Goal: Task Accomplishment & Management: Complete application form

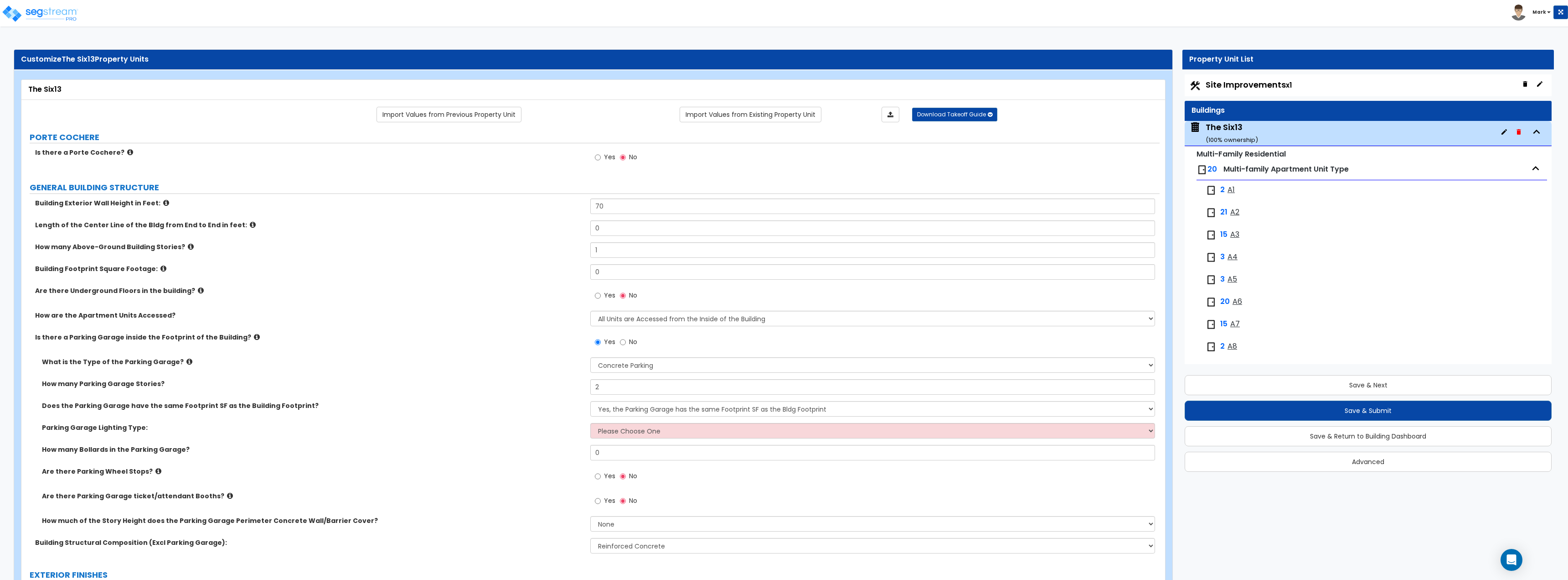
select select "1"
select select "3"
select select "2"
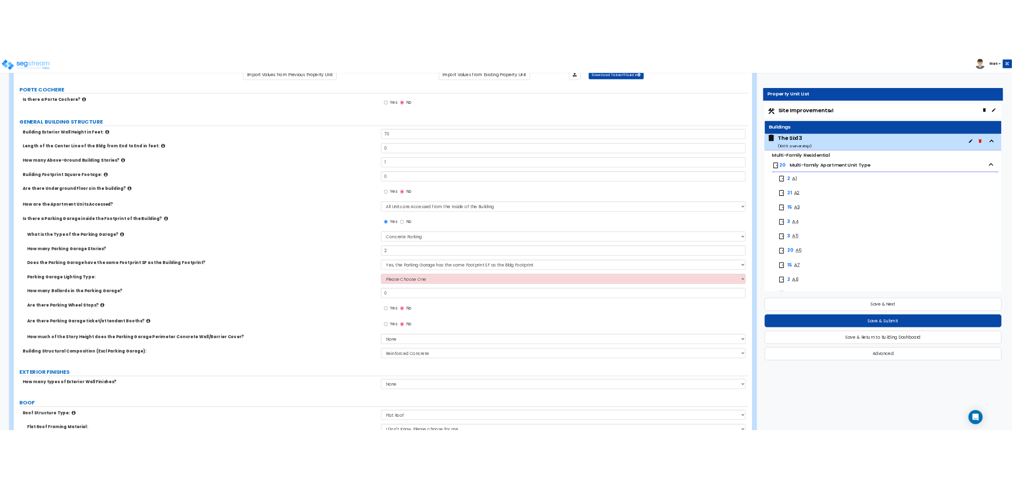
scroll to position [99, 0]
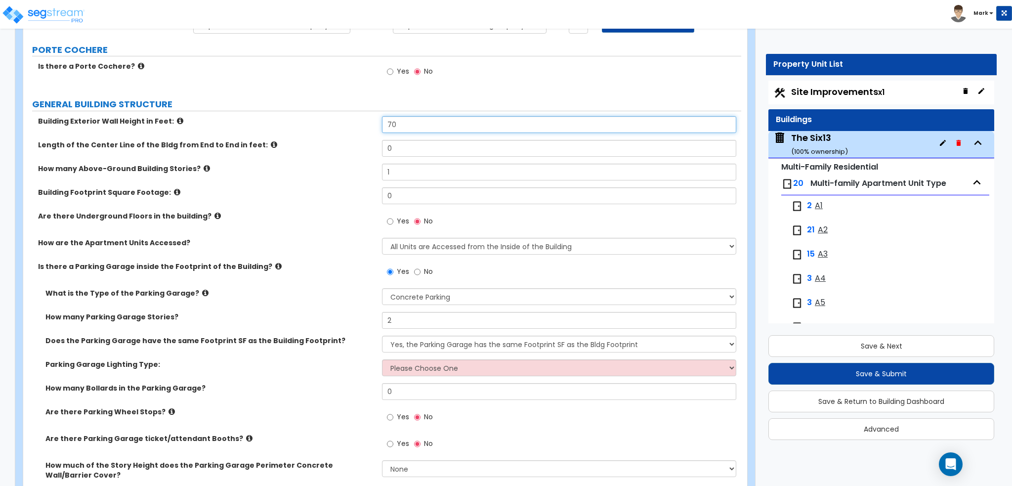
drag, startPoint x: 419, startPoint y: 124, endPoint x: 186, endPoint y: 119, distance: 232.7
click at [186, 119] on div "Building Exterior Wall Height in Feet: 70" at bounding box center [382, 128] width 718 height 24
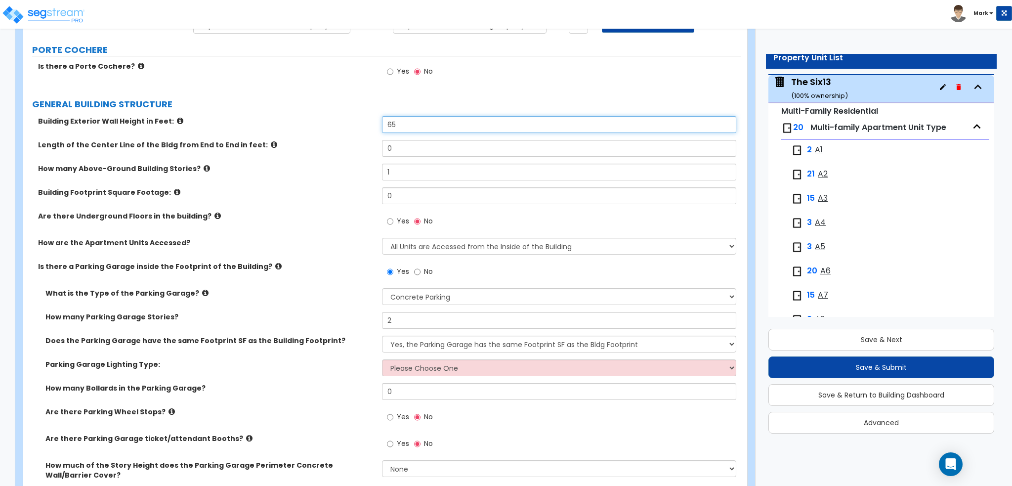
scroll to position [50, 0]
type input "65"
click at [271, 141] on icon at bounding box center [274, 144] width 6 height 7
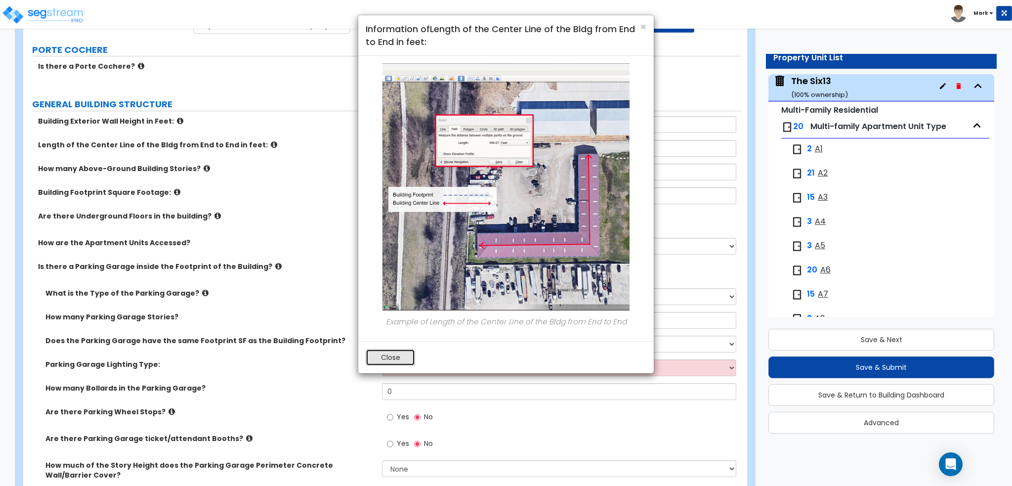
click at [390, 355] on button "Close" at bounding box center [390, 357] width 49 height 17
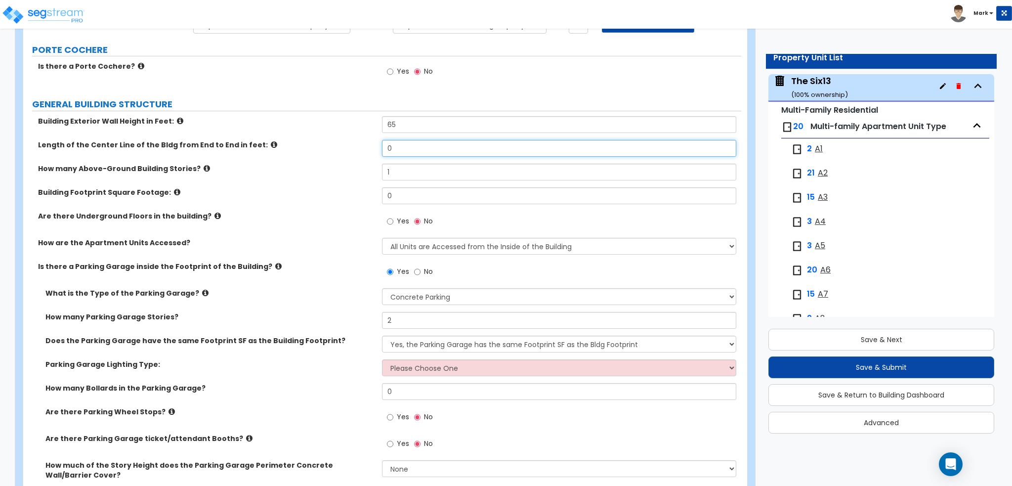
drag, startPoint x: 413, startPoint y: 145, endPoint x: 285, endPoint y: 149, distance: 128.5
click at [285, 149] on div "Length of the Center Line of the Bldg from End to End in feet: 0" at bounding box center [382, 152] width 718 height 24
type input "252"
click at [339, 157] on div "Length of the Center Line of the Bldg from End to End in feet: 252" at bounding box center [382, 152] width 718 height 24
drag, startPoint x: 443, startPoint y: 171, endPoint x: 188, endPoint y: 162, distance: 254.6
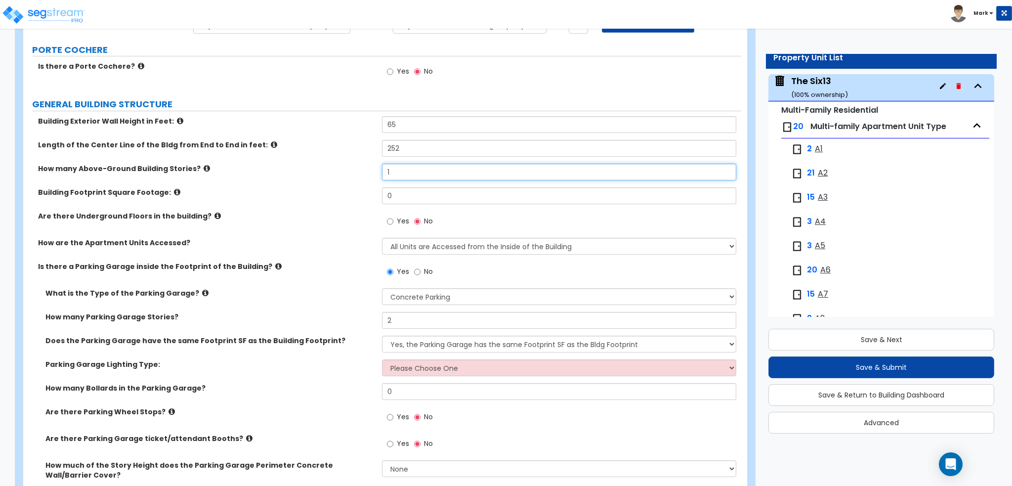
click at [188, 162] on div "Building Exterior Wall Height in Feet: 65 Length of the Center Line of the Bldg…" at bounding box center [382, 316] width 703 height 401
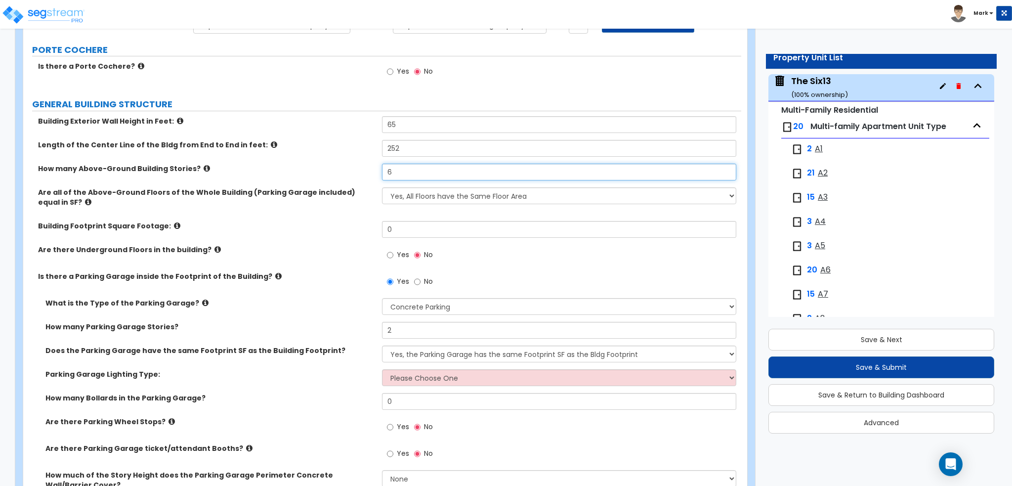
type input "6"
click at [85, 202] on icon at bounding box center [88, 201] width 6 height 7
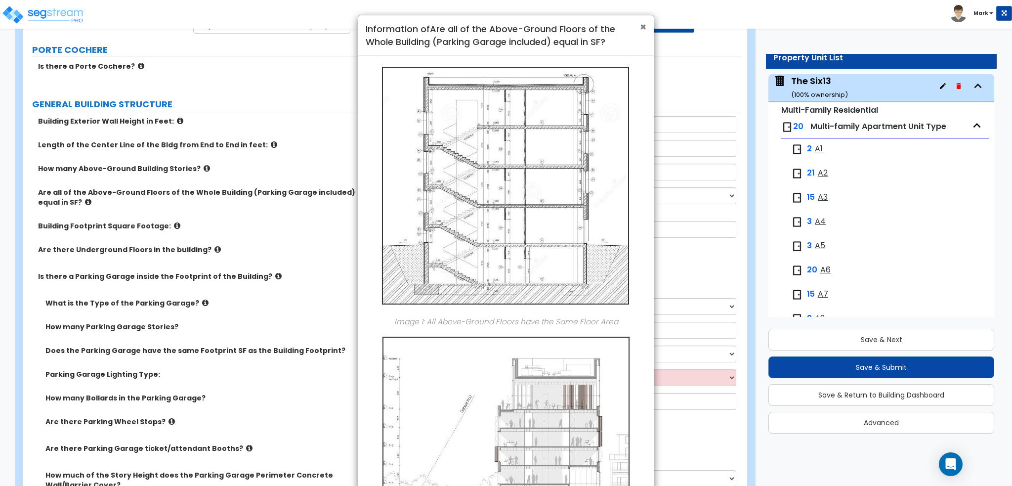
click at [643, 26] on span "×" at bounding box center [643, 27] width 6 height 14
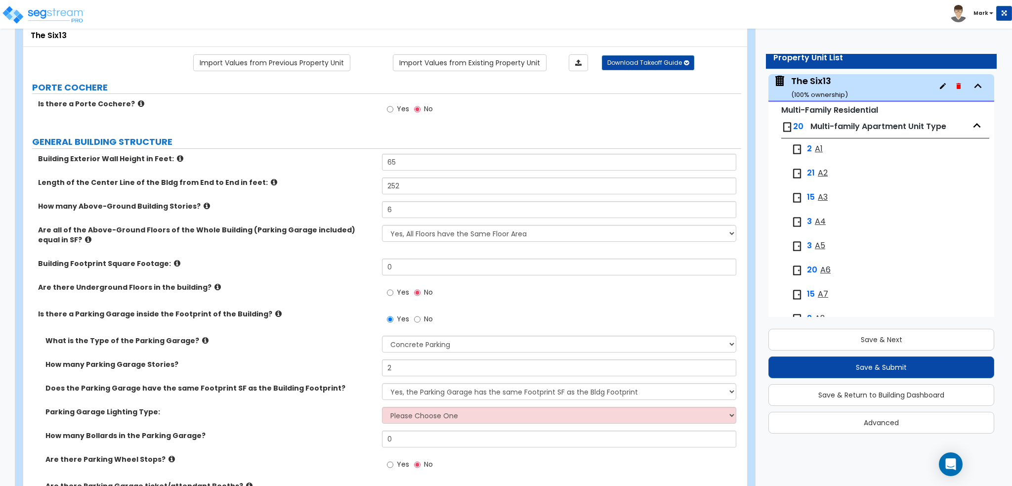
scroll to position [198, 0]
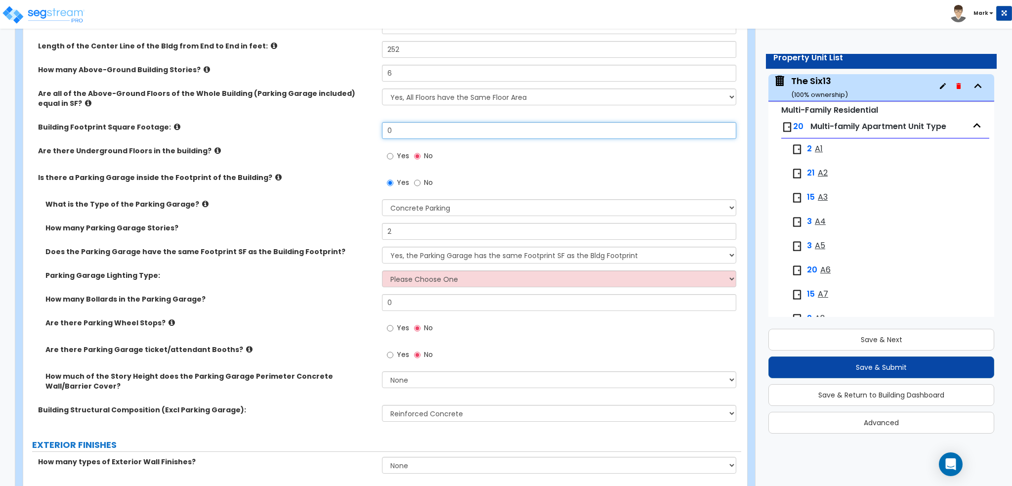
drag, startPoint x: 420, startPoint y: 133, endPoint x: 326, endPoint y: 128, distance: 94.5
click at [326, 128] on div "Building Footprint Square Footage: 0" at bounding box center [382, 134] width 718 height 24
type input "39,127"
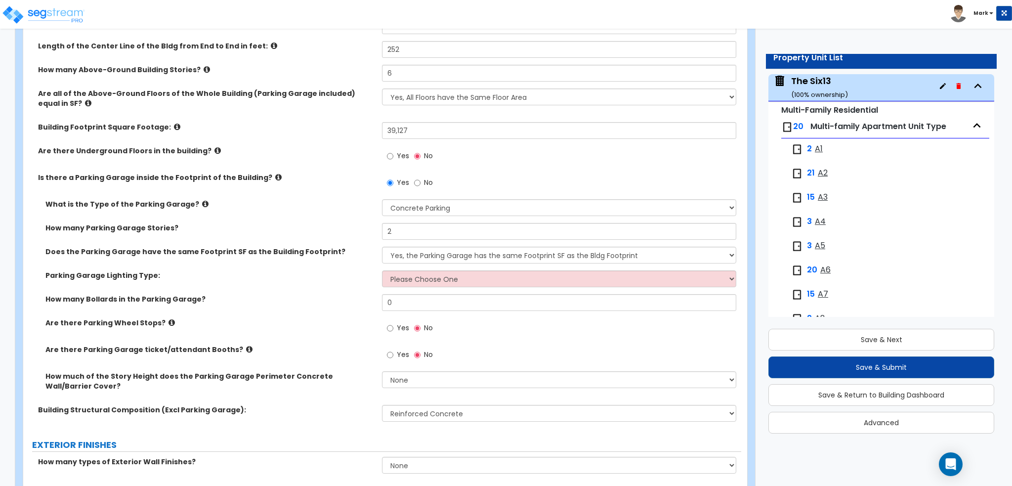
click at [326, 128] on label "Building Footprint Square Footage:" at bounding box center [206, 127] width 336 height 10
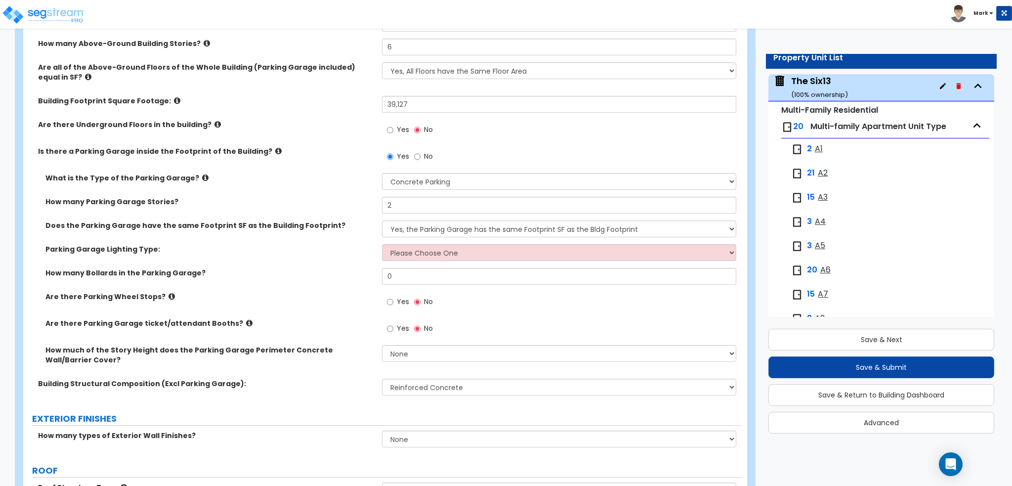
scroll to position [247, 0]
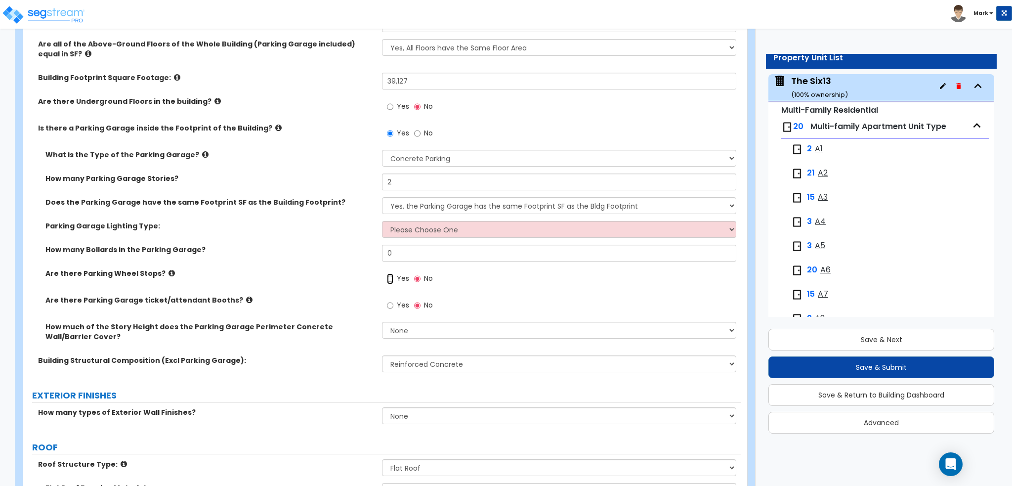
click at [389, 280] on input "Yes" at bounding box center [390, 278] width 6 height 11
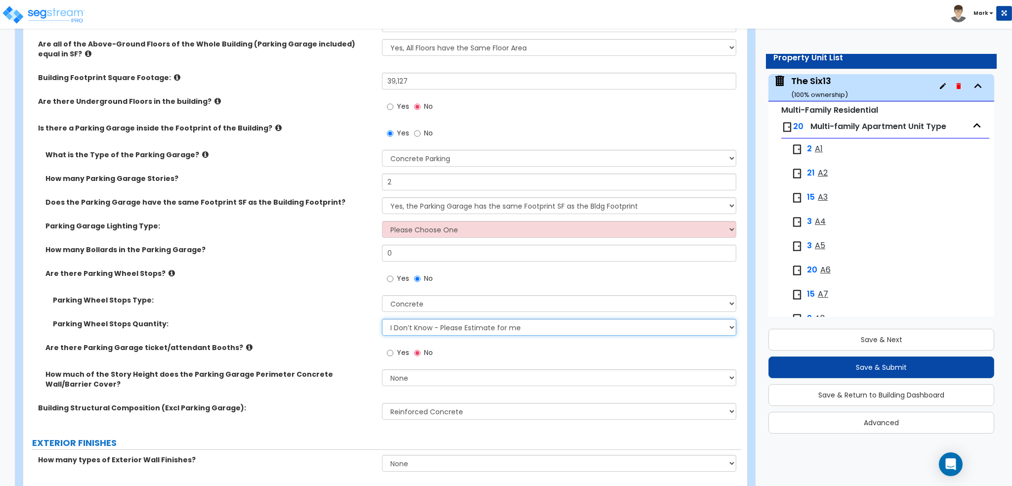
click at [449, 327] on select "I Don’t Know - Please Estimate for me I Want to Enter the Number of Wheel Stops" at bounding box center [559, 327] width 354 height 17
select select "1"
click at [382, 319] on select "I Don’t Know - Please Estimate for me I Want to Enter the Number of Wheel Stops" at bounding box center [559, 327] width 354 height 17
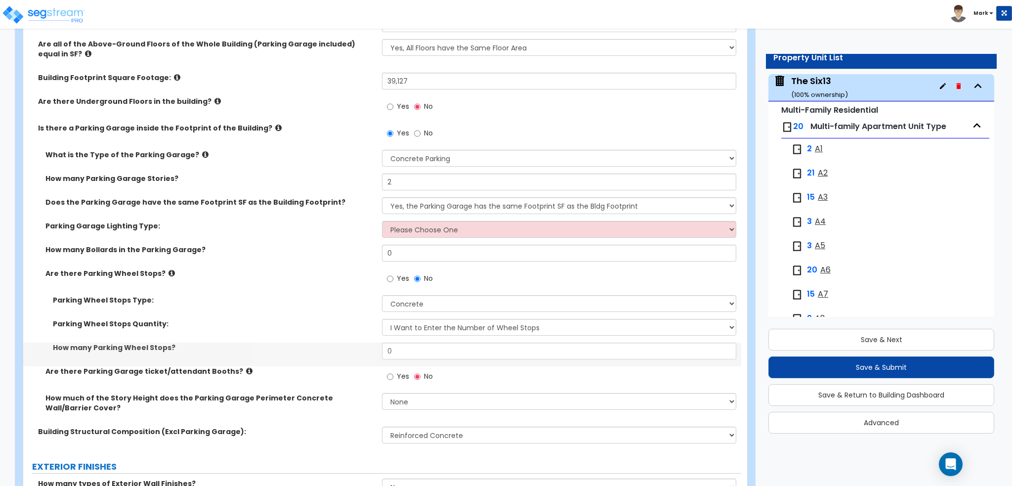
click at [310, 317] on div "Parking Wheel Stops Type: Concrete Rubber/Plastic" at bounding box center [382, 307] width 718 height 24
drag, startPoint x: 394, startPoint y: 253, endPoint x: 324, endPoint y: 254, distance: 70.2
click at [324, 254] on div "How many Bollards in the Parking Garage? 0" at bounding box center [382, 257] width 718 height 24
type input "187"
click at [324, 254] on div "How many Bollards in the Parking Garage? 187" at bounding box center [382, 257] width 718 height 24
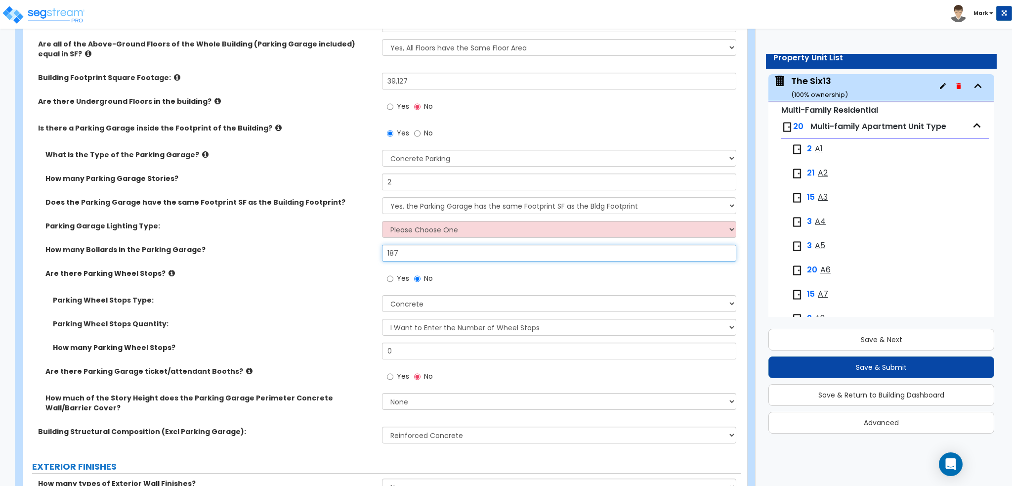
drag, startPoint x: 412, startPoint y: 251, endPoint x: 312, endPoint y: 264, distance: 100.7
click at [312, 264] on div "How many Bollards in the Parking Garage? 187" at bounding box center [382, 257] width 718 height 24
click at [327, 271] on label "Are there Parking Wheel Stops?" at bounding box center [209, 273] width 329 height 10
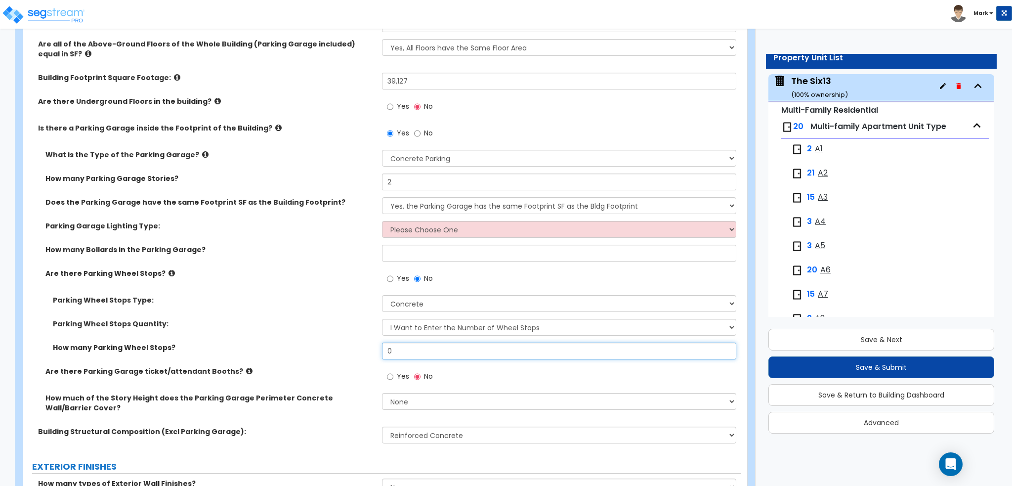
drag, startPoint x: 431, startPoint y: 350, endPoint x: 310, endPoint y: 352, distance: 121.1
click at [310, 352] on div "How many Parking Wheel Stops? 0" at bounding box center [382, 354] width 718 height 24
type input "287"
click at [204, 254] on div "How many Bollards in the Parking Garage?" at bounding box center [382, 257] width 718 height 24
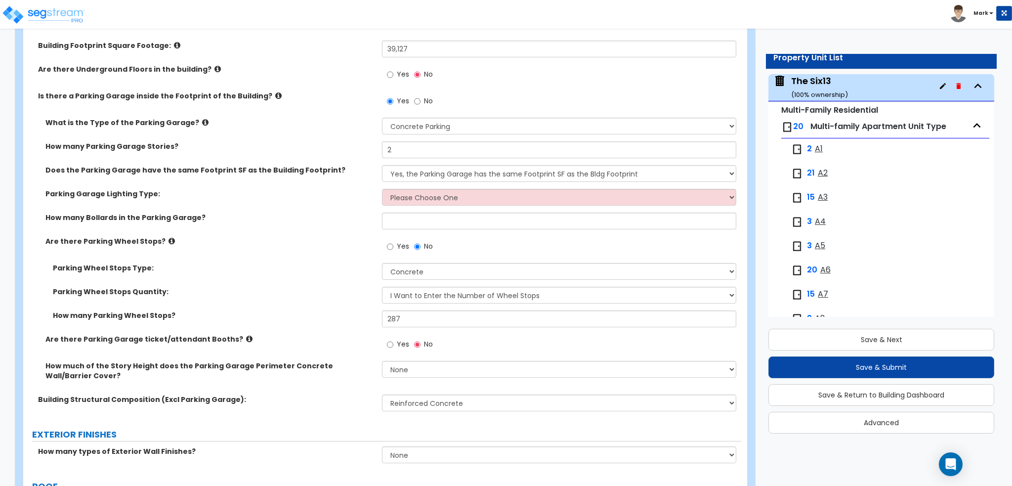
scroll to position [296, 0]
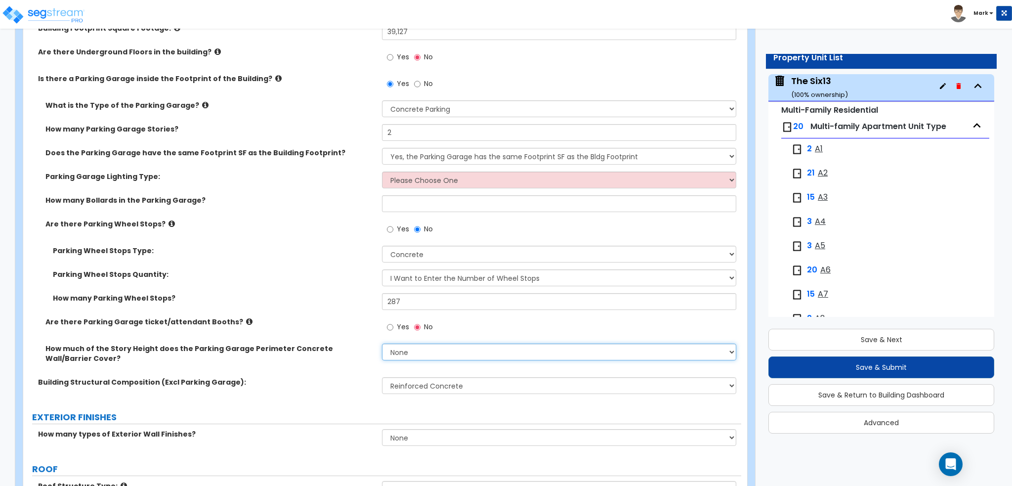
click at [391, 352] on select "None Only About Half of the Story Height Most of the Story Height is Covered Ea…" at bounding box center [559, 351] width 354 height 17
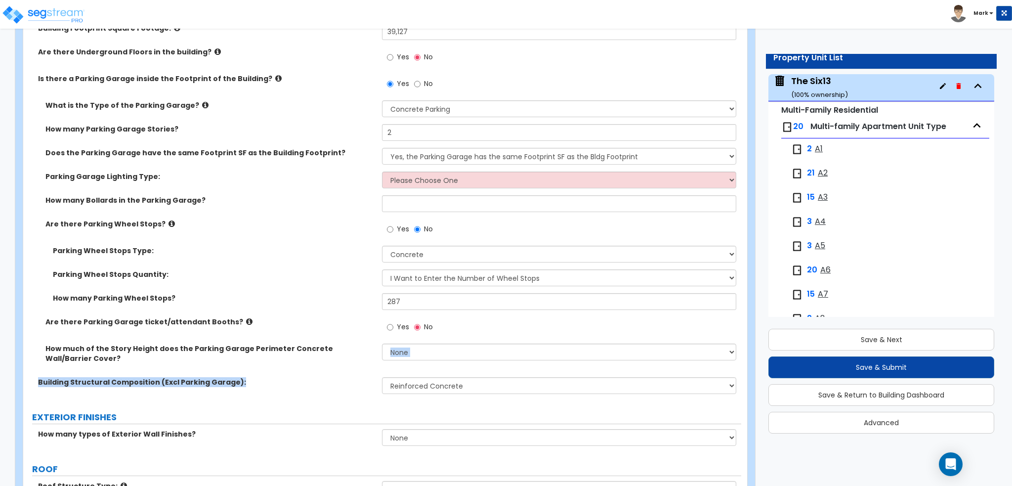
drag, startPoint x: 328, startPoint y: 378, endPoint x: 321, endPoint y: 378, distance: 7.4
click at [323, 378] on div "Building Exterior Wall Height in Feet: 65 Length of the Center Line of the Bldg…" at bounding box center [382, 159] width 703 height 482
click at [292, 355] on label "How much of the Story Height does the Parking Garage Perimeter Concrete Wall/Ba…" at bounding box center [209, 353] width 329 height 20
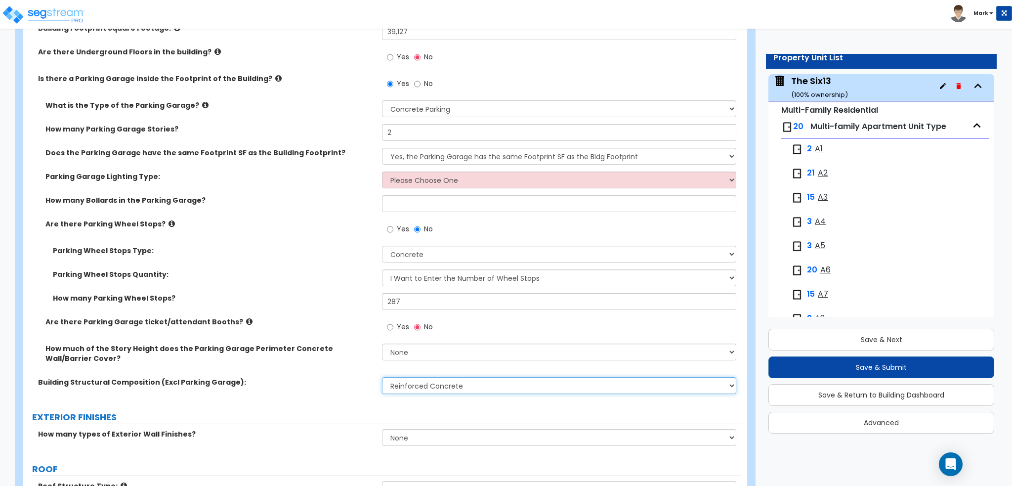
click at [398, 386] on select "Please Choose One Reinforced Concrete Structural Steel Brick Masonry CMU Masonr…" at bounding box center [559, 385] width 354 height 17
click at [317, 379] on label "Building Structural Composition (Excl Parking Garage):" at bounding box center [206, 382] width 336 height 10
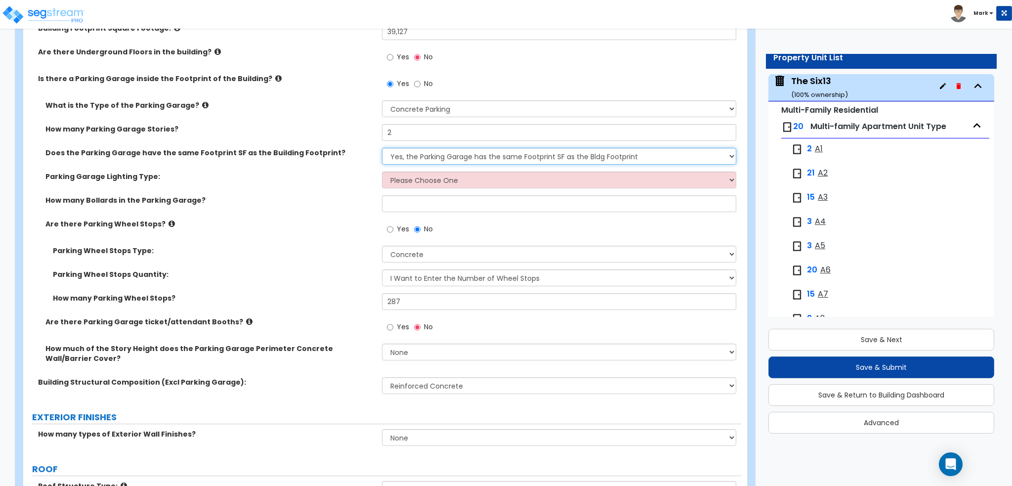
click at [427, 158] on select "Yes, the Parking Garage has the same Footprint SF as the Bldg Footprint No, the…" at bounding box center [559, 156] width 354 height 17
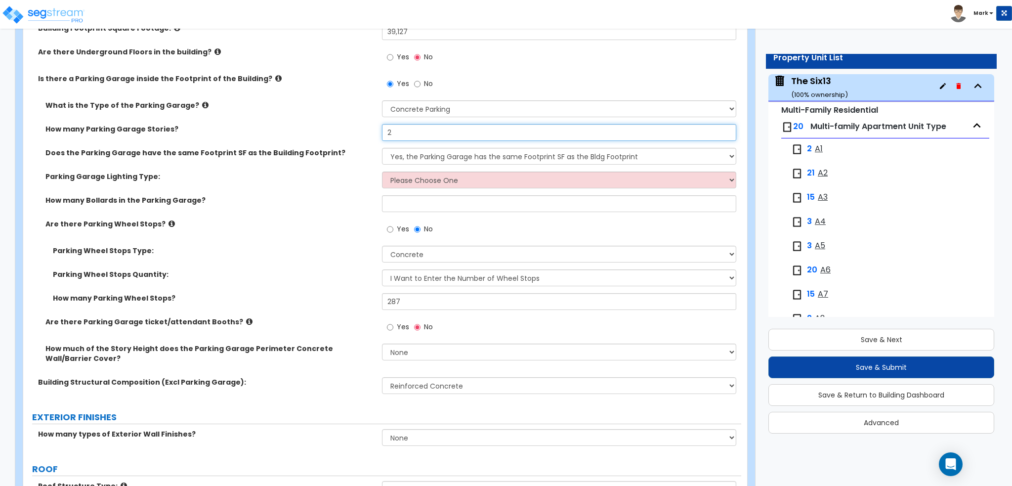
click at [440, 130] on input "2" at bounding box center [559, 132] width 354 height 17
type input "3"
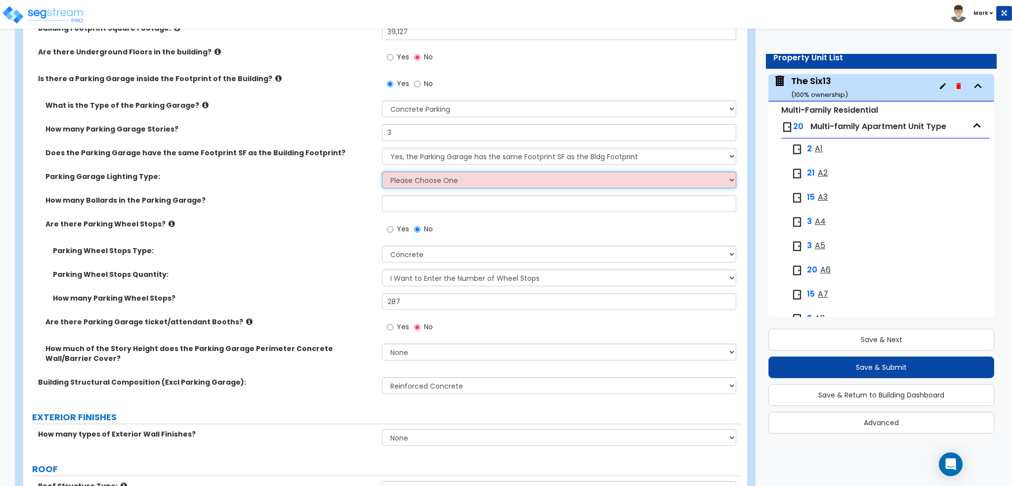
click at [395, 173] on select "Please Choose One Bay Lighting Strip Lighting" at bounding box center [559, 179] width 354 height 17
click at [403, 155] on select "Yes, the Parking Garage has the same Footprint SF as the Bldg Footprint No, the…" at bounding box center [559, 156] width 354 height 17
select select "1"
click at [382, 148] on select "Yes, the Parking Garage has the same Footprint SF as the Bldg Footprint No, the…" at bounding box center [559, 156] width 354 height 17
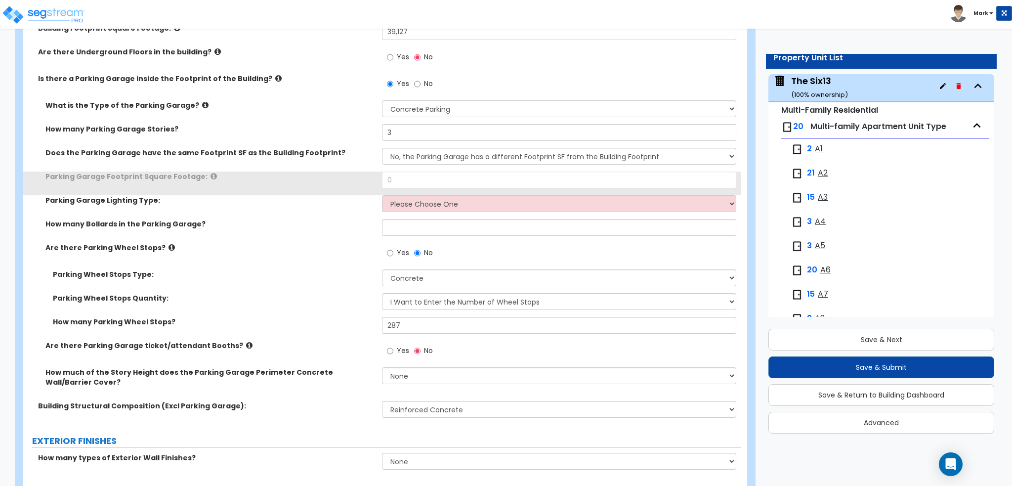
click at [300, 185] on div "Parking Garage Footprint Square Footage: 0" at bounding box center [382, 183] width 718 height 24
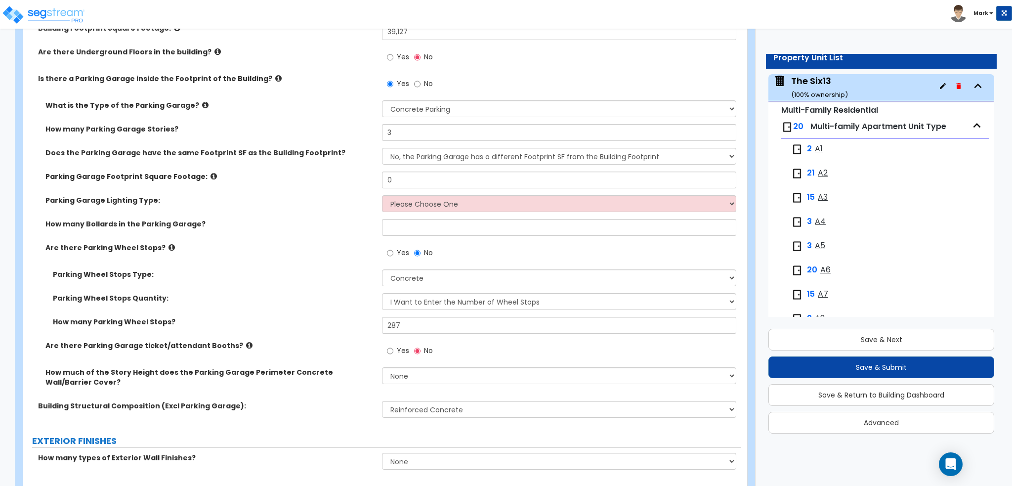
click at [210, 173] on icon at bounding box center [213, 175] width 6 height 7
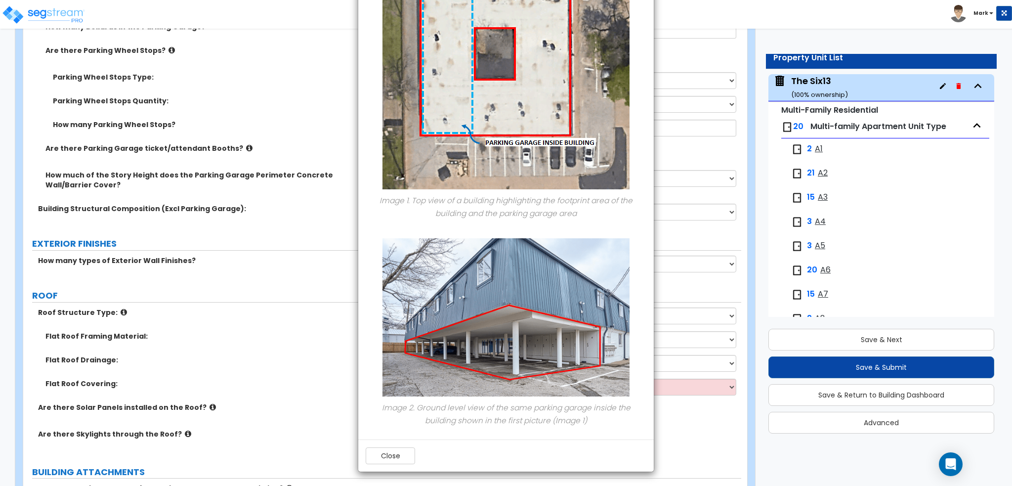
scroll to position [543, 0]
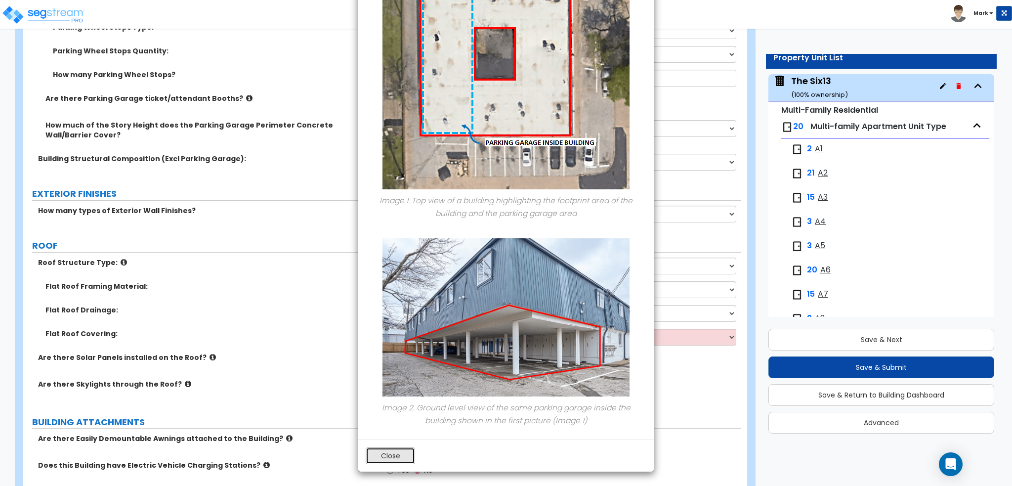
click at [395, 455] on button "Close" at bounding box center [390, 455] width 49 height 17
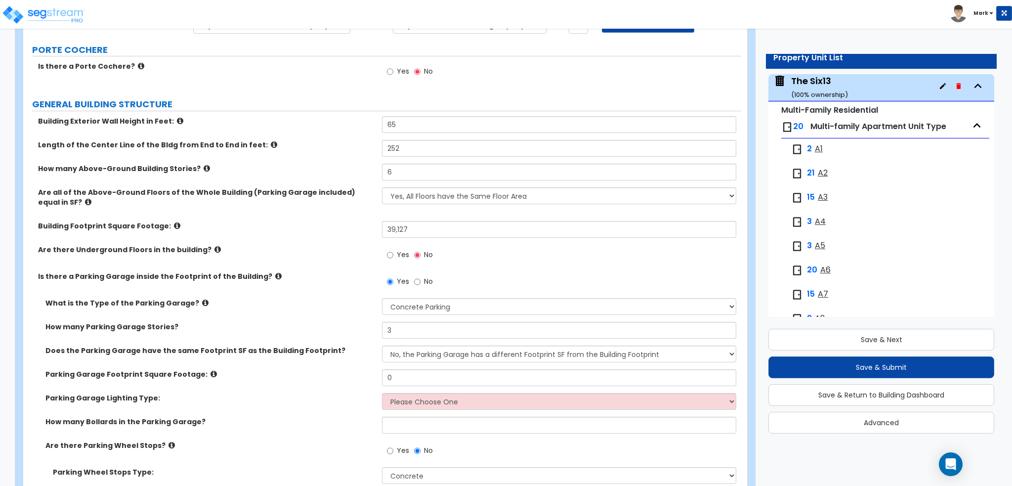
scroll to position [148, 0]
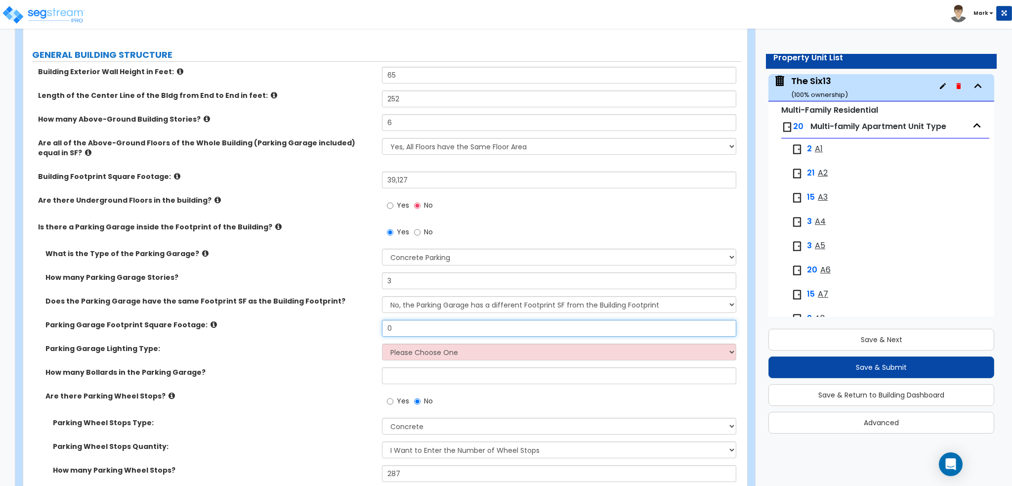
click at [430, 324] on input "0" at bounding box center [559, 328] width 354 height 17
click at [451, 327] on input "0" at bounding box center [559, 328] width 354 height 17
type input "22,502"
click at [323, 252] on label "What is the Type of the Parking Garage?" at bounding box center [209, 253] width 329 height 10
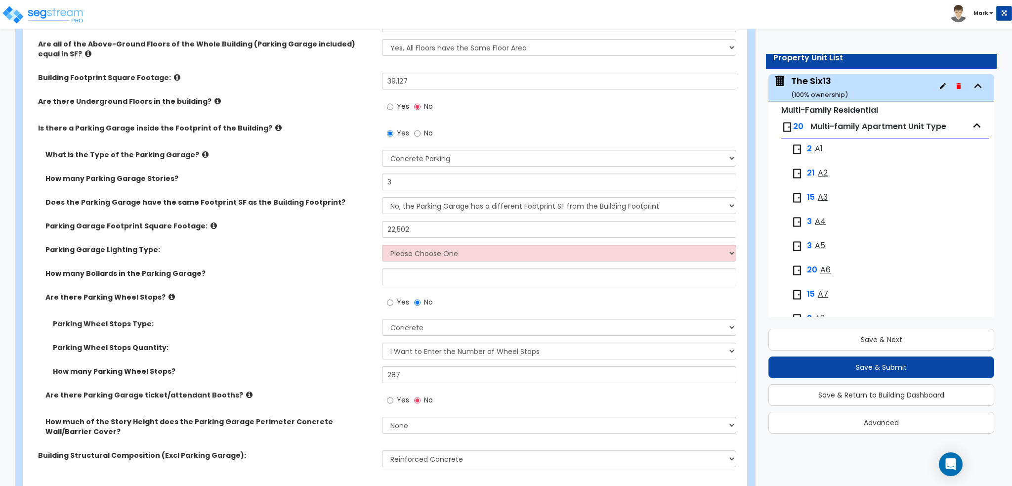
scroll to position [296, 0]
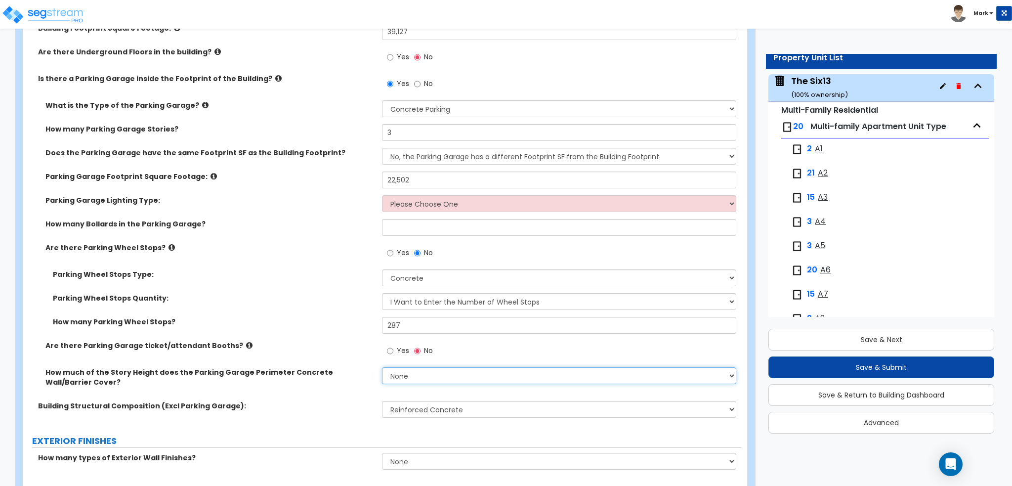
click at [417, 375] on select "None Only About Half of the Story Height Most of the Story Height is Covered Ea…" at bounding box center [559, 375] width 354 height 17
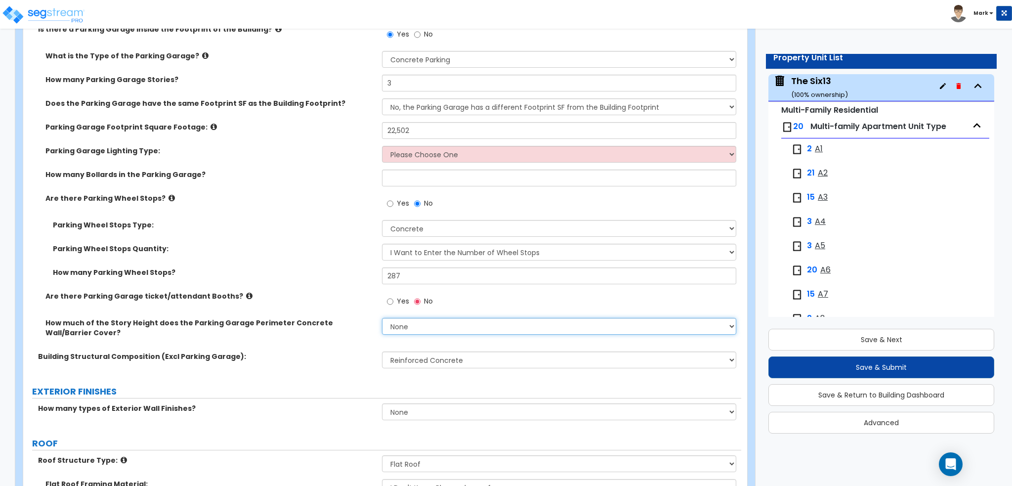
click at [413, 327] on select "None Only About Half of the Story Height Most of the Story Height is Covered Ea…" at bounding box center [559, 326] width 354 height 17
select select "1"
click at [382, 318] on select "None Only About Half of the Story Height Most of the Story Height is Covered Ea…" at bounding box center [559, 326] width 354 height 17
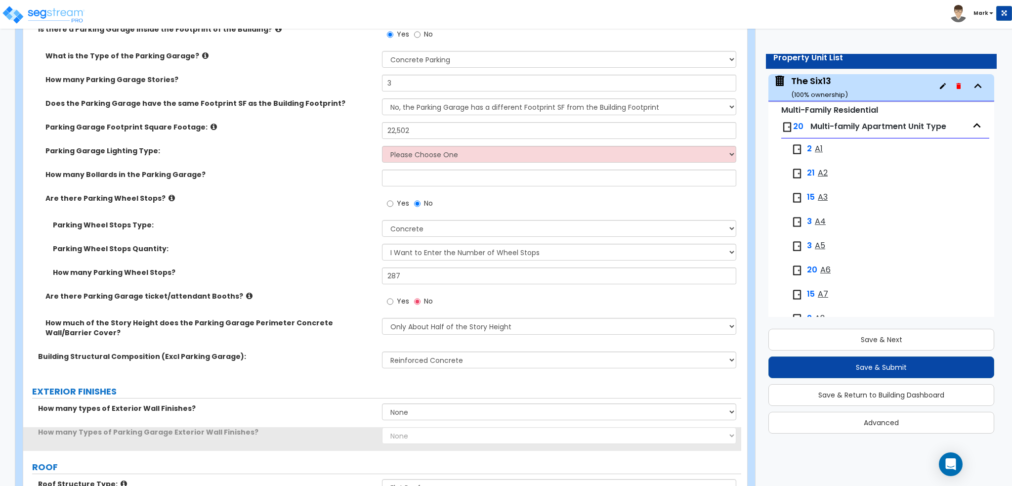
click at [303, 247] on label "Parking Wheel Stops Quantity:" at bounding box center [214, 249] width 322 height 10
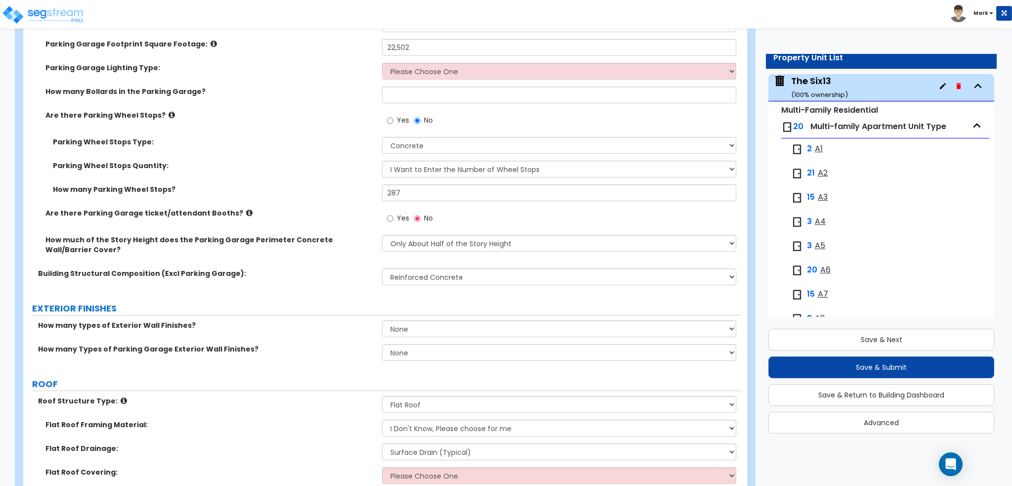
scroll to position [445, 0]
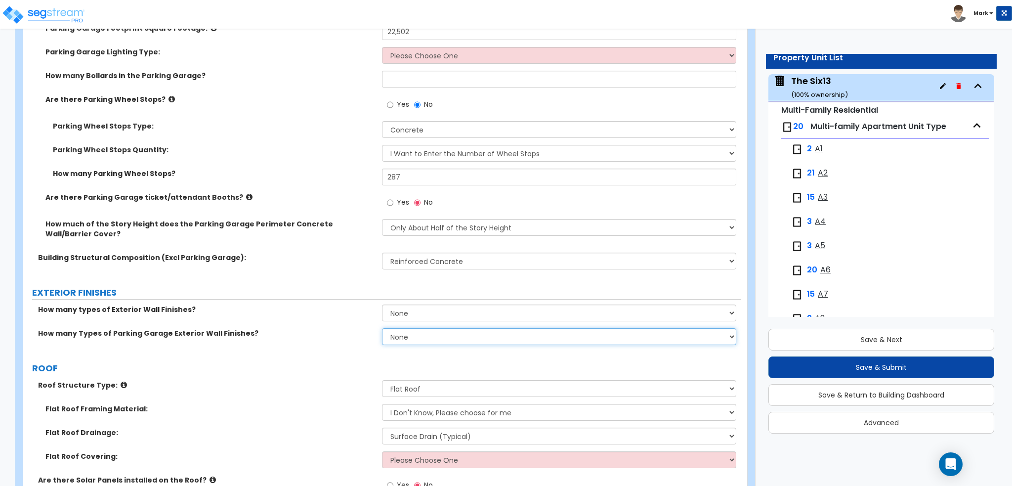
click at [409, 337] on select "None 1 2 3" at bounding box center [559, 336] width 354 height 17
select select "1"
click at [382, 328] on select "None 1 2 3" at bounding box center [559, 336] width 354 height 17
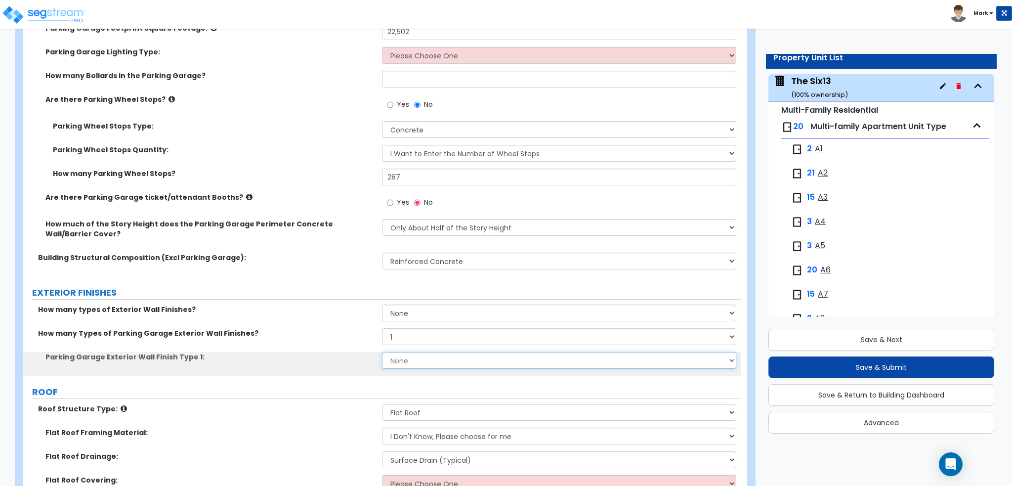
click at [409, 354] on select "None Paint Finish Stucco Finish Stone Veneer Brick Veneer Metal Composite Panel…" at bounding box center [559, 360] width 354 height 17
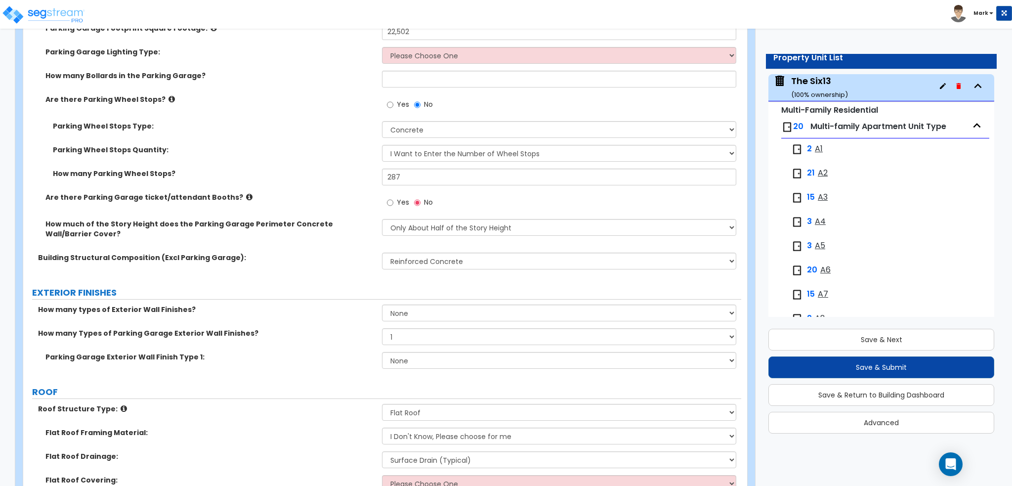
drag, startPoint x: 315, startPoint y: 357, endPoint x: 337, endPoint y: 352, distance: 23.3
click at [315, 357] on label "Parking Garage Exterior Wall Finish Type 1:" at bounding box center [209, 357] width 329 height 10
click at [407, 260] on select "Please Choose One Reinforced Concrete Structural Steel Brick Masonry CMU Masonr…" at bounding box center [559, 260] width 354 height 17
click at [308, 275] on div "Building Structural Composition (Excl Parking Garage): Please Choose One Reinfo…" at bounding box center [382, 264] width 718 height 24
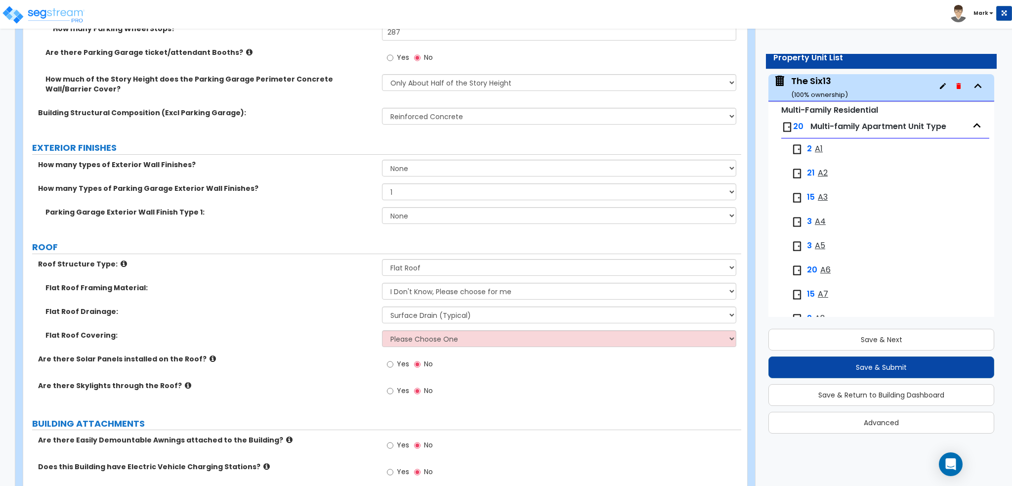
scroll to position [593, 0]
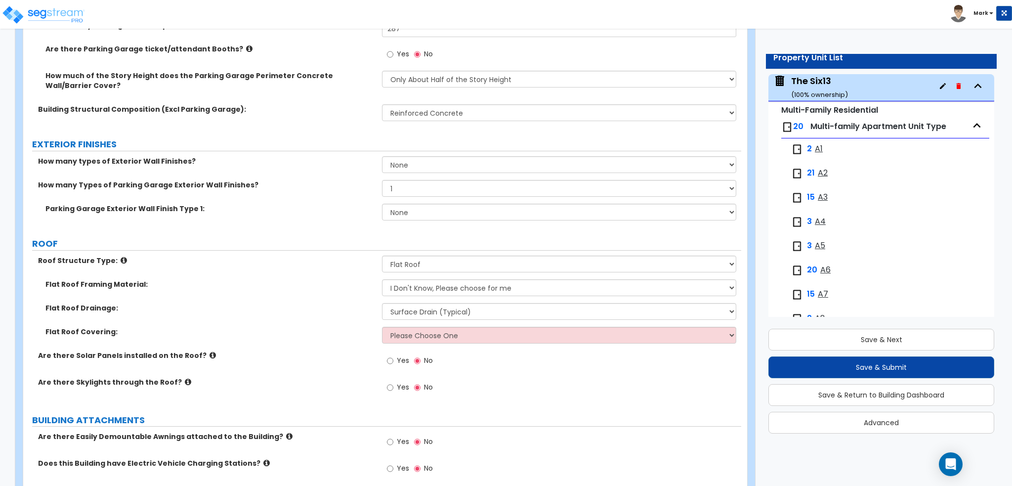
click at [408, 176] on div "How many types of Exterior Wall Finishes? None 1 2 3" at bounding box center [382, 168] width 718 height 24
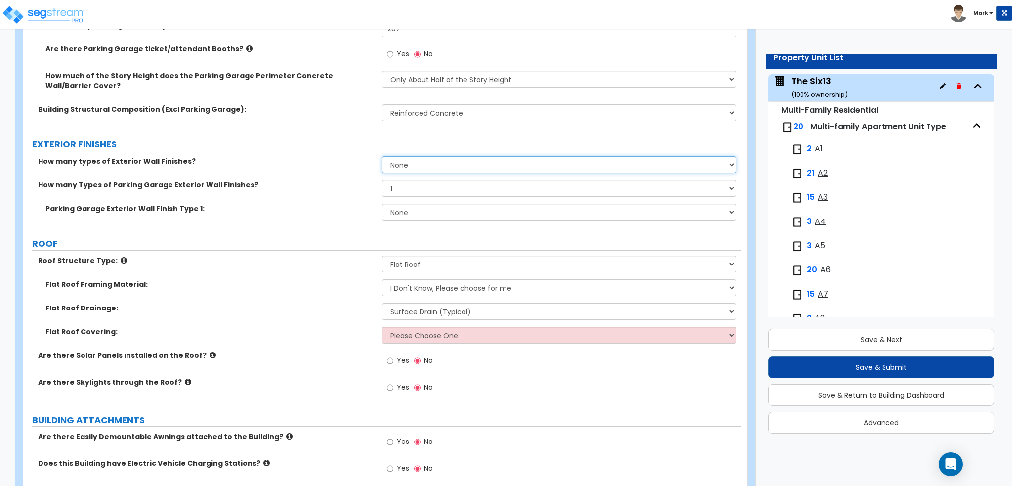
click at [407, 165] on select "None 1 2 3" at bounding box center [559, 164] width 354 height 17
select select "1"
click at [382, 156] on select "None 1 2 3" at bounding box center [559, 164] width 354 height 17
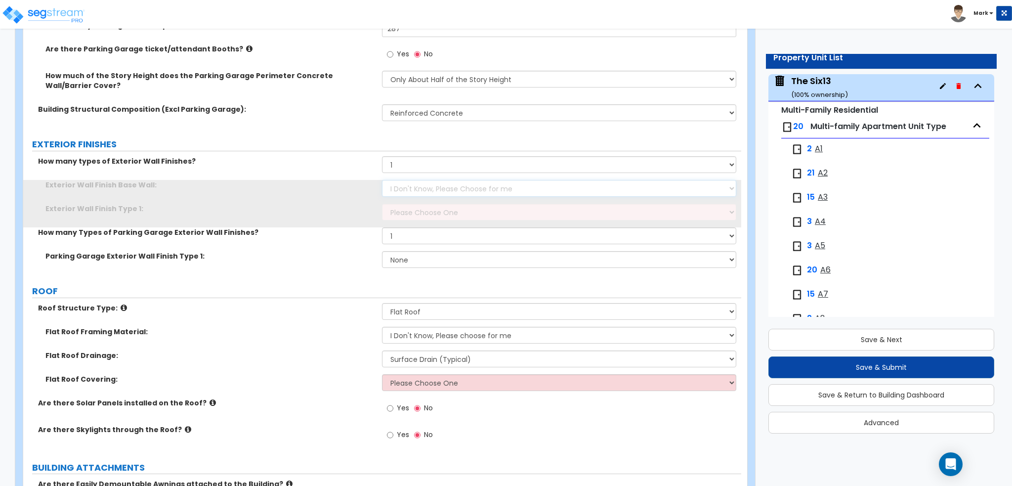
click at [405, 181] on select "I Don't Know, Please Choose for me Concrete Masonry Units (CMU) Cast-in-Place C…" at bounding box center [559, 188] width 354 height 17
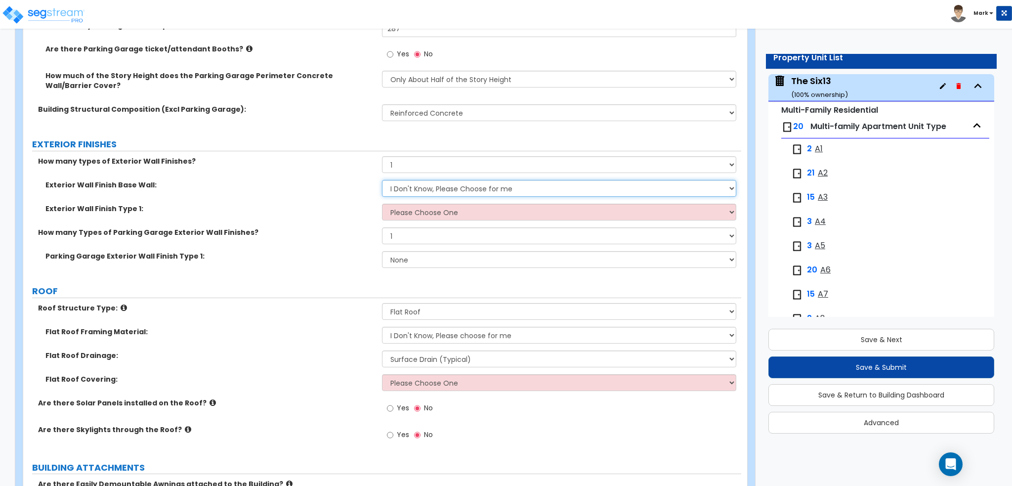
select select "1"
click at [382, 180] on select "I Don't Know, Please Choose for me Concrete Masonry Units (CMU) Cast-in-Place C…" at bounding box center [559, 188] width 354 height 17
click at [442, 204] on select "Please Choose One No Finish/Shared Wall No Wall Brick Veneer Stone Veneer Wood …" at bounding box center [559, 212] width 354 height 17
select select "7"
click at [382, 204] on select "Please Choose One No Finish/Shared Wall No Wall Brick Veneer Stone Veneer Wood …" at bounding box center [559, 212] width 354 height 17
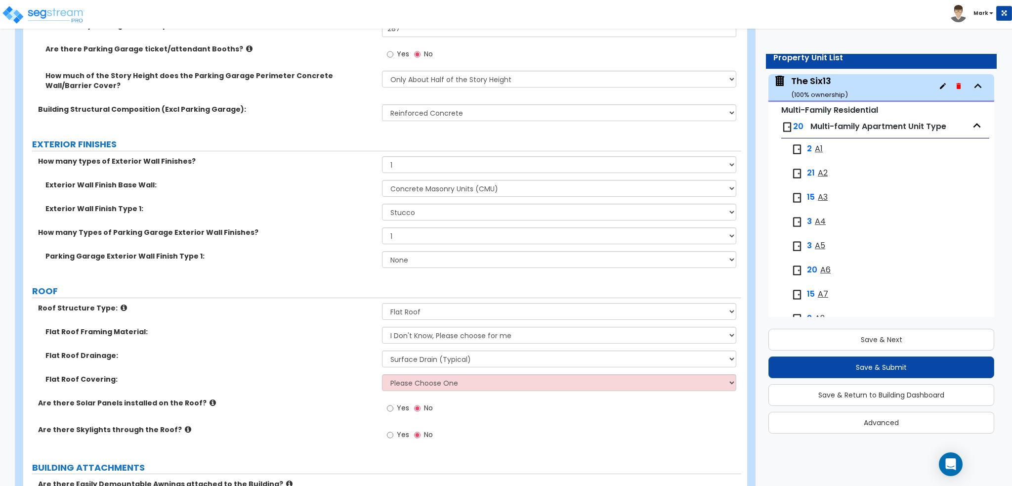
click at [321, 204] on label "Exterior Wall Finish Type 1:" at bounding box center [209, 209] width 329 height 10
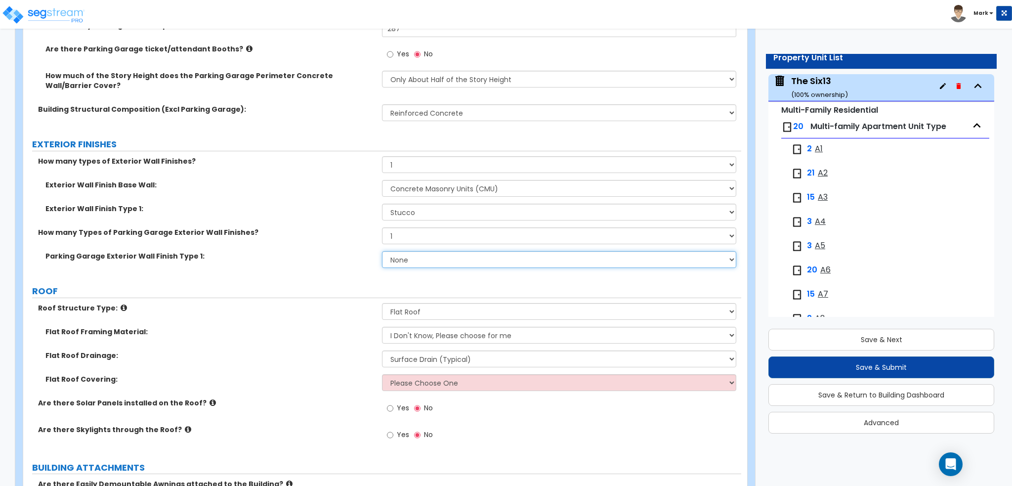
click at [405, 263] on select "None Paint Finish Stucco Finish Stone Veneer Brick Veneer Metal Composite Panel…" at bounding box center [559, 259] width 354 height 17
click at [382, 251] on select "None Paint Finish Stucco Finish Stone Veneer Brick Veneer Metal Composite Panel…" at bounding box center [559, 259] width 354 height 17
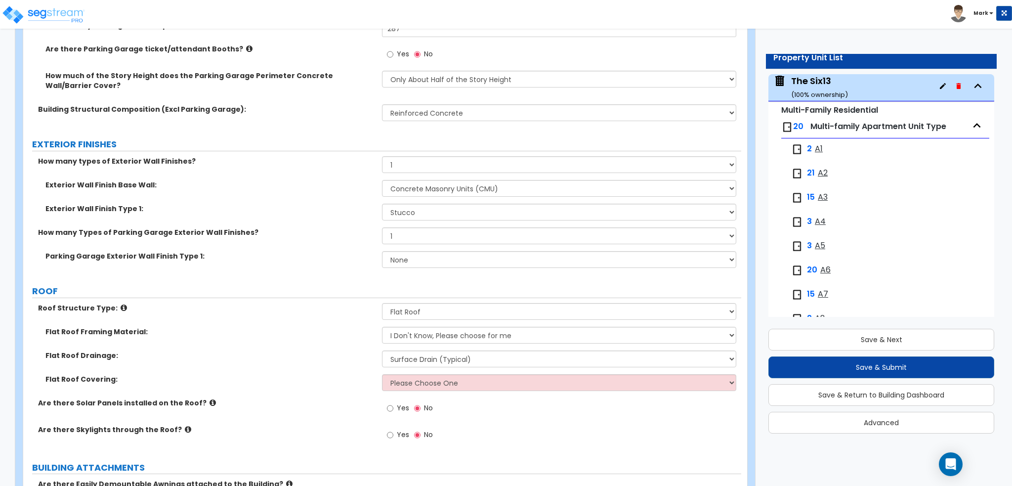
click at [243, 259] on label "Parking Garage Exterior Wall Finish Type 1:" at bounding box center [209, 256] width 329 height 10
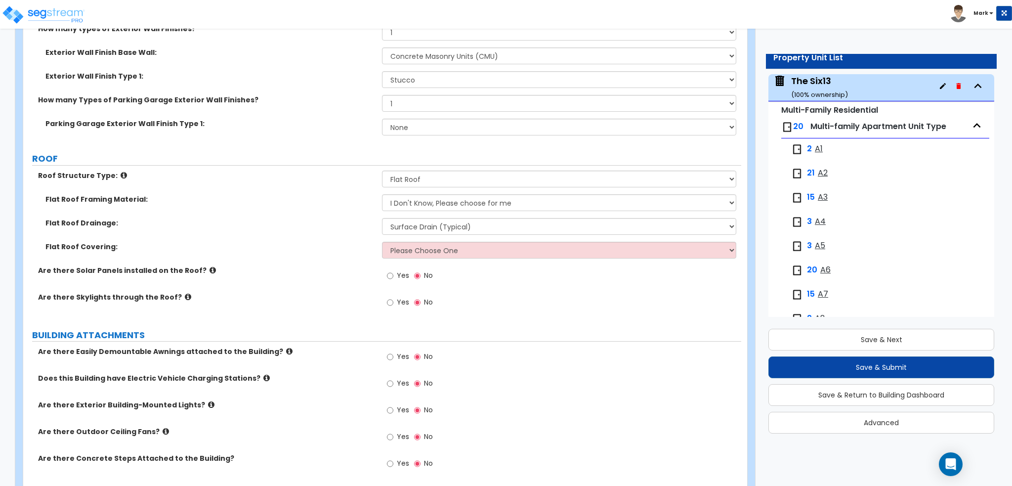
scroll to position [741, 0]
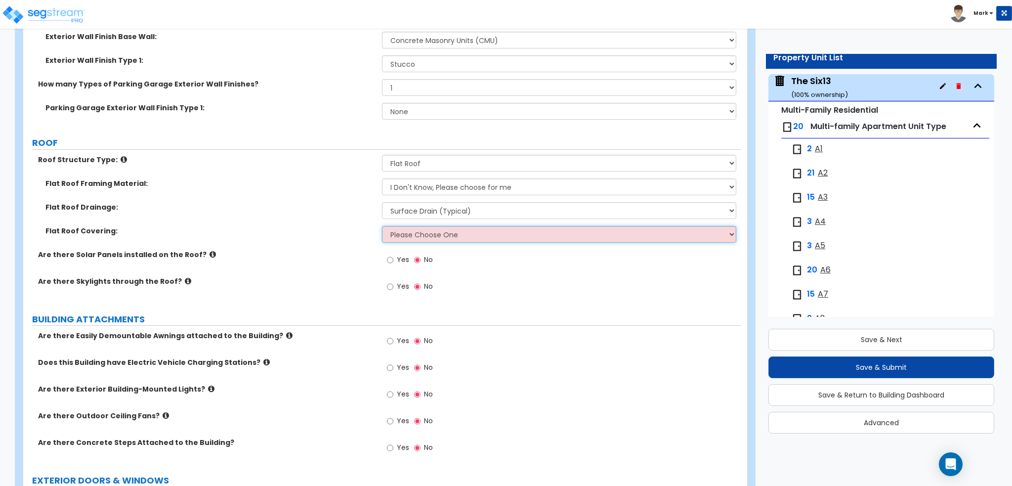
click at [406, 237] on select "Please Choose One Rolled Asphalt PVC Membrane Plastic (EPDM) Membrane Asphalt F…" at bounding box center [559, 234] width 354 height 17
select select "1"
click at [382, 226] on select "Please Choose One Rolled Asphalt PVC Membrane Plastic (EPDM) Membrane Asphalt F…" at bounding box center [559, 234] width 354 height 17
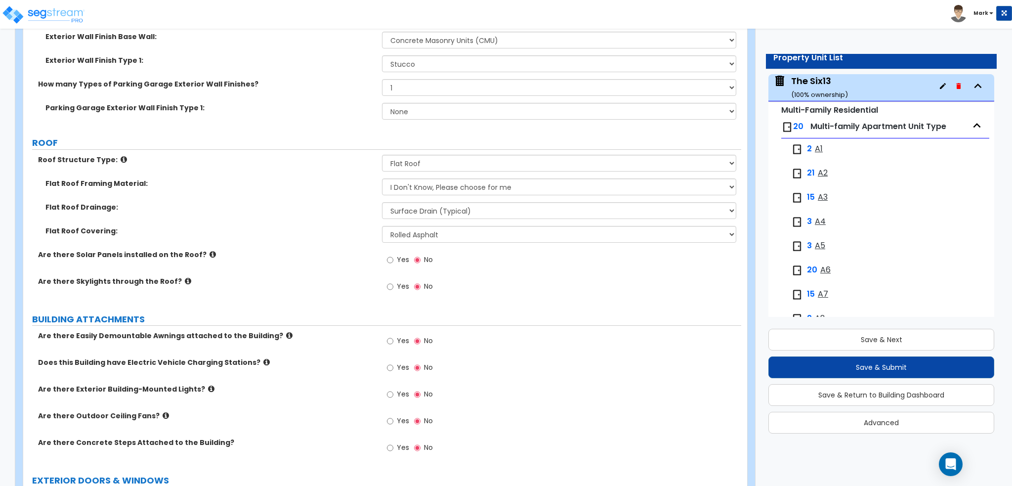
click at [298, 223] on div "Flat Roof Drainage: Surface Drain (Typical) Gutters Downspout Only" at bounding box center [382, 214] width 718 height 24
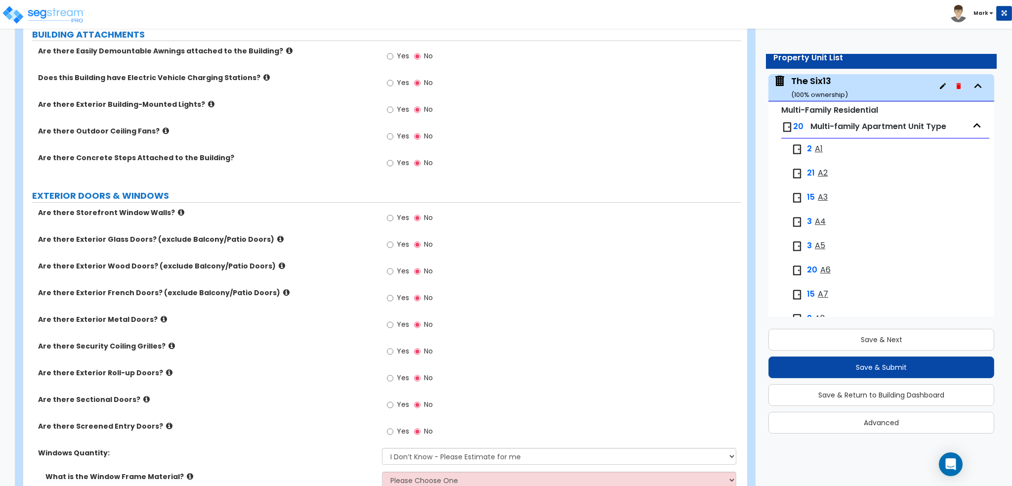
scroll to position [1087, 0]
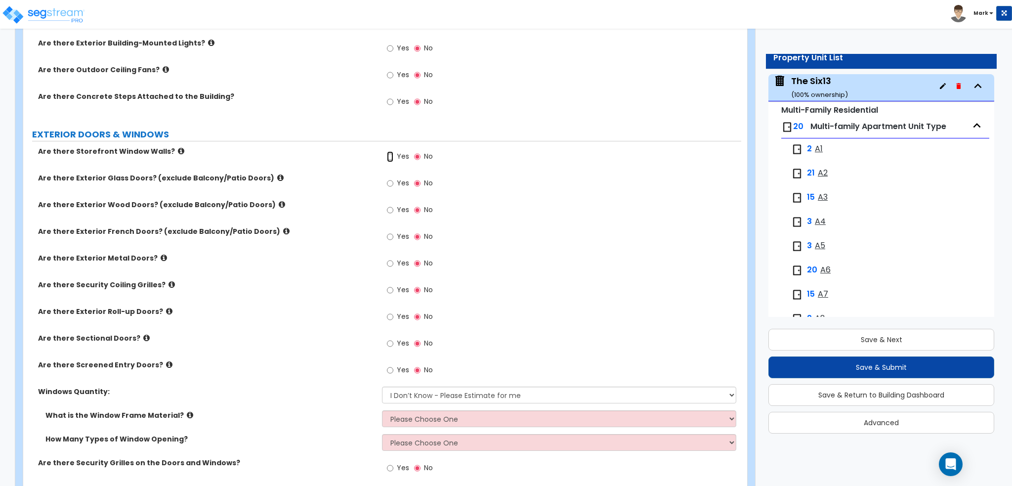
click at [392, 156] on input "Yes" at bounding box center [390, 156] width 6 height 11
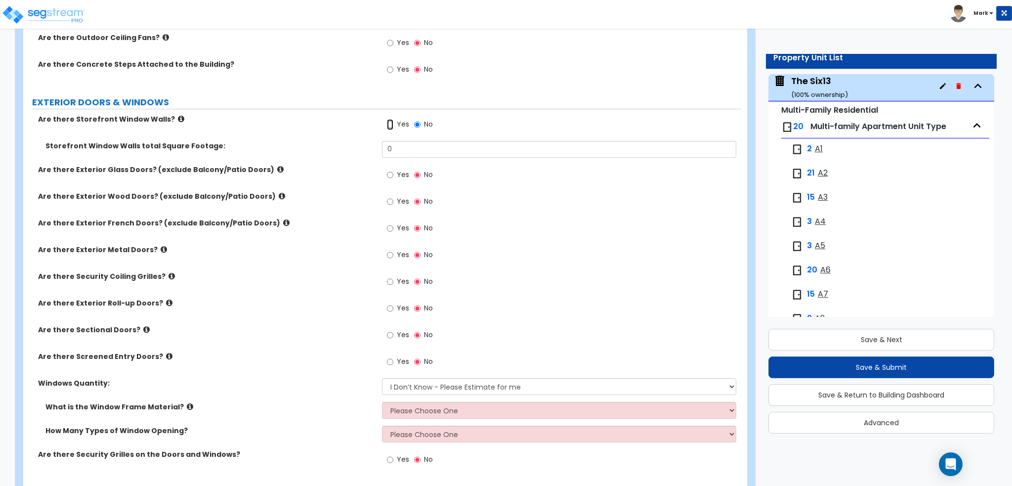
scroll to position [1136, 0]
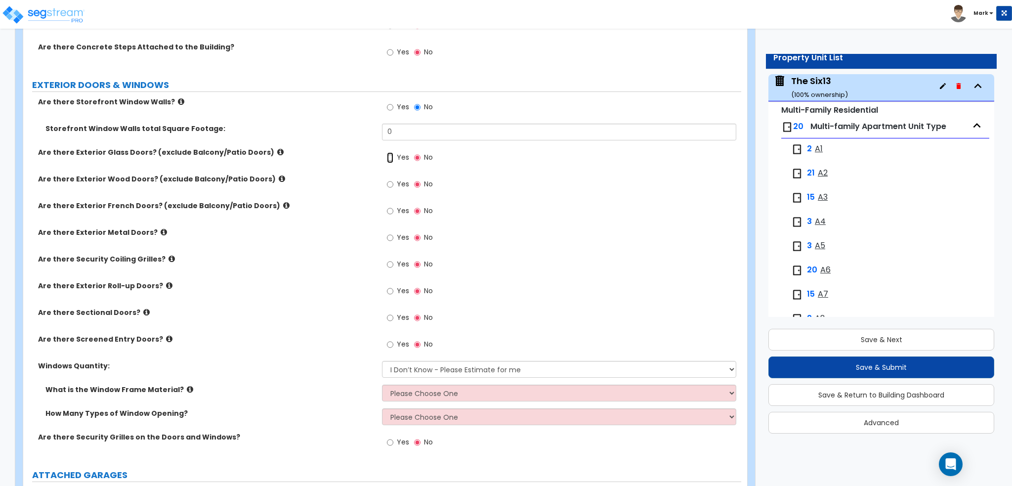
click at [388, 155] on input "Yes" at bounding box center [390, 157] width 6 height 11
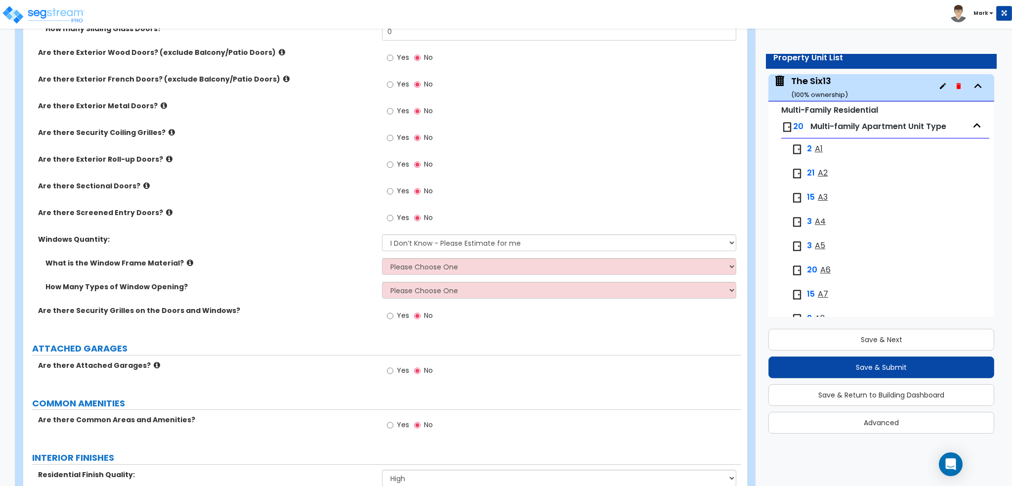
scroll to position [1383, 0]
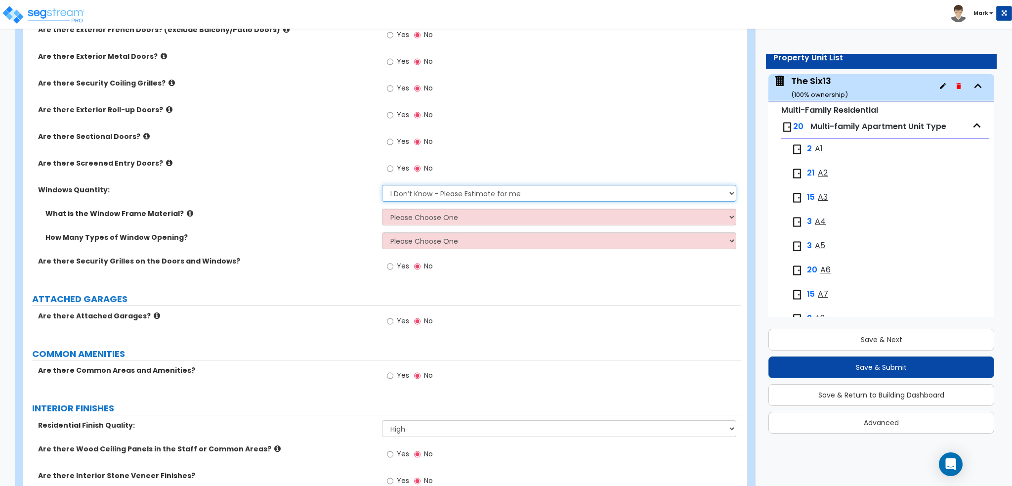
click at [406, 194] on select "I Don’t Know - Please Estimate for me I want to Enter the Quantity" at bounding box center [559, 193] width 354 height 17
click at [304, 204] on div "Windows Quantity: I Don’t Know - Please Estimate for me I want to Enter the Qua…" at bounding box center [382, 197] width 718 height 24
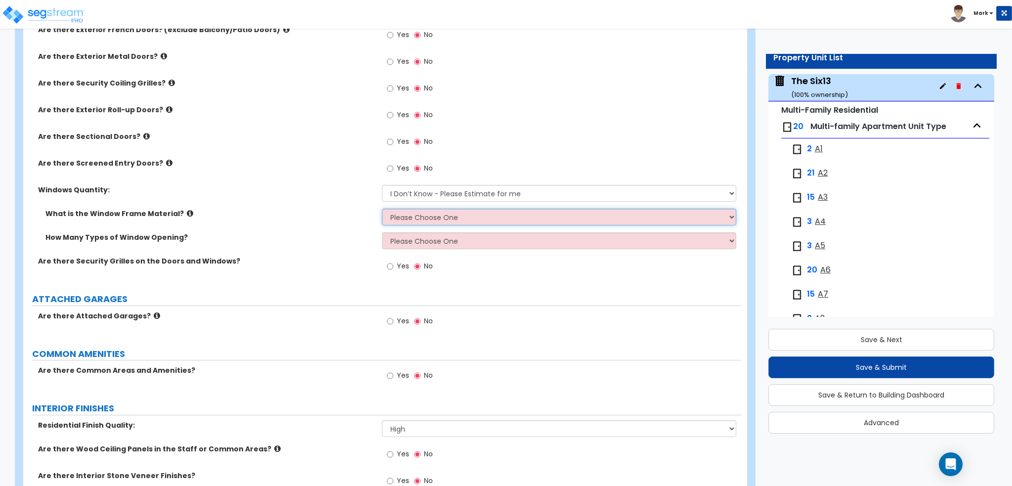
click at [401, 213] on select "Please Choose One Vinyl Aluminum Wood" at bounding box center [559, 216] width 354 height 17
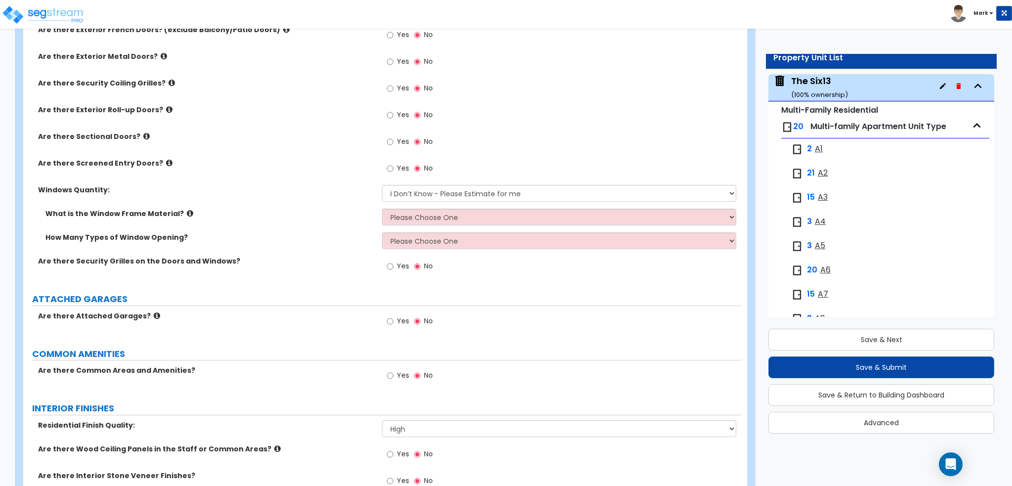
click at [326, 223] on div "What is the Window Frame Material? Please Choose One Vinyl Aluminum Wood" at bounding box center [382, 220] width 718 height 24
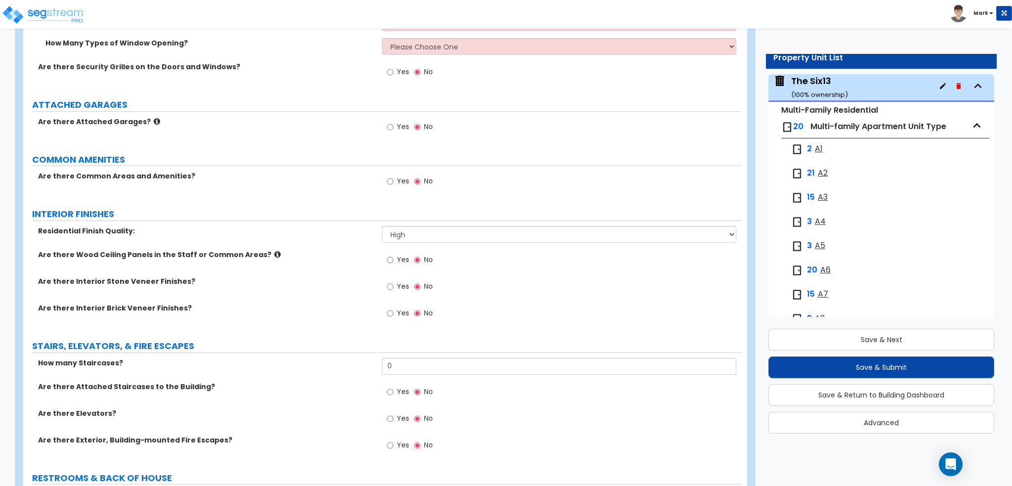
scroll to position [1630, 0]
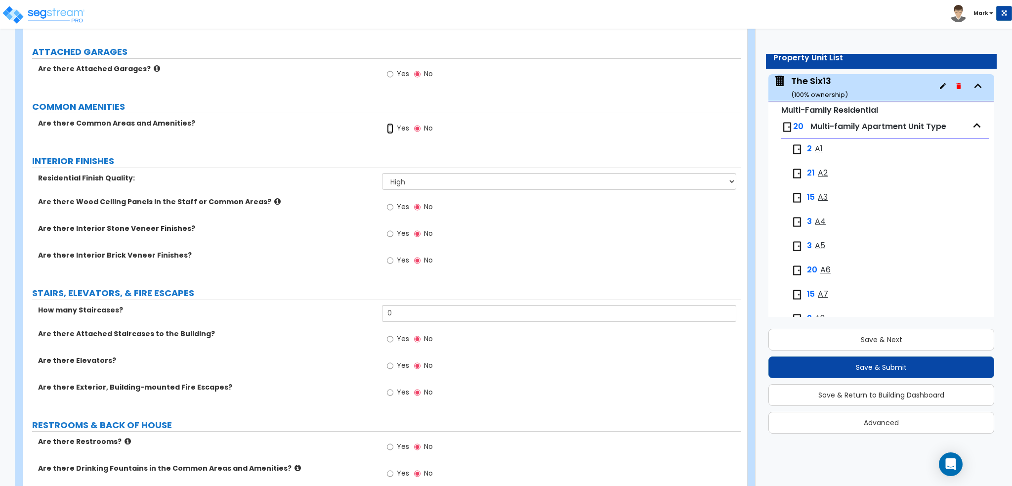
click at [389, 126] on input "Yes" at bounding box center [390, 128] width 6 height 11
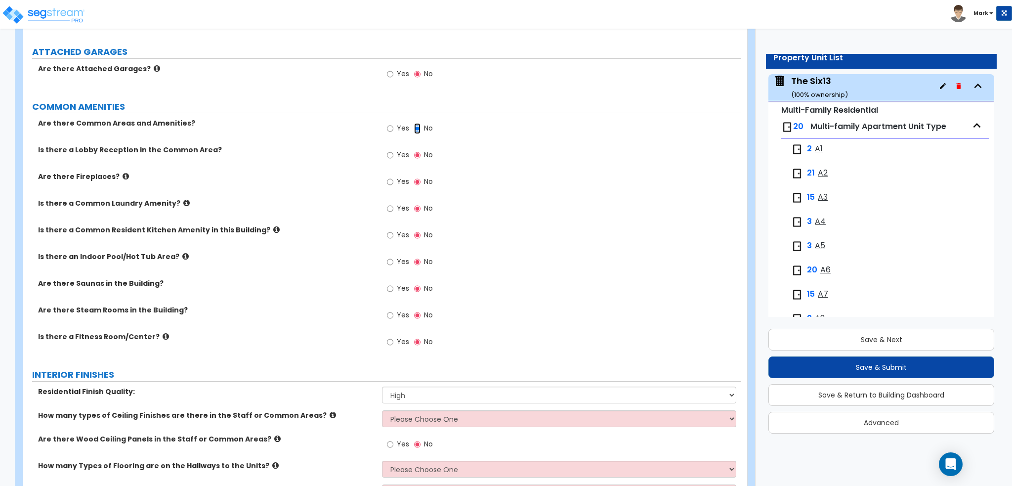
click at [415, 129] on input "No" at bounding box center [417, 128] width 6 height 11
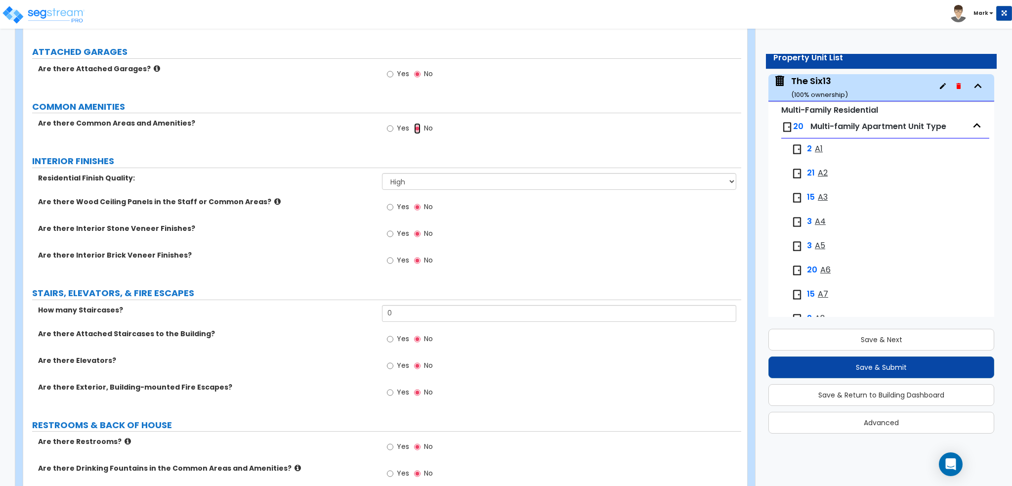
scroll to position [1680, 0]
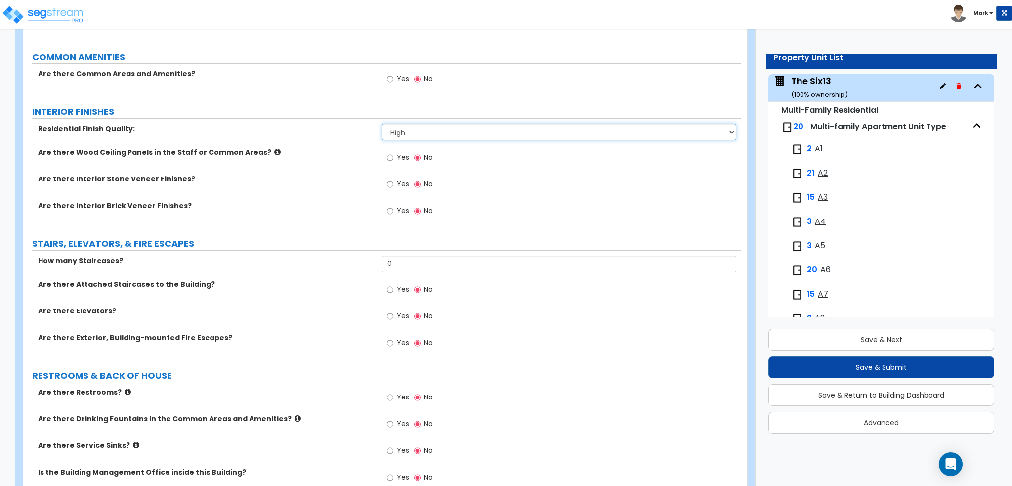
click at [391, 131] on select "Low Average High" at bounding box center [559, 132] width 354 height 17
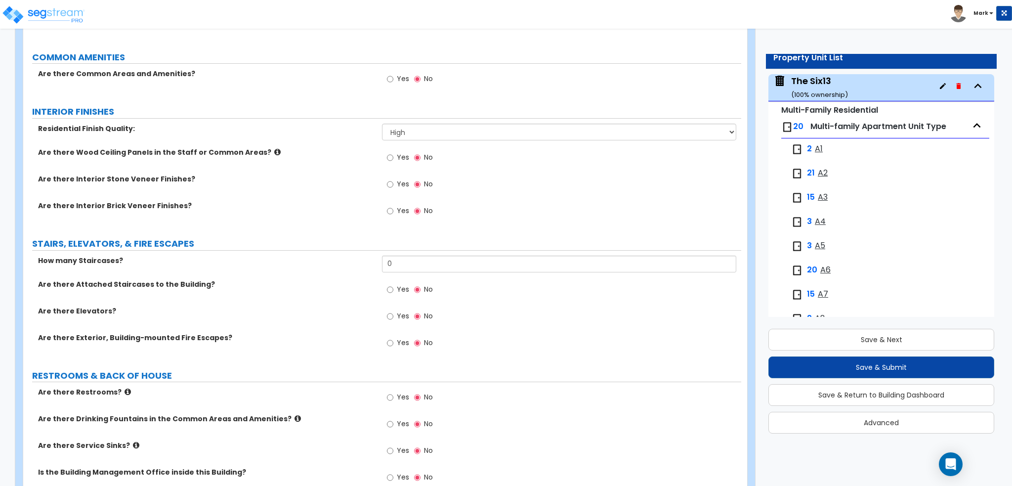
click at [345, 153] on label "Are there Wood Ceiling Panels in the Staff or Common Areas?" at bounding box center [206, 152] width 336 height 10
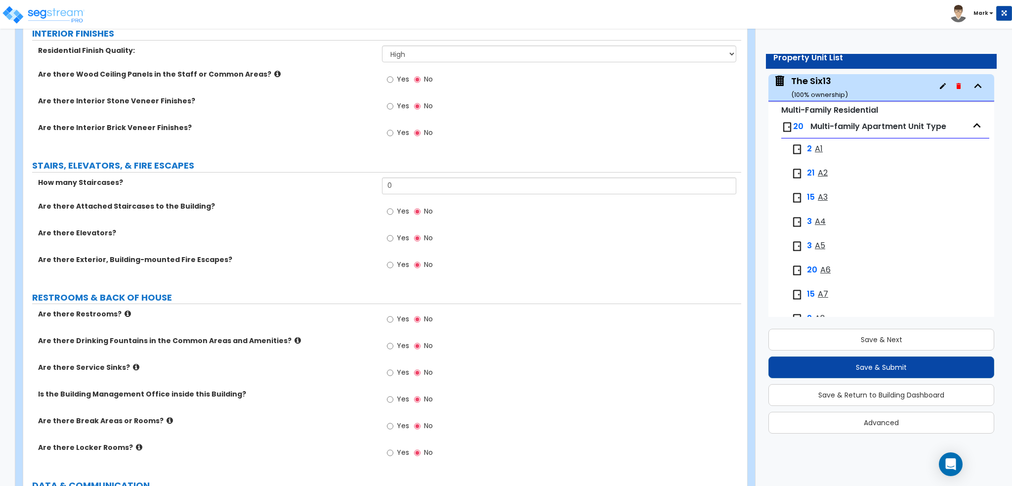
scroll to position [1778, 0]
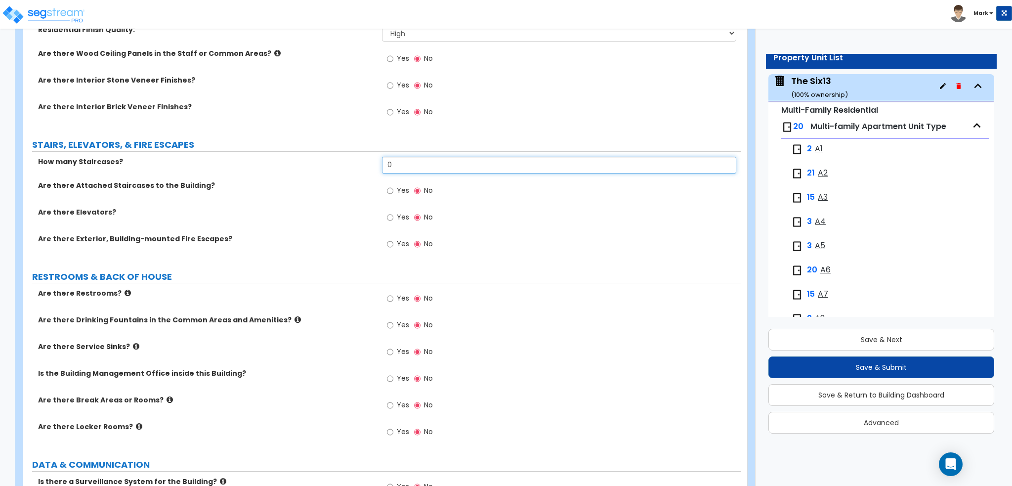
drag, startPoint x: 410, startPoint y: 165, endPoint x: 298, endPoint y: 160, distance: 111.3
click at [298, 160] on div "How many Staircases? 0" at bounding box center [382, 169] width 718 height 24
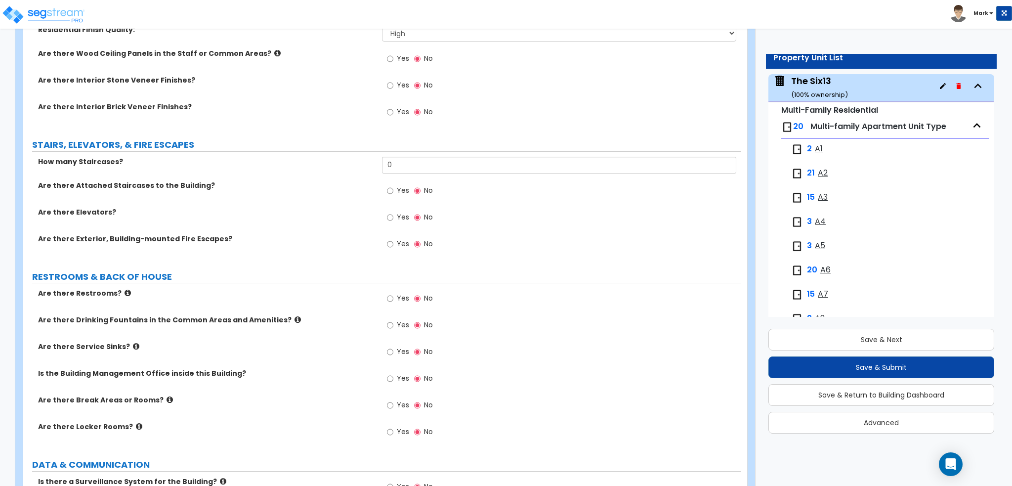
click at [271, 187] on label "Are there Attached Staircases to the Building?" at bounding box center [206, 185] width 336 height 10
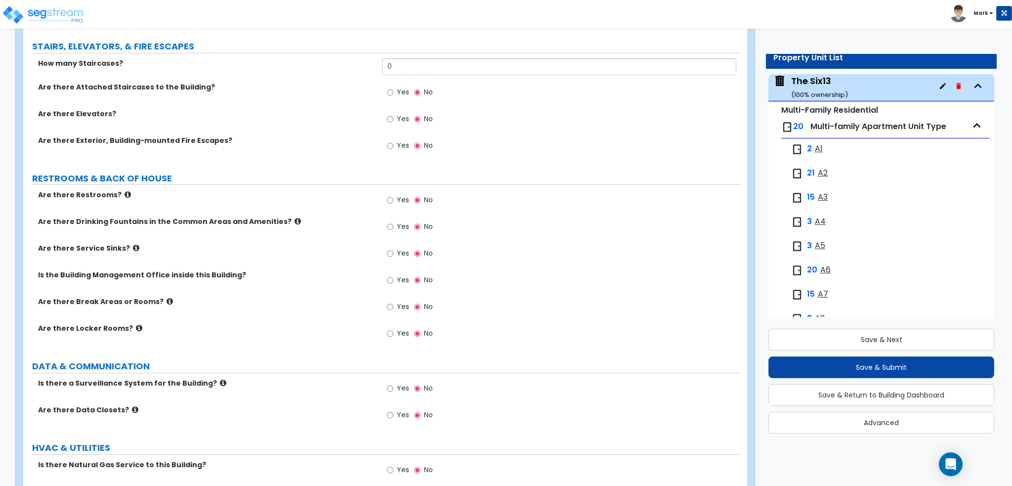
scroll to position [1877, 0]
click at [388, 118] on input "Yes" at bounding box center [390, 118] width 6 height 11
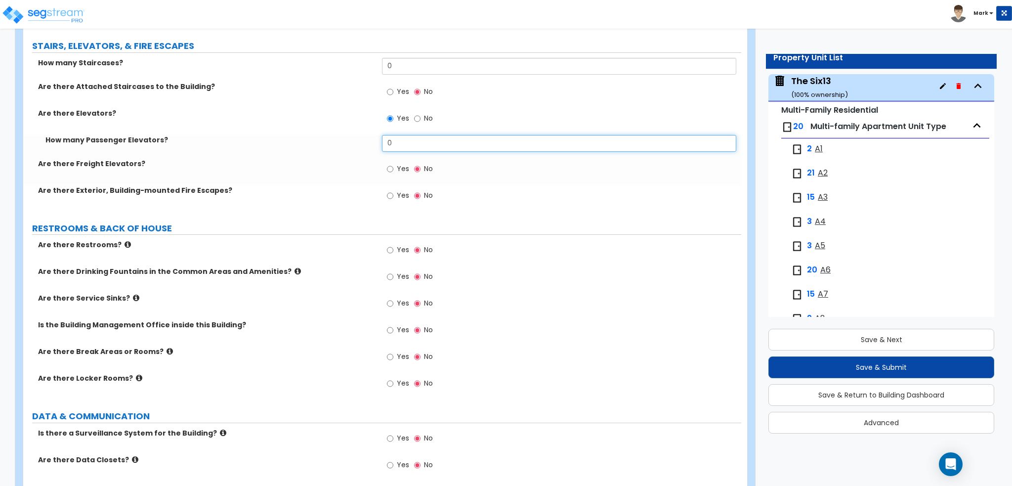
drag, startPoint x: 415, startPoint y: 136, endPoint x: 326, endPoint y: 144, distance: 89.3
click at [326, 144] on div "How many Passenger Elevators? 0" at bounding box center [382, 147] width 718 height 24
click at [314, 144] on div "How many Passenger Elevators? 0" at bounding box center [382, 147] width 718 height 24
click at [417, 118] on input "No" at bounding box center [417, 118] width 6 height 11
radio input "false"
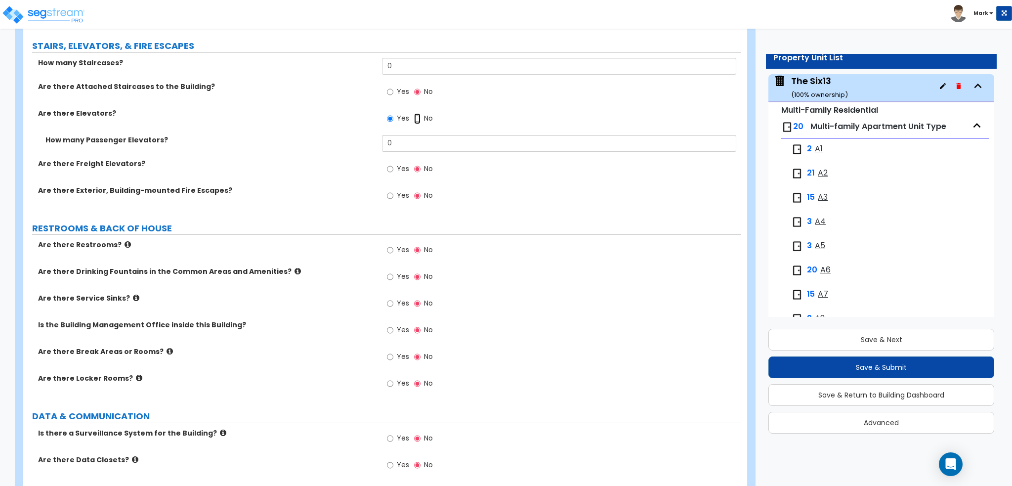
radio input "true"
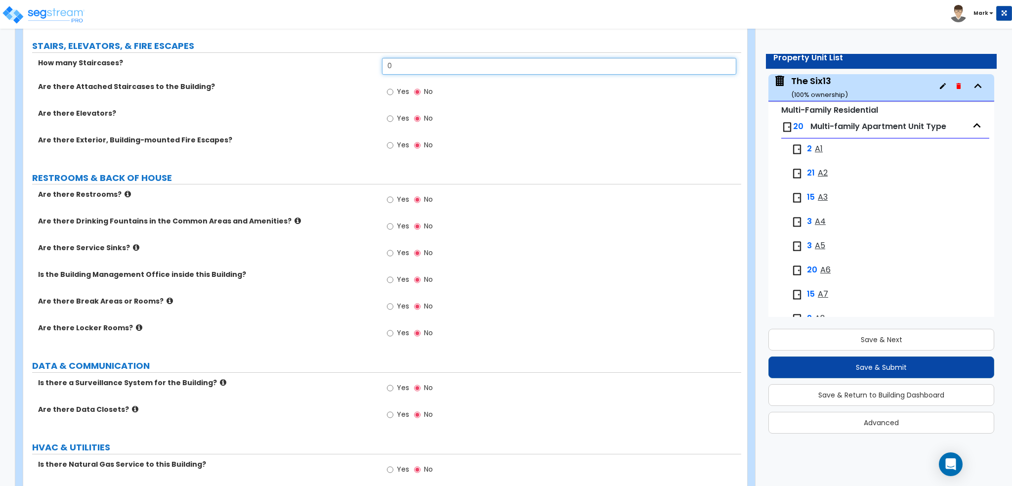
drag, startPoint x: 401, startPoint y: 66, endPoint x: 293, endPoint y: 78, distance: 107.8
click at [293, 78] on div "How many Staircases? 0" at bounding box center [382, 70] width 718 height 24
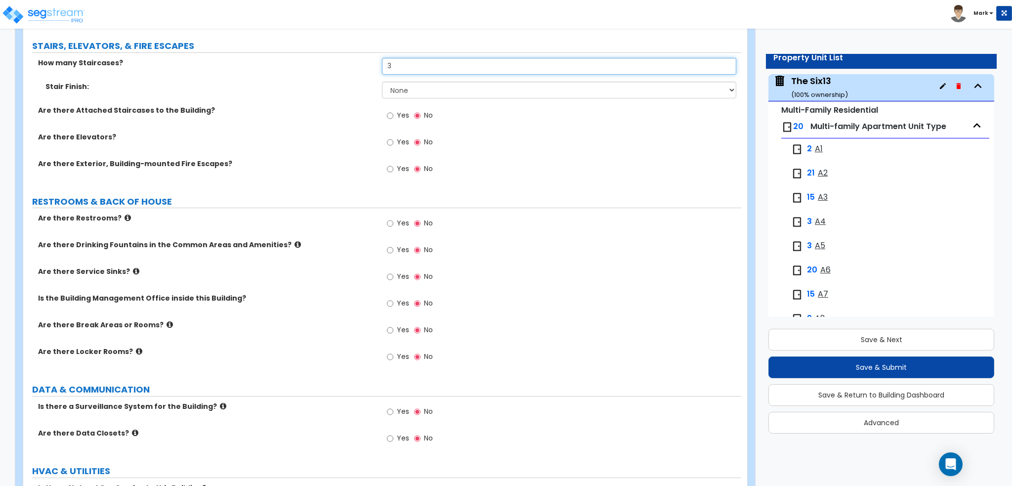
type input "3"
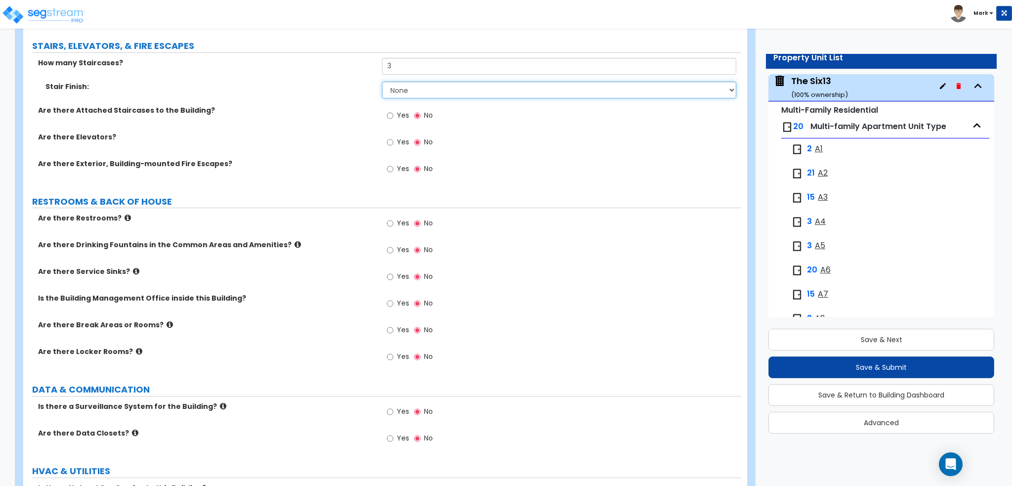
click at [397, 90] on select "None Tile Wood Laminate VCT Sheet Carpet Sheet Vinyl Carpet Tile" at bounding box center [559, 90] width 354 height 17
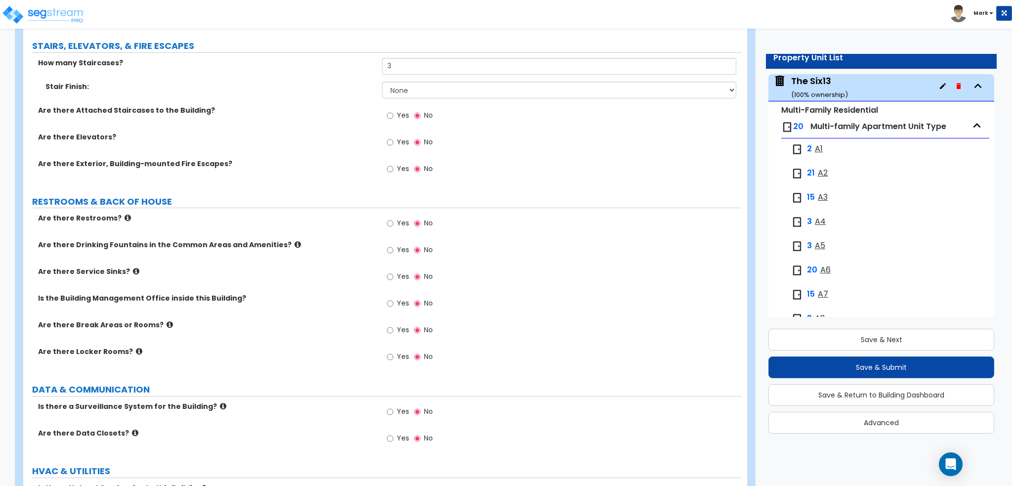
click at [316, 132] on label "Are there Elevators?" at bounding box center [206, 137] width 336 height 10
click at [397, 140] on span "Yes" at bounding box center [403, 142] width 12 height 10
click at [393, 140] on input "Yes" at bounding box center [390, 142] width 6 height 11
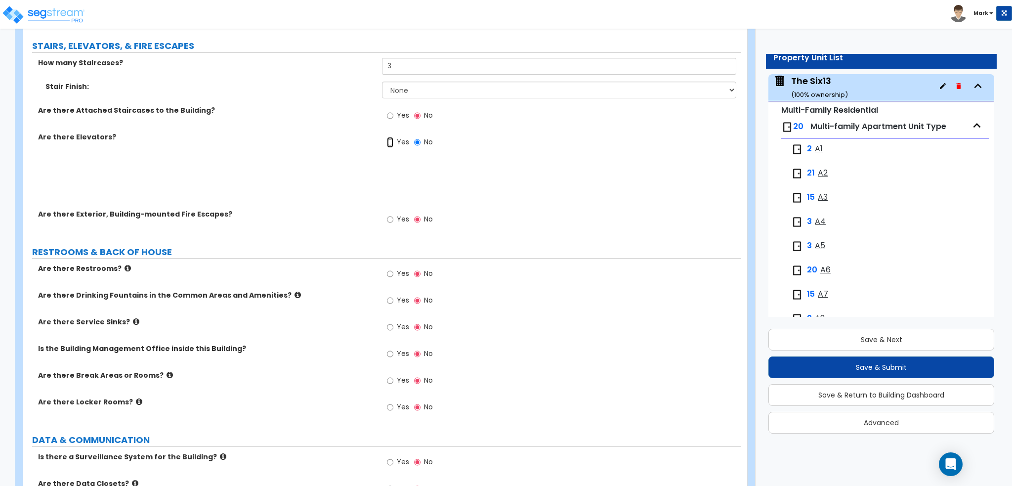
radio input "true"
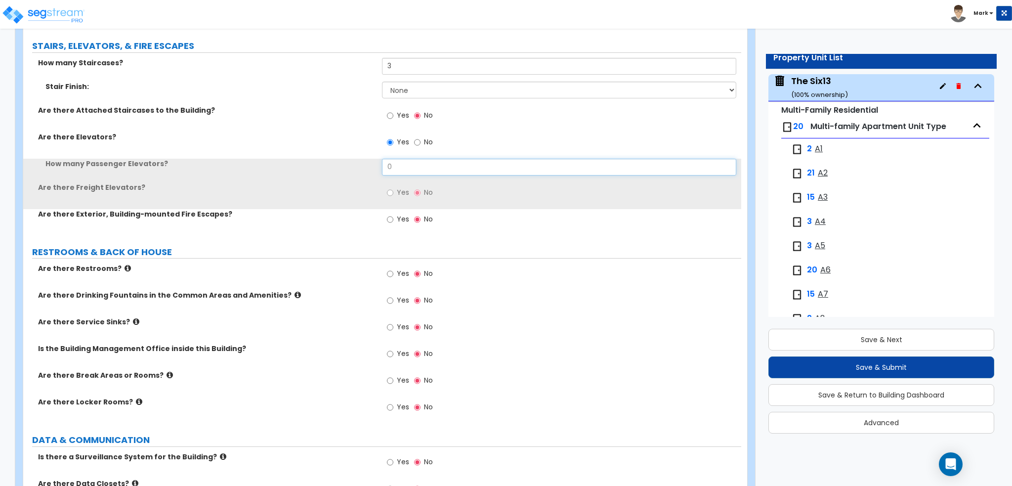
drag, startPoint x: 428, startPoint y: 167, endPoint x: 182, endPoint y: 156, distance: 246.3
click at [182, 156] on div "How many Staircases? 3 Stair Finish: None Tile Wood Laminate VCT Sheet Carpet S…" at bounding box center [382, 147] width 703 height 178
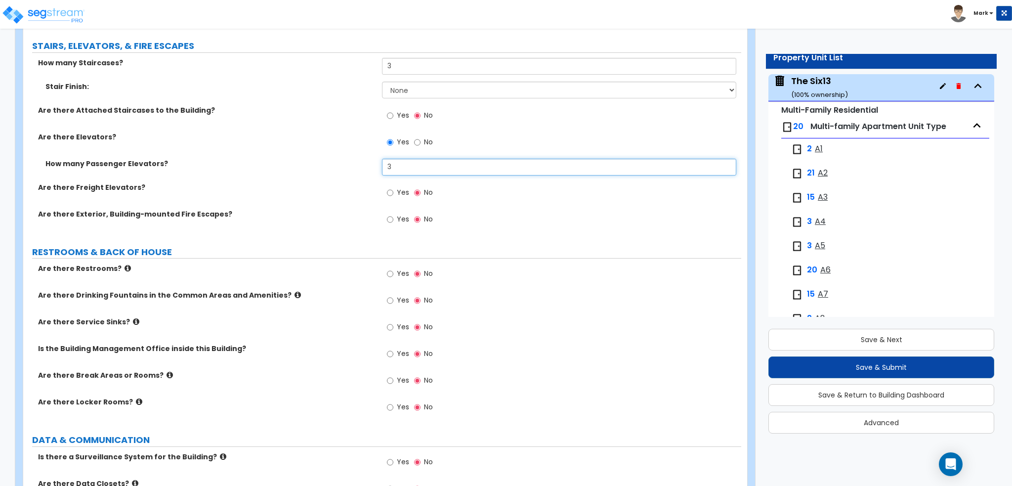
type input "3"
click at [221, 162] on label "How many Passenger Elevators?" at bounding box center [209, 164] width 329 height 10
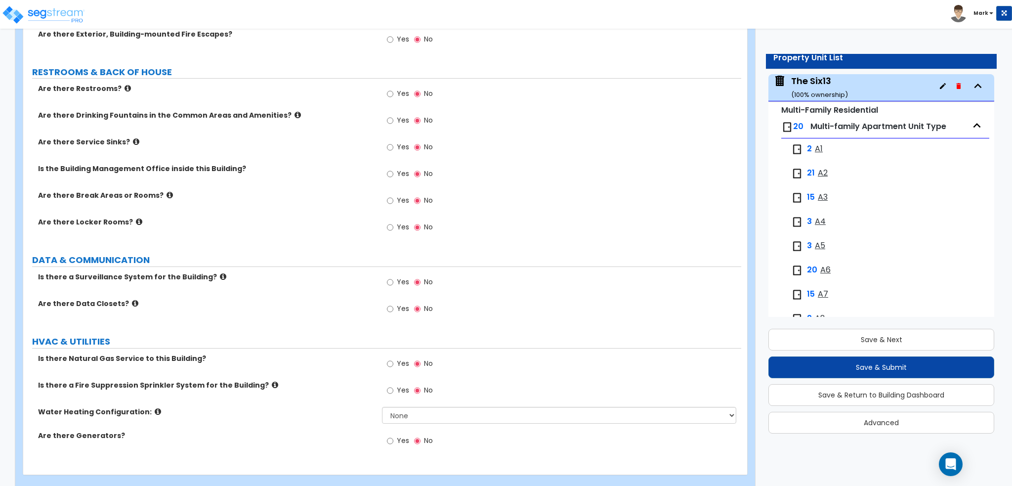
scroll to position [2071, 0]
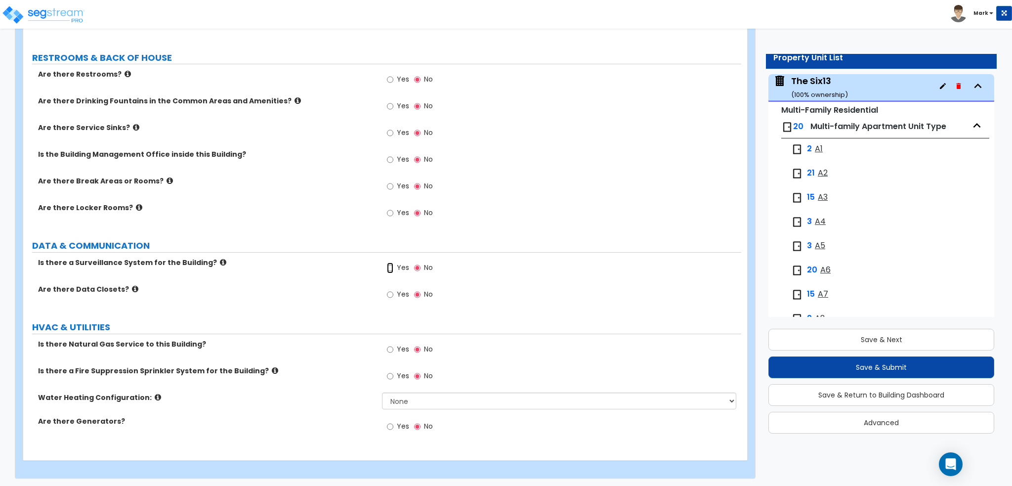
click at [392, 266] on input "Yes" at bounding box center [390, 267] width 6 height 11
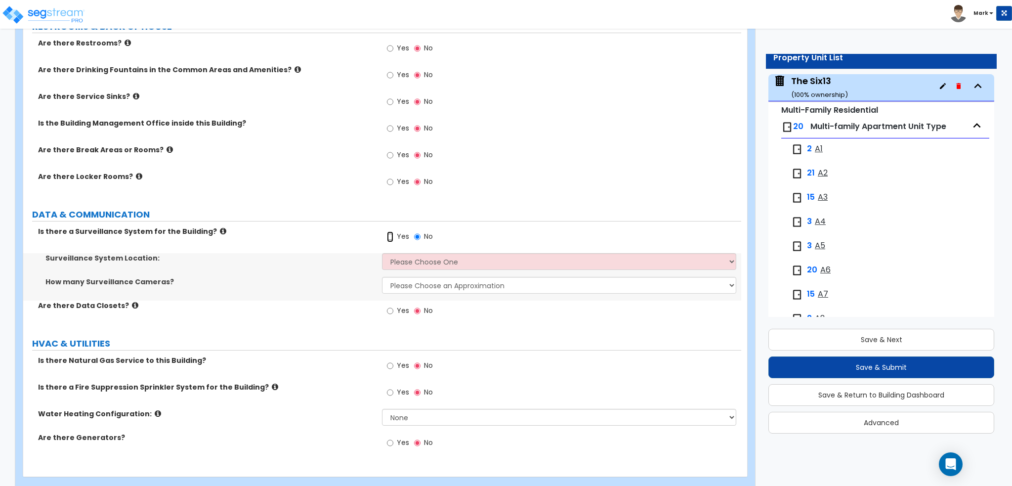
scroll to position [2119, 0]
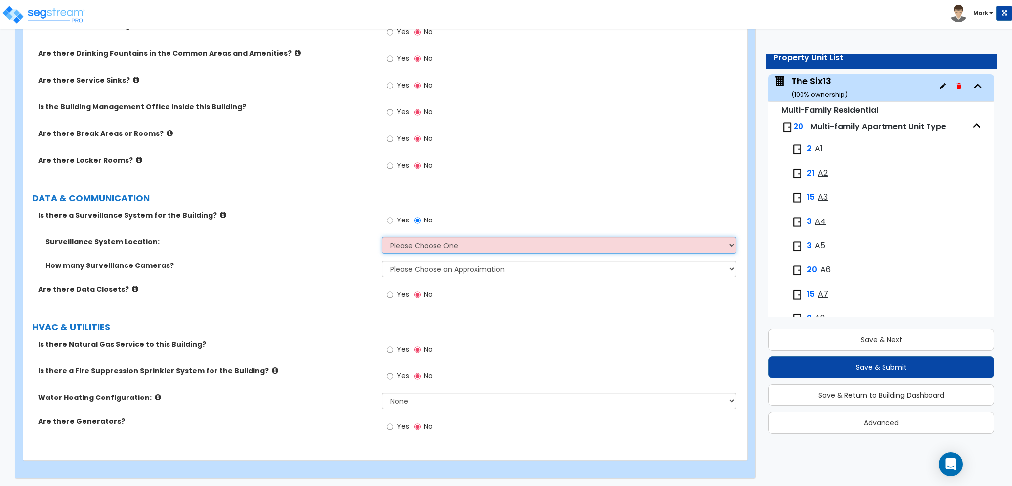
click at [409, 240] on select "Please Choose One Inside the Building Outside the Building Both Inside & Outside" at bounding box center [559, 245] width 354 height 17
click at [410, 245] on select "Please Choose One Inside the Building Outside the Building Both Inside & Outside" at bounding box center [559, 245] width 354 height 17
select select "3"
click at [382, 237] on select "Please Choose One Inside the Building Outside the Building Both Inside & Outside" at bounding box center [559, 245] width 354 height 17
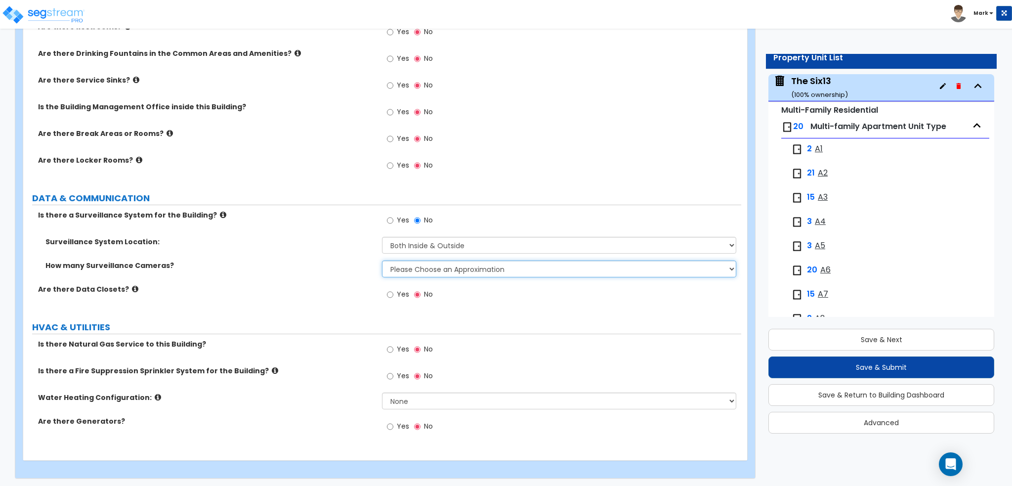
click at [390, 262] on select "Please Choose an Approximation Barely Noticed Any Noticed a Couple Frequently S…" at bounding box center [559, 268] width 354 height 17
select select "3"
click at [382, 260] on select "Please Choose an Approximation Barely Noticed Any Noticed a Couple Frequently S…" at bounding box center [559, 268] width 354 height 17
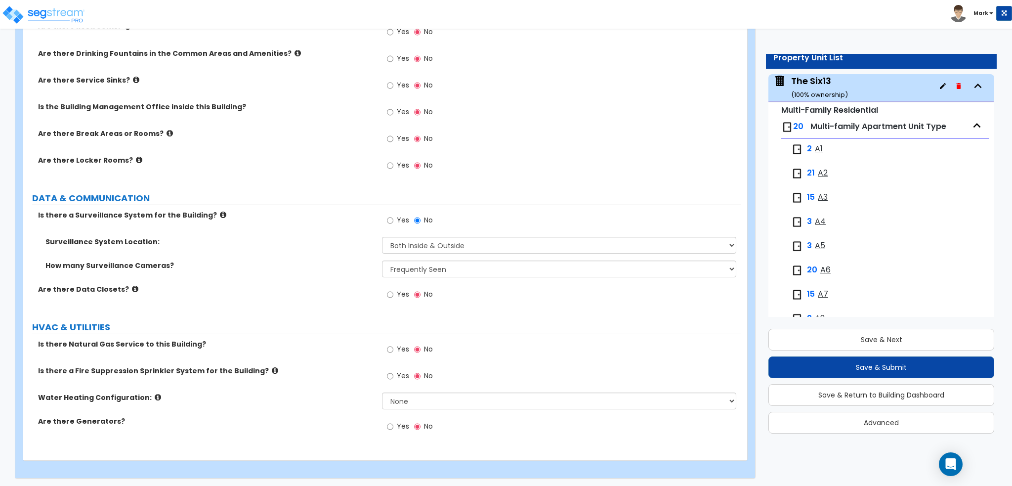
click at [322, 285] on label "Are there Data Closets?" at bounding box center [206, 289] width 336 height 10
click at [406, 401] on select "None Water Heater for Multiple Units Water Heater for Individual Units" at bounding box center [559, 400] width 354 height 17
click at [289, 417] on label "Are there Generators?" at bounding box center [206, 421] width 336 height 10
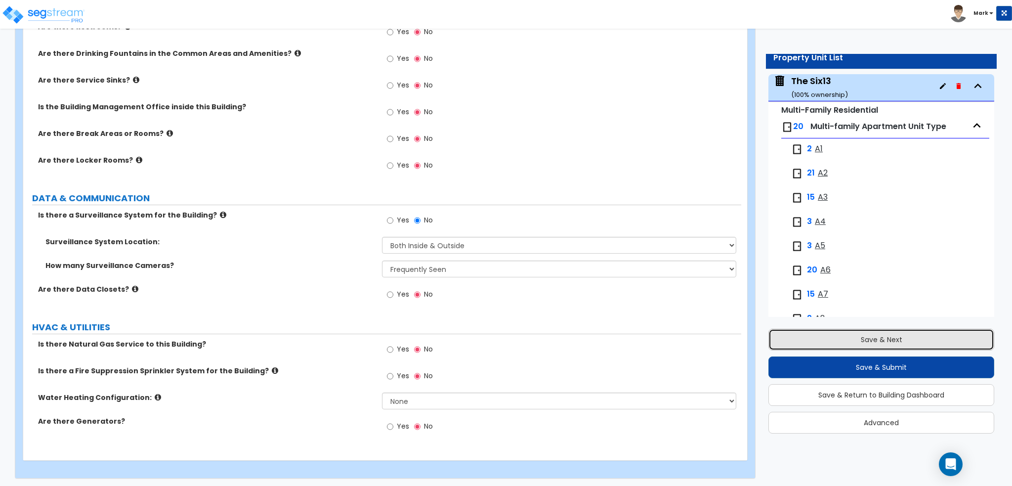
click at [815, 347] on button "Save & Next" at bounding box center [881, 340] width 226 height 22
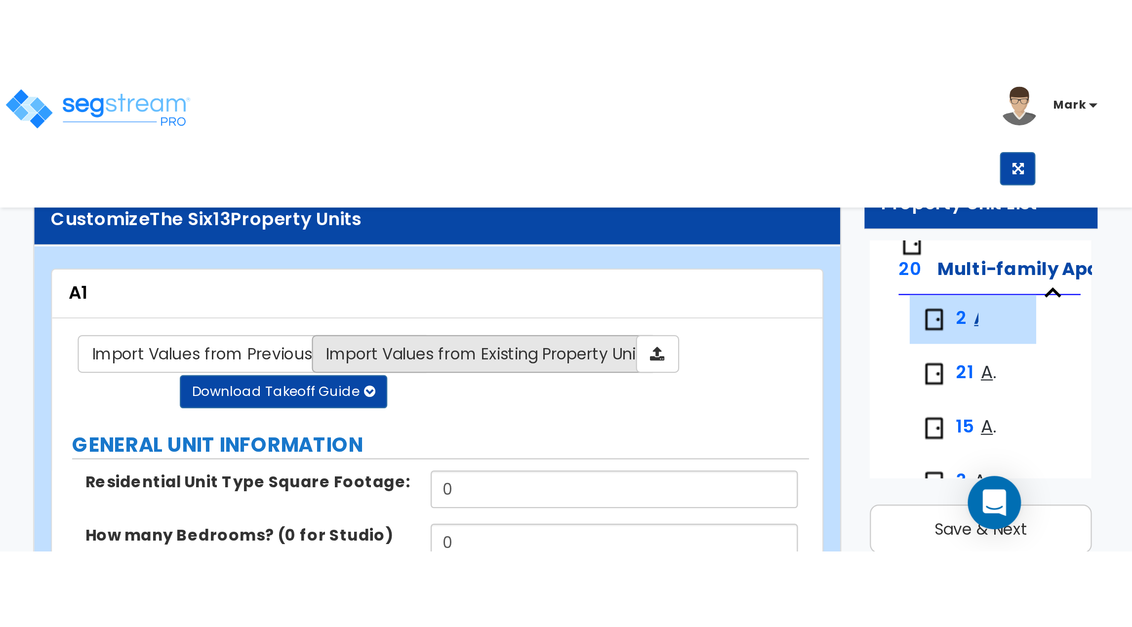
scroll to position [0, 0]
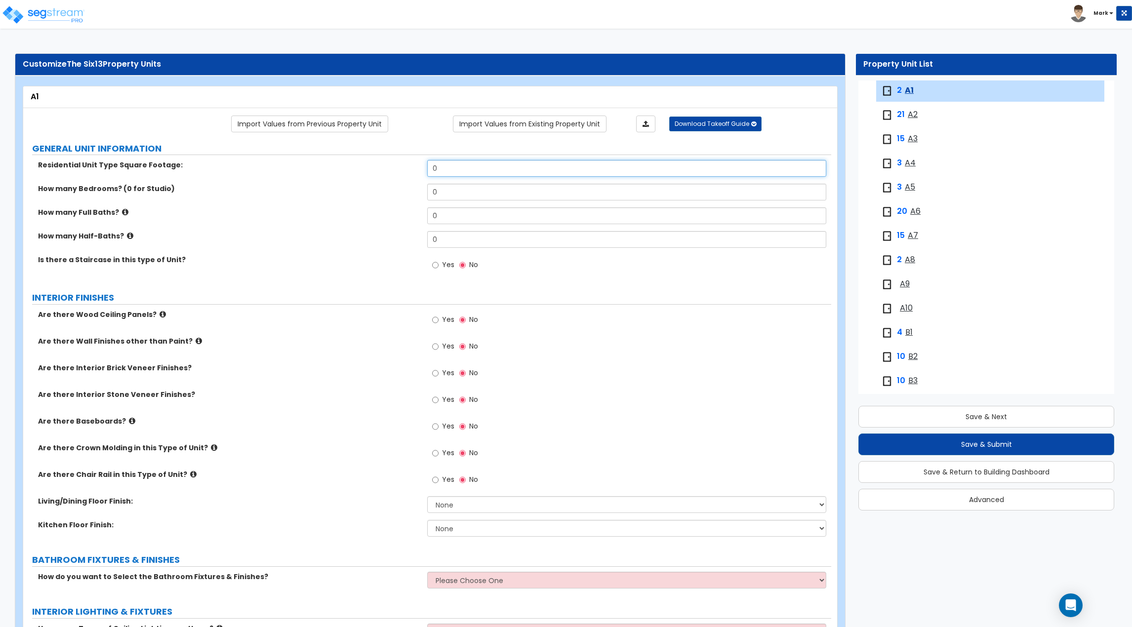
click at [488, 164] on input "0" at bounding box center [626, 168] width 399 height 17
type input "654"
click at [338, 237] on label "How many Half-Baths?" at bounding box center [229, 236] width 382 height 10
drag, startPoint x: 446, startPoint y: 195, endPoint x: 391, endPoint y: 198, distance: 54.9
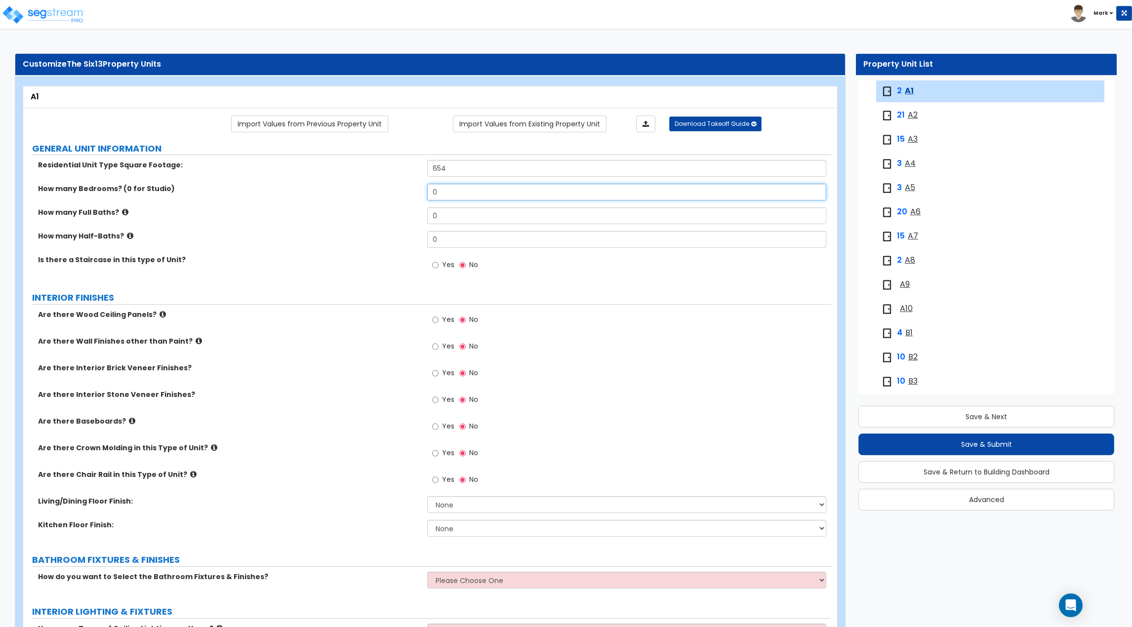
click at [390, 198] on div "How many Bedrooms? (0 for Studio) 0" at bounding box center [427, 196] width 808 height 24
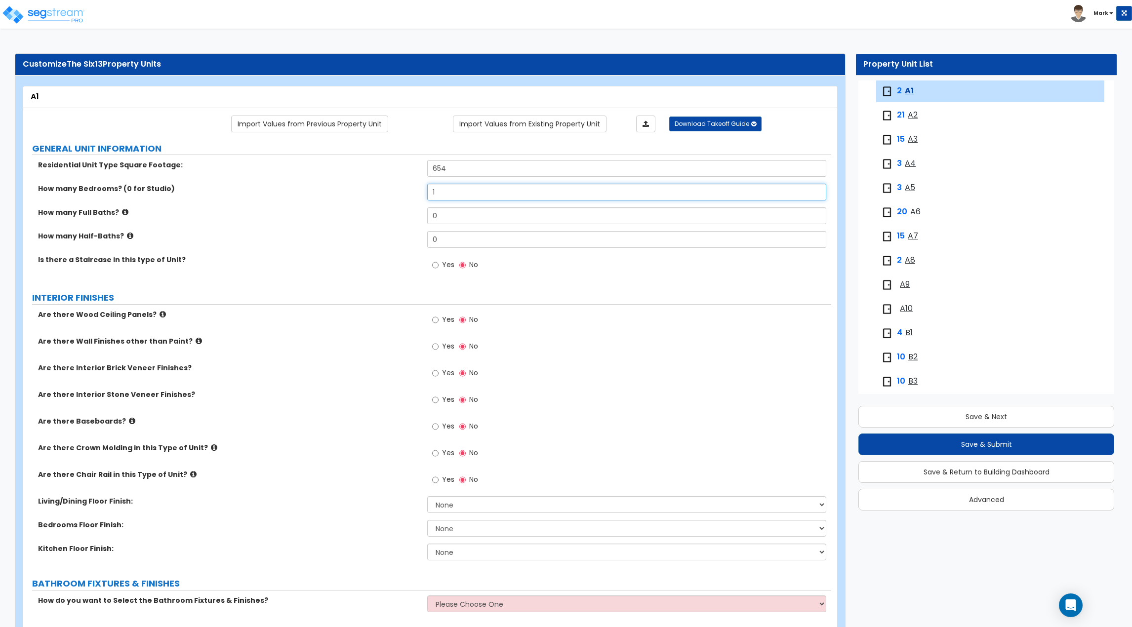
type input "1"
drag, startPoint x: 449, startPoint y: 215, endPoint x: 404, endPoint y: 215, distance: 45.0
click at [405, 216] on div "How many Full Baths? 0" at bounding box center [427, 219] width 808 height 24
type input "1"
click at [378, 239] on label "How many Half-Baths?" at bounding box center [229, 236] width 382 height 10
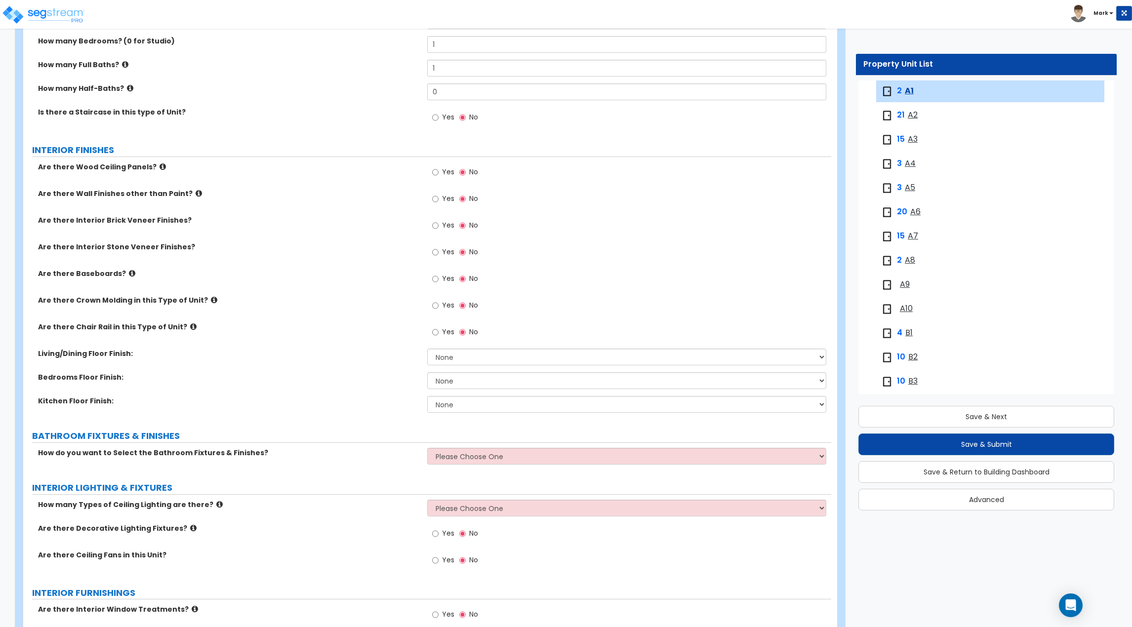
scroll to position [148, 0]
click at [435, 284] on input "Yes" at bounding box center [435, 278] width 6 height 11
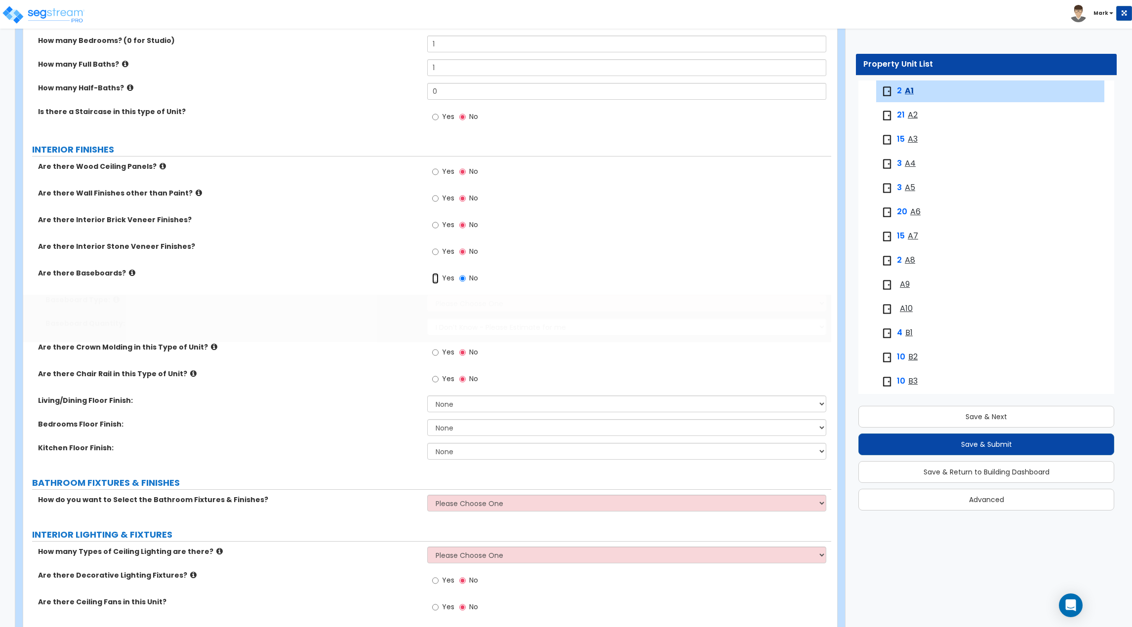
radio input "true"
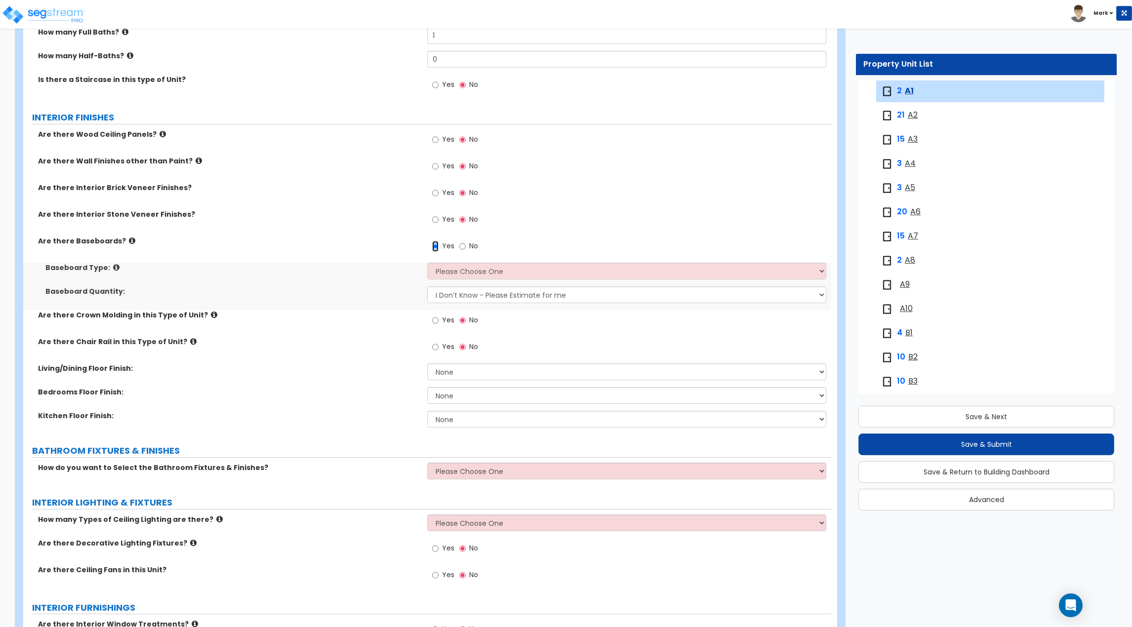
scroll to position [198, 0]
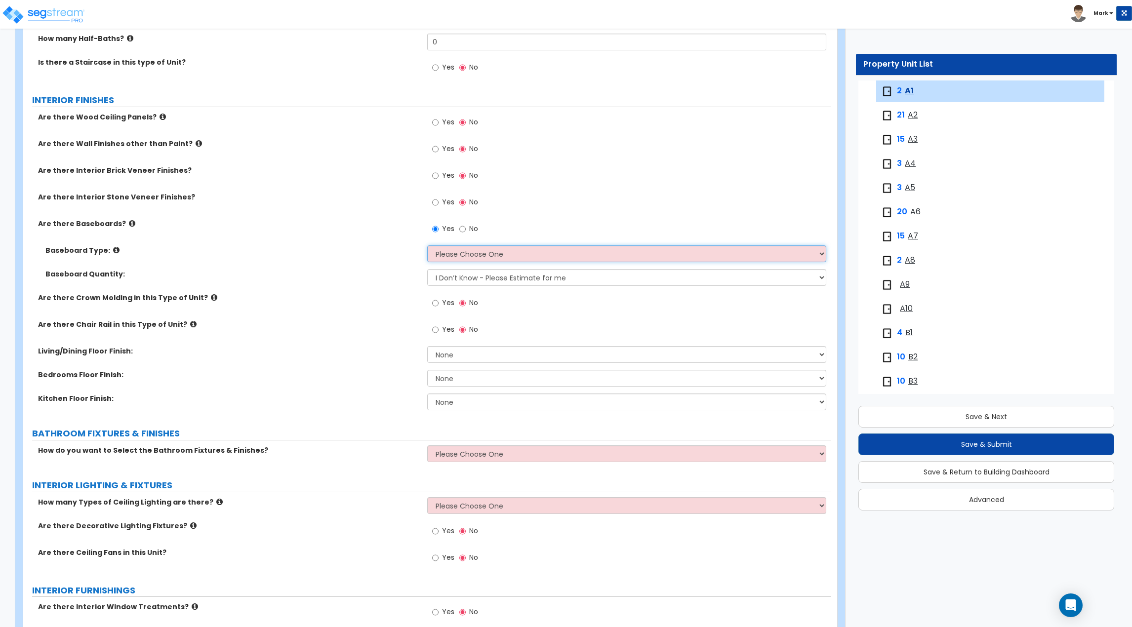
click at [440, 260] on select "Please Choose One Wood Vinyl Carpet Tile" at bounding box center [626, 254] width 399 height 17
select select "1"
click at [427, 246] on select "Please Choose One Wood Vinyl Carpet Tile" at bounding box center [626, 254] width 399 height 17
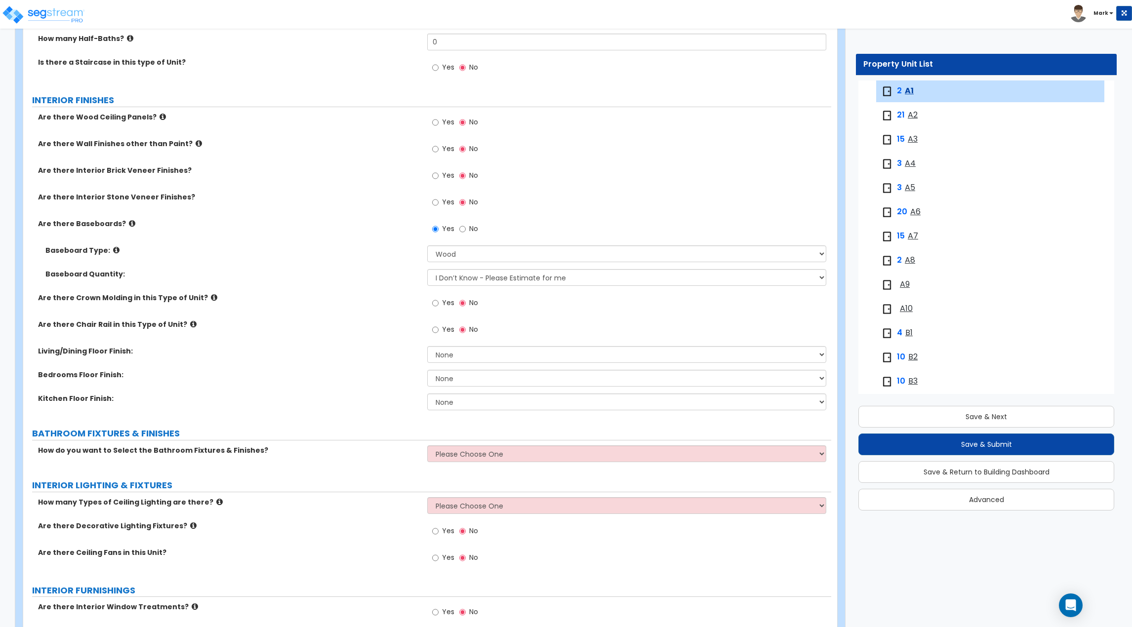
click at [350, 265] on div "Baseboard Type: Please Choose One Wood Vinyl Carpet Tile" at bounding box center [427, 258] width 808 height 24
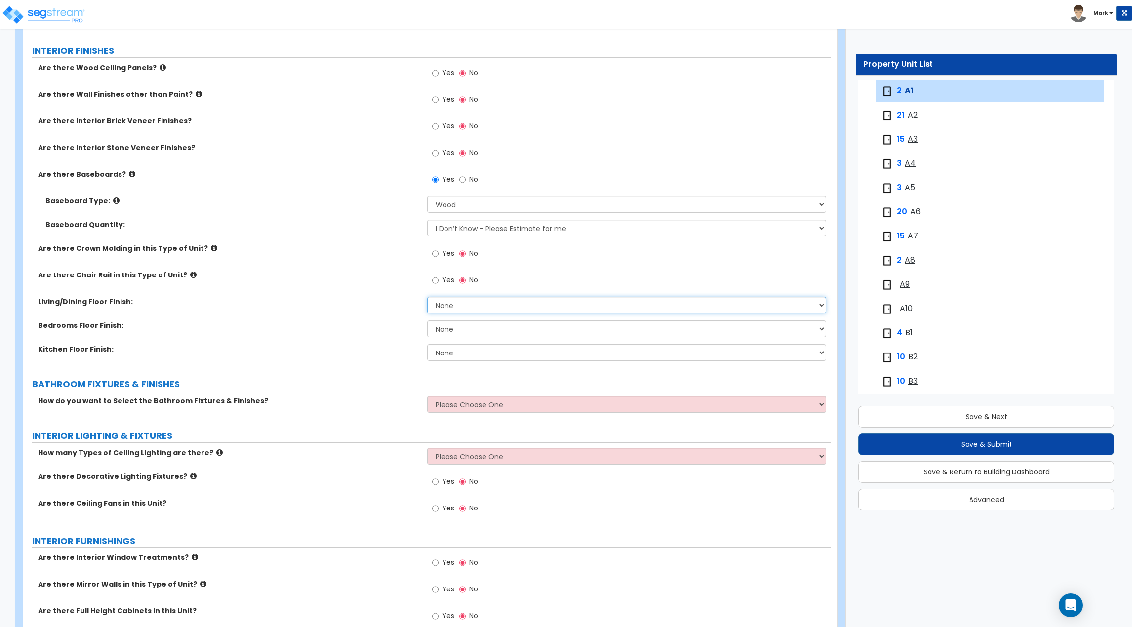
click at [451, 301] on select "None Tile Flooring Hardwood Flooring Resilient Laminate Flooring VCT Flooring S…" at bounding box center [626, 305] width 399 height 17
select select "1"
click at [427, 297] on select "None Tile Flooring Hardwood Flooring Resilient Laminate Flooring VCT Flooring S…" at bounding box center [626, 305] width 399 height 17
click at [441, 331] on select "None Tile Flooring Hardwood Flooring Resilient Laminate Flooring VCT Flooring S…" at bounding box center [626, 329] width 399 height 17
select select "5"
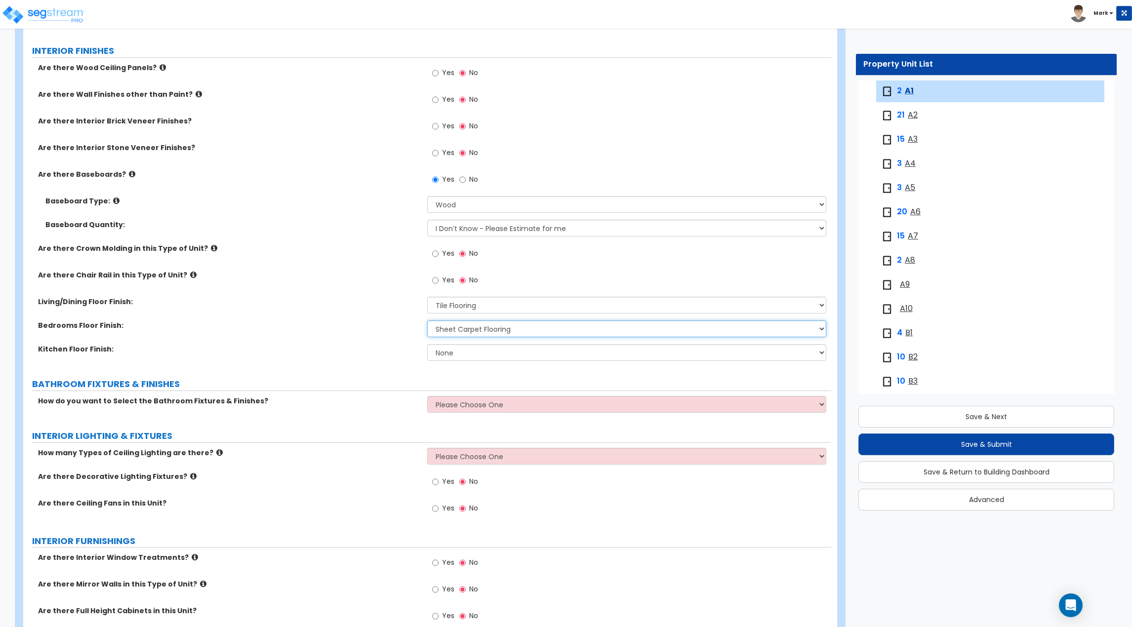
click at [427, 321] on select "None Tile Flooring Hardwood Flooring Resilient Laminate Flooring VCT Flooring S…" at bounding box center [626, 329] width 399 height 17
click at [458, 357] on select "None Tile Flooring Hardwood Flooring Resilient Laminate Flooring VCT Flooring S…" at bounding box center [626, 352] width 399 height 17
select select "1"
click at [427, 344] on select "None Tile Flooring Hardwood Flooring Resilient Laminate Flooring VCT Flooring S…" at bounding box center [626, 352] width 399 height 17
click at [347, 347] on label "Kitchen Floor Finish:" at bounding box center [229, 349] width 382 height 10
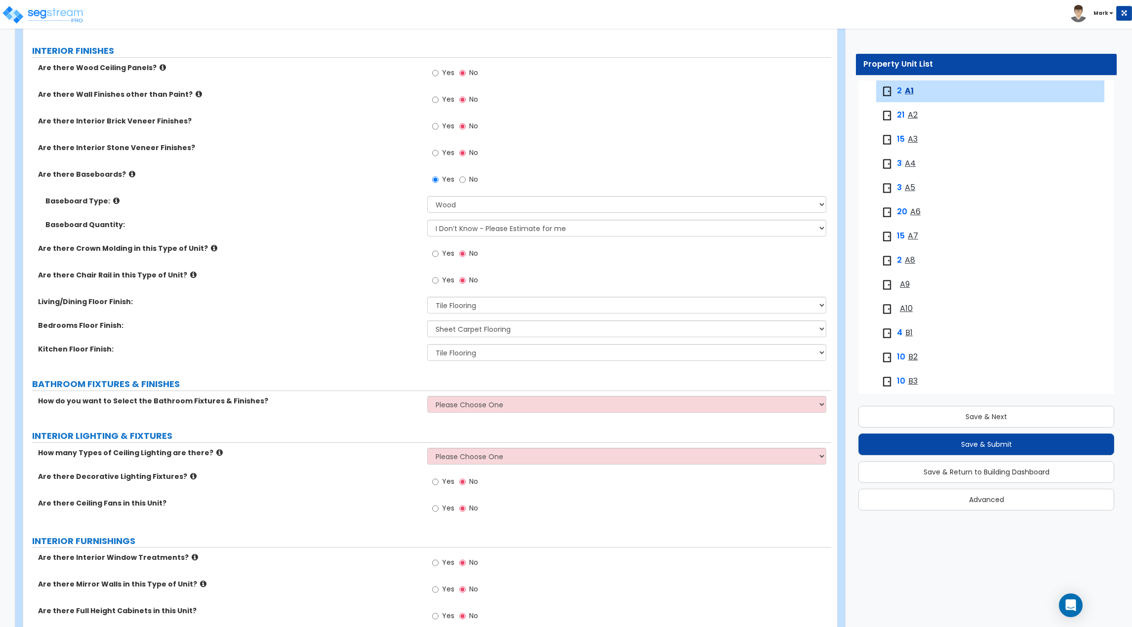
click at [322, 282] on div "Are there Chair Rail in this Type of Unit? Yes No" at bounding box center [427, 283] width 808 height 27
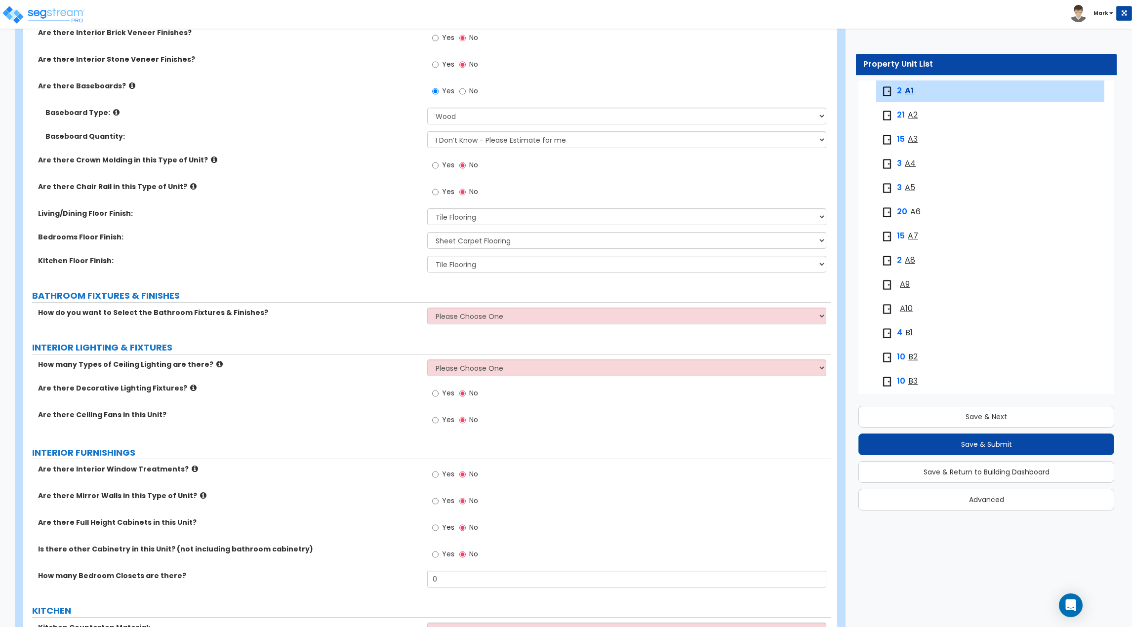
scroll to position [346, 0]
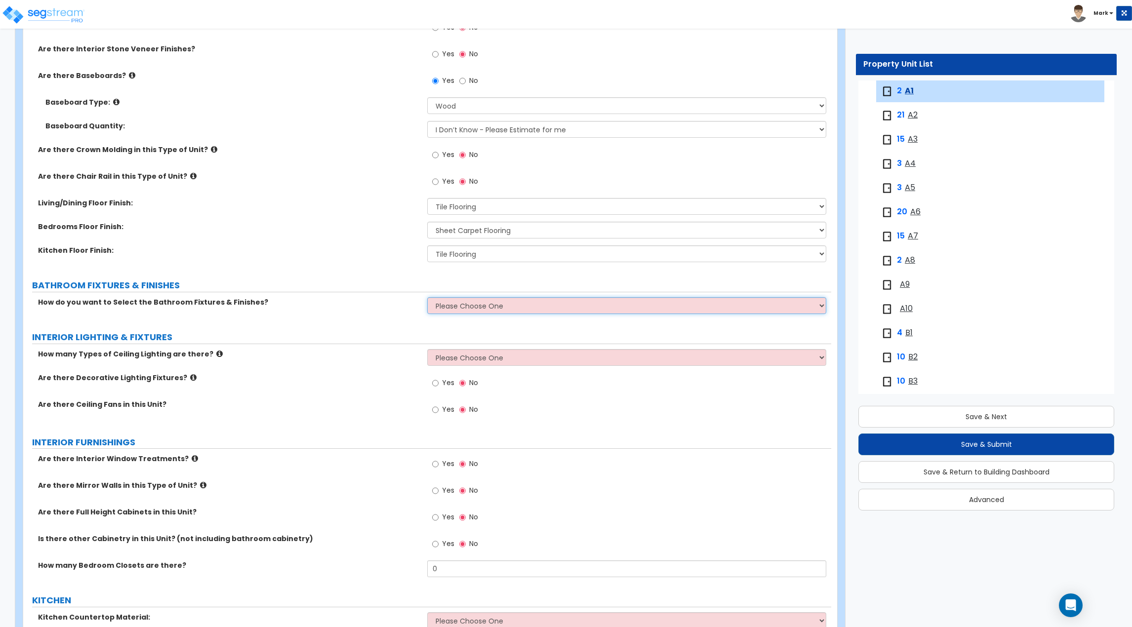
click at [489, 311] on select "Please Choose One Select the type of Fixtures and Finishes only for one Bath an…" at bounding box center [626, 305] width 399 height 17
select select "1"
click at [427, 297] on select "Please Choose One Select the type of Fixtures and Finishes only for one Bath an…" at bounding box center [626, 305] width 399 height 17
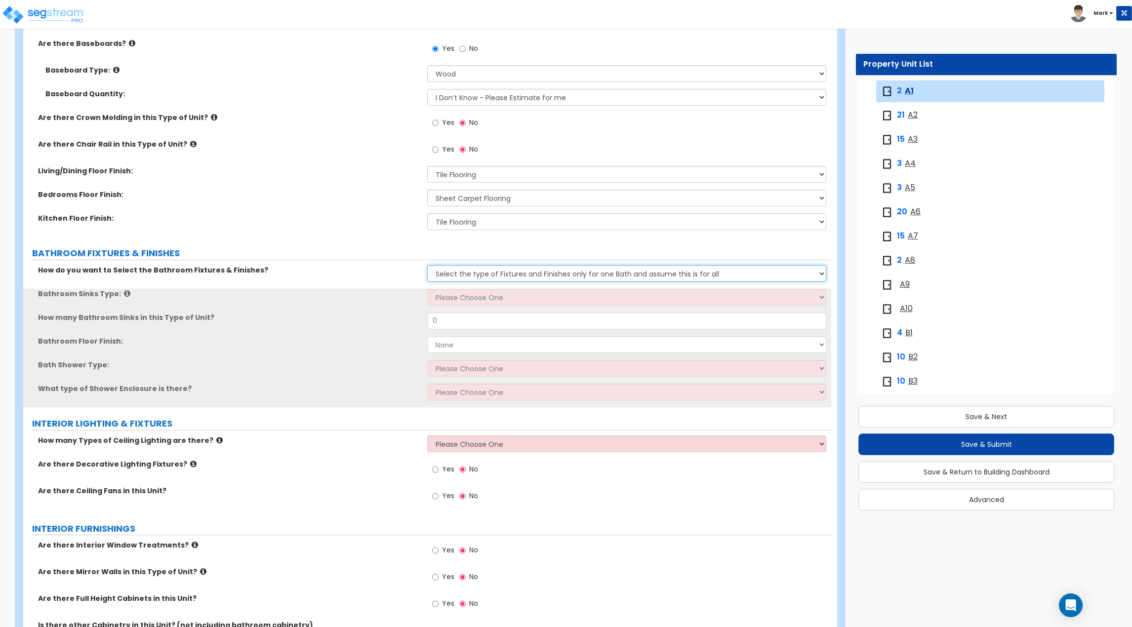
scroll to position [395, 0]
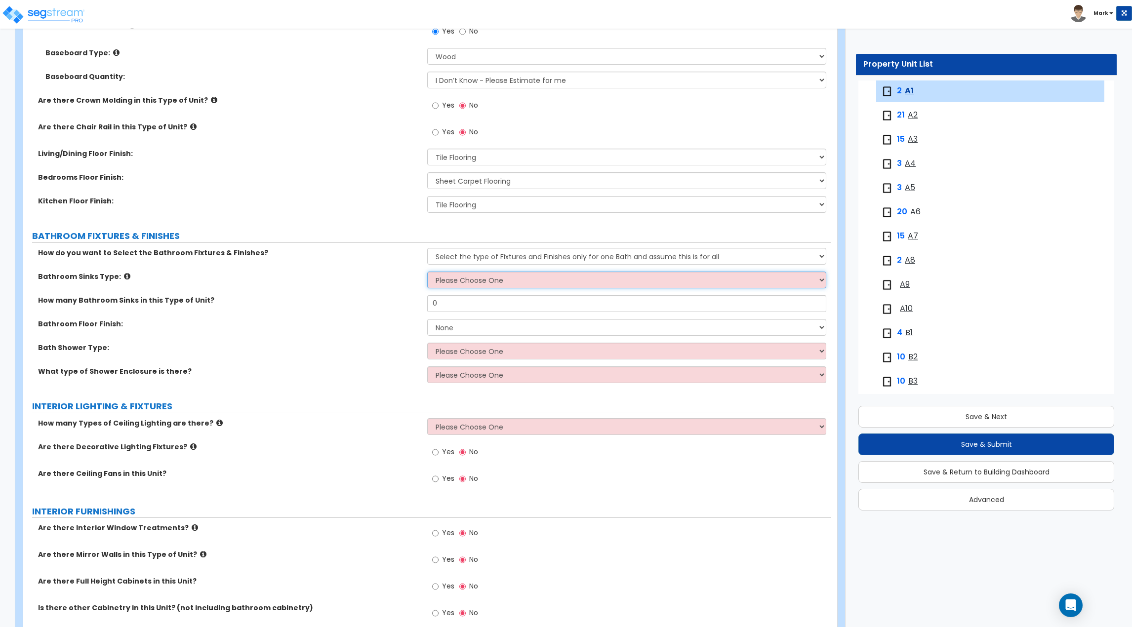
click at [456, 284] on select "Please Choose One Wall-mounted Pedestal-mounted Vanity-mounted" at bounding box center [626, 280] width 399 height 17
select select "3"
click at [427, 272] on select "Please Choose One Wall-mounted Pedestal-mounted Vanity-mounted" at bounding box center [626, 280] width 399 height 17
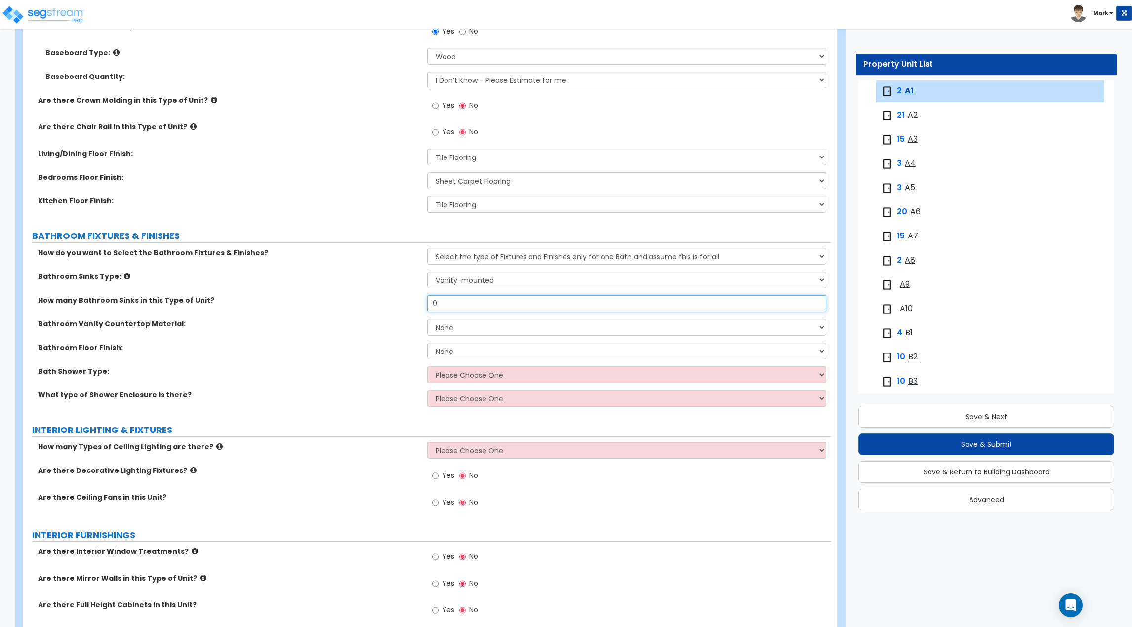
drag, startPoint x: 460, startPoint y: 304, endPoint x: 410, endPoint y: 305, distance: 50.9
click at [411, 305] on div "How many Bathroom Sinks in this Type of Unit? 0" at bounding box center [427, 307] width 808 height 24
type input "1"
click at [456, 324] on select "None Plastic Laminate Solid Surface Stone Quartz Marble Tile Wood" at bounding box center [626, 327] width 399 height 17
select select "4"
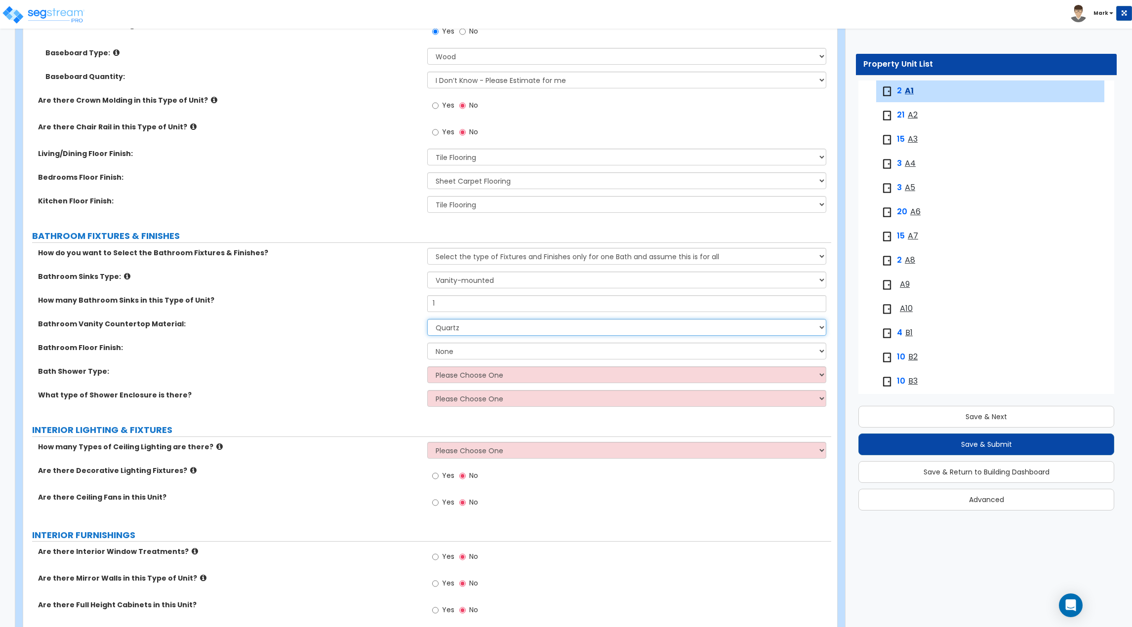
click at [427, 319] on select "None Plastic Laminate Solid Surface Stone Quartz Marble Tile Wood" at bounding box center [626, 327] width 399 height 17
click at [394, 368] on label "Bath Shower Type:" at bounding box center [229, 372] width 382 height 10
click at [451, 351] on select "None Tile Flooring Hardwood Flooring Resilient Laminate Flooring VCT Flooring S…" at bounding box center [626, 351] width 399 height 17
select select "1"
click at [427, 343] on select "None Tile Flooring Hardwood Flooring Resilient Laminate Flooring VCT Flooring S…" at bounding box center [626, 351] width 399 height 17
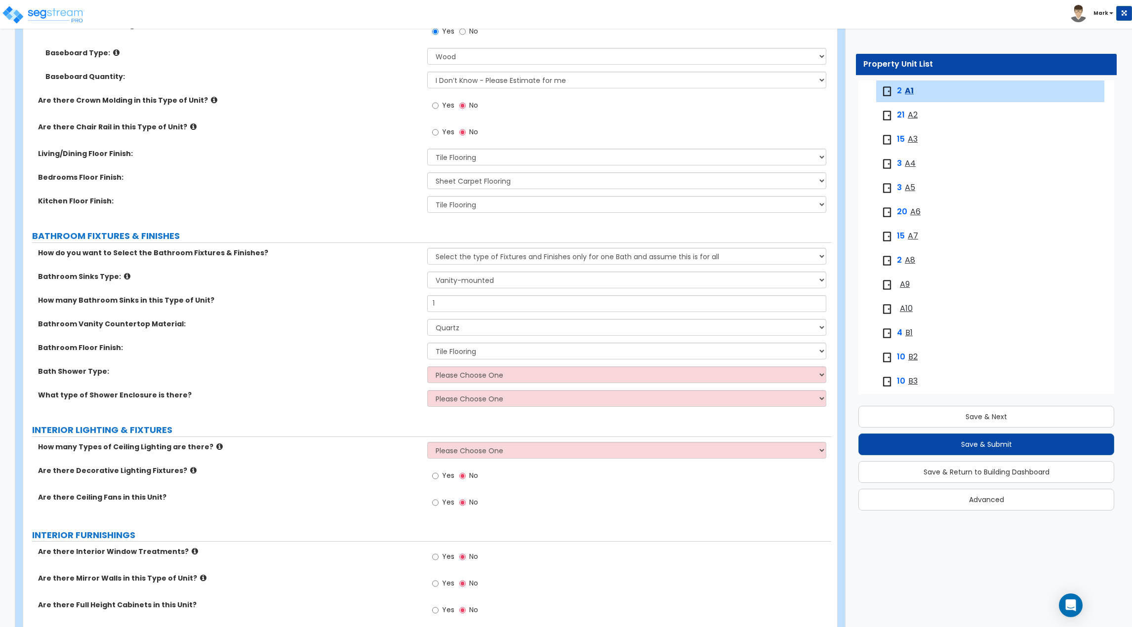
click at [331, 372] on label "Bath Shower Type:" at bounding box center [229, 372] width 382 height 10
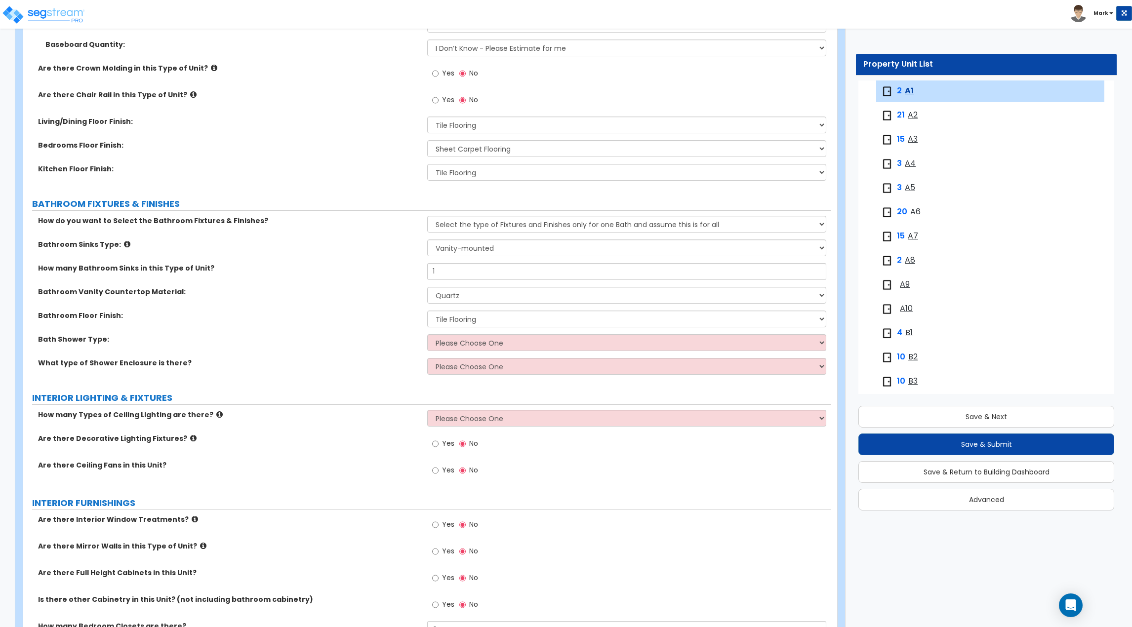
scroll to position [445, 0]
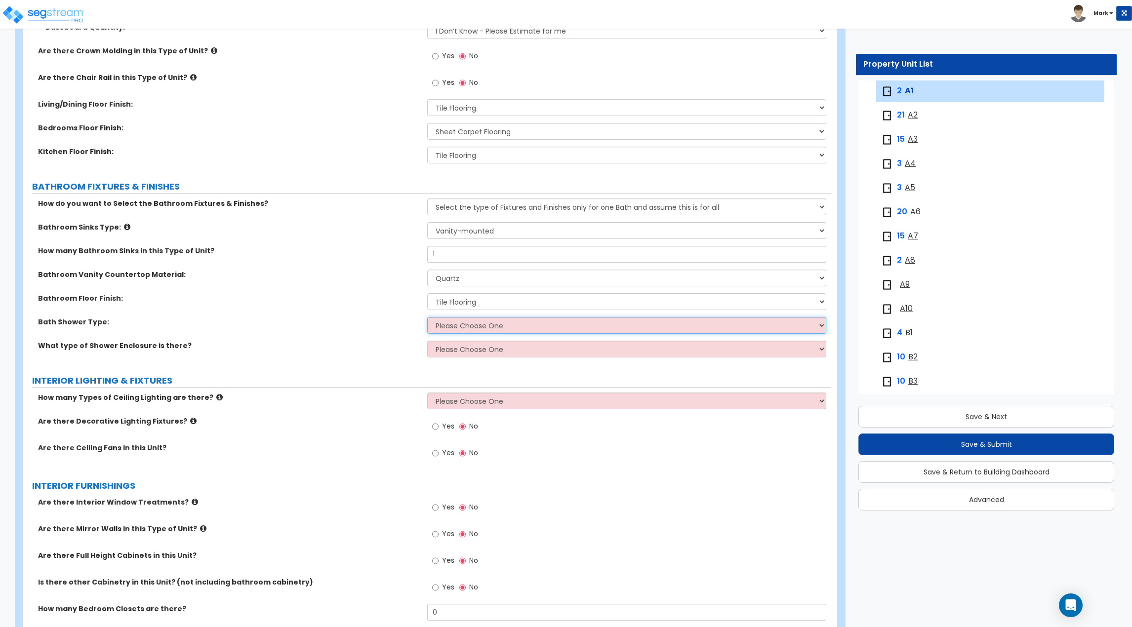
click at [451, 328] on select "Please Choose One Standalone Shower Bathtub - Shower Combination" at bounding box center [626, 325] width 399 height 17
select select "2"
click at [427, 317] on select "Please Choose One Standalone Shower Bathtub - Shower Combination" at bounding box center [626, 325] width 399 height 17
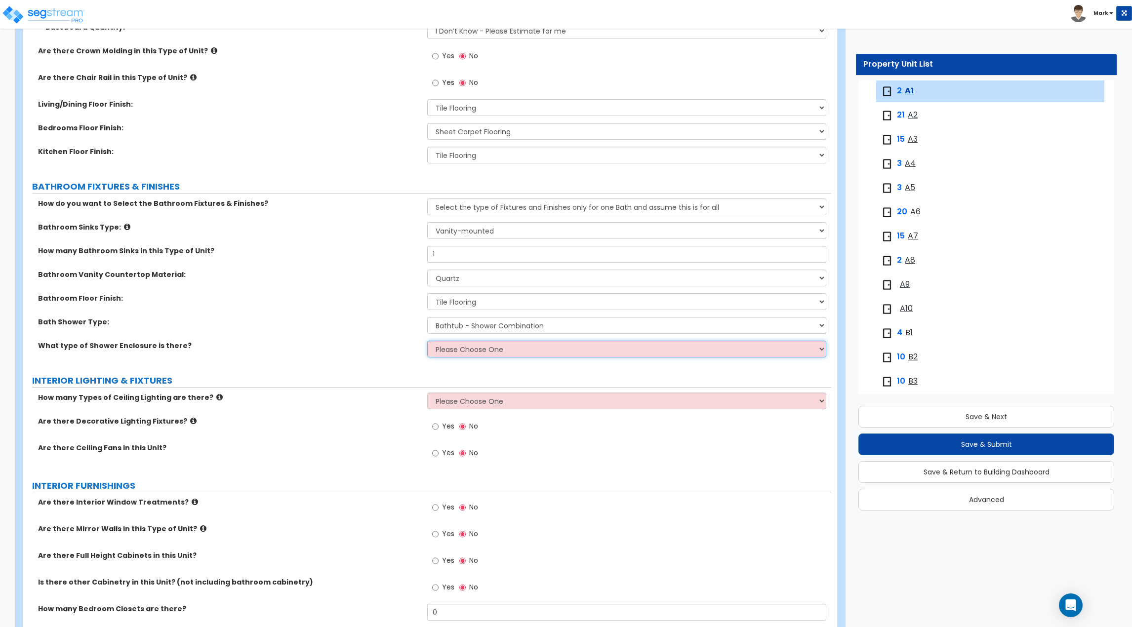
click at [450, 353] on select "Please Choose One Curtain & Rod Glass Sliding Doors Glass Hinged Doors" at bounding box center [626, 349] width 399 height 17
select select "1"
click at [427, 341] on select "Please Choose One Curtain & Rod Glass Sliding Doors Glass Hinged Doors" at bounding box center [626, 349] width 399 height 17
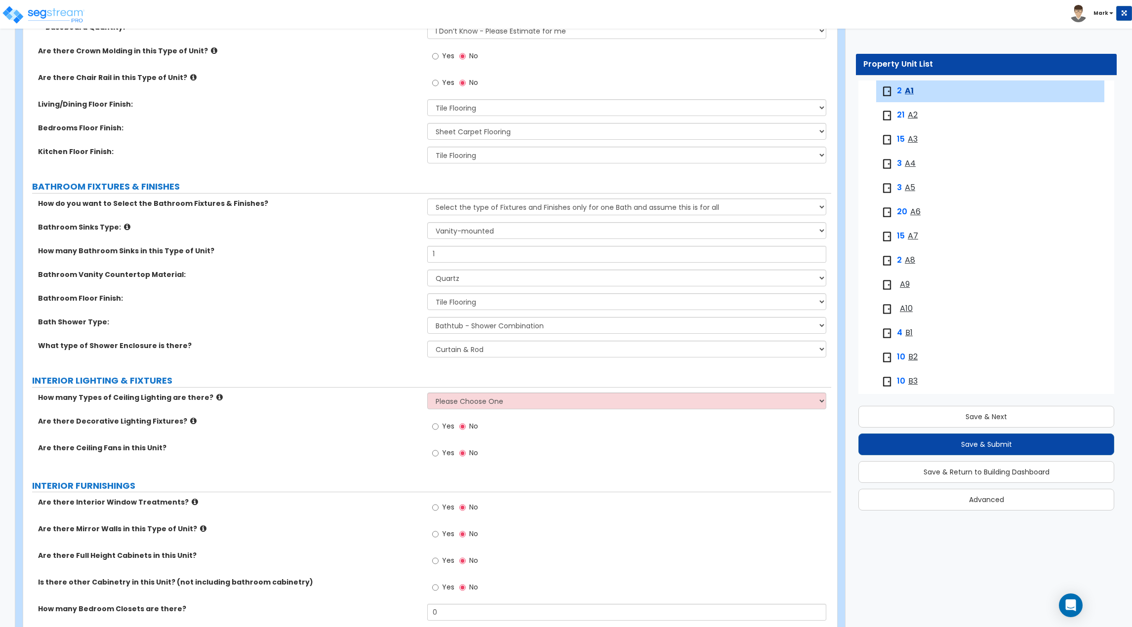
click at [355, 350] on label "What type of Shower Enclosure is there?" at bounding box center [229, 346] width 382 height 10
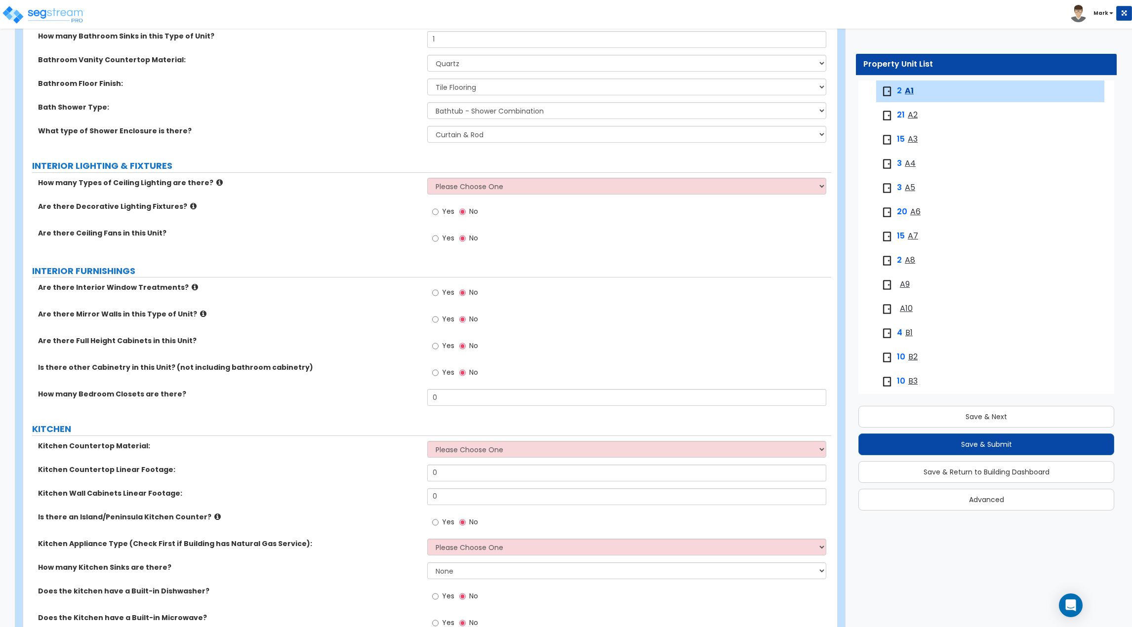
scroll to position [642, 0]
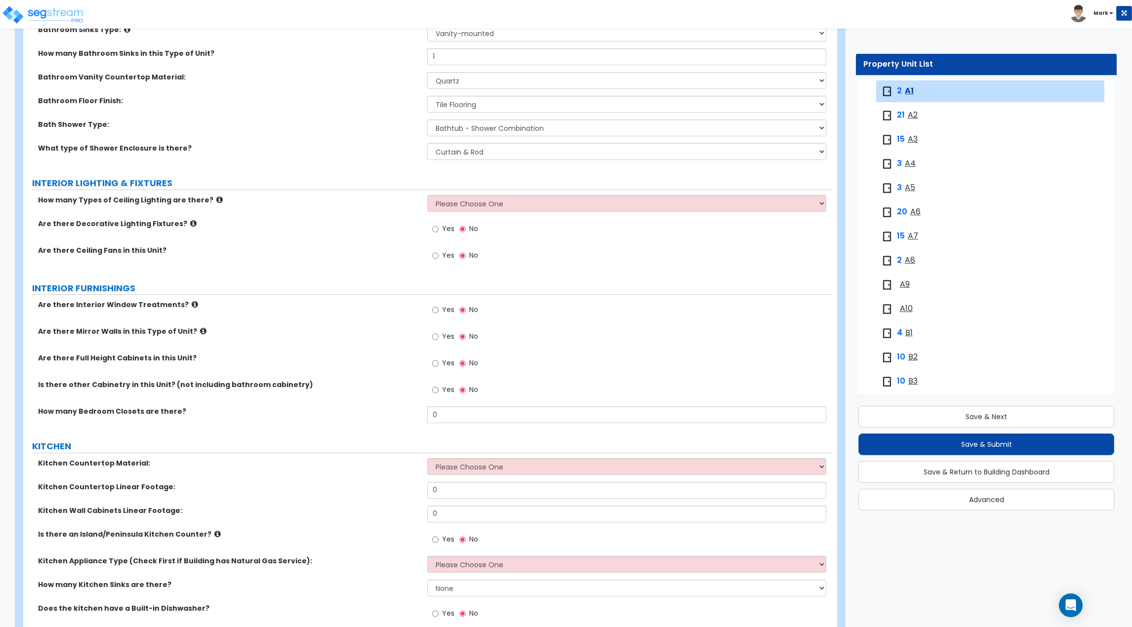
click at [439, 227] on label "Yes" at bounding box center [443, 230] width 22 height 17
click at [439, 227] on input "Yes" at bounding box center [435, 229] width 6 height 11
radio input "true"
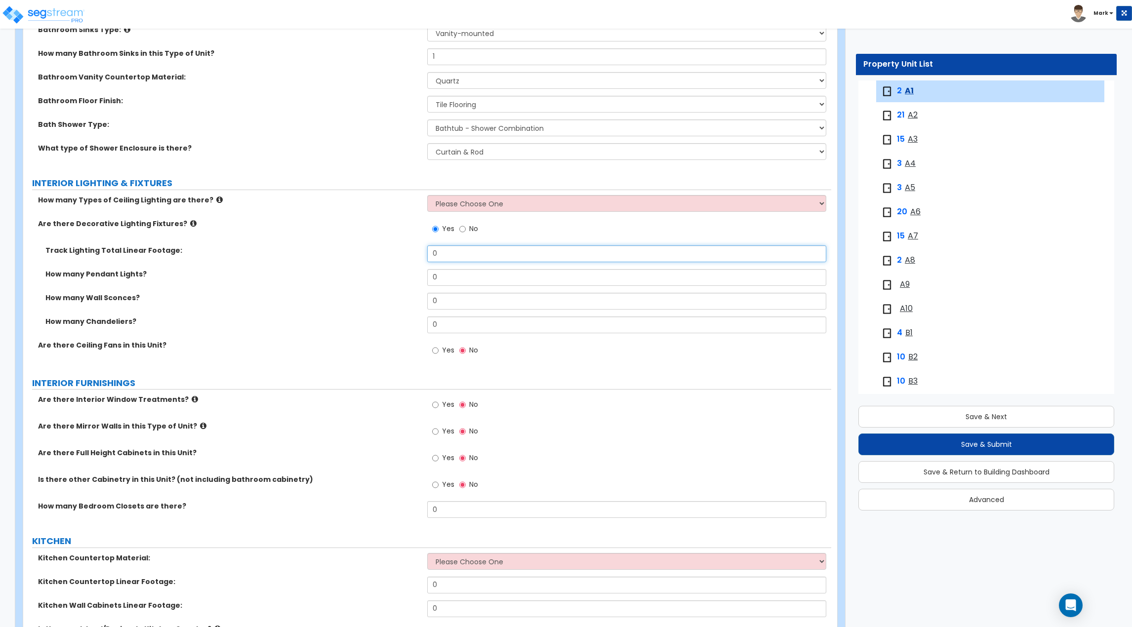
drag, startPoint x: 461, startPoint y: 253, endPoint x: 337, endPoint y: 253, distance: 123.5
click at [337, 253] on div "Track Lighting Total Linear Footage: 0" at bounding box center [427, 258] width 808 height 24
type input "4"
click at [340, 331] on div "How many Chandeliers? 0" at bounding box center [427, 329] width 808 height 24
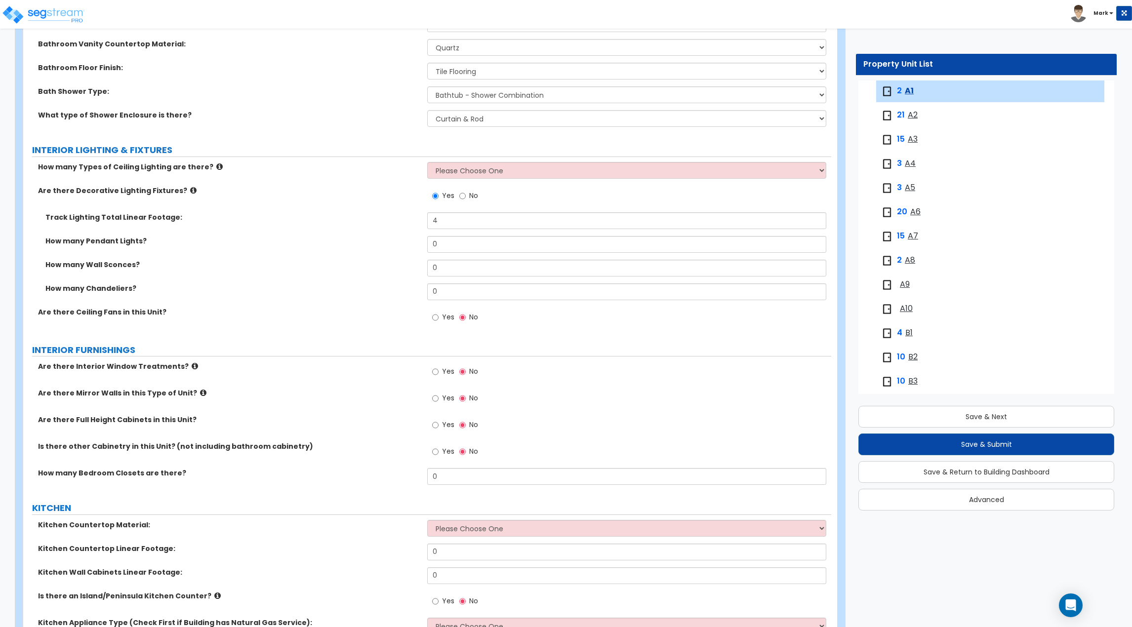
scroll to position [692, 0]
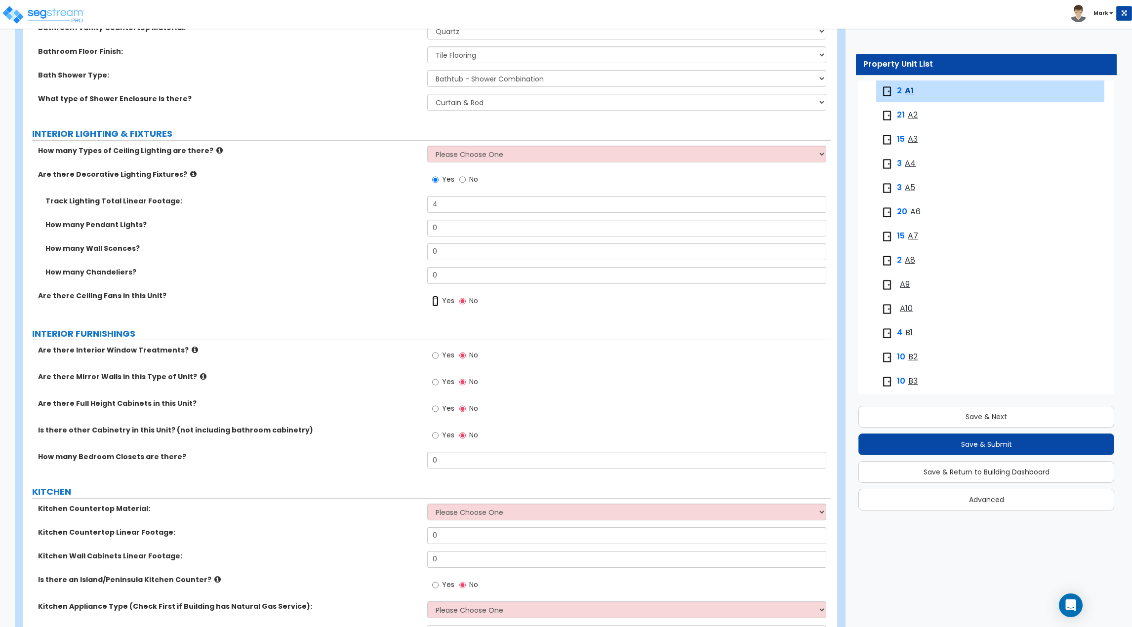
click at [436, 306] on input "Yes" at bounding box center [435, 301] width 6 height 11
radio input "true"
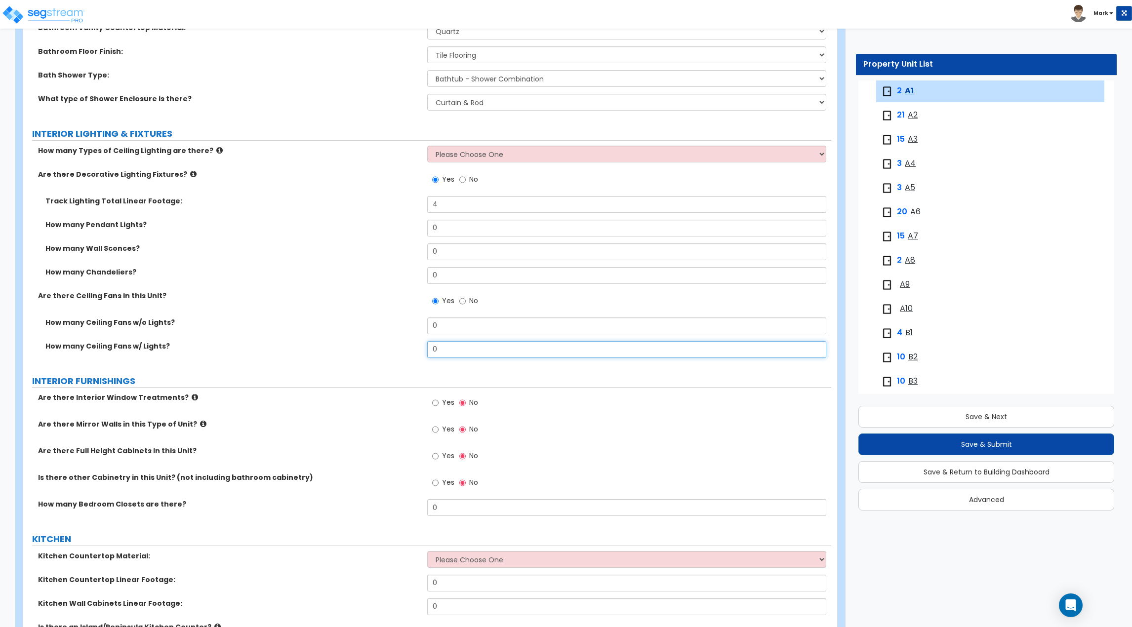
drag, startPoint x: 464, startPoint y: 350, endPoint x: 384, endPoint y: 368, distance: 81.5
click at [384, 368] on div "GENERAL UNIT INFORMATION Residential Unit Type Square Footage: 654 How many Bed…" at bounding box center [427, 316] width 793 height 1731
type input "1"
click at [330, 347] on label "How many Ceiling Fans w/ Lights?" at bounding box center [232, 346] width 374 height 10
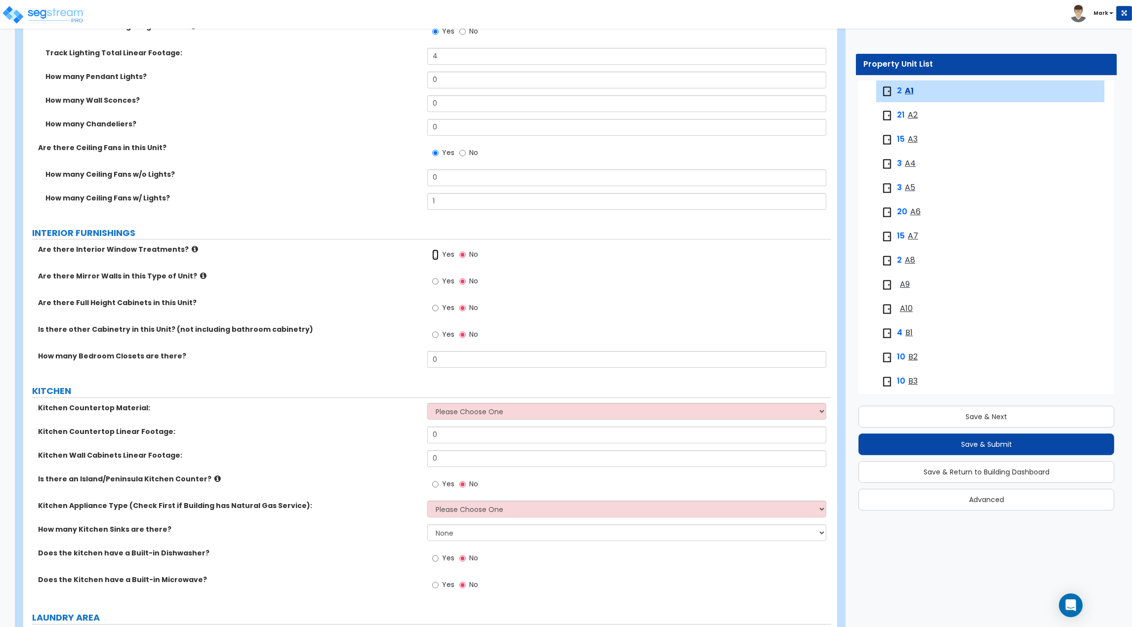
click at [436, 255] on input "Yes" at bounding box center [435, 254] width 6 height 11
radio input "true"
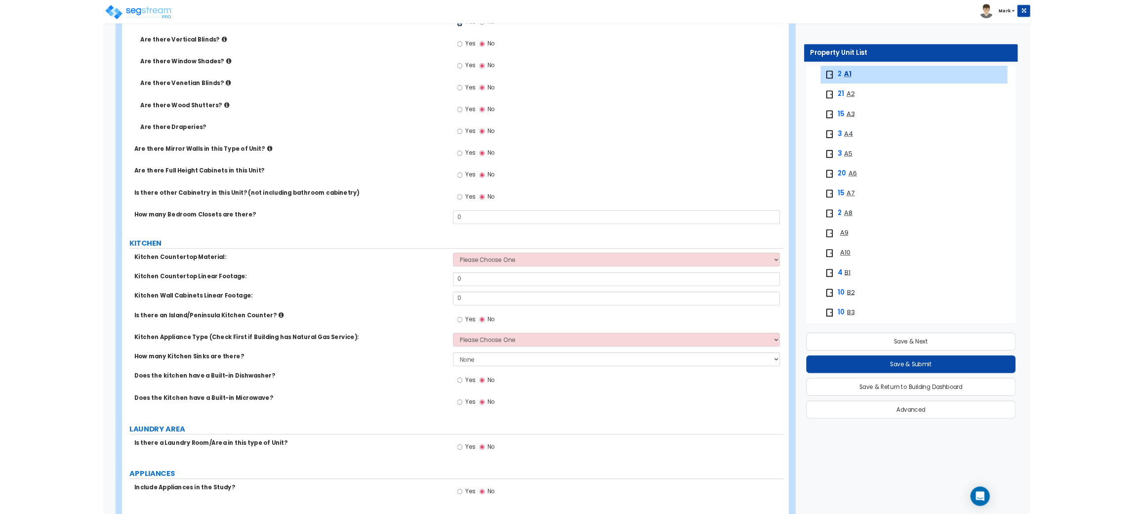
scroll to position [1087, 0]
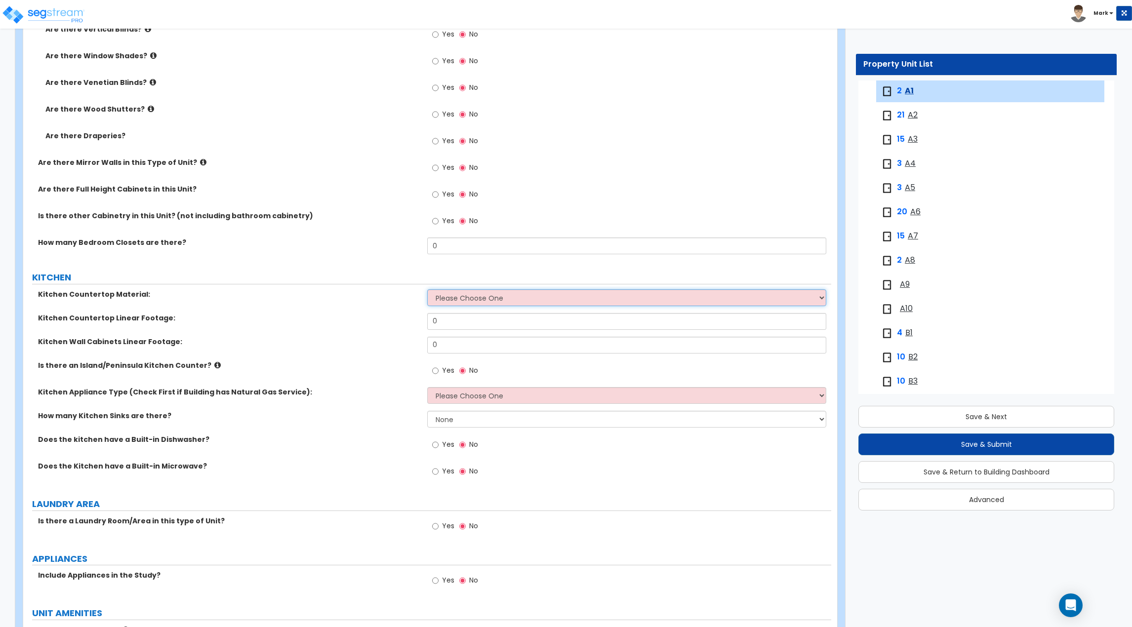
click at [454, 304] on select "Please Choose One Plastic Laminate Solid Surface Stone Quartz Marble Tile Wood …" at bounding box center [626, 297] width 399 height 17
select select "4"
click at [427, 289] on select "Please Choose One Plastic Laminate Solid Surface Stone Quartz Marble Tile Wood …" at bounding box center [626, 297] width 399 height 17
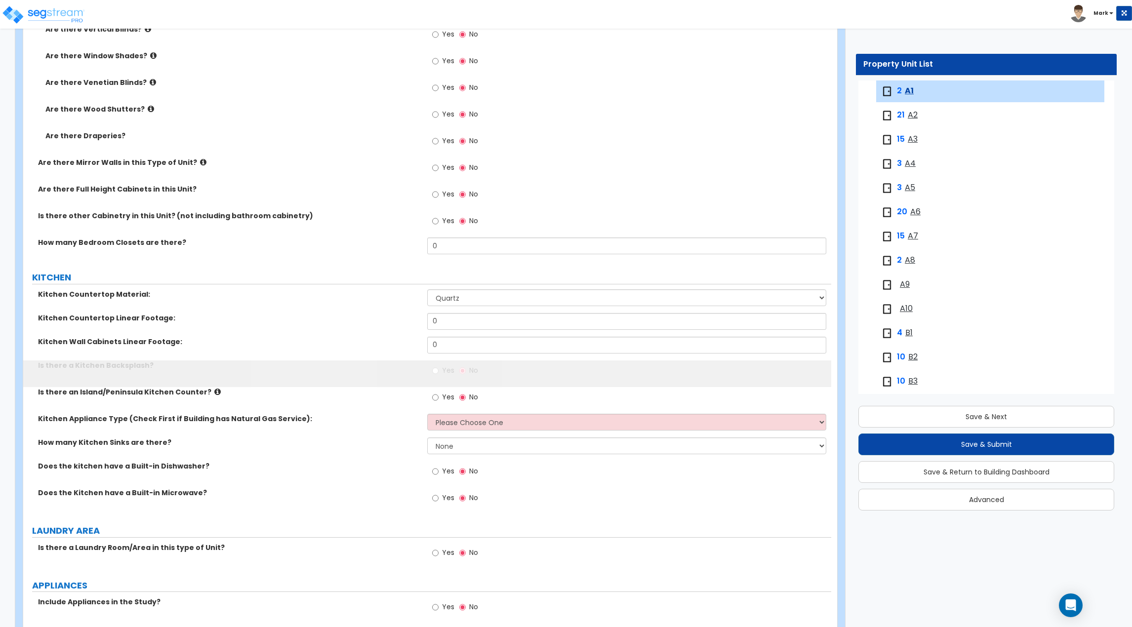
click at [367, 340] on label "Kitchen Wall Cabinets Linear Footage:" at bounding box center [229, 342] width 382 height 10
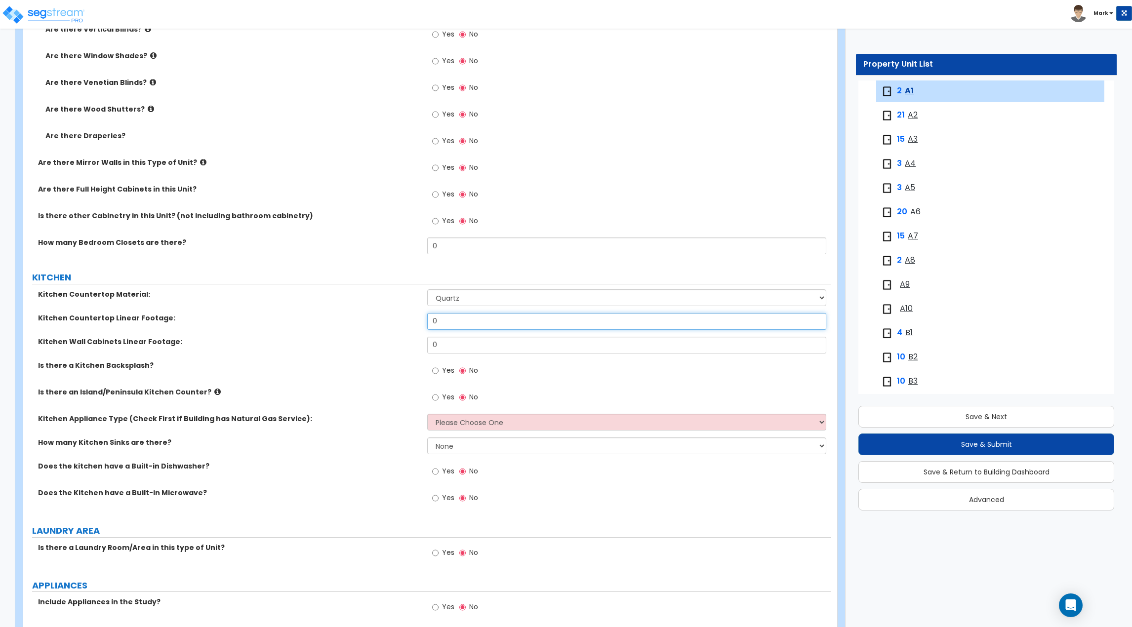
drag, startPoint x: 458, startPoint y: 323, endPoint x: 372, endPoint y: 324, distance: 85.5
click at [375, 324] on div "Kitchen Countertop Linear Footage: 0" at bounding box center [427, 325] width 808 height 24
click at [372, 324] on div "Kitchen Countertop Linear Footage: 0" at bounding box center [427, 325] width 808 height 24
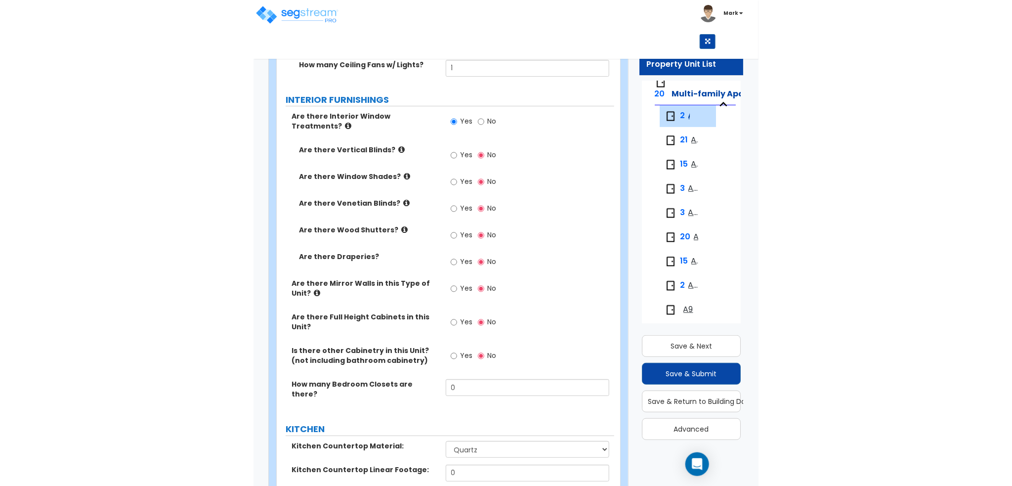
scroll to position [101, 0]
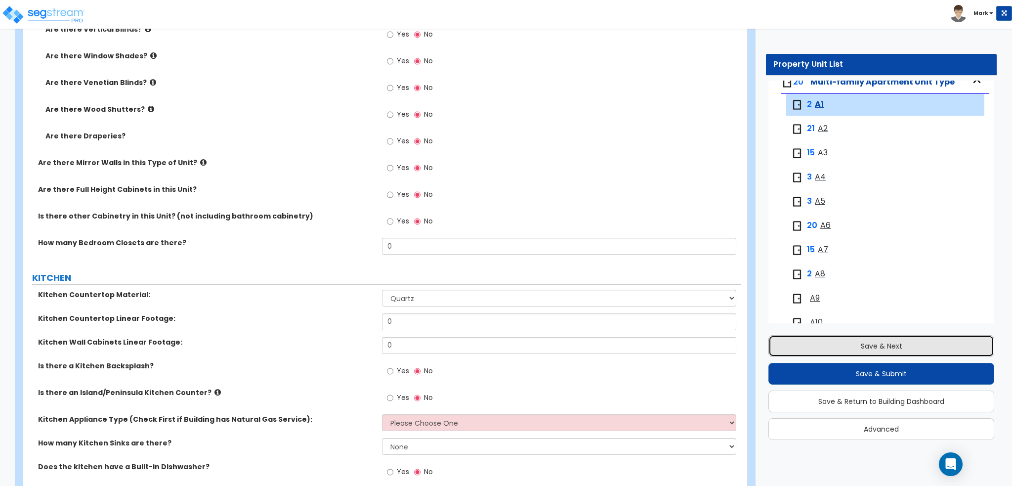
click at [866, 350] on button "Save & Next" at bounding box center [881, 346] width 226 height 22
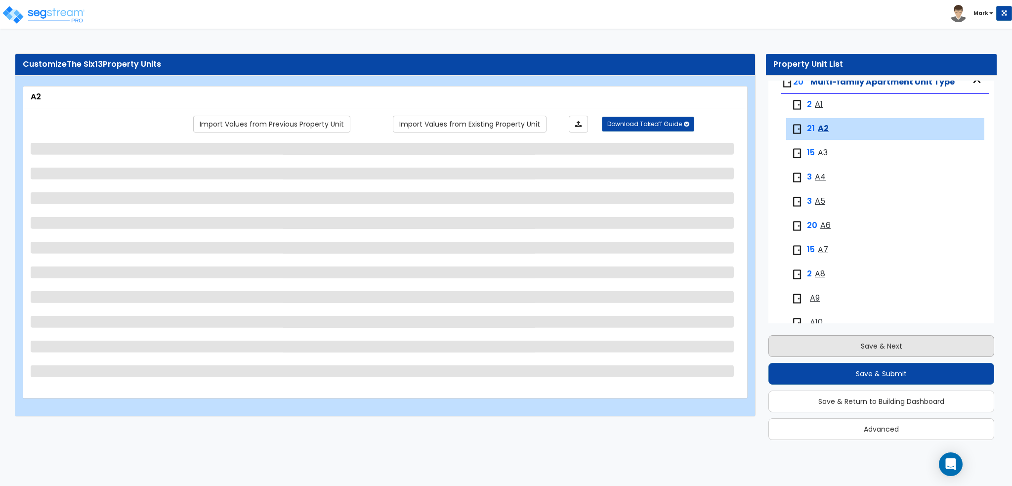
scroll to position [6, 0]
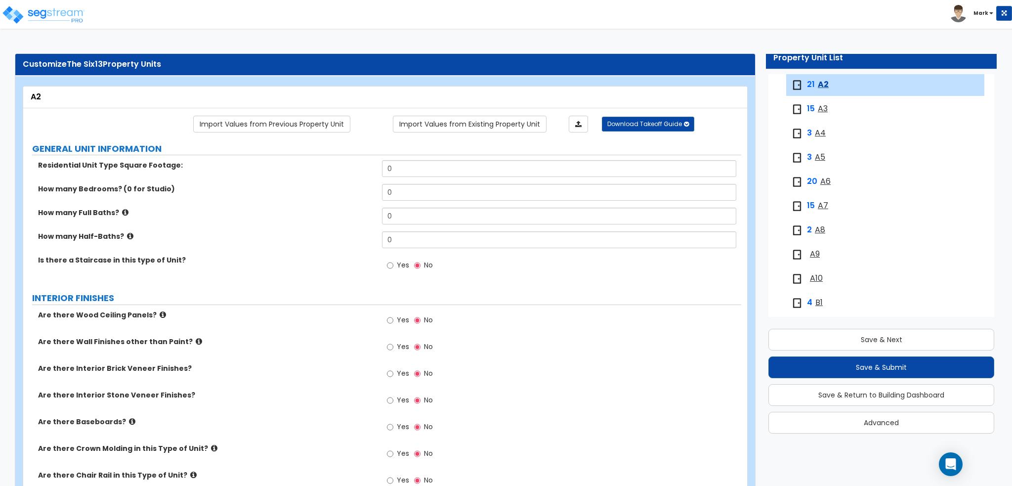
click at [826, 179] on span "A6" at bounding box center [825, 181] width 10 height 11
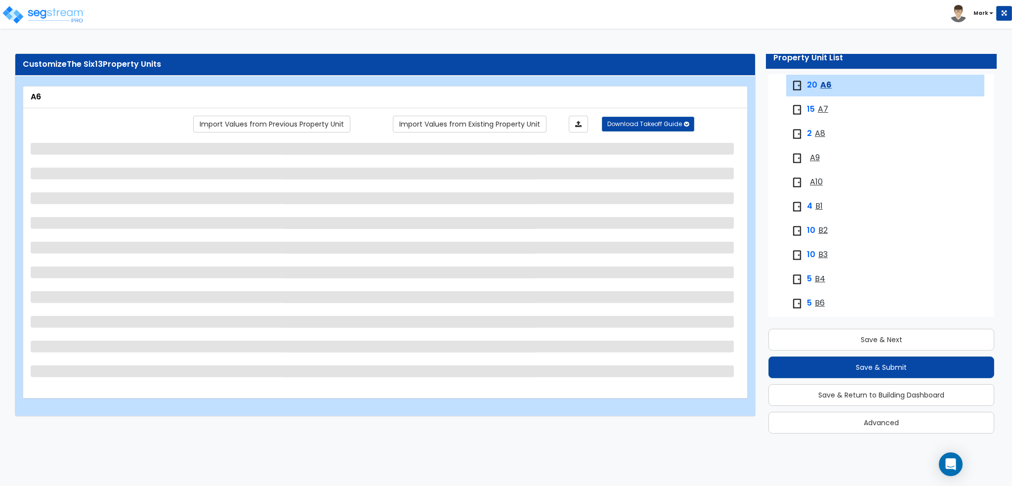
scroll to position [236, 0]
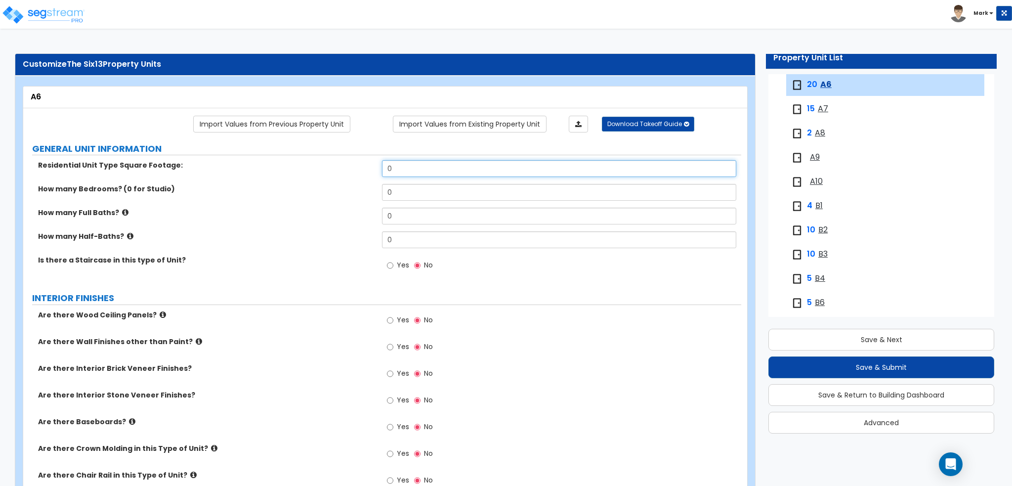
click at [409, 168] on input "0" at bounding box center [559, 168] width 354 height 17
type input "781"
drag, startPoint x: 406, startPoint y: 191, endPoint x: 341, endPoint y: 184, distance: 64.6
click at [341, 184] on div "How many Bedrooms? (0 for Studio) 0" at bounding box center [382, 196] width 718 height 24
type input "1"
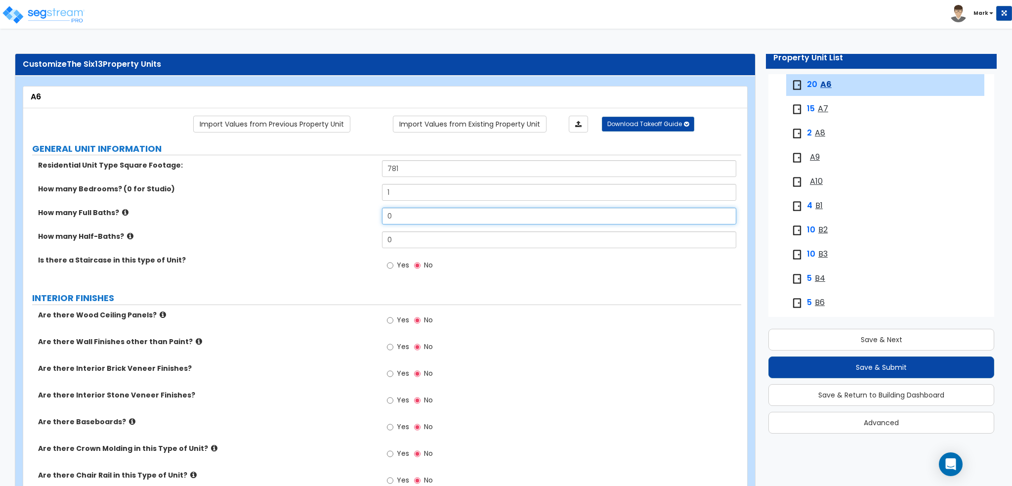
drag, startPoint x: 422, startPoint y: 212, endPoint x: 262, endPoint y: 213, distance: 160.6
click at [264, 213] on div "How many Full Baths? 0" at bounding box center [382, 219] width 718 height 24
type input "1"
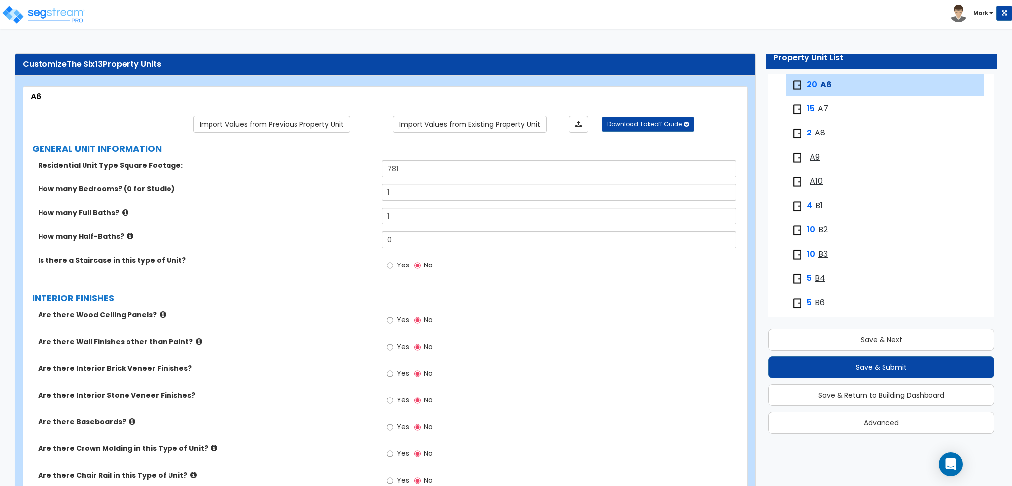
click at [264, 213] on label "How many Full Baths?" at bounding box center [206, 212] width 336 height 10
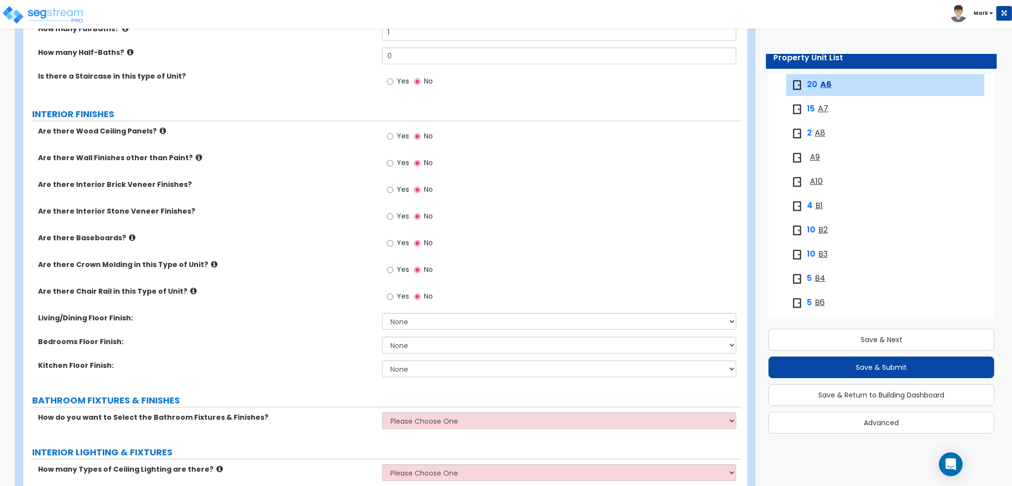
scroll to position [198, 0]
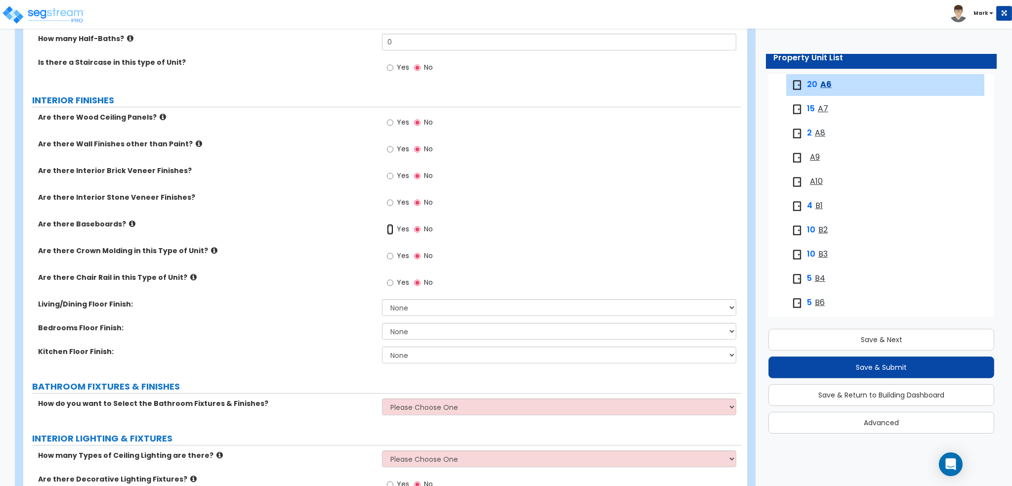
click at [391, 232] on input "Yes" at bounding box center [390, 229] width 6 height 11
radio input "true"
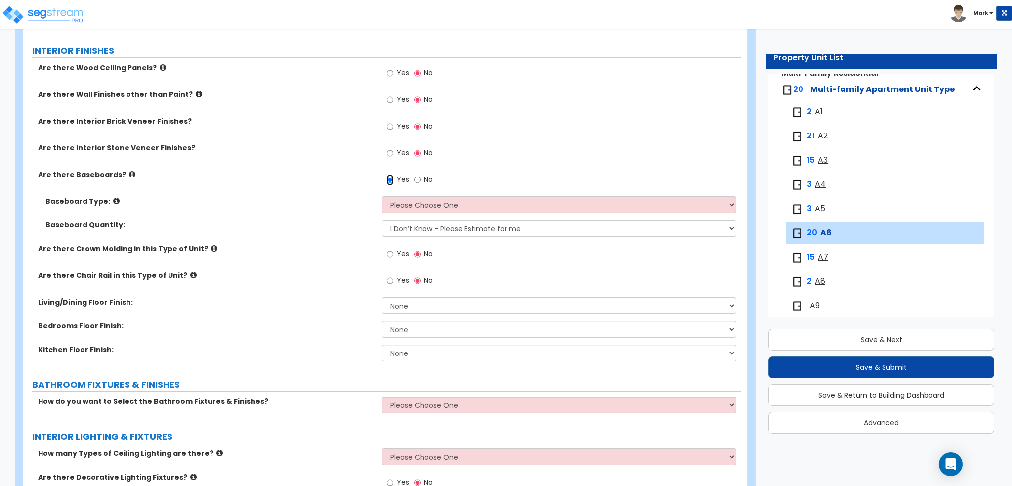
scroll to position [186, 0]
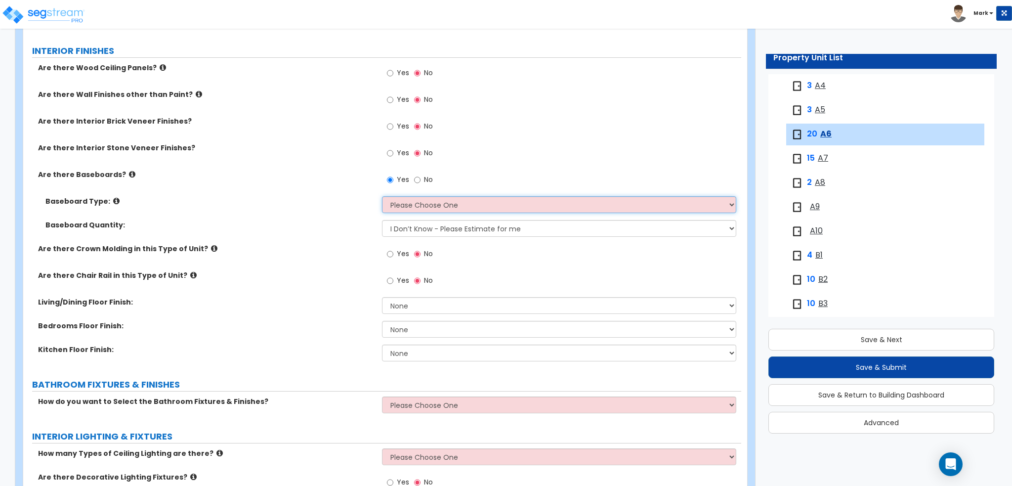
click at [437, 200] on select "Please Choose One Wood Vinyl Carpet Tile" at bounding box center [559, 204] width 354 height 17
select select "1"
click at [382, 196] on select "Please Choose One Wood Vinyl Carpet Tile" at bounding box center [559, 204] width 354 height 17
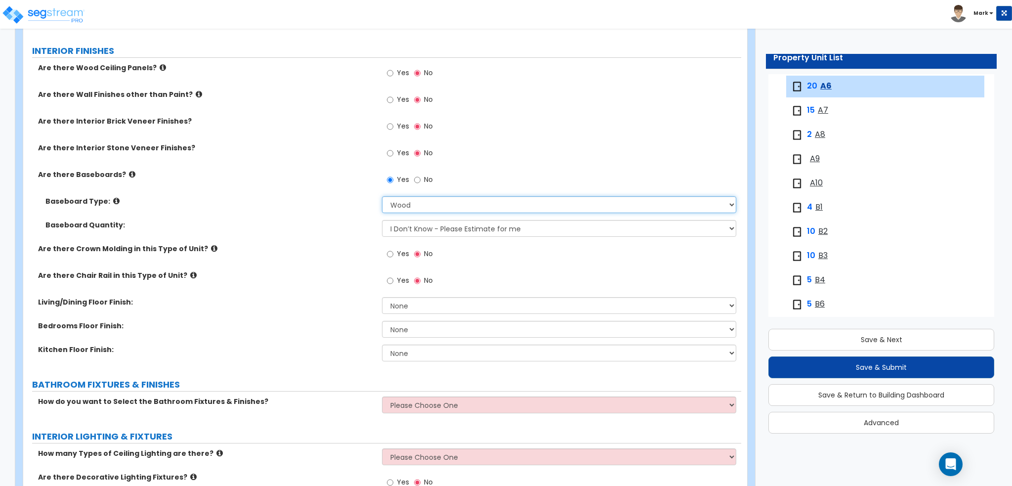
scroll to position [236, 0]
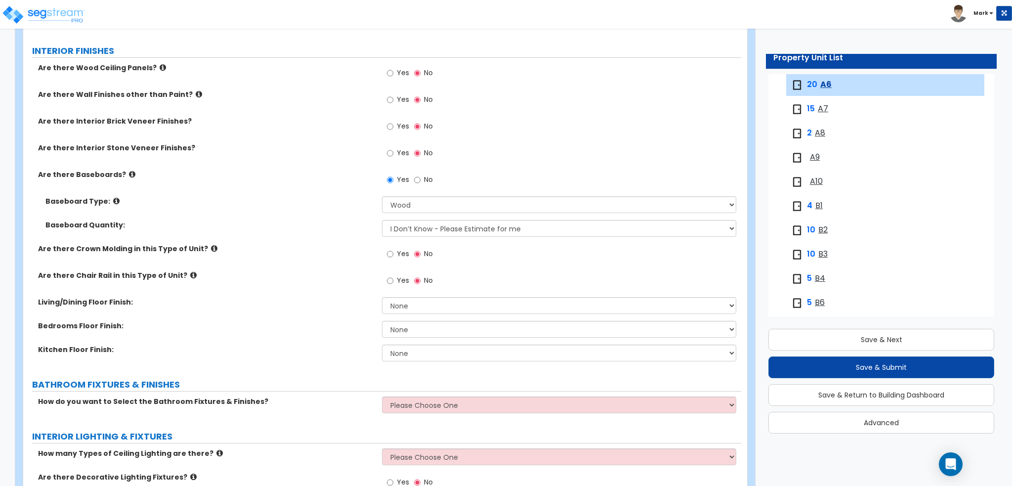
click at [304, 227] on label "Baseboard Quantity:" at bounding box center [209, 225] width 329 height 10
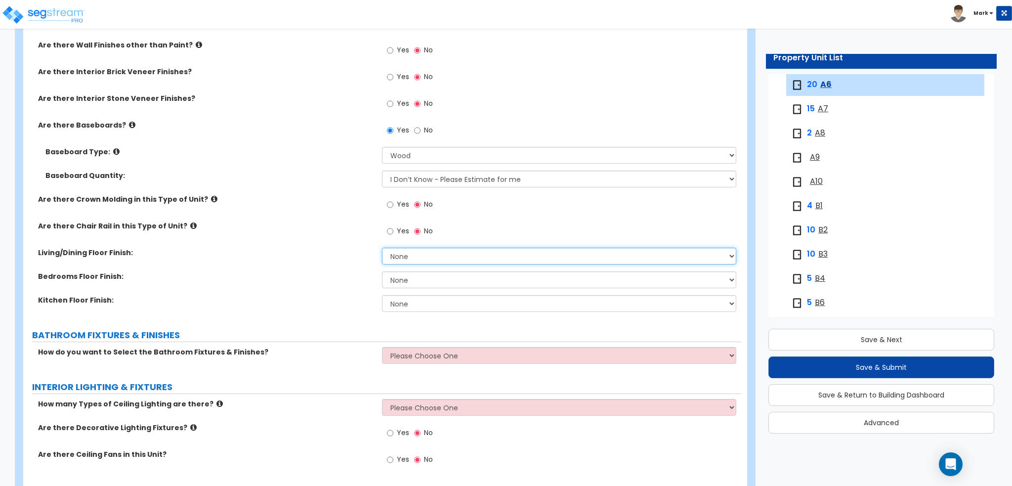
click at [401, 253] on select "None Tile Flooring Hardwood Flooring Resilient Laminate Flooring VCT Flooring S…" at bounding box center [559, 256] width 354 height 17
select select "1"
click at [382, 248] on select "None Tile Flooring Hardwood Flooring Resilient Laminate Flooring VCT Flooring S…" at bounding box center [559, 256] width 354 height 17
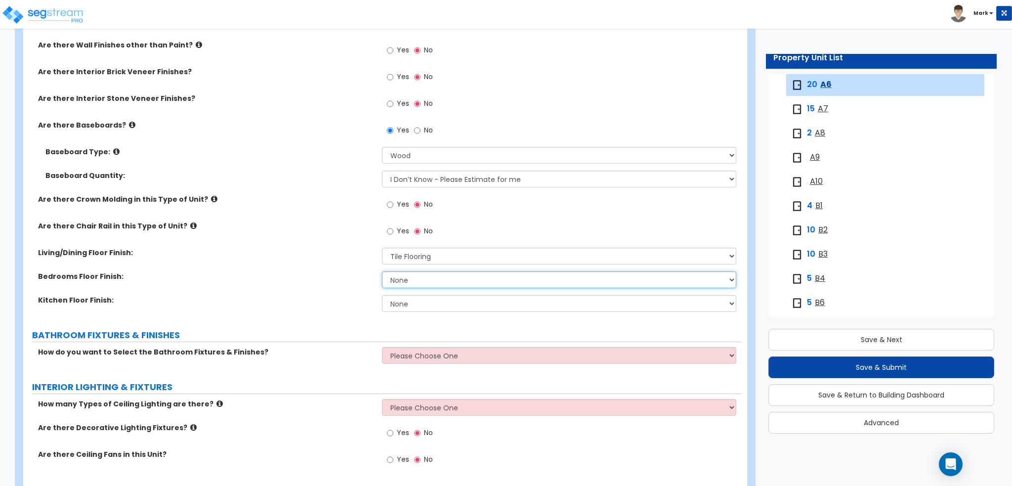
click at [409, 278] on select "None Tile Flooring Hardwood Flooring Resilient Laminate Flooring VCT Flooring S…" at bounding box center [559, 279] width 354 height 17
select select "1"
click at [382, 271] on select "None Tile Flooring Hardwood Flooring Resilient Laminate Flooring VCT Flooring S…" at bounding box center [559, 279] width 354 height 17
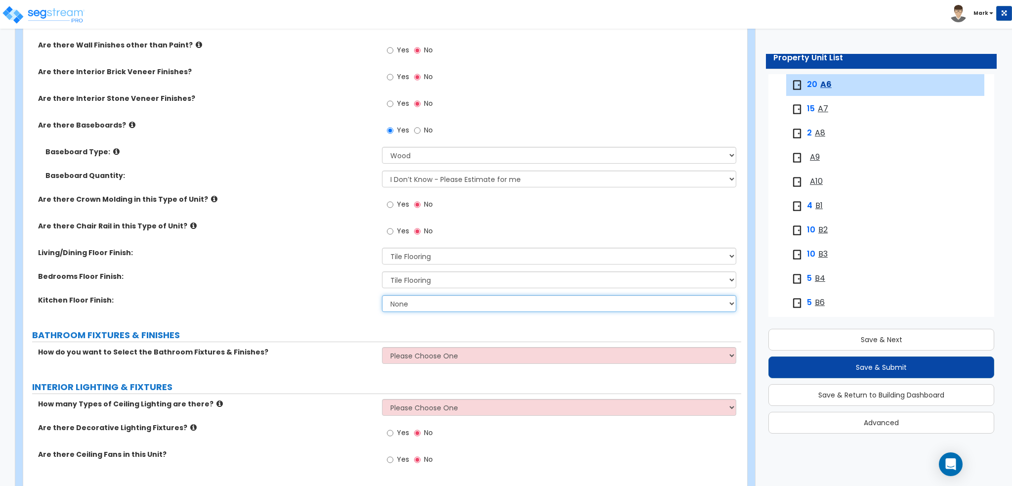
click at [385, 297] on select "None Tile Flooring Hardwood Flooring Resilient Laminate Flooring VCT Flooring S…" at bounding box center [559, 303] width 354 height 17
click at [305, 311] on div "Kitchen Floor Finish: None Tile Flooring Hardwood Flooring Resilient Laminate F…" at bounding box center [382, 307] width 718 height 24
click at [389, 299] on select "None Tile Flooring Hardwood Flooring Resilient Laminate Flooring VCT Flooring S…" at bounding box center [559, 303] width 354 height 17
click at [352, 300] on label "Kitchen Floor Finish:" at bounding box center [206, 300] width 336 height 10
click at [417, 301] on select "None Tile Flooring Hardwood Flooring Resilient Laminate Flooring VCT Flooring S…" at bounding box center [559, 303] width 354 height 17
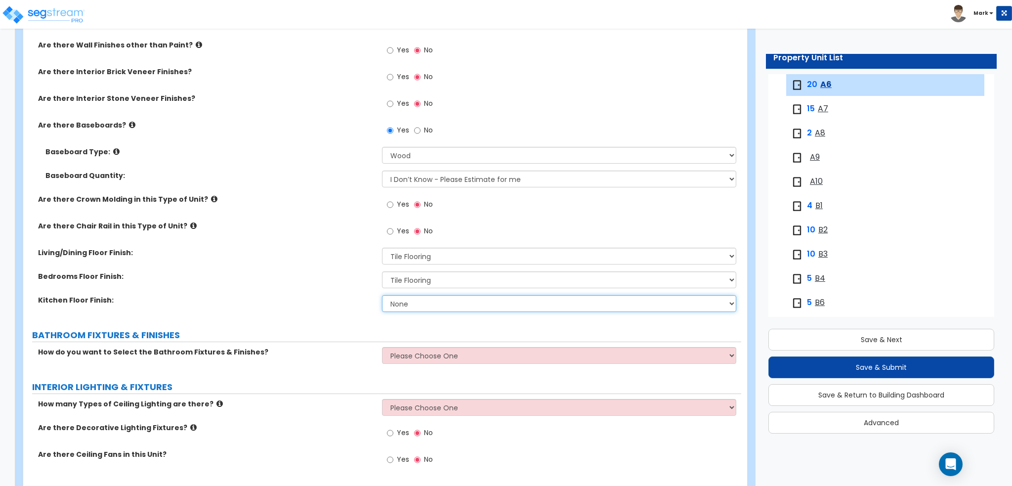
select select "1"
click at [382, 295] on select "None Tile Flooring Hardwood Flooring Resilient Laminate Flooring VCT Flooring S…" at bounding box center [559, 303] width 354 height 17
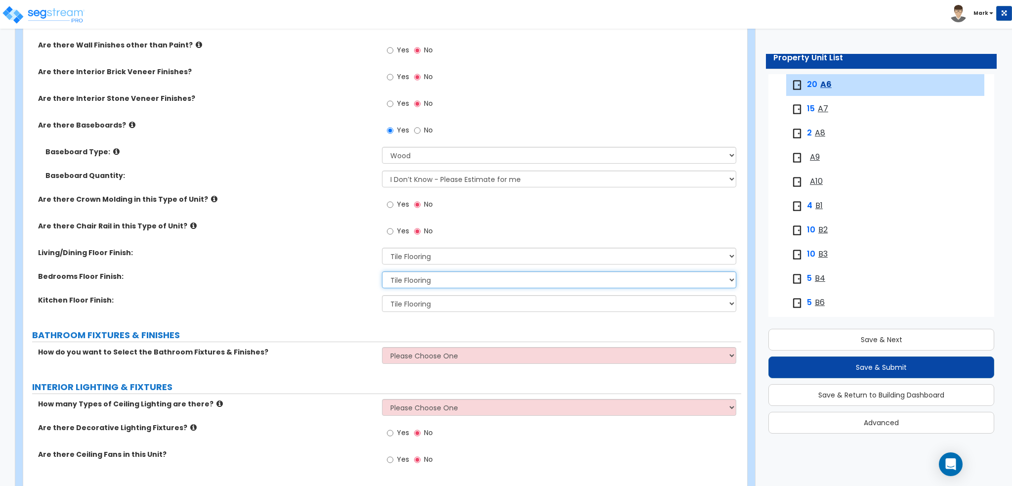
click at [388, 282] on select "None Tile Flooring Hardwood Flooring Resilient Laminate Flooring VCT Flooring S…" at bounding box center [559, 279] width 354 height 17
select select "5"
click at [382, 271] on select "None Tile Flooring Hardwood Flooring Resilient Laminate Flooring VCT Flooring S…" at bounding box center [559, 279] width 354 height 17
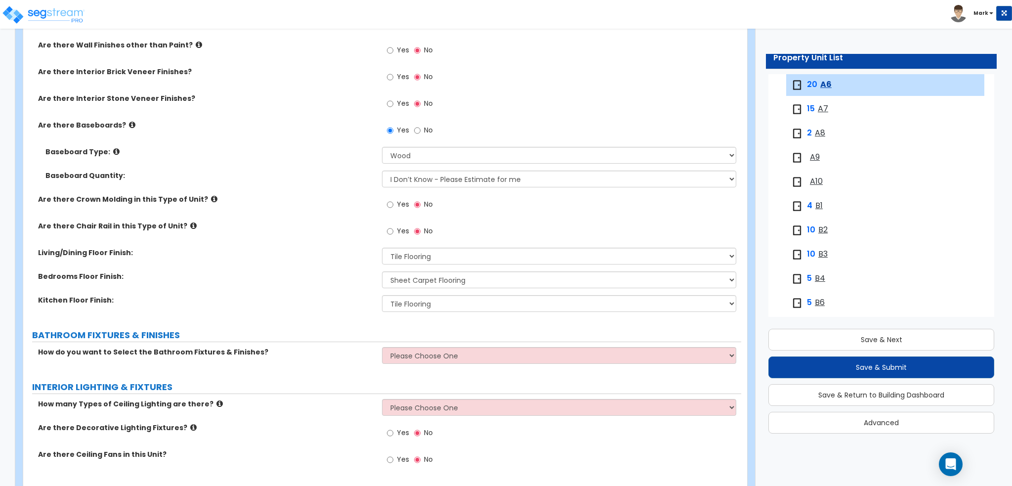
click at [278, 299] on label "Kitchen Floor Finish:" at bounding box center [206, 300] width 336 height 10
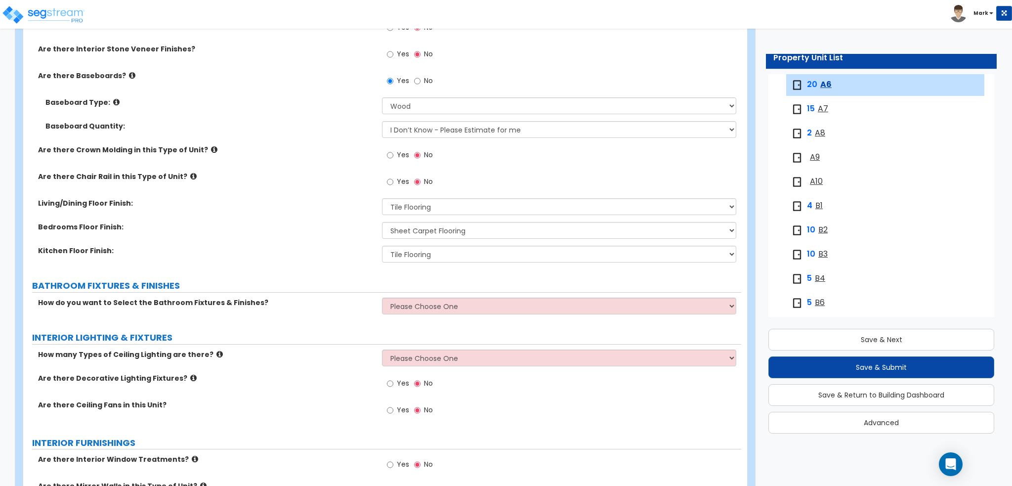
scroll to position [445, 0]
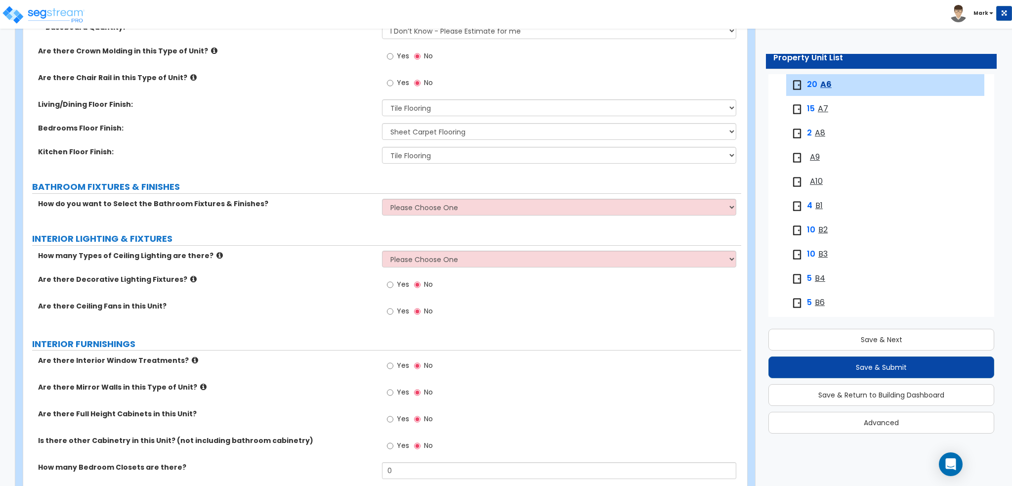
click at [391, 214] on div "How do you want to Select the Bathroom Fixtures & Finishes? Please Choose One S…" at bounding box center [382, 211] width 718 height 24
click at [401, 206] on select "Please Choose One Select the type of Fixtures and Finishes only for one Bath an…" at bounding box center [559, 207] width 354 height 17
click at [382, 199] on select "Please Choose One Select the type of Fixtures and Finishes only for one Bath an…" at bounding box center [559, 207] width 354 height 17
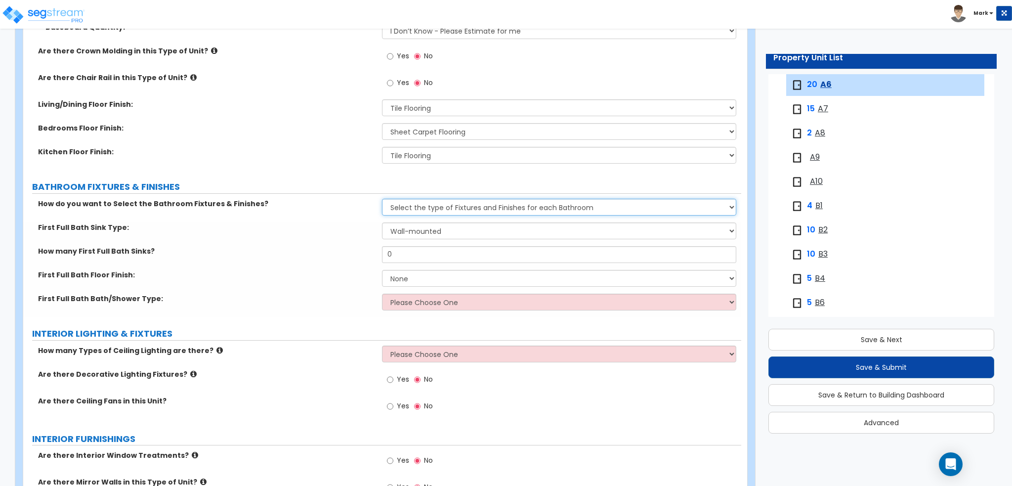
click at [432, 207] on select "Please Choose One Select the type of Fixtures and Finishes only for one Bath an…" at bounding box center [559, 207] width 354 height 17
click at [382, 199] on select "Please Choose One Select the type of Fixtures and Finishes only for one Bath an…" at bounding box center [559, 207] width 354 height 17
drag, startPoint x: 435, startPoint y: 206, endPoint x: 436, endPoint y: 211, distance: 5.5
click at [435, 206] on select "Please Choose One Select the type of Fixtures and Finishes only for one Bath an…" at bounding box center [559, 207] width 354 height 17
select select "1"
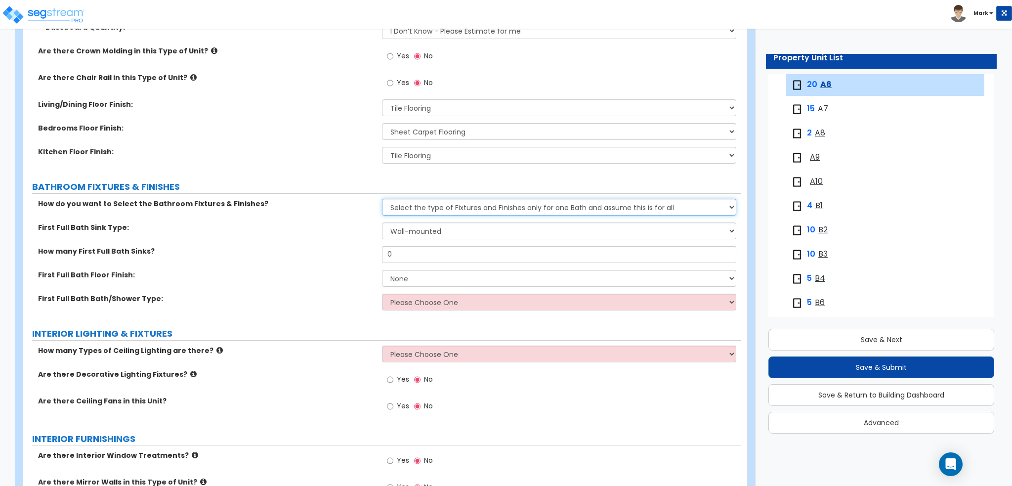
click at [382, 199] on select "Please Choose One Select the type of Fixtures and Finishes only for one Bath an…" at bounding box center [559, 207] width 354 height 17
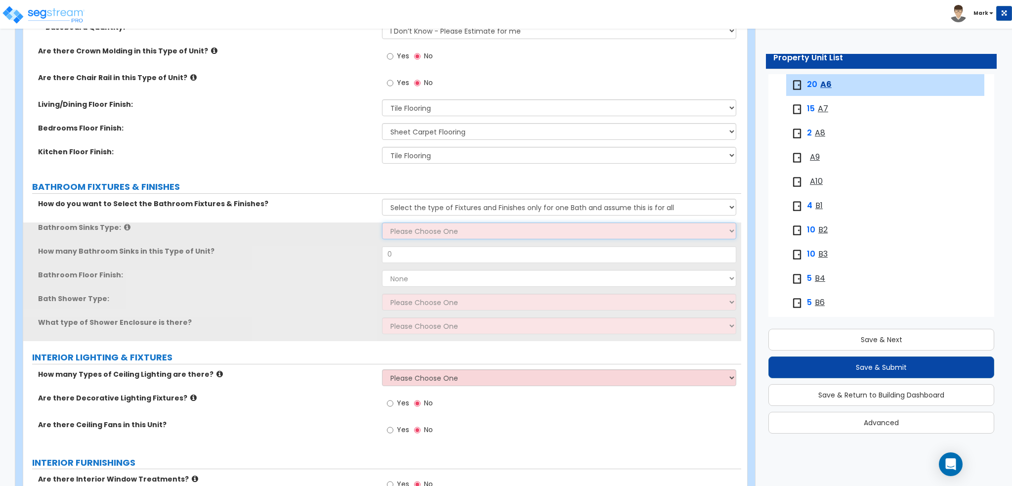
click at [445, 232] on select "Please Choose One Wall-mounted Pedestal-mounted Vanity-mounted" at bounding box center [559, 230] width 354 height 17
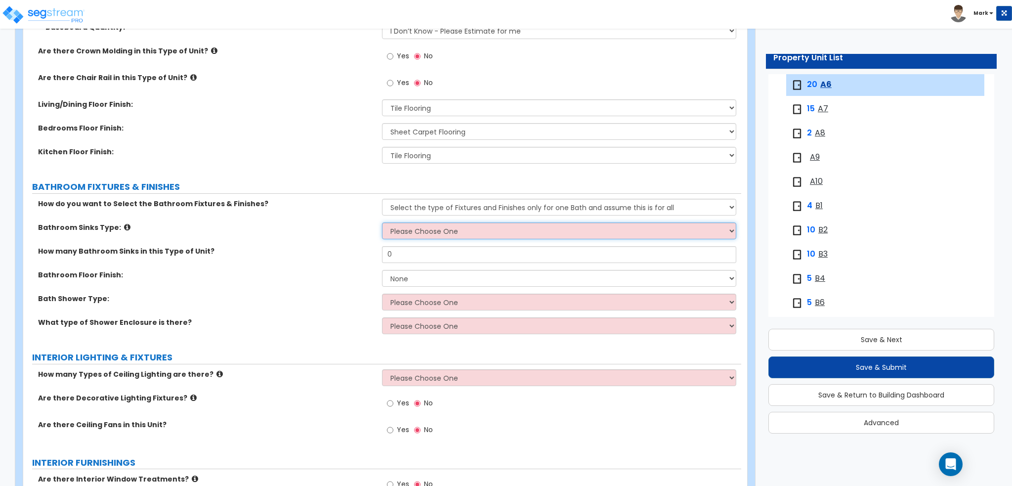
select select "3"
click at [382, 222] on select "Please Choose One Wall-mounted Pedestal-mounted Vanity-mounted" at bounding box center [559, 230] width 354 height 17
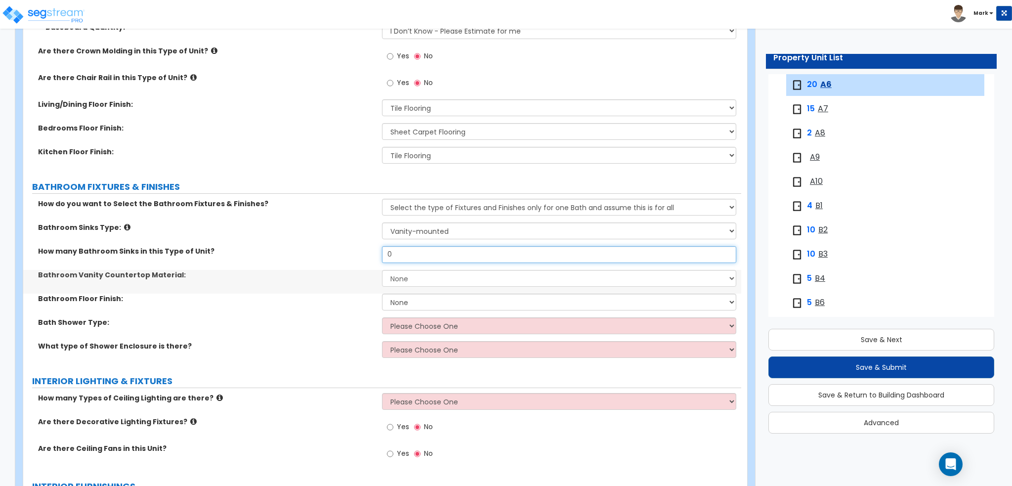
drag, startPoint x: 421, startPoint y: 249, endPoint x: 318, endPoint y: 247, distance: 102.8
click at [318, 247] on div "How many Bathroom Sinks in this Type of Unit? 0" at bounding box center [382, 258] width 718 height 24
type input "1"
click at [433, 279] on select "None Plastic Laminate Solid Surface Stone Quartz Marble Tile Wood" at bounding box center [559, 278] width 354 height 17
select select "4"
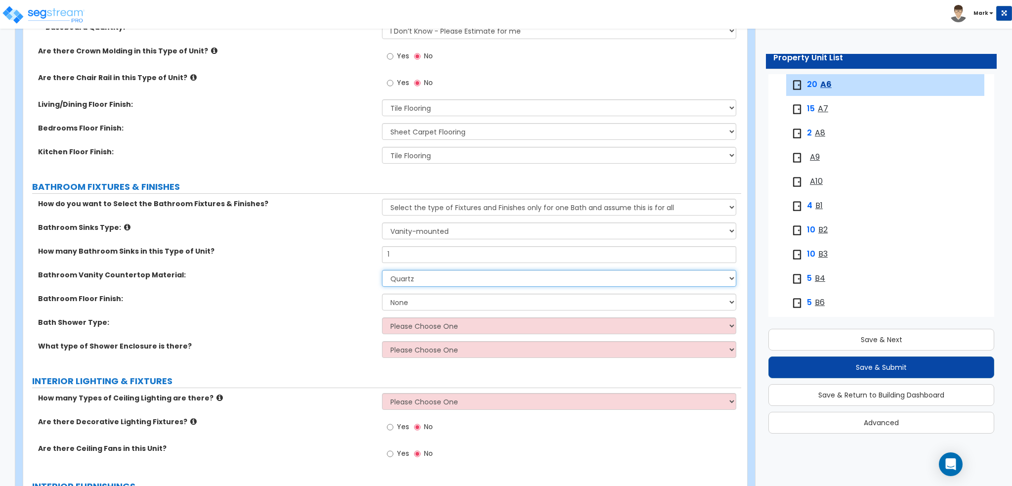
click at [382, 270] on select "None Plastic Laminate Solid Surface Stone Quartz Marble Tile Wood" at bounding box center [559, 278] width 354 height 17
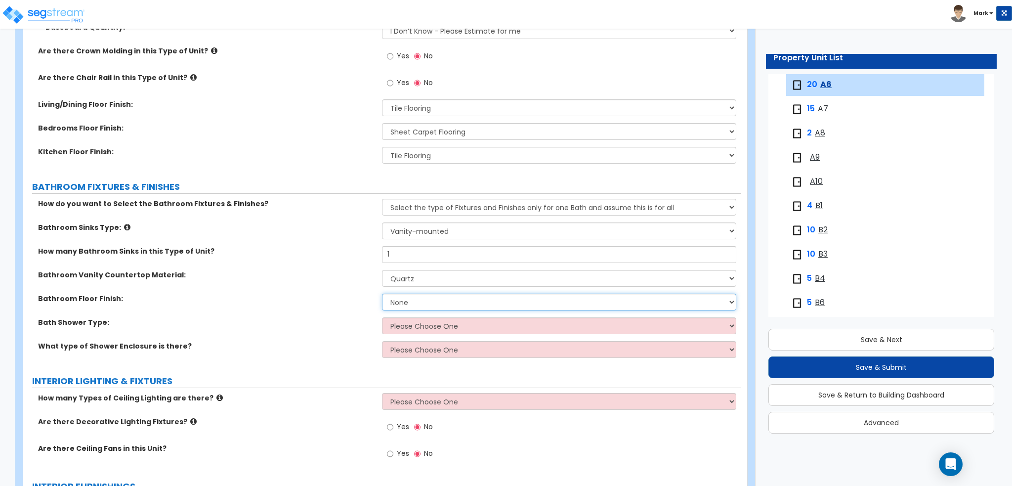
click at [394, 307] on select "None Tile Flooring Hardwood Flooring Resilient Laminate Flooring VCT Flooring S…" at bounding box center [559, 301] width 354 height 17
select select "1"
click at [382, 293] on select "None Tile Flooring Hardwood Flooring Resilient Laminate Flooring VCT Flooring S…" at bounding box center [559, 301] width 354 height 17
click at [302, 315] on div "Bathroom Floor Finish: None Tile Flooring Hardwood Flooring Resilient Laminate …" at bounding box center [382, 305] width 718 height 24
click at [403, 326] on select "Please Choose One Standalone Shower Bathtub - Shower Combination" at bounding box center [559, 325] width 354 height 17
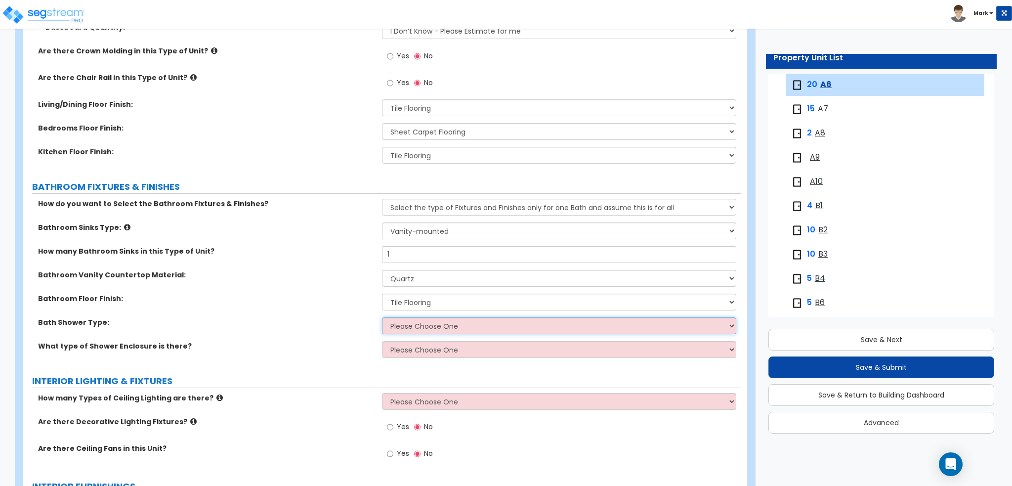
select select "2"
click at [382, 317] on select "Please Choose One Standalone Shower Bathtub - Shower Combination" at bounding box center [559, 325] width 354 height 17
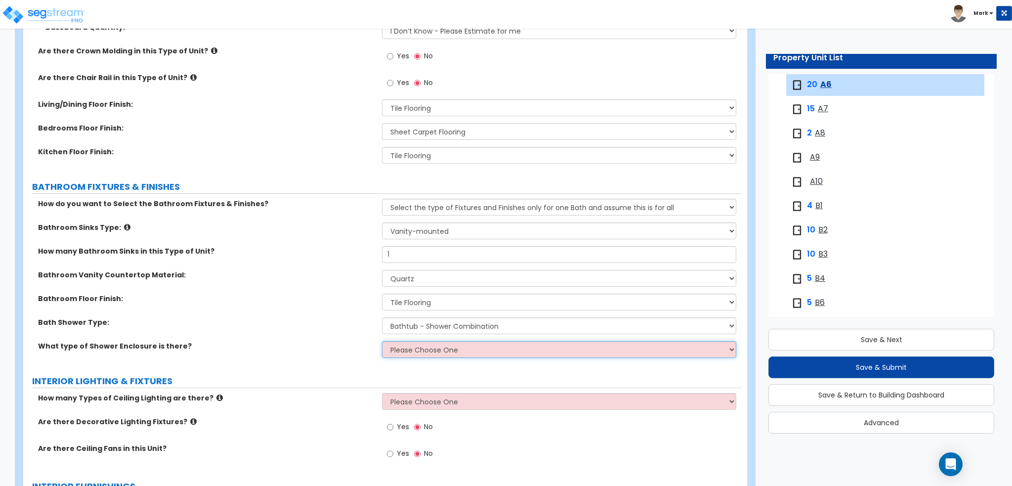
click at [416, 350] on select "Please Choose One Curtain & Rod Glass Sliding Doors Glass Hinged Doors" at bounding box center [559, 349] width 354 height 17
select select "1"
click at [382, 341] on select "Please Choose One Curtain & Rod Glass Sliding Doors Glass Hinged Doors" at bounding box center [559, 349] width 354 height 17
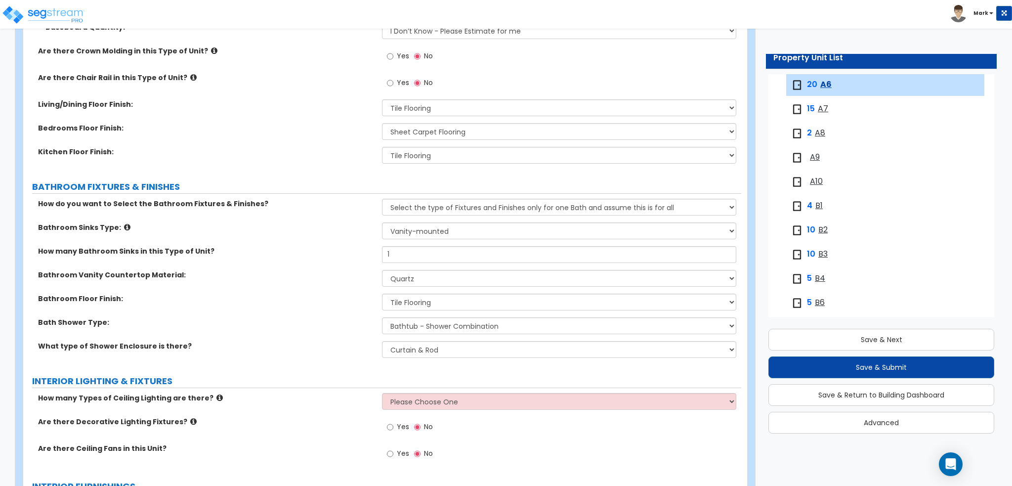
click at [350, 347] on label "What type of Shower Enclosure is there?" at bounding box center [206, 346] width 336 height 10
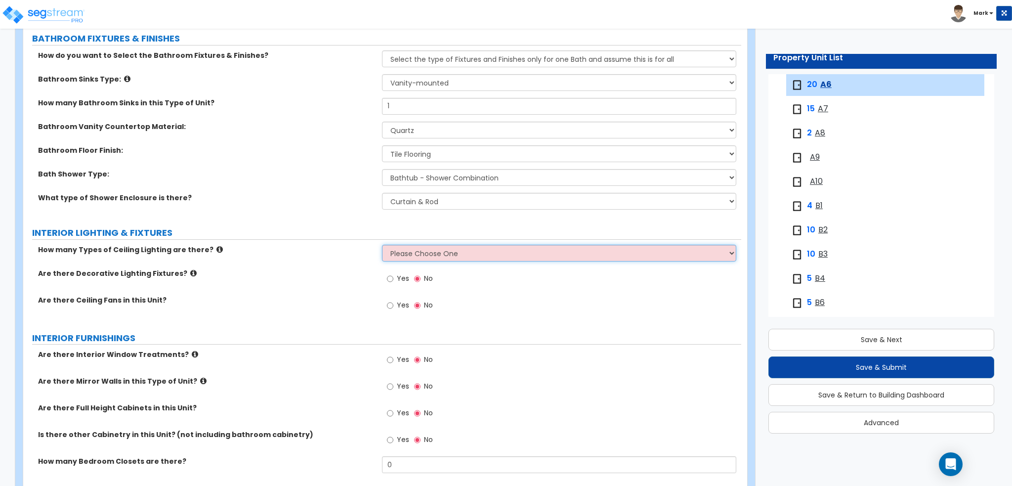
click at [410, 249] on select "Please Choose One 1 2 3" at bounding box center [559, 253] width 354 height 17
select select "1"
click at [382, 245] on select "Please Choose One 1 2 3" at bounding box center [559, 253] width 354 height 17
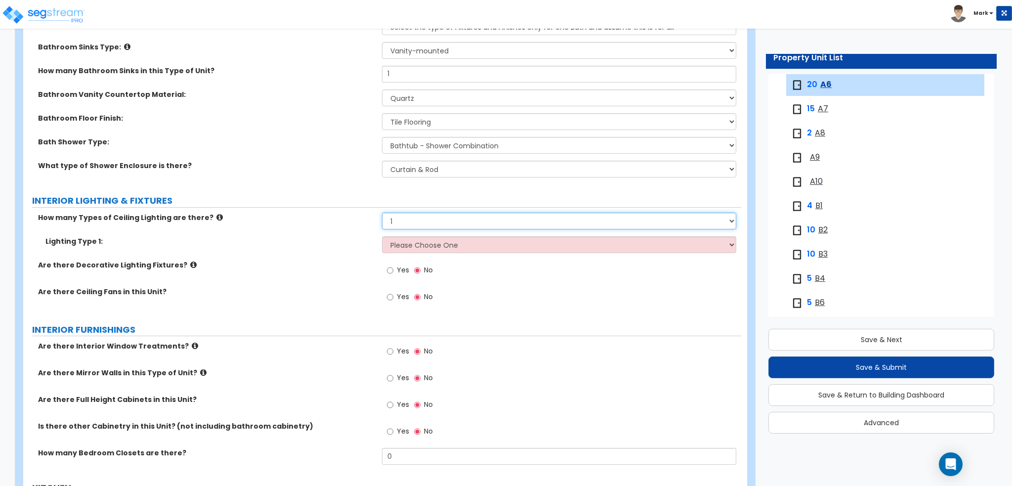
scroll to position [642, 0]
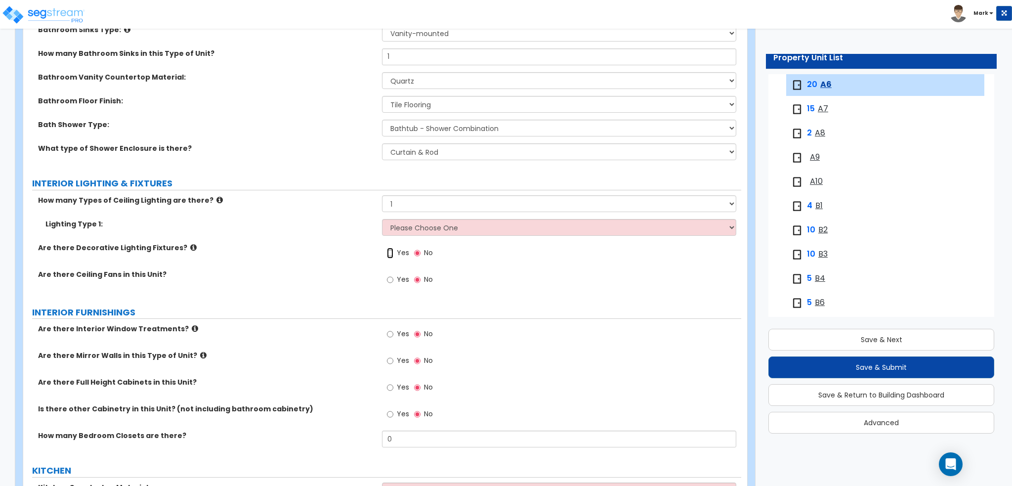
click at [392, 255] on input "Yes" at bounding box center [390, 253] width 6 height 11
radio input "true"
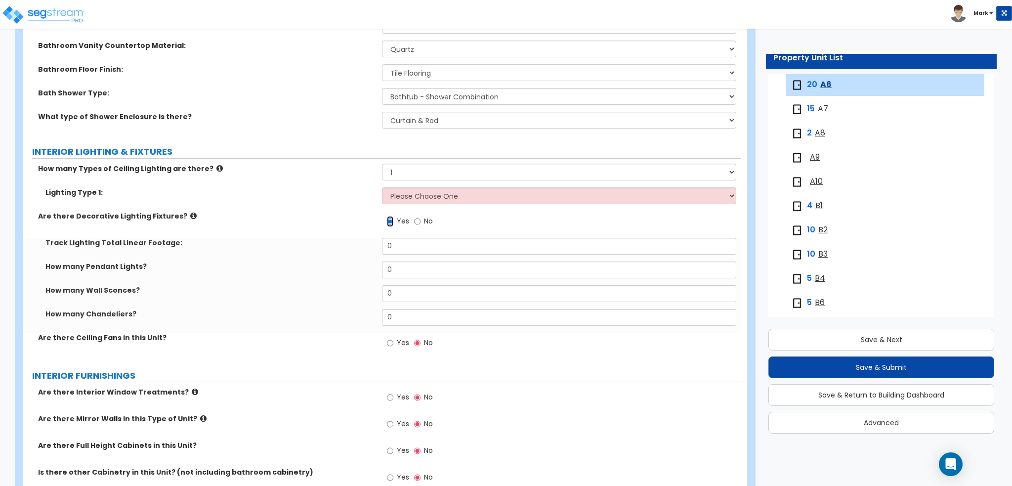
scroll to position [692, 0]
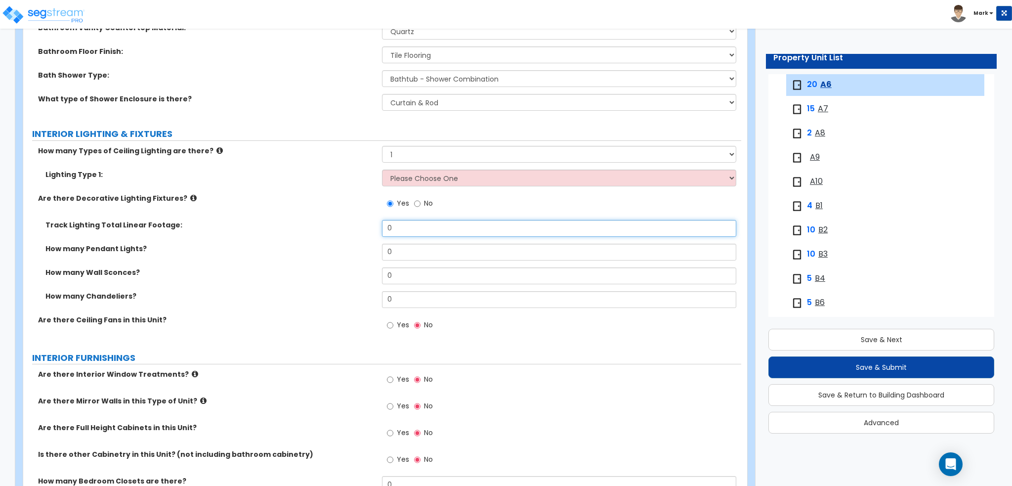
drag, startPoint x: 393, startPoint y: 236, endPoint x: 213, endPoint y: 249, distance: 179.8
click at [213, 249] on div "Track Lighting Total Linear Footage: 0 How many Pendant Lights? 0 How many Wall…" at bounding box center [382, 267] width 703 height 95
type input "4"
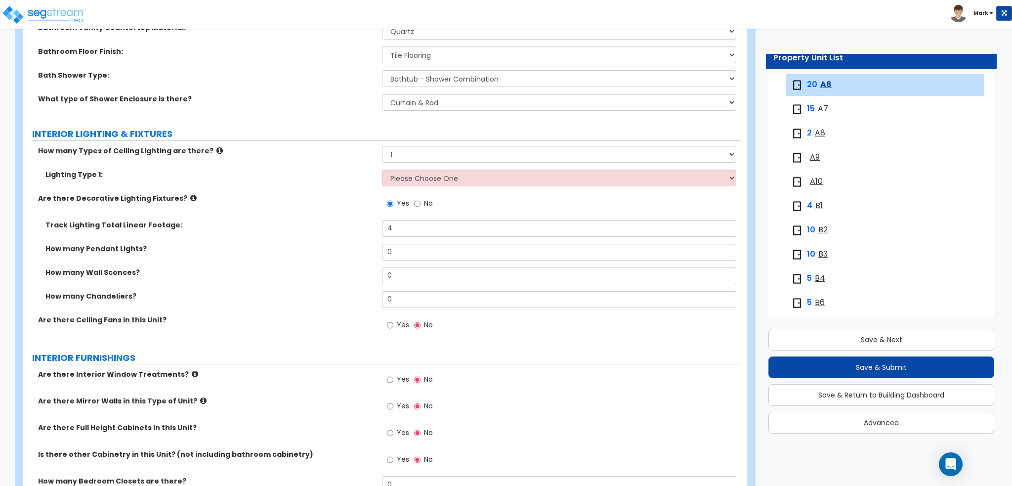
scroll to position [741, 0]
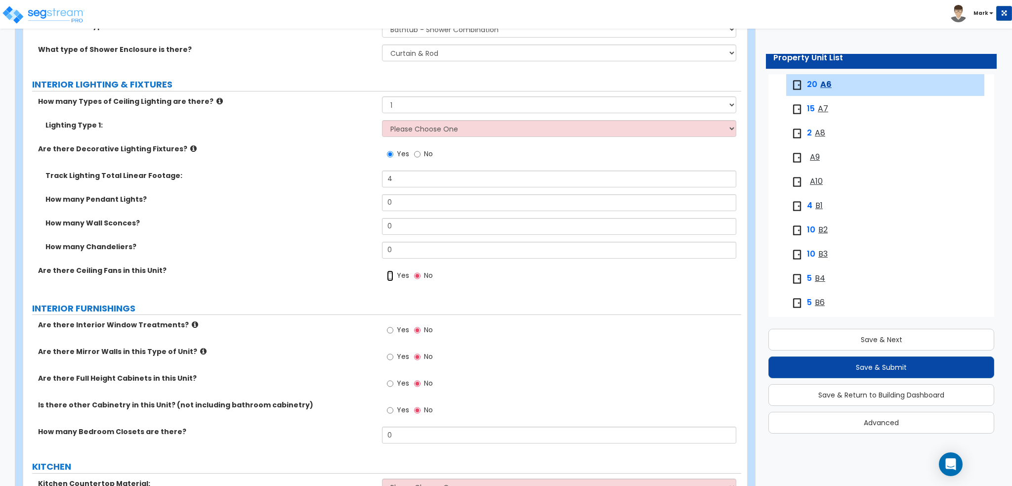
click at [391, 275] on input "Yes" at bounding box center [390, 275] width 6 height 11
radio input "true"
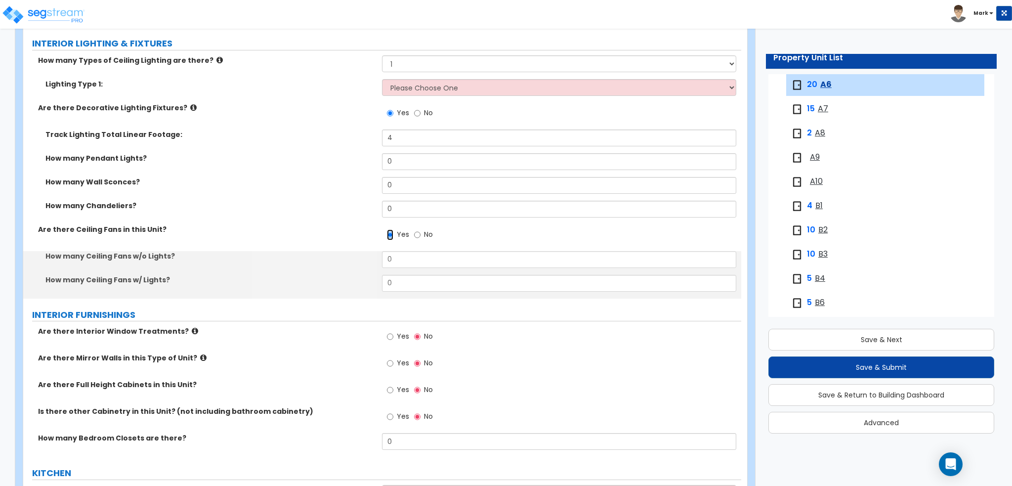
scroll to position [840, 0]
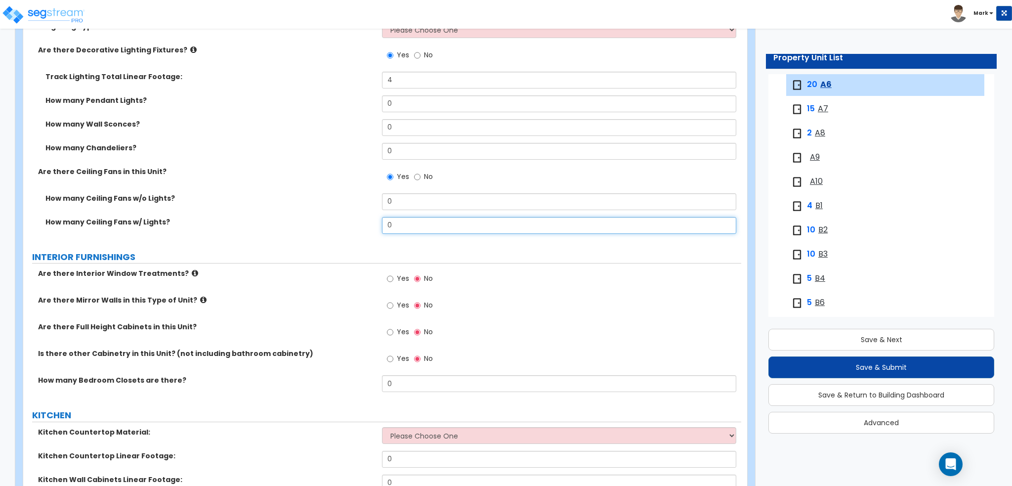
drag, startPoint x: 419, startPoint y: 221, endPoint x: 219, endPoint y: 239, distance: 200.4
click at [219, 239] on div "How many Ceiling Fans w/ Lights? 0" at bounding box center [382, 229] width 718 height 24
type input "1"
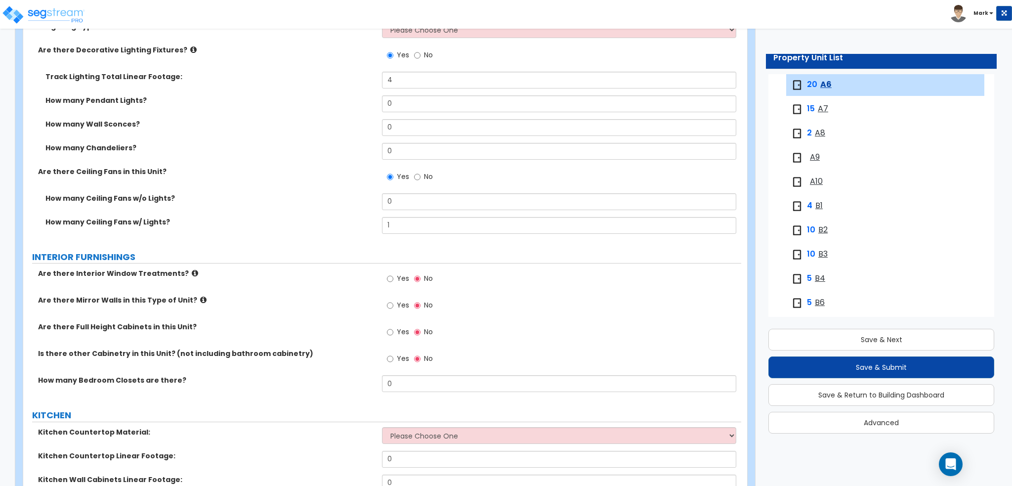
click at [242, 215] on div "How many Ceiling Fans w/o Lights? 0" at bounding box center [382, 205] width 718 height 24
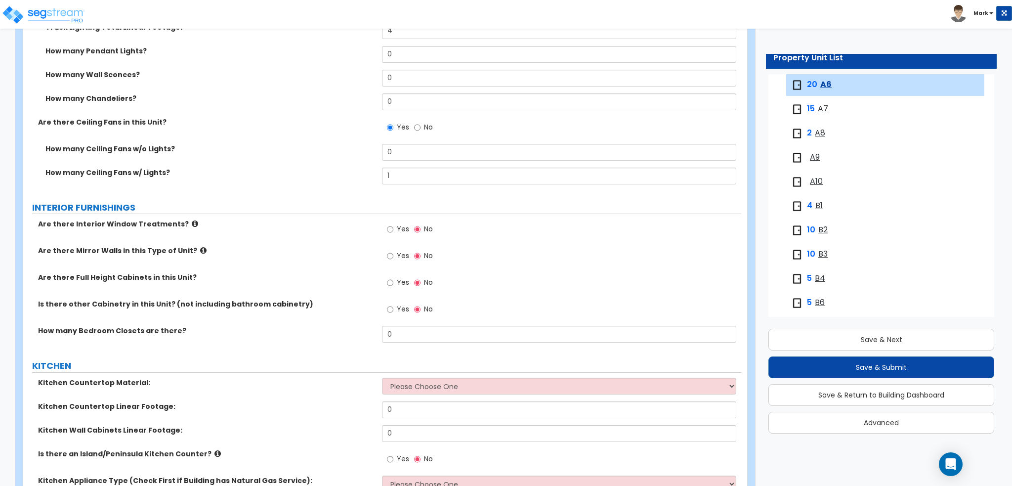
scroll to position [939, 0]
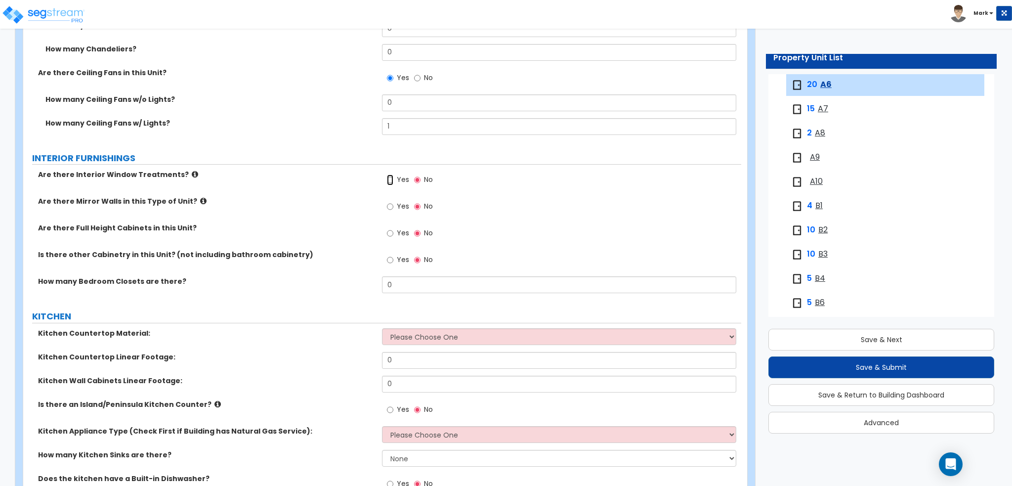
click at [392, 179] on input "Yes" at bounding box center [390, 179] width 6 height 11
radio input "true"
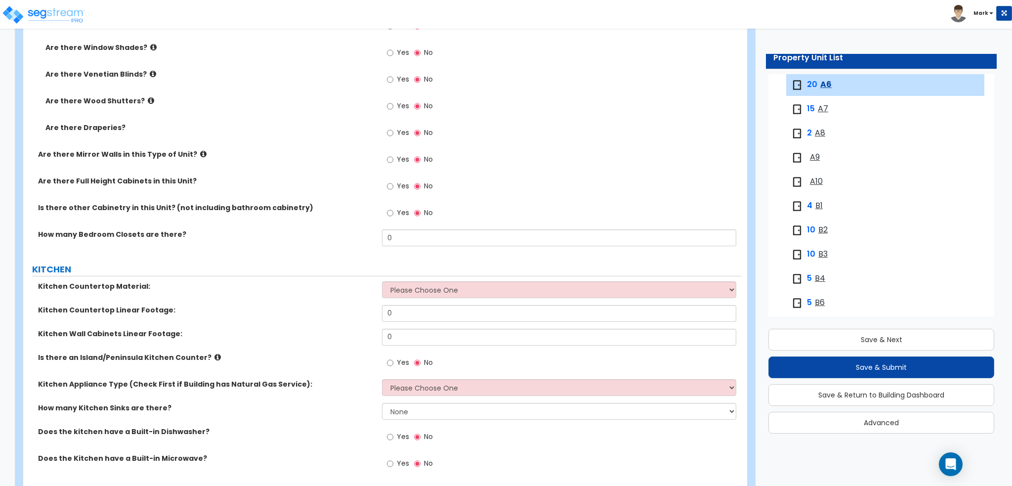
scroll to position [1136, 0]
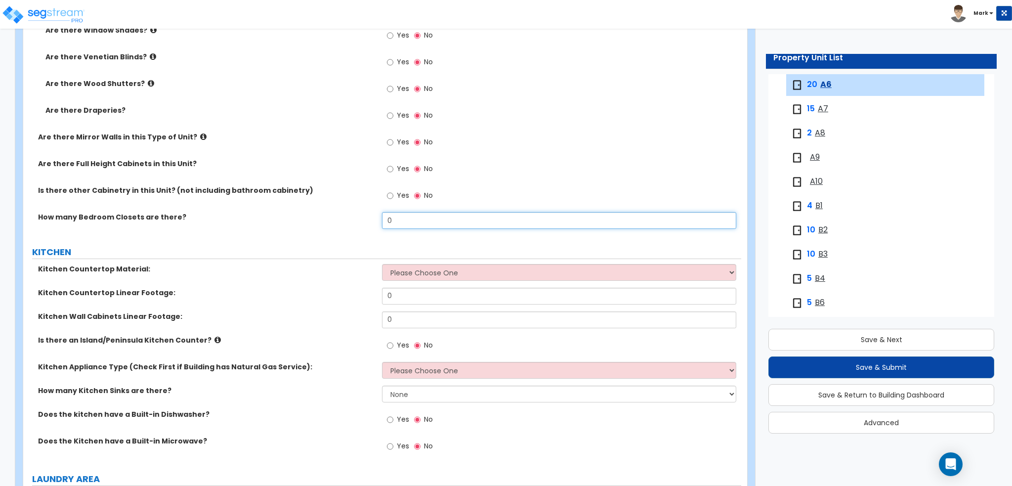
drag, startPoint x: 425, startPoint y: 215, endPoint x: 215, endPoint y: 218, distance: 210.0
click at [215, 218] on div "How many Bedroom Closets are there? 0" at bounding box center [382, 224] width 718 height 24
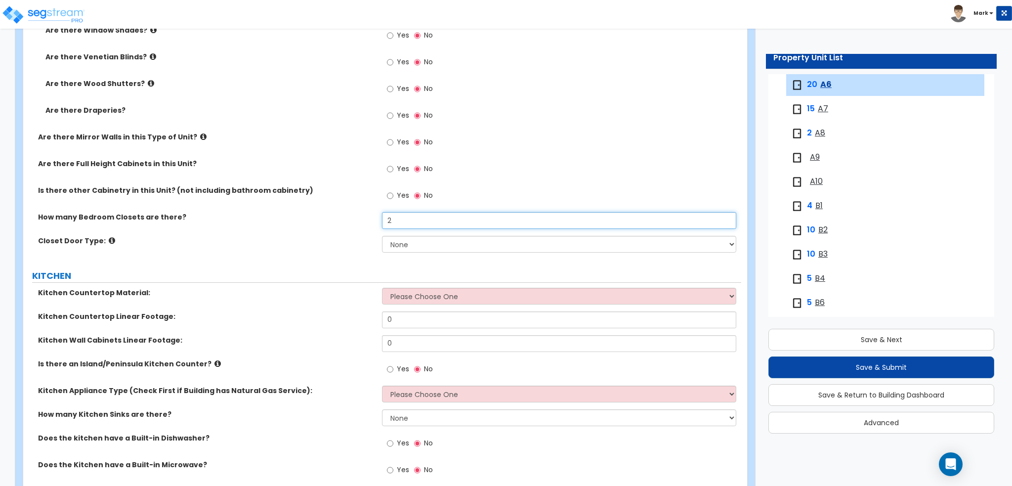
type input "2"
click at [382, 250] on select "None Bi-fold Louvered Doors Bi-fold Panel Doors Sliding Doors Hinged Wood Door" at bounding box center [559, 244] width 354 height 17
select select "1"
click at [382, 236] on select "None Bi-fold Louvered Doors Bi-fold Panel Doors Sliding Doors Hinged Wood Door" at bounding box center [559, 244] width 354 height 17
click at [372, 241] on label "Closet Door Type:" at bounding box center [206, 241] width 336 height 10
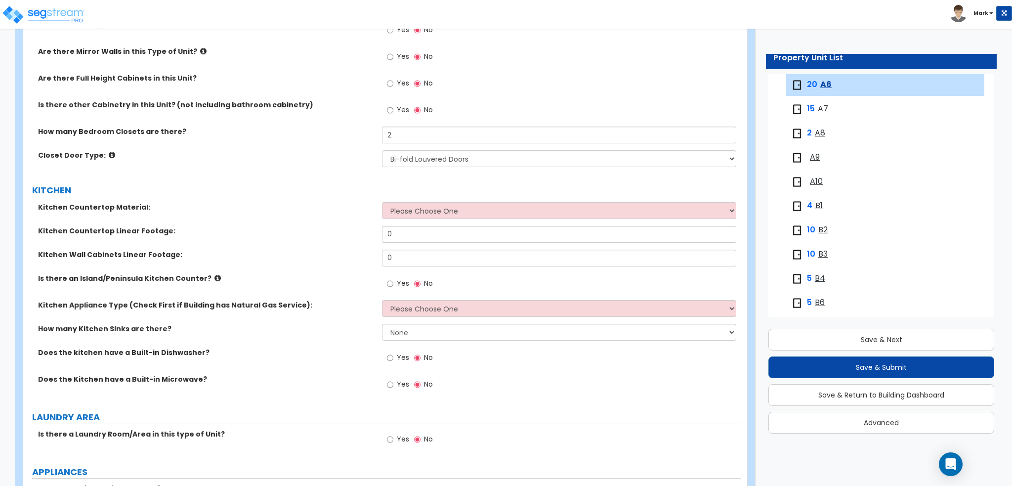
scroll to position [1235, 0]
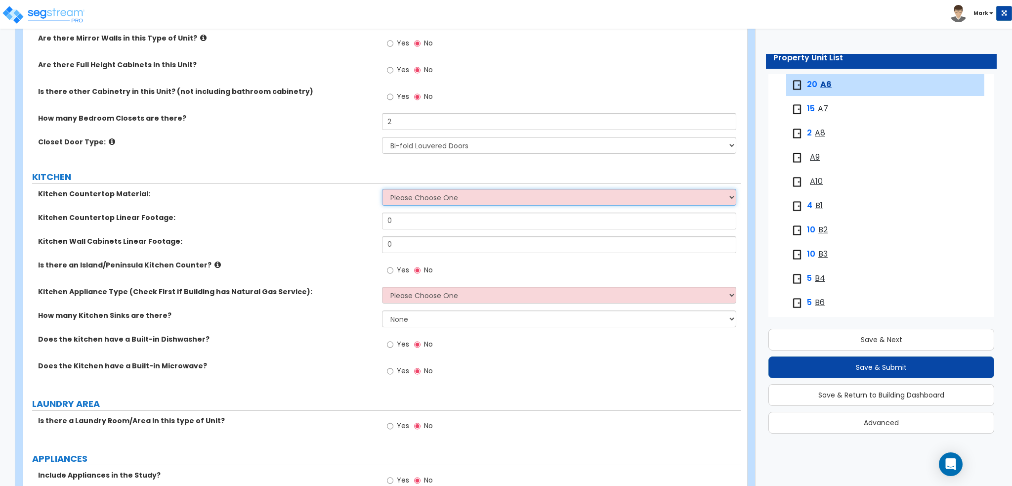
click at [438, 195] on select "Please Choose One Plastic Laminate Solid Surface Stone Quartz Marble Tile Wood …" at bounding box center [559, 197] width 354 height 17
select select "4"
click at [382, 189] on select "Please Choose One Plastic Laminate Solid Surface Stone Quartz Marble Tile Wood …" at bounding box center [559, 197] width 354 height 17
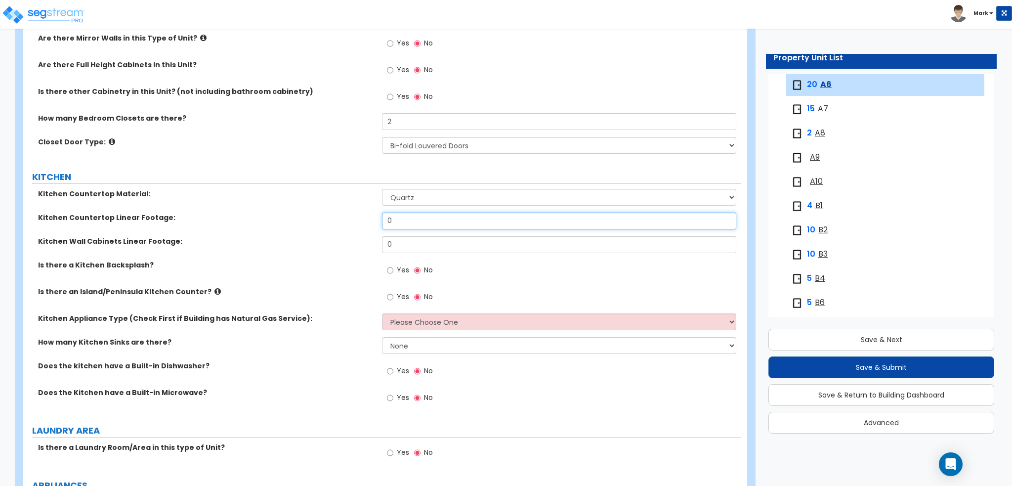
drag, startPoint x: 415, startPoint y: 214, endPoint x: 156, endPoint y: 212, distance: 258.9
click at [217, 213] on div "Kitchen Countertop Linear Footage: 0" at bounding box center [382, 224] width 718 height 24
click at [409, 221] on input "0" at bounding box center [559, 220] width 354 height 17
type input "10"
type input "16"
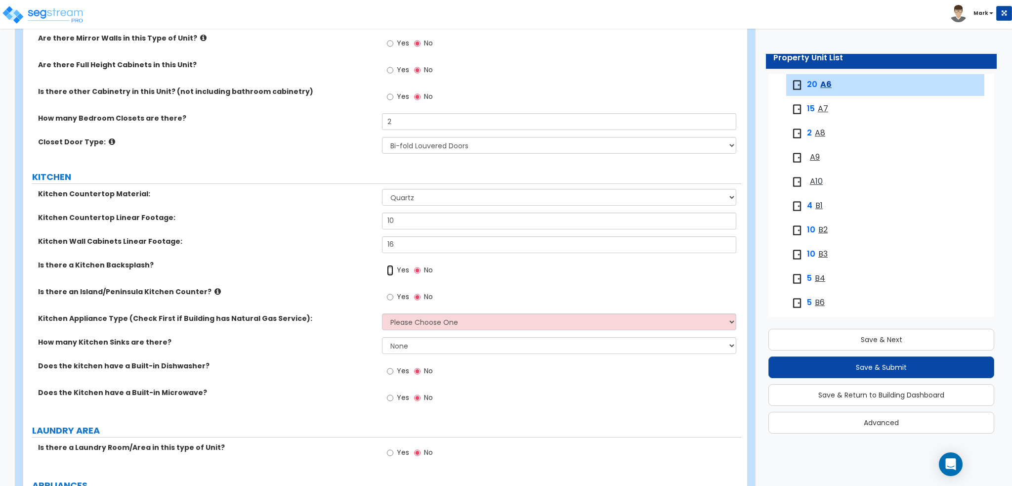
click at [393, 270] on input "Yes" at bounding box center [390, 270] width 6 height 11
radio input "true"
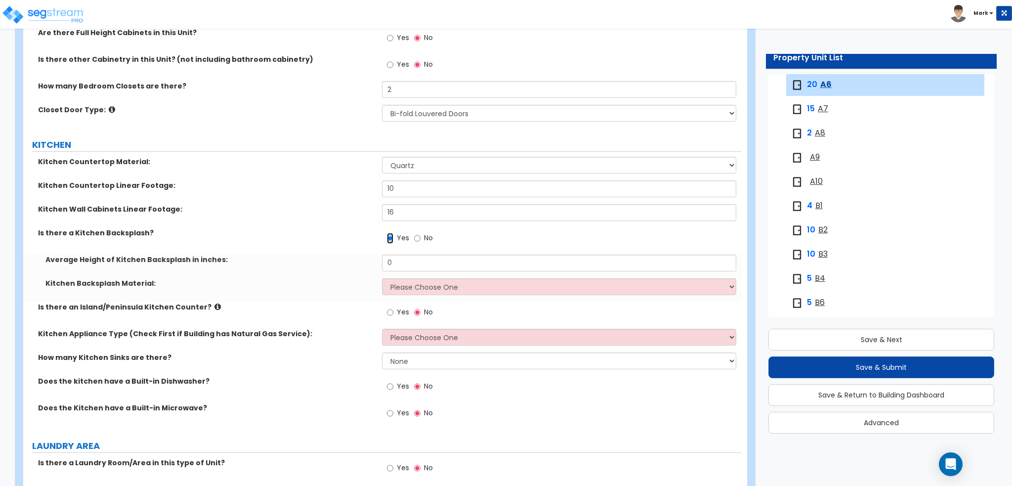
scroll to position [1284, 0]
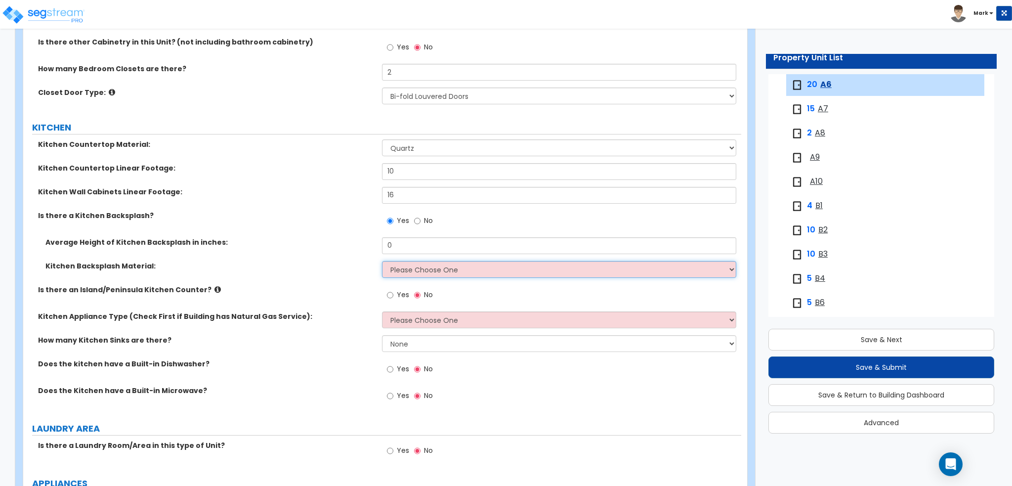
click at [415, 266] on select "Please Choose One Plastic Laminate Solid Surface Stone Quartz Tile Stainless St…" at bounding box center [559, 269] width 354 height 17
select select "6"
click at [382, 261] on select "Please Choose One Plastic Laminate Solid Surface Stone Quartz Tile Stainless St…" at bounding box center [559, 269] width 354 height 17
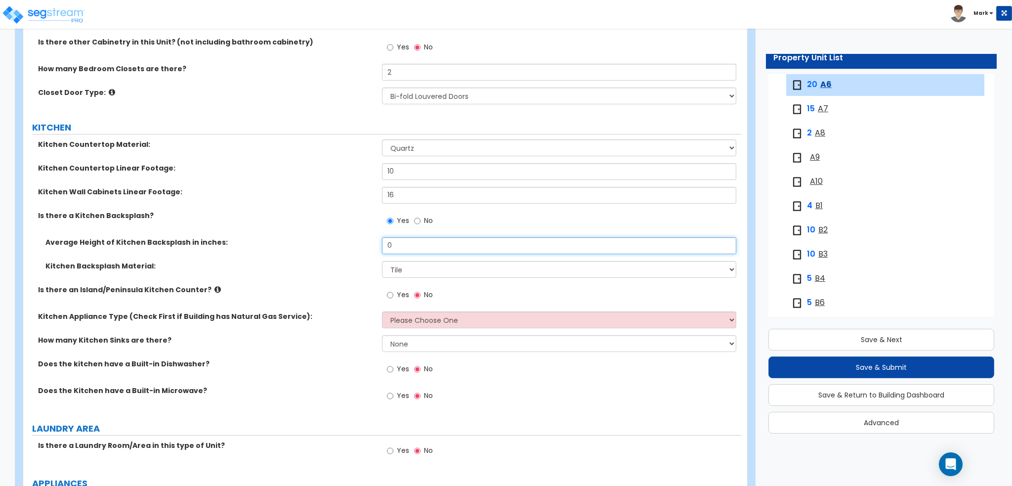
drag, startPoint x: 424, startPoint y: 243, endPoint x: 346, endPoint y: 254, distance: 78.9
click at [354, 253] on div "Average Height of Kitchen Backsplash in inches: 0" at bounding box center [382, 249] width 718 height 24
drag, startPoint x: 415, startPoint y: 238, endPoint x: 332, endPoint y: 240, distance: 83.5
click at [332, 240] on div "Average Height of Kitchen Backsplash in inches: 4" at bounding box center [382, 249] width 718 height 24
type input "6"
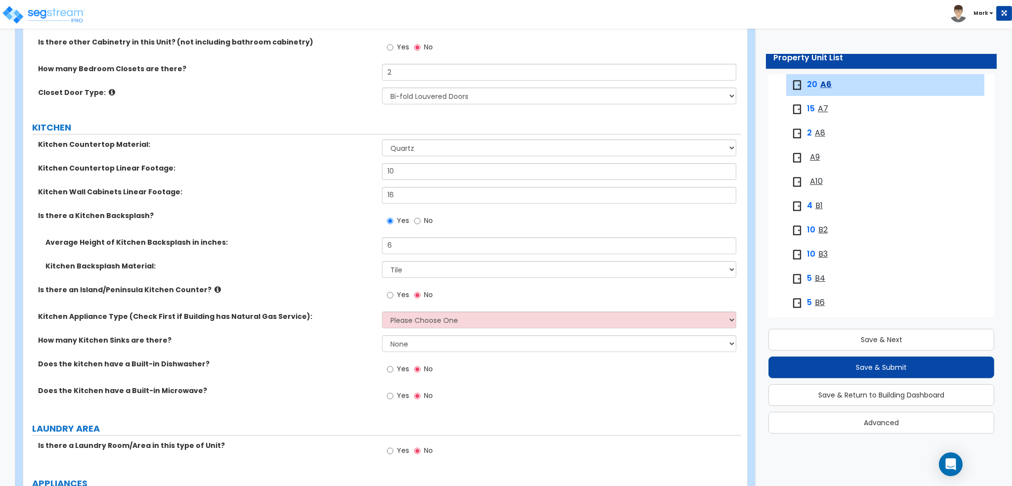
click at [313, 237] on label "Average Height of Kitchen Backsplash in inches:" at bounding box center [209, 242] width 329 height 10
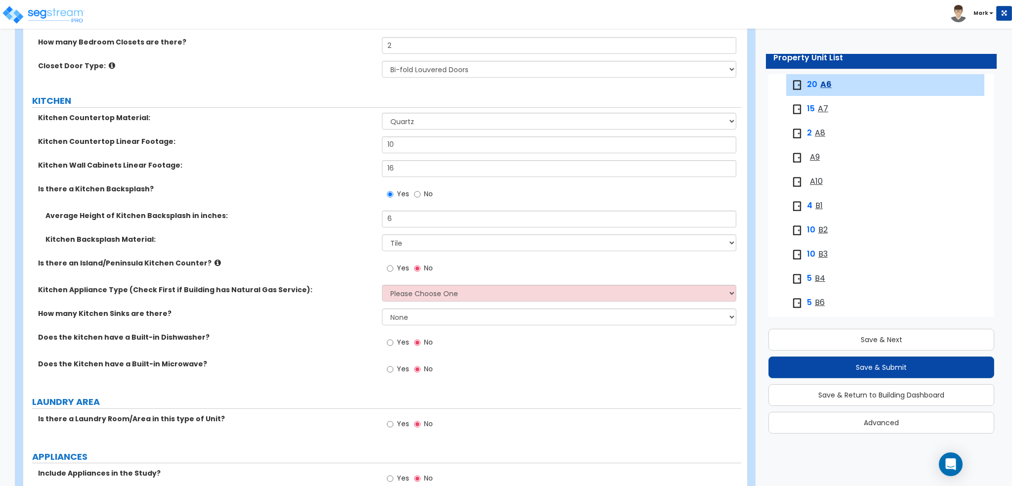
scroll to position [1334, 0]
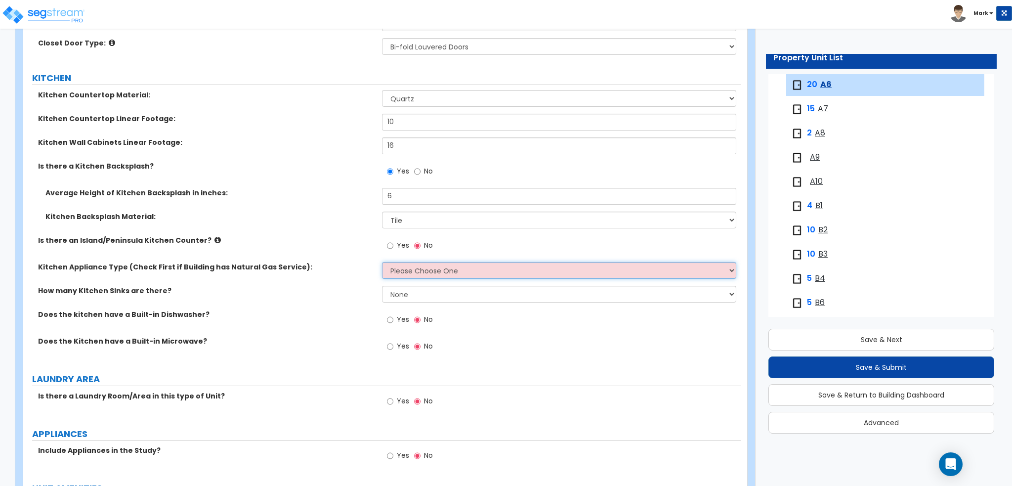
click at [399, 272] on select "Please Choose One Gas Electric" at bounding box center [559, 270] width 354 height 17
select select "2"
click at [382, 262] on select "Please Choose One Gas Electric" at bounding box center [559, 270] width 354 height 17
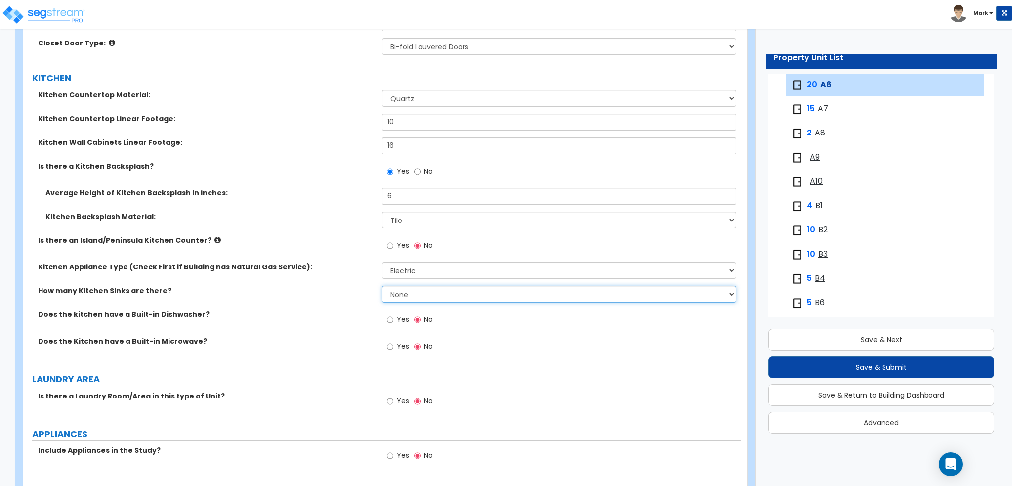
click at [407, 298] on select "None 1 2 3" at bounding box center [559, 294] width 354 height 17
click at [382, 286] on select "None 1 2 3" at bounding box center [559, 294] width 354 height 17
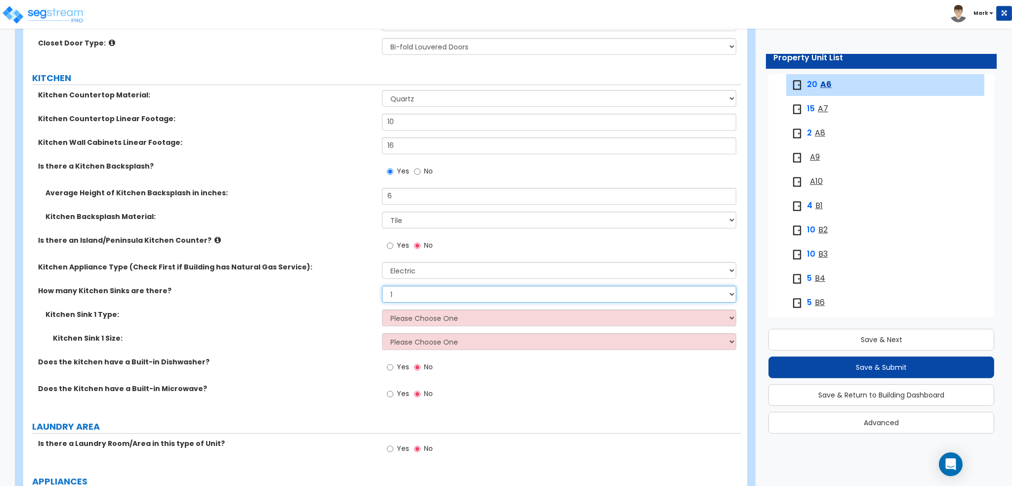
click at [399, 294] on select "None 1 2 3" at bounding box center [559, 294] width 354 height 17
click at [342, 335] on label "Kitchen Sink 1 Size:" at bounding box center [214, 338] width 322 height 10
click at [395, 299] on select "None 1 2 3" at bounding box center [559, 294] width 354 height 17
click at [382, 286] on select "None 1 2 3" at bounding box center [559, 294] width 354 height 17
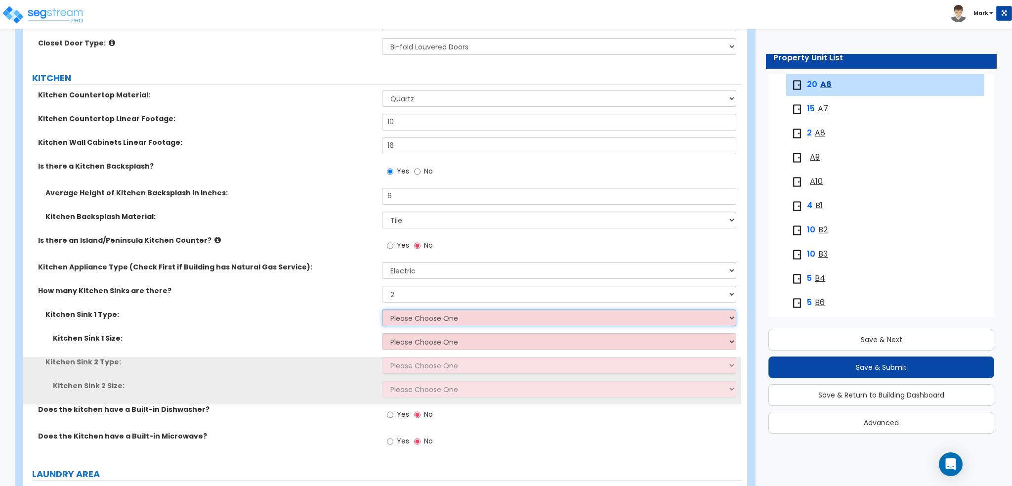
click at [418, 320] on select "Please Choose One Stainless Steel Porcelain Enamel Cast Iron Granite Composite" at bounding box center [559, 317] width 354 height 17
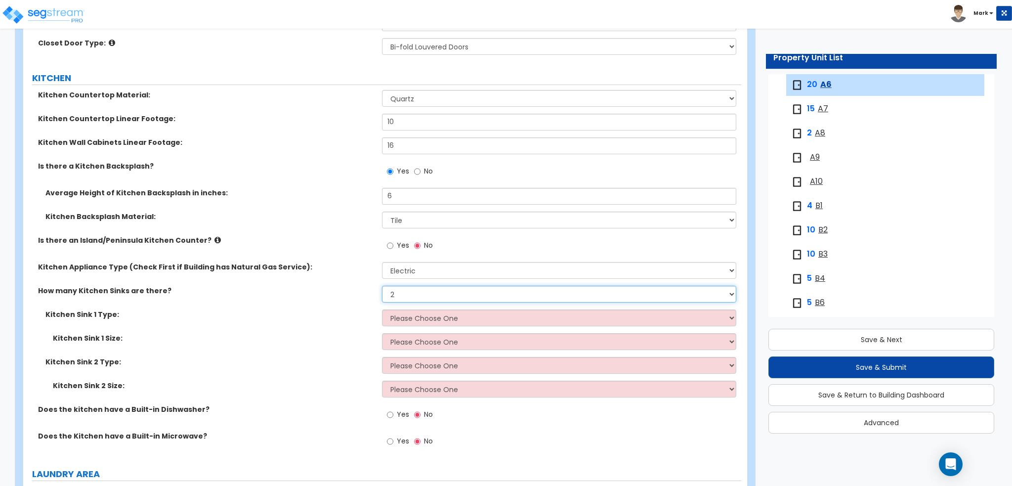
click at [424, 298] on select "None 1 2 3" at bounding box center [559, 294] width 354 height 17
select select "1"
click at [382, 286] on select "None 1 2 3" at bounding box center [559, 294] width 354 height 17
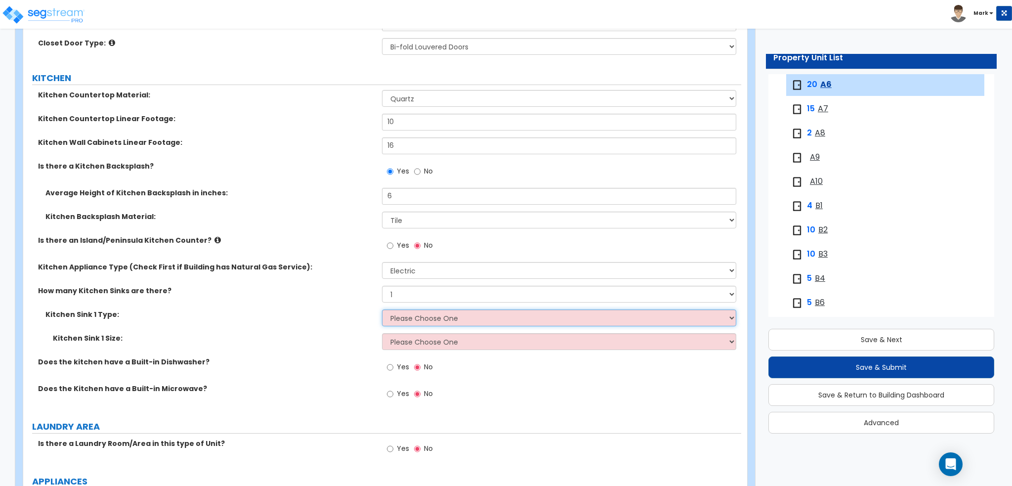
click at [421, 313] on select "Please Choose One Stainless Steel Porcelain Enamel Cast Iron Granite Composite" at bounding box center [559, 317] width 354 height 17
select select "1"
click at [382, 309] on select "Please Choose One Stainless Steel Porcelain Enamel Cast Iron Granite Composite" at bounding box center [559, 317] width 354 height 17
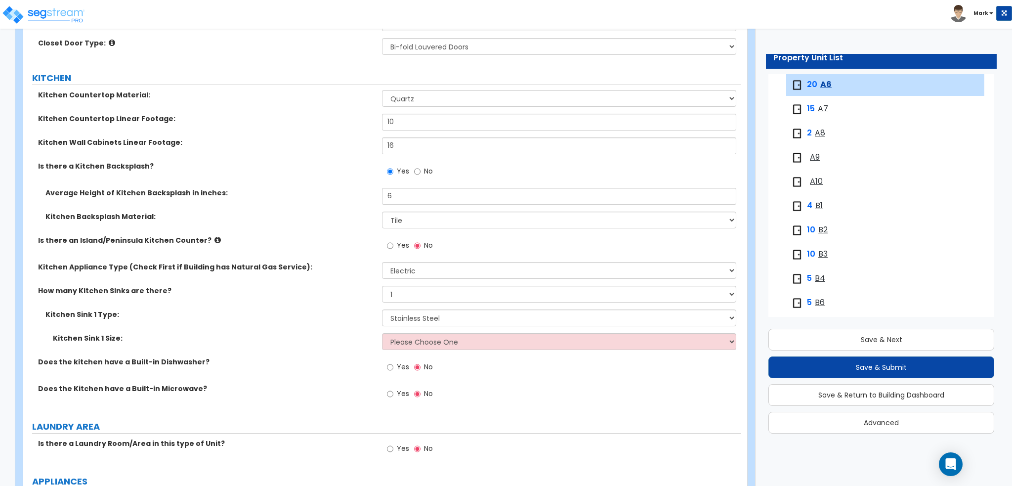
click at [322, 324] on div "Kitchen Sink 1 Type: Please Choose One Stainless Steel Porcelain Enamel Cast Ir…" at bounding box center [382, 321] width 718 height 24
click at [399, 337] on select "Please Choose One Single Sink Double Sink" at bounding box center [559, 341] width 354 height 17
select select "2"
click at [382, 333] on select "Please Choose One Single Sink Double Sink" at bounding box center [559, 341] width 354 height 17
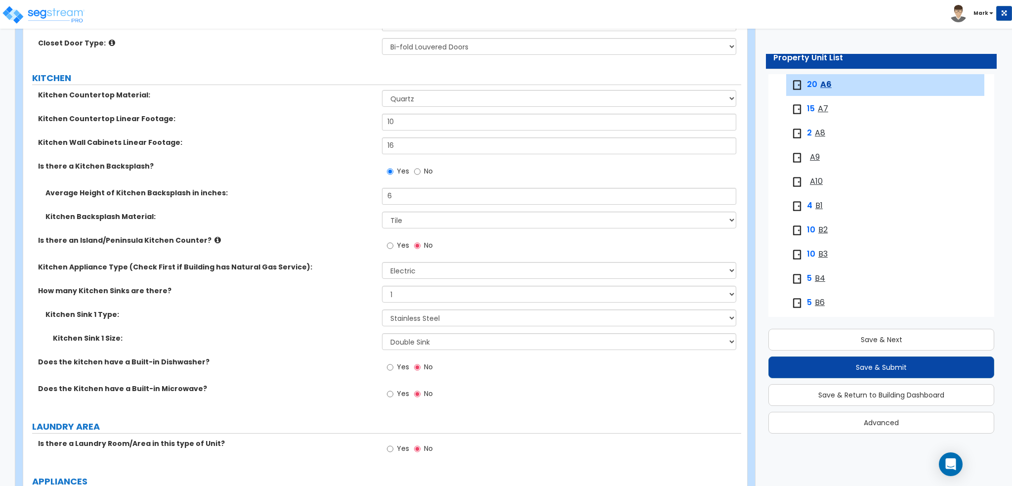
click at [338, 349] on div "Kitchen Sink 1 Size: Please Choose One Single Sink Double Sink" at bounding box center [382, 345] width 718 height 24
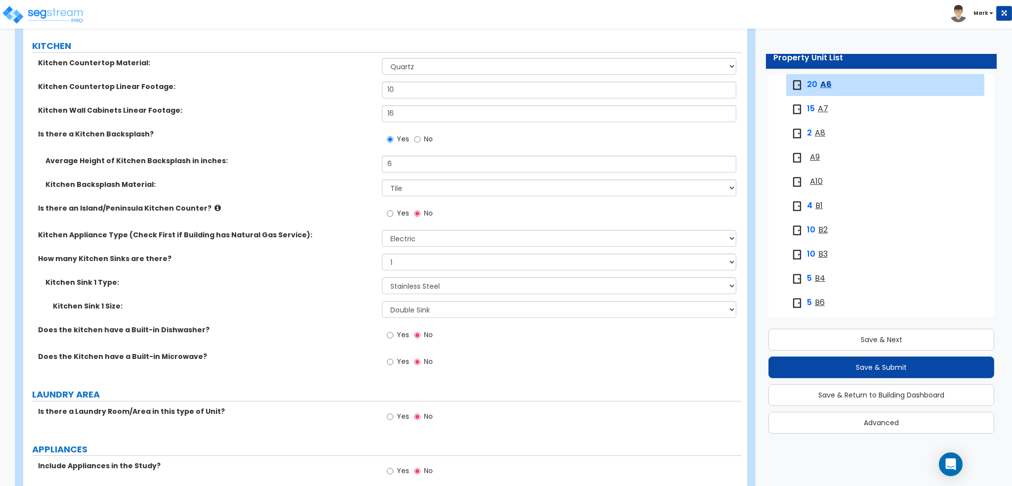
scroll to position [1383, 0]
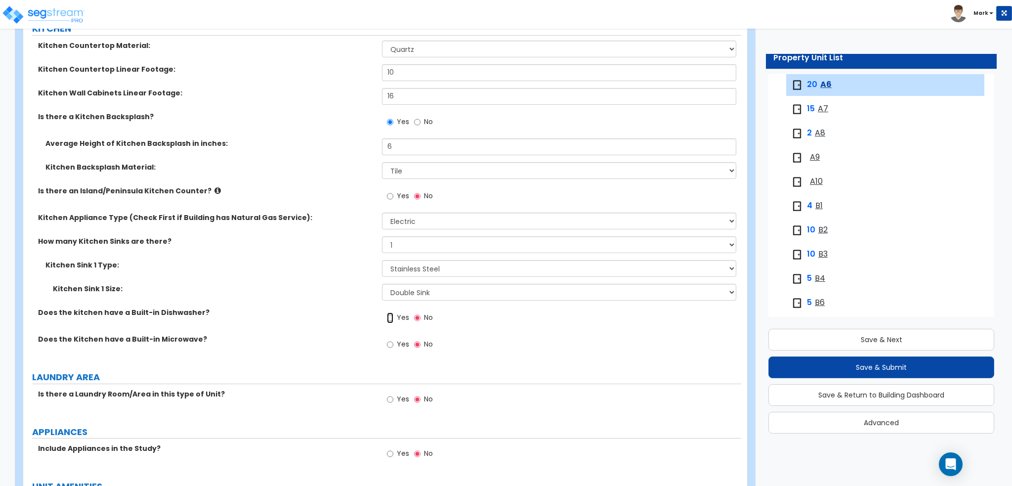
click at [393, 319] on input "Yes" at bounding box center [390, 317] width 6 height 11
radio input "true"
click at [397, 343] on span "Yes" at bounding box center [403, 344] width 12 height 10
click at [393, 343] on input "Yes" at bounding box center [390, 344] width 6 height 11
radio input "true"
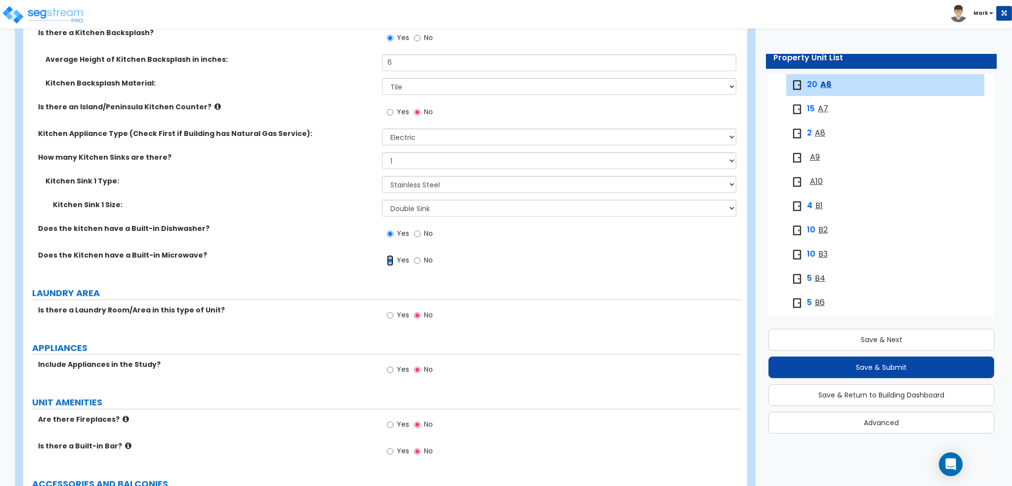
scroll to position [1531, 0]
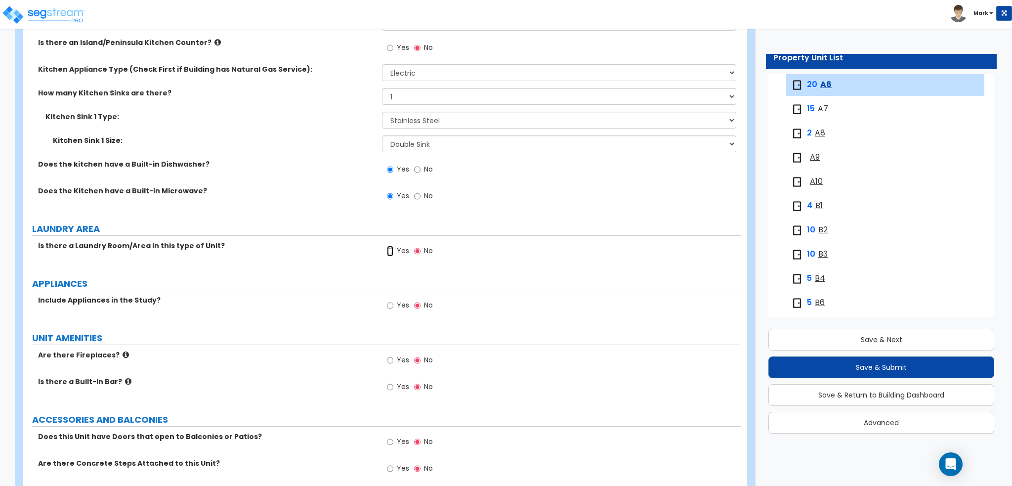
click at [388, 250] on input "Yes" at bounding box center [390, 251] width 6 height 11
radio input "true"
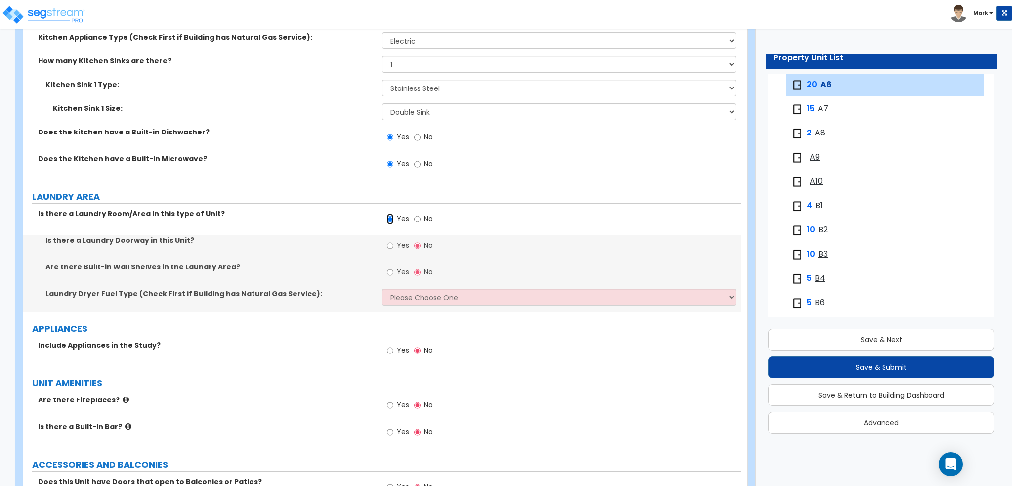
scroll to position [1581, 0]
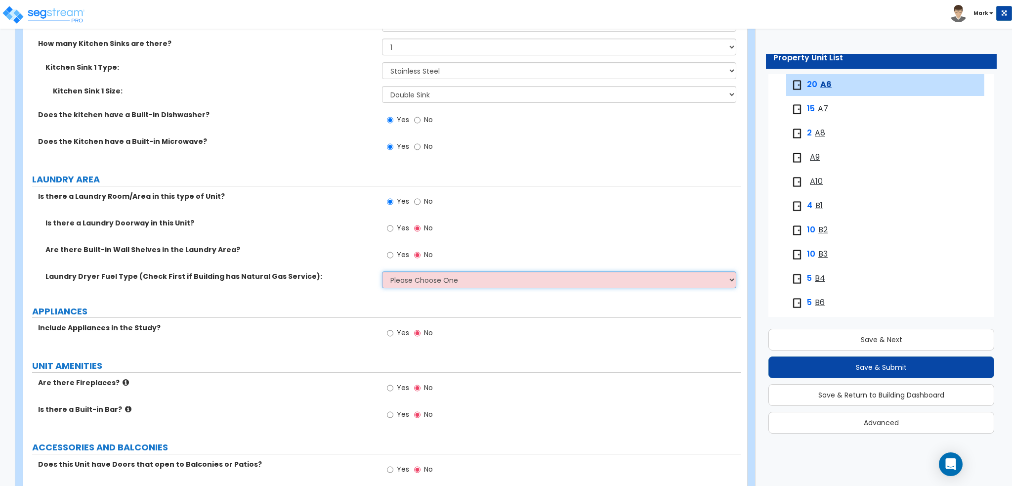
click at [441, 276] on select "Please Choose One Gas Electric" at bounding box center [559, 279] width 354 height 17
click at [382, 271] on select "Please Choose One Gas Electric" at bounding box center [559, 279] width 354 height 17
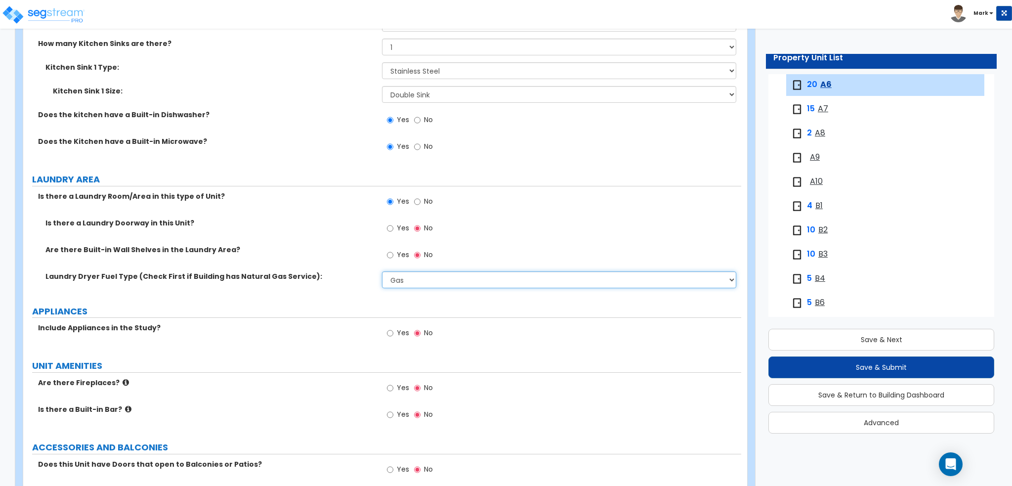
click at [413, 280] on select "Please Choose One Gas Electric" at bounding box center [559, 279] width 354 height 17
select select "2"
click at [382, 271] on select "Please Choose One Gas Electric" at bounding box center [559, 279] width 354 height 17
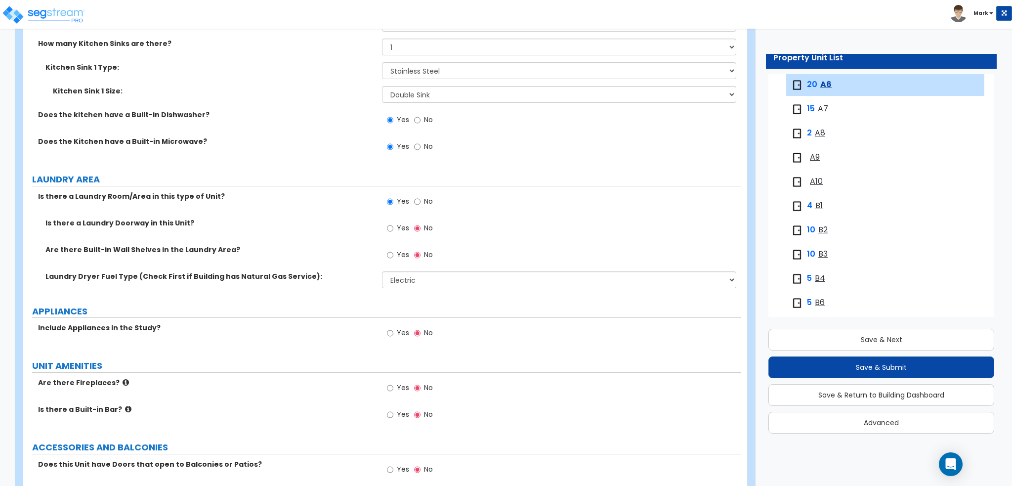
click at [329, 290] on div "Laundry Dryer Fuel Type (Check First if Building has Natural Gas Service): Plea…" at bounding box center [382, 283] width 718 height 24
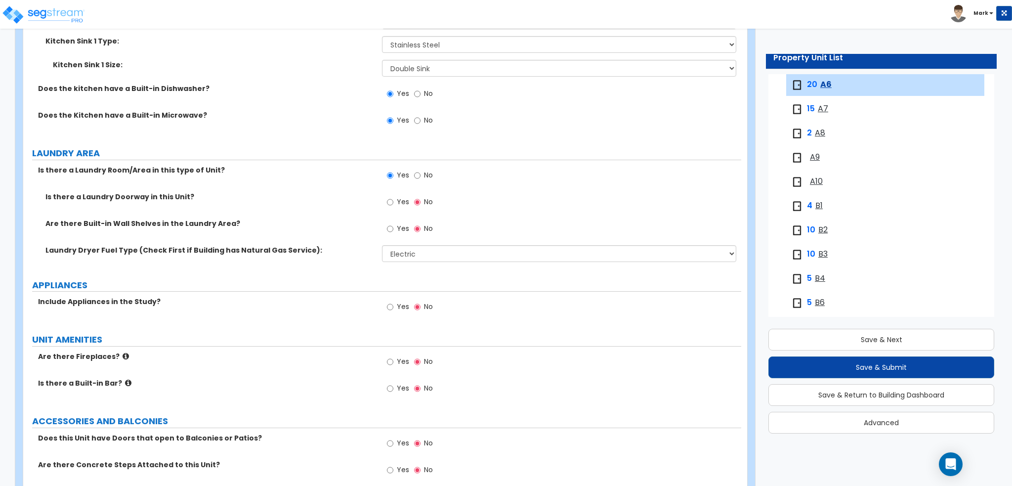
scroll to position [1630, 0]
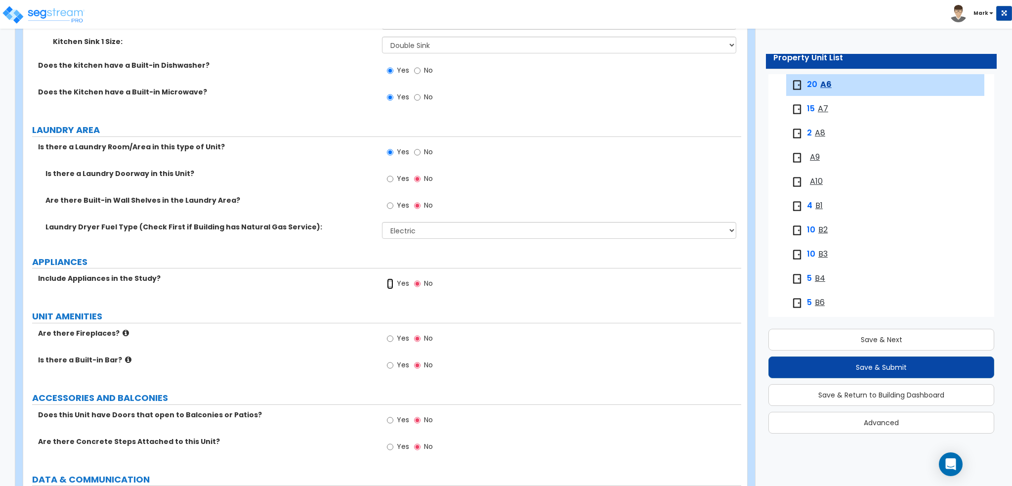
click at [388, 284] on input "Yes" at bounding box center [390, 283] width 6 height 11
radio input "true"
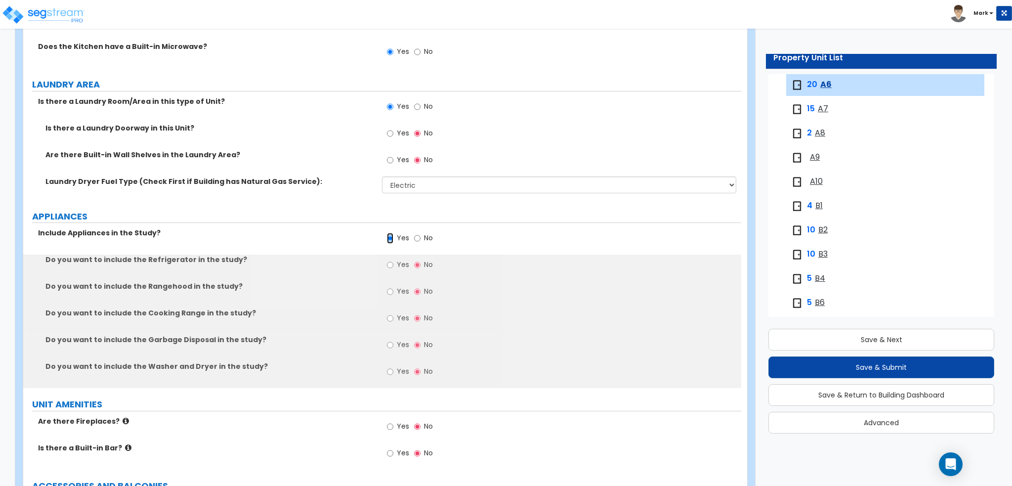
scroll to position [1729, 0]
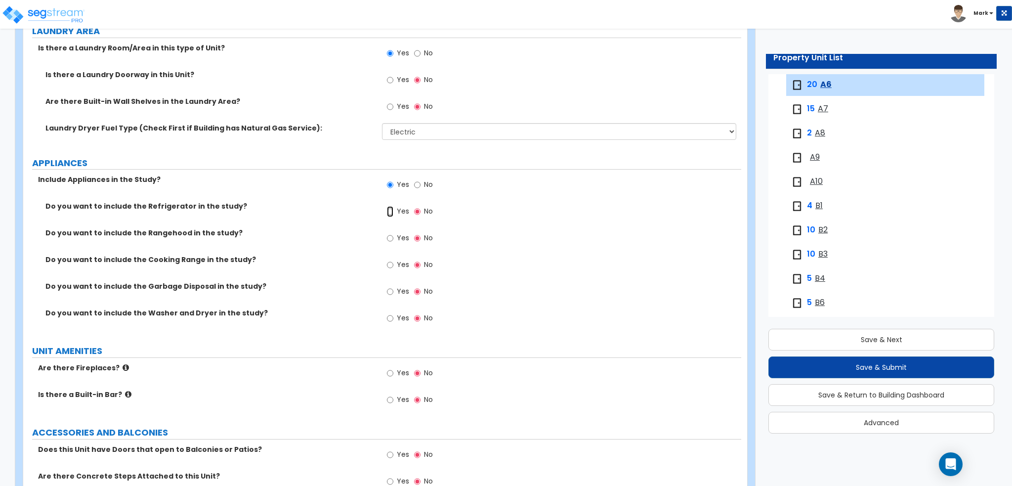
click at [389, 213] on input "Yes" at bounding box center [390, 211] width 6 height 11
radio input "true"
click at [386, 235] on div "Yes No" at bounding box center [410, 239] width 56 height 23
click at [386, 237] on div "Yes No" at bounding box center [410, 239] width 56 height 23
click at [397, 235] on span "Yes" at bounding box center [403, 238] width 12 height 10
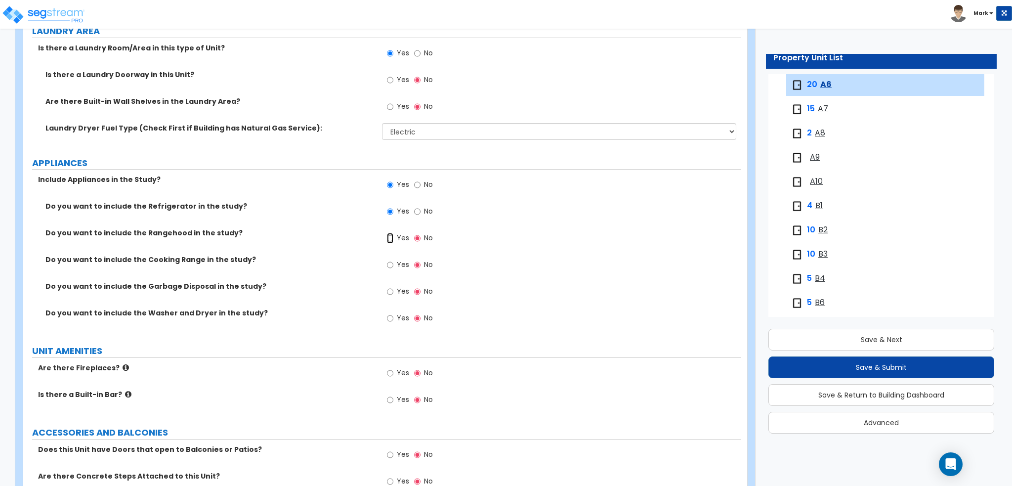
click at [393, 235] on input "Yes" at bounding box center [390, 238] width 6 height 11
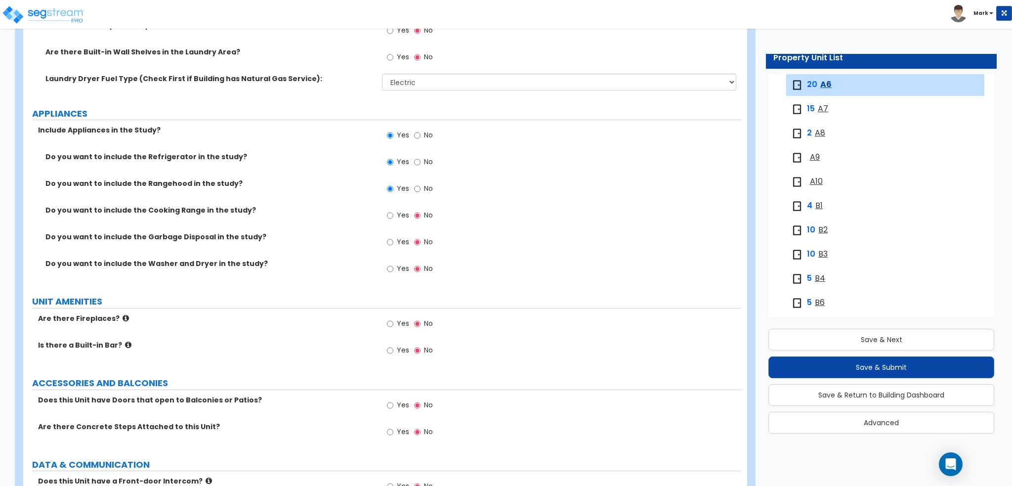
click at [423, 185] on label "No" at bounding box center [423, 189] width 19 height 17
click at [420, 185] on input "No" at bounding box center [417, 188] width 6 height 11
radio input "false"
radio input "true"
click at [390, 211] on input "Yes" at bounding box center [390, 215] width 6 height 11
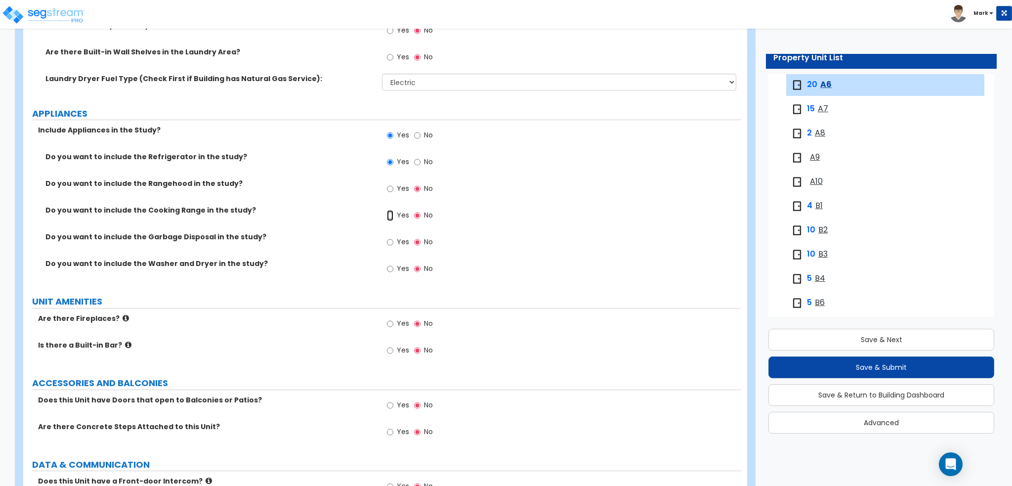
radio input "true"
click at [389, 242] on input "Yes" at bounding box center [390, 242] width 6 height 11
radio input "true"
click at [399, 263] on span "Yes" at bounding box center [403, 268] width 12 height 10
click at [393, 263] on input "Yes" at bounding box center [390, 268] width 6 height 11
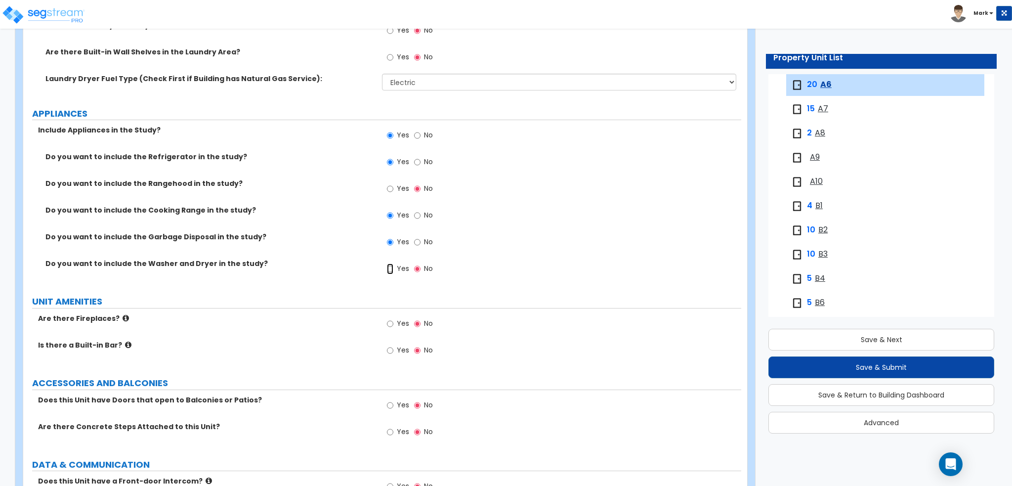
radio input "true"
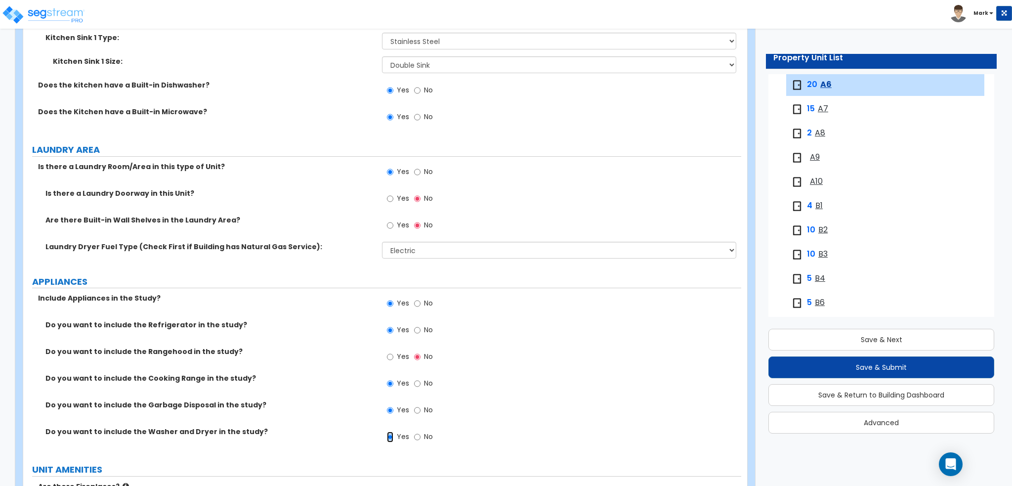
scroll to position [1531, 0]
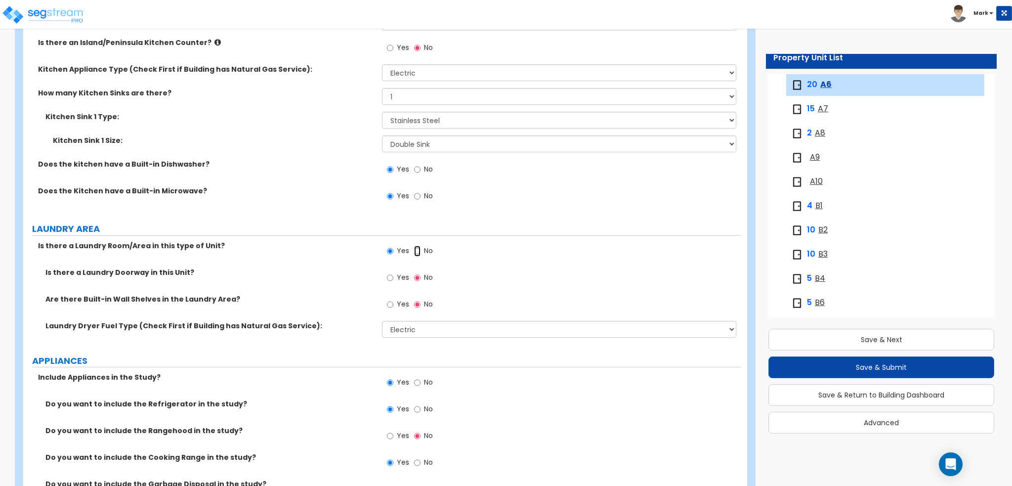
click at [415, 249] on input "No" at bounding box center [417, 251] width 6 height 11
radio input "false"
radio input "true"
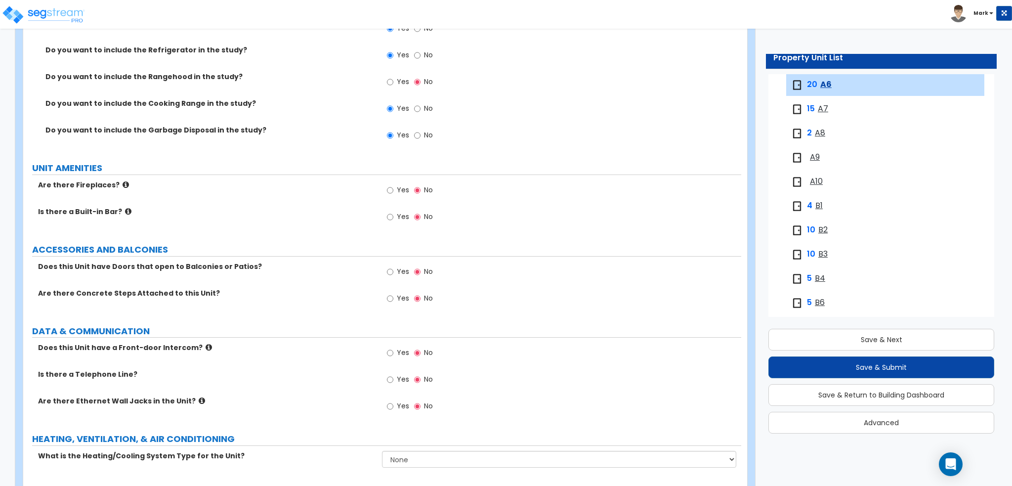
scroll to position [1840, 0]
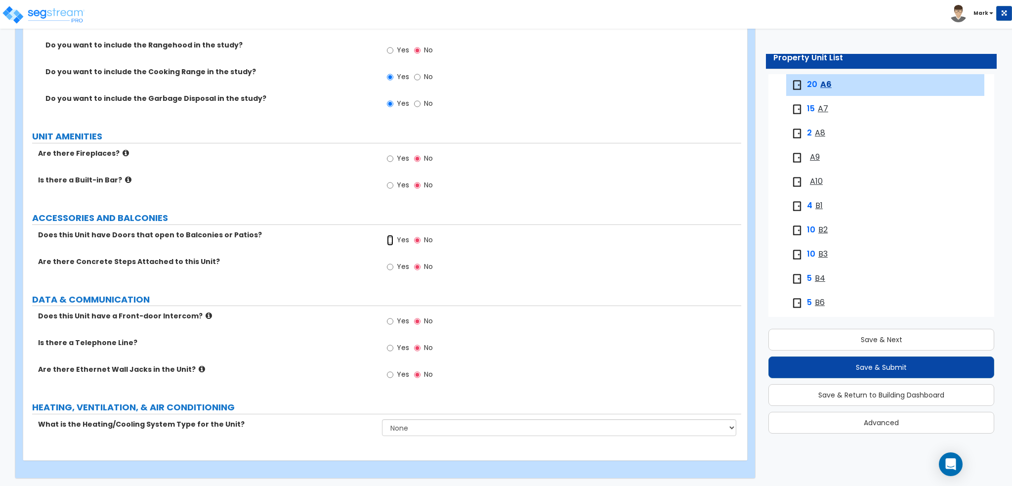
click at [390, 242] on input "Yes" at bounding box center [390, 240] width 6 height 11
radio input "true"
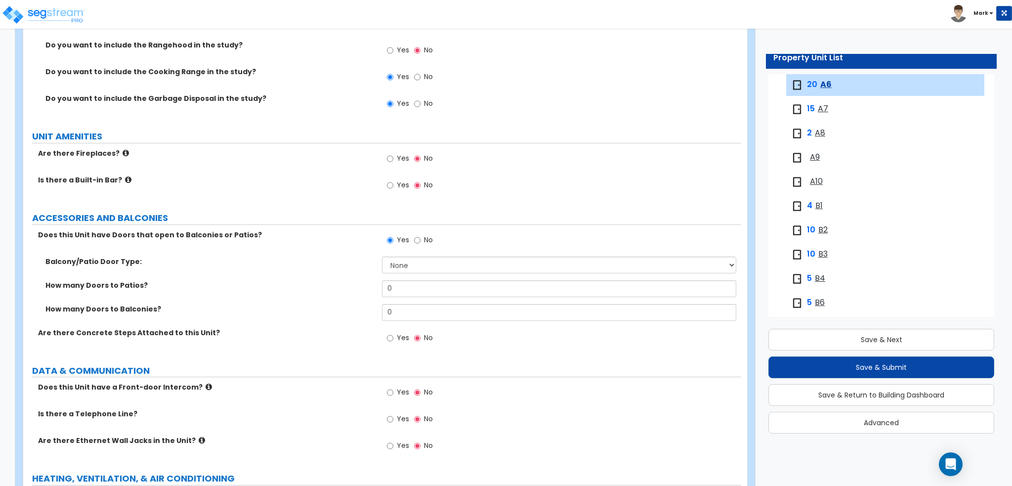
click at [378, 258] on div "Balcony/Patio Door Type:" at bounding box center [202, 261] width 359 height 10
click at [387, 265] on select "None Single Hinged Doors Double Hinged Doors Single French Doors Double French …" at bounding box center [559, 264] width 354 height 17
select select "1"
click at [382, 256] on select "None Single Hinged Doors Double Hinged Doors Single French Doors Double French …" at bounding box center [559, 264] width 354 height 17
click at [254, 291] on div "How many Doors to Patios? 0" at bounding box center [382, 292] width 718 height 24
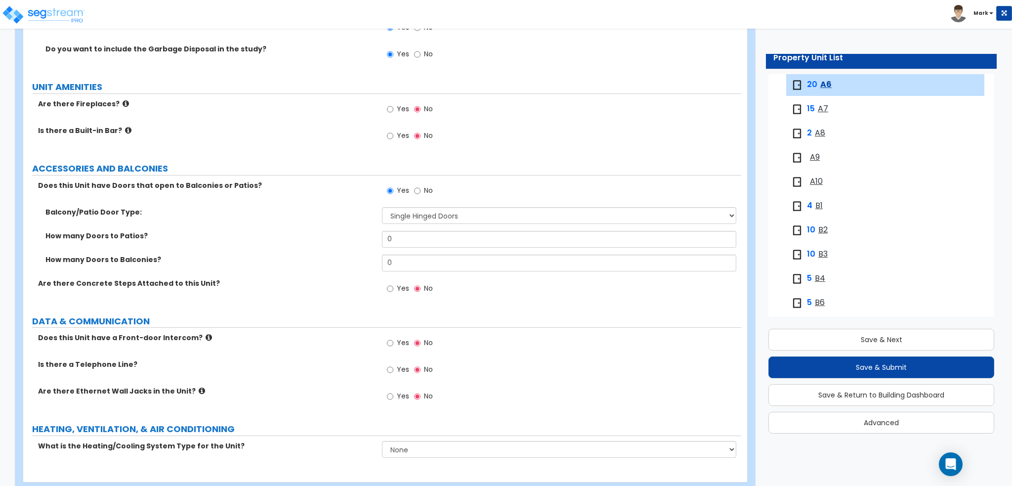
scroll to position [1889, 0]
drag, startPoint x: 405, startPoint y: 263, endPoint x: 326, endPoint y: 268, distance: 78.7
click at [328, 268] on div "How many Doors to Balconies? 0" at bounding box center [382, 266] width 718 height 24
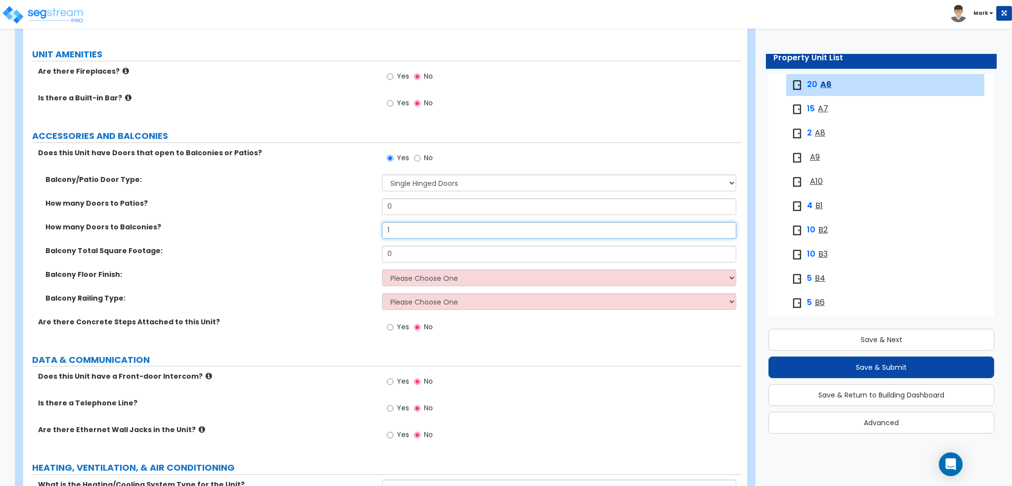
scroll to position [1939, 0]
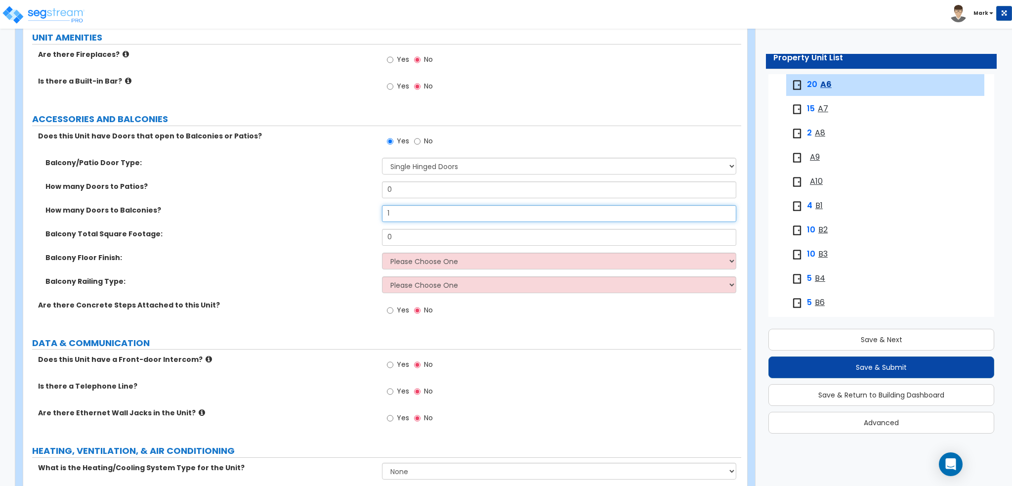
type input "1"
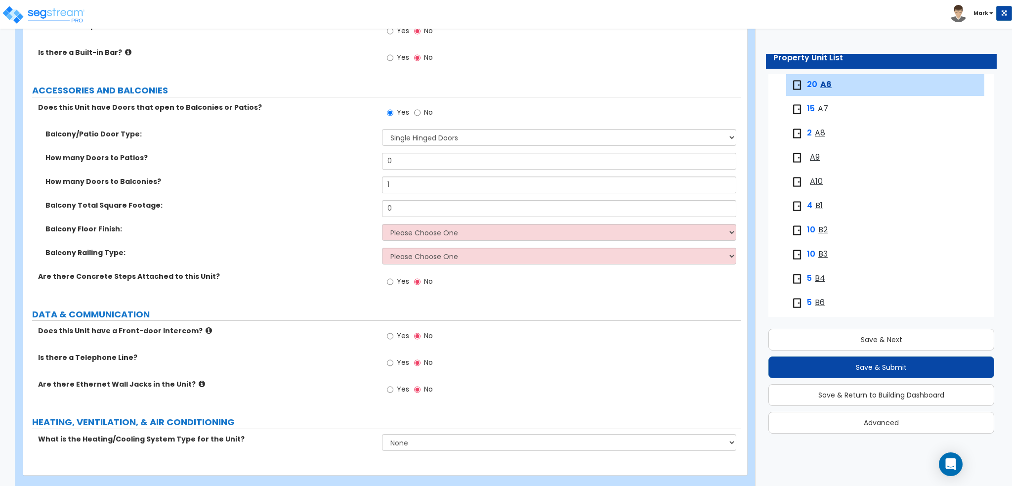
scroll to position [1982, 0]
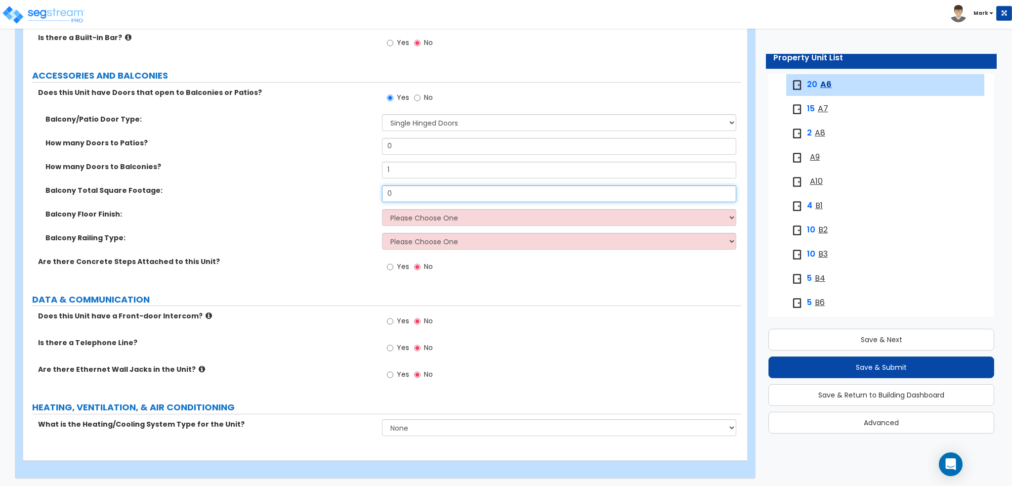
drag, startPoint x: 425, startPoint y: 192, endPoint x: 293, endPoint y: 192, distance: 131.9
click at [293, 192] on div "Balcony Total Square Footage: 0" at bounding box center [382, 197] width 718 height 24
type input "49"
click at [293, 192] on label "Balcony Total Square Footage:" at bounding box center [209, 190] width 329 height 10
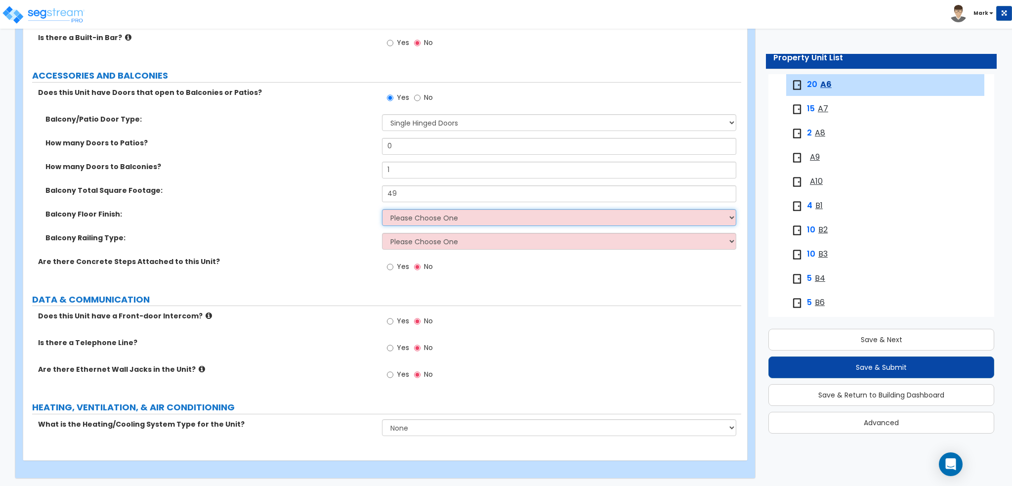
click at [405, 213] on select "Please Choose One Concrete Tile Wood PVC" at bounding box center [559, 217] width 354 height 17
select select "1"
click at [382, 209] on select "Please Choose One Concrete Tile Wood PVC" at bounding box center [559, 217] width 354 height 17
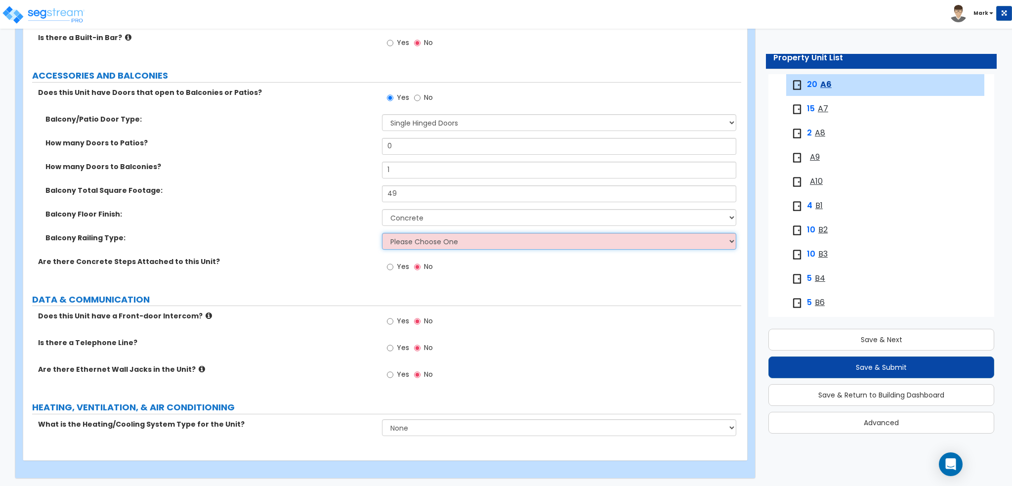
click at [401, 239] on select "Please Choose One Steel Aluminum Wood Glass and Metal Wrought Iron" at bounding box center [559, 241] width 354 height 17
click at [382, 233] on select "Please Choose One Steel Aluminum Wood Glass and Metal Wrought Iron" at bounding box center [559, 241] width 354 height 17
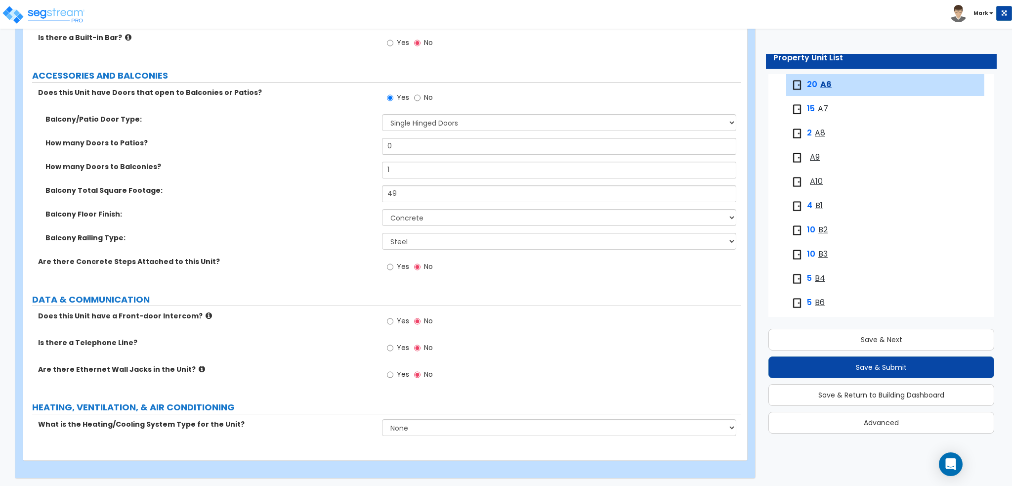
click at [324, 245] on div "Balcony Railing Type: Please Choose One Steel Aluminum Wood Glass and Metal Wro…" at bounding box center [382, 245] width 718 height 24
click at [415, 226] on div "Balcony Floor Finish: Please Choose One Concrete Tile Wood PVC" at bounding box center [382, 221] width 718 height 24
click at [422, 244] on select "Please Choose One Steel Aluminum Wood Glass and Metal Wrought Iron" at bounding box center [559, 241] width 354 height 17
select select "2"
click at [382, 233] on select "Please Choose One Steel Aluminum Wood Glass and Metal Wrought Iron" at bounding box center [559, 241] width 354 height 17
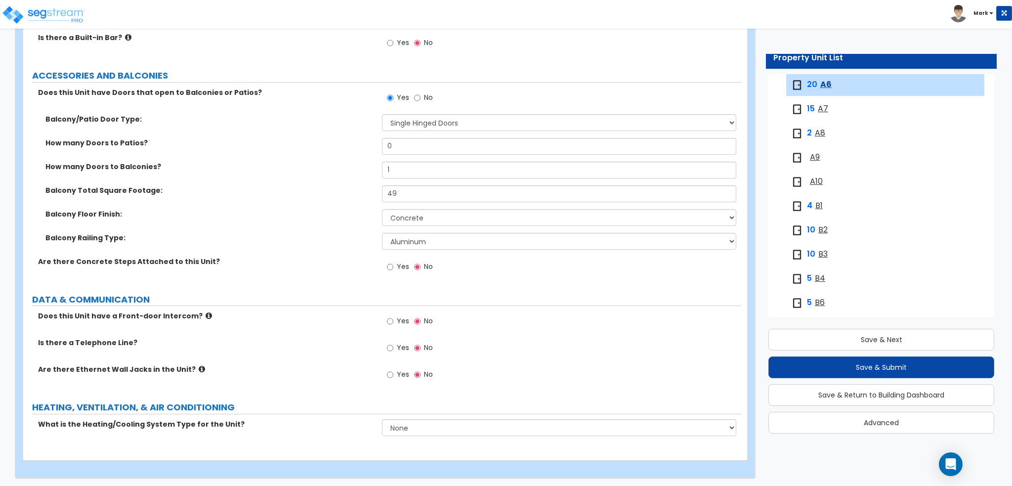
click at [351, 268] on div "Are there Concrete Steps Attached to this Unit? Yes No" at bounding box center [382, 269] width 718 height 27
click at [399, 345] on span "Yes" at bounding box center [403, 347] width 12 height 10
click at [393, 345] on input "Yes" at bounding box center [390, 347] width 6 height 11
radio input "true"
click at [399, 364] on div "Yes No" at bounding box center [410, 375] width 56 height 23
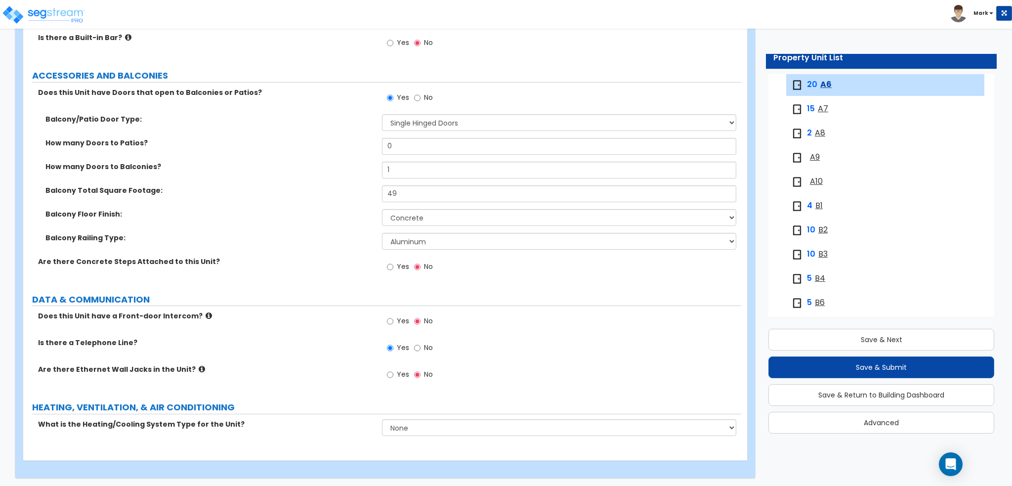
click at [199, 367] on icon at bounding box center [202, 368] width 6 height 7
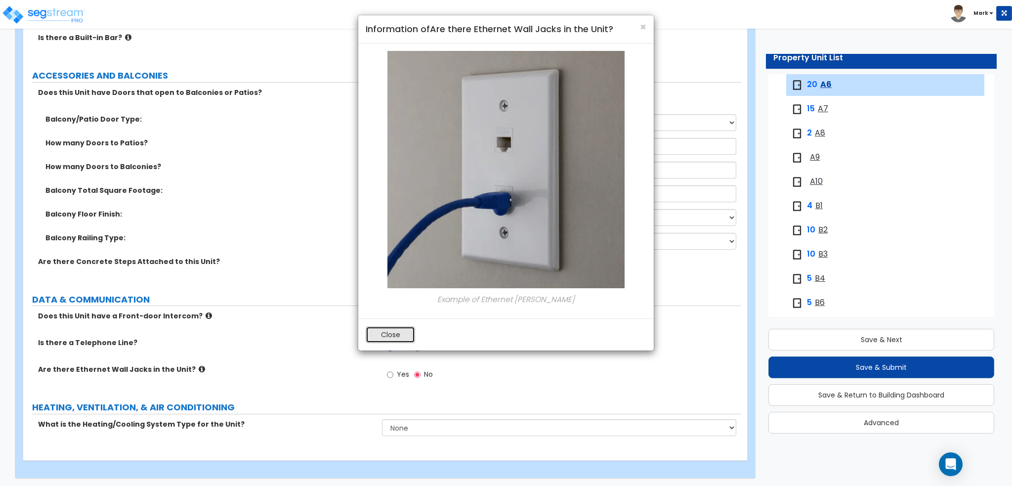
click at [407, 332] on button "Close" at bounding box center [390, 334] width 49 height 17
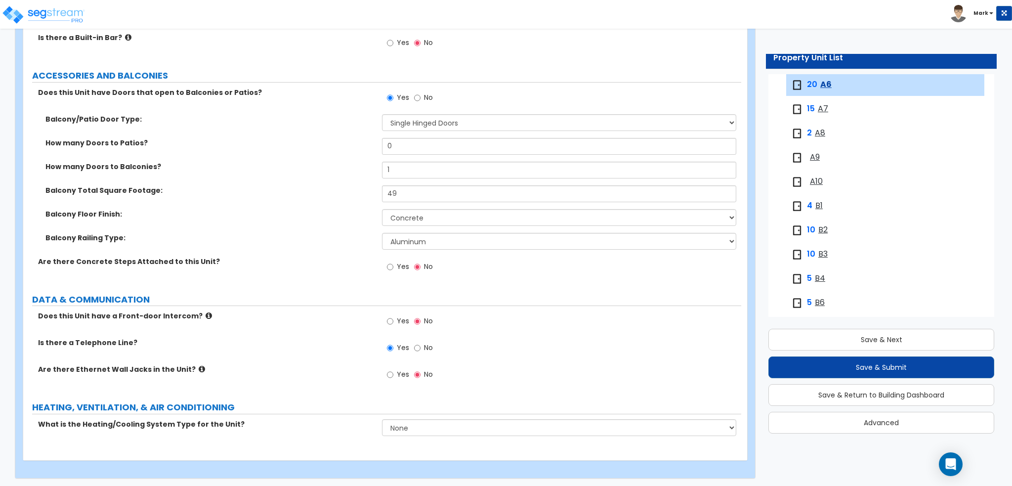
click at [383, 377] on div "Yes No" at bounding box center [410, 375] width 56 height 23
click at [387, 377] on input "Yes" at bounding box center [390, 374] width 6 height 11
radio input "true"
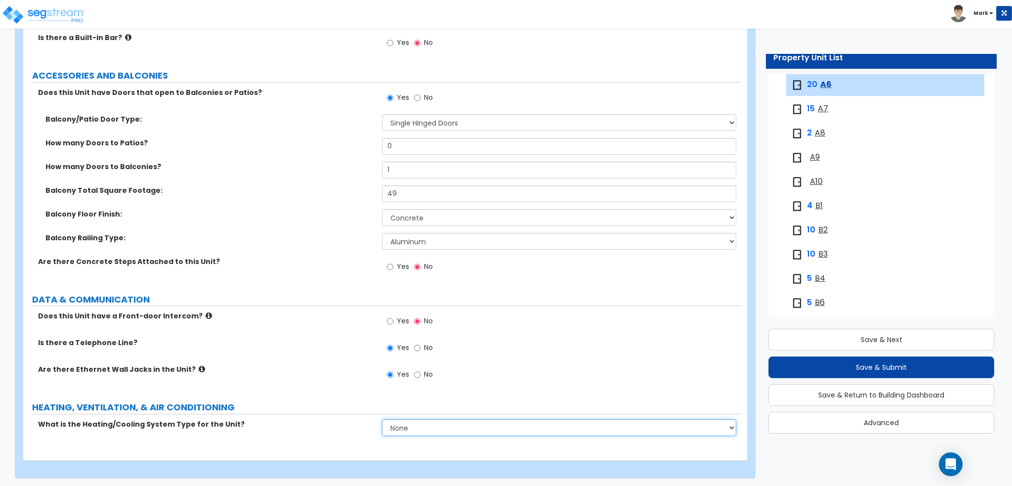
click at [393, 425] on select "None Heat Only Centralized Heating & Cooling Thru Wall Air Conditioners Mini Sp…" at bounding box center [559, 427] width 354 height 17
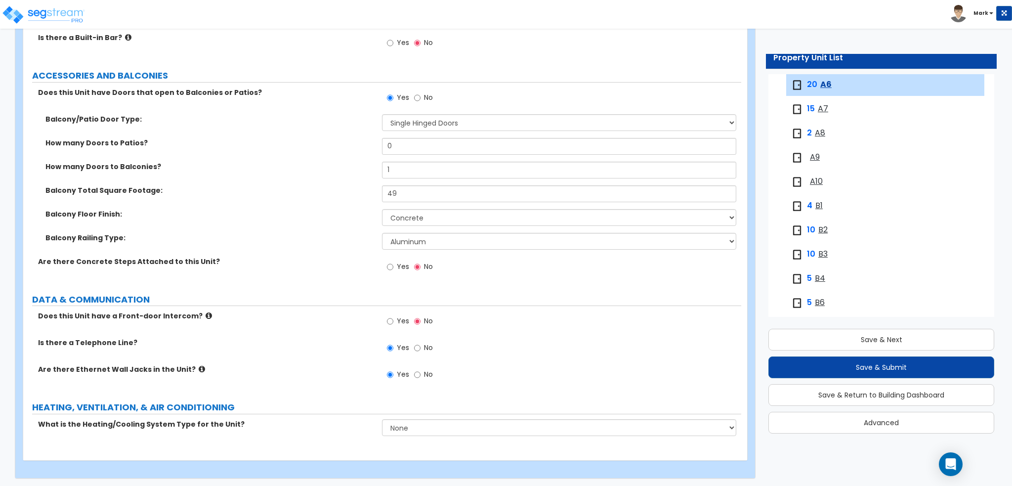
click at [314, 375] on div "Are there Ethernet Wall Jacks in the Unit? Yes No" at bounding box center [382, 377] width 718 height 27
click at [407, 434] on div "What is the Heating/Cooling System Type for the Unit? None Heat Only Centralize…" at bounding box center [382, 431] width 718 height 24
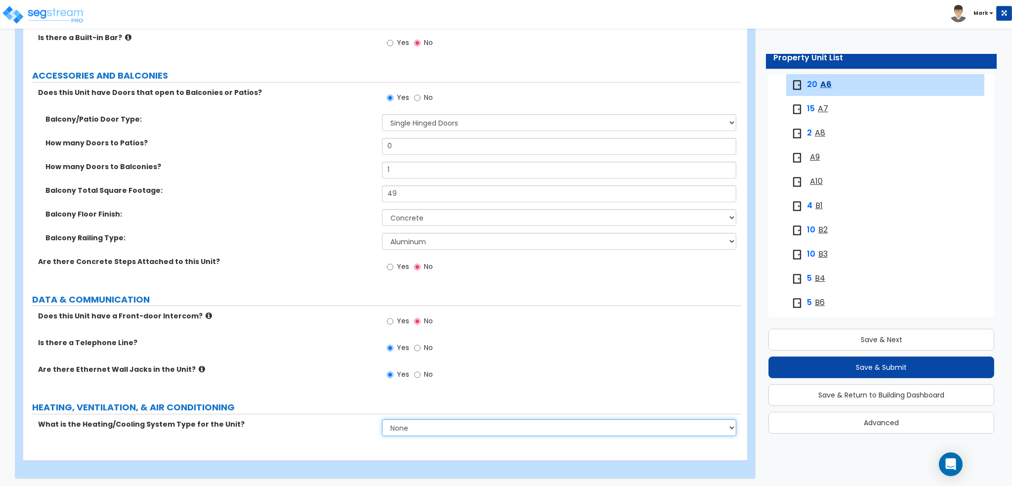
click at [437, 428] on select "None Heat Only Centralized Heating & Cooling Thru Wall Air Conditioners Mini Sp…" at bounding box center [559, 427] width 354 height 17
select select "2"
click at [382, 419] on select "None Heat Only Centralized Heating & Cooling Thru Wall Air Conditioners Mini Sp…" at bounding box center [559, 427] width 354 height 17
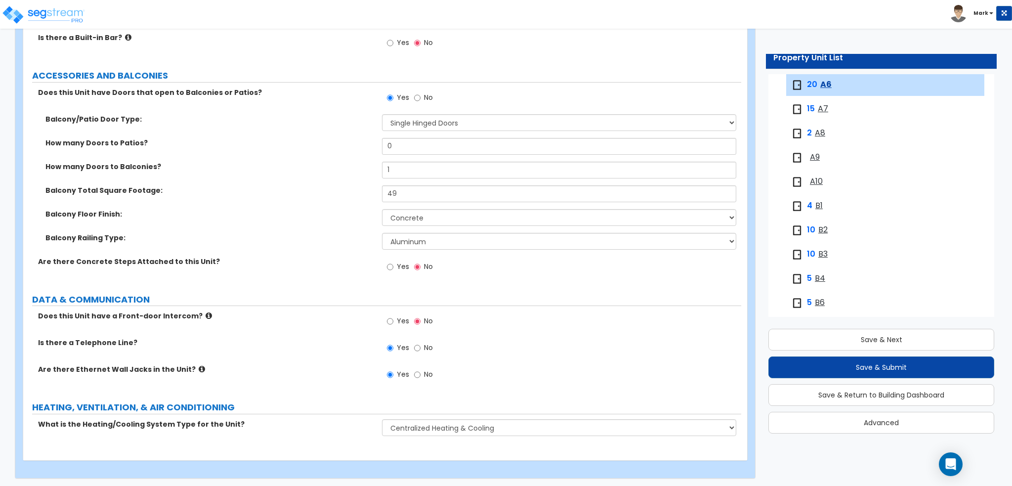
click at [344, 387] on div "Are there Ethernet Wall Jacks in the Unit? Yes No" at bounding box center [382, 377] width 718 height 27
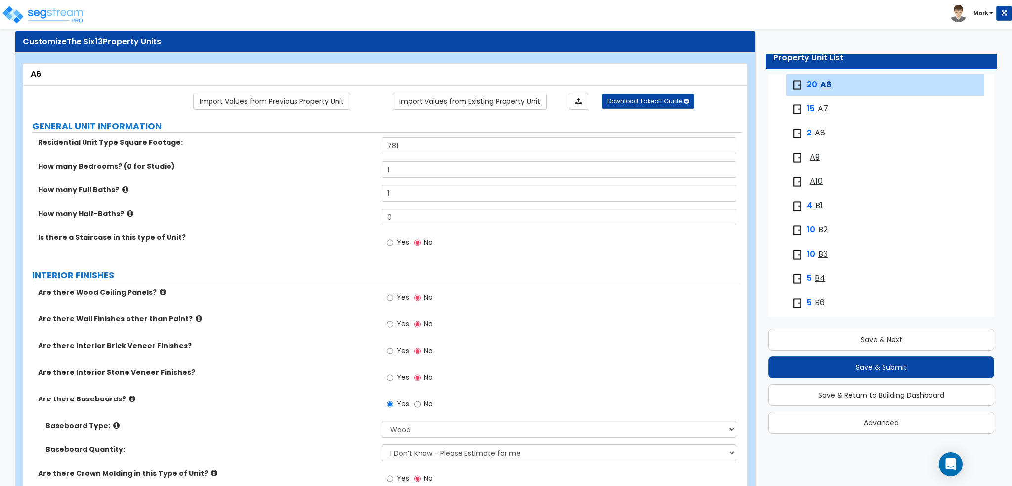
scroll to position [0, 0]
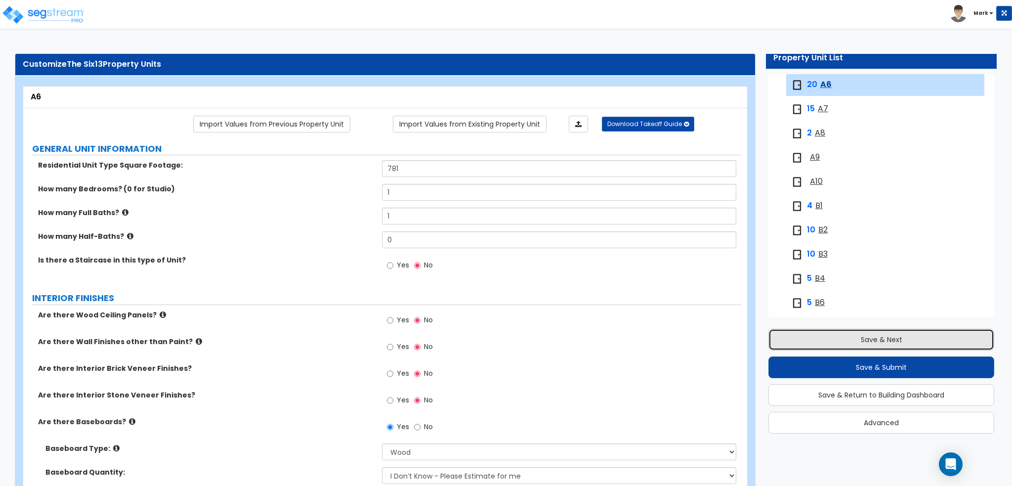
click at [871, 333] on button "Save & Next" at bounding box center [881, 340] width 226 height 22
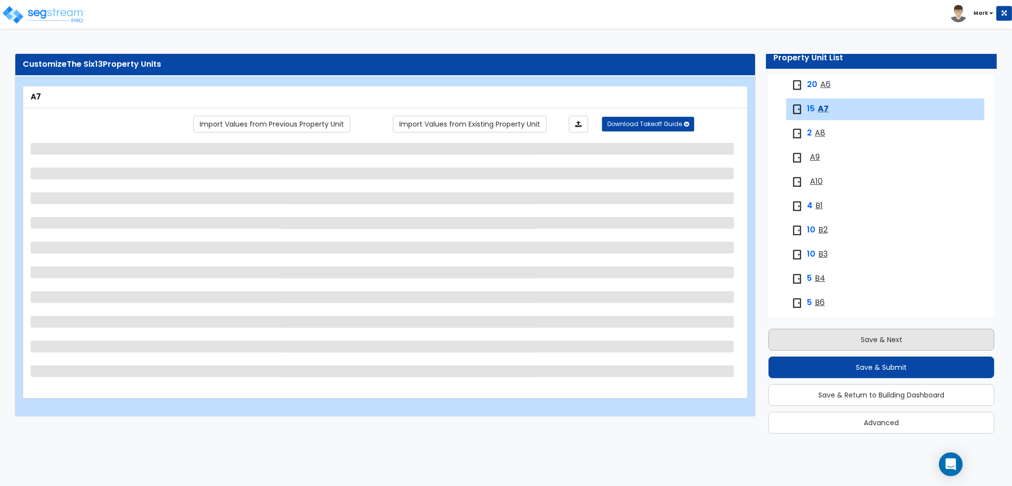
scroll to position [260, 0]
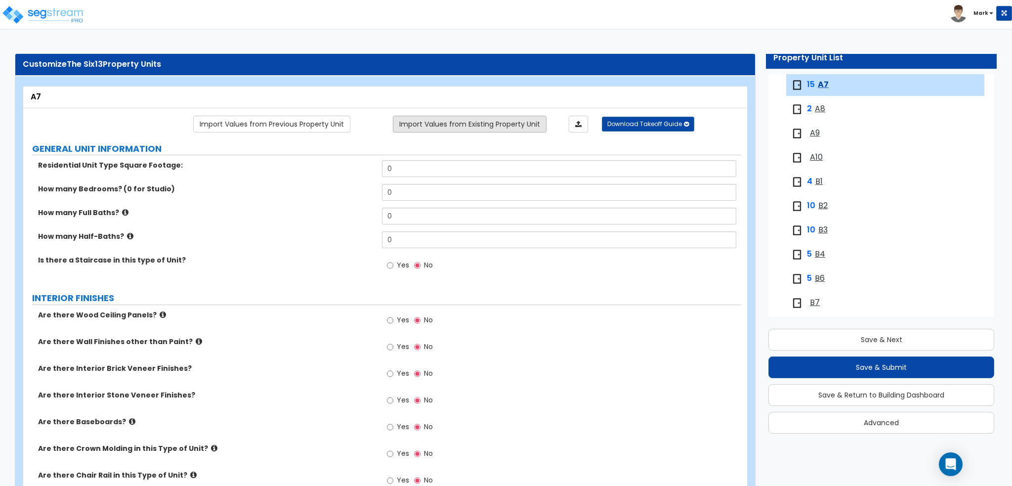
click at [423, 126] on link "Import Values from Existing Property Unit" at bounding box center [470, 124] width 154 height 17
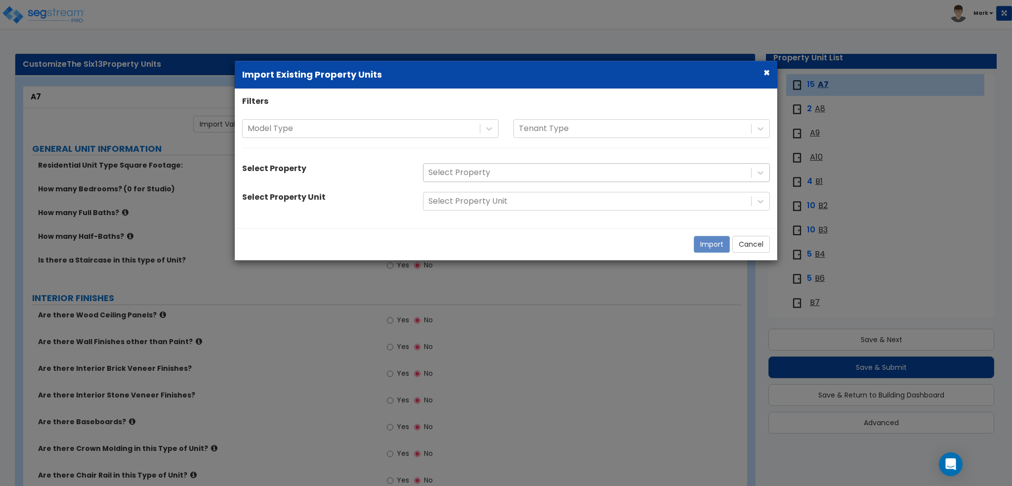
click at [449, 169] on div at bounding box center [587, 172] width 318 height 13
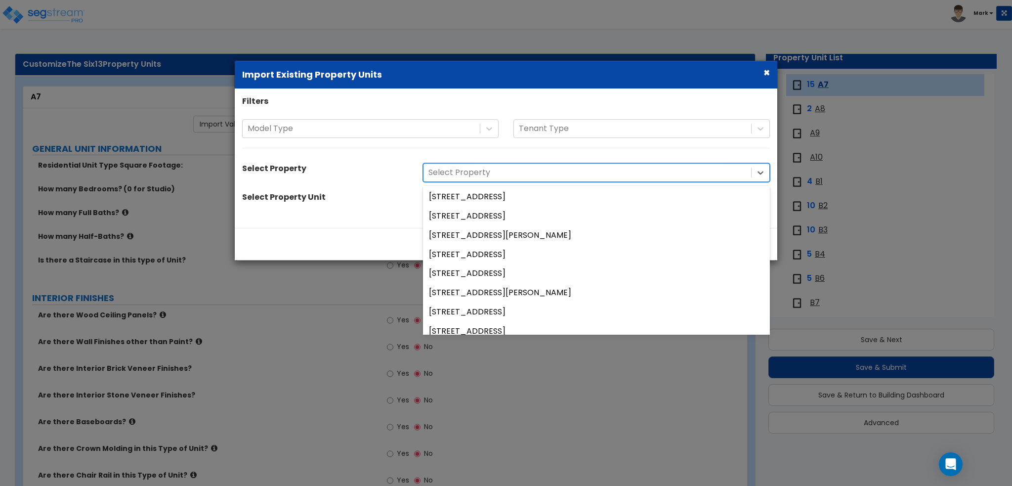
scroll to position [0, 0]
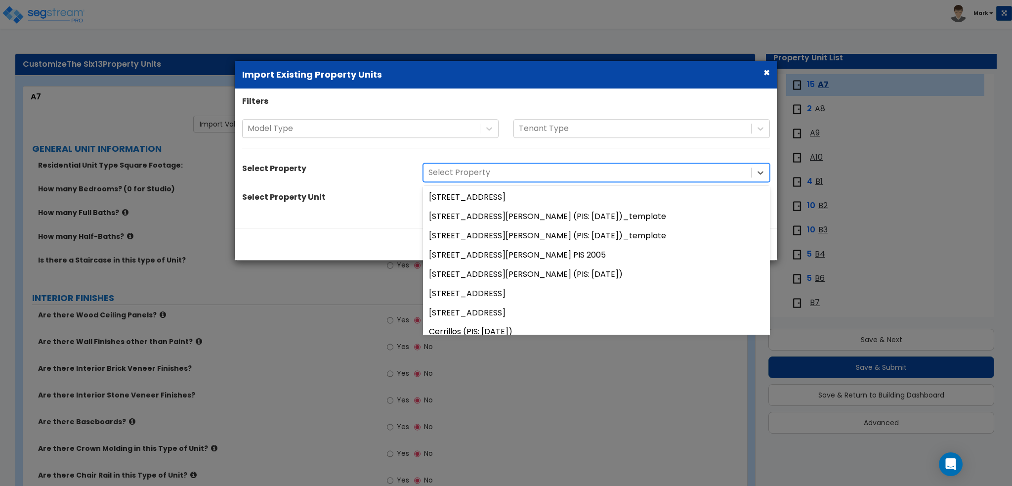
click at [401, 187] on div "Filters Model Type Tenant Type Select Property 360 results available. Use Up an…" at bounding box center [506, 158] width 542 height 125
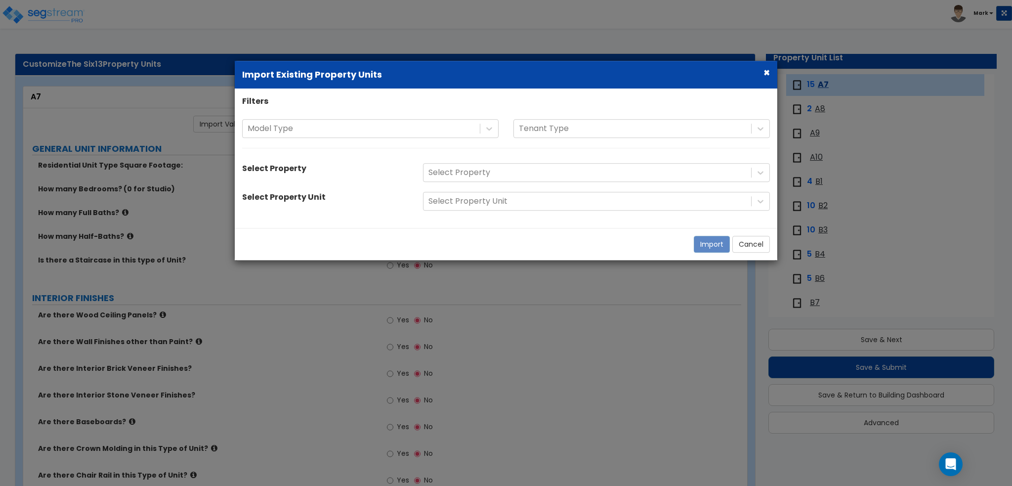
click at [768, 73] on button "×" at bounding box center [766, 72] width 6 height 10
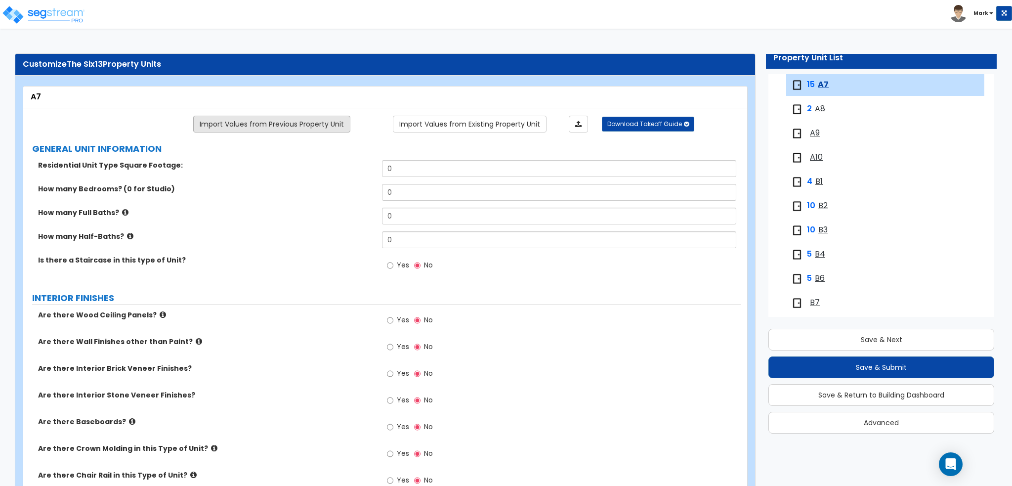
click at [251, 127] on link "Import Values from Previous Property Unit" at bounding box center [271, 124] width 157 height 17
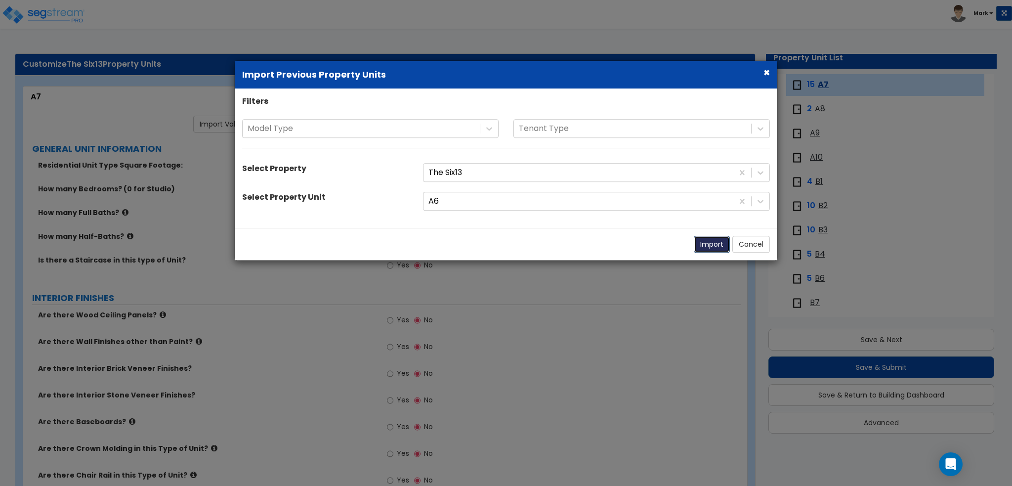
click at [700, 242] on button "Import" at bounding box center [712, 244] width 36 height 17
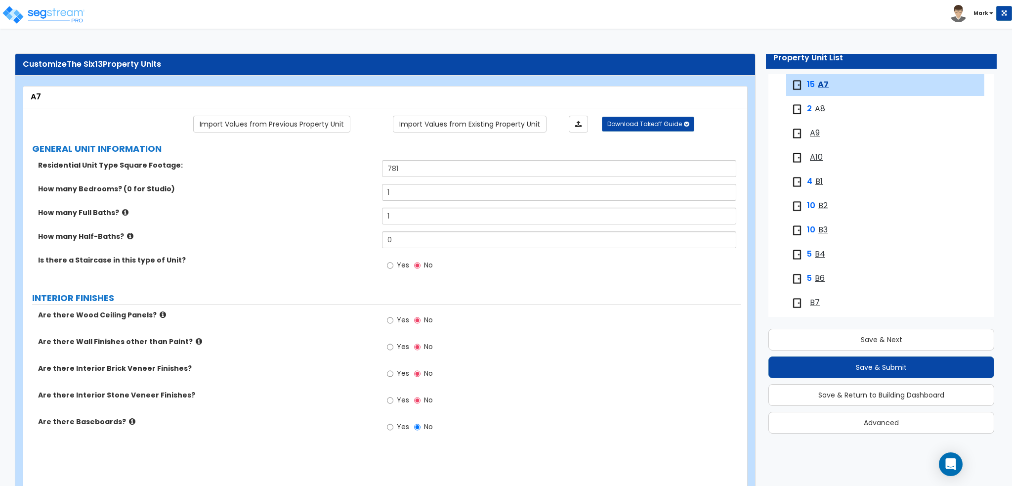
type input "781"
type input "1"
radio input "true"
select select "1"
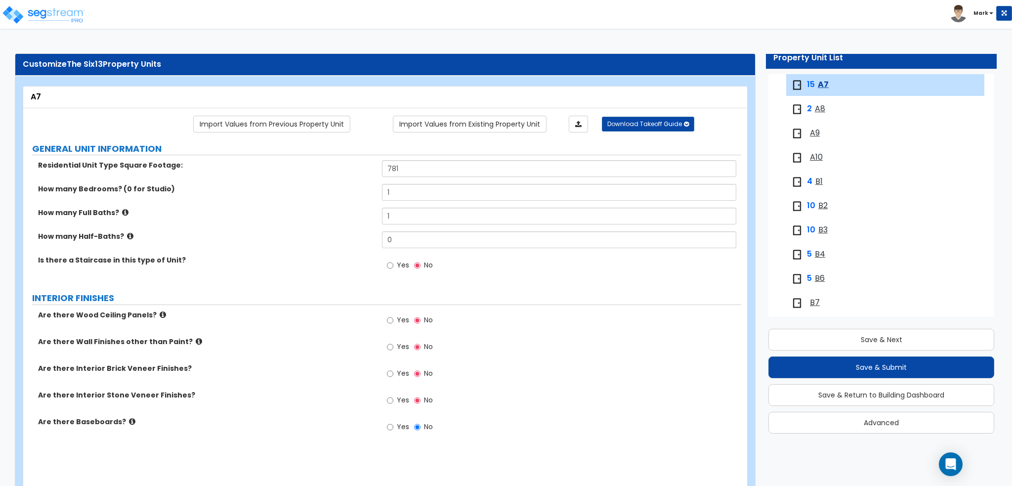
select select "1"
radio input "true"
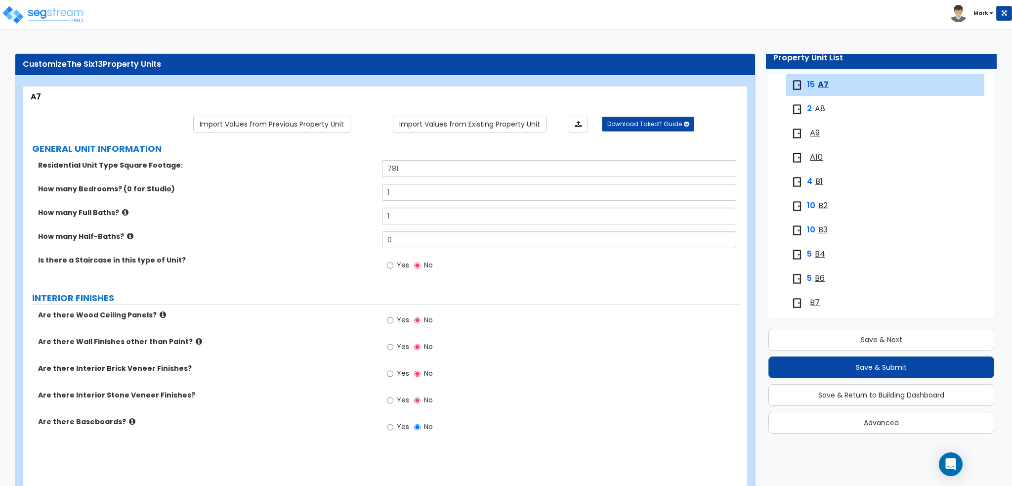
radio input "true"
type input "2"
select select "4"
type input "10"
type input "16"
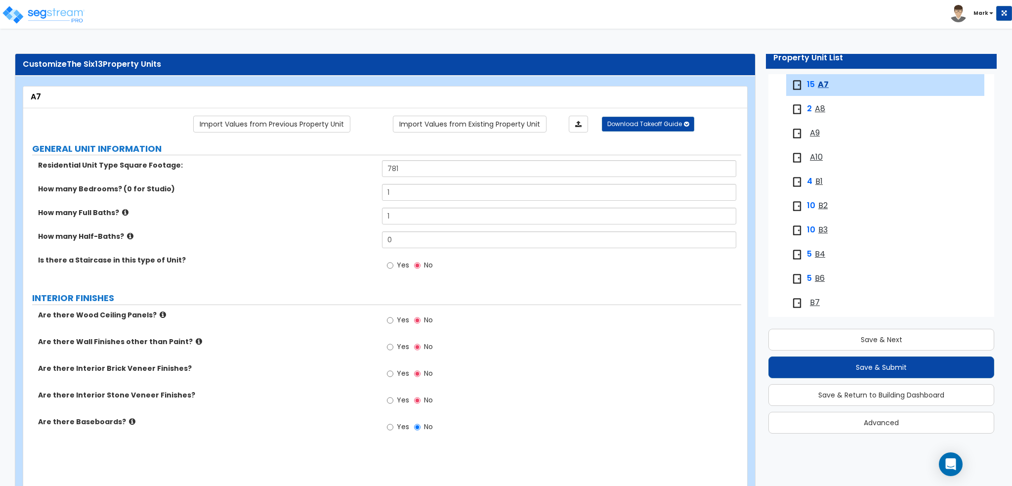
select select "2"
select select "1"
radio input "true"
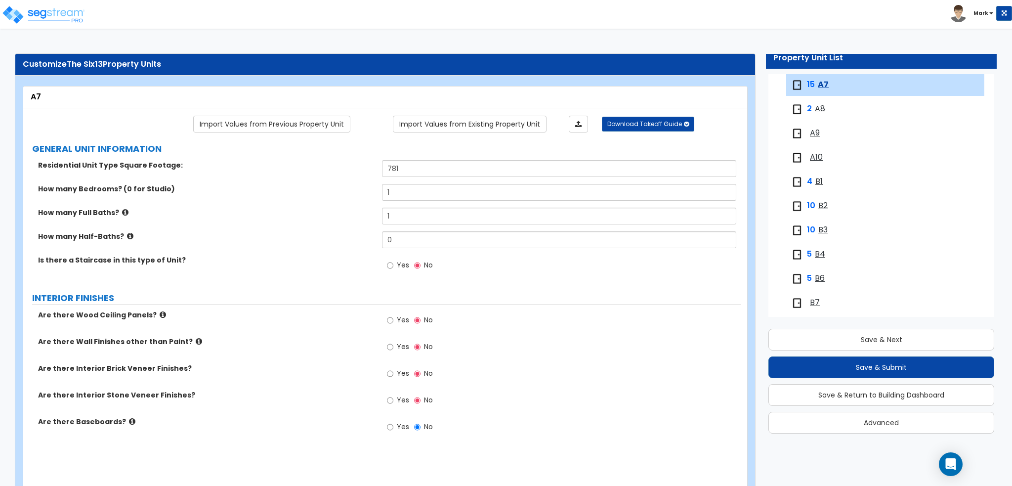
radio input "true"
select select "2"
select select "5"
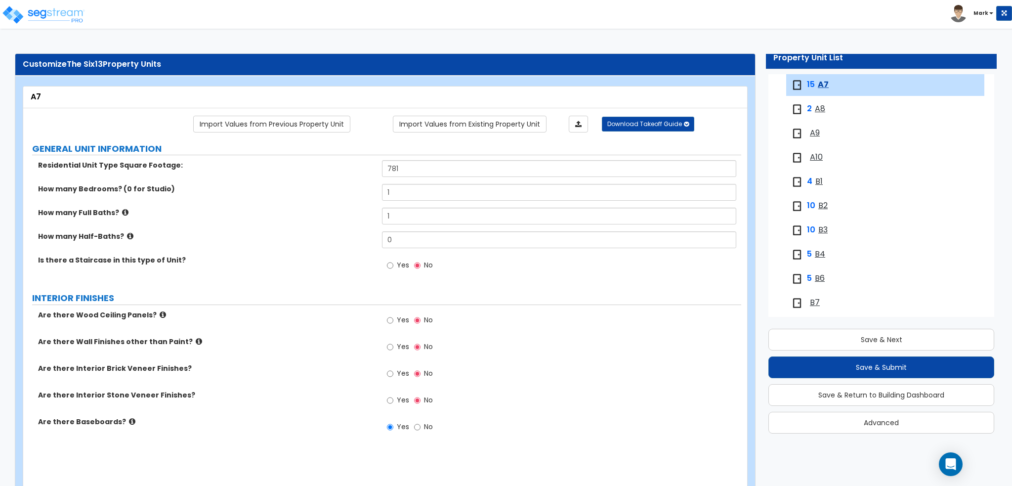
select select "1"
select select "3"
type input "1"
select select "4"
select select "1"
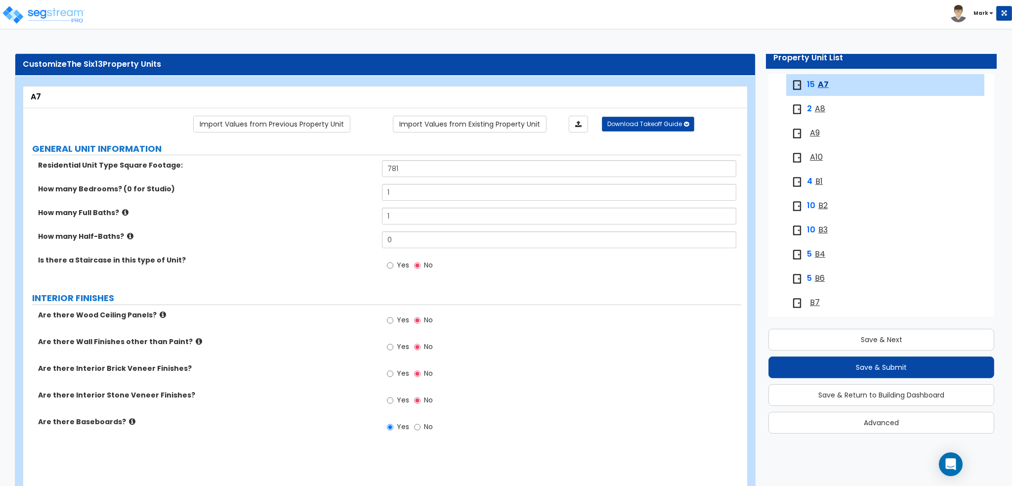
select select "2"
select select "1"
type input "4"
type input "1"
select select "1"
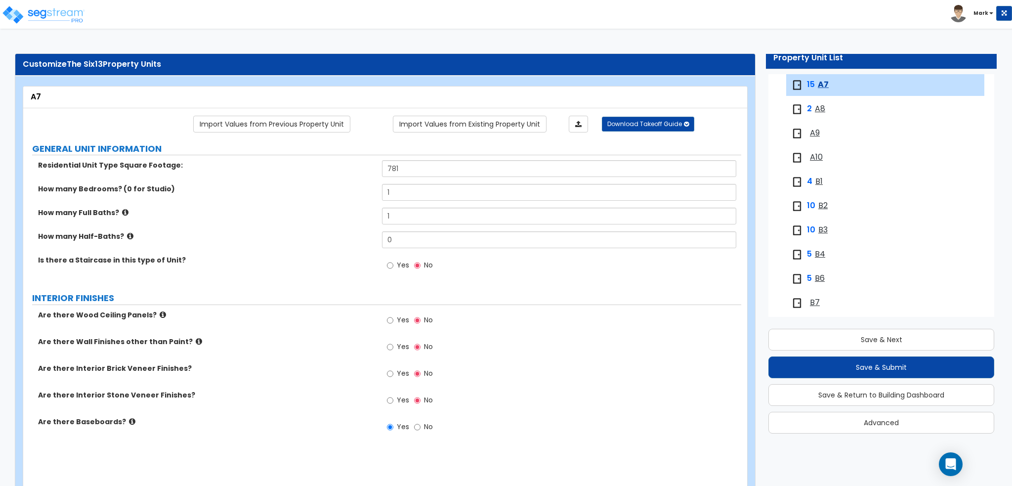
radio input "true"
type input "6"
select select "6"
select select "1"
select select "2"
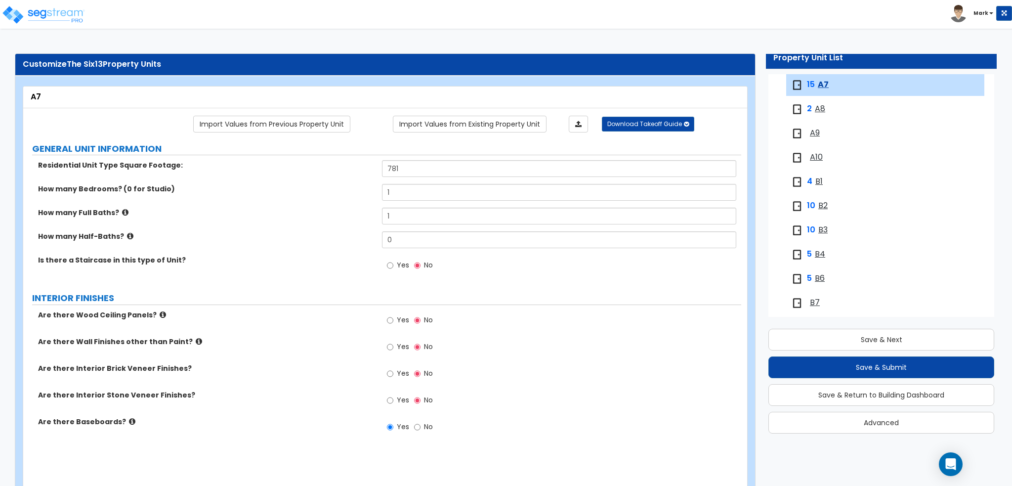
radio input "true"
select select "1"
type input "1"
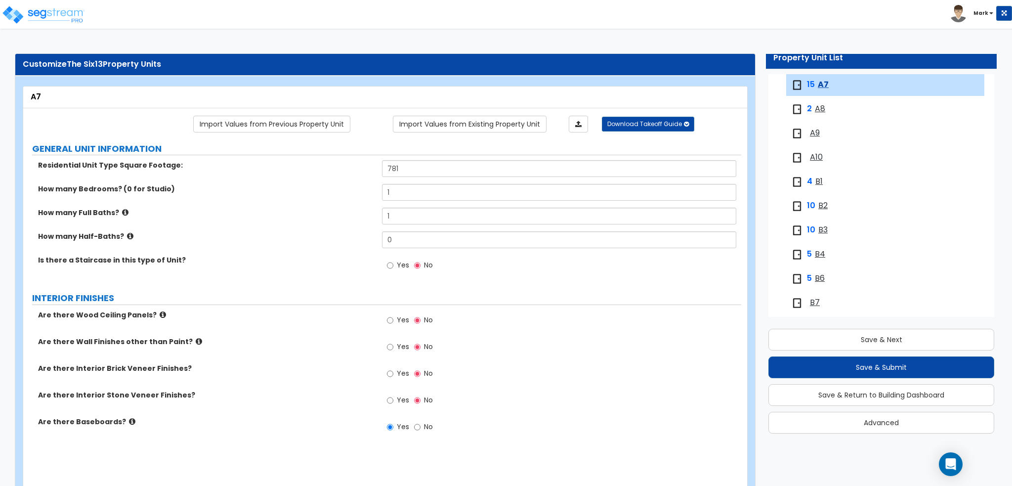
type input "49"
select select "1"
select select "2"
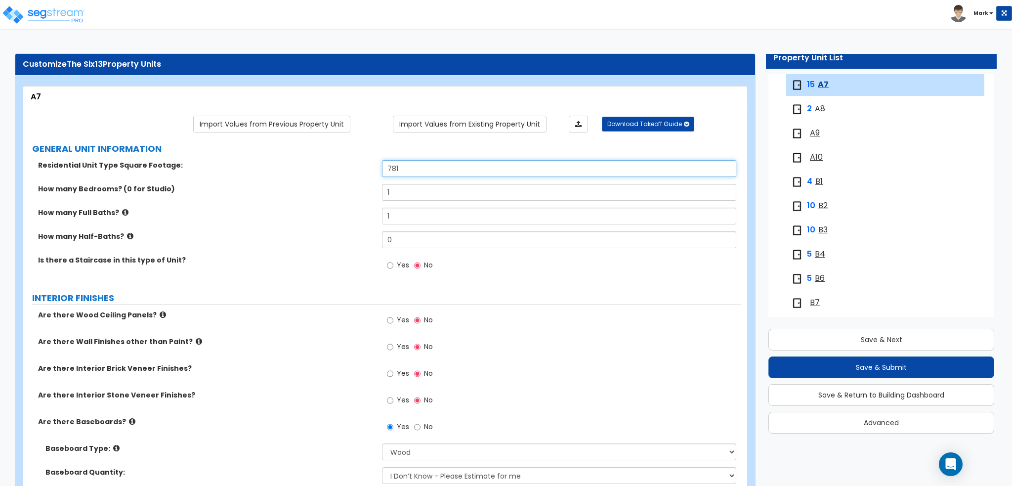
drag, startPoint x: 434, startPoint y: 167, endPoint x: 242, endPoint y: 181, distance: 192.6
click at [242, 181] on div "Residential Unit Type Square Footage: 781" at bounding box center [382, 172] width 718 height 24
type input "593"
click at [759, 264] on div "Property Unit List Site Improvements x1 Buildings The Six13 ( 100 % ownership) …" at bounding box center [877, 248] width 253 height 388
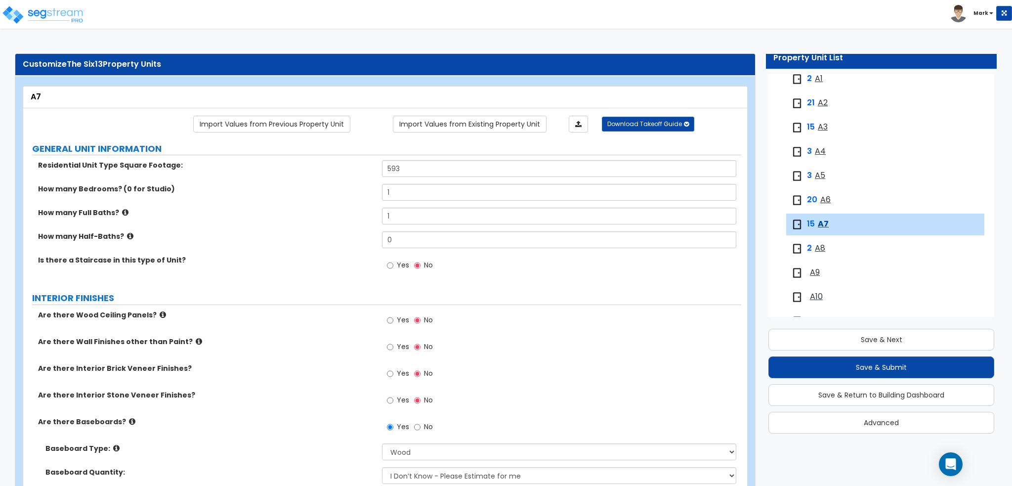
scroll to position [118, 0]
click at [821, 203] on span "A6" at bounding box center [825, 202] width 10 height 11
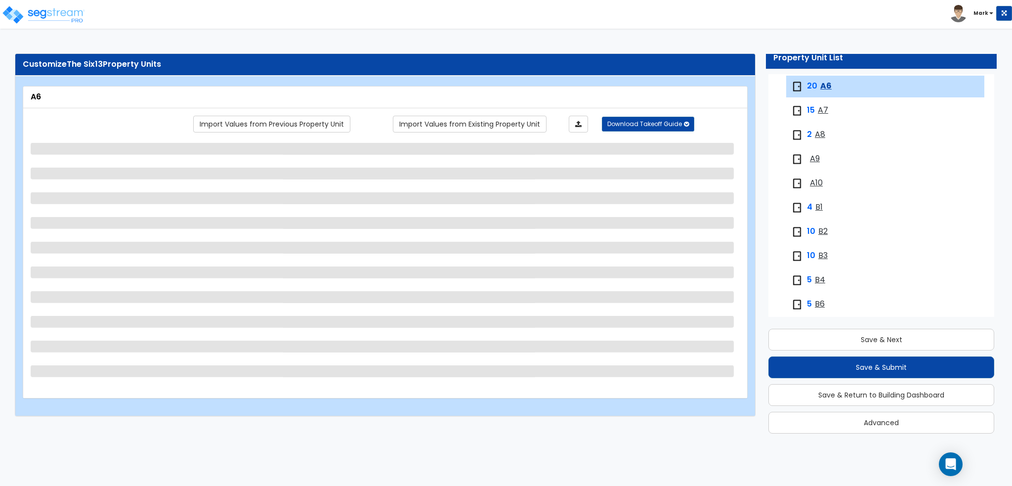
scroll to position [236, 0]
select select "1"
select select "5"
select select "1"
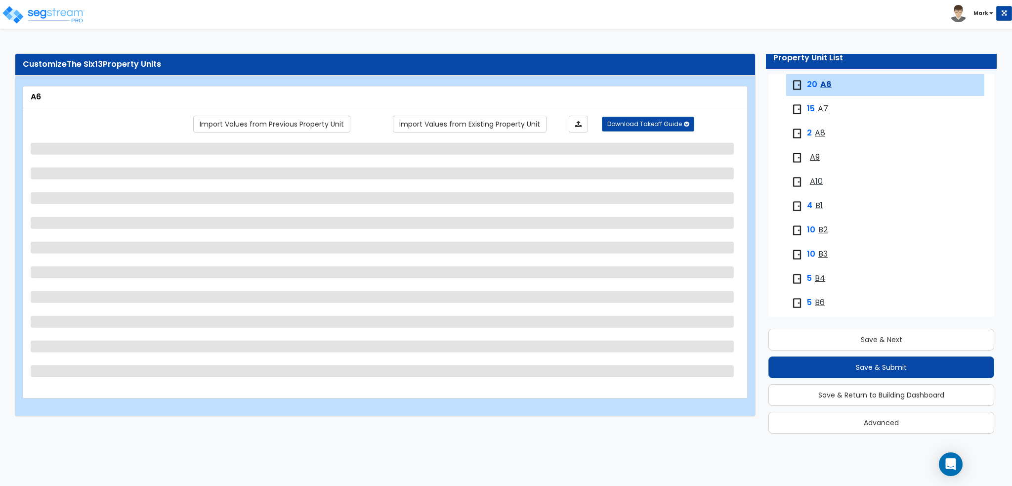
select select "1"
select select "3"
select select "4"
select select "1"
select select "2"
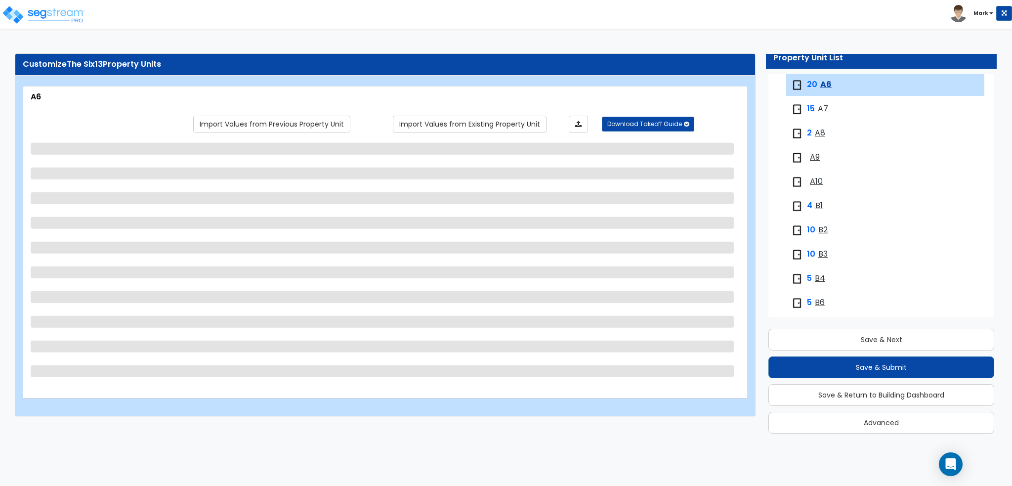
select select "1"
select select "4"
select select "6"
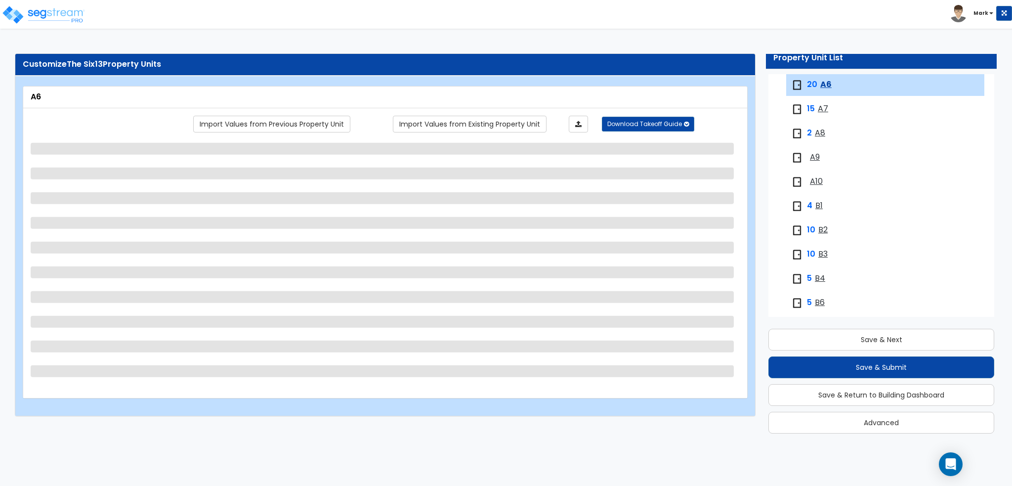
select select "2"
select select "1"
select select "2"
select select "1"
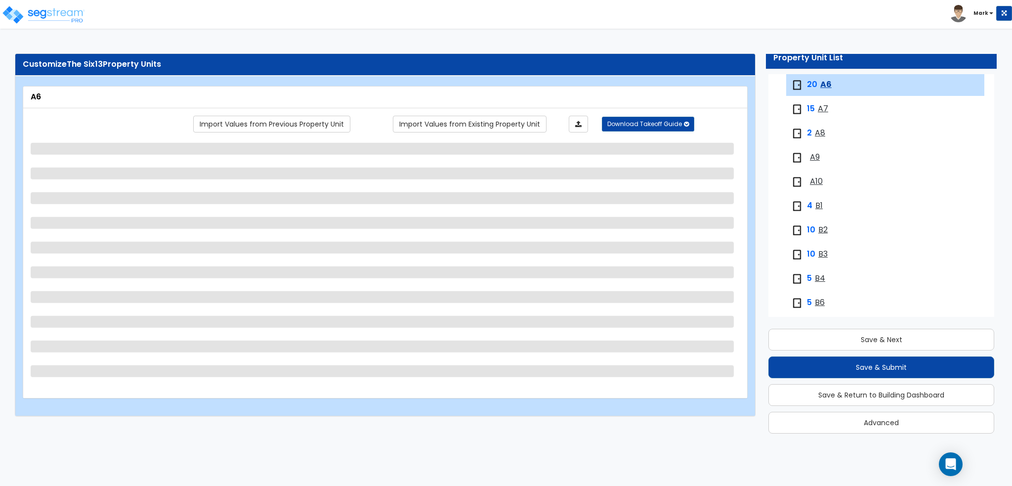
select select "1"
select select "2"
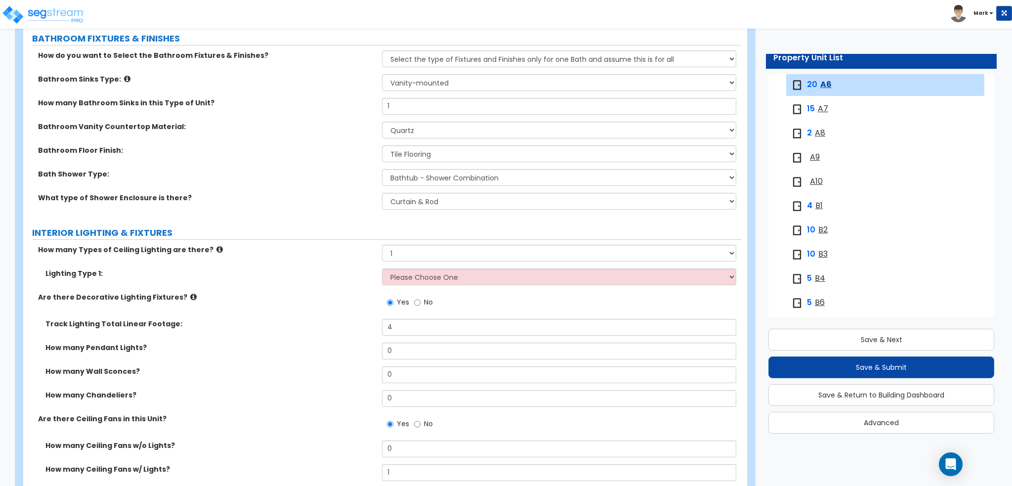
scroll to position [692, 0]
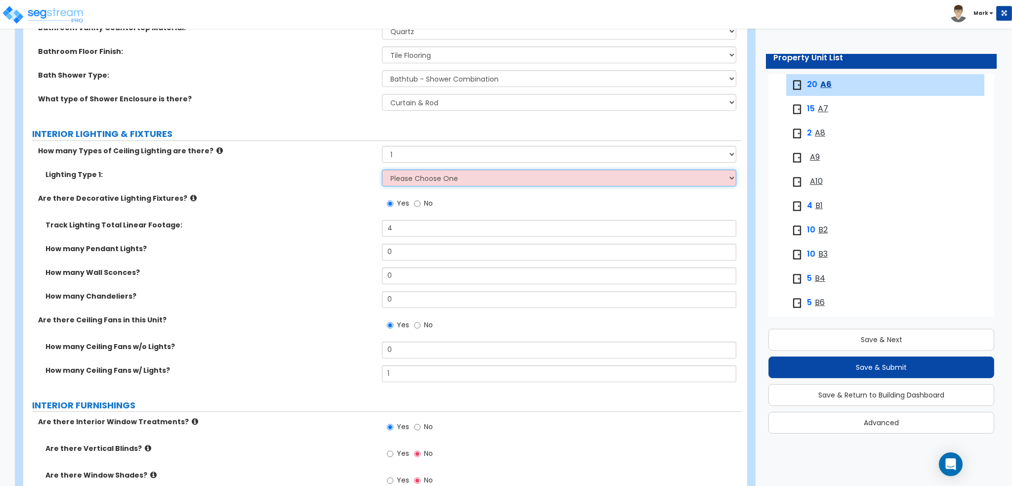
click at [398, 179] on select "Please Choose One LED Surface-Mounted LED Recessed Fluorescent Surface-Mounted …" at bounding box center [559, 177] width 354 height 17
select select "5"
click at [382, 169] on select "Please Choose One LED Surface-Mounted LED Recessed Fluorescent Surface-Mounted …" at bounding box center [559, 177] width 354 height 17
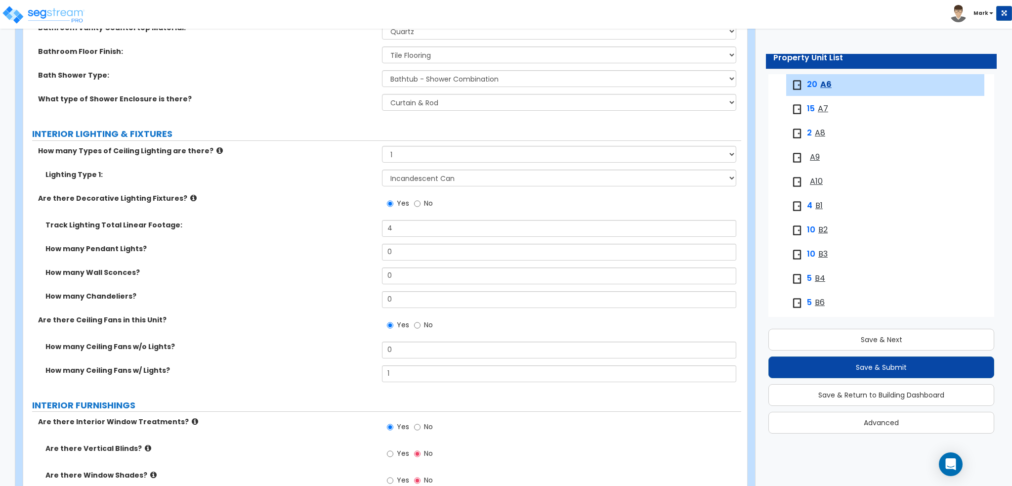
click at [318, 228] on label "Track Lighting Total Linear Footage:" at bounding box center [209, 225] width 329 height 10
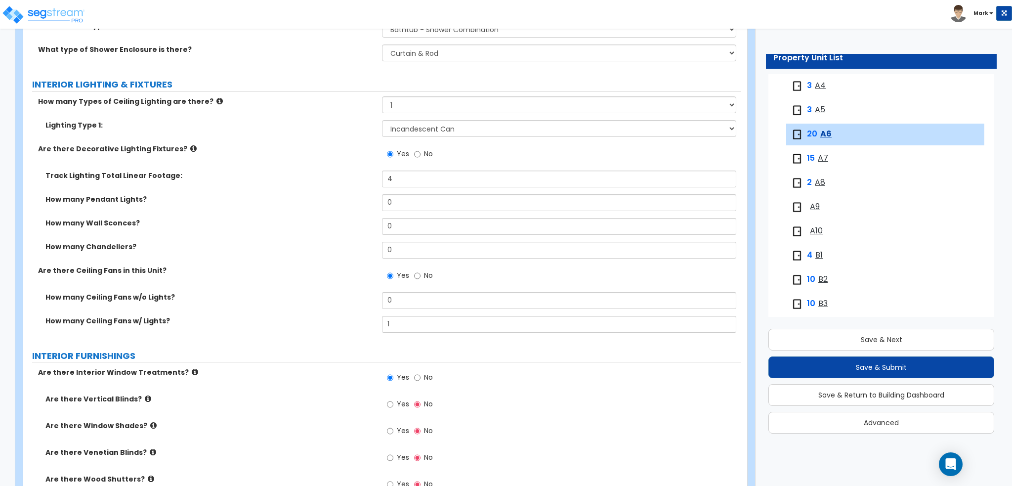
scroll to position [137, 0]
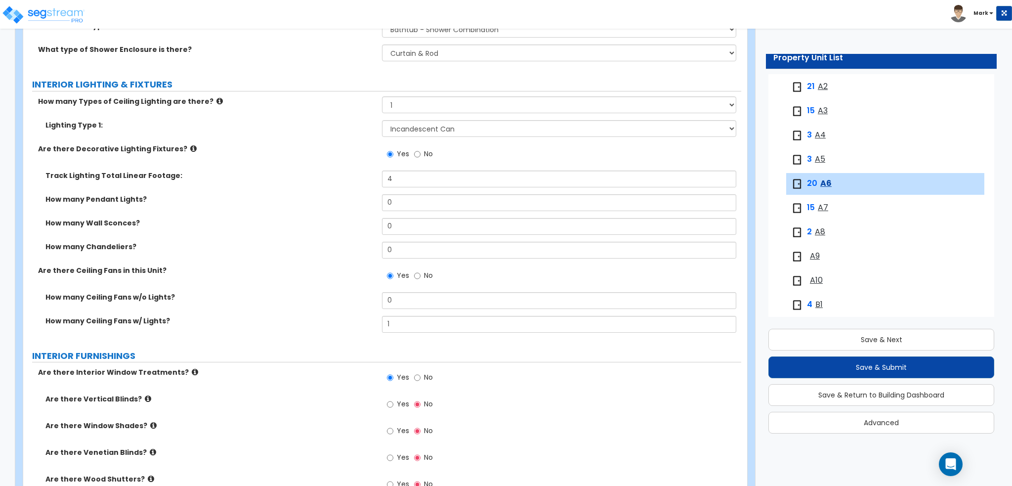
click at [821, 158] on span "A5" at bounding box center [820, 159] width 10 height 11
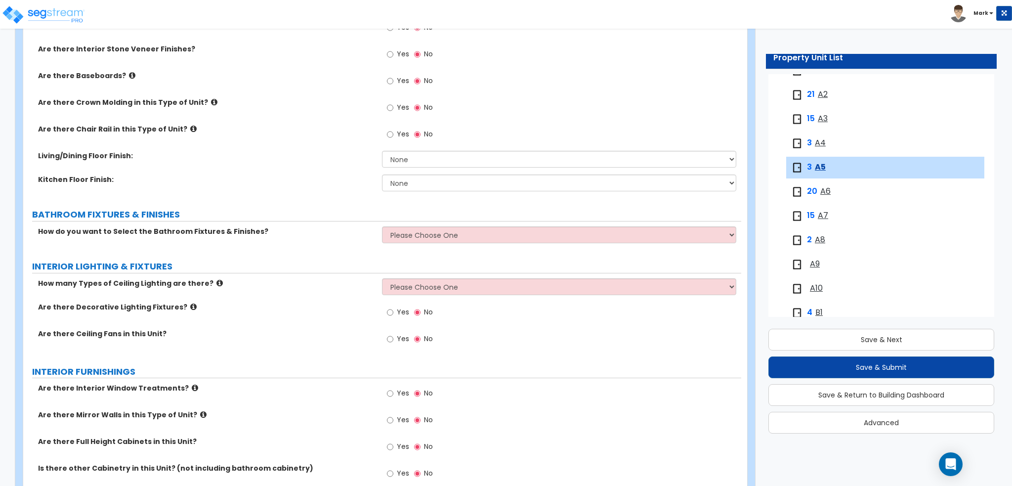
scroll to position [113, 0]
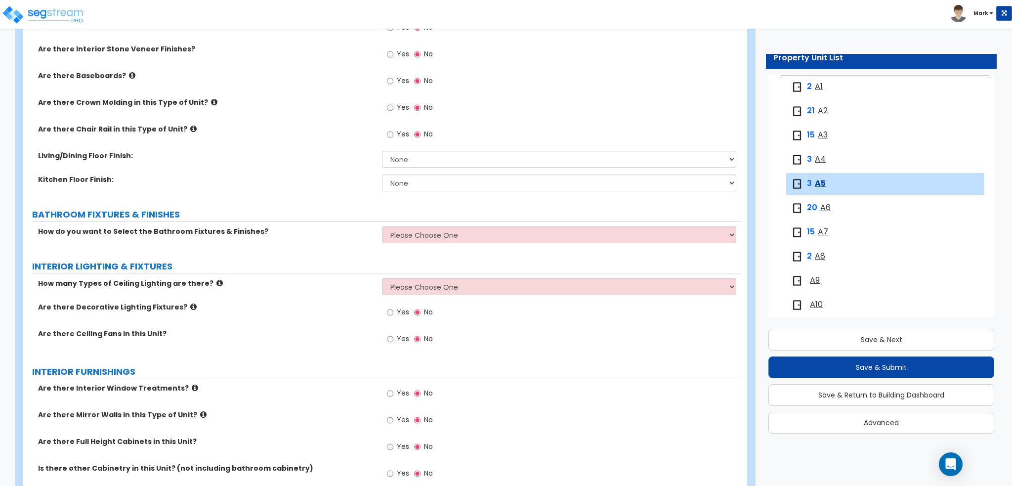
click at [824, 205] on span "A6" at bounding box center [825, 207] width 10 height 11
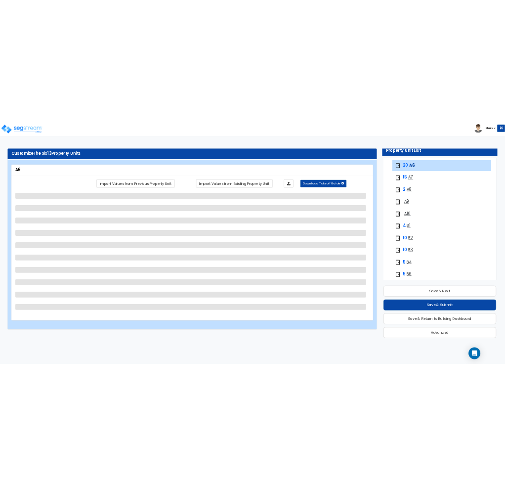
scroll to position [236, 0]
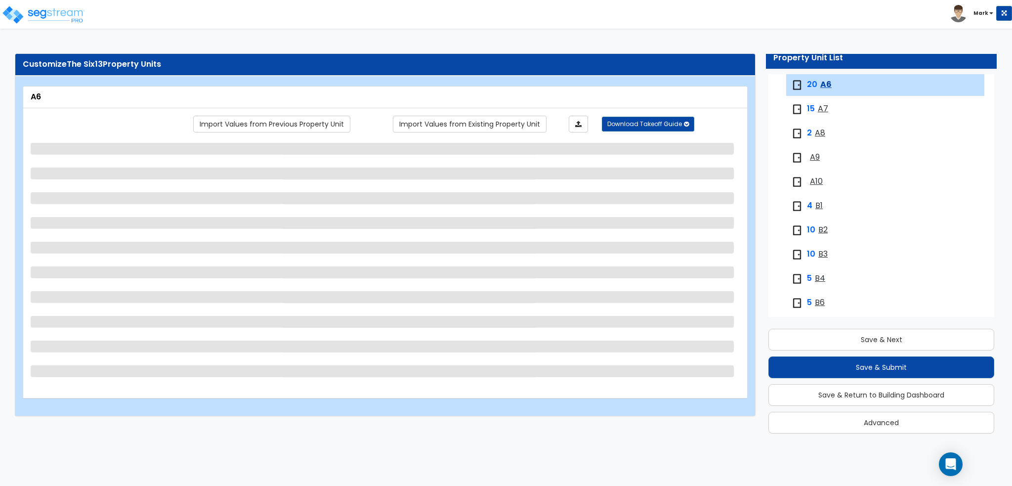
select select "1"
select select "4"
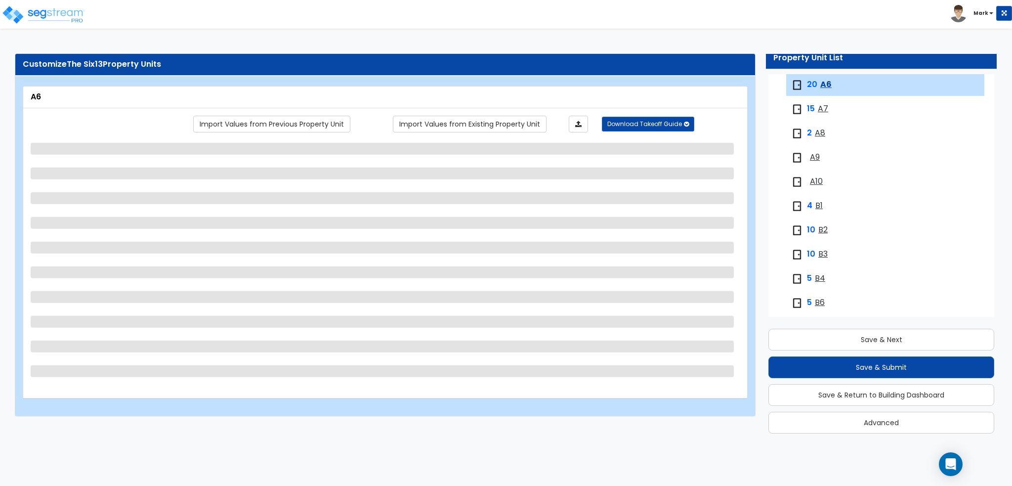
select select "2"
select select "1"
select select "2"
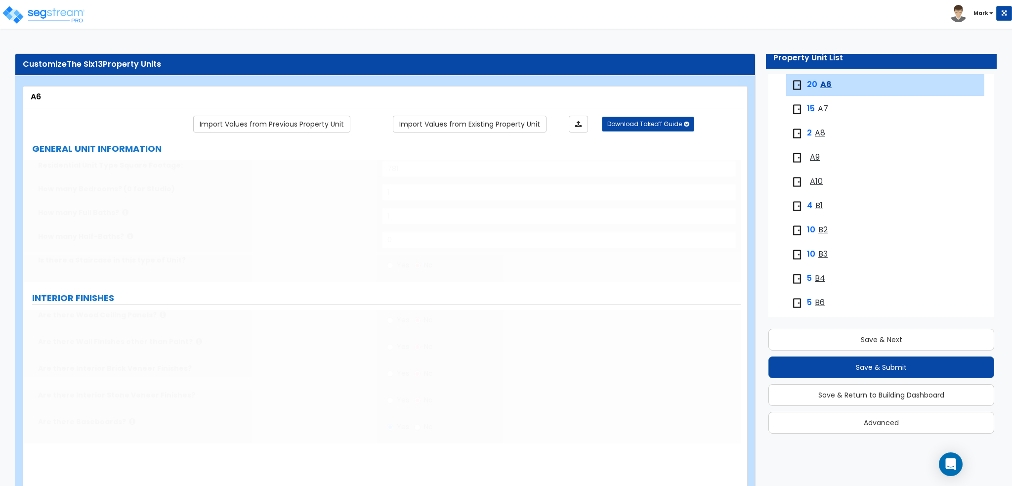
select select "1"
select select "5"
select select "3"
type input "1"
select select "4"
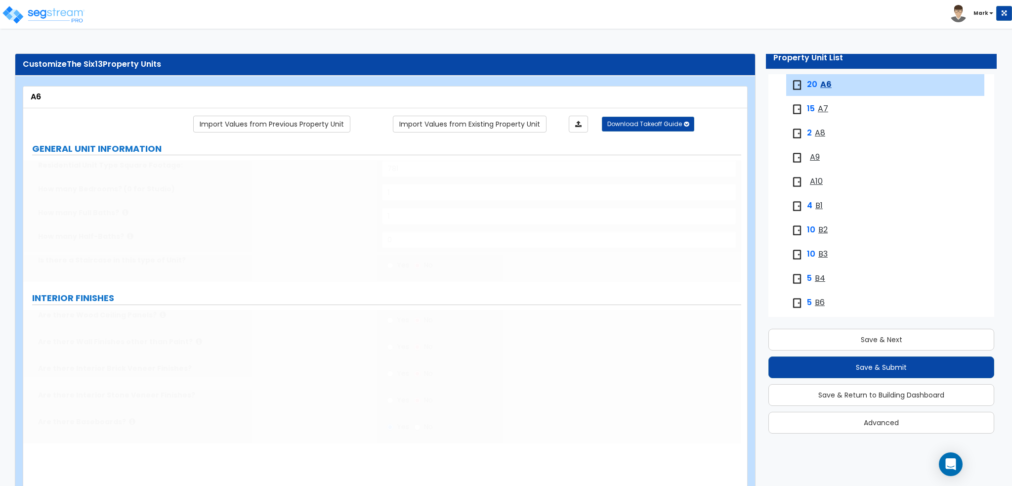
select select "1"
select select "2"
select select "1"
select select "5"
type input "4"
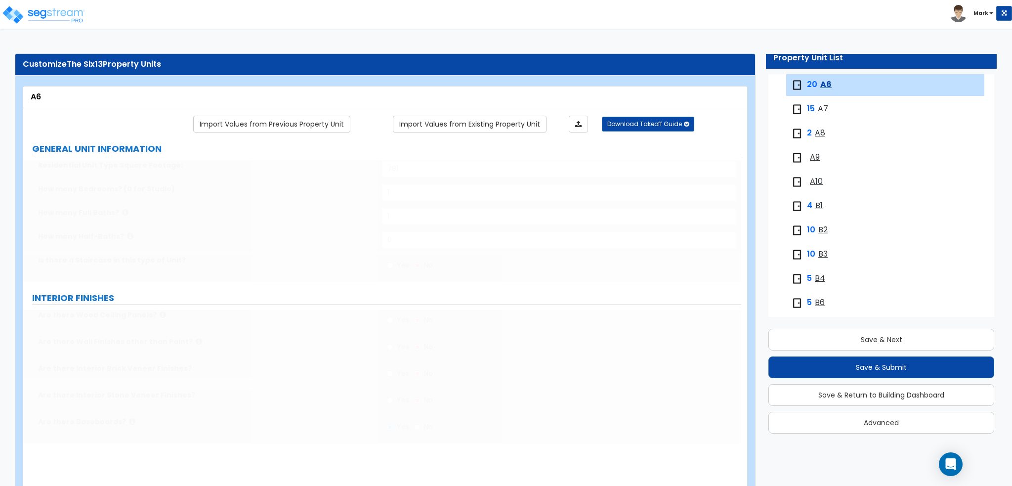
type input "1"
select select "1"
radio input "true"
type input "6"
select select "6"
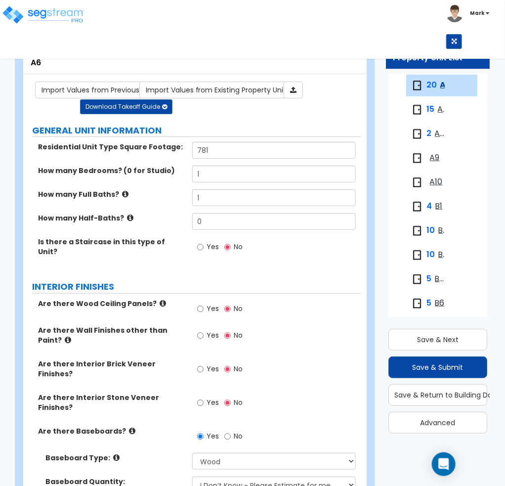
scroll to position [49, 0]
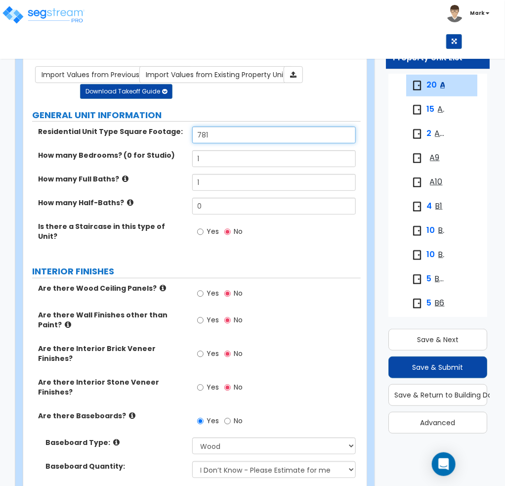
drag, startPoint x: 235, startPoint y: 137, endPoint x: 142, endPoint y: 138, distance: 92.9
click at [142, 138] on div "Residential Unit Type Square Footage: 781" at bounding box center [191, 138] width 337 height 24
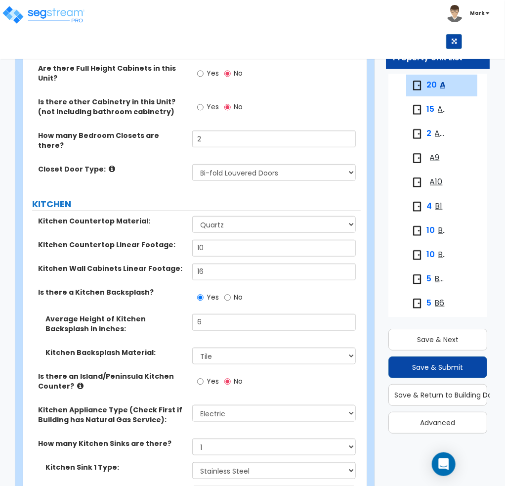
scroll to position [1359, 0]
drag, startPoint x: 217, startPoint y: 267, endPoint x: 159, endPoint y: 272, distance: 58.5
click at [159, 314] on div "Average Height of Kitchen Backsplash in inches: 6" at bounding box center [191, 331] width 337 height 34
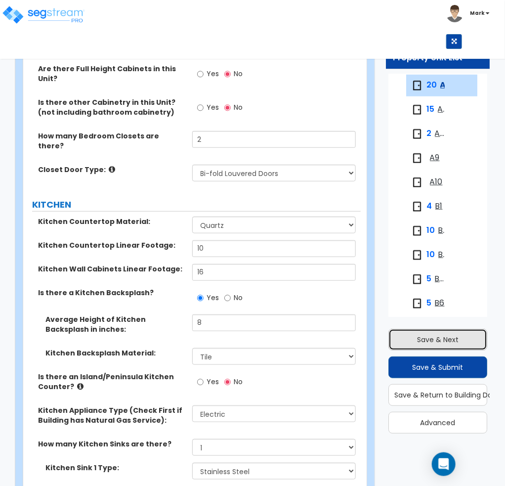
click at [441, 343] on button "Save & Next" at bounding box center [437, 340] width 99 height 22
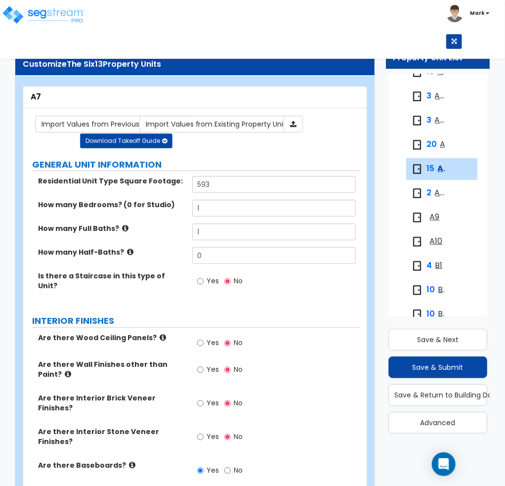
scroll to position [185, 0]
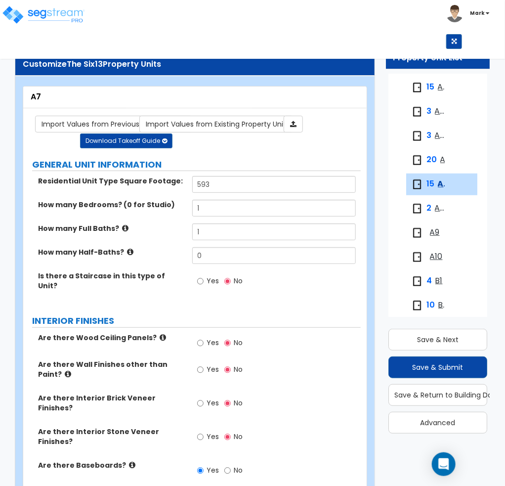
click at [437, 135] on span "A5" at bounding box center [440, 135] width 10 height 11
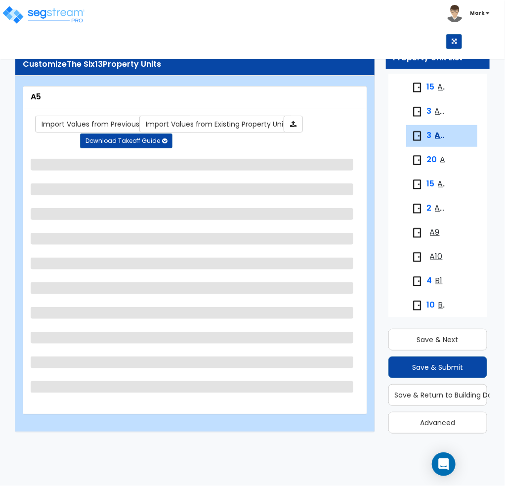
scroll to position [236, 0]
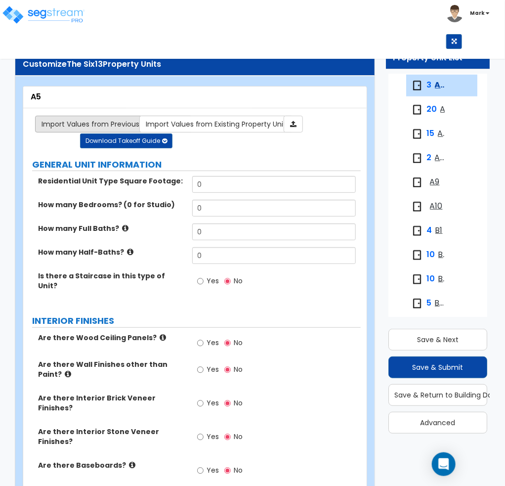
click at [99, 123] on link "Import Values from Previous Property Unit" at bounding box center [113, 124] width 157 height 17
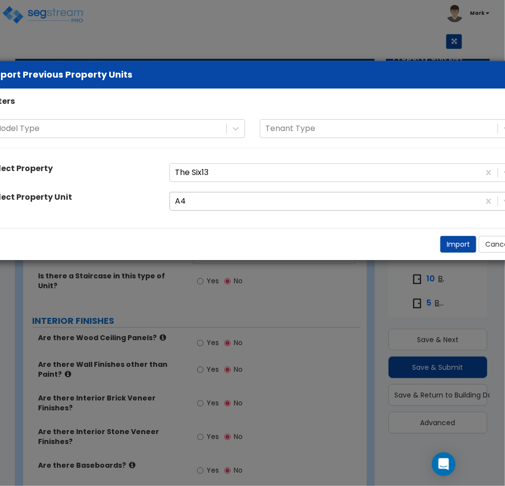
click at [241, 201] on div at bounding box center [325, 201] width 300 height 13
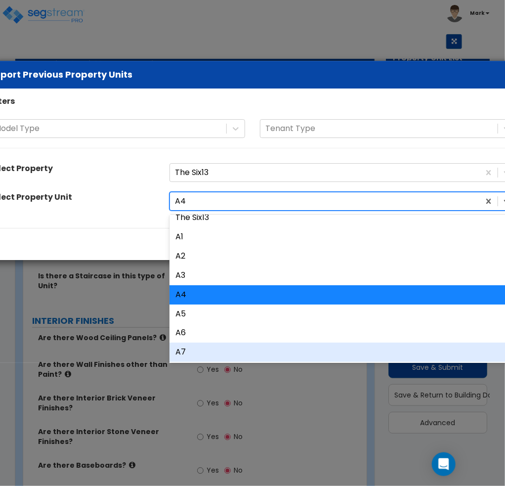
scroll to position [49, 0]
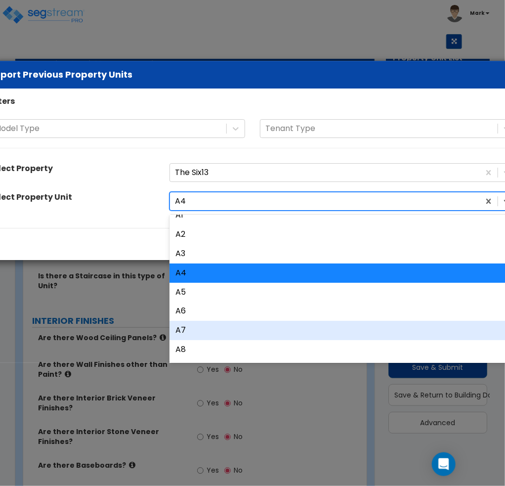
click at [211, 331] on div "A7" at bounding box center [342, 330] width 347 height 19
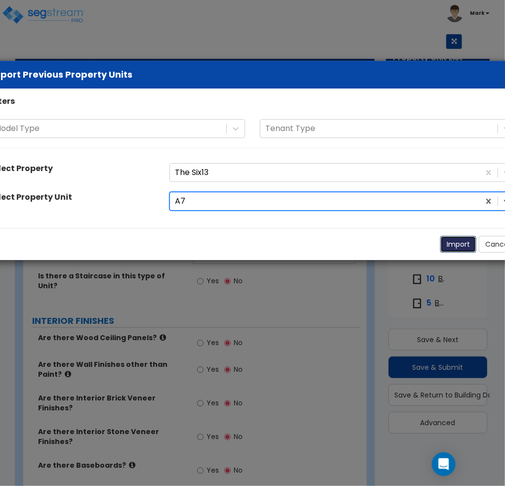
click at [451, 244] on button "Import" at bounding box center [458, 244] width 36 height 17
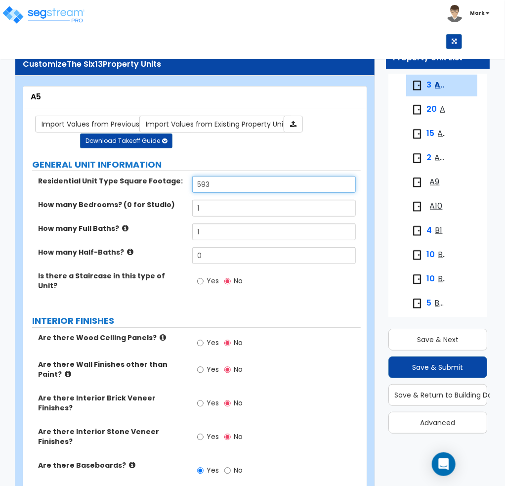
drag, startPoint x: 233, startPoint y: 180, endPoint x: 173, endPoint y: 183, distance: 60.3
click at [173, 183] on div "Residential Unit Type Square Footage: 593" at bounding box center [191, 188] width 337 height 24
click at [164, 229] on label "How many Full Baths?" at bounding box center [111, 228] width 147 height 10
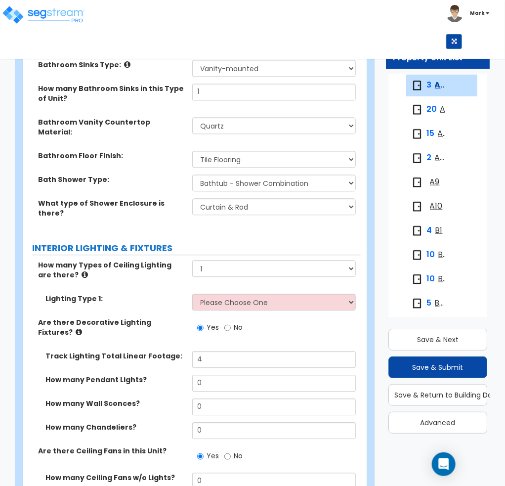
scroll to position [692, 0]
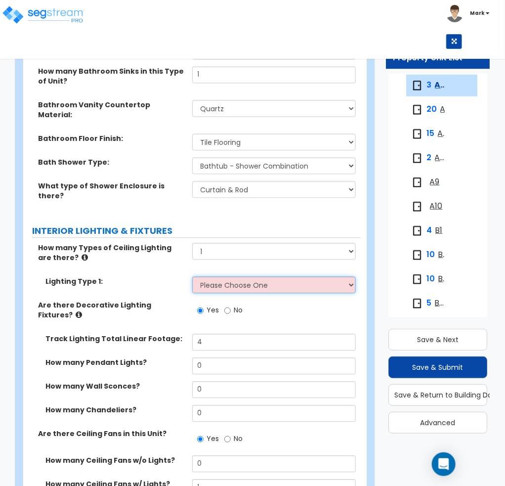
click at [206, 276] on select "Please Choose One LED Surface-Mounted LED Recessed Fluorescent Surface-Mounted …" at bounding box center [274, 284] width 164 height 17
click at [192, 276] on select "Please Choose One LED Surface-Mounted LED Recessed Fluorescent Surface-Mounted …" at bounding box center [274, 284] width 164 height 17
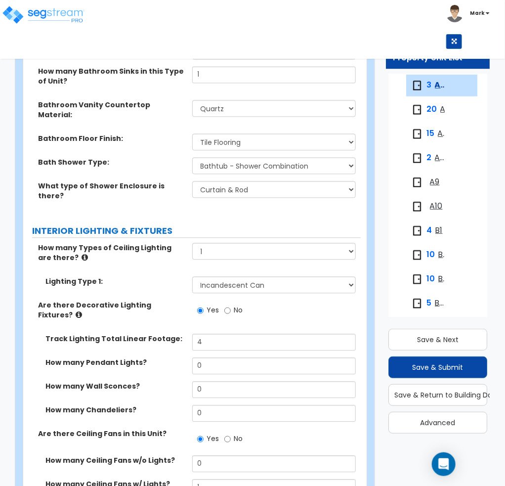
click at [156, 276] on label "Lighting Type 1:" at bounding box center [114, 281] width 139 height 10
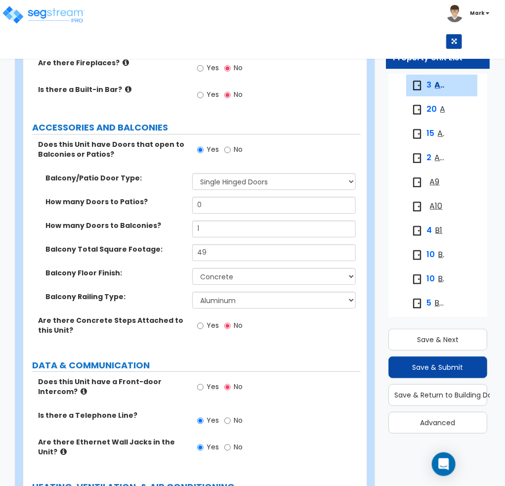
scroll to position [2174, 0]
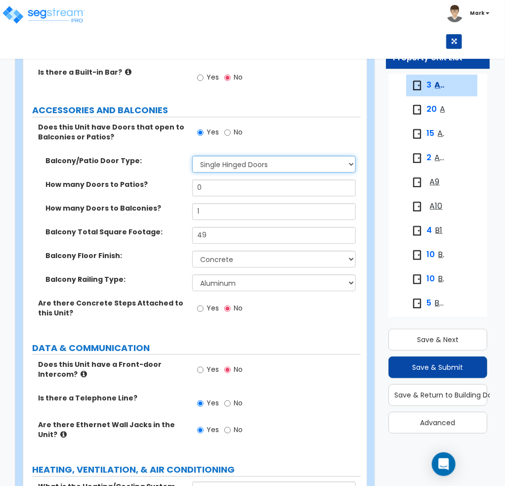
click at [244, 156] on select "None Single Hinged Doors Double Hinged Doors Single French Doors Double French …" at bounding box center [274, 164] width 164 height 17
click at [192, 156] on select "None Single Hinged Doors Double Hinged Doors Single French Doors Double French …" at bounding box center [274, 164] width 164 height 17
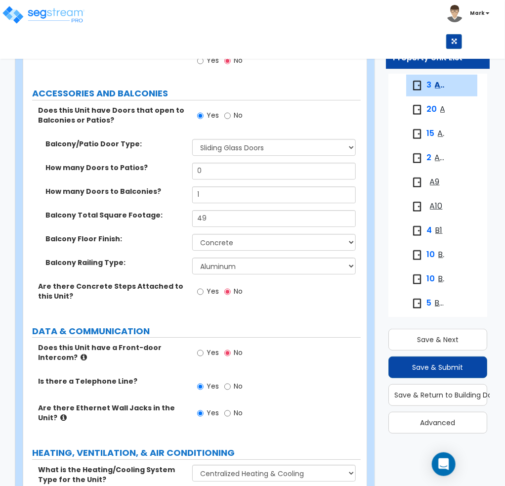
scroll to position [2198, 0]
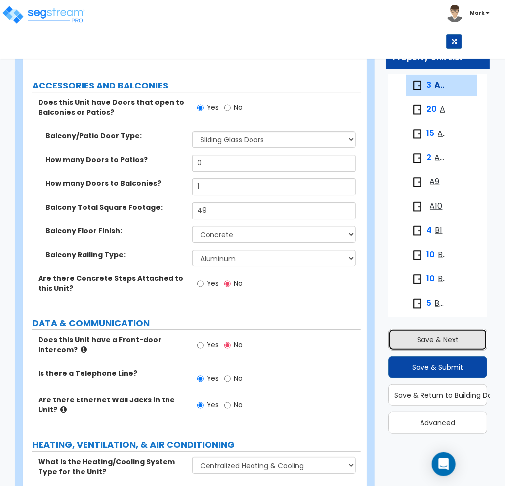
click at [436, 341] on button "Save & Next" at bounding box center [437, 340] width 99 height 22
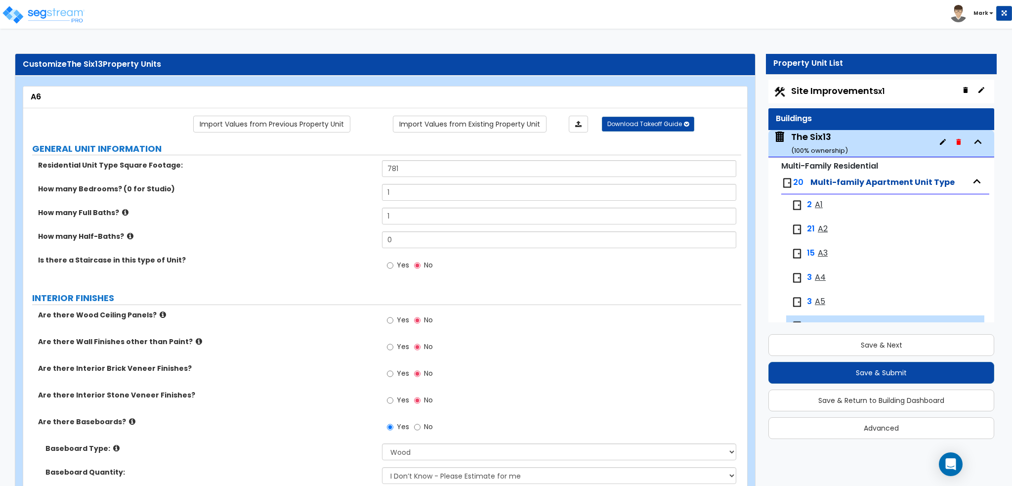
scroll to position [0, 0]
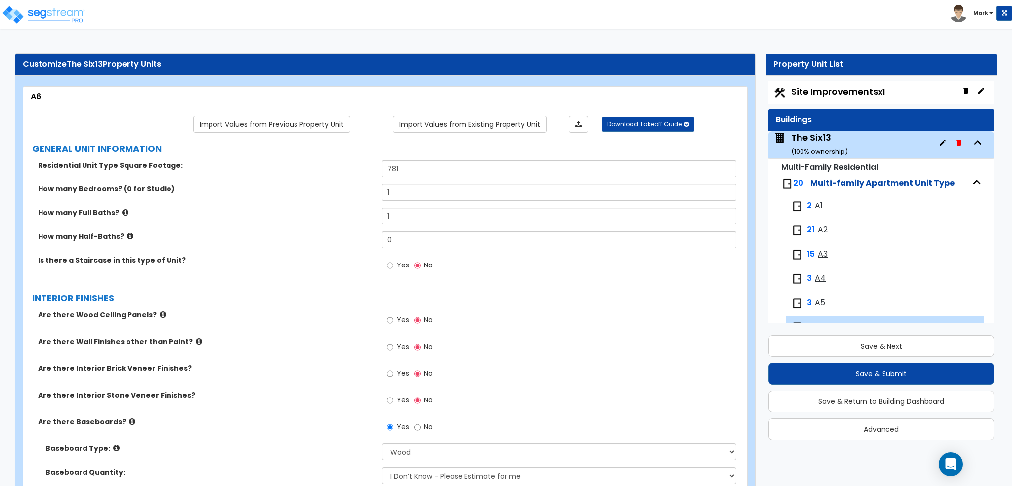
click at [812, 203] on div "2 A1" at bounding box center [843, 206] width 104 height 12
click at [818, 205] on span "A1" at bounding box center [819, 205] width 8 height 11
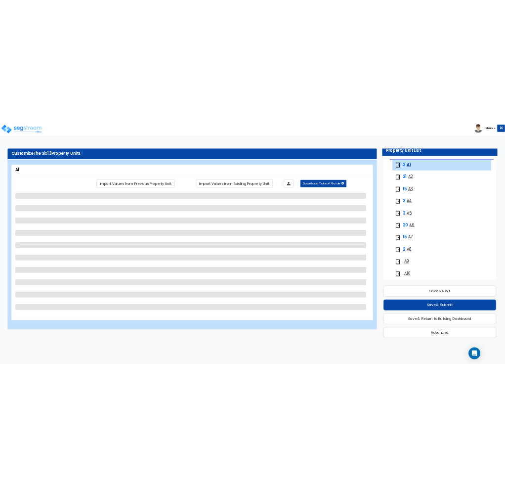
scroll to position [115, 0]
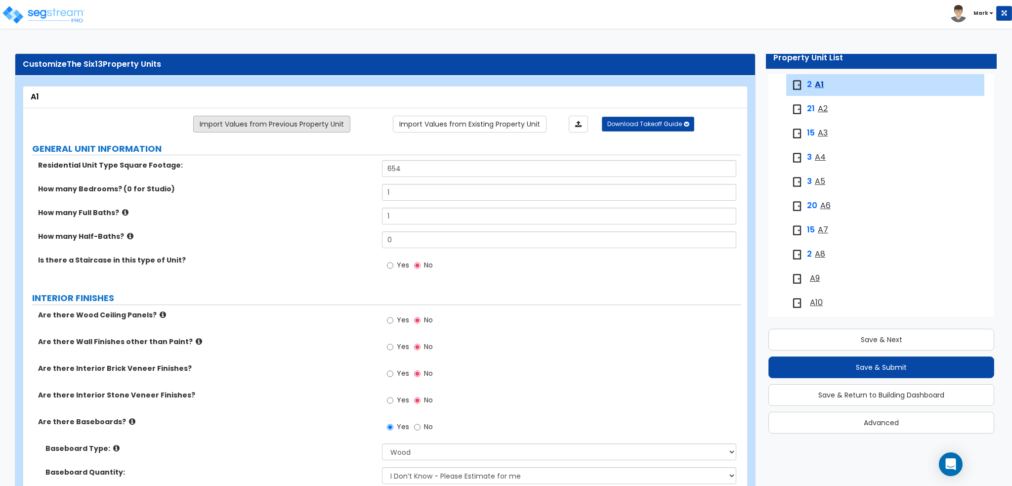
click at [314, 124] on link "Import Values from Previous Property Unit" at bounding box center [271, 124] width 157 height 17
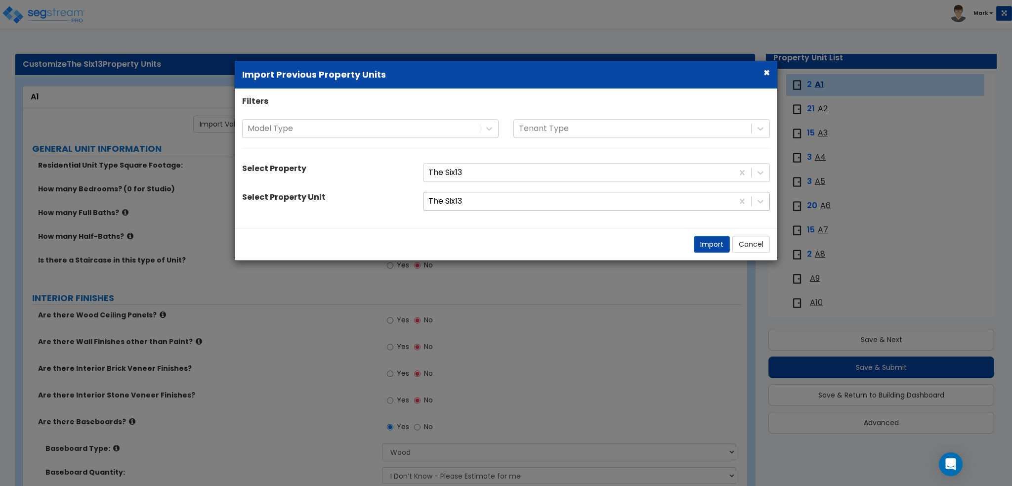
click at [532, 201] on div at bounding box center [578, 201] width 300 height 13
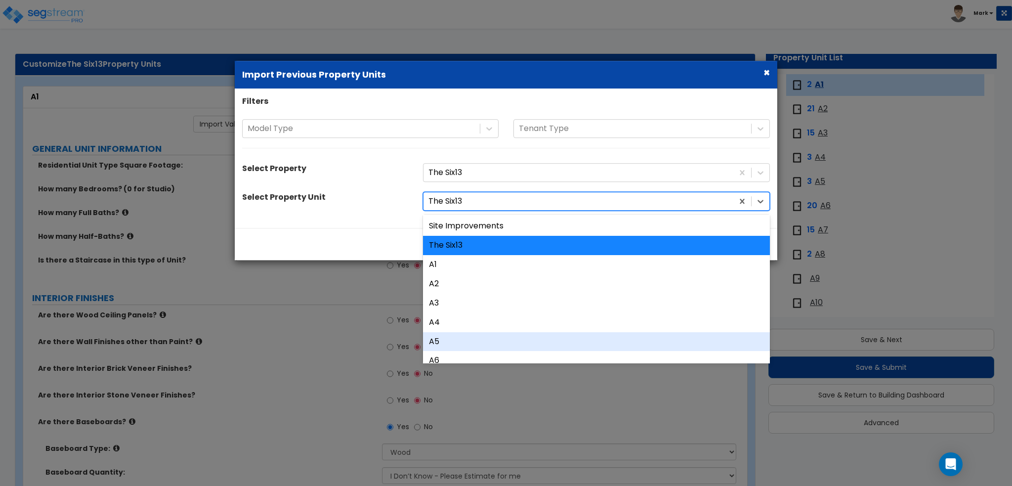
click at [490, 335] on div "A5" at bounding box center [596, 341] width 347 height 19
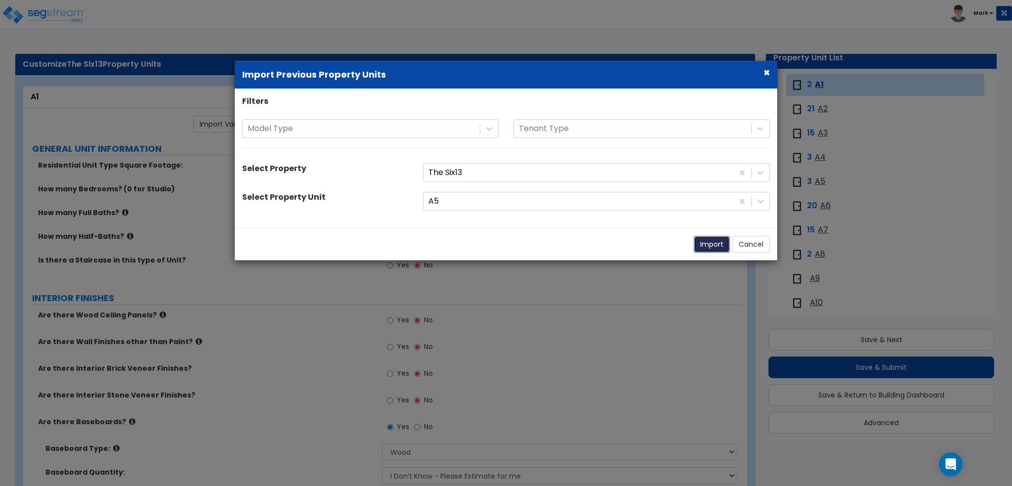
click at [709, 241] on button "Import" at bounding box center [712, 244] width 36 height 17
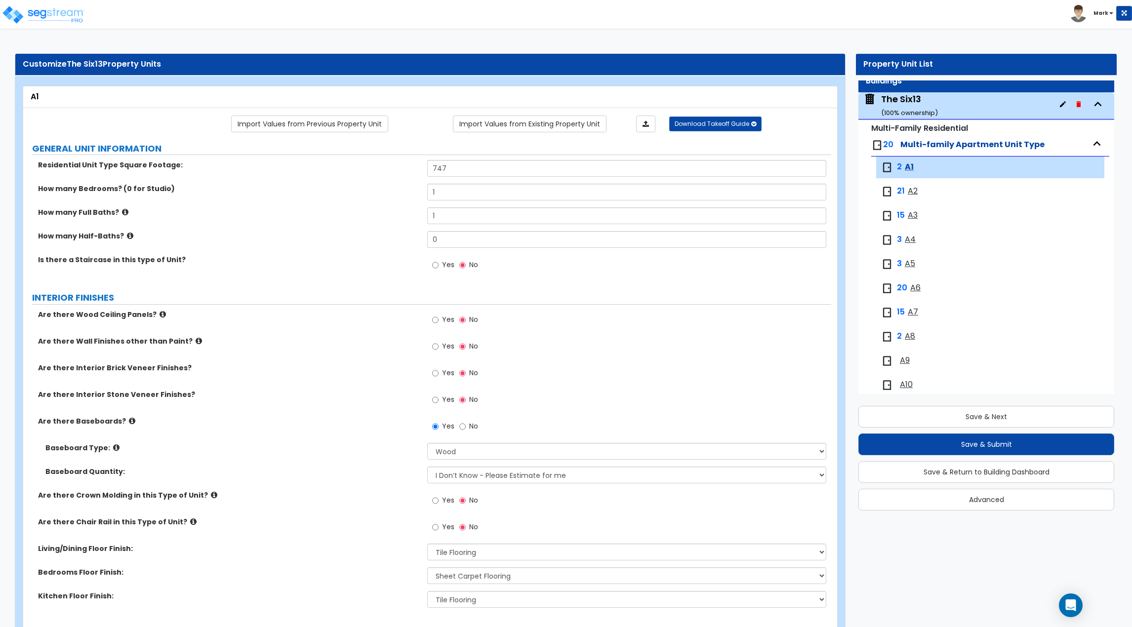
scroll to position [0, 0]
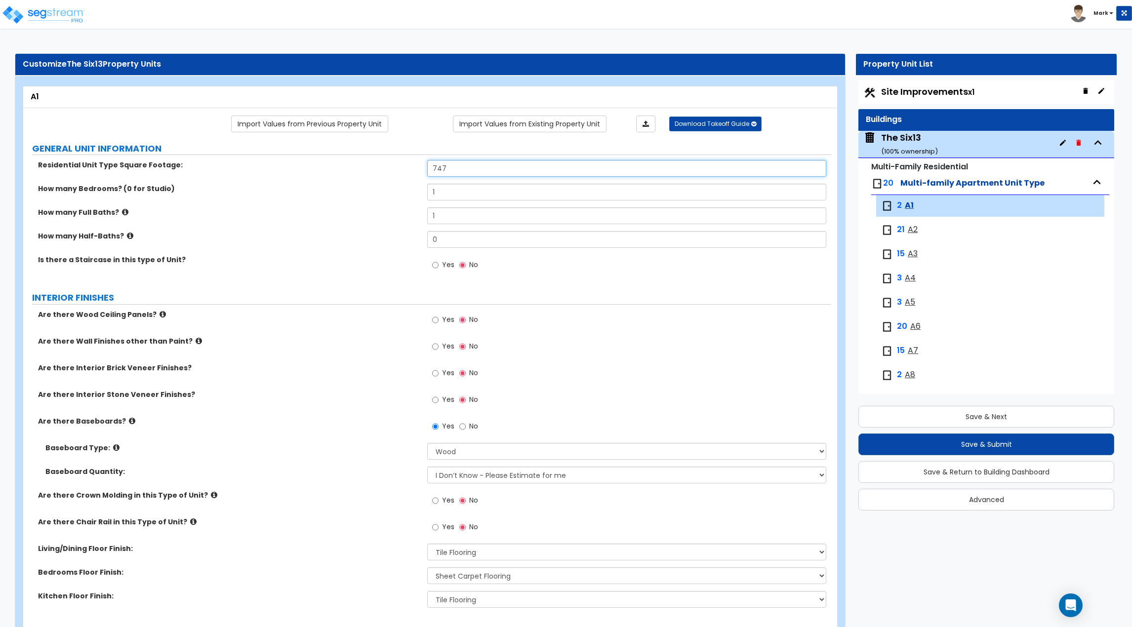
drag, startPoint x: 464, startPoint y: 174, endPoint x: 339, endPoint y: 169, distance: 125.1
click at [340, 169] on div "Residential Unit Type Square Footage: 747" at bounding box center [427, 172] width 808 height 24
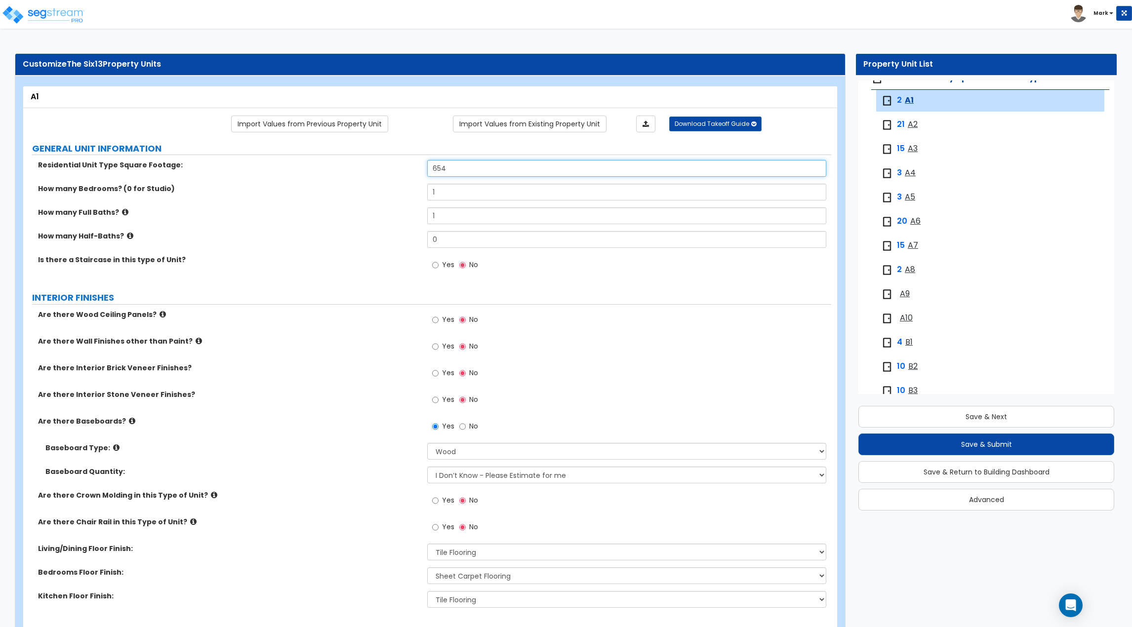
scroll to position [115, 0]
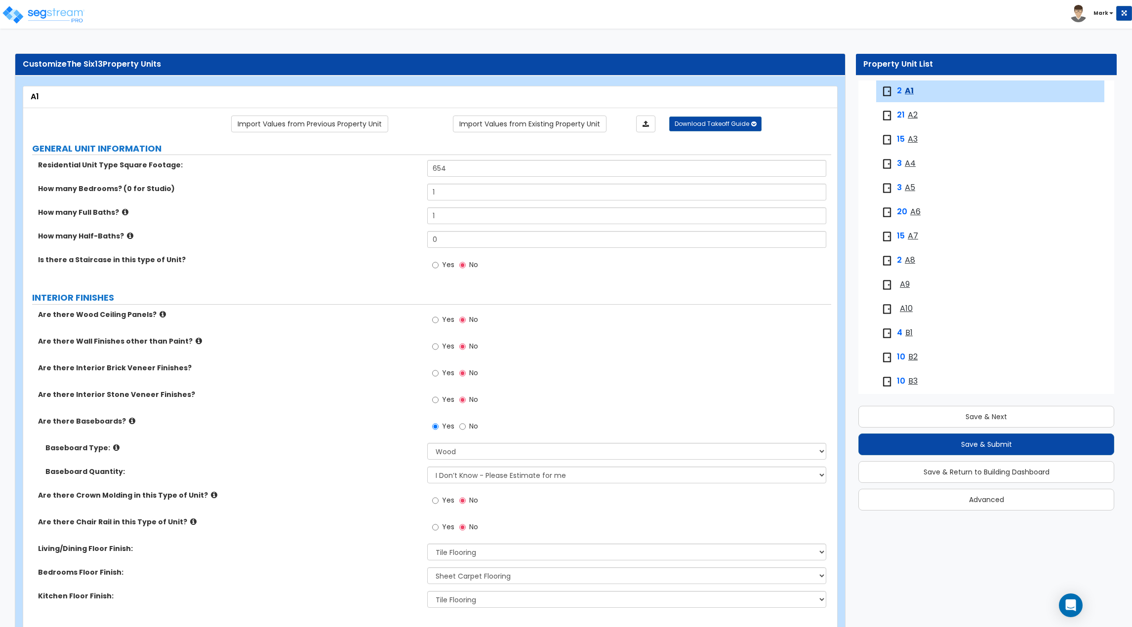
click at [339, 169] on label "Residential Unit Type Square Footage:" at bounding box center [229, 165] width 382 height 10
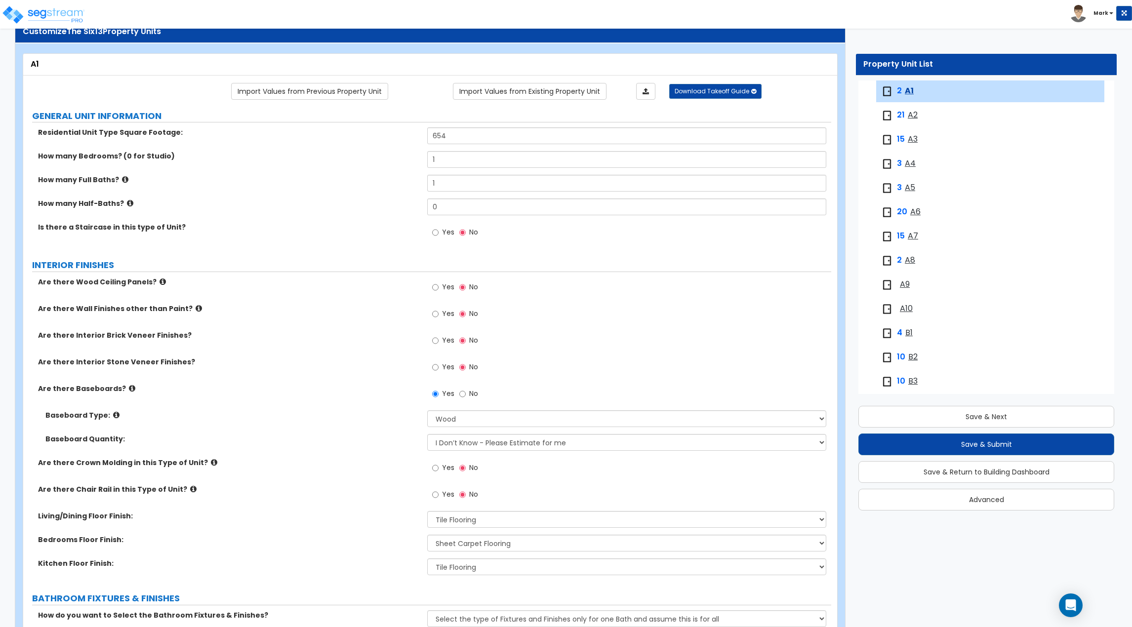
scroll to position [0, 0]
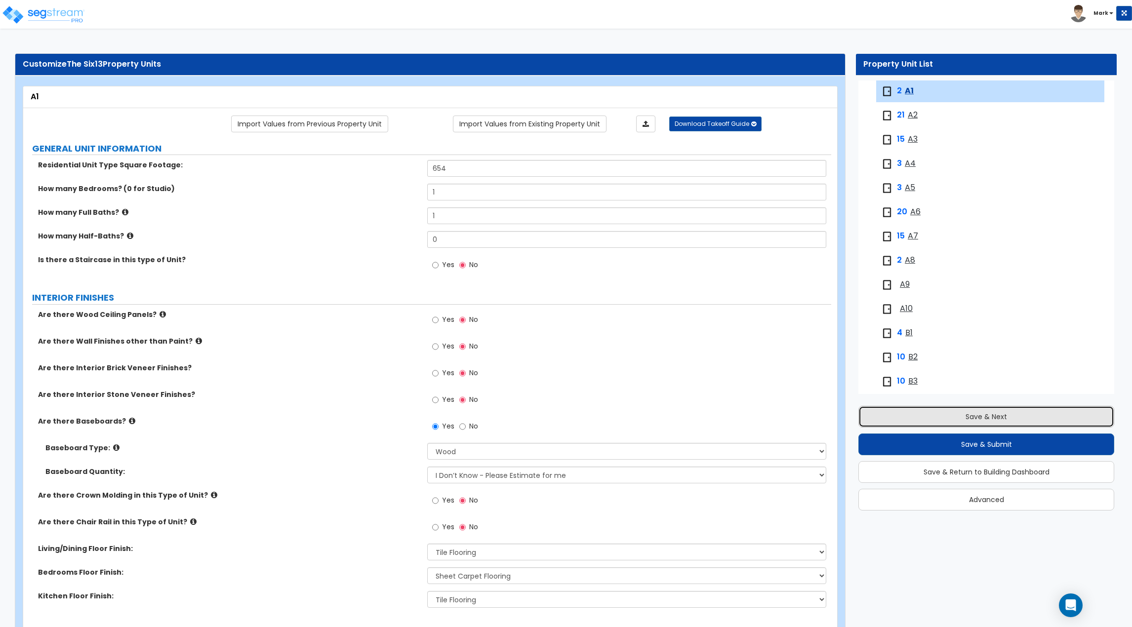
click at [966, 416] on button "Save & Next" at bounding box center [987, 417] width 256 height 22
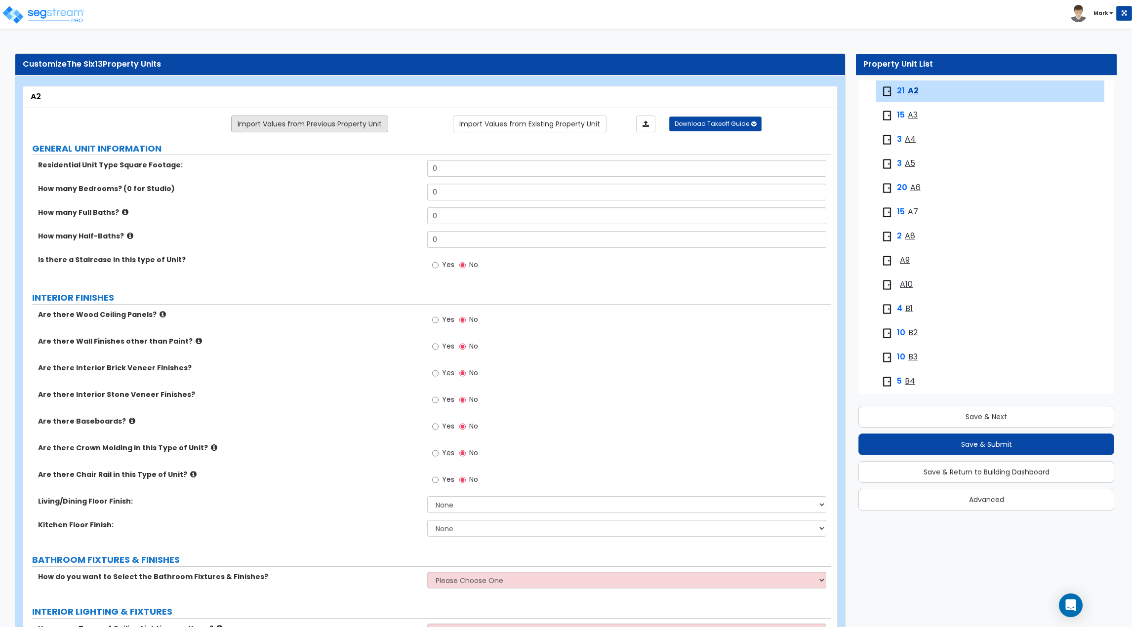
click at [303, 124] on link "Import Values from Previous Property Unit" at bounding box center [309, 124] width 157 height 17
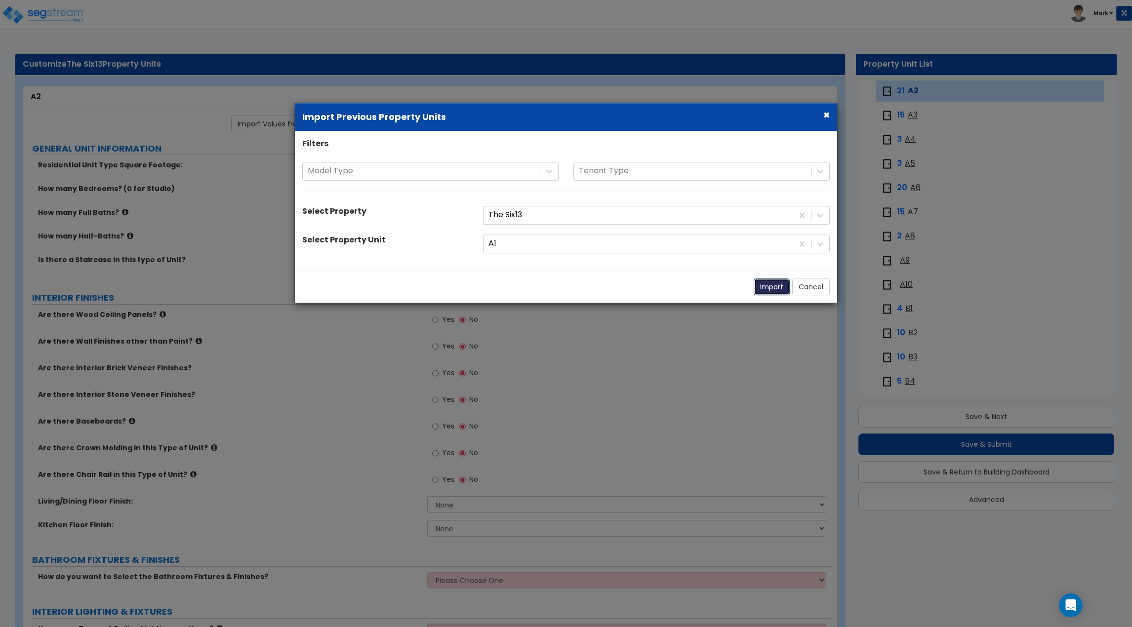
click at [761, 289] on button "Import" at bounding box center [772, 287] width 36 height 17
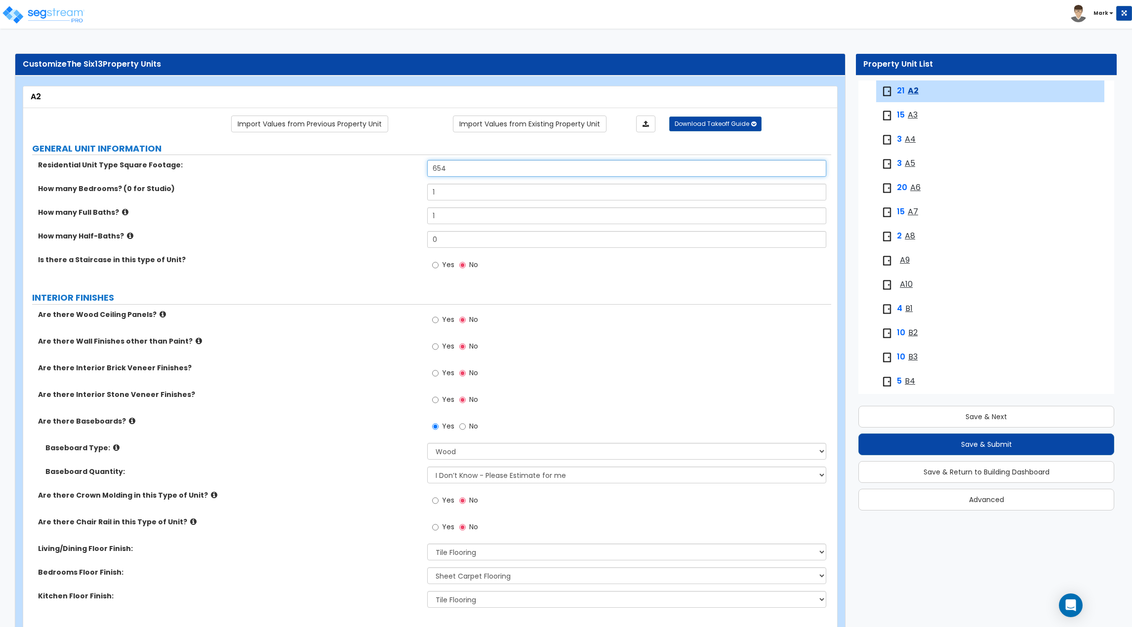
drag, startPoint x: 473, startPoint y: 170, endPoint x: 287, endPoint y: 173, distance: 186.3
click at [287, 173] on div "Residential Unit Type Square Footage: 654" at bounding box center [427, 172] width 808 height 24
click at [298, 245] on div "How many Half-Baths? 0" at bounding box center [427, 243] width 808 height 24
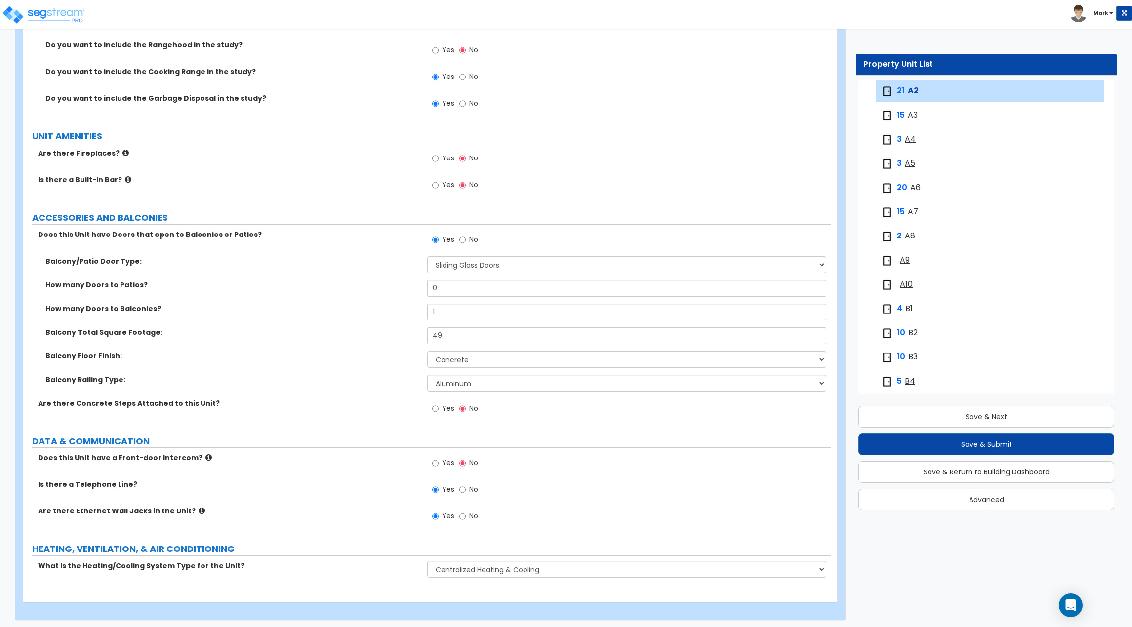
scroll to position [1843, 0]
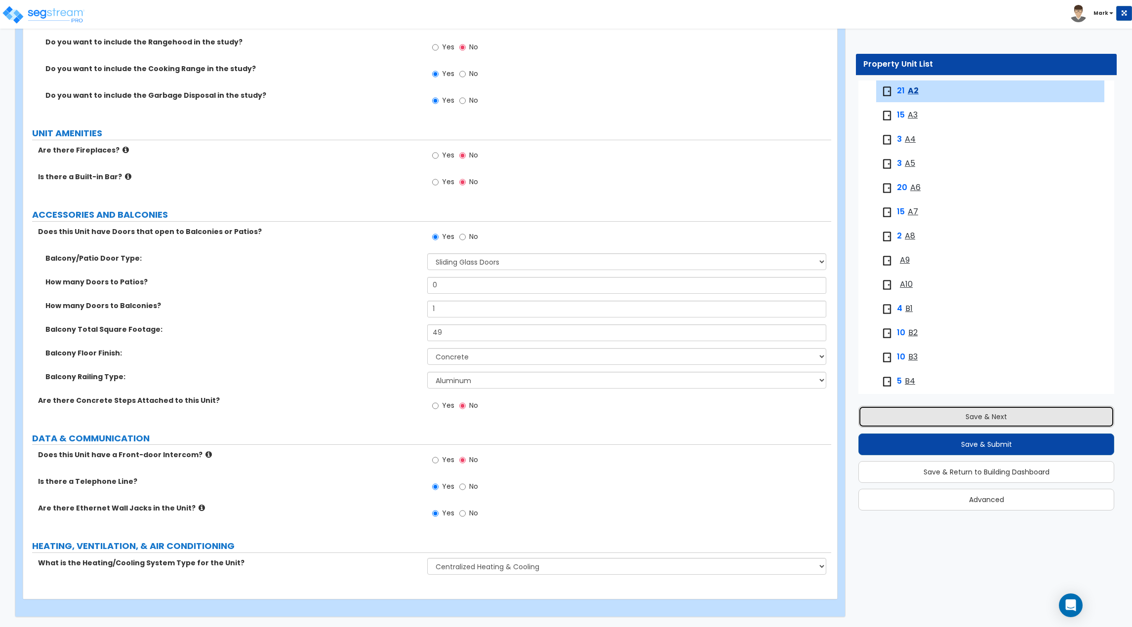
click at [968, 413] on button "Save & Next" at bounding box center [987, 417] width 256 height 22
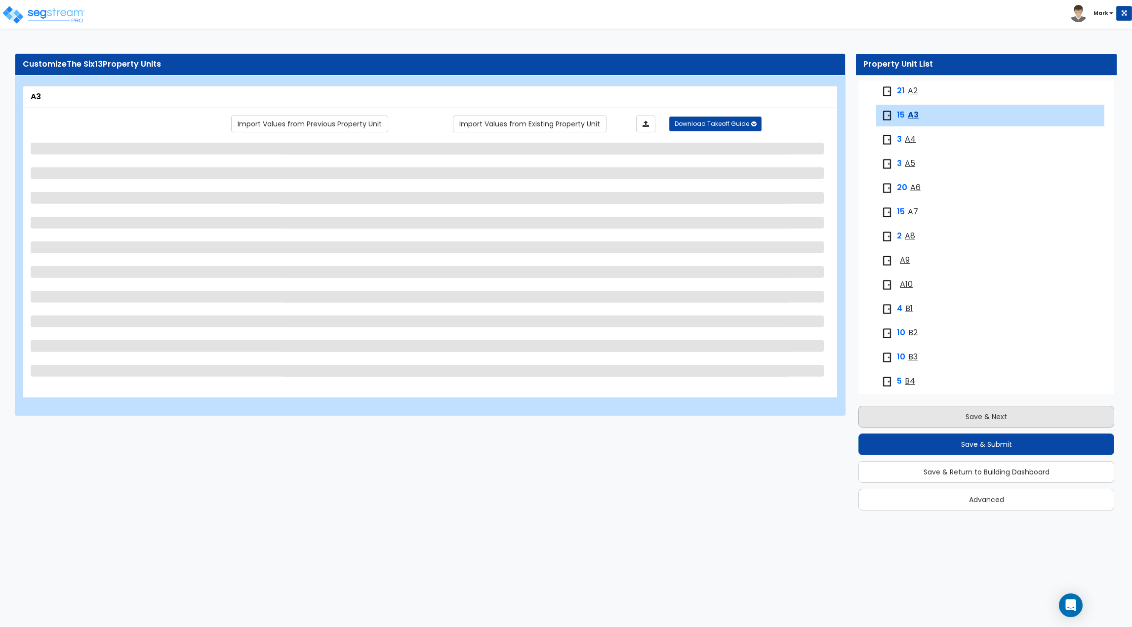
scroll to position [163, 0]
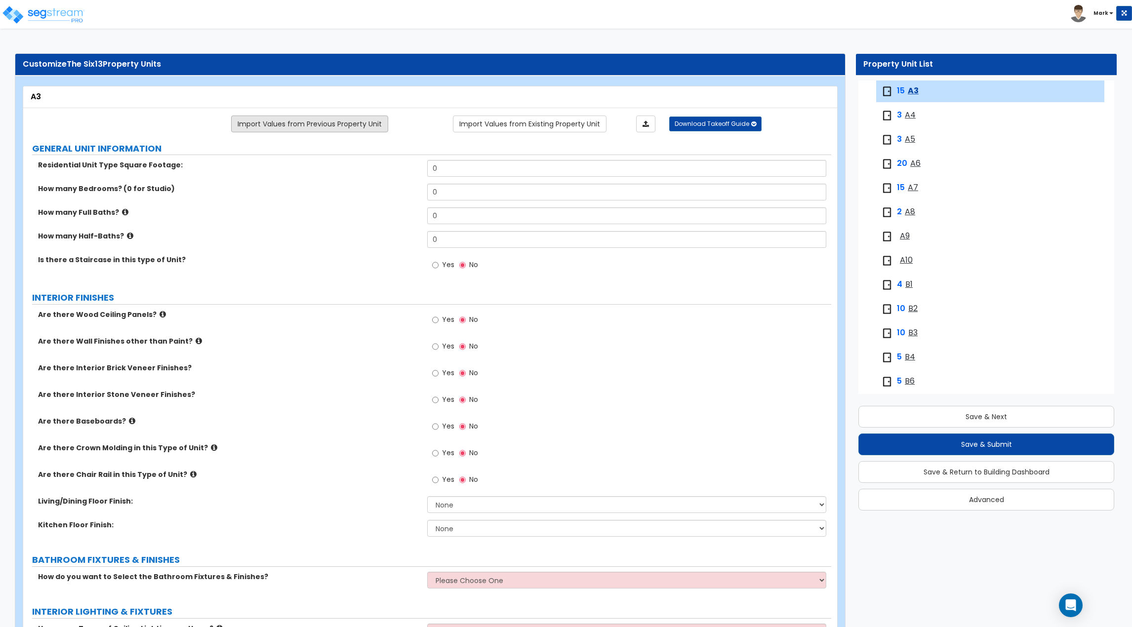
click at [323, 124] on link "Import Values from Previous Property Unit" at bounding box center [309, 124] width 157 height 17
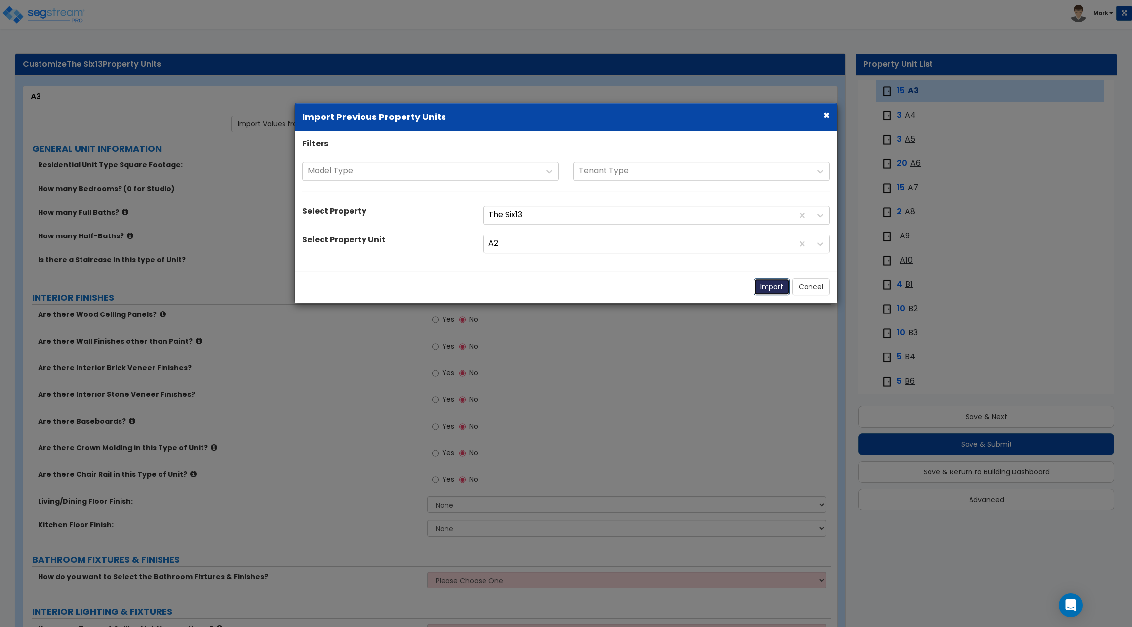
click at [775, 286] on button "Import" at bounding box center [772, 287] width 36 height 17
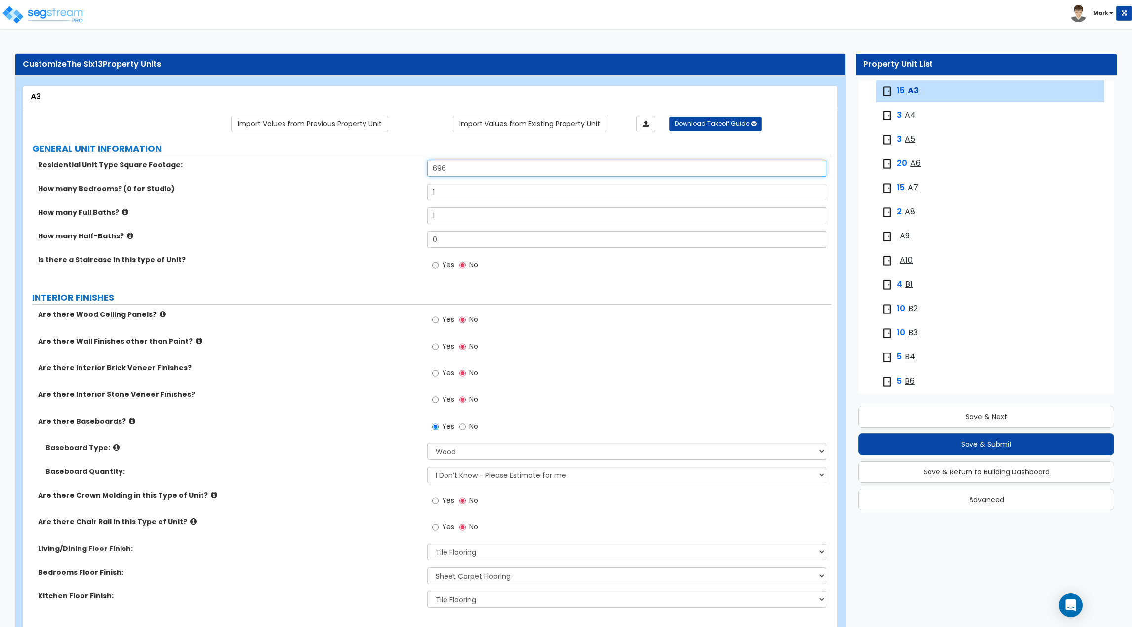
drag, startPoint x: 488, startPoint y: 166, endPoint x: 363, endPoint y: 171, distance: 125.1
click at [363, 171] on div "Residential Unit Type Square Footage: 696" at bounding box center [427, 172] width 808 height 24
click at [354, 209] on label "How many Full Baths?" at bounding box center [229, 212] width 382 height 10
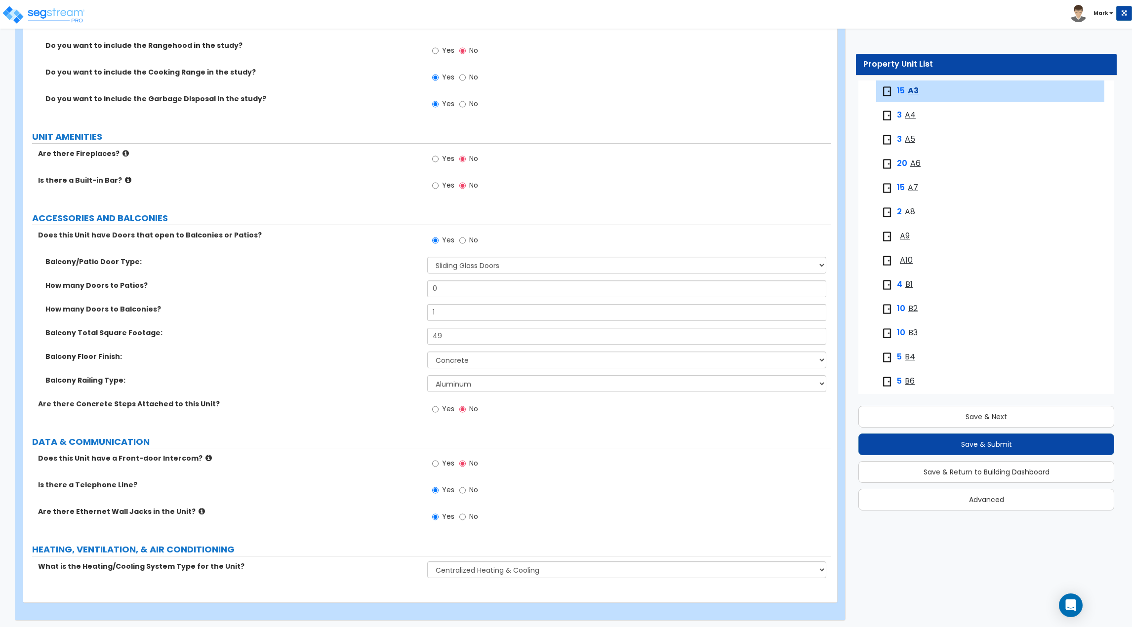
scroll to position [1843, 0]
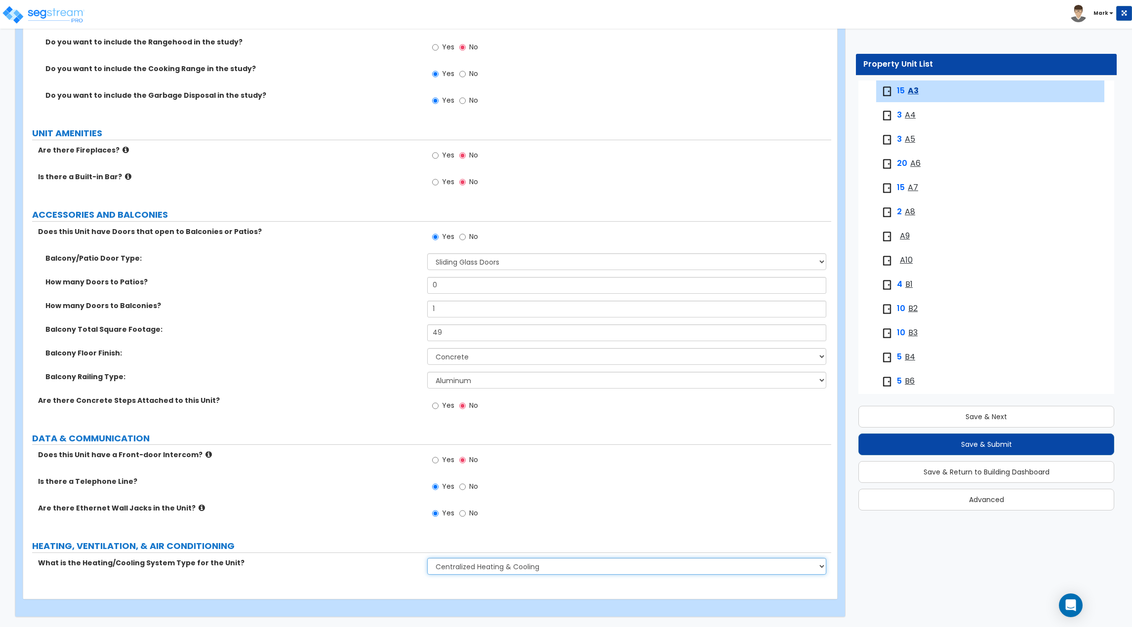
click at [491, 568] on select "None Heat Only Centralized Heating & Cooling Thru Wall Air Conditioners Mini Sp…" at bounding box center [626, 566] width 399 height 17
click at [578, 454] on div "Yes No" at bounding box center [629, 463] width 404 height 27
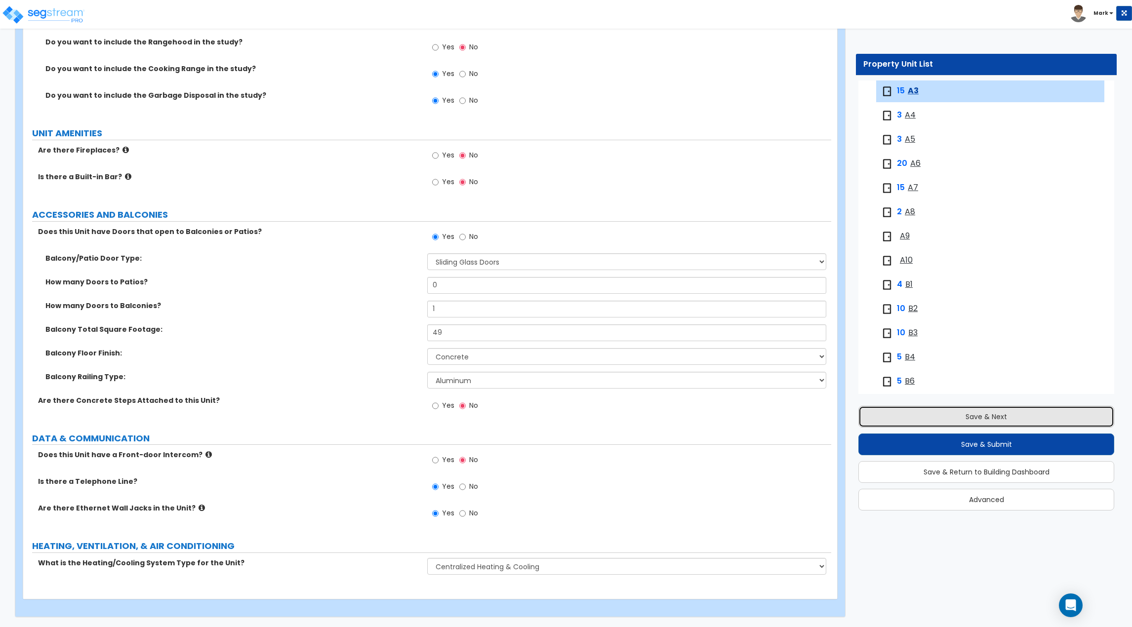
click at [934, 412] on button "Save & Next" at bounding box center [987, 417] width 256 height 22
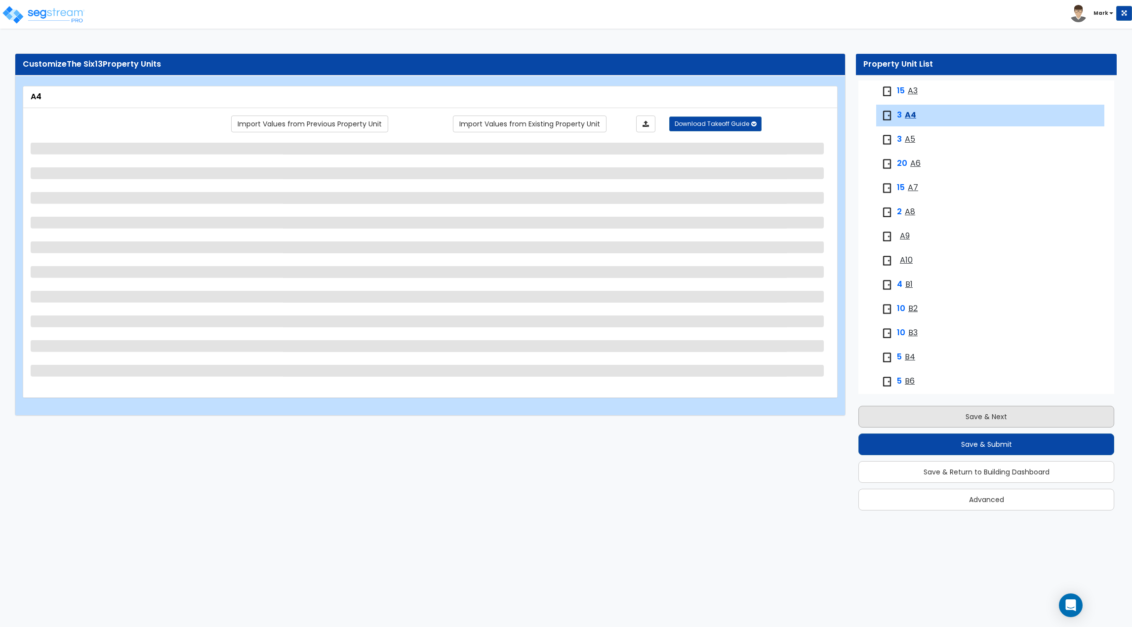
scroll to position [187, 0]
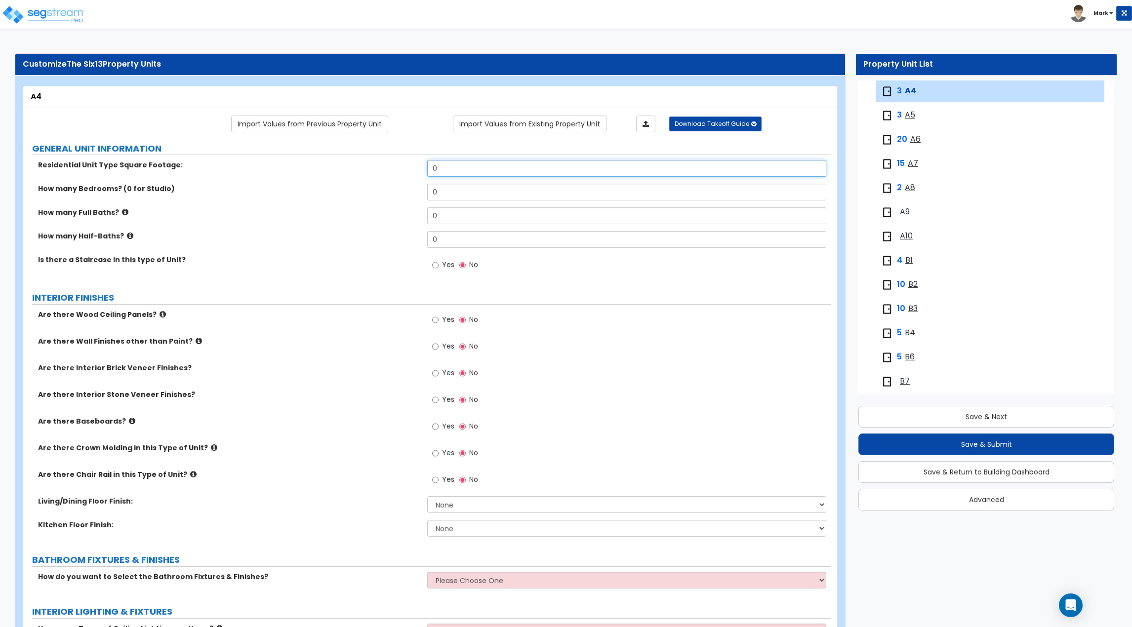
drag, startPoint x: 469, startPoint y: 169, endPoint x: 354, endPoint y: 172, distance: 114.7
click at [354, 172] on div "Residential Unit Type Square Footage: 0" at bounding box center [427, 172] width 808 height 24
click at [355, 129] on link "Import Values from Previous Property Unit" at bounding box center [309, 124] width 157 height 17
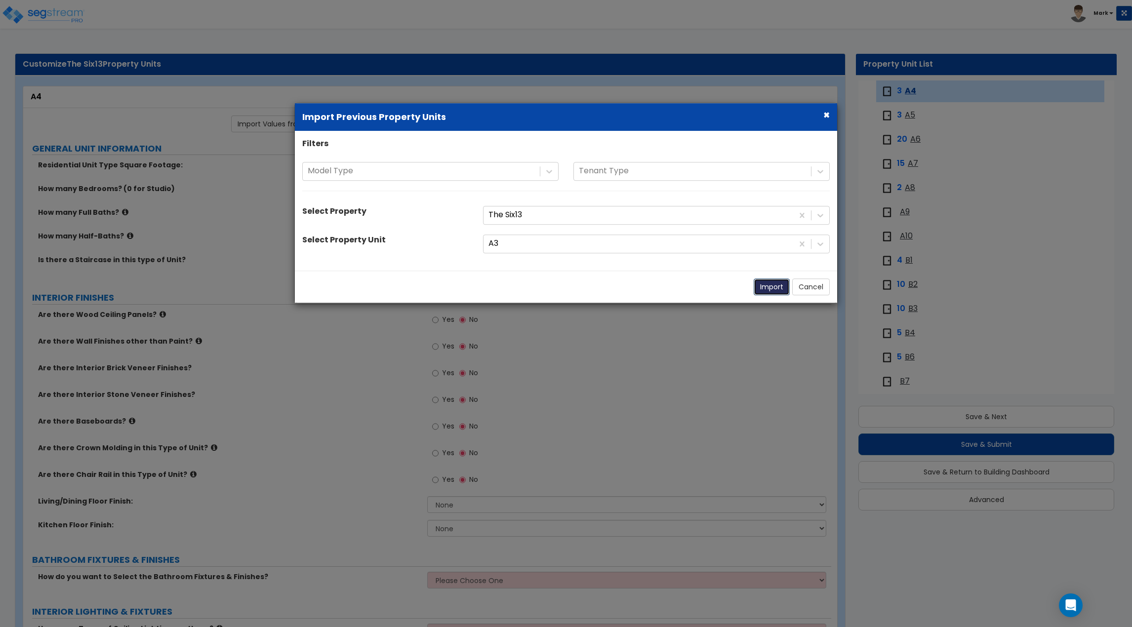
click at [768, 288] on button "Import" at bounding box center [772, 287] width 36 height 17
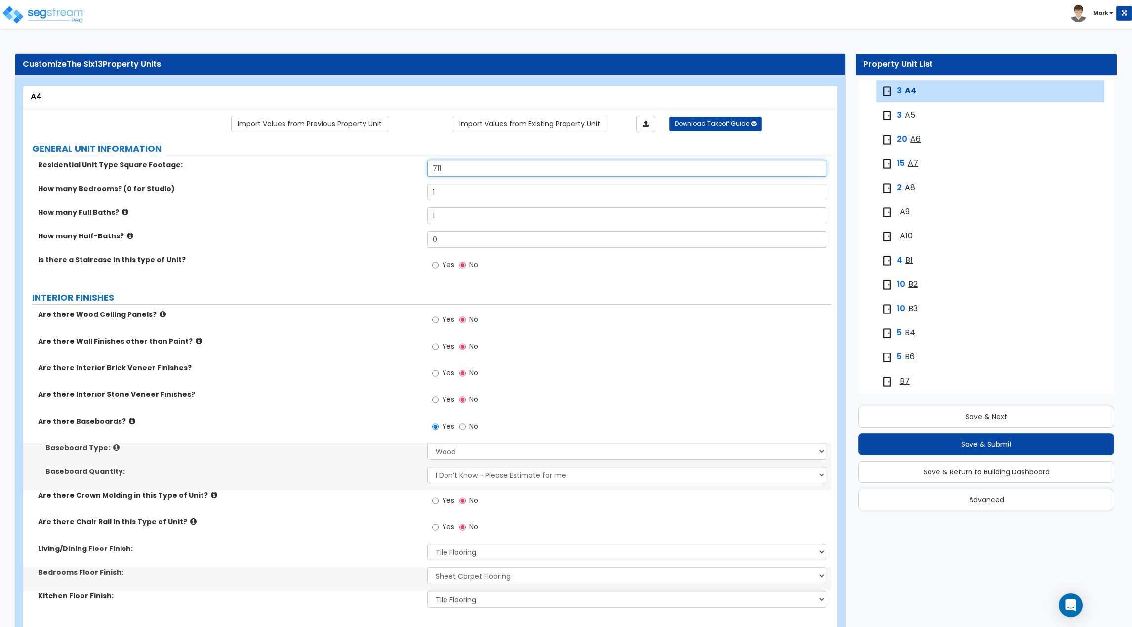
drag, startPoint x: 410, startPoint y: 171, endPoint x: 331, endPoint y: 173, distance: 78.1
click at [333, 173] on div "Residential Unit Type Square Footage: 711" at bounding box center [427, 172] width 808 height 24
click at [348, 219] on div "How many Full Baths? 1" at bounding box center [427, 219] width 808 height 24
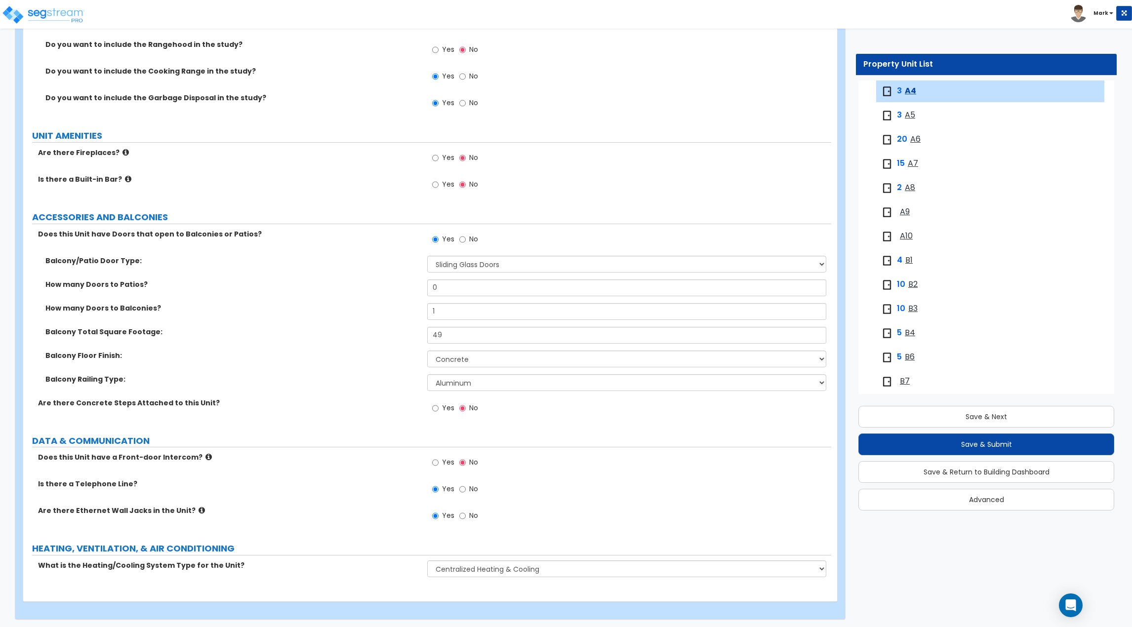
scroll to position [1843, 0]
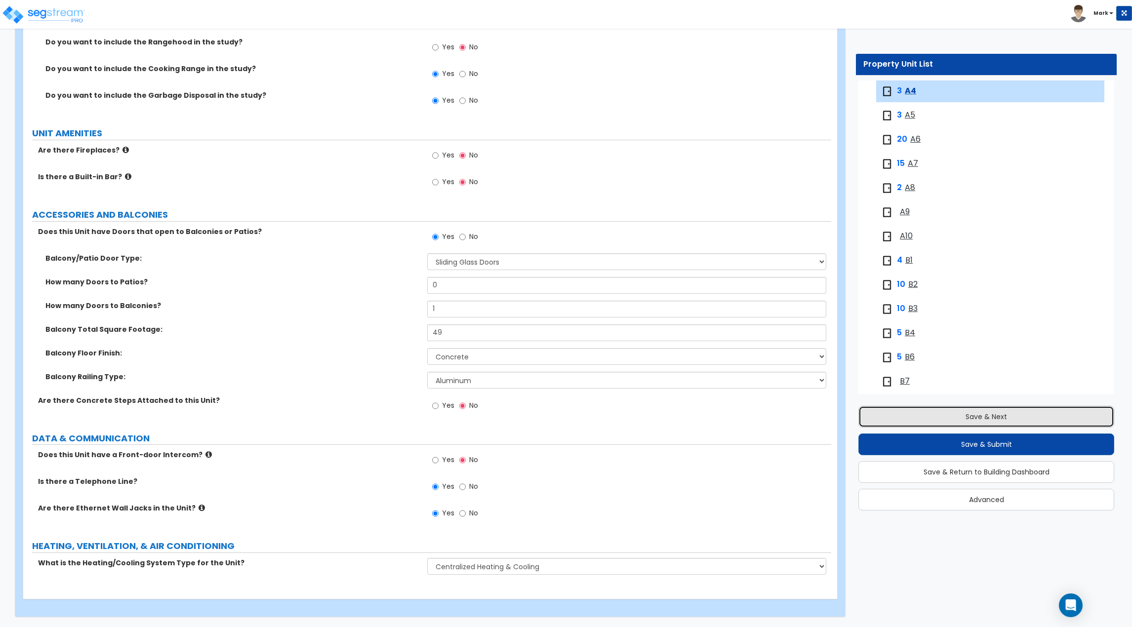
click at [947, 414] on button "Save & Next" at bounding box center [987, 417] width 256 height 22
click at [1018, 413] on button "Save & Next" at bounding box center [987, 417] width 256 height 22
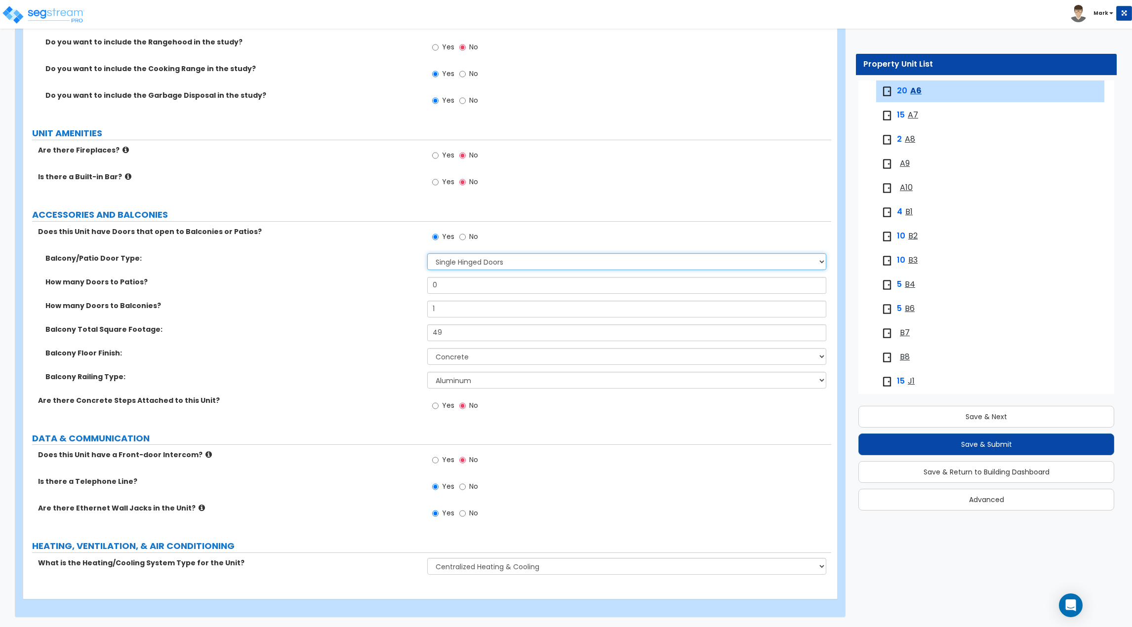
click at [494, 263] on select "None Single Hinged Doors Double Hinged Doors Single French Doors Double French …" at bounding box center [626, 261] width 399 height 17
click at [427, 253] on select "None Single Hinged Doors Double Hinged Doors Single French Doors Double French …" at bounding box center [626, 261] width 399 height 17
click at [458, 264] on select "None Single Hinged Doors Double Hinged Doors Single French Doors Double French …" at bounding box center [626, 261] width 399 height 17
click at [427, 253] on select "None Single Hinged Doors Double Hinged Doors Single French Doors Double French …" at bounding box center [626, 261] width 399 height 17
click at [343, 330] on label "Balcony Total Square Footage:" at bounding box center [232, 330] width 374 height 10
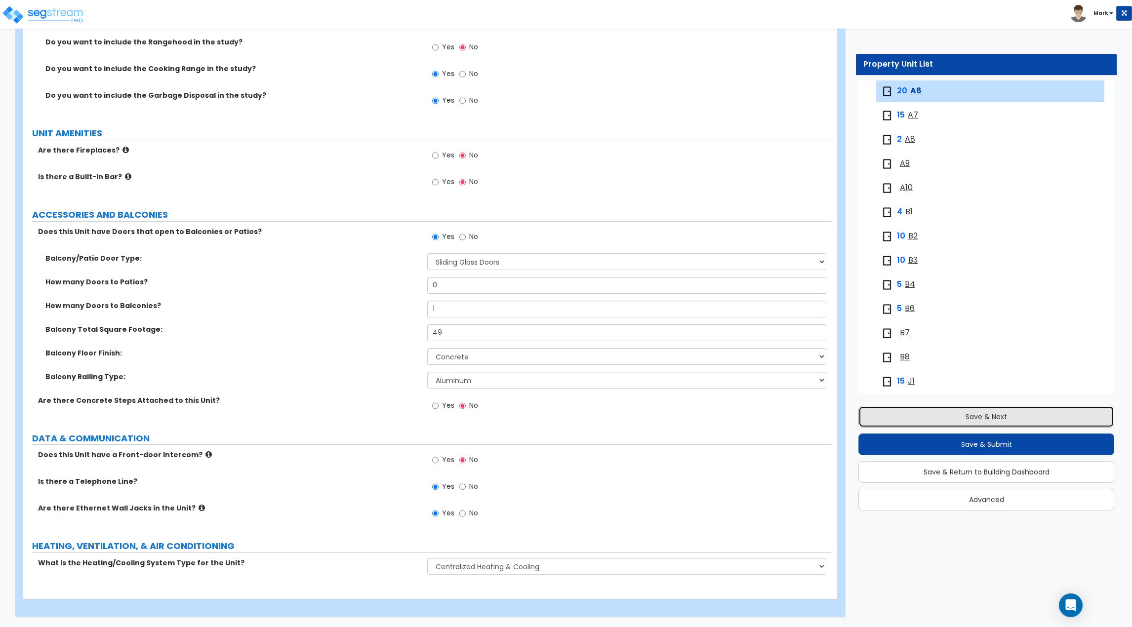
click at [884, 423] on button "Save & Next" at bounding box center [987, 417] width 256 height 22
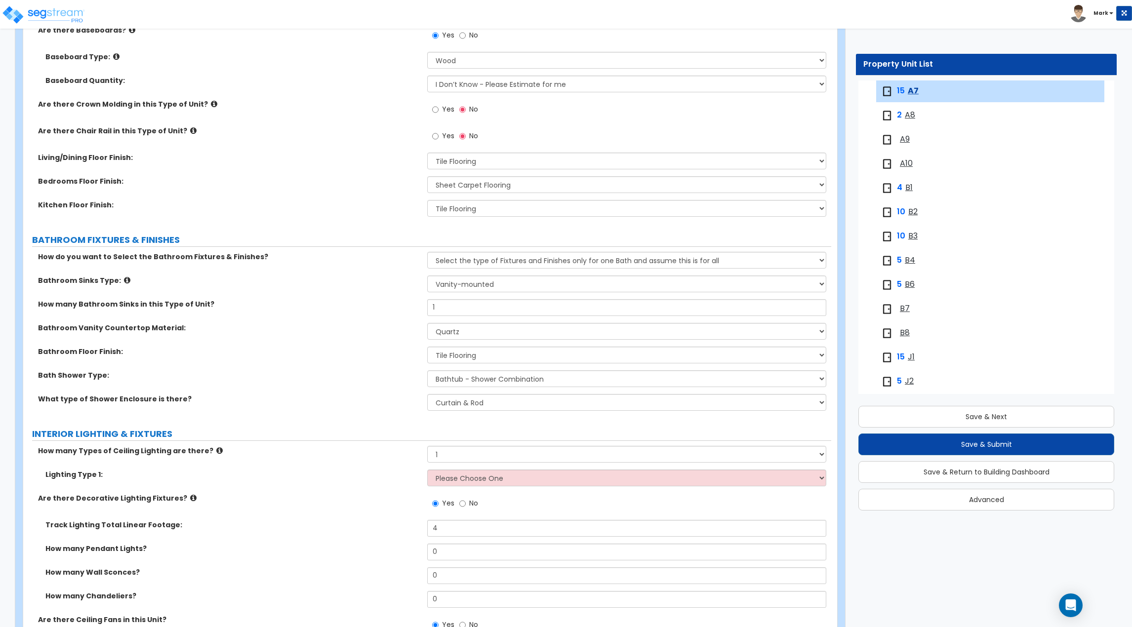
scroll to position [395, 0]
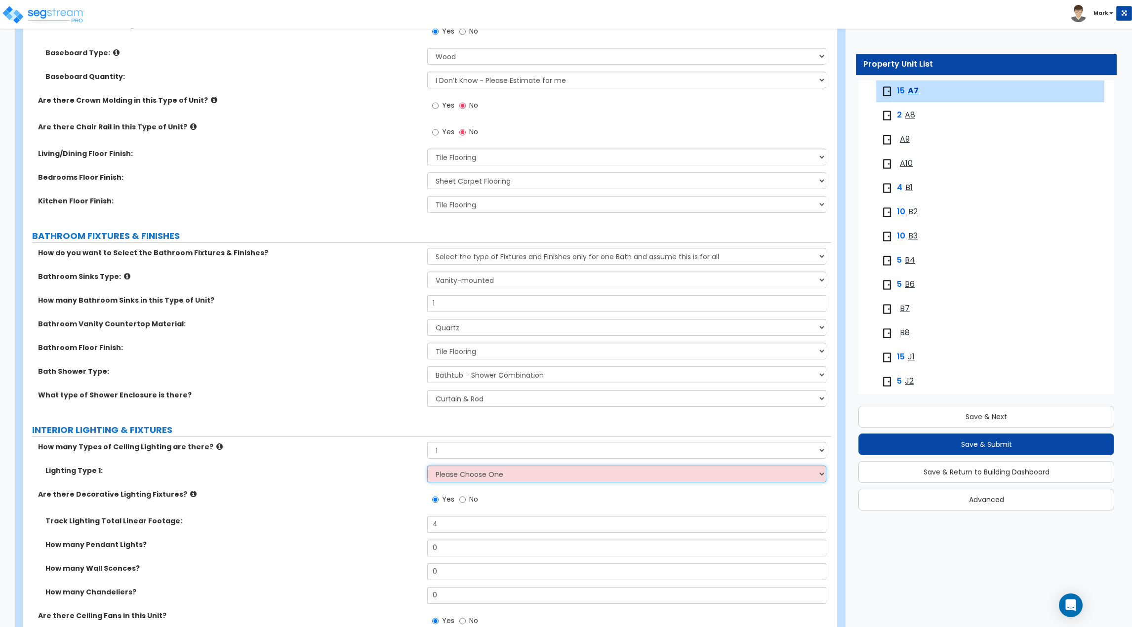
click at [452, 475] on select "Please Choose One LED Surface-Mounted LED Recessed Fluorescent Surface-Mounted …" at bounding box center [626, 474] width 399 height 17
click at [427, 466] on select "Please Choose One LED Surface-Mounted LED Recessed Fluorescent Surface-Mounted …" at bounding box center [626, 474] width 399 height 17
click at [308, 461] on div "How many Types of Ceiling Lighting are there? Please Choose One 1 2 3" at bounding box center [427, 454] width 808 height 24
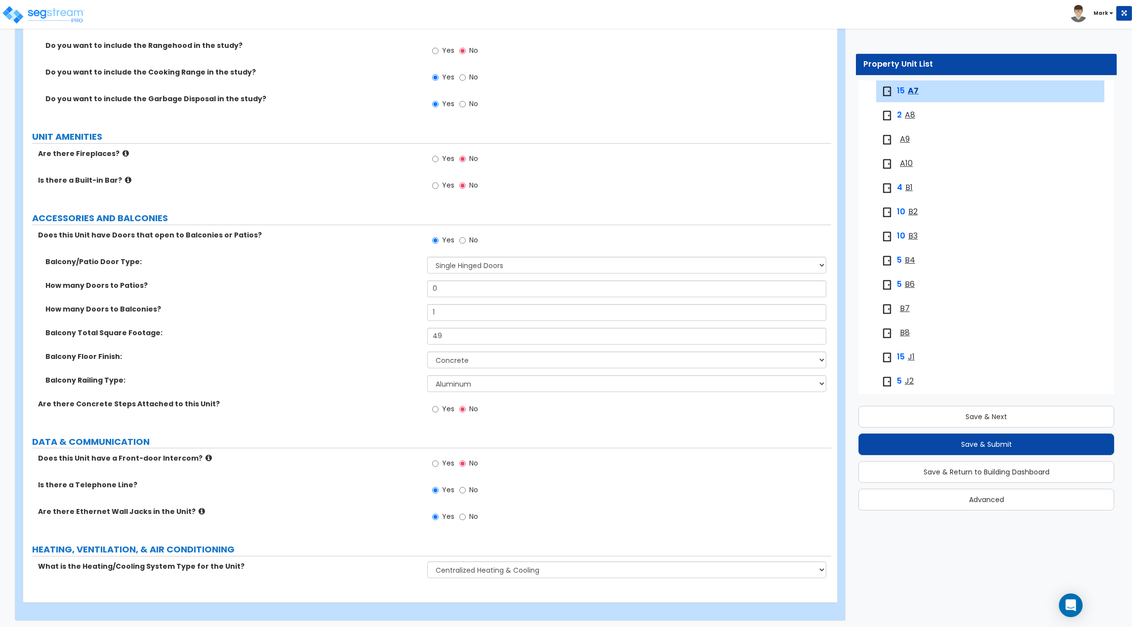
scroll to position [1843, 0]
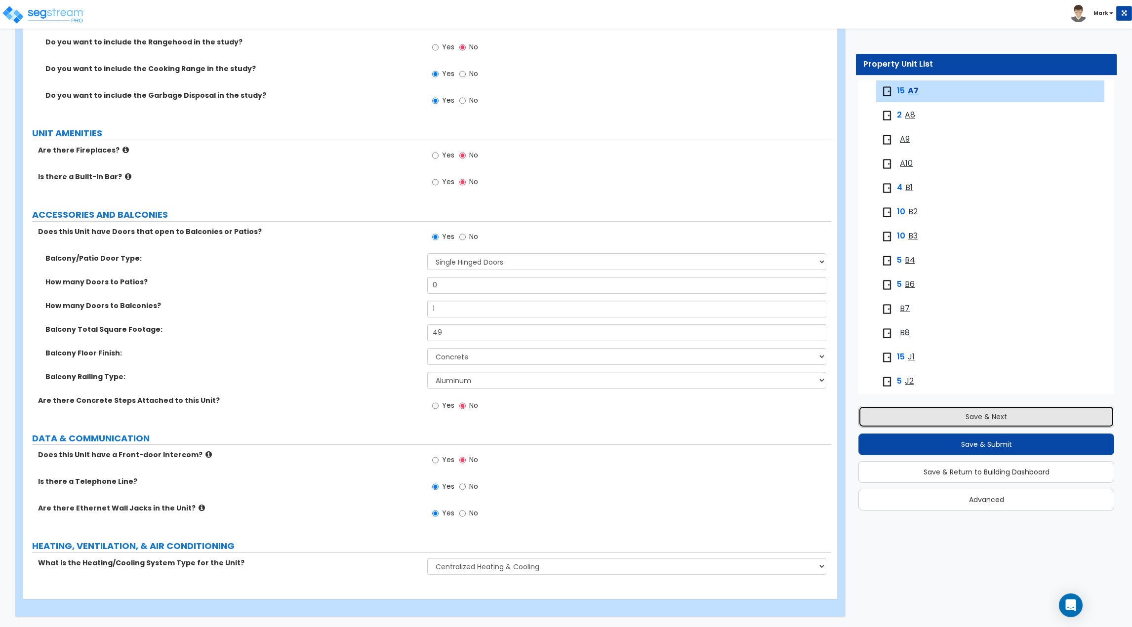
click at [941, 412] on button "Save & Next" at bounding box center [987, 417] width 256 height 22
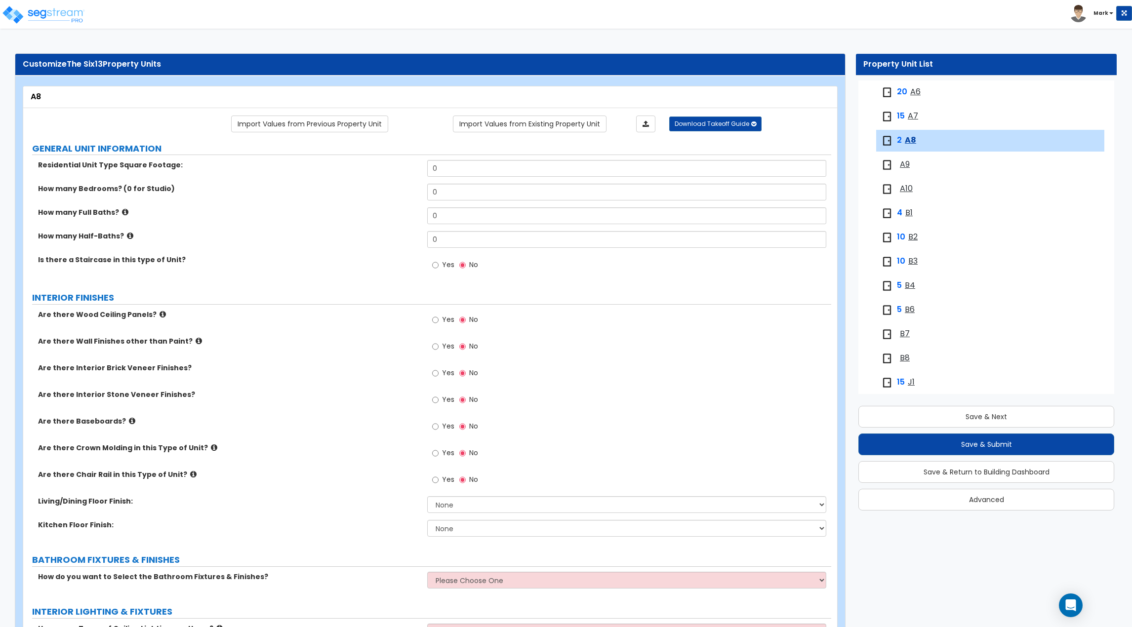
scroll to position [185, 0]
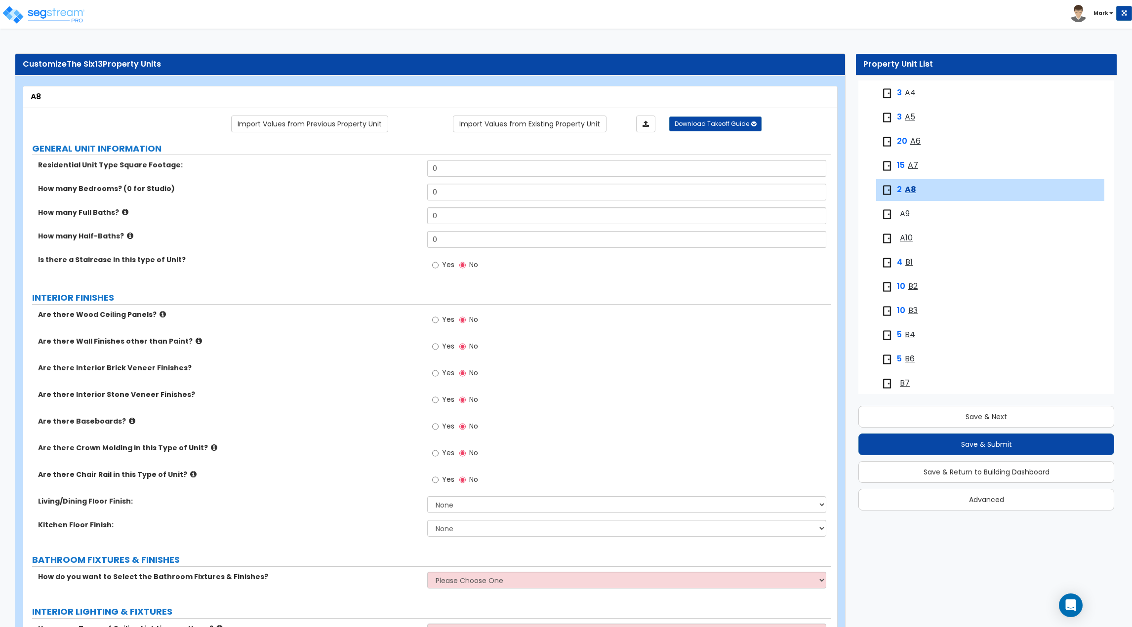
click at [916, 142] on span "A6" at bounding box center [915, 141] width 10 height 11
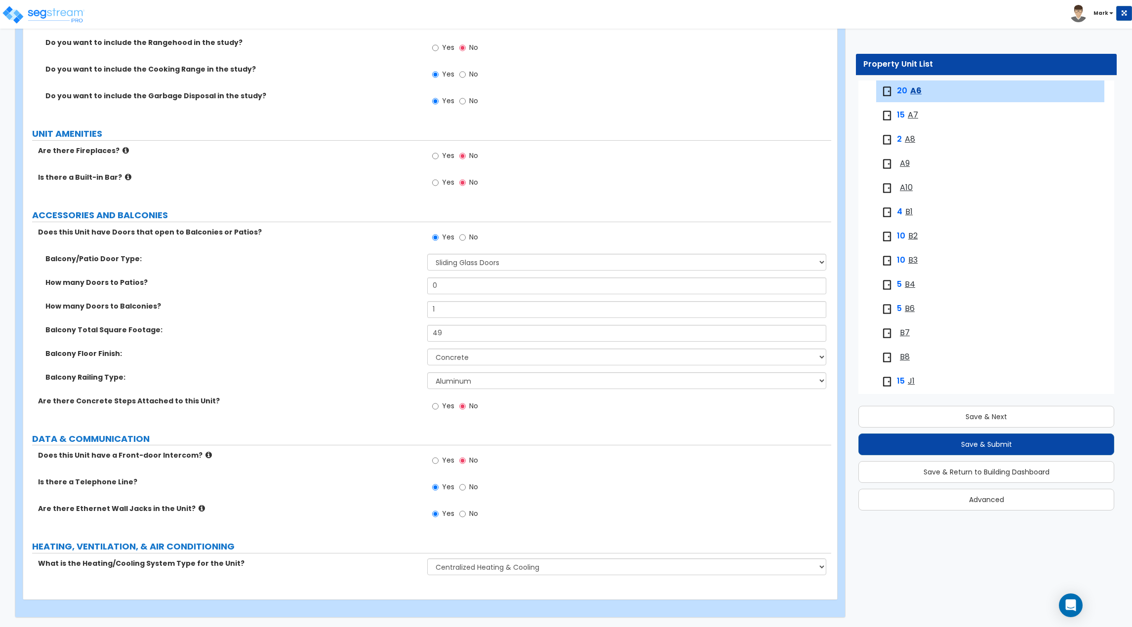
scroll to position [1843, 0]
click at [914, 119] on span "A7" at bounding box center [913, 115] width 10 height 11
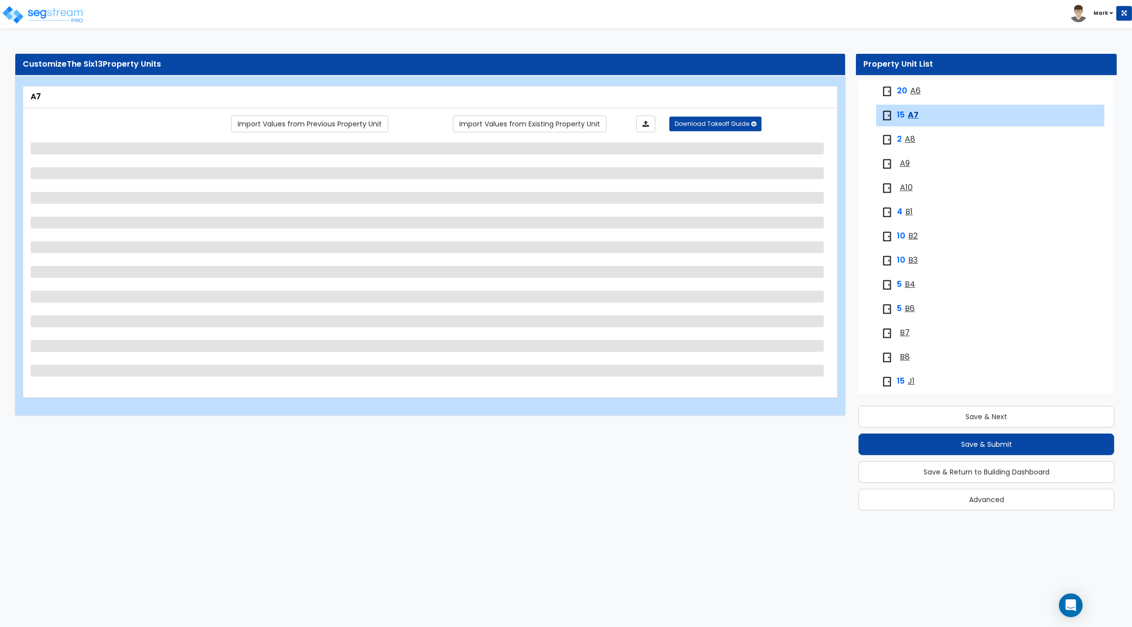
scroll to position [260, 0]
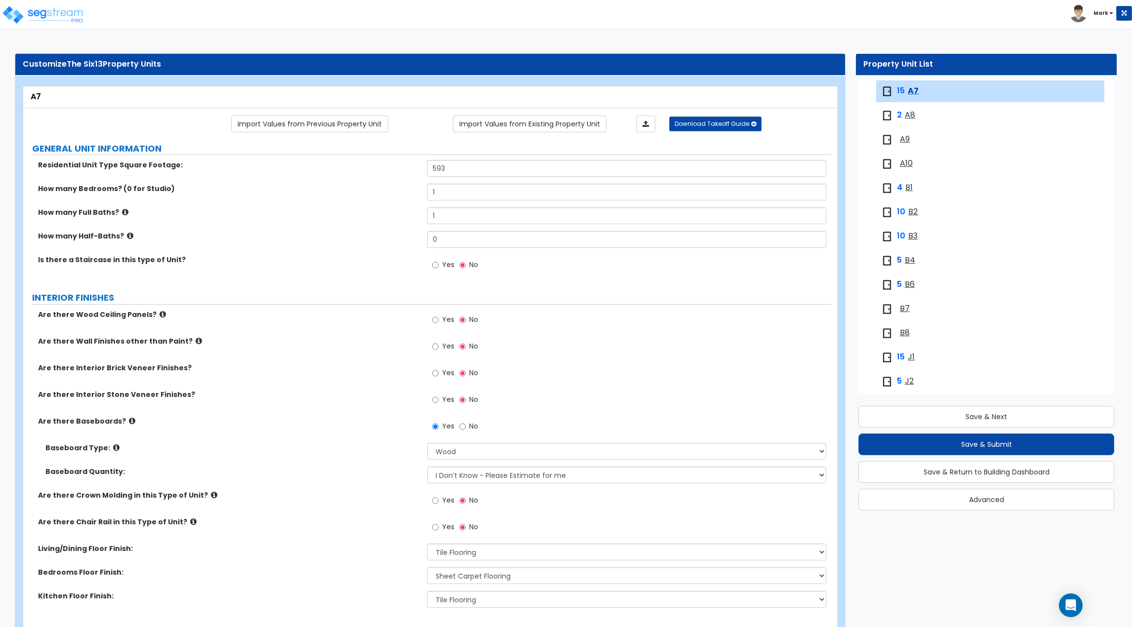
click at [917, 118] on div "2 A8" at bounding box center [941, 116] width 120 height 12
click at [913, 117] on span "A8" at bounding box center [910, 115] width 10 height 11
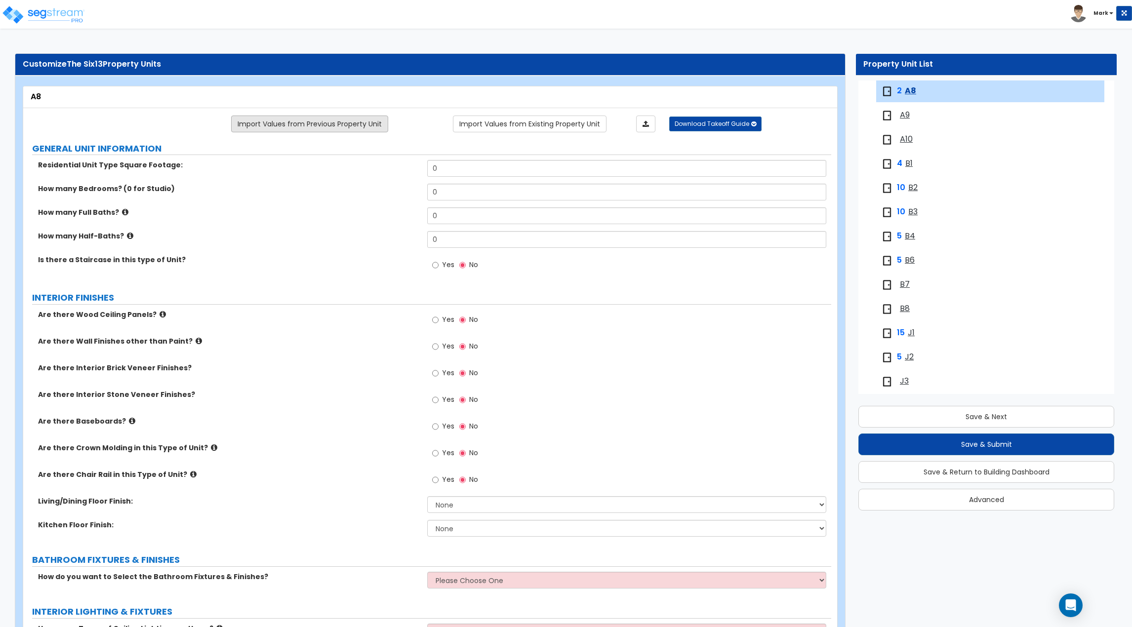
click at [352, 125] on link "Import Values from Previous Property Unit" at bounding box center [309, 124] width 157 height 17
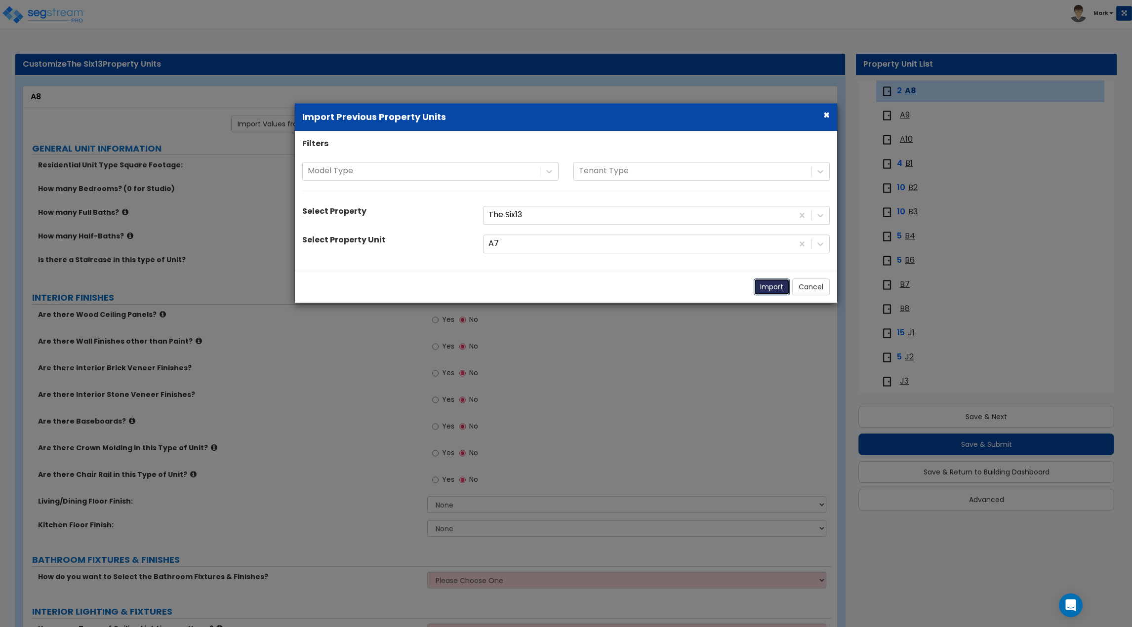
click at [782, 289] on button "Import" at bounding box center [772, 287] width 36 height 17
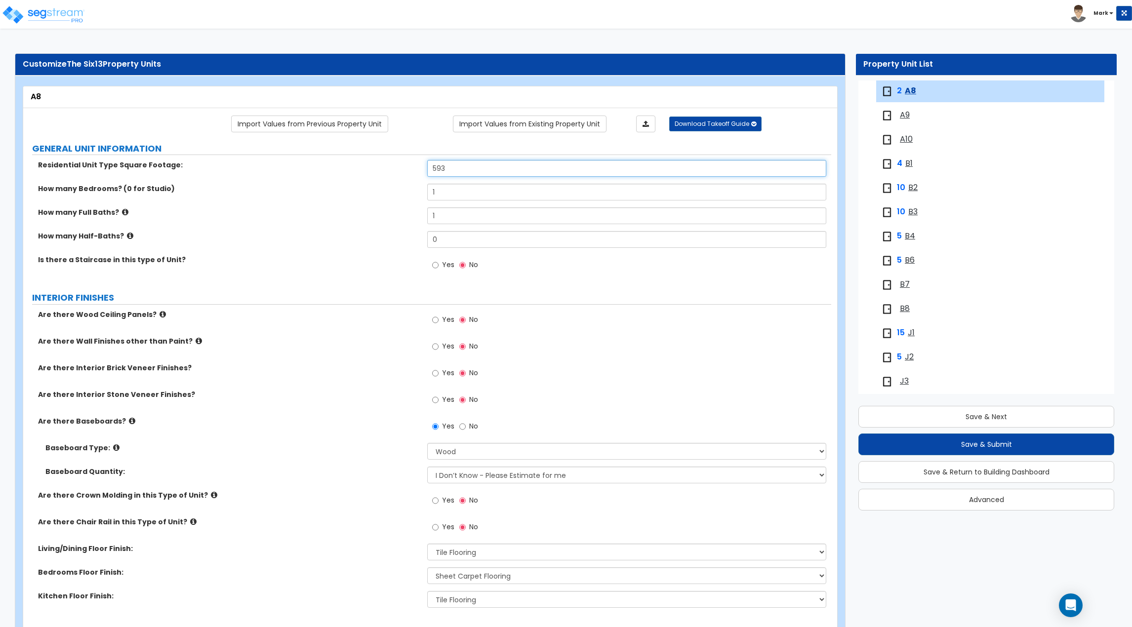
drag, startPoint x: 470, startPoint y: 168, endPoint x: 326, endPoint y: 165, distance: 144.3
click at [326, 165] on div "Residential Unit Type Square Footage: 593" at bounding box center [427, 172] width 808 height 24
click at [346, 215] on label "How many Full Baths?" at bounding box center [229, 212] width 382 height 10
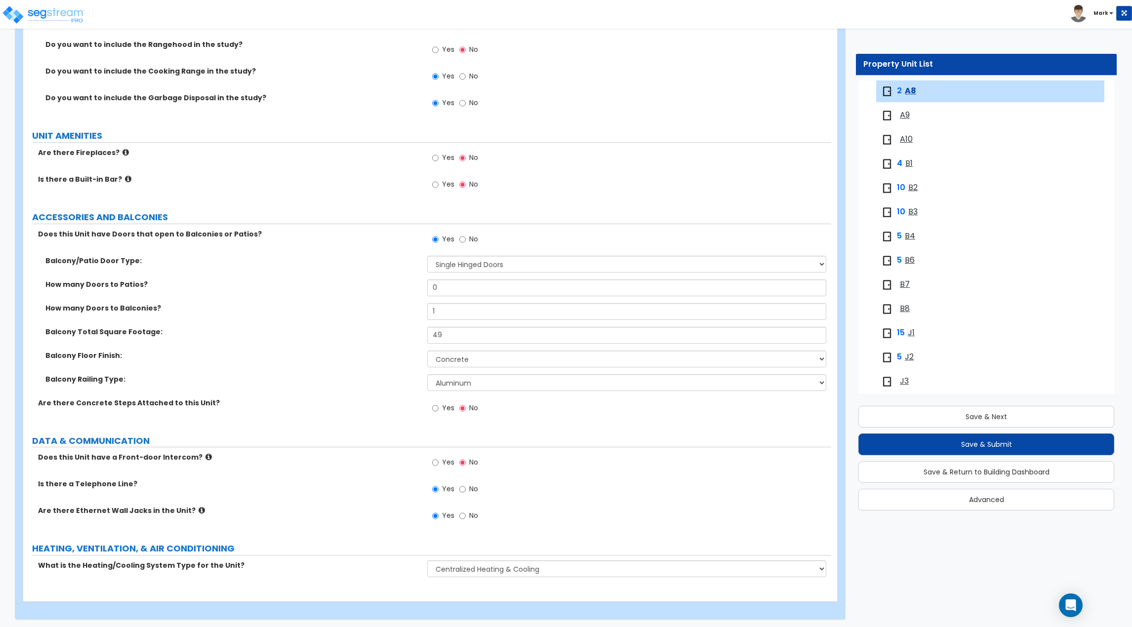
scroll to position [1843, 0]
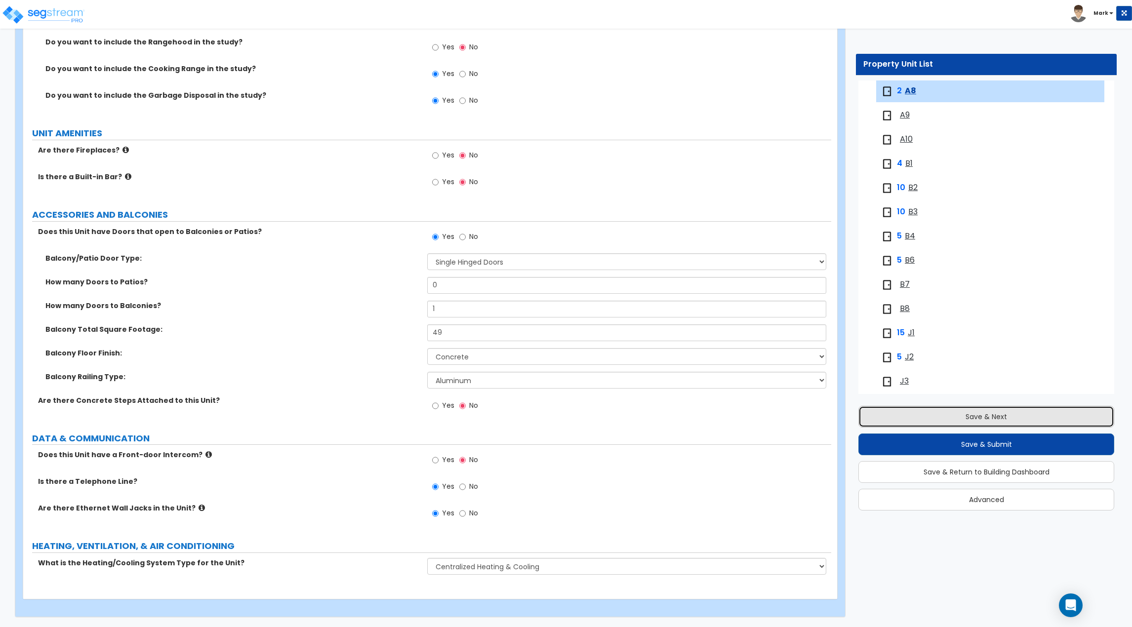
click at [988, 420] on button "Save & Next" at bounding box center [987, 417] width 256 height 22
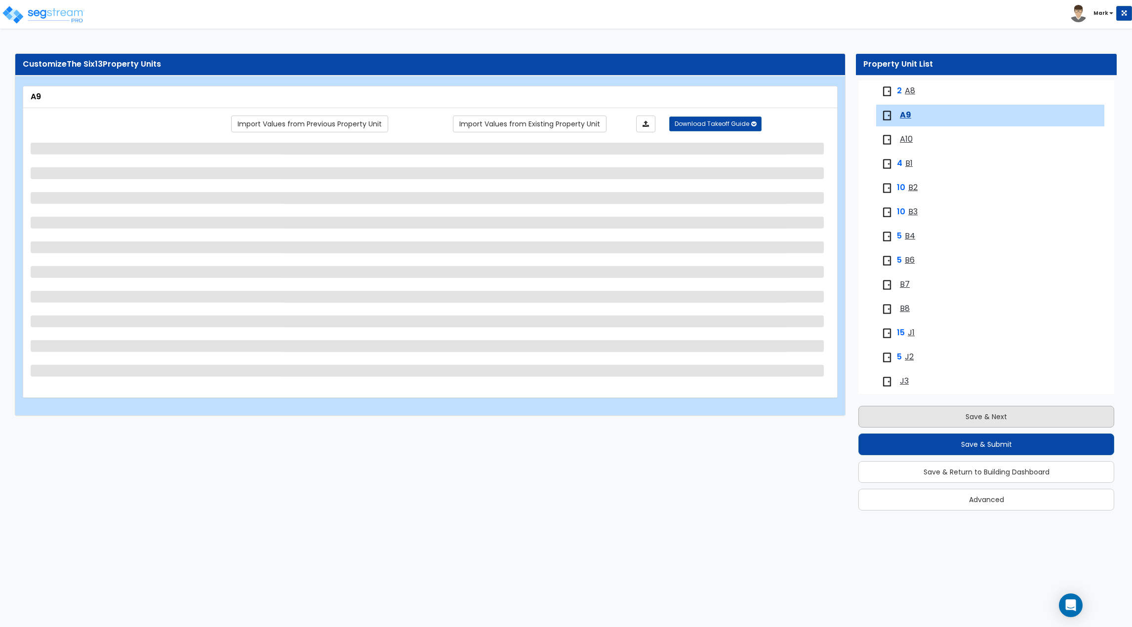
scroll to position [308, 0]
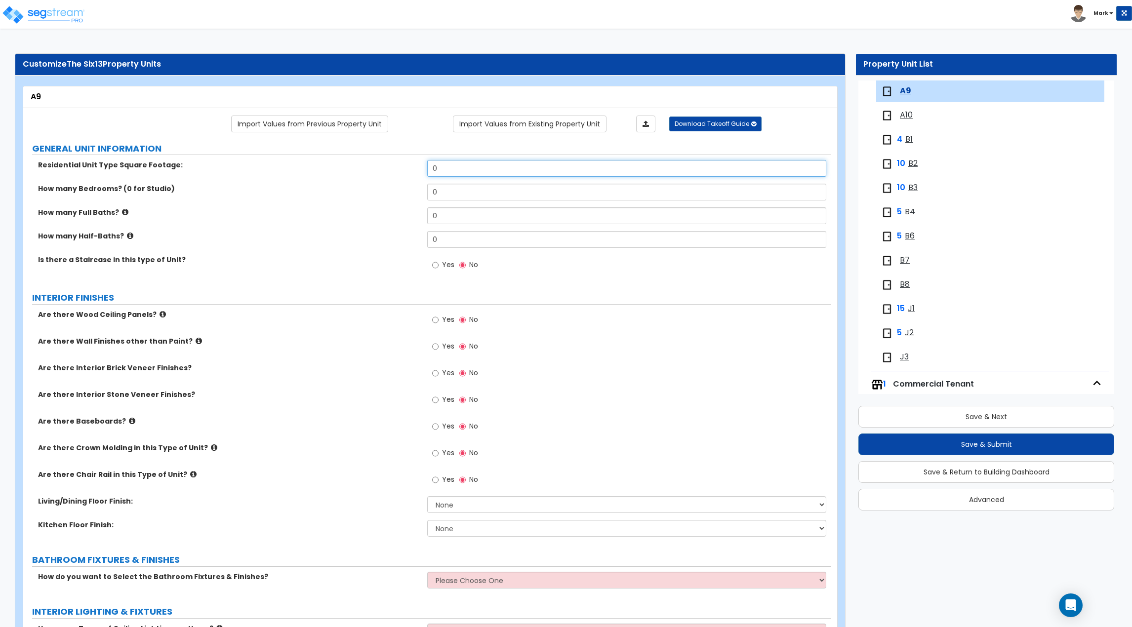
drag, startPoint x: 456, startPoint y: 170, endPoint x: 375, endPoint y: 173, distance: 81.1
click at [375, 173] on div "Residential Unit Type Square Footage: 0" at bounding box center [427, 172] width 808 height 24
click at [360, 119] on link "Import Values from Previous Property Unit" at bounding box center [309, 124] width 157 height 17
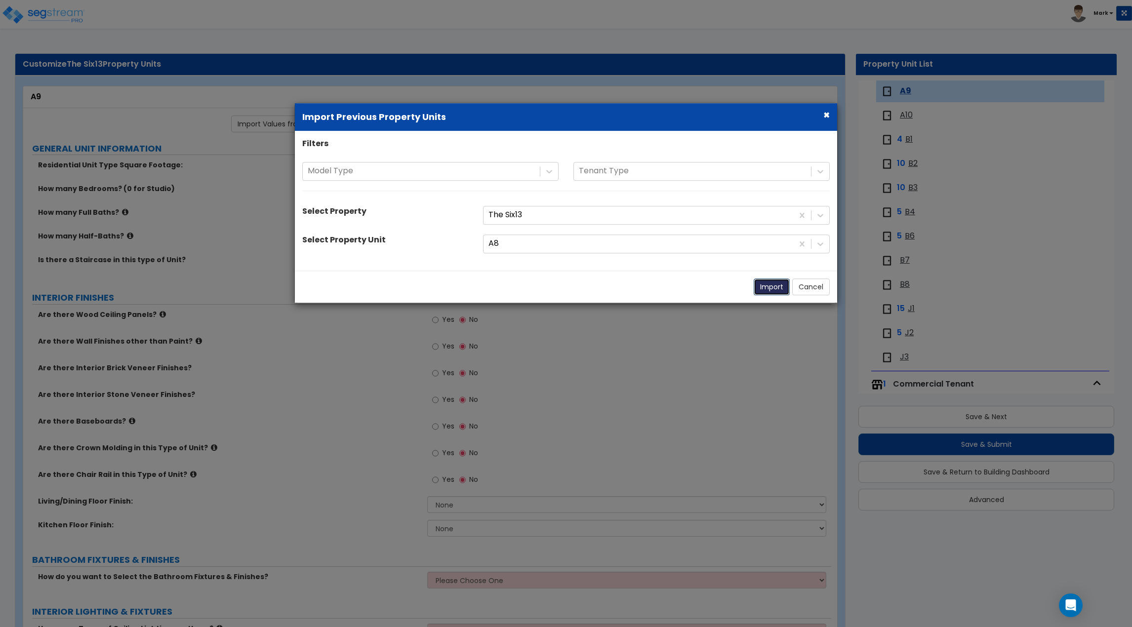
click at [767, 285] on button "Import" at bounding box center [772, 287] width 36 height 17
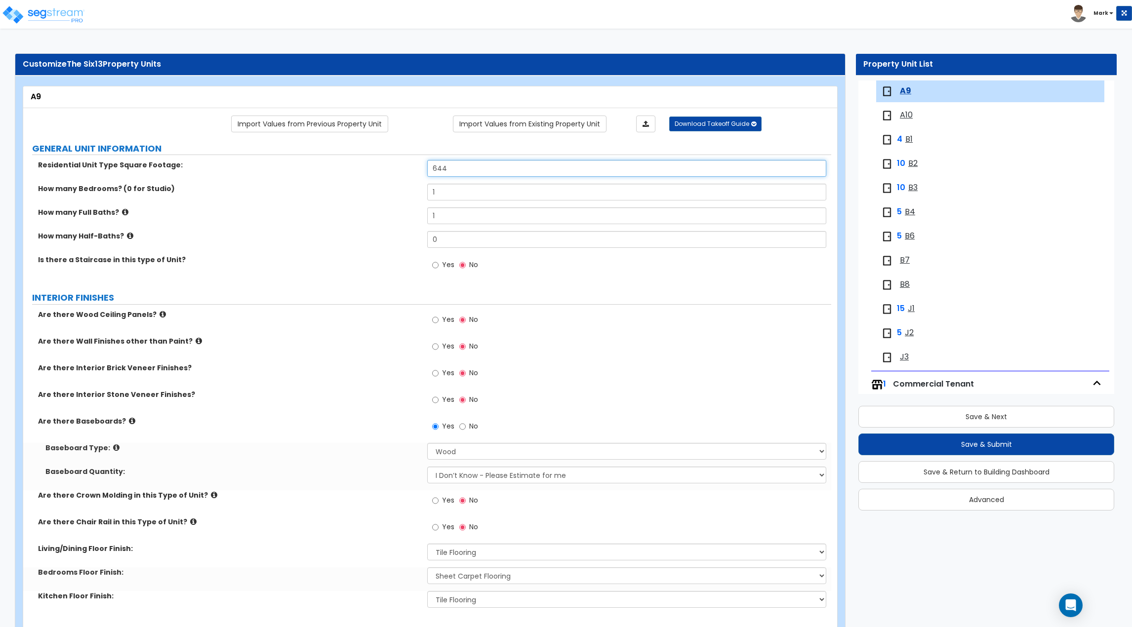
drag, startPoint x: 441, startPoint y: 175, endPoint x: 277, endPoint y: 197, distance: 165.5
click at [278, 197] on div "Residential Unit Type Square Footage: 644 How many Bedrooms? (0 for Studio) 1 H…" at bounding box center [427, 221] width 793 height 122
click at [277, 197] on div "How many Bedrooms? (0 for Studio) 1" at bounding box center [427, 196] width 808 height 24
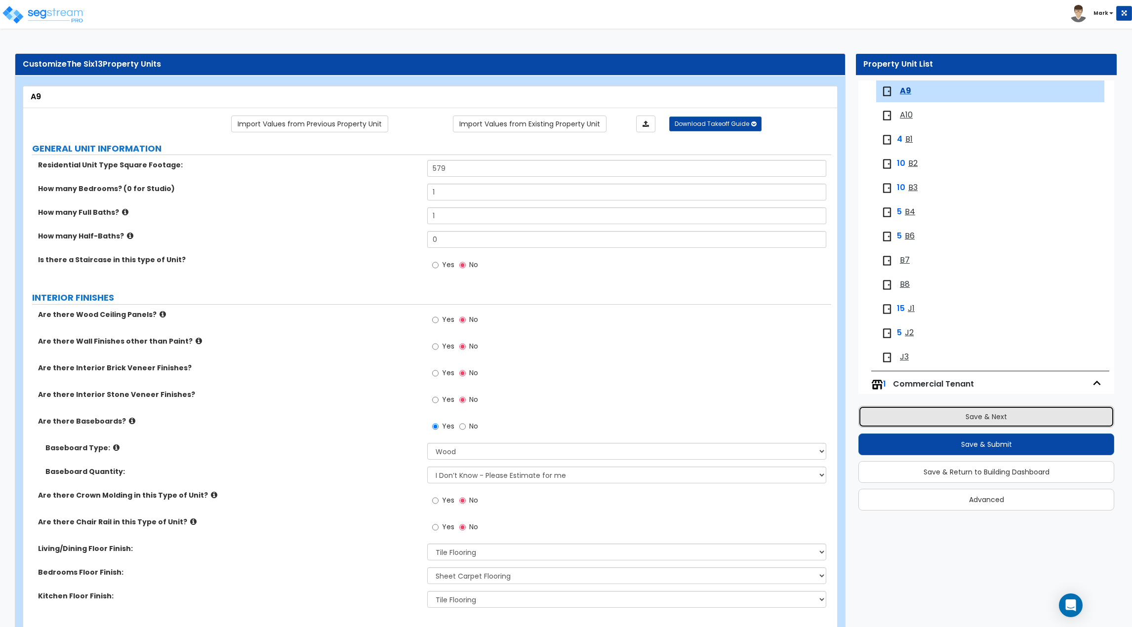
click at [996, 418] on button "Save & Next" at bounding box center [987, 417] width 256 height 22
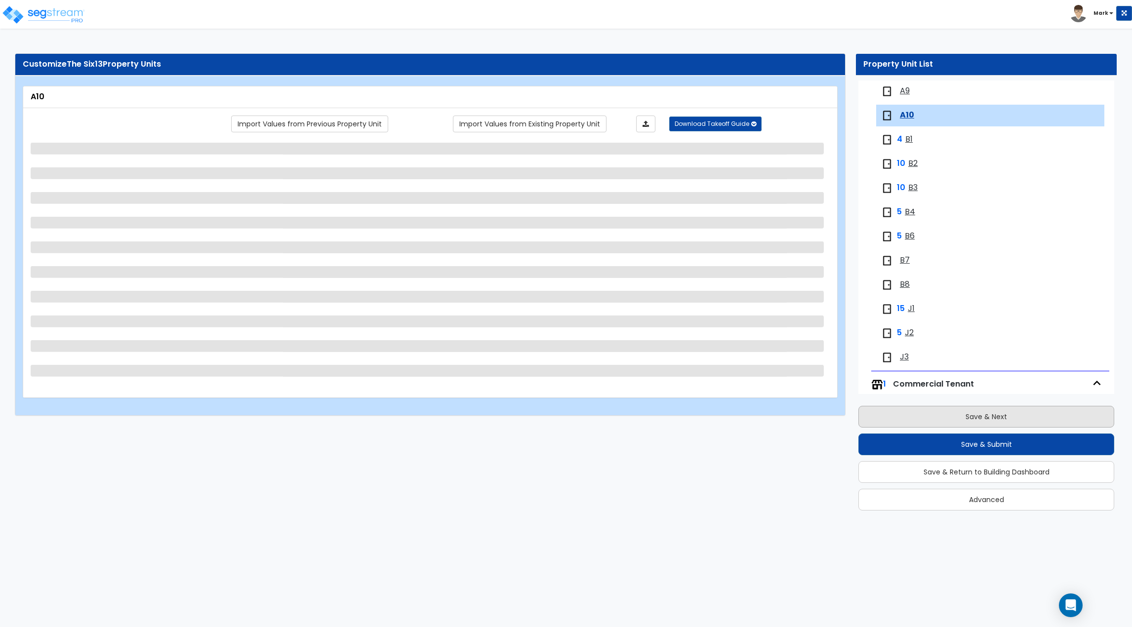
scroll to position [332, 0]
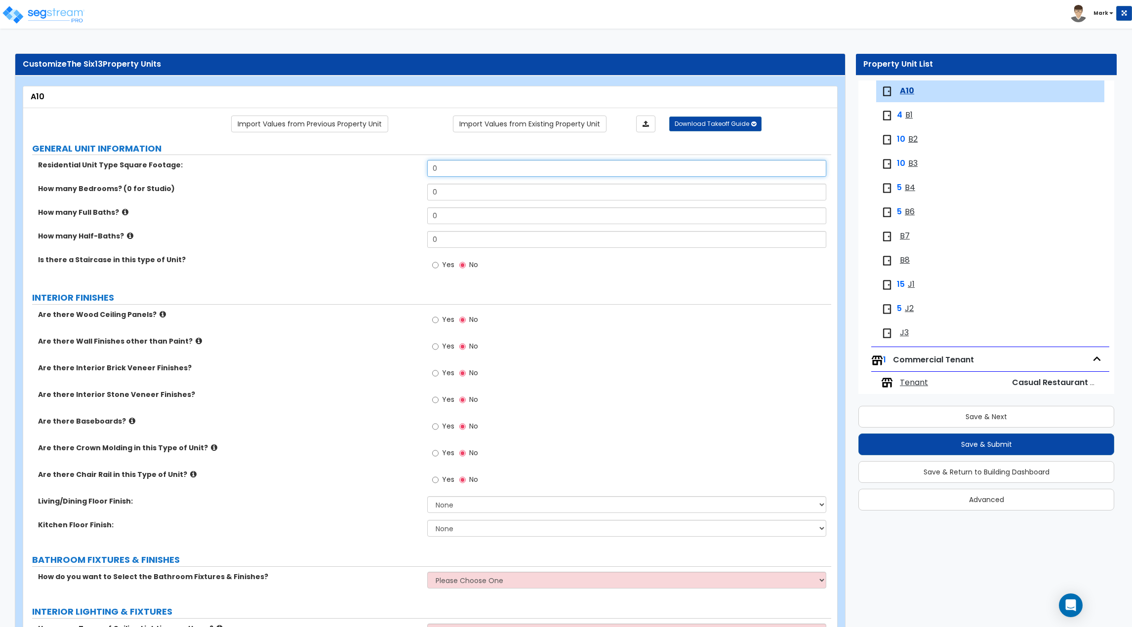
drag, startPoint x: 460, startPoint y: 168, endPoint x: 371, endPoint y: 168, distance: 89.4
click at [371, 168] on div "Residential Unit Type Square Footage: 0" at bounding box center [427, 172] width 808 height 24
click at [331, 125] on link "Import Values from Previous Property Unit" at bounding box center [309, 124] width 157 height 17
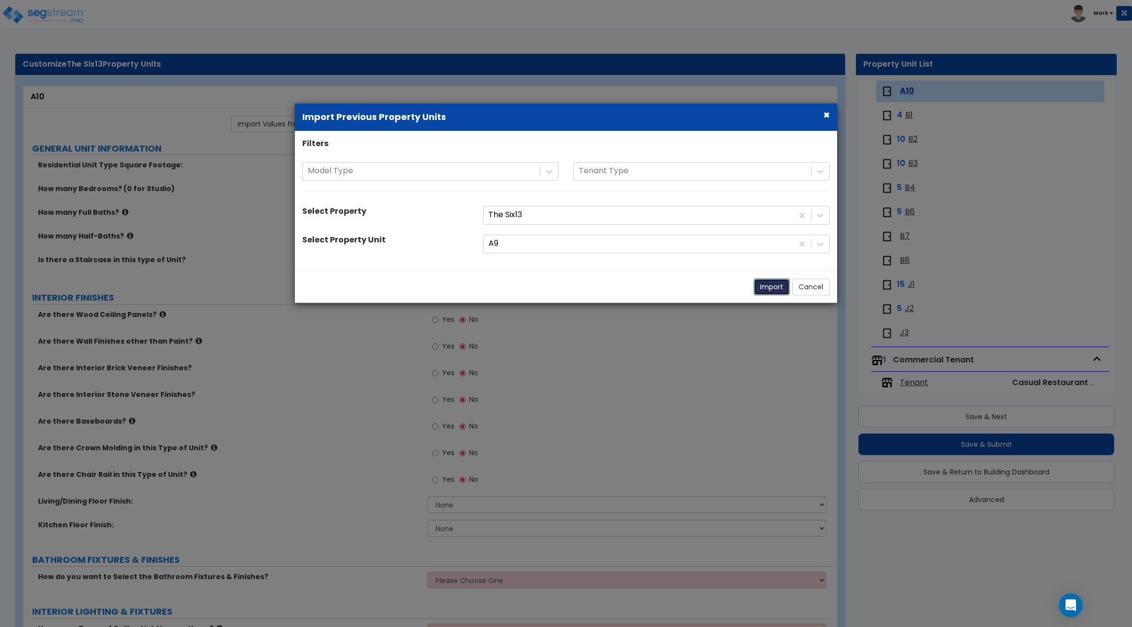
click at [768, 284] on button "Import" at bounding box center [772, 287] width 36 height 17
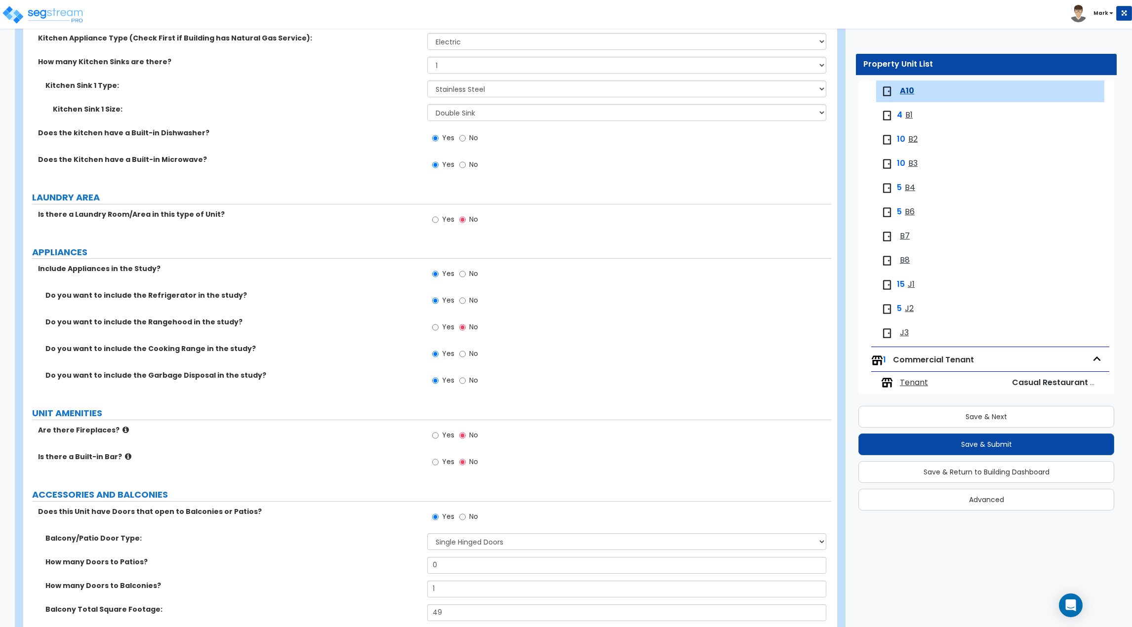
scroll to position [1843, 0]
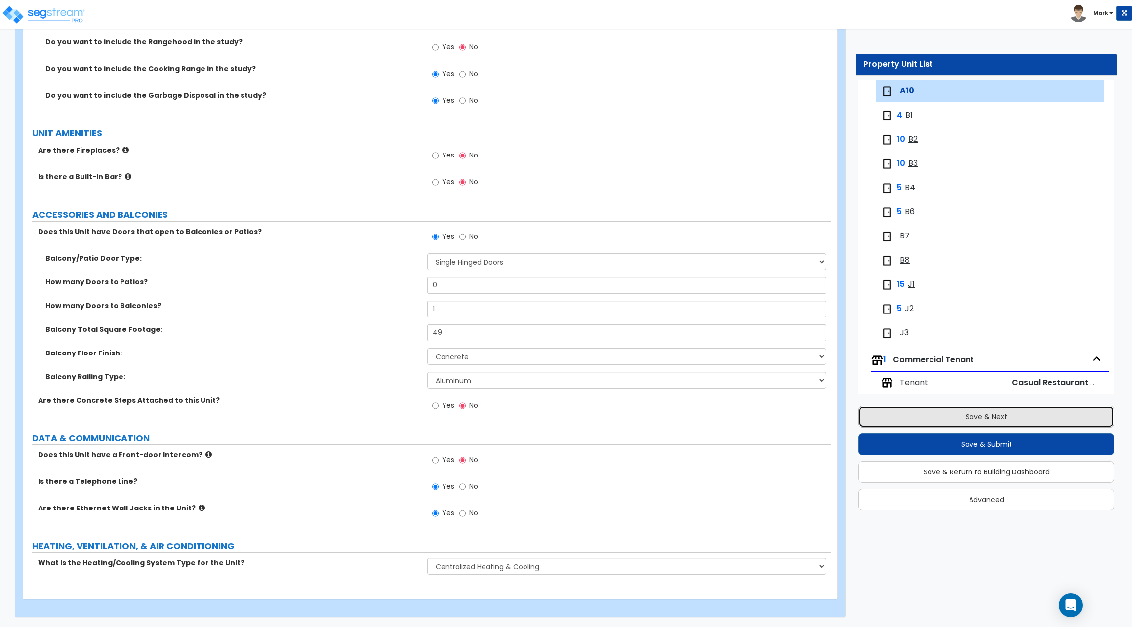
click at [981, 414] on button "Save & Next" at bounding box center [987, 417] width 256 height 22
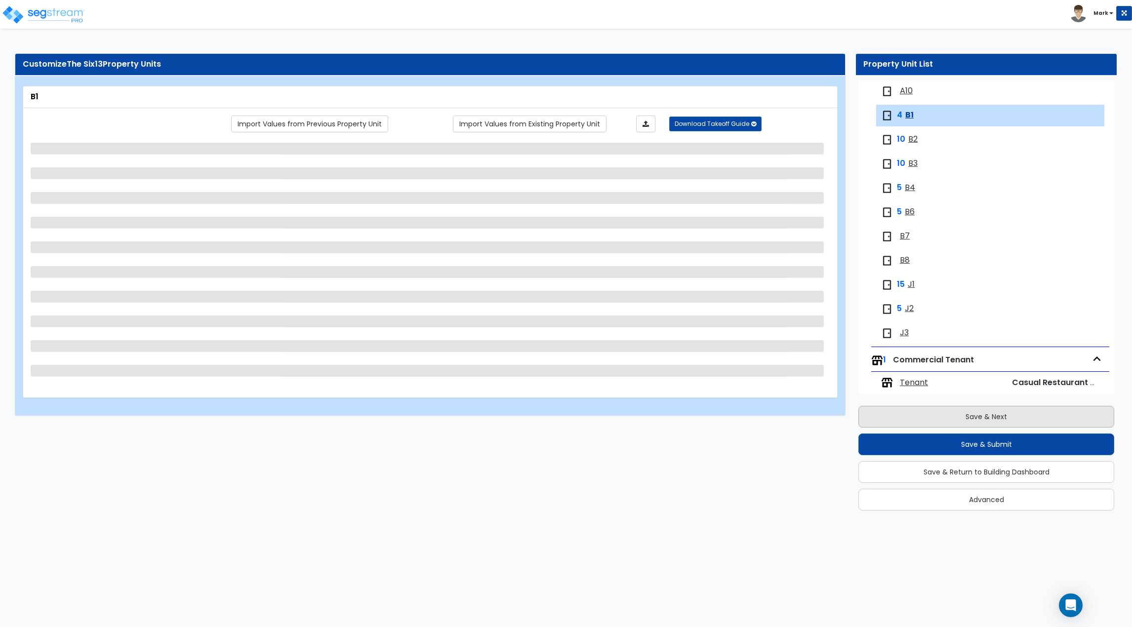
scroll to position [343, 0]
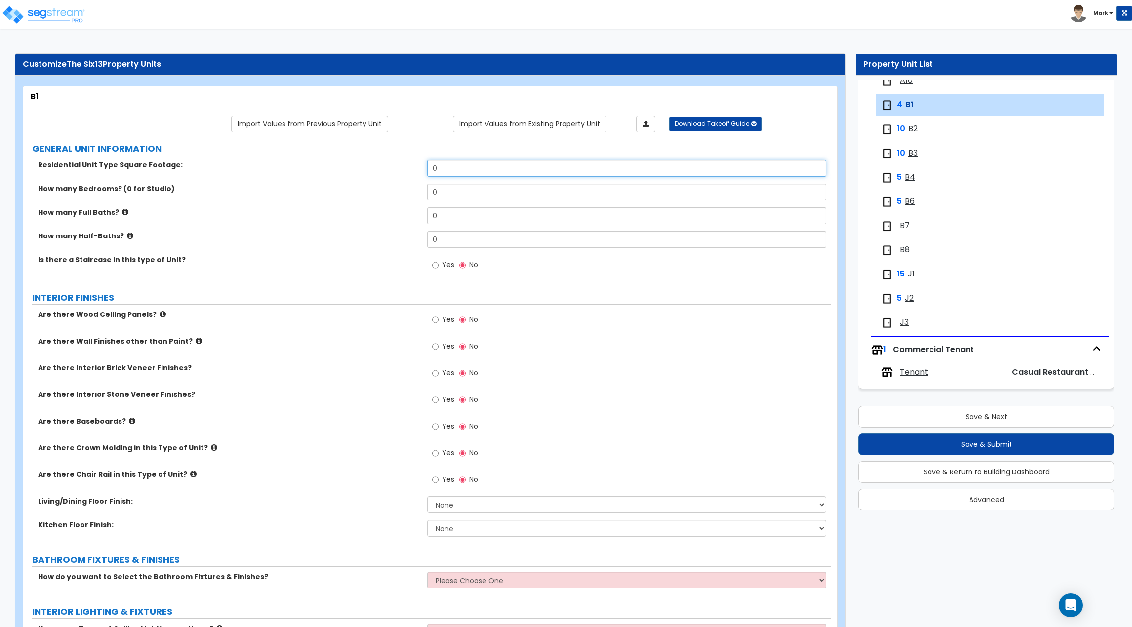
drag, startPoint x: 447, startPoint y: 165, endPoint x: 302, endPoint y: 170, distance: 144.4
click at [302, 170] on div "Residential Unit Type Square Footage: 0" at bounding box center [427, 172] width 808 height 24
click at [331, 204] on div "How many Bedrooms? (0 for Studio) 0" at bounding box center [427, 196] width 808 height 24
drag, startPoint x: 470, startPoint y: 192, endPoint x: 325, endPoint y: 199, distance: 145.4
click at [325, 199] on div "How many Bedrooms? (0 for Studio) 0" at bounding box center [427, 196] width 808 height 24
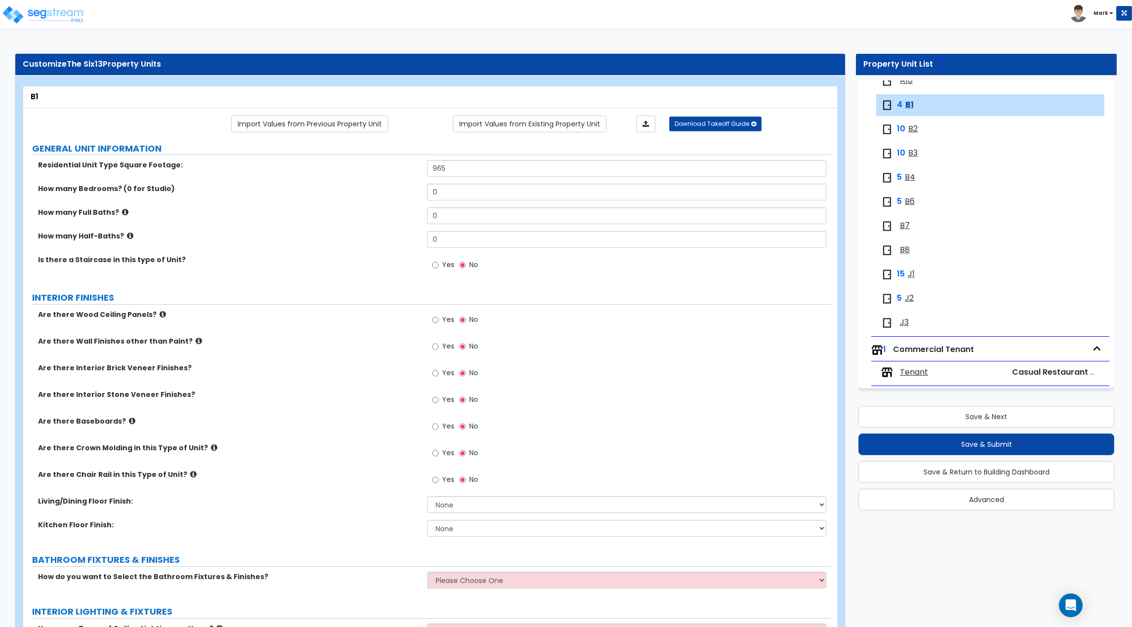
click at [325, 199] on div "How many Bedrooms? (0 for Studio) 0" at bounding box center [427, 196] width 808 height 24
click at [312, 128] on link "Import Values from Previous Property Unit" at bounding box center [309, 124] width 157 height 17
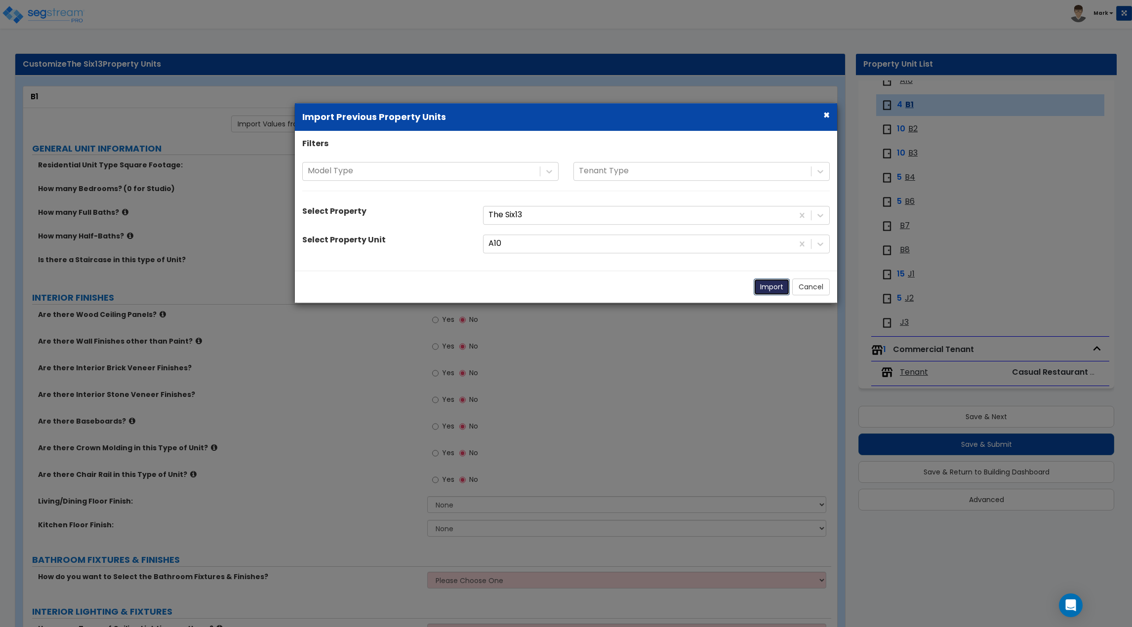
click at [780, 286] on button "Import" at bounding box center [772, 287] width 36 height 17
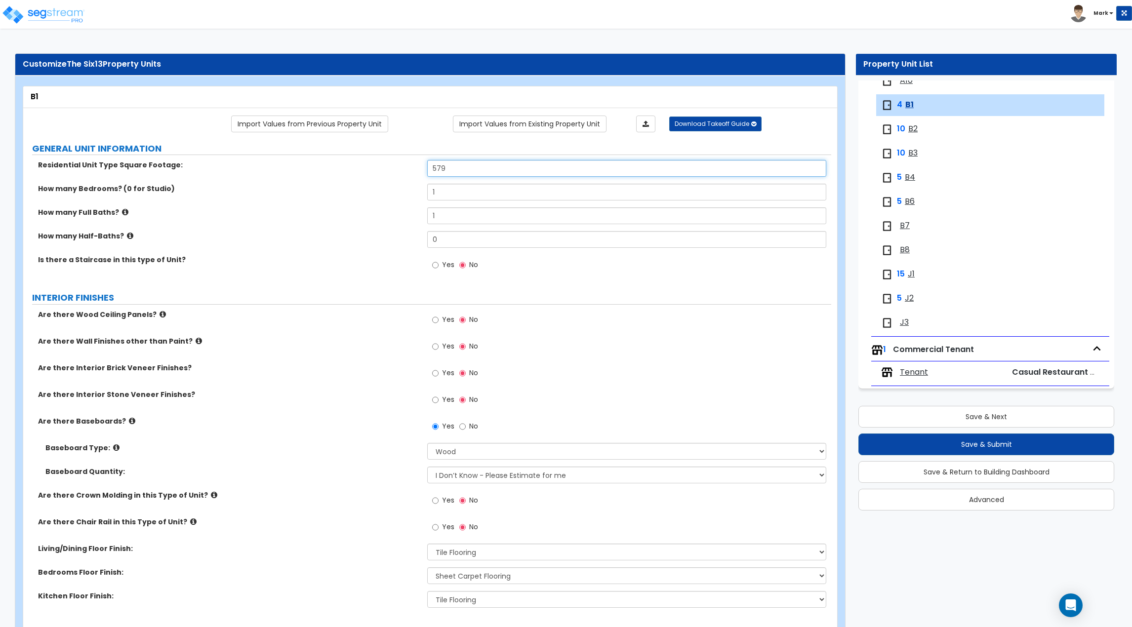
drag, startPoint x: 437, startPoint y: 174, endPoint x: 309, endPoint y: 175, distance: 128.0
click at [311, 174] on div "Residential Unit Type Square Footage: 579" at bounding box center [427, 172] width 808 height 24
drag, startPoint x: 463, startPoint y: 193, endPoint x: 381, endPoint y: 195, distance: 82.0
click at [383, 195] on div "How many Bedrooms? (0 for Studio) 1" at bounding box center [427, 196] width 808 height 24
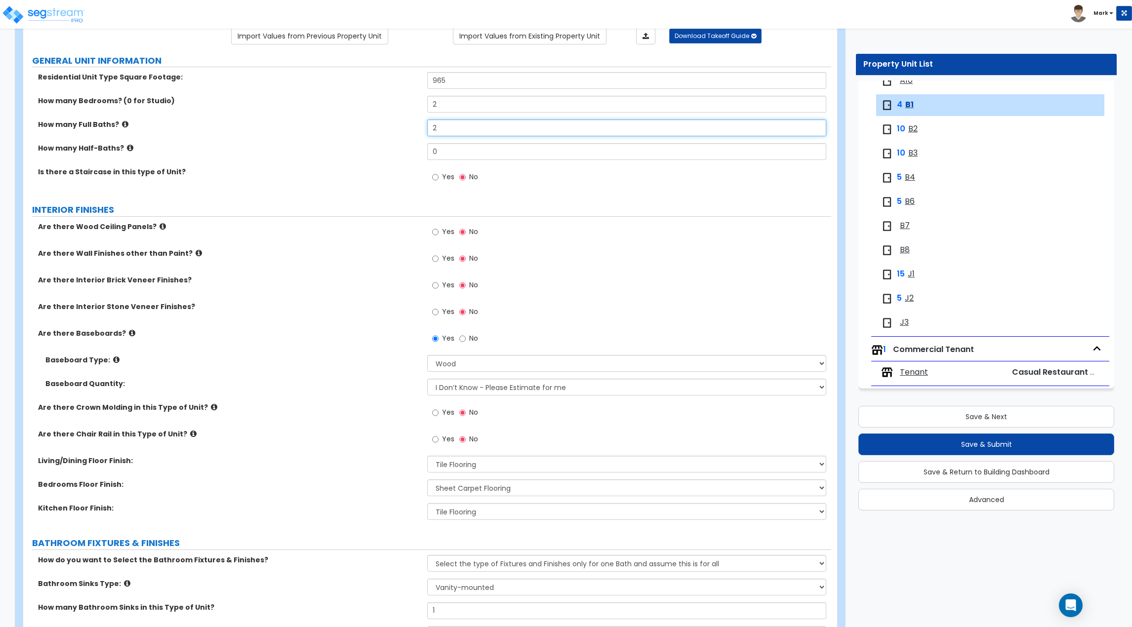
scroll to position [99, 0]
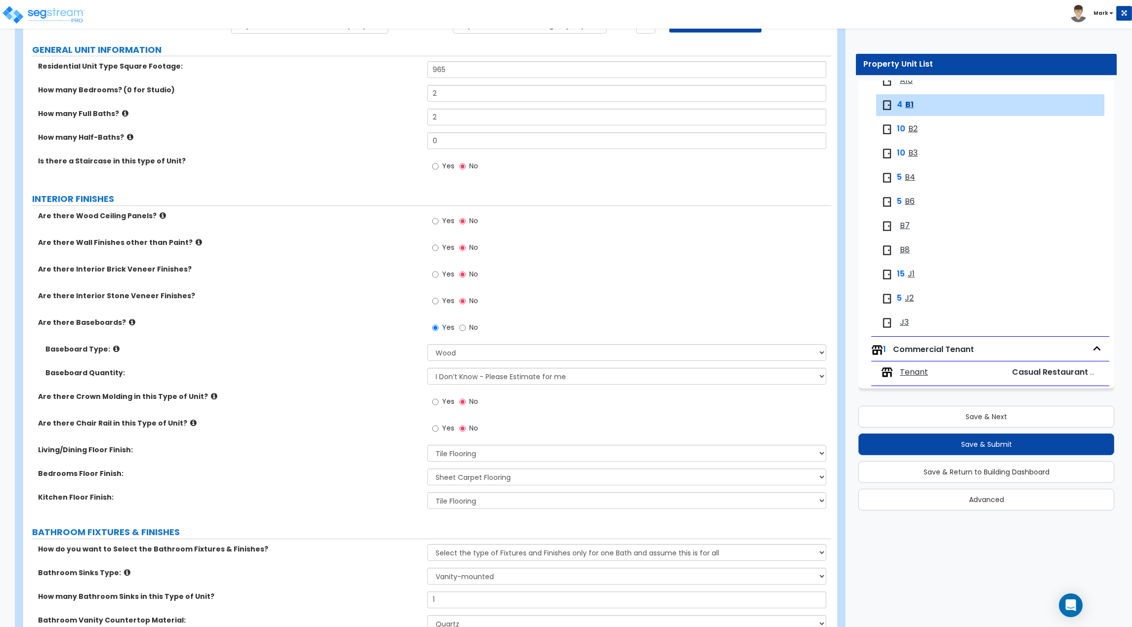
click at [239, 233] on div "Are there Wood Ceiling Panels? Yes No" at bounding box center [427, 224] width 808 height 27
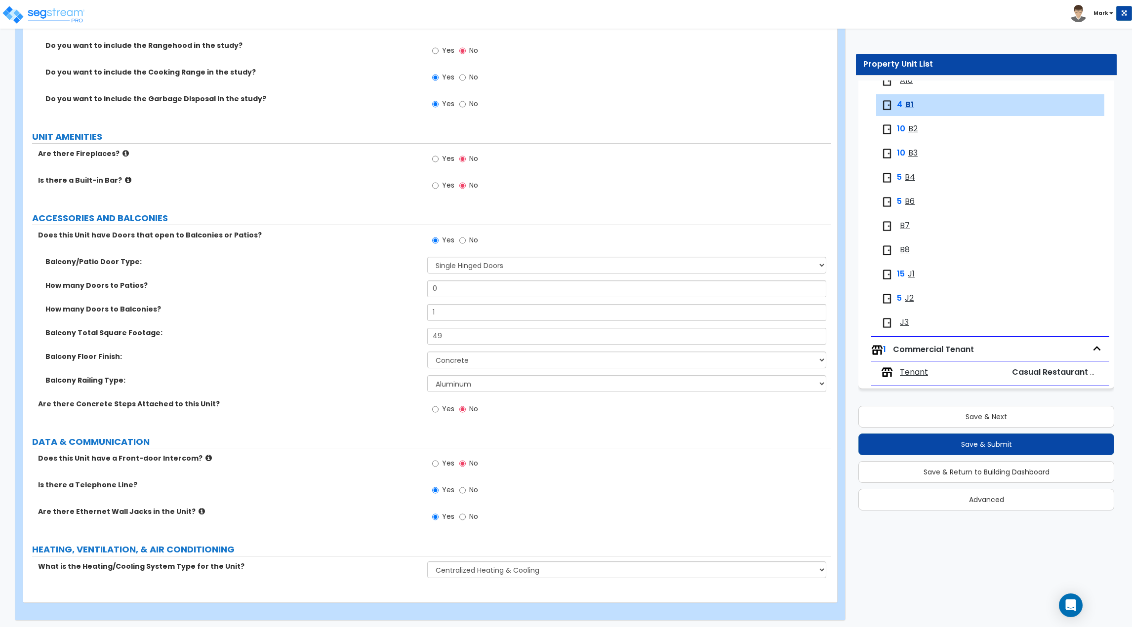
scroll to position [1843, 0]
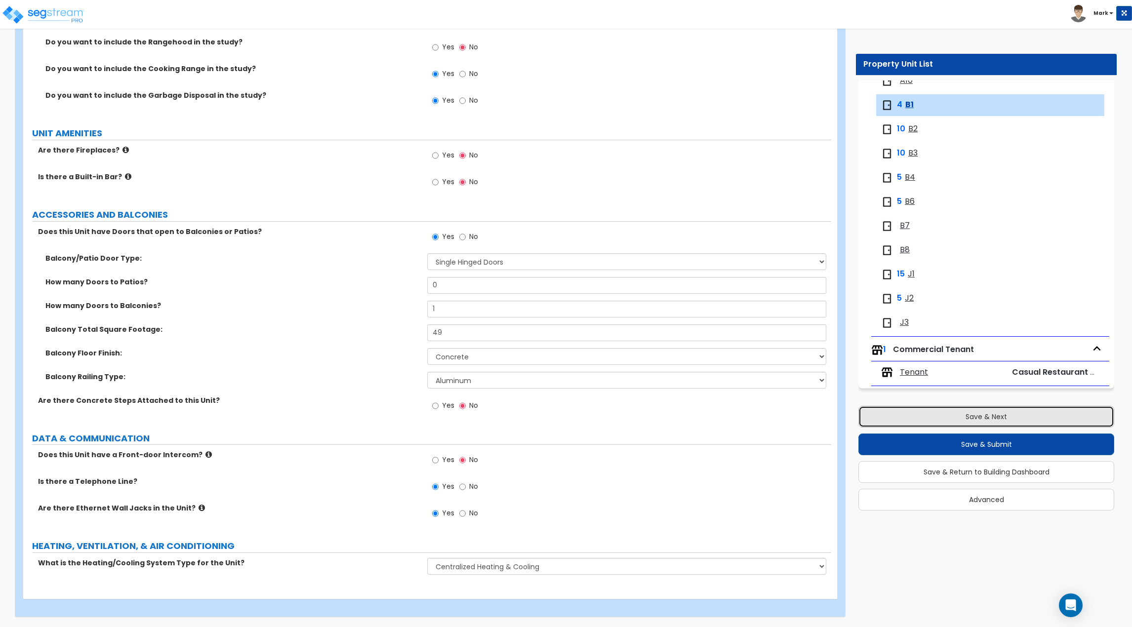
click at [983, 421] on button "Save & Next" at bounding box center [987, 417] width 256 height 22
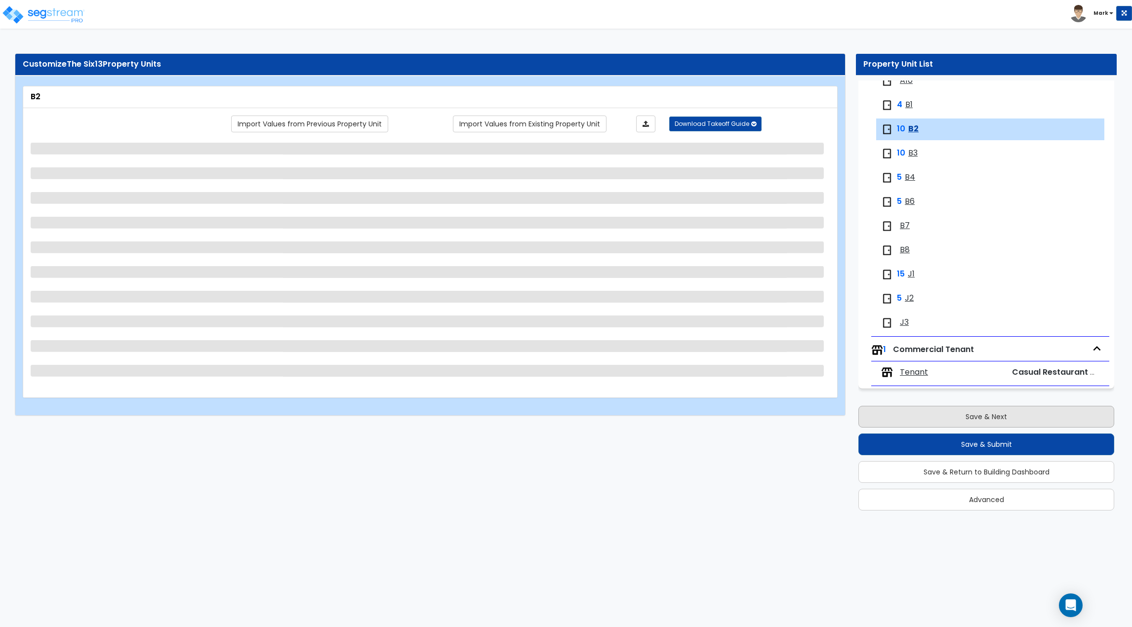
scroll to position [0, 0]
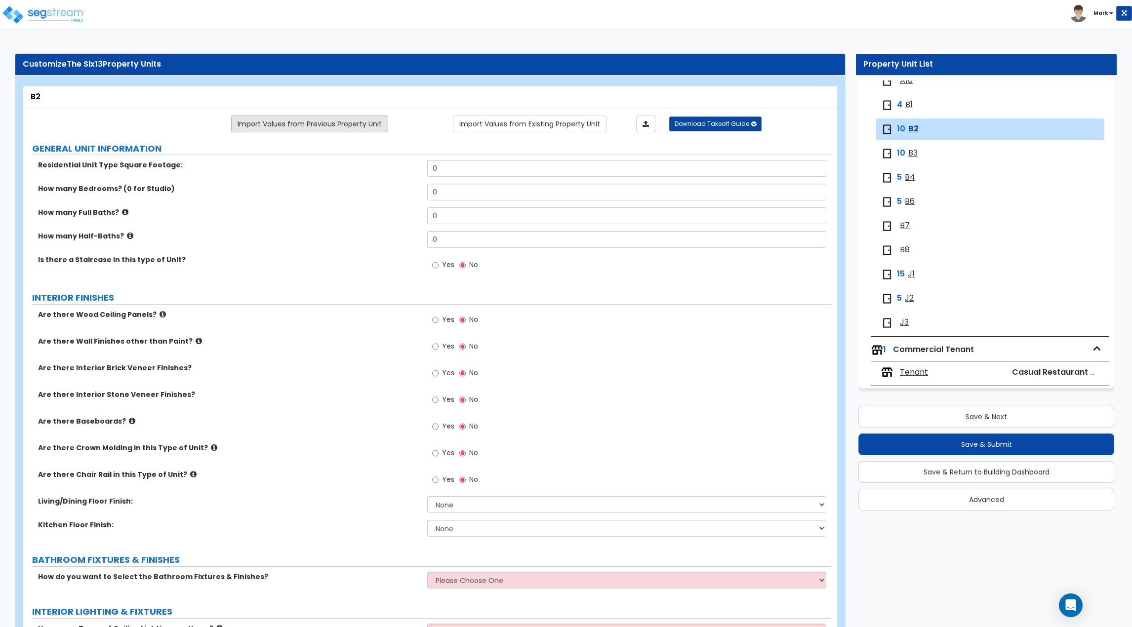
click at [280, 128] on link "Import Values from Previous Property Unit" at bounding box center [309, 124] width 157 height 17
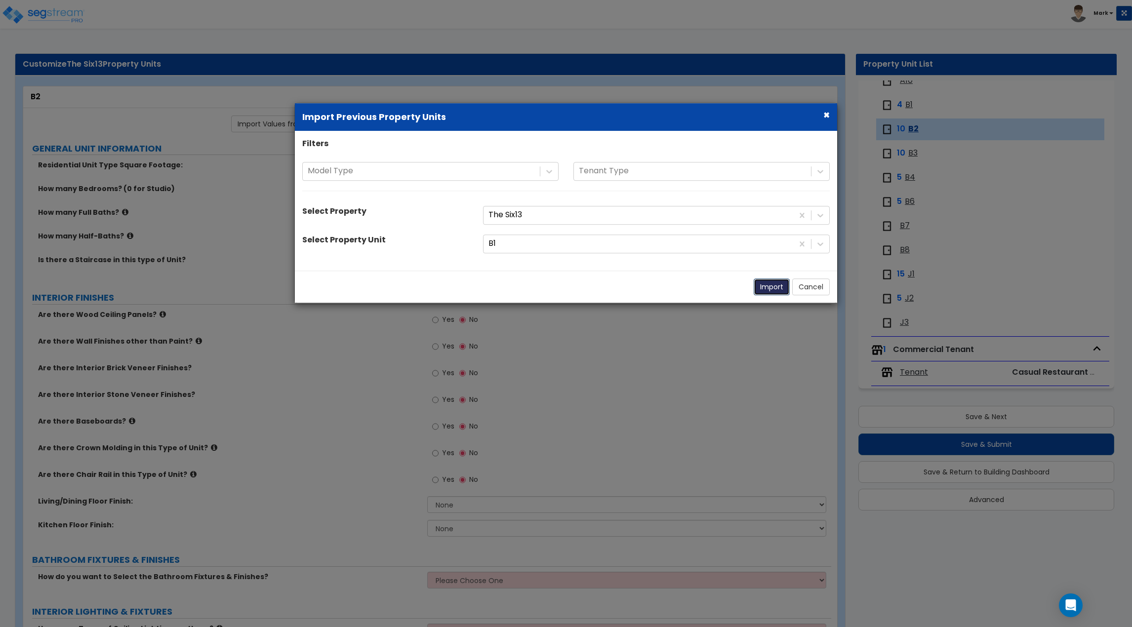
click at [772, 286] on button "Import" at bounding box center [772, 287] width 36 height 17
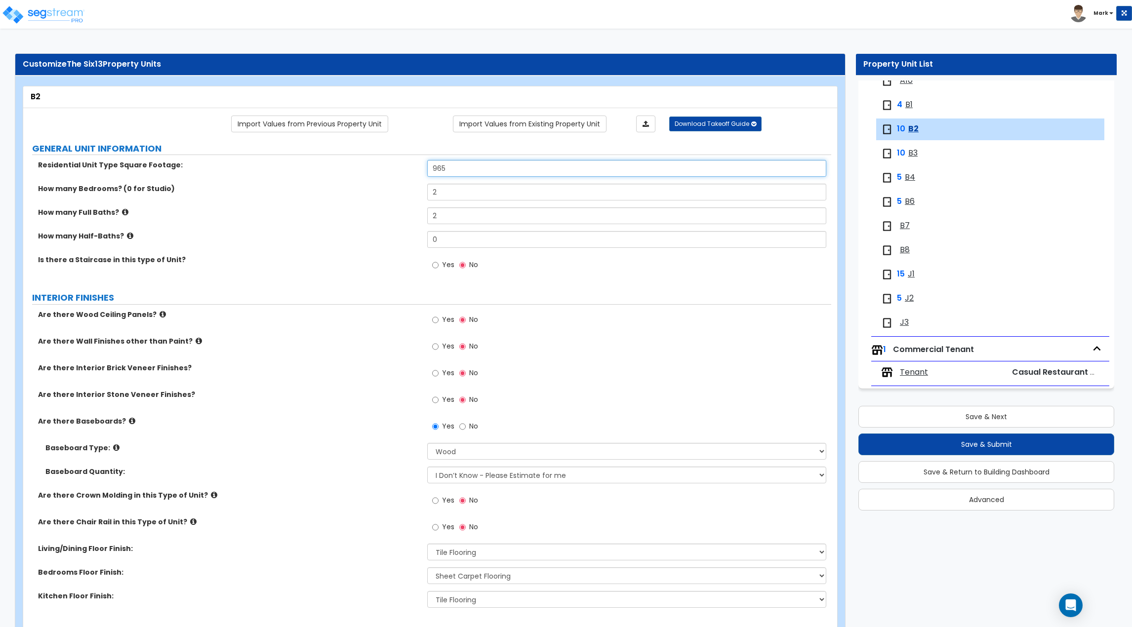
drag, startPoint x: 481, startPoint y: 169, endPoint x: 373, endPoint y: 165, distance: 108.3
click at [373, 165] on div "Residential Unit Type Square Footage: 965" at bounding box center [427, 172] width 808 height 24
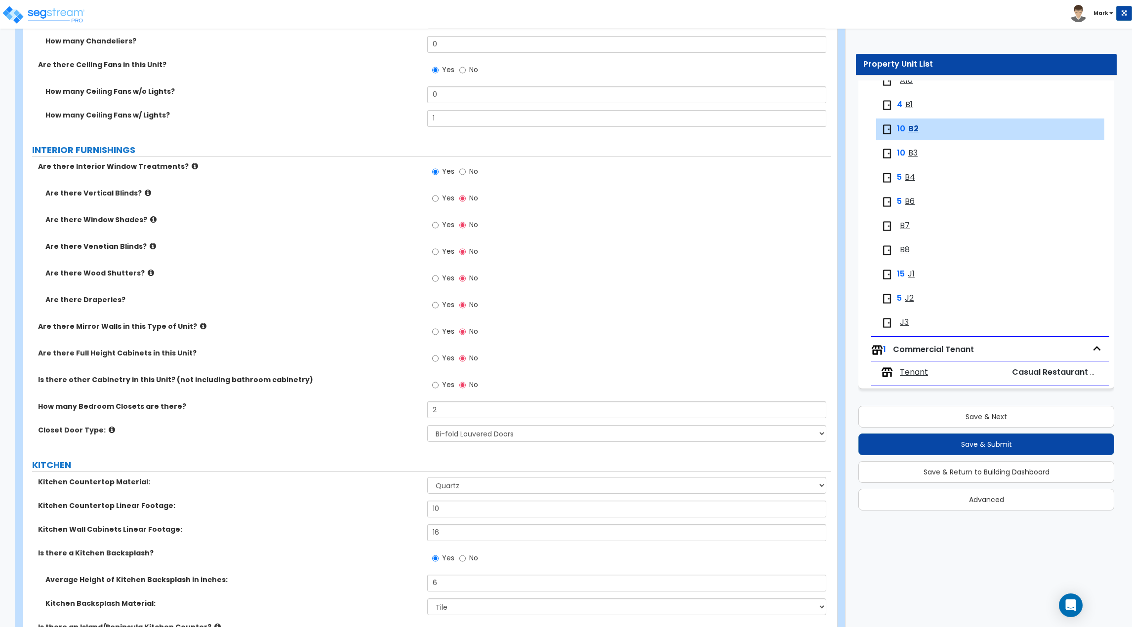
scroll to position [953, 0]
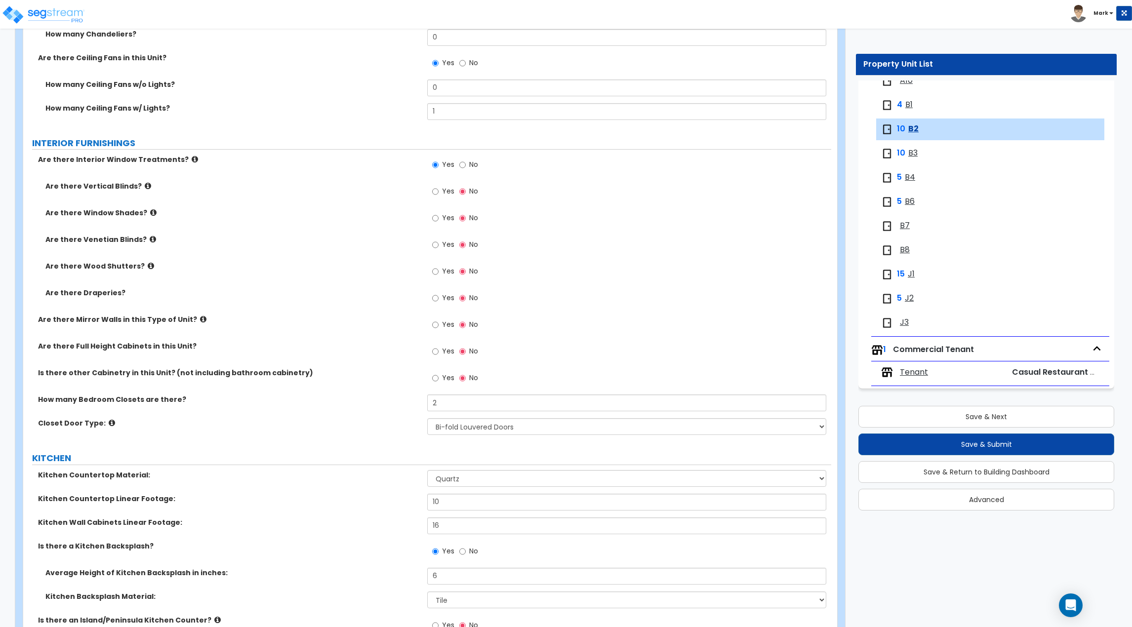
click at [439, 248] on label "Yes" at bounding box center [443, 246] width 22 height 17
click at [439, 248] on input "Yes" at bounding box center [435, 245] width 6 height 11
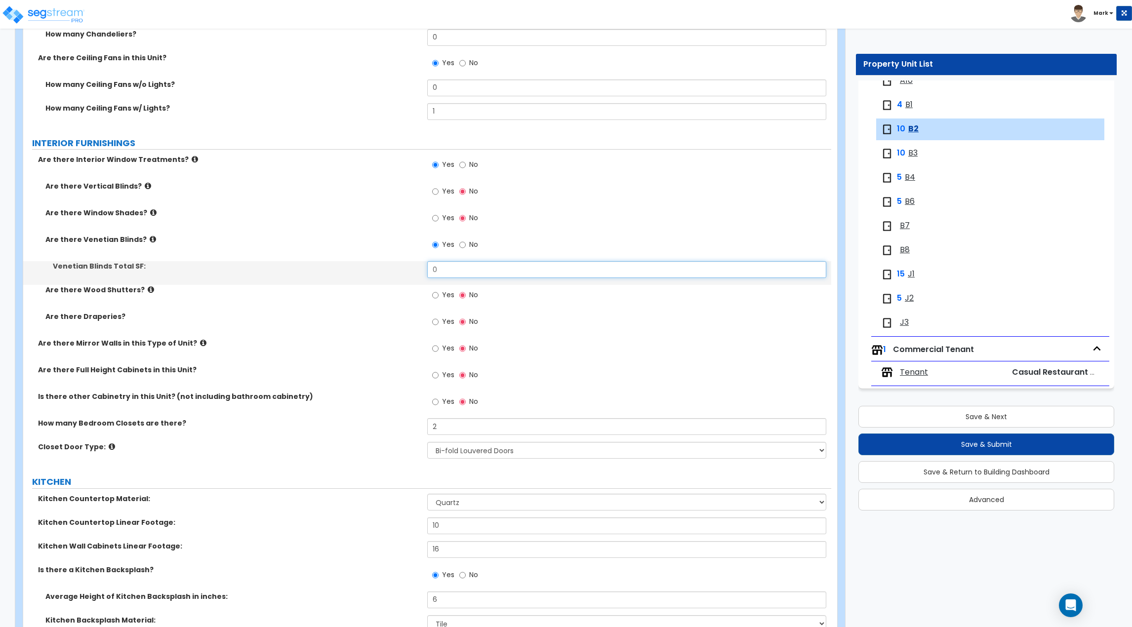
drag, startPoint x: 463, startPoint y: 272, endPoint x: 392, endPoint y: 274, distance: 71.2
click at [390, 274] on div "Venetian Blinds Total SF: 0" at bounding box center [427, 273] width 808 height 24
click at [320, 249] on div "Are there Venetian Blinds? Yes No" at bounding box center [427, 248] width 808 height 27
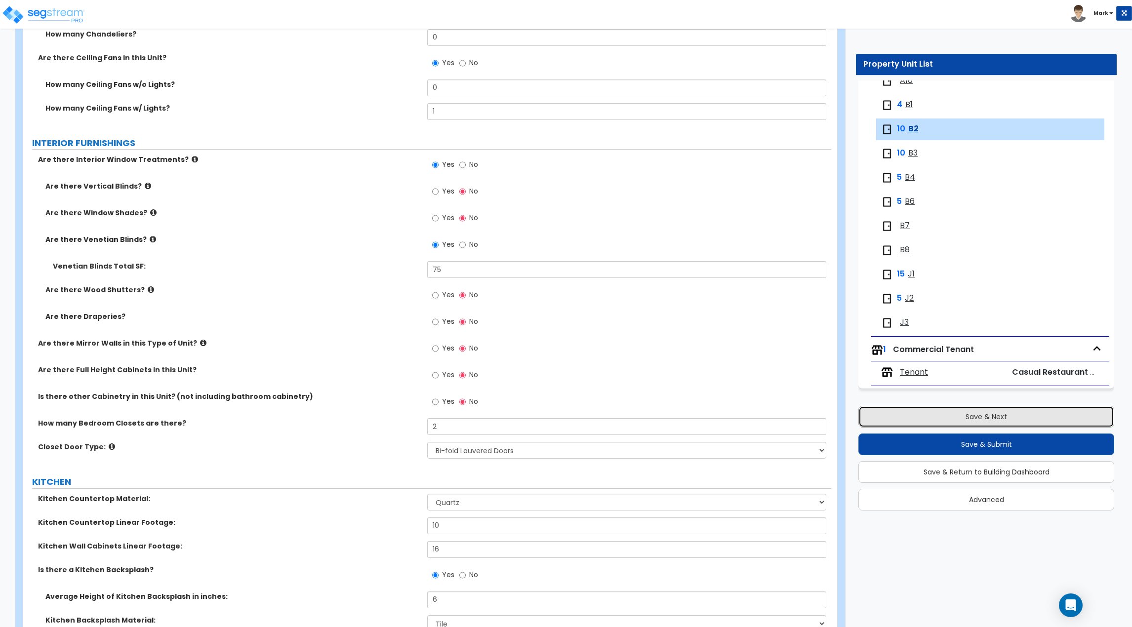
click at [957, 412] on button "Save & Next" at bounding box center [987, 417] width 256 height 22
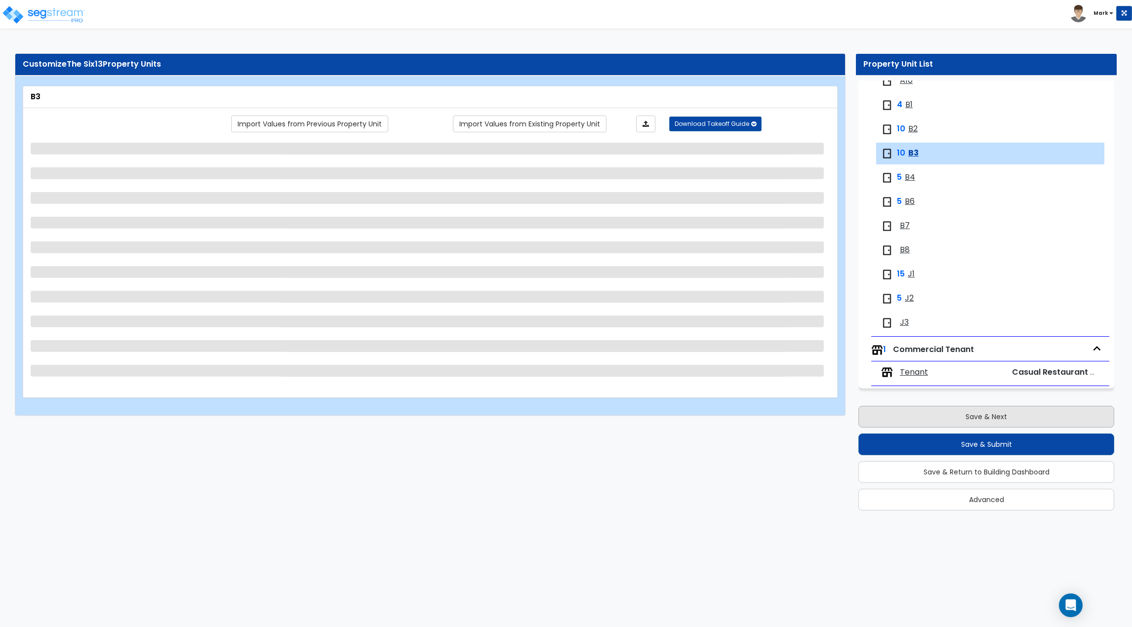
scroll to position [0, 0]
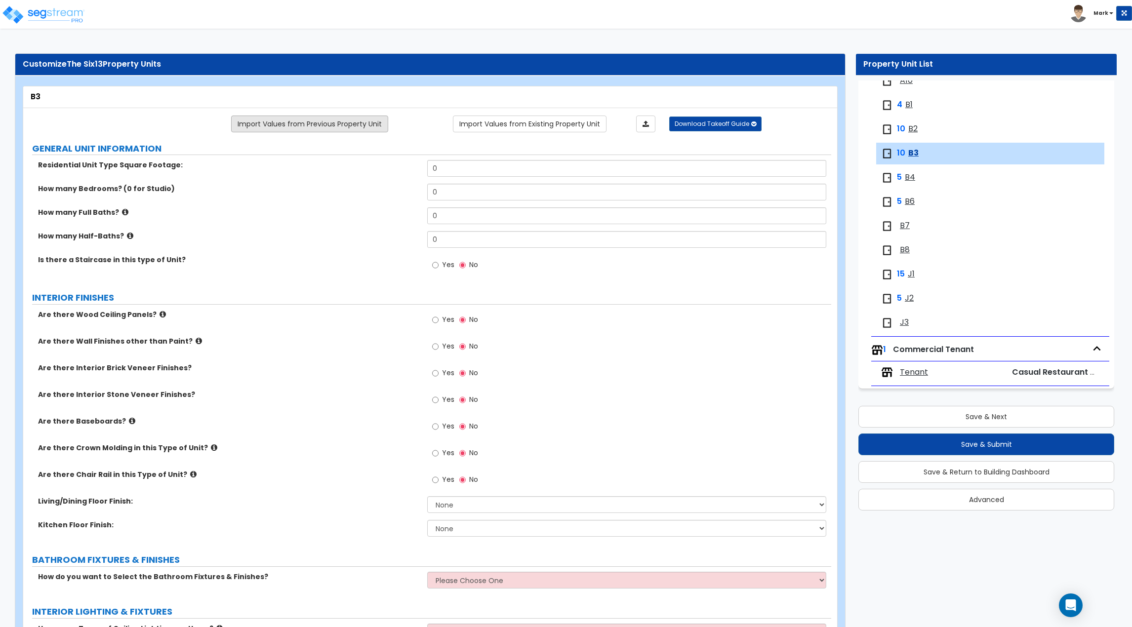
click at [301, 121] on link "Import Values from Previous Property Unit" at bounding box center [309, 124] width 157 height 17
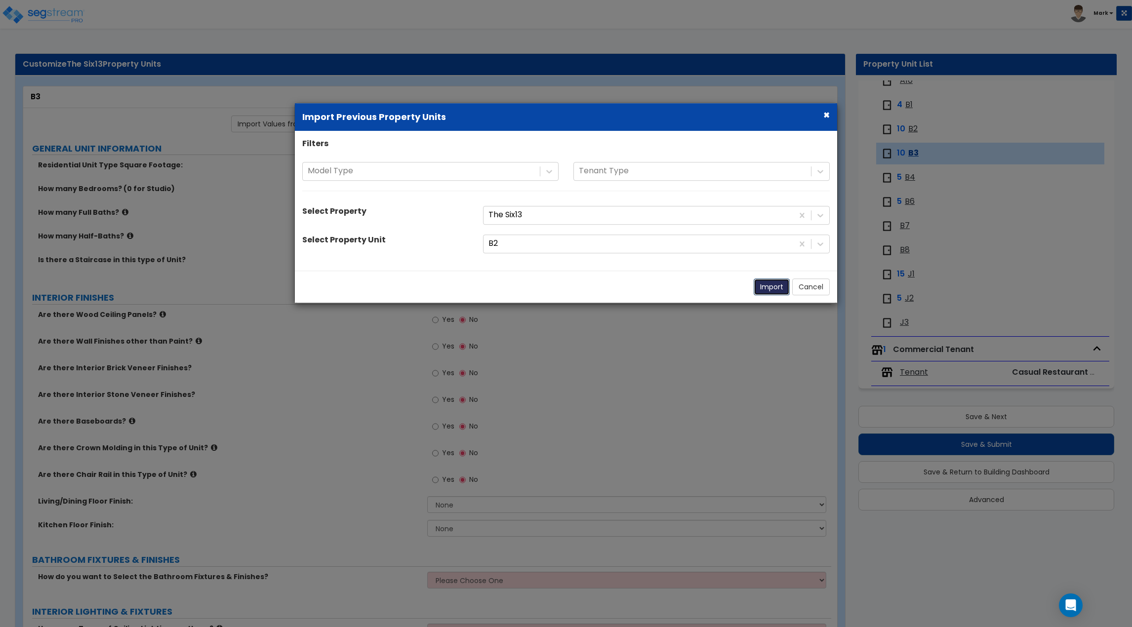
click at [772, 290] on button "Import" at bounding box center [772, 287] width 36 height 17
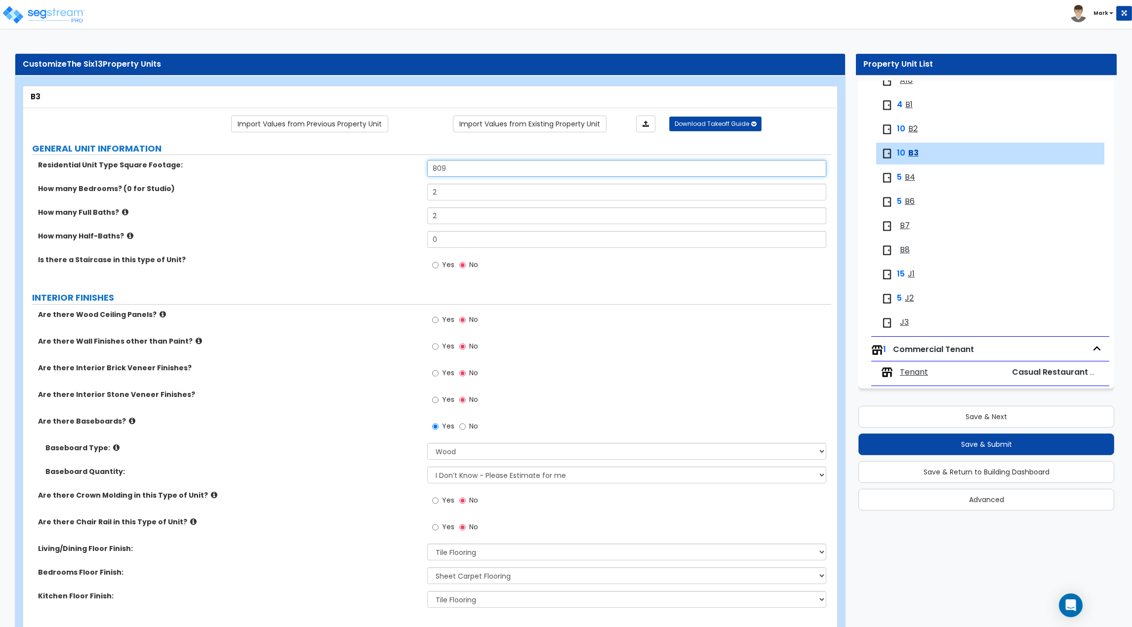
drag, startPoint x: 470, startPoint y: 175, endPoint x: 365, endPoint y: 180, distance: 105.4
click at [365, 180] on div "Residential Unit Type Square Footage: 809" at bounding box center [427, 172] width 808 height 24
click at [332, 211] on label "How many Full Baths?" at bounding box center [229, 212] width 382 height 10
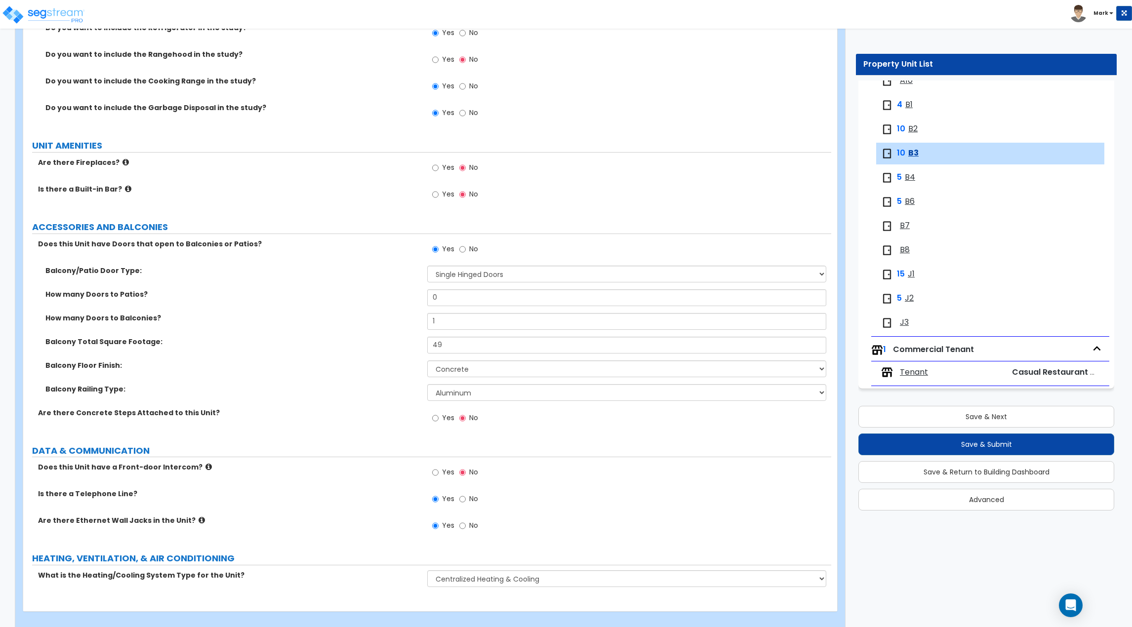
scroll to position [1866, 0]
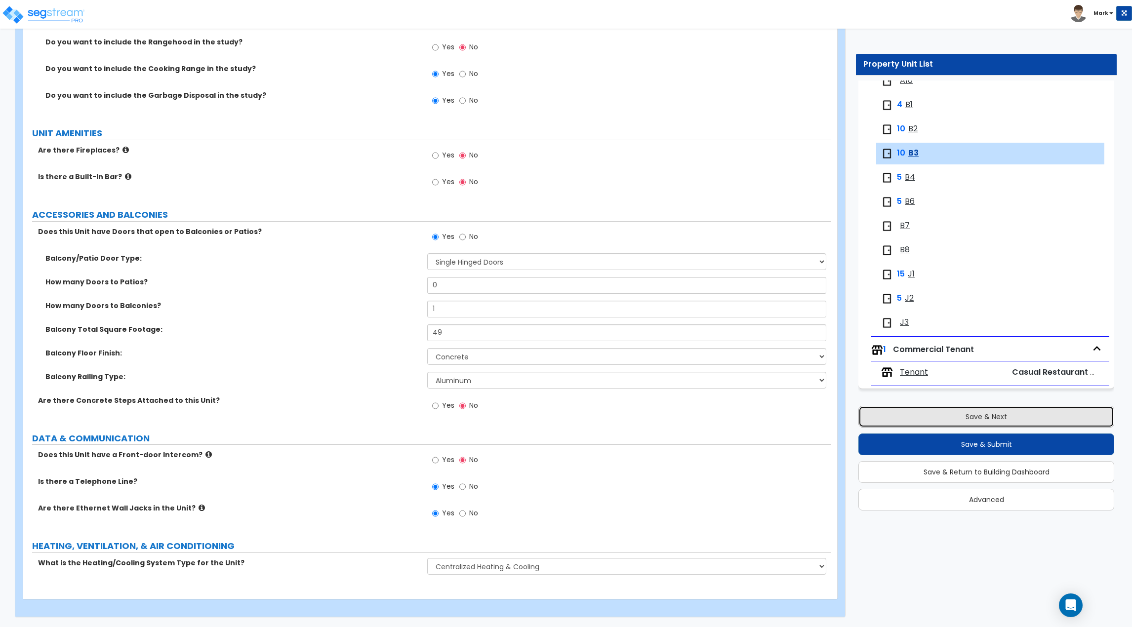
click at [919, 419] on button "Save & Next" at bounding box center [987, 417] width 256 height 22
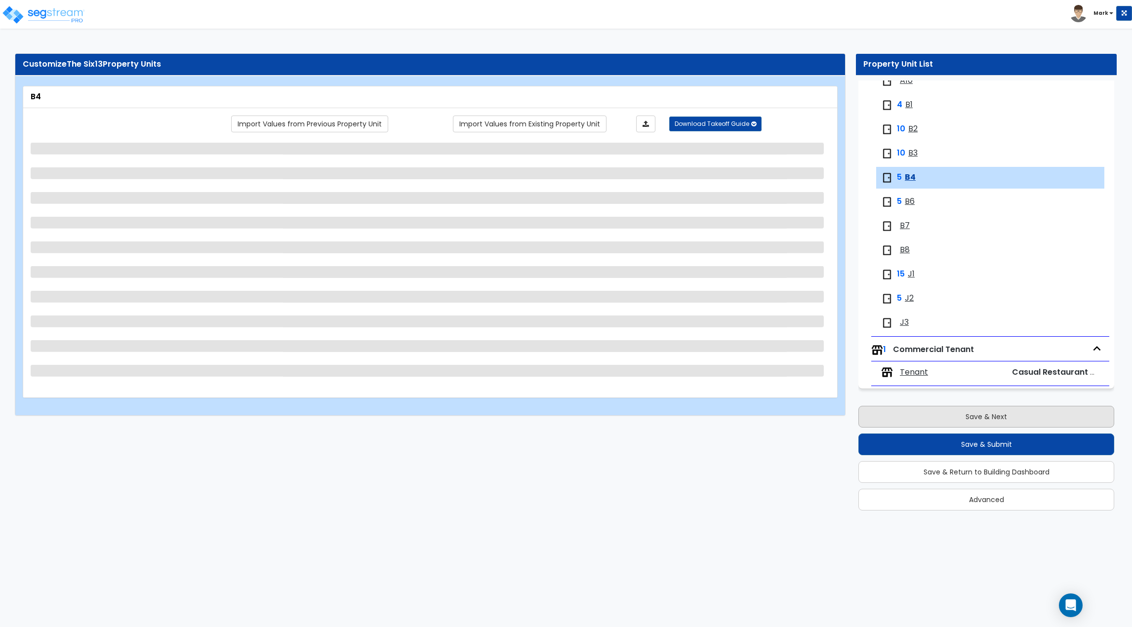
scroll to position [0, 0]
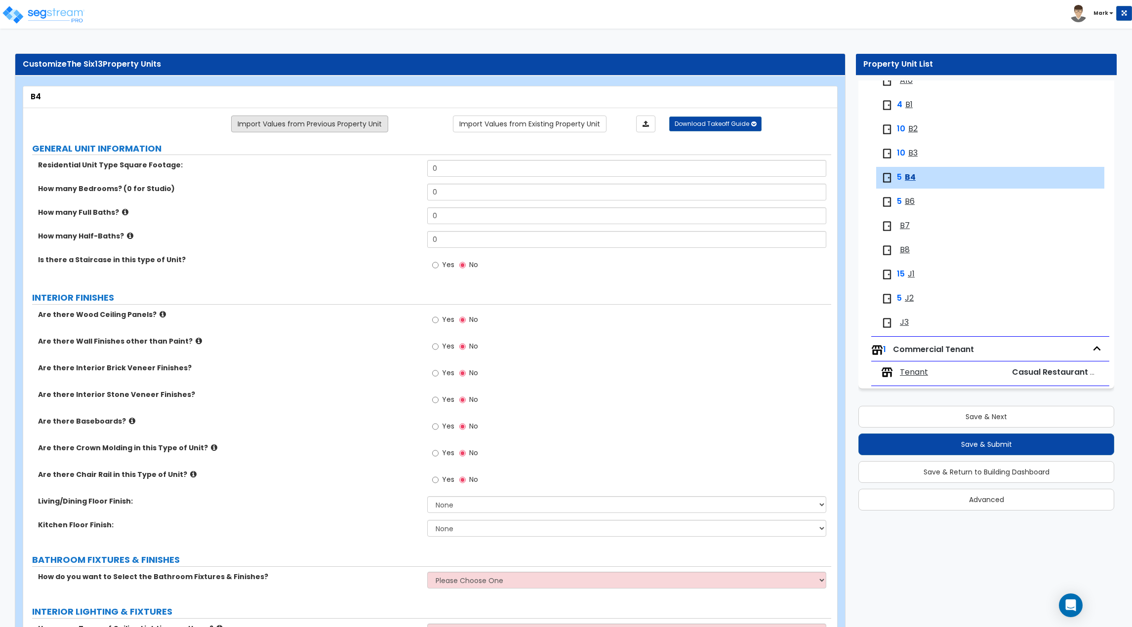
click at [296, 124] on link "Import Values from Previous Property Unit" at bounding box center [309, 124] width 157 height 17
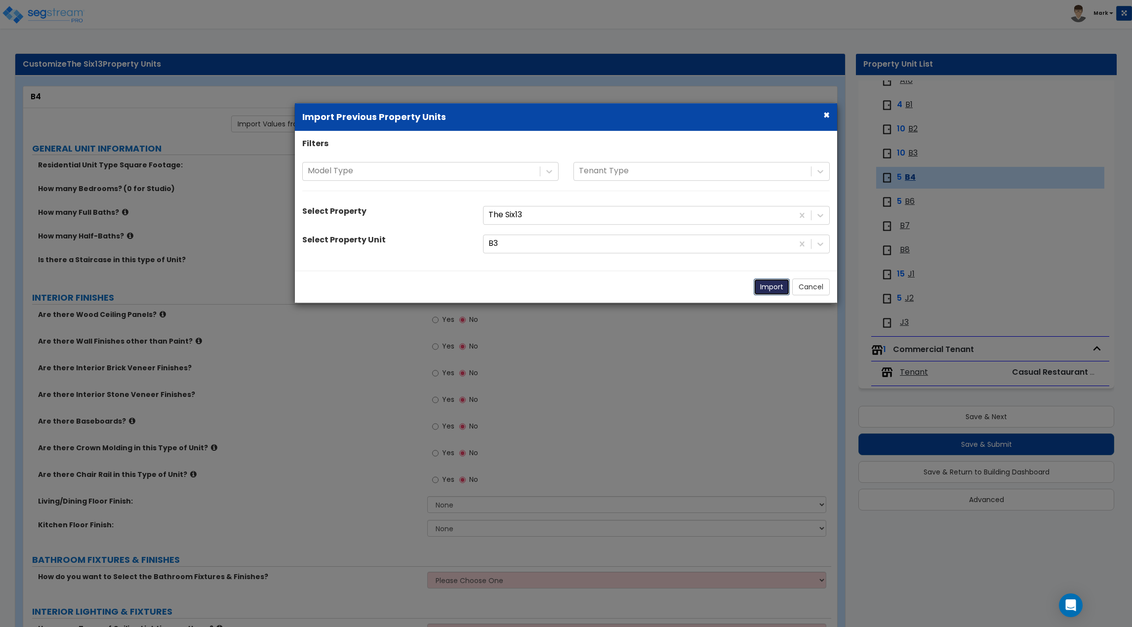
click at [761, 286] on button "Import" at bounding box center [772, 287] width 36 height 17
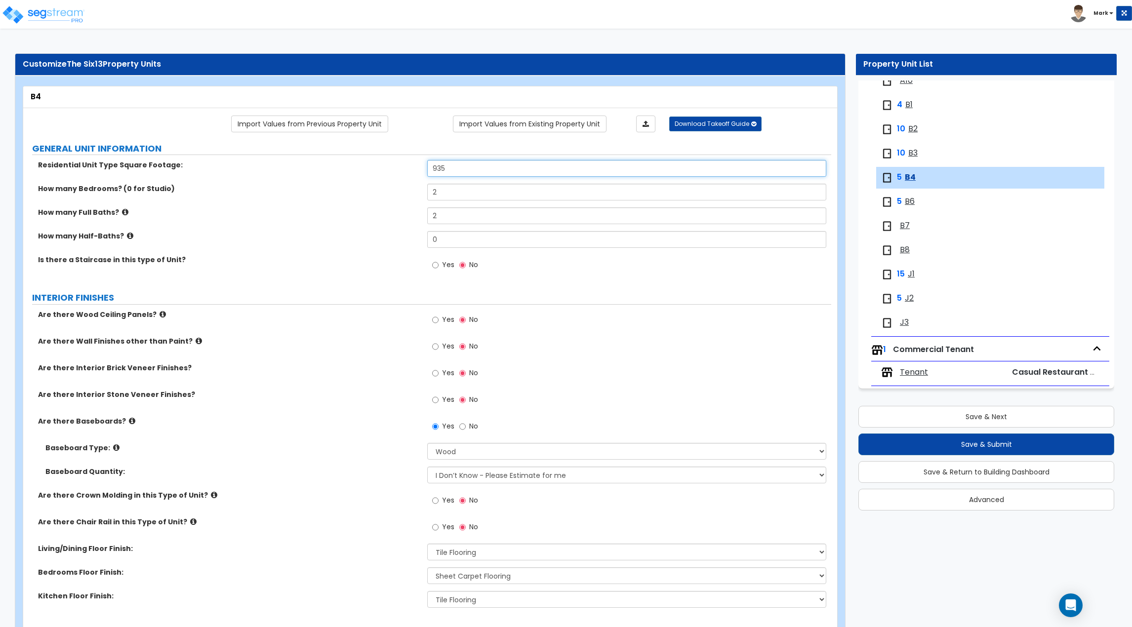
drag, startPoint x: 470, startPoint y: 173, endPoint x: 276, endPoint y: 167, distance: 193.7
click at [277, 167] on div "Residential Unit Type Square Footage: 935" at bounding box center [427, 172] width 808 height 24
click at [269, 235] on label "How many Half-Baths?" at bounding box center [229, 236] width 382 height 10
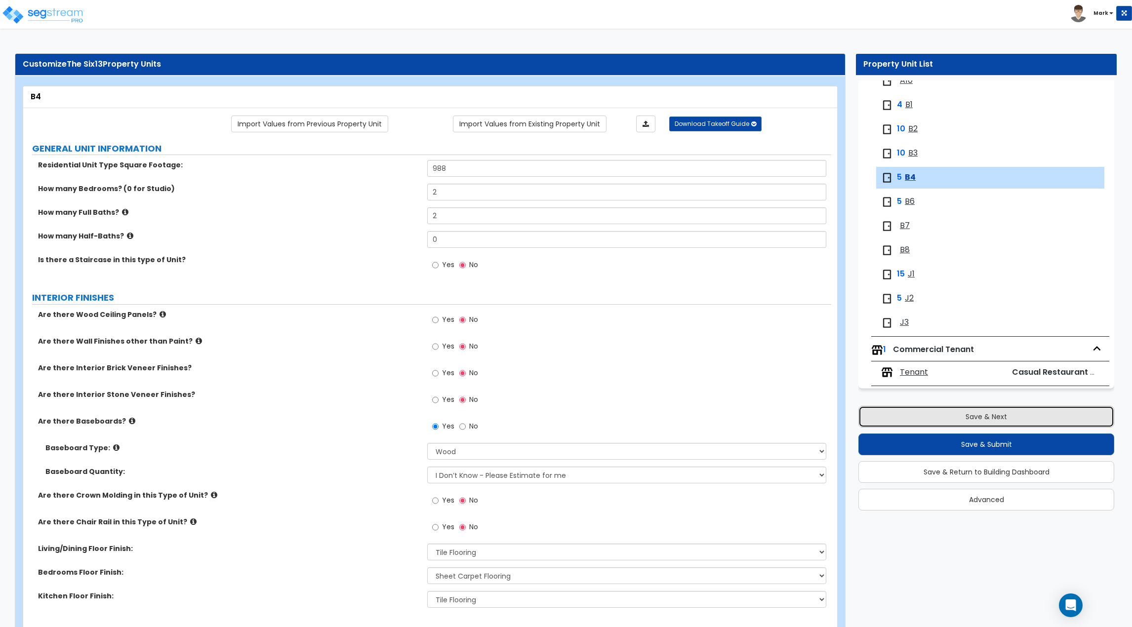
click at [941, 419] on button "Save & Next" at bounding box center [987, 417] width 256 height 22
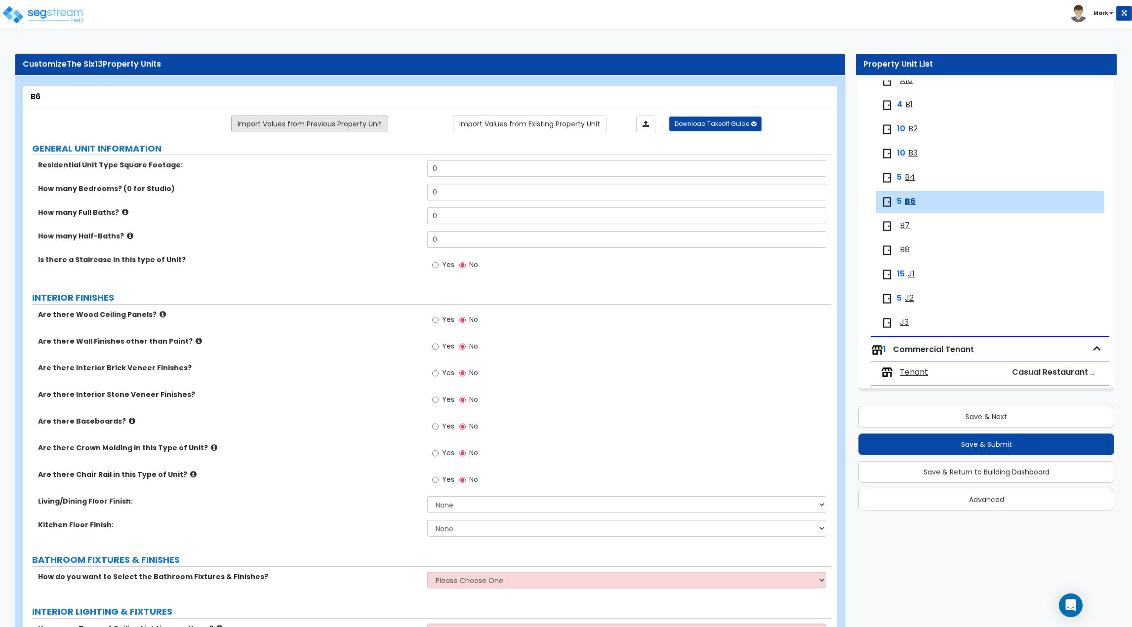
click at [329, 125] on link "Import Values from Previous Property Unit" at bounding box center [309, 124] width 157 height 17
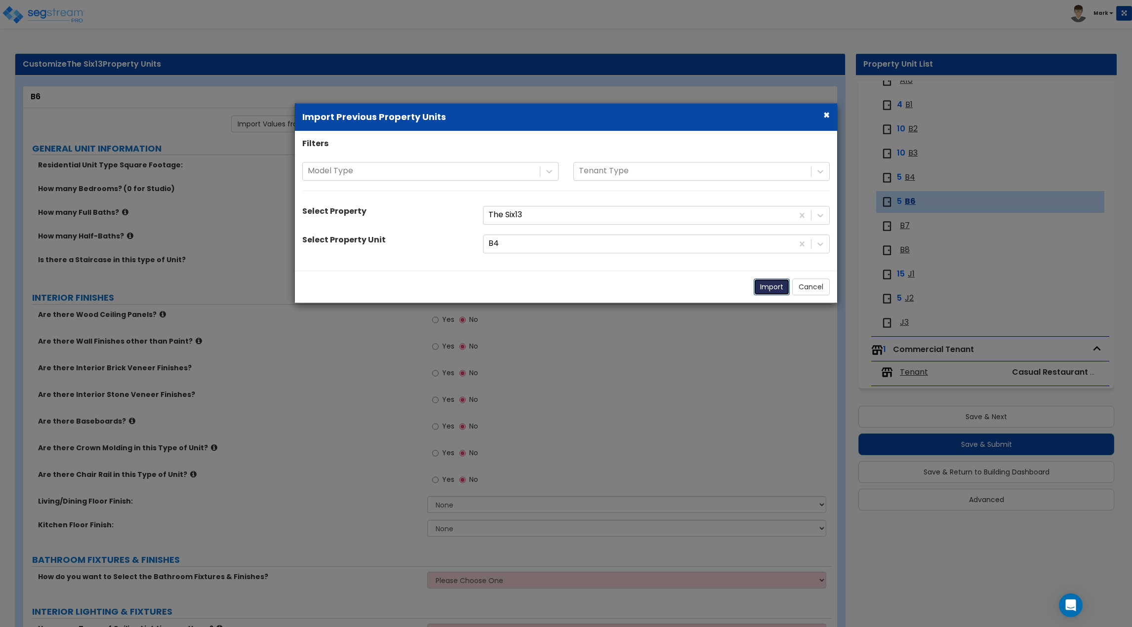
click at [769, 286] on button "Import" at bounding box center [772, 287] width 36 height 17
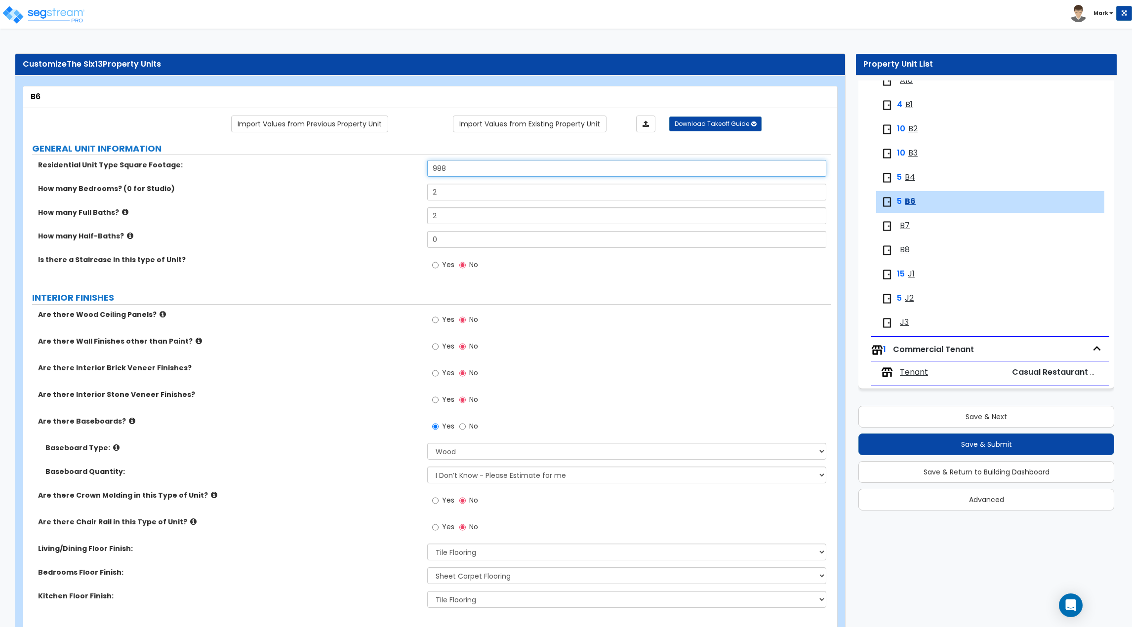
drag, startPoint x: 463, startPoint y: 166, endPoint x: 320, endPoint y: 178, distance: 143.8
click at [322, 178] on div "Residential Unit Type Square Footage: 988" at bounding box center [427, 172] width 808 height 24
click at [231, 196] on div "How many Bedrooms? (0 for Studio) 2" at bounding box center [427, 196] width 808 height 24
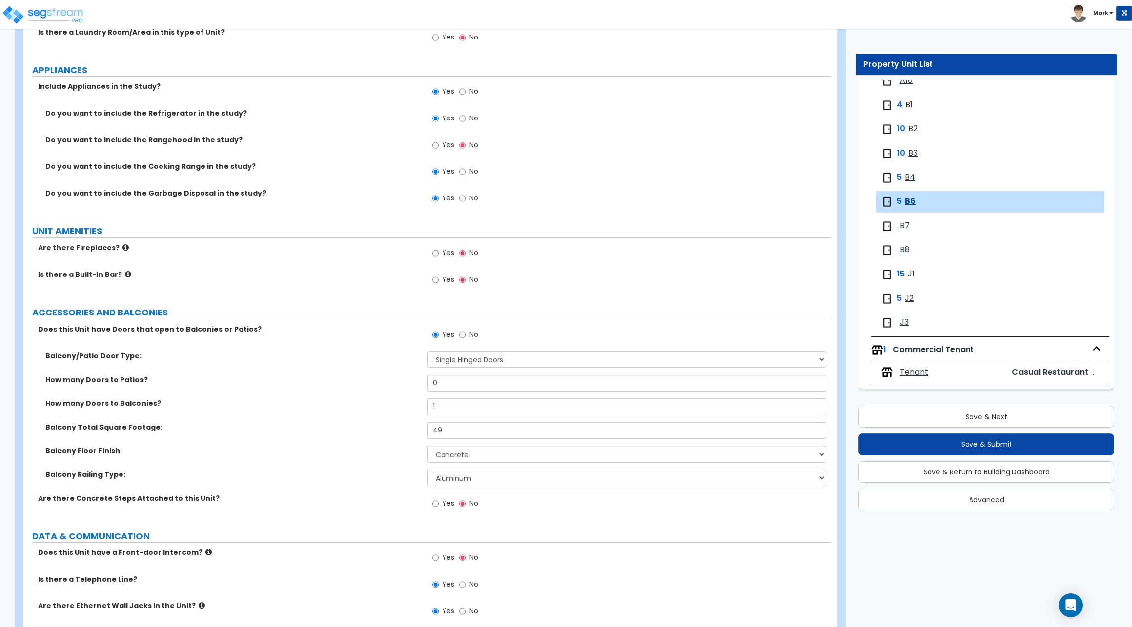
scroll to position [1866, 0]
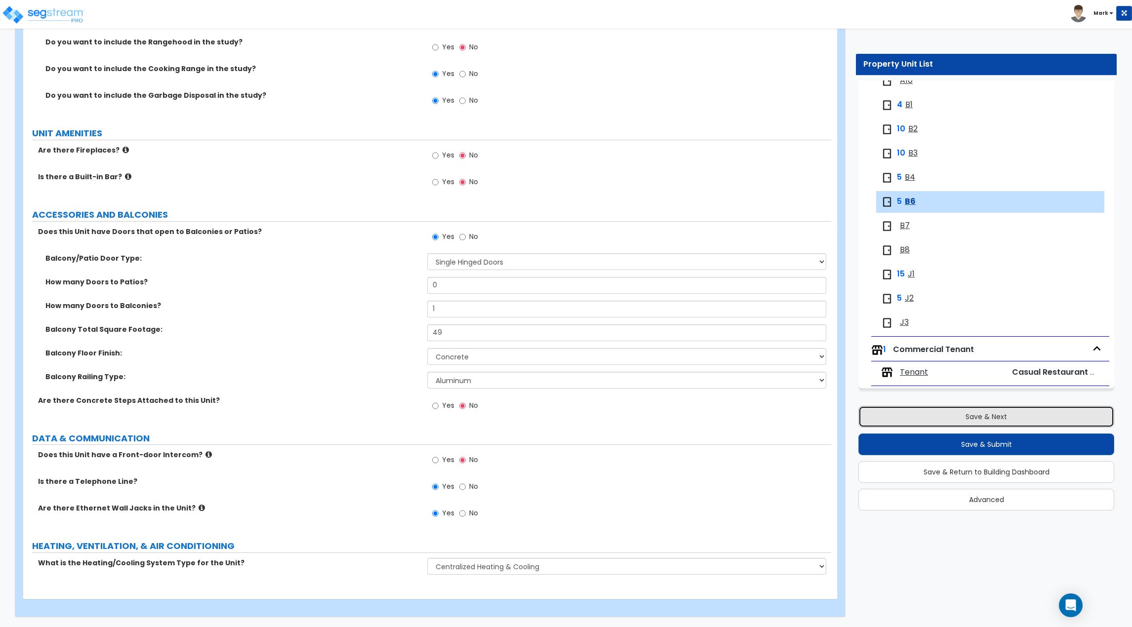
click at [888, 422] on button "Save & Next" at bounding box center [987, 417] width 256 height 22
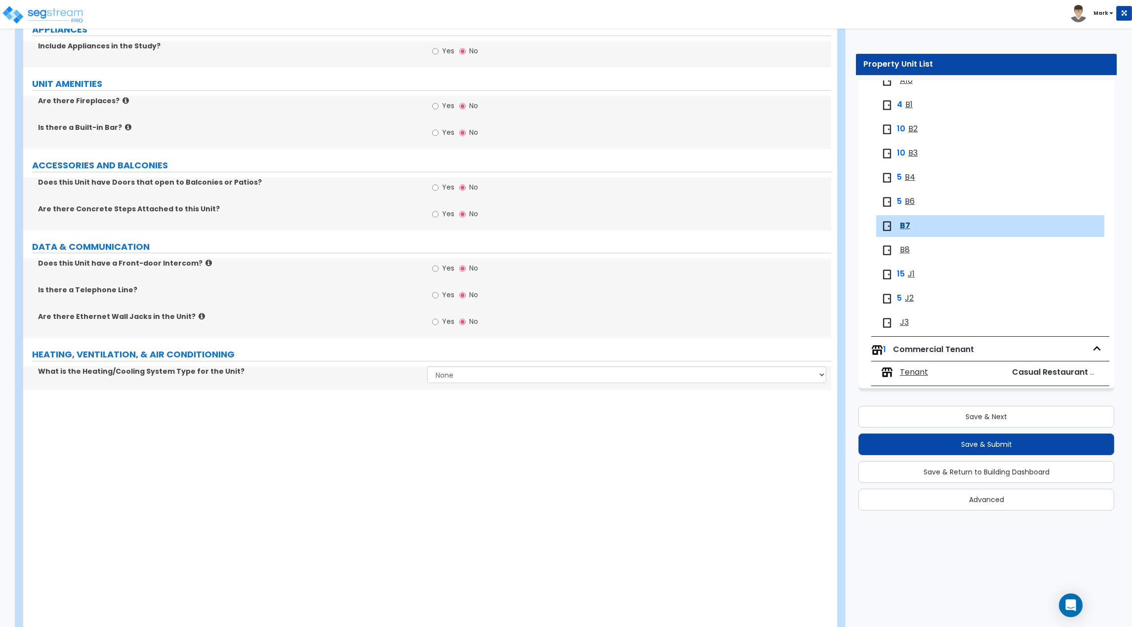
scroll to position [1183, 0]
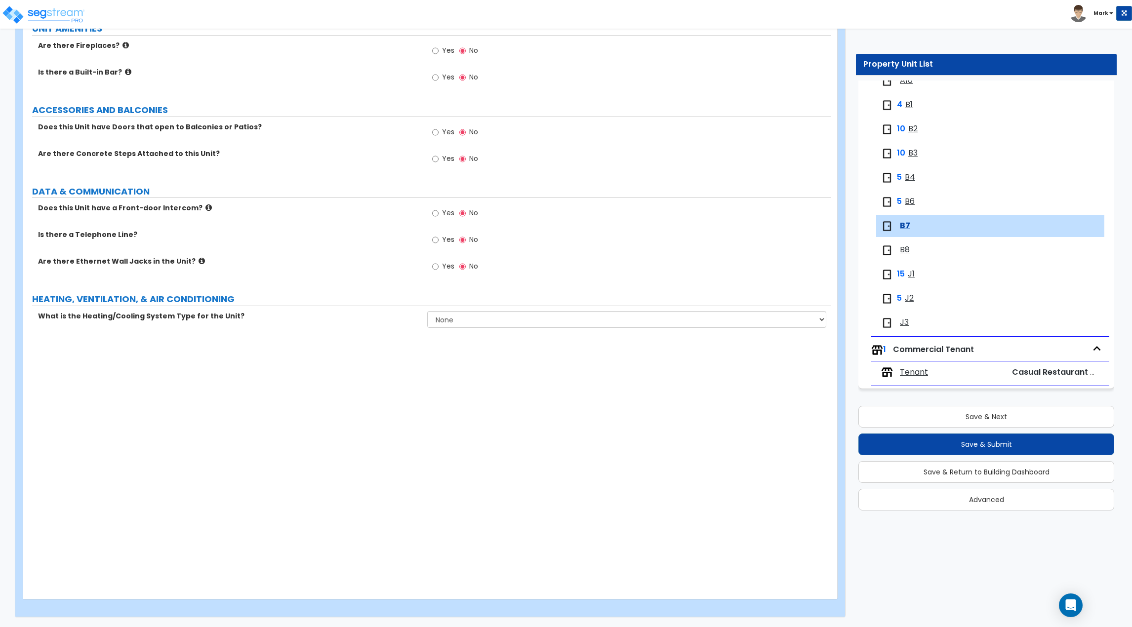
click at [908, 174] on span "B4" at bounding box center [910, 177] width 10 height 11
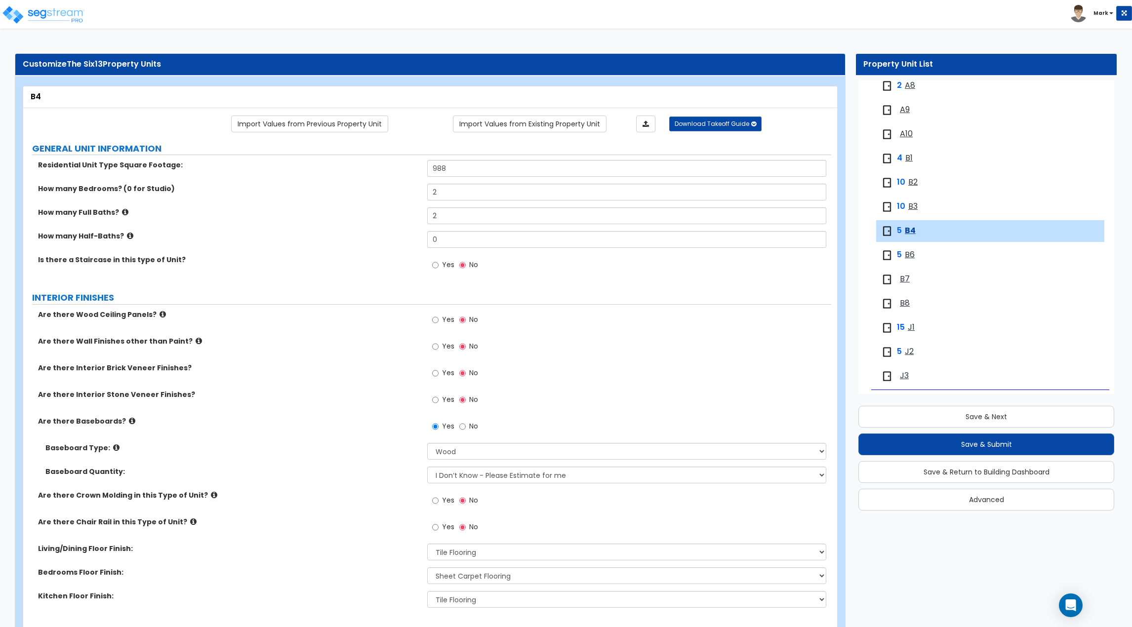
scroll to position [296, 0]
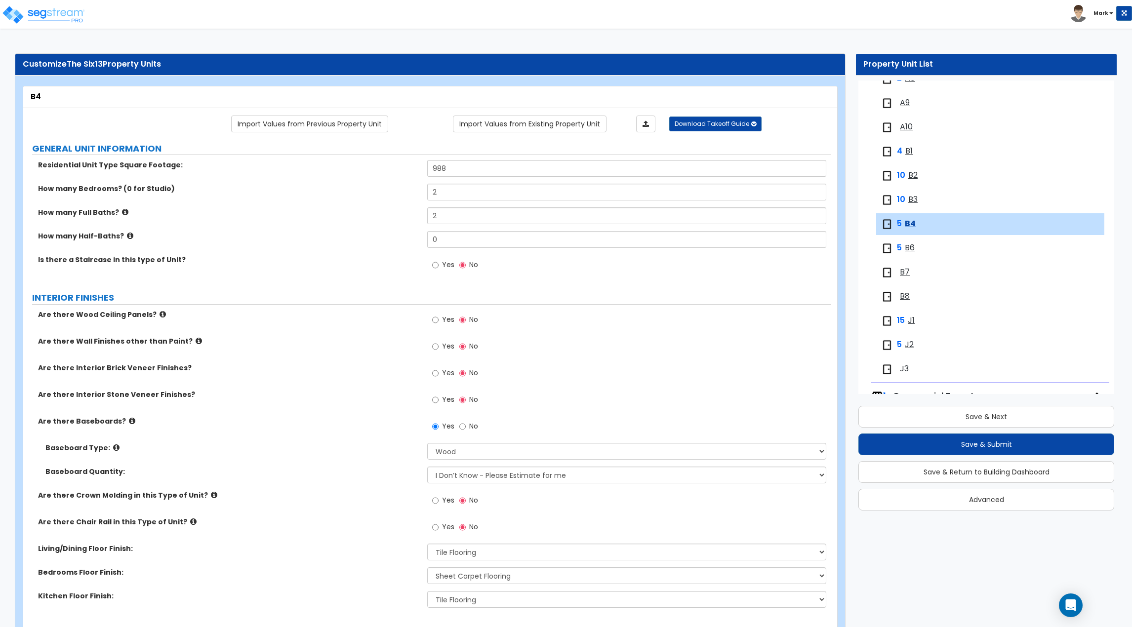
click at [910, 248] on span "B6" at bounding box center [910, 248] width 10 height 11
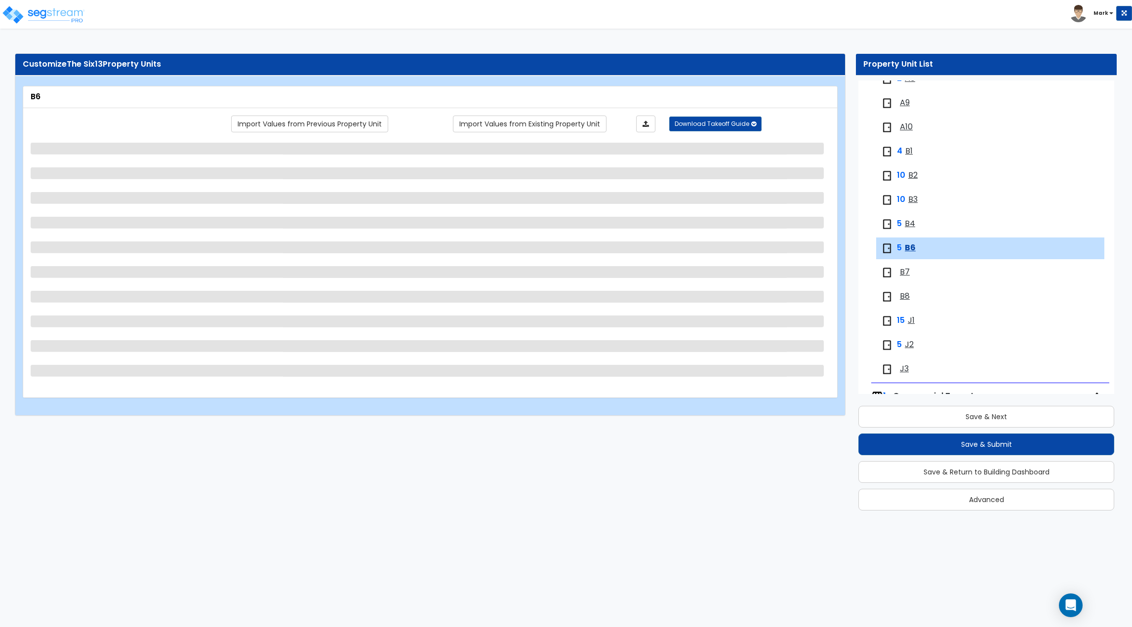
scroll to position [343, 0]
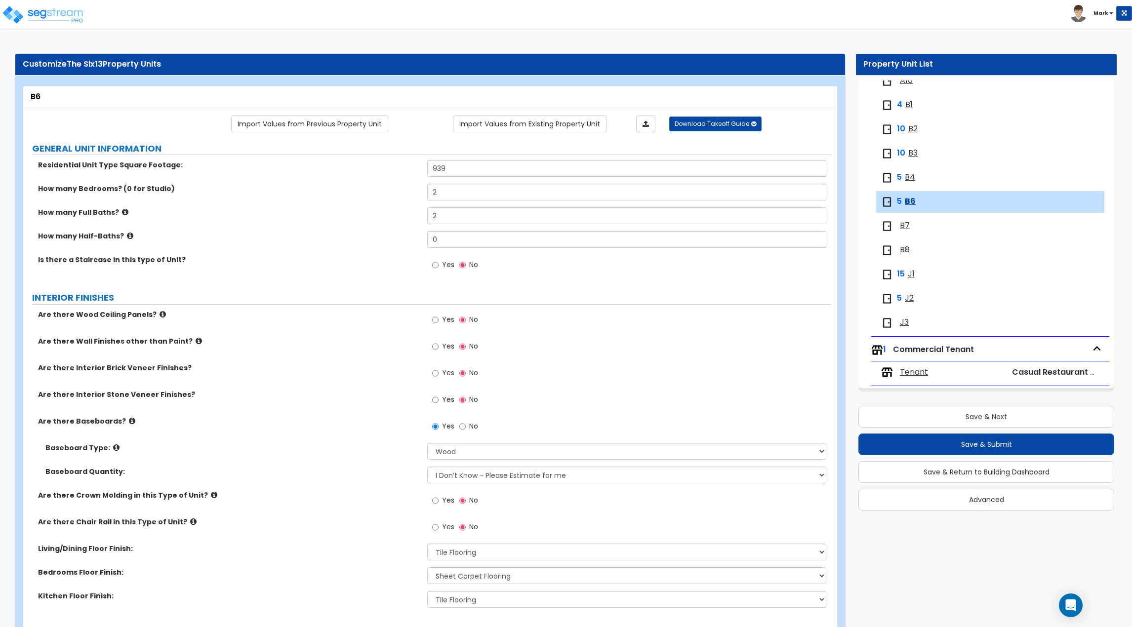
click at [905, 178] on div "5 B4" at bounding box center [941, 178] width 120 height 12
click at [909, 176] on span "B4" at bounding box center [910, 177] width 10 height 11
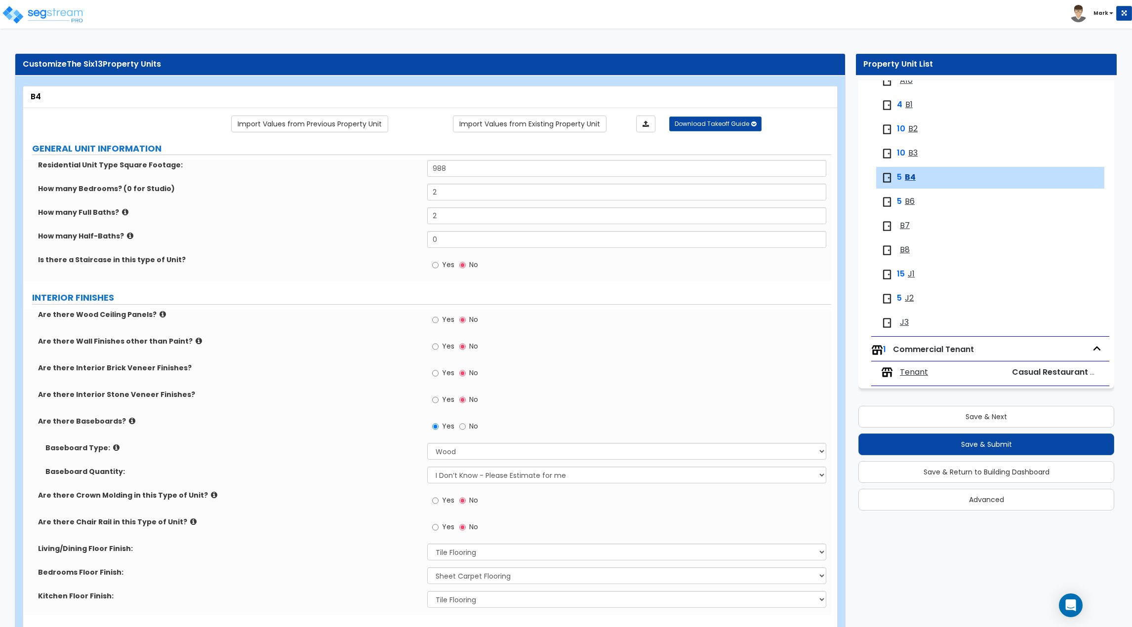
click at [907, 206] on span "B6" at bounding box center [910, 201] width 10 height 11
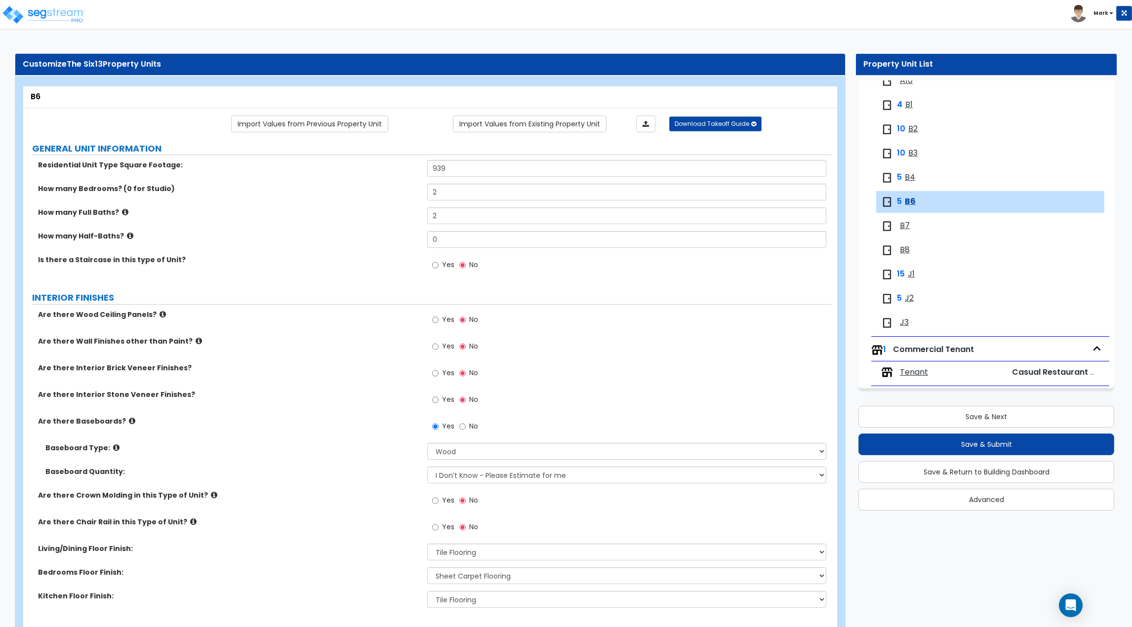
scroll to position [49, 0]
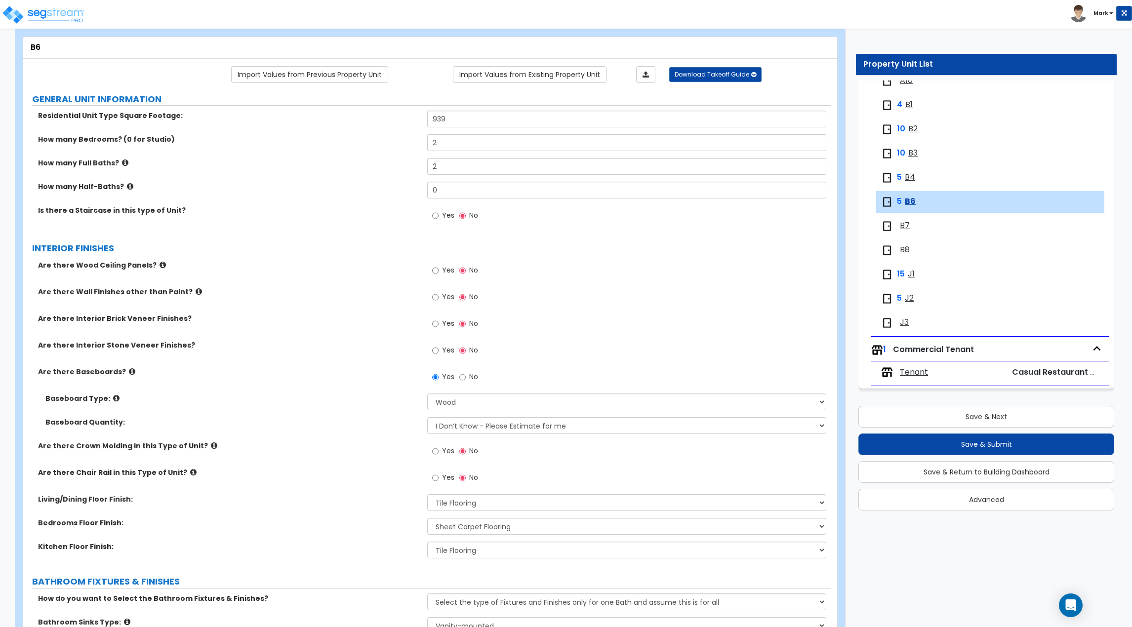
click at [909, 222] on span "B7" at bounding box center [905, 225] width 10 height 11
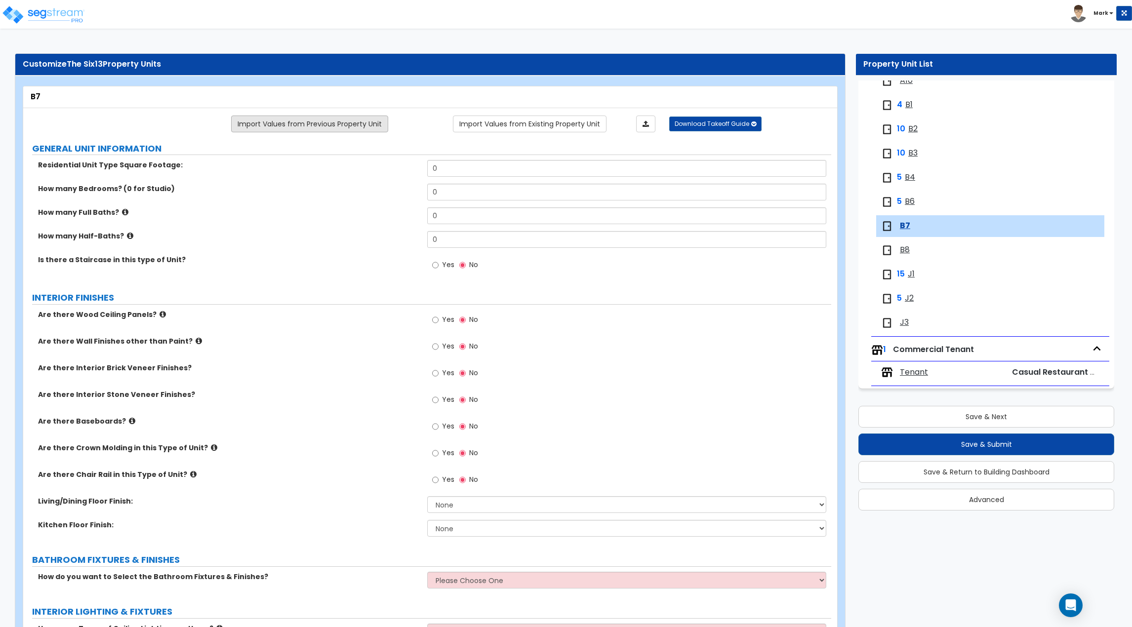
click at [339, 127] on link "Import Values from Previous Property Unit" at bounding box center [309, 124] width 157 height 17
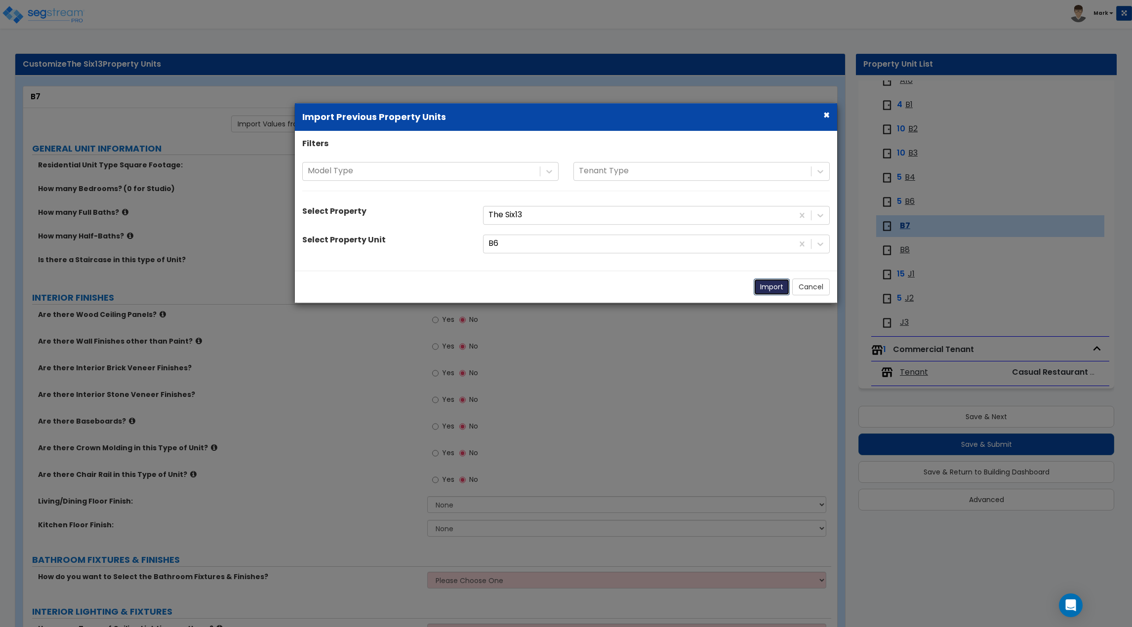
click at [769, 289] on button "Import" at bounding box center [772, 287] width 36 height 17
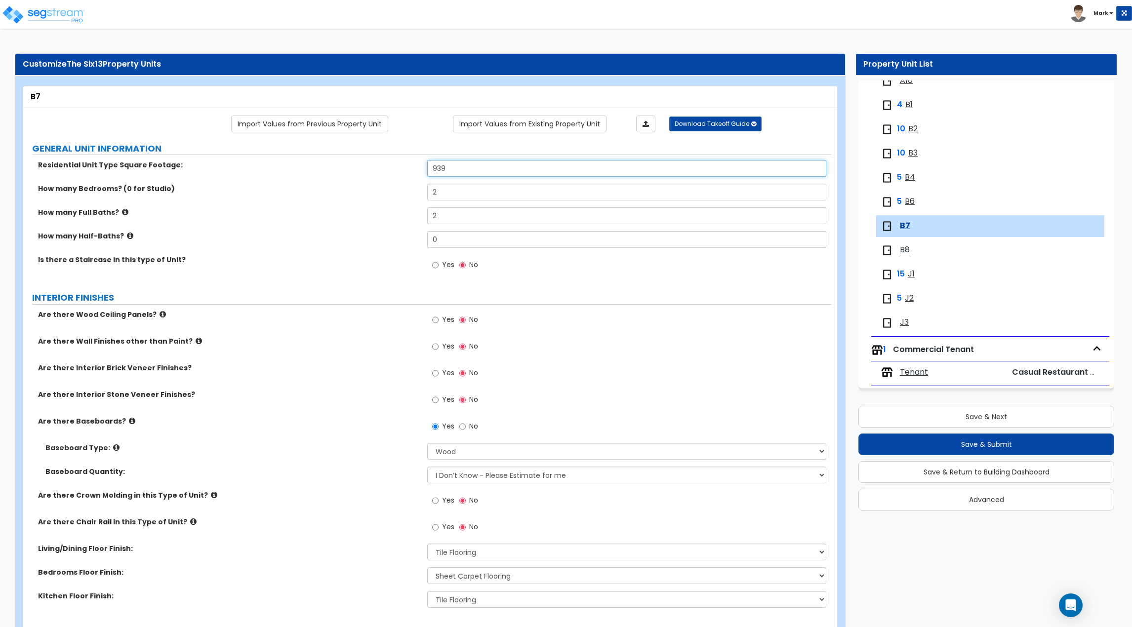
drag, startPoint x: 467, startPoint y: 169, endPoint x: 367, endPoint y: 169, distance: 99.8
click at [367, 169] on div "Residential Unit Type Square Footage: 939" at bounding box center [427, 172] width 808 height 24
click at [367, 172] on div "Residential Unit Type Square Footage: 939" at bounding box center [427, 172] width 808 height 24
drag, startPoint x: 509, startPoint y: 167, endPoint x: 357, endPoint y: 167, distance: 152.2
click at [358, 167] on div "Residential Unit Type Square Footage: 939" at bounding box center [427, 172] width 808 height 24
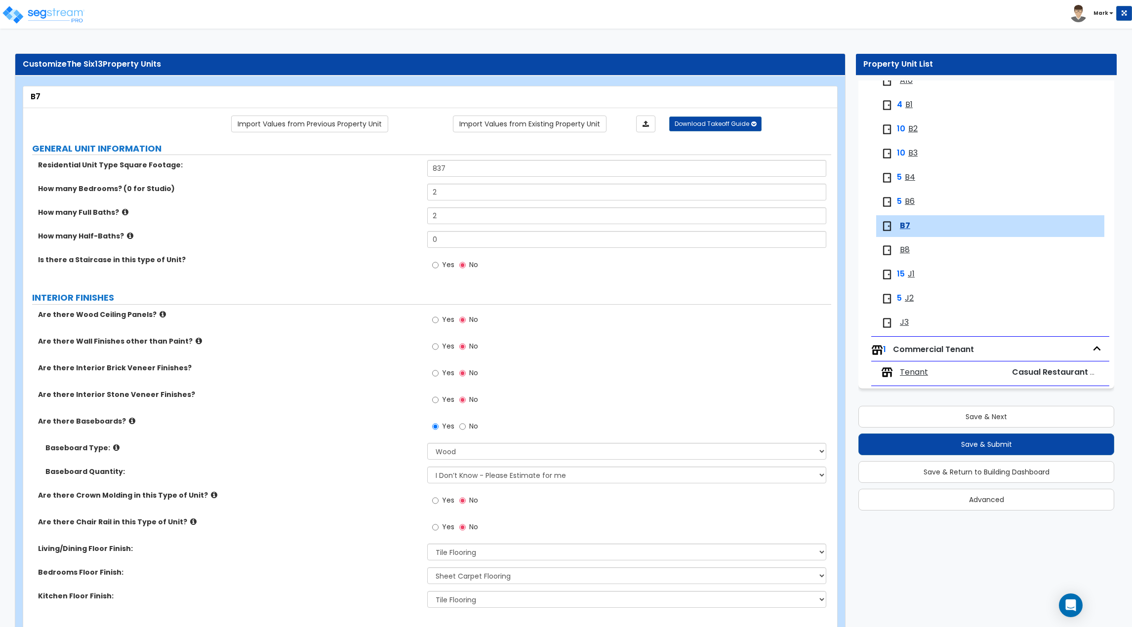
click at [343, 208] on label "How many Full Baths?" at bounding box center [229, 212] width 382 height 10
click at [950, 417] on button "Save & Next" at bounding box center [987, 417] width 256 height 22
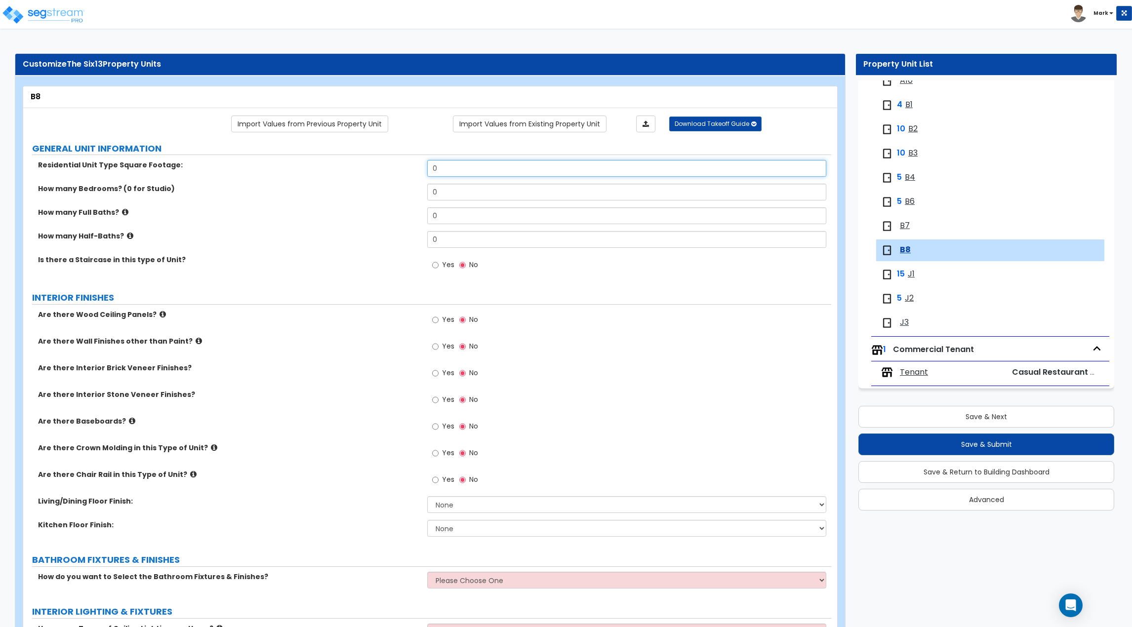
click at [449, 168] on input "0" at bounding box center [626, 168] width 399 height 17
click at [299, 119] on link "Import Values from Previous Property Unit" at bounding box center [309, 124] width 157 height 17
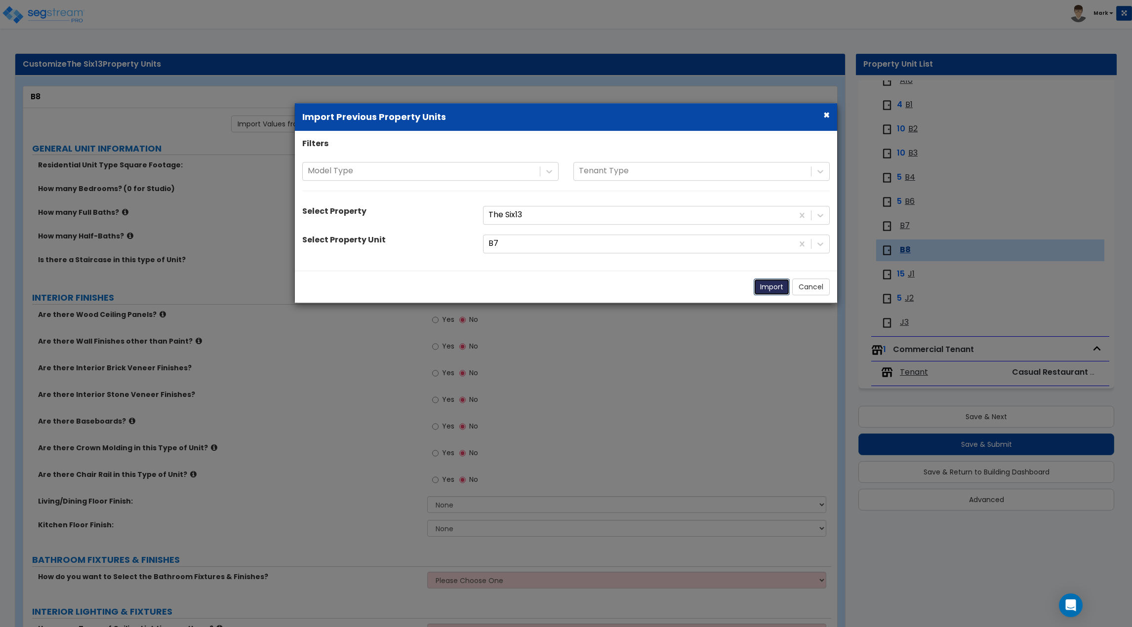
click at [778, 287] on button "Import" at bounding box center [772, 287] width 36 height 17
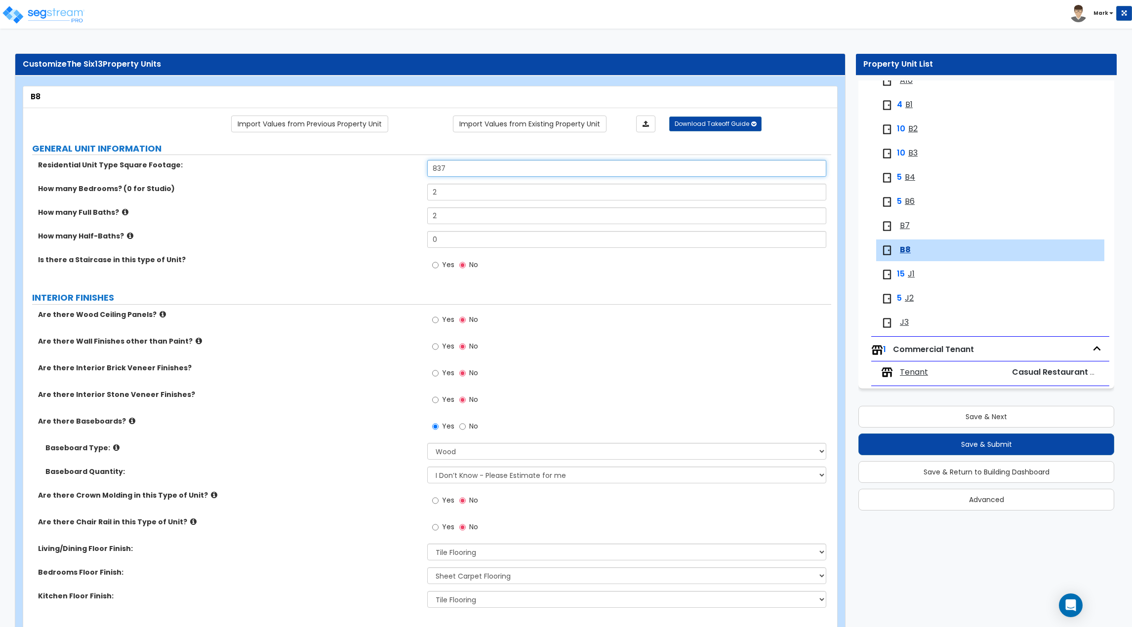
drag, startPoint x: 473, startPoint y: 165, endPoint x: 272, endPoint y: 180, distance: 201.6
click at [272, 180] on div "Residential Unit Type Square Footage: 837" at bounding box center [427, 172] width 808 height 24
click at [290, 196] on div "How many Bedrooms? (0 for Studio) 2" at bounding box center [427, 196] width 808 height 24
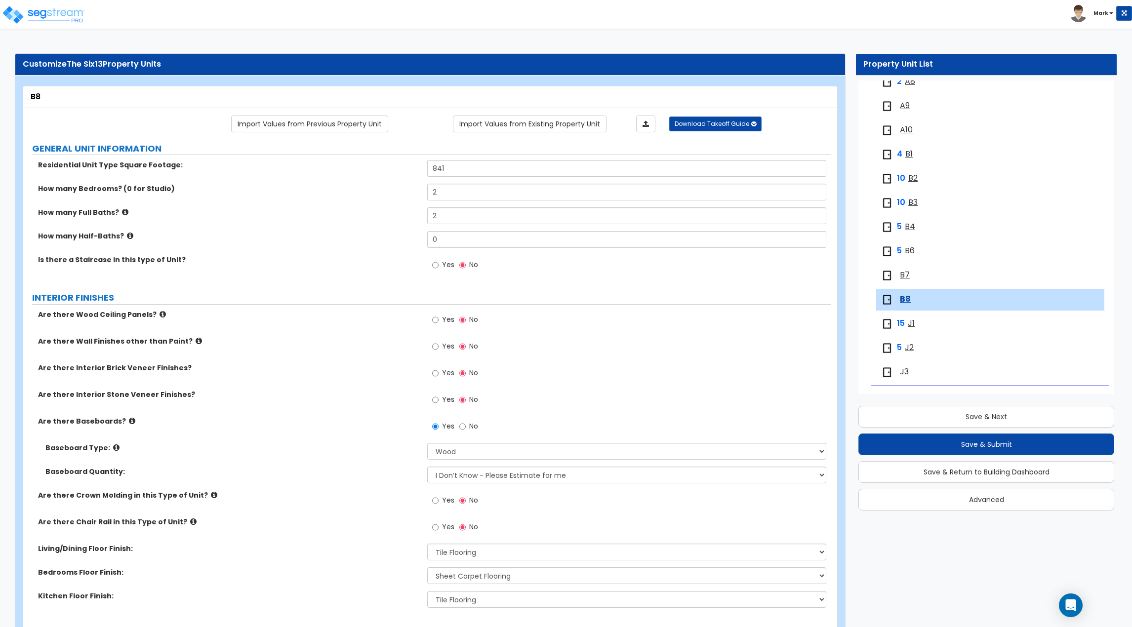
scroll to position [343, 0]
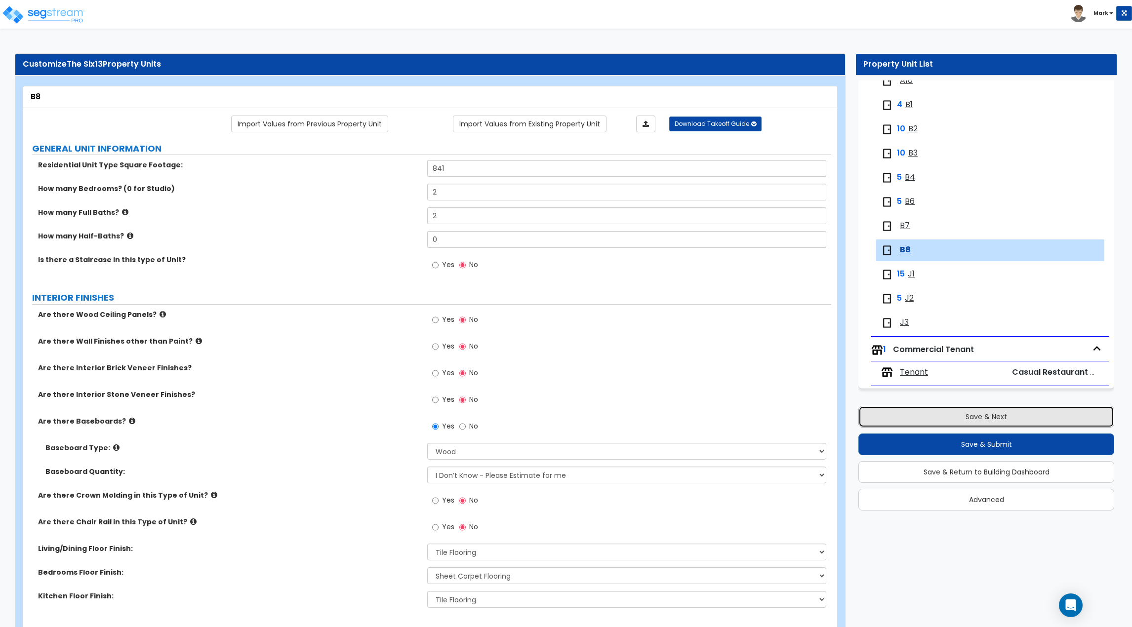
click at [989, 413] on button "Save & Next" at bounding box center [987, 417] width 256 height 22
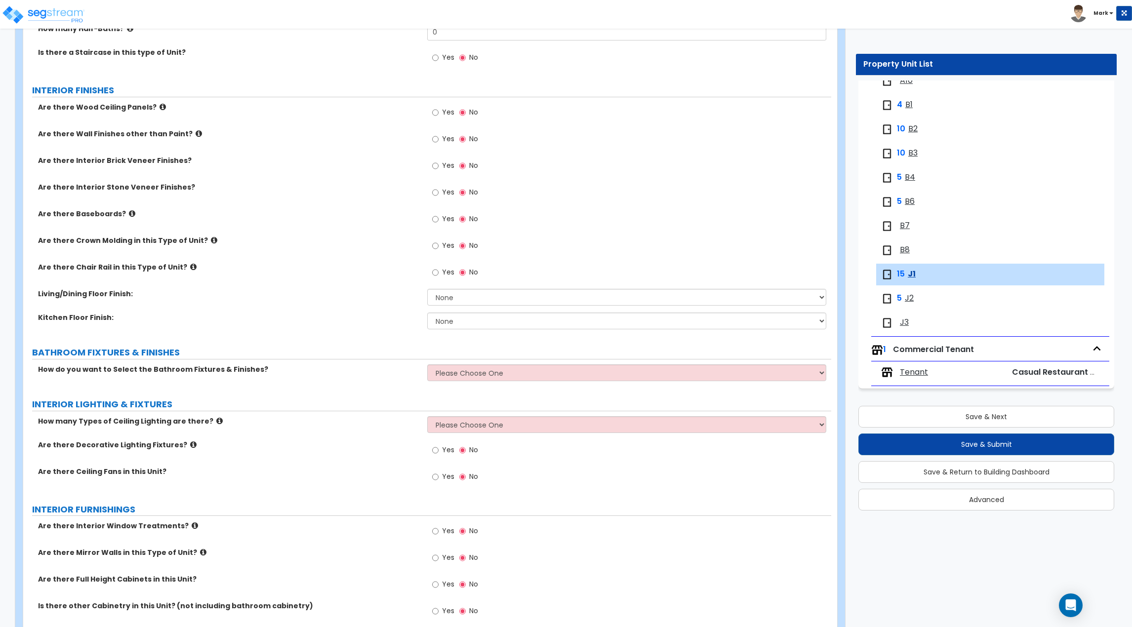
scroll to position [936, 0]
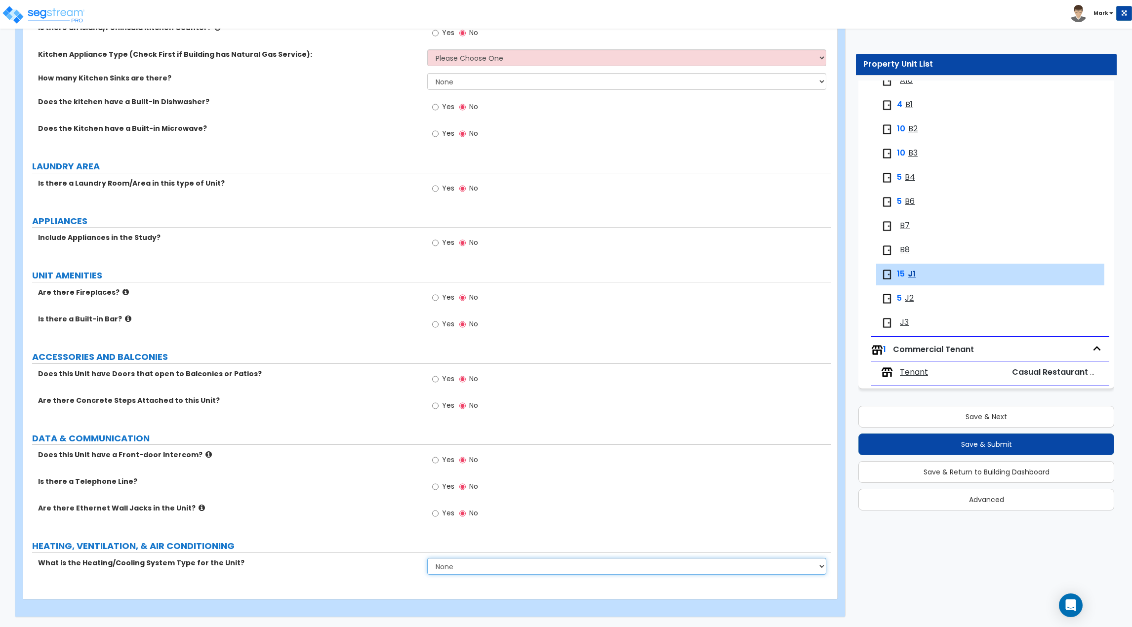
click at [474, 563] on select "None Heat Only Centralized Heating & Cooling Thru Wall Air Conditioners Mini Sp…" at bounding box center [626, 566] width 399 height 17
click at [355, 545] on label "HEATING, VENTILATION, & AIR CONDITIONING" at bounding box center [431, 546] width 799 height 13
click at [897, 230] on span at bounding box center [889, 226] width 16 height 12
click at [904, 227] on span "B7" at bounding box center [905, 225] width 10 height 11
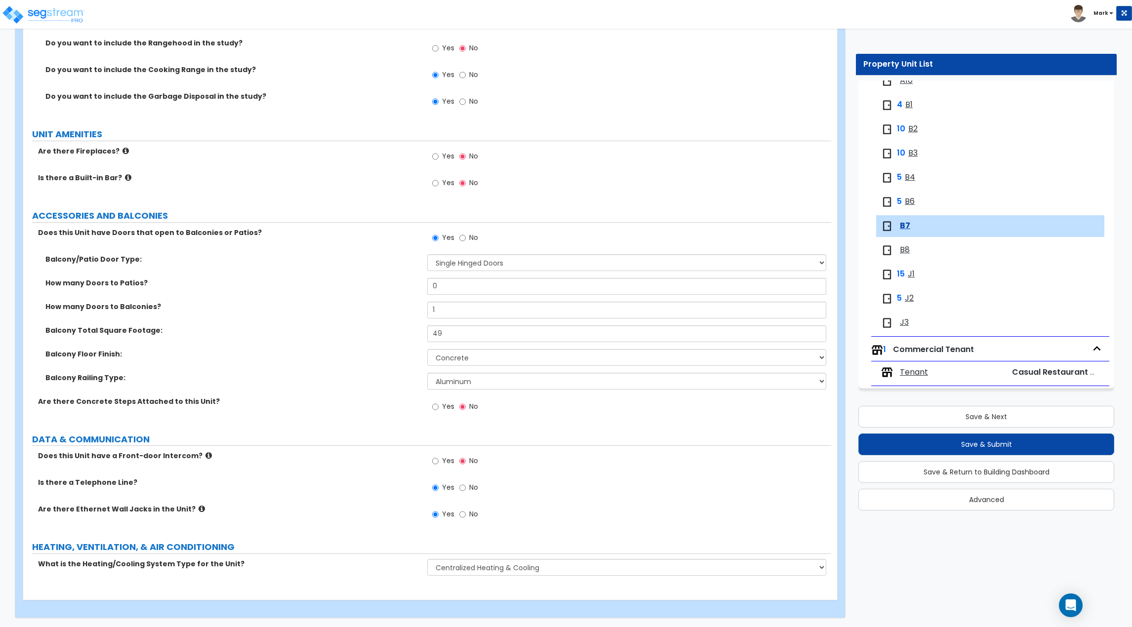
scroll to position [1866, 0]
click at [462, 237] on input "No" at bounding box center [462, 237] width 6 height 11
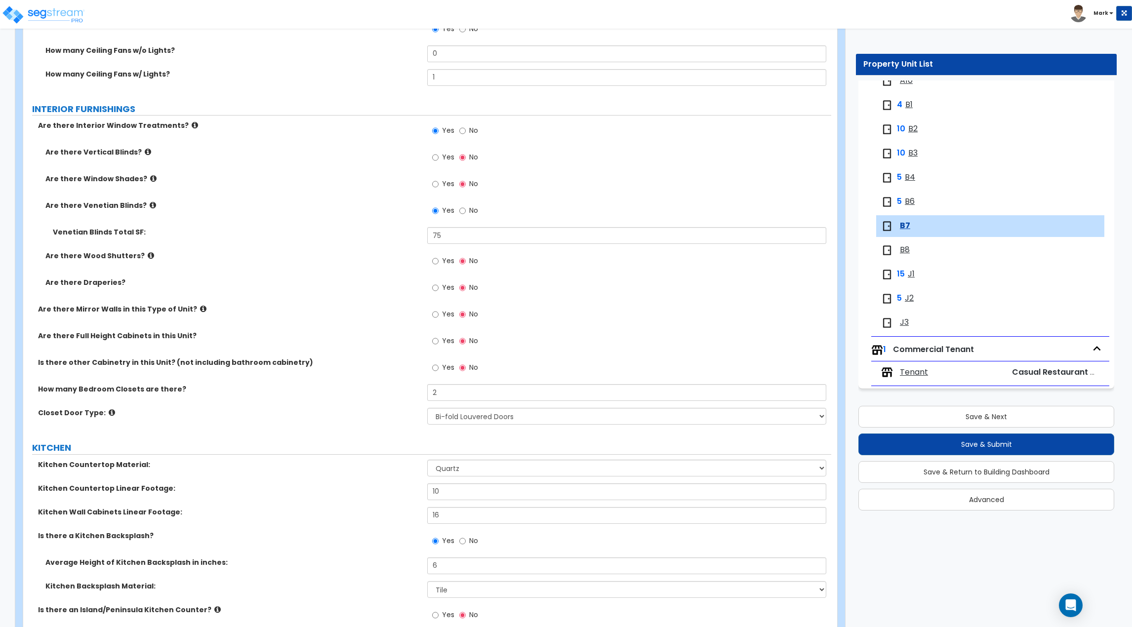
scroll to position [988, 0]
drag, startPoint x: 502, startPoint y: 398, endPoint x: 322, endPoint y: 401, distance: 180.4
click at [322, 401] on div "How many Bedroom Closets are there? 2" at bounding box center [427, 396] width 808 height 24
click at [381, 324] on div "Are there Mirror Walls in this Type of Unit? Yes No" at bounding box center [427, 317] width 808 height 27
click at [929, 413] on button "Save & Next" at bounding box center [987, 417] width 256 height 22
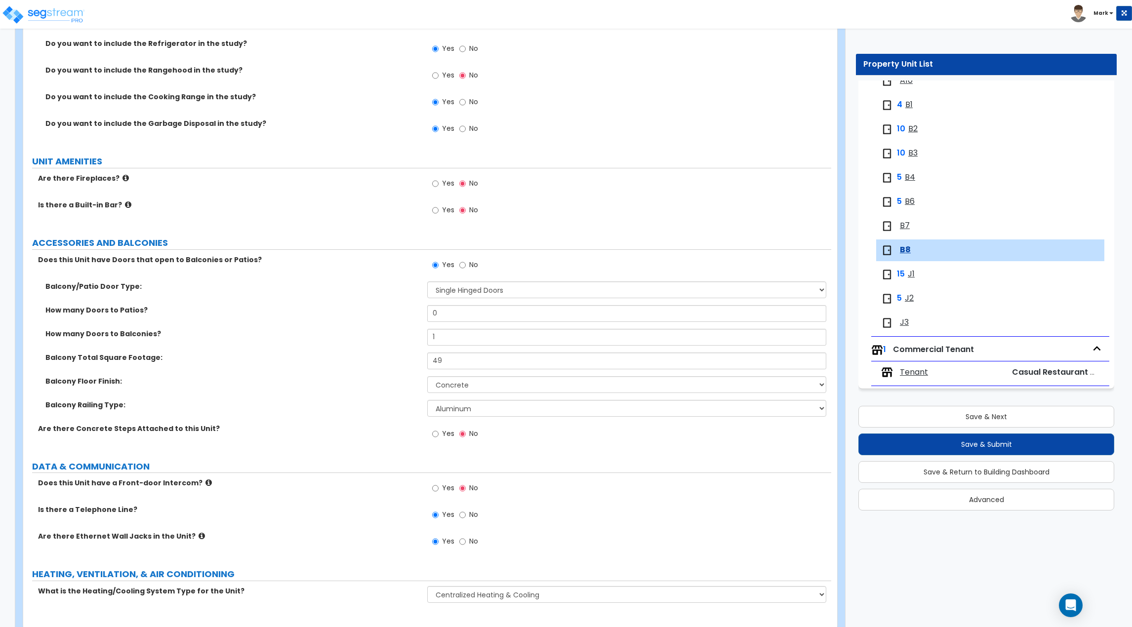
scroll to position [1866, 0]
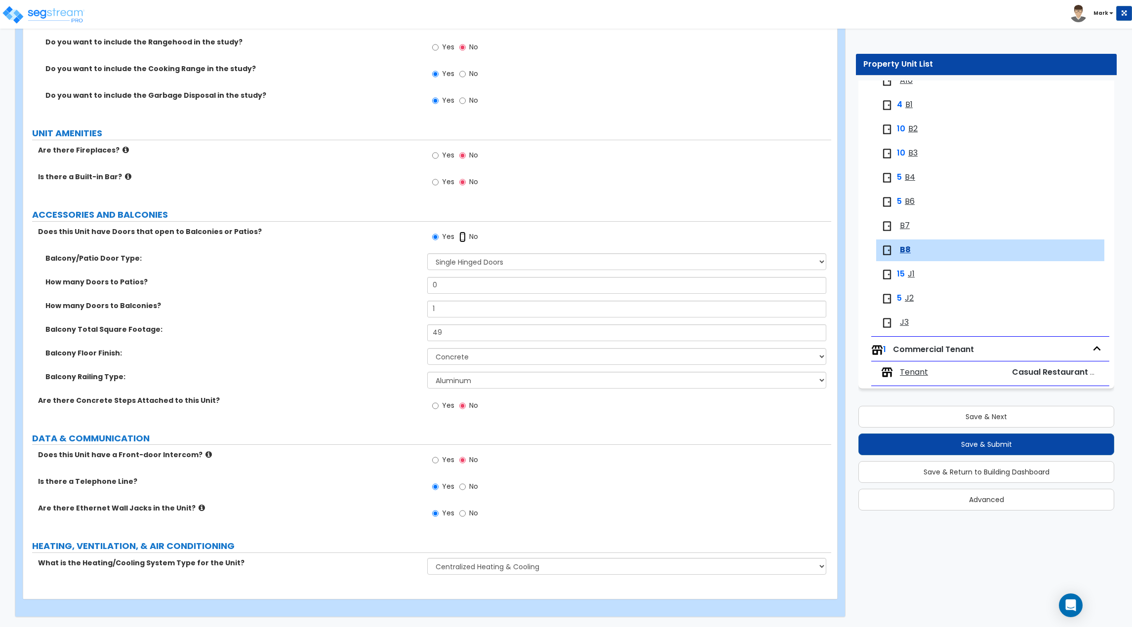
click at [462, 238] on input "No" at bounding box center [462, 237] width 6 height 11
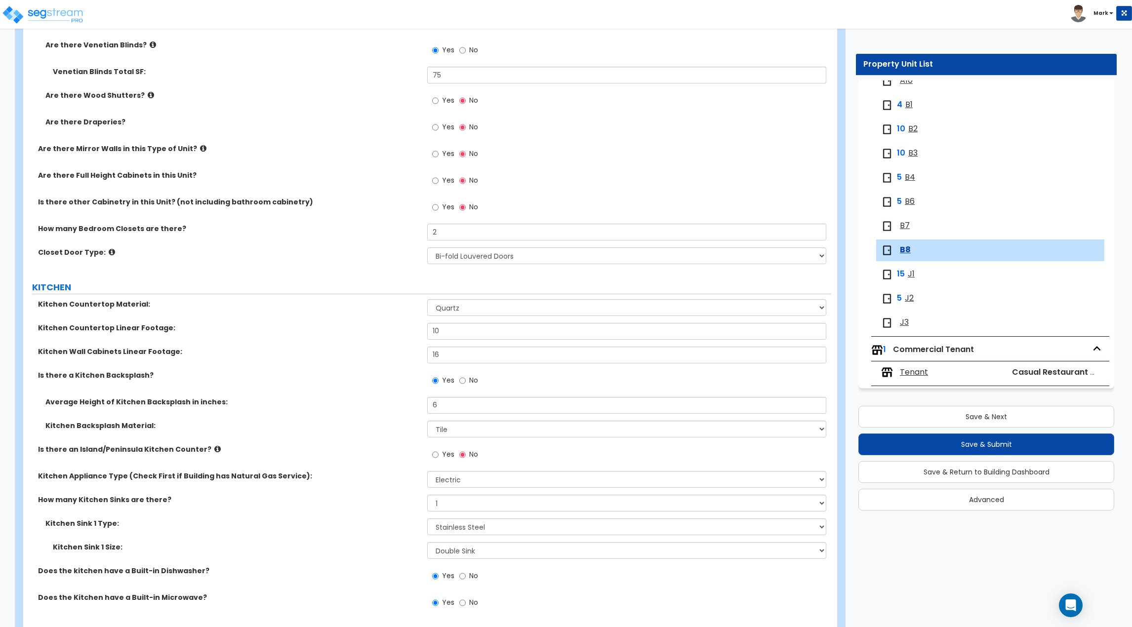
scroll to position [1136, 0]
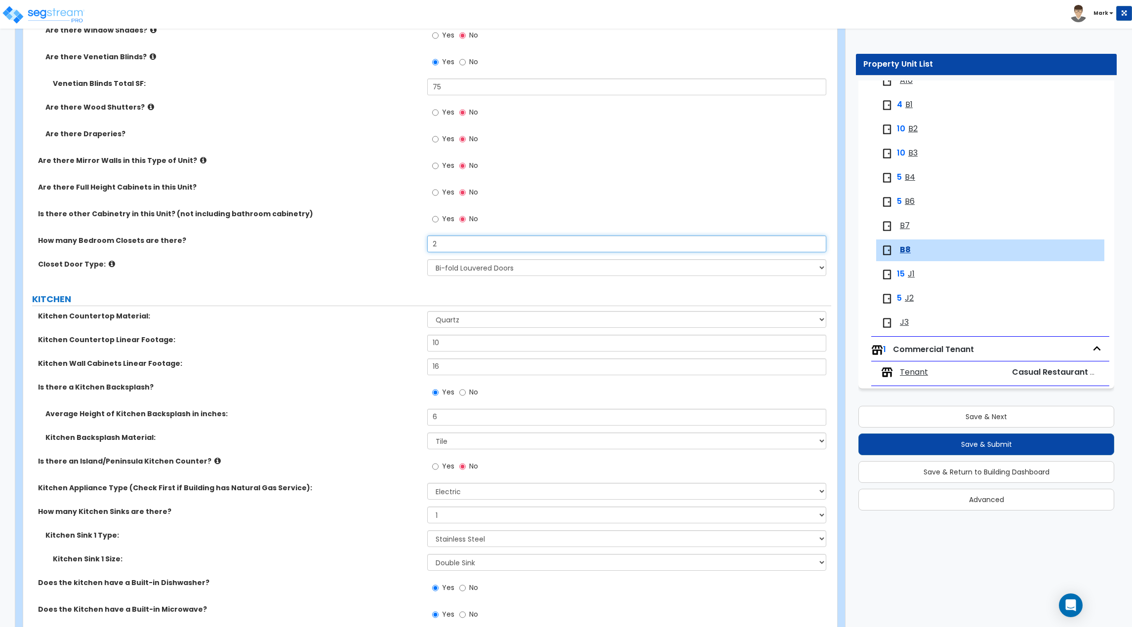
drag, startPoint x: 451, startPoint y: 246, endPoint x: 417, endPoint y: 248, distance: 33.7
click at [422, 247] on div "How many Bedroom Closets are there? 2" at bounding box center [427, 248] width 808 height 24
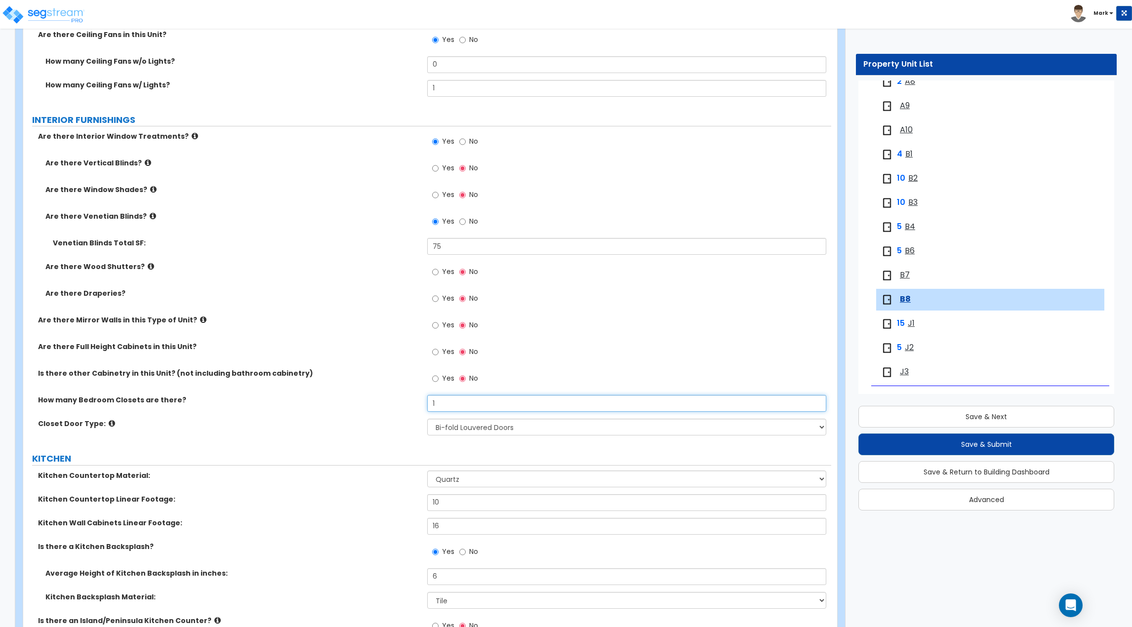
scroll to position [988, 0]
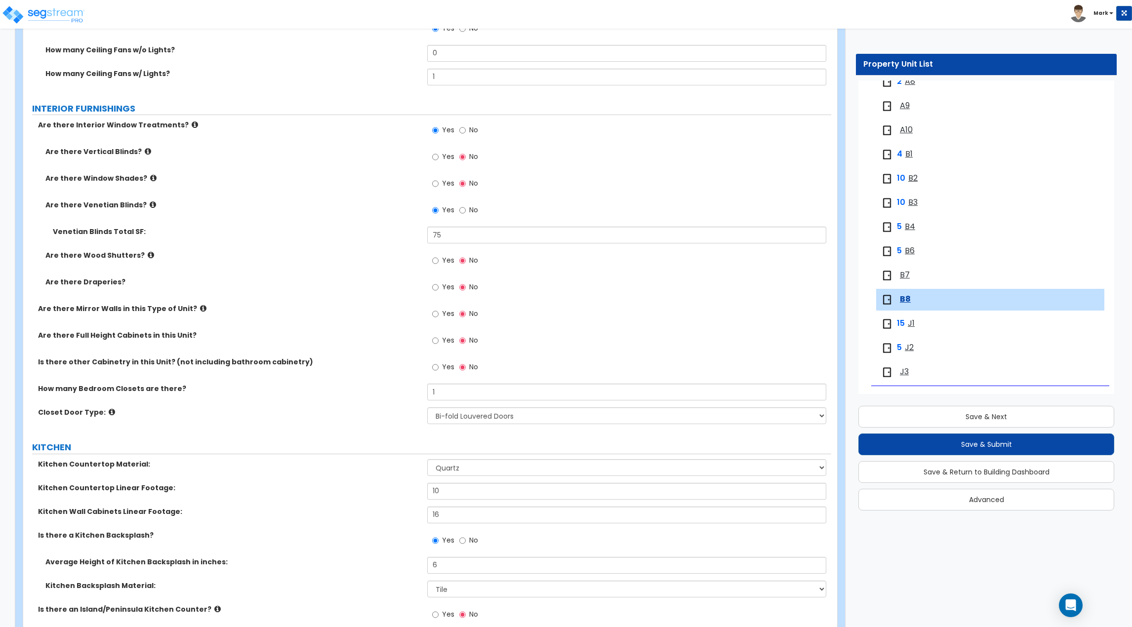
click at [394, 363] on label "Is there other Cabinetry in this Unit? (not including bathroom cabinetry)" at bounding box center [229, 362] width 382 height 10
click at [976, 413] on button "Save & Next" at bounding box center [987, 417] width 256 height 22
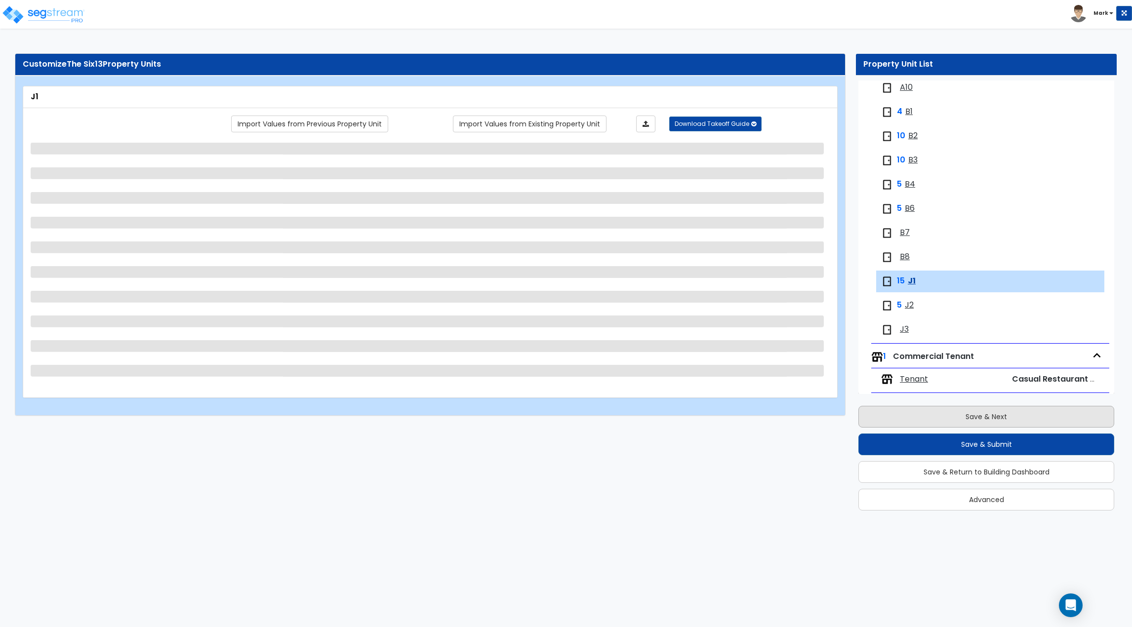
scroll to position [343, 0]
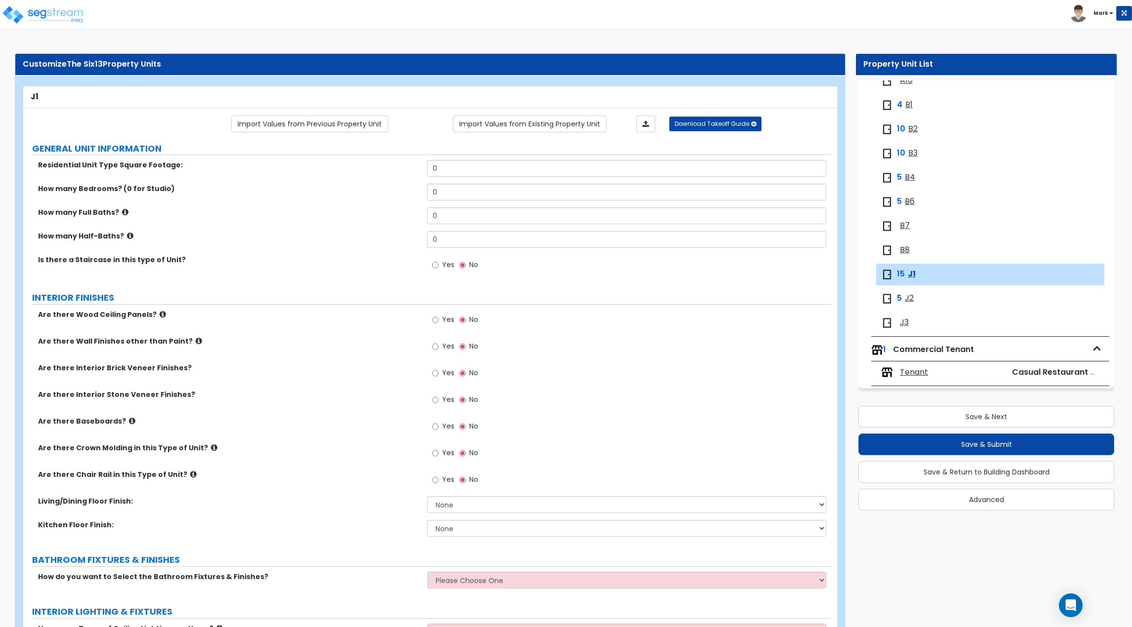
click at [910, 203] on span "B6" at bounding box center [910, 201] width 10 height 11
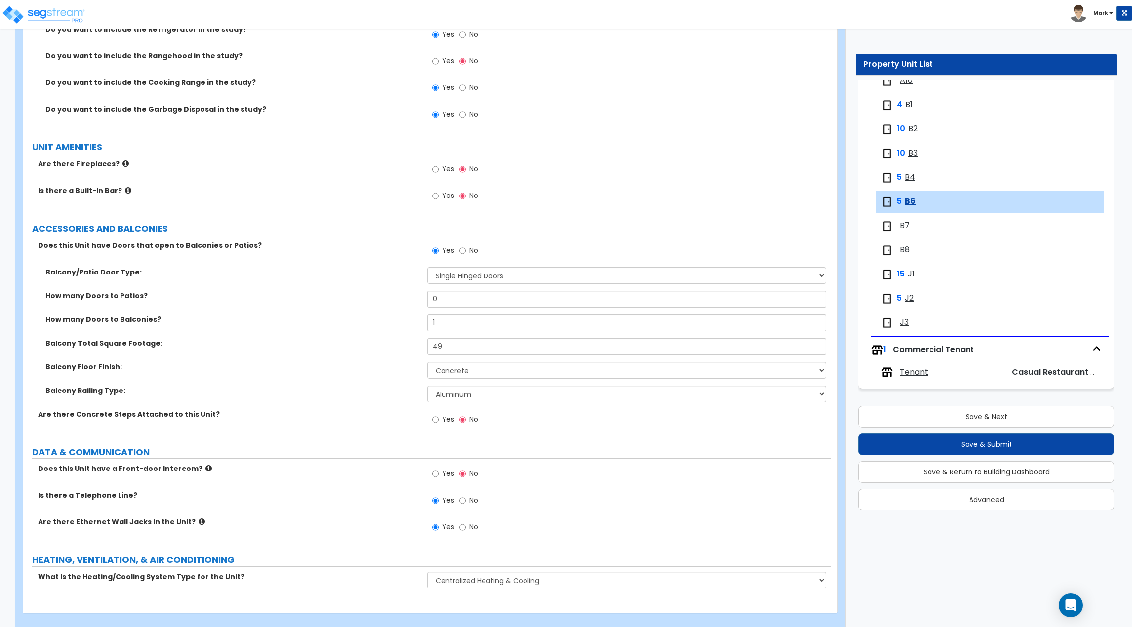
scroll to position [1866, 0]
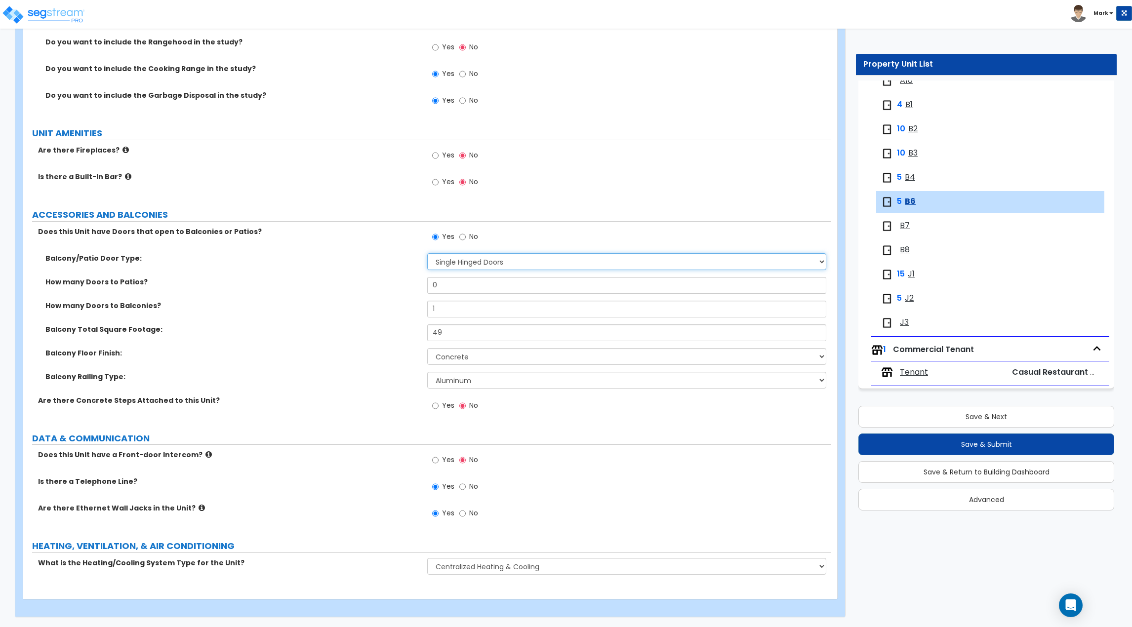
click at [491, 259] on select "None Single Hinged Doors Double Hinged Doors Single French Doors Double French …" at bounding box center [626, 261] width 399 height 17
click at [427, 253] on select "None Single Hinged Doors Double Hinged Doors Single French Doors Double French …" at bounding box center [626, 261] width 399 height 17
click at [368, 330] on label "Balcony Total Square Footage:" at bounding box center [232, 330] width 374 height 10
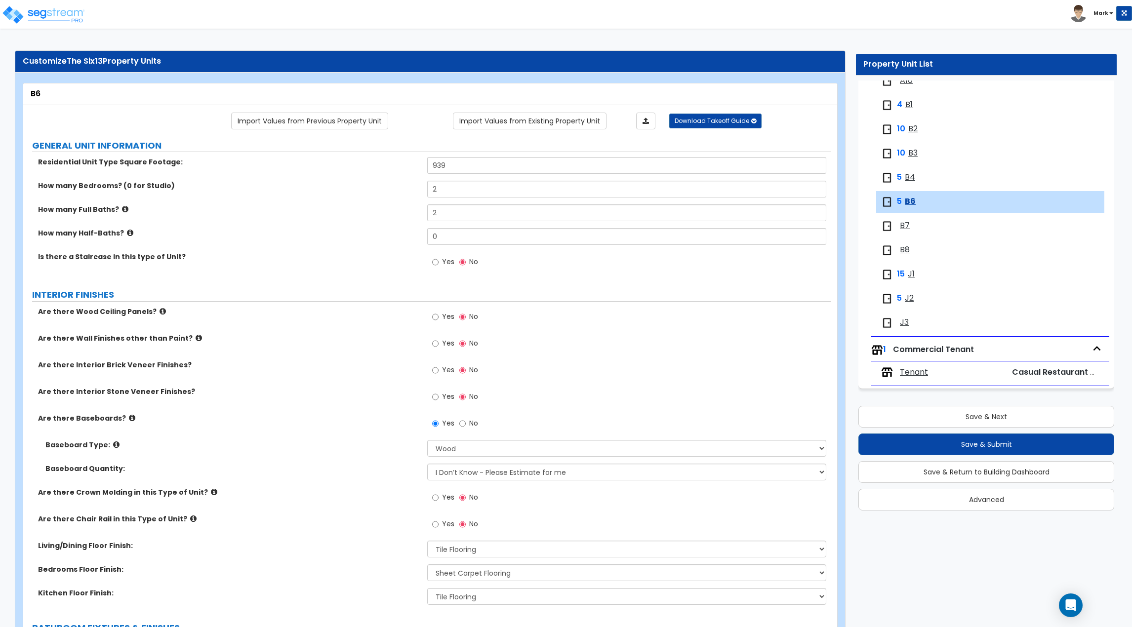
scroll to position [0, 0]
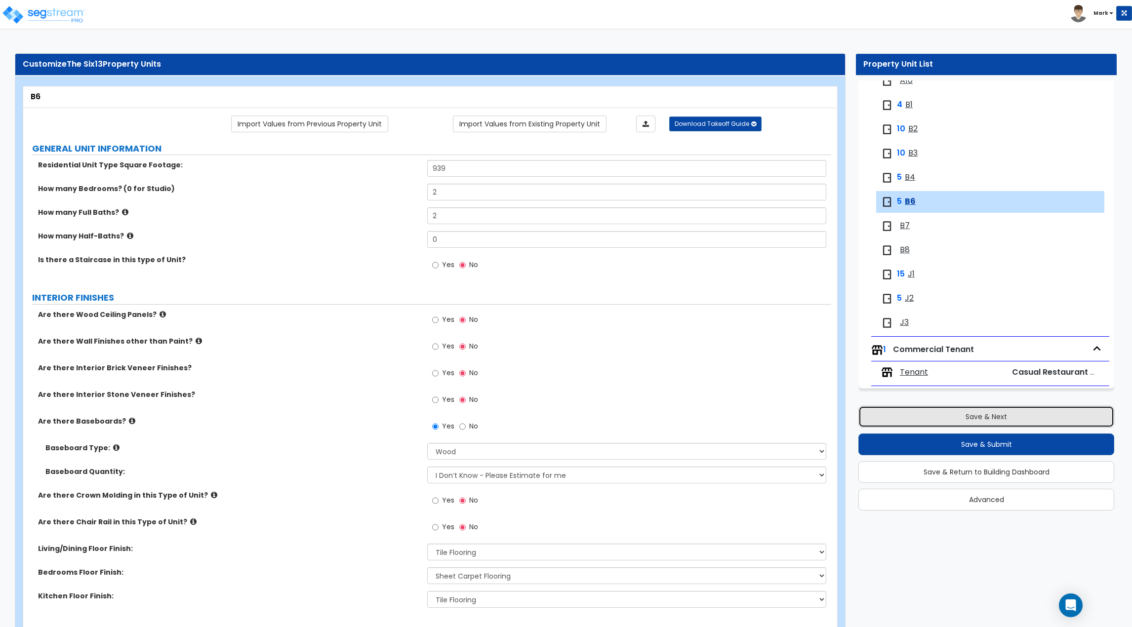
click at [947, 410] on button "Save & Next" at bounding box center [987, 417] width 256 height 22
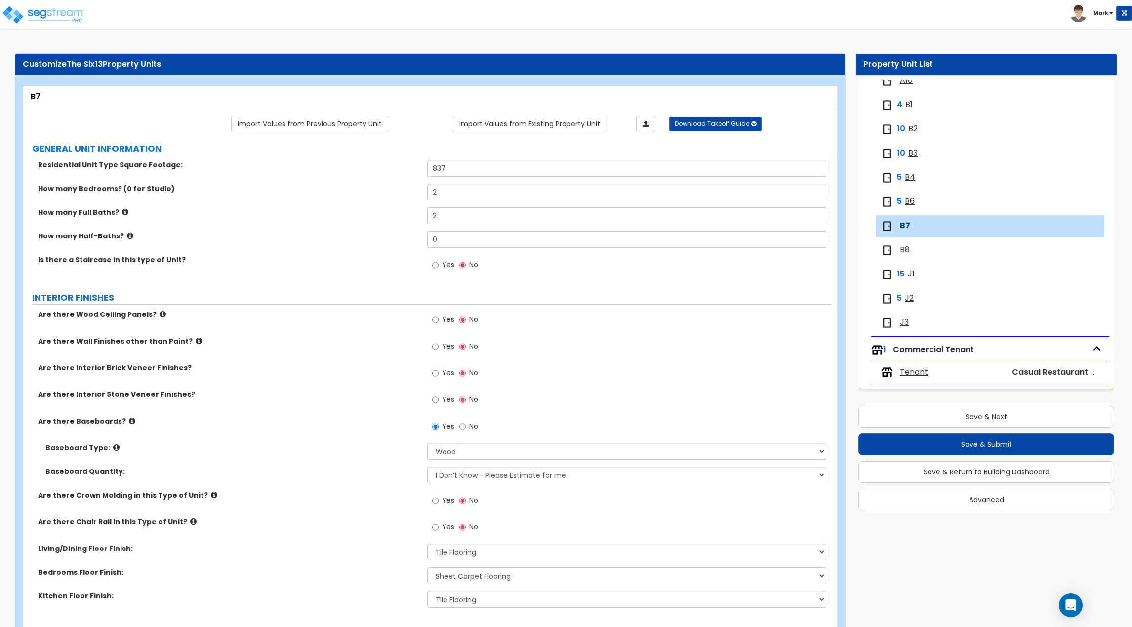
click at [912, 155] on span "B3" at bounding box center [913, 153] width 9 height 11
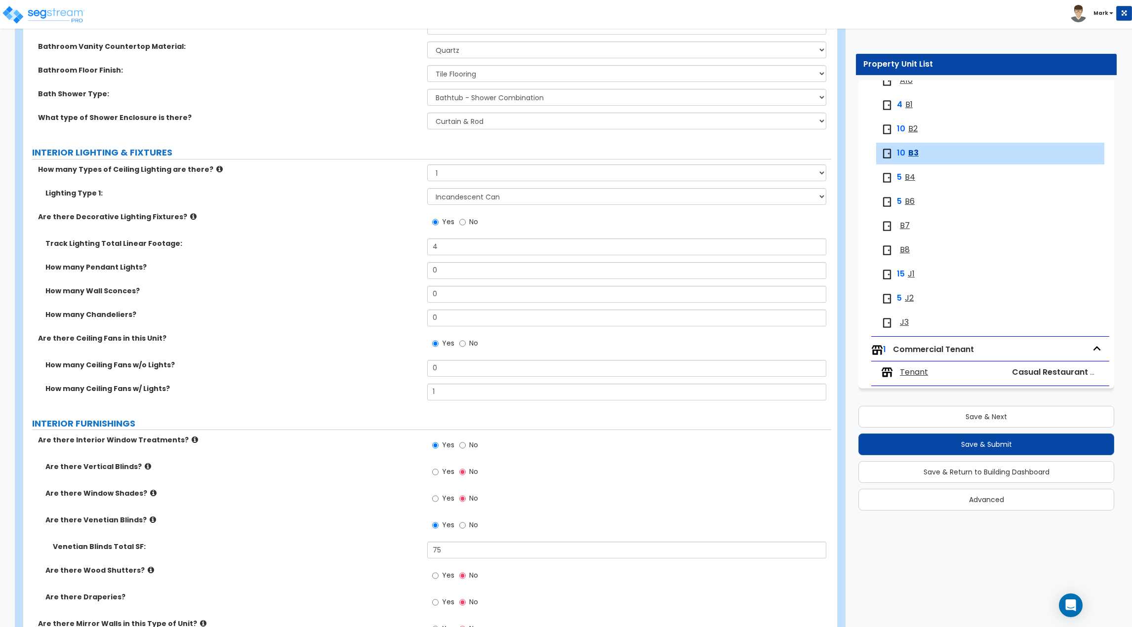
scroll to position [1866, 0]
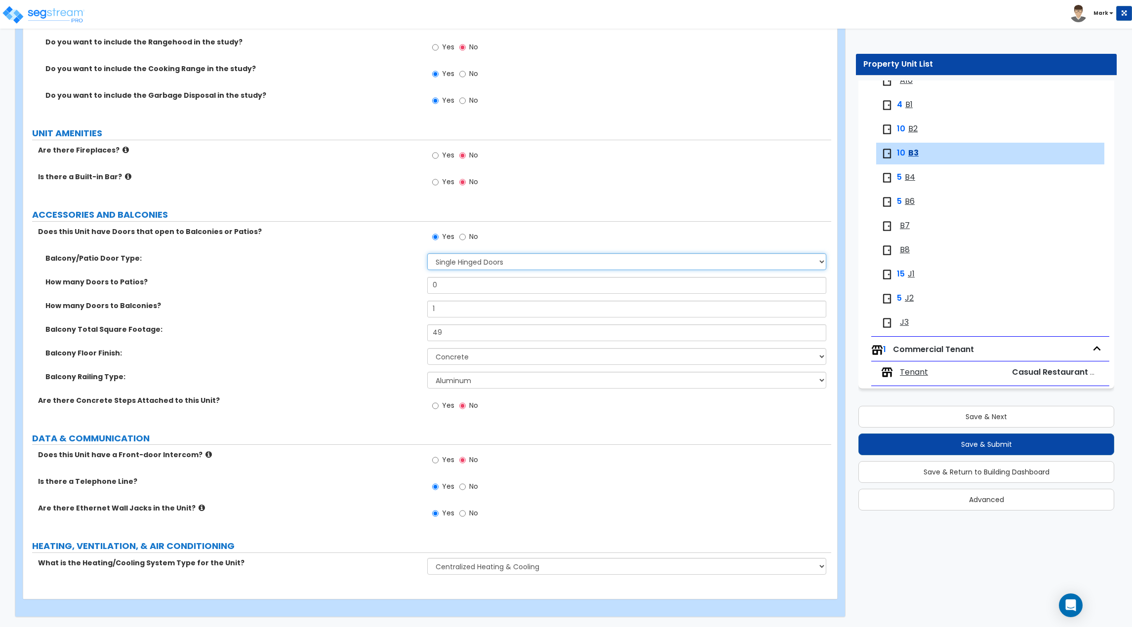
drag, startPoint x: 483, startPoint y: 264, endPoint x: 486, endPoint y: 276, distance: 12.8
click at [483, 264] on select "None Single Hinged Doors Double Hinged Doors Single French Doors Double French …" at bounding box center [626, 261] width 399 height 17
click at [468, 260] on select "None Single Hinged Doors Double Hinged Doors Single French Doors Double French …" at bounding box center [626, 261] width 399 height 17
click at [474, 257] on select "None Single Hinged Doors Double Hinged Doors Single French Doors Double French …" at bounding box center [626, 261] width 399 height 17
click at [617, 269] on select "None Single Hinged Doors Double Hinged Doors Single French Doors Double French …" at bounding box center [626, 261] width 399 height 17
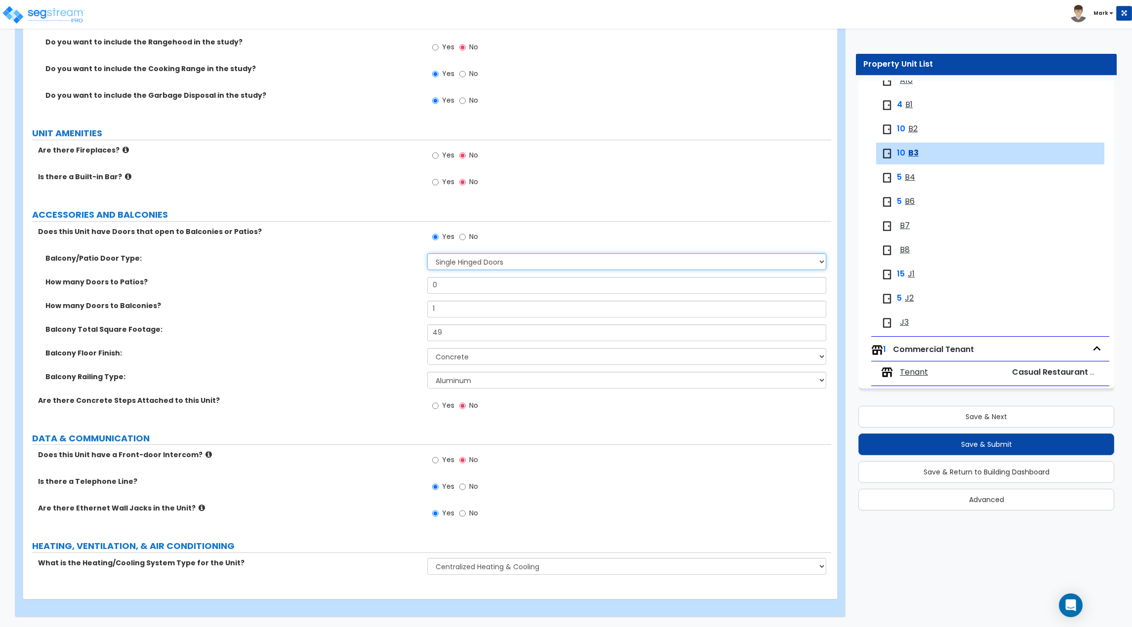
click at [621, 266] on select "None Single Hinged Doors Double Hinged Doors Single French Doors Double French …" at bounding box center [626, 261] width 399 height 17
click at [465, 235] on label "No" at bounding box center [468, 238] width 19 height 17
click at [465, 235] on input "No" at bounding box center [462, 237] width 6 height 11
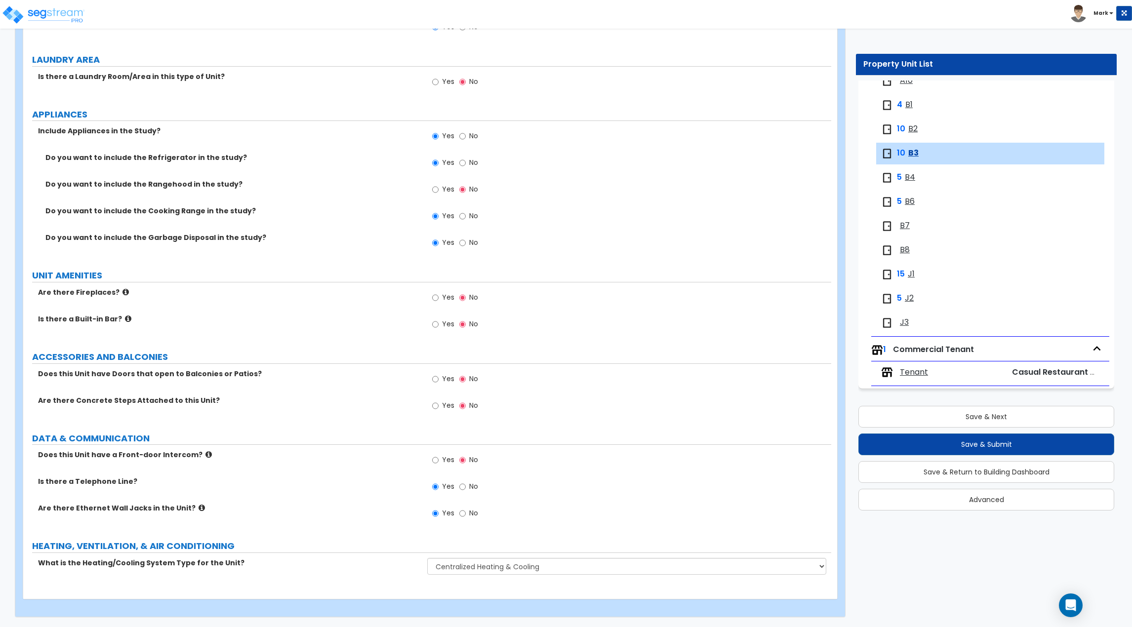
click at [432, 236] on label "Yes" at bounding box center [443, 244] width 22 height 17
click at [432, 238] on input "Yes" at bounding box center [435, 243] width 6 height 11
click at [440, 384] on label "Yes" at bounding box center [443, 380] width 22 height 17
click at [439, 384] on input "Yes" at bounding box center [435, 379] width 6 height 11
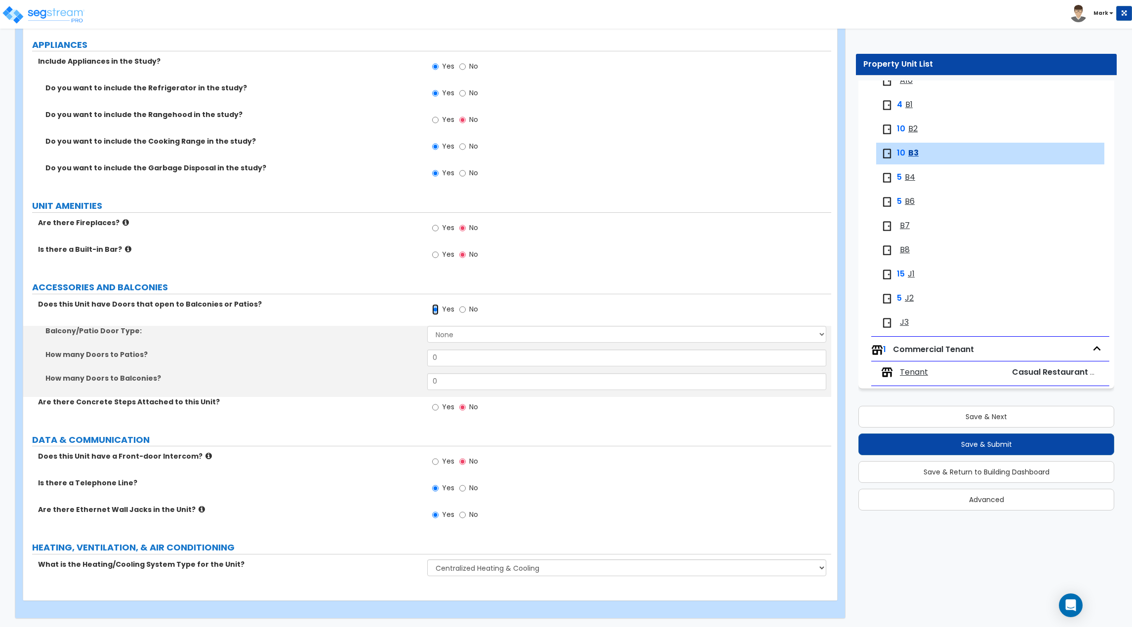
scroll to position [1795, 0]
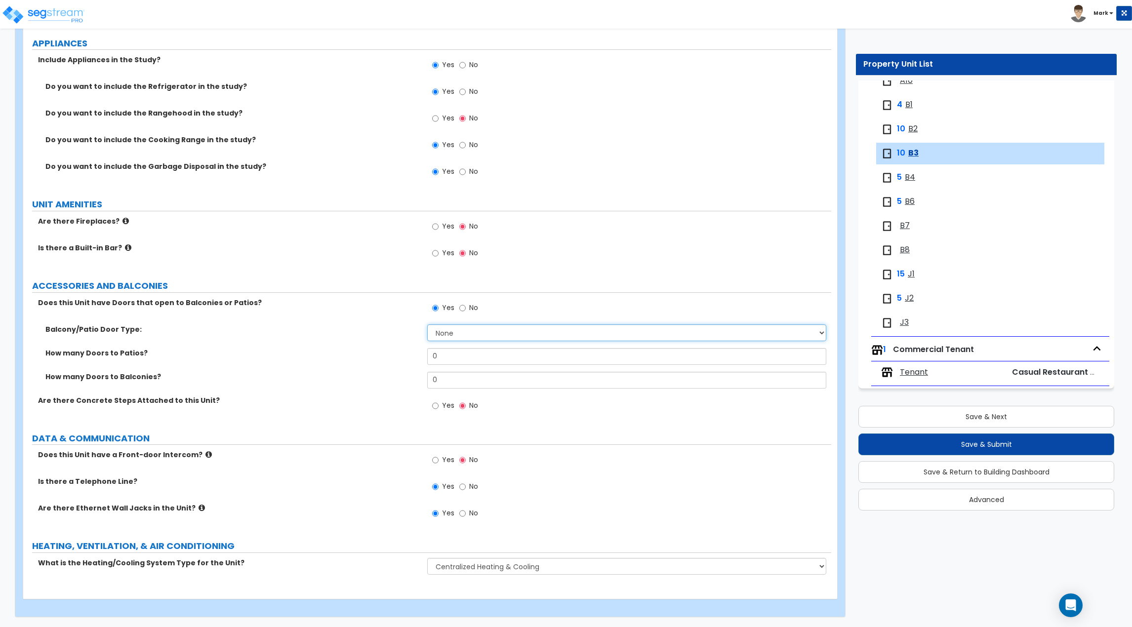
click at [442, 331] on select "None Single Hinged Doors Double Hinged Doors Single French Doors Double French …" at bounding box center [626, 333] width 399 height 17
click at [427, 325] on select "None Single Hinged Doors Double Hinged Doors Single French Doors Double French …" at bounding box center [626, 333] width 399 height 17
drag, startPoint x: 476, startPoint y: 377, endPoint x: 383, endPoint y: 382, distance: 93.0
click at [383, 382] on div "How many Doors to Balconies? 0" at bounding box center [427, 384] width 808 height 24
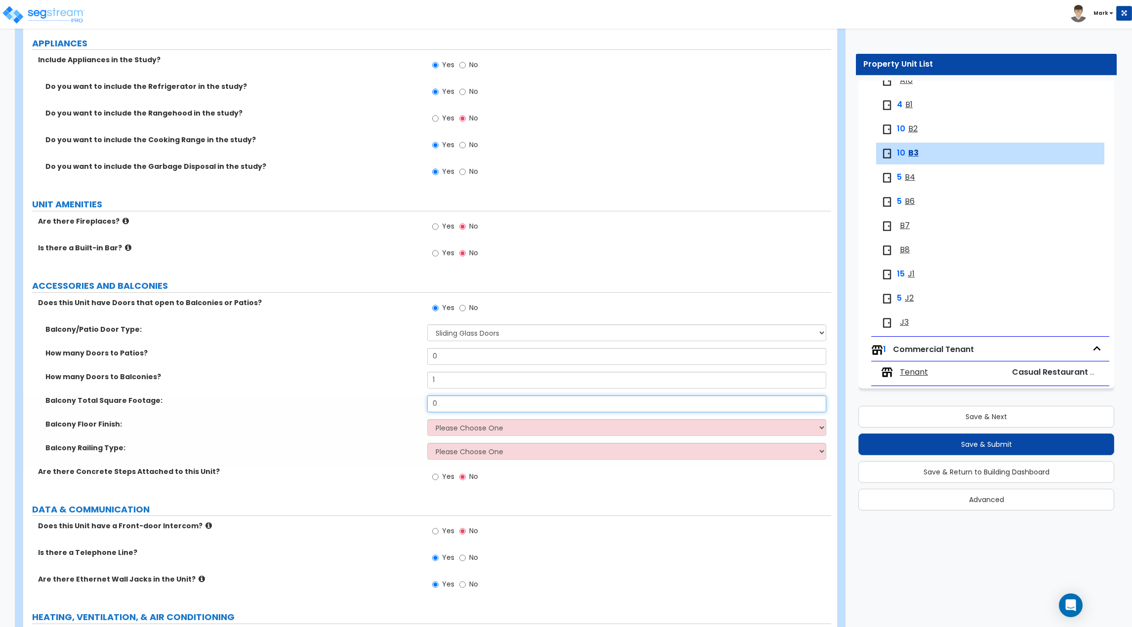
drag, startPoint x: 463, startPoint y: 405, endPoint x: 376, endPoint y: 407, distance: 87.5
click at [376, 407] on div "Balcony Total Square Footage: 0" at bounding box center [427, 408] width 808 height 24
click at [434, 421] on select "Please Choose One Concrete Tile Wood PVC" at bounding box center [626, 427] width 399 height 17
click at [427, 419] on select "Please Choose One Concrete Tile Wood PVC" at bounding box center [626, 427] width 399 height 17
click at [458, 428] on select "Please Choose One Concrete Tile Wood PVC" at bounding box center [626, 427] width 399 height 17
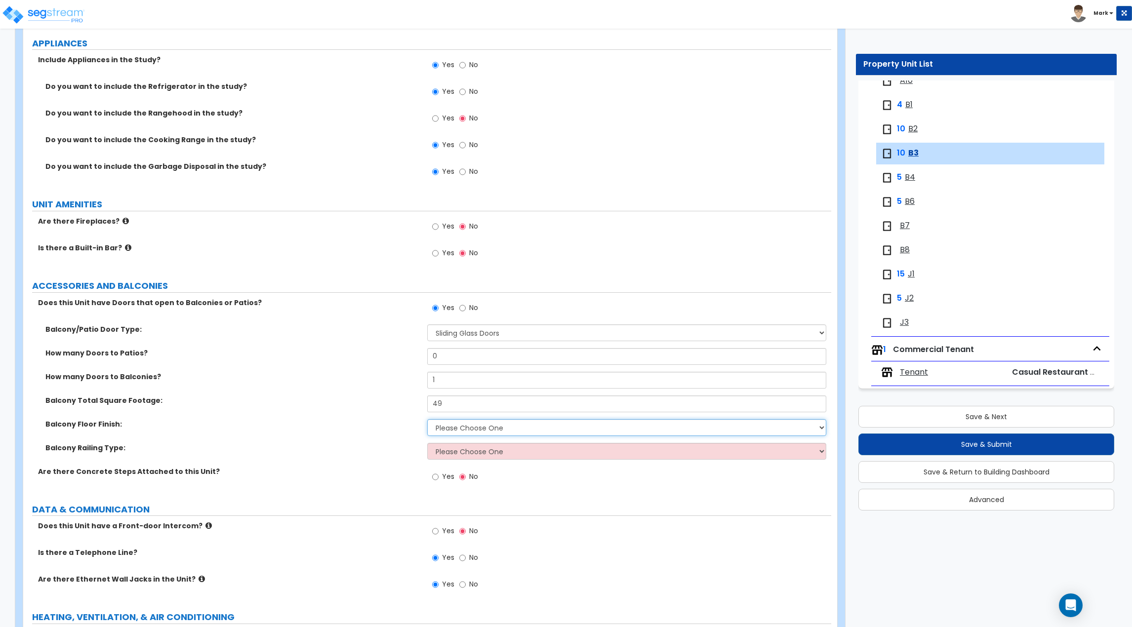
click at [427, 419] on select "Please Choose One Concrete Tile Wood PVC" at bounding box center [626, 427] width 399 height 17
click at [459, 433] on select "Please Choose One Concrete Tile Wood PVC" at bounding box center [626, 427] width 399 height 17
click at [427, 419] on select "Please Choose One Concrete Tile Wood PVC" at bounding box center [626, 427] width 399 height 17
click at [464, 454] on select "Please Choose One Steel Aluminum Wood Glass and Metal Wrought Iron" at bounding box center [626, 451] width 399 height 17
click at [427, 443] on select "Please Choose One Steel Aluminum Wood Glass and Metal Wrought Iron" at bounding box center [626, 451] width 399 height 17
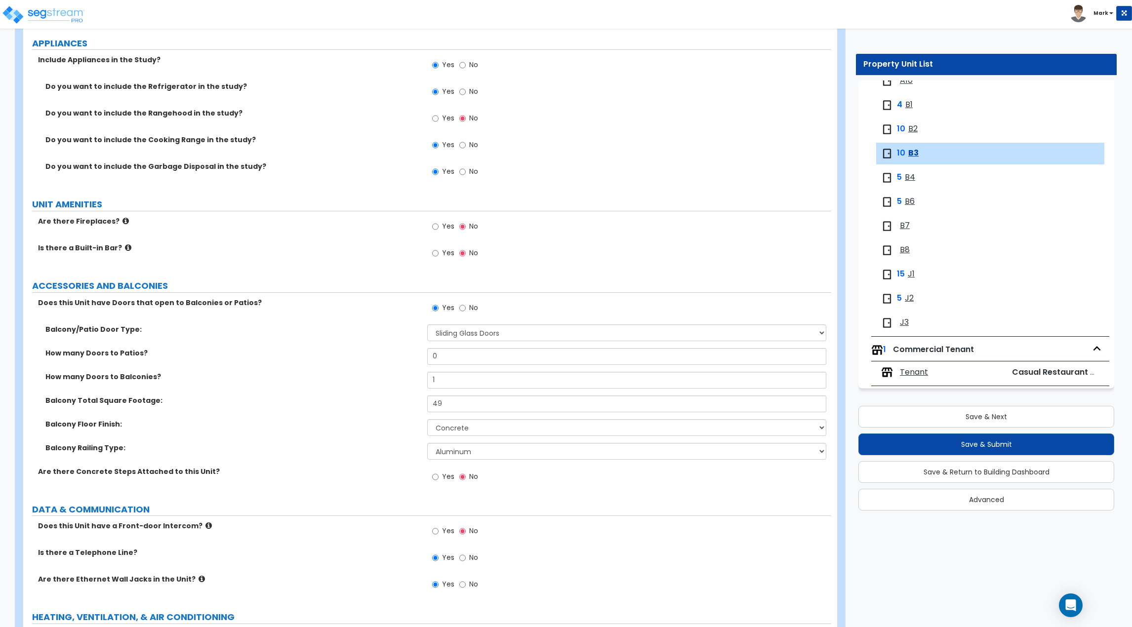
click at [395, 488] on div "Are there Concrete Steps Attached to this Unit? Yes No" at bounding box center [427, 480] width 808 height 27
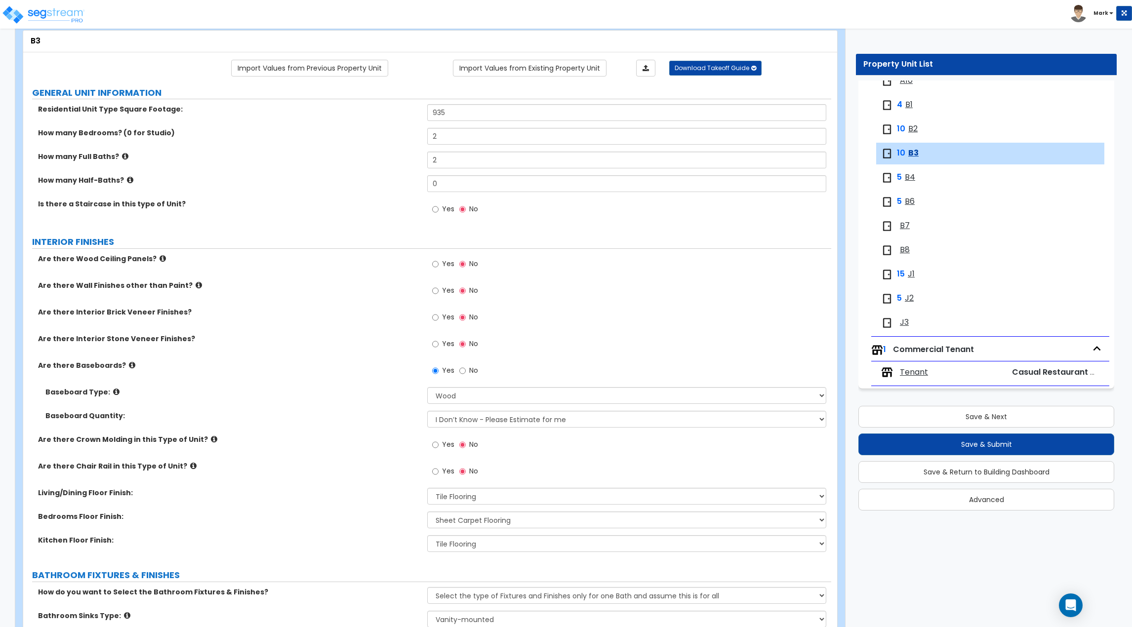
scroll to position [0, 0]
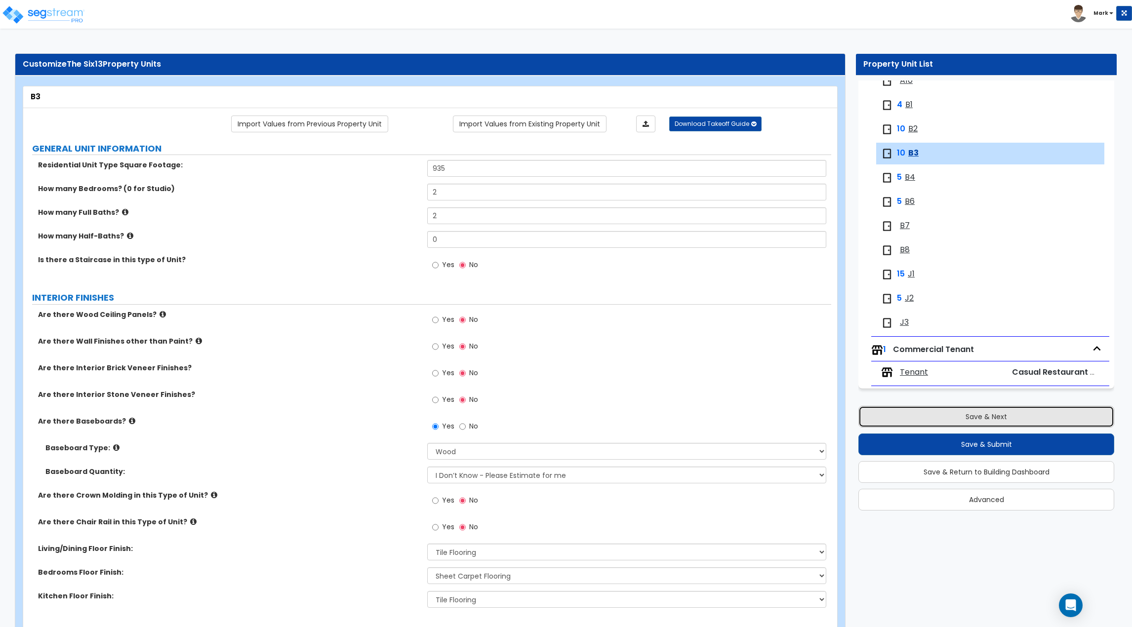
click at [893, 422] on button "Save & Next" at bounding box center [987, 417] width 256 height 22
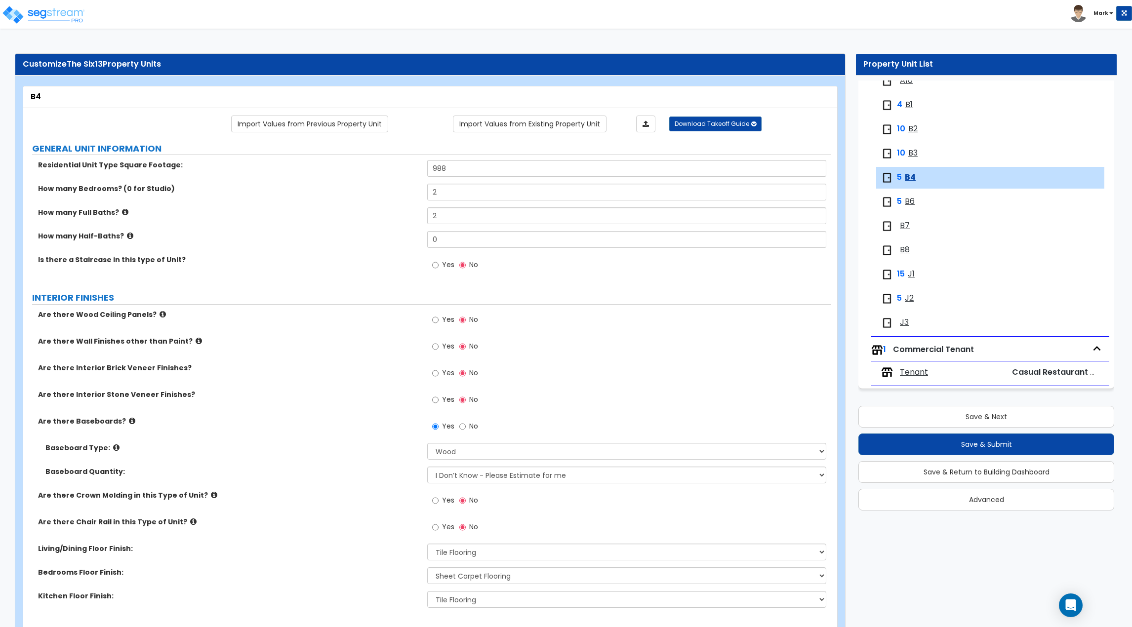
click at [906, 102] on span "B1" at bounding box center [909, 104] width 7 height 11
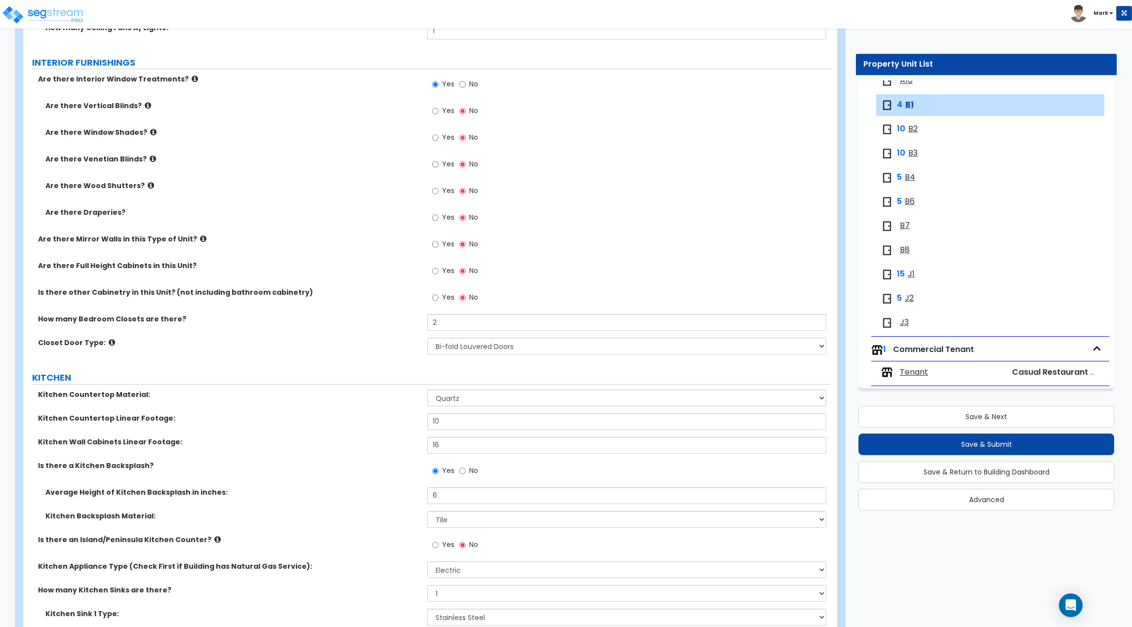
scroll to position [1037, 0]
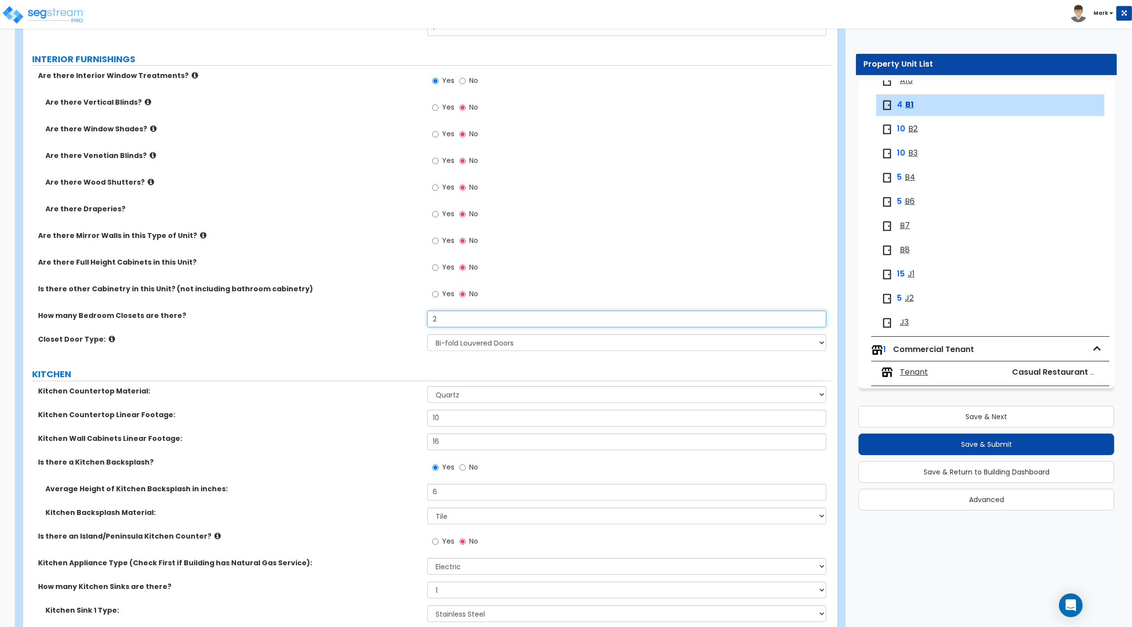
drag, startPoint x: 477, startPoint y: 313, endPoint x: 378, endPoint y: 316, distance: 99.3
click at [380, 316] on div "How many Bedroom Closets are there? 2" at bounding box center [427, 323] width 808 height 24
click at [373, 316] on label "How many Bedroom Closets are there?" at bounding box center [229, 316] width 382 height 10
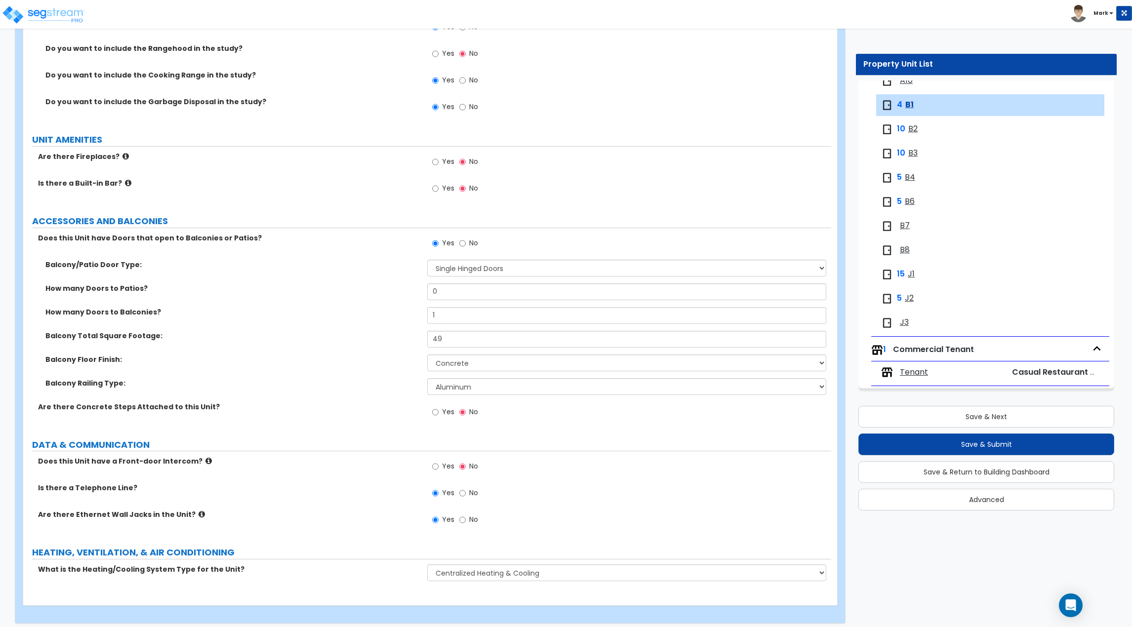
scroll to position [1843, 0]
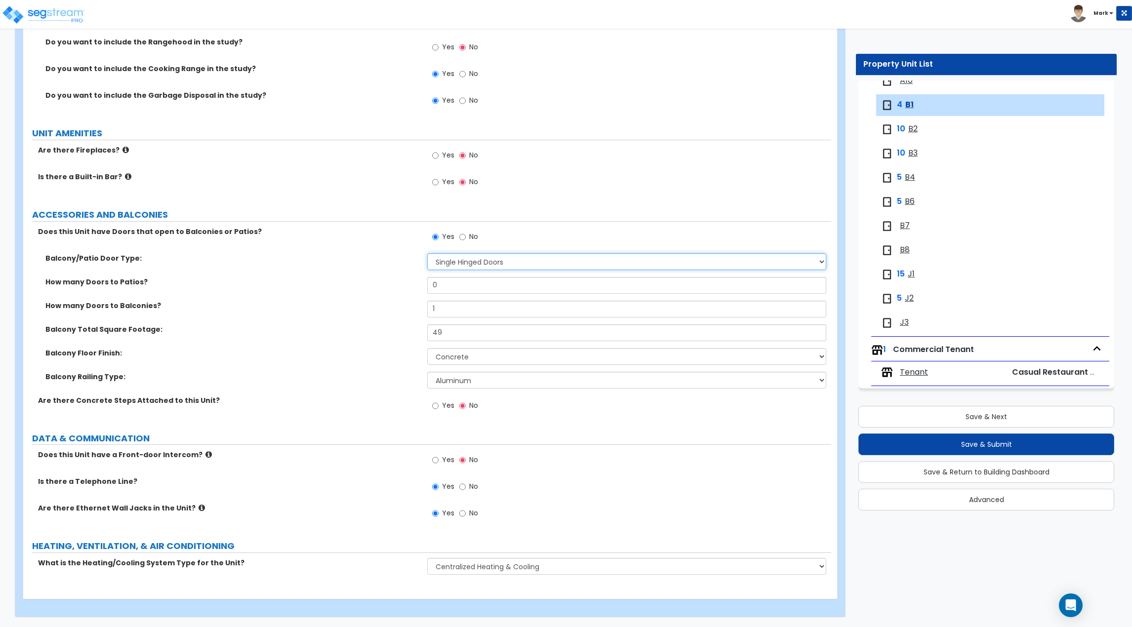
click at [462, 262] on select "None Single Hinged Doors Double Hinged Doors Single French Doors Double French …" at bounding box center [626, 261] width 399 height 17
click at [427, 253] on select "None Single Hinged Doors Double Hinged Doors Single French Doors Double French …" at bounding box center [626, 261] width 399 height 17
click at [346, 348] on label "Balcony Floor Finish:" at bounding box center [232, 353] width 374 height 10
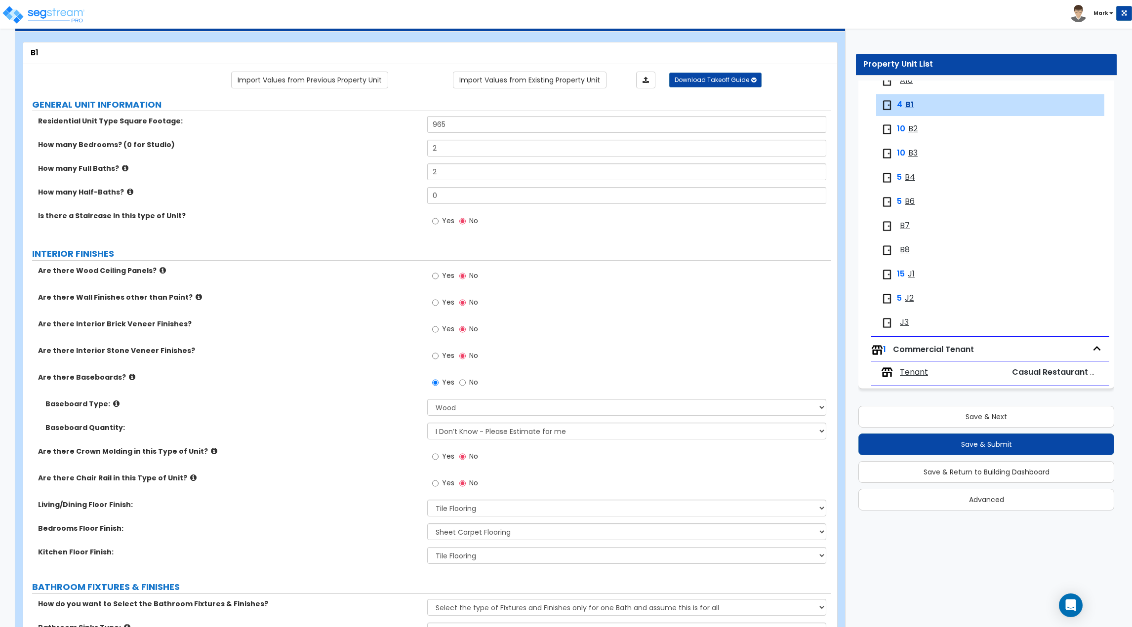
scroll to position [0, 0]
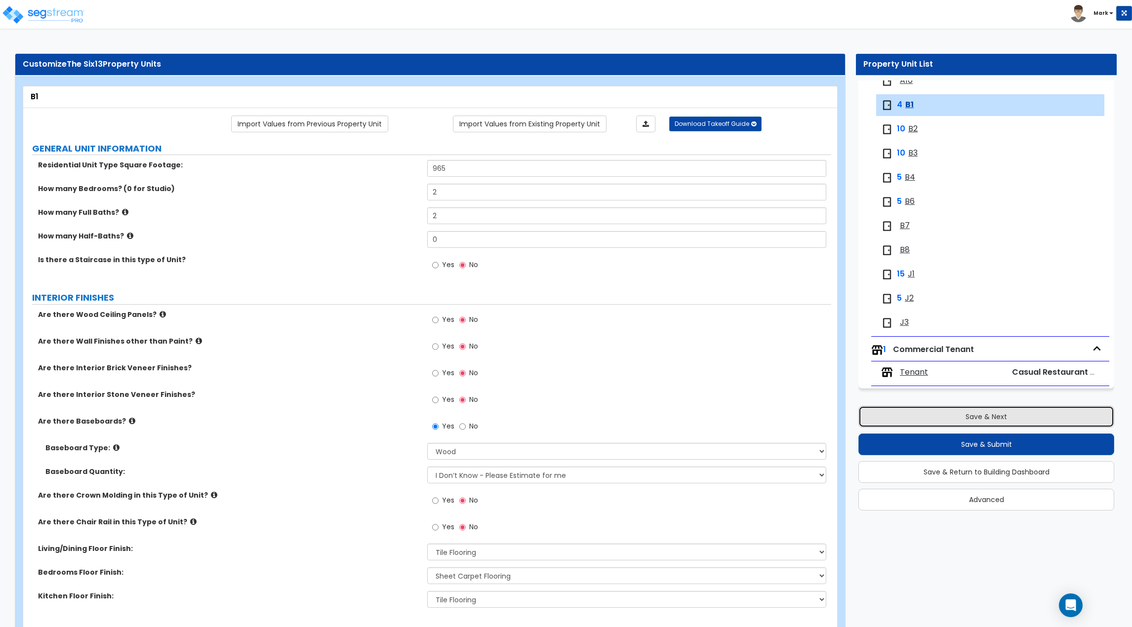
click at [912, 420] on button "Save & Next" at bounding box center [987, 417] width 256 height 22
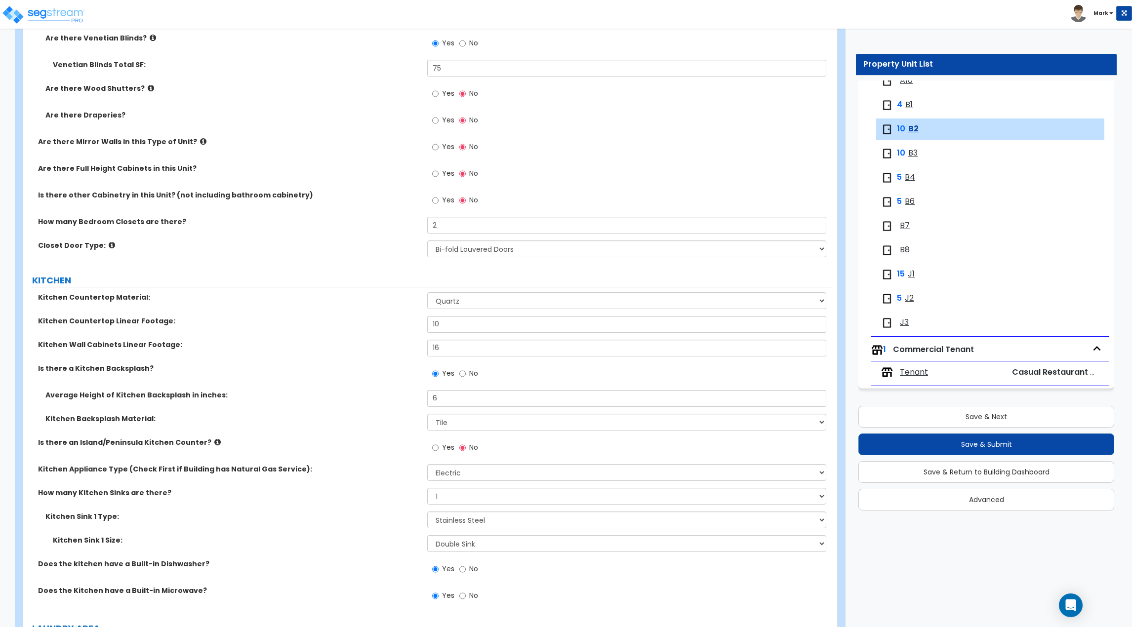
scroll to position [1186, 0]
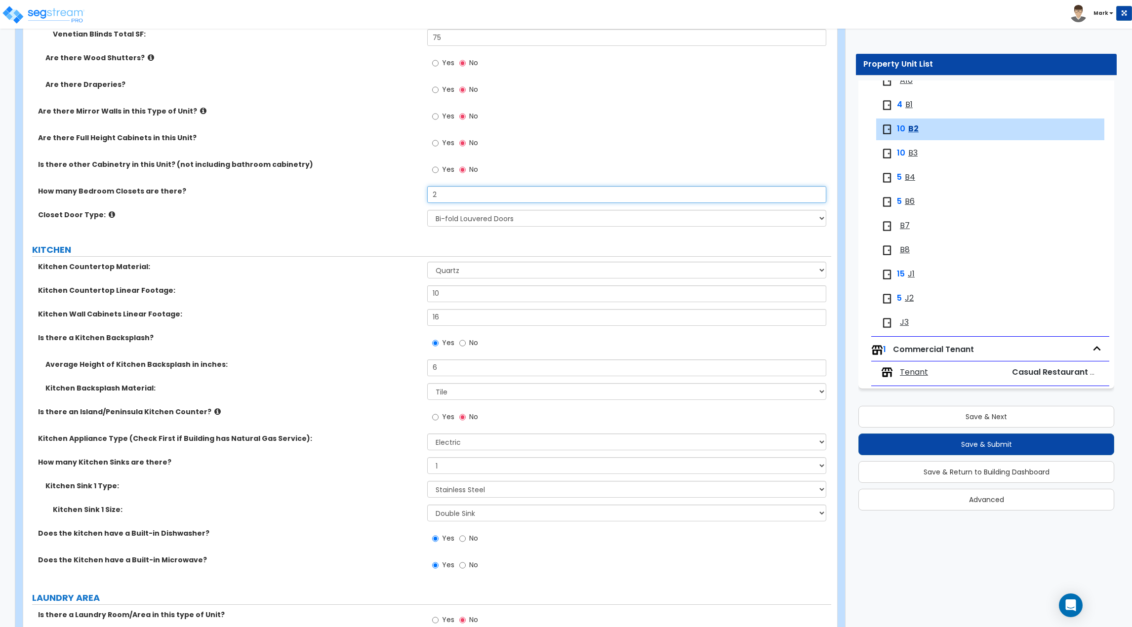
drag, startPoint x: 448, startPoint y: 194, endPoint x: 403, endPoint y: 198, distance: 44.6
click at [403, 198] on div "How many Bedroom Closets are there? 2" at bounding box center [427, 198] width 808 height 24
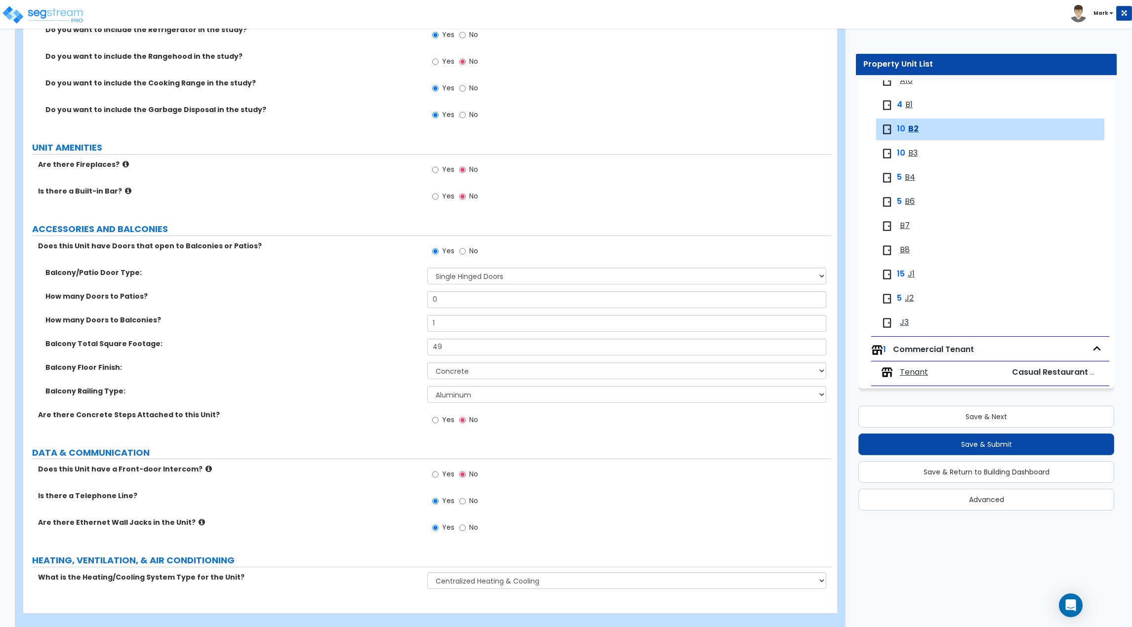
scroll to position [1866, 0]
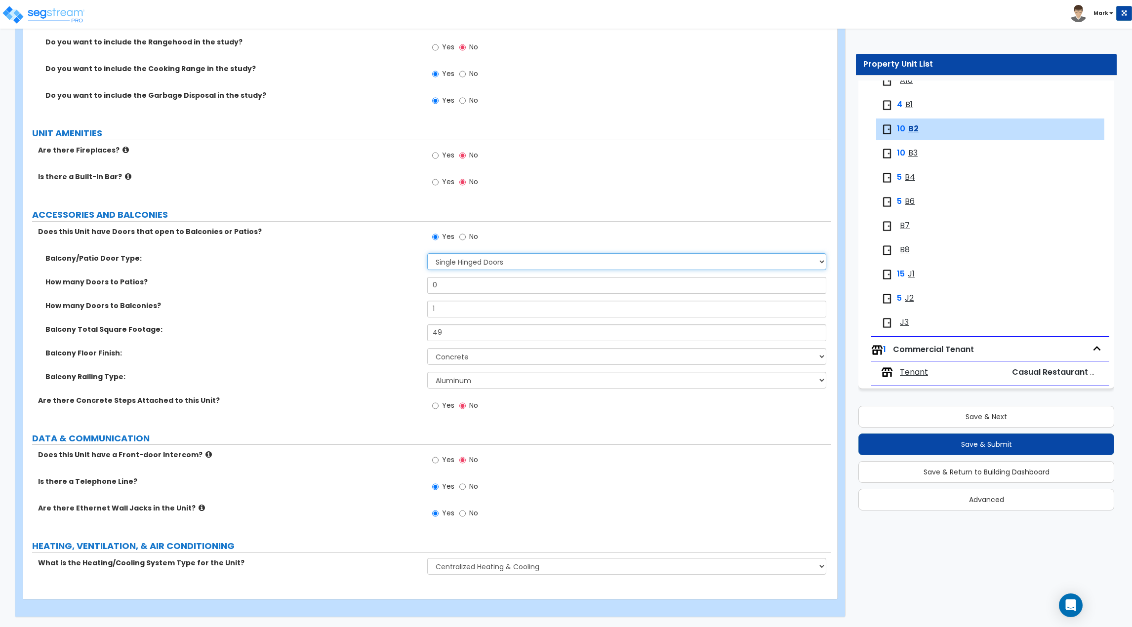
click at [469, 266] on select "None Single Hinged Doors Double Hinged Doors Single French Doors Double French …" at bounding box center [626, 261] width 399 height 17
click at [427, 253] on select "None Single Hinged Doors Double Hinged Doors Single French Doors Double French …" at bounding box center [626, 261] width 399 height 17
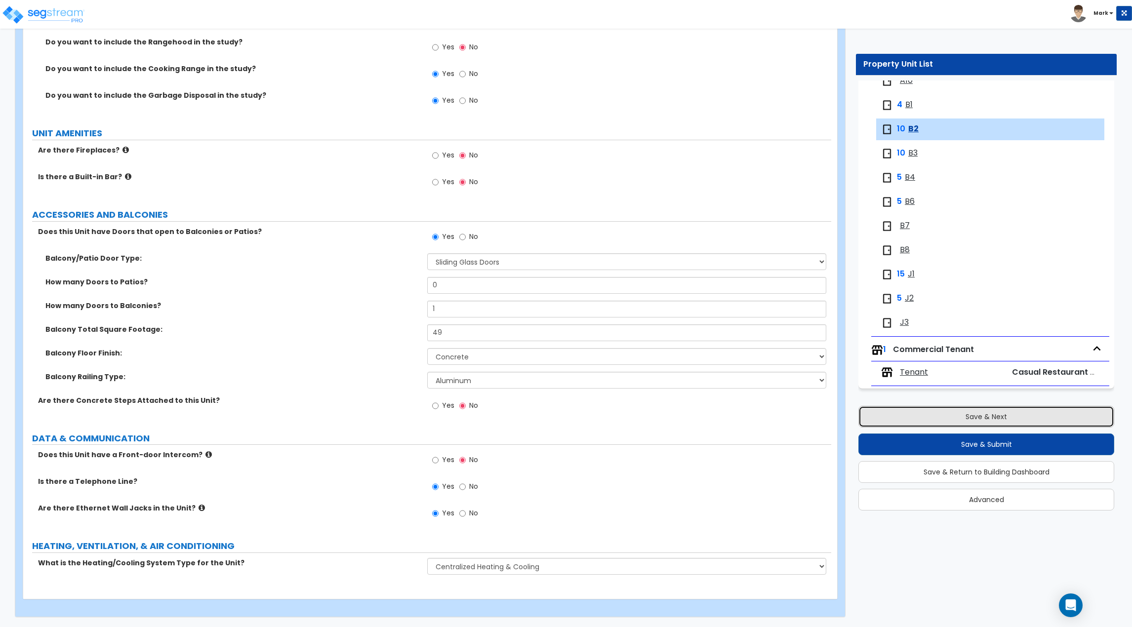
click at [913, 421] on button "Save & Next" at bounding box center [987, 417] width 256 height 22
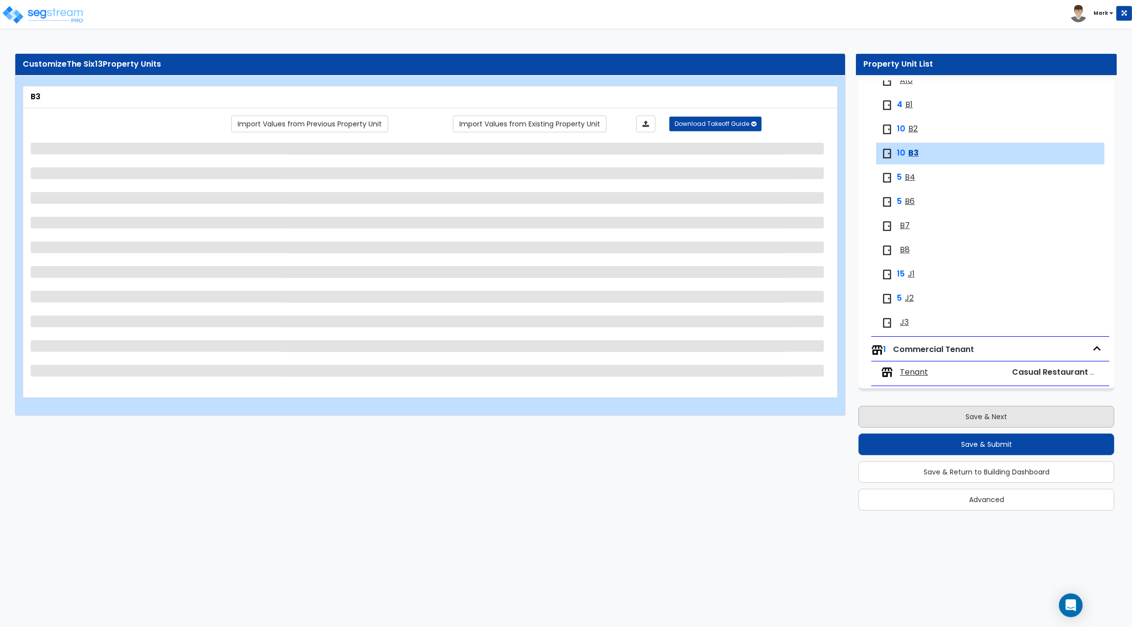
scroll to position [0, 0]
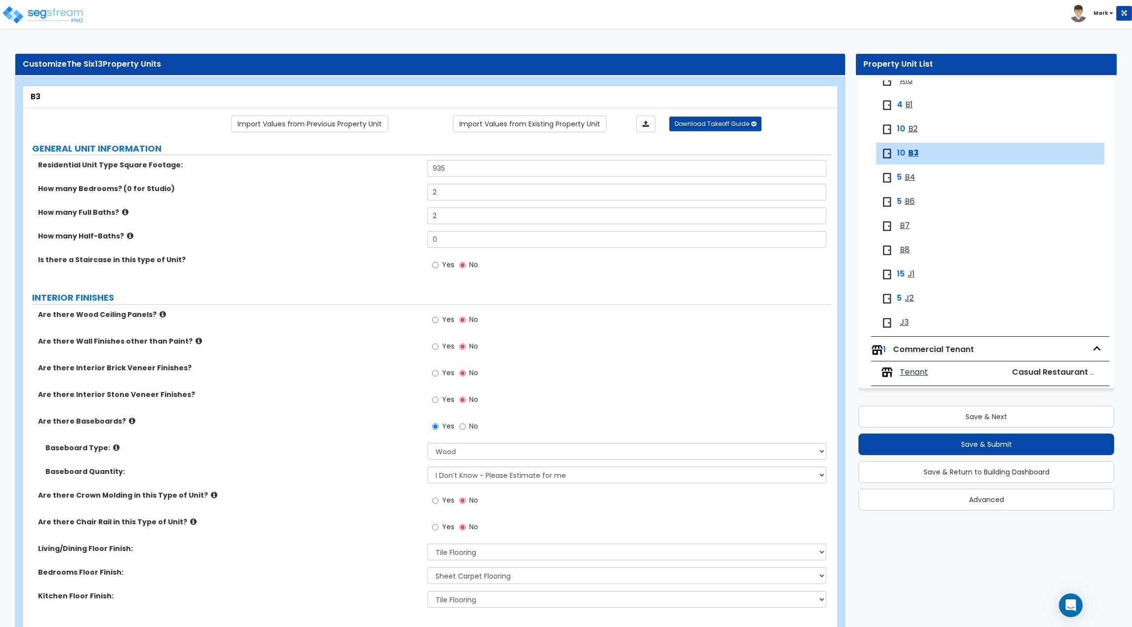
click at [913, 105] on div "4 B1" at bounding box center [941, 105] width 120 height 12
click at [908, 106] on span "B1" at bounding box center [909, 104] width 7 height 11
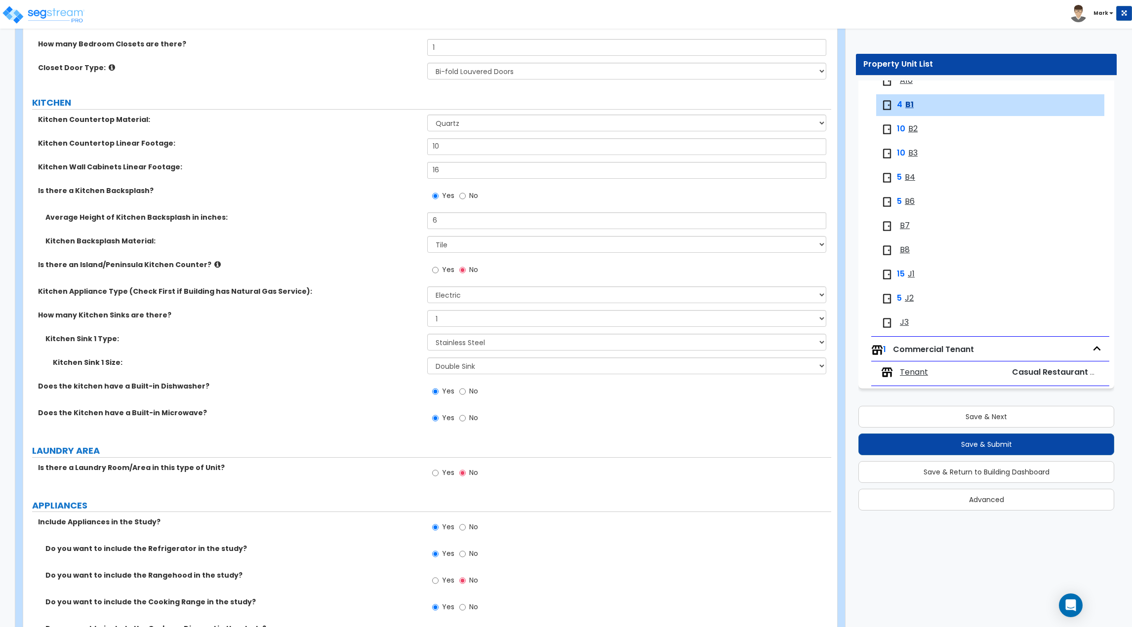
scroll to position [1200, 0]
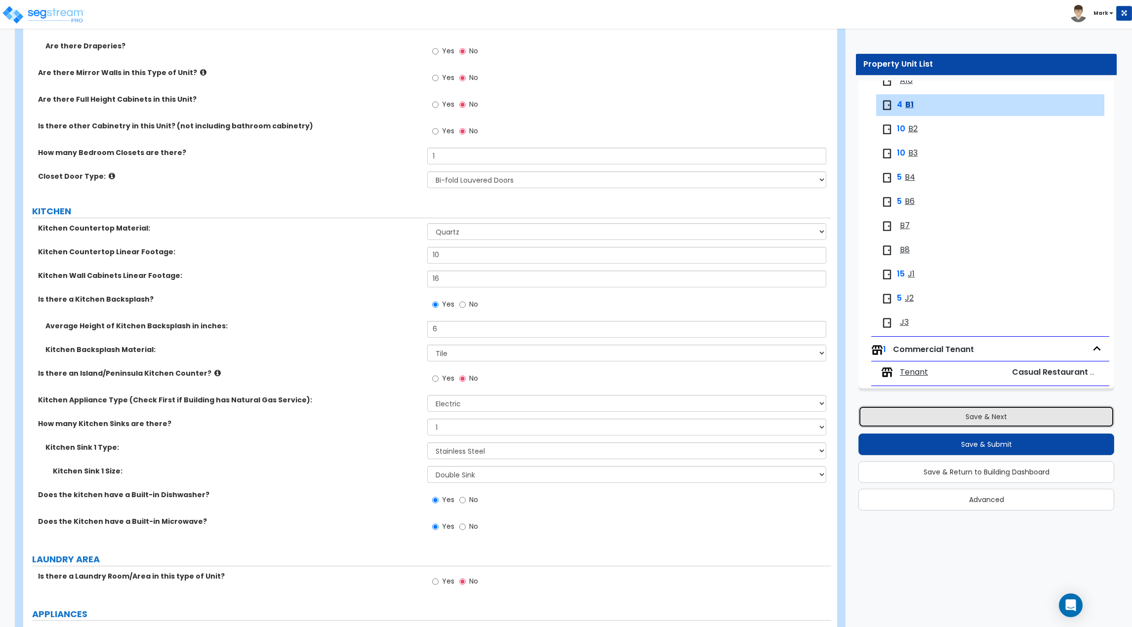
click at [900, 418] on button "Save & Next" at bounding box center [987, 417] width 256 height 22
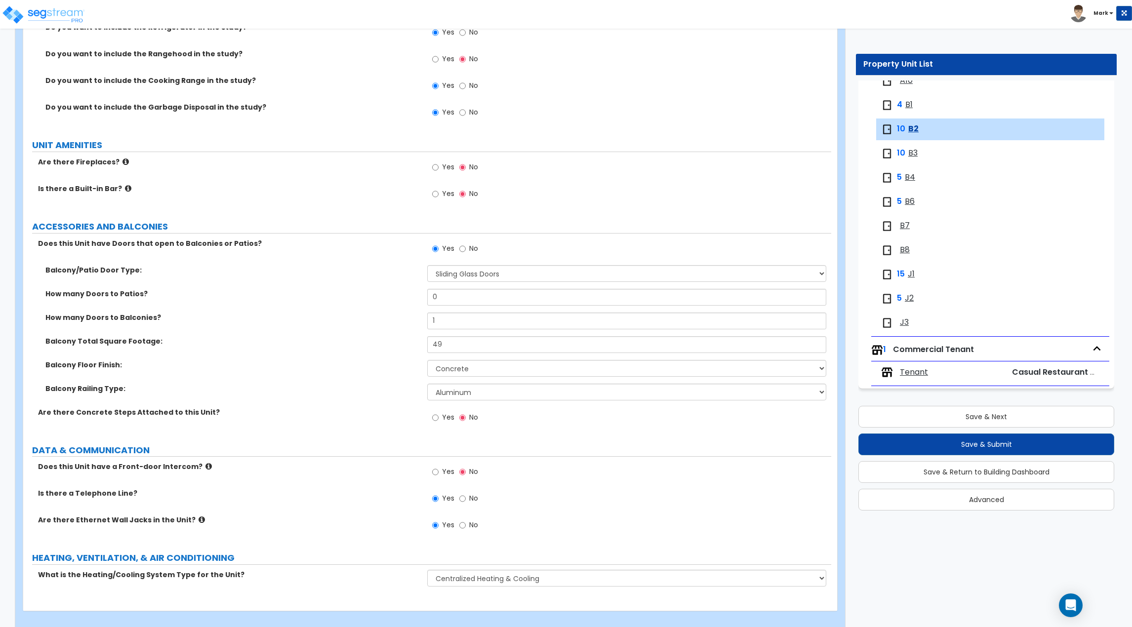
scroll to position [1866, 0]
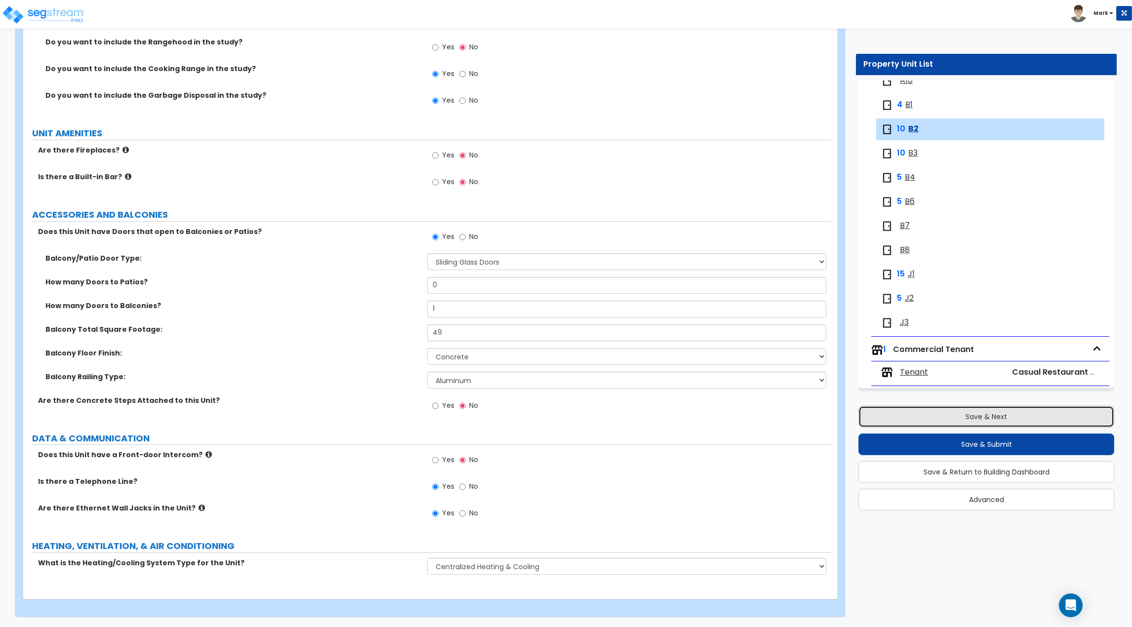
click at [916, 415] on button "Save & Next" at bounding box center [987, 417] width 256 height 22
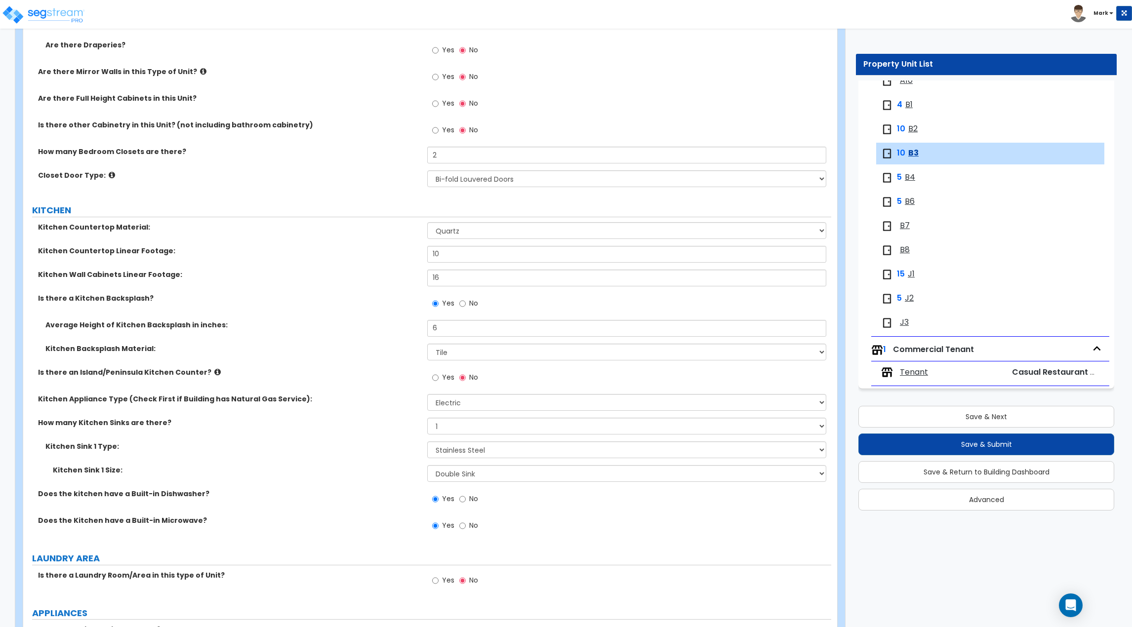
scroll to position [1235, 0]
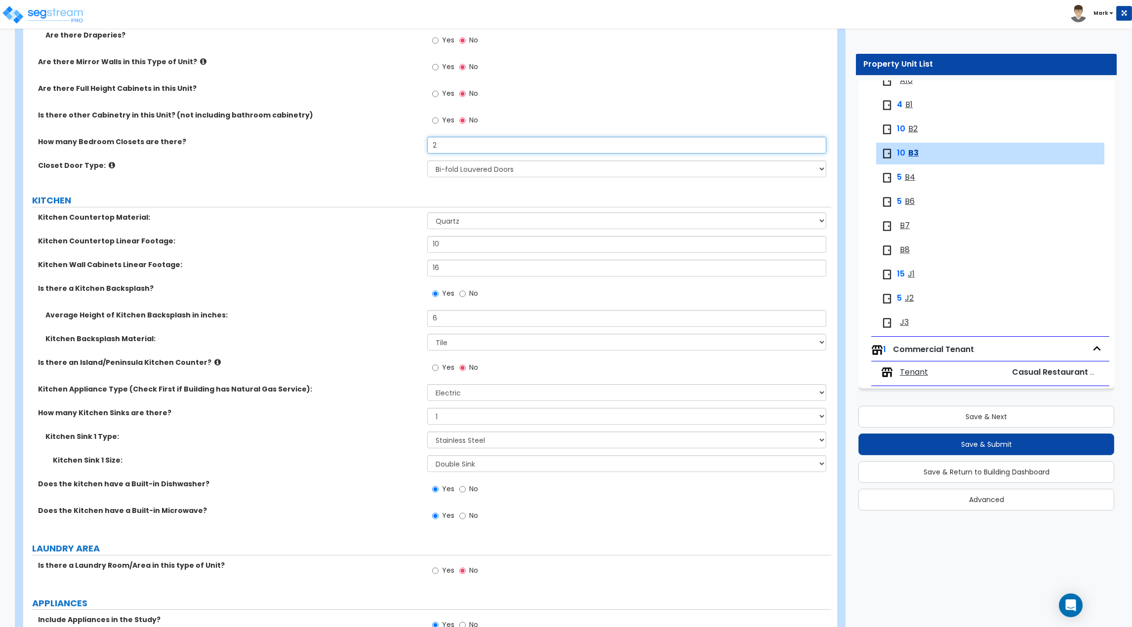
drag, startPoint x: 455, startPoint y: 146, endPoint x: 414, endPoint y: 153, distance: 41.5
click at [414, 153] on div "How many Bedroom Closets are there? 2" at bounding box center [427, 149] width 808 height 24
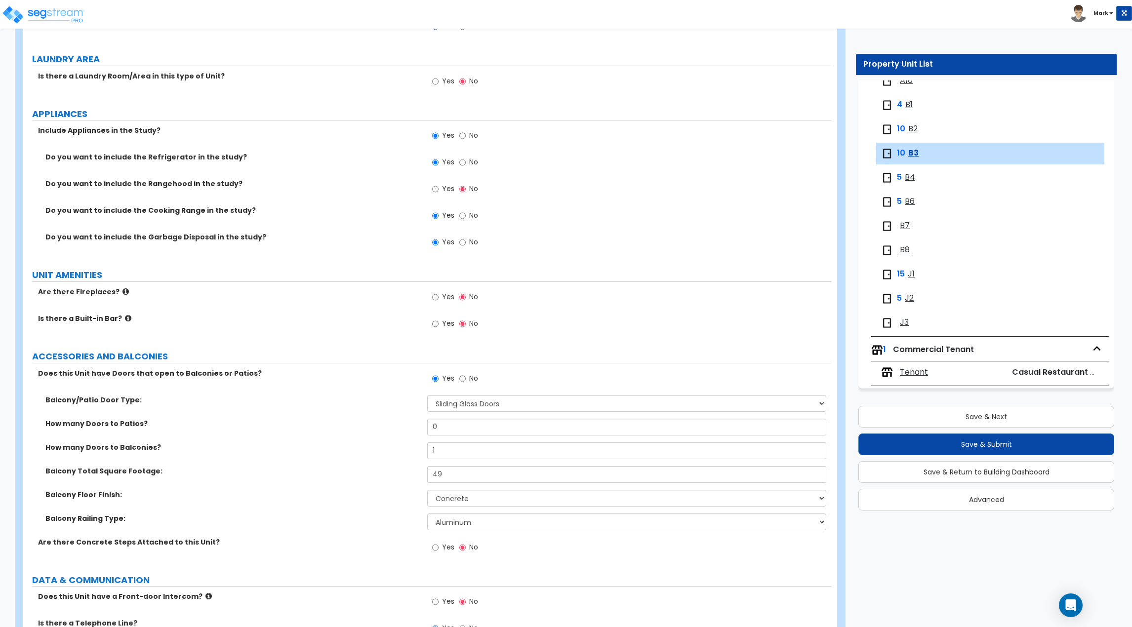
scroll to position [1866, 0]
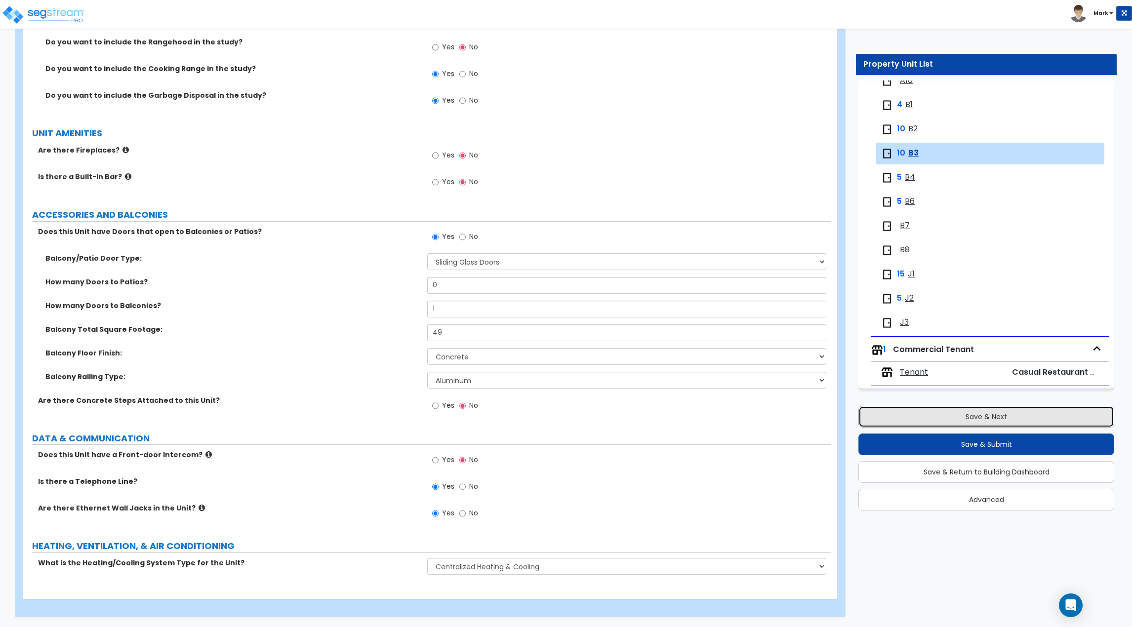
click at [880, 411] on button "Save & Next" at bounding box center [987, 417] width 256 height 22
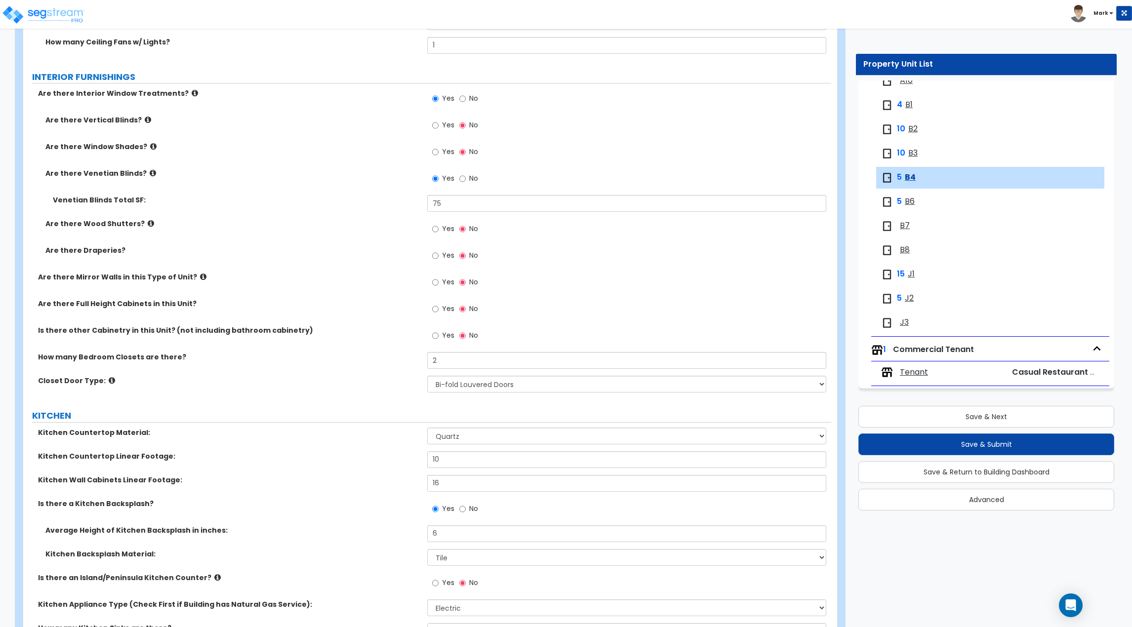
scroll to position [1037, 0]
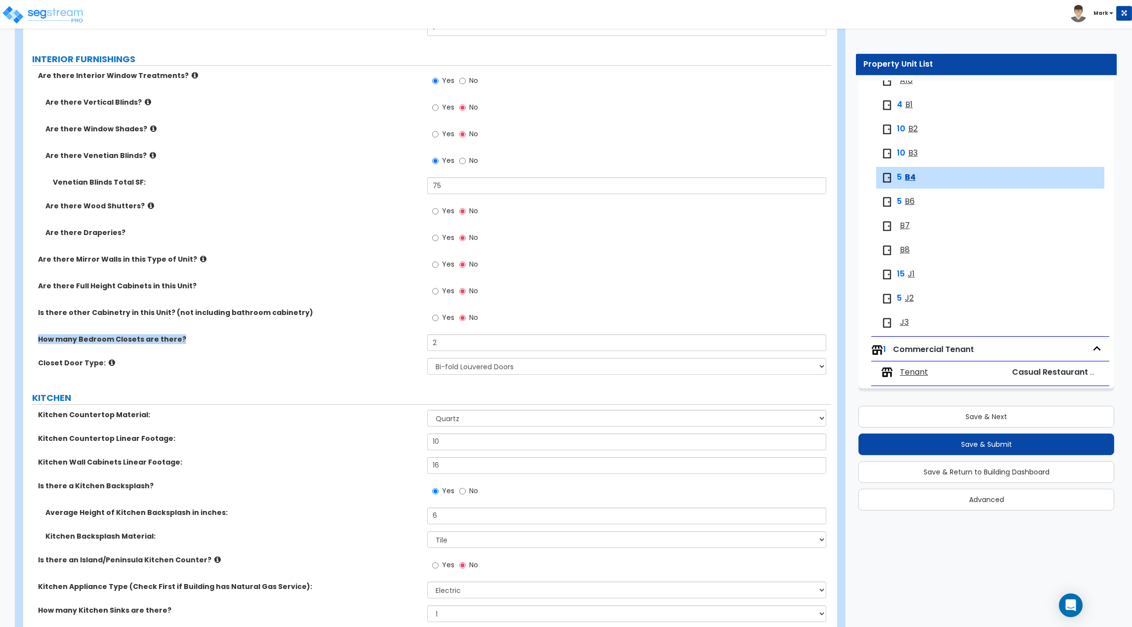
drag, startPoint x: 454, startPoint y: 331, endPoint x: 418, endPoint y: 342, distance: 37.1
click at [418, 342] on div "Are there Interior Window Treatments? Yes No Are there Vertical Blinds? Yes No …" at bounding box center [427, 226] width 793 height 311
drag, startPoint x: 482, startPoint y: 341, endPoint x: 405, endPoint y: 354, distance: 78.1
click at [405, 354] on div "How many Bedroom Closets are there? 2" at bounding box center [427, 346] width 808 height 24
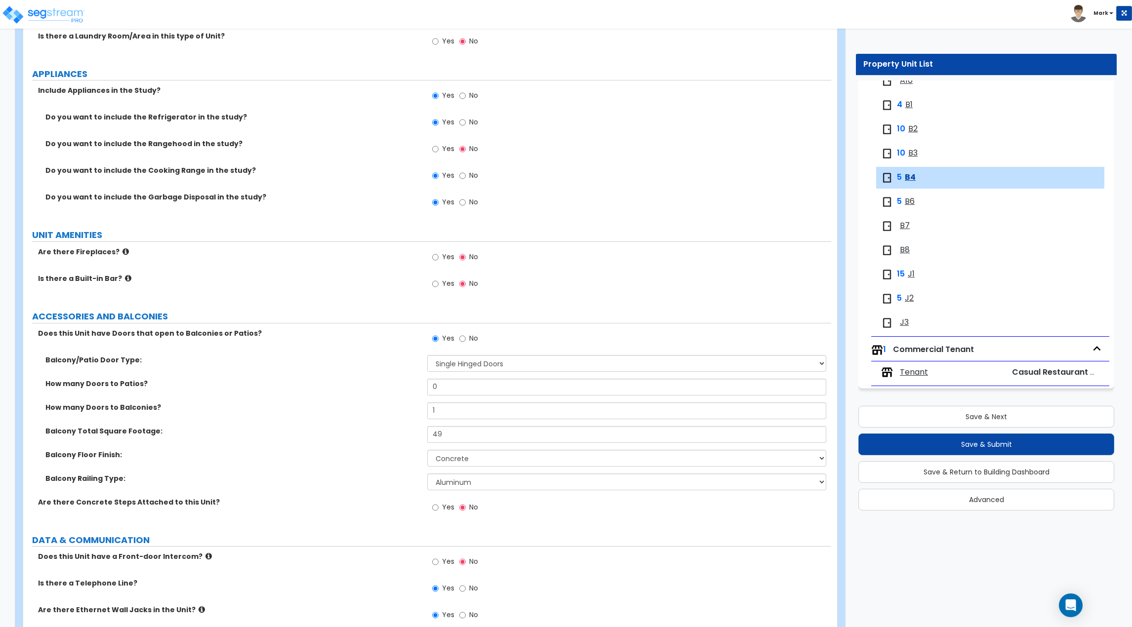
scroll to position [1866, 0]
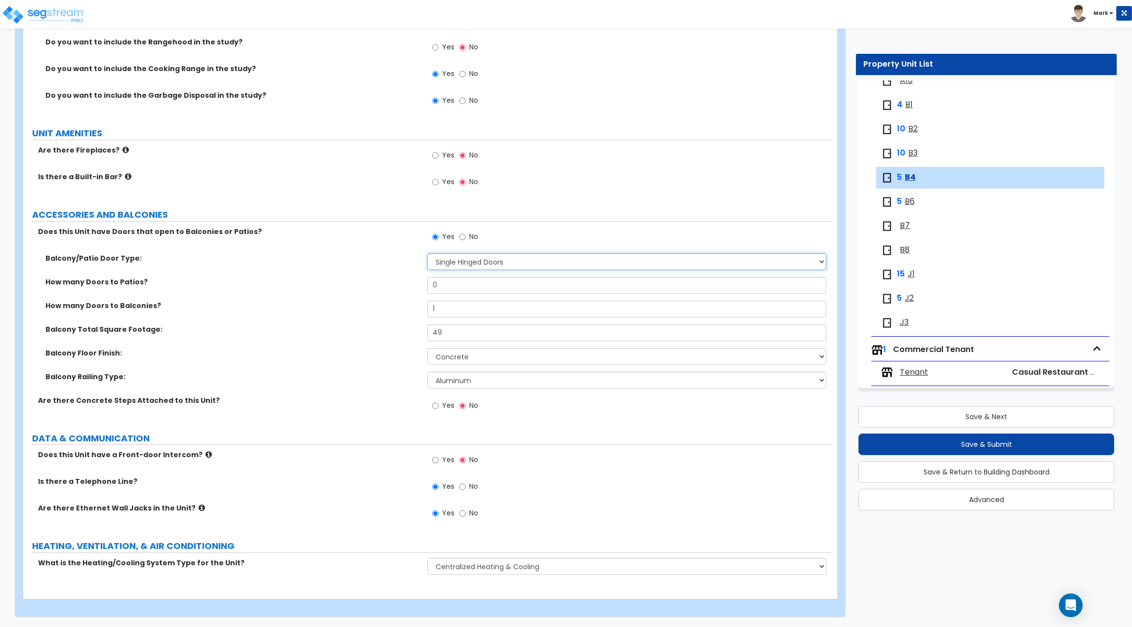
click at [531, 259] on select "None Single Hinged Doors Double Hinged Doors Single French Doors Double French …" at bounding box center [626, 261] width 399 height 17
click at [427, 253] on select "None Single Hinged Doors Double Hinged Doors Single French Doors Double French …" at bounding box center [626, 261] width 399 height 17
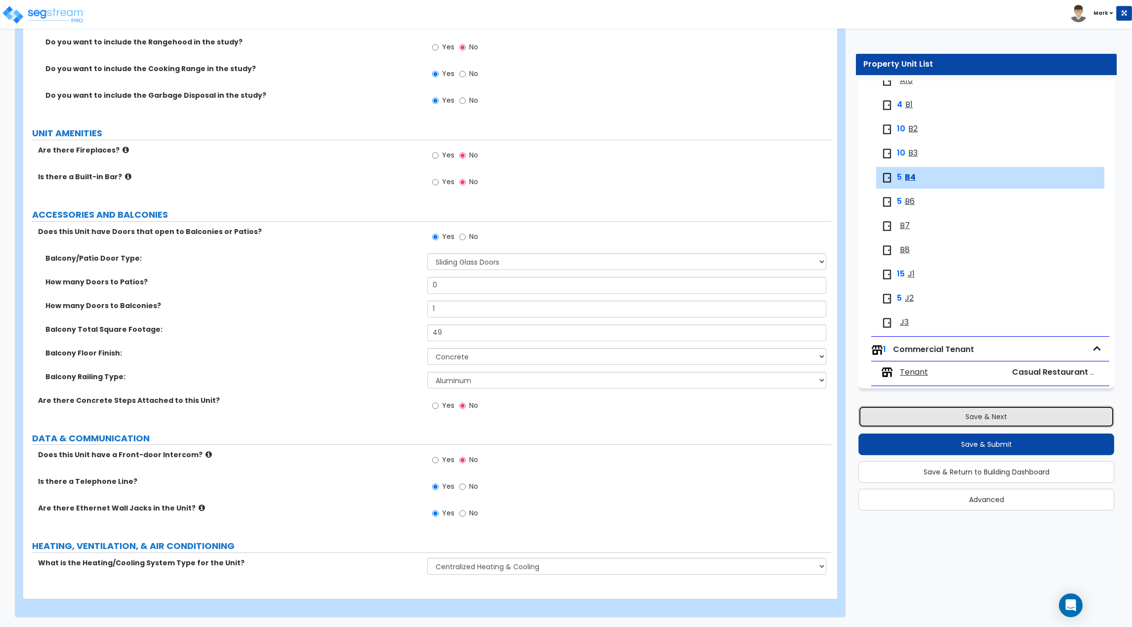
click at [912, 419] on button "Save & Next" at bounding box center [987, 417] width 256 height 22
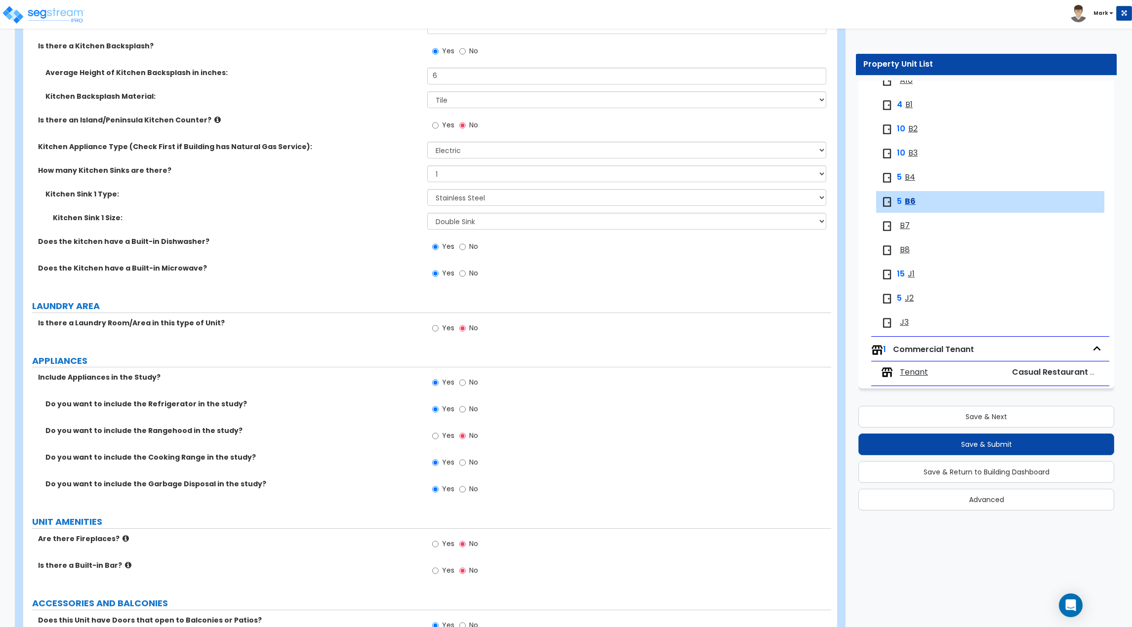
scroll to position [1274, 0]
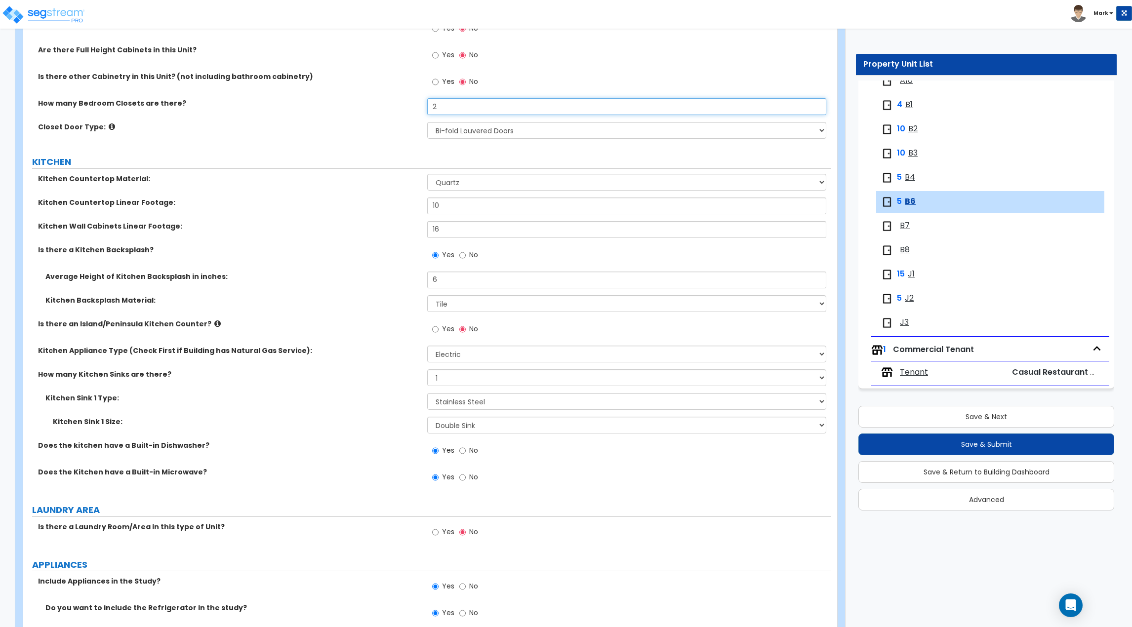
click at [469, 99] on input "2" at bounding box center [626, 106] width 399 height 17
drag, startPoint x: 476, startPoint y: 103, endPoint x: 379, endPoint y: 115, distance: 97.6
click at [381, 113] on div "How many Bedroom Closets are there? 2" at bounding box center [427, 110] width 808 height 24
click at [979, 413] on button "Save & Next" at bounding box center [987, 417] width 256 height 22
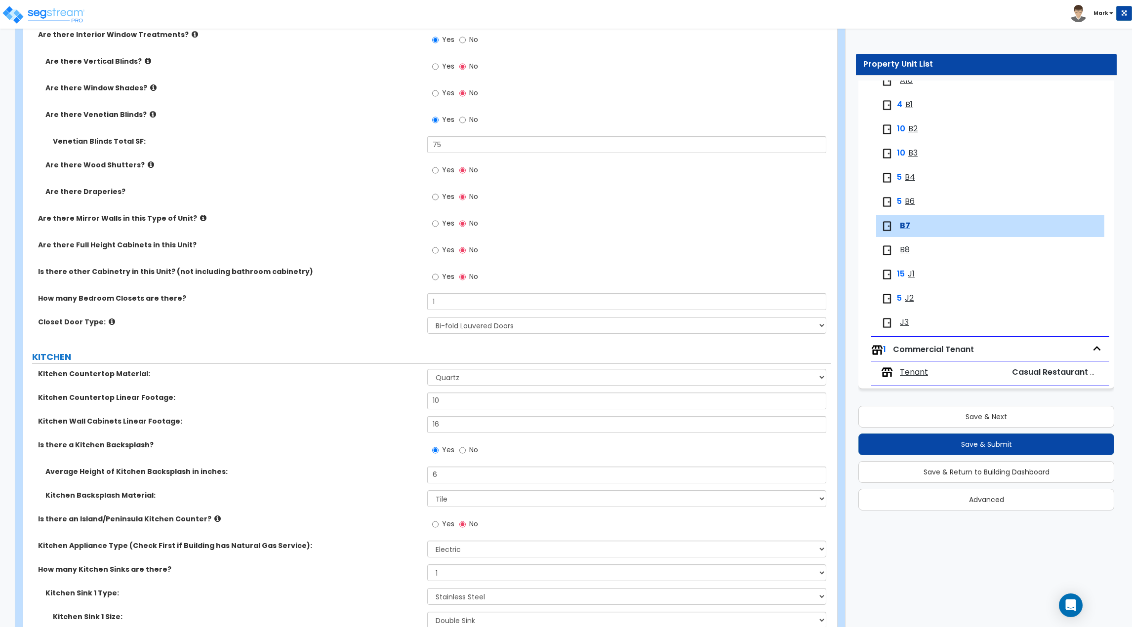
scroll to position [1082, 0]
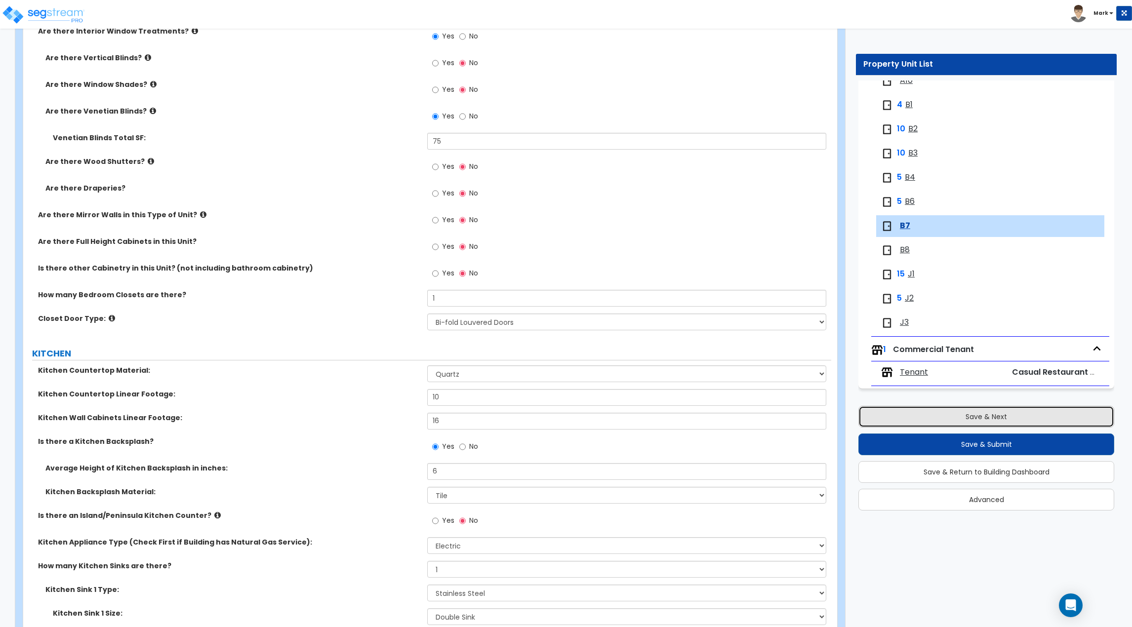
click at [951, 410] on button "Save & Next" at bounding box center [987, 417] width 256 height 22
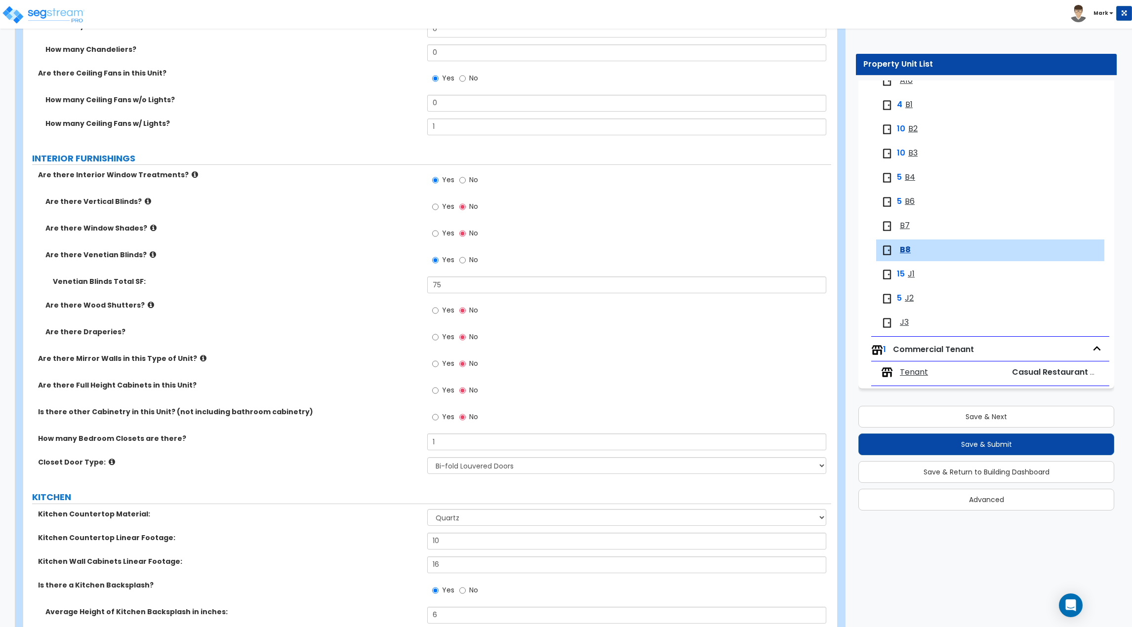
scroll to position [884, 0]
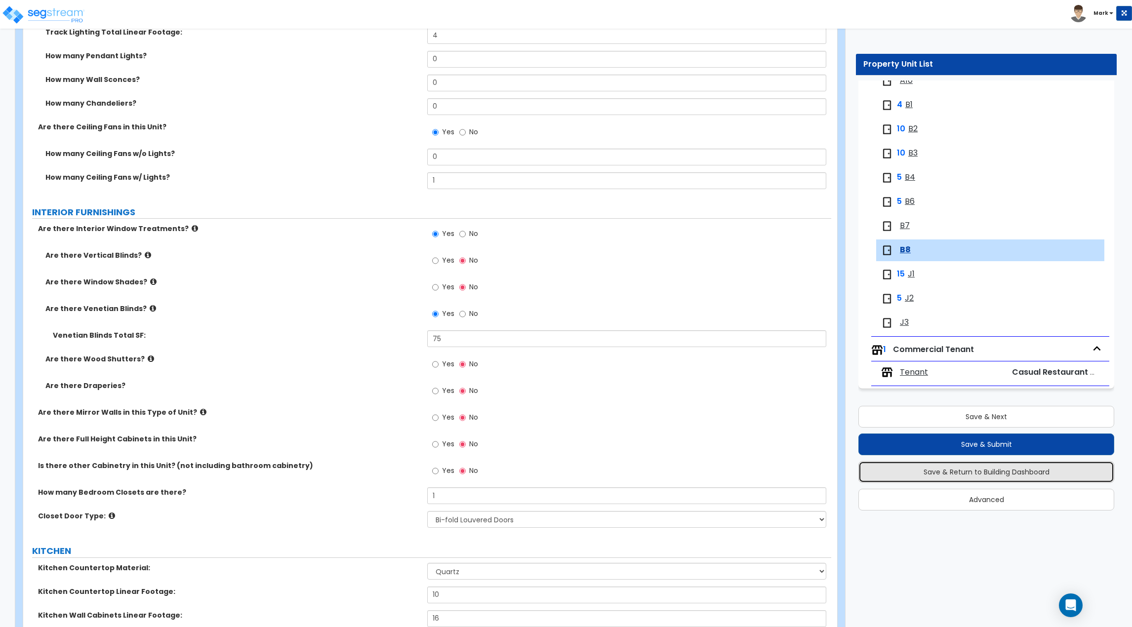
click at [988, 468] on button "Save & Return to Building Dashboard" at bounding box center [987, 472] width 256 height 22
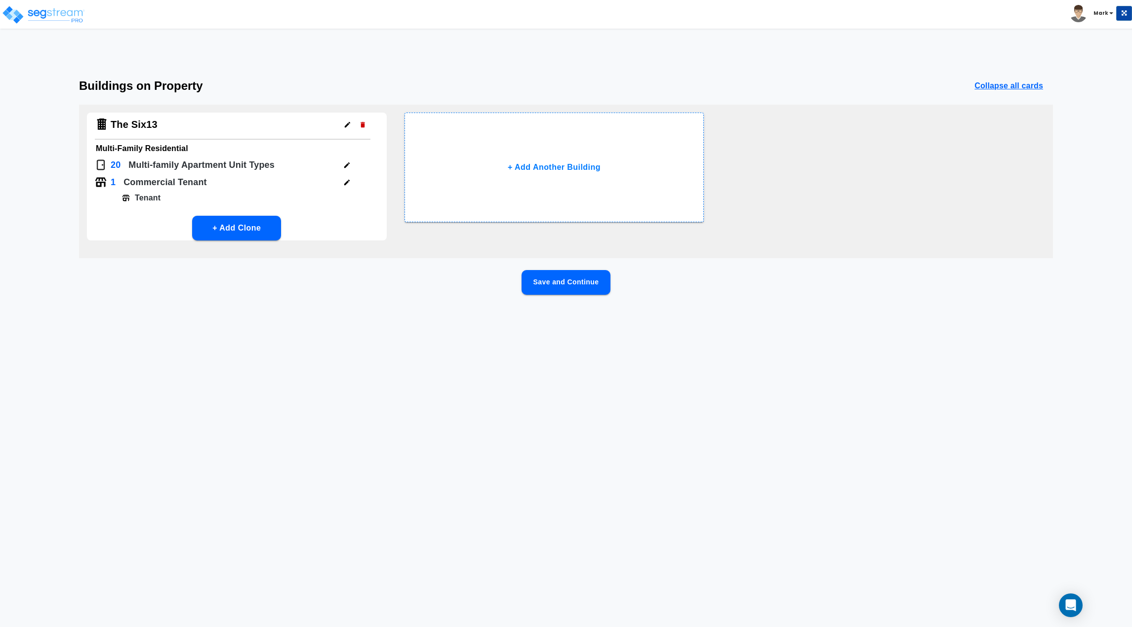
scroll to position [0, 0]
click at [346, 166] on icon "button" at bounding box center [346, 165] width 5 height 5
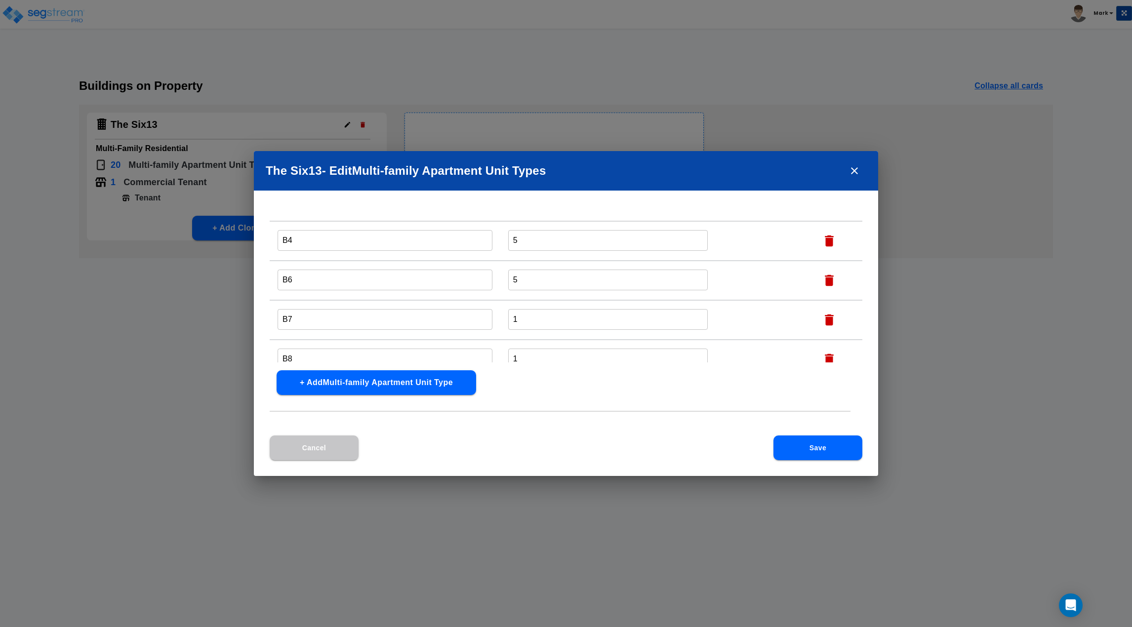
scroll to position [567, 0]
click at [402, 384] on button "+ Add Multi-family Apartment Unit Type" at bounding box center [377, 383] width 200 height 25
click at [418, 337] on input "text" at bounding box center [385, 341] width 215 height 21
drag, startPoint x: 740, startPoint y: 342, endPoint x: 751, endPoint y: 379, distance: 38.8
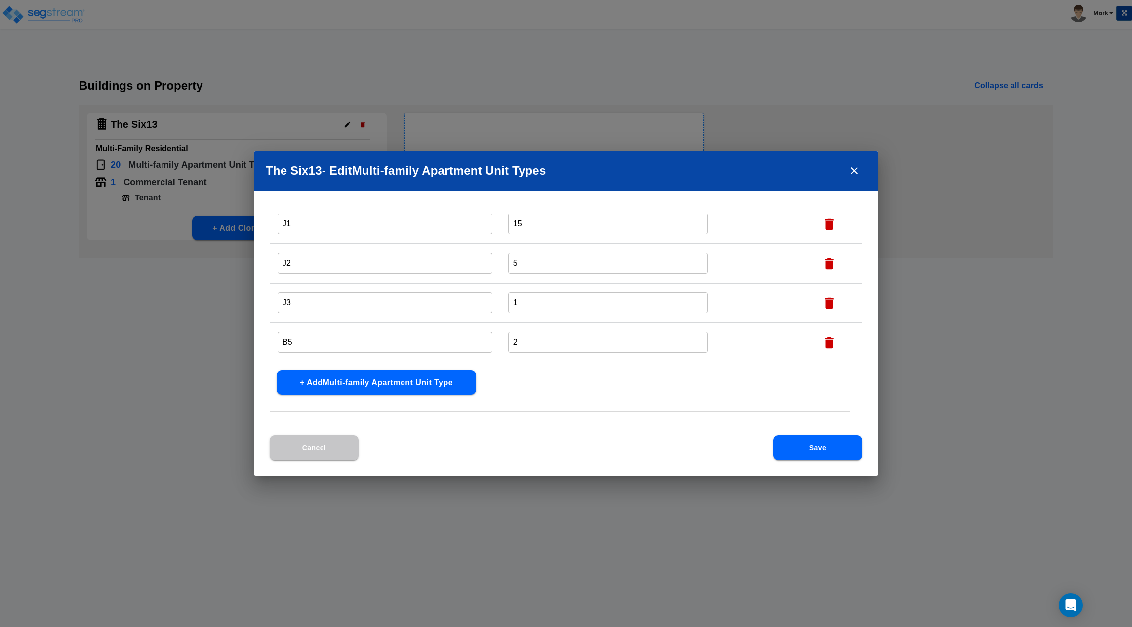
click at [751, 379] on div "Name this Multi-family Apartment Unit Type Total Number Units of this Multi-fam…" at bounding box center [566, 324] width 624 height 221
click at [811, 458] on button "Save" at bounding box center [818, 448] width 89 height 25
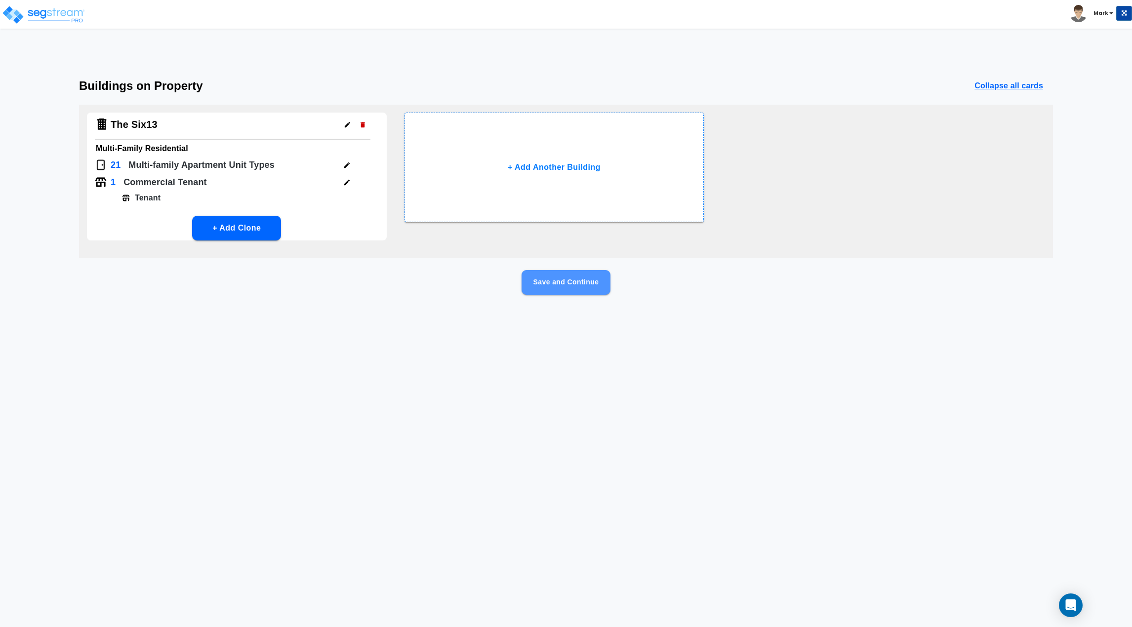
click at [578, 284] on button "Save and Continue" at bounding box center [566, 282] width 89 height 25
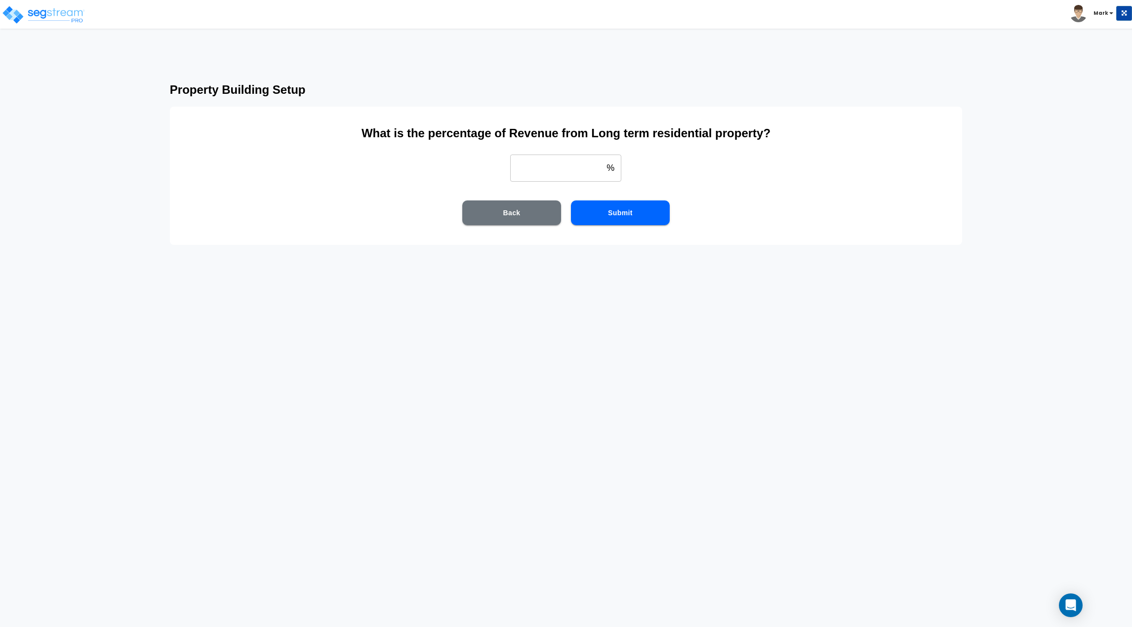
click at [562, 166] on input "weight" at bounding box center [556, 168] width 92 height 28
click at [650, 210] on button "Submit" at bounding box center [620, 213] width 99 height 25
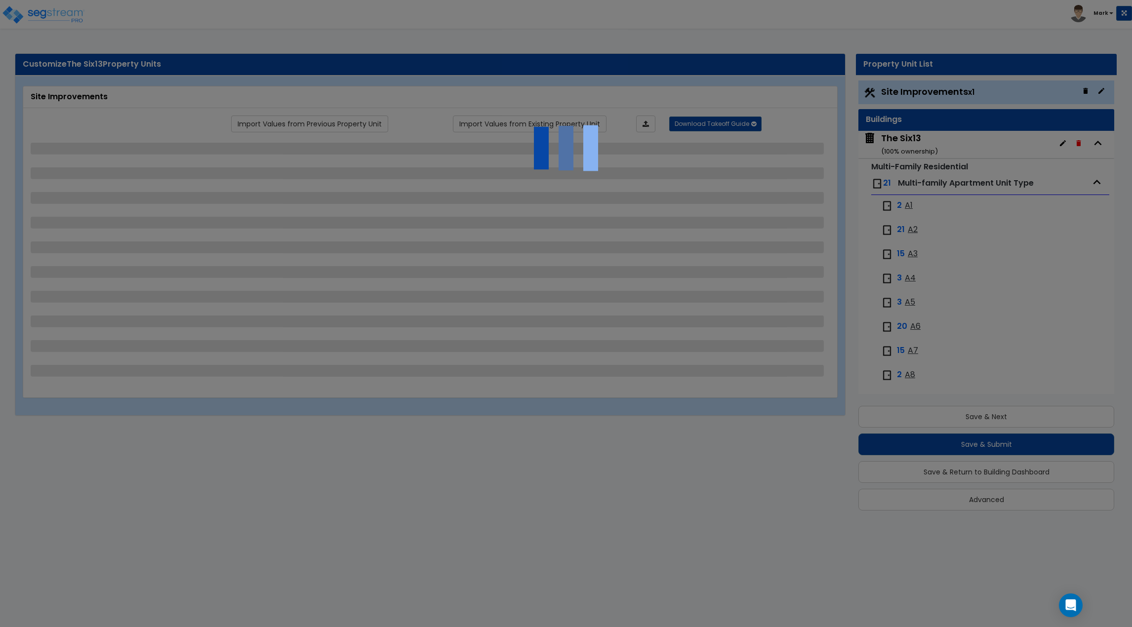
scroll to position [0, 0]
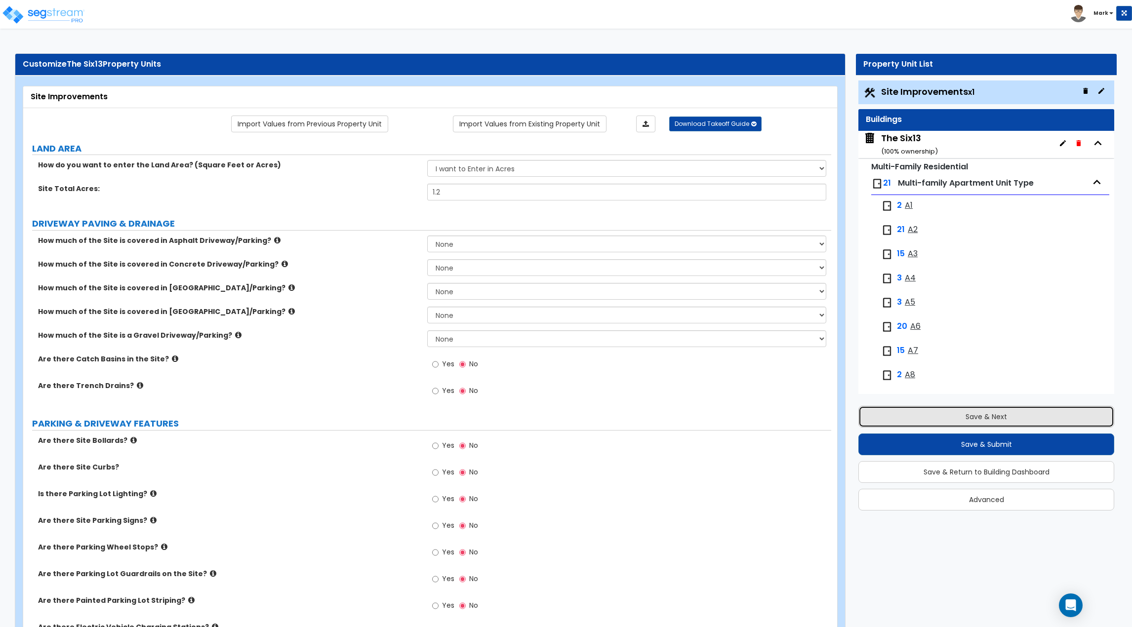
click at [907, 406] on button "Save & Next" at bounding box center [987, 417] width 256 height 22
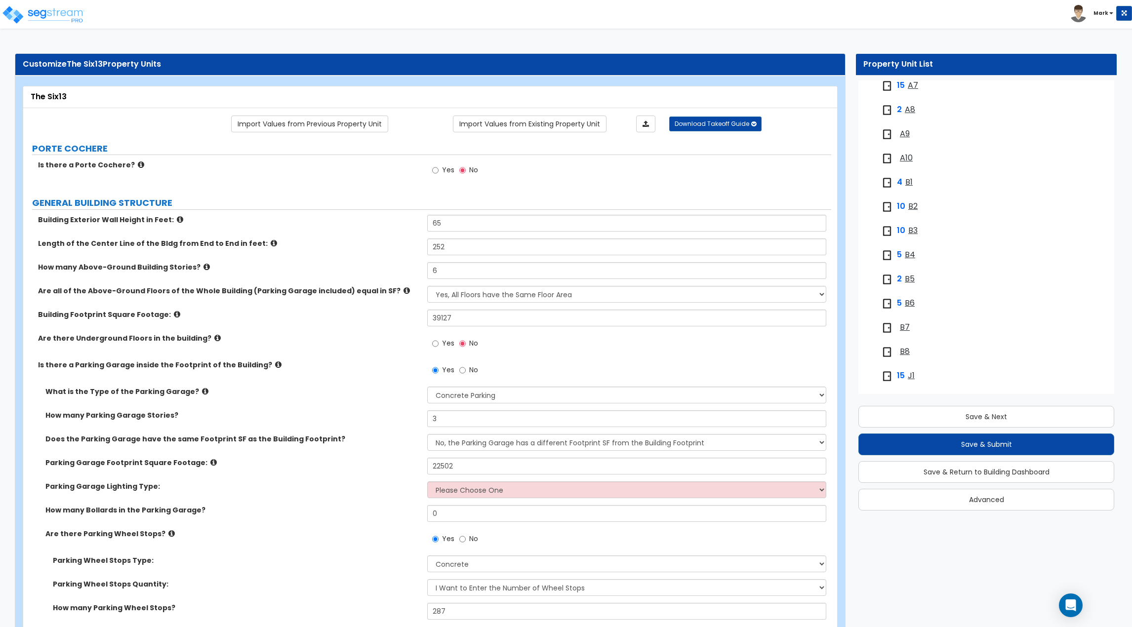
scroll to position [367, 0]
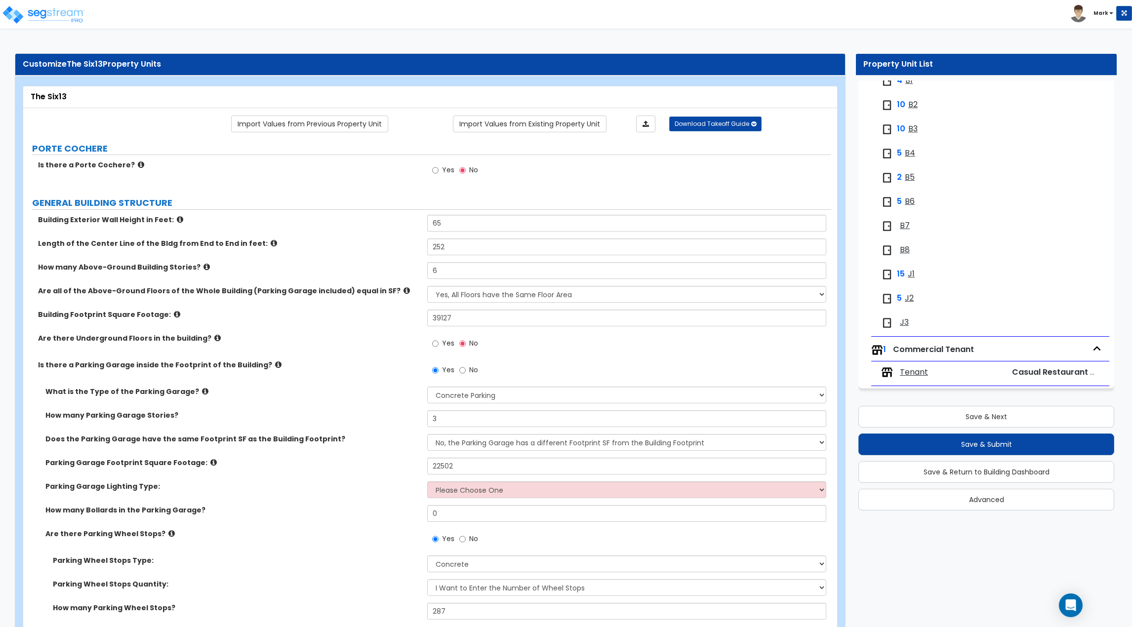
click at [908, 179] on span "B5" at bounding box center [910, 177] width 10 height 11
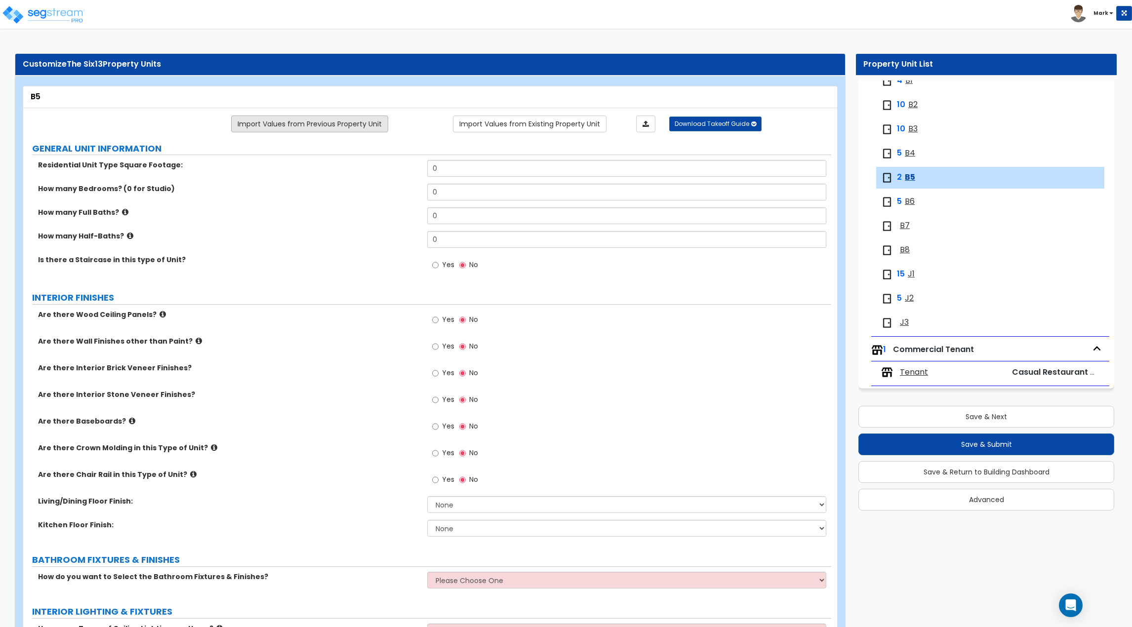
click at [353, 130] on link "Import Values from Previous Property Unit" at bounding box center [309, 124] width 157 height 17
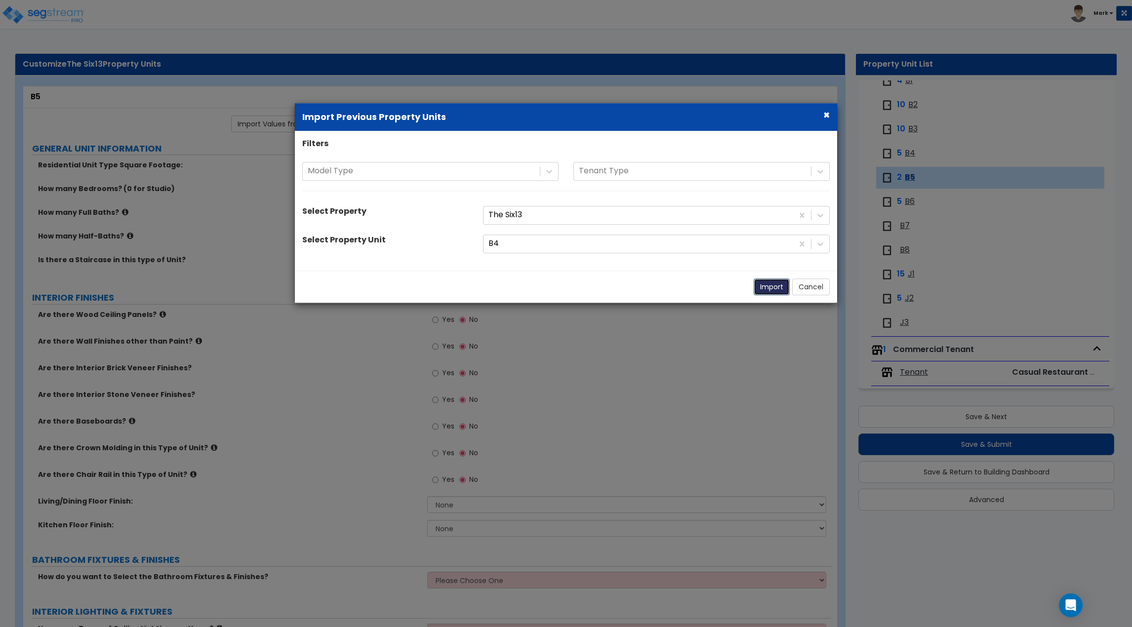
click at [771, 288] on button "Import" at bounding box center [772, 287] width 36 height 17
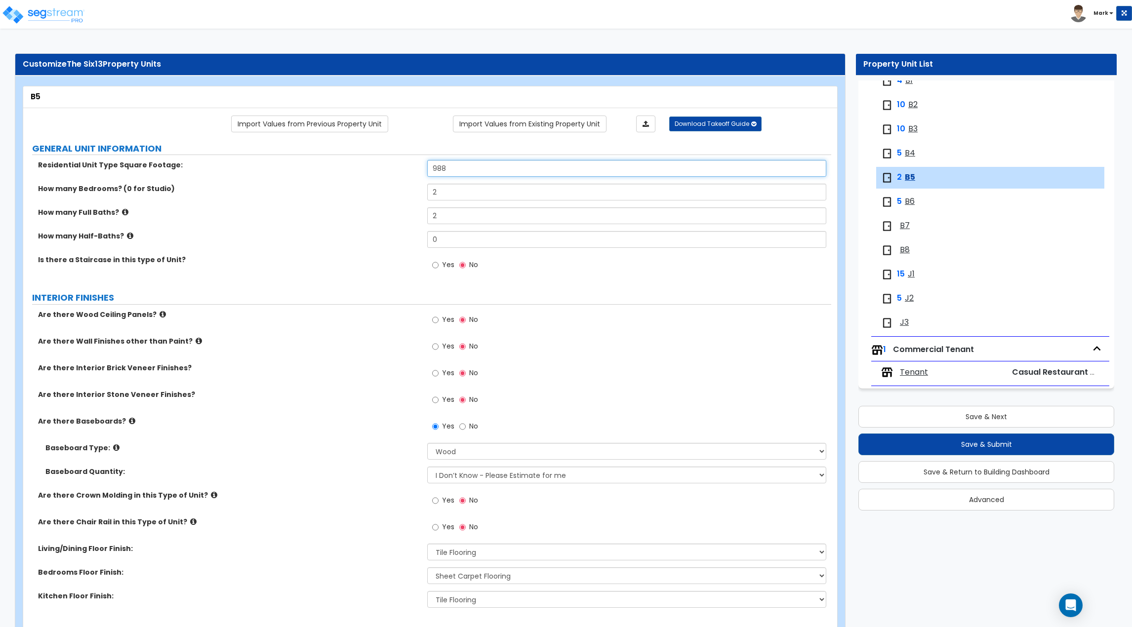
drag, startPoint x: 460, startPoint y: 168, endPoint x: 392, endPoint y: 168, distance: 67.7
click at [392, 168] on div "Residential Unit Type Square Footage: 988" at bounding box center [427, 172] width 808 height 24
click at [377, 239] on label "How many Half-Baths?" at bounding box center [229, 236] width 382 height 10
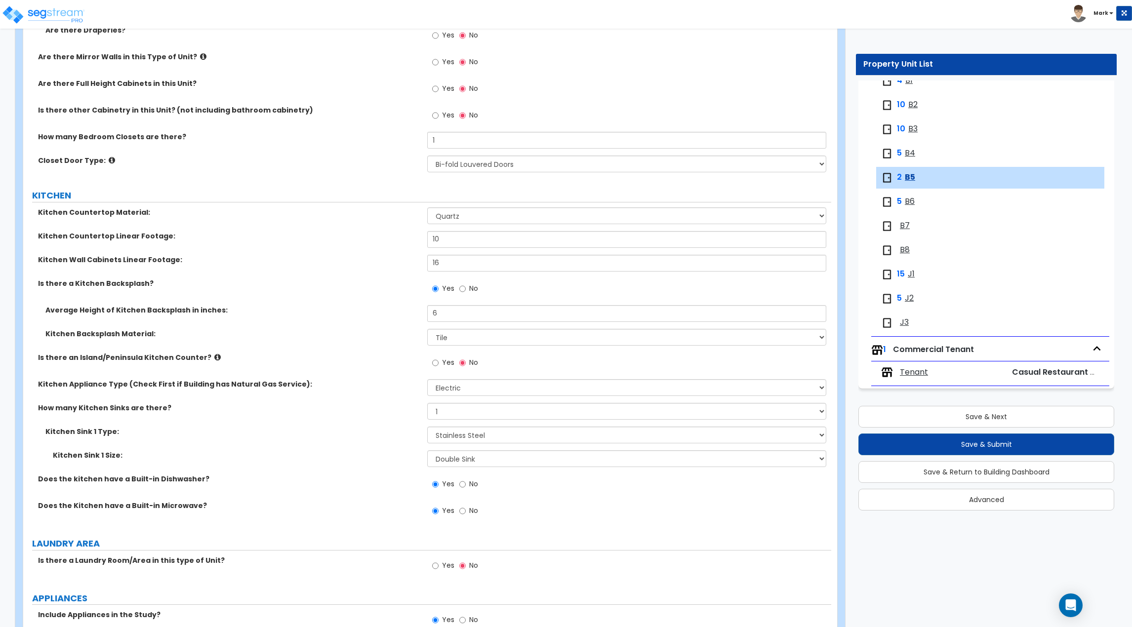
scroll to position [1224, 0]
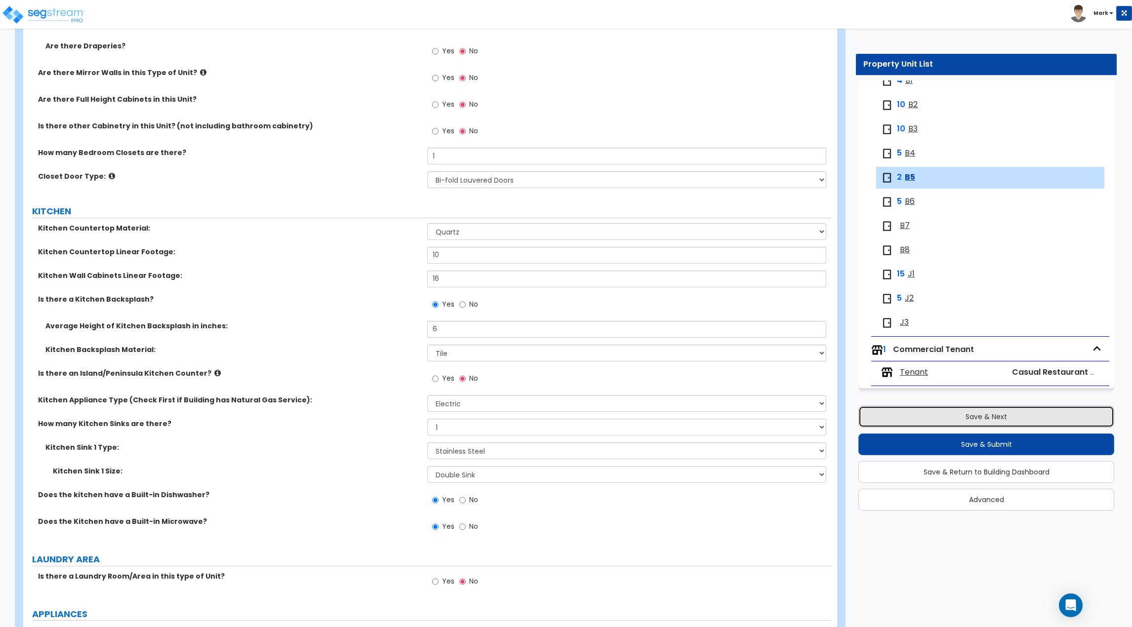
click at [940, 416] on button "Save & Next" at bounding box center [987, 417] width 256 height 22
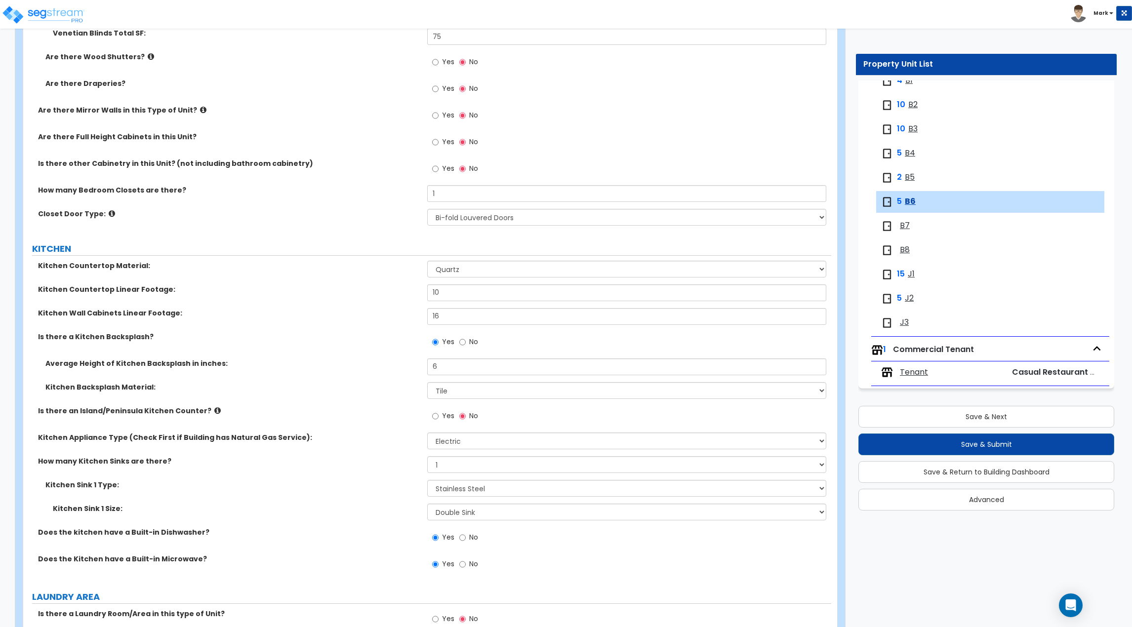
scroll to position [1866, 0]
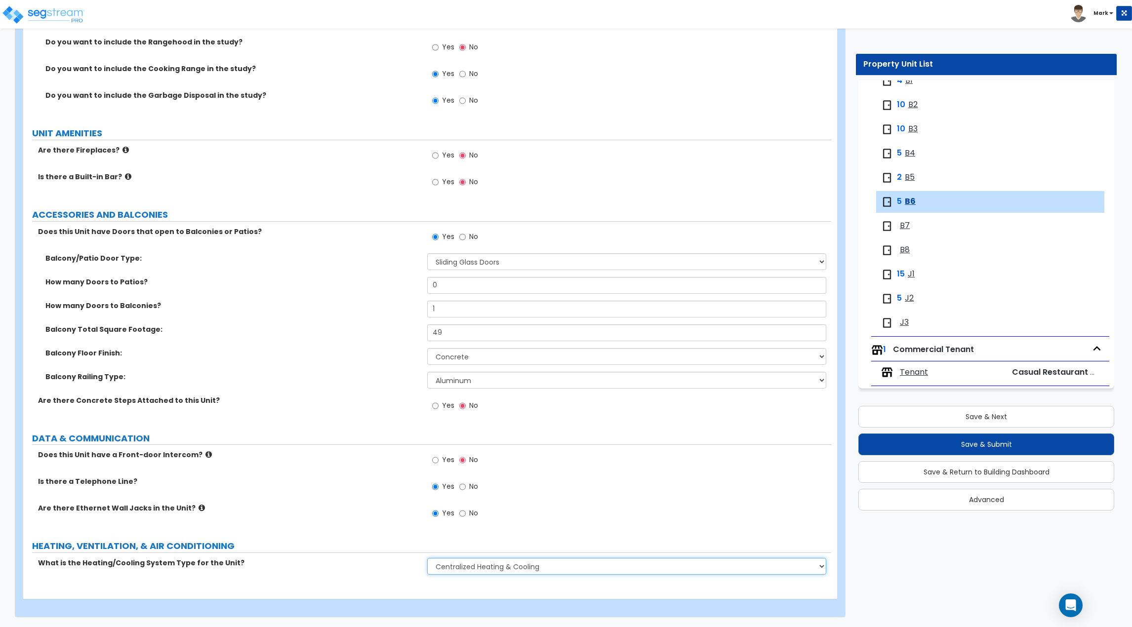
click at [554, 569] on select "None Heat Only Centralized Heating & Cooling Thru Wall Air Conditioners Mini Sp…" at bounding box center [626, 566] width 399 height 17
click at [280, 540] on label "HEATING, VENTILATION, & AIR CONDITIONING" at bounding box center [431, 546] width 799 height 13
click at [904, 324] on span "J3" at bounding box center [904, 322] width 9 height 11
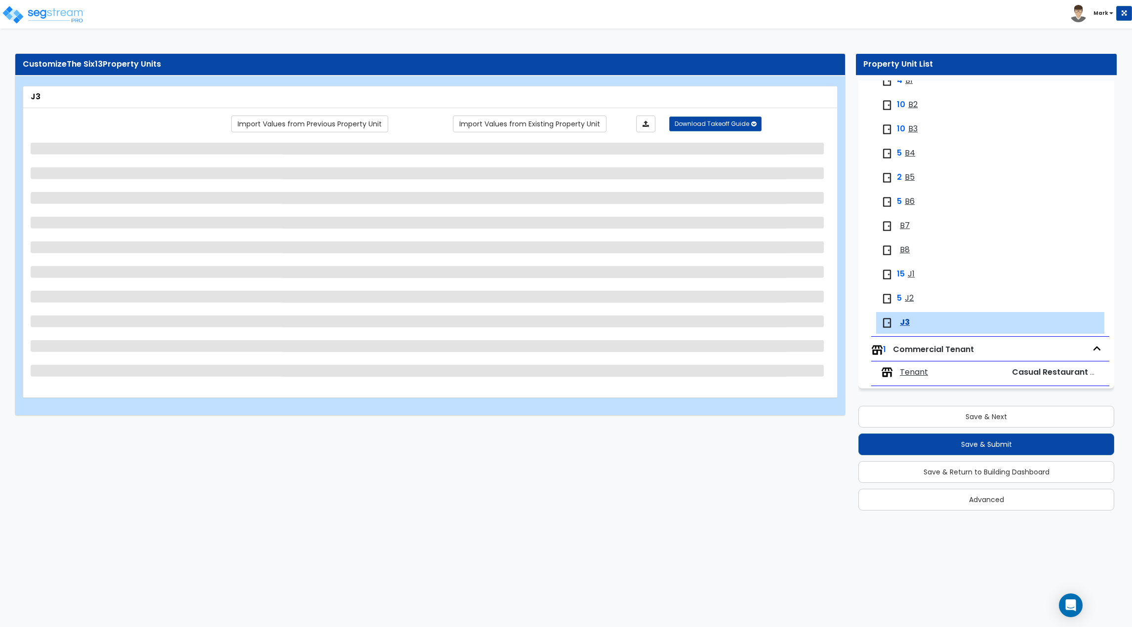
scroll to position [0, 0]
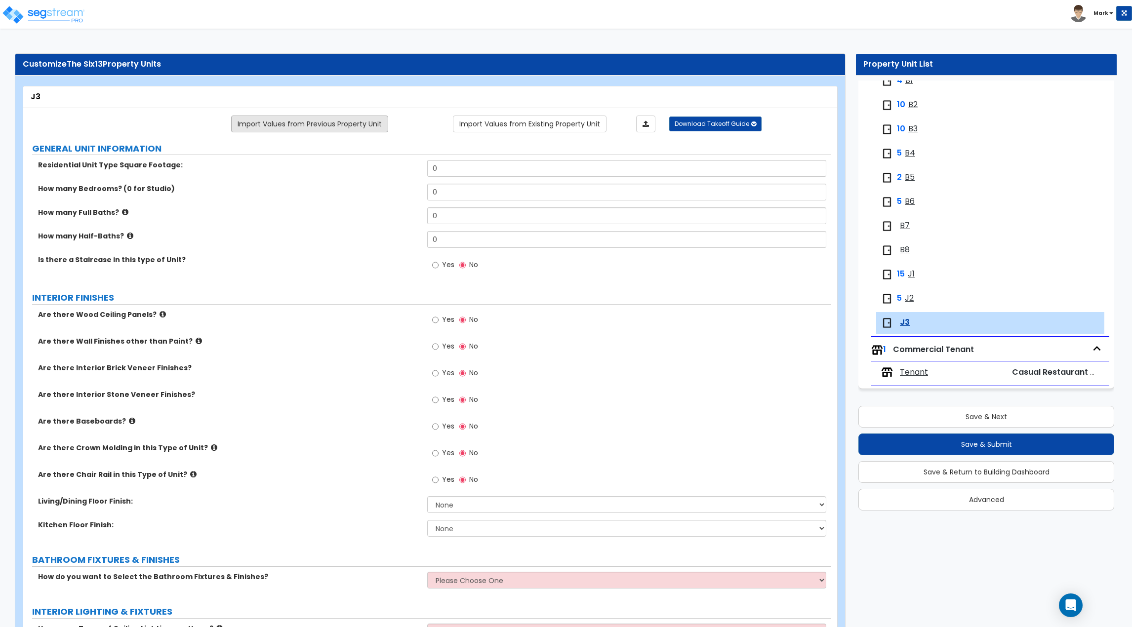
click at [343, 125] on link "Import Values from Previous Property Unit" at bounding box center [309, 124] width 157 height 17
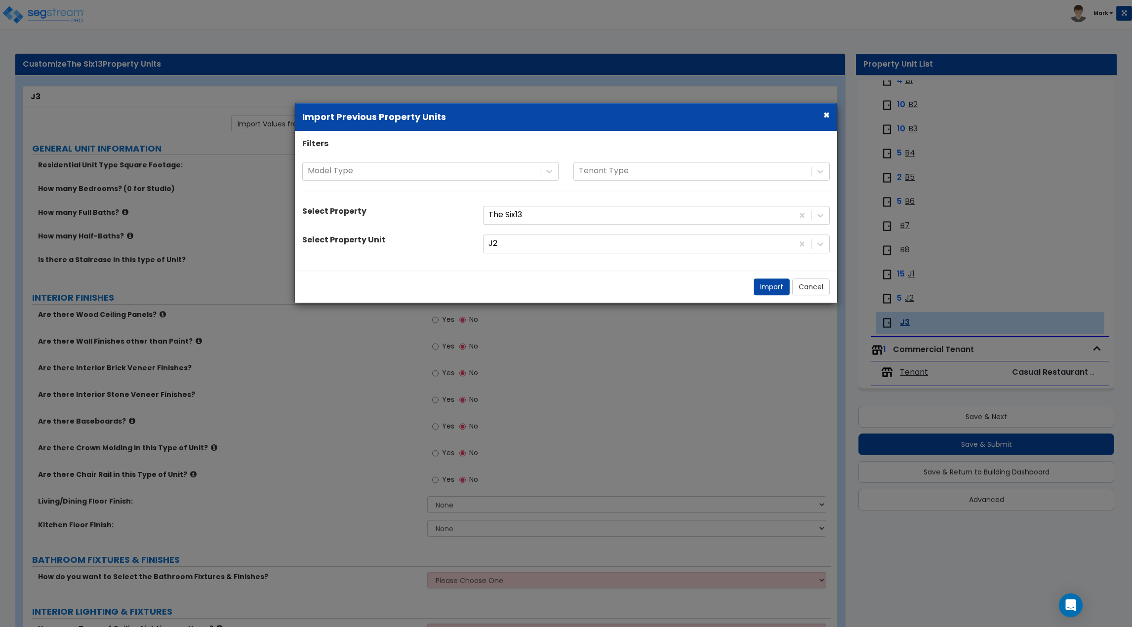
click at [558, 253] on div "Filters Model Type Tenant Type Select Property The Six13 Select Property Unit J2" at bounding box center [566, 200] width 542 height 125
click at [555, 249] on div at bounding box center [639, 243] width 300 height 13
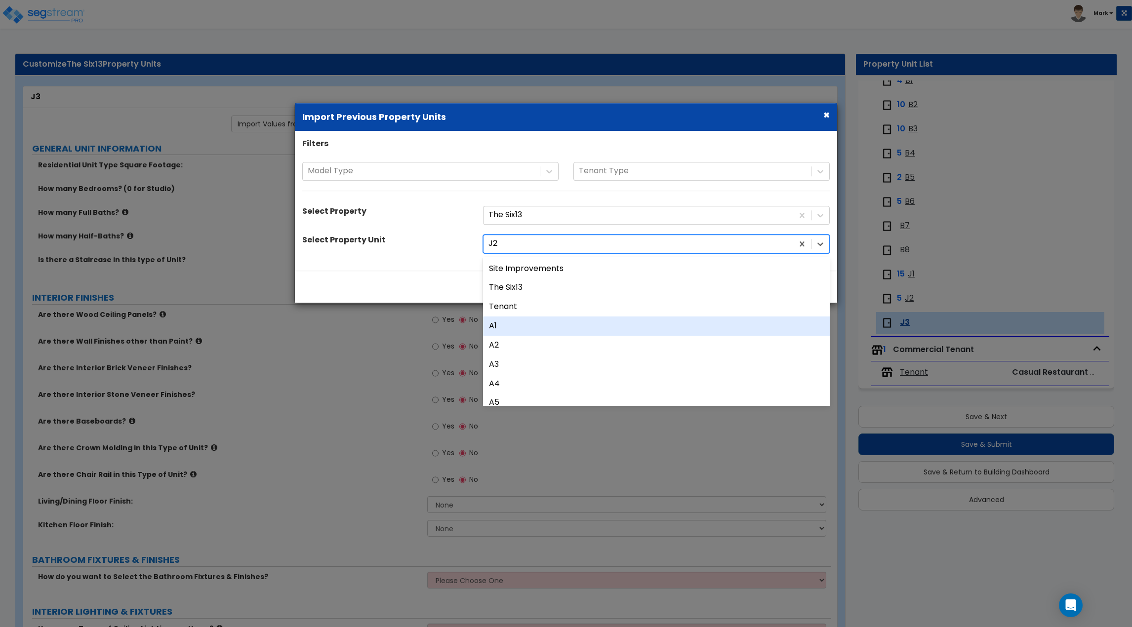
click at [553, 322] on div "A1" at bounding box center [656, 326] width 347 height 19
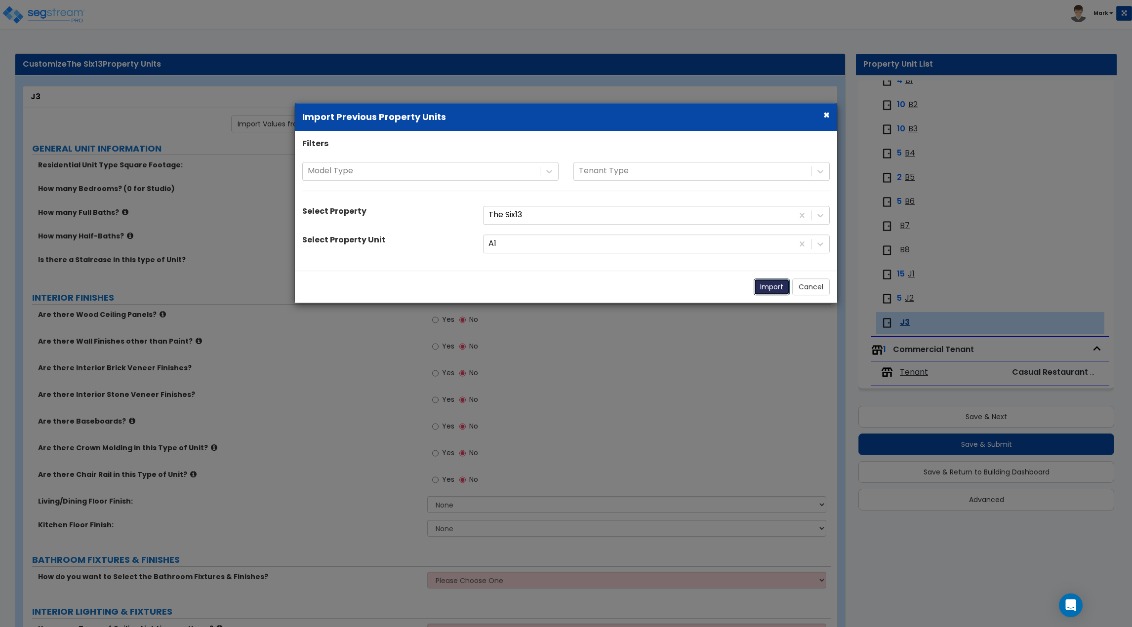
click at [770, 288] on button "Import" at bounding box center [772, 287] width 36 height 17
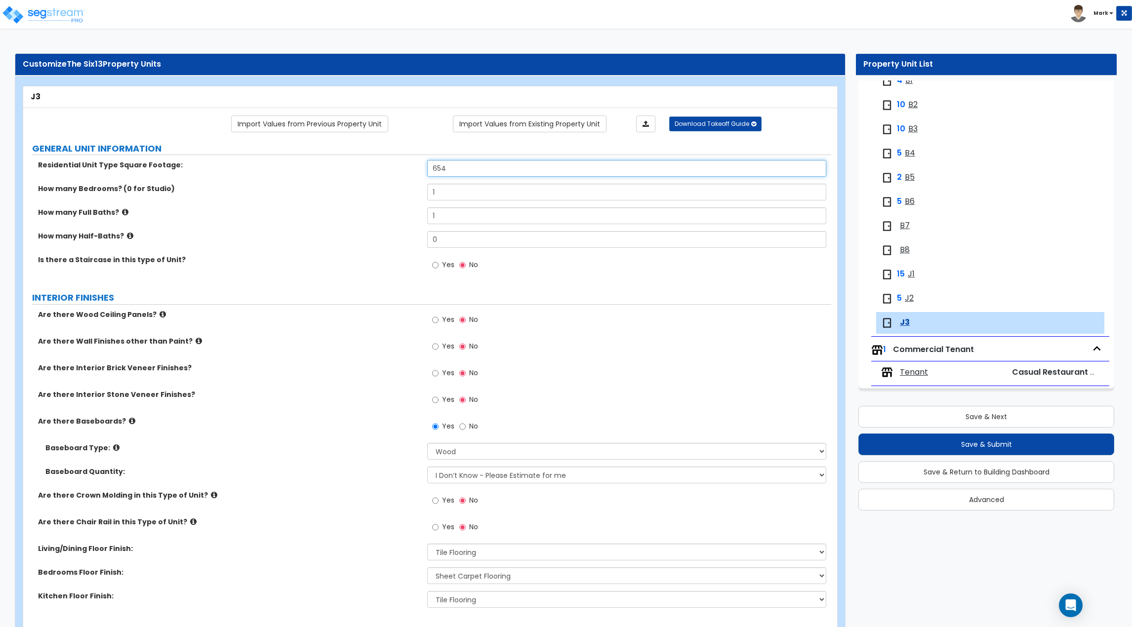
drag, startPoint x: 468, startPoint y: 167, endPoint x: 373, endPoint y: 162, distance: 95.0
click at [373, 162] on div "Residential Unit Type Square Footage: 654" at bounding box center [427, 172] width 808 height 24
click at [366, 214] on label "How many Full Baths?" at bounding box center [229, 212] width 382 height 10
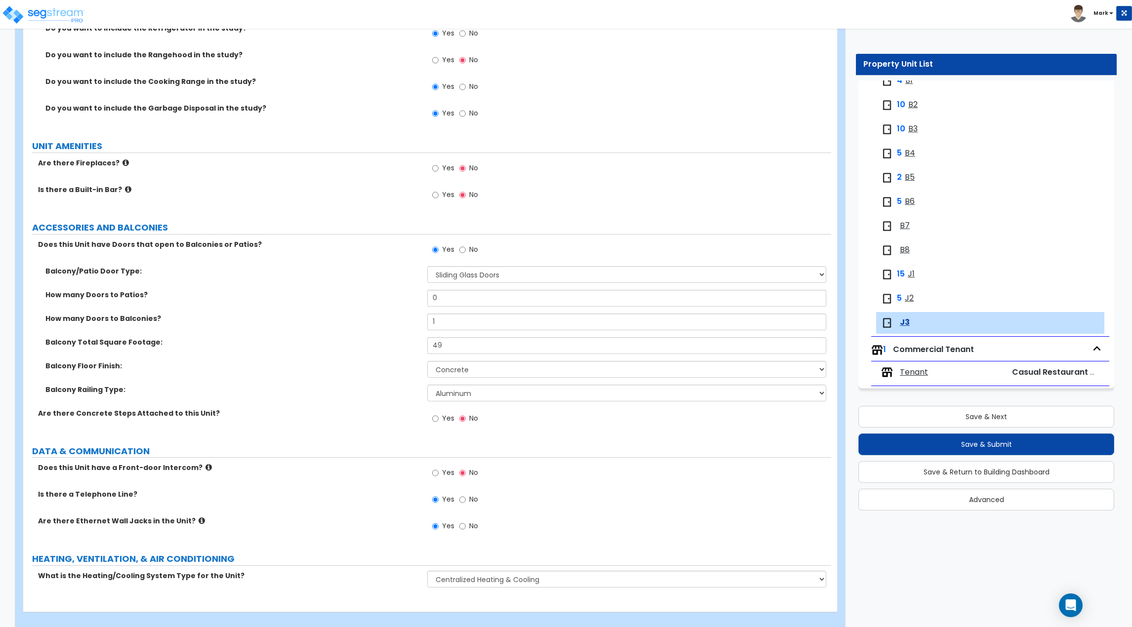
scroll to position [1843, 0]
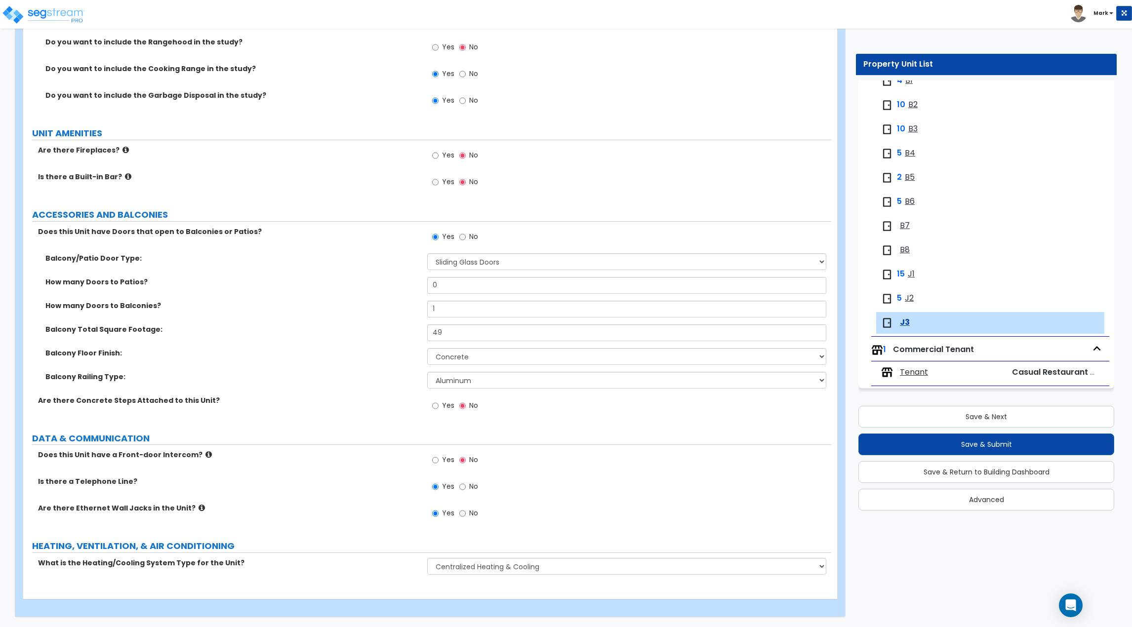
click at [468, 236] on label "No" at bounding box center [468, 238] width 19 height 17
click at [466, 236] on input "No" at bounding box center [462, 237] width 6 height 11
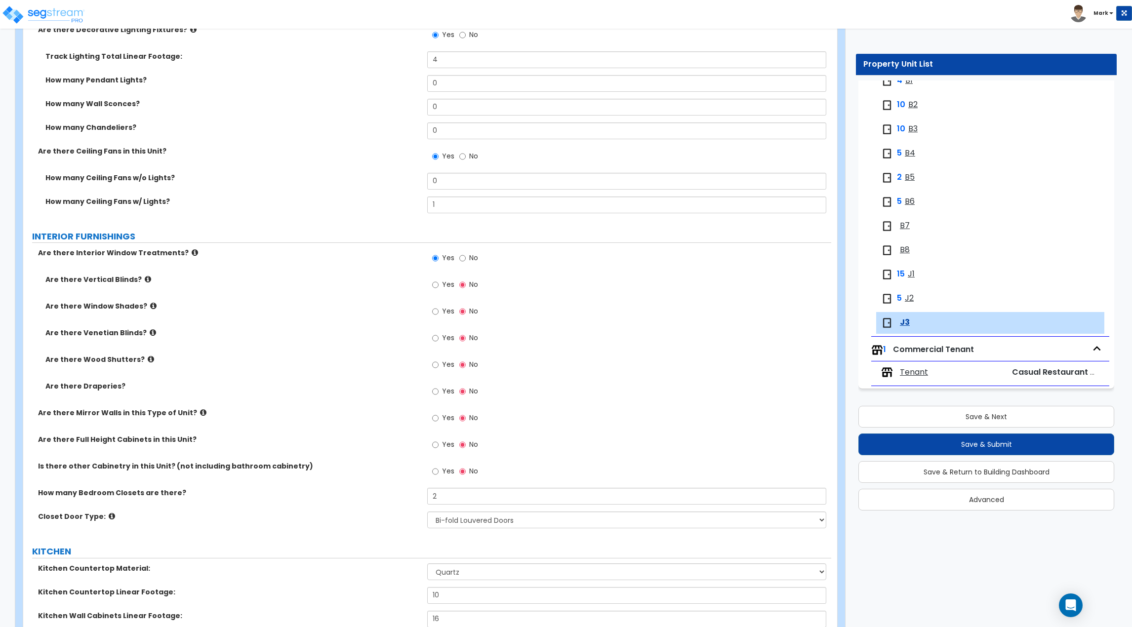
scroll to position [861, 0]
click at [434, 288] on input "Yes" at bounding box center [435, 284] width 6 height 11
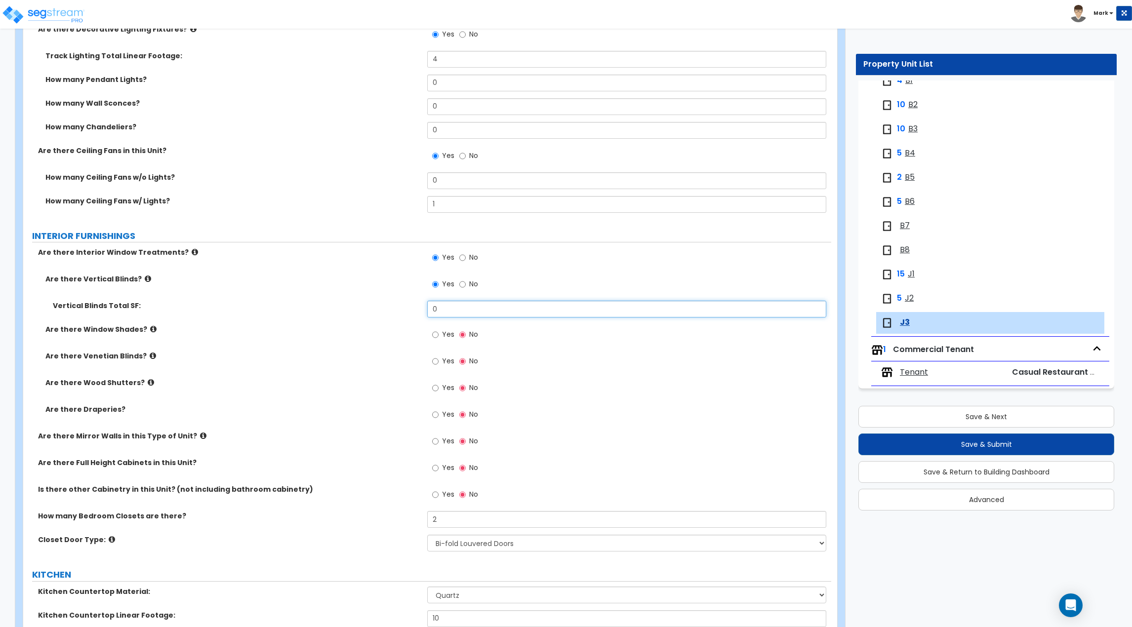
drag, startPoint x: 453, startPoint y: 306, endPoint x: 415, endPoint y: 307, distance: 38.1
click at [428, 310] on input "0" at bounding box center [626, 309] width 399 height 17
drag, startPoint x: 445, startPoint y: 306, endPoint x: 379, endPoint y: 312, distance: 65.9
click at [379, 312] on div "Vertical Blinds Total SF: 50" at bounding box center [427, 313] width 808 height 24
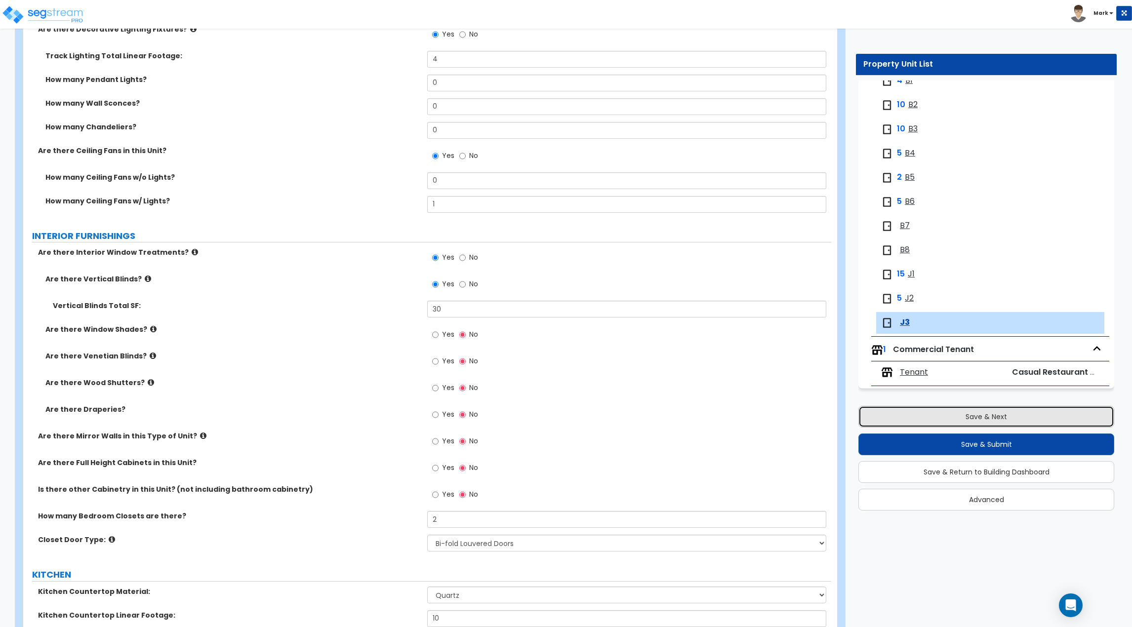
click at [923, 416] on button "Save & Next" at bounding box center [987, 417] width 256 height 22
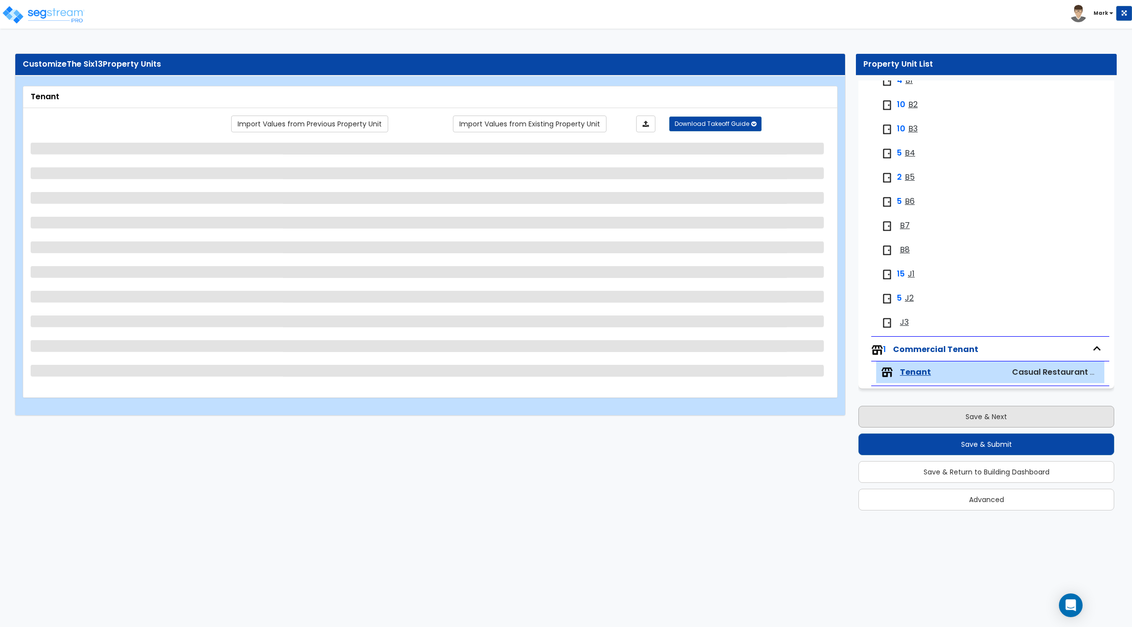
scroll to position [0, 0]
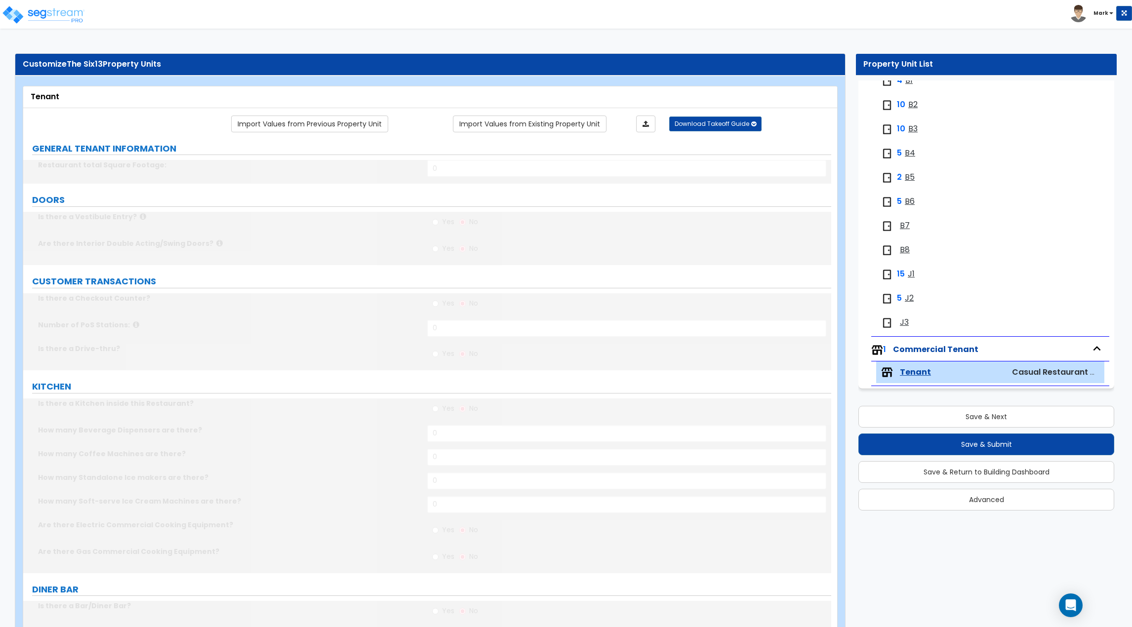
click at [912, 300] on span "J2" at bounding box center [909, 298] width 9 height 11
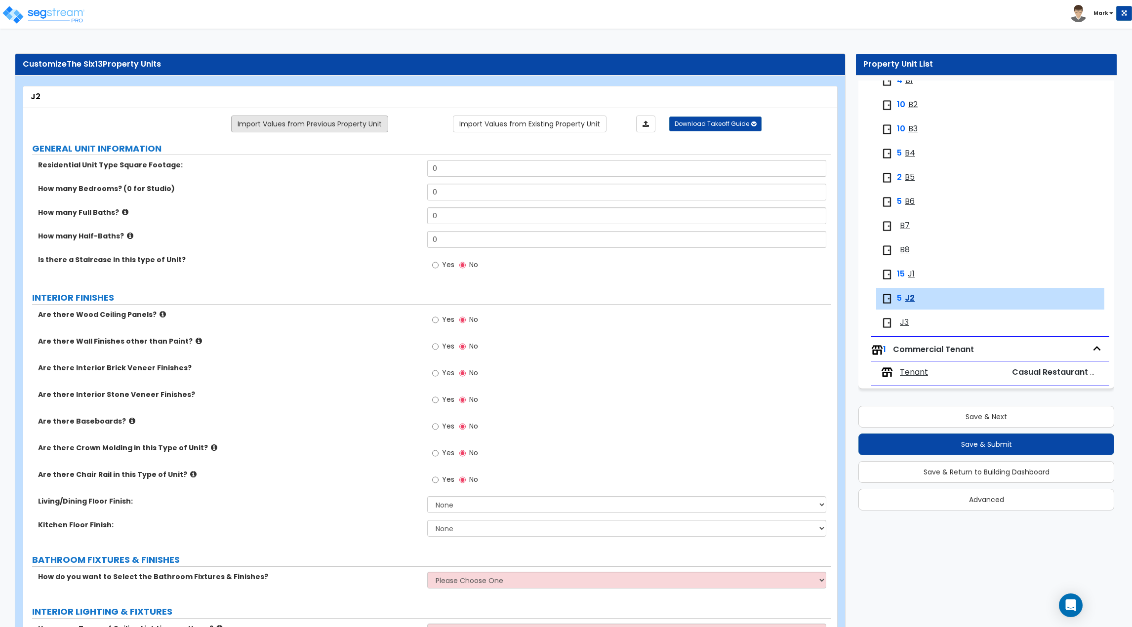
click at [344, 125] on link "Import Values from Previous Property Unit" at bounding box center [309, 124] width 157 height 17
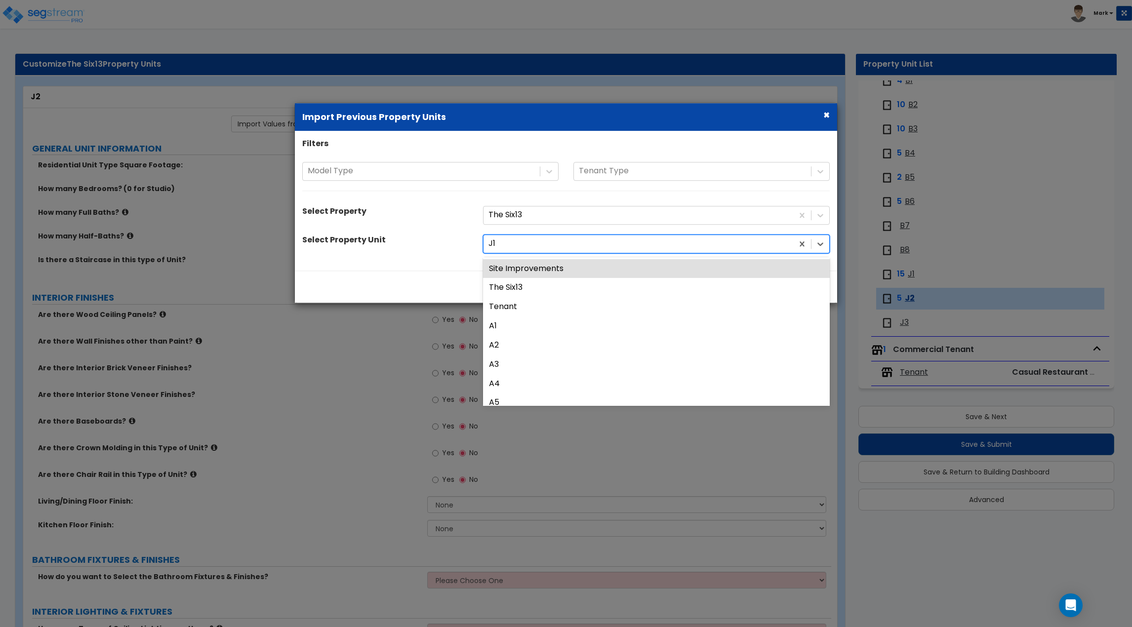
click at [565, 247] on div at bounding box center [639, 243] width 300 height 13
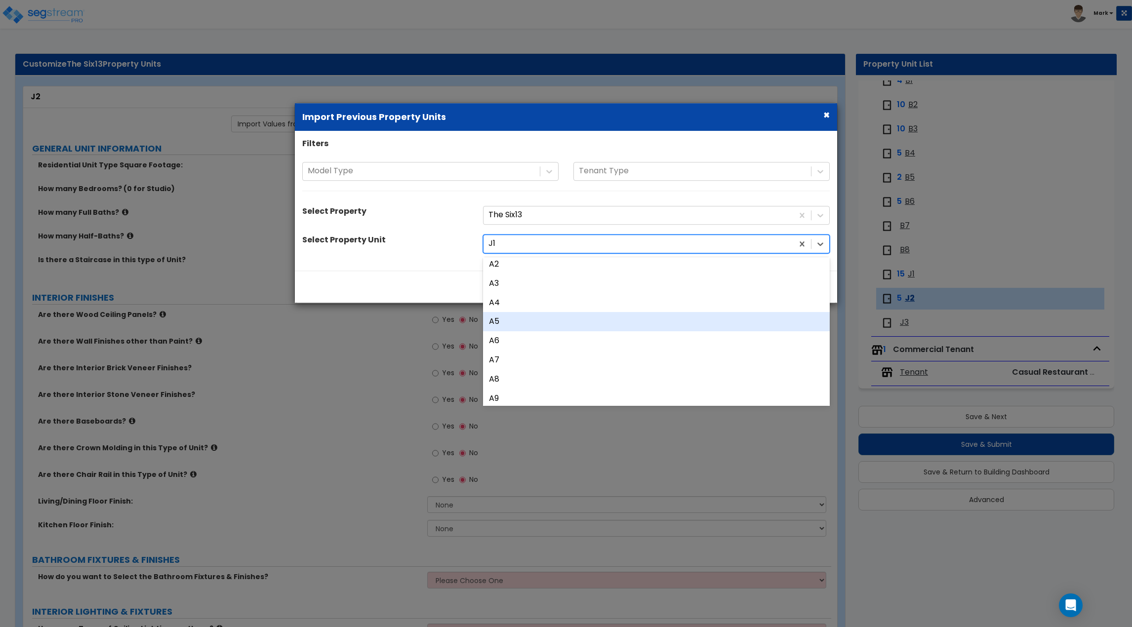
scroll to position [99, 0]
click at [510, 309] on div "A5" at bounding box center [656, 304] width 347 height 19
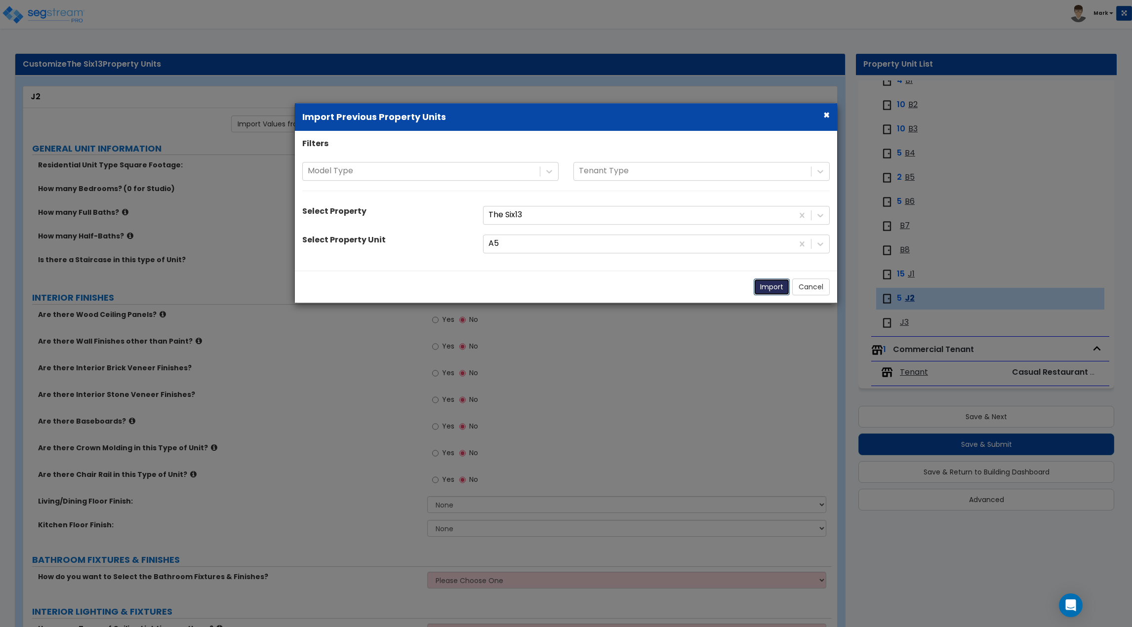
click at [776, 286] on button "Import" at bounding box center [772, 287] width 36 height 17
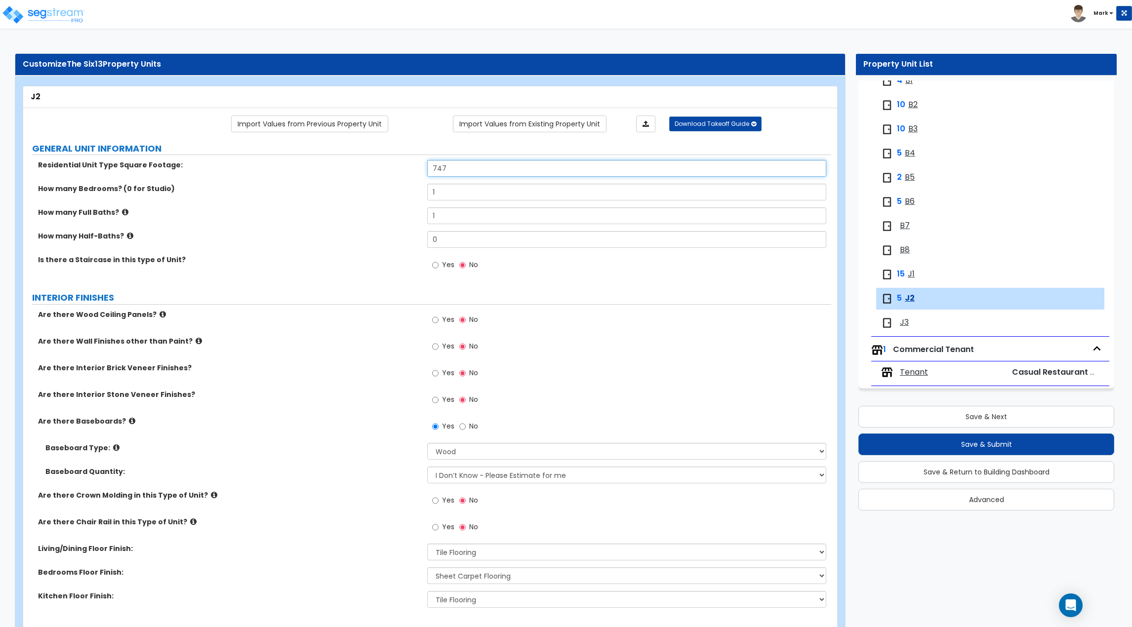
drag, startPoint x: 479, startPoint y: 169, endPoint x: 349, endPoint y: 169, distance: 129.4
click at [349, 169] on div "Residential Unit Type Square Footage: 747" at bounding box center [427, 172] width 808 height 24
click at [349, 217] on label "How many Full Baths?" at bounding box center [229, 212] width 382 height 10
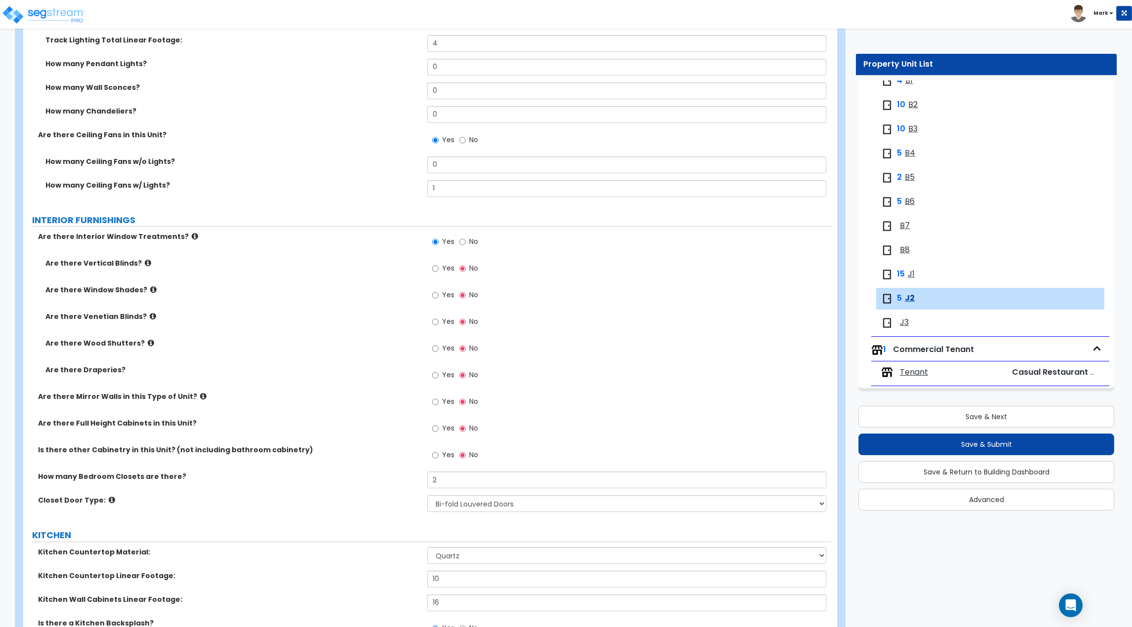
scroll to position [889, 0]
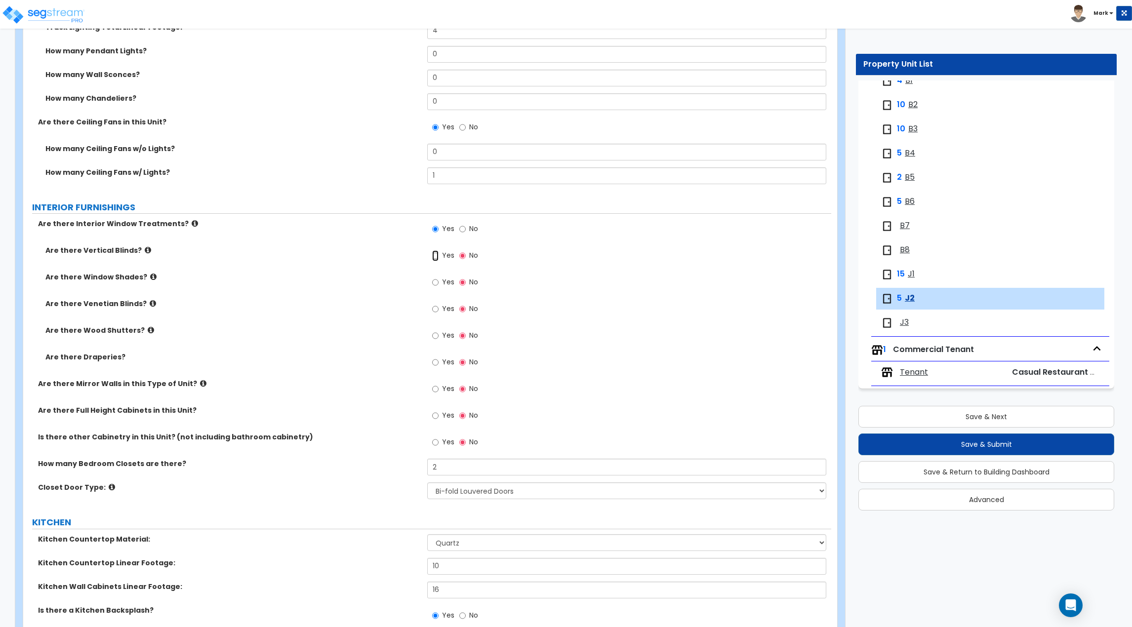
click at [434, 256] on input "Yes" at bounding box center [435, 255] width 6 height 11
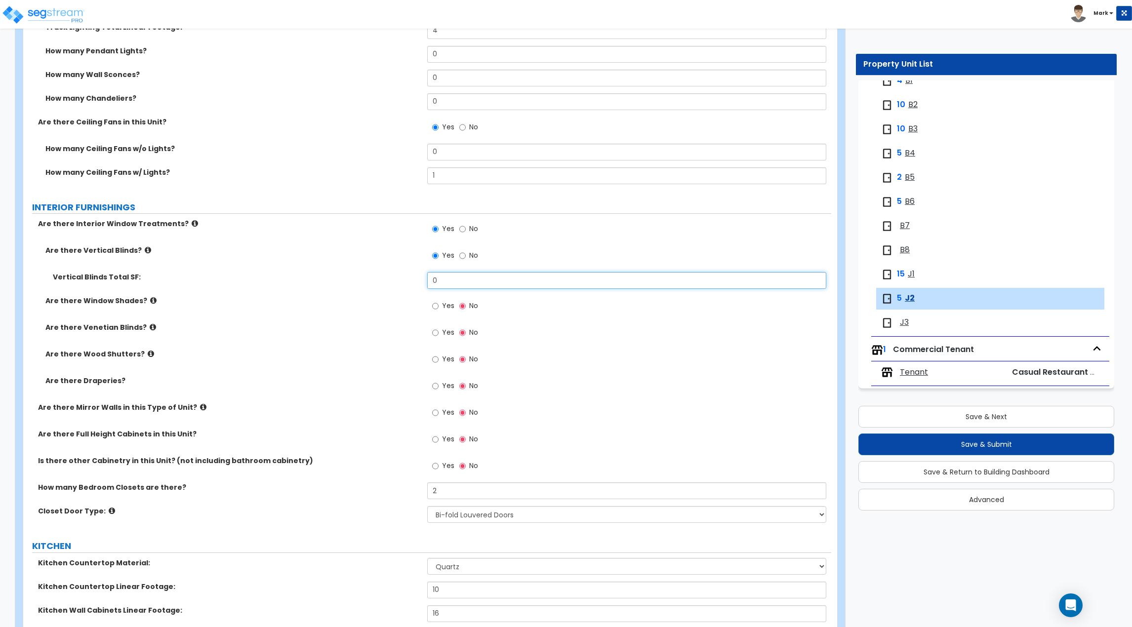
drag, startPoint x: 460, startPoint y: 278, endPoint x: 368, endPoint y: 283, distance: 92.5
click at [368, 283] on div "Vertical Blinds Total SF: 0" at bounding box center [427, 284] width 808 height 24
click at [368, 283] on div "Vertical Blinds Total SF: 50" at bounding box center [427, 284] width 808 height 24
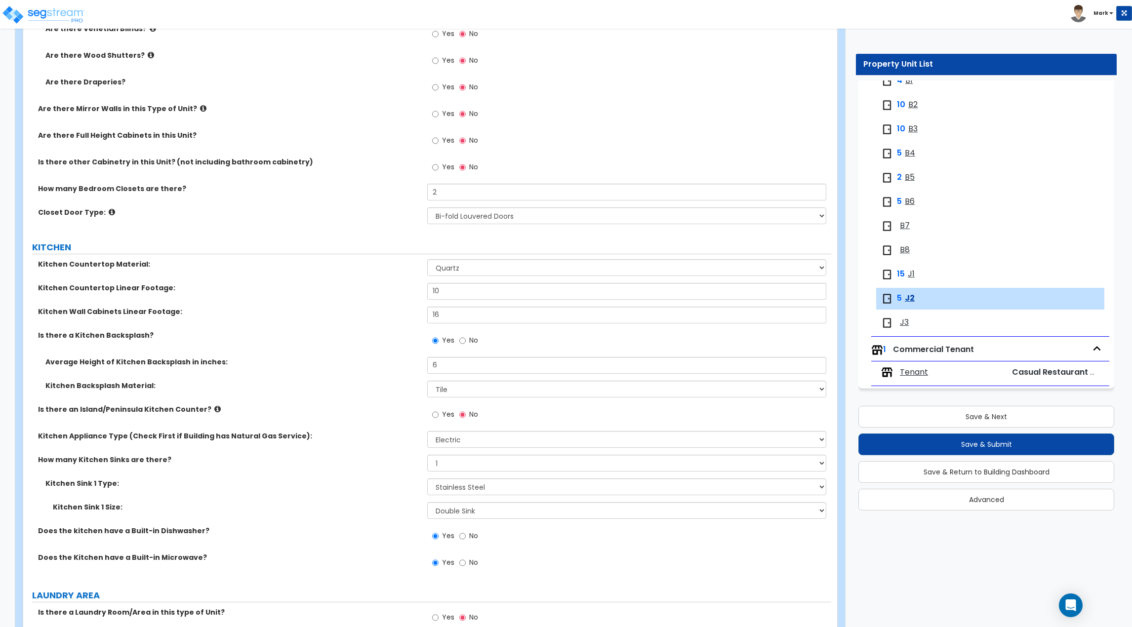
scroll to position [1186, 0]
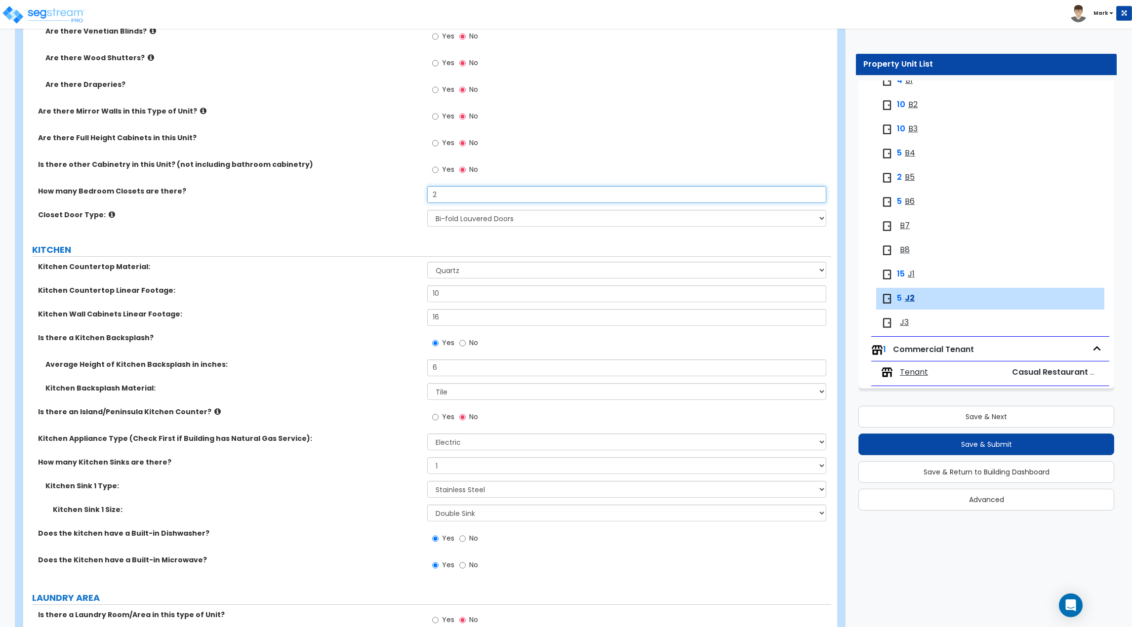
drag, startPoint x: 450, startPoint y: 189, endPoint x: 391, endPoint y: 199, distance: 60.1
click at [391, 199] on div "How many Bedroom Closets are there? 2" at bounding box center [427, 198] width 808 height 24
click at [389, 199] on div "How many Bedroom Closets are there? 1" at bounding box center [427, 198] width 808 height 24
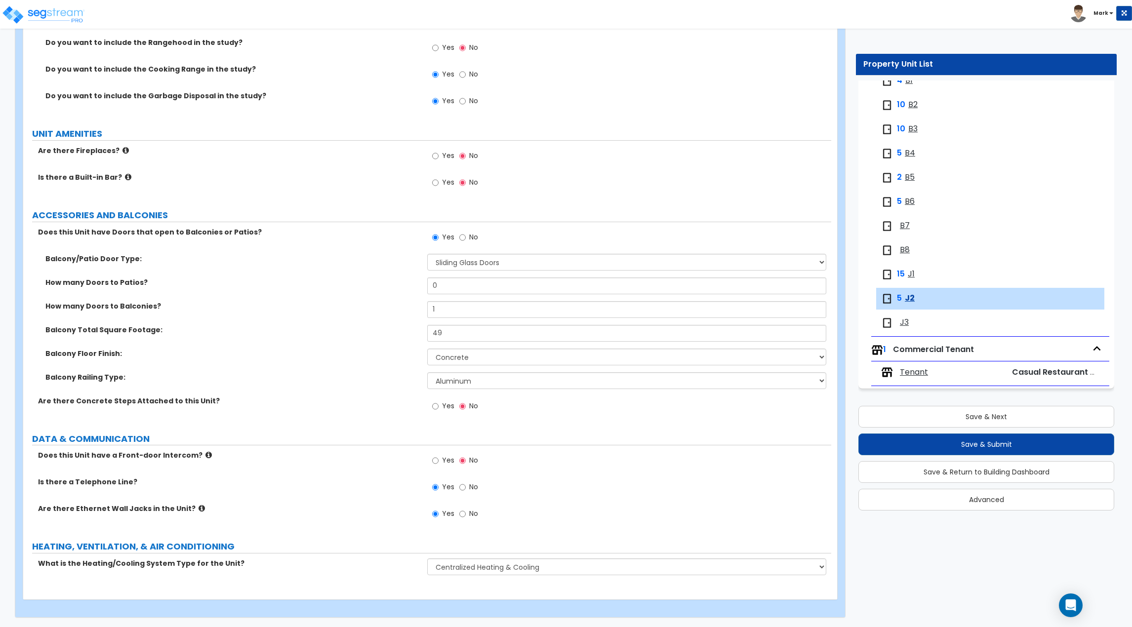
scroll to position [1866, 0]
click at [908, 407] on button "Save & Next" at bounding box center [987, 417] width 256 height 22
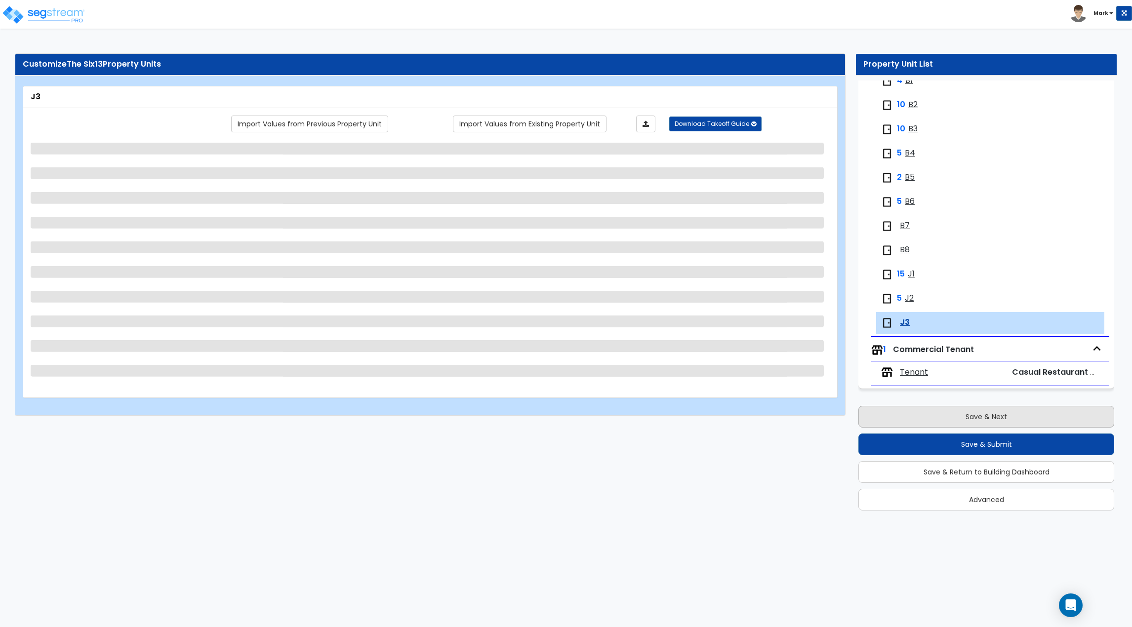
scroll to position [0, 0]
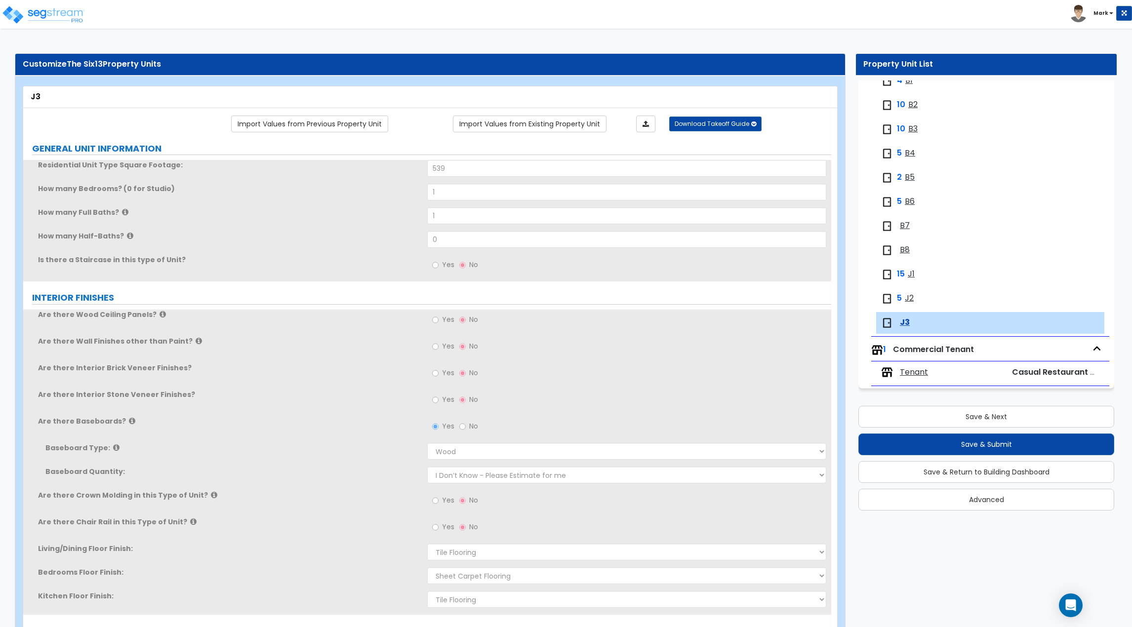
click at [913, 271] on span "J1" at bounding box center [911, 274] width 7 height 11
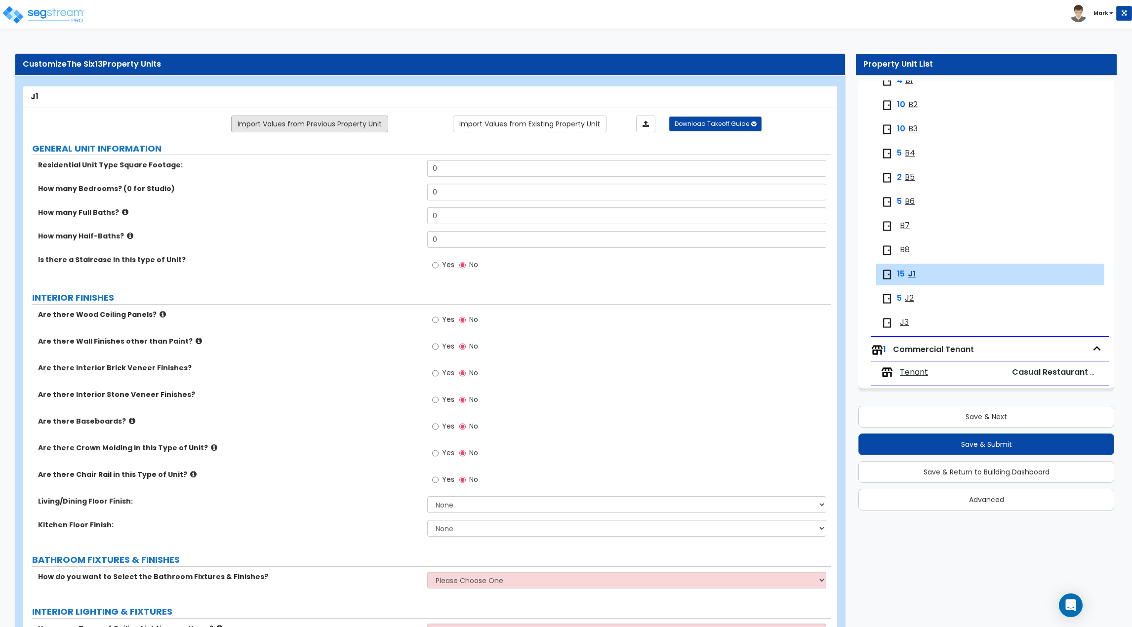
click at [329, 127] on link "Import Values from Previous Property Unit" at bounding box center [309, 124] width 157 height 17
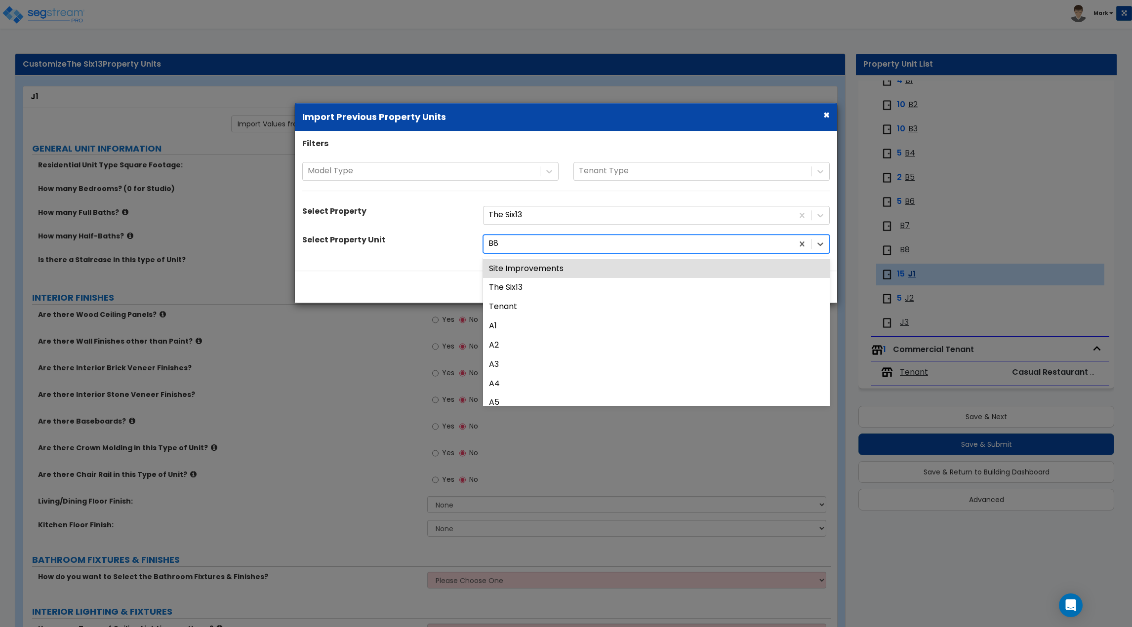
click at [538, 251] on div "B8" at bounding box center [639, 243] width 310 height 17
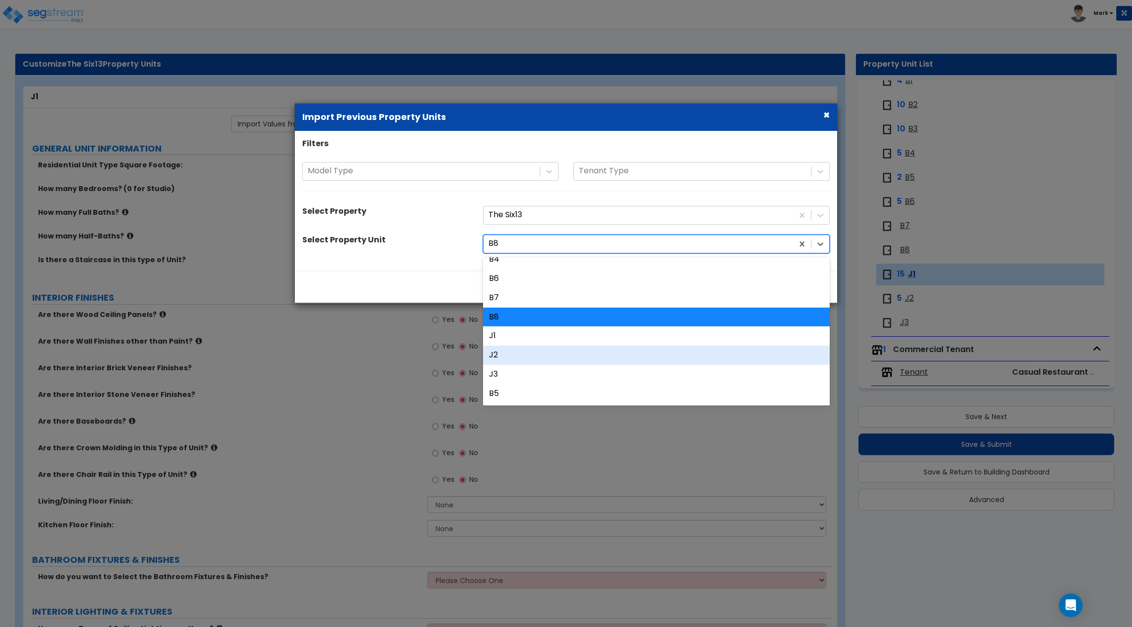
click at [535, 352] on div "J2" at bounding box center [656, 355] width 347 height 19
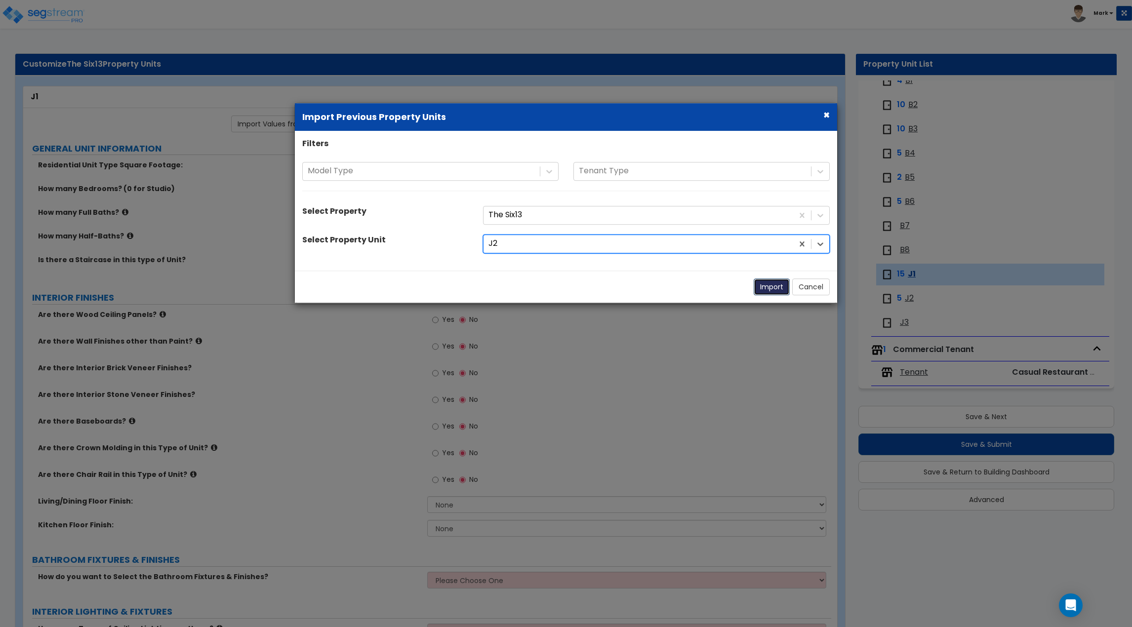
click at [769, 283] on button "Import" at bounding box center [772, 287] width 36 height 17
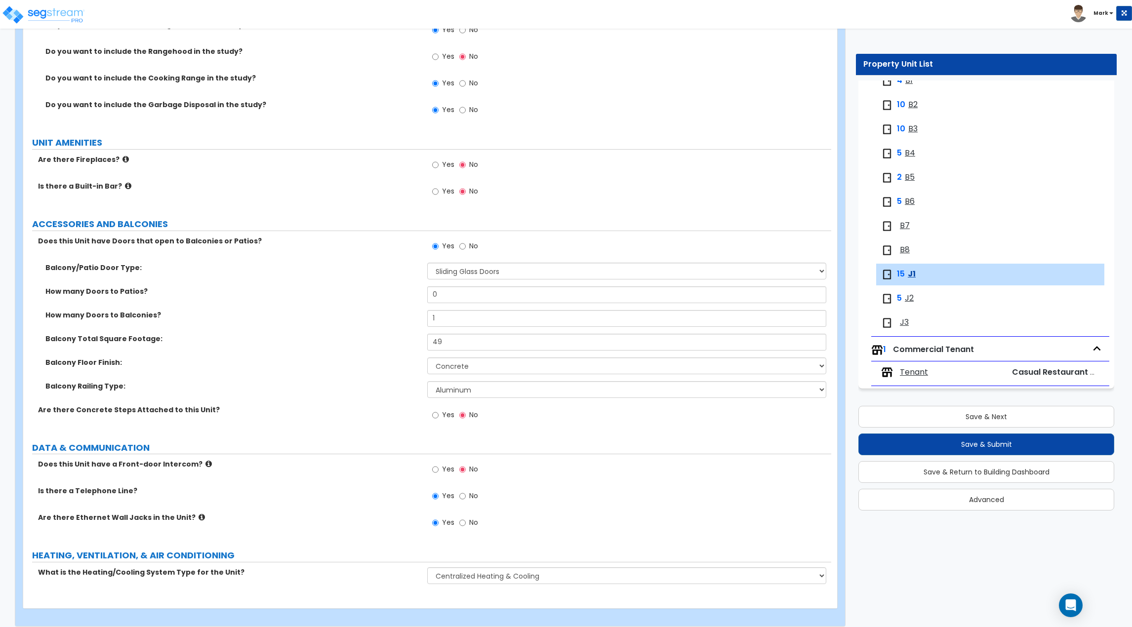
scroll to position [1866, 0]
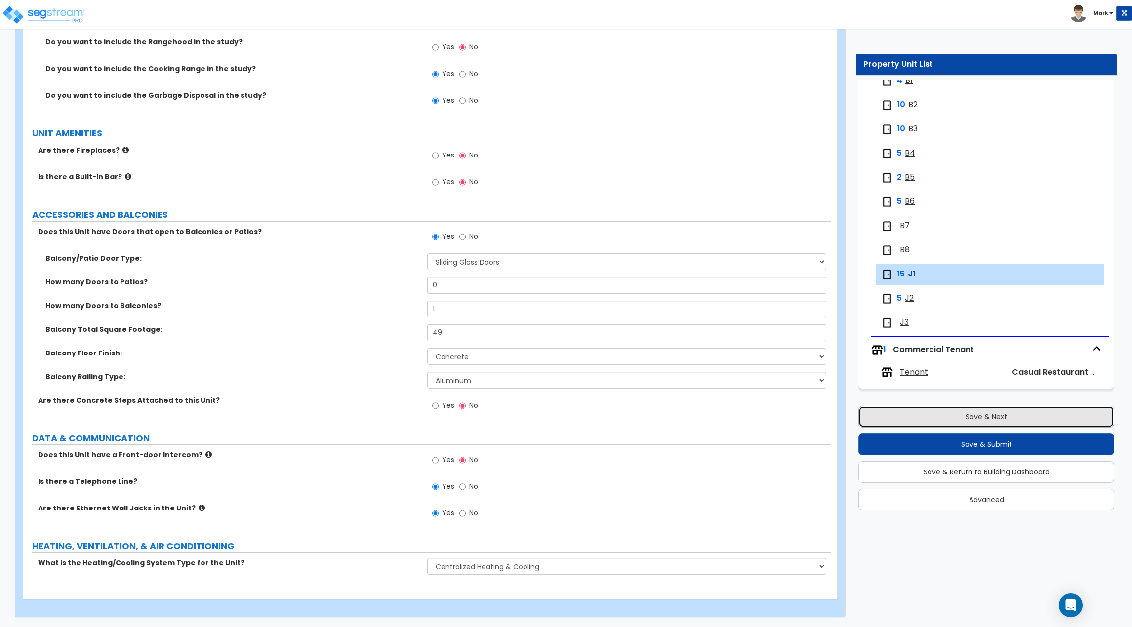
click at [996, 419] on button "Save & Next" at bounding box center [987, 417] width 256 height 22
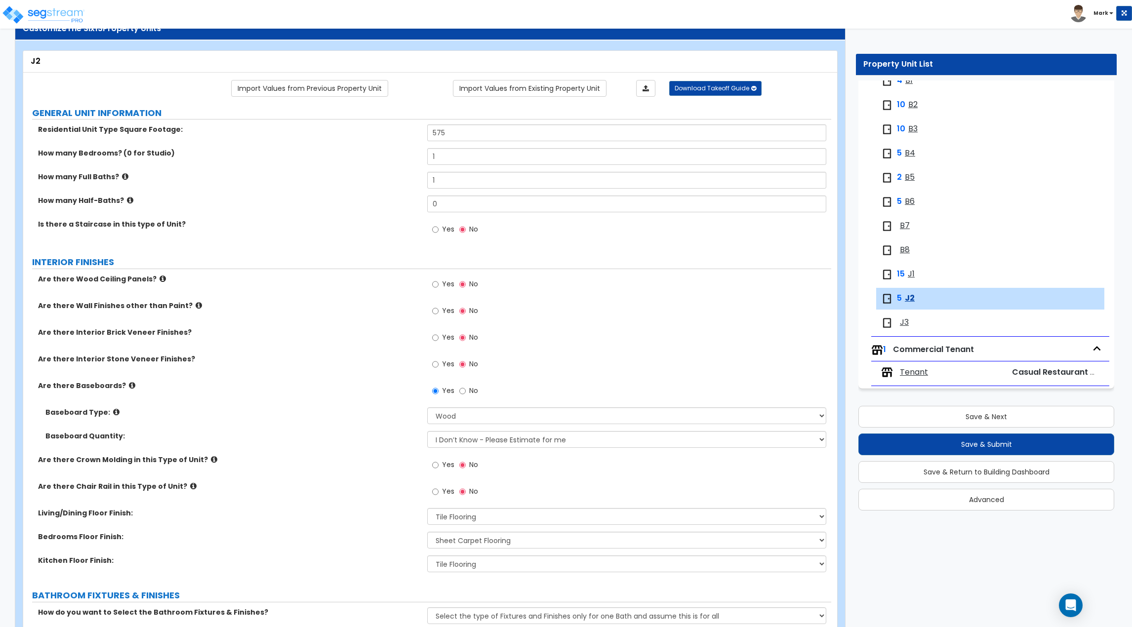
scroll to position [0, 0]
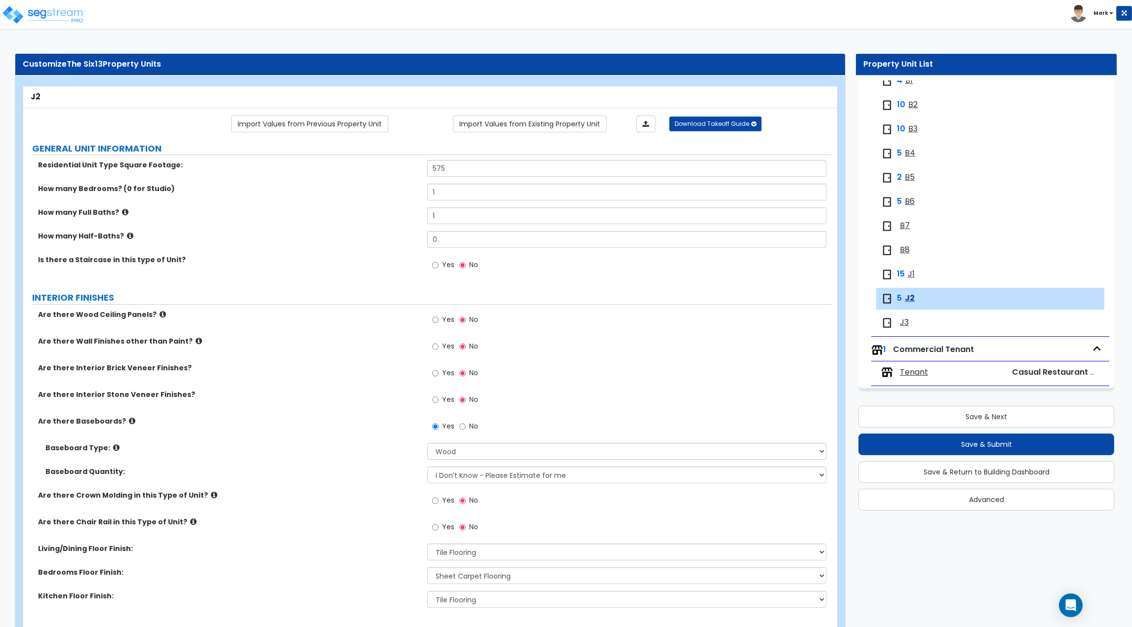
click at [915, 322] on div "J3" at bounding box center [941, 323] width 120 height 12
click at [905, 324] on span "J3" at bounding box center [904, 322] width 9 height 11
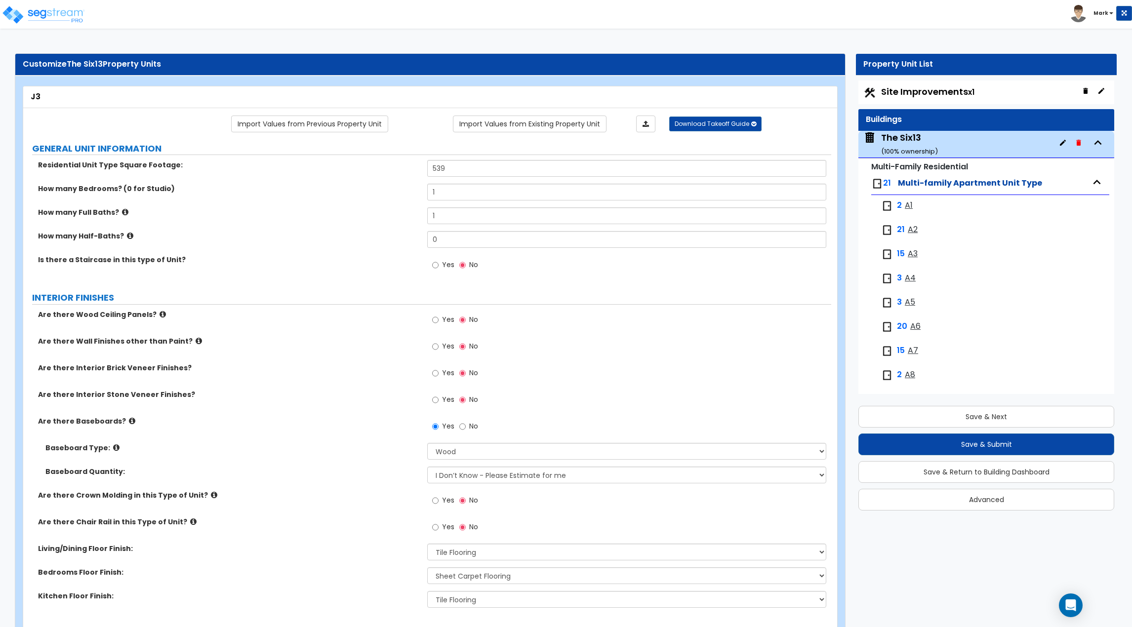
click at [910, 207] on span "A1" at bounding box center [909, 205] width 8 height 11
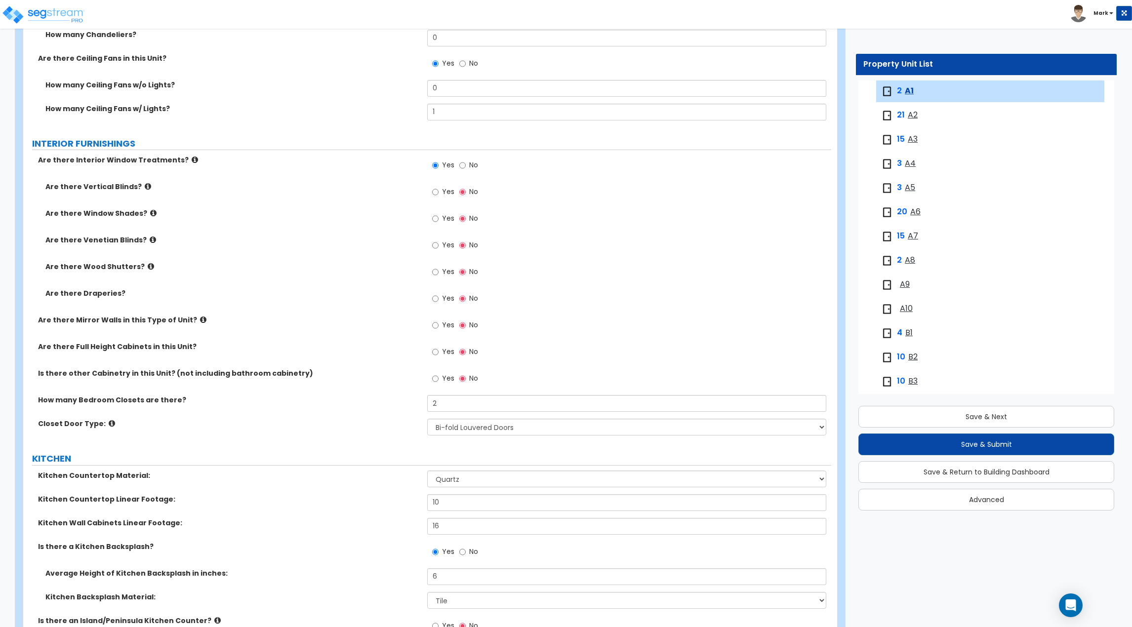
scroll to position [953, 0]
click at [437, 192] on input "Yes" at bounding box center [435, 191] width 6 height 11
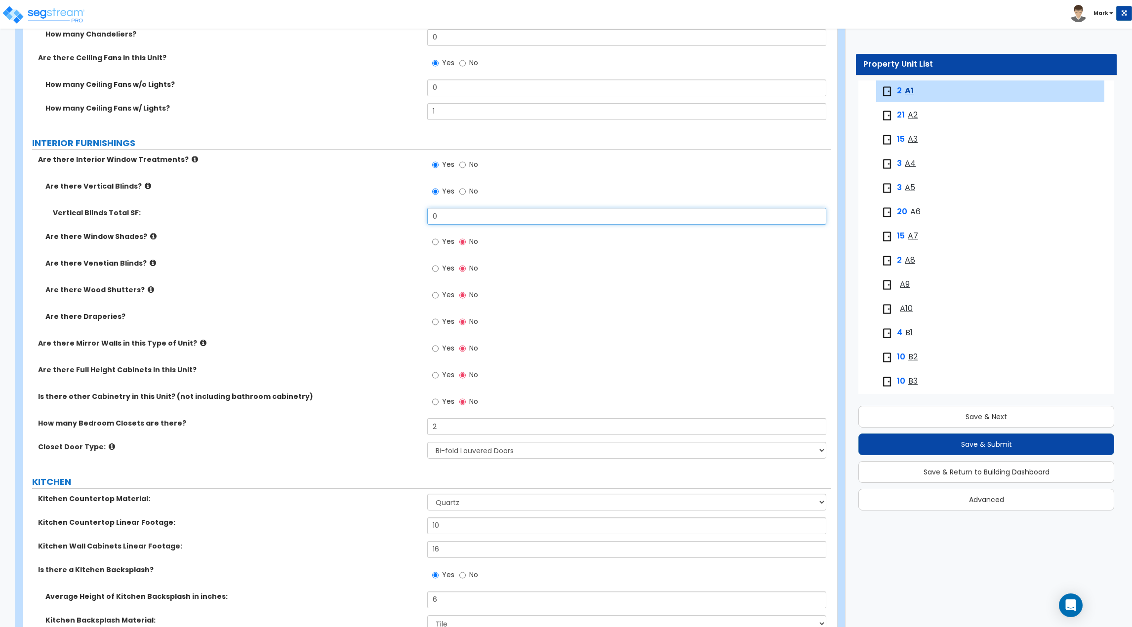
drag, startPoint x: 471, startPoint y: 221, endPoint x: 383, endPoint y: 223, distance: 87.9
click at [383, 223] on div "Vertical Blinds Total SF: 0" at bounding box center [427, 220] width 808 height 24
click at [345, 256] on div "Are there Window Shades? Yes No" at bounding box center [427, 245] width 808 height 27
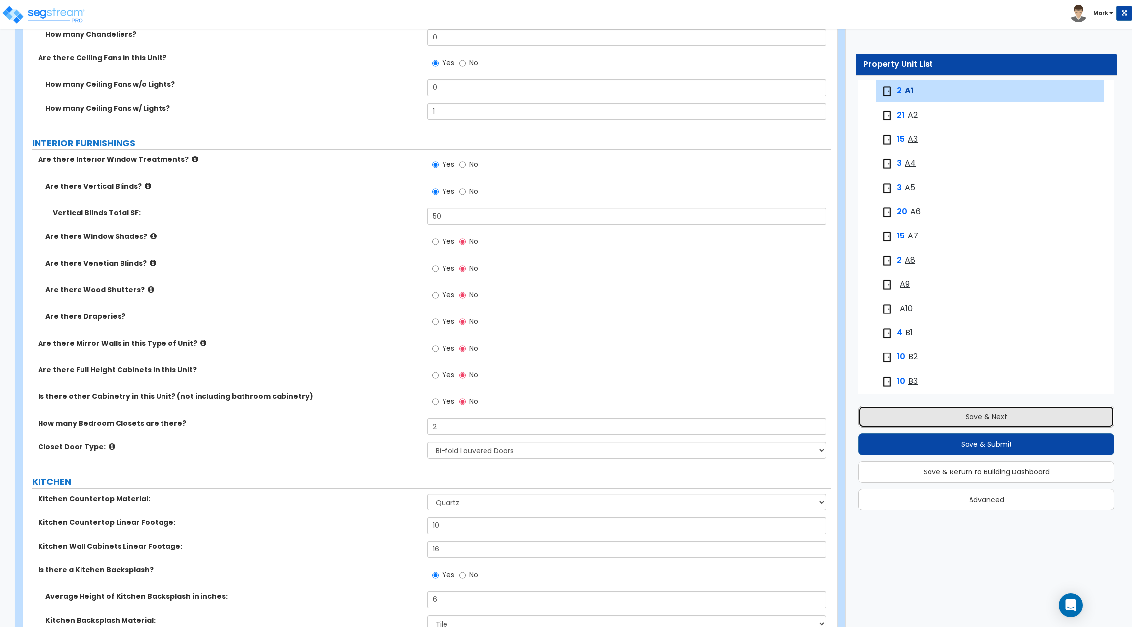
click at [883, 420] on button "Save & Next" at bounding box center [987, 417] width 256 height 22
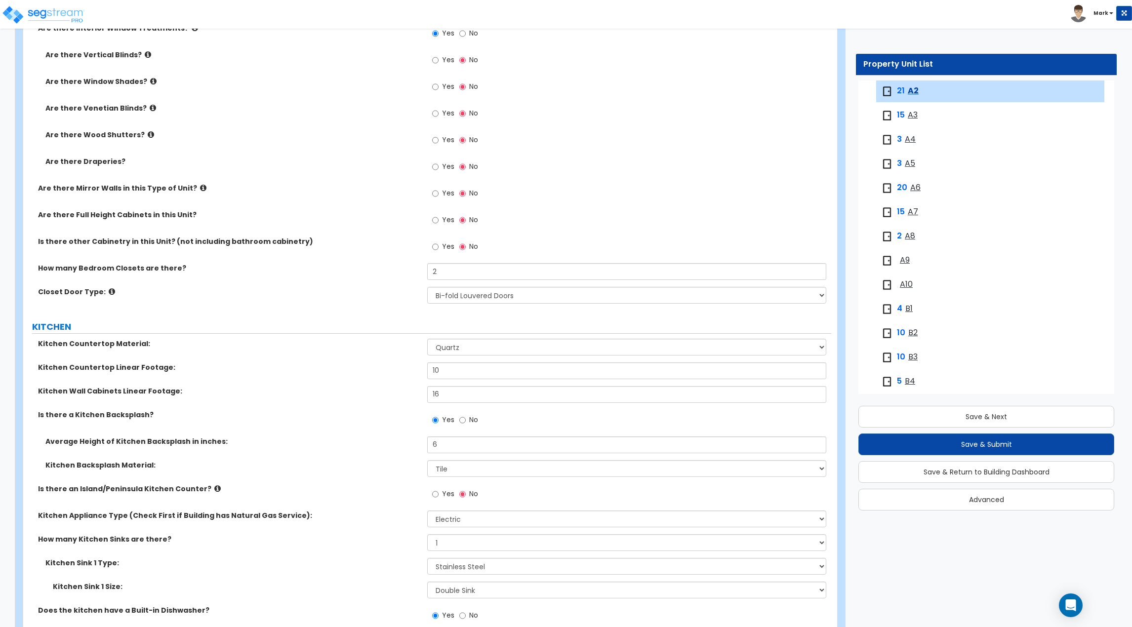
scroll to position [1052, 0]
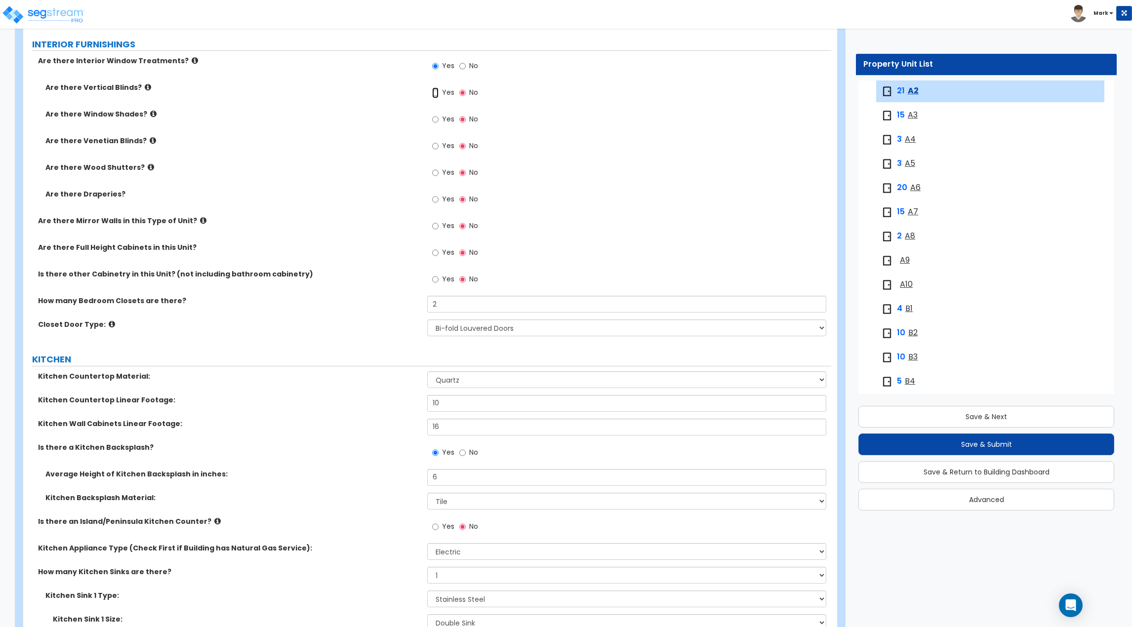
click at [436, 91] on input "Yes" at bounding box center [435, 92] width 6 height 11
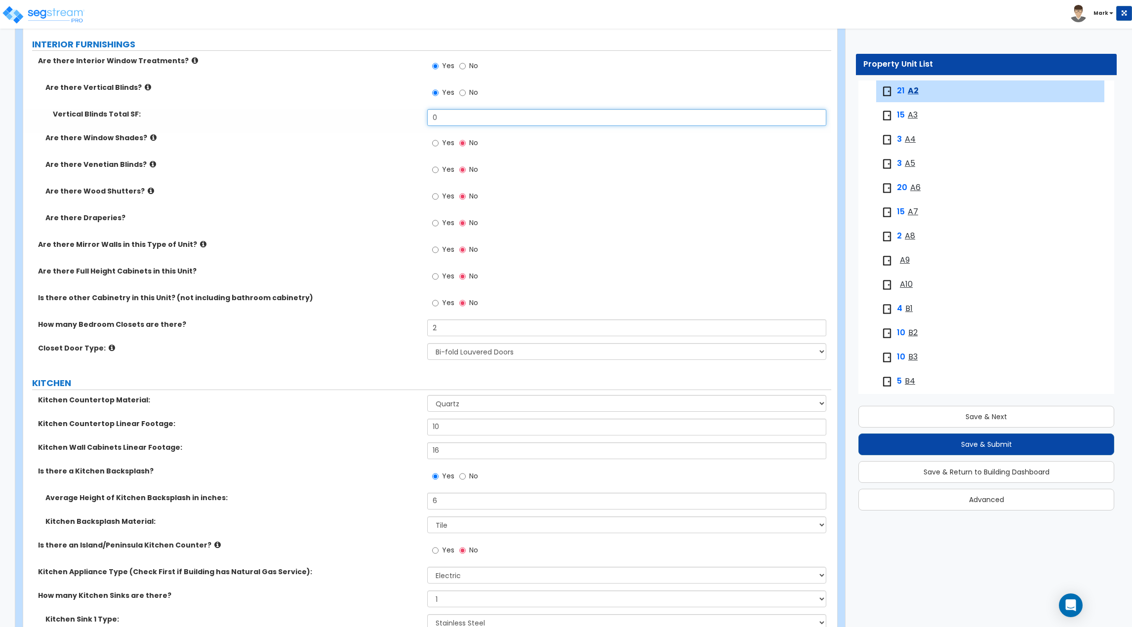
drag, startPoint x: 468, startPoint y: 122, endPoint x: 368, endPoint y: 129, distance: 101.0
click at [368, 128] on div "Vertical Blinds Total SF: 0" at bounding box center [427, 121] width 808 height 24
click at [323, 238] on div "Are there Draperies? Yes No" at bounding box center [427, 226] width 808 height 27
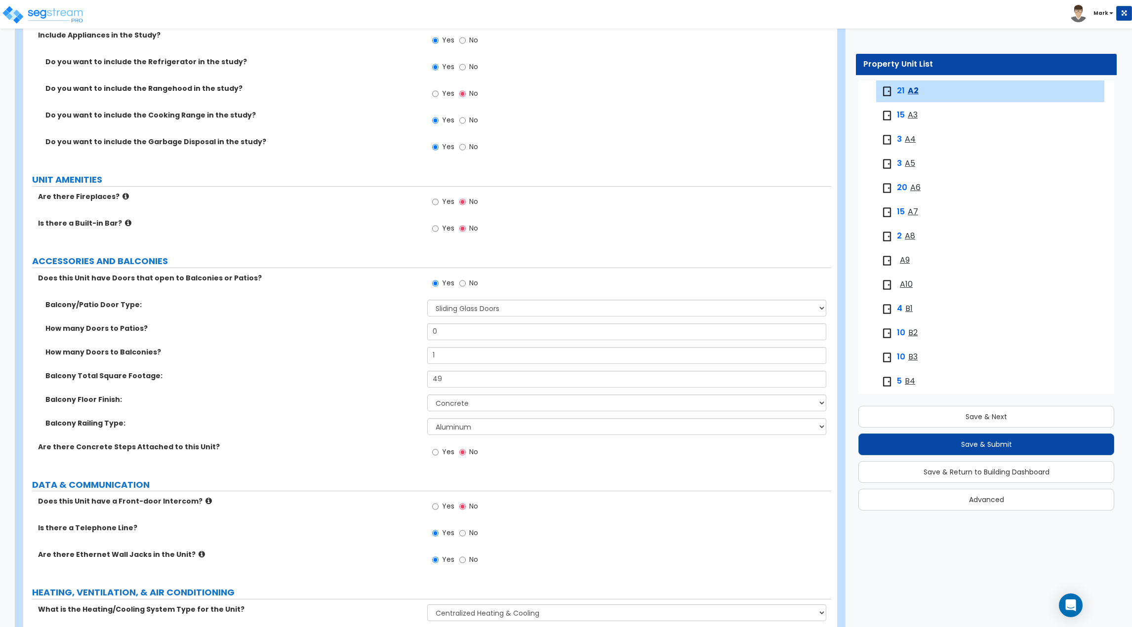
scroll to position [1866, 0]
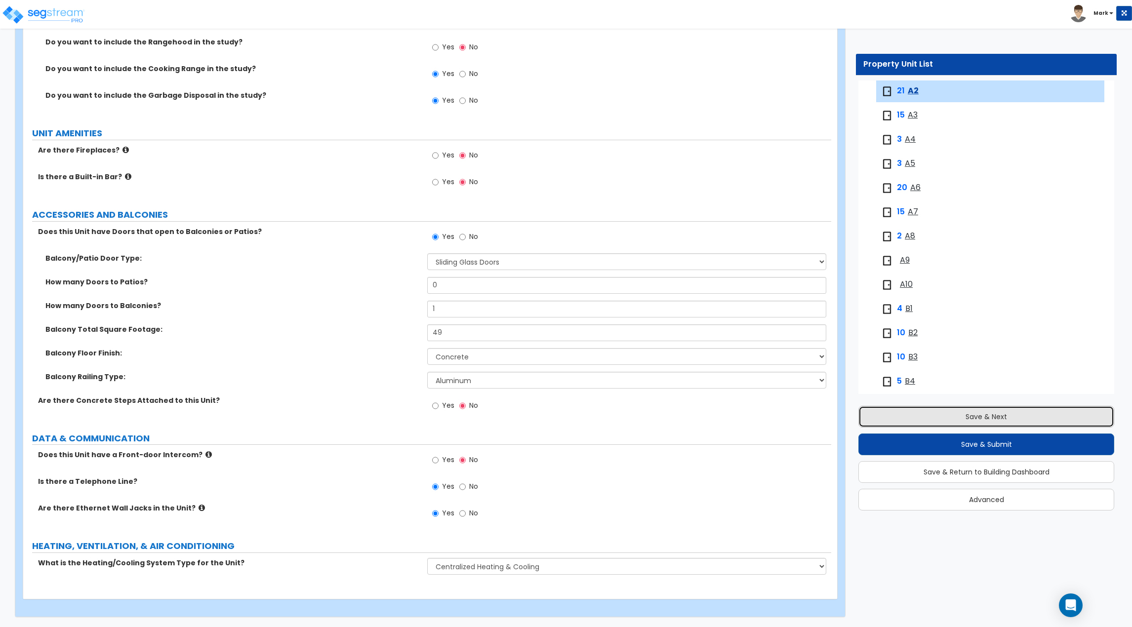
click at [946, 411] on button "Save & Next" at bounding box center [987, 417] width 256 height 22
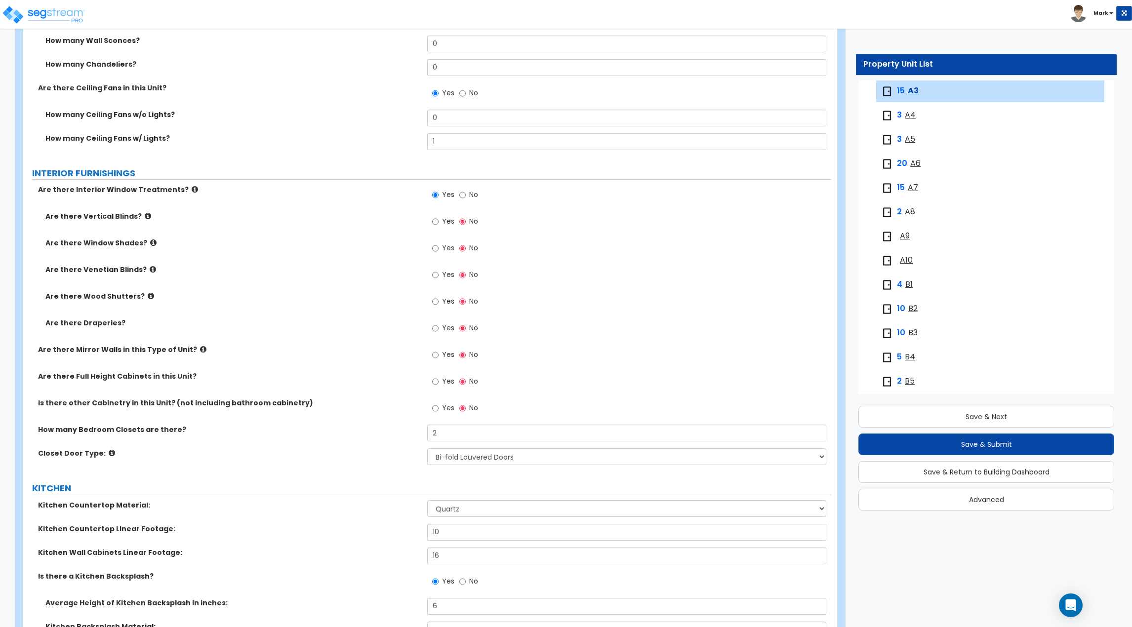
scroll to position [939, 0]
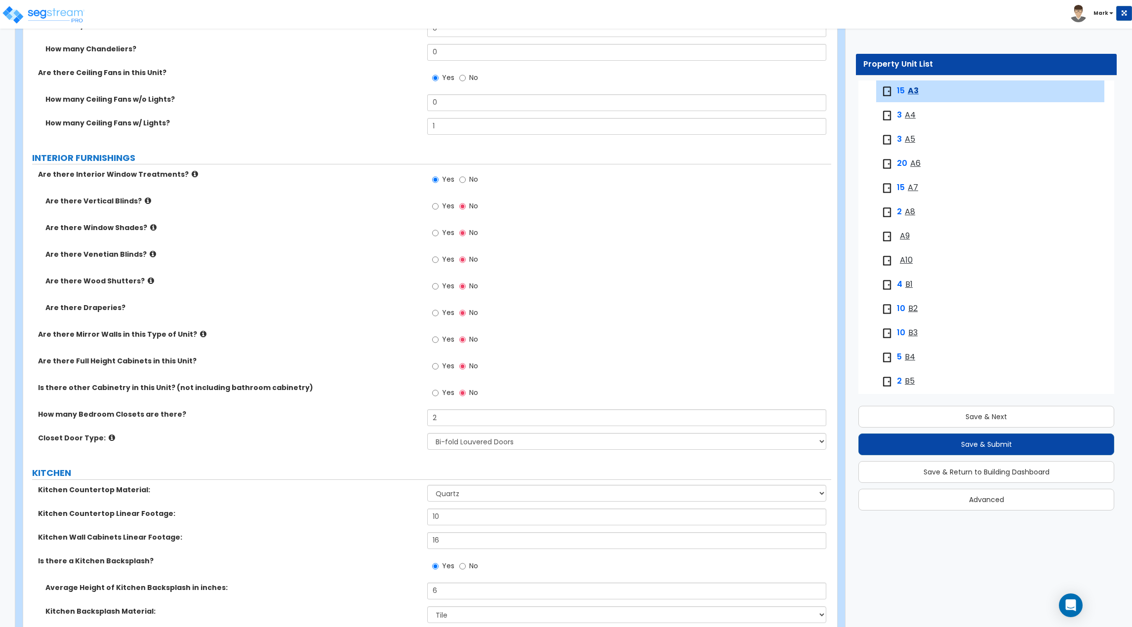
click at [442, 208] on label "Yes" at bounding box center [443, 207] width 22 height 17
click at [439, 208] on input "Yes" at bounding box center [435, 206] width 6 height 11
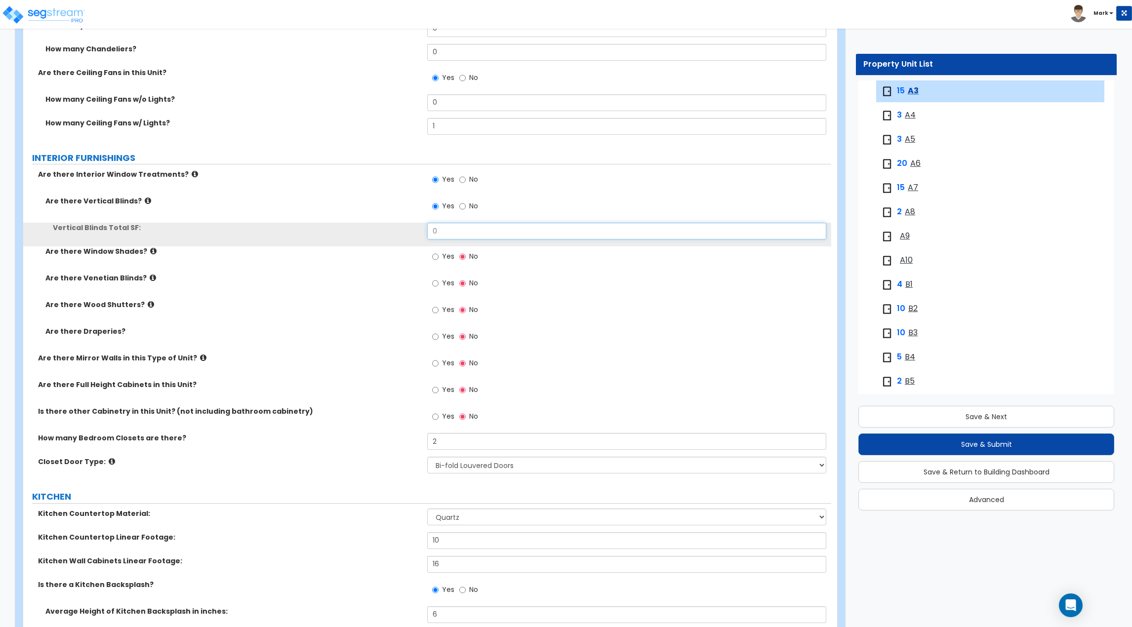
drag, startPoint x: 460, startPoint y: 236, endPoint x: 396, endPoint y: 247, distance: 64.6
click at [397, 247] on div "Are there Vertical Blinds? Yes No Vertical Blinds Total SF: 0 Are there Window …" at bounding box center [427, 274] width 793 height 157
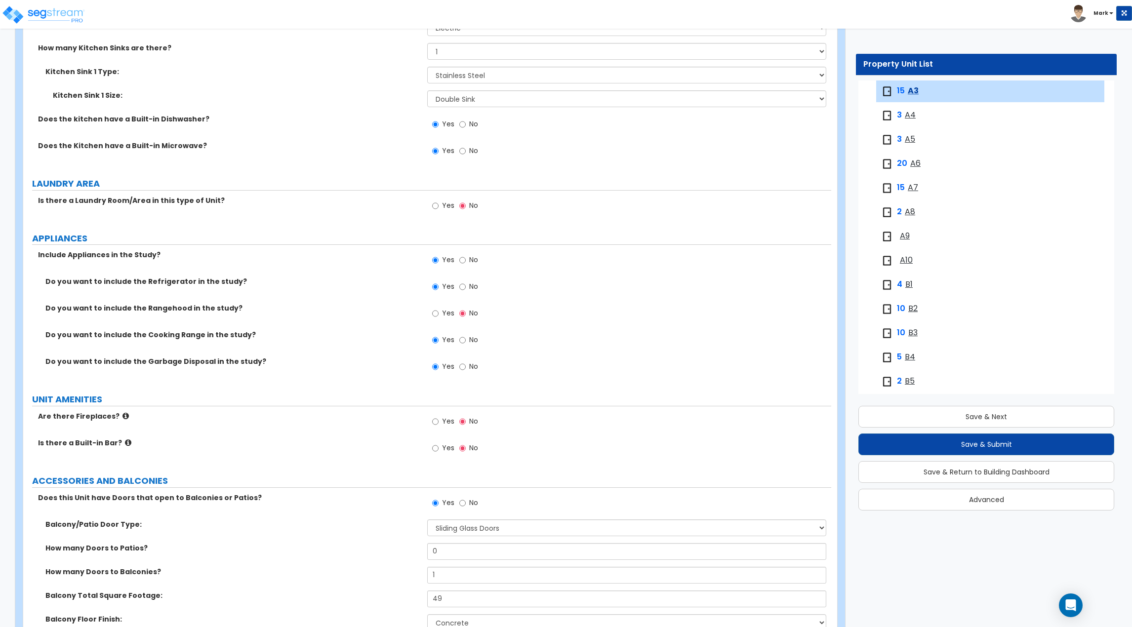
scroll to position [1866, 0]
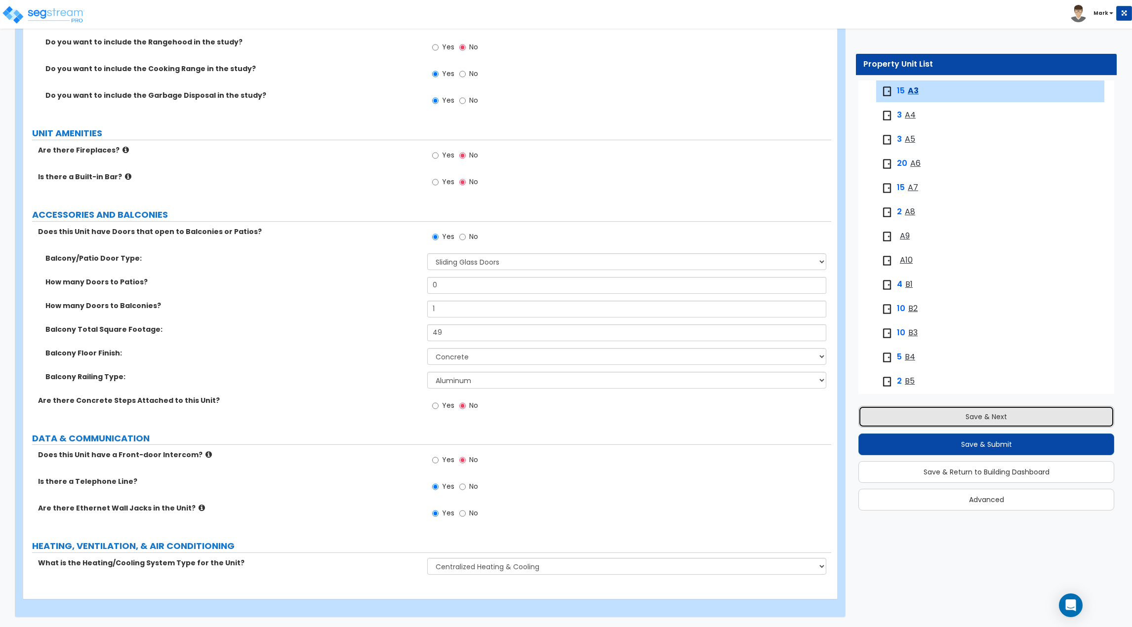
click at [884, 423] on button "Save & Next" at bounding box center [987, 417] width 256 height 22
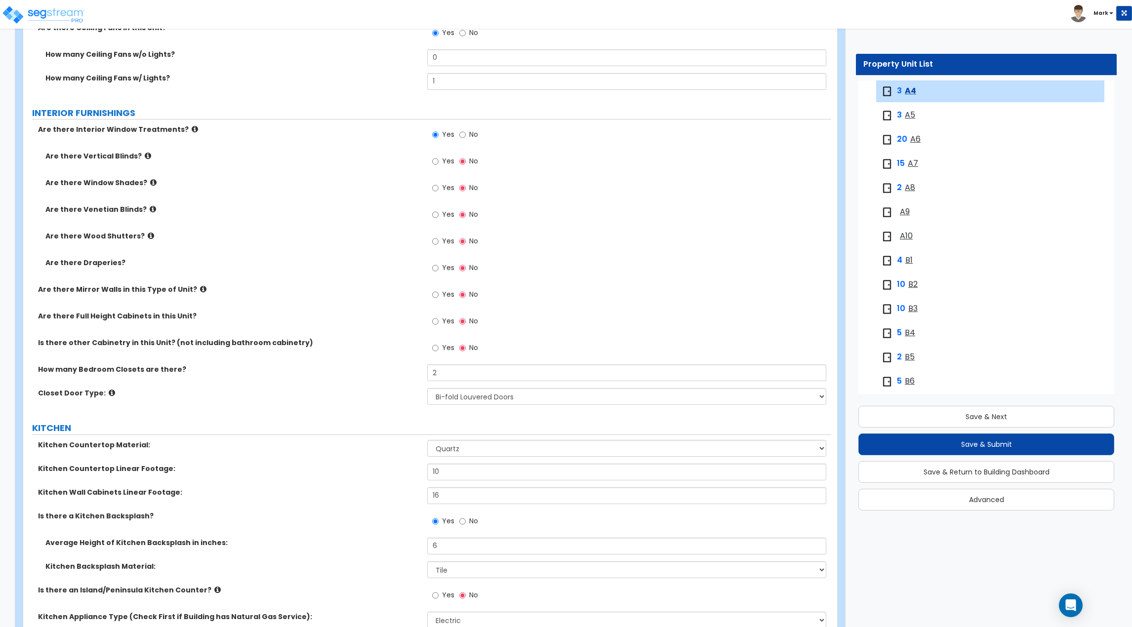
scroll to position [939, 0]
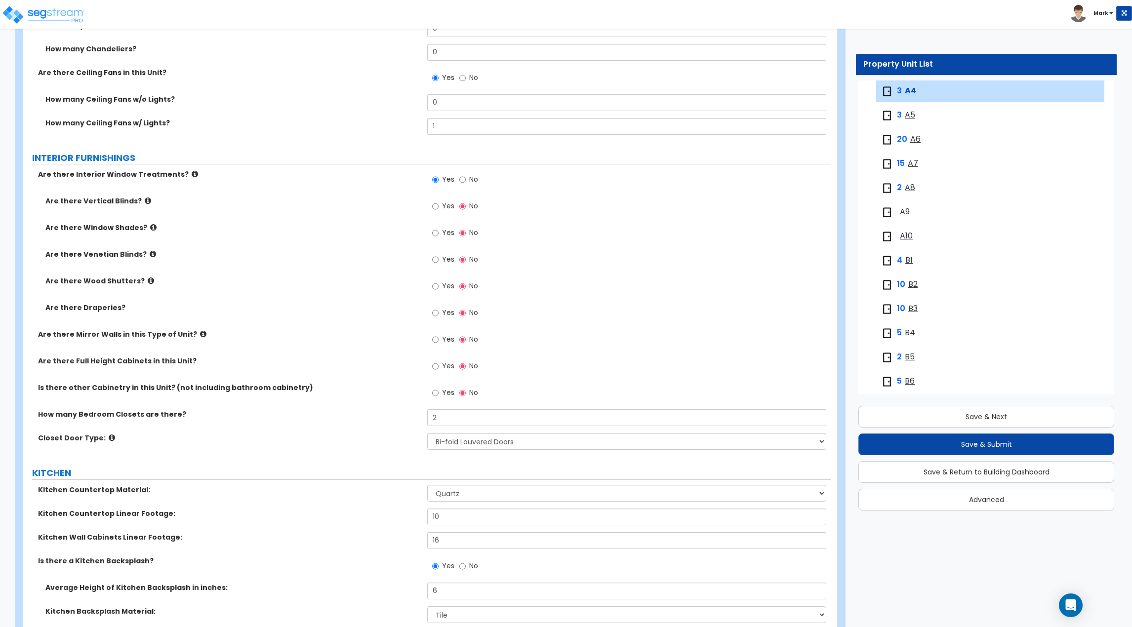
click at [440, 208] on label "Yes" at bounding box center [443, 207] width 22 height 17
click at [439, 208] on input "Yes" at bounding box center [435, 206] width 6 height 11
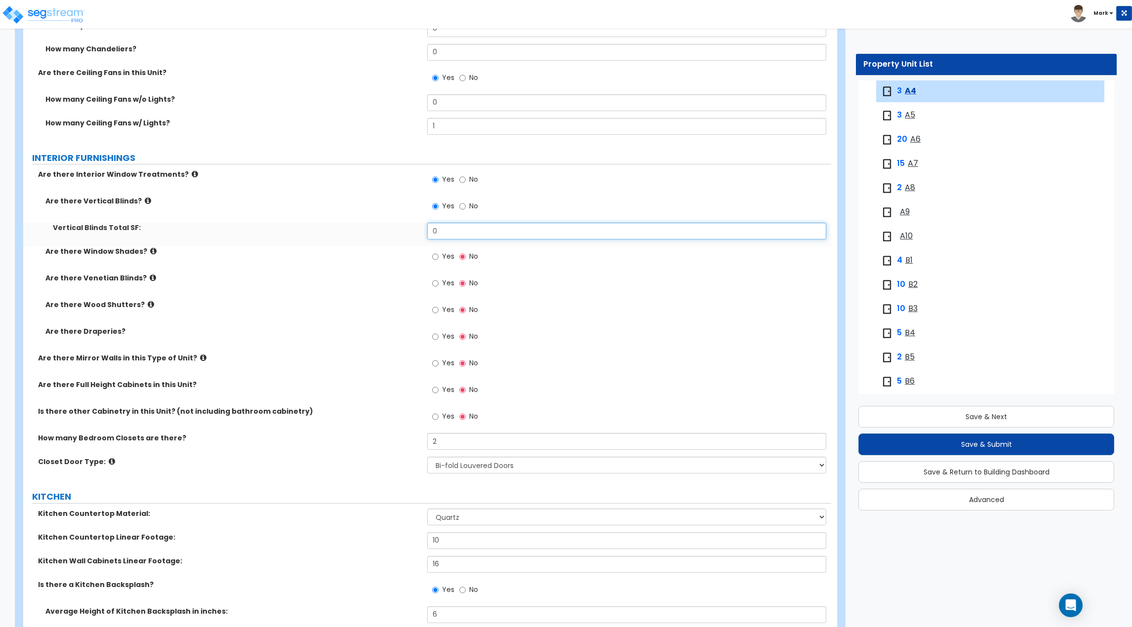
drag, startPoint x: 460, startPoint y: 233, endPoint x: 371, endPoint y: 239, distance: 89.6
click at [372, 239] on div "Vertical Blinds Total SF: 0" at bounding box center [427, 235] width 808 height 24
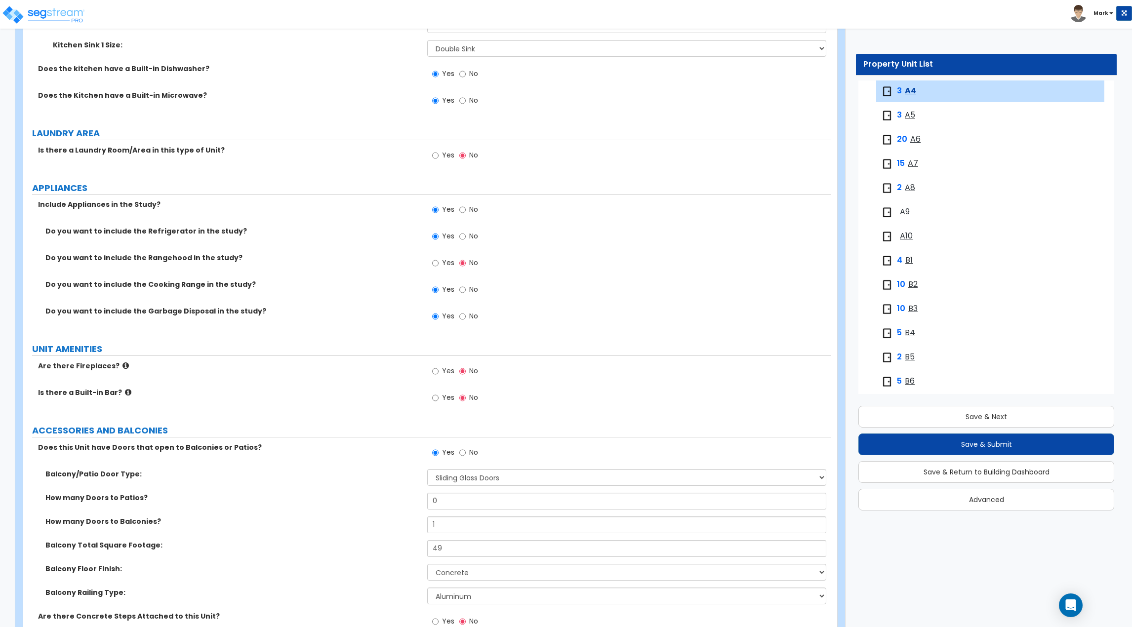
scroll to position [1866, 0]
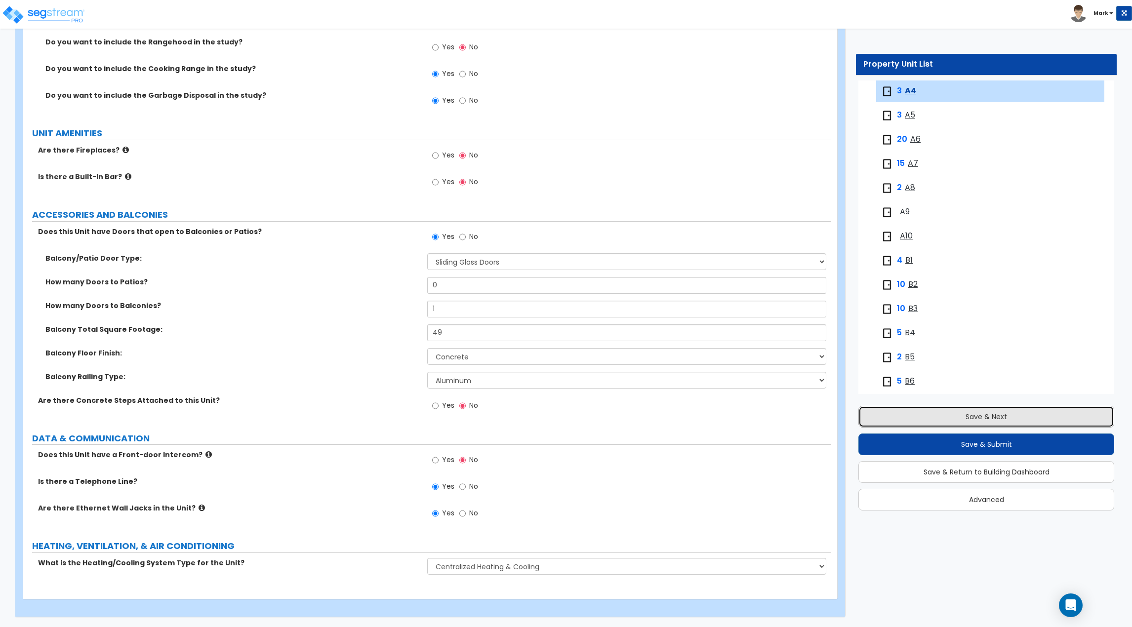
click at [888, 427] on button "Save & Next" at bounding box center [987, 417] width 256 height 22
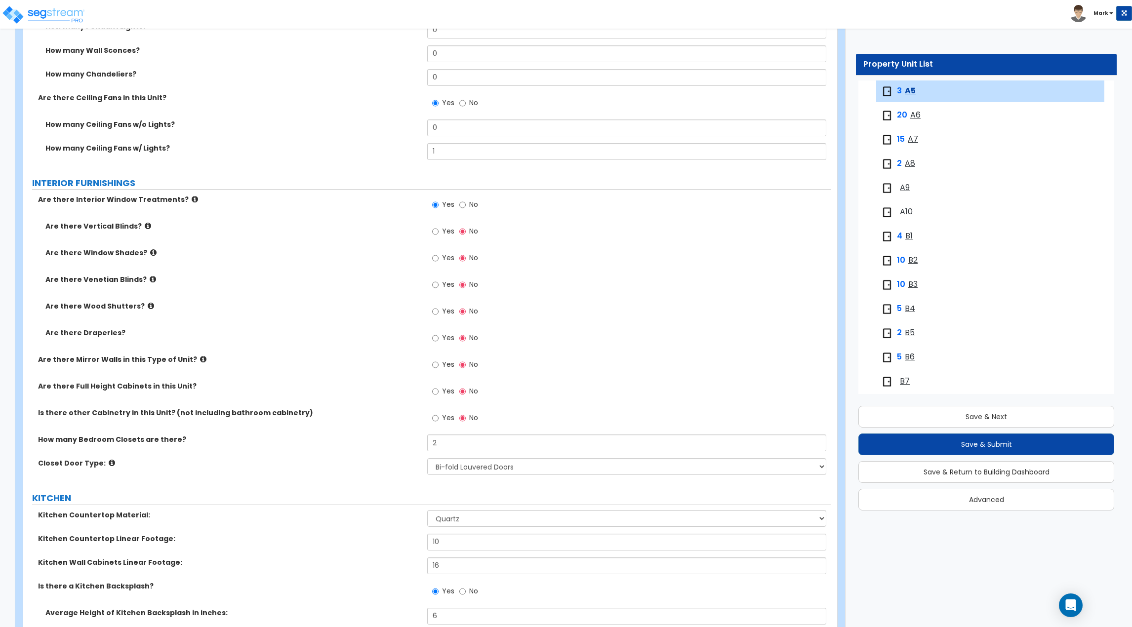
scroll to position [939, 0]
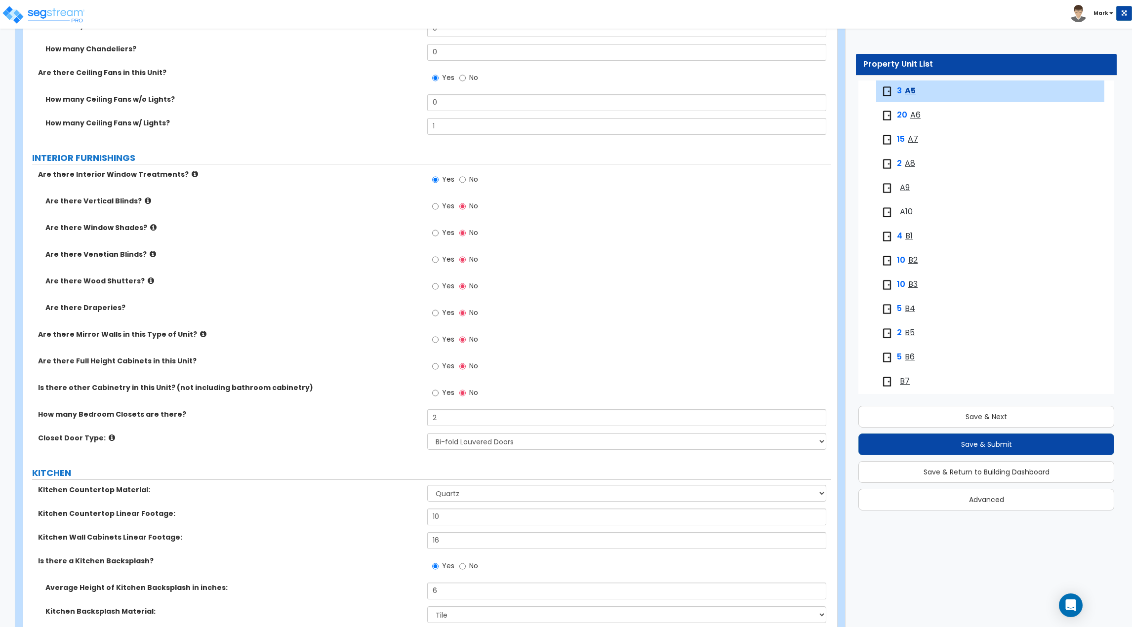
click at [441, 208] on label "Yes" at bounding box center [443, 207] width 22 height 17
click at [439, 208] on input "Yes" at bounding box center [435, 206] width 6 height 11
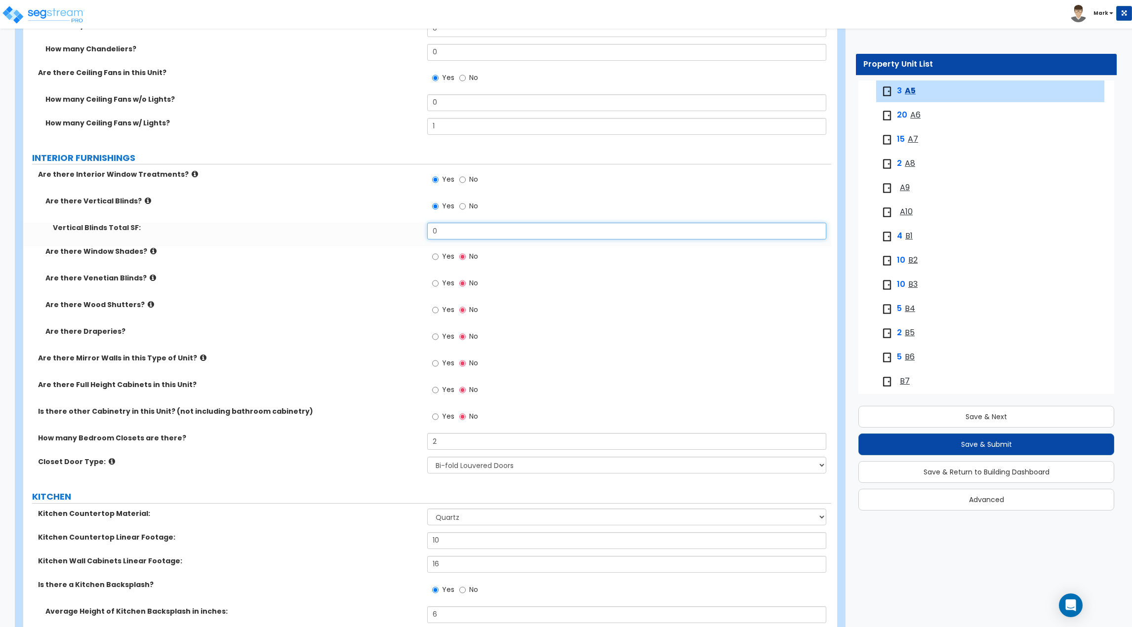
drag, startPoint x: 470, startPoint y: 228, endPoint x: 410, endPoint y: 230, distance: 60.3
click at [410, 230] on div "Vertical Blinds Total SF: 0" at bounding box center [427, 235] width 808 height 24
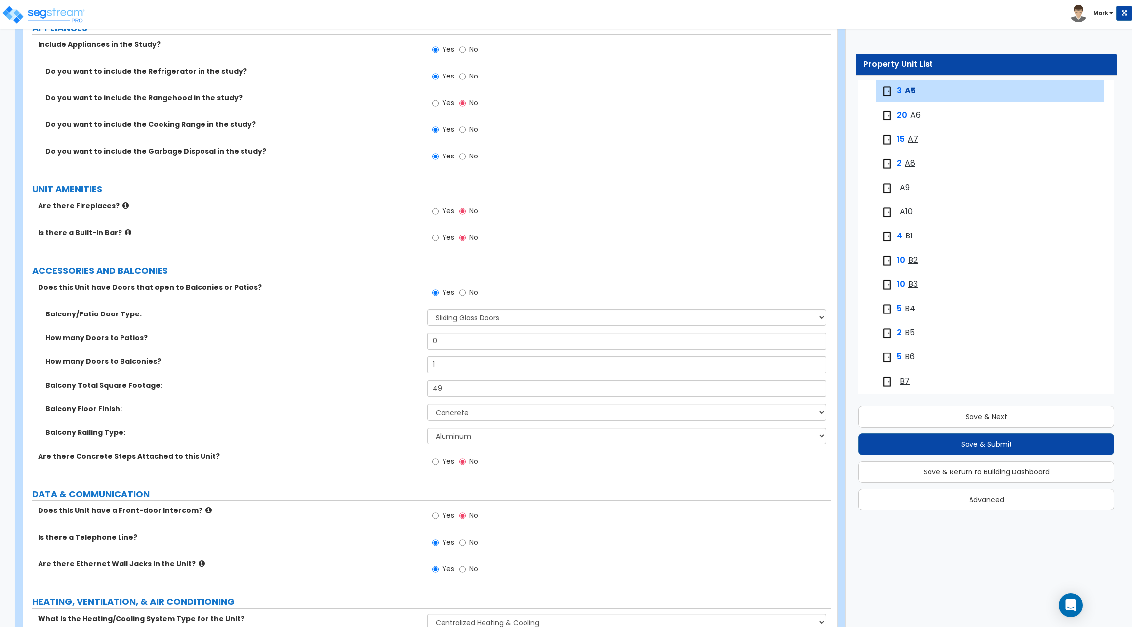
scroll to position [1866, 0]
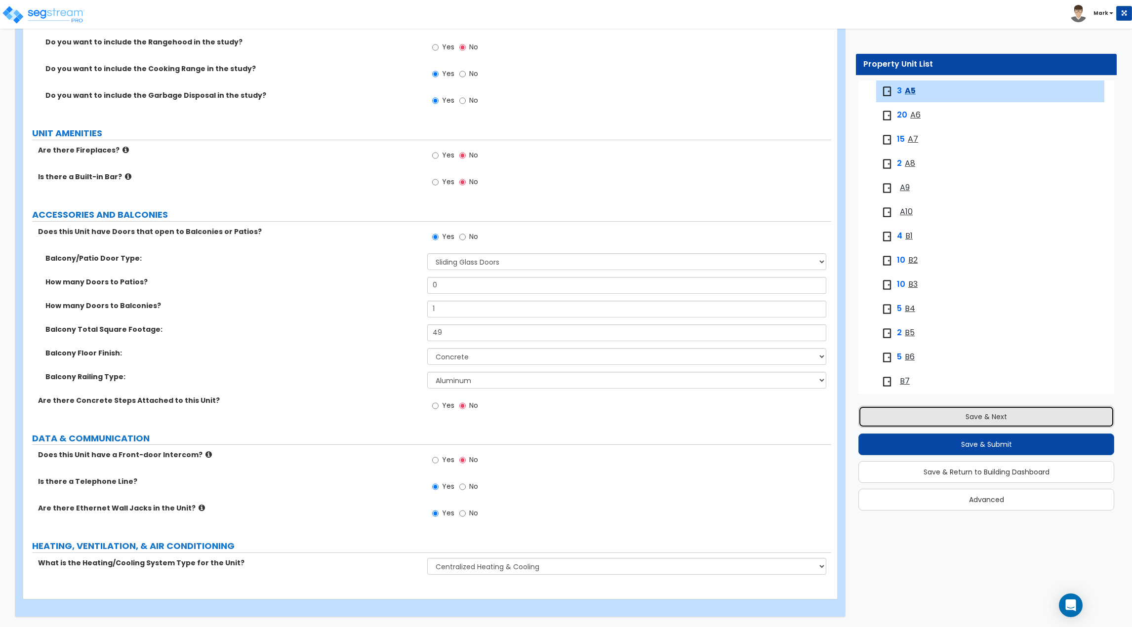
click at [1043, 412] on button "Save & Next" at bounding box center [987, 417] width 256 height 22
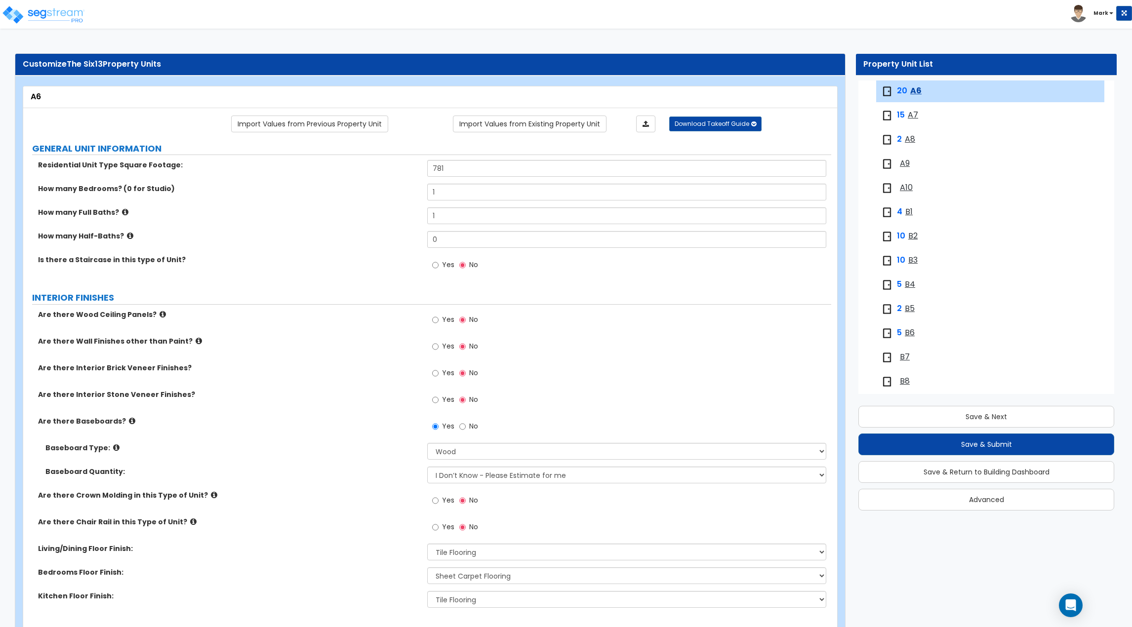
drag, startPoint x: 910, startPoint y: 109, endPoint x: 914, endPoint y: 115, distance: 7.4
click at [910, 109] on div "15 A7" at bounding box center [990, 116] width 228 height 22
click at [915, 115] on span "A7" at bounding box center [913, 115] width 10 height 11
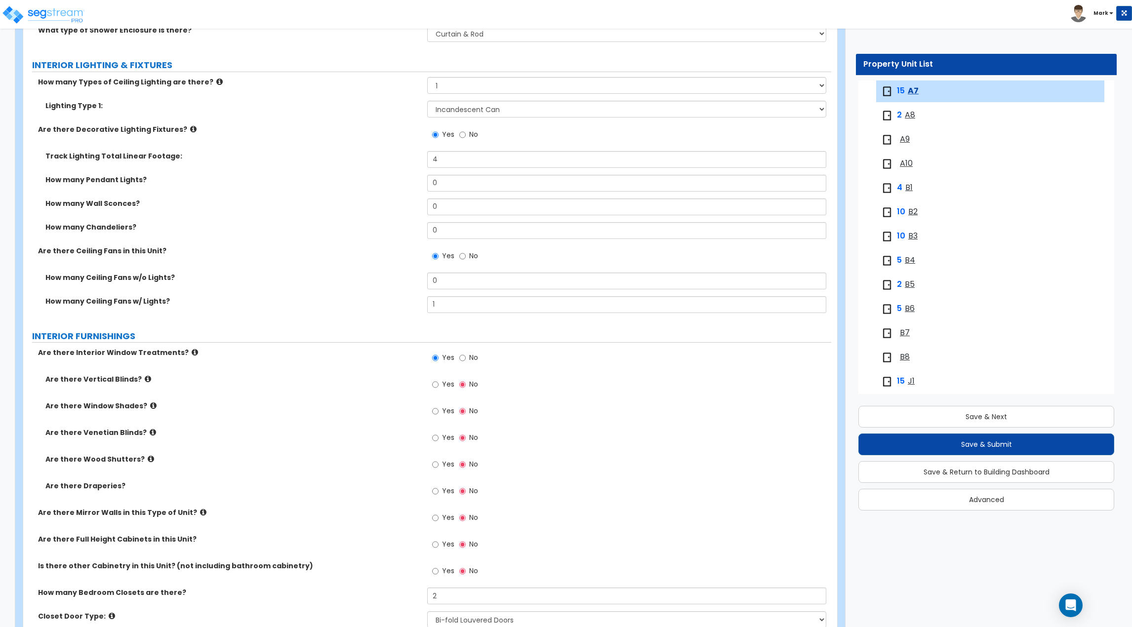
scroll to position [889, 0]
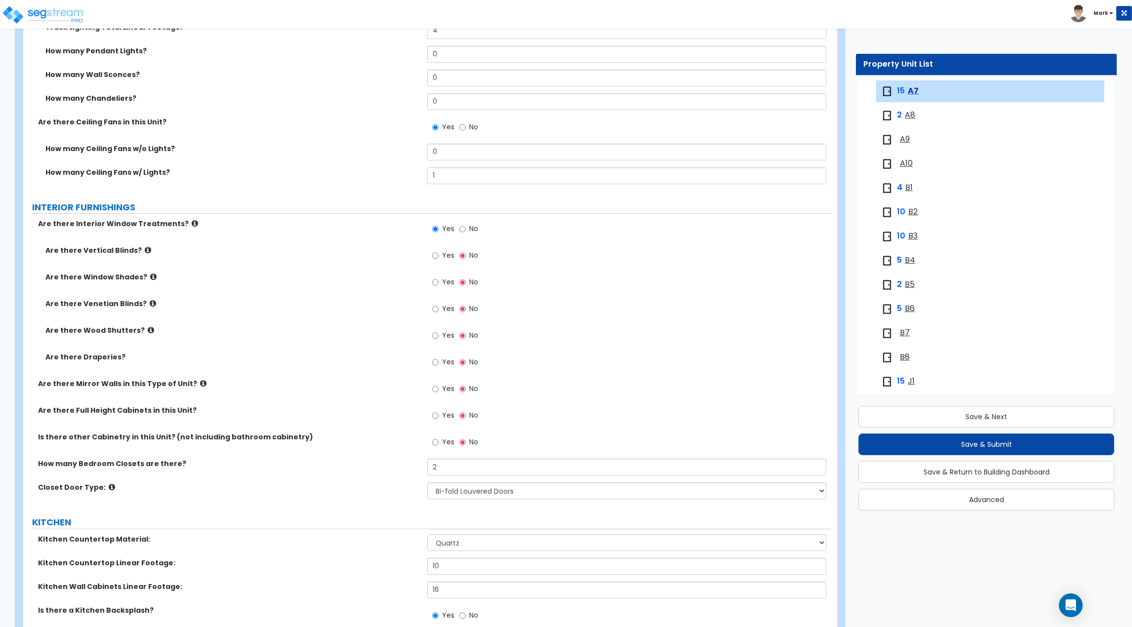
click at [430, 308] on div "Yes No" at bounding box center [455, 310] width 56 height 23
click at [432, 309] on input "Yes" at bounding box center [435, 309] width 6 height 11
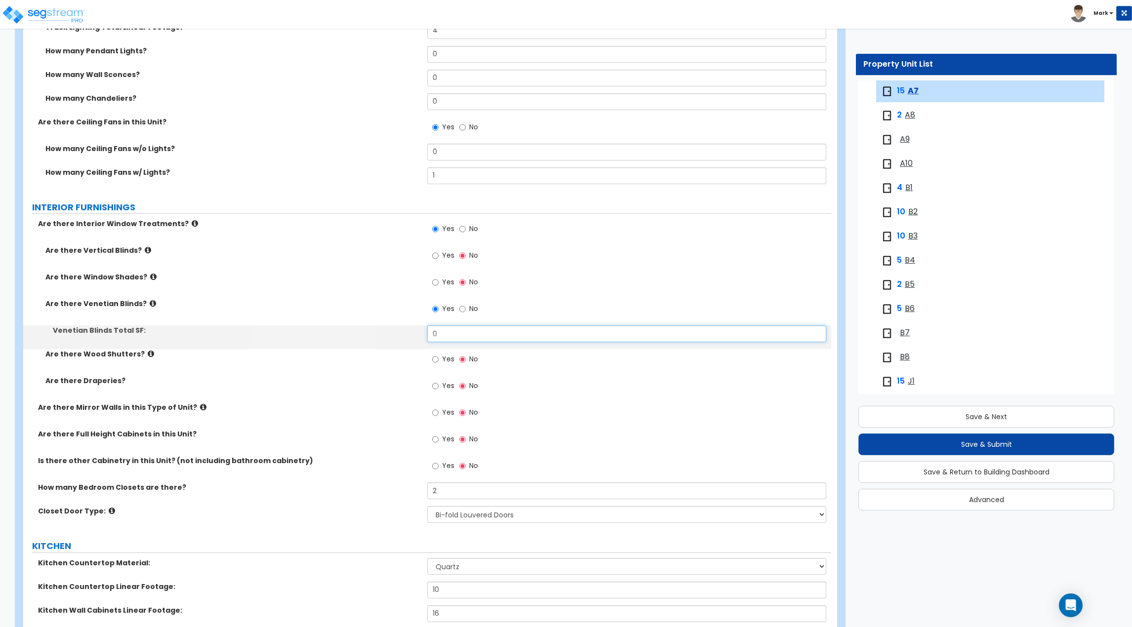
drag, startPoint x: 477, startPoint y: 329, endPoint x: 413, endPoint y: 332, distance: 64.3
click at [413, 332] on div "Venetian Blinds Total SF: 0" at bounding box center [427, 338] width 808 height 24
click at [395, 320] on div "Are there Venetian Blinds? Yes No" at bounding box center [427, 312] width 808 height 27
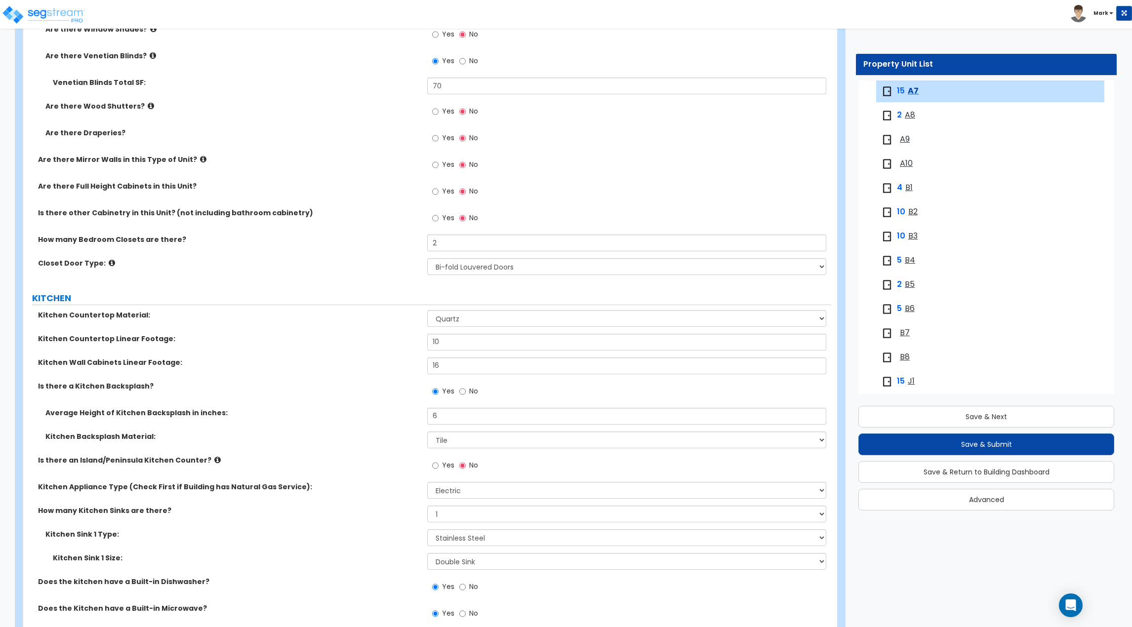
scroll to position [1136, 0]
drag, startPoint x: 458, startPoint y: 244, endPoint x: 379, endPoint y: 242, distance: 78.6
click at [385, 242] on div "How many Bedroom Closets are there? 2" at bounding box center [427, 248] width 808 height 24
click at [1011, 421] on button "Save & Next" at bounding box center [987, 417] width 256 height 22
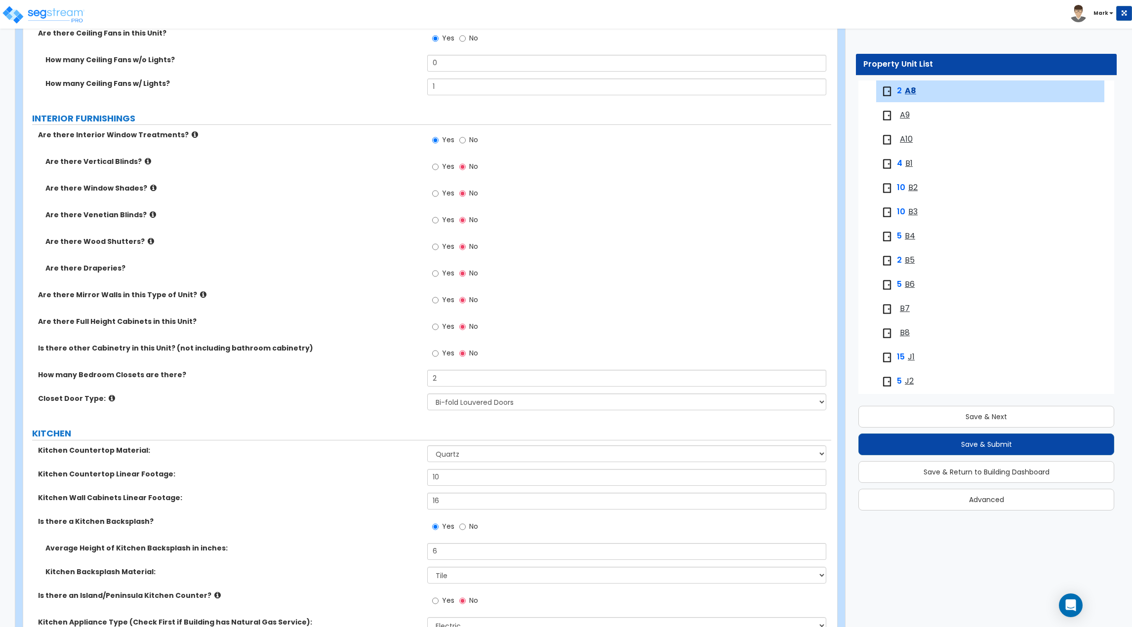
scroll to position [1037, 0]
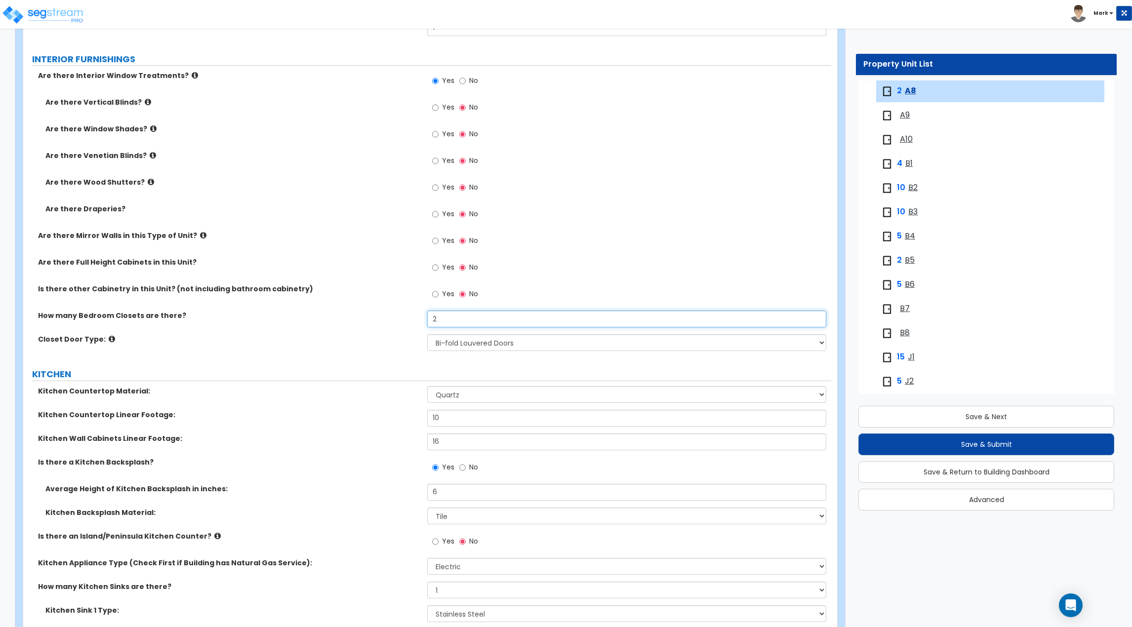
drag, startPoint x: 476, startPoint y: 316, endPoint x: 389, endPoint y: 322, distance: 86.7
click at [389, 322] on div "How many Bedroom Closets are there? 2" at bounding box center [427, 323] width 808 height 24
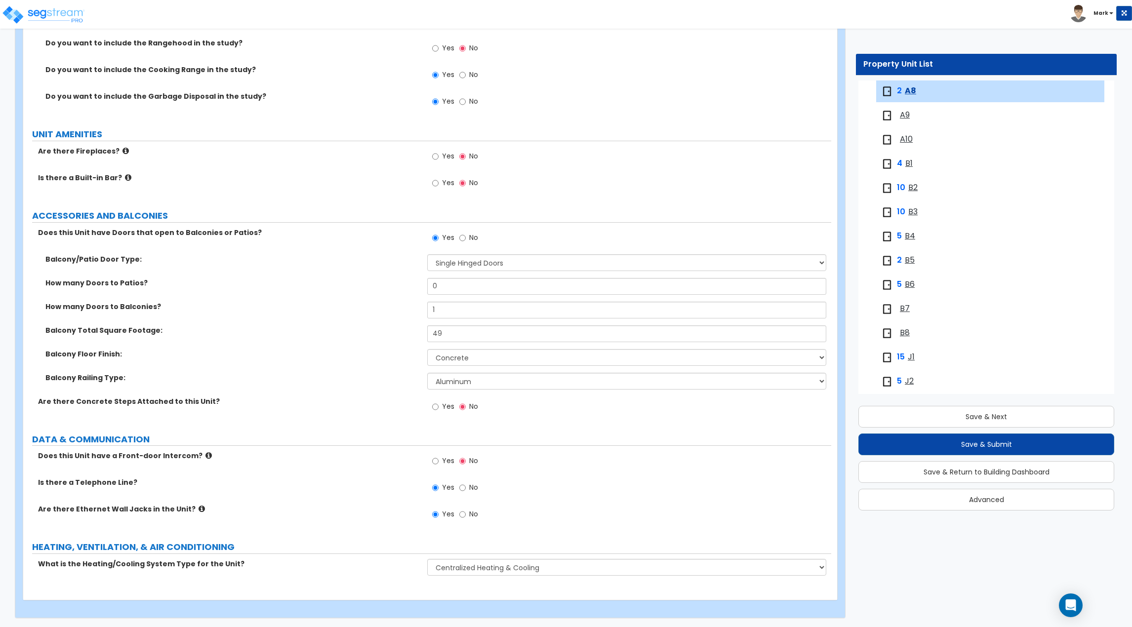
scroll to position [1843, 0]
click at [902, 417] on button "Save & Next" at bounding box center [987, 417] width 256 height 22
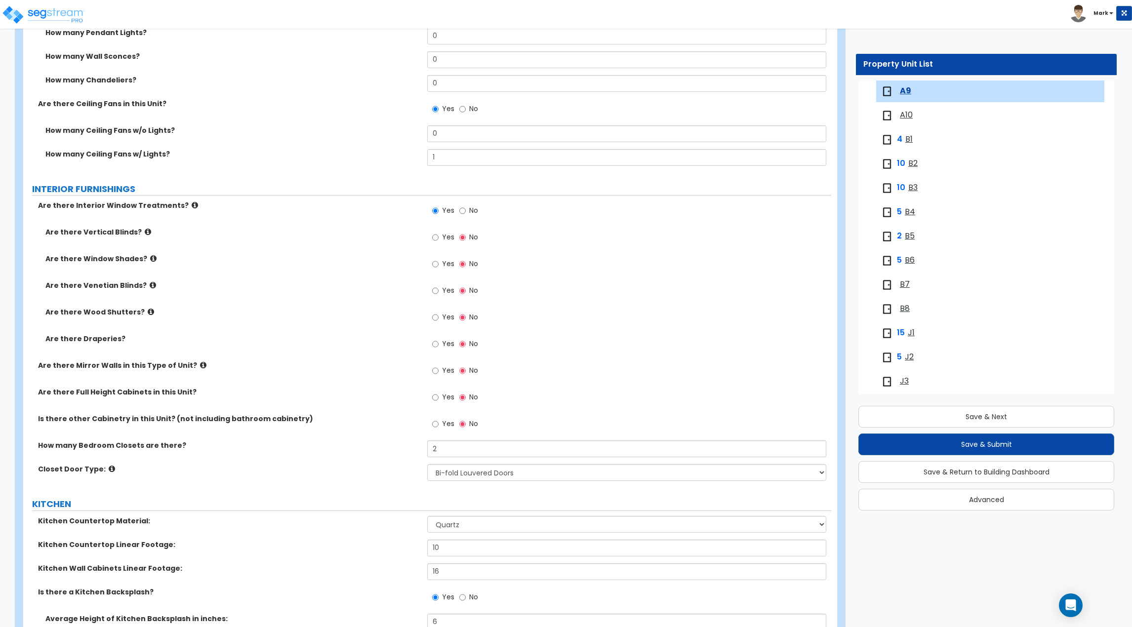
scroll to position [1037, 0]
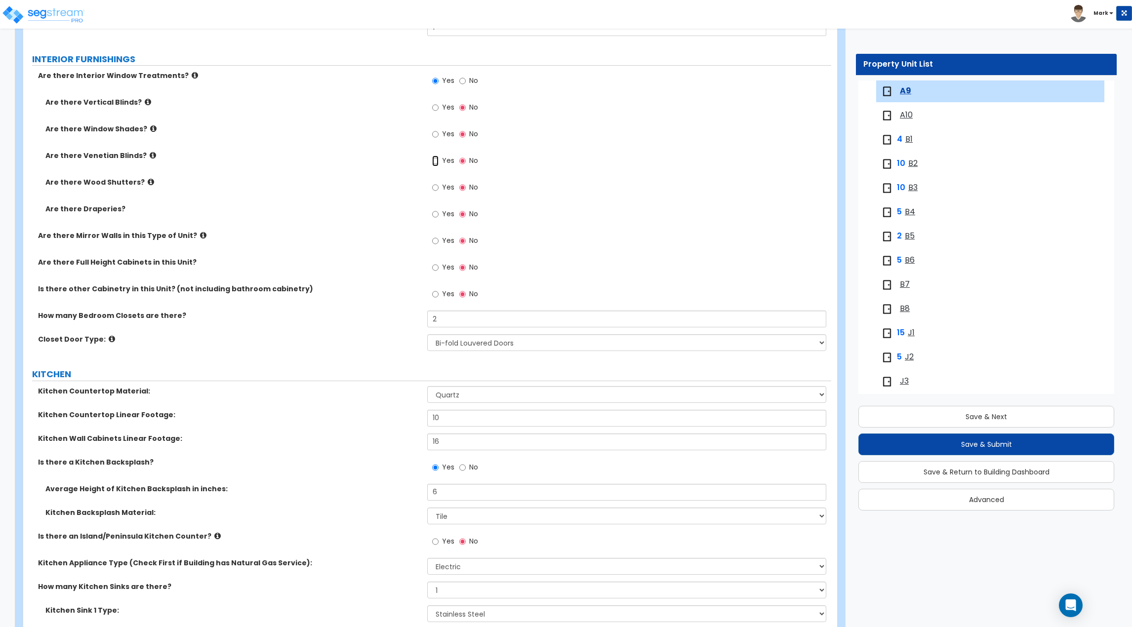
click at [434, 166] on input "Yes" at bounding box center [435, 161] width 6 height 11
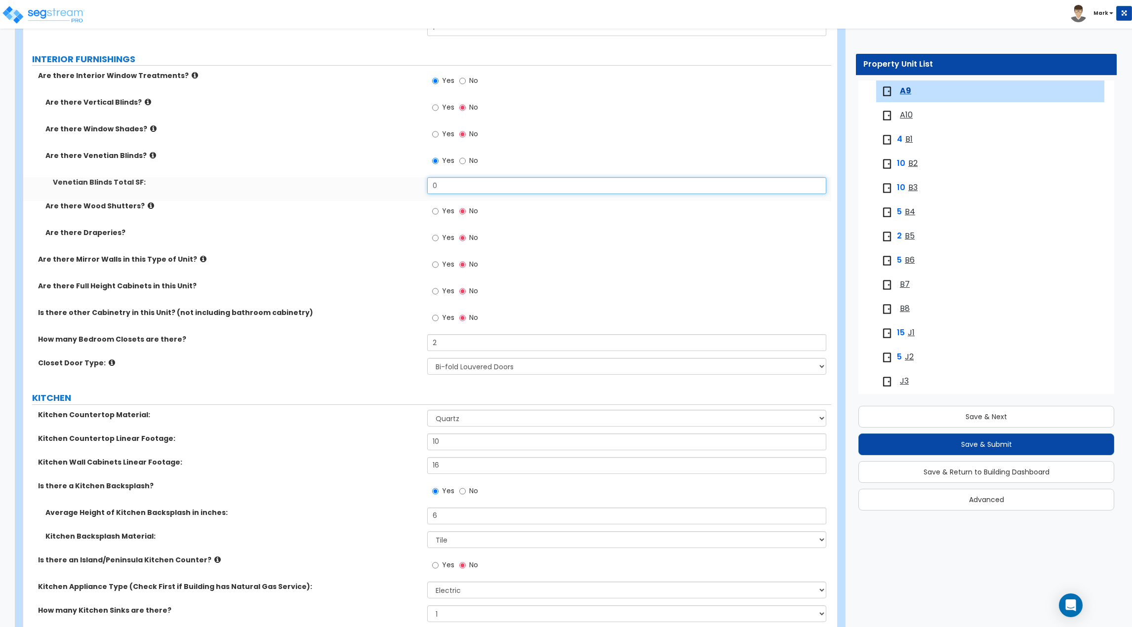
drag, startPoint x: 475, startPoint y: 186, endPoint x: 225, endPoint y: 199, distance: 250.3
click at [226, 199] on div "Venetian Blinds Total SF: 0" at bounding box center [427, 189] width 808 height 24
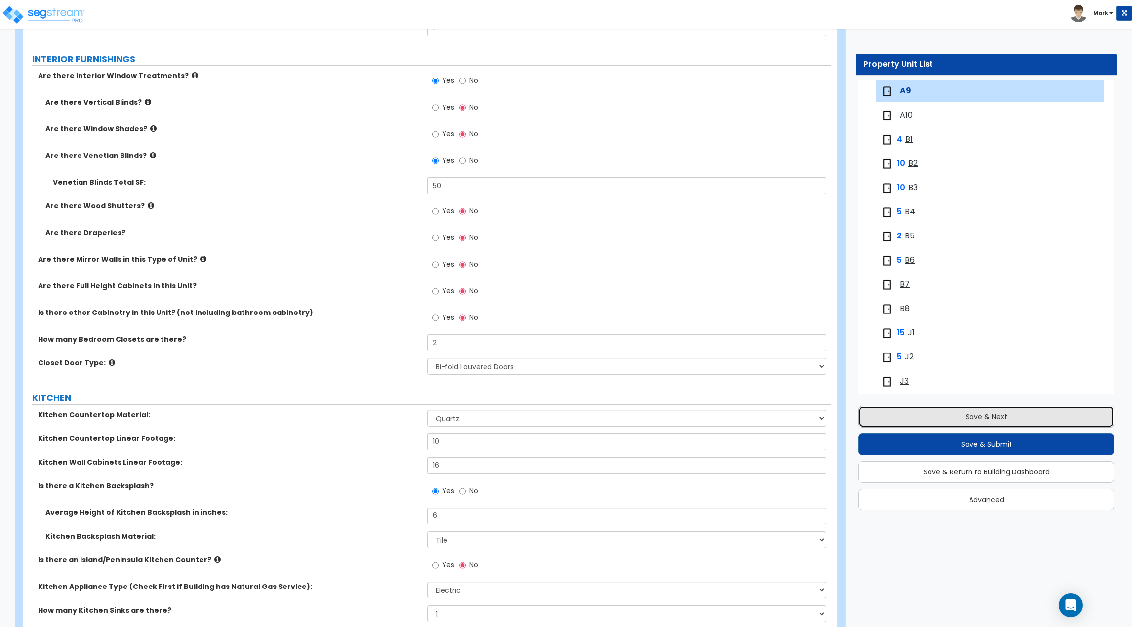
click at [933, 413] on button "Save & Next" at bounding box center [987, 417] width 256 height 22
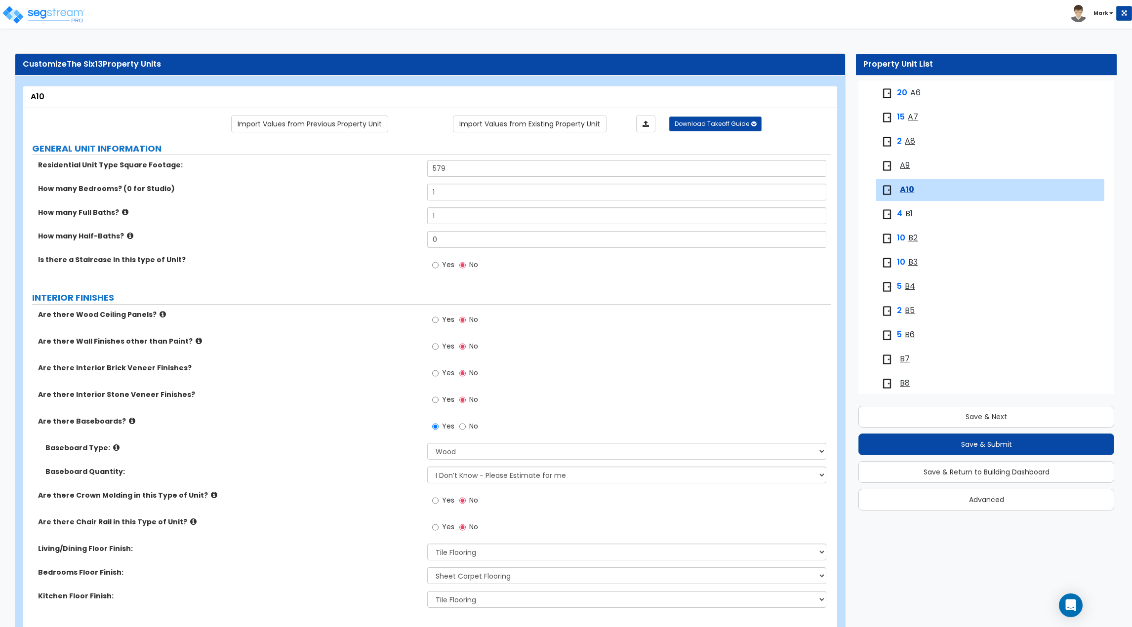
click at [908, 165] on span "A9" at bounding box center [905, 165] width 10 height 11
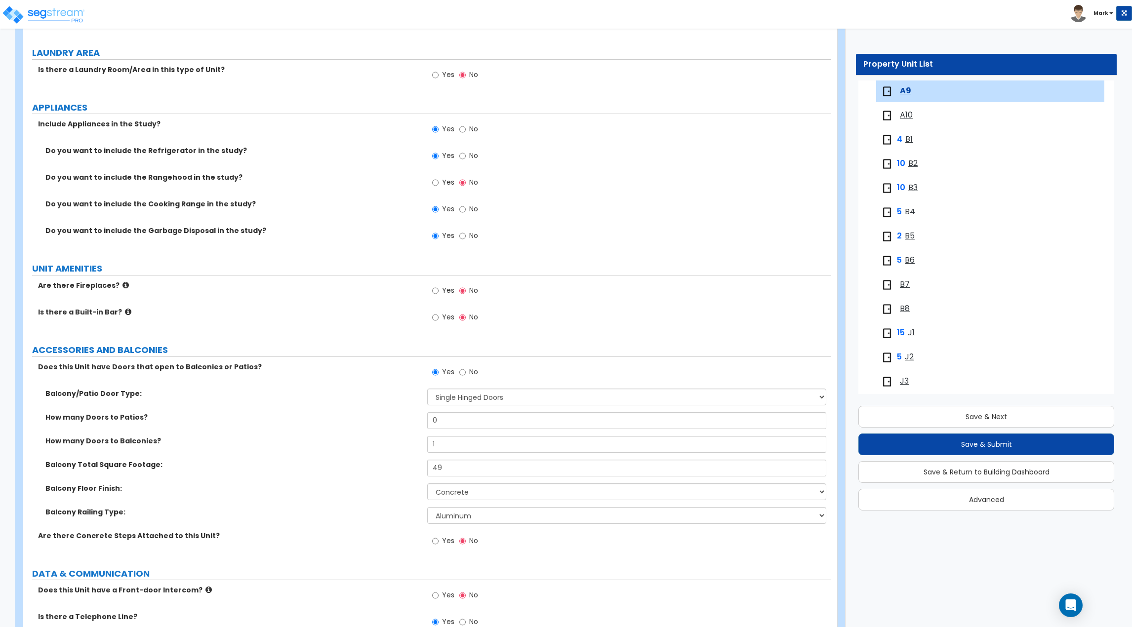
scroll to position [1718, 0]
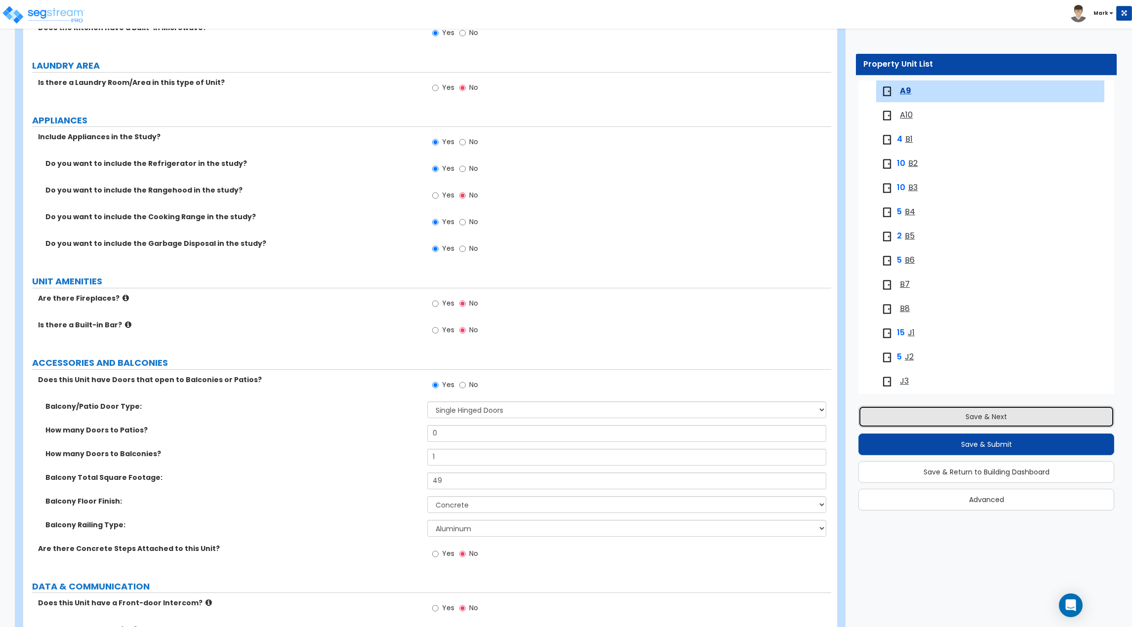
click at [921, 414] on button "Save & Next" at bounding box center [987, 417] width 256 height 22
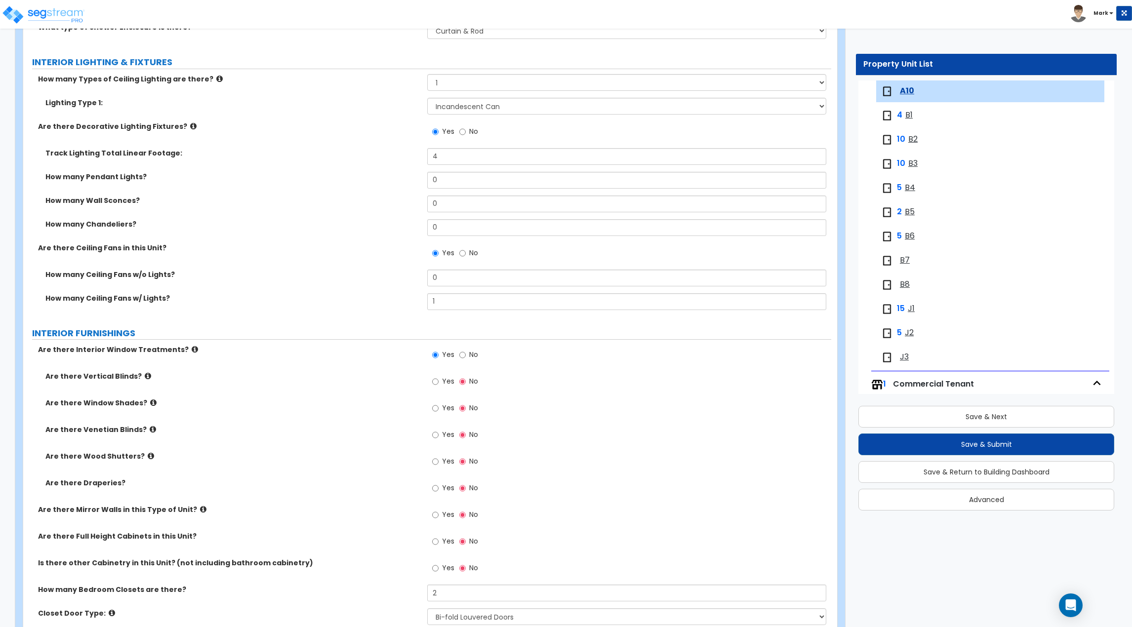
scroll to position [939, 0]
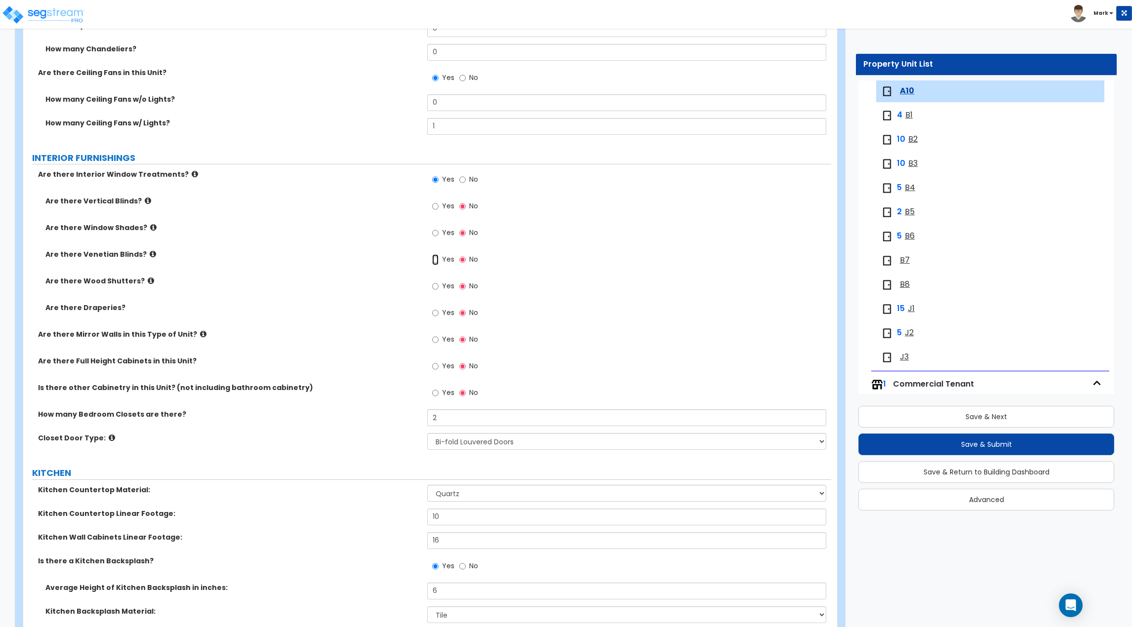
click at [438, 260] on input "Yes" at bounding box center [435, 259] width 6 height 11
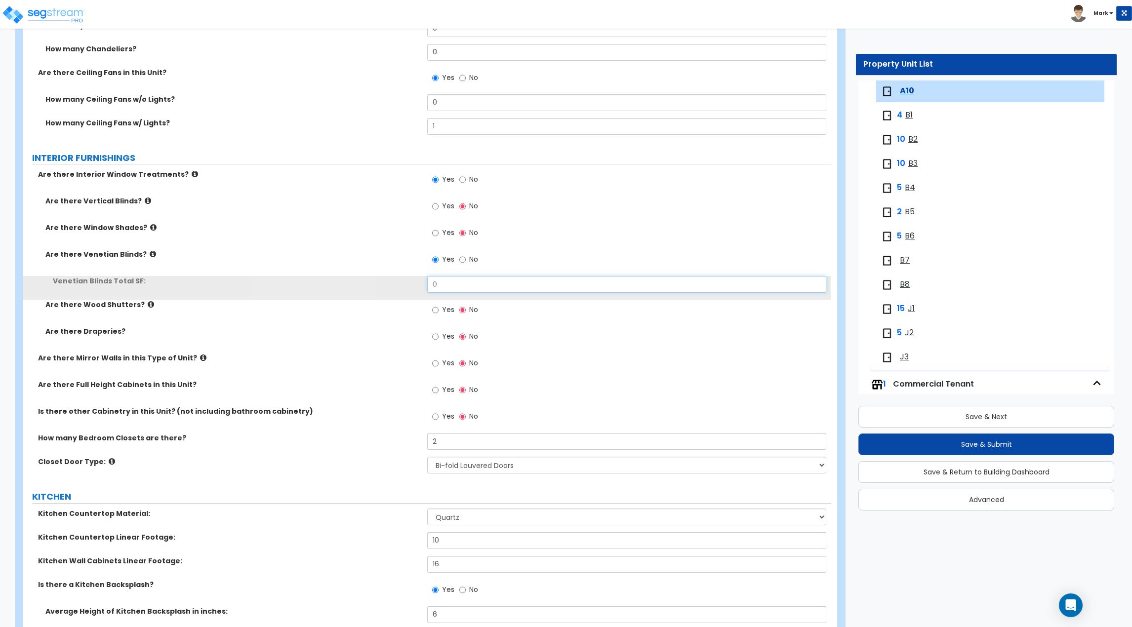
drag, startPoint x: 455, startPoint y: 283, endPoint x: 401, endPoint y: 289, distance: 53.8
click at [401, 289] on div "Venetian Blinds Total SF: 0" at bounding box center [427, 288] width 808 height 24
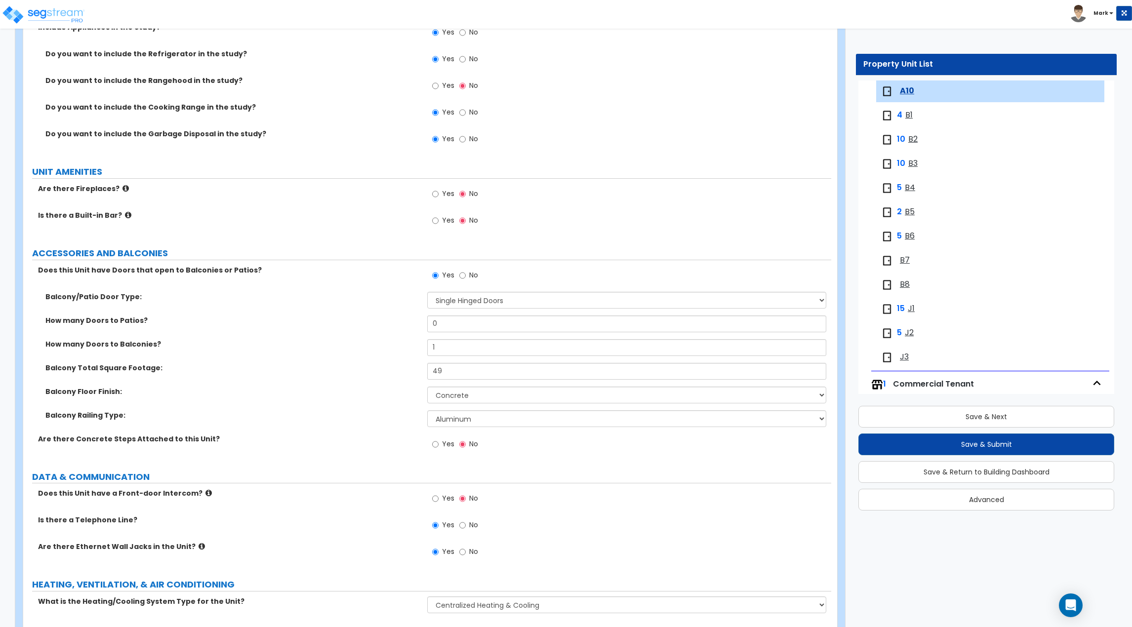
scroll to position [1866, 0]
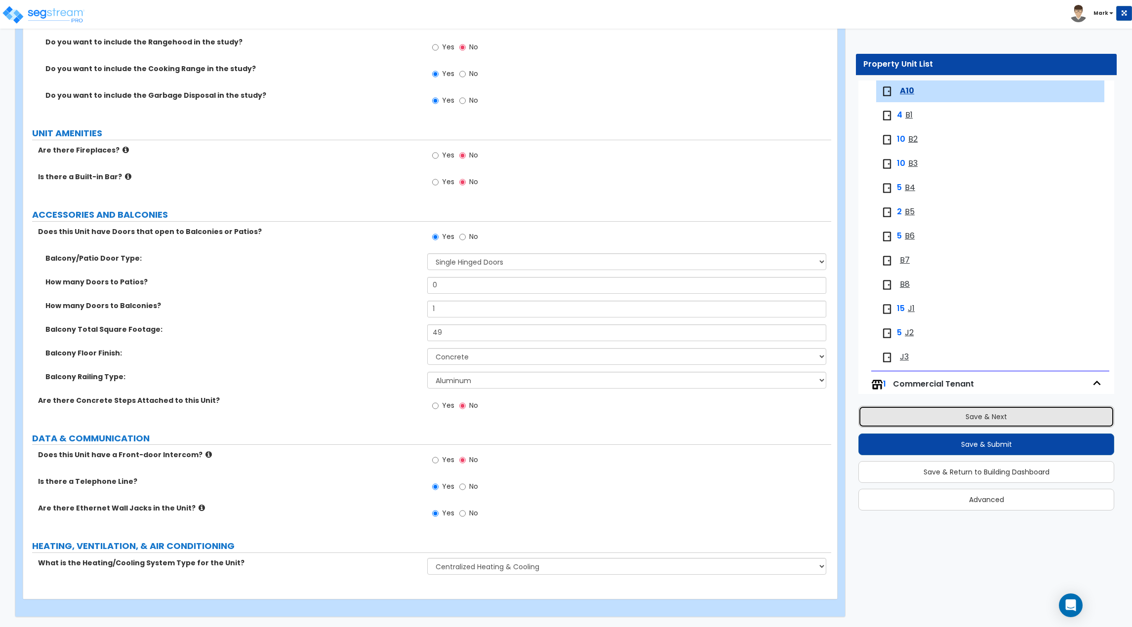
click at [928, 420] on button "Save & Next" at bounding box center [987, 417] width 256 height 22
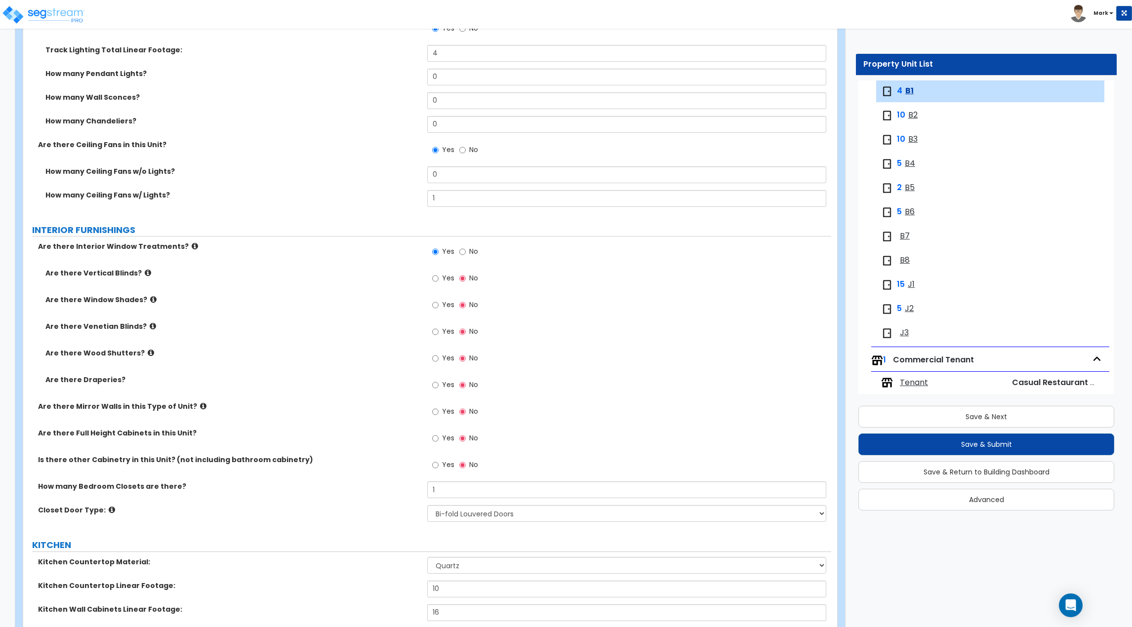
scroll to position [889, 0]
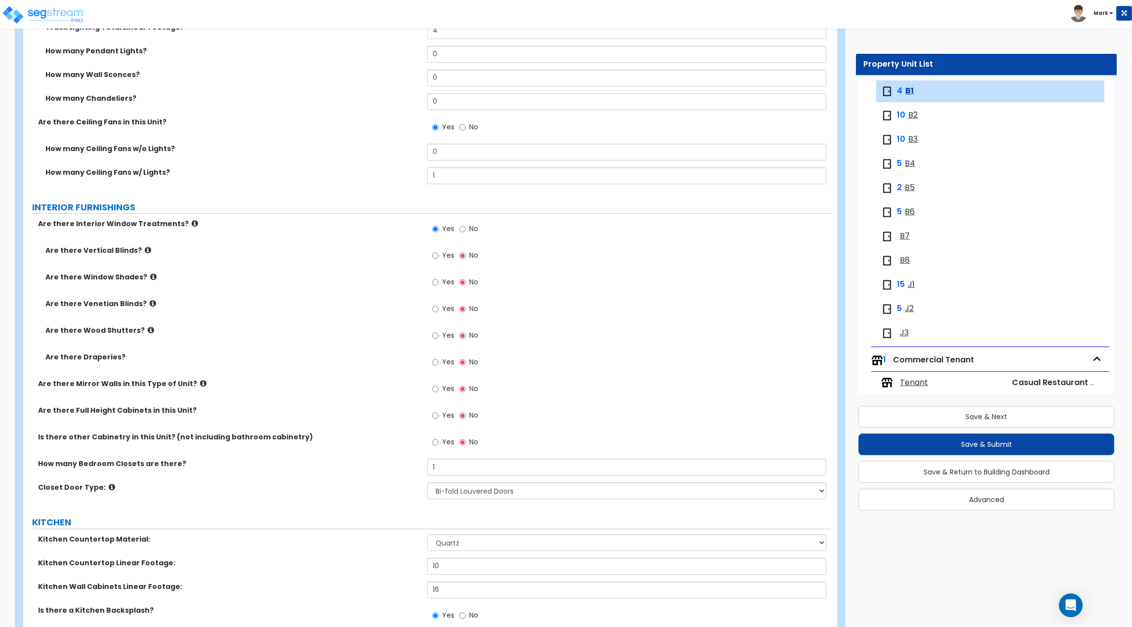
click at [438, 318] on label "Yes" at bounding box center [443, 310] width 22 height 17
click at [438, 315] on input "Yes" at bounding box center [435, 309] width 6 height 11
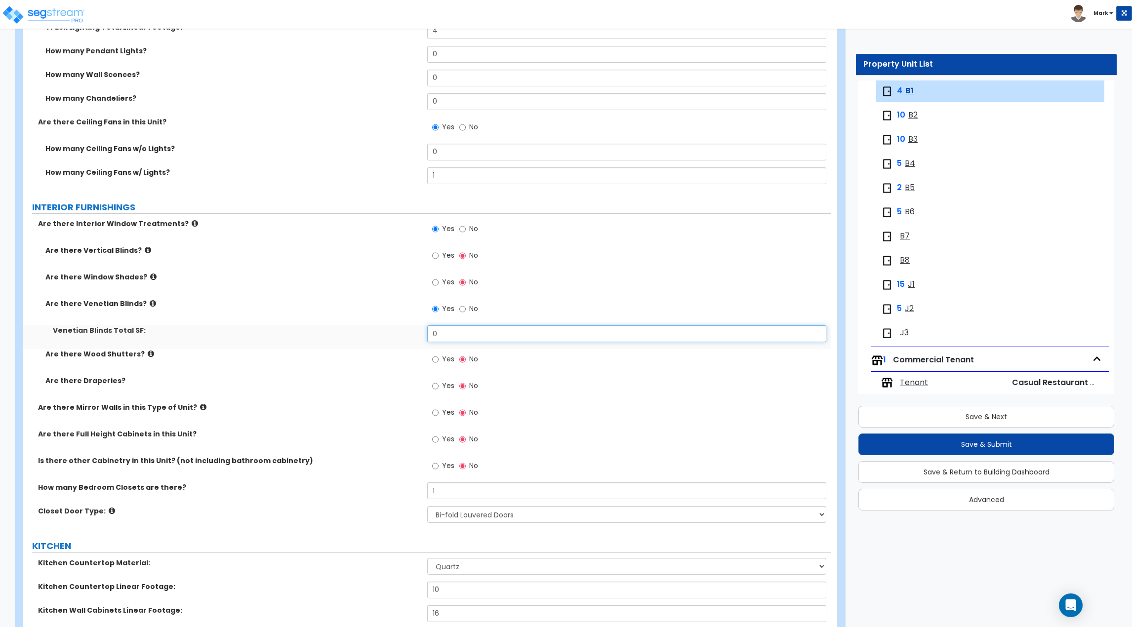
drag, startPoint x: 469, startPoint y: 331, endPoint x: 370, endPoint y: 333, distance: 98.8
click at [375, 333] on div "Venetian Blinds Total SF: 0" at bounding box center [427, 338] width 808 height 24
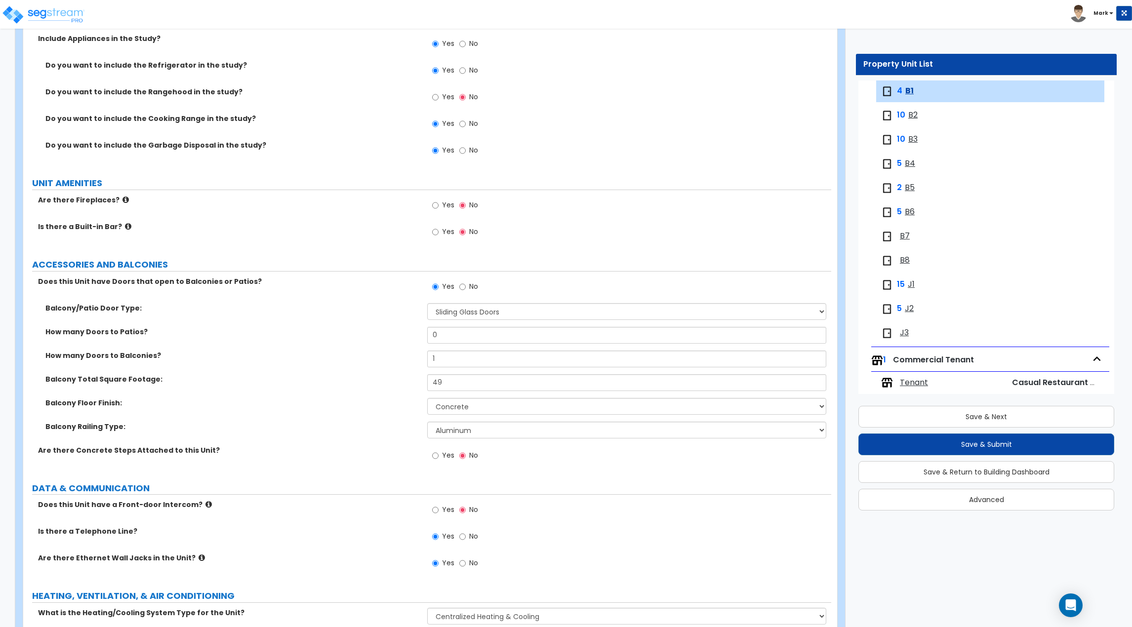
scroll to position [1866, 0]
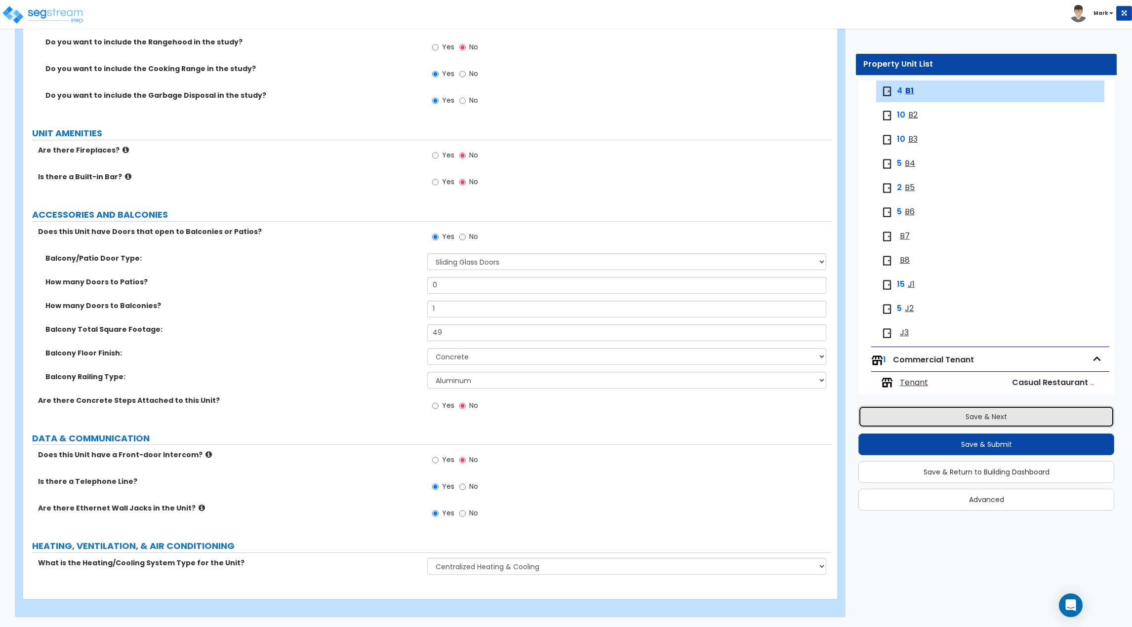
click at [919, 416] on button "Save & Next" at bounding box center [987, 417] width 256 height 22
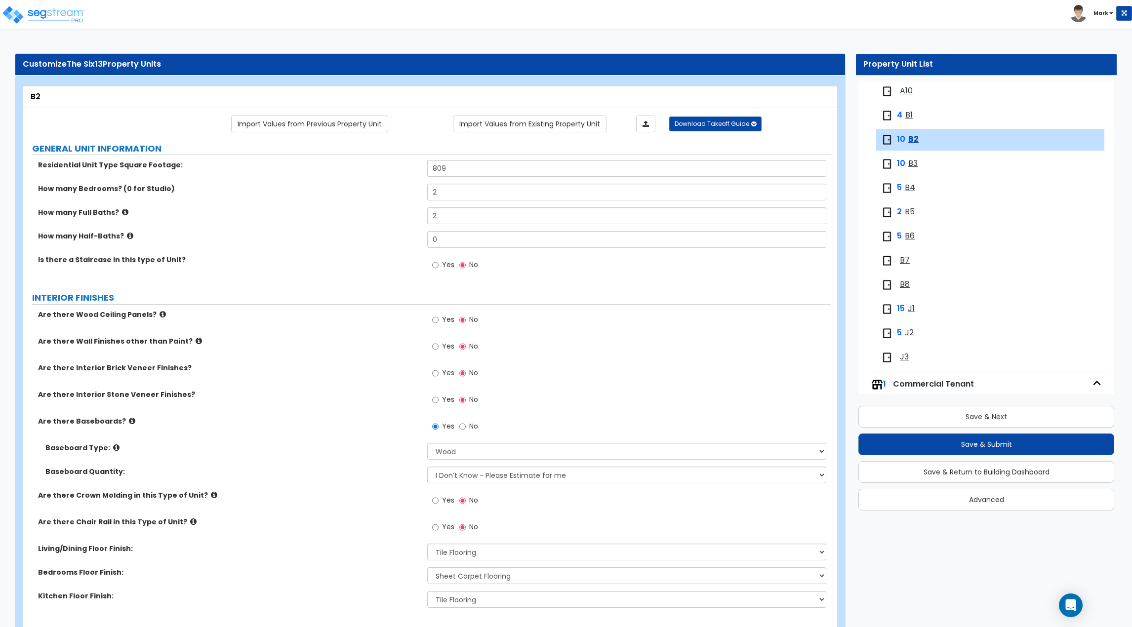
scroll to position [318, 0]
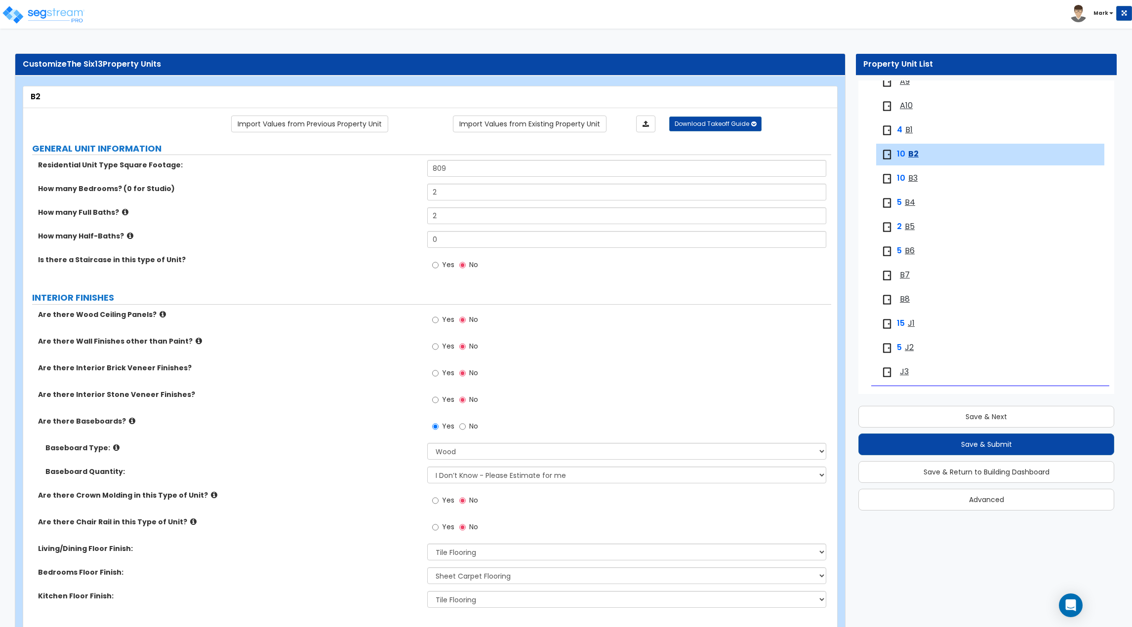
click at [903, 129] on div "4 B1" at bounding box center [941, 130] width 120 height 12
click at [907, 128] on span "B1" at bounding box center [909, 129] width 7 height 11
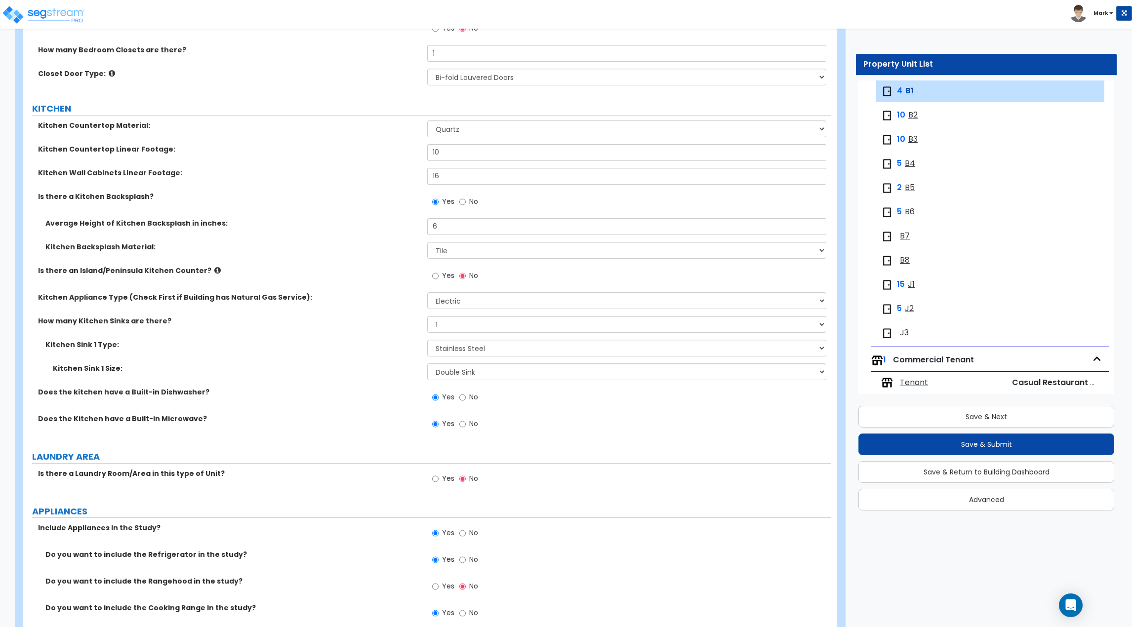
scroll to position [1224, 0]
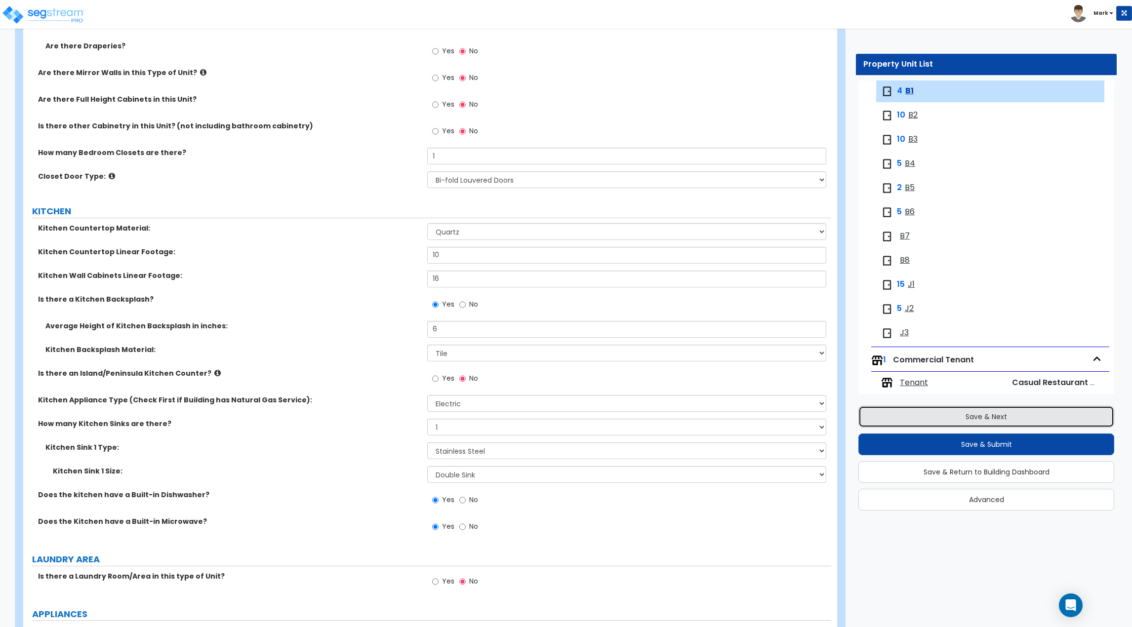
click at [939, 419] on button "Save & Next" at bounding box center [987, 417] width 256 height 22
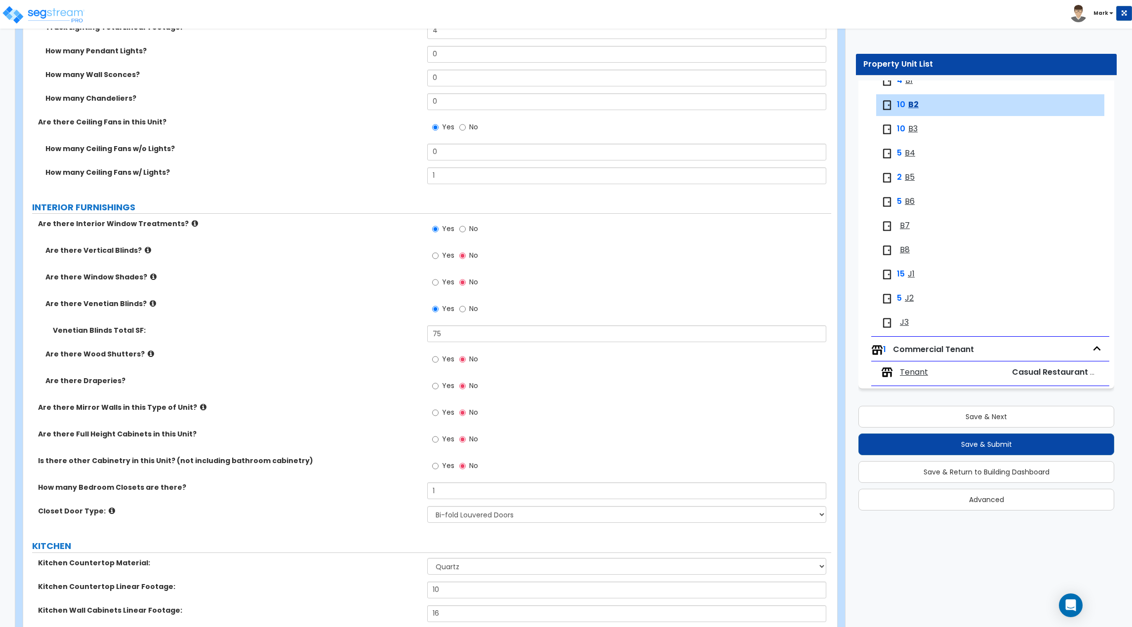
scroll to position [939, 0]
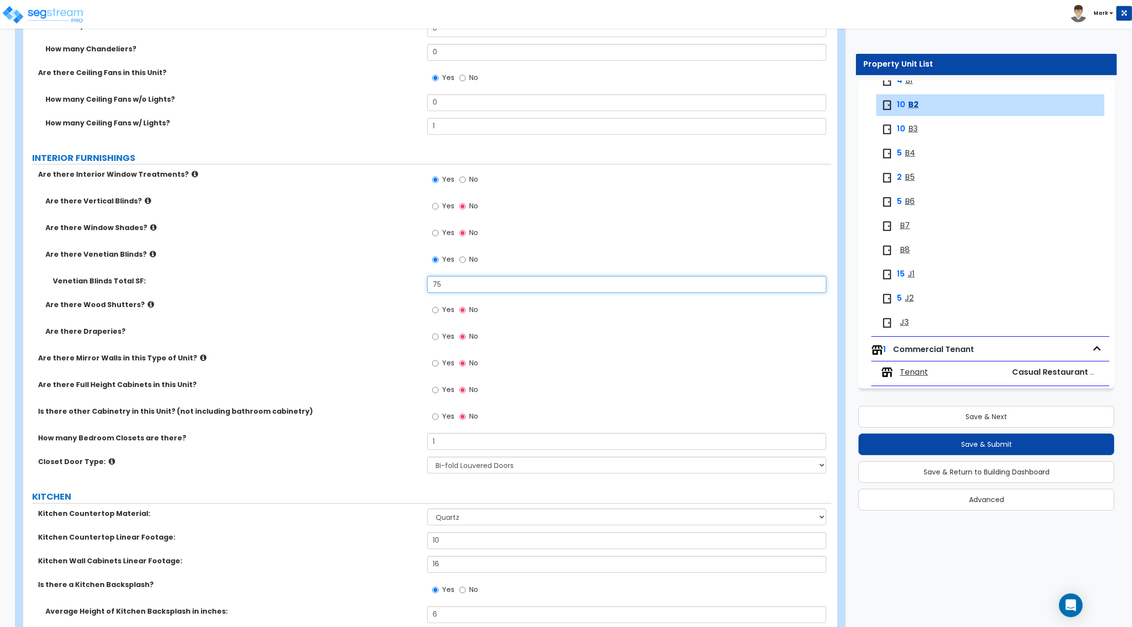
drag, startPoint x: 475, startPoint y: 282, endPoint x: 296, endPoint y: 289, distance: 178.5
click at [296, 289] on div "Venetian Blinds Total SF: 75" at bounding box center [427, 288] width 808 height 24
click at [296, 289] on div "Venetian Blinds Total SF: 50" at bounding box center [427, 288] width 808 height 24
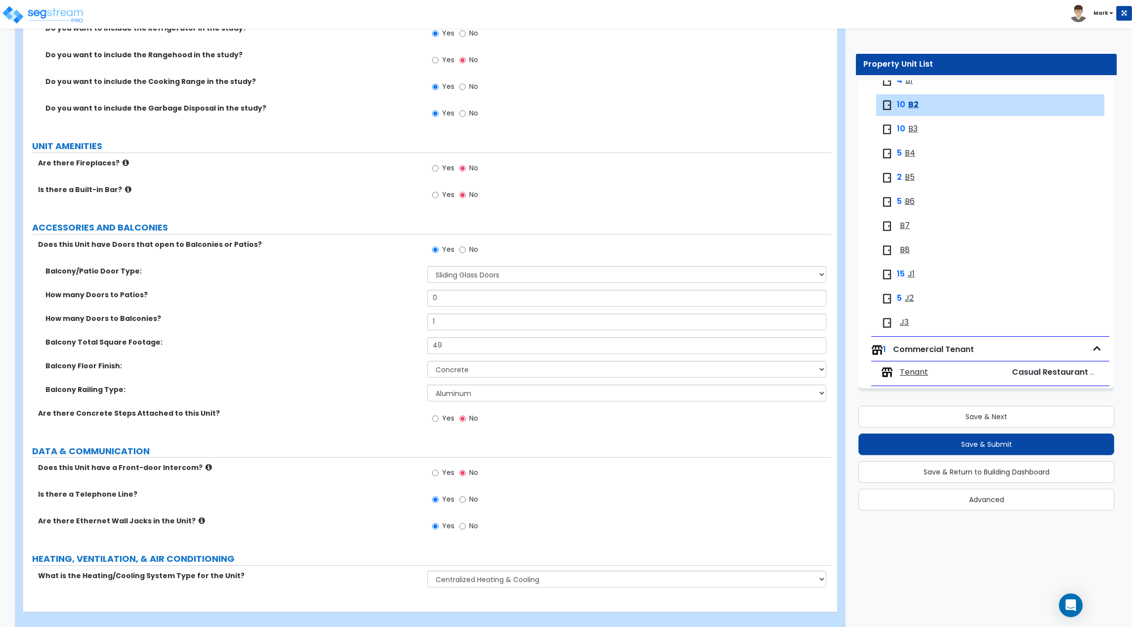
scroll to position [1866, 0]
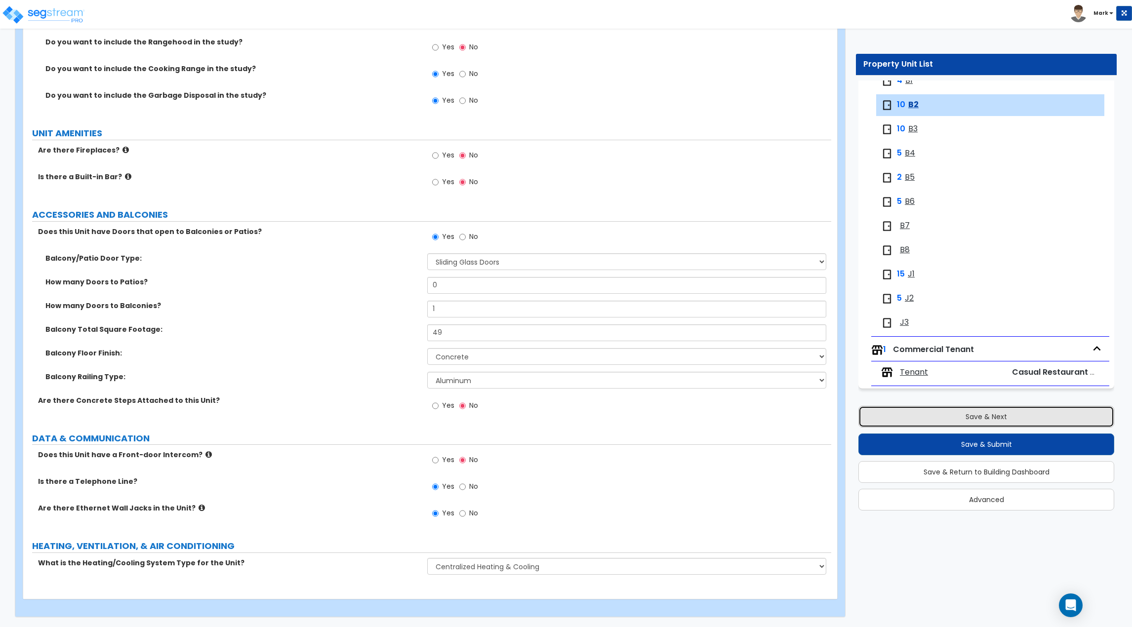
click at [913, 421] on button "Save & Next" at bounding box center [987, 417] width 256 height 22
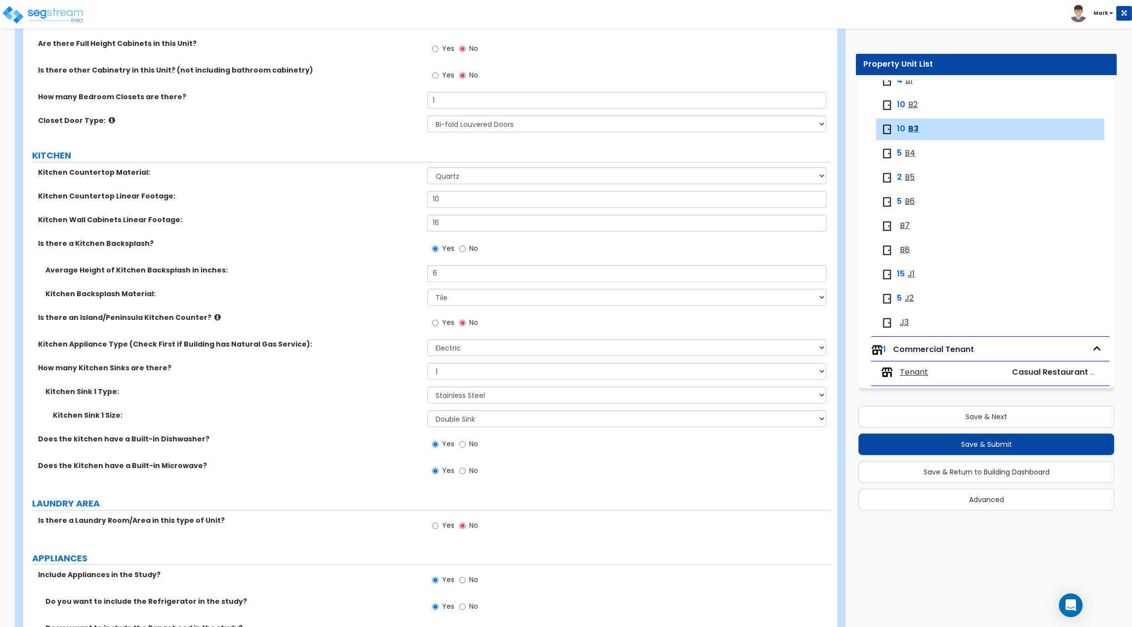
scroll to position [1274, 0]
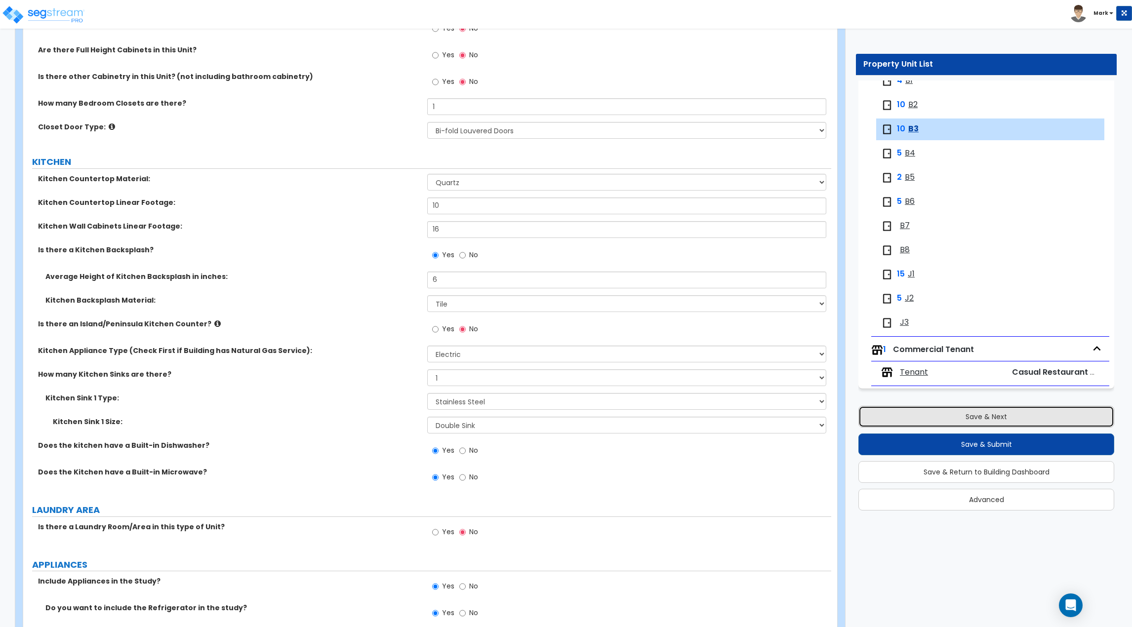
click at [974, 408] on button "Save & Next" at bounding box center [987, 417] width 256 height 22
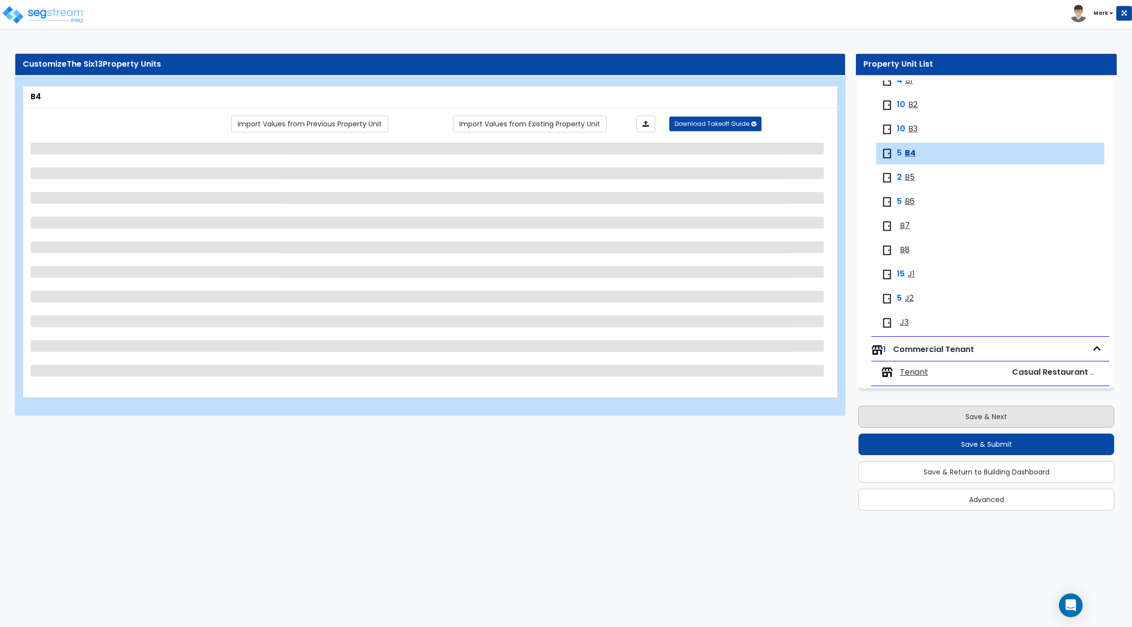
scroll to position [0, 0]
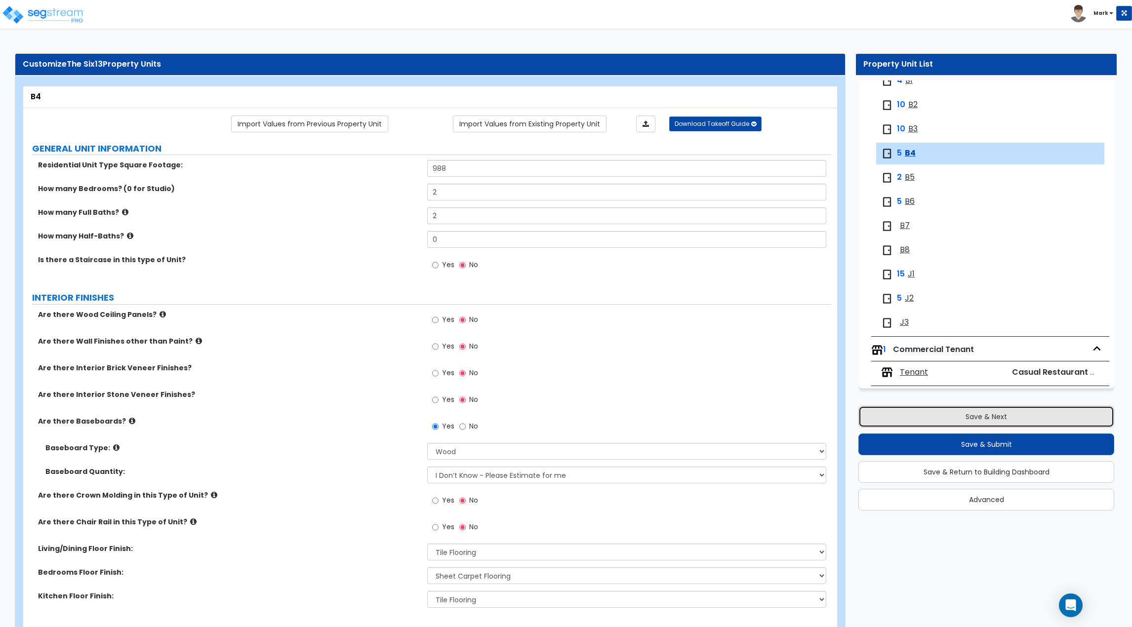
click at [952, 411] on button "Save & Next" at bounding box center [987, 417] width 256 height 22
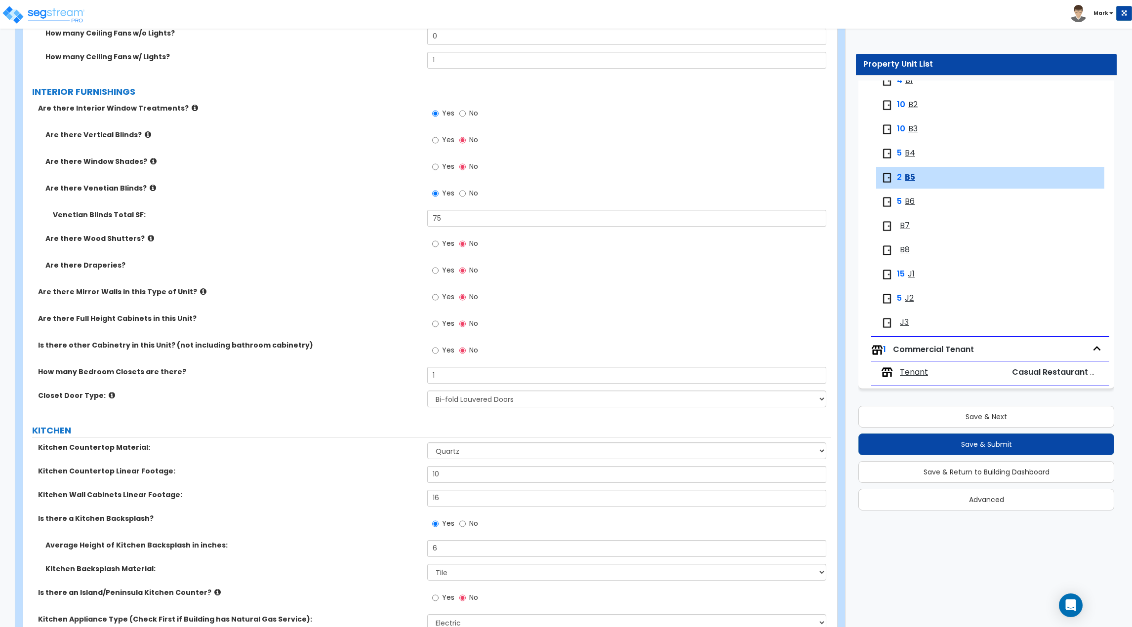
scroll to position [1037, 0]
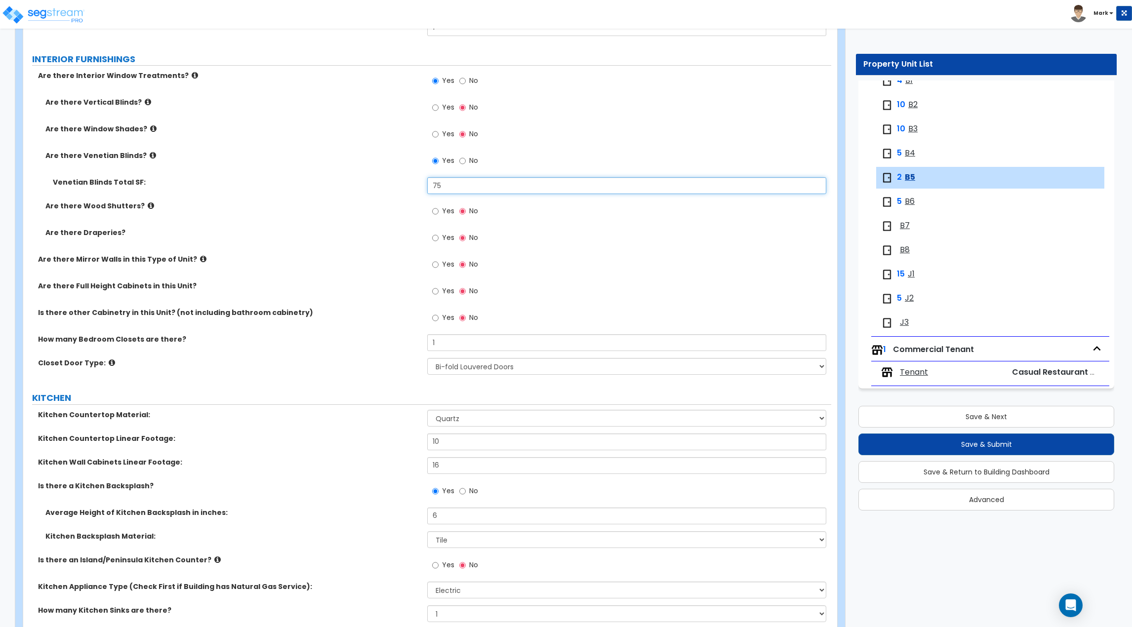
drag, startPoint x: 365, startPoint y: 192, endPoint x: 274, endPoint y: 195, distance: 91.4
click at [274, 195] on div "Venetian Blinds Total SF: 75" at bounding box center [427, 189] width 808 height 24
click at [952, 414] on button "Save & Next" at bounding box center [987, 417] width 256 height 22
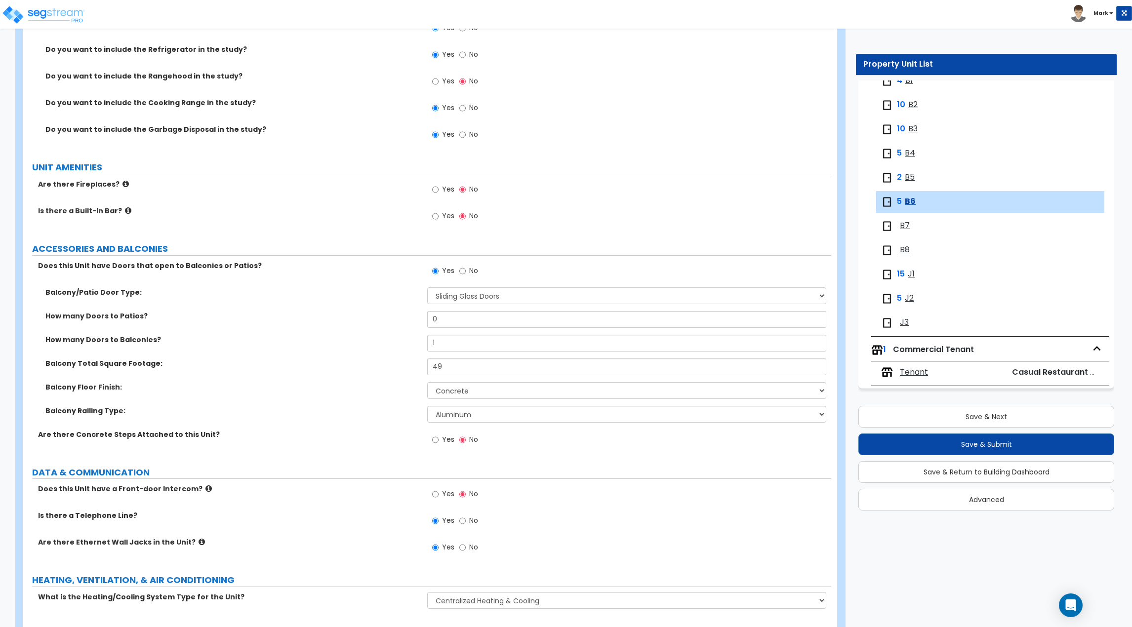
scroll to position [1817, 0]
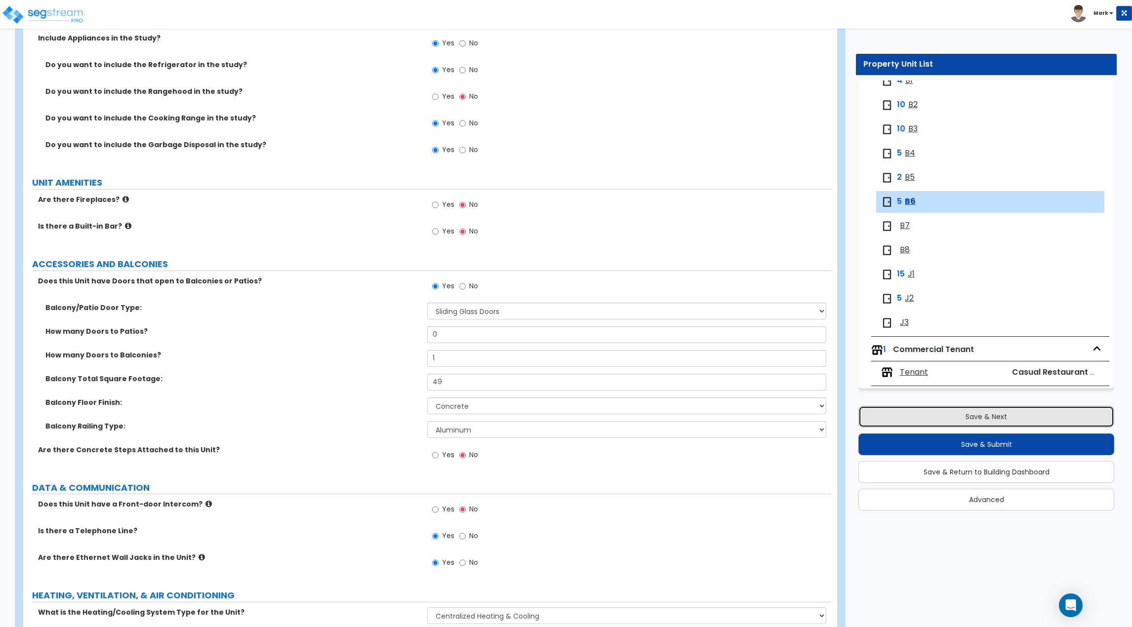
click at [976, 414] on button "Save & Next" at bounding box center [987, 417] width 256 height 22
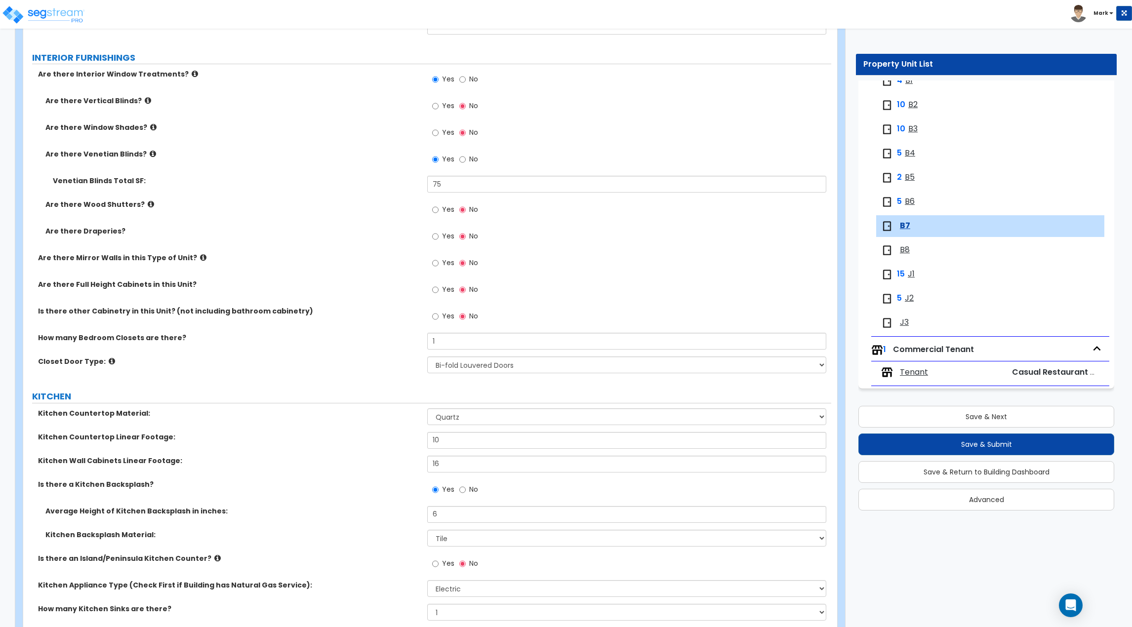
scroll to position [983, 0]
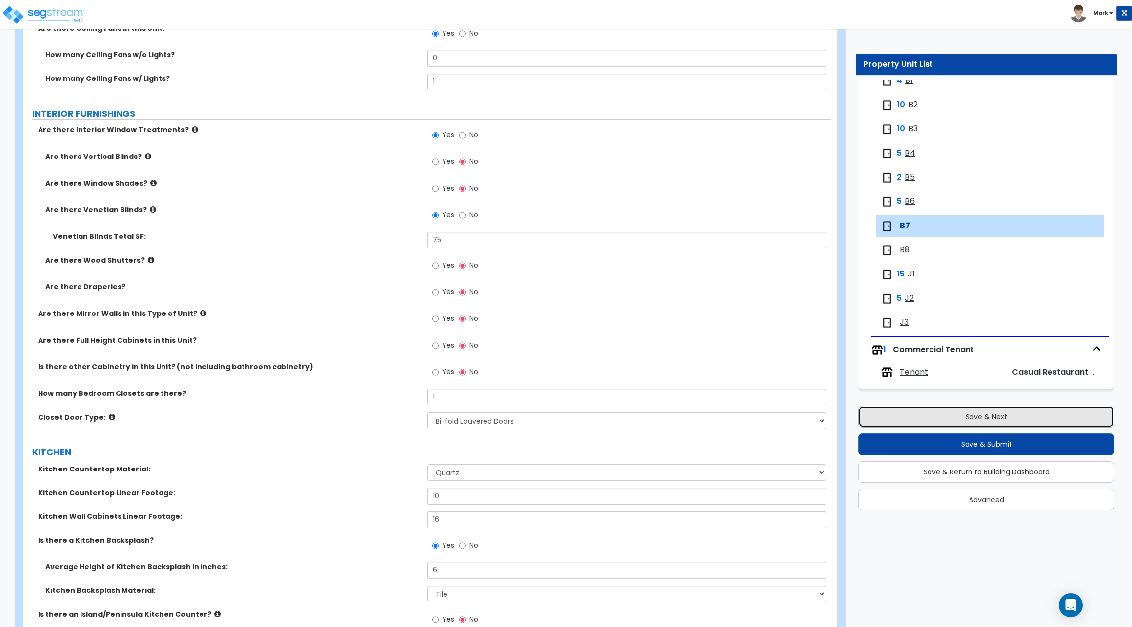
click at [979, 423] on button "Save & Next" at bounding box center [987, 417] width 256 height 22
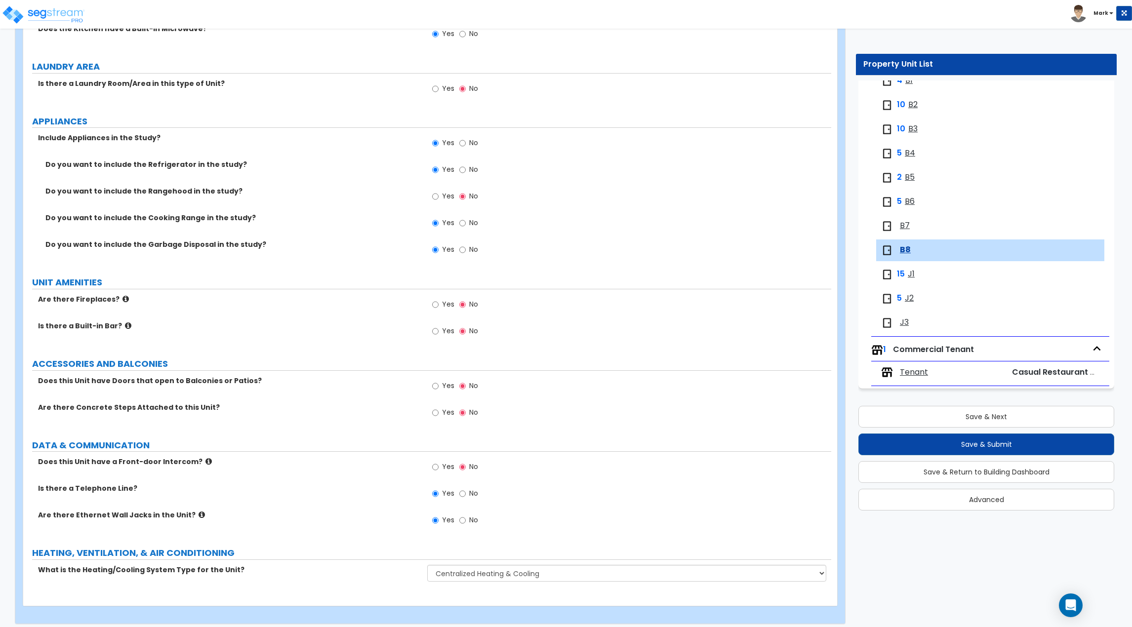
scroll to position [1724, 0]
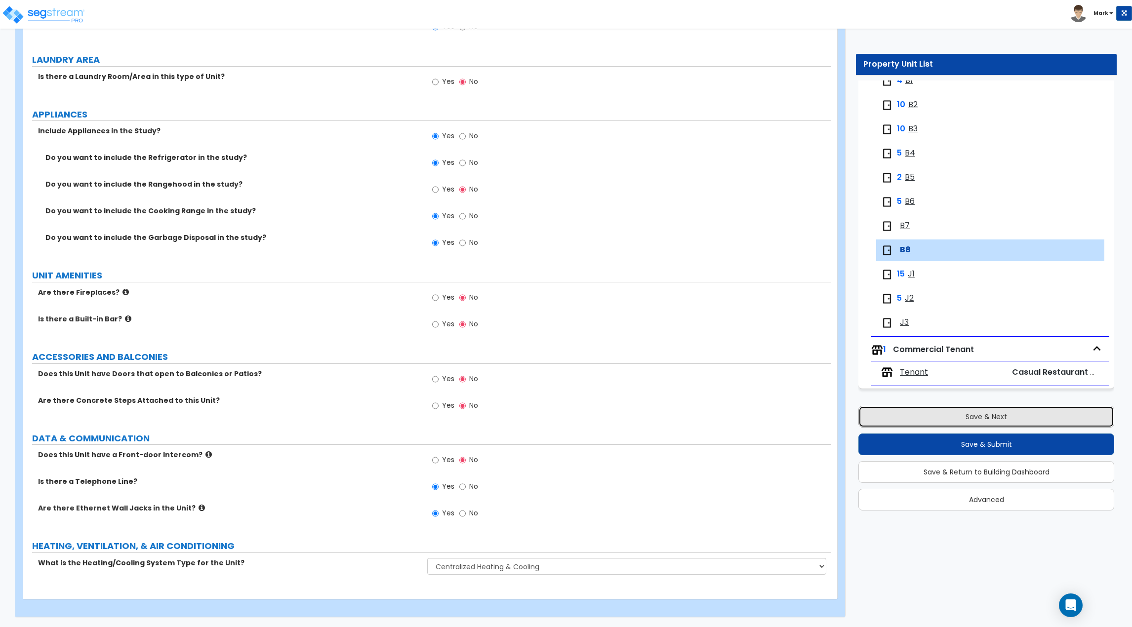
click at [962, 419] on button "Save & Next" at bounding box center [987, 417] width 256 height 22
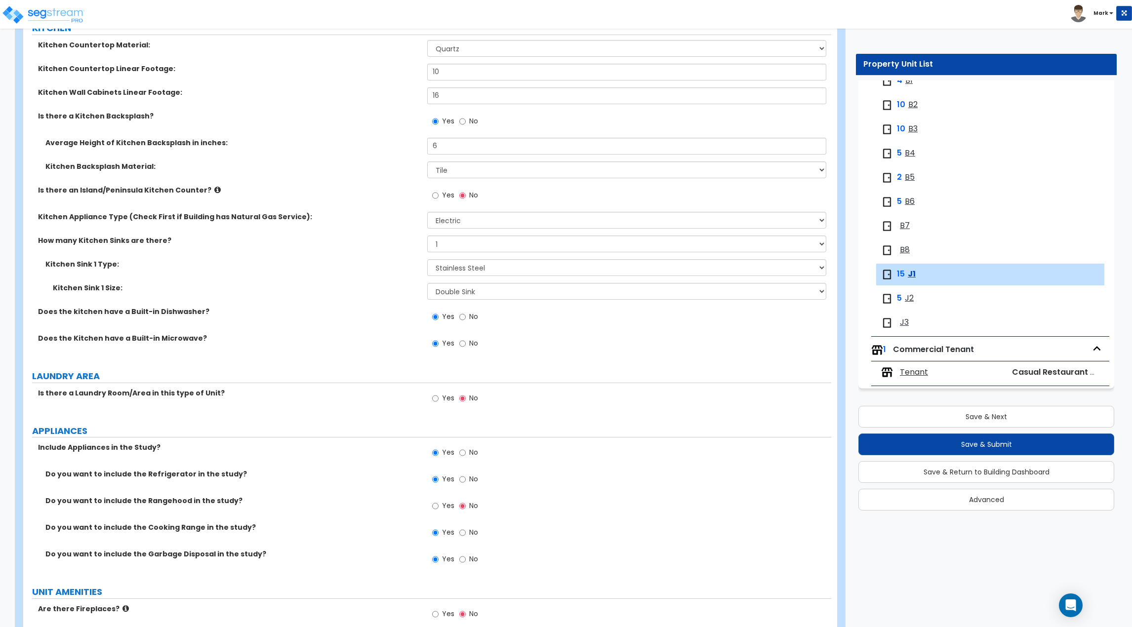
scroll to position [1372, 0]
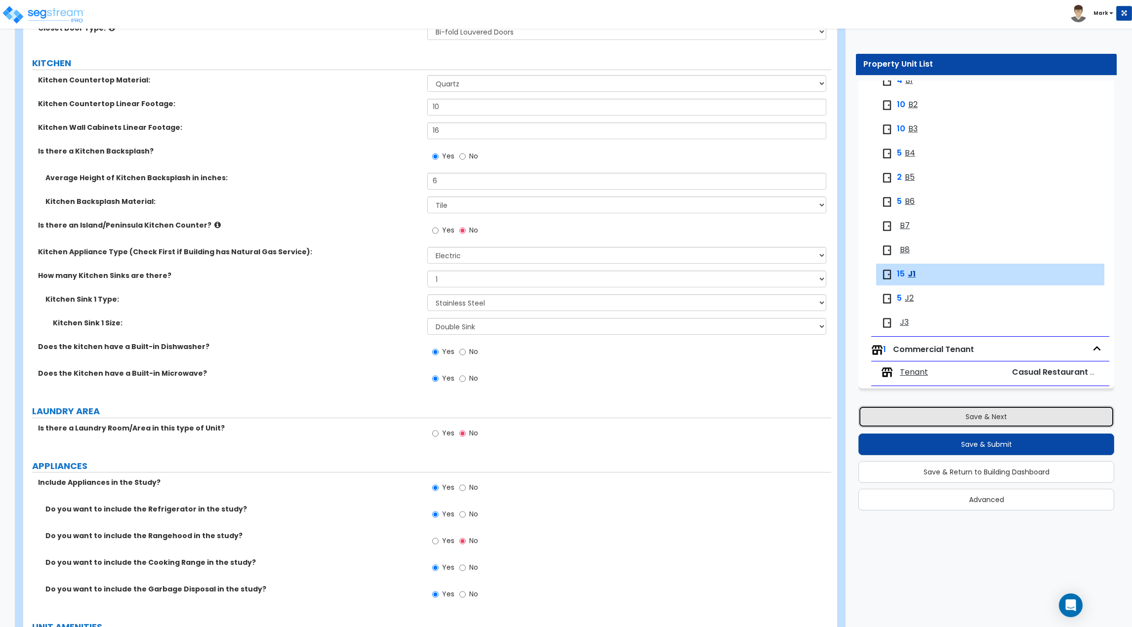
click at [968, 413] on button "Save & Next" at bounding box center [987, 417] width 256 height 22
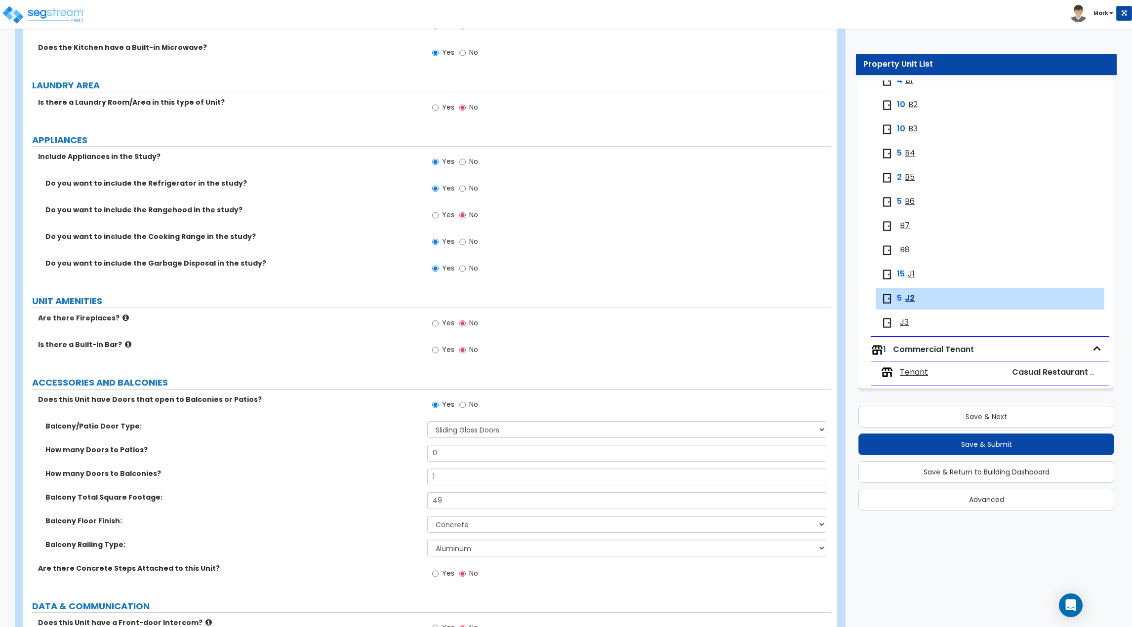
scroll to position [1866, 0]
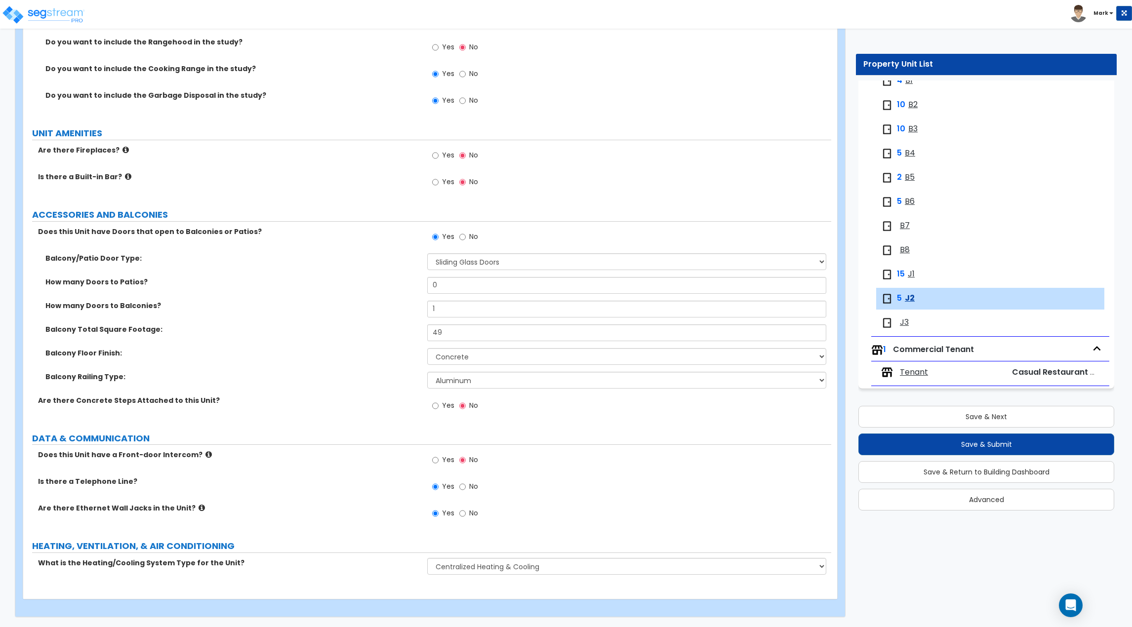
click at [471, 236] on span "No" at bounding box center [473, 237] width 9 height 10
click at [466, 236] on input "No" at bounding box center [462, 237] width 6 height 11
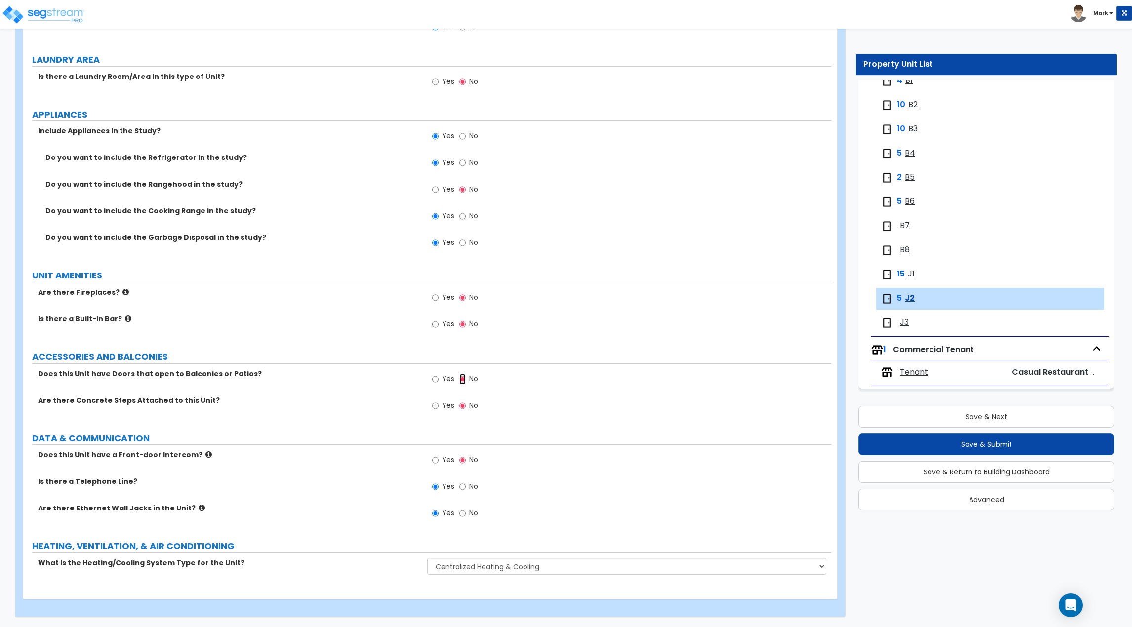
scroll to position [1724, 0]
click at [1028, 413] on button "Save & Next" at bounding box center [987, 417] width 256 height 22
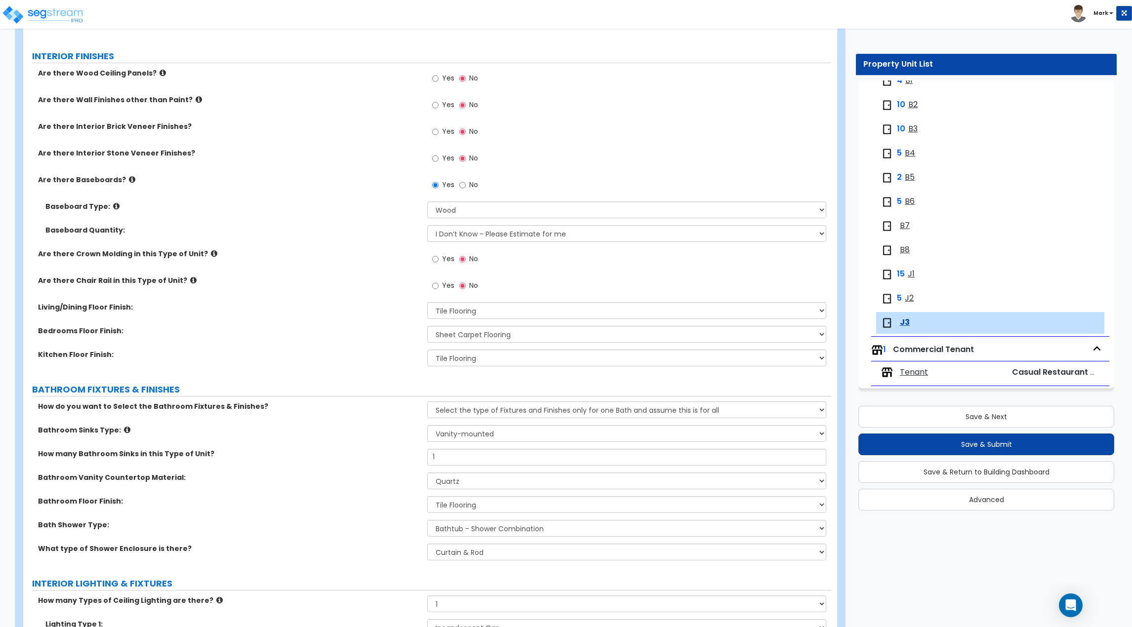
scroll to position [247, 0]
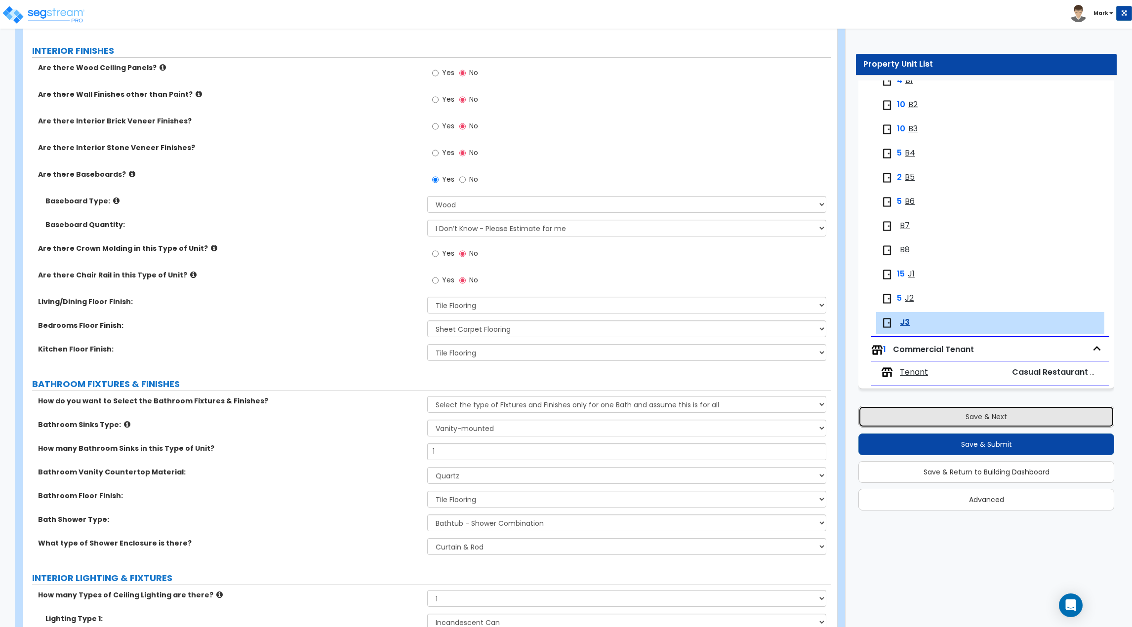
click at [955, 424] on button "Save & Next" at bounding box center [987, 417] width 256 height 22
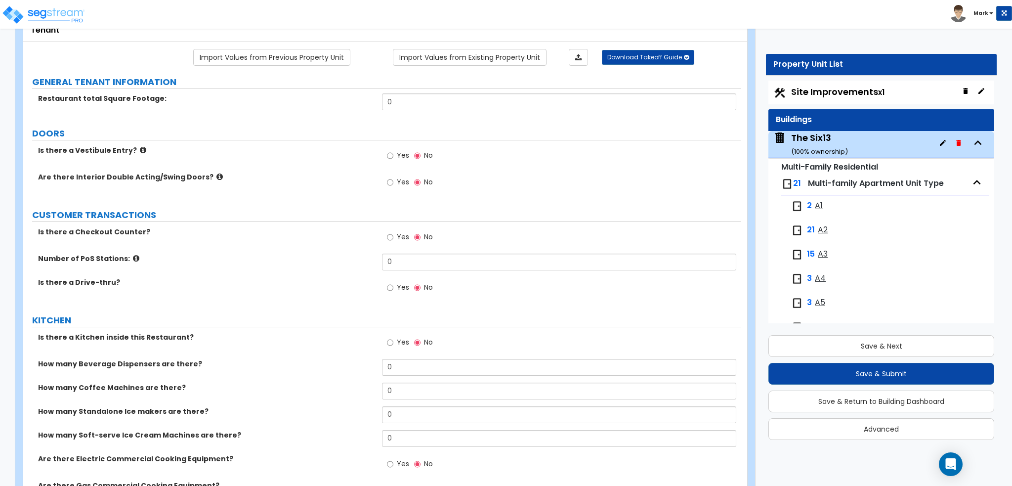
scroll to position [49, 0]
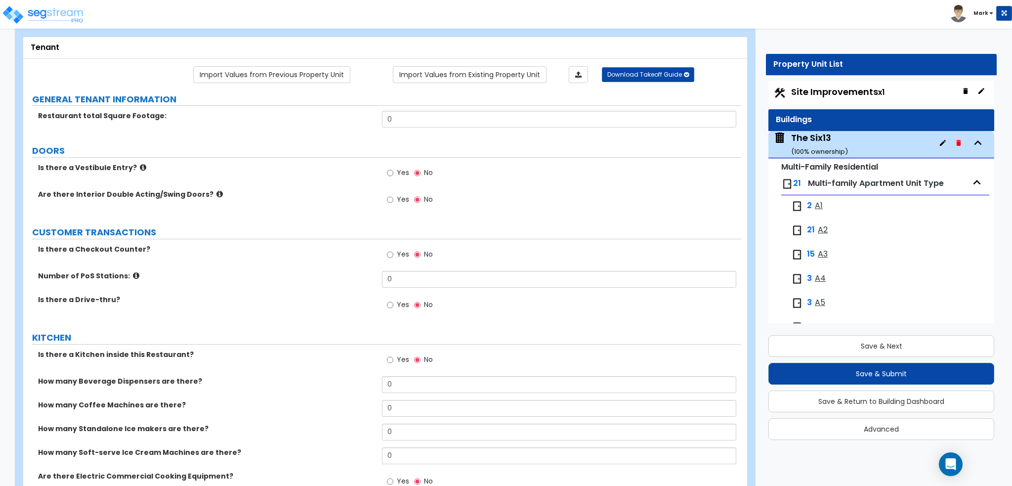
click at [868, 144] on div "The Six13 ( 100 % ownership)" at bounding box center [881, 144] width 226 height 27
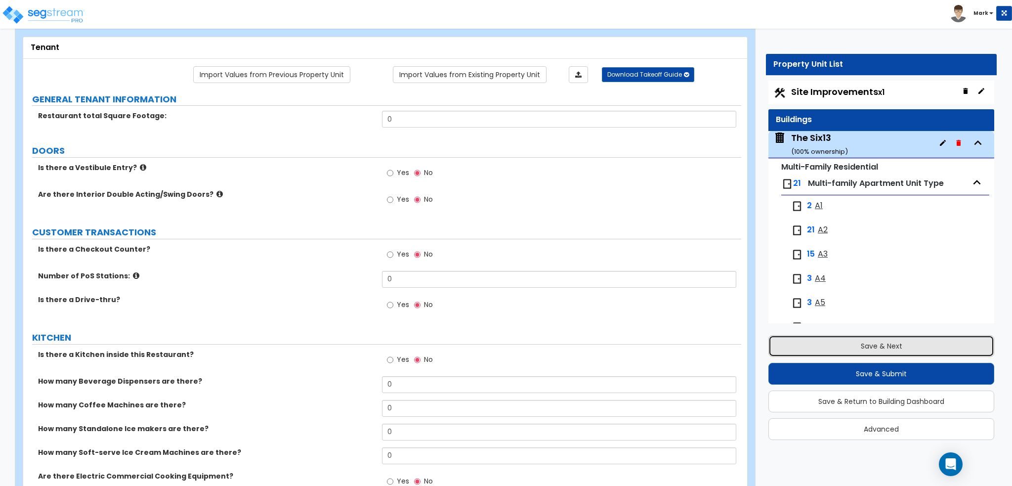
click at [868, 351] on button "Save & Next" at bounding box center [881, 346] width 226 height 22
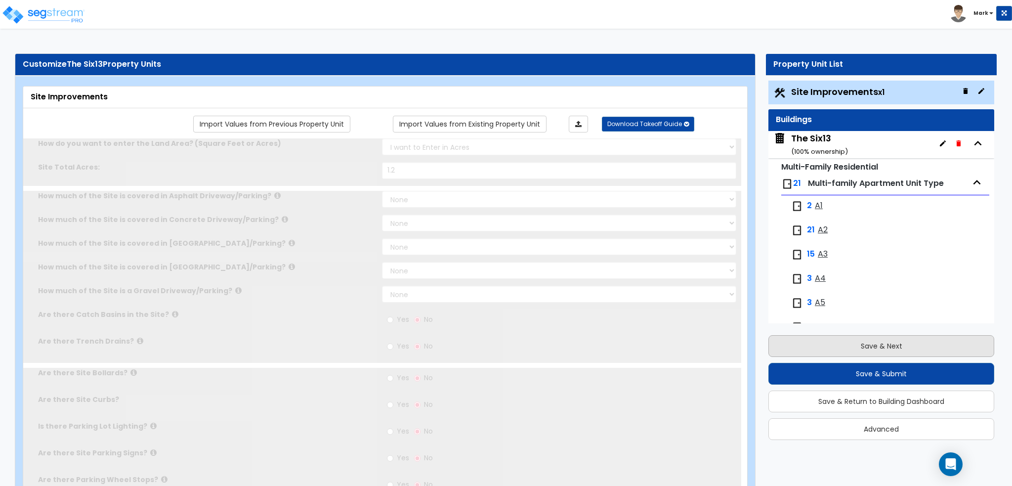
scroll to position [6, 0]
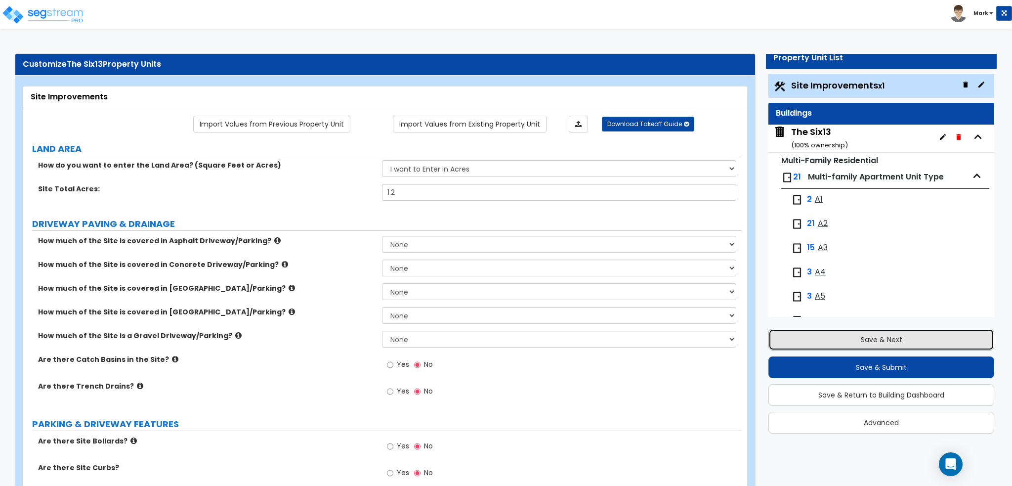
click at [863, 339] on button "Save & Next" at bounding box center [881, 340] width 226 height 22
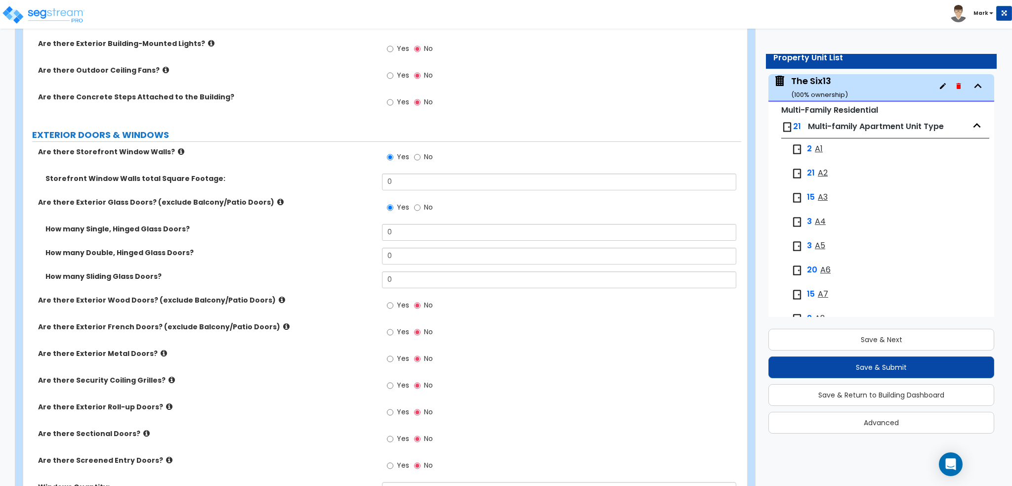
scroll to position [1087, 0]
drag, startPoint x: 410, startPoint y: 254, endPoint x: 350, endPoint y: 254, distance: 60.3
click at [355, 254] on div "How many Double, Hinged Glass Doors? 0" at bounding box center [382, 259] width 718 height 24
drag, startPoint x: 403, startPoint y: 234, endPoint x: 318, endPoint y: 229, distance: 84.7
click at [318, 229] on div "How many Single, Hinged Glass Doors? 0" at bounding box center [382, 235] width 718 height 24
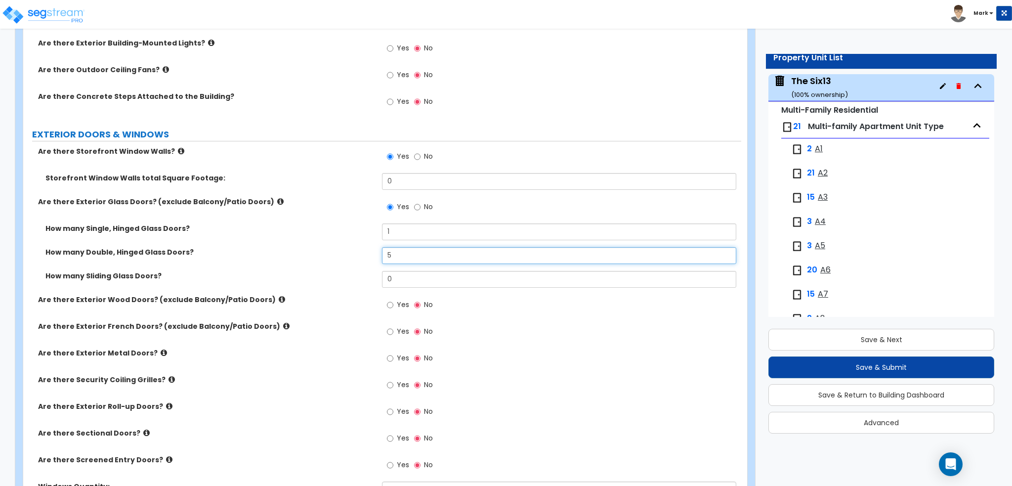
drag, startPoint x: 413, startPoint y: 257, endPoint x: 300, endPoint y: 256, distance: 112.6
click at [300, 256] on div "How many Double, Hinged Glass Doors? 5" at bounding box center [382, 259] width 718 height 24
drag, startPoint x: 410, startPoint y: 256, endPoint x: 364, endPoint y: 255, distance: 46.0
click at [368, 255] on div "How many Double, Hinged Glass Doors? 11" at bounding box center [382, 259] width 718 height 24
drag, startPoint x: 435, startPoint y: 225, endPoint x: 389, endPoint y: 221, distance: 46.6
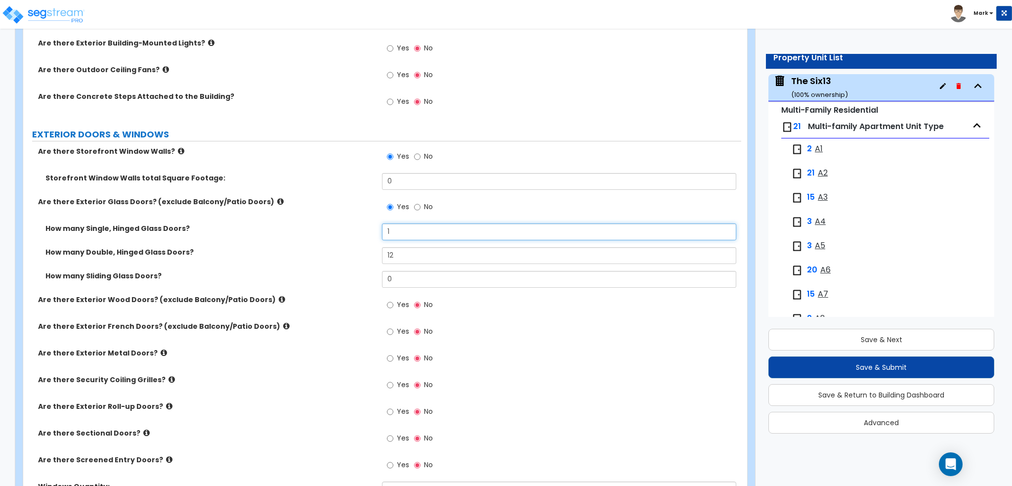
click at [389, 221] on div "Are there Storefront Window Walls? Yes No Storefront Window Walls total Square …" at bounding box center [382, 362] width 703 height 433
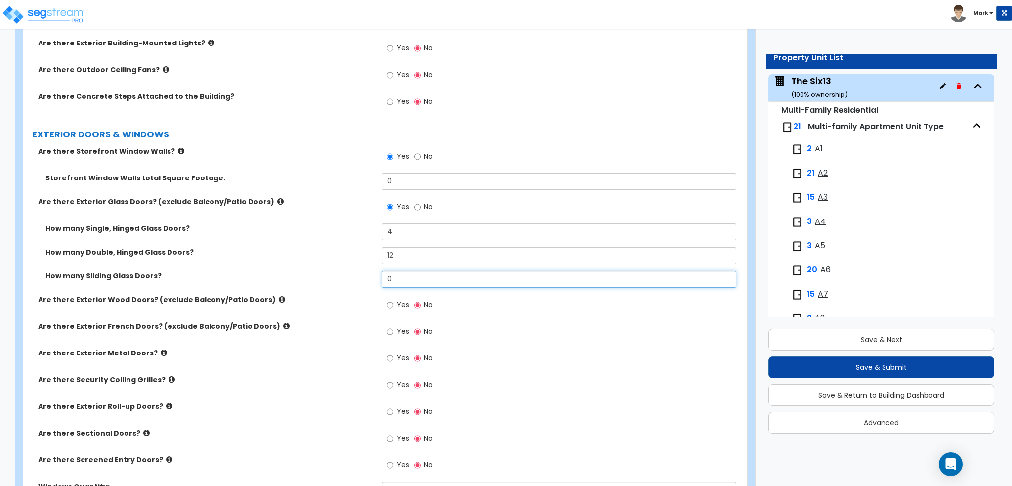
click at [431, 281] on input "0" at bounding box center [559, 279] width 354 height 17
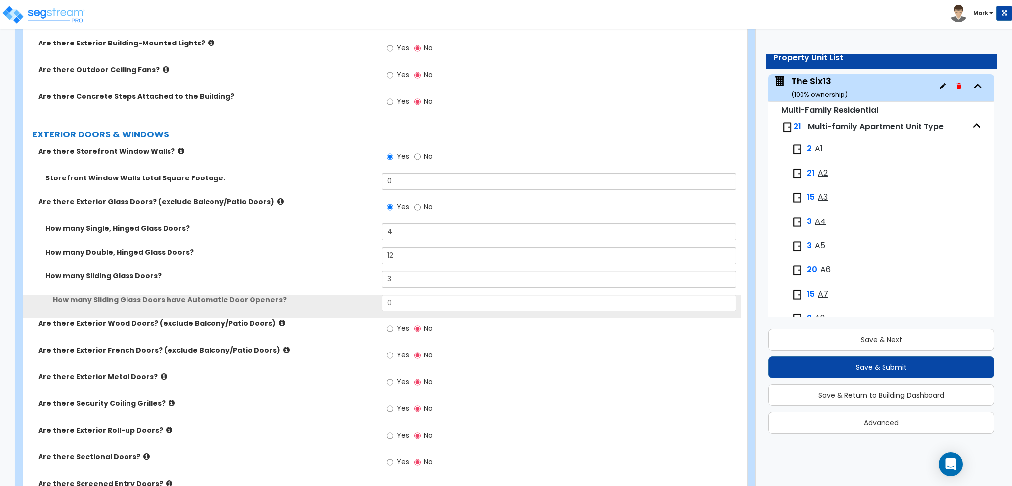
click at [308, 240] on div "How many Single, Hinged Glass Doors? 4" at bounding box center [382, 235] width 718 height 24
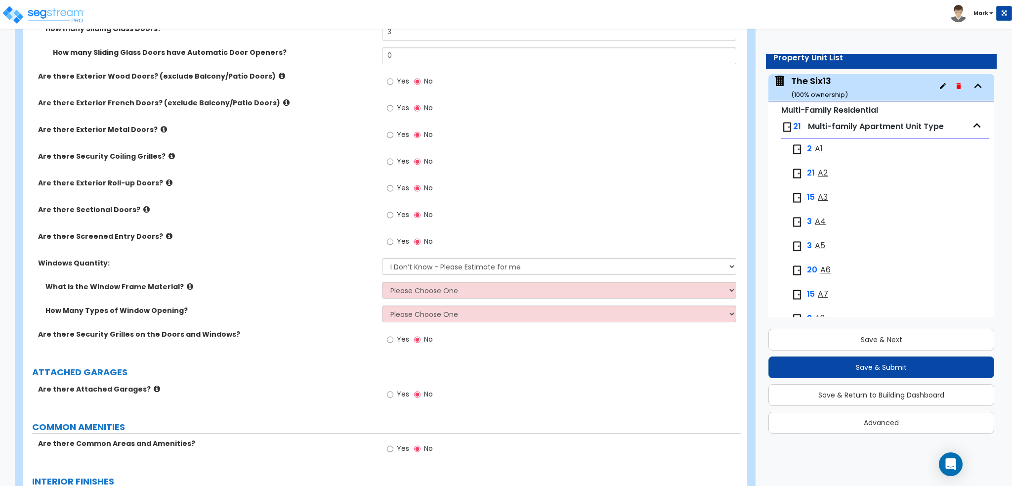
scroll to position [1383, 0]
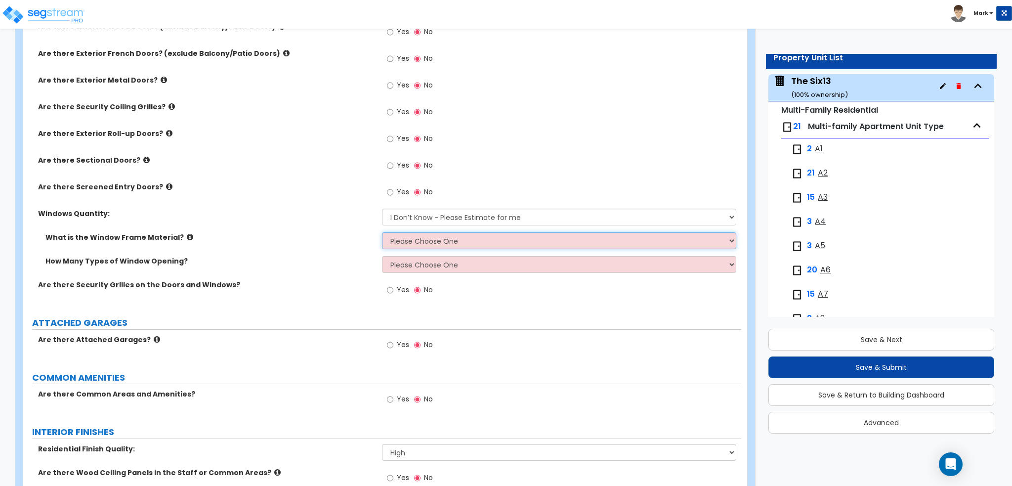
click at [445, 236] on select "Please Choose One Vinyl Aluminum Wood" at bounding box center [559, 240] width 354 height 17
click at [382, 232] on select "Please Choose One Vinyl Aluminum Wood" at bounding box center [559, 240] width 354 height 17
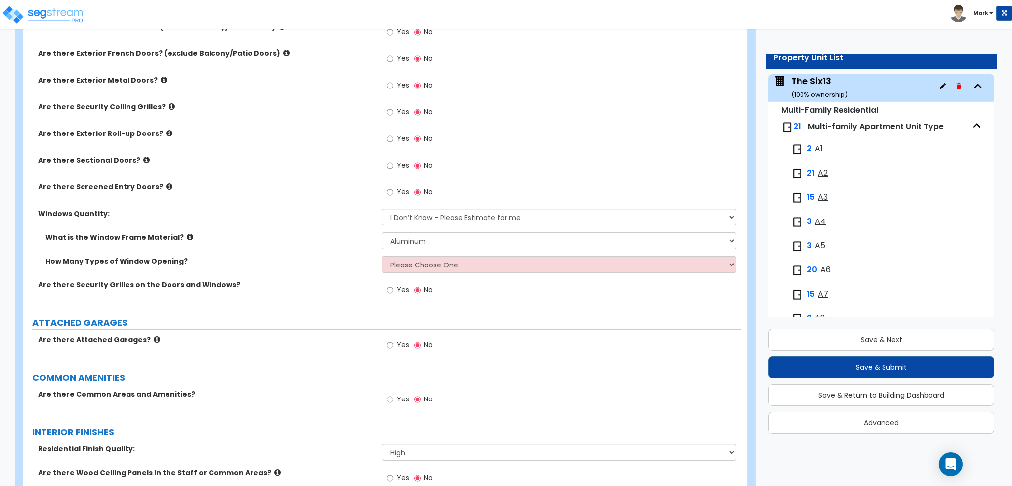
click at [316, 263] on label "How Many Types of Window Opening?" at bounding box center [209, 261] width 329 height 10
click at [405, 258] on select "Please Choose One 1 2 3 4" at bounding box center [559, 264] width 354 height 17
click at [382, 256] on select "Please Choose One 1 2 3 4" at bounding box center [559, 264] width 354 height 17
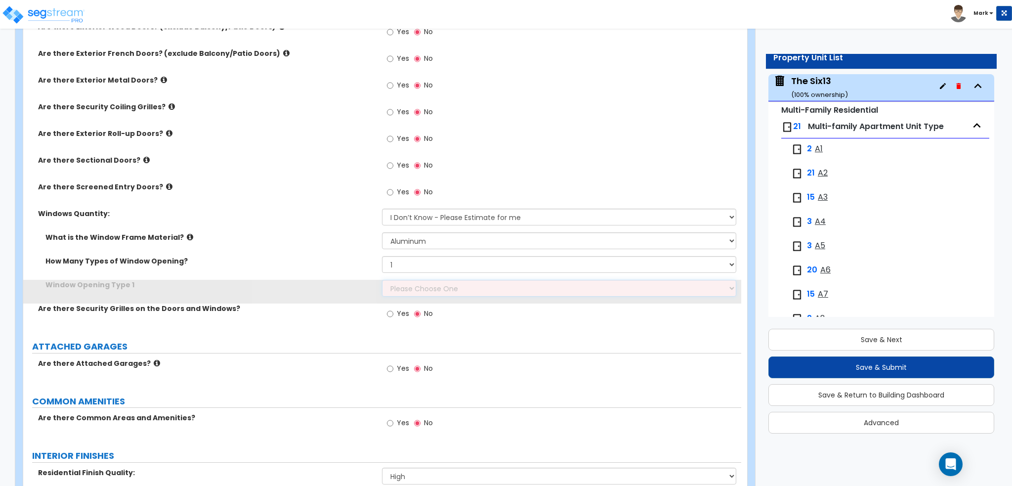
click at [413, 280] on select "Please Choose One Sliding Picture/Fixed Double/Single Hung Awning Swing" at bounding box center [559, 288] width 354 height 17
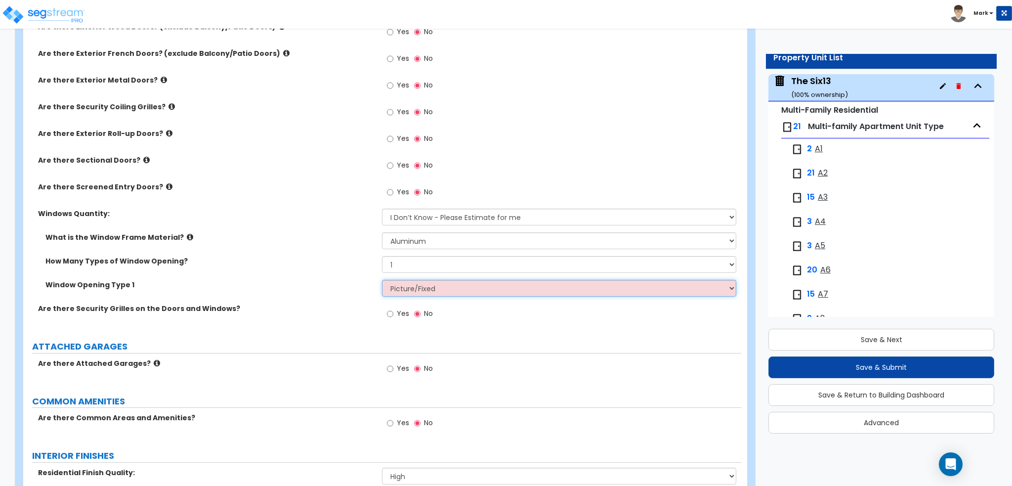
click at [382, 280] on select "Please Choose One Sliding Picture/Fixed Double/Single Hung Awning Swing" at bounding box center [559, 288] width 354 height 17
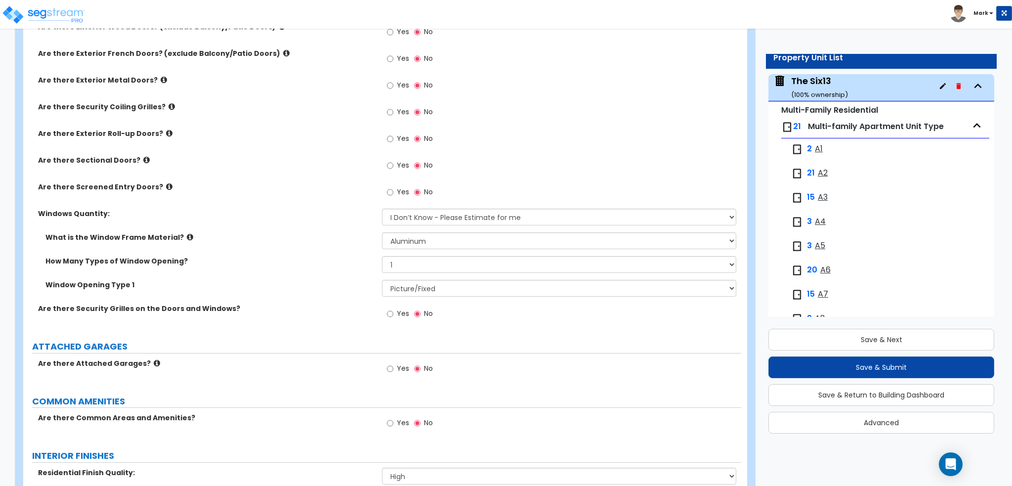
click at [353, 303] on label "Are there Security Grilles on the Doors and Windows?" at bounding box center [206, 308] width 336 height 10
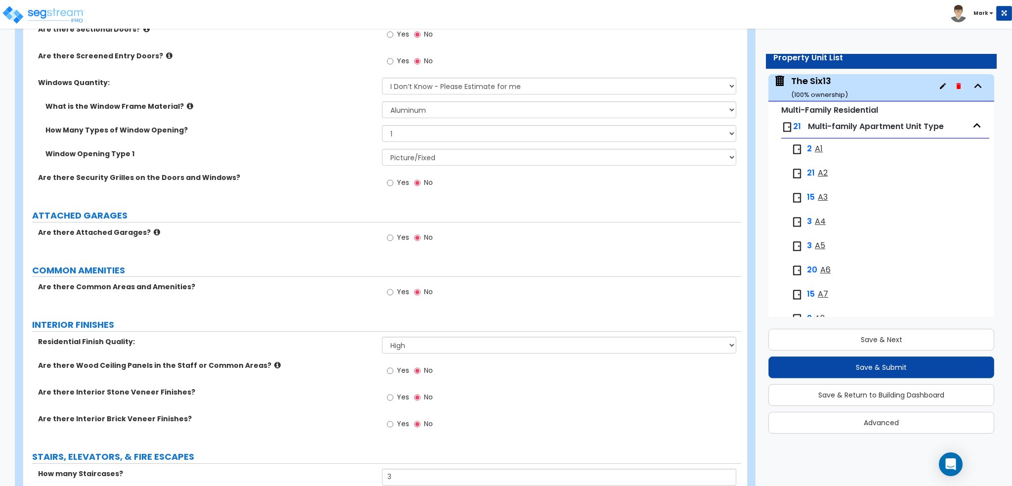
scroll to position [1531, 0]
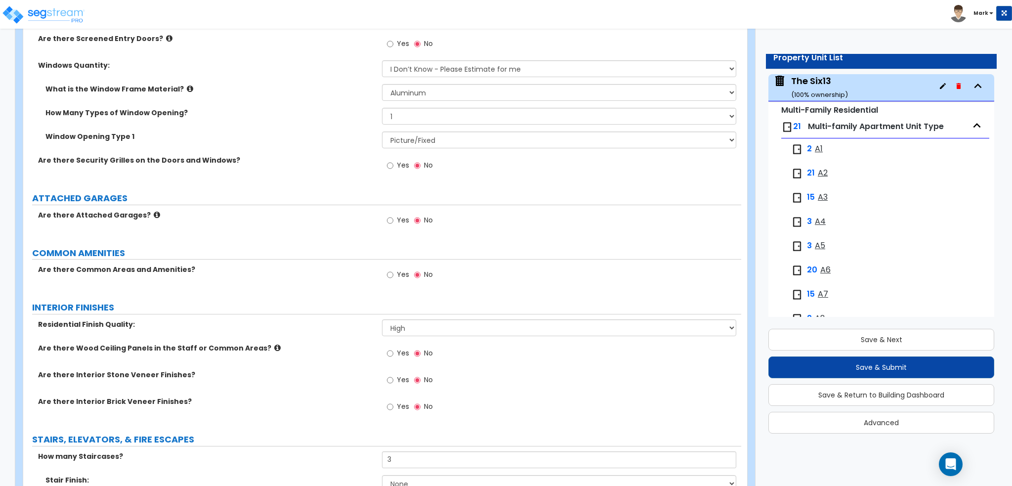
click at [394, 278] on label "Yes" at bounding box center [398, 275] width 22 height 17
click at [393, 278] on input "Yes" at bounding box center [390, 274] width 6 height 11
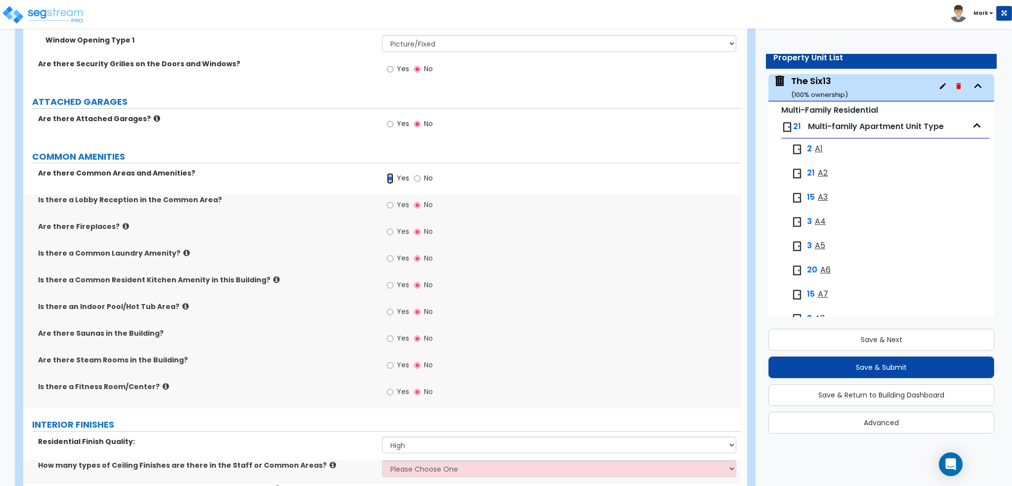
scroll to position [1630, 0]
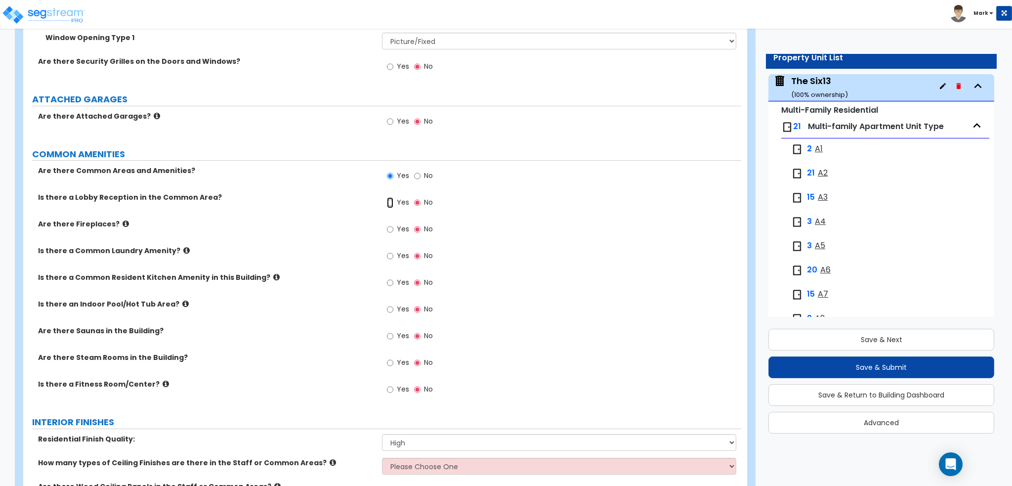
click at [393, 201] on input "Yes" at bounding box center [390, 202] width 6 height 11
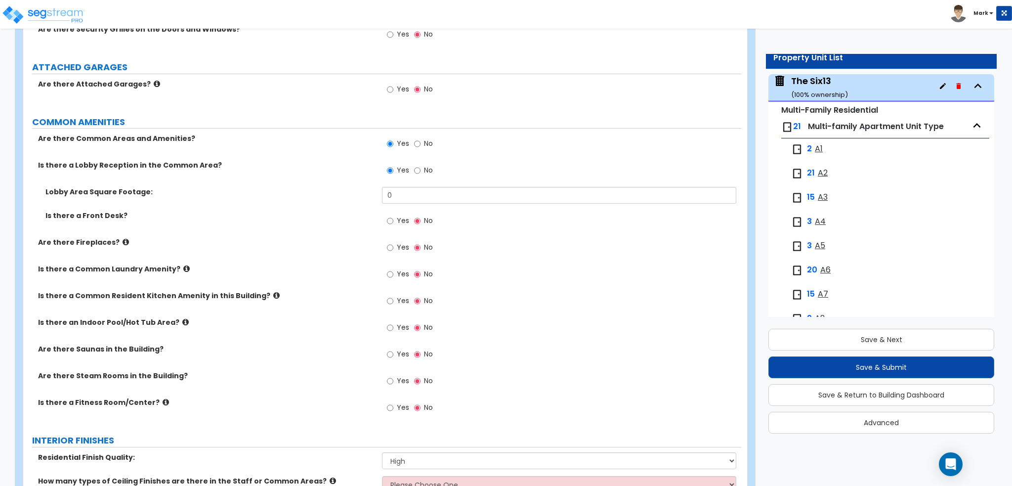
scroll to position [1680, 0]
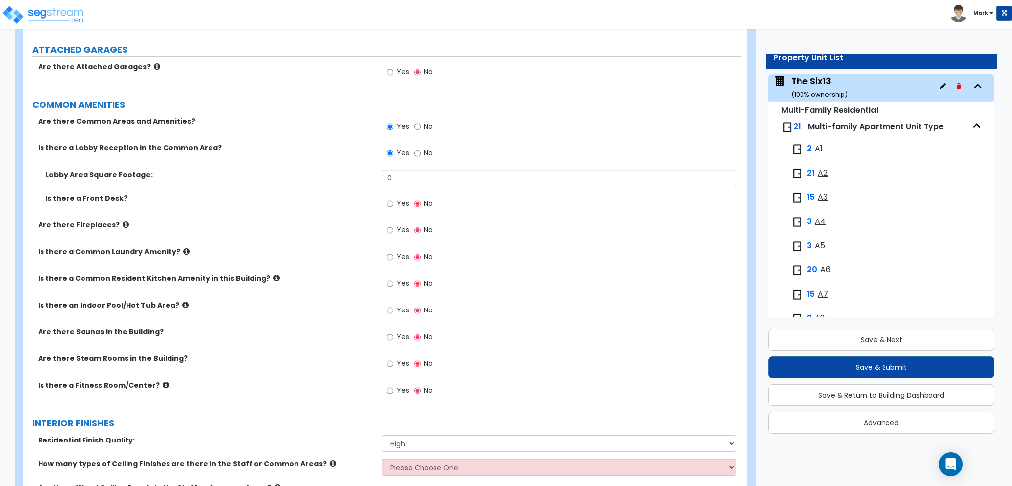
click at [393, 388] on label "Yes" at bounding box center [398, 391] width 22 height 17
click at [393, 388] on input "Yes" at bounding box center [390, 390] width 6 height 11
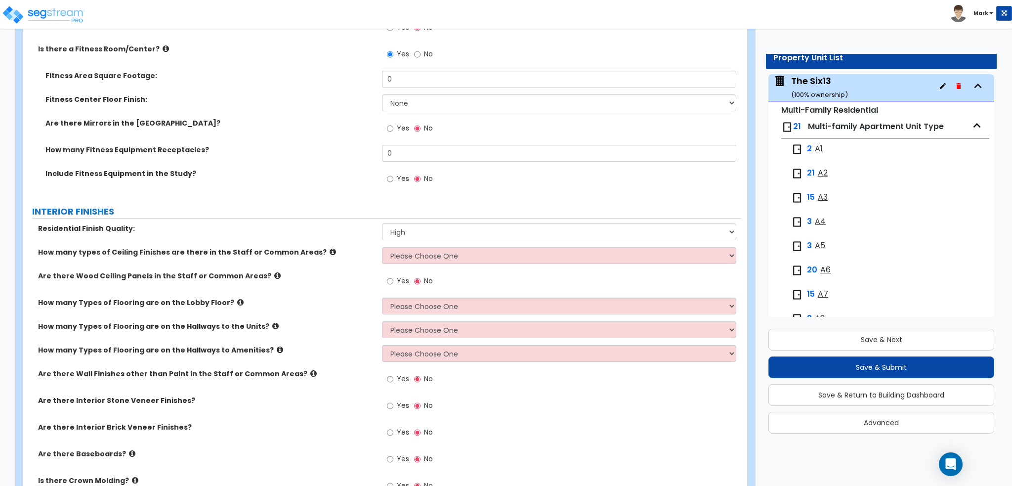
scroll to position [2075, 0]
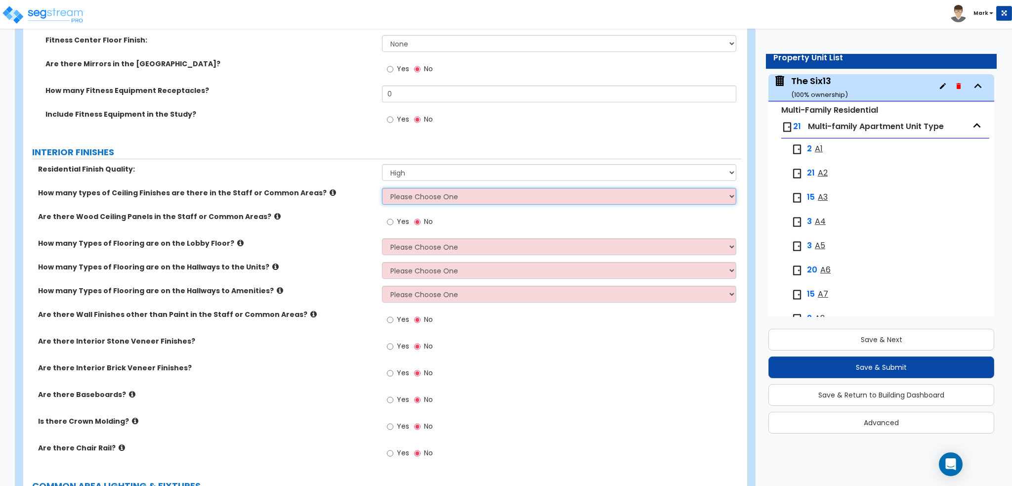
click at [411, 195] on select "Please Choose One 1 2 3" at bounding box center [559, 196] width 354 height 17
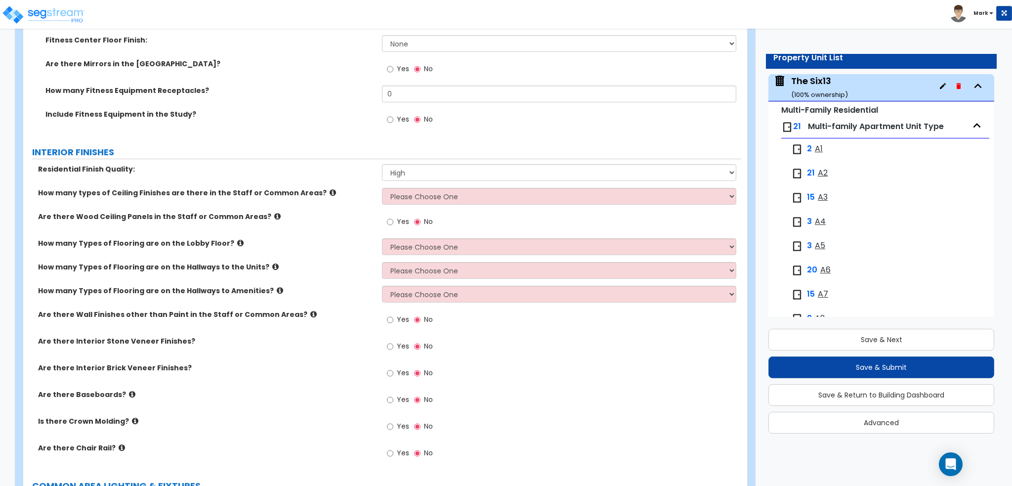
click at [322, 213] on label "Are there Wood Ceiling Panels in the Staff or Common Areas?" at bounding box center [206, 216] width 336 height 10
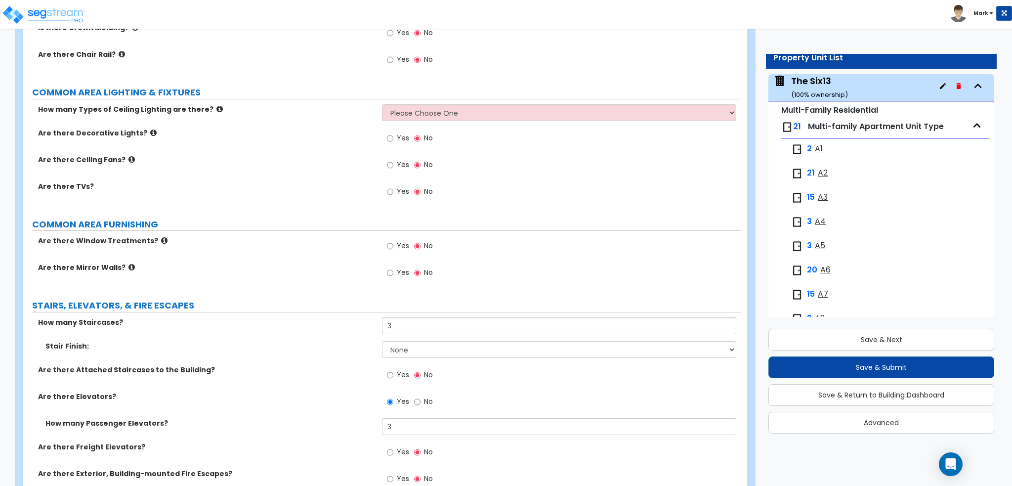
scroll to position [2470, 0]
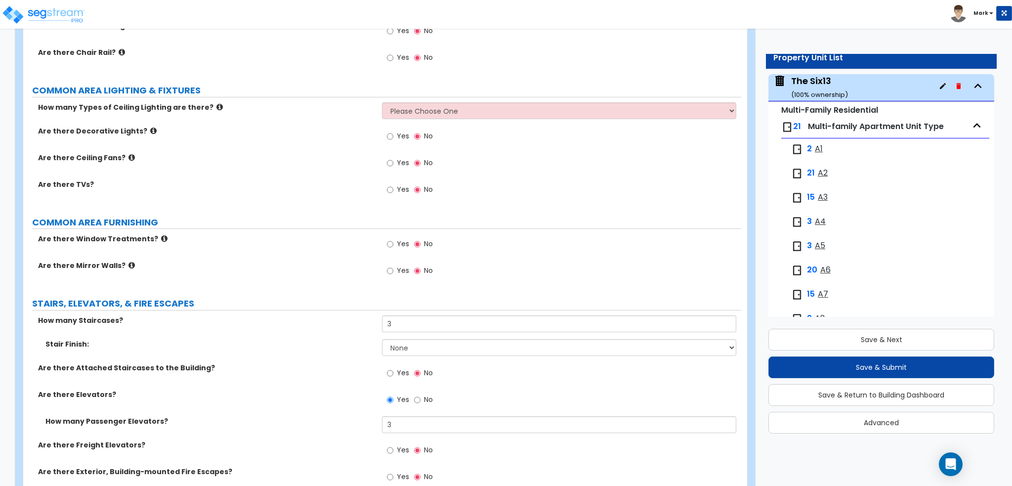
click at [385, 186] on div "Yes No" at bounding box center [410, 190] width 56 height 23
click at [395, 189] on label "Yes" at bounding box center [398, 190] width 22 height 17
click at [393, 189] on input "Yes" at bounding box center [390, 189] width 6 height 11
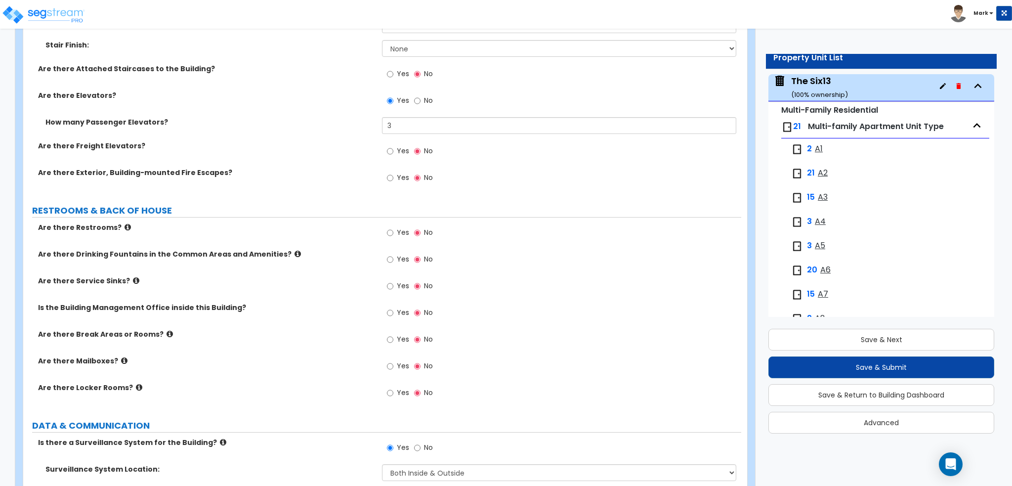
scroll to position [2816, 0]
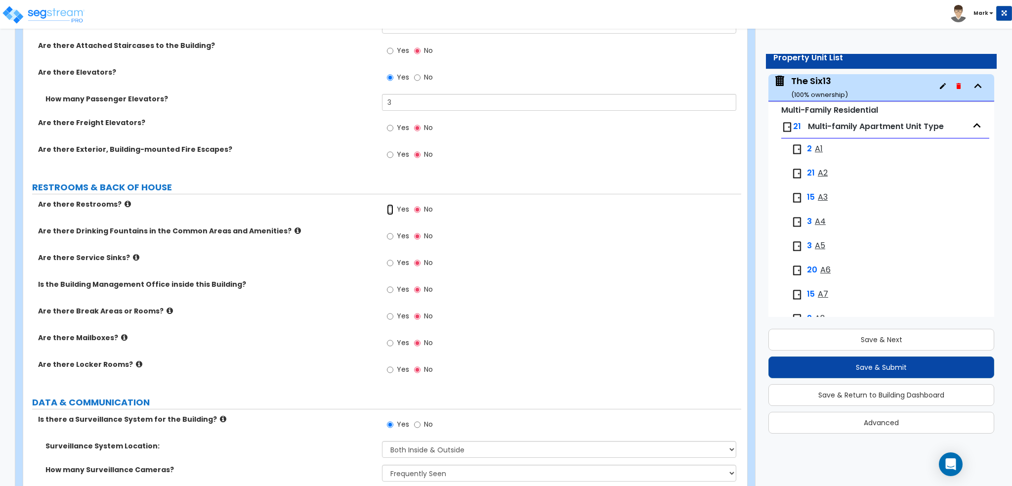
click at [393, 207] on label "Yes" at bounding box center [398, 210] width 22 height 17
click at [393, 207] on input "Yes" at bounding box center [390, 209] width 6 height 11
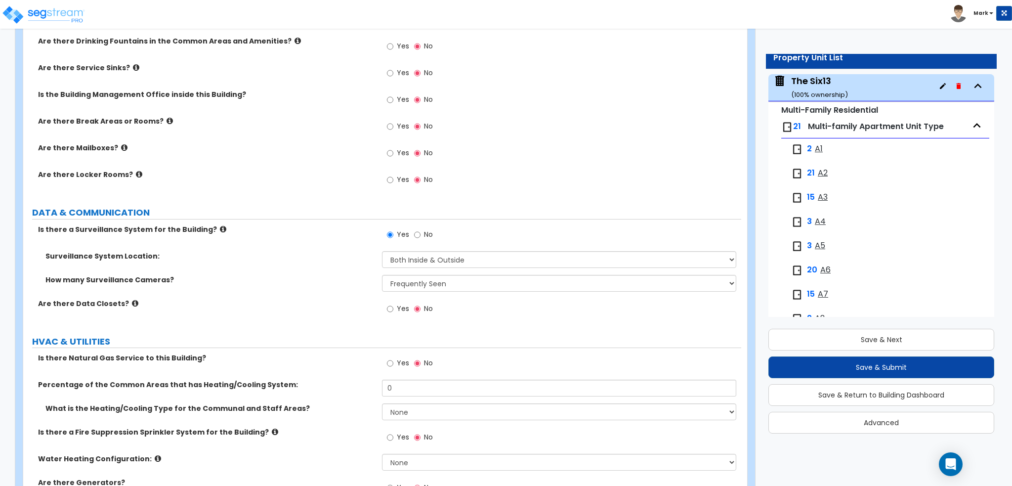
scroll to position [3120, 0]
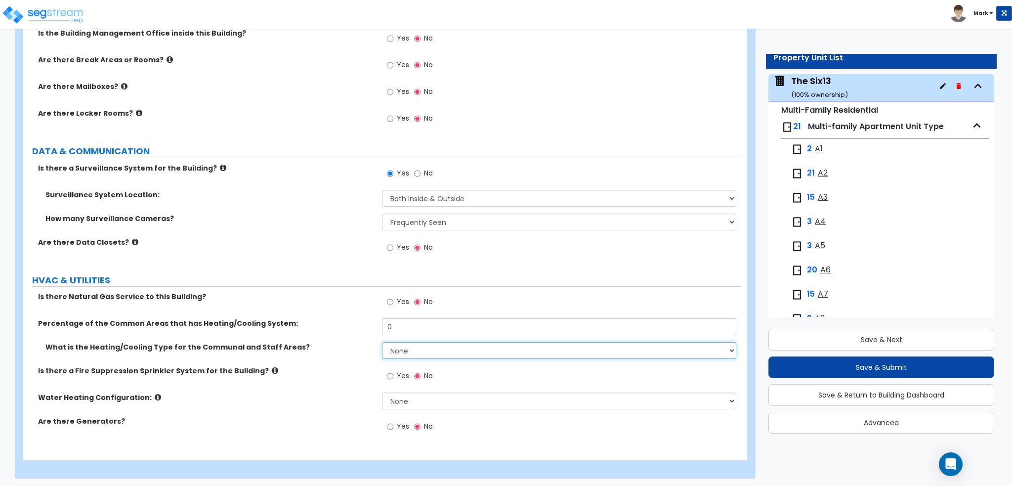
click at [402, 342] on select "None Heat Only Centralized Heating & Cooling Thru Wall Air Conditioners Mini Sp…" at bounding box center [559, 350] width 354 height 17
click at [382, 342] on select "None Heat Only Centralized Heating & Cooling Thru Wall Air Conditioners Mini Sp…" at bounding box center [559, 350] width 354 height 17
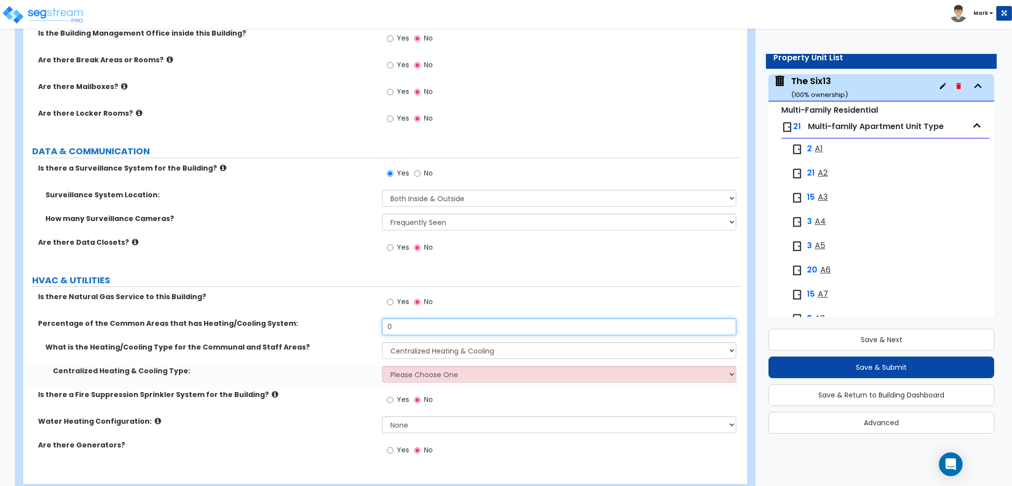
drag, startPoint x: 411, startPoint y: 325, endPoint x: 347, endPoint y: 335, distance: 64.6
click at [347, 335] on div "Percentage of the Common Areas that has Heating/Cooling System: 0" at bounding box center [382, 330] width 718 height 24
click at [347, 335] on div "Percentage of the Common Areas that has Heating/Cooling System: 100" at bounding box center [382, 330] width 718 height 24
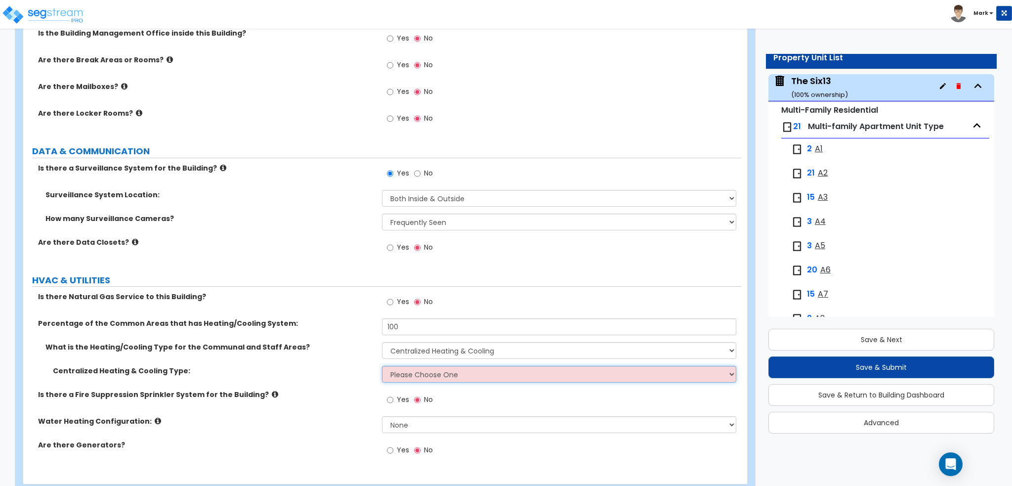
click at [411, 369] on select "Please Choose One Rooftop Unit Furnace-Condenser Forced Air Split Heating/Cooli…" at bounding box center [559, 374] width 354 height 17
click at [382, 366] on select "Please Choose One Rooftop Unit Furnace-Condenser Forced Air Split Heating/Cooli…" at bounding box center [559, 374] width 354 height 17
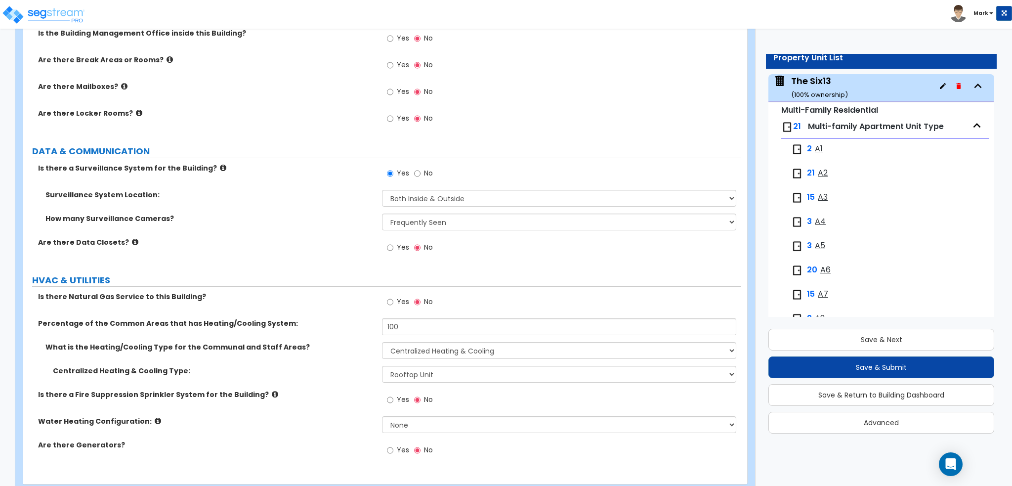
click at [359, 366] on label "Centralized Heating & Cooling Type:" at bounding box center [214, 371] width 322 height 10
click at [400, 396] on span "Yes" at bounding box center [403, 399] width 12 height 10
click at [393, 396] on input "Yes" at bounding box center [390, 399] width 6 height 11
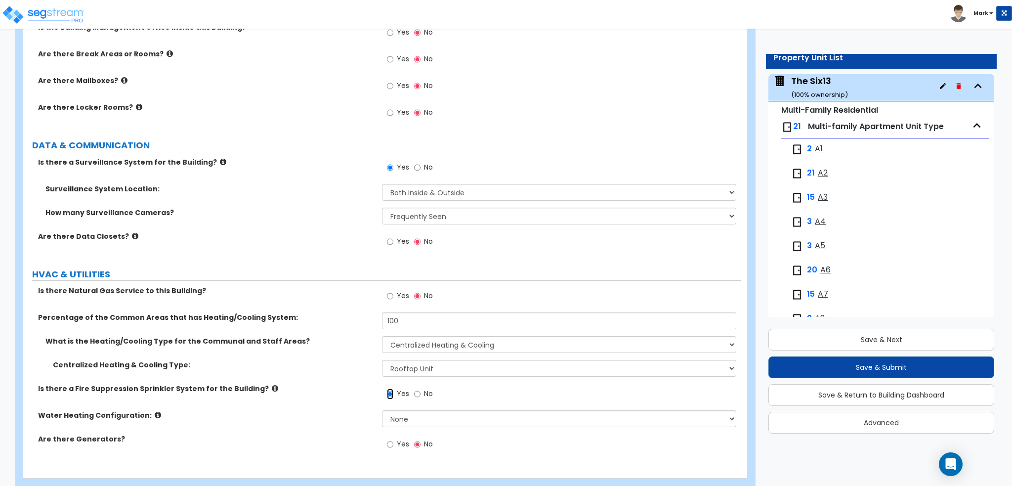
scroll to position [3144, 0]
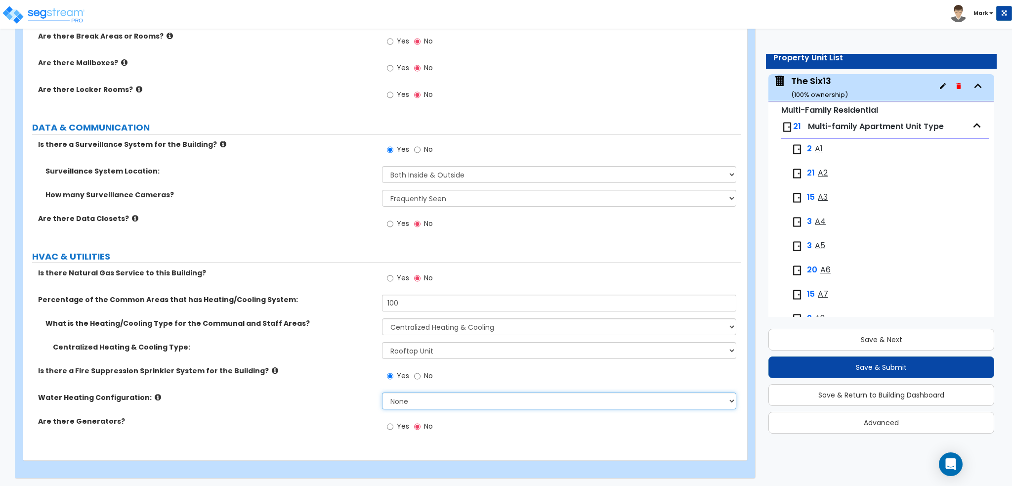
click at [400, 401] on select "None Water Heater for Multiple Units Water Heater for Individual Units" at bounding box center [559, 400] width 354 height 17
click at [382, 392] on select "None Water Heater for Multiple Units Water Heater for Individual Units" at bounding box center [559, 400] width 354 height 17
click at [326, 416] on label "Are there Generators?" at bounding box center [206, 421] width 336 height 10
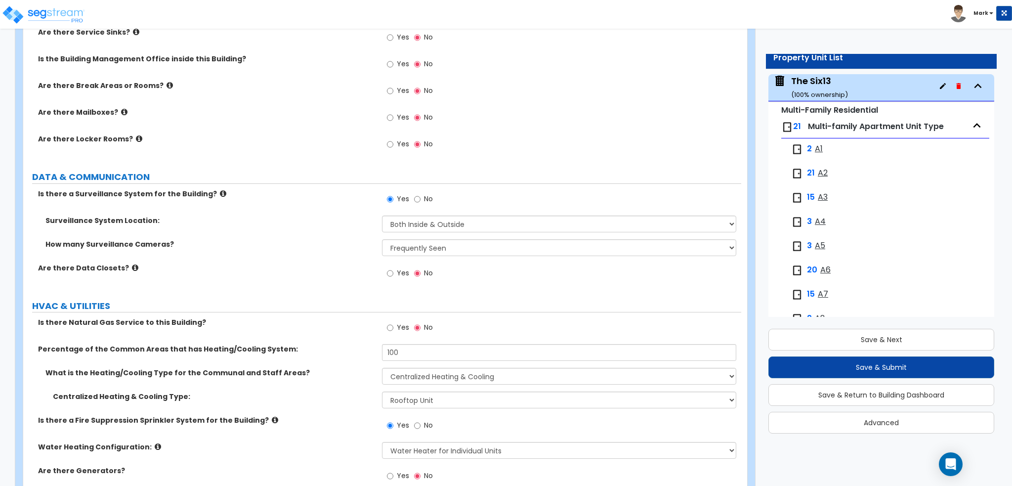
click at [397, 119] on span "Yes" at bounding box center [403, 117] width 12 height 10
click at [393, 119] on input "Yes" at bounding box center [390, 117] width 6 height 11
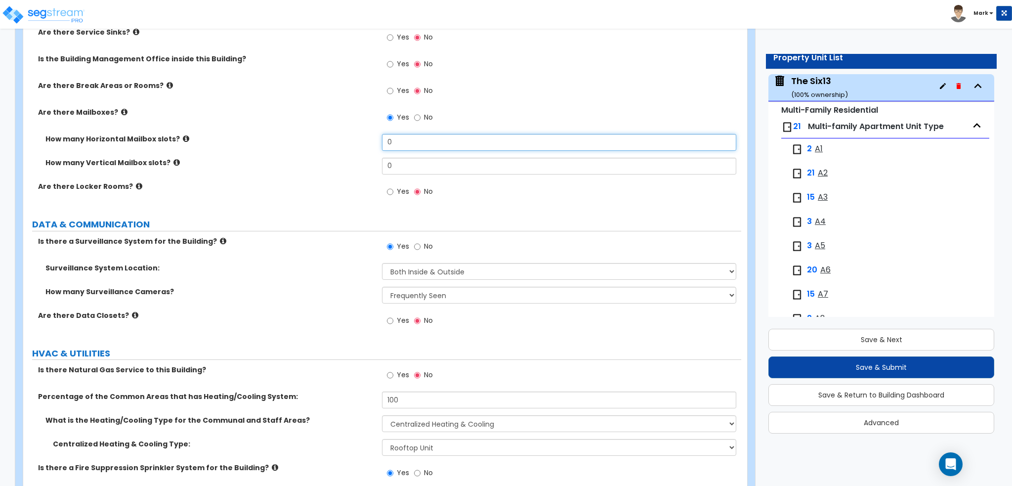
drag, startPoint x: 411, startPoint y: 141, endPoint x: 327, endPoint y: 138, distance: 84.0
click at [327, 138] on div "How many Horizontal Mailbox slots? 0" at bounding box center [382, 146] width 718 height 24
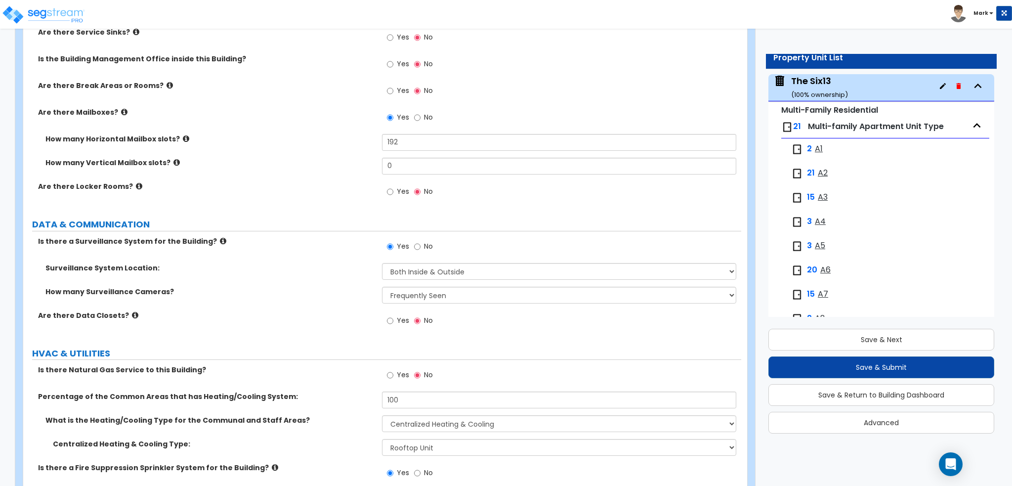
click at [295, 171] on div "How many Vertical Mailbox slots? 0" at bounding box center [382, 170] width 718 height 24
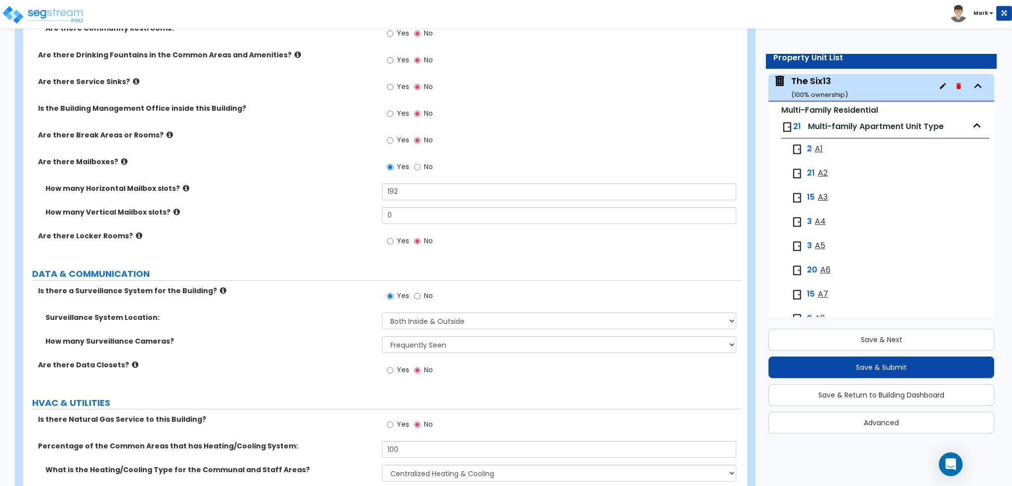
scroll to position [2996, 0]
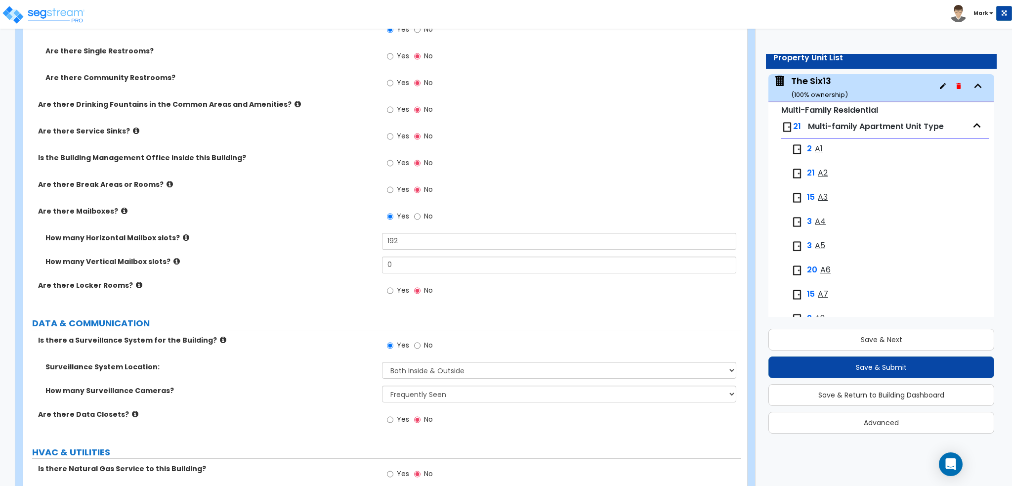
click at [386, 187] on div "Yes No" at bounding box center [410, 190] width 56 height 23
click at [392, 187] on input "Yes" at bounding box center [390, 189] width 6 height 11
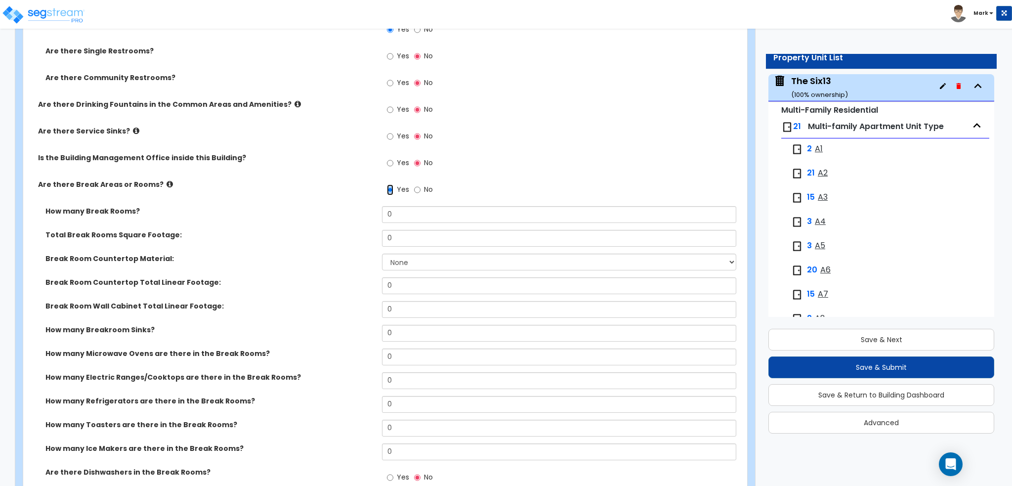
scroll to position [3045, 0]
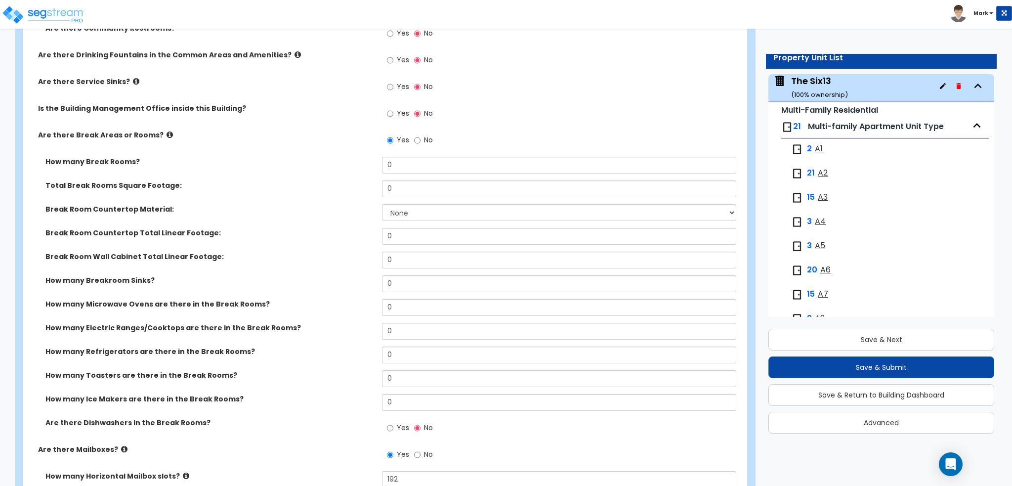
click at [422, 135] on label "No" at bounding box center [423, 141] width 19 height 17
click at [420, 135] on input "No" at bounding box center [417, 140] width 6 height 11
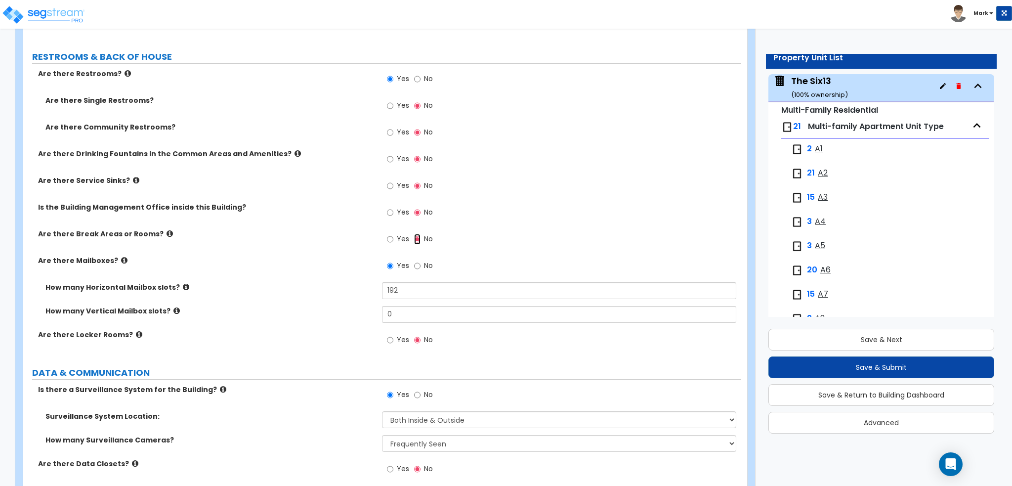
scroll to position [2897, 0]
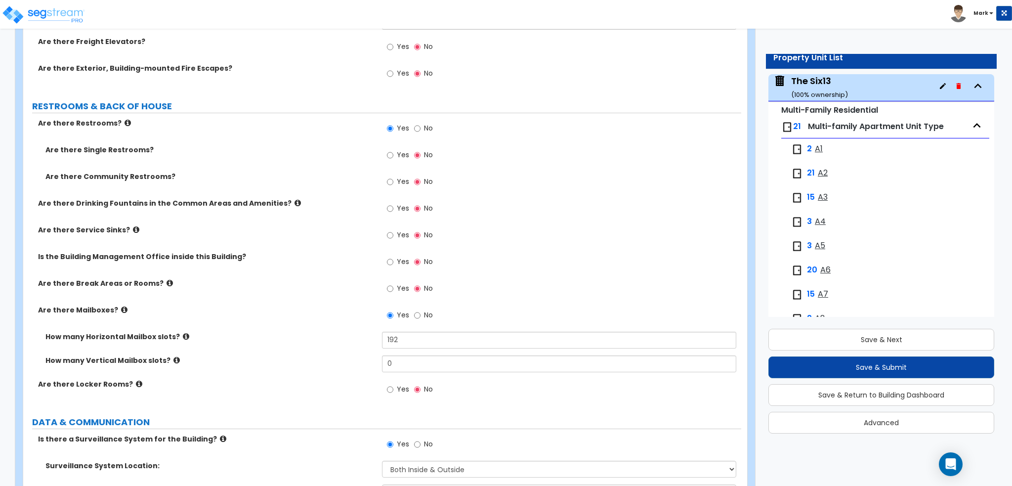
click at [294, 204] on icon at bounding box center [297, 202] width 6 height 7
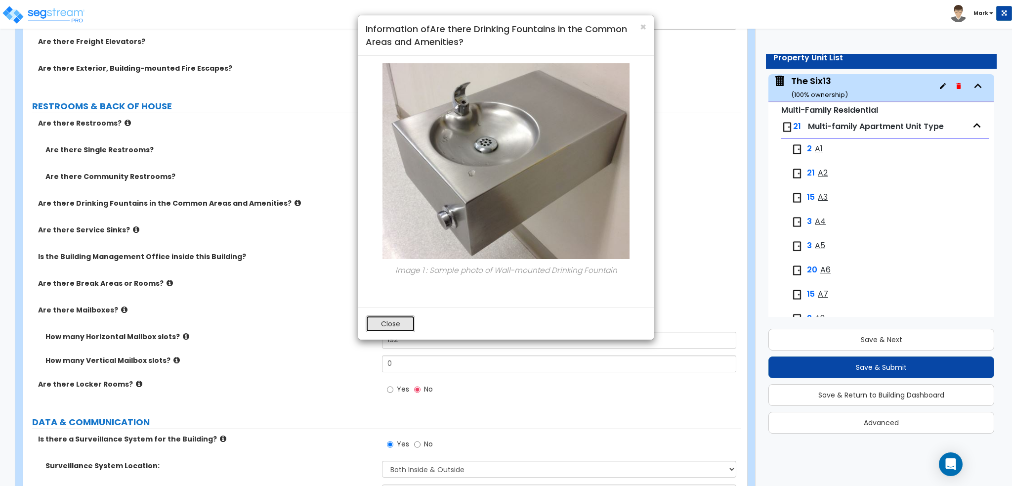
click at [392, 323] on button "Close" at bounding box center [390, 323] width 49 height 17
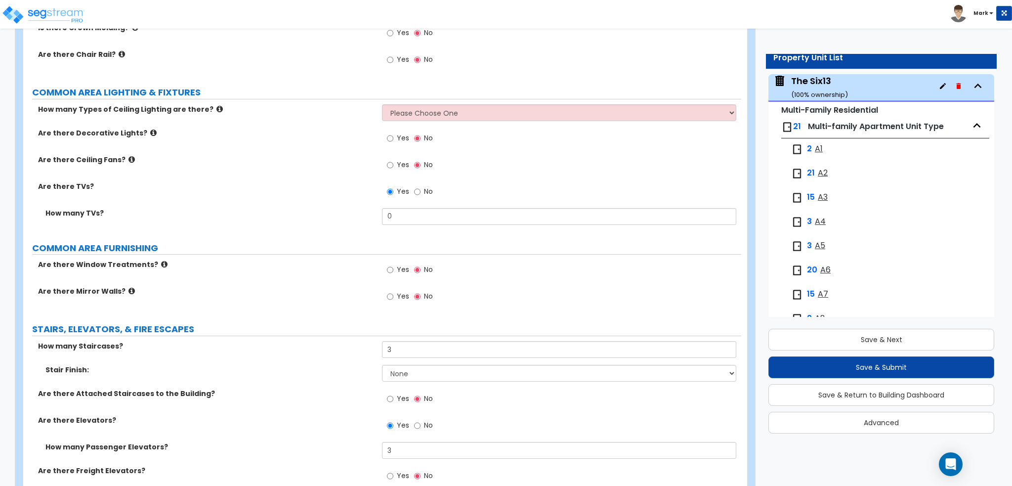
scroll to position [2452, 0]
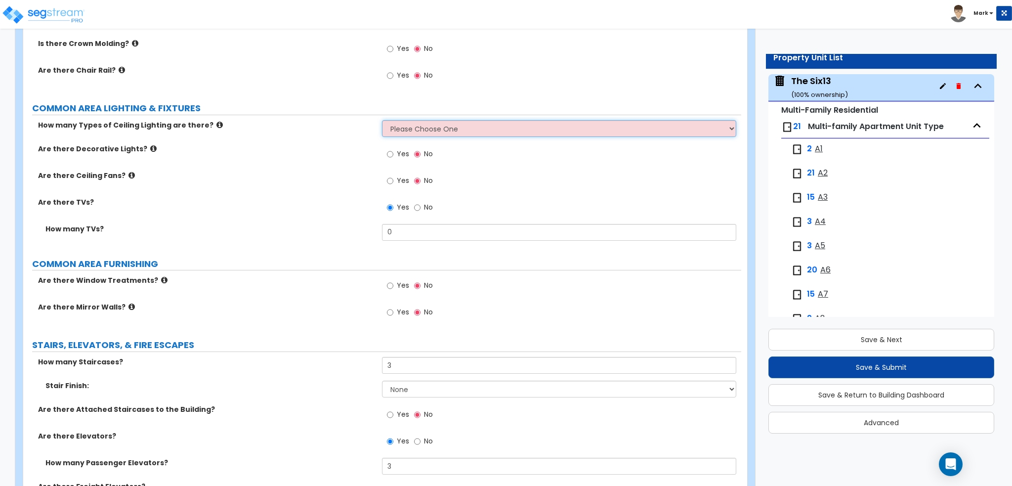
click at [397, 128] on select "Please Choose One 1 2 3" at bounding box center [559, 128] width 354 height 17
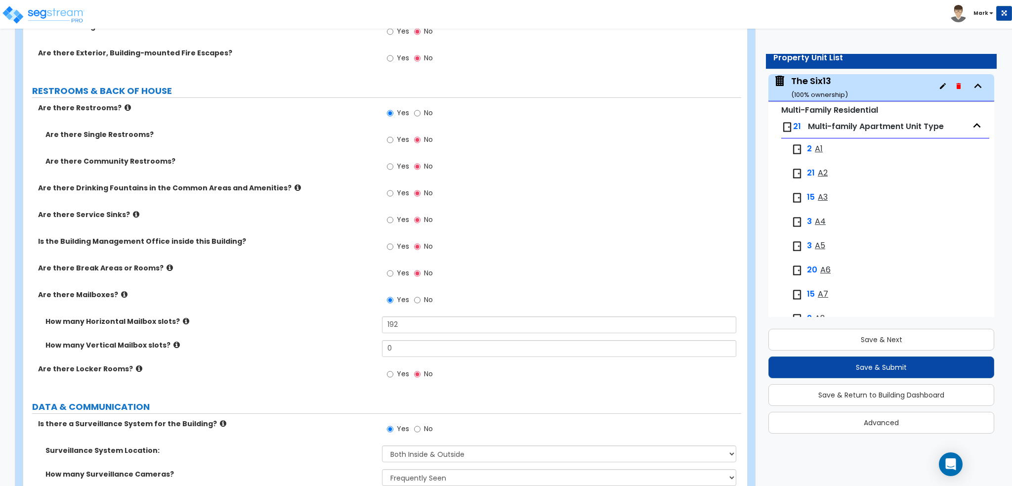
scroll to position [2895, 0]
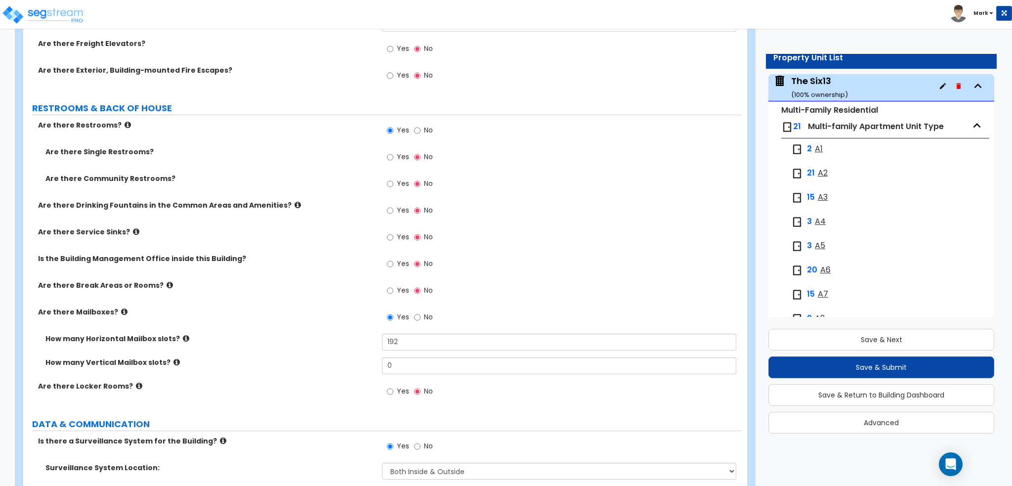
click at [166, 282] on icon at bounding box center [169, 284] width 6 height 7
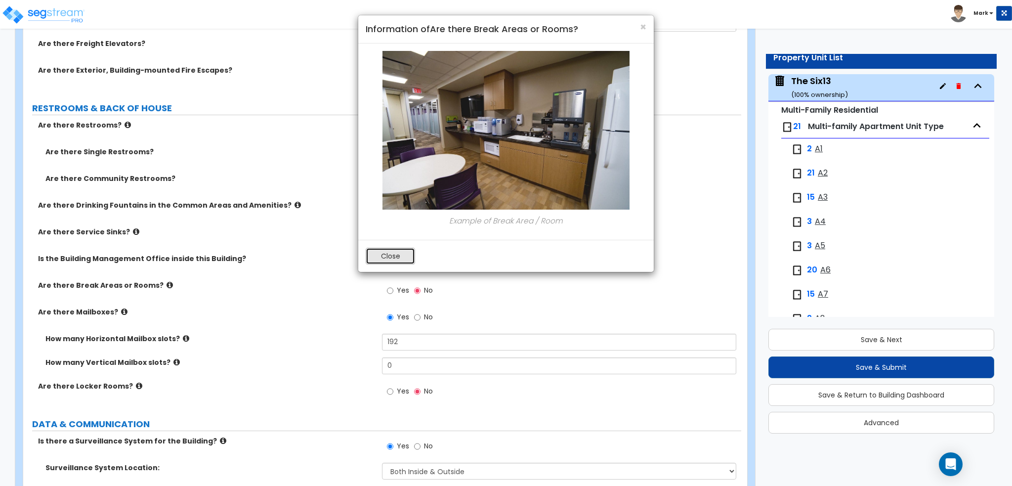
click at [390, 256] on button "Close" at bounding box center [390, 256] width 49 height 17
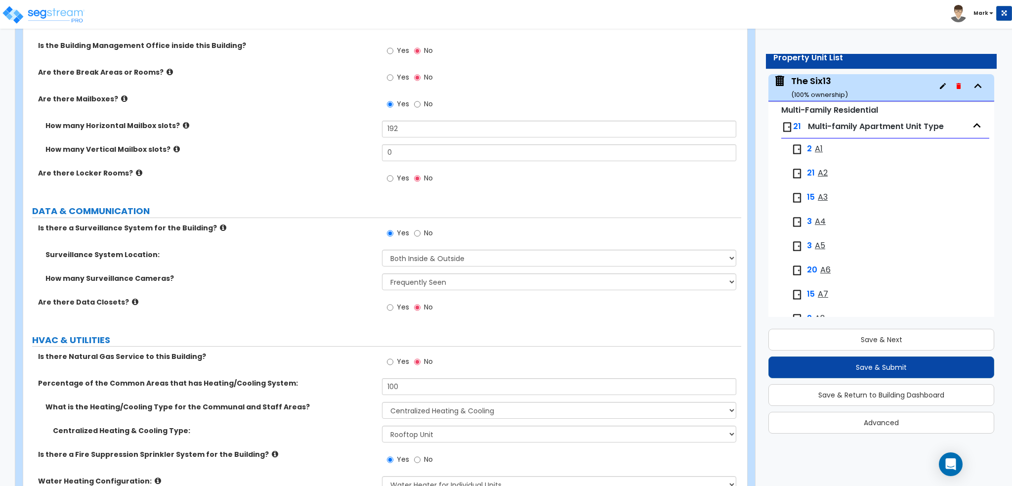
scroll to position [3093, 0]
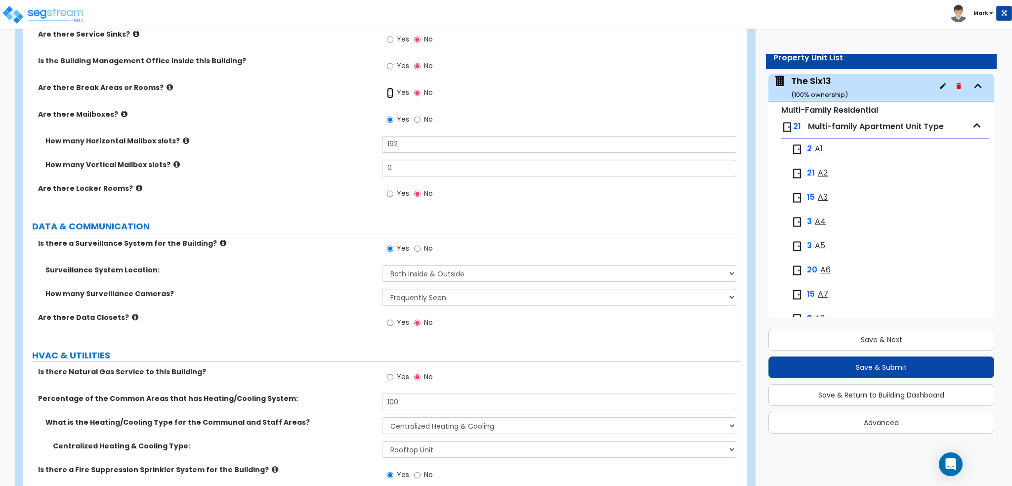
click at [391, 90] on input "Yes" at bounding box center [390, 92] width 6 height 11
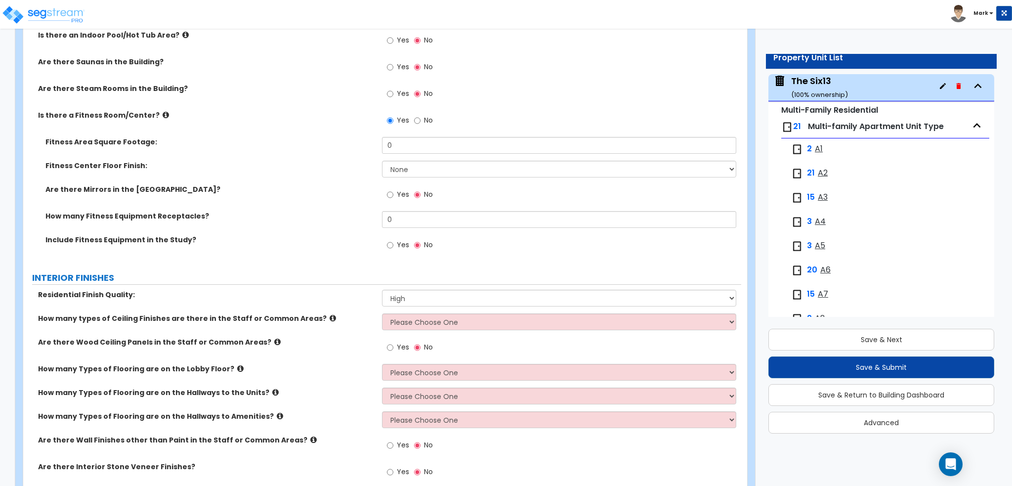
scroll to position [1947, 0]
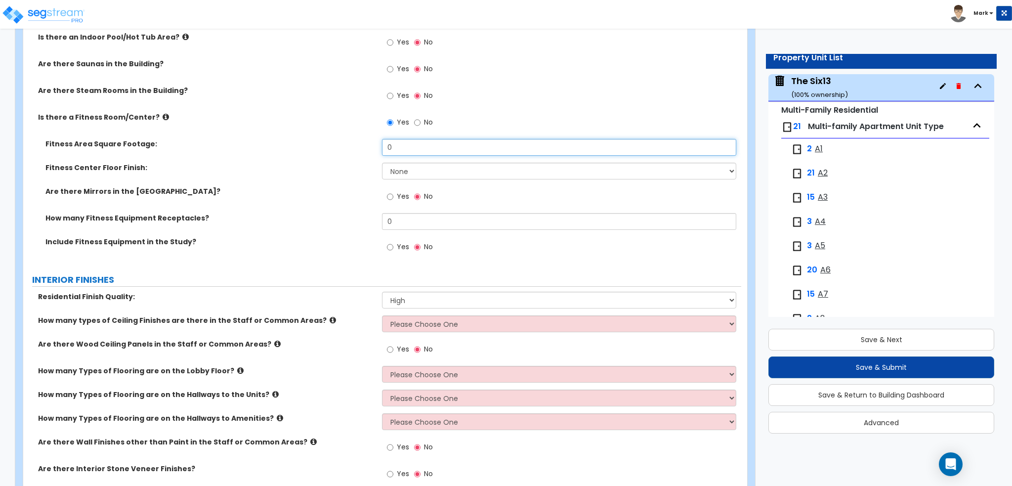
drag, startPoint x: 415, startPoint y: 140, endPoint x: 311, endPoint y: 131, distance: 104.6
click at [311, 131] on div "Are there Common Areas and Amenities? Yes No Is there a Lobby Reception in the …" at bounding box center [382, 55] width 703 height 415
click at [412, 169] on select "None Tile Flooring Resilient Laminate Flooring VCT Flooring Sheet Carpet Floori…" at bounding box center [559, 171] width 354 height 17
click at [382, 163] on select "None Tile Flooring Resilient Laminate Flooring VCT Flooring Sheet Carpet Floori…" at bounding box center [559, 171] width 354 height 17
click at [324, 225] on div "How many Fitness Equipment Receptacles? 0" at bounding box center [382, 225] width 718 height 24
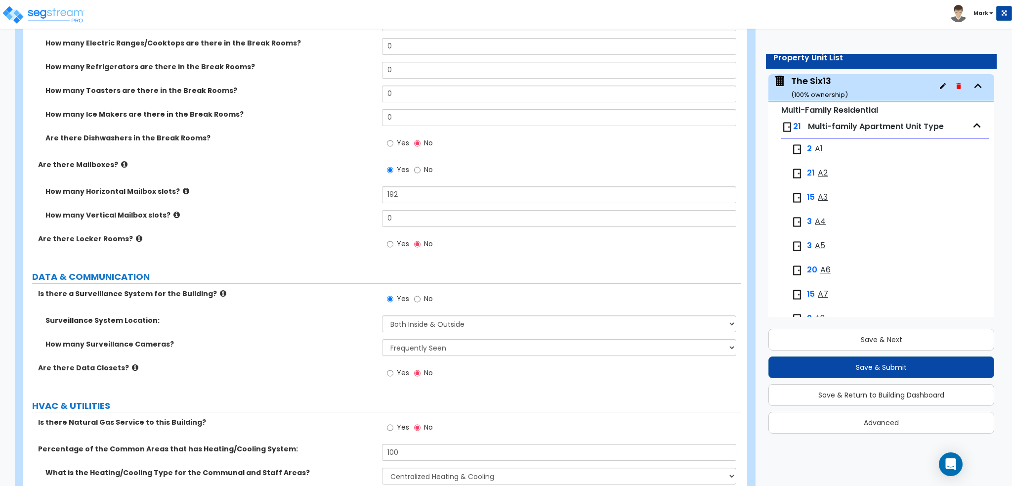
scroll to position [3479, 0]
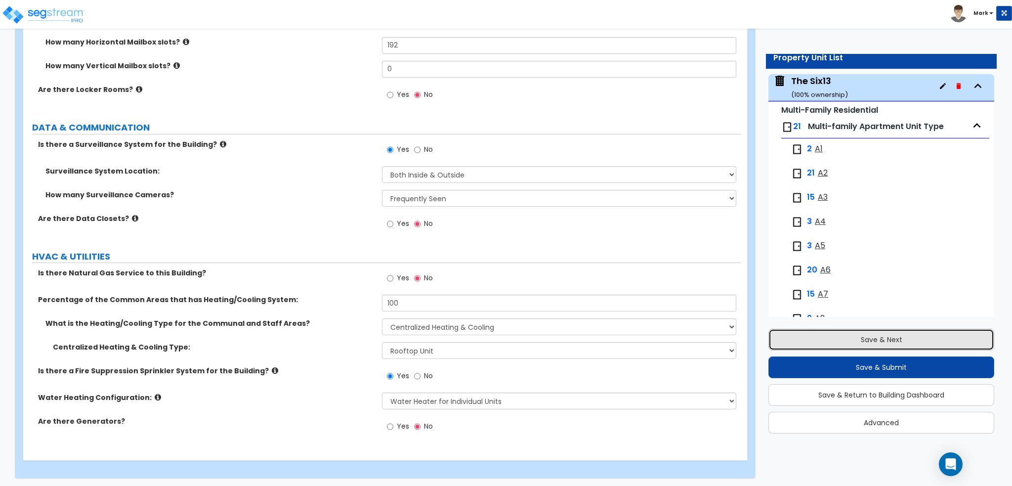
click at [799, 339] on button "Save & Next" at bounding box center [881, 340] width 226 height 22
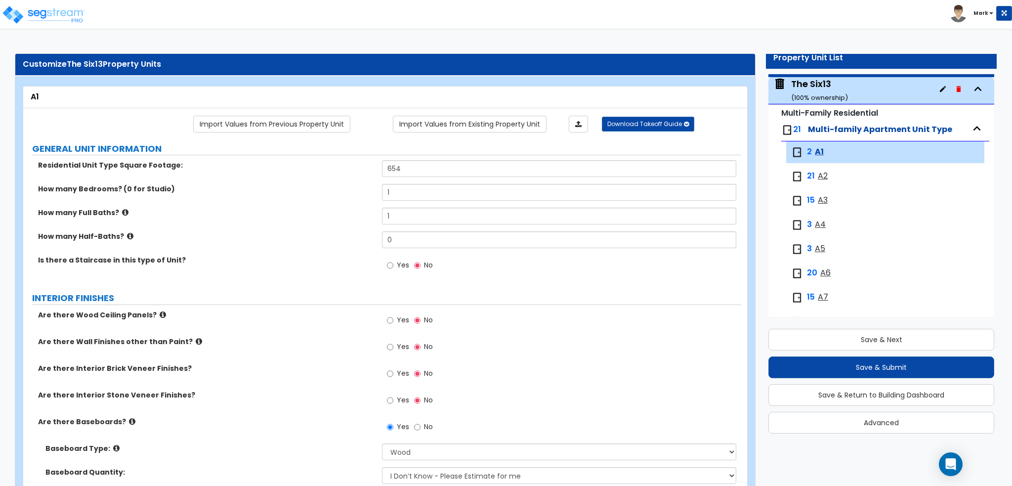
scroll to position [0, 0]
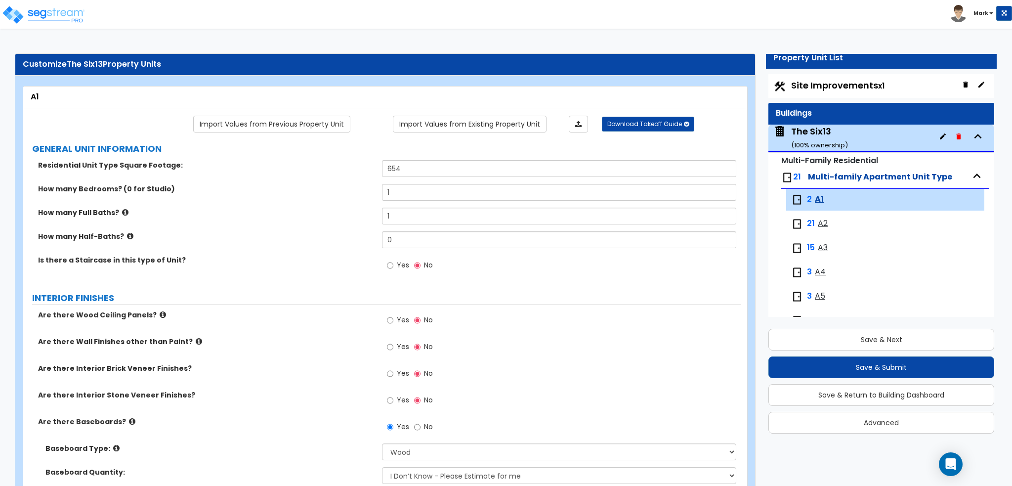
click at [817, 139] on div "The Six13 ( 100 % ownership)" at bounding box center [819, 137] width 57 height 25
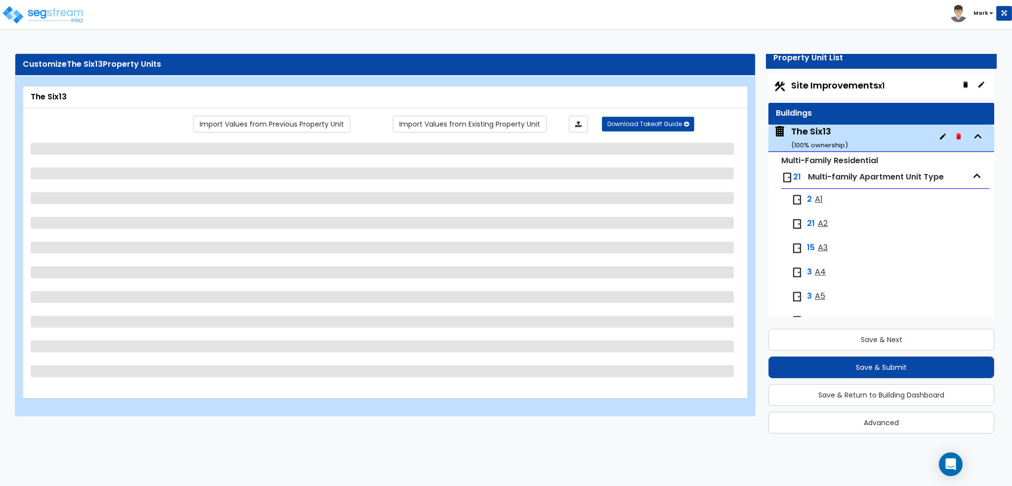
click at [826, 86] on span "Site Improvements x1" at bounding box center [837, 85] width 93 height 12
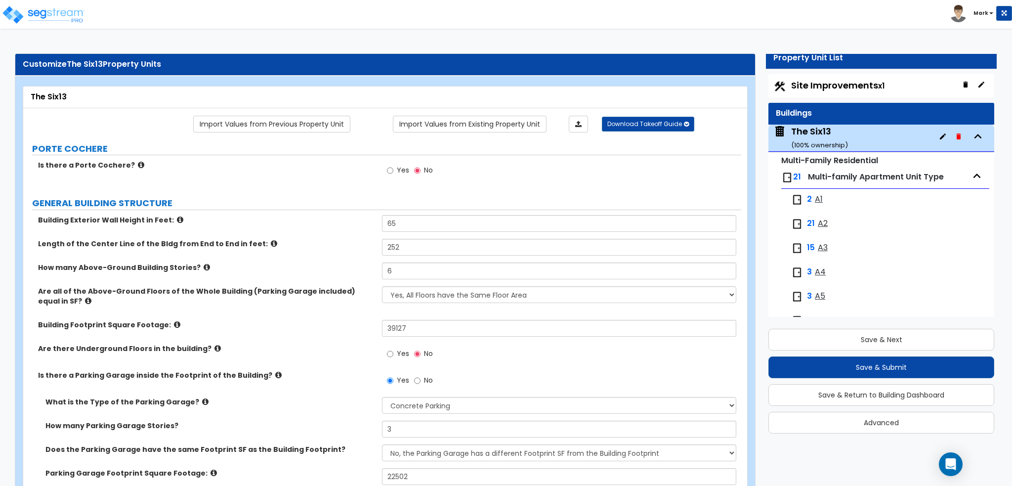
click at [816, 83] on span "Site Improvements x1" at bounding box center [837, 85] width 93 height 12
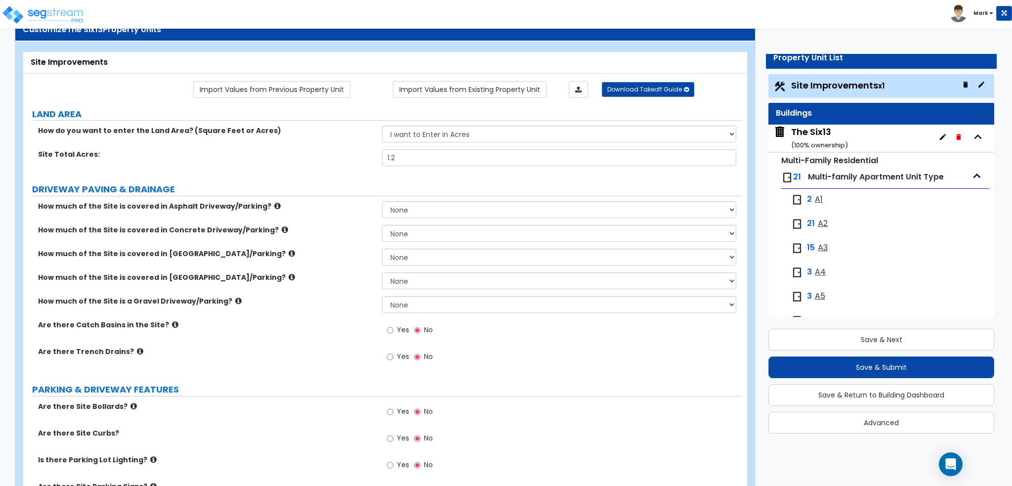
scroll to position [99, 0]
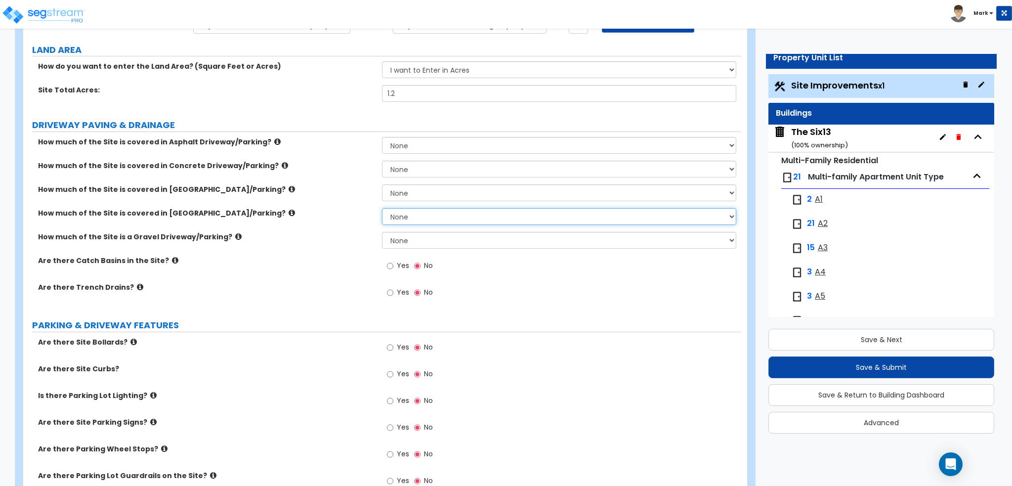
click at [417, 216] on select "None I want to Enter an Approximate Percentage I want to Enter the Square Foota…" at bounding box center [559, 216] width 354 height 17
click at [382, 208] on select "None I want to Enter an Approximate Percentage I want to Enter the Square Foota…" at bounding box center [559, 216] width 354 height 17
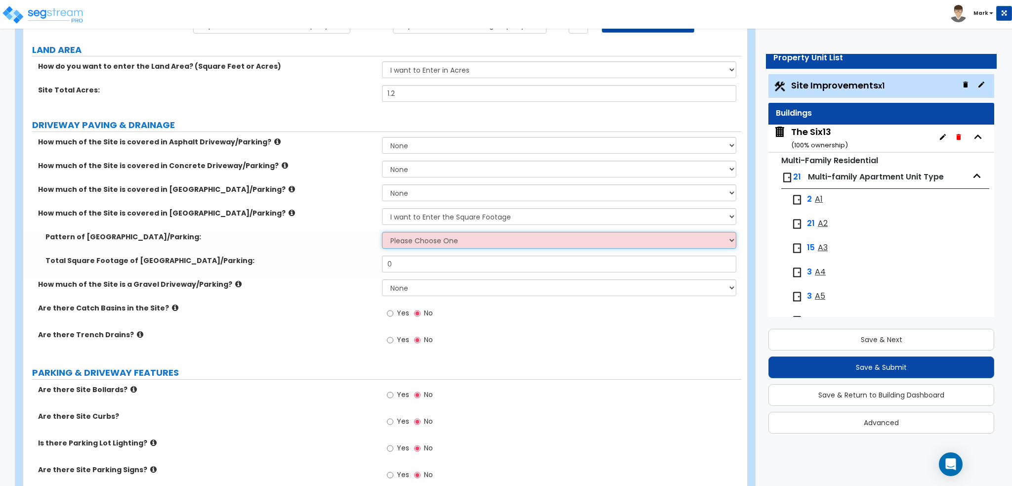
click at [429, 239] on select "Please Choose One Irregular Rectangular" at bounding box center [559, 240] width 354 height 17
click at [382, 232] on select "Please Choose One Irregular Rectangular" at bounding box center [559, 240] width 354 height 17
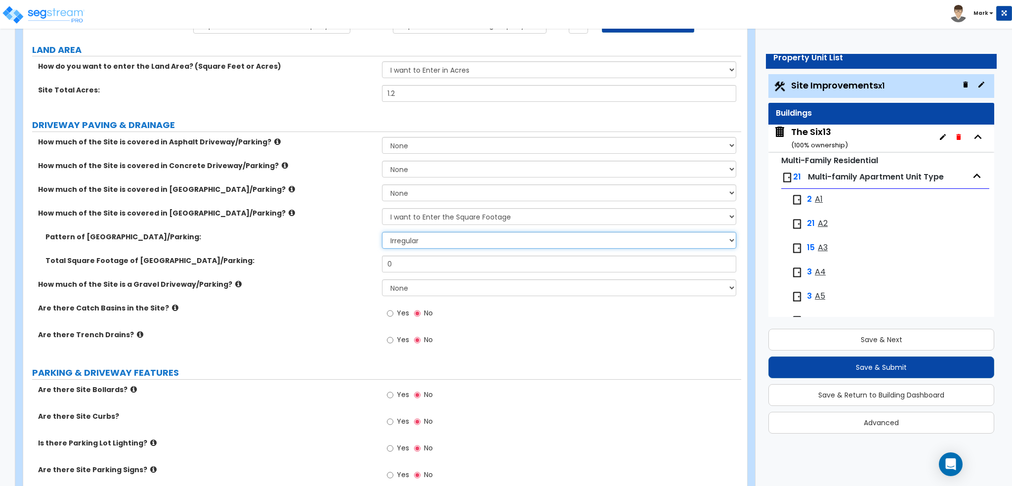
click at [424, 239] on select "Please Choose One Irregular Rectangular" at bounding box center [559, 240] width 354 height 17
click at [382, 232] on select "Please Choose One Irregular Rectangular" at bounding box center [559, 240] width 354 height 17
drag, startPoint x: 386, startPoint y: 266, endPoint x: 347, endPoint y: 262, distance: 39.2
click at [349, 263] on div "Total Square Footage of Stone Driveway/Parking: 0" at bounding box center [382, 267] width 718 height 24
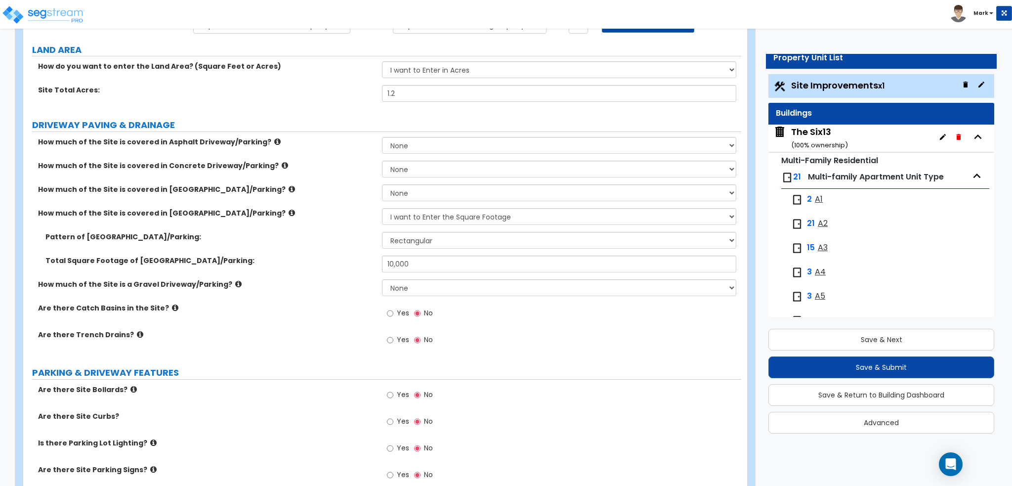
click at [338, 262] on label "Total Square Footage of Stone Driveway/Parking:" at bounding box center [209, 260] width 329 height 10
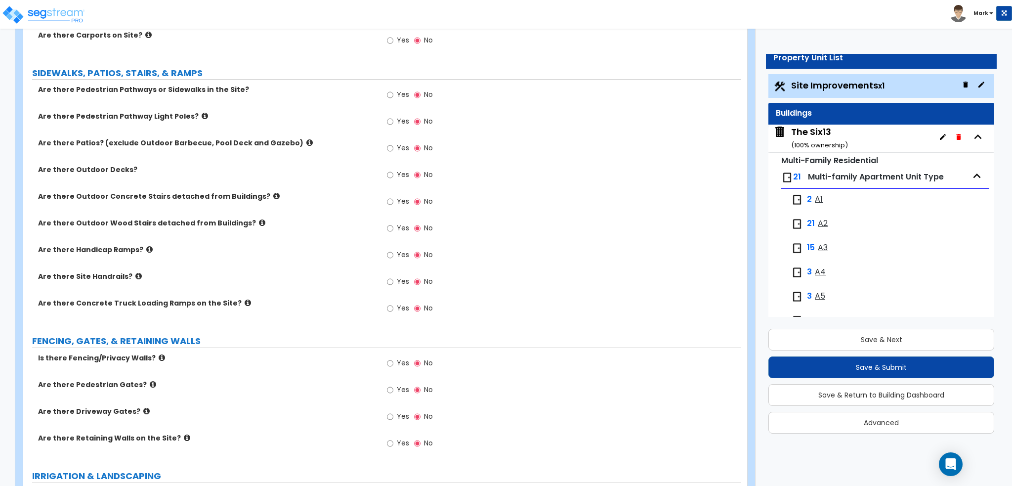
scroll to position [741, 0]
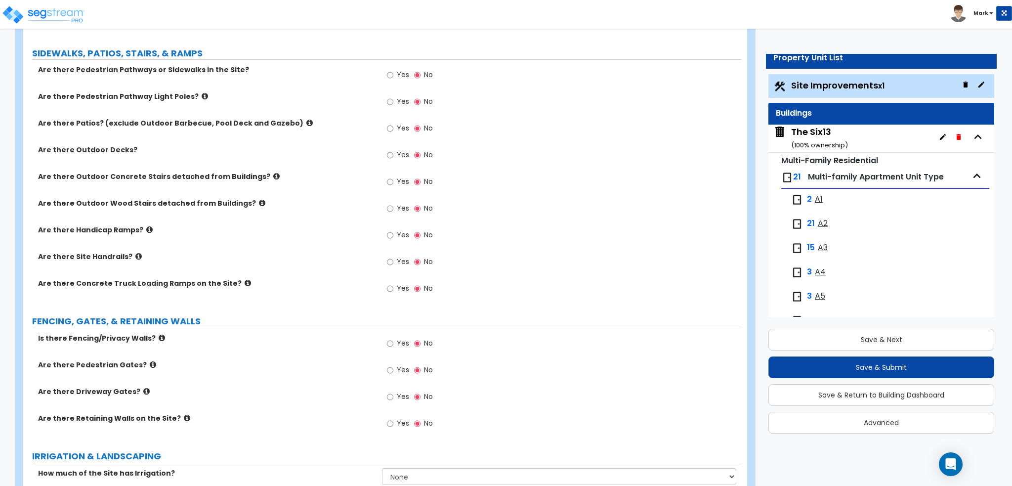
click at [394, 74] on label "Yes" at bounding box center [398, 76] width 22 height 17
click at [393, 74] on input "Yes" at bounding box center [390, 75] width 6 height 11
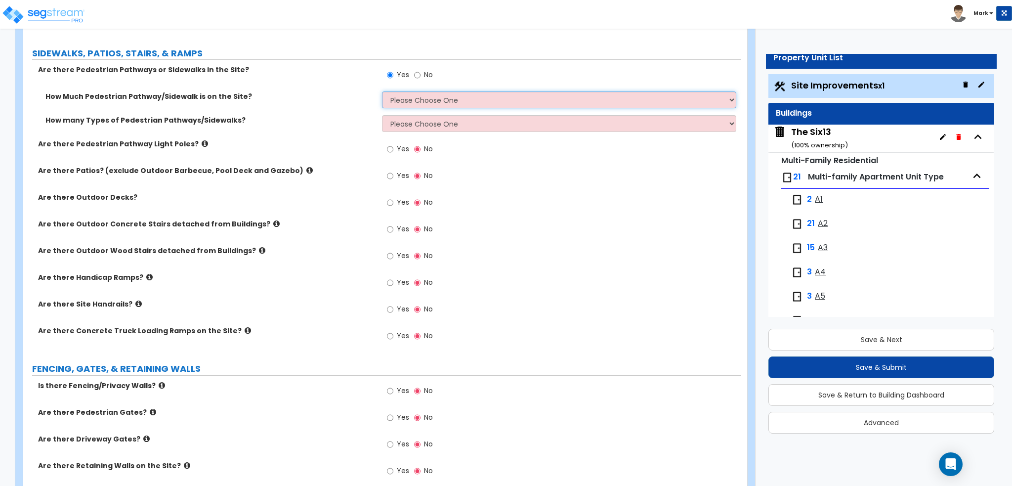
click at [425, 104] on select "Please Choose One I Don't Know, Please Estimate For Me Enter Linear Footage" at bounding box center [559, 99] width 354 height 17
click at [382, 91] on select "Please Choose One I Don't Know, Please Estimate For Me Enter Linear Footage" at bounding box center [559, 99] width 354 height 17
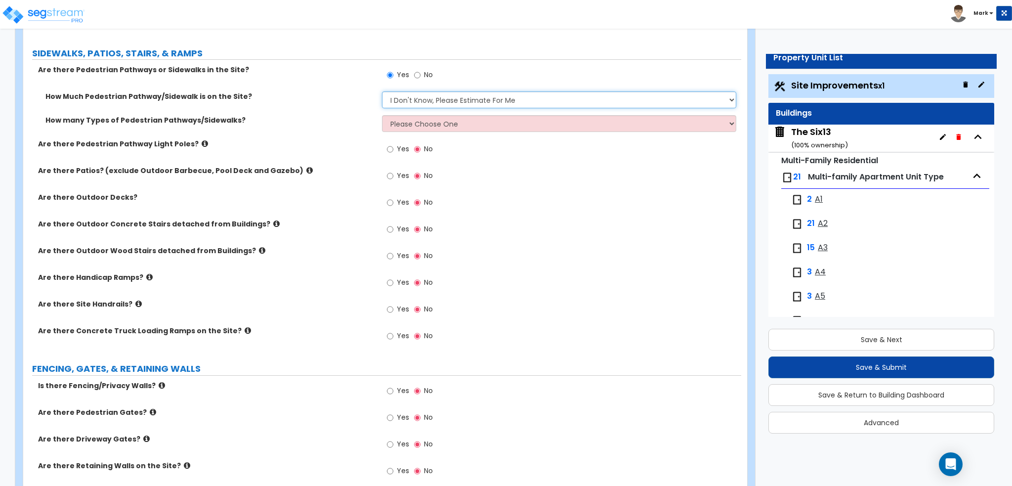
click at [426, 98] on select "Please Choose One I Don't Know, Please Estimate For Me Enter Linear Footage" at bounding box center [559, 99] width 354 height 17
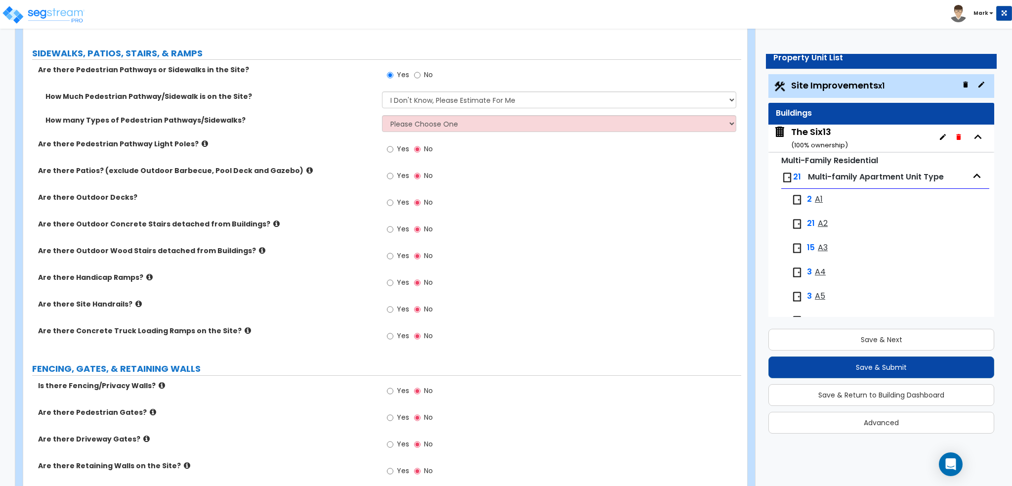
click at [335, 179] on div "Are there Patios? (exclude Outdoor Barbecue, Pool Deck and Gazebo) Yes No" at bounding box center [382, 178] width 718 height 27
click at [402, 131] on div "How many Types of Pedestrian Pathways/Sidewalks? Please Choose One 1 2 3" at bounding box center [382, 127] width 718 height 24
click at [406, 126] on select "Please Choose One 1 2 3" at bounding box center [559, 123] width 354 height 17
click at [382, 115] on select "Please Choose One 1 2 3" at bounding box center [559, 123] width 354 height 17
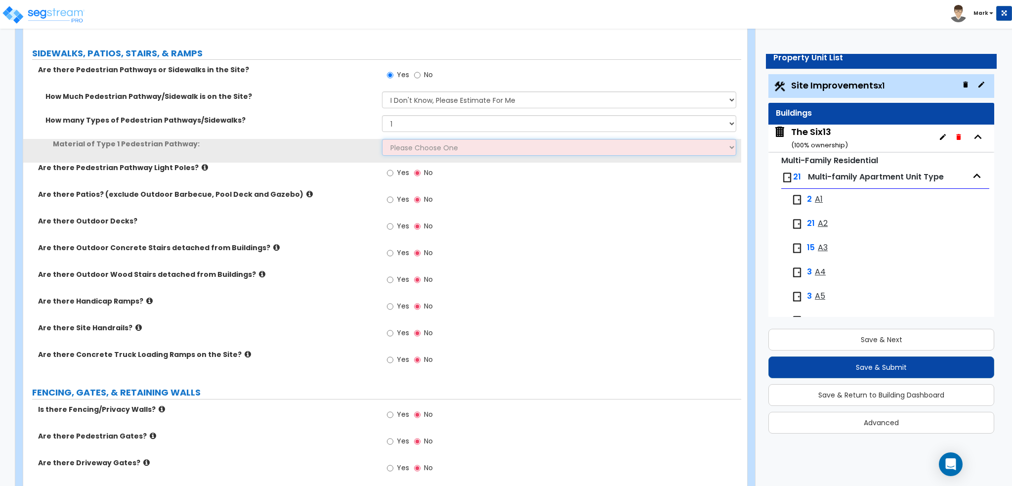
click at [411, 149] on select "Please Choose One Bare Concrete Stamped Concrete Brick Pavers Stone Pavers Wood…" at bounding box center [559, 147] width 354 height 17
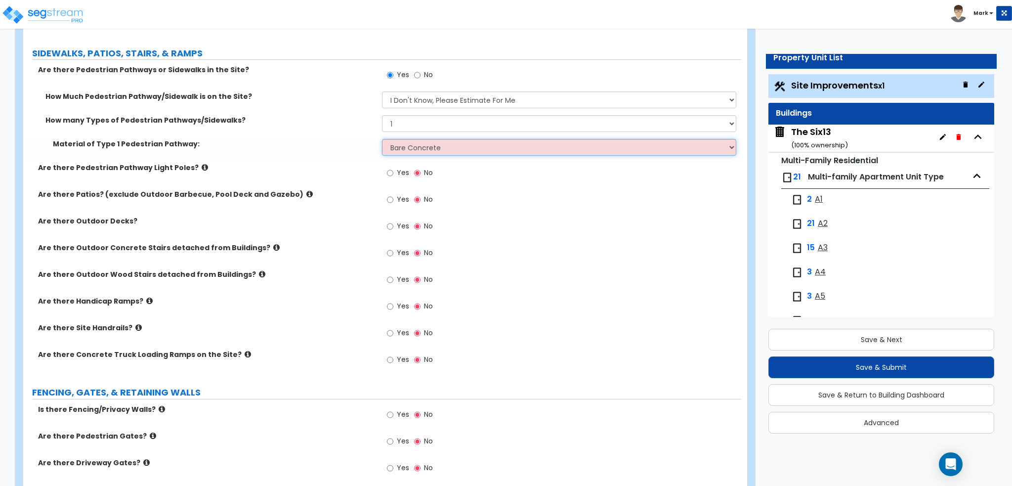
click at [382, 139] on select "Please Choose One Bare Concrete Stamped Concrete Brick Pavers Stone Pavers Wood…" at bounding box center [559, 147] width 354 height 17
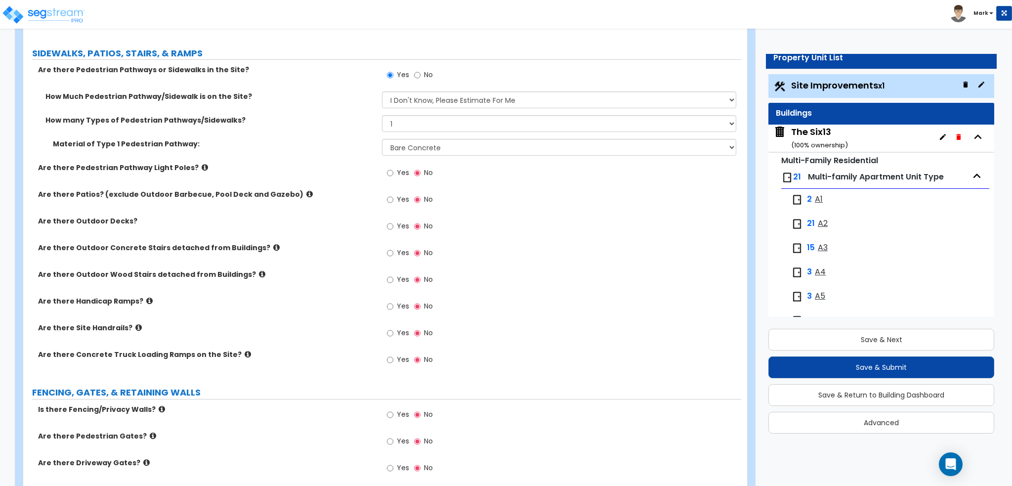
click at [188, 171] on label "Are there Pedestrian Pathway Light Poles?" at bounding box center [206, 168] width 336 height 10
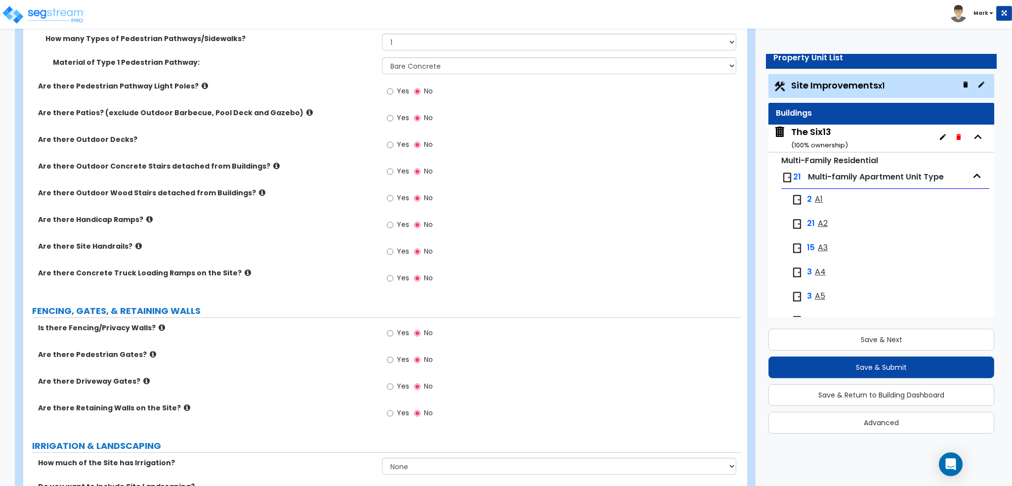
scroll to position [840, 0]
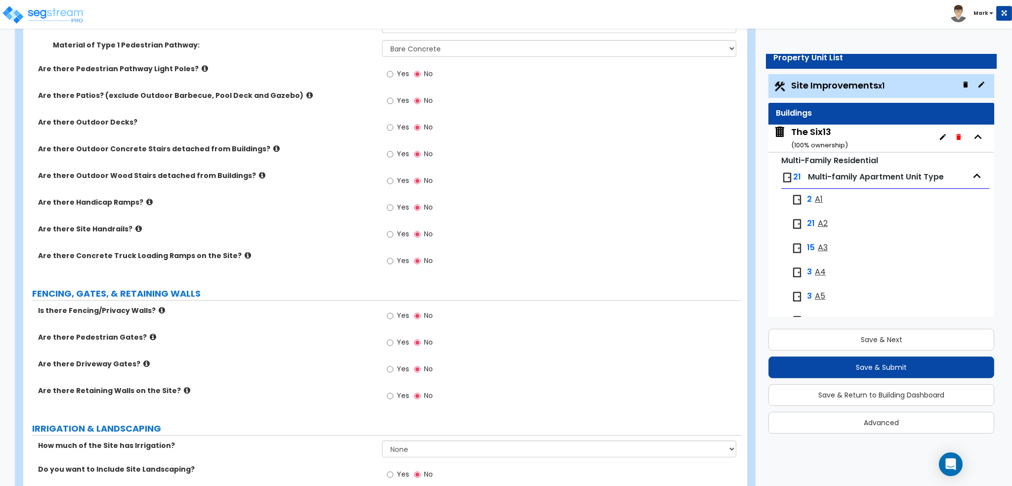
click at [396, 210] on label "Yes" at bounding box center [398, 208] width 22 height 17
click at [393, 210] on input "Yes" at bounding box center [390, 207] width 6 height 11
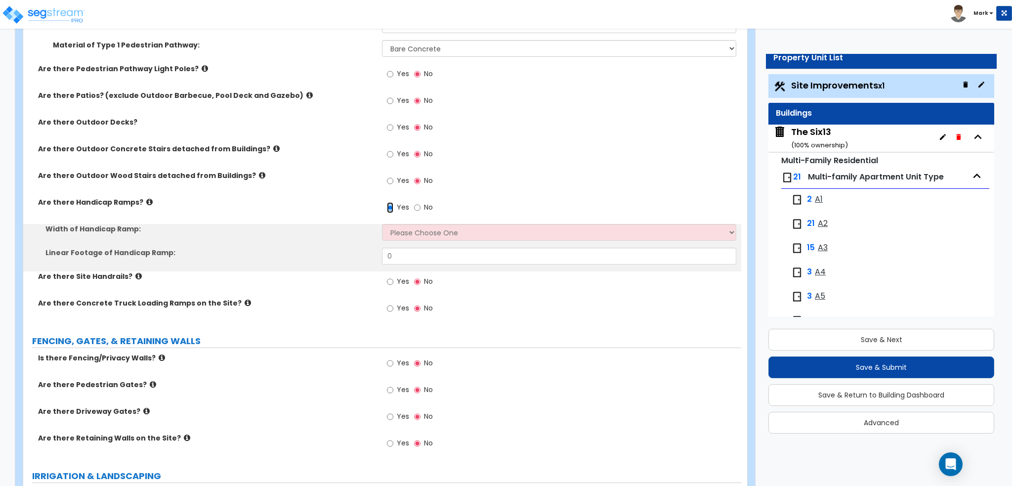
scroll to position [889, 0]
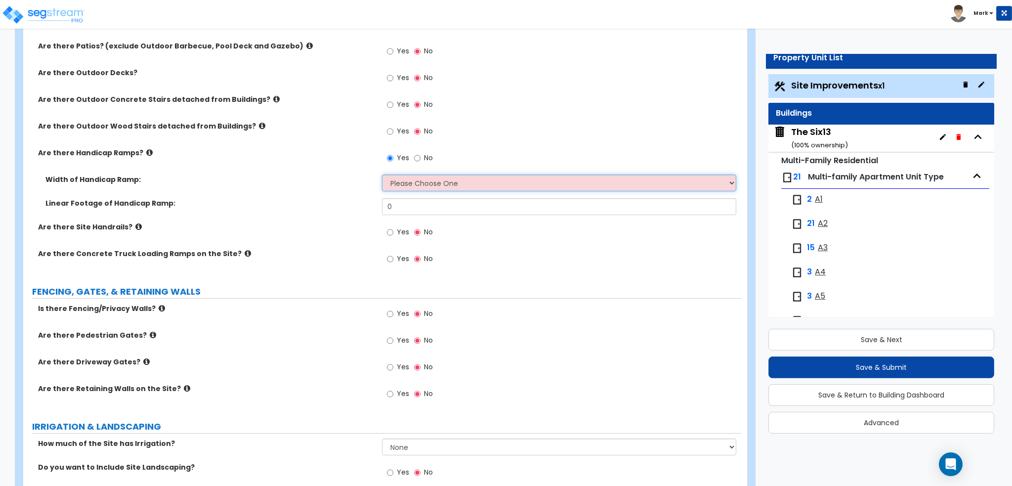
click at [395, 181] on select "Please Choose One 3' width 5' width" at bounding box center [559, 182] width 354 height 17
click at [382, 174] on select "Please Choose One 3' width 5' width" at bounding box center [559, 182] width 354 height 17
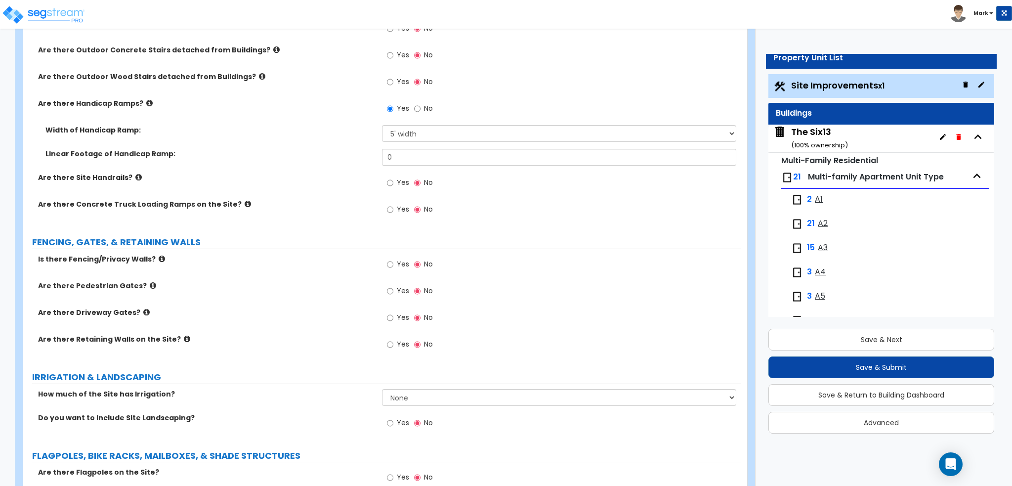
click at [395, 183] on label "Yes" at bounding box center [398, 183] width 22 height 17
click at [393, 183] on input "Yes" at bounding box center [390, 182] width 6 height 11
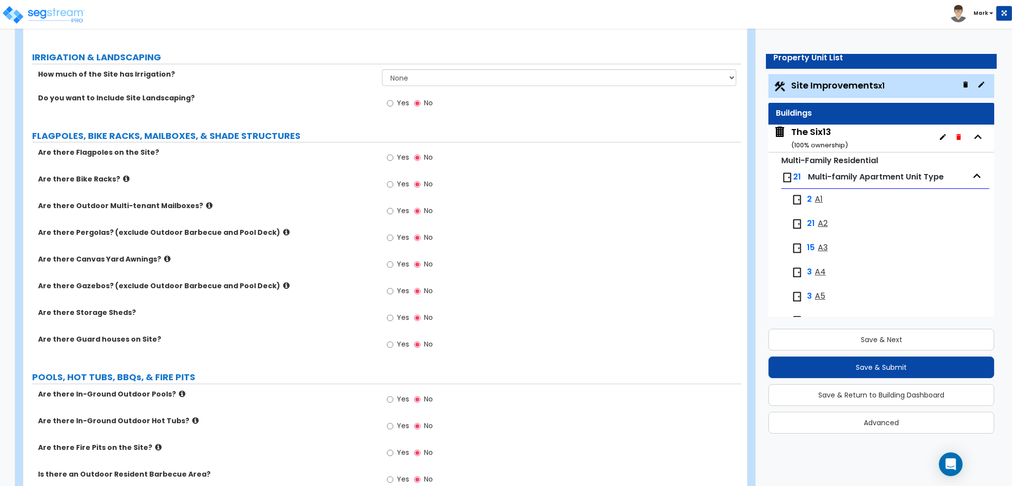
scroll to position [1284, 0]
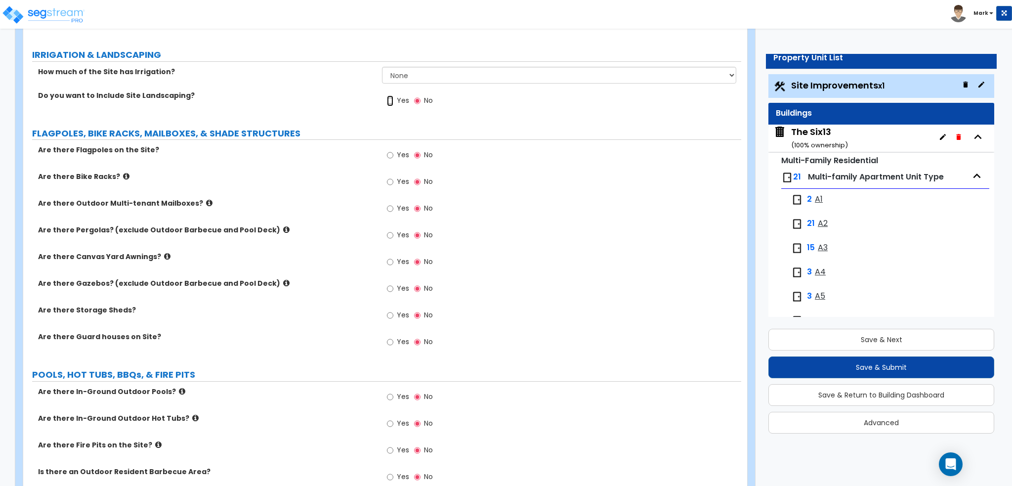
click at [392, 102] on input "Yes" at bounding box center [390, 100] width 6 height 11
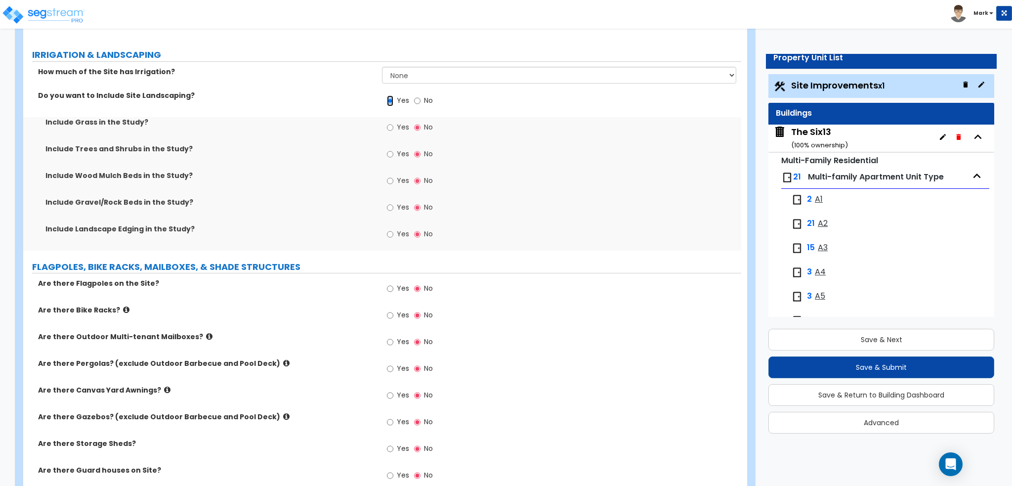
scroll to position [1334, 0]
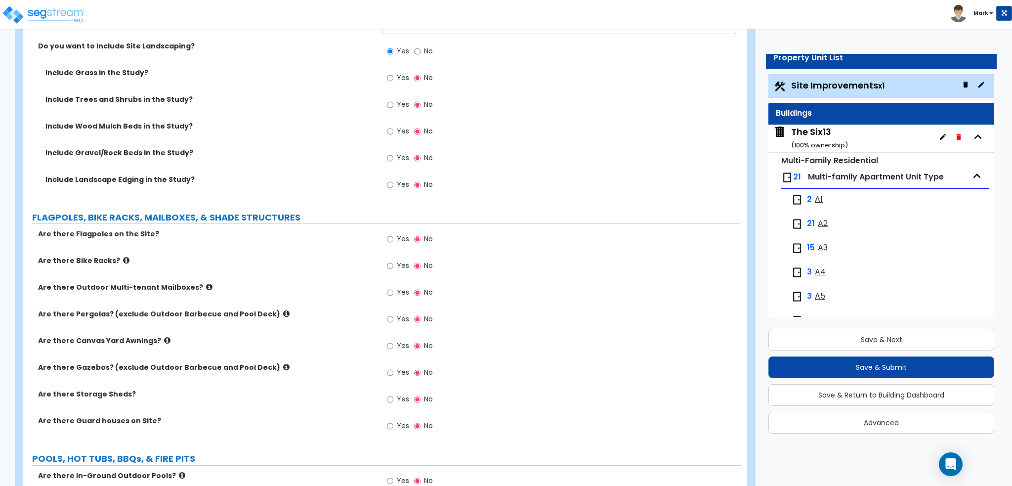
click at [425, 52] on span "No" at bounding box center [428, 51] width 9 height 10
click at [420, 52] on input "No" at bounding box center [417, 51] width 6 height 11
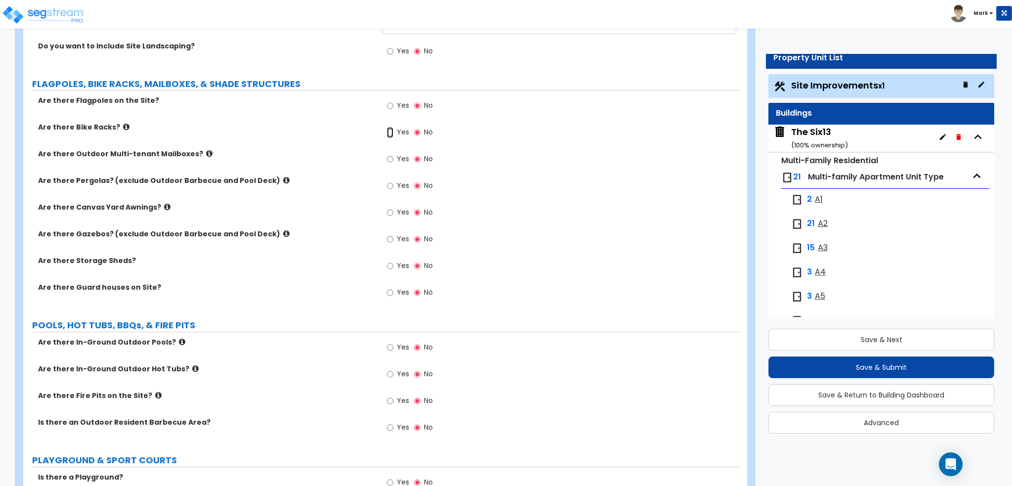
click at [391, 130] on input "Yes" at bounding box center [390, 132] width 6 height 11
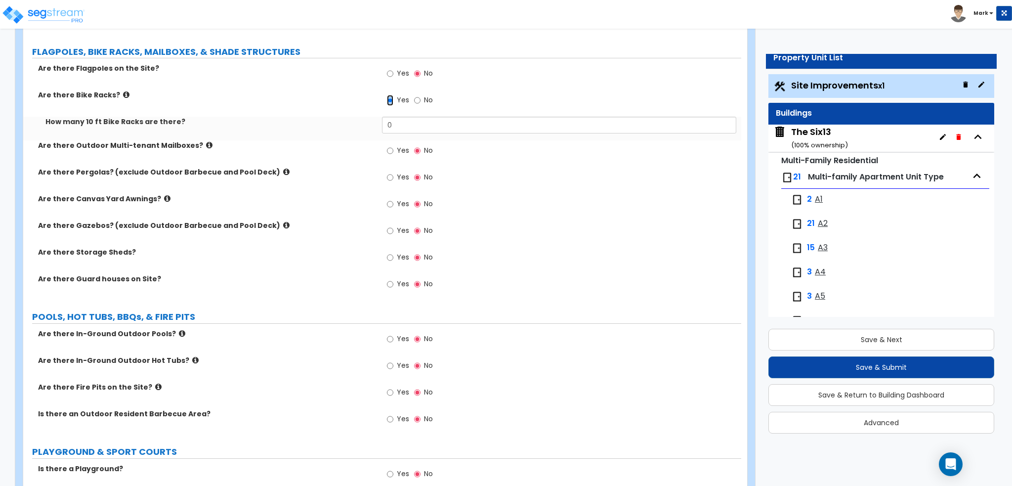
scroll to position [1383, 0]
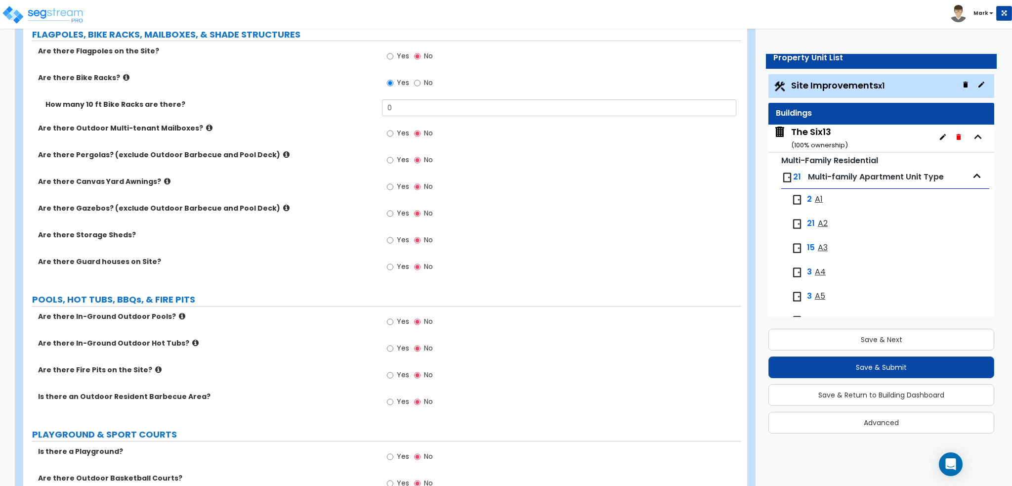
click at [423, 85] on label "No" at bounding box center [423, 84] width 19 height 17
click at [420, 85] on input "No" at bounding box center [417, 83] width 6 height 11
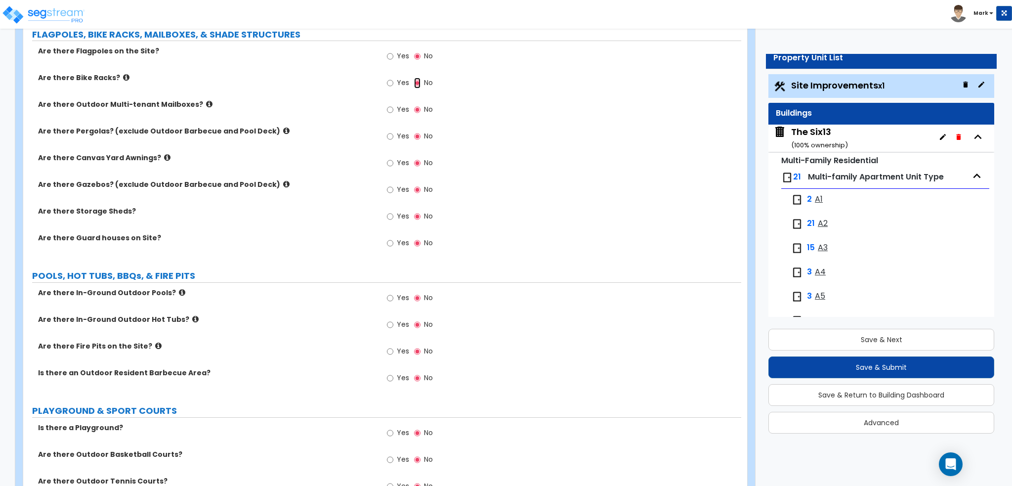
scroll to position [1433, 0]
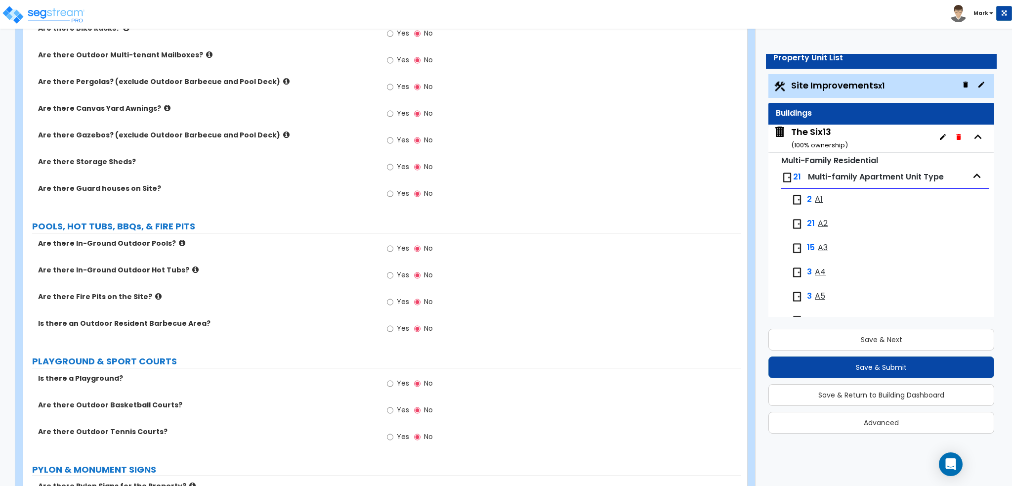
click at [283, 132] on icon at bounding box center [286, 134] width 6 height 7
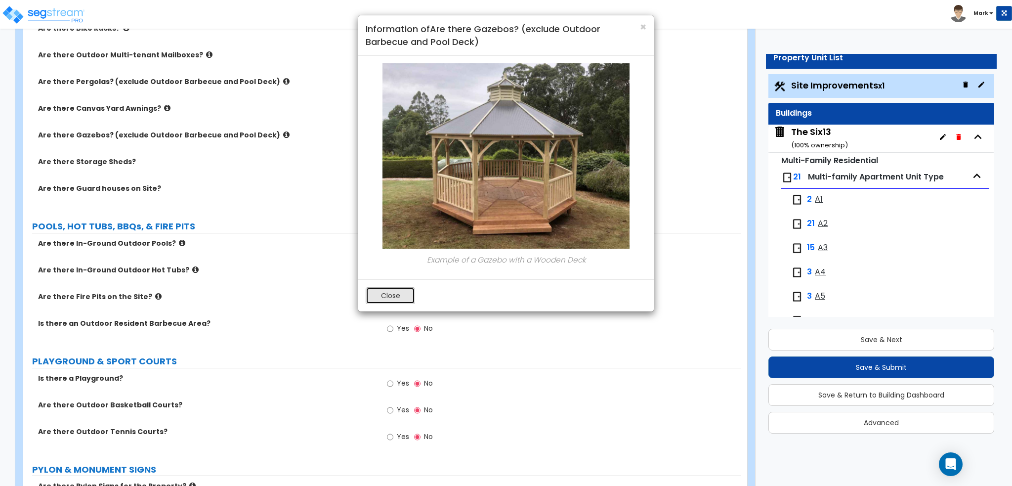
click at [388, 297] on button "Close" at bounding box center [390, 295] width 49 height 17
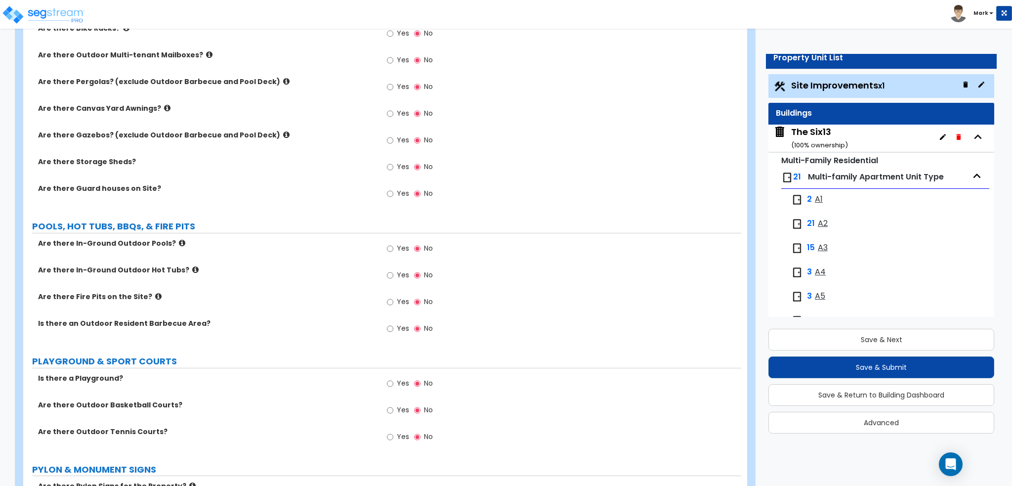
click at [394, 136] on label "Yes" at bounding box center [398, 141] width 22 height 17
click at [393, 136] on input "Yes" at bounding box center [390, 140] width 6 height 11
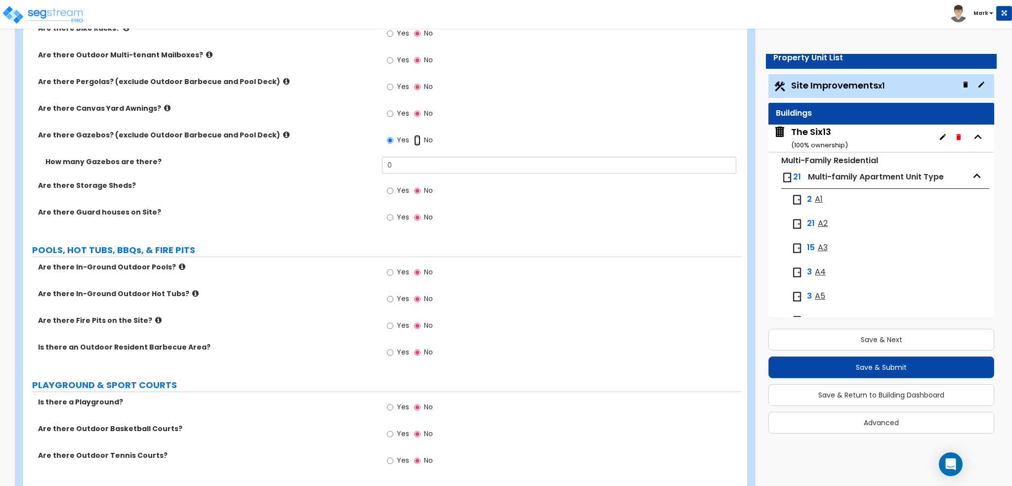
click at [415, 138] on input "No" at bounding box center [417, 140] width 6 height 11
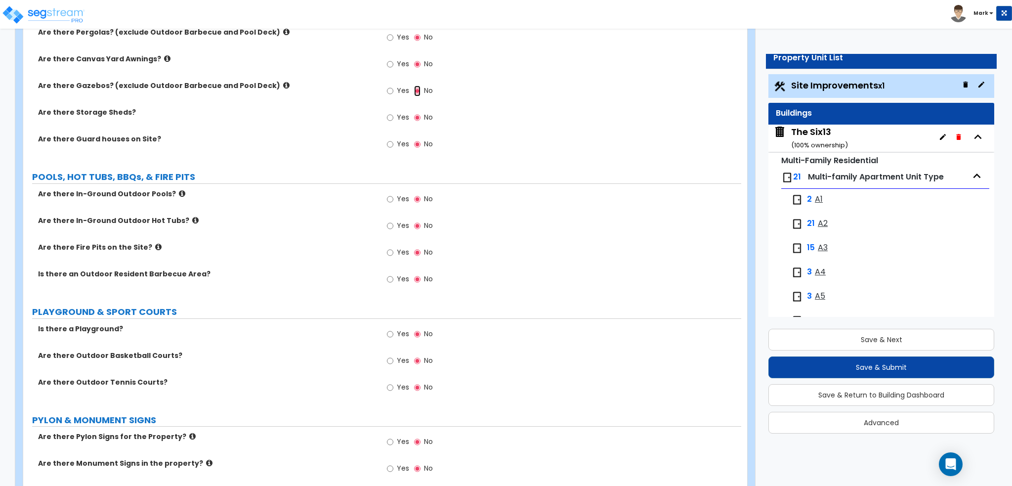
scroll to position [1531, 0]
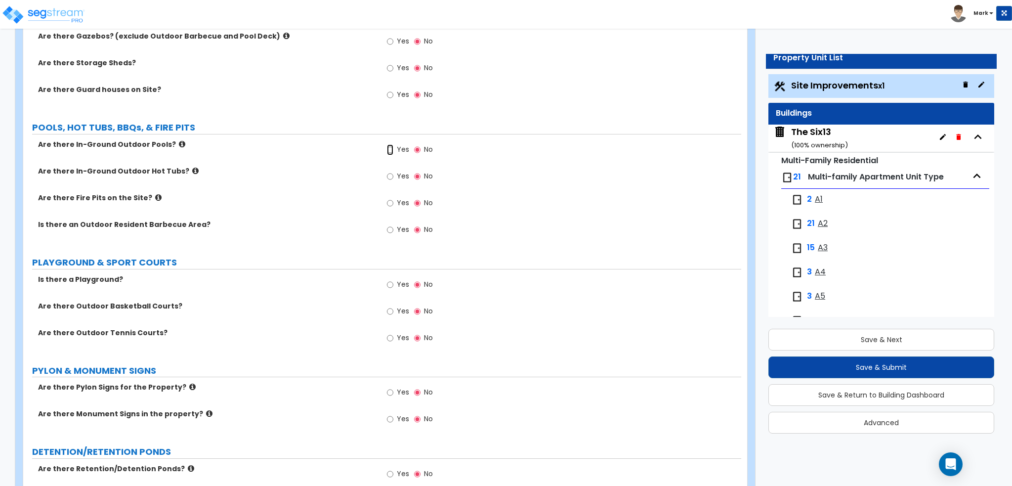
click at [391, 150] on input "Yes" at bounding box center [390, 149] width 6 height 11
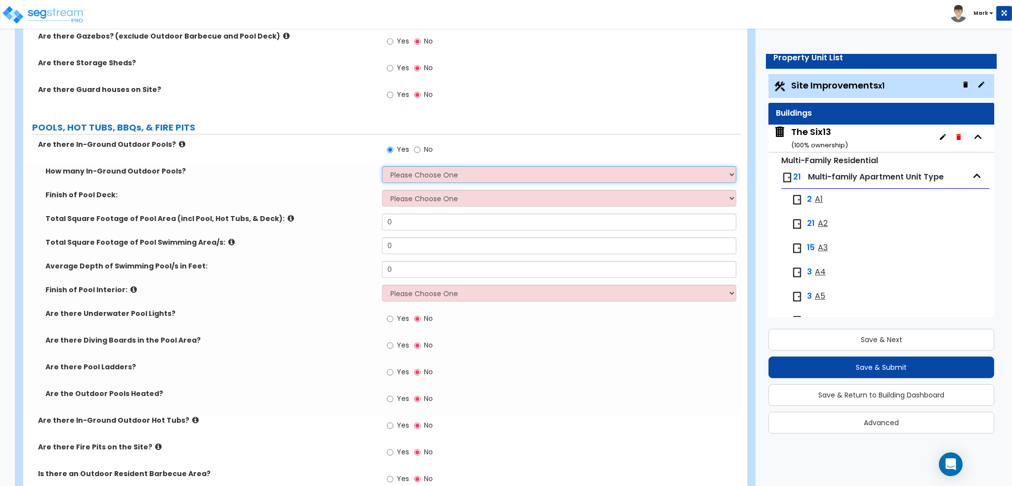
click at [419, 169] on select "Please Choose One 1 2 3 4" at bounding box center [559, 174] width 354 height 17
click at [382, 166] on select "Please Choose One 1 2 3 4" at bounding box center [559, 174] width 354 height 17
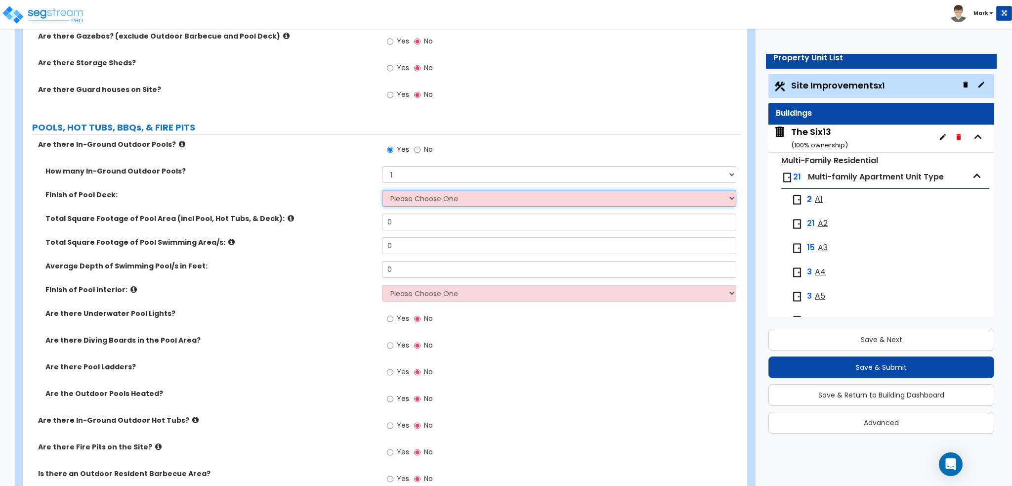
click at [409, 200] on select "Please Choose One Bare Concrete Stamped Concrete Brick Pavers Stone Pavers Wood…" at bounding box center [559, 198] width 354 height 17
click at [382, 190] on select "Please Choose One Bare Concrete Stamped Concrete Brick Pavers Stone Pavers Wood…" at bounding box center [559, 198] width 354 height 17
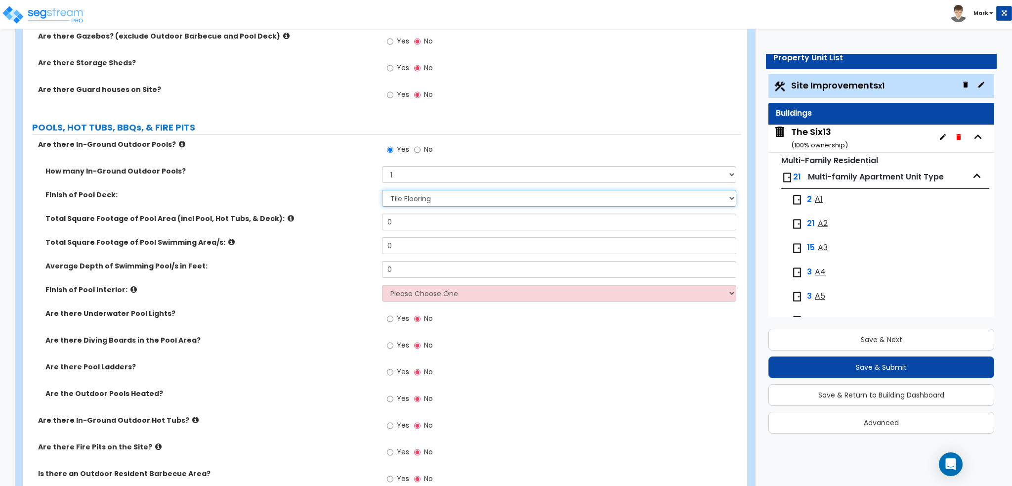
scroll to position [1581, 0]
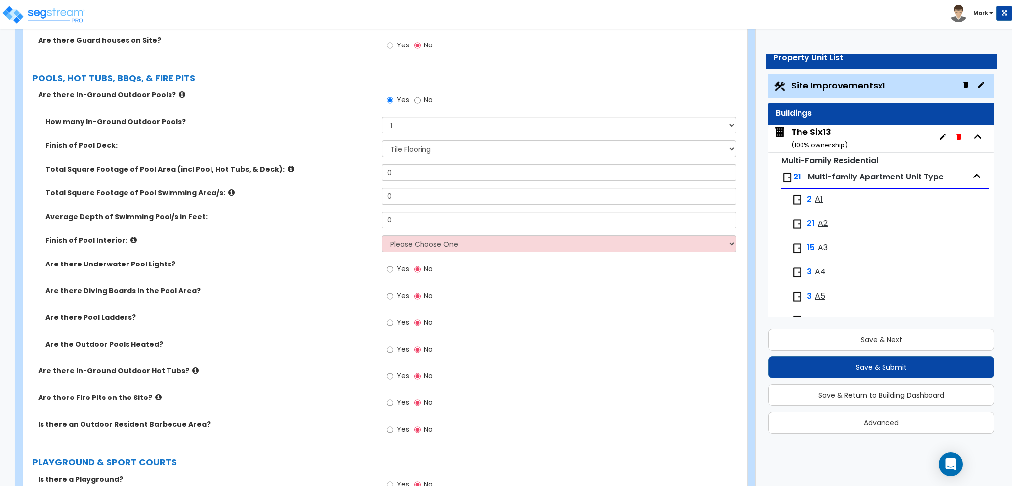
click at [288, 167] on icon at bounding box center [291, 168] width 6 height 7
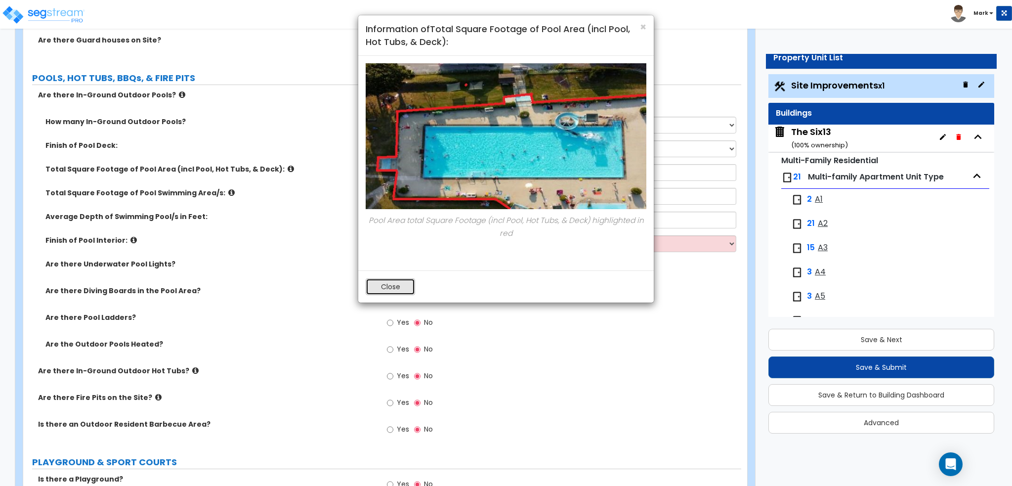
click at [396, 290] on button "Close" at bounding box center [390, 286] width 49 height 17
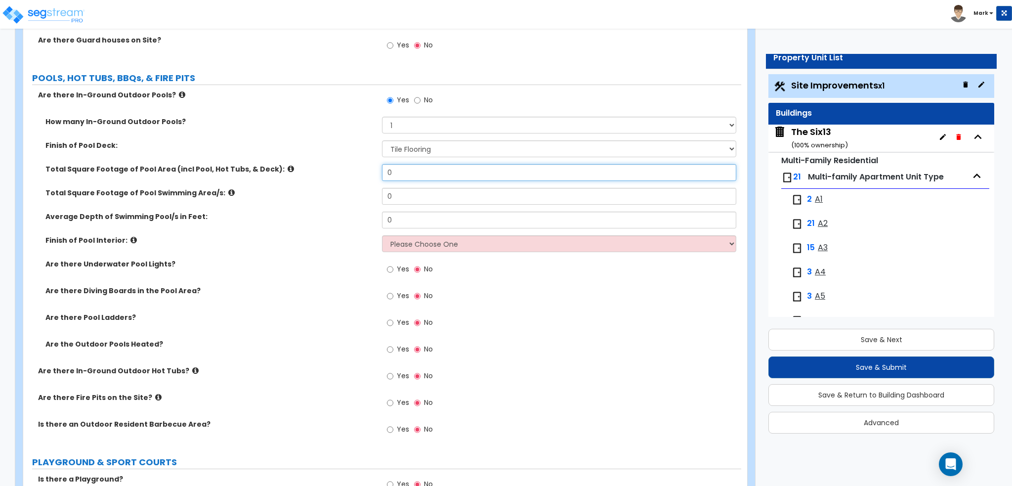
drag, startPoint x: 399, startPoint y: 174, endPoint x: 344, endPoint y: 180, distance: 55.6
click at [341, 177] on div "Total Square Footage of Pool Area (incl Pool, Hot Tubs, & Deck): 0" at bounding box center [382, 176] width 718 height 24
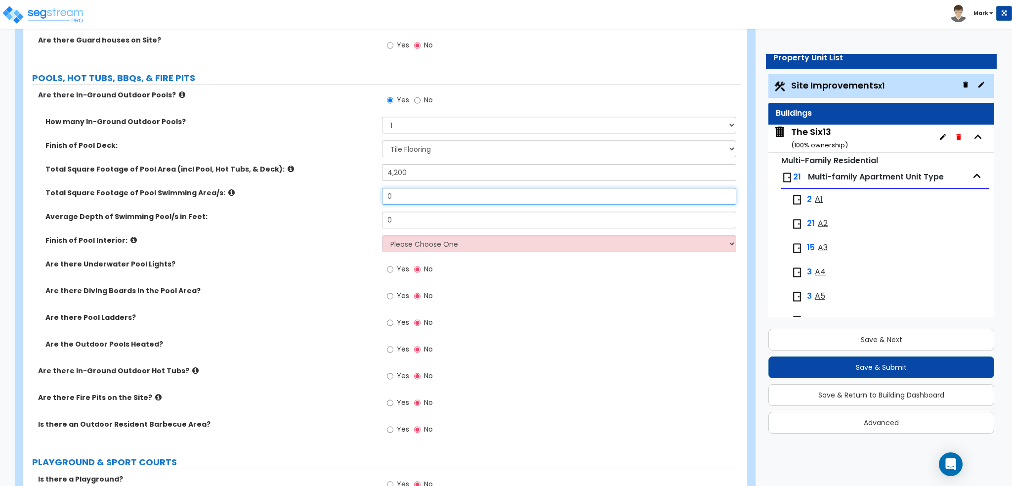
drag, startPoint x: 394, startPoint y: 197, endPoint x: 292, endPoint y: 194, distance: 101.8
click at [292, 194] on div "Total Square Footage of Pool Swimming Area/s: 0" at bounding box center [382, 200] width 718 height 24
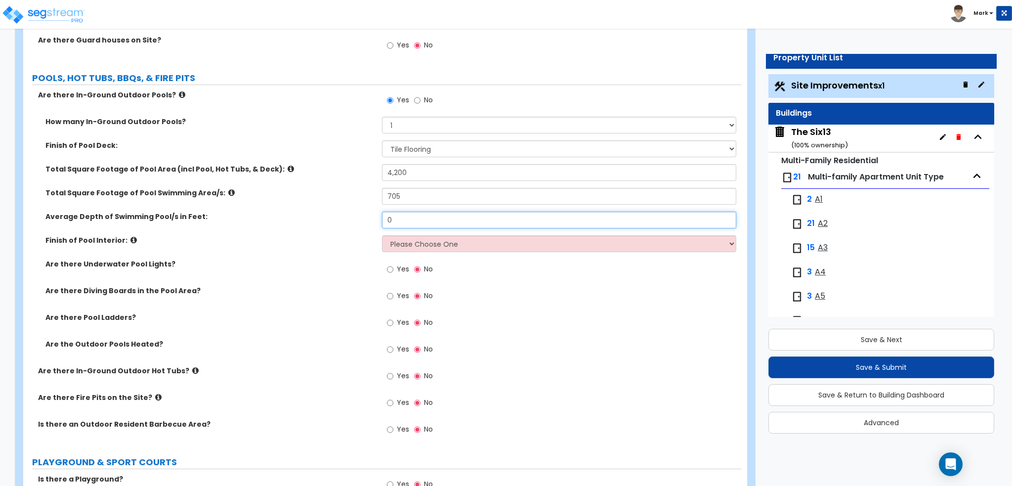
drag, startPoint x: 417, startPoint y: 211, endPoint x: 342, endPoint y: 210, distance: 75.1
click at [342, 211] on div "Average Depth of Swimming Pool/s in Feet: 0" at bounding box center [382, 223] width 718 height 24
click at [334, 214] on label "Average Depth of Swimming Pool/s in Feet:" at bounding box center [209, 216] width 329 height 10
click at [417, 245] on select "Please Choose One Tile Plaster Vinyl" at bounding box center [559, 243] width 354 height 17
click at [382, 235] on select "Please Choose One Tile Plaster Vinyl" at bounding box center [559, 243] width 354 height 17
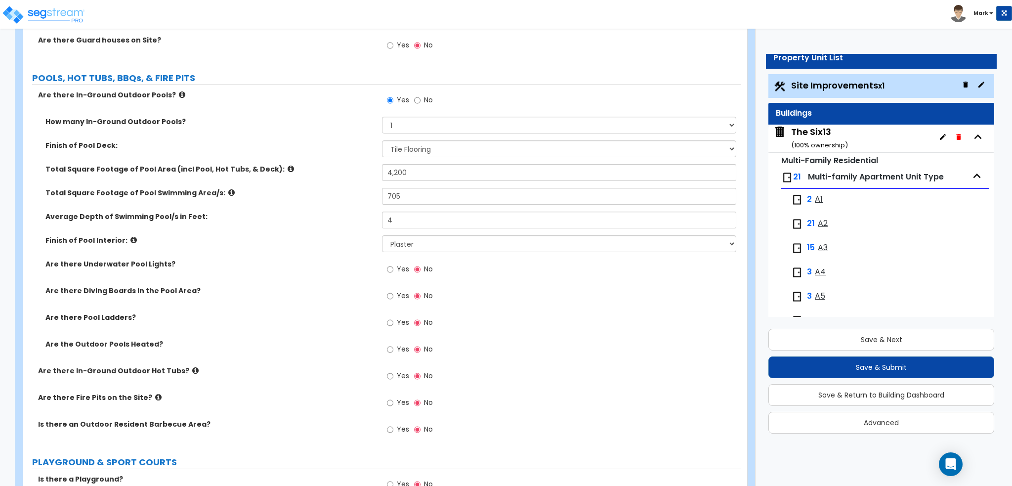
click at [332, 280] on div "Are there Underwater Pool Lights? Yes No" at bounding box center [382, 272] width 718 height 27
click at [406, 320] on span "Yes" at bounding box center [403, 322] width 12 height 10
click at [393, 320] on input "Yes" at bounding box center [390, 322] width 6 height 11
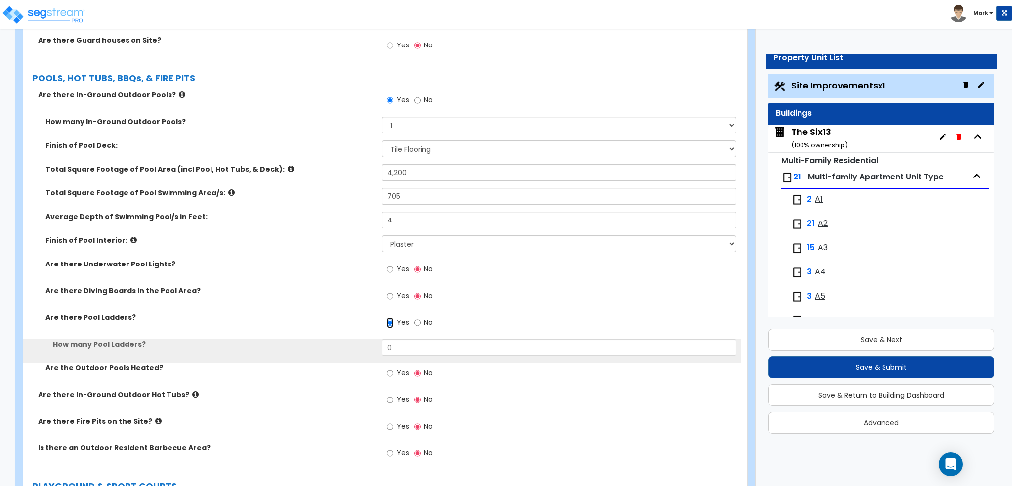
scroll to position [1630, 0]
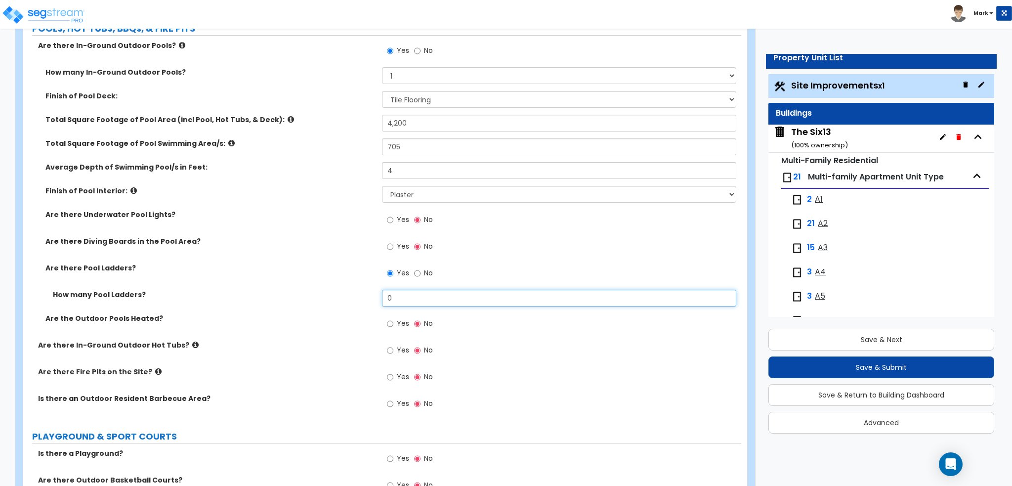
drag, startPoint x: 407, startPoint y: 293, endPoint x: 342, endPoint y: 295, distance: 64.8
click at [346, 295] on div "How many Pool Ladders? 0" at bounding box center [382, 301] width 718 height 24
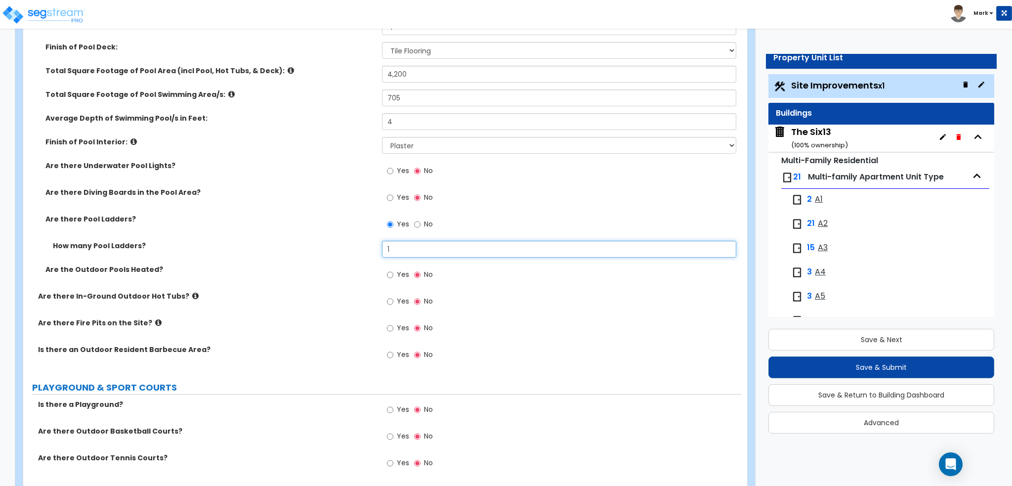
scroll to position [1680, 0]
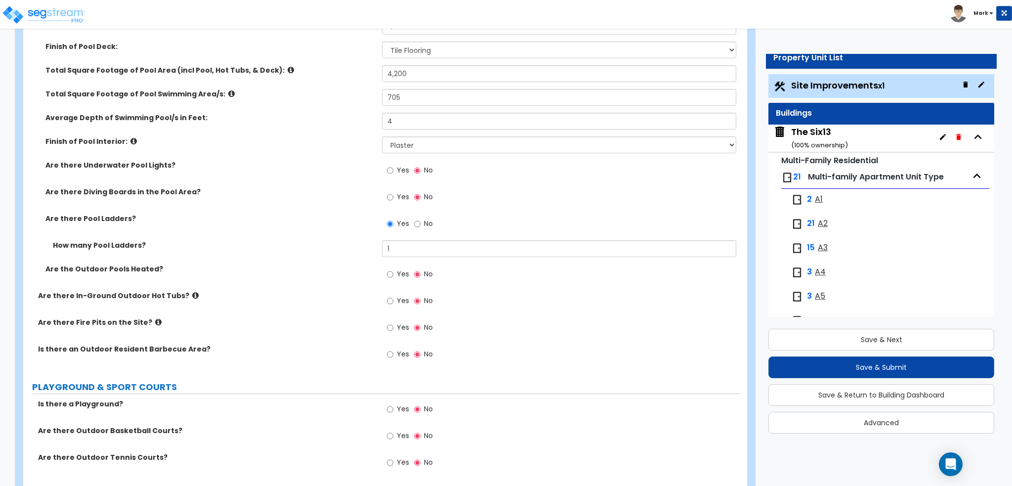
click at [261, 309] on div "Are there In-Ground Outdoor Hot Tubs? Yes No" at bounding box center [382, 303] width 718 height 27
click at [393, 353] on input "Yes" at bounding box center [390, 354] width 6 height 11
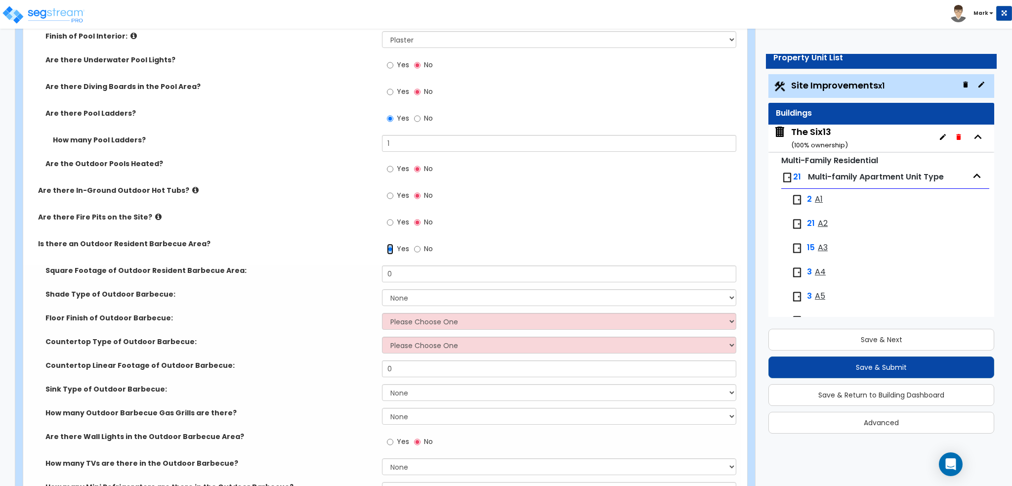
scroll to position [1877, 0]
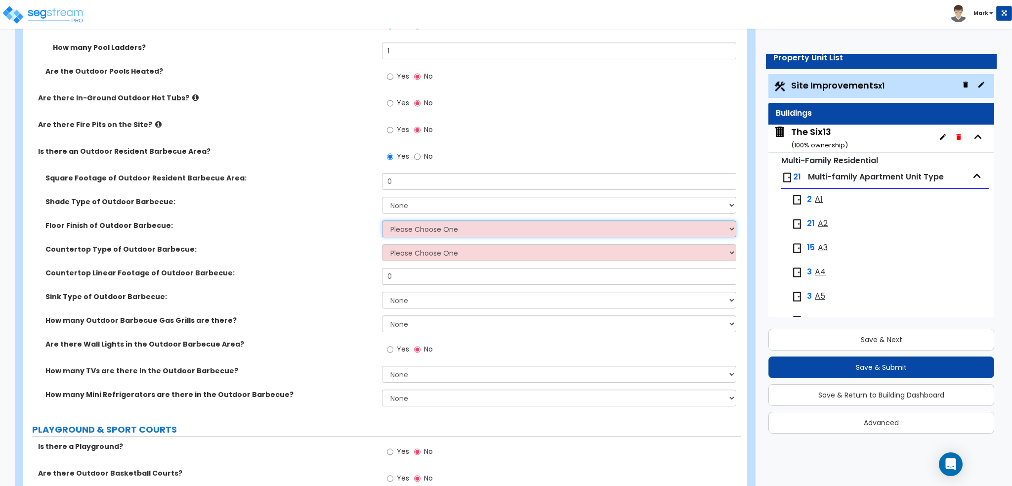
click at [419, 227] on select "Please Choose One Brick Pavers Stone Pavers Concrete" at bounding box center [559, 228] width 354 height 17
click at [338, 229] on div "Floor Finish of Outdoor Barbecue: Please Choose One Brick Pavers Stone Pavers C…" at bounding box center [382, 232] width 718 height 24
click at [404, 235] on select "Please Choose One Brick Pavers Stone Pavers Concrete" at bounding box center [559, 228] width 354 height 17
click at [382, 220] on select "Please Choose One Brick Pavers Stone Pavers Concrete" at bounding box center [559, 228] width 354 height 17
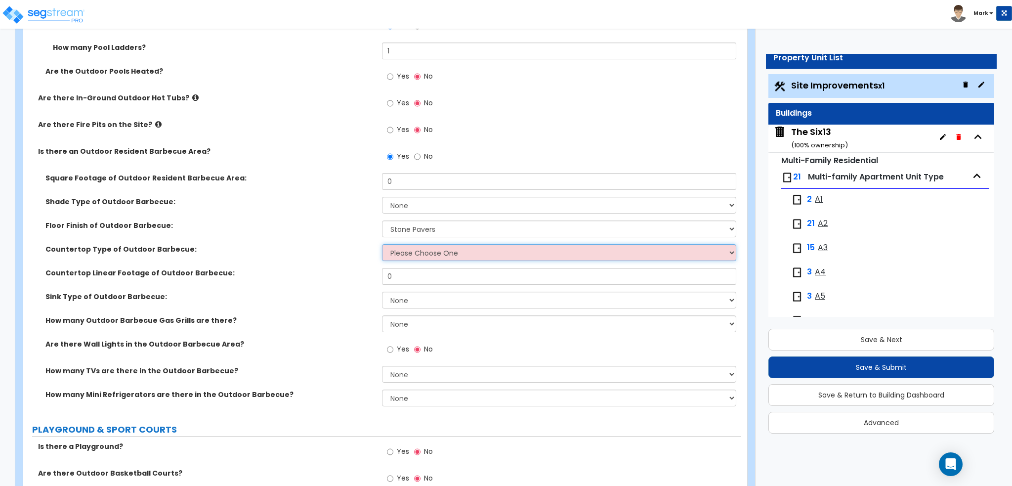
click at [421, 250] on select "Please Choose One Plastic Laminate Solid Surface Stone Quartz Marble Stainless …" at bounding box center [559, 252] width 354 height 17
click at [331, 258] on div "Countertop Type of Outdoor Barbecue: Please Choose One Plastic Laminate Solid S…" at bounding box center [382, 256] width 718 height 24
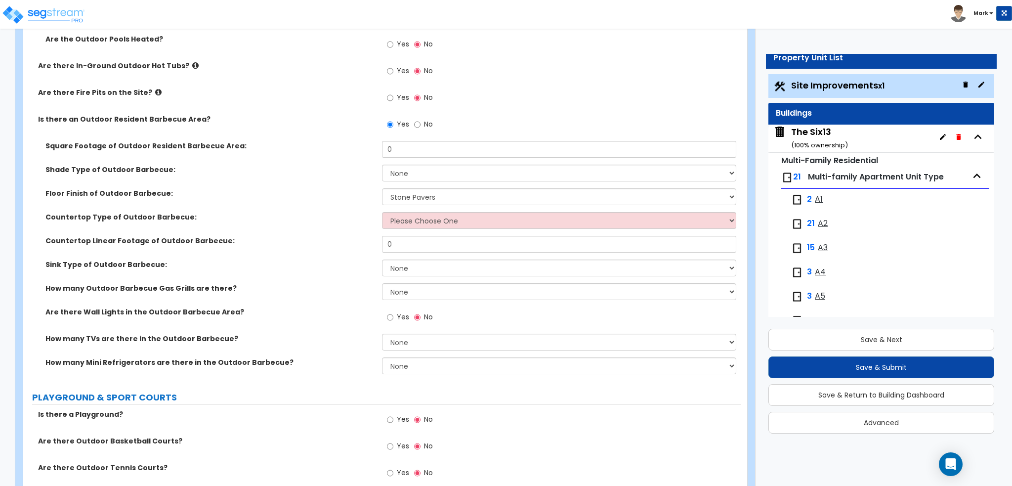
scroll to position [1927, 0]
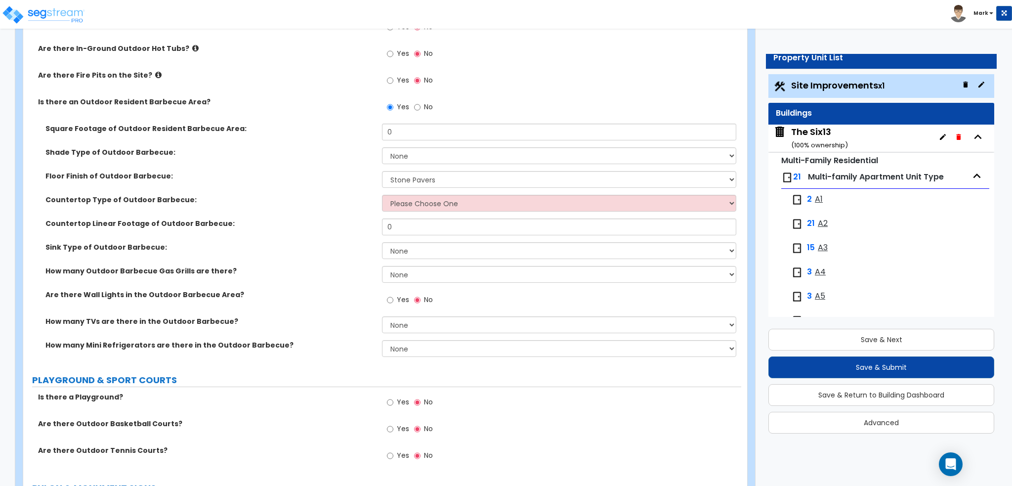
click at [396, 301] on label "Yes" at bounding box center [398, 300] width 22 height 17
click at [393, 301] on input "Yes" at bounding box center [390, 299] width 6 height 11
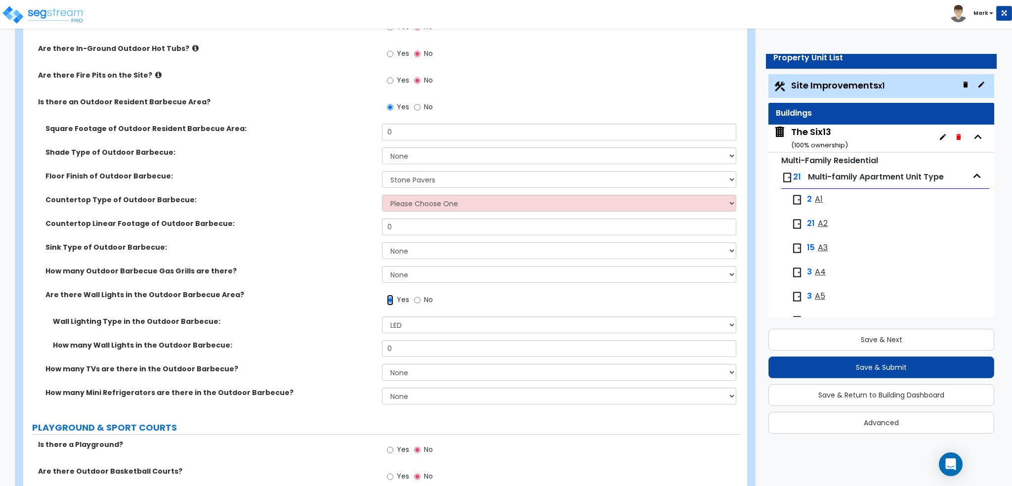
scroll to position [1976, 0]
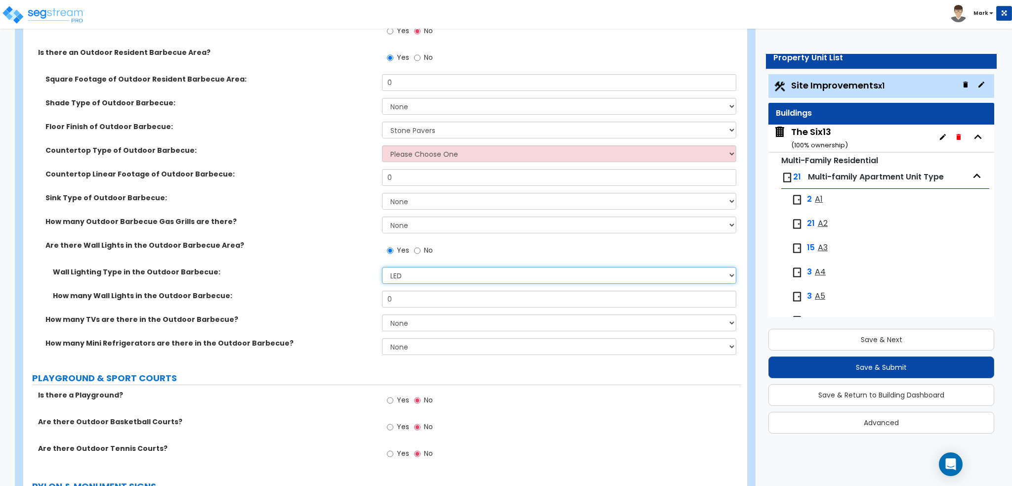
click at [407, 276] on select "LED Incandescent" at bounding box center [559, 275] width 354 height 17
click at [372, 290] on label "How many Wall Lights in the Outdoor Barbecue:" at bounding box center [214, 295] width 322 height 10
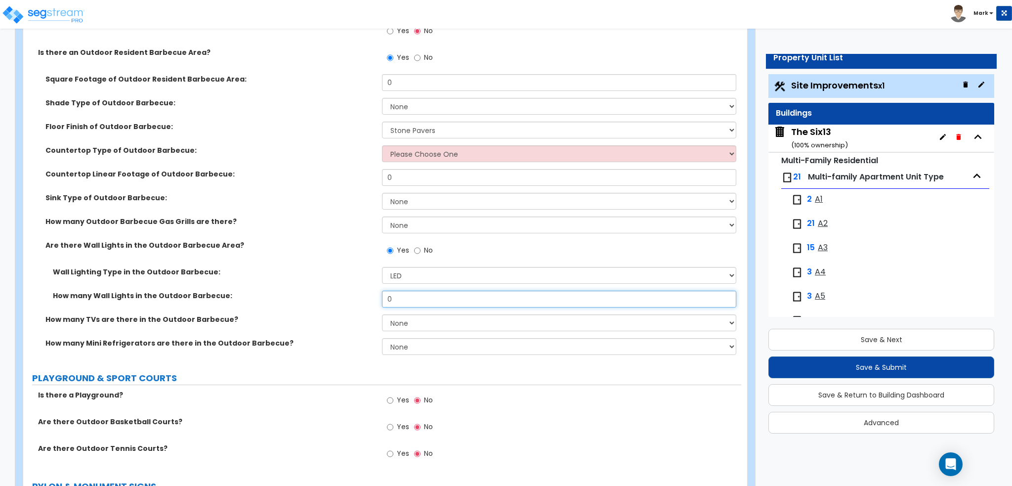
click at [408, 301] on input "0" at bounding box center [559, 298] width 354 height 17
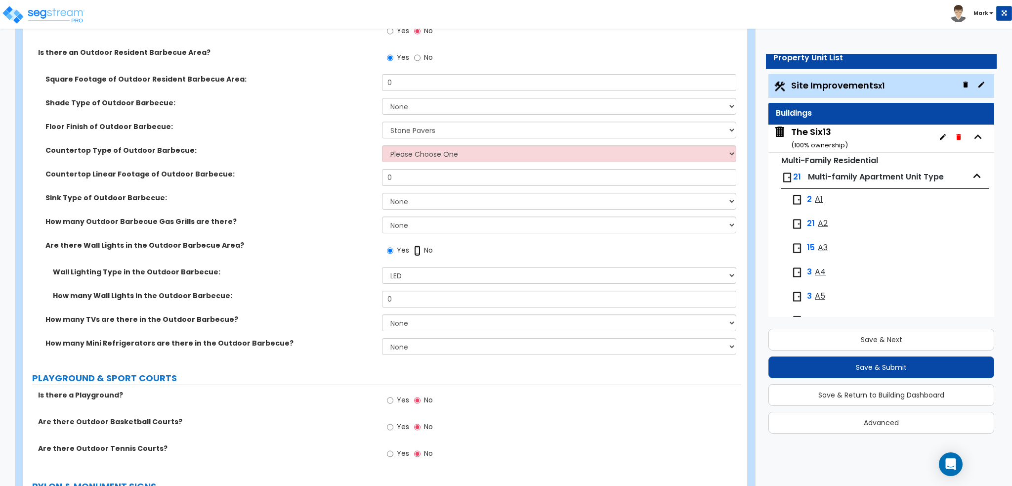
click at [417, 250] on input "No" at bounding box center [417, 250] width 6 height 11
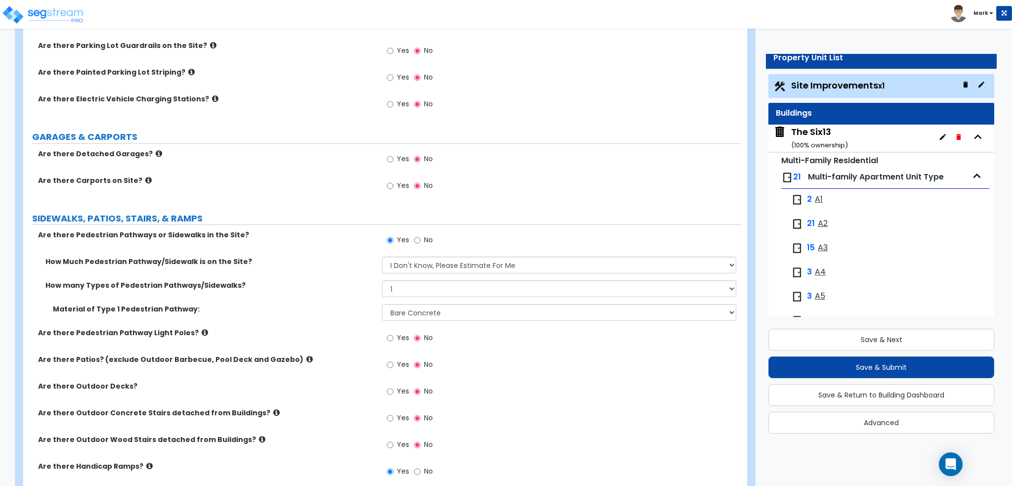
scroll to position [0, 0]
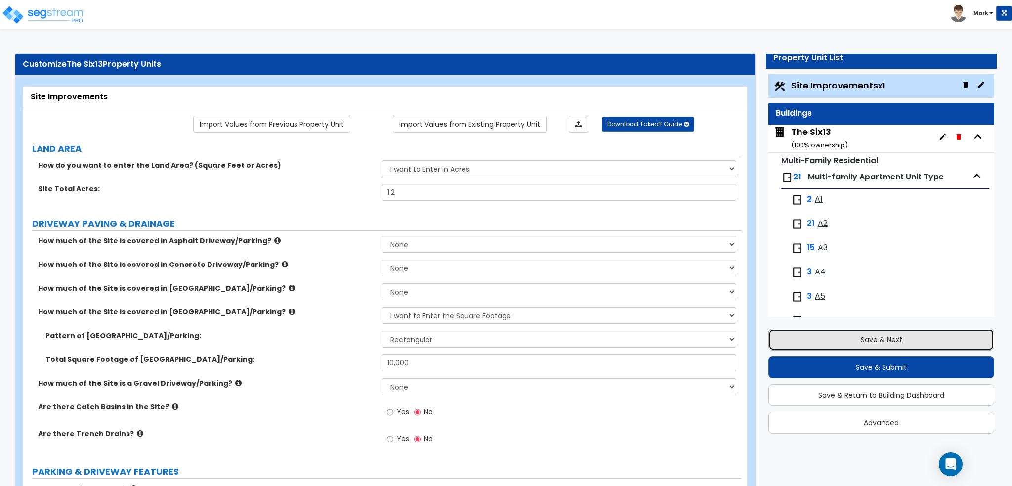
click at [818, 334] on button "Save & Next" at bounding box center [881, 340] width 226 height 22
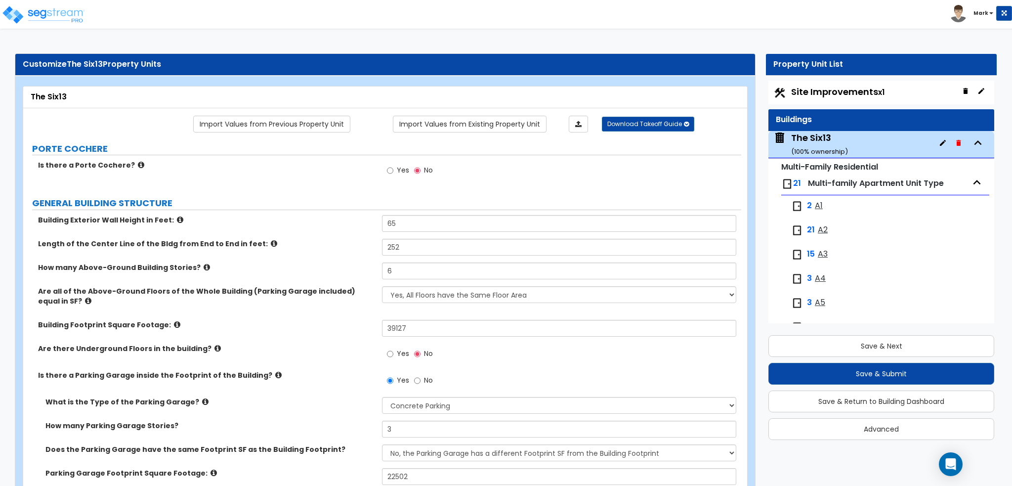
click at [820, 93] on span "Site Improvements x1" at bounding box center [837, 91] width 93 height 12
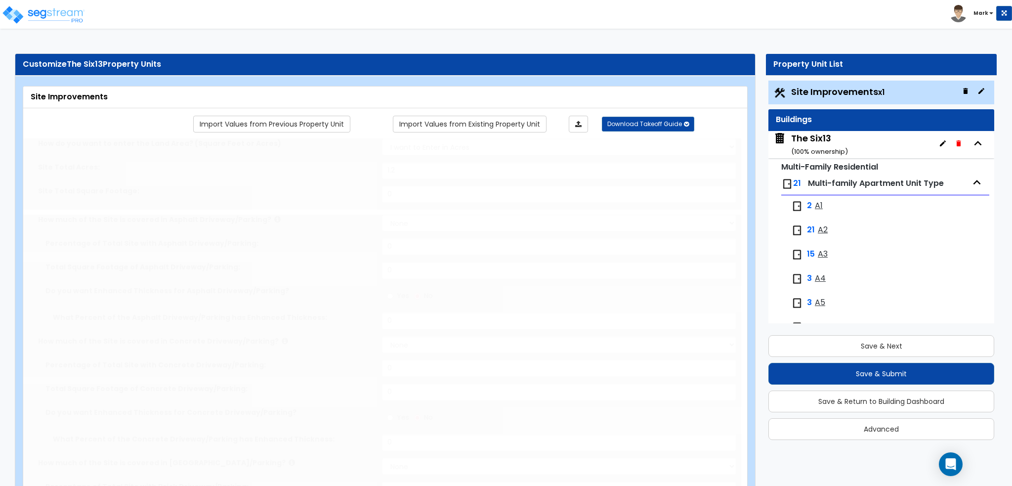
scroll to position [6, 0]
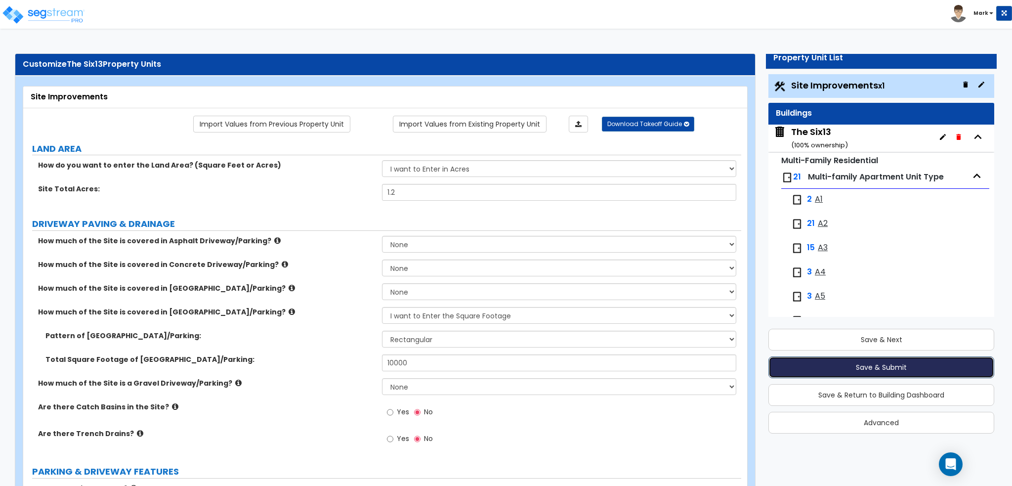
click at [880, 363] on button "Save & Submit" at bounding box center [881, 367] width 226 height 22
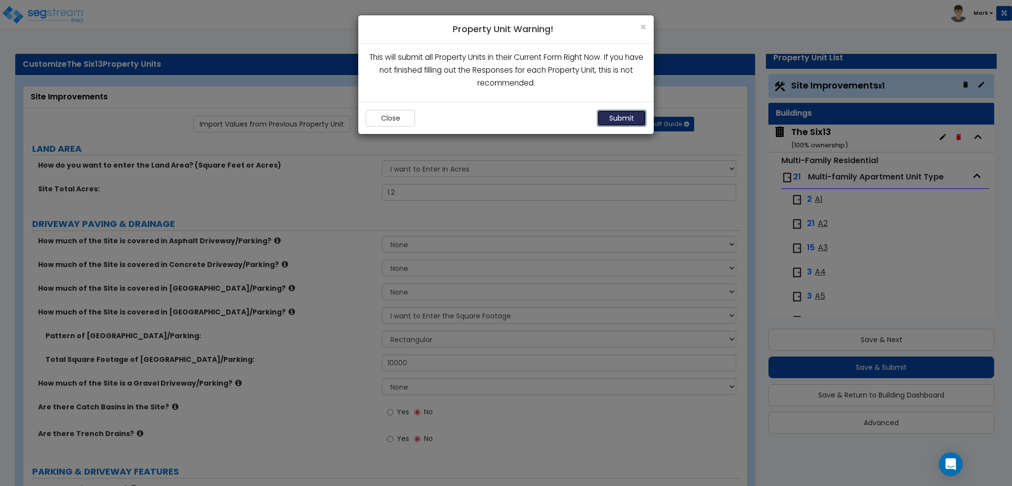
click at [603, 117] on button "Submit" at bounding box center [621, 118] width 49 height 17
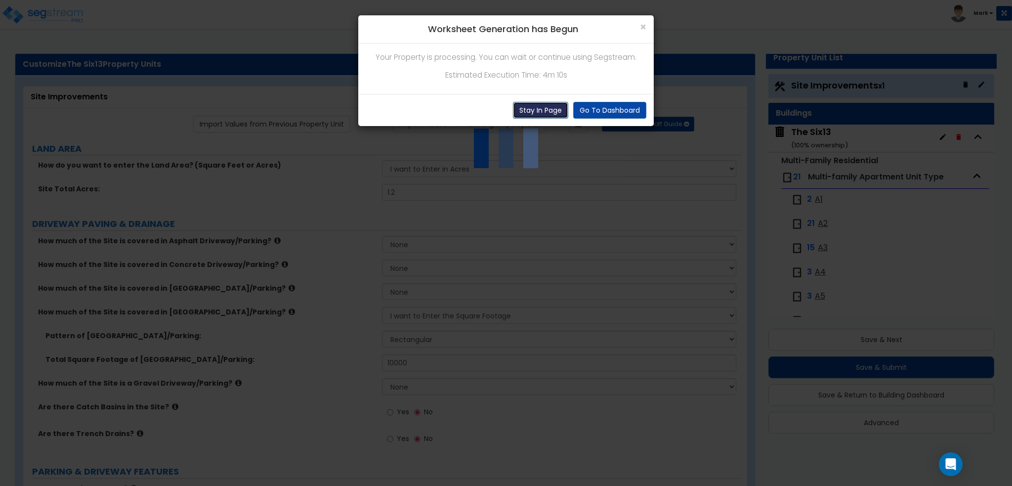
click at [522, 107] on button "Stay In Page" at bounding box center [540, 110] width 55 height 17
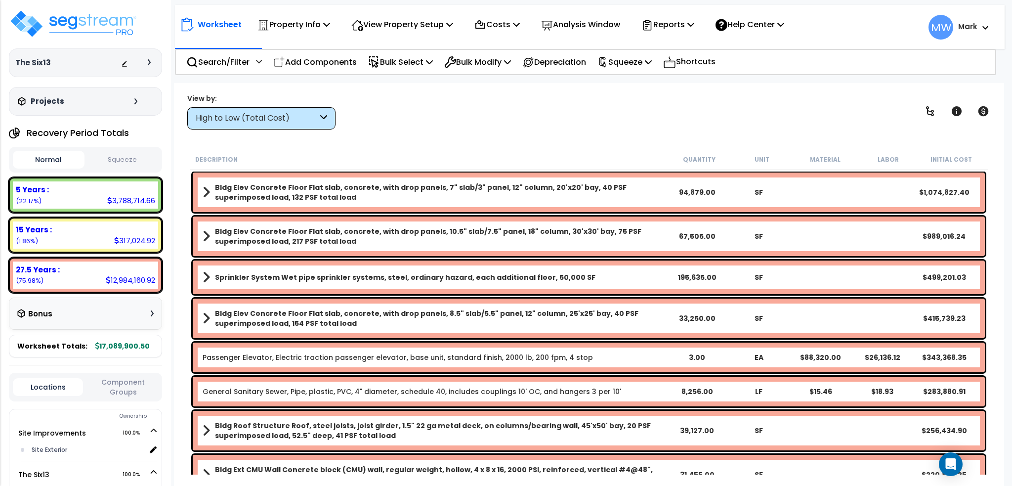
click at [288, 119] on div "High to Low (Total Cost)" at bounding box center [257, 118] width 122 height 11
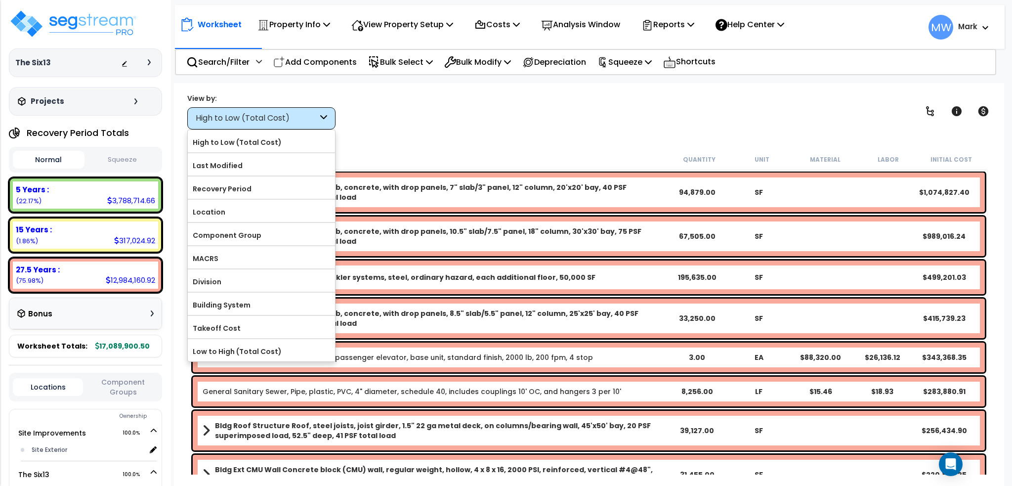
click at [432, 111] on div "View by: High to Low (Total Cost) High to Low (Total Cost)" at bounding box center [589, 111] width 810 height 37
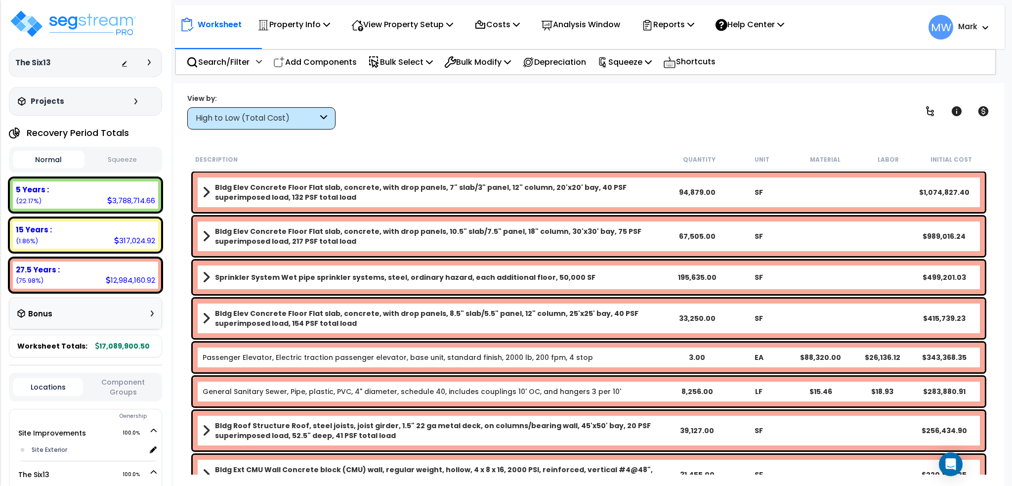
click at [239, 123] on div "High to Low (Total Cost)" at bounding box center [257, 118] width 122 height 11
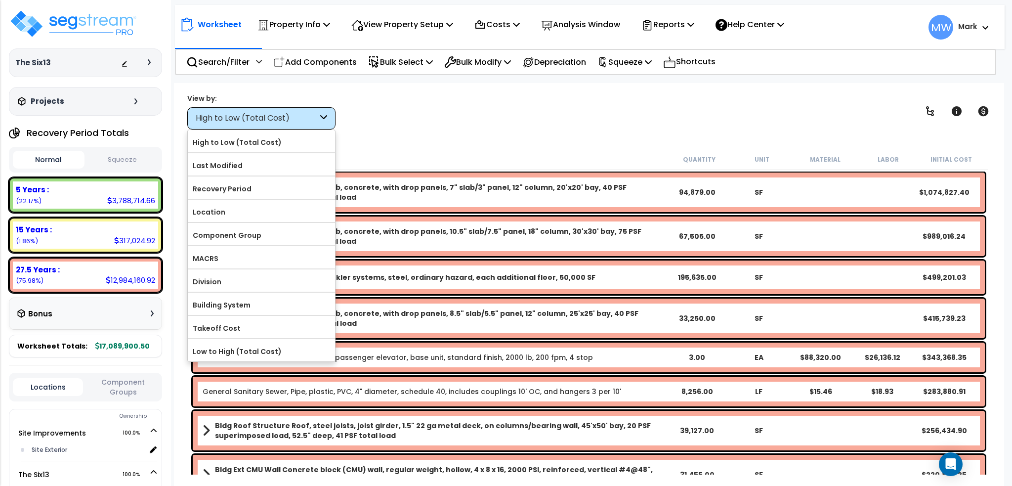
click at [394, 127] on div "View by: High to Low (Total Cost) High to Low (Total Cost)" at bounding box center [589, 111] width 810 height 37
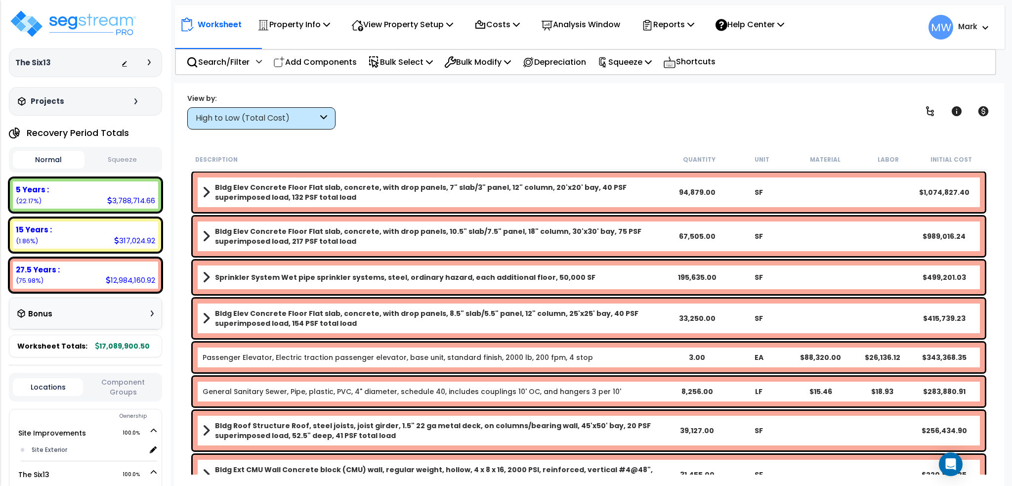
click at [298, 126] on div "High to Low (Total Cost)" at bounding box center [261, 118] width 148 height 22
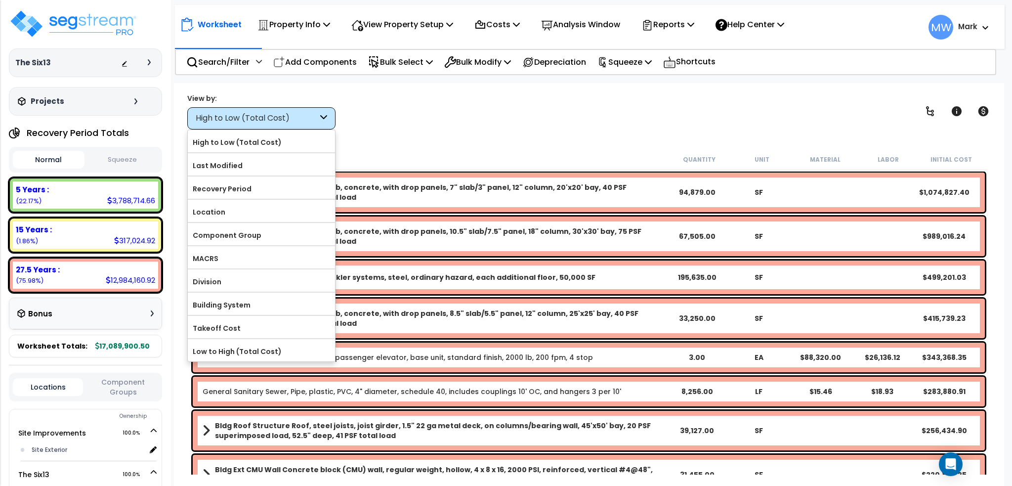
click at [463, 124] on div "View by: High to Low (Total Cost) High to Low (Total Cost)" at bounding box center [589, 111] width 810 height 37
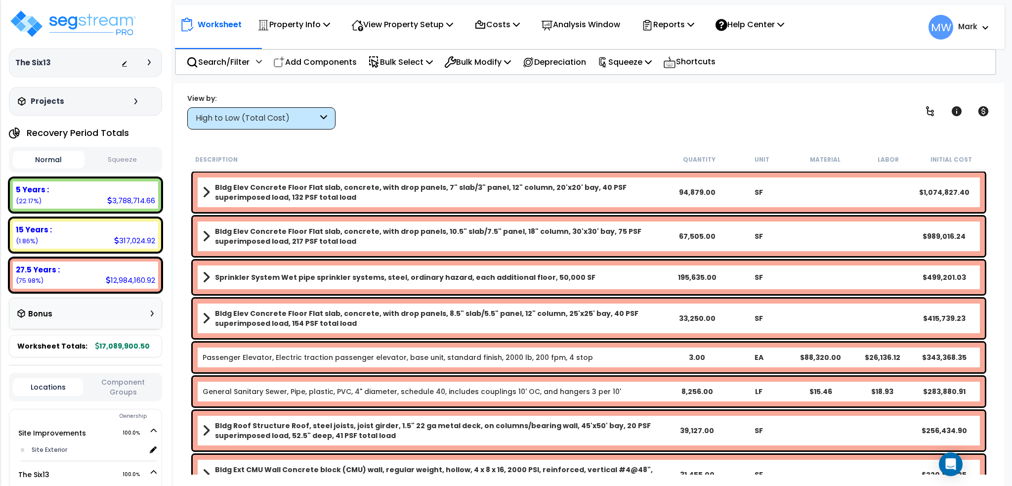
click at [136, 158] on button "Squeeze" at bounding box center [123, 159] width 72 height 17
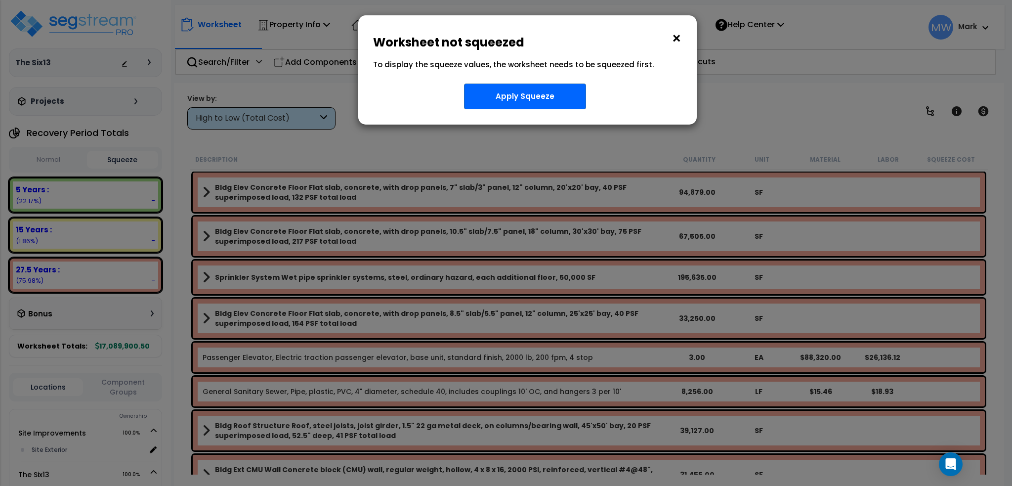
click at [678, 38] on button "×" at bounding box center [676, 39] width 11 height 16
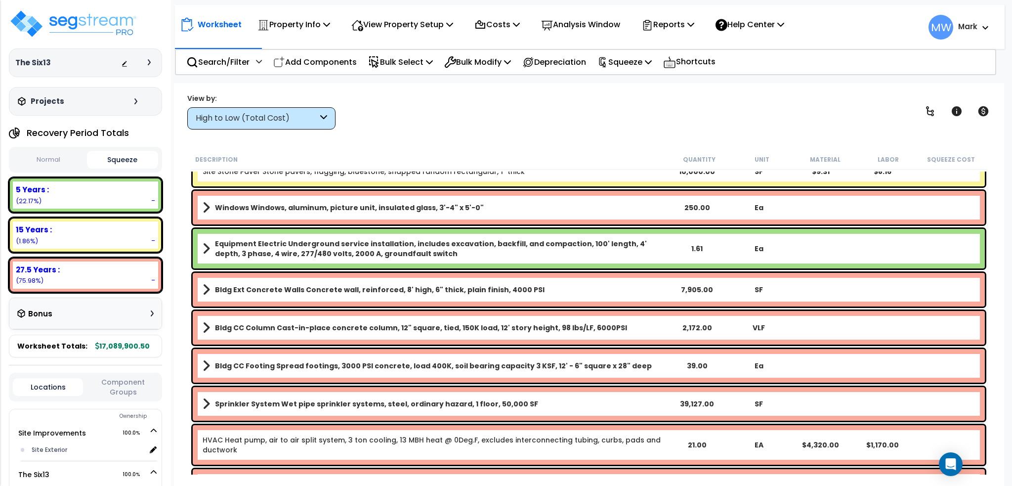
scroll to position [395, 0]
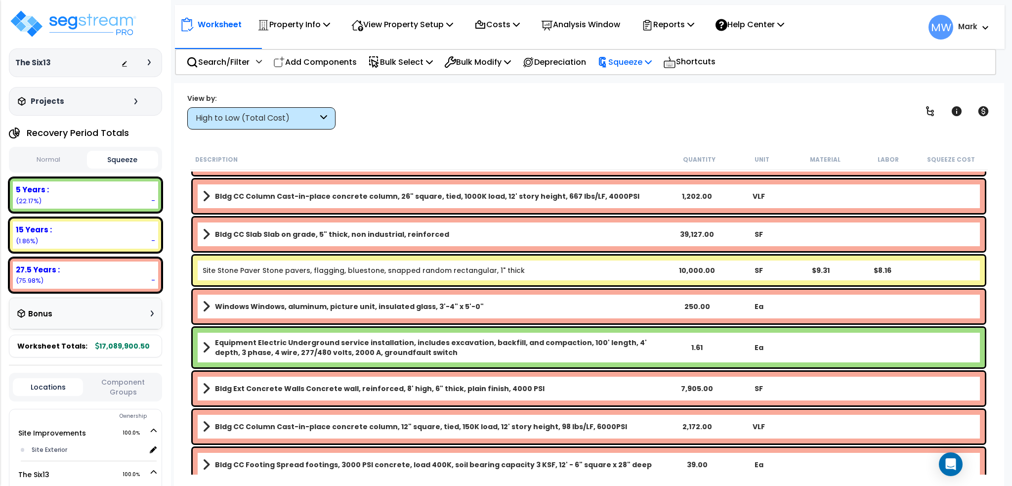
click at [636, 61] on p "Squeeze" at bounding box center [624, 61] width 54 height 13
click at [637, 88] on link "Squeeze" at bounding box center [641, 84] width 98 height 20
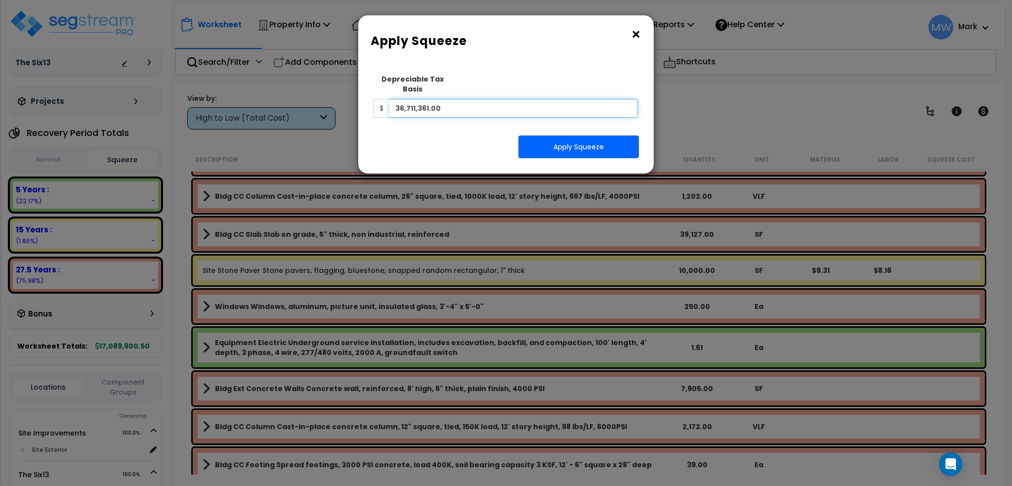
click at [603, 99] on input "36,711,361.00" at bounding box center [513, 108] width 248 height 19
click at [599, 135] on button "Apply Squeeze" at bounding box center [578, 146] width 121 height 23
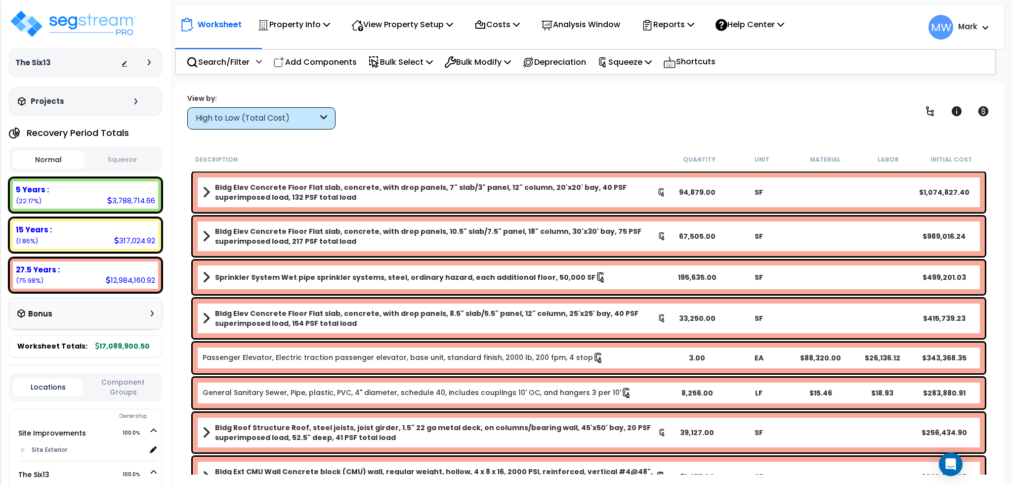
click at [138, 164] on button "Squeeze" at bounding box center [123, 159] width 72 height 17
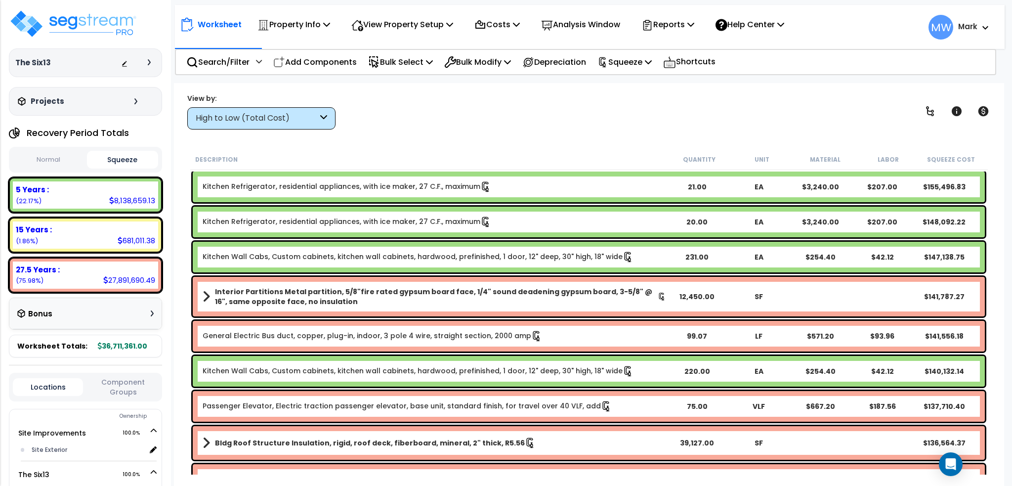
scroll to position [1284, 0]
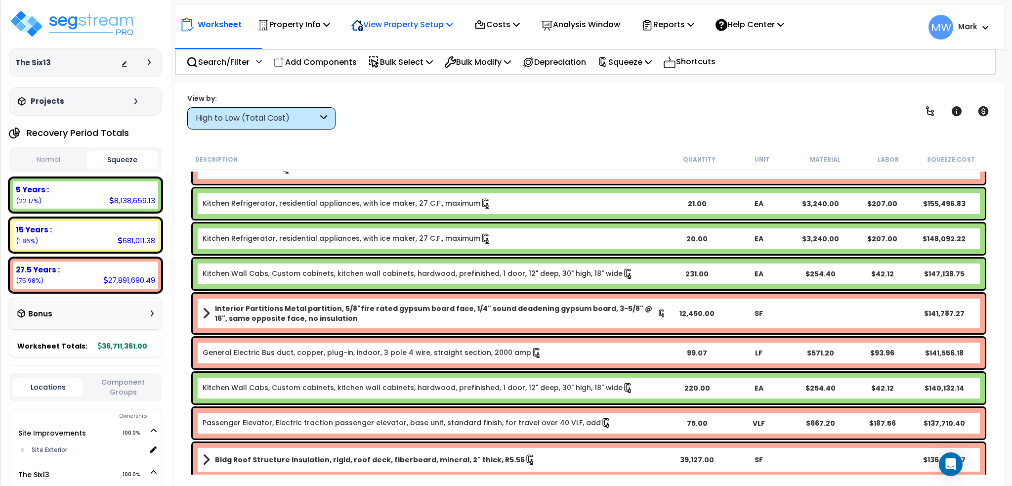
click at [417, 34] on div "View Property Setup" at bounding box center [402, 24] width 102 height 23
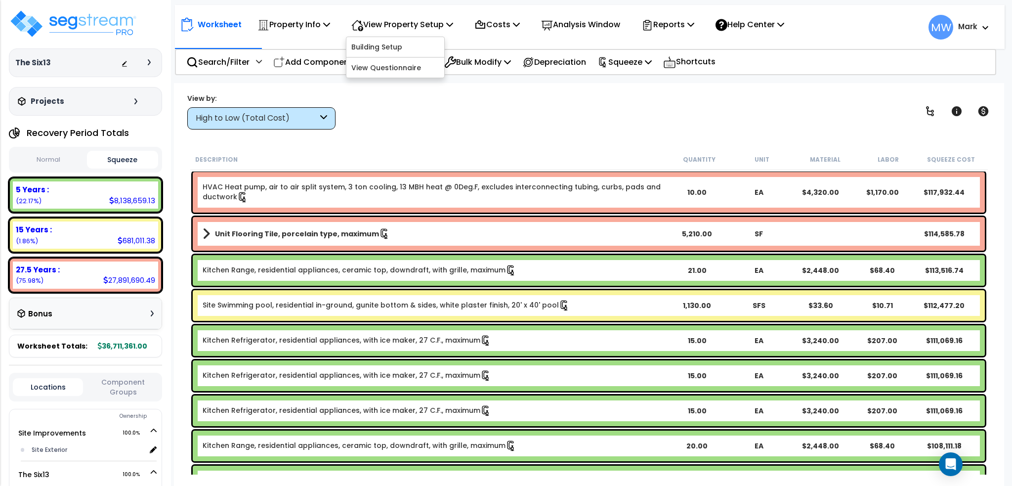
scroll to position [2075, 0]
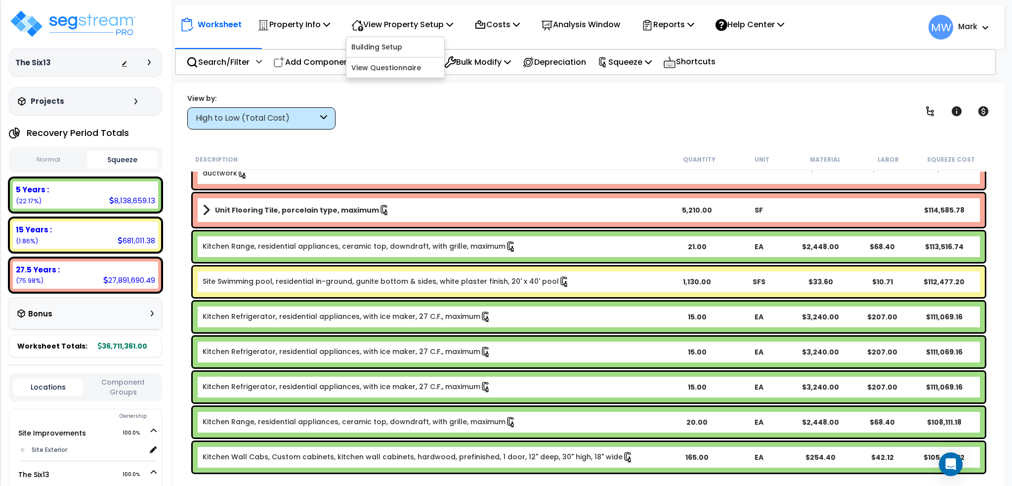
click at [499, 315] on b "Kitchen Refrigerator, residential appliances, with ice maker, 27 C.F., maximum" at bounding box center [434, 316] width 463 height 11
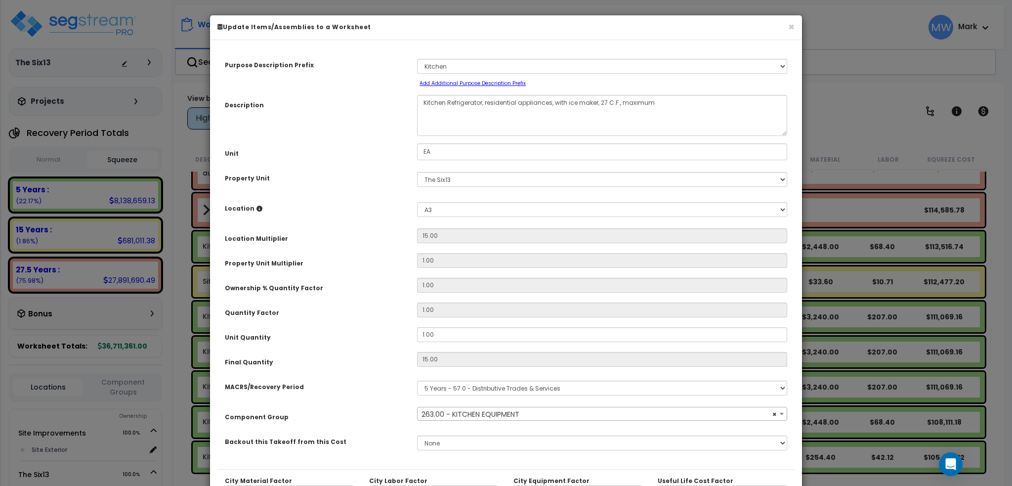
select select "2927"
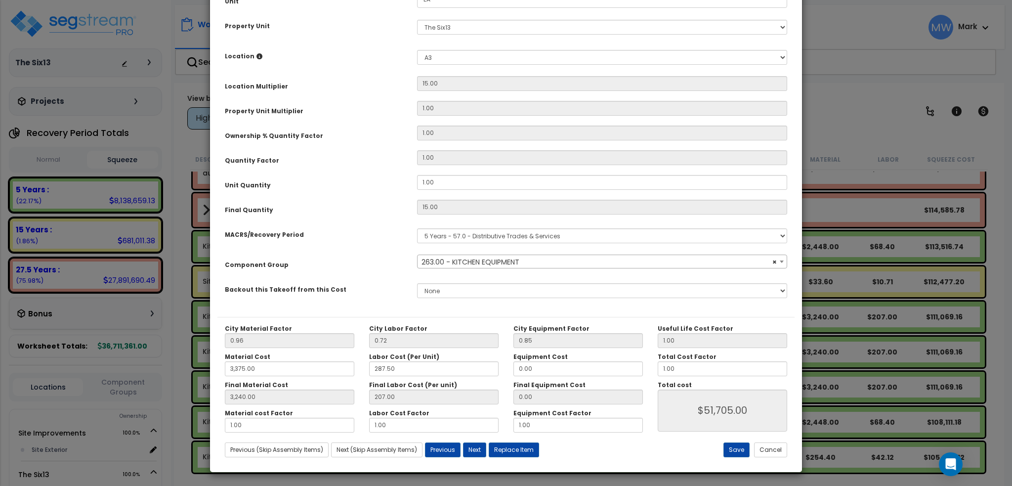
scroll to position [152, 0]
click at [772, 449] on button "Cancel" at bounding box center [770, 449] width 33 height 15
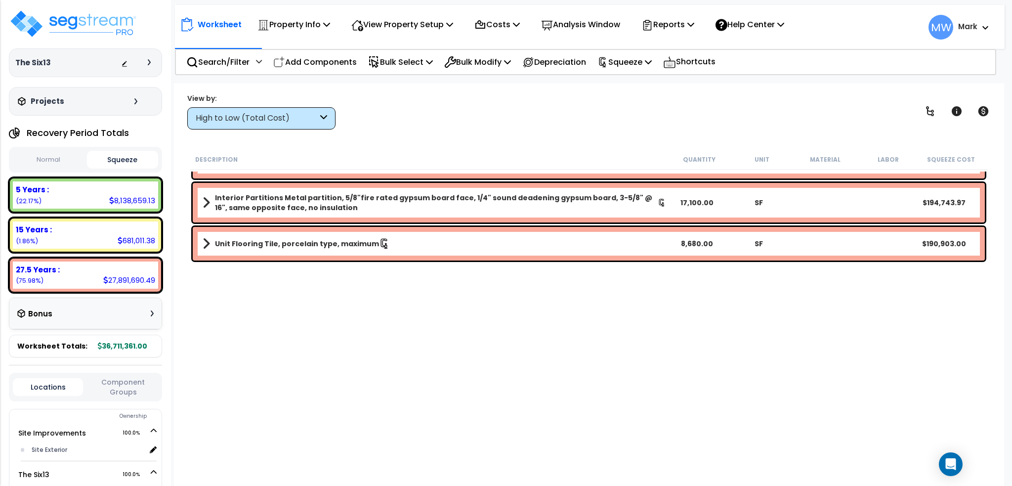
scroll to position [0, 0]
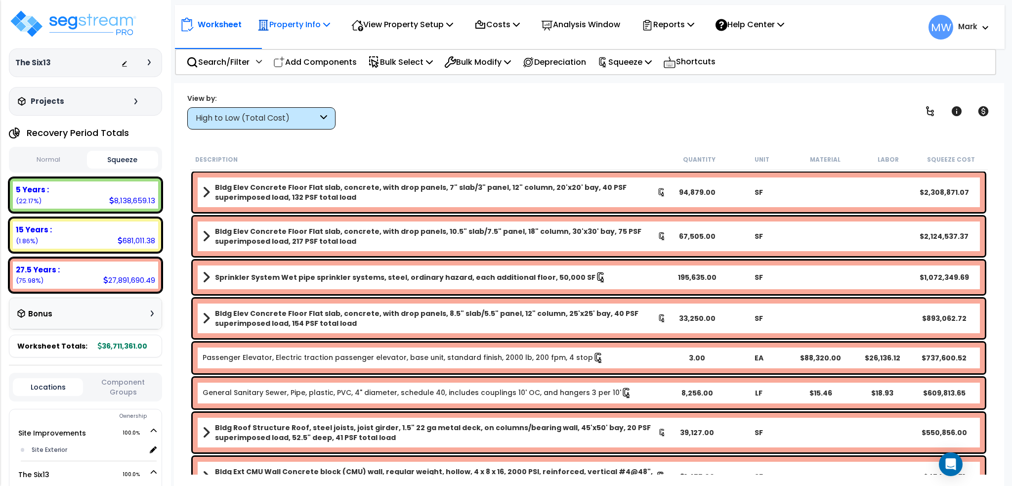
click at [324, 22] on p "Property Info" at bounding box center [293, 24] width 73 height 13
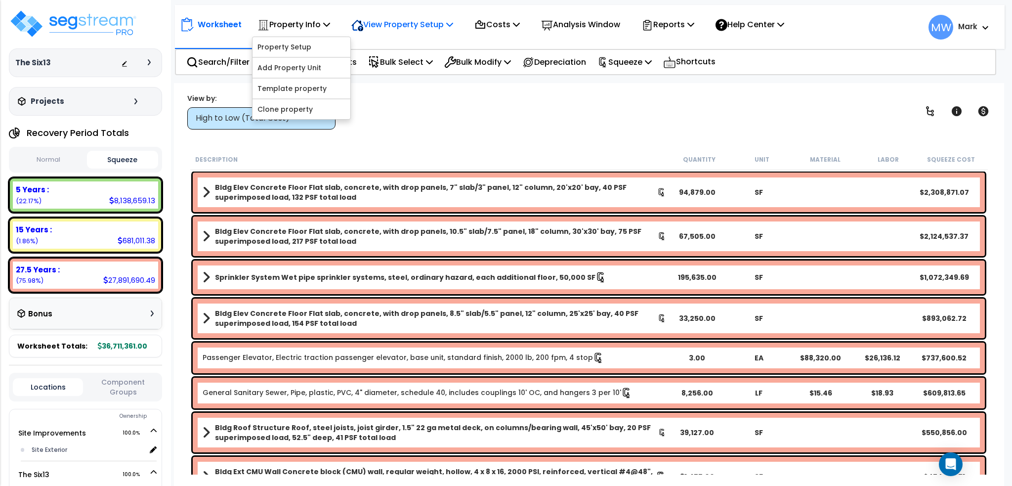
click at [407, 28] on p "View Property Setup" at bounding box center [402, 24] width 102 height 13
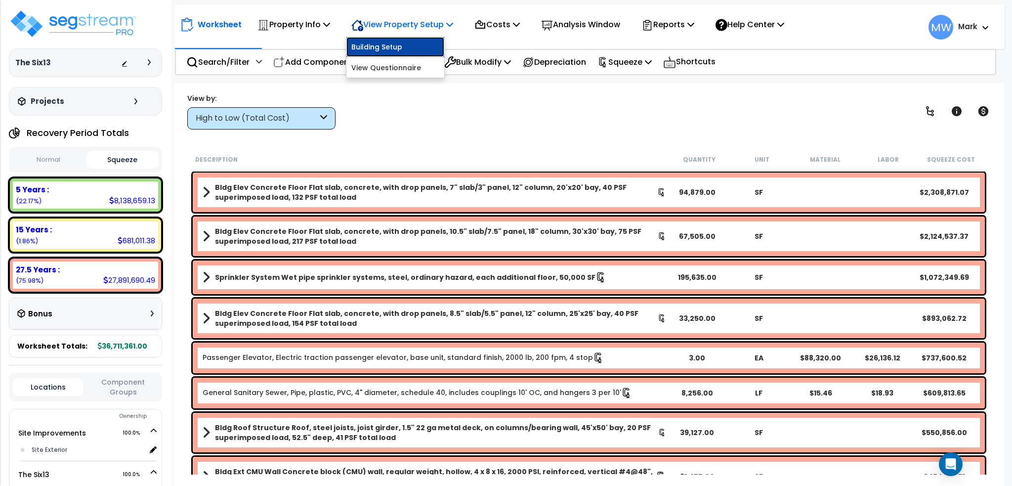
click at [394, 47] on link "Building Setup" at bounding box center [395, 47] width 98 height 20
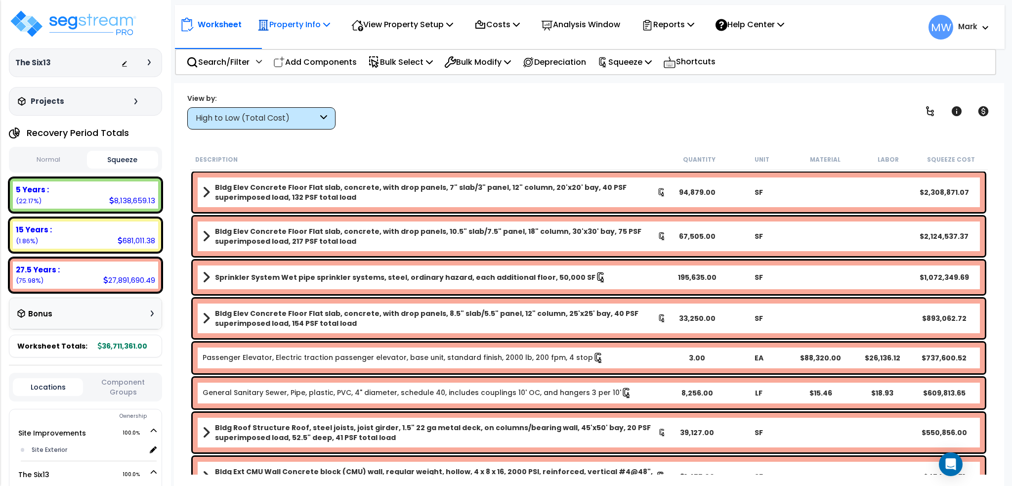
click at [314, 24] on p "Property Info" at bounding box center [293, 24] width 73 height 13
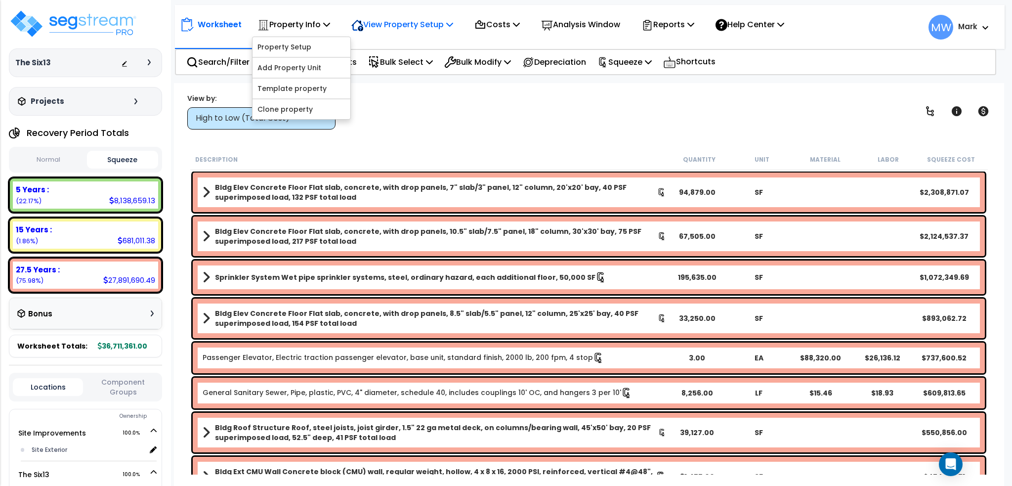
click at [399, 23] on p "View Property Setup" at bounding box center [402, 24] width 102 height 13
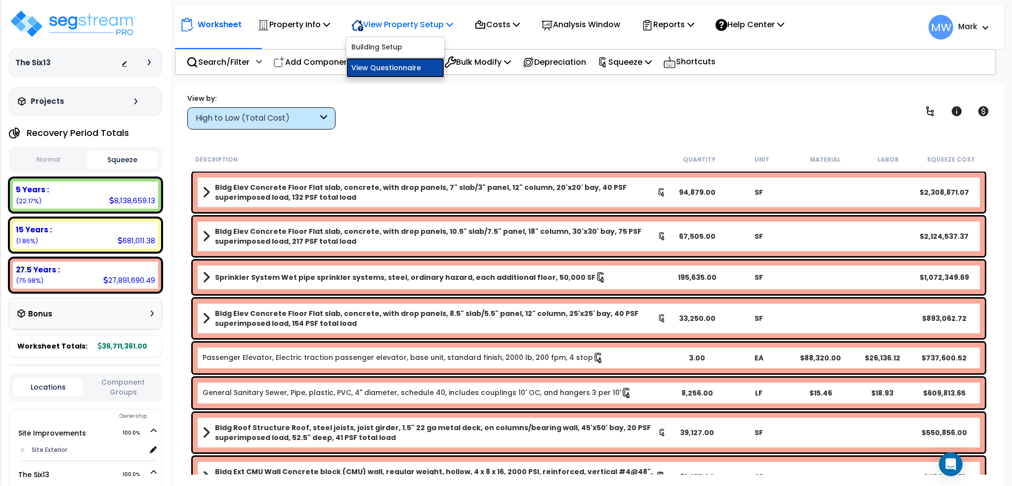
click at [401, 69] on link "View Questionnaire" at bounding box center [395, 68] width 98 height 20
click at [47, 158] on button "Normal" at bounding box center [49, 159] width 72 height 17
click at [321, 122] on icon at bounding box center [323, 118] width 7 height 11
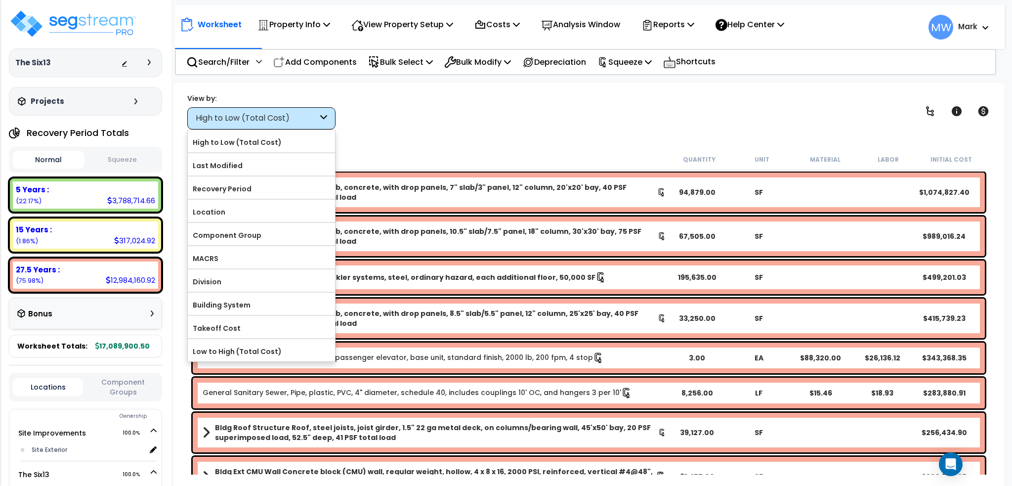
click at [438, 143] on div "Worksheet Property Info Property Setup Add Property Unit Template property Clon…" at bounding box center [588, 326] width 829 height 486
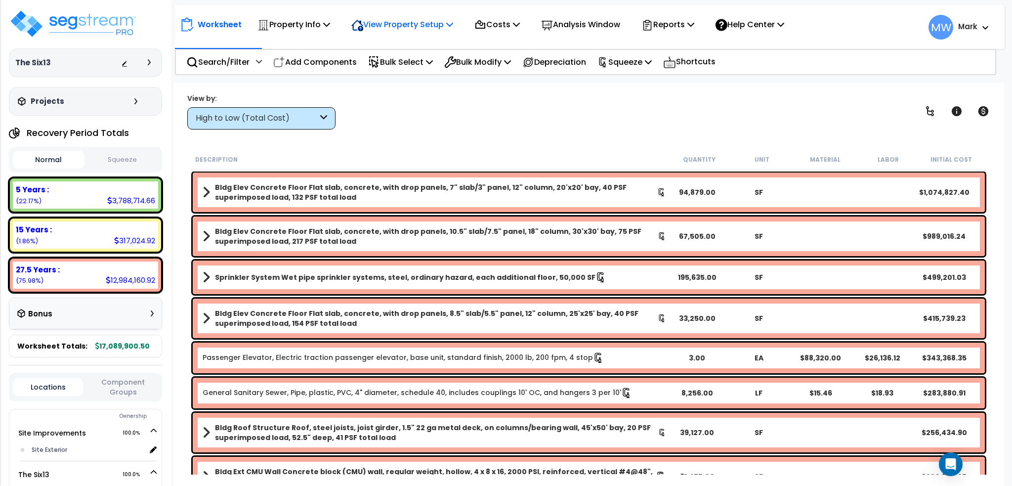
click at [410, 21] on p "View Property Setup" at bounding box center [402, 24] width 102 height 13
click at [533, 114] on div "View by: High to Low (Total Cost) High to Low (Total Cost)" at bounding box center [589, 111] width 810 height 37
click at [508, 26] on p "Costs" at bounding box center [496, 24] width 45 height 13
click at [521, 126] on div "View by: High to Low (Total Cost) High to Low (Total Cost)" at bounding box center [589, 111] width 810 height 37
click at [600, 24] on p "Analysis Window" at bounding box center [580, 24] width 79 height 13
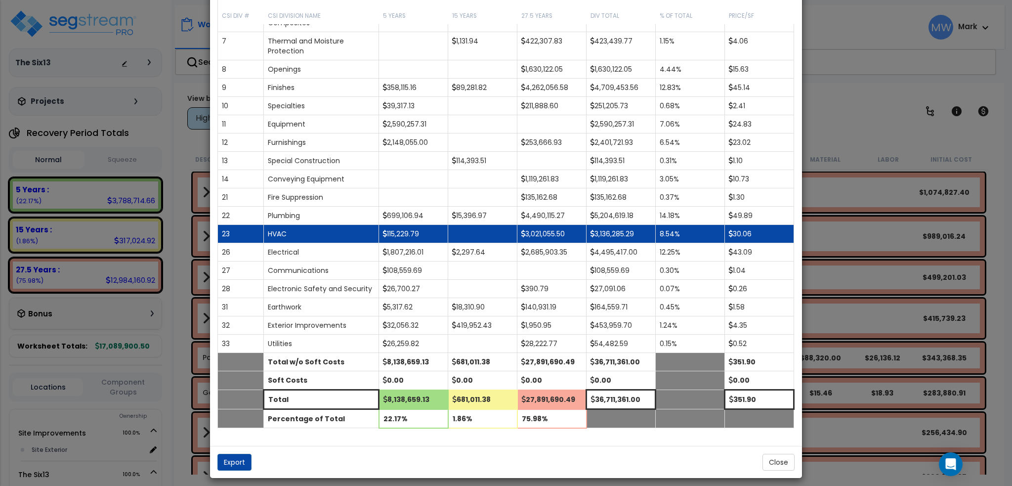
scroll to position [152, 0]
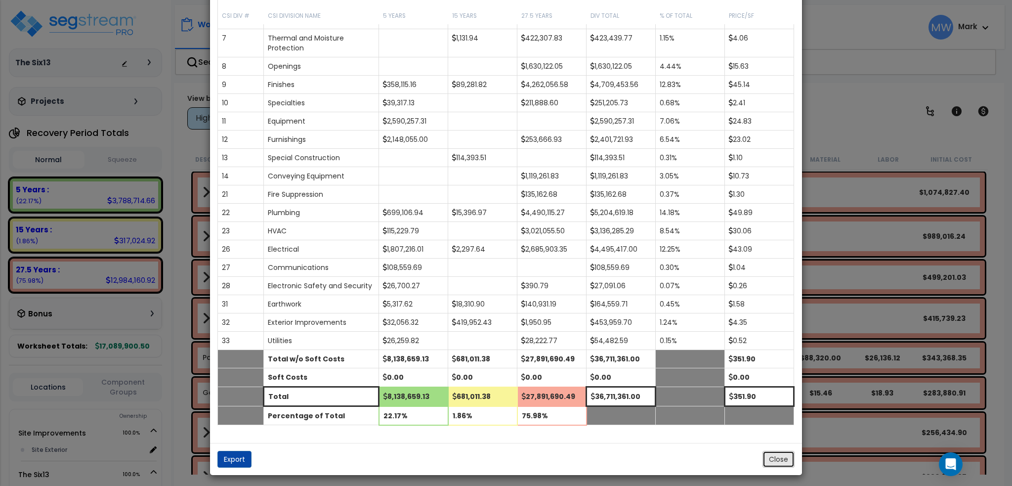
click at [781, 458] on button "Close" at bounding box center [778, 459] width 32 height 17
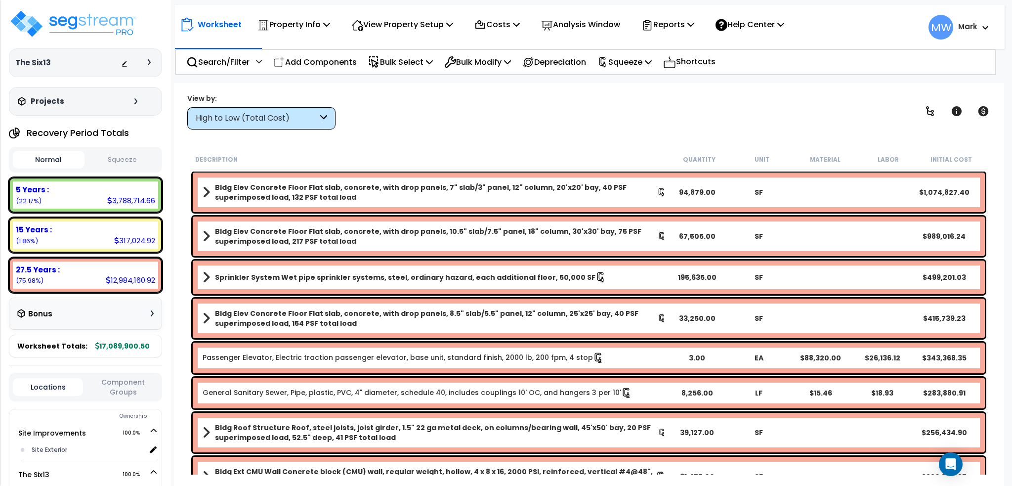
click at [108, 157] on button "Squeeze" at bounding box center [123, 159] width 72 height 17
click at [48, 156] on button "Normal" at bounding box center [49, 159] width 72 height 17
click at [570, 64] on p "Depreciation" at bounding box center [554, 61] width 64 height 13
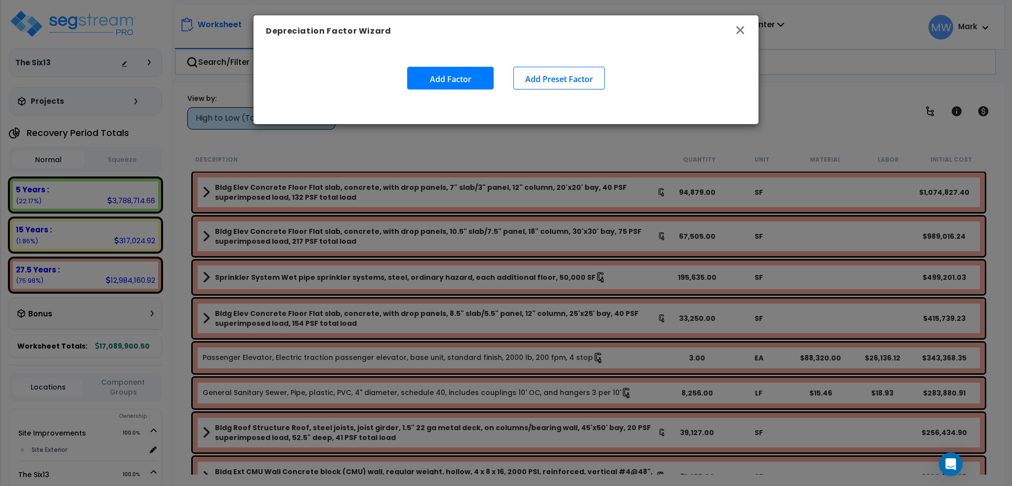
click at [740, 27] on icon "button" at bounding box center [740, 30] width 12 height 12
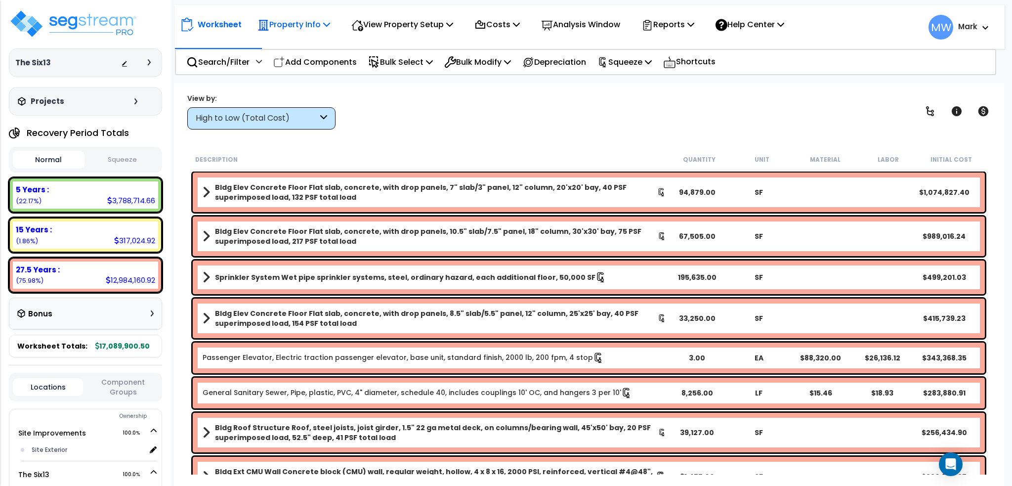
click at [300, 16] on div "Property Info" at bounding box center [293, 24] width 73 height 23
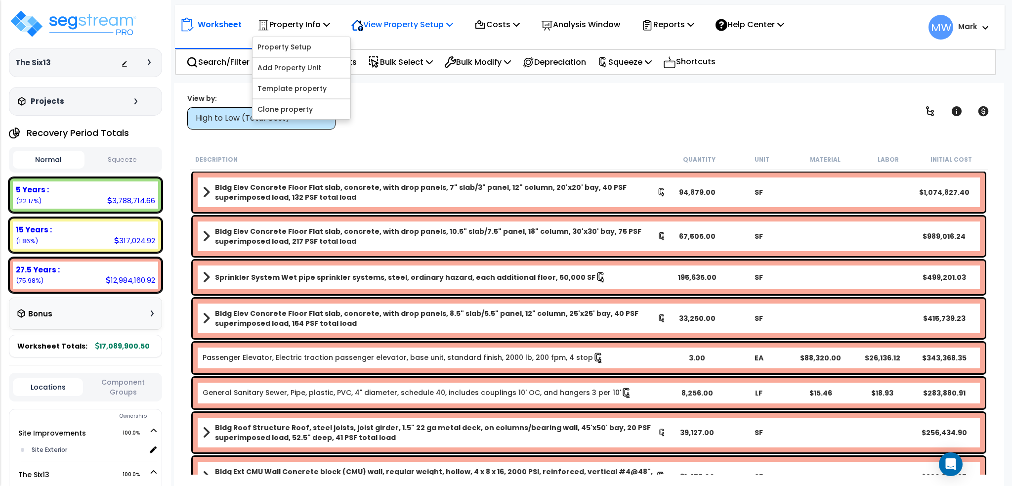
click at [406, 29] on p "View Property Setup" at bounding box center [402, 24] width 102 height 13
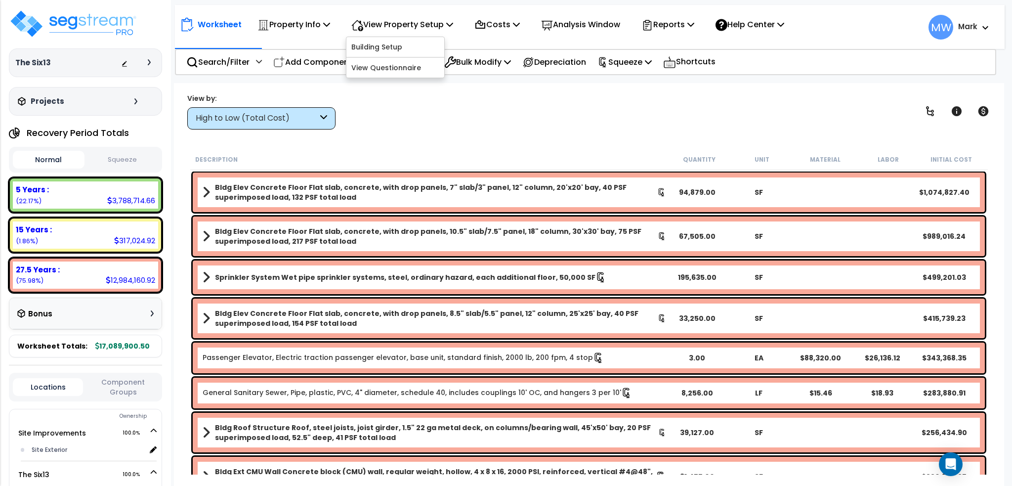
click at [519, 117] on div "View by: High to Low (Total Cost) High to Low (Total Cost)" at bounding box center [589, 111] width 810 height 37
click at [298, 21] on p "Property Info" at bounding box center [293, 24] width 73 height 13
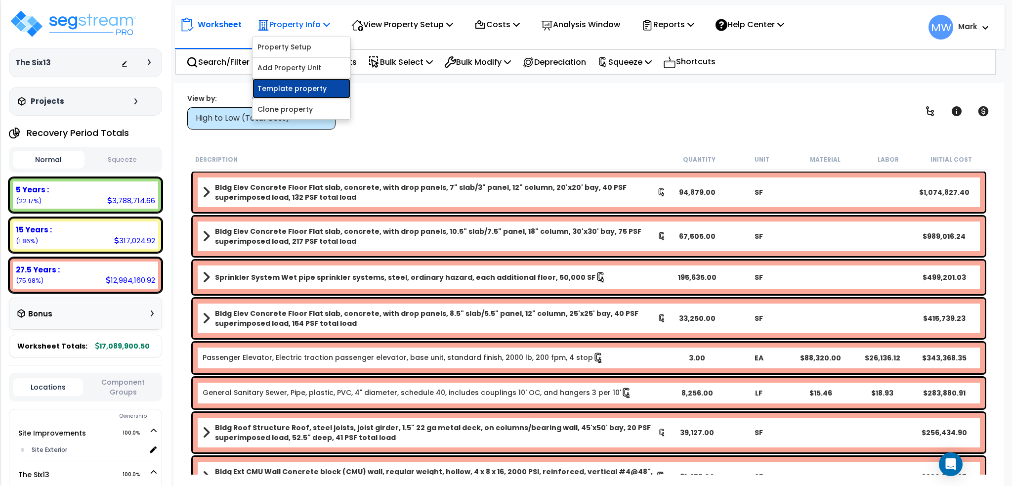
click at [309, 81] on link "Template property" at bounding box center [301, 89] width 98 height 20
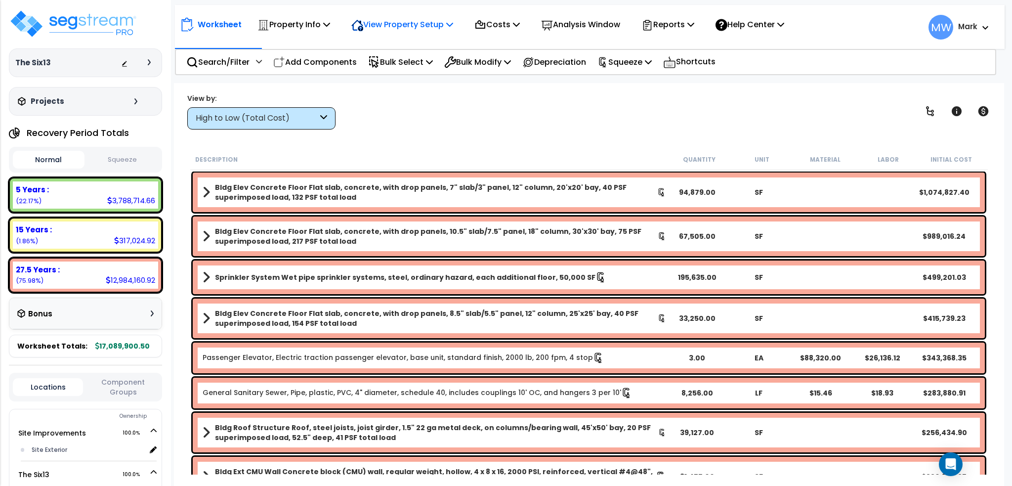
click at [398, 27] on p "View Property Setup" at bounding box center [402, 24] width 102 height 13
click at [388, 69] on link "View Questionnaire" at bounding box center [395, 68] width 98 height 20
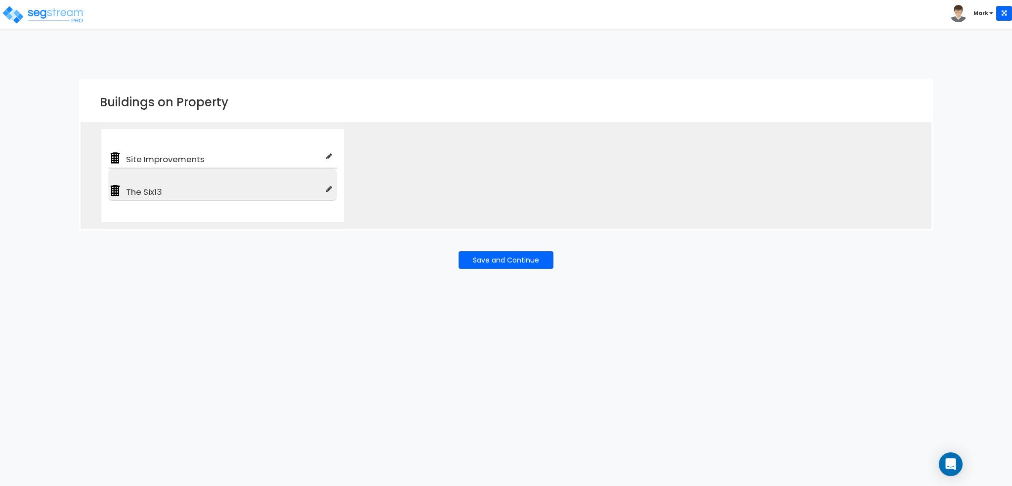
click at [242, 192] on span "The Six13" at bounding box center [224, 192] width 204 height 12
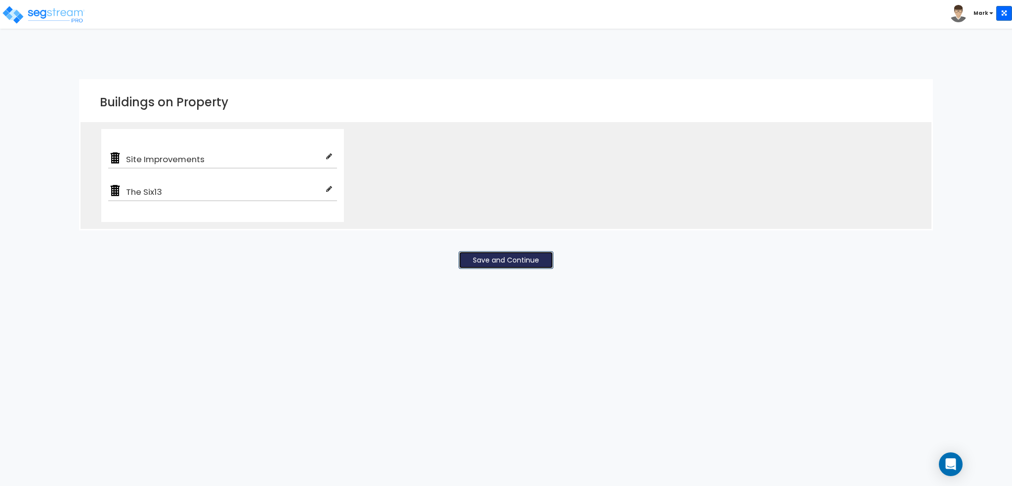
click at [483, 257] on button "Save and Continue" at bounding box center [505, 260] width 95 height 18
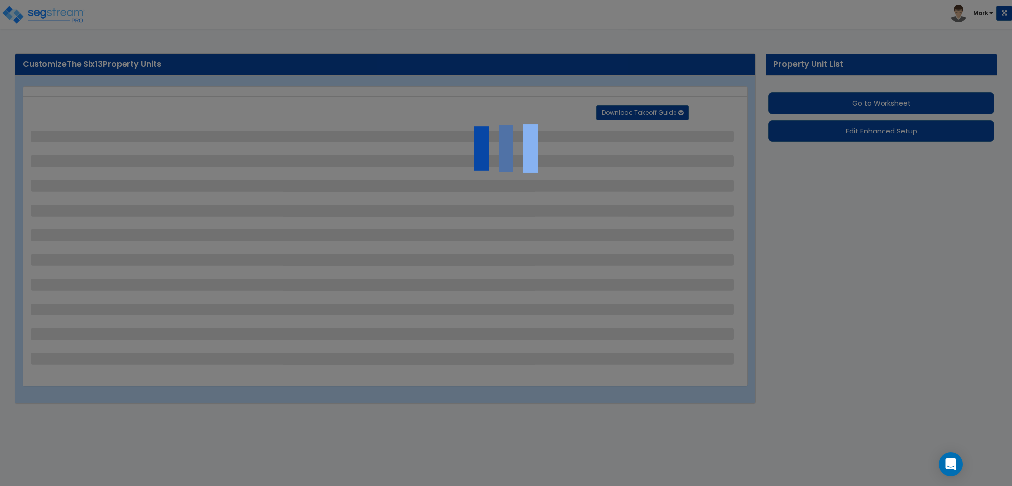
select select "2"
select select "1"
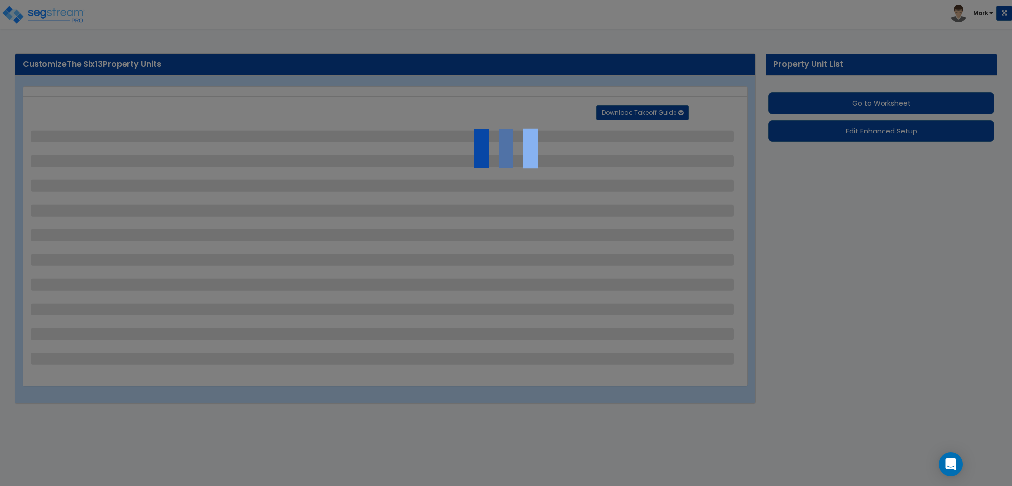
select select "2"
select select "1"
select select "7"
select select "2"
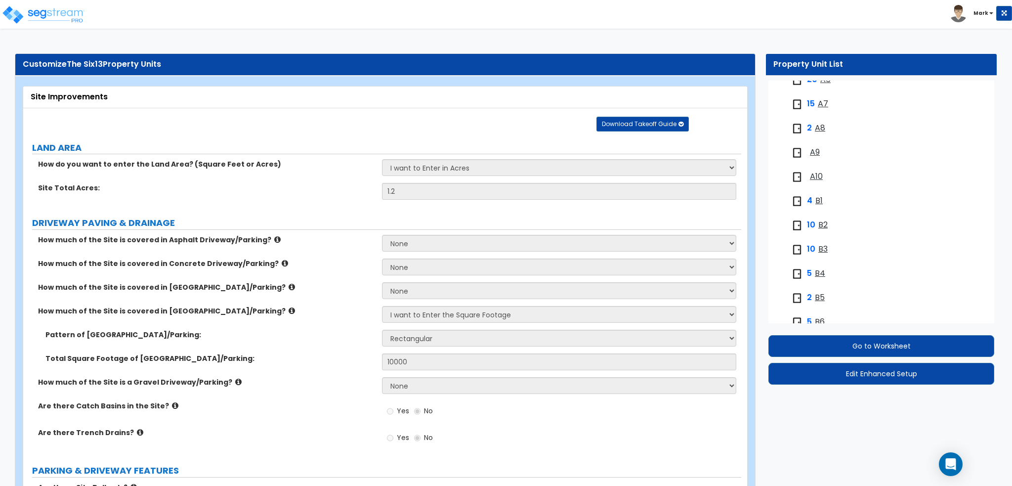
click at [818, 101] on span "A7" at bounding box center [823, 103] width 10 height 11
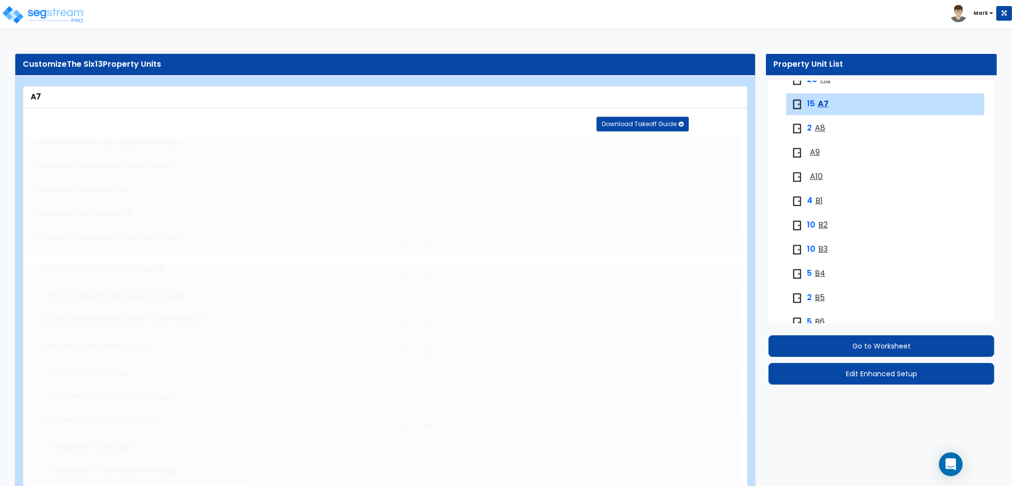
type input "593"
type input "1"
radio input "true"
select select "1"
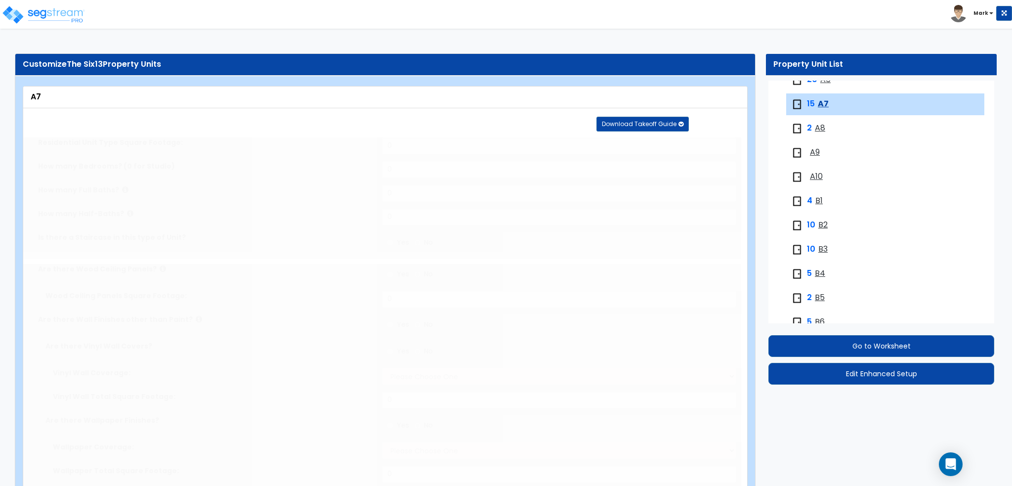
select select "1"
select select "5"
select select "1"
select select "3"
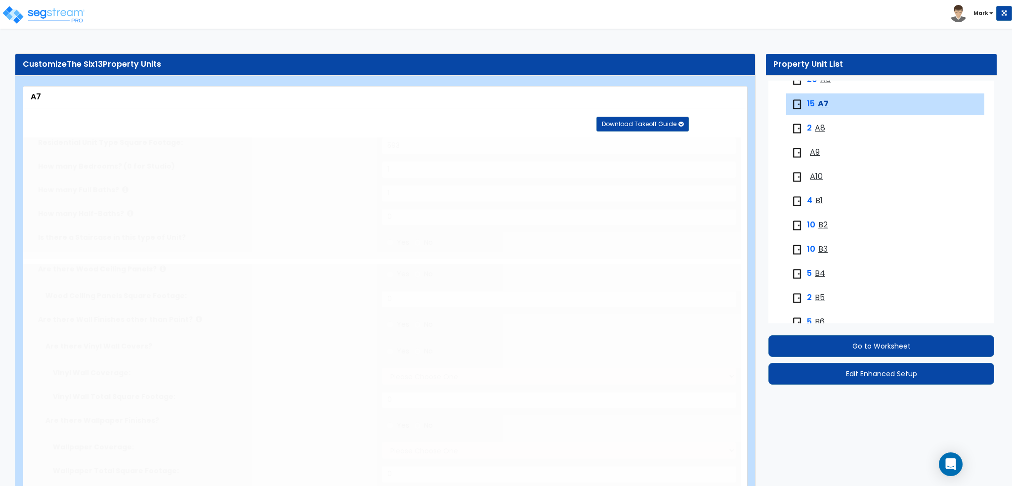
type input "1"
select select "4"
select select "1"
select select "2"
select select "1"
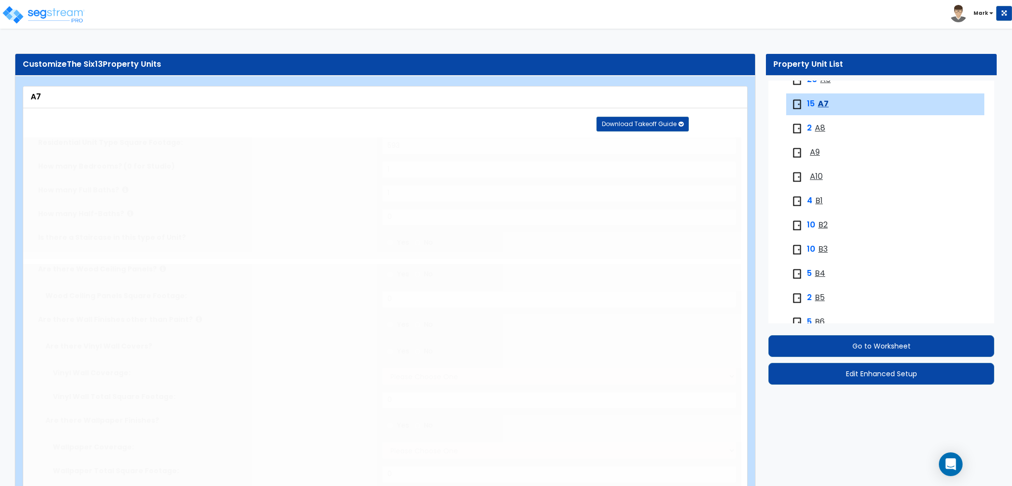
select select "1"
select select "5"
radio input "true"
type input "4"
radio input "true"
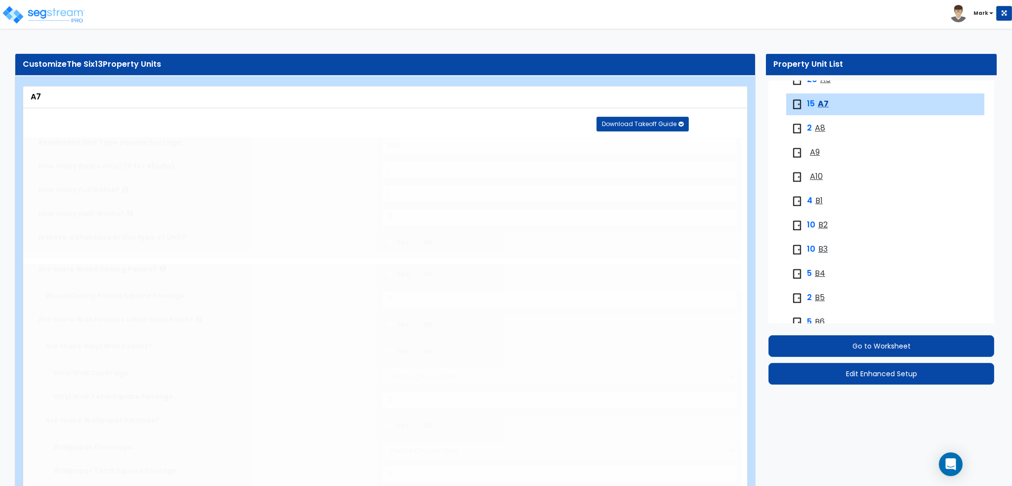
radio input "true"
type input "70"
type input "1"
select select "1"
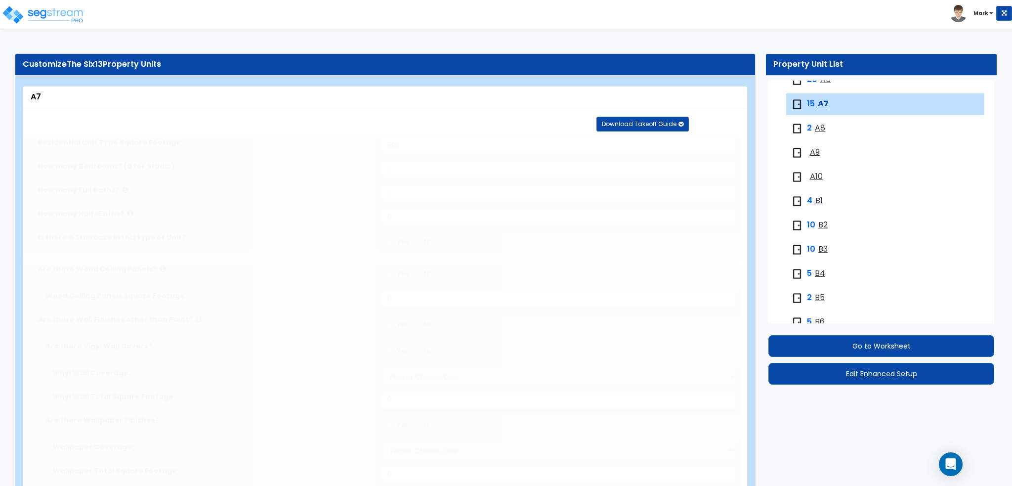
select select "4"
type input "10"
type input "16"
radio input "true"
type input "6"
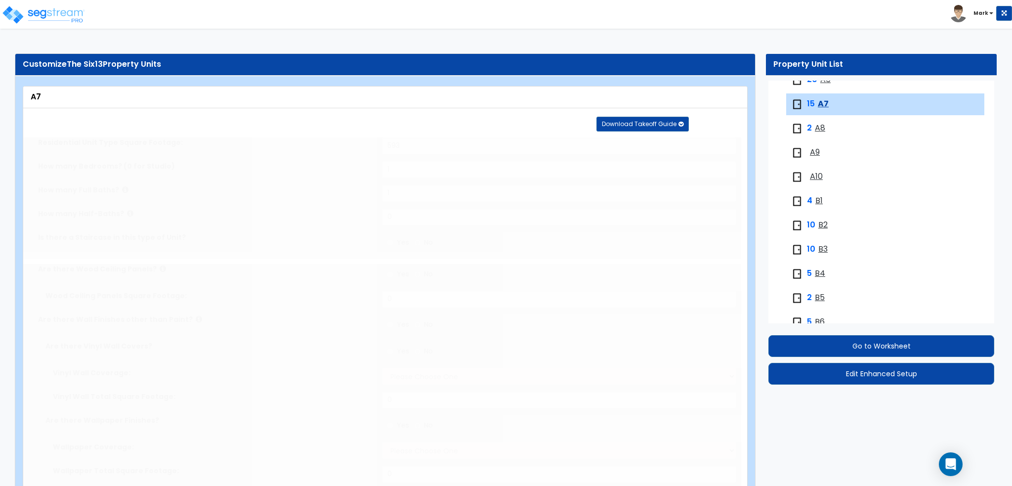
select select "6"
select select "2"
select select "1"
select select "2"
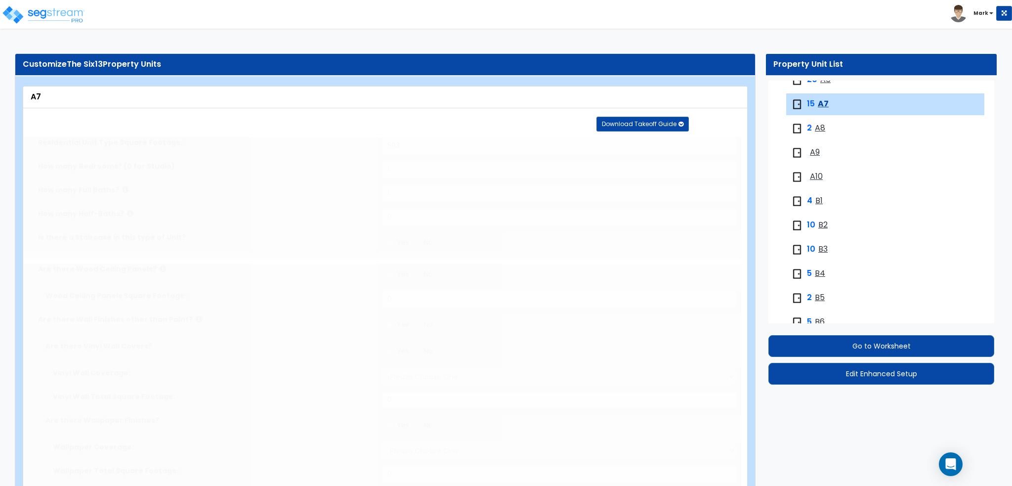
radio input "true"
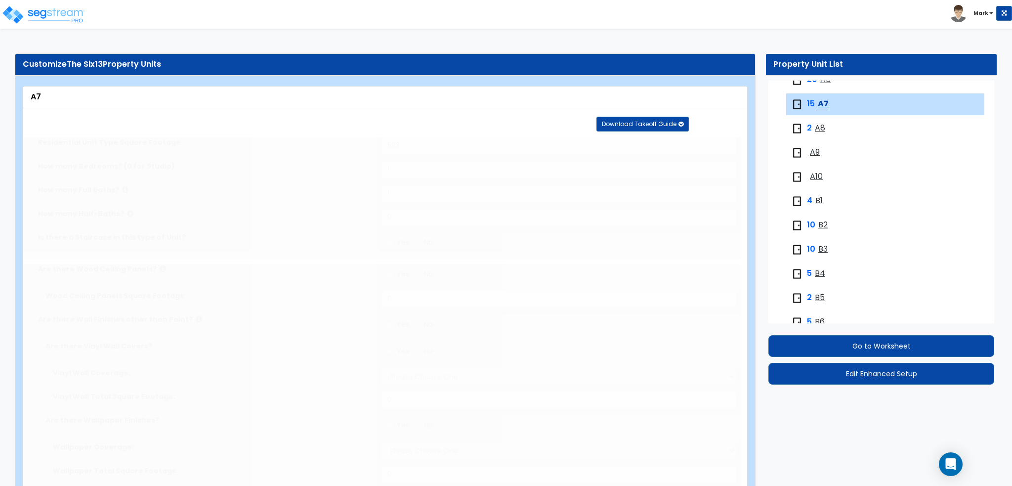
radio input "true"
select select "1"
type input "1"
type input "49"
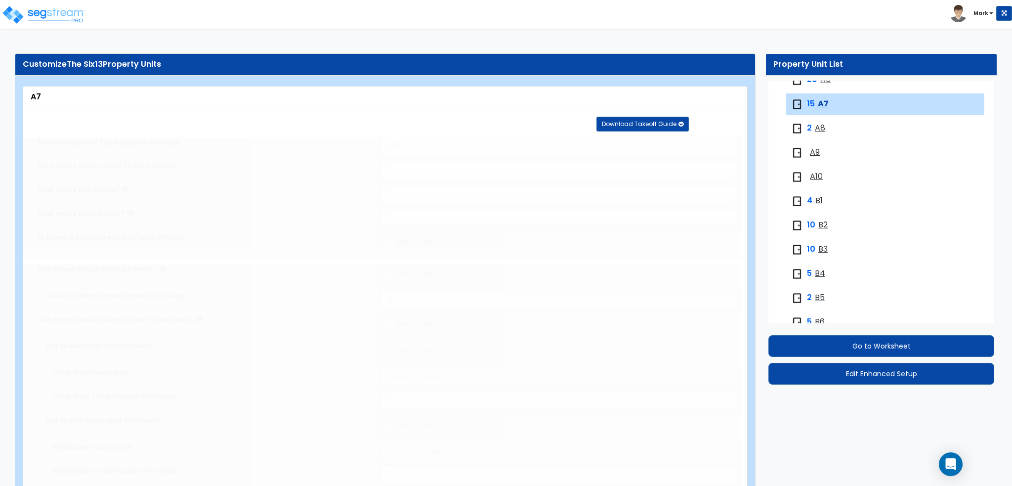
select select "1"
select select "2"
radio input "true"
select select "2"
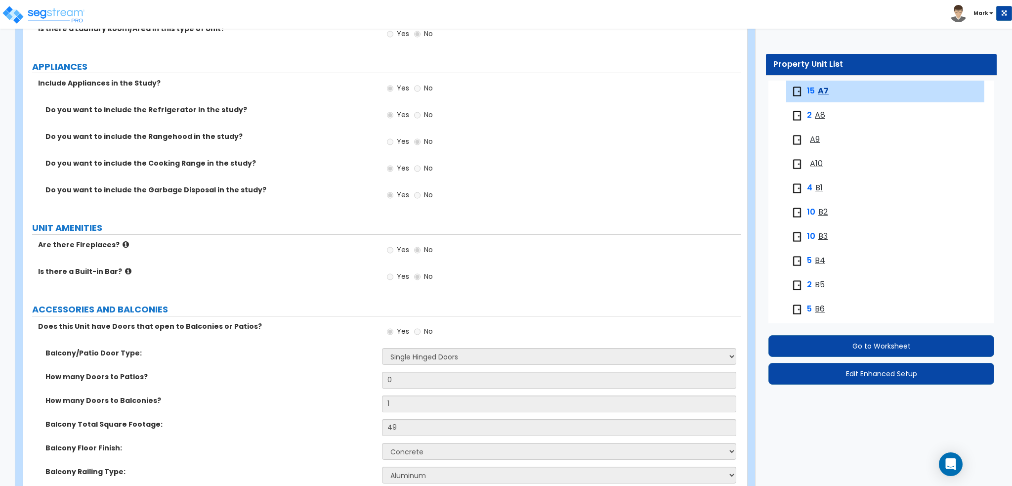
scroll to position [2005, 0]
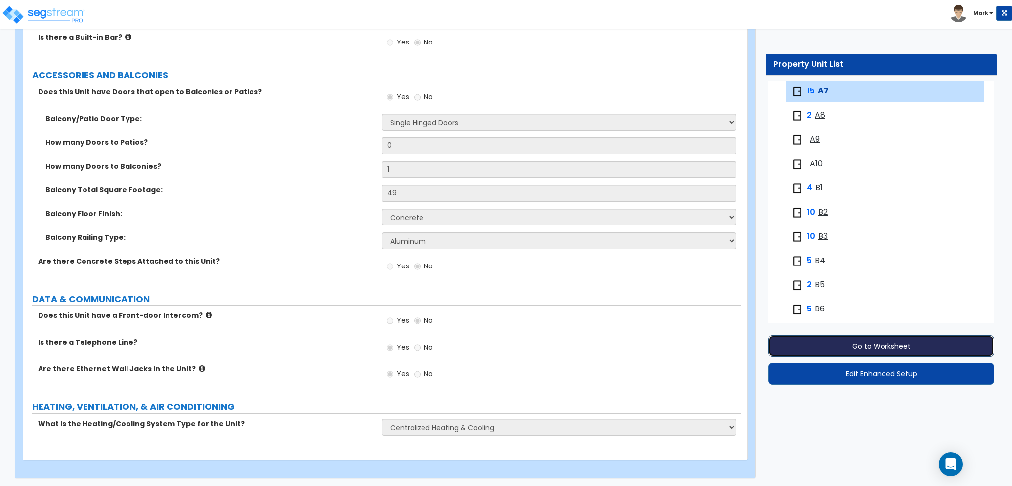
click at [894, 346] on button "Go to Worksheet" at bounding box center [881, 346] width 226 height 22
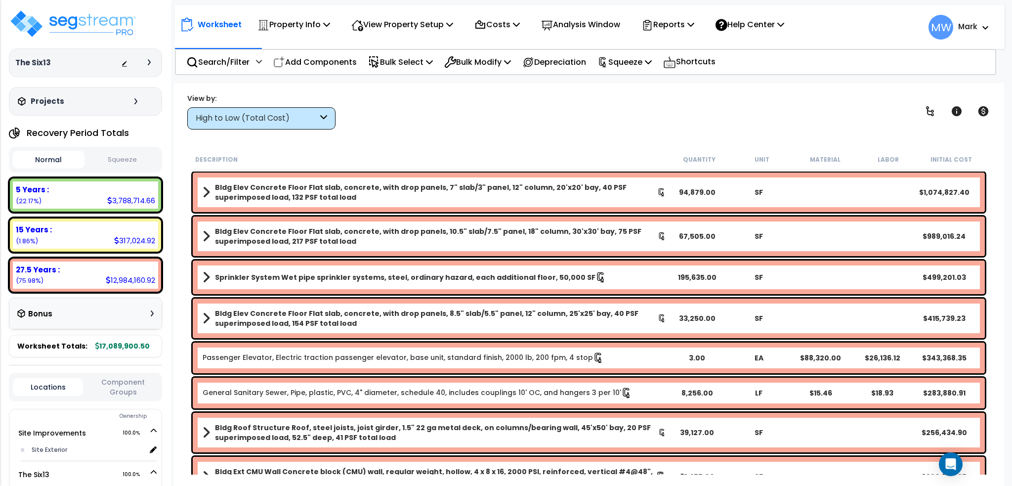
click at [322, 118] on icon at bounding box center [323, 118] width 7 height 11
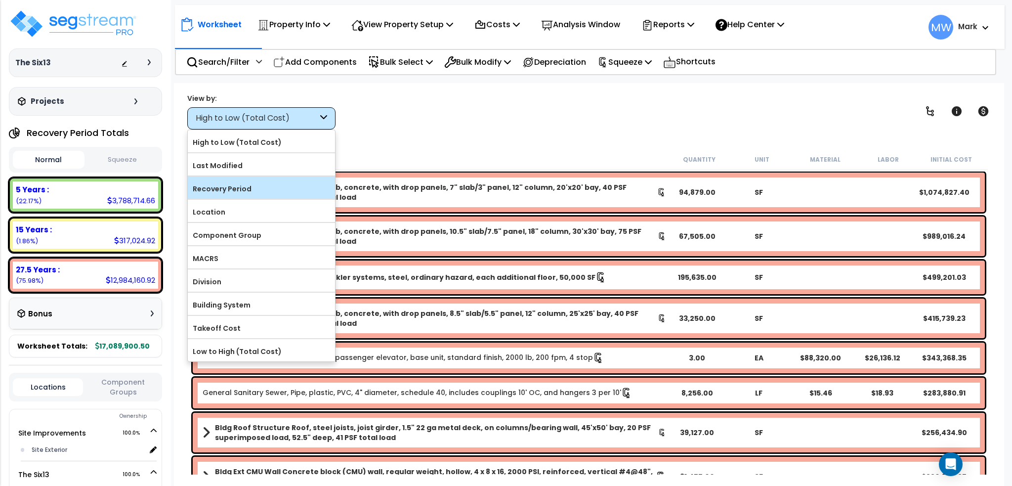
click at [260, 190] on label "Recovery Period" at bounding box center [261, 188] width 147 height 15
click at [0, 0] on input "Recovery Period" at bounding box center [0, 0] width 0 height 0
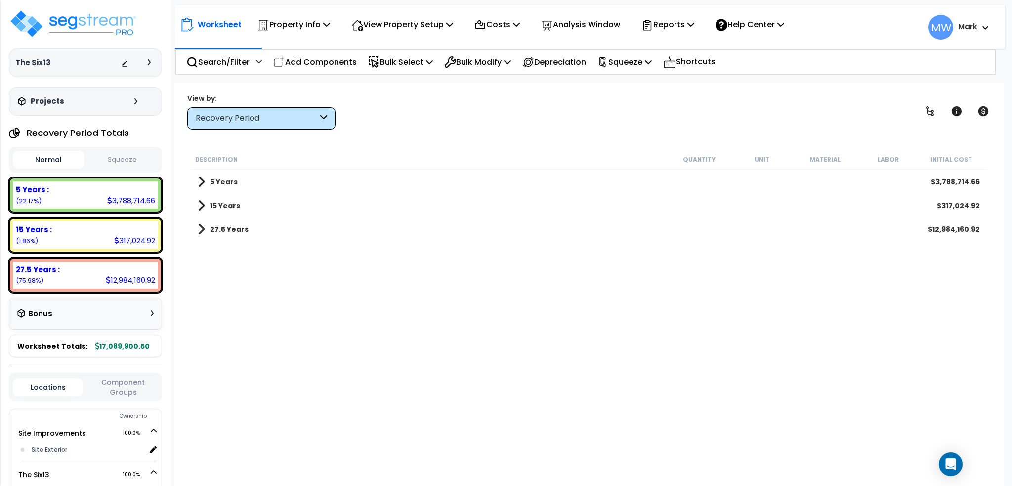
click at [246, 183] on div "5 Years $3,788,714.66" at bounding box center [589, 182] width 792 height 24
click at [200, 181] on span at bounding box center [201, 182] width 7 height 14
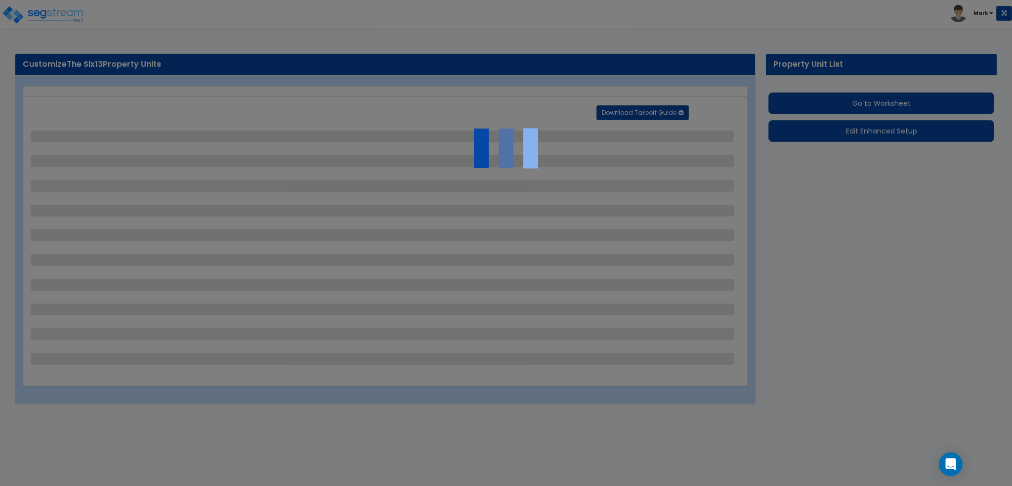
select select "2"
select select "1"
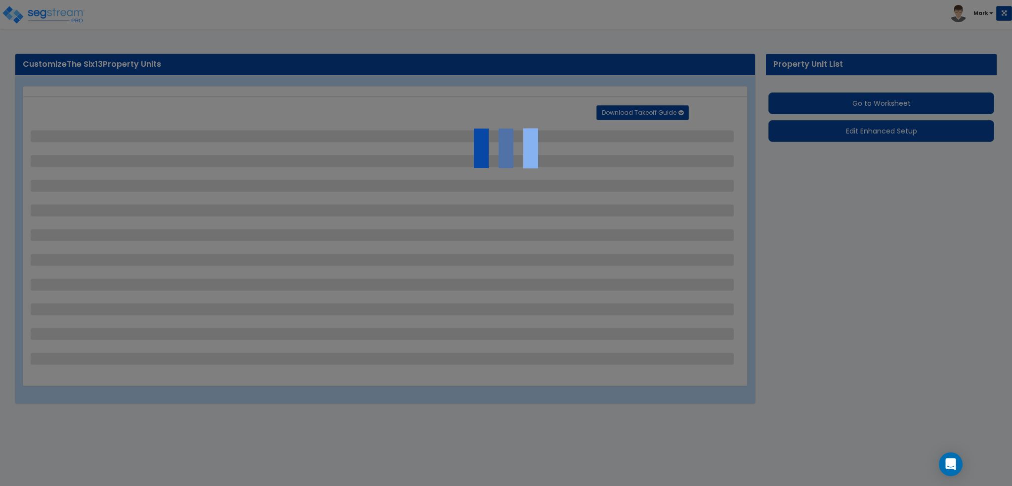
select select "2"
select select "1"
select select "7"
select select "2"
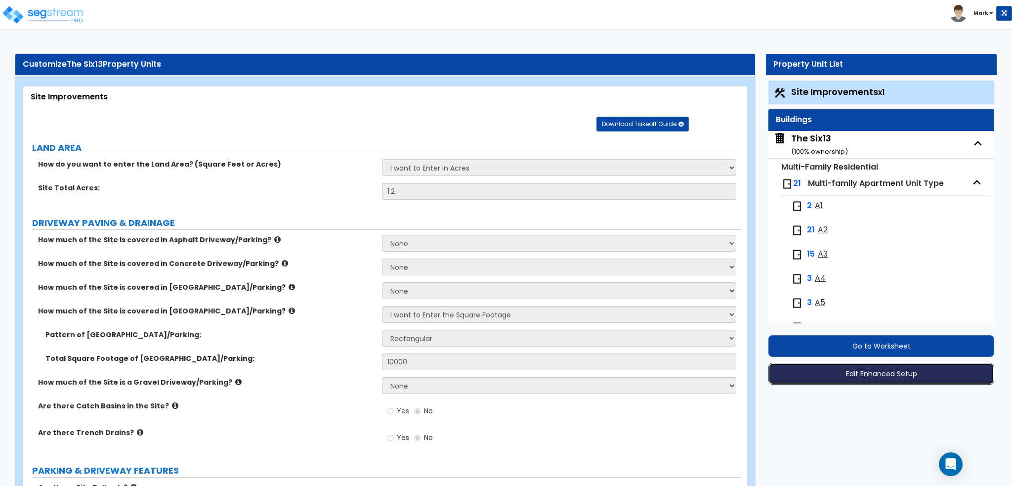
click at [895, 374] on button "Edit Enhanced Setup" at bounding box center [881, 374] width 226 height 22
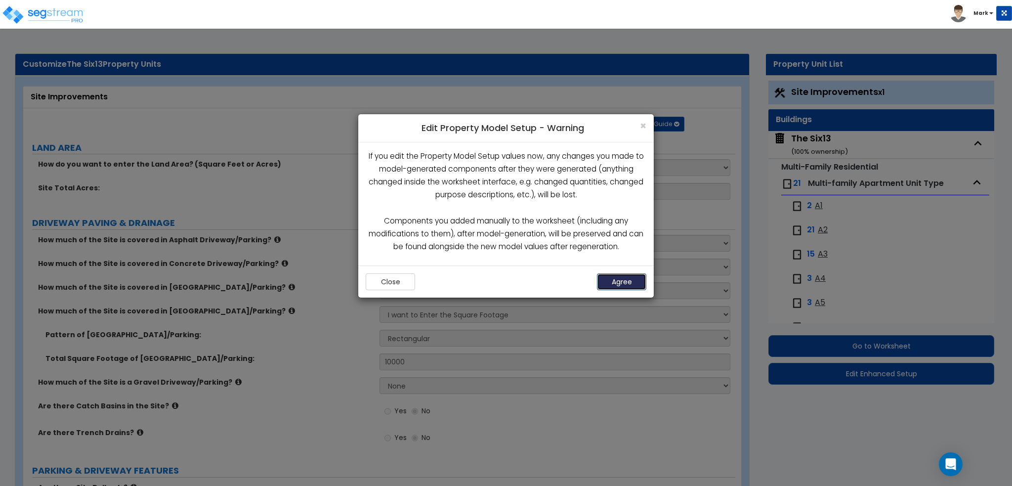
click at [628, 280] on button "Agree" at bounding box center [621, 281] width 49 height 17
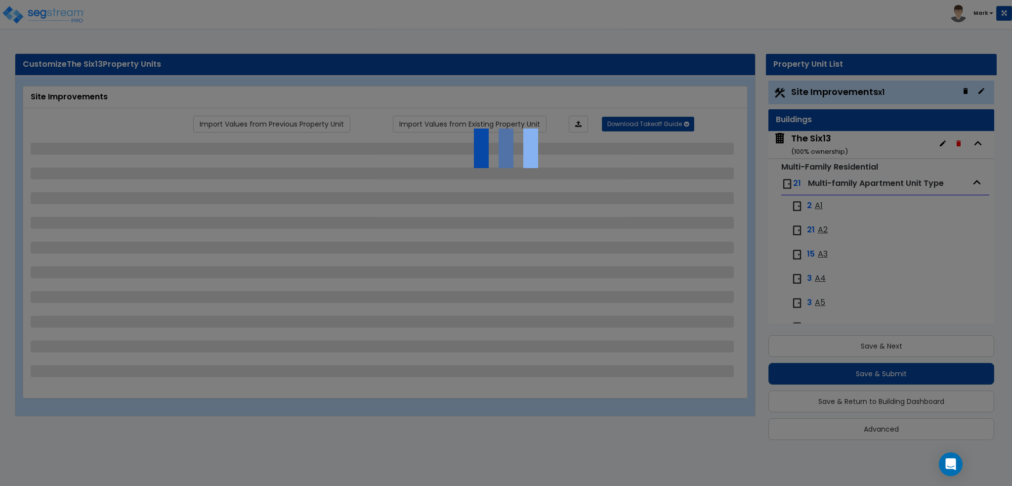
scroll to position [6, 0]
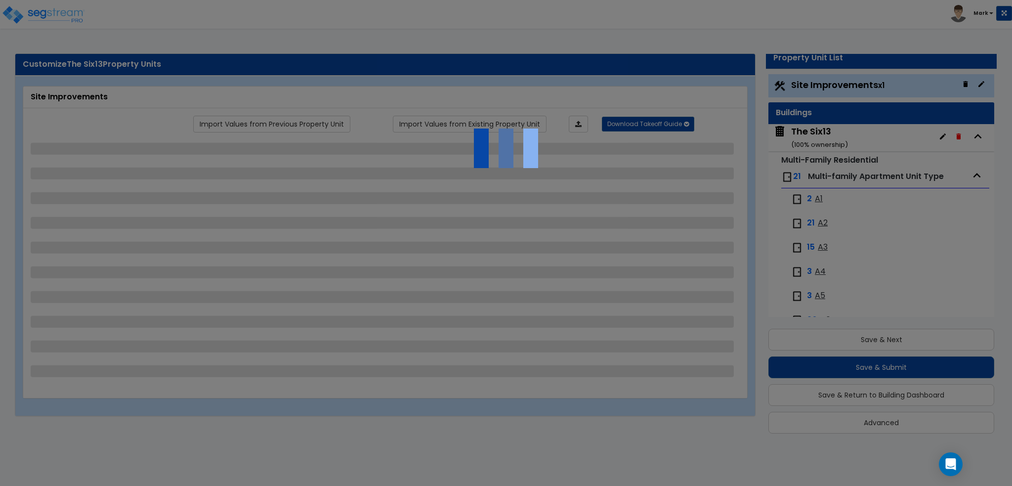
select select "2"
select select "1"
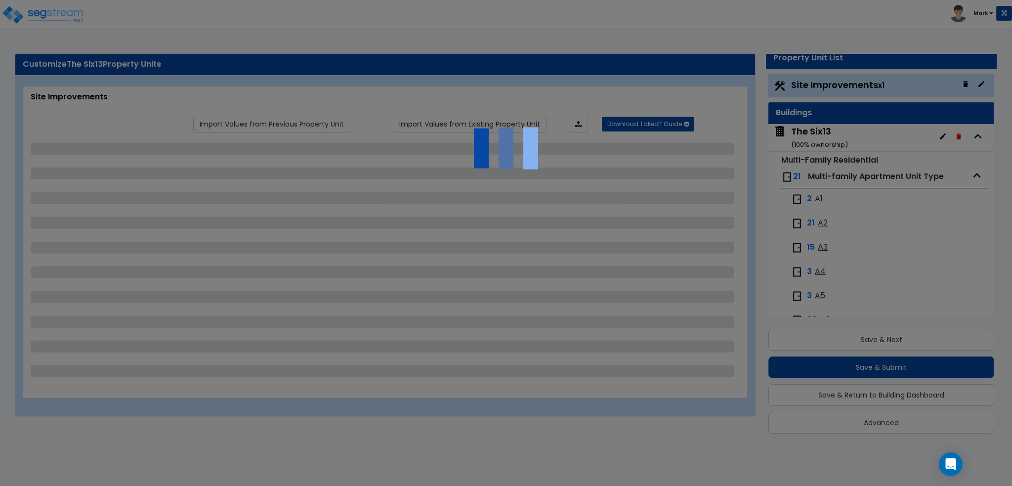
select select "2"
select select "1"
select select "7"
select select "2"
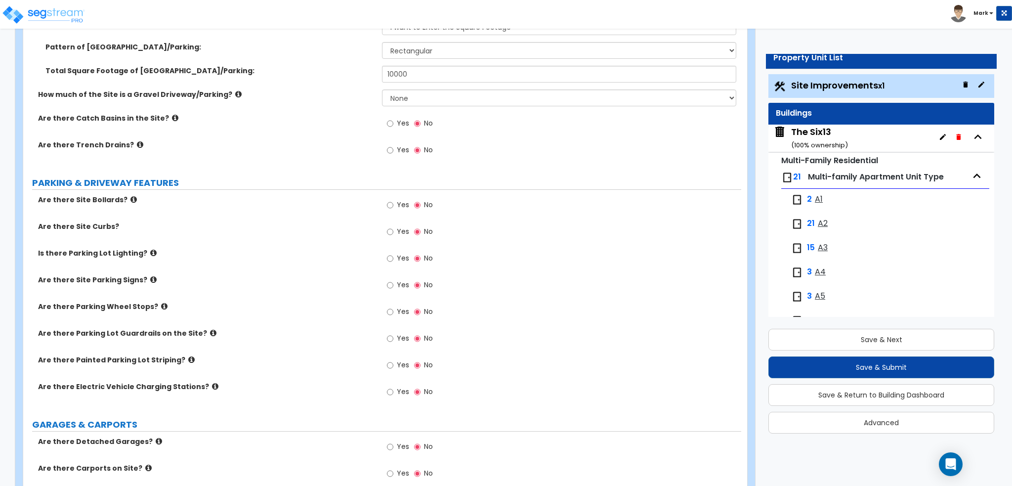
scroll to position [296, 0]
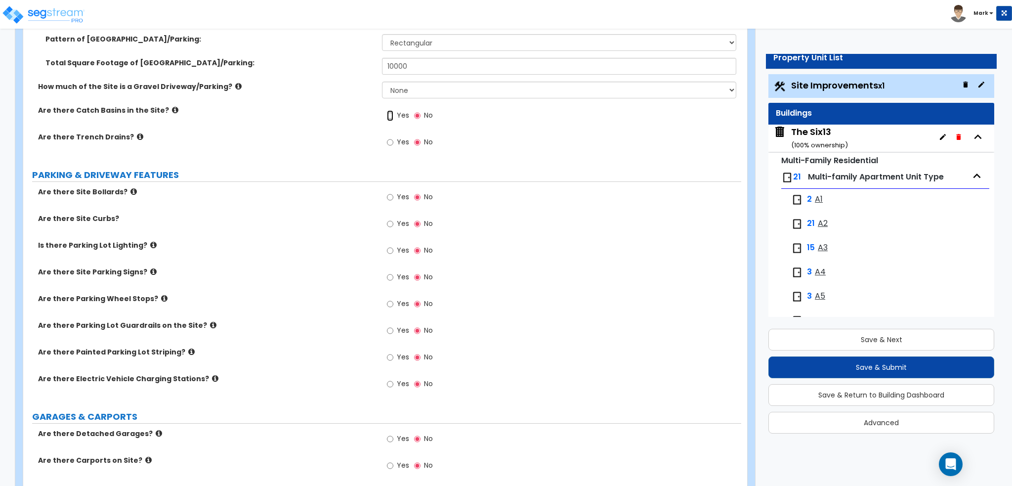
click at [391, 113] on input "Yes" at bounding box center [390, 115] width 6 height 11
radio input "true"
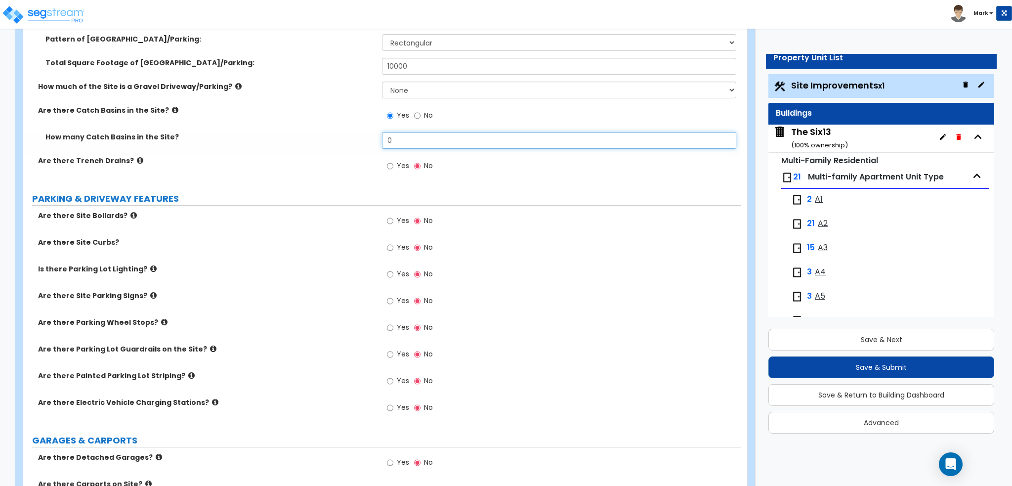
drag, startPoint x: 415, startPoint y: 137, endPoint x: 261, endPoint y: 145, distance: 154.3
click at [261, 145] on div "How many Catch Basins in the Site? 0" at bounding box center [382, 144] width 718 height 24
type input "1"
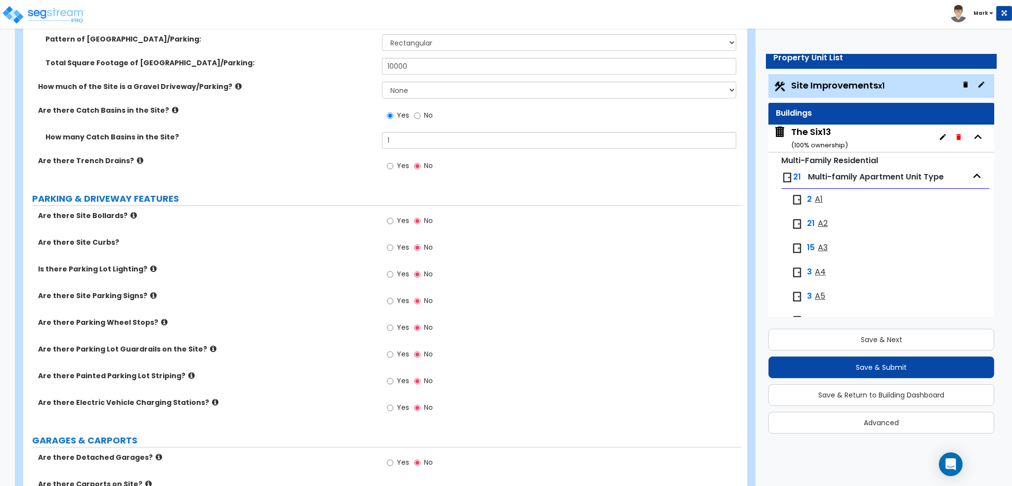
click at [262, 145] on div "How many Catch Basins in the Site? 1" at bounding box center [382, 144] width 718 height 24
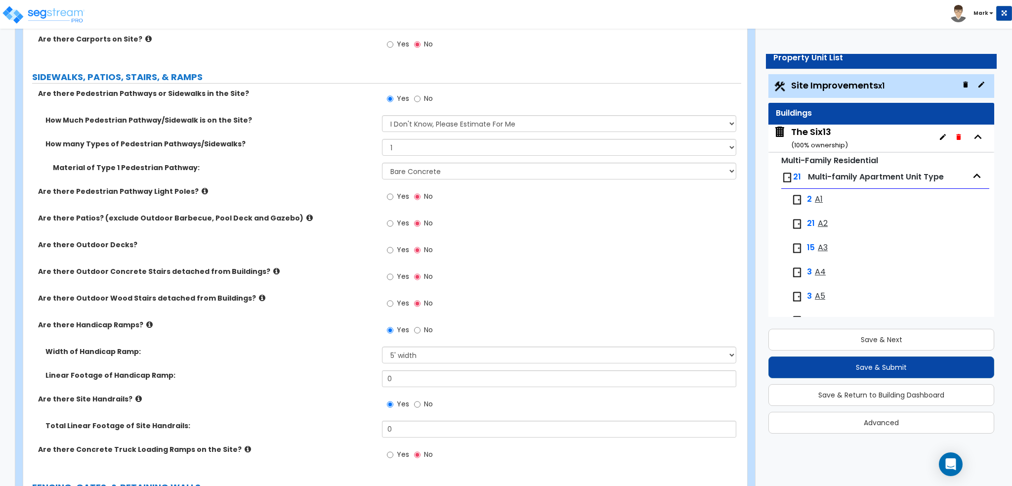
scroll to position [790, 0]
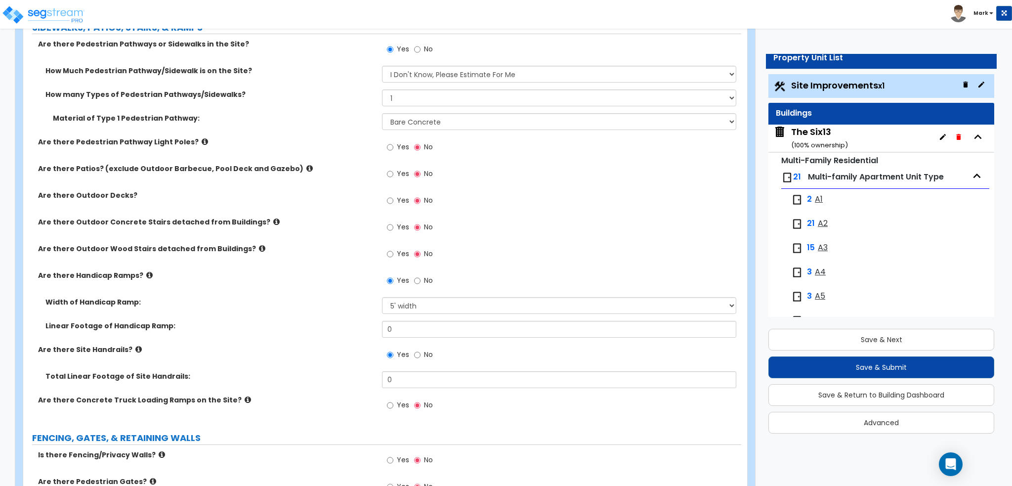
click at [396, 198] on label "Yes" at bounding box center [398, 201] width 22 height 17
click at [393, 198] on input "Yes" at bounding box center [390, 200] width 6 height 11
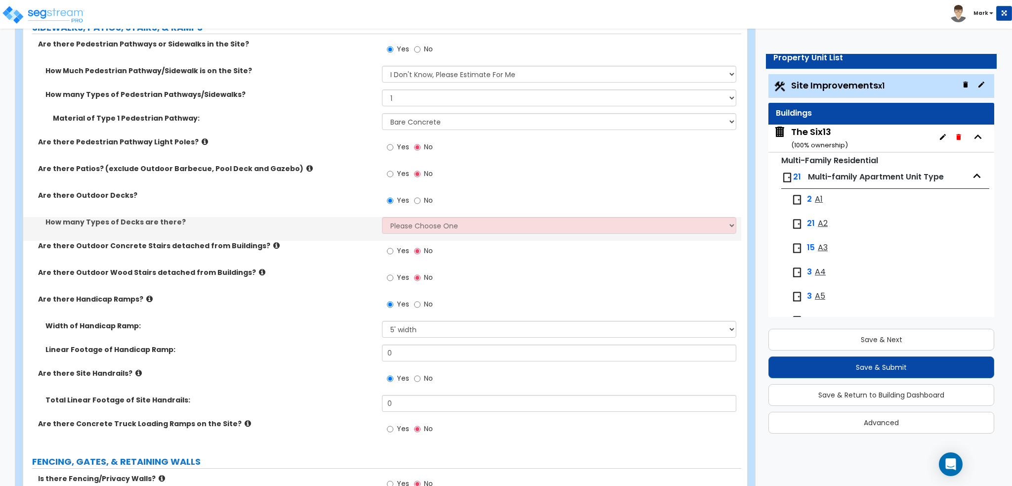
click at [420, 195] on label "No" at bounding box center [423, 201] width 19 height 17
click at [420, 195] on input "No" at bounding box center [417, 200] width 6 height 11
radio input "false"
radio input "true"
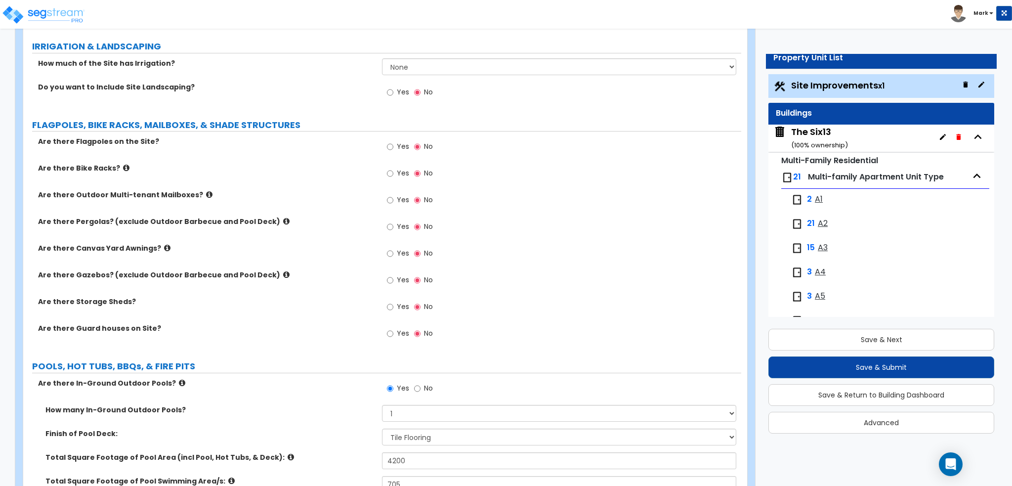
scroll to position [1334, 0]
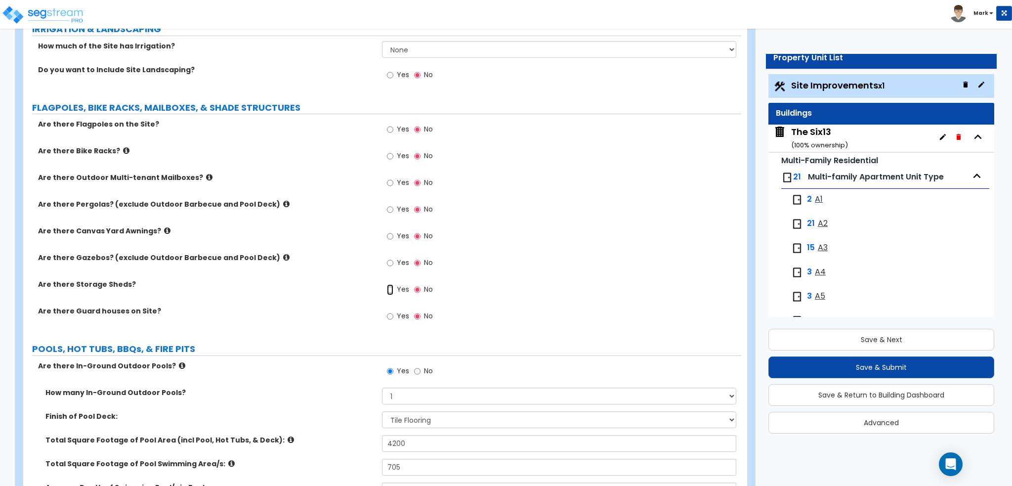
click at [392, 290] on input "Yes" at bounding box center [390, 289] width 6 height 11
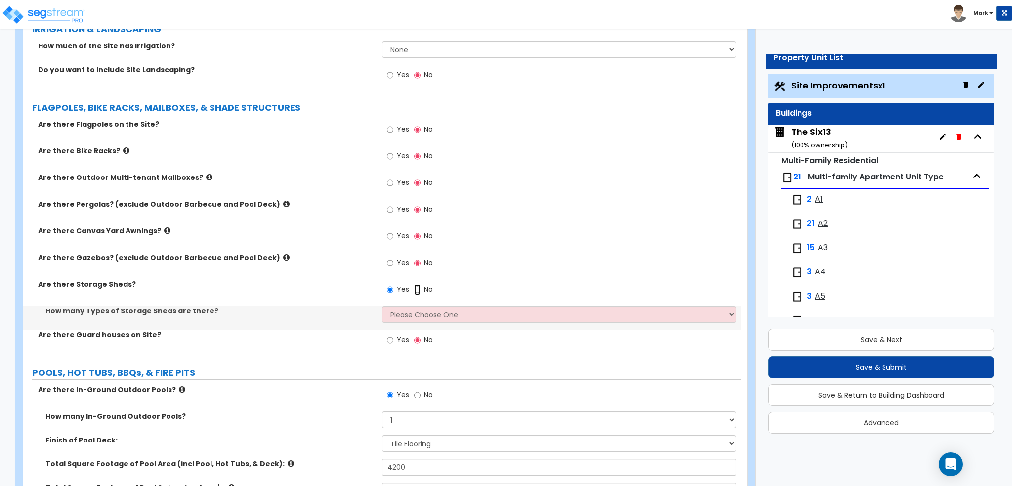
click at [417, 290] on input "No" at bounding box center [417, 289] width 6 height 11
radio input "false"
radio input "true"
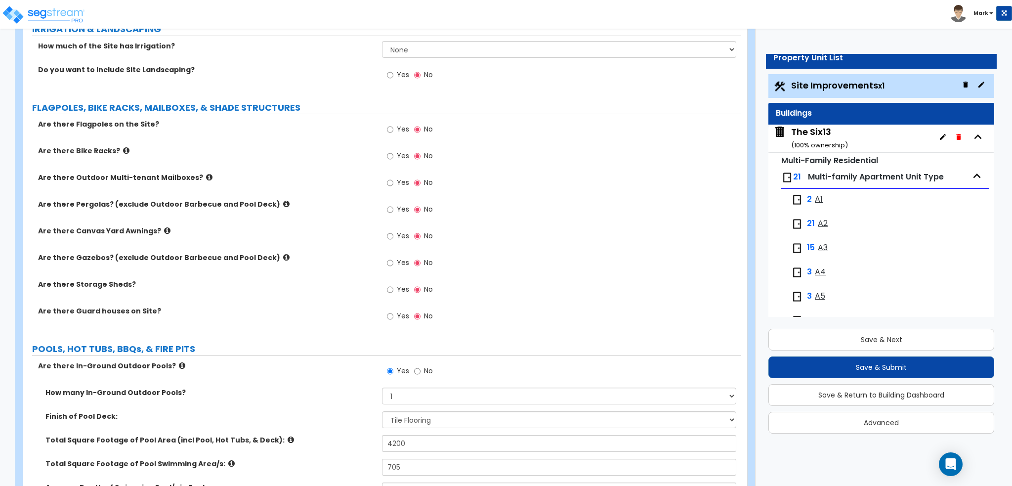
click at [283, 201] on icon at bounding box center [286, 203] width 6 height 7
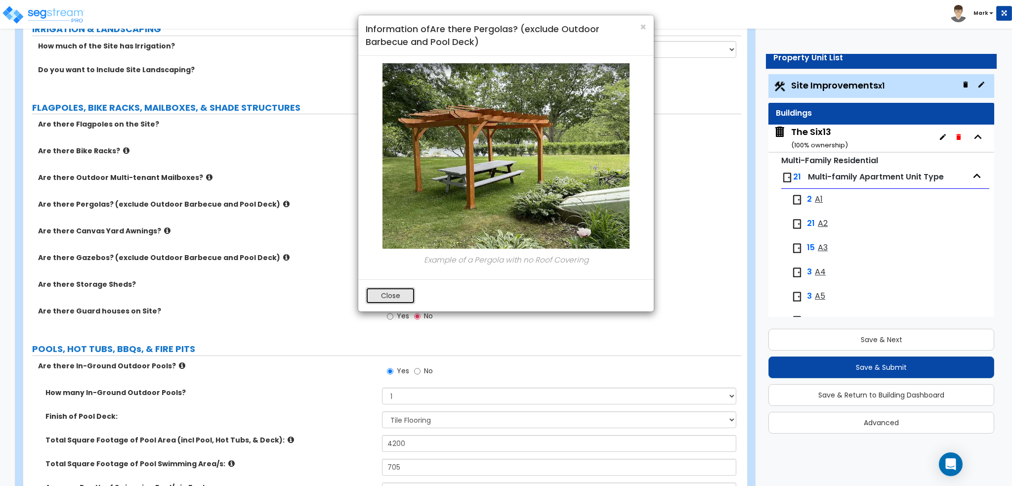
click at [384, 295] on button "Close" at bounding box center [390, 295] width 49 height 17
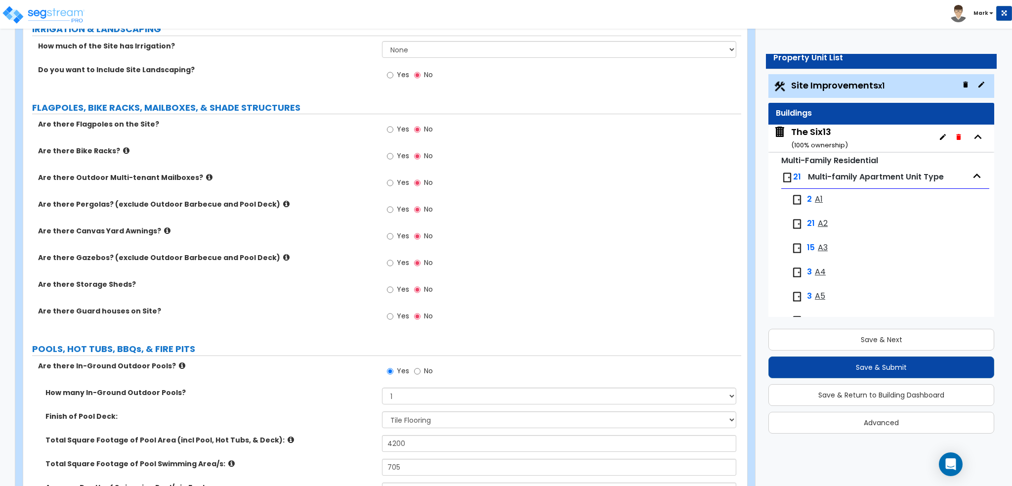
click at [394, 207] on label "Yes" at bounding box center [398, 210] width 22 height 17
click at [393, 207] on input "Yes" at bounding box center [390, 209] width 6 height 11
radio input "true"
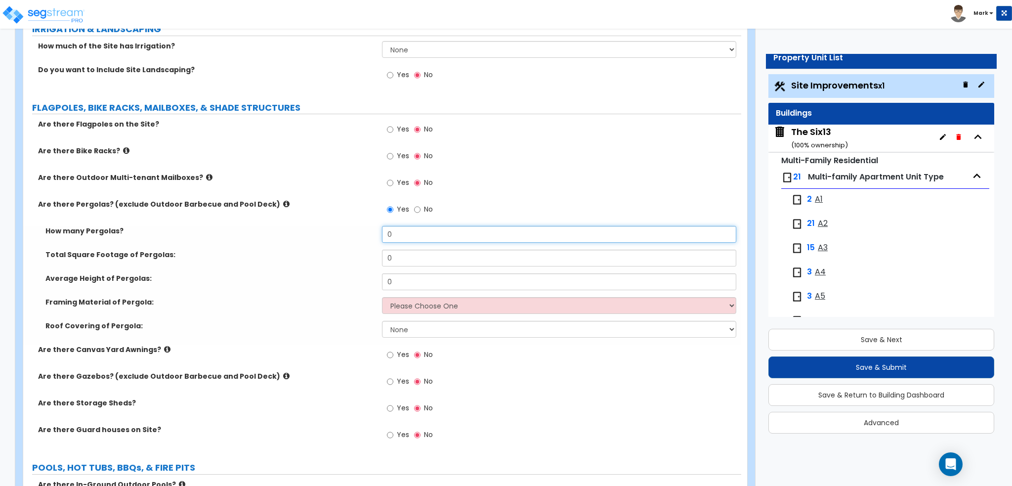
drag, startPoint x: 405, startPoint y: 233, endPoint x: 349, endPoint y: 230, distance: 55.9
click at [349, 230] on div "How many Pergolas? 0" at bounding box center [382, 238] width 718 height 24
type input "1"
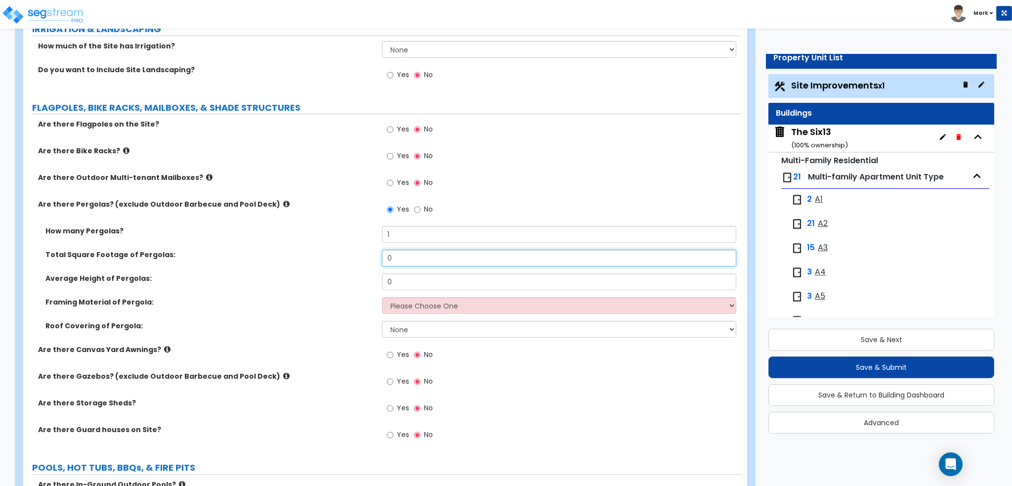
drag, startPoint x: 445, startPoint y: 252, endPoint x: 291, endPoint y: 272, distance: 155.5
click at [290, 272] on div "How many Pergolas? 1 Total Square Footage of Pergolas: 0 Average Height of Perg…" at bounding box center [382, 285] width 703 height 119
type input "1"
type input "750"
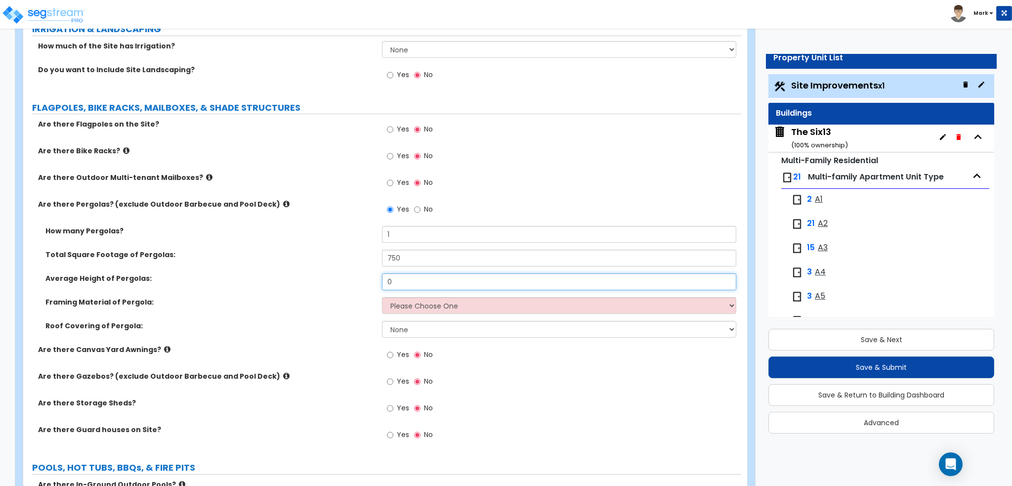
drag, startPoint x: 409, startPoint y: 279, endPoint x: 296, endPoint y: 275, distance: 112.2
click at [302, 275] on div "Average Height of Pergolas: 0" at bounding box center [382, 285] width 718 height 24
type input "10"
click at [386, 312] on div "Framing Material of Pergola: Please Choose One Wood Metal" at bounding box center [382, 309] width 718 height 24
click at [401, 307] on select "Please Choose One Wood Metal" at bounding box center [559, 305] width 354 height 17
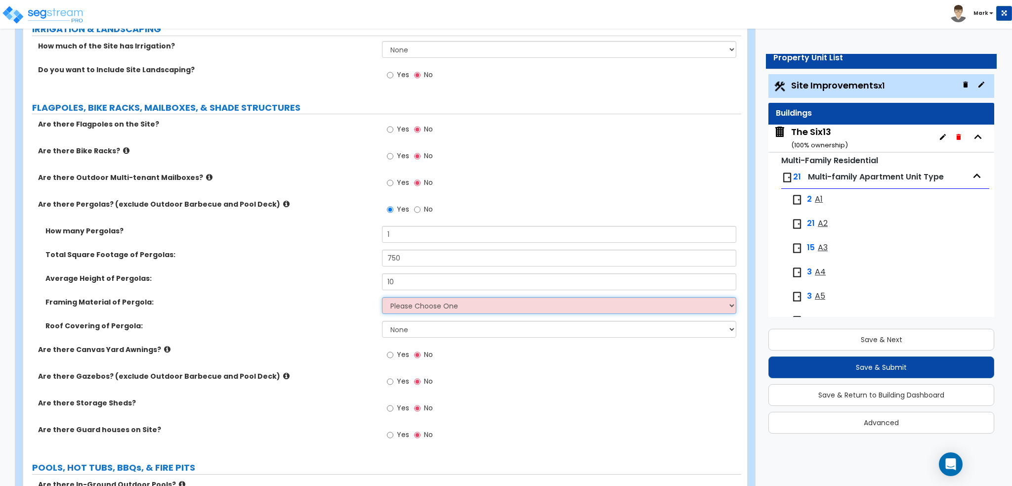
select select "2"
click at [382, 297] on select "Please Choose One Wood Metal" at bounding box center [559, 305] width 354 height 17
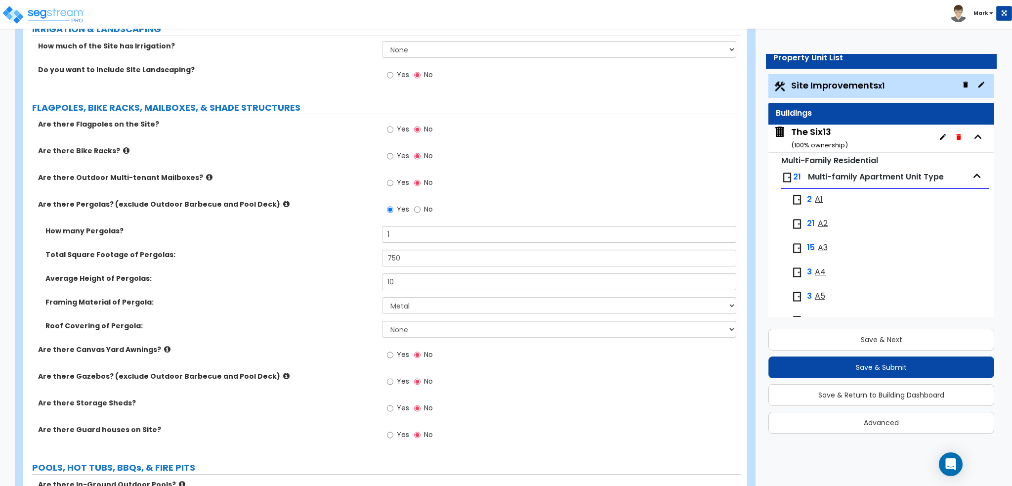
click at [332, 330] on div "Roof Covering of Pergola: None Plastic Fiberglass Metal" at bounding box center [382, 333] width 718 height 24
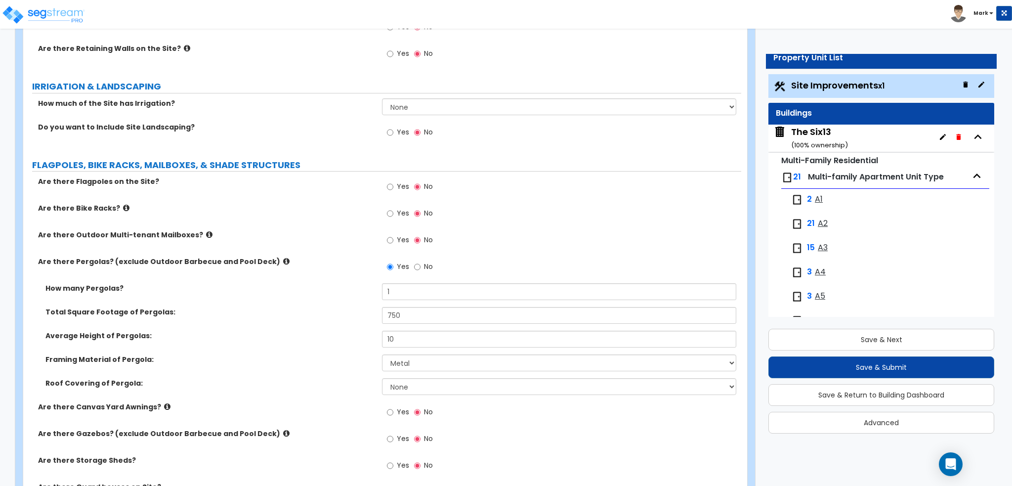
scroll to position [1235, 0]
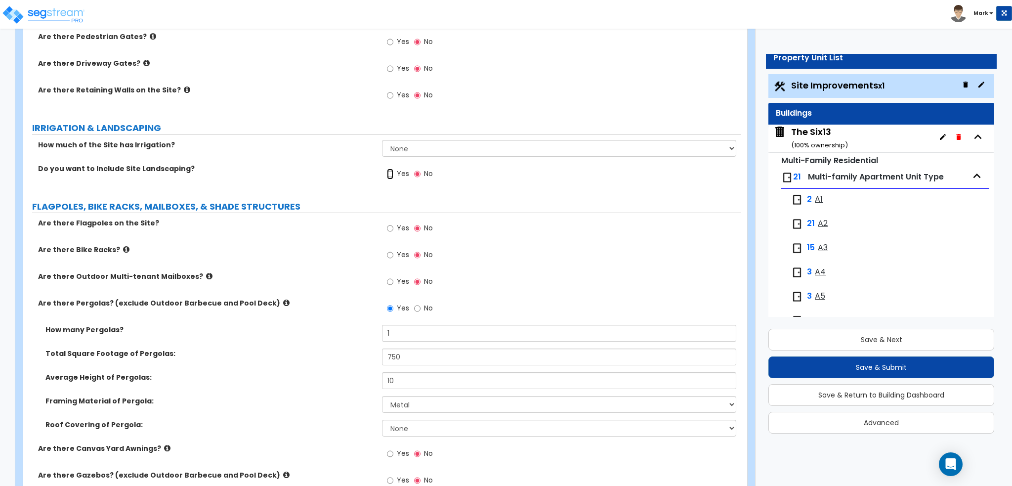
click at [392, 172] on input "Yes" at bounding box center [390, 173] width 6 height 11
radio input "true"
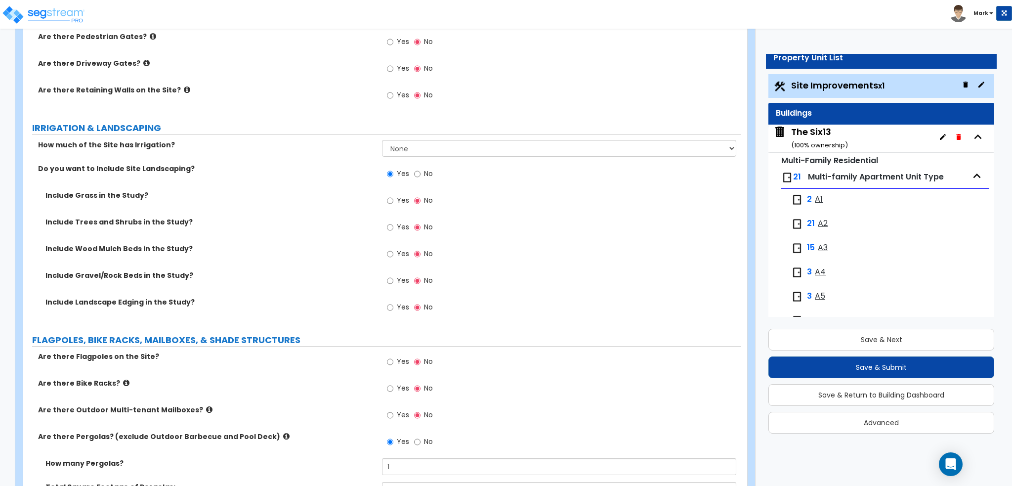
click at [394, 198] on label "Yes" at bounding box center [398, 201] width 22 height 17
click at [393, 198] on input "Yes" at bounding box center [390, 200] width 6 height 11
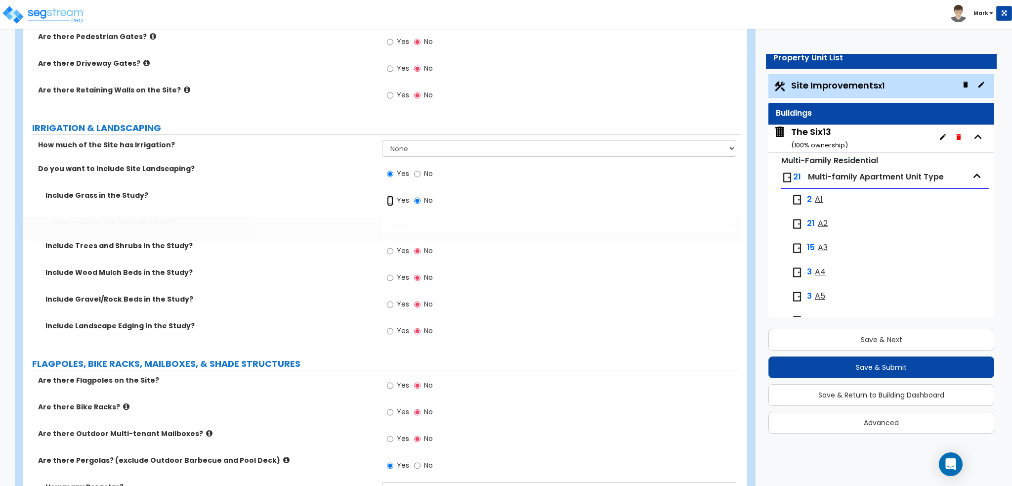
radio input "true"
click at [417, 235] on div "How much of the Site has Grass? None I want to Enter an Approximate Percentage …" at bounding box center [382, 229] width 718 height 24
click at [417, 233] on div "How much of the Site has Grass? None I want to Enter an Approximate Percentage …" at bounding box center [382, 229] width 718 height 24
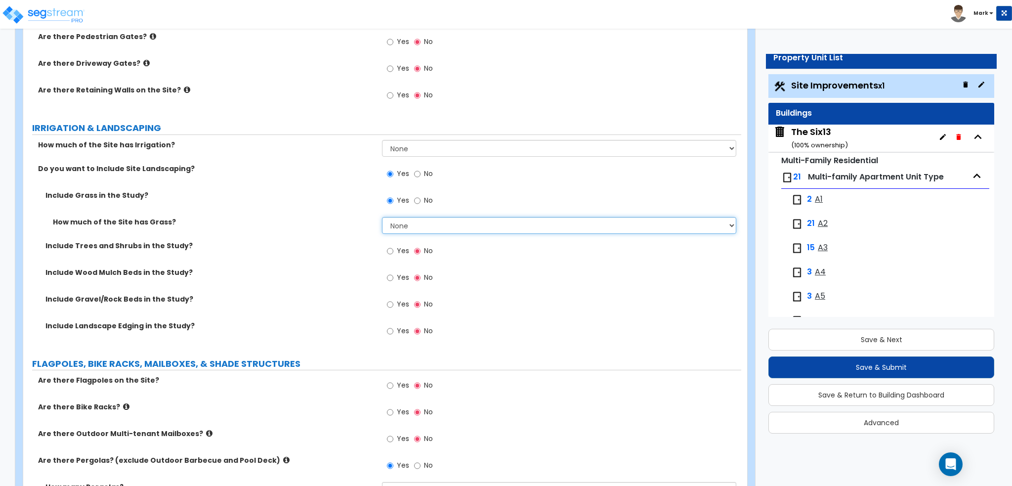
click at [417, 227] on select "None I want to Enter an Approximate Percentage I want to Enter the Square Foota…" at bounding box center [559, 225] width 354 height 17
select select "2"
click at [382, 217] on select "None I want to Enter an Approximate Percentage I want to Enter the Square Foota…" at bounding box center [559, 225] width 354 height 17
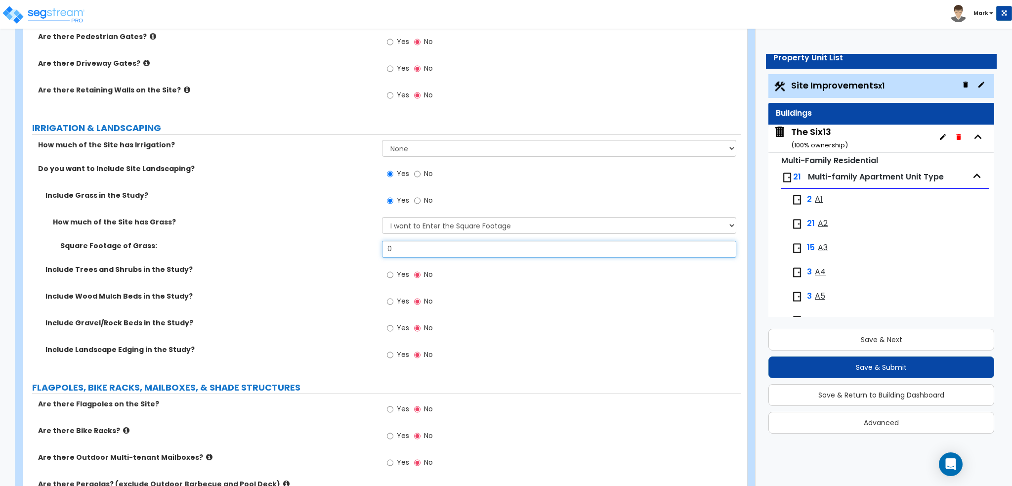
drag, startPoint x: 423, startPoint y: 248, endPoint x: 309, endPoint y: 251, distance: 113.7
click at [309, 251] on div "Square Footage of Grass: 0" at bounding box center [382, 253] width 718 height 24
type input "1,350"
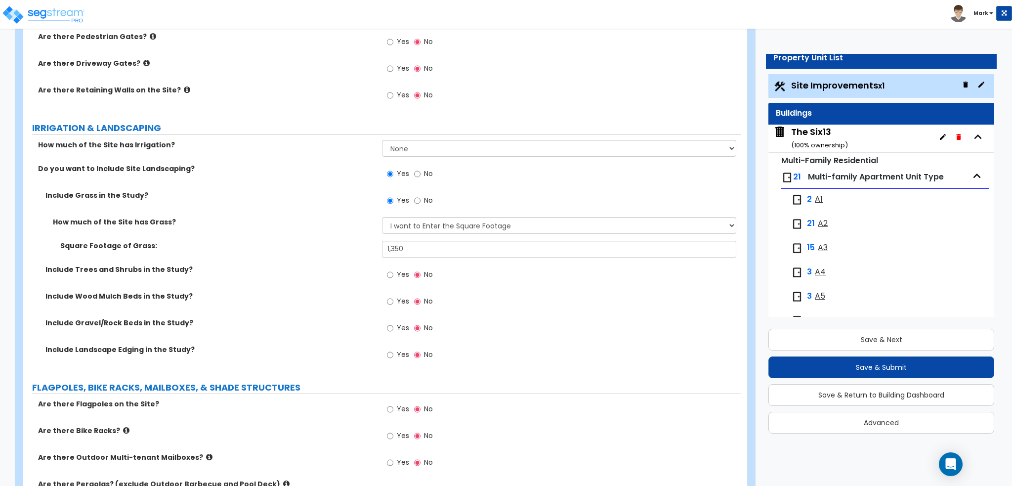
click at [306, 250] on div "Square Footage of Grass: 1,350" at bounding box center [382, 253] width 718 height 24
click at [391, 274] on input "Yes" at bounding box center [390, 274] width 6 height 11
radio input "true"
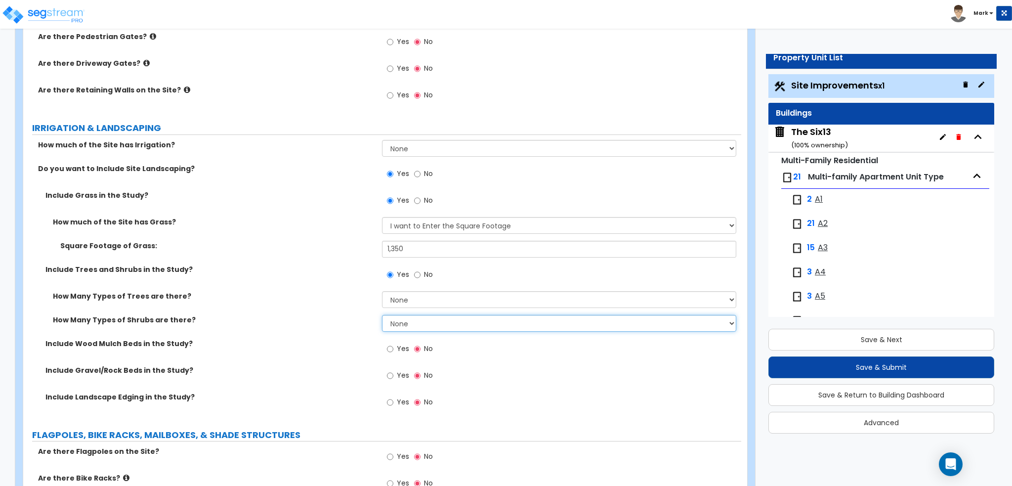
click at [403, 315] on select "None 1 2 3" at bounding box center [559, 323] width 354 height 17
select select "1"
click at [382, 315] on select "None 1 2 3" at bounding box center [559, 323] width 354 height 17
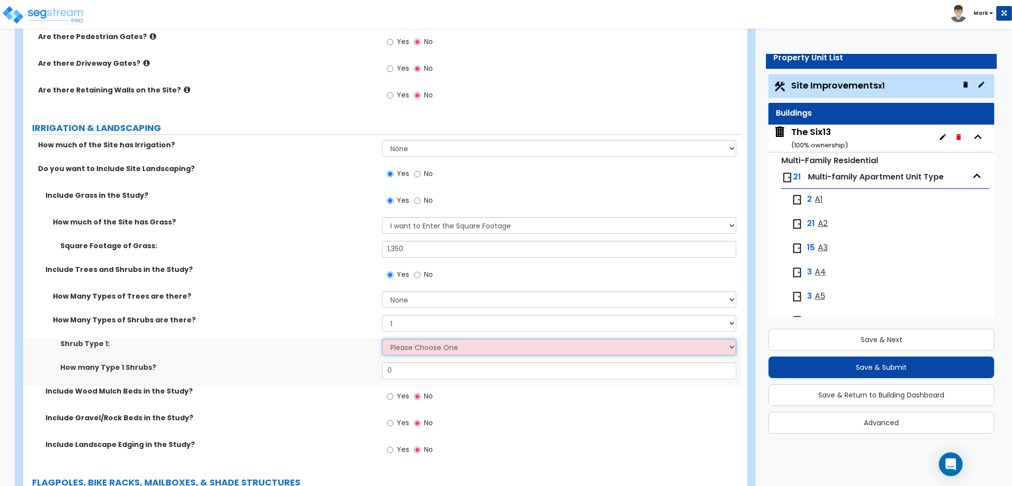
click at [412, 344] on select "Please Choose One Arborvitae Azalea Yew Boxwood Juniper Holly Cotoneaster Euony…" at bounding box center [559, 346] width 354 height 17
drag, startPoint x: 312, startPoint y: 347, endPoint x: 317, endPoint y: 348, distance: 5.5
click at [312, 347] on div "Shrub Type 1: Please Choose One Arborvitae Azalea Yew Boxwood Juniper Holly Cot…" at bounding box center [382, 350] width 718 height 24
click at [400, 351] on select "Please Choose One Arborvitae Azalea Yew Boxwood Juniper Holly Cotoneaster Euony…" at bounding box center [559, 346] width 354 height 17
select select "2"
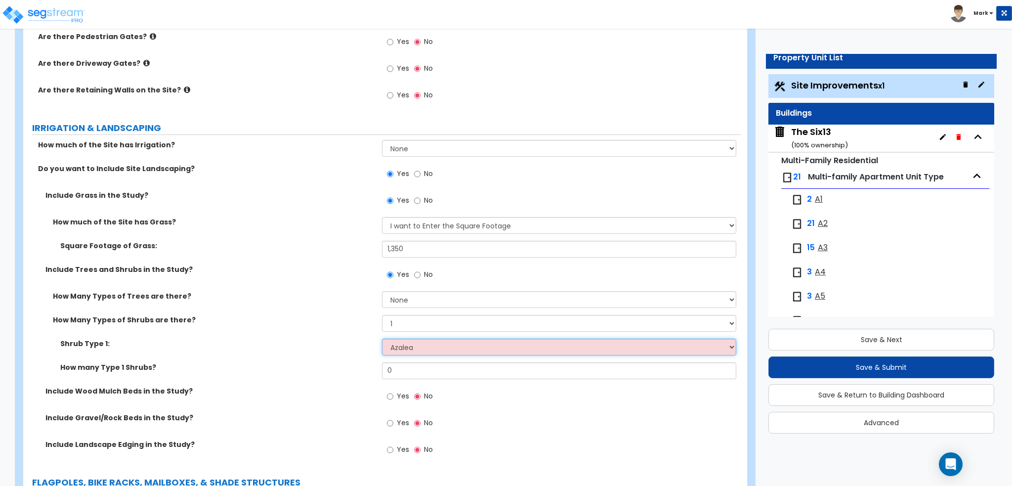
click at [382, 338] on select "Please Choose One Arborvitae Azalea Yew Boxwood Juniper Holly Cotoneaster Euony…" at bounding box center [559, 346] width 354 height 17
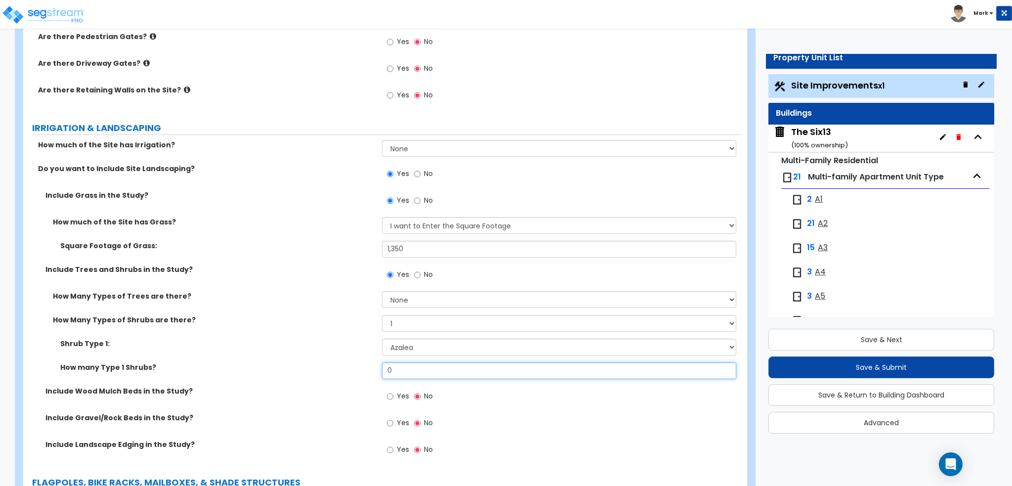
drag, startPoint x: 435, startPoint y: 368, endPoint x: 330, endPoint y: 373, distance: 105.4
click at [331, 373] on div "How many Type 1 Shrubs? 0" at bounding box center [382, 374] width 718 height 24
type input "250"
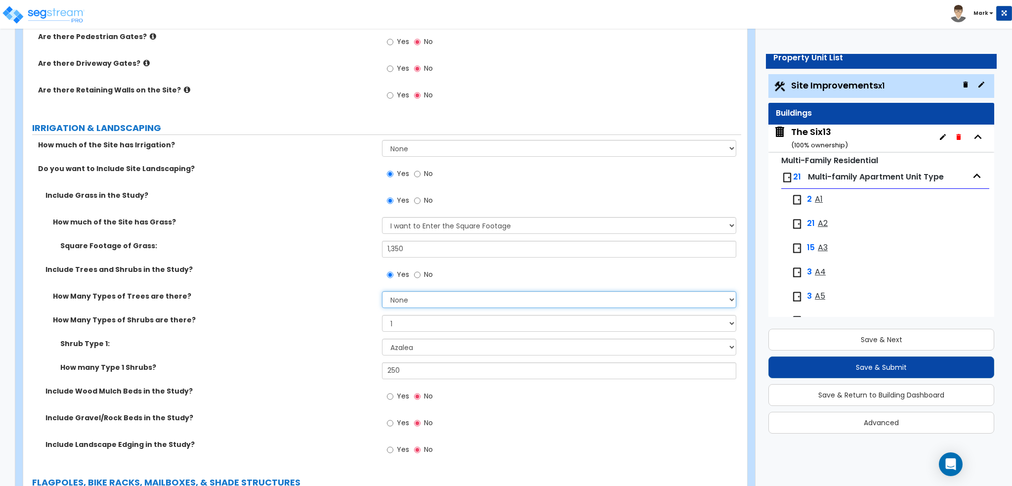
click at [400, 301] on select "None 1 2 3" at bounding box center [559, 299] width 354 height 17
click at [382, 291] on select "None 1 2 3" at bounding box center [559, 299] width 354 height 17
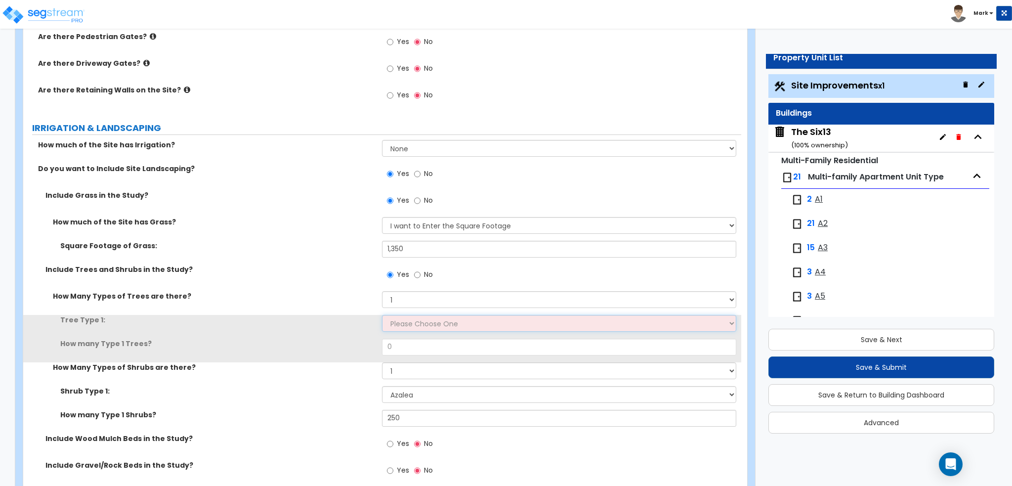
click at [403, 325] on select "Please Choose One Honey Locust Planetree Poplar Elm Hawthorn Linden Maple Red M…" at bounding box center [559, 323] width 354 height 17
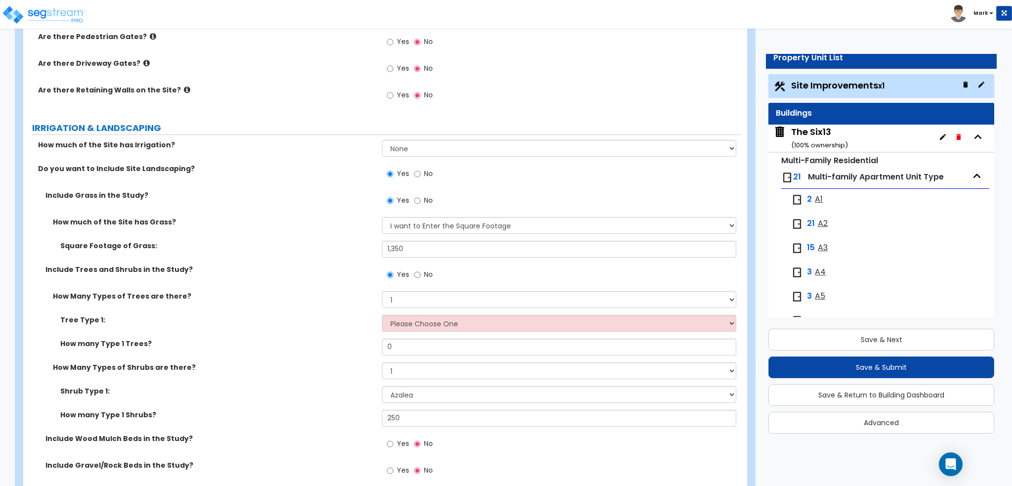
click at [336, 221] on label "How much of the Site has Grass?" at bounding box center [214, 222] width 322 height 10
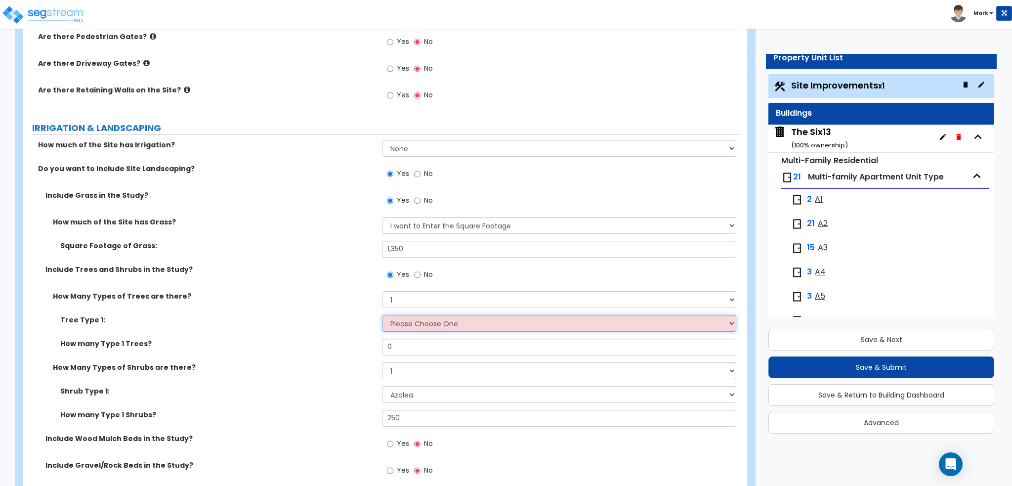
click at [406, 318] on select "Please Choose One Honey Locust Planetree Poplar Elm Hawthorn Linden Maple Red M…" at bounding box center [559, 323] width 354 height 17
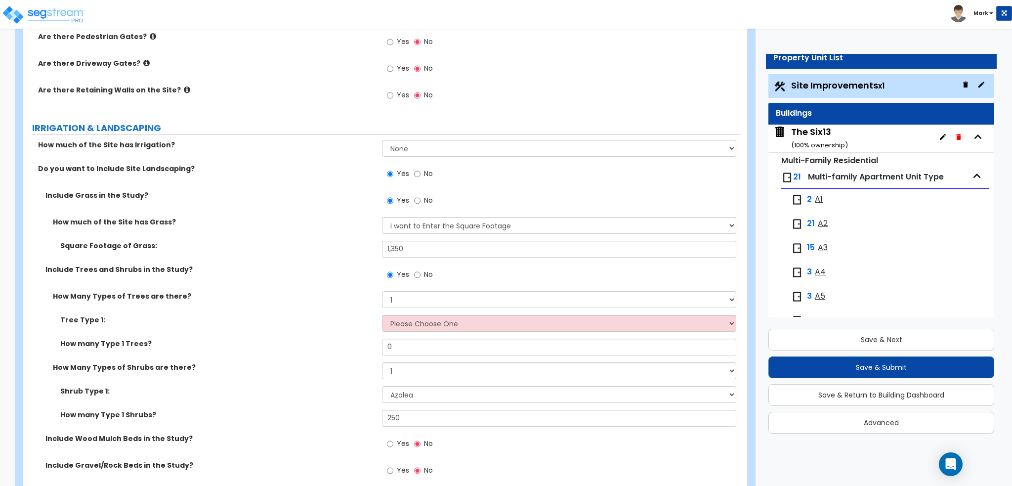
click at [294, 297] on label "How Many Types of Trees are there?" at bounding box center [214, 296] width 322 height 10
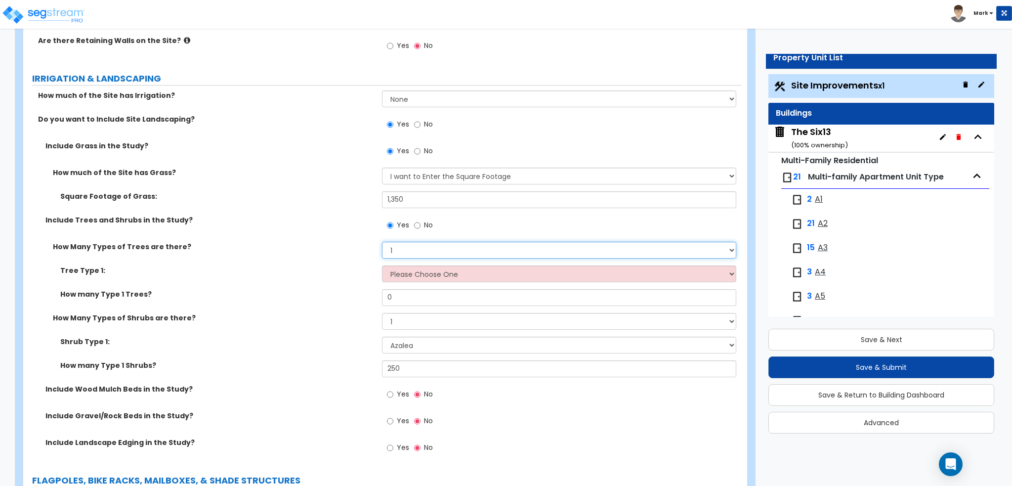
click at [419, 249] on select "None 1 2 3" at bounding box center [559, 250] width 354 height 17
select select "0"
click at [382, 242] on select "None 1 2 3" at bounding box center [559, 250] width 354 height 17
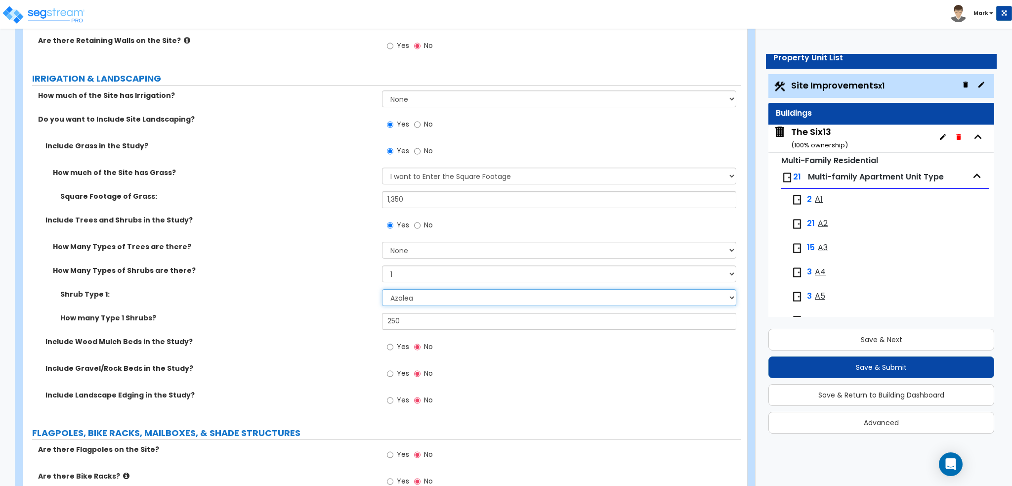
click at [418, 289] on select "Please Choose One Arborvitae Azalea Yew Boxwood Juniper Holly Cotoneaster Euony…" at bounding box center [559, 297] width 354 height 17
click at [231, 343] on label "Include Wood Mulch Beds in the Study?" at bounding box center [209, 341] width 329 height 10
click at [392, 347] on input "Yes" at bounding box center [390, 346] width 6 height 11
radio input "true"
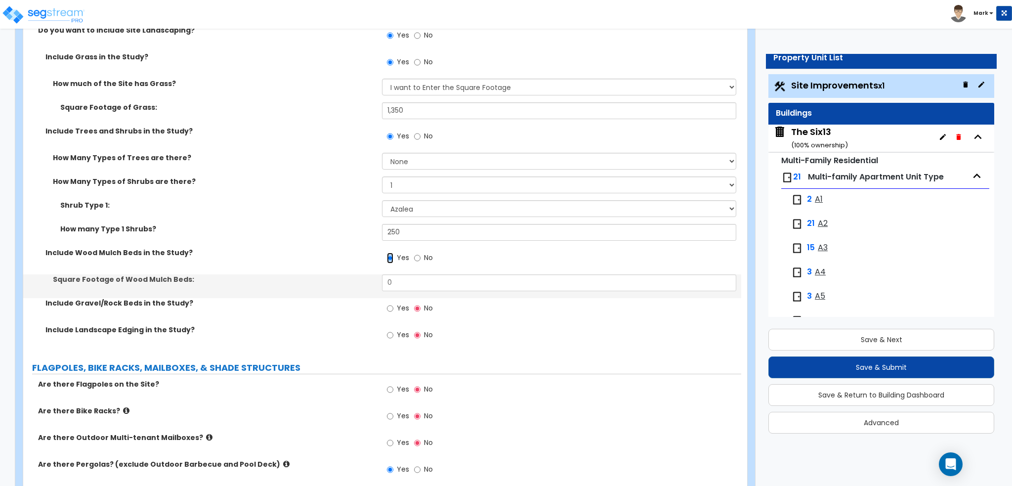
scroll to position [1383, 0]
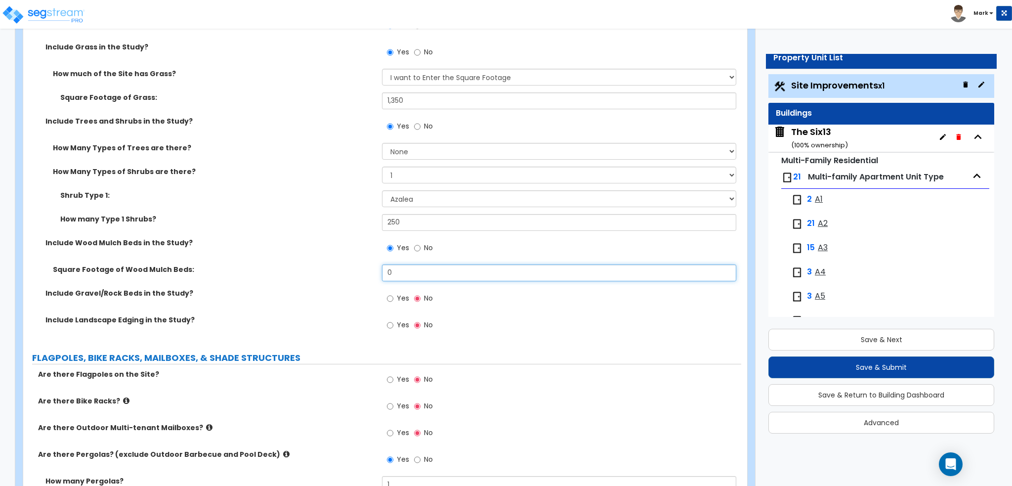
drag, startPoint x: 422, startPoint y: 273, endPoint x: 278, endPoint y: 271, distance: 144.3
click at [278, 271] on div "Square Footage of Wood Mulch Beds: 0" at bounding box center [382, 276] width 718 height 24
type input "5,000"
click at [278, 271] on label "Square Footage of Wood Mulch Beds:" at bounding box center [214, 269] width 322 height 10
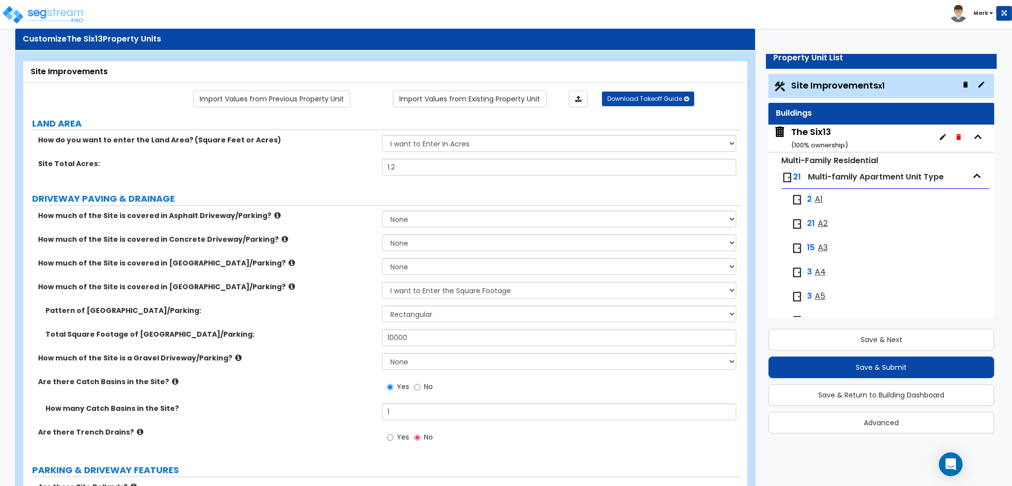
scroll to position [49, 0]
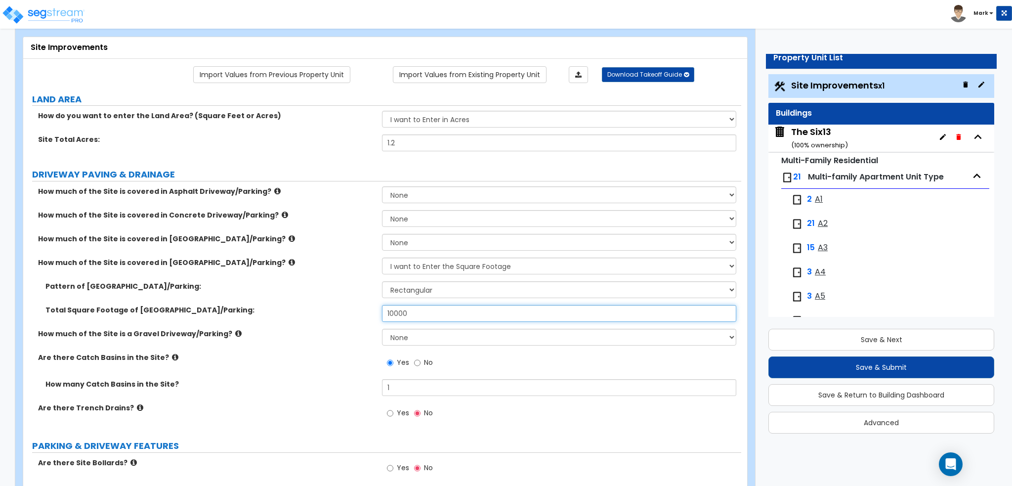
click at [418, 317] on input "10000" at bounding box center [559, 313] width 354 height 17
drag, startPoint x: 423, startPoint y: 317, endPoint x: 350, endPoint y: 314, distance: 73.2
click at [350, 314] on div "Total Square Footage of Stone Driveway/Parking: 2,800" at bounding box center [382, 317] width 718 height 24
click at [475, 320] on input "15,000" at bounding box center [559, 313] width 354 height 17
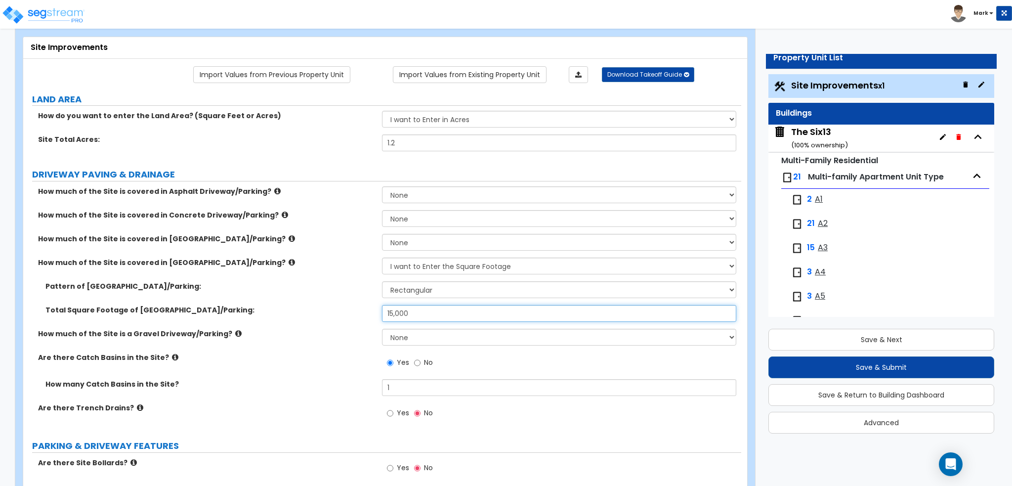
click at [467, 311] on input "15,000" at bounding box center [559, 313] width 354 height 17
type input "12,254"
click at [325, 324] on div "Total Square Footage of Stone Driveway/Parking: 12,254" at bounding box center [382, 317] width 718 height 24
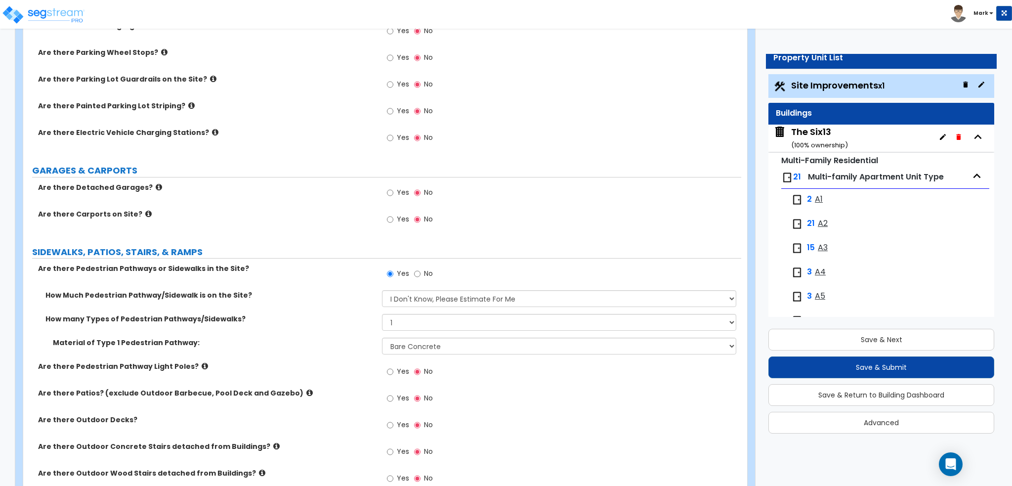
scroll to position [543, 0]
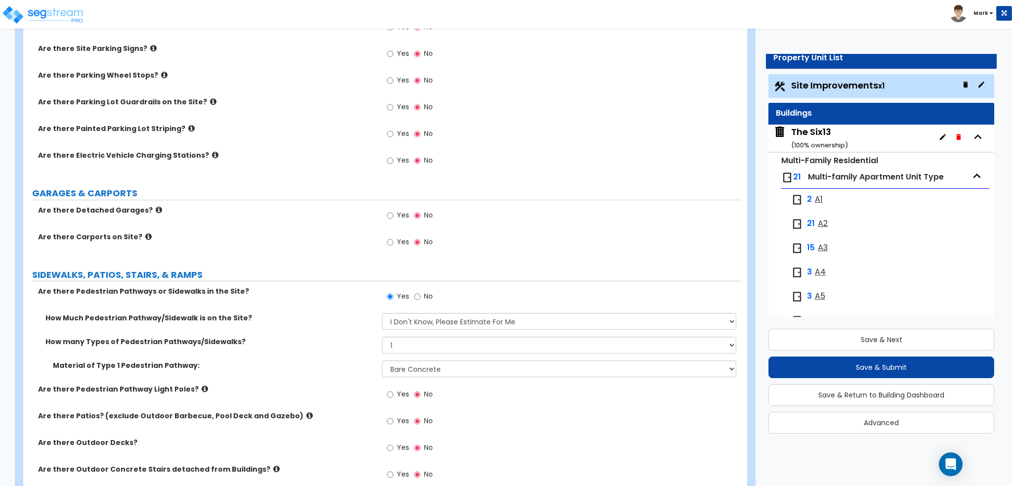
click at [397, 136] on span "Yes" at bounding box center [403, 133] width 12 height 10
click at [393, 136] on input "Yes" at bounding box center [390, 133] width 6 height 11
radio input "true"
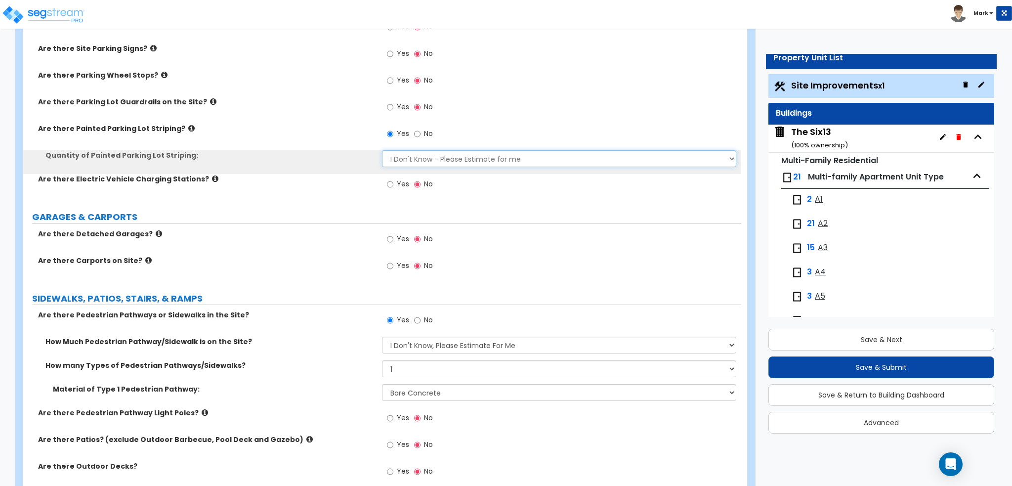
click at [407, 154] on select "I Don't Know - Please Estimate for me I Want to Enter the Number of Parking Spa…" at bounding box center [559, 158] width 354 height 17
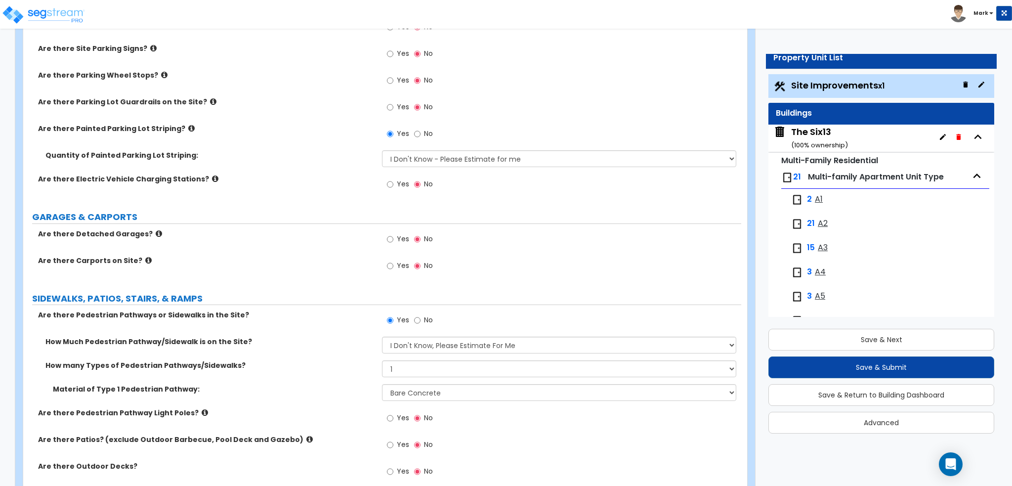
click at [312, 169] on div "Quantity of Painted Parking Lot Striping: I Don't Know - Please Estimate for me…" at bounding box center [382, 162] width 718 height 24
click at [410, 163] on select "I Don't Know - Please Estimate for me I Want to Enter the Number of Parking Spa…" at bounding box center [559, 158] width 354 height 17
select select "1"
click at [382, 150] on select "I Don't Know - Please Estimate for me I Want to Enter the Number of Parking Spa…" at bounding box center [559, 158] width 354 height 17
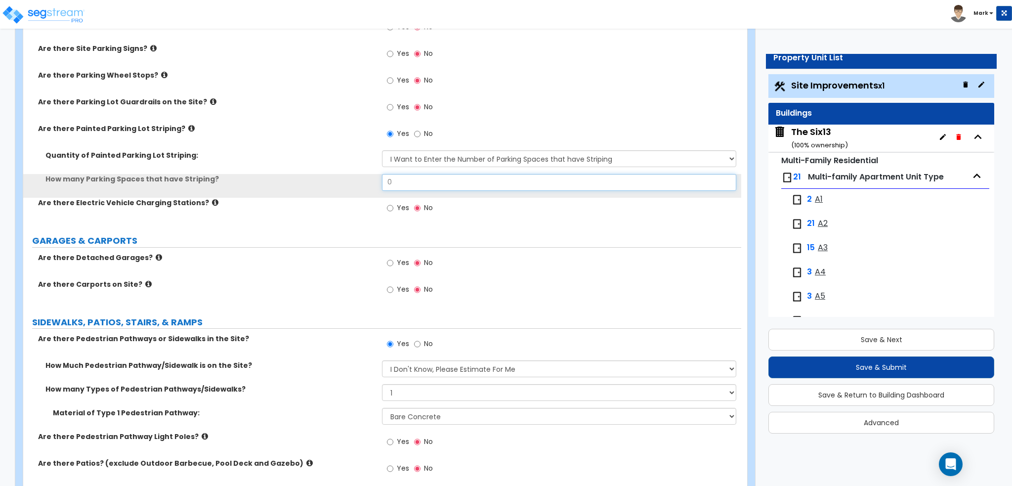
drag, startPoint x: 418, startPoint y: 179, endPoint x: 307, endPoint y: 185, distance: 110.8
click at [308, 185] on div "How many Parking Spaces that have Striping? 0" at bounding box center [382, 186] width 718 height 24
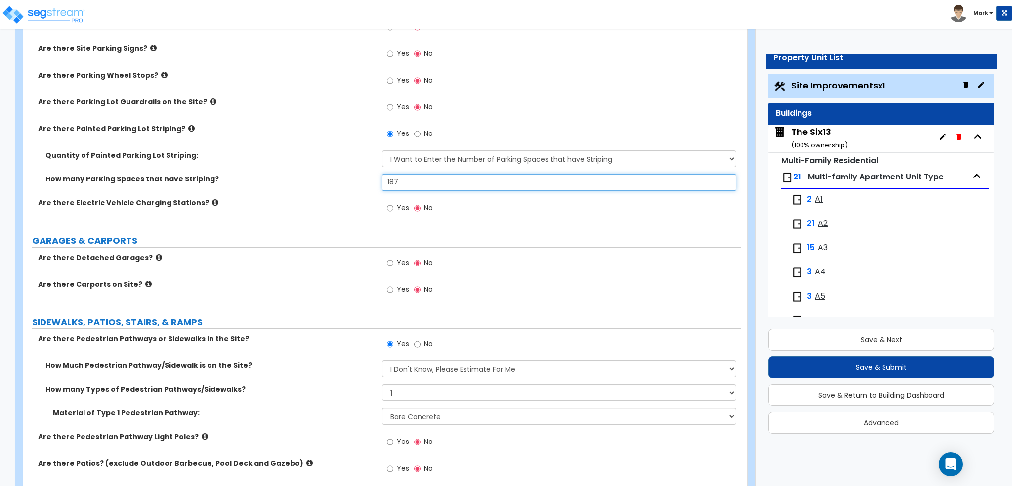
type input "187"
click at [307, 185] on div "How many Parking Spaces that have Striping? 187" at bounding box center [382, 186] width 718 height 24
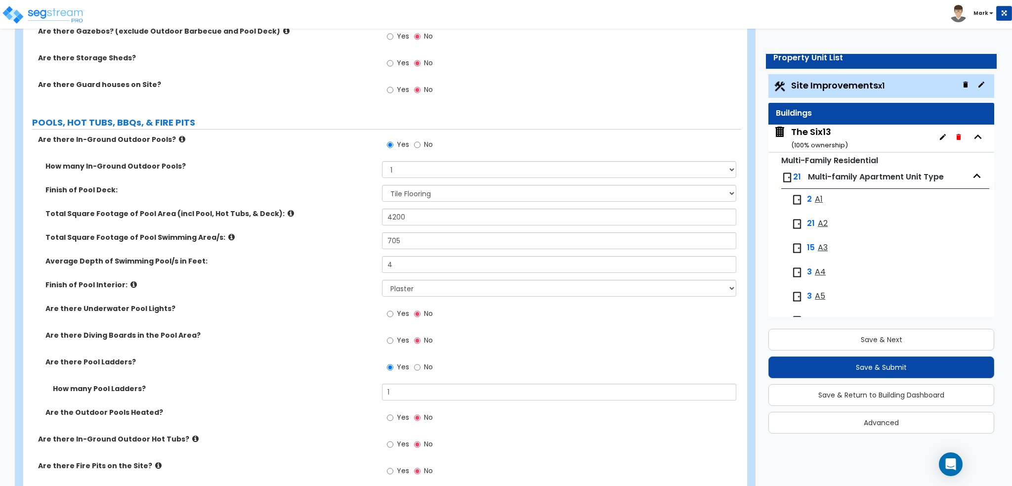
scroll to position [2075, 0]
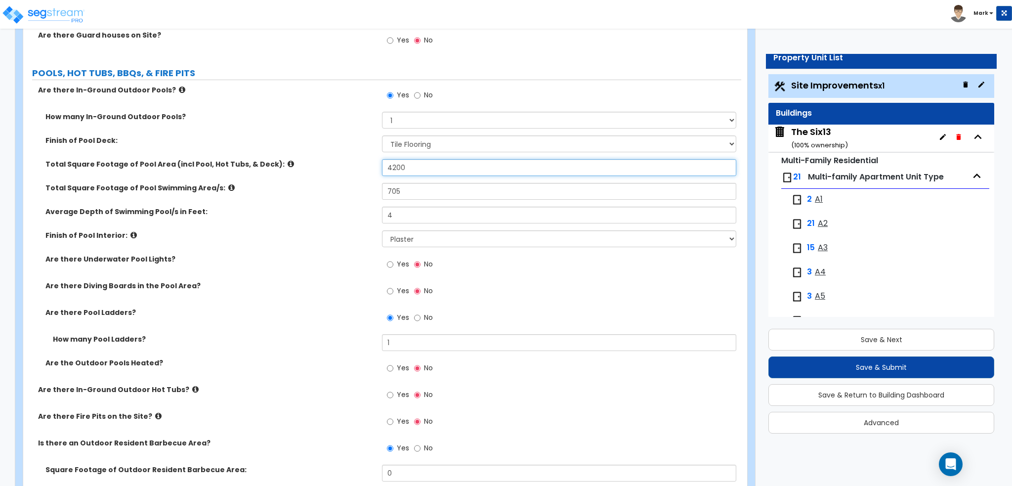
drag, startPoint x: 419, startPoint y: 165, endPoint x: 313, endPoint y: 176, distance: 106.7
click at [315, 174] on div "Total Square Footage of Pool Area (incl Pool, Hot Tubs, & Deck): 4200" at bounding box center [382, 171] width 718 height 24
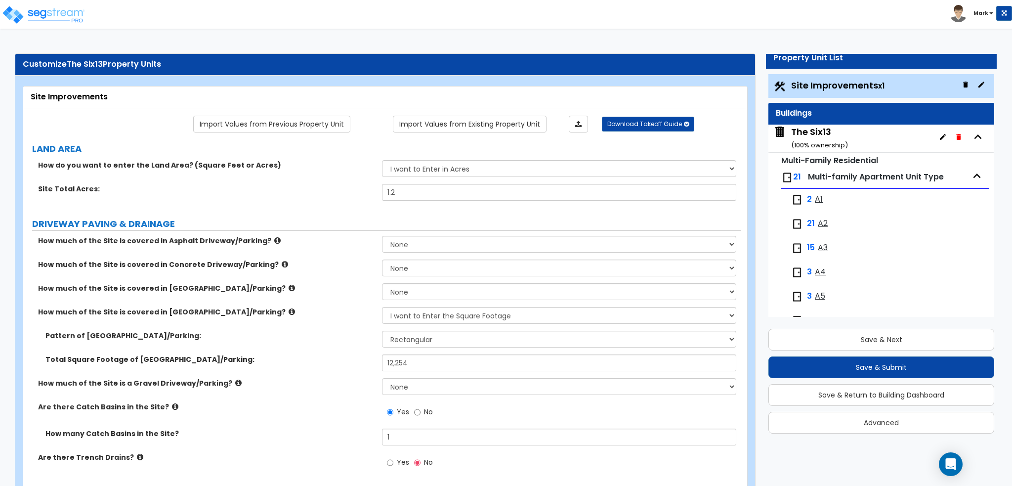
scroll to position [99, 0]
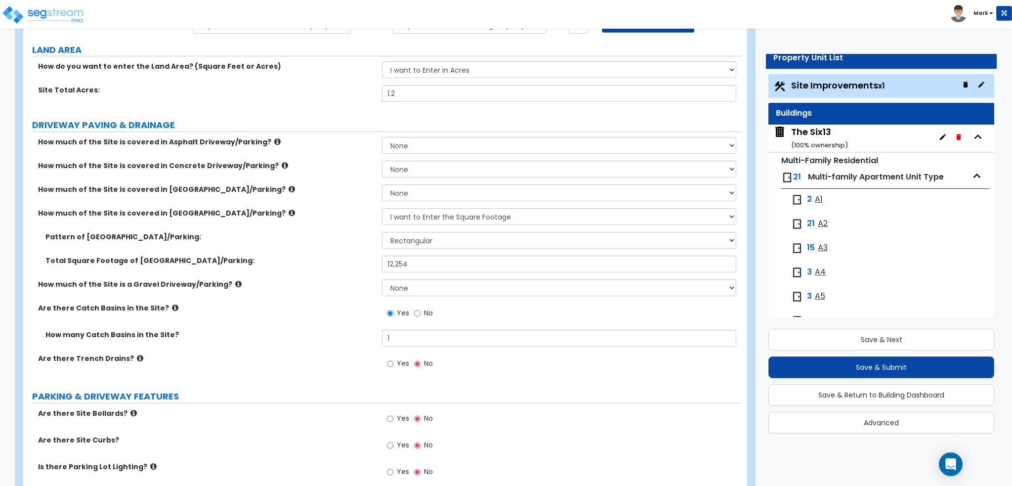
type input "8,500"
drag, startPoint x: 400, startPoint y: 264, endPoint x: 350, endPoint y: 264, distance: 50.4
click at [350, 264] on div "Total Square Footage of Stone Driveway/Parking: 12,254" at bounding box center [382, 267] width 718 height 24
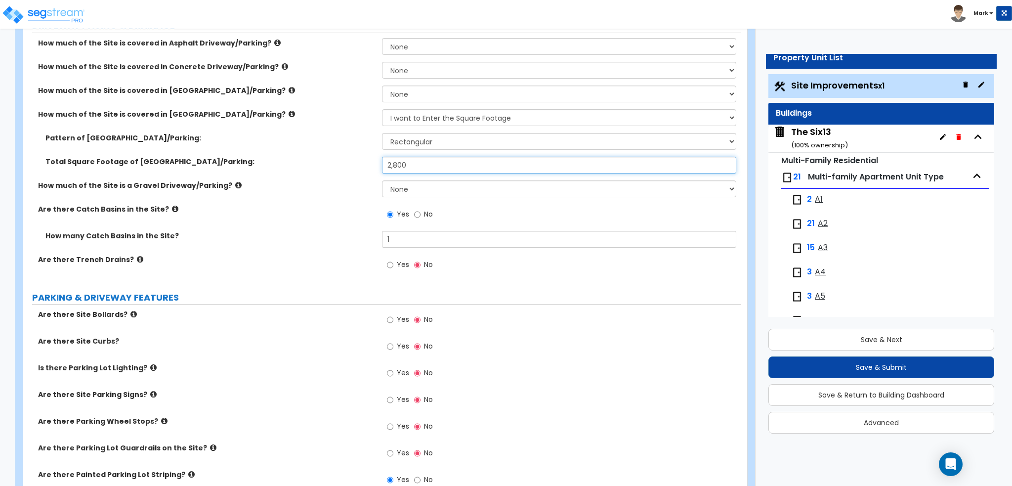
type input "2,800"
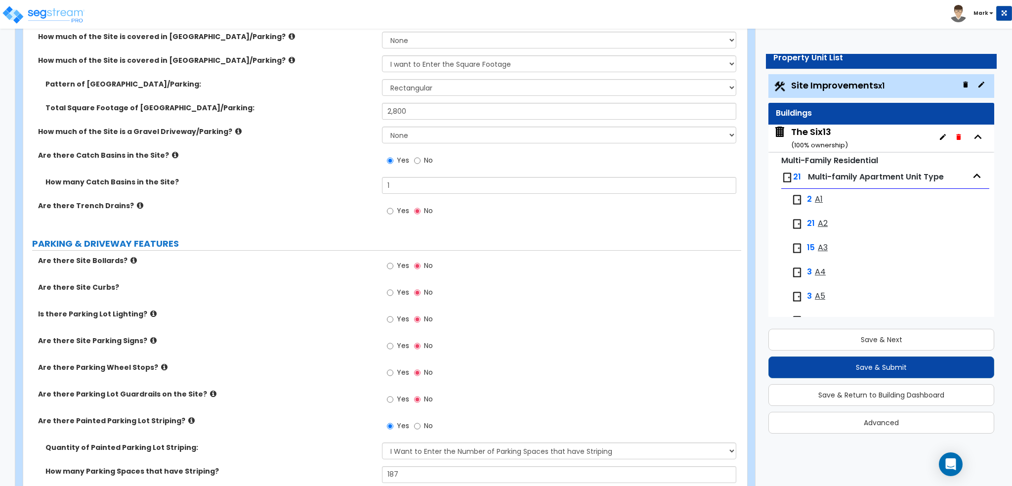
scroll to position [247, 0]
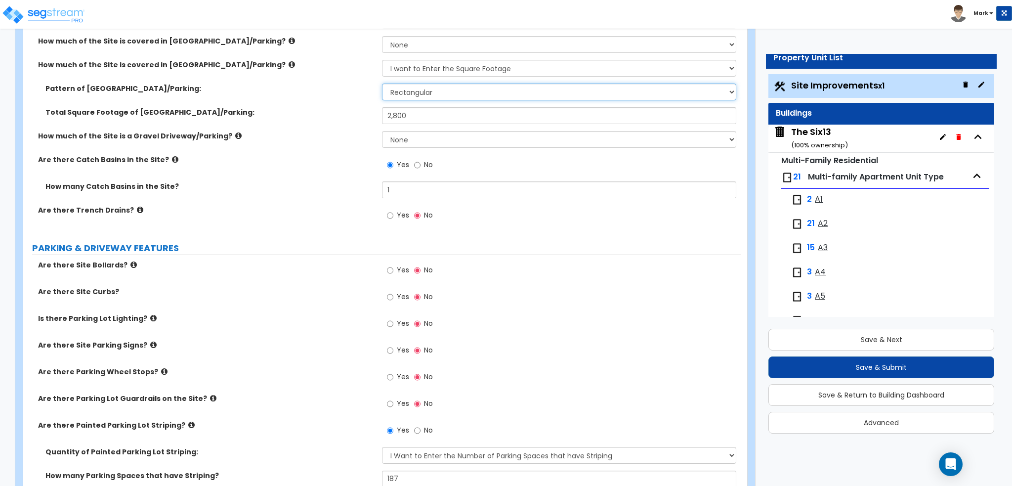
click at [401, 92] on select "Please Choose One Irregular Rectangular" at bounding box center [559, 91] width 354 height 17
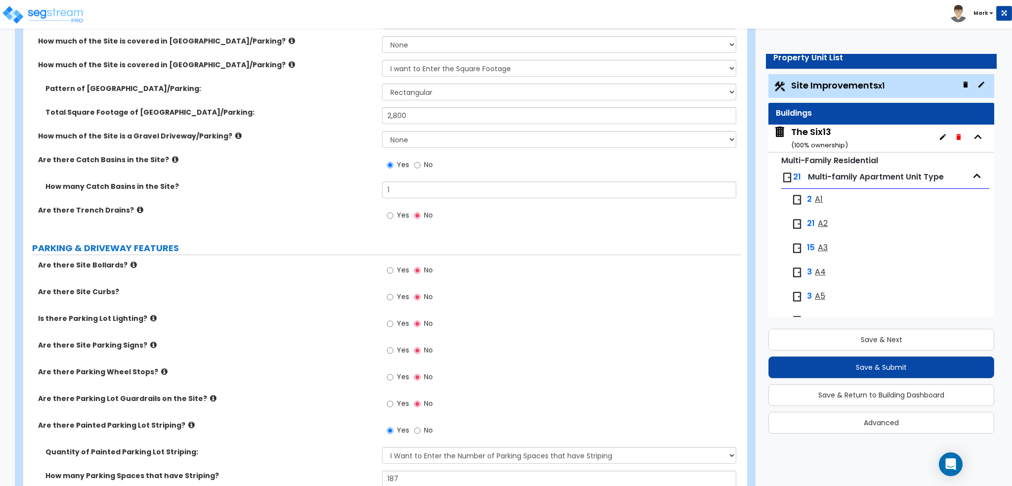
click at [348, 134] on label "How much of the Site is a Gravel Driveway/Parking?" at bounding box center [206, 136] width 336 height 10
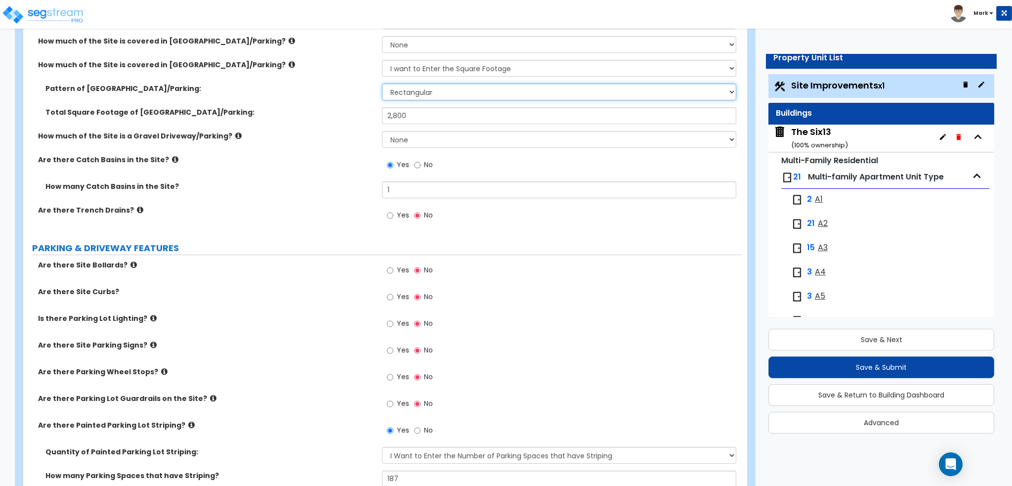
drag, startPoint x: 408, startPoint y: 93, endPoint x: 406, endPoint y: 98, distance: 5.6
click at [408, 93] on select "Please Choose One Irregular Rectangular" at bounding box center [559, 91] width 354 height 17
click at [382, 83] on select "Please Choose One Irregular Rectangular" at bounding box center [559, 91] width 354 height 17
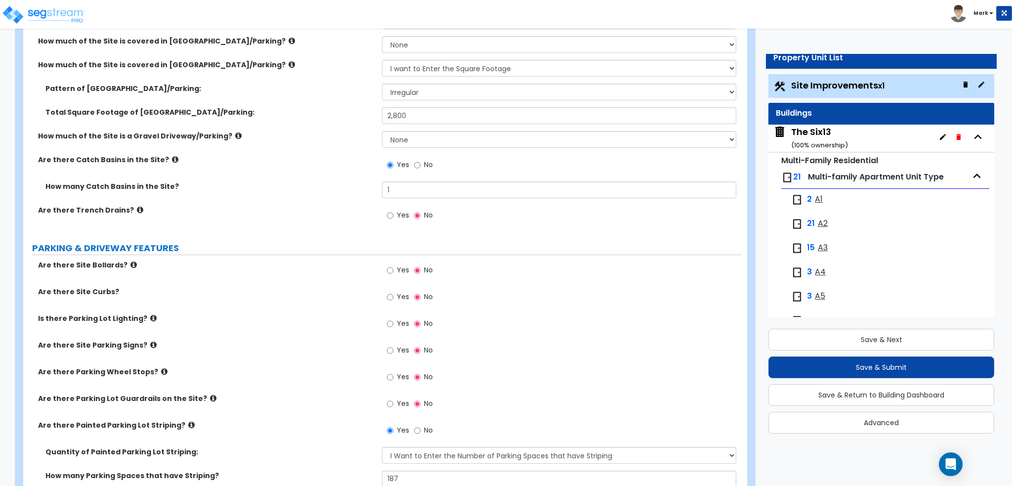
click at [299, 171] on div "Are there Catch Basins in the Site? Yes No" at bounding box center [382, 168] width 718 height 27
click at [289, 64] on icon at bounding box center [292, 64] width 6 height 7
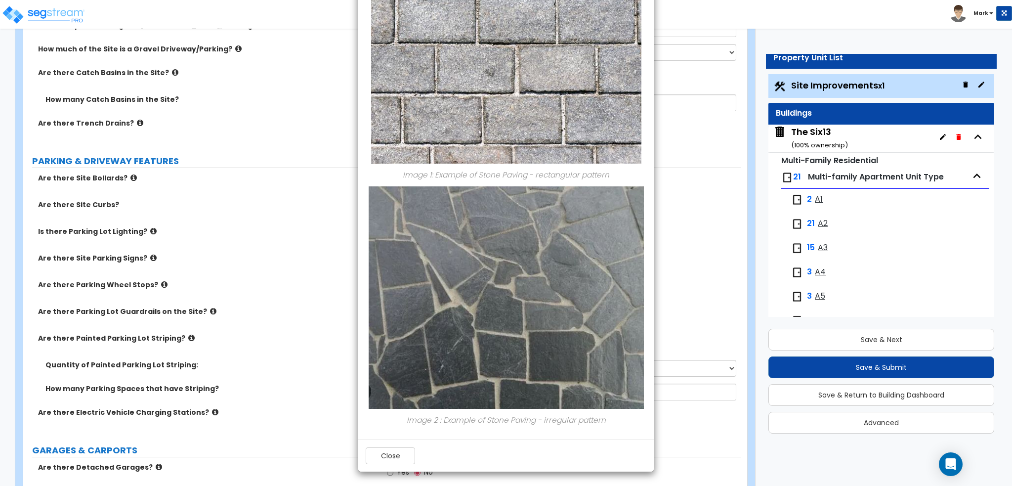
scroll to position [346, 0]
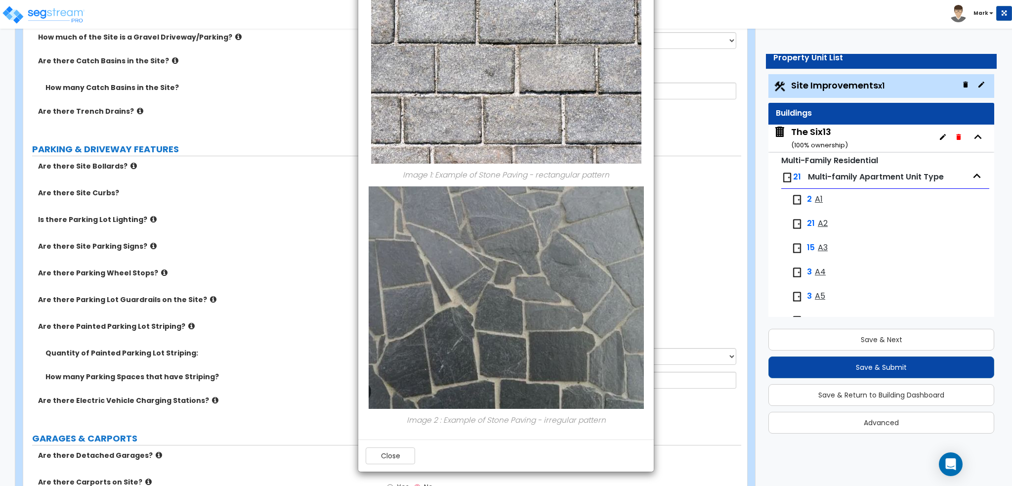
click at [303, 237] on div "× Information of How much of the Site is covered in Stone Driveway/Parking? Ima…" at bounding box center [506, 243] width 1012 height 486
click at [389, 458] on button "Close" at bounding box center [390, 455] width 49 height 17
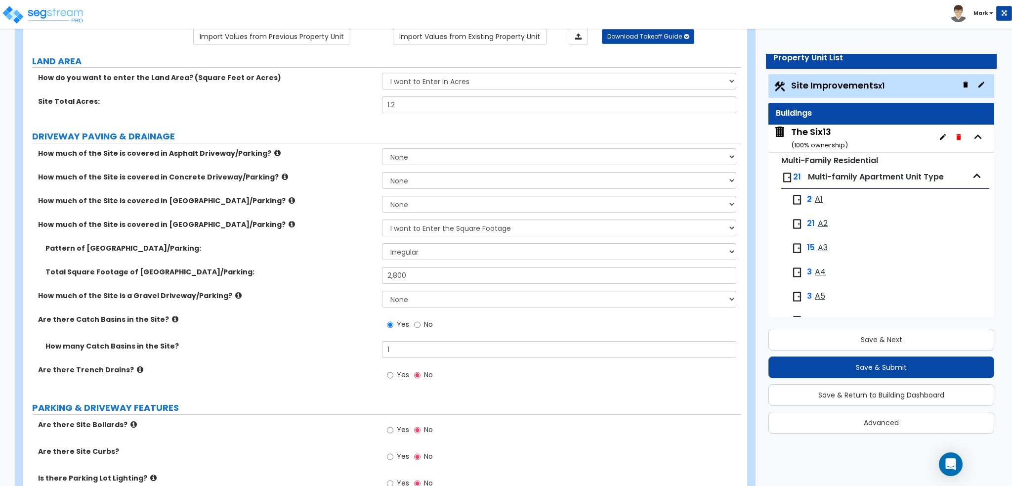
scroll to position [49, 0]
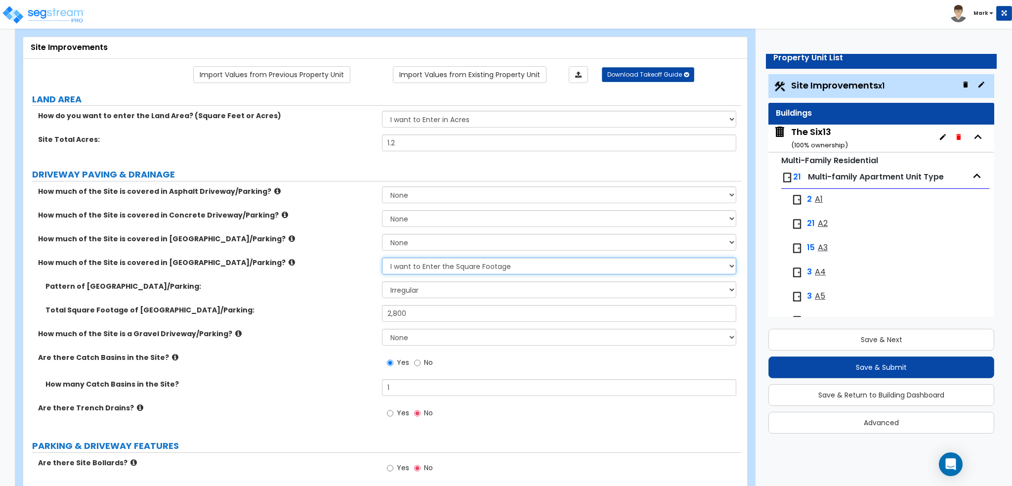
click at [404, 260] on select "None I want to Enter an Approximate Percentage I want to Enter the Square Foota…" at bounding box center [559, 265] width 354 height 17
click at [355, 284] on label "Pattern of Stone Driveway/Parking:" at bounding box center [209, 286] width 329 height 10
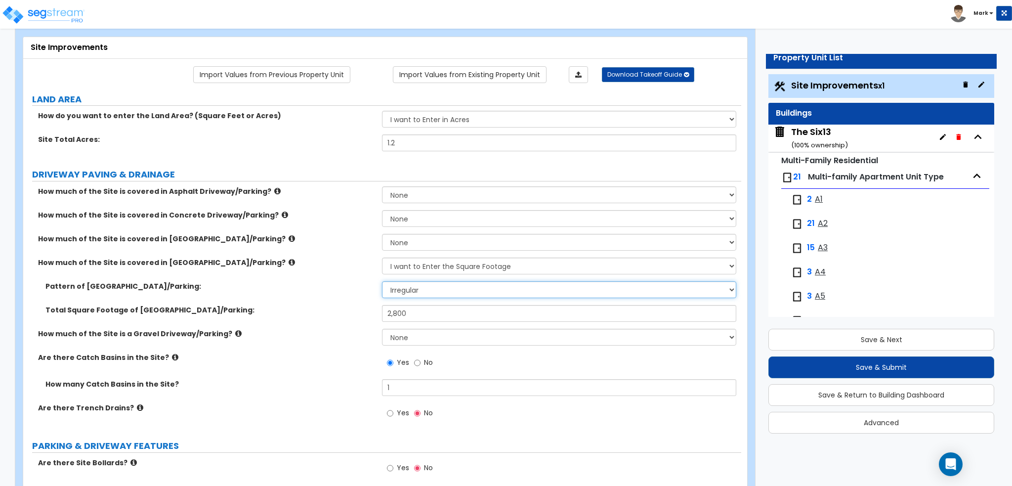
click at [406, 288] on select "Please Choose One Irregular Rectangular" at bounding box center [559, 289] width 354 height 17
select select "2"
click at [382, 281] on select "Please Choose One Irregular Rectangular" at bounding box center [559, 289] width 354 height 17
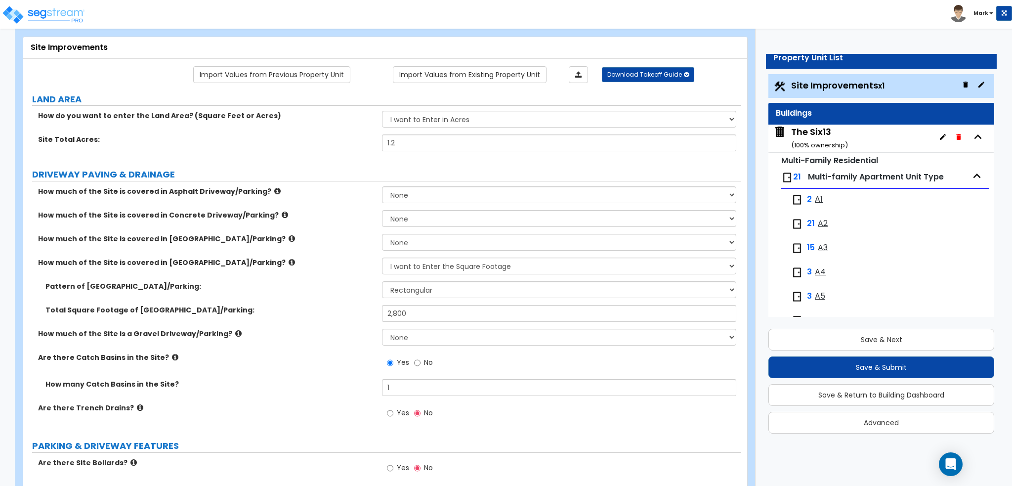
click at [322, 292] on div "Pattern of Stone Driveway/Parking: Please Choose One Irregular Rectangular" at bounding box center [382, 293] width 718 height 24
click at [289, 236] on icon at bounding box center [292, 238] width 6 height 7
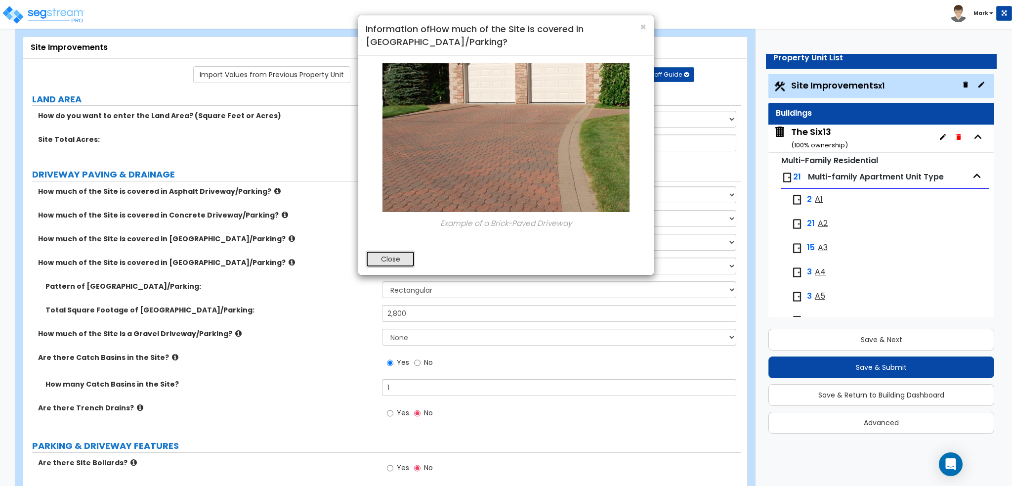
click at [375, 253] on button "Close" at bounding box center [390, 258] width 49 height 17
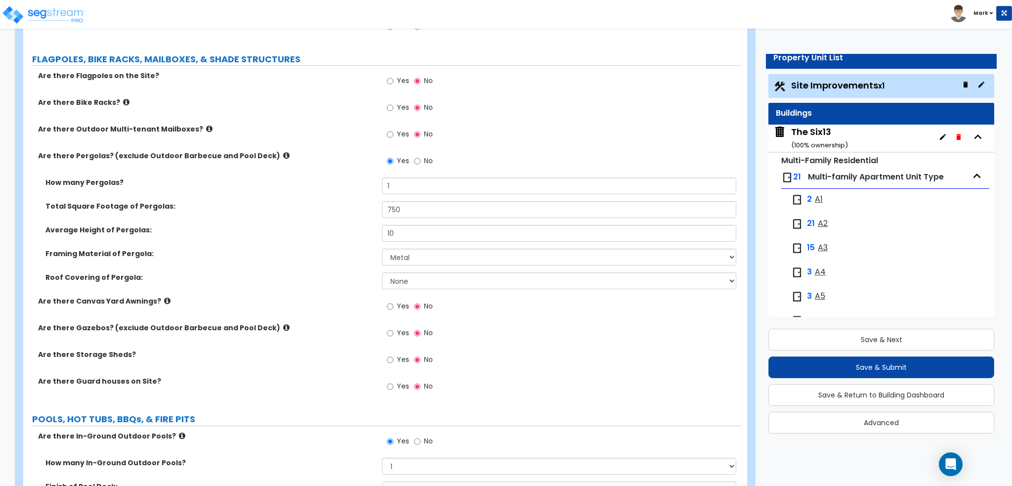
scroll to position [1877, 0]
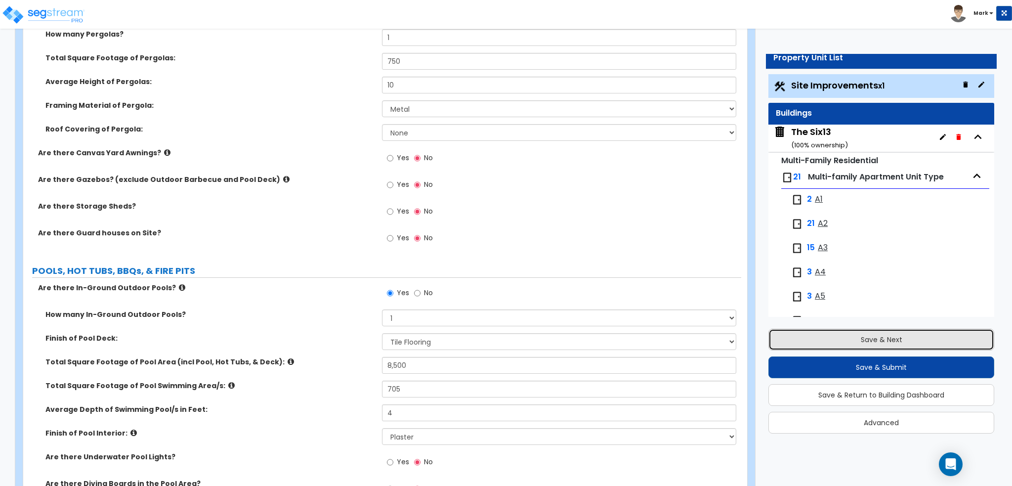
click at [849, 333] on button "Save & Next" at bounding box center [881, 340] width 226 height 22
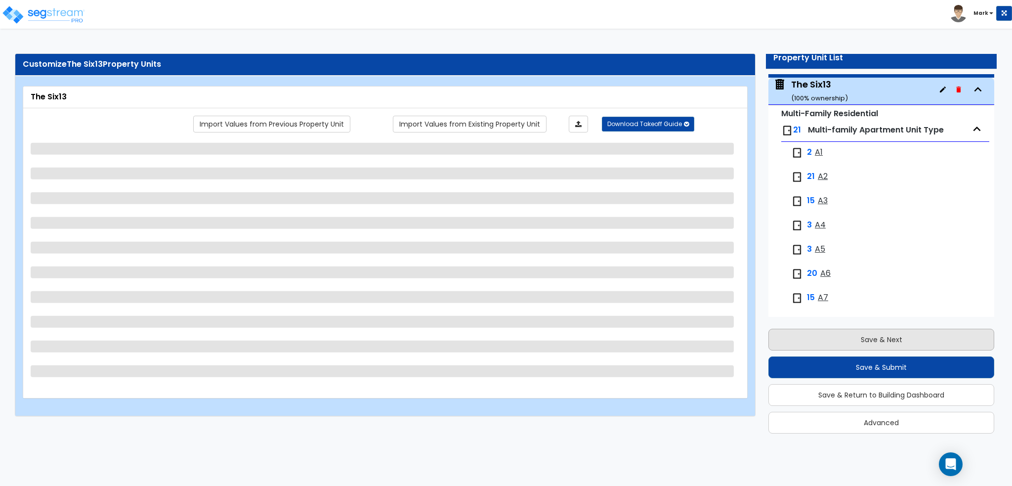
scroll to position [50, 0]
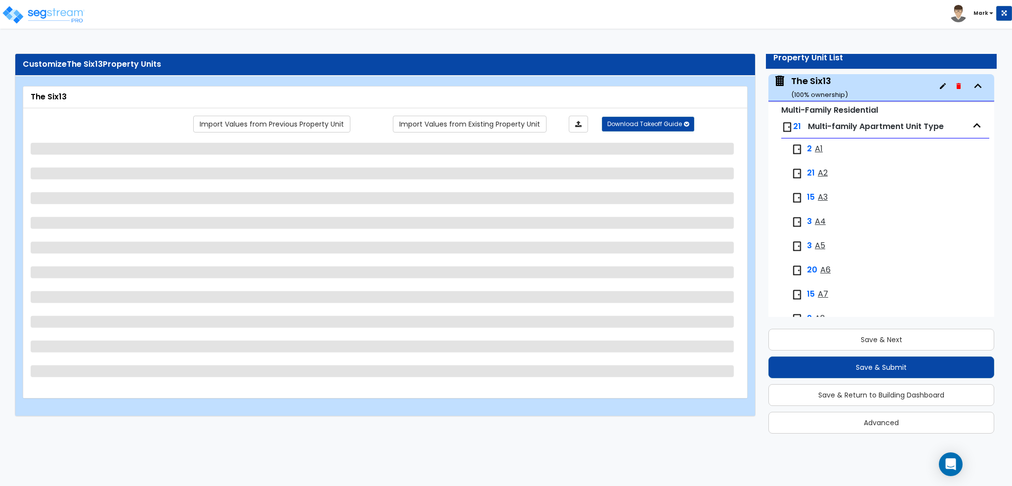
select select "1"
select select "3"
select select "1"
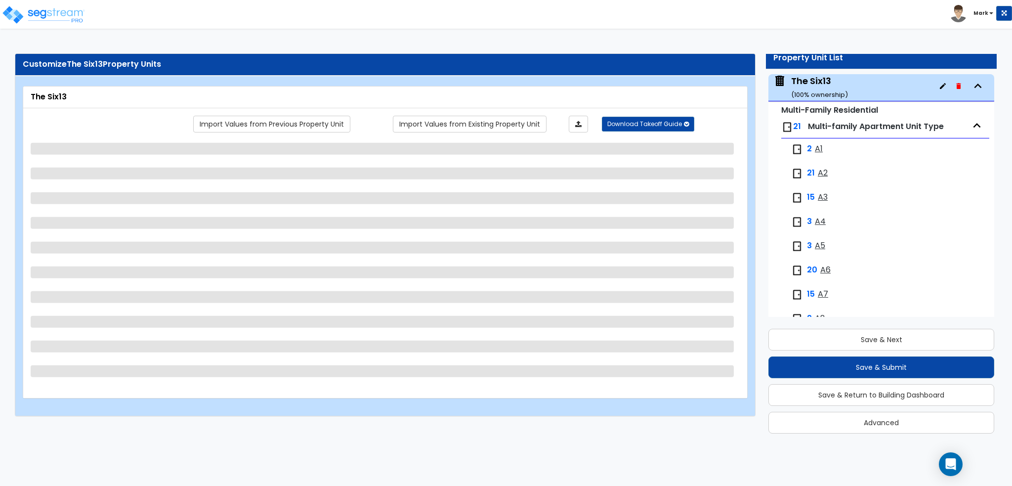
select select "1"
select select "7"
select select "1"
select select "2"
select select "1"
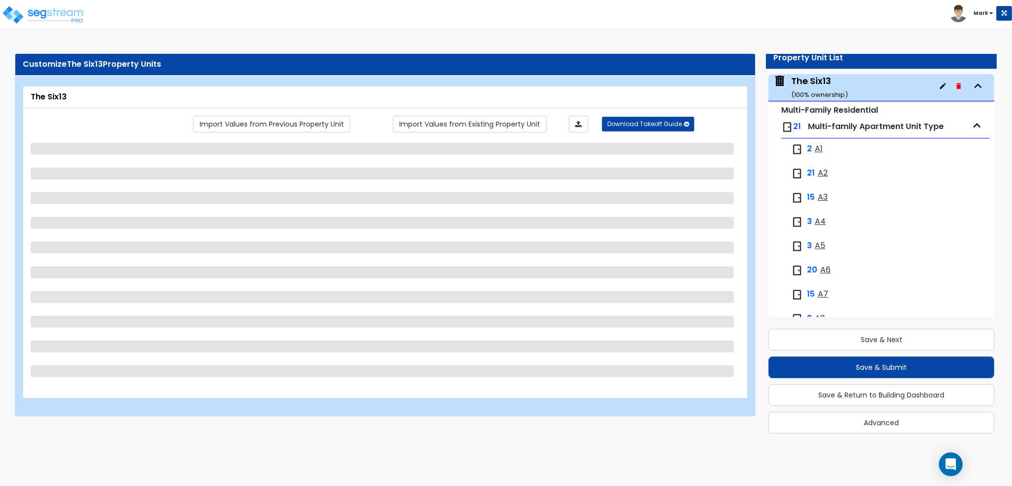
select select "2"
select select "1"
select select "2"
select select "6"
select select "2"
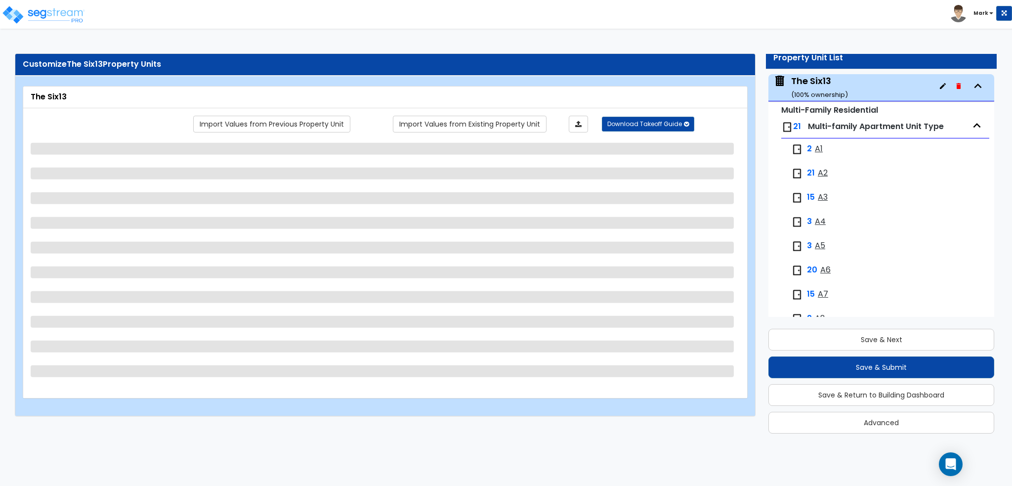
select select "3"
select select "2"
select select "1"
select select "2"
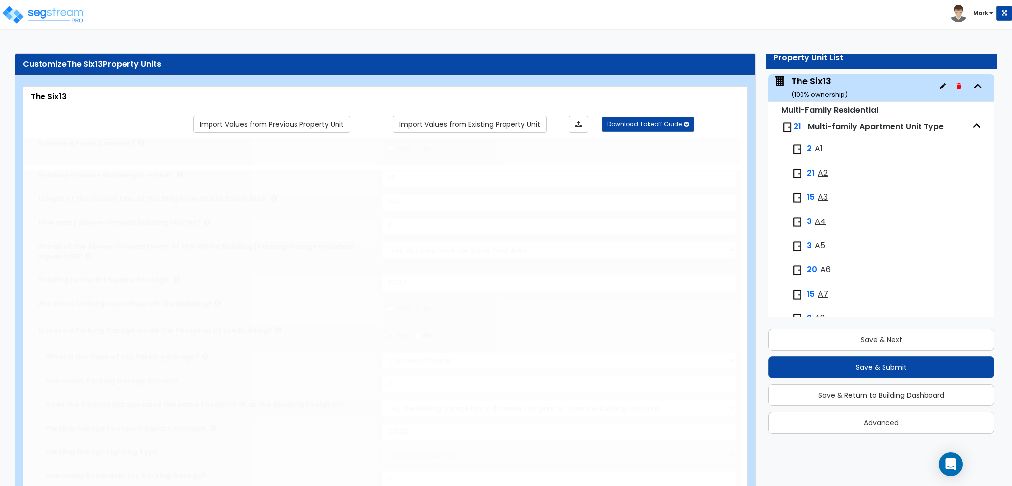
select select "1"
type input "287"
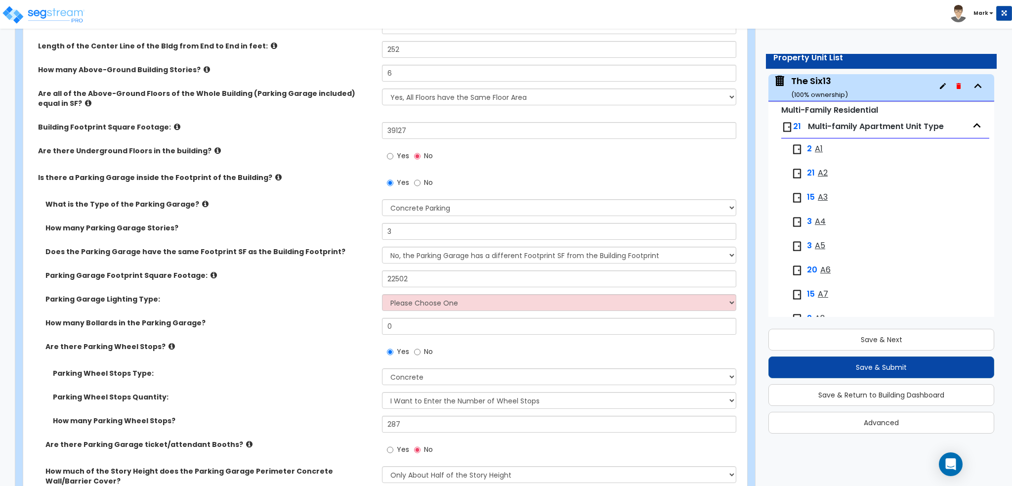
scroll to position [296, 0]
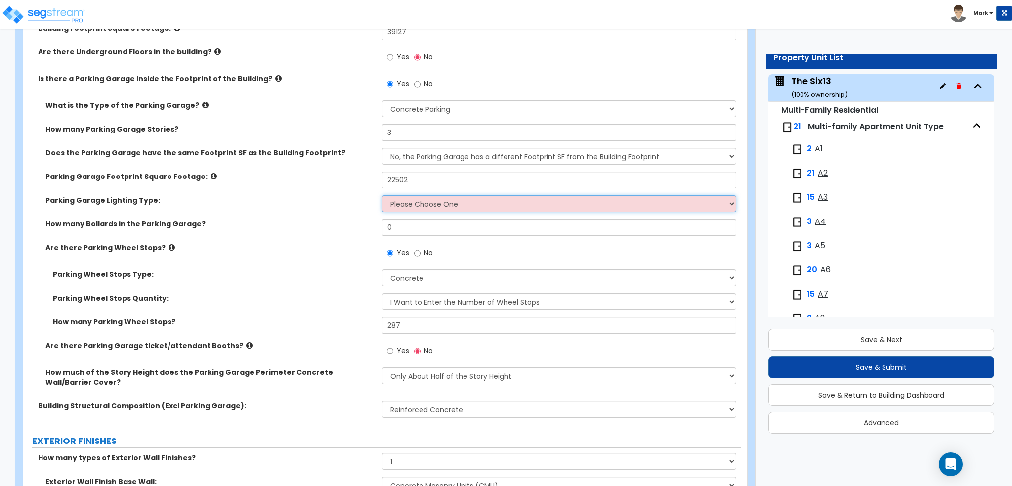
click at [426, 209] on select "Please Choose One Bay Lighting Strip Lighting" at bounding box center [559, 203] width 354 height 17
select select "2"
click at [382, 195] on select "Please Choose One Bay Lighting Strip Lighting" at bounding box center [559, 203] width 354 height 17
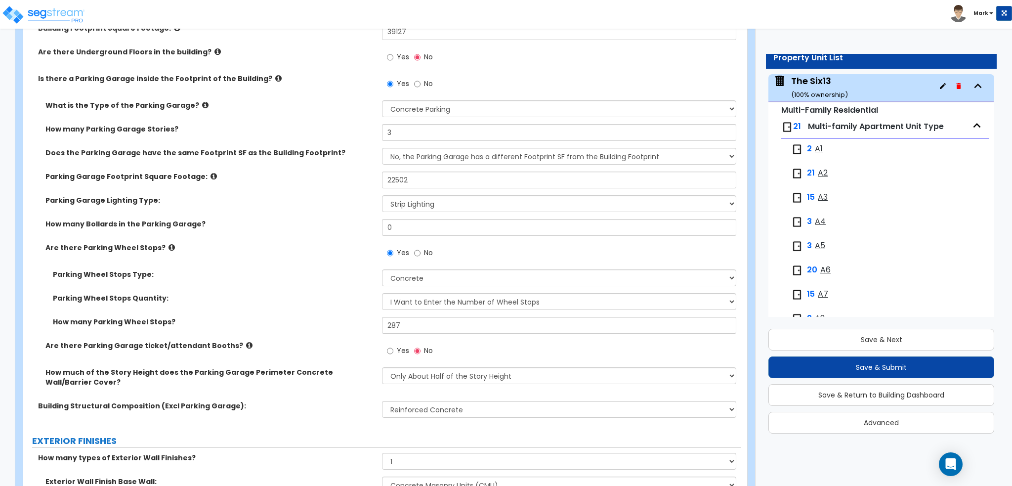
click at [249, 224] on label "How many Bollards in the Parking Garage?" at bounding box center [209, 224] width 329 height 10
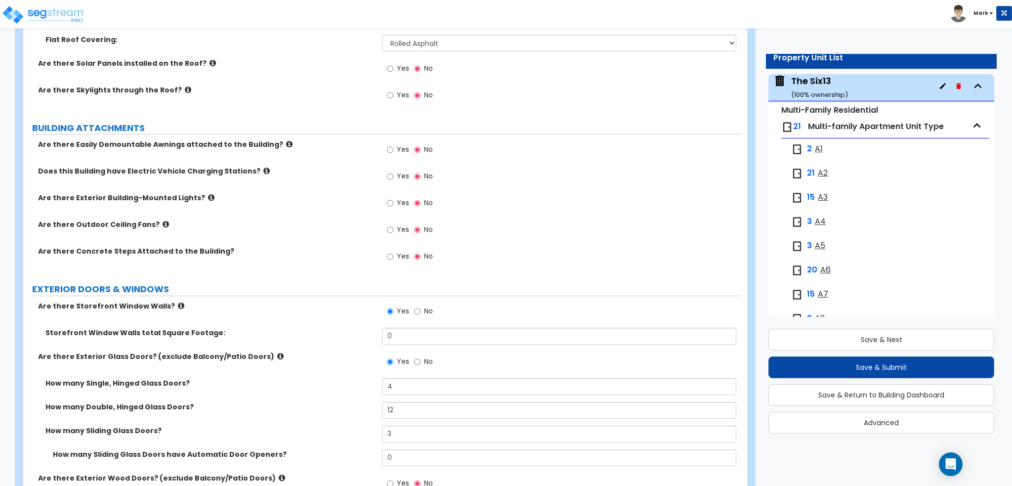
scroll to position [939, 0]
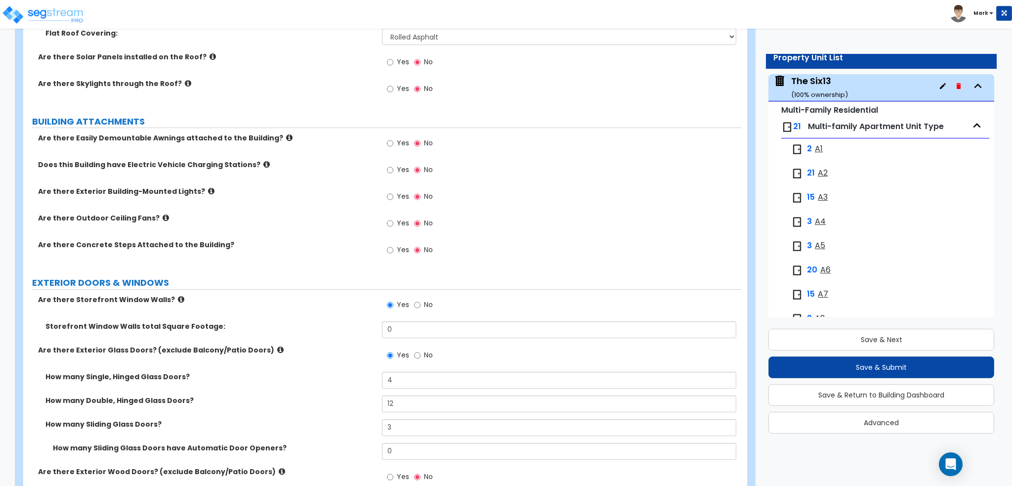
click at [396, 142] on label "Yes" at bounding box center [398, 144] width 22 height 17
click at [393, 142] on input "Yes" at bounding box center [390, 143] width 6 height 11
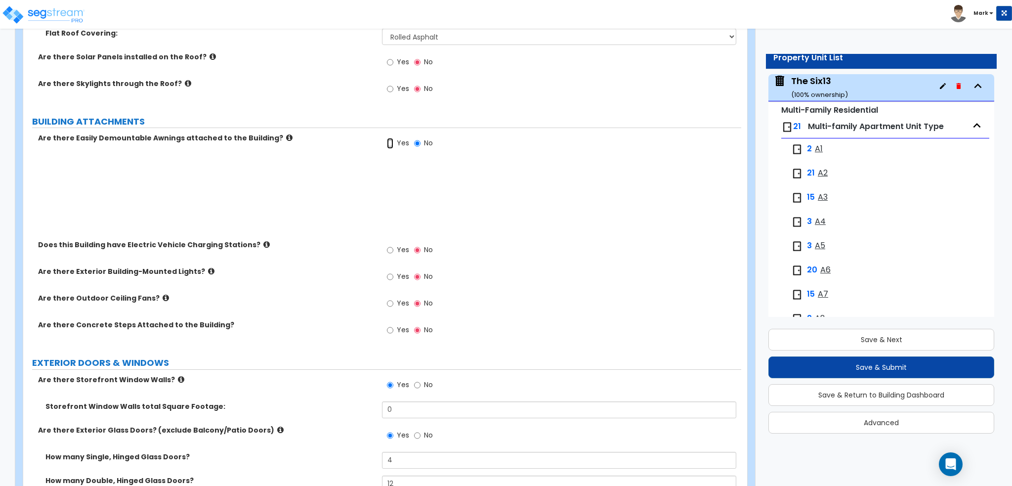
radio input "true"
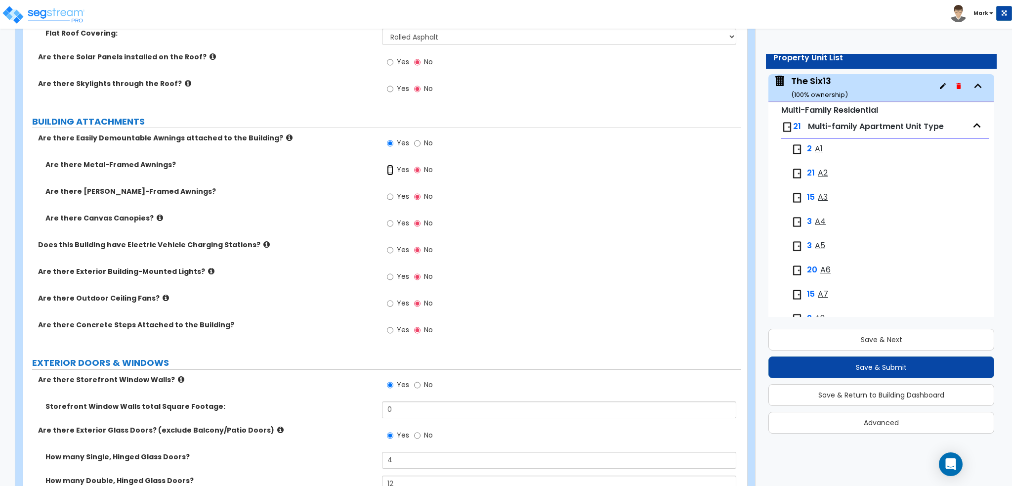
click at [389, 171] on input "Yes" at bounding box center [390, 170] width 6 height 11
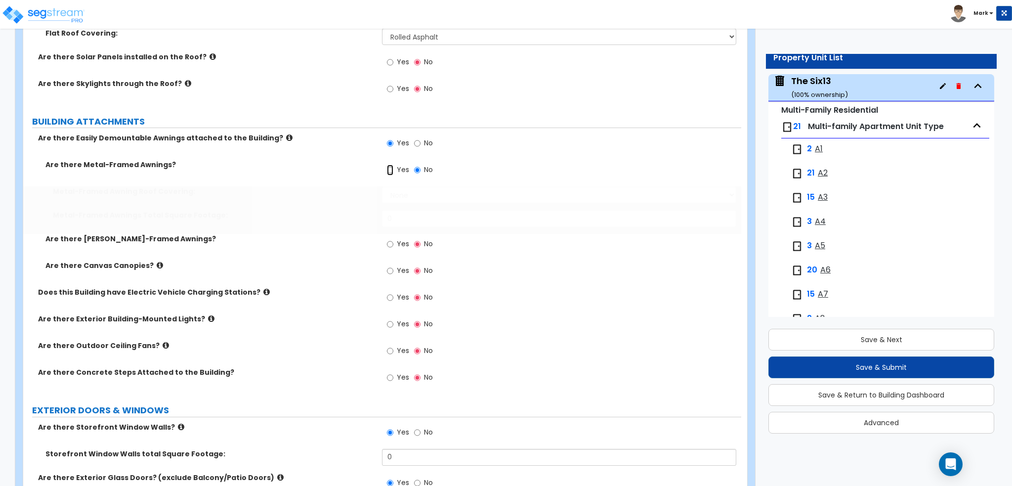
radio input "true"
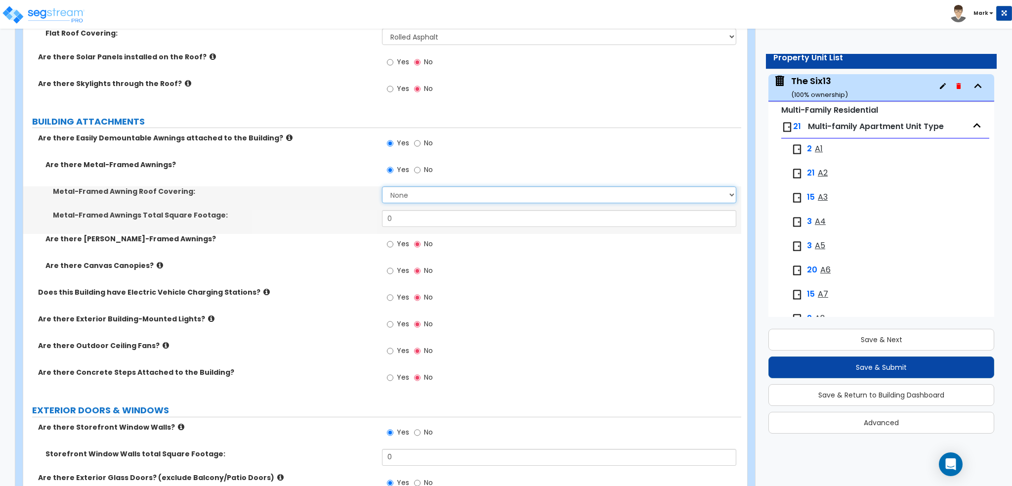
click at [431, 193] on select "None Plastic Metal Glass" at bounding box center [559, 194] width 354 height 17
select select "2"
click at [382, 186] on select "None Plastic Metal Glass" at bounding box center [559, 194] width 354 height 17
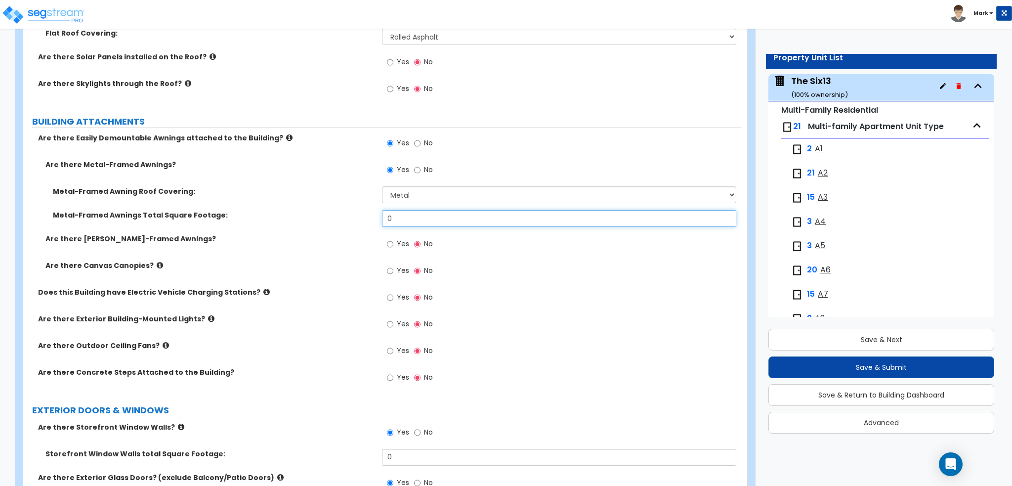
drag, startPoint x: 412, startPoint y: 219, endPoint x: 358, endPoint y: 221, distance: 54.4
click at [360, 221] on div "Metal-Framed Awnings Total Square Footage: 0" at bounding box center [382, 222] width 718 height 24
drag, startPoint x: 405, startPoint y: 217, endPoint x: 357, endPoint y: 217, distance: 47.4
click at [358, 217] on div "Metal-Framed Awnings Total Square Footage: 130" at bounding box center [382, 222] width 718 height 24
type input "2,030"
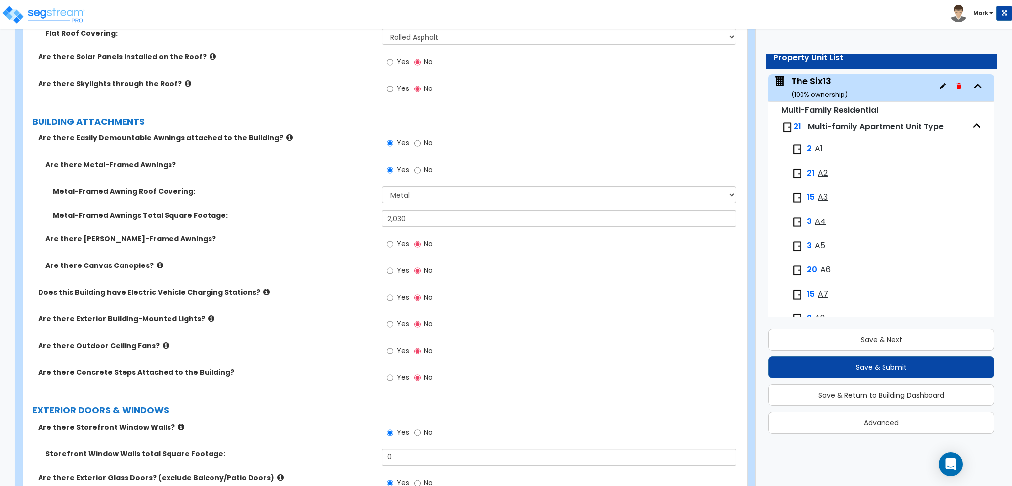
click at [346, 228] on div "Metal-Framed Awnings Total Square Footage: 2,030" at bounding box center [382, 222] width 718 height 24
drag, startPoint x: 429, startPoint y: 221, endPoint x: 360, endPoint y: 217, distance: 69.3
click at [360, 217] on div "Metal-Framed Awnings Total Square Footage: 2,030" at bounding box center [382, 222] width 718 height 24
click at [314, 243] on label "Are there Wood-Framed Awnings?" at bounding box center [209, 239] width 329 height 10
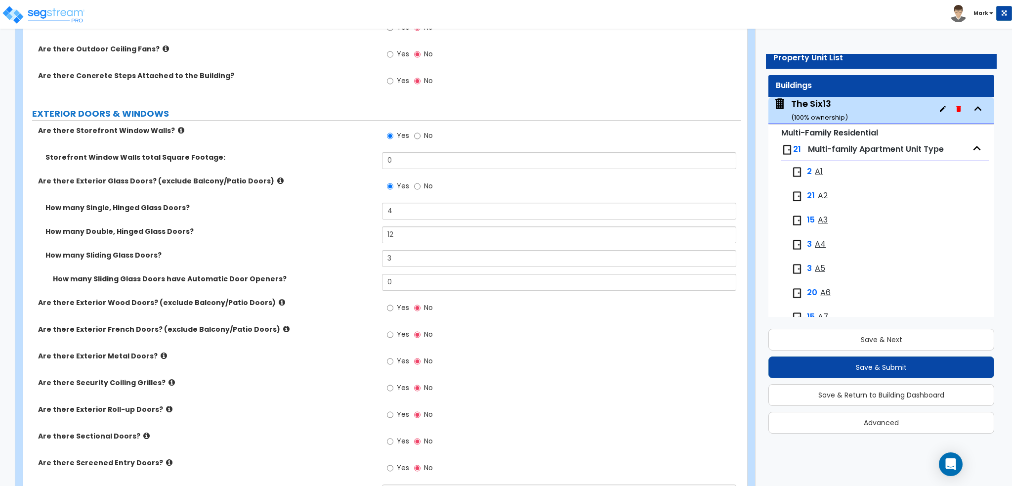
scroll to position [0, 0]
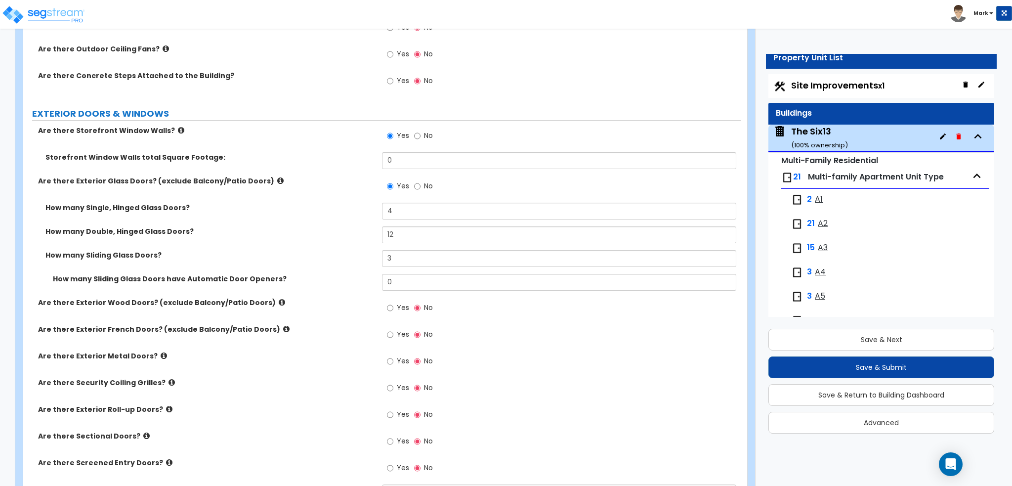
click at [832, 94] on div "Site Improvements x1" at bounding box center [881, 86] width 226 height 24
click at [834, 88] on span "Site Improvements x1" at bounding box center [837, 85] width 93 height 12
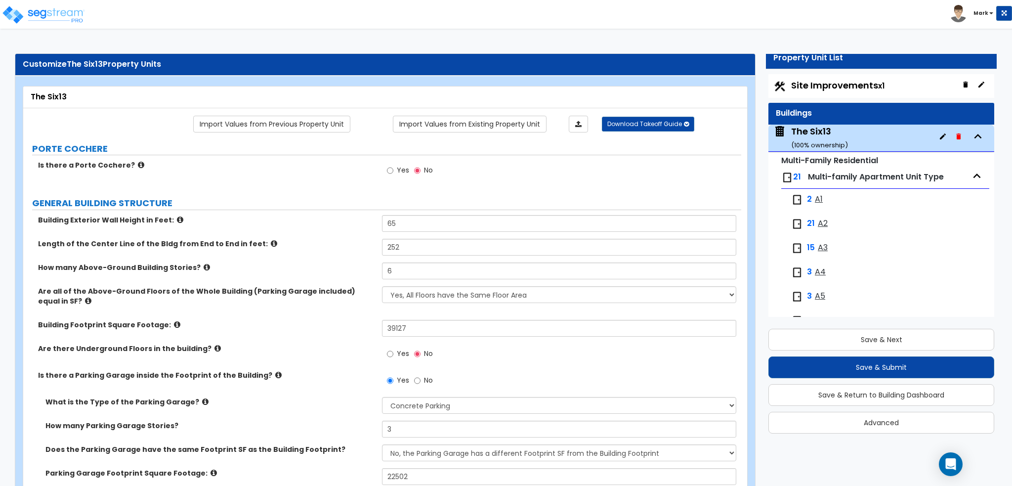
select select "2"
select select "1"
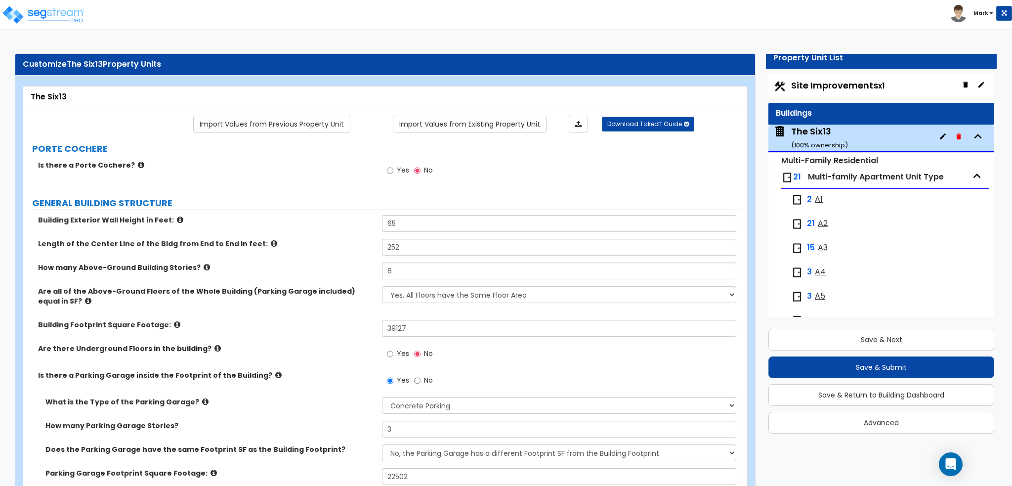
select select "1"
select select "2"
select select "1"
select select "2"
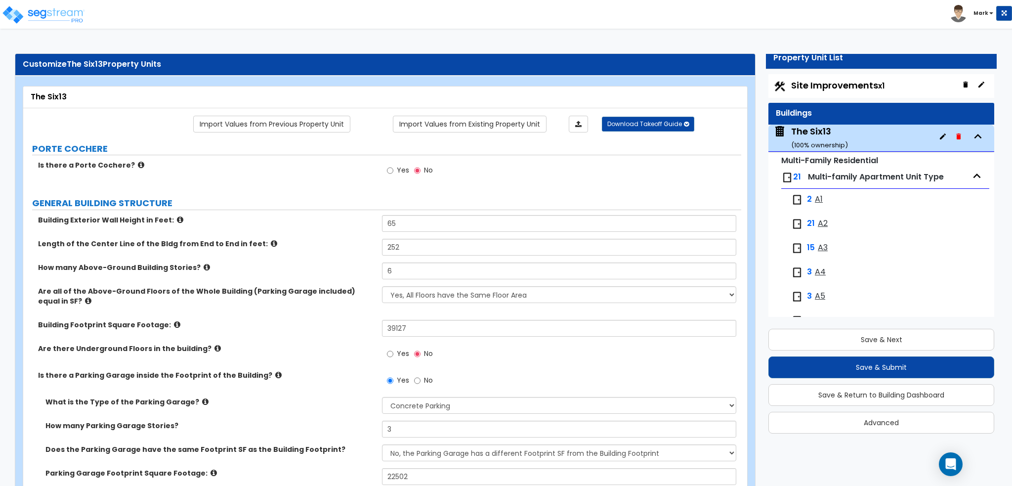
select select "2"
select select "1"
select select "7"
select select "2"
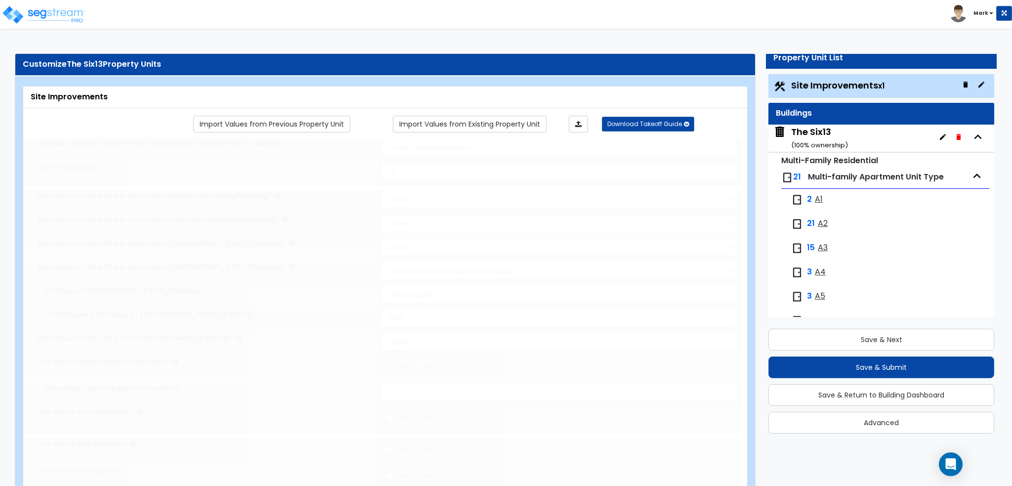
select select "2"
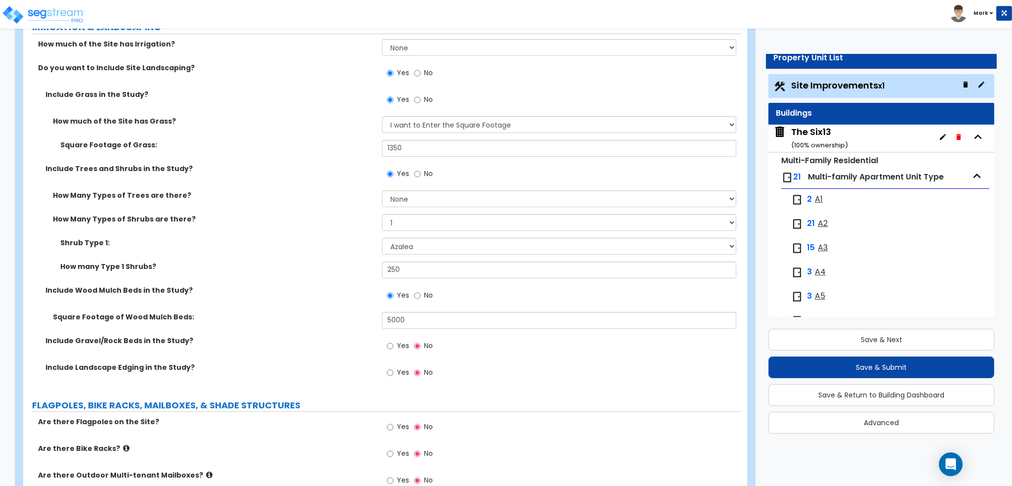
scroll to position [1433, 0]
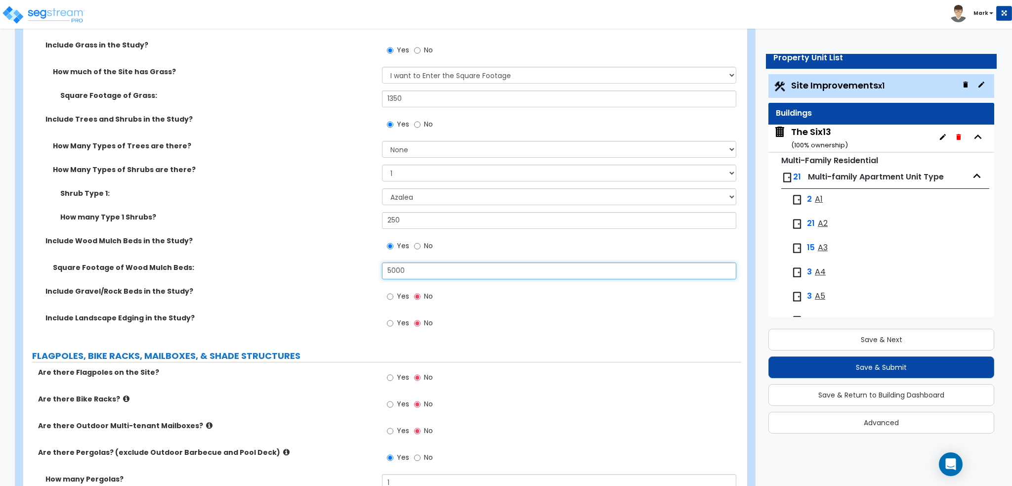
drag, startPoint x: 423, startPoint y: 274, endPoint x: 213, endPoint y: 270, distance: 210.0
click at [213, 270] on div "Square Footage of Wood Mulch Beds: 5000" at bounding box center [382, 274] width 718 height 24
type input "3,274"
click at [203, 271] on div "Square Footage of Wood Mulch Beds: 3,274" at bounding box center [382, 274] width 718 height 24
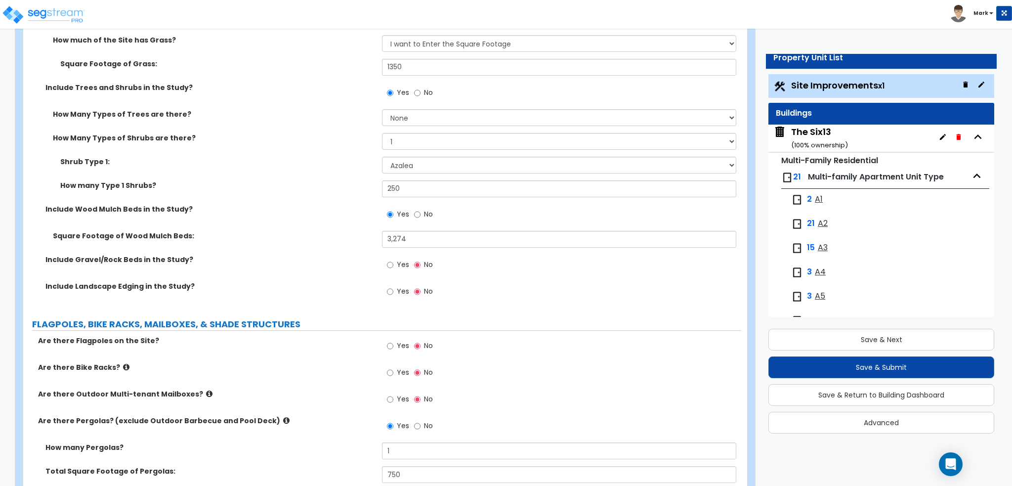
scroll to position [1482, 0]
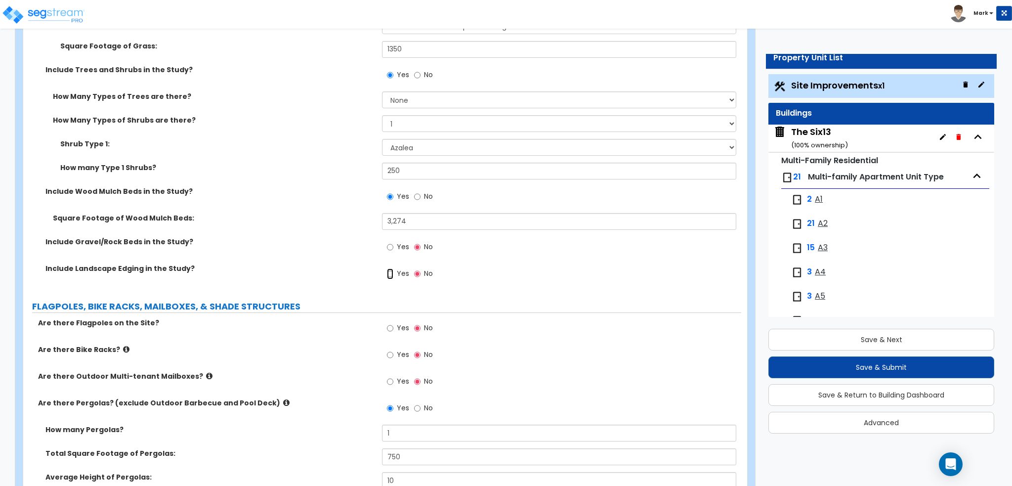
click at [392, 274] on input "Yes" at bounding box center [390, 273] width 6 height 11
radio input "true"
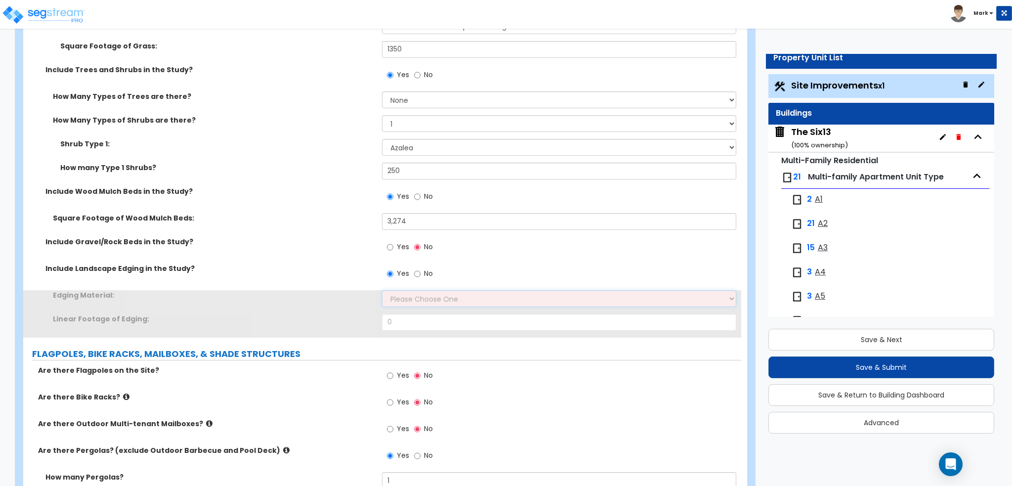
click at [404, 290] on select "Please Choose One Metal Brick Railroad Ties Concrete" at bounding box center [559, 298] width 354 height 17
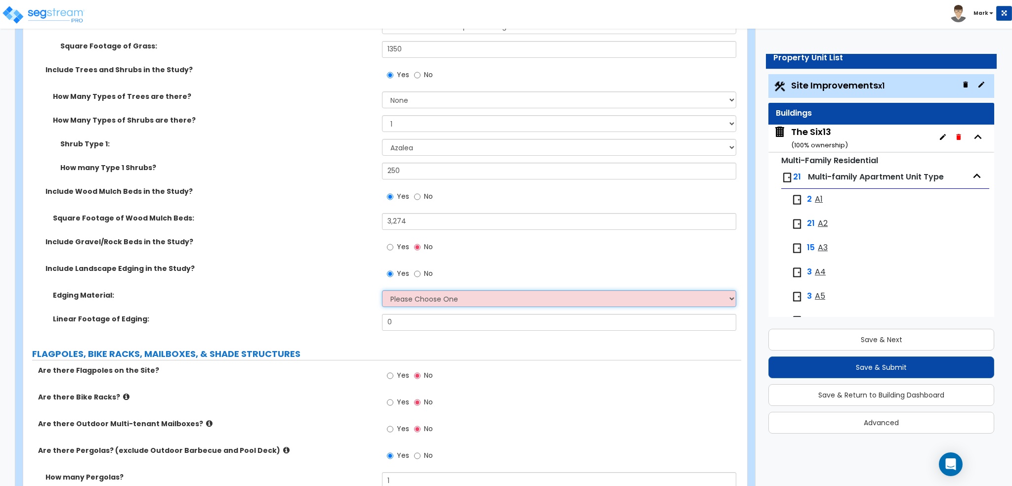
select select "4"
click at [382, 290] on select "Please Choose One Metal Brick Railroad Ties Concrete" at bounding box center [559, 298] width 354 height 17
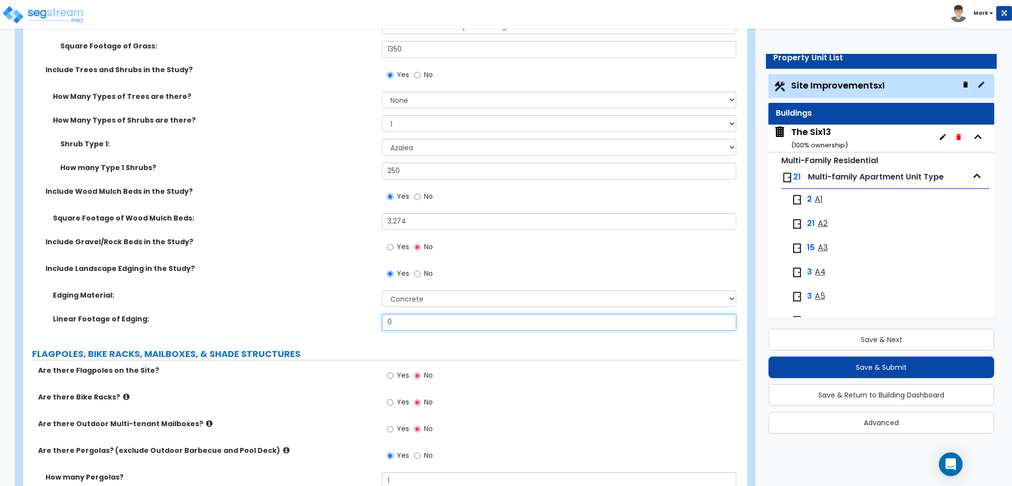
drag, startPoint x: 425, startPoint y: 324, endPoint x: 311, endPoint y: 320, distance: 114.2
click at [311, 320] on div "Linear Footage of Edging: 0" at bounding box center [382, 326] width 718 height 24
type input "225"
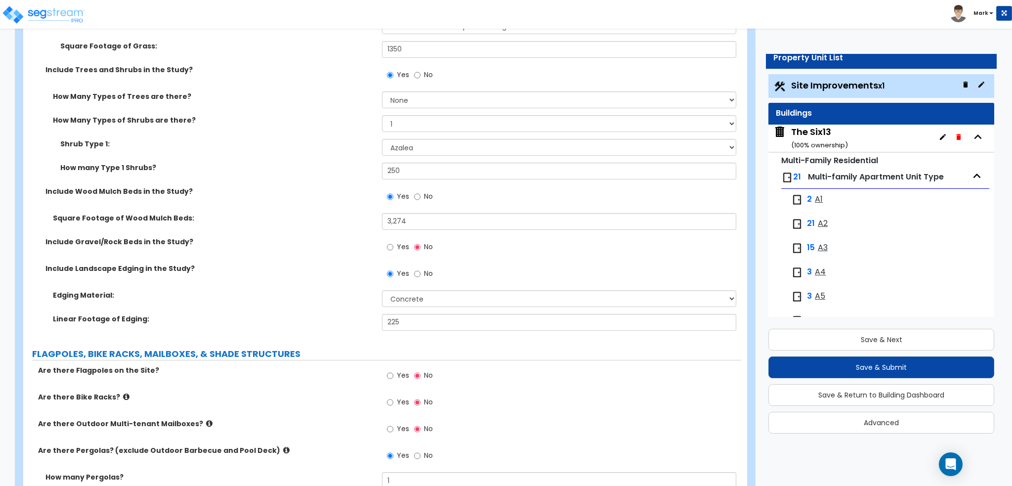
click at [311, 320] on label "Linear Footage of Edging:" at bounding box center [214, 319] width 322 height 10
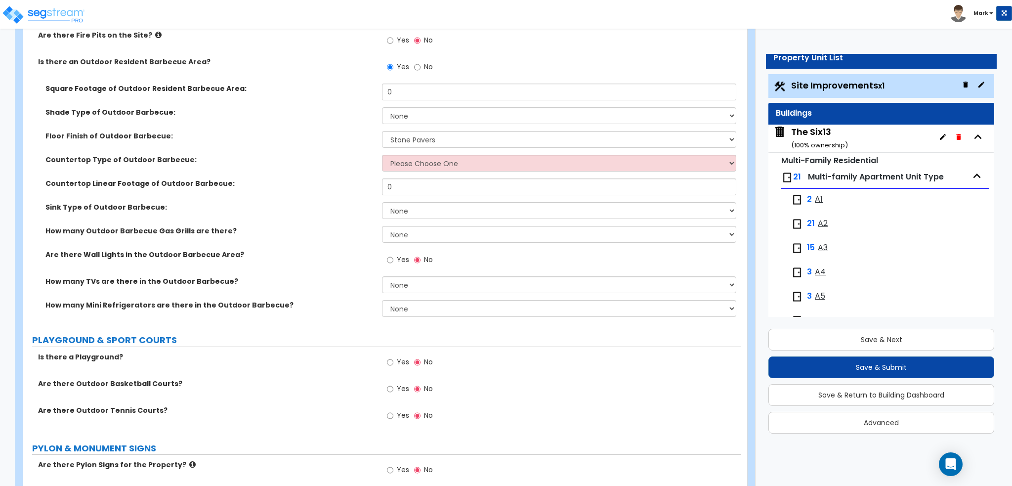
scroll to position [2520, 0]
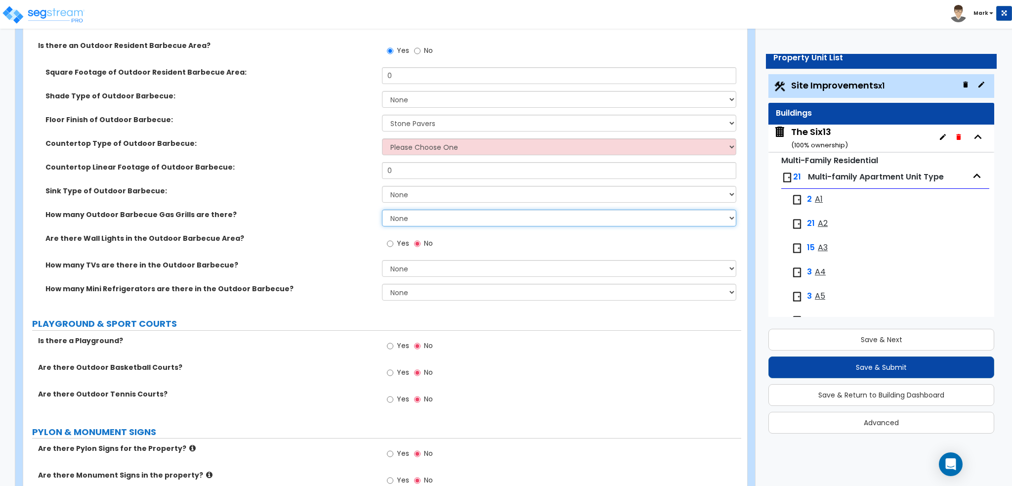
drag, startPoint x: 415, startPoint y: 218, endPoint x: 422, endPoint y: 219, distance: 7.5
click at [416, 219] on select "None 1 2 3" at bounding box center [559, 217] width 354 height 17
select select "2"
click at [382, 209] on select "None 1 2 3" at bounding box center [559, 217] width 354 height 17
click at [395, 243] on label "Yes" at bounding box center [398, 244] width 22 height 17
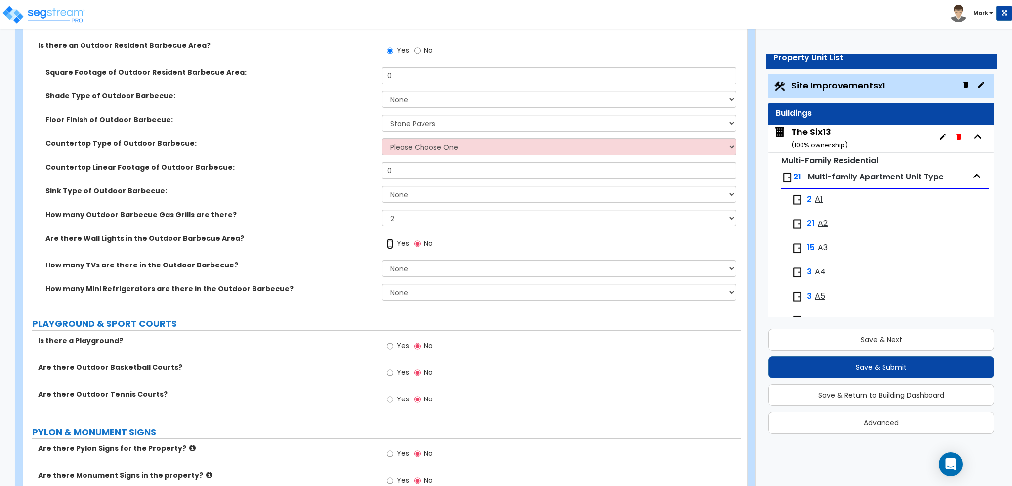
click at [393, 243] on input "Yes" at bounding box center [390, 243] width 6 height 11
radio input "true"
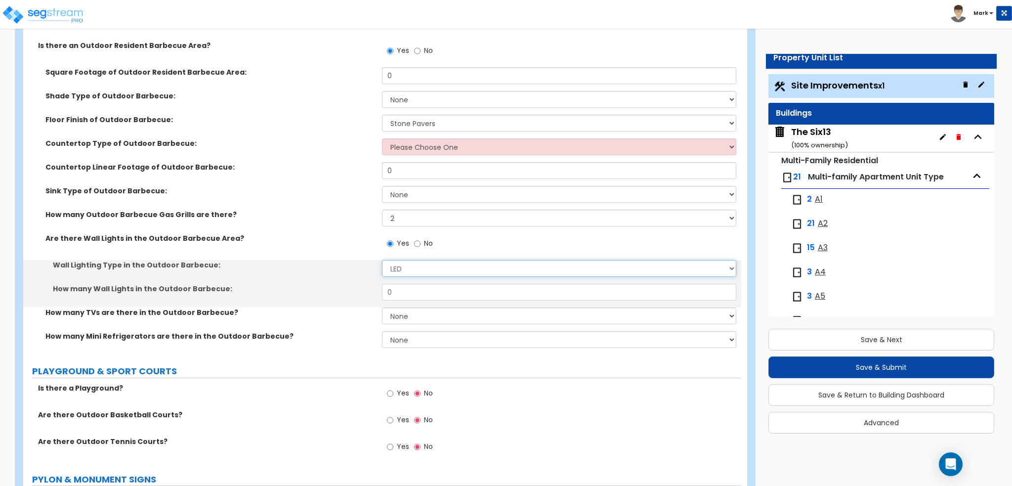
click at [425, 262] on select "LED Incandescent" at bounding box center [559, 268] width 354 height 17
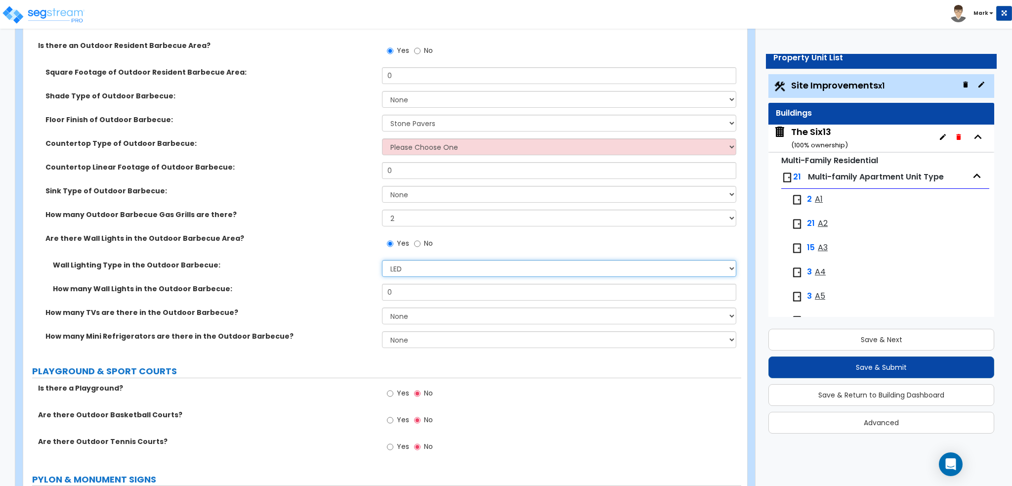
select select "1"
click at [382, 260] on select "LED Incandescent" at bounding box center [559, 268] width 354 height 17
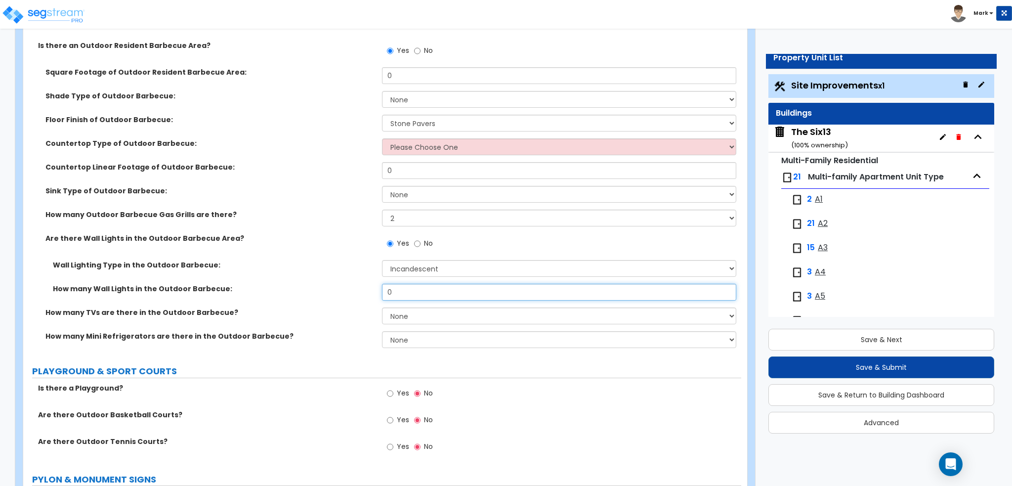
drag, startPoint x: 421, startPoint y: 287, endPoint x: 354, endPoint y: 293, distance: 67.4
click at [355, 293] on div "How many Wall Lights in the Outdoor Barbecue: 0" at bounding box center [382, 296] width 718 height 24
type input "3"
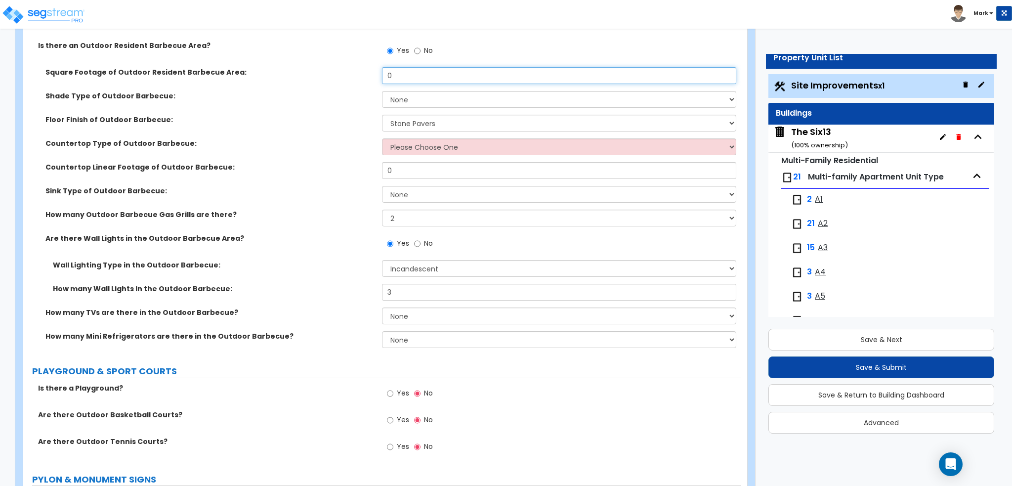
drag, startPoint x: 406, startPoint y: 73, endPoint x: 353, endPoint y: 77, distance: 53.0
click at [353, 77] on div "Square Footage of Outdoor Resident Barbecue Area: 0" at bounding box center [382, 79] width 718 height 24
type input "1,634"
click at [437, 97] on select "None Roof Pergola" at bounding box center [559, 99] width 354 height 17
select select "2"
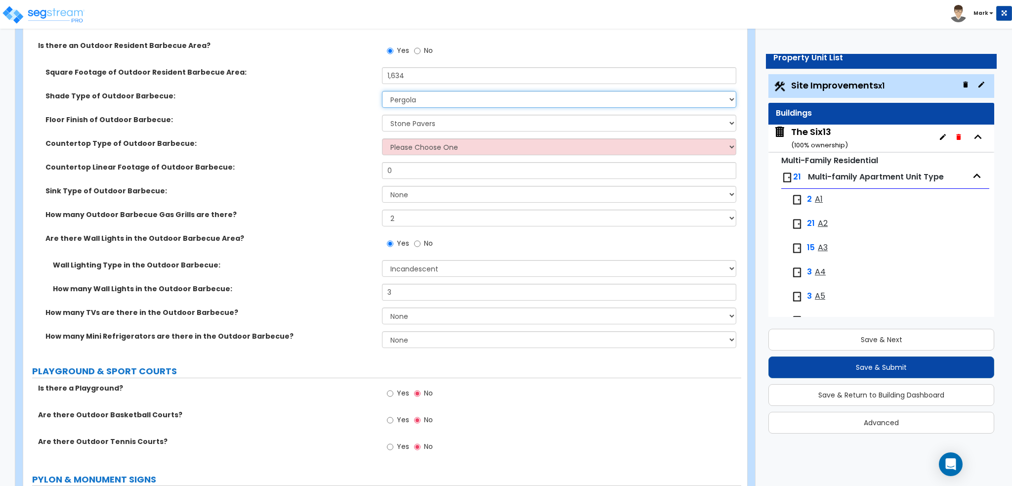
click at [382, 91] on select "None Roof Pergola" at bounding box center [559, 99] width 354 height 17
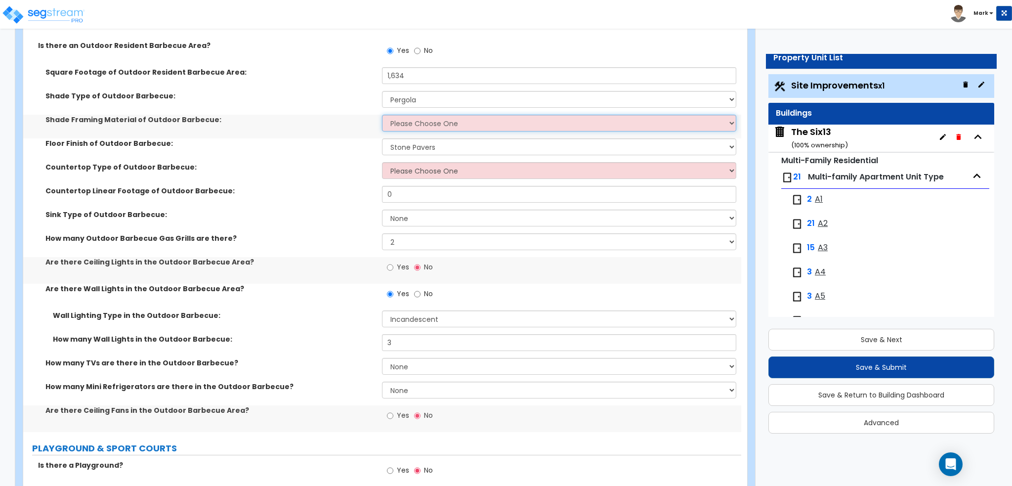
click at [426, 126] on select "Please Choose One Wood Framing Metal Framing" at bounding box center [559, 123] width 354 height 17
select select "2"
click at [382, 115] on select "Please Choose One Wood Framing Metal Framing" at bounding box center [559, 123] width 354 height 17
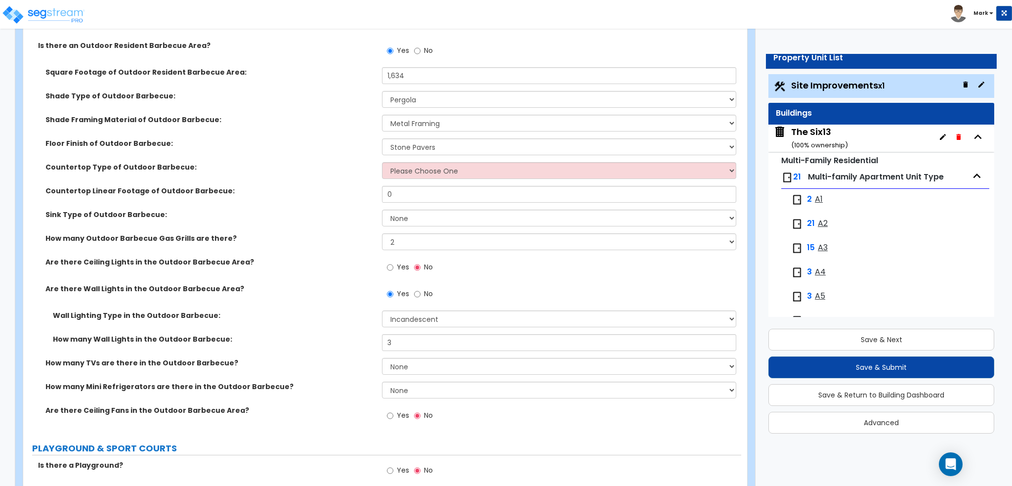
click at [331, 156] on div "Floor Finish of Outdoor Barbecue: Please Choose One Brick Pavers Stone Pavers C…" at bounding box center [382, 150] width 718 height 24
click at [419, 149] on select "Please Choose One Brick Pavers Stone Pavers Concrete" at bounding box center [559, 146] width 354 height 17
click at [343, 162] on label "Countertop Type of Outdoor Barbecue:" at bounding box center [209, 167] width 329 height 10
click at [461, 72] on input "1,634" at bounding box center [559, 75] width 354 height 17
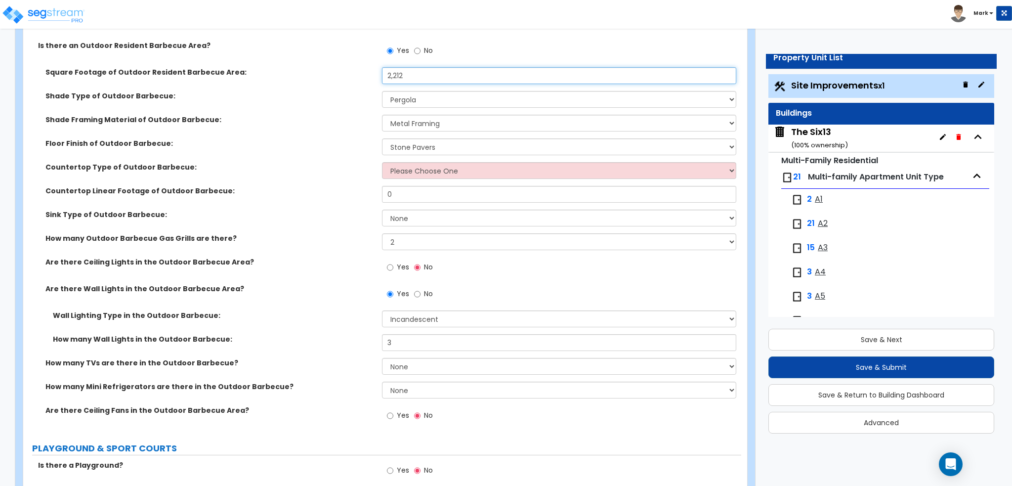
type input "2,212"
click at [287, 98] on label "Shade Type of Outdoor Barbecue:" at bounding box center [209, 96] width 329 height 10
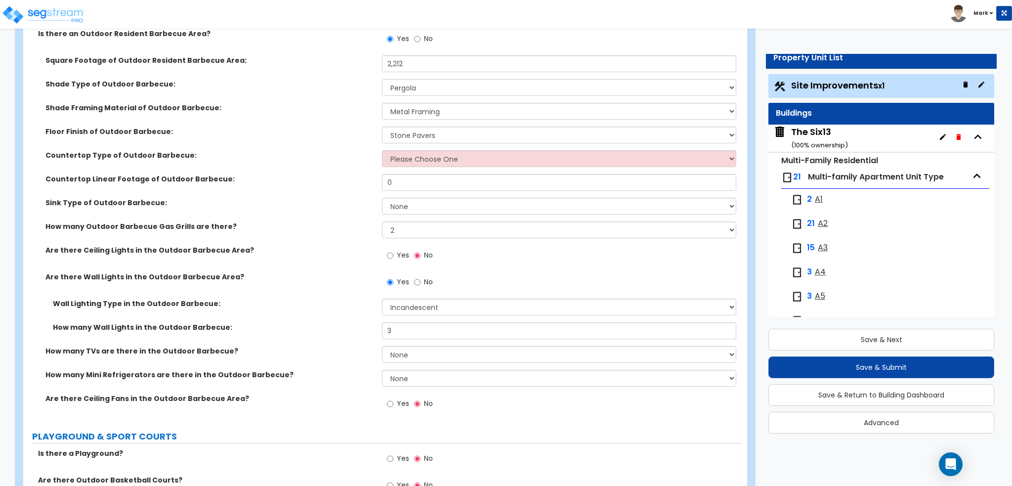
scroll to position [2569, 0]
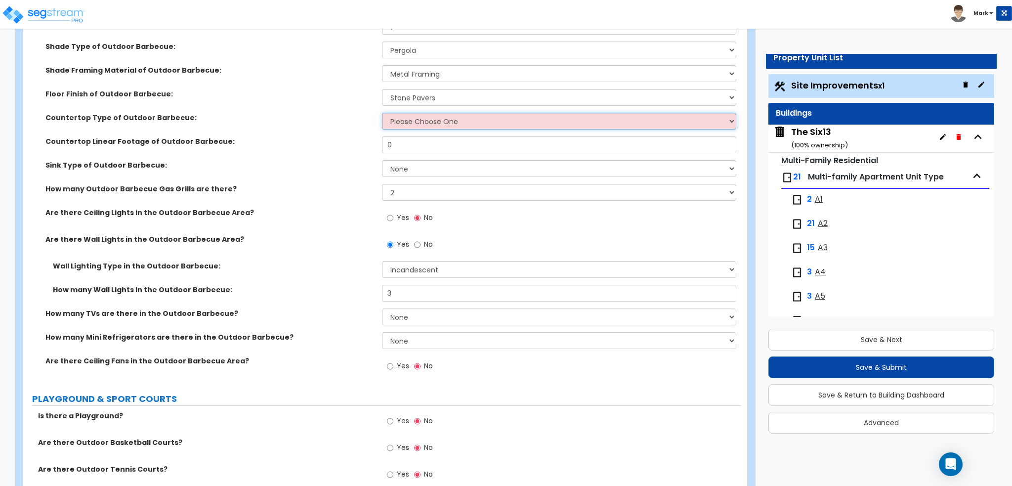
click at [385, 124] on select "Please Choose One Plastic Laminate Solid Surface Stone Quartz Marble Stainless …" at bounding box center [559, 121] width 354 height 17
select select "4"
click at [382, 113] on select "Please Choose One Plastic Laminate Solid Surface Stone Quartz Marble Stainless …" at bounding box center [559, 121] width 354 height 17
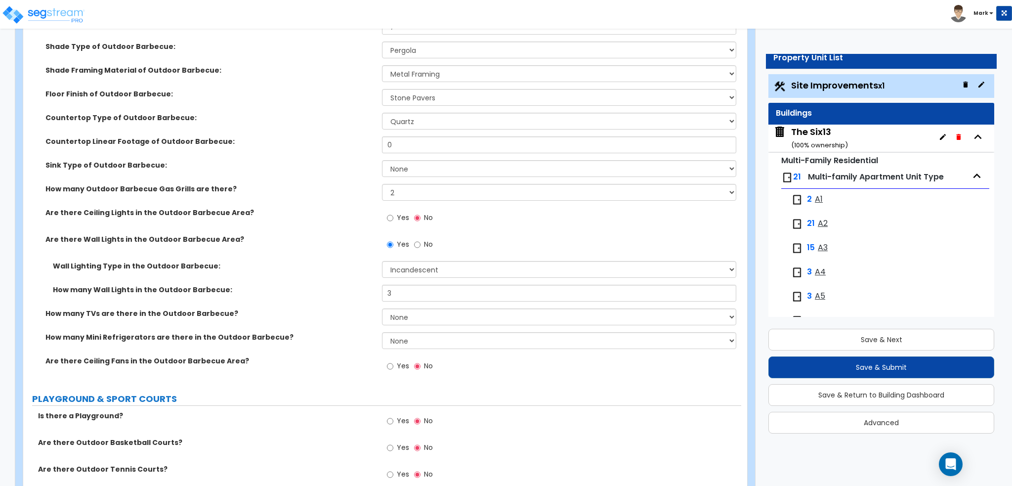
click at [309, 139] on label "Countertop Linear Footage of Outdoor Barbecue:" at bounding box center [209, 141] width 329 height 10
click at [402, 143] on input "0" at bounding box center [559, 144] width 354 height 17
type input "18"
click at [353, 169] on div "Sink Type of Outdoor Barbecue: None Single Sink Double Sink" at bounding box center [382, 172] width 718 height 24
click at [419, 160] on select "None Single Sink Double Sink" at bounding box center [559, 168] width 354 height 17
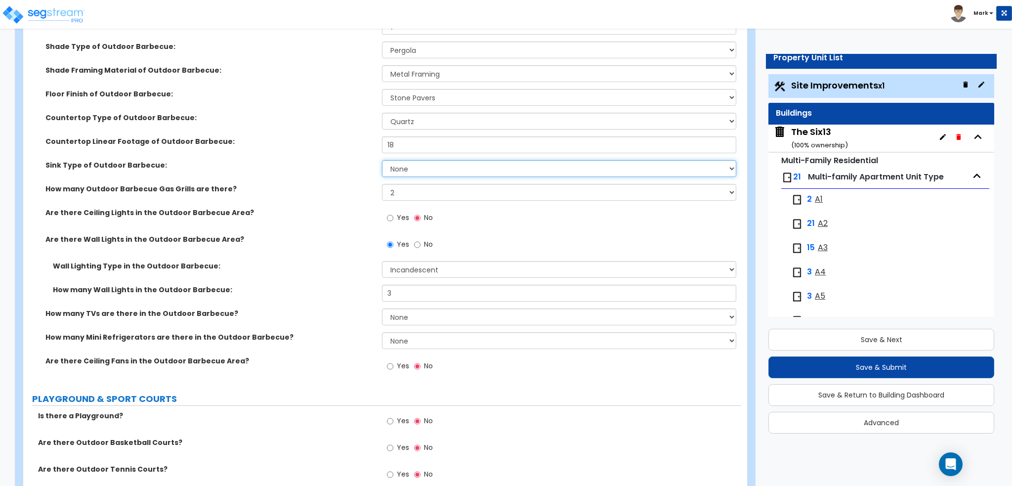
select select "1"
click at [382, 160] on select "None Single Sink Double Sink" at bounding box center [559, 168] width 354 height 17
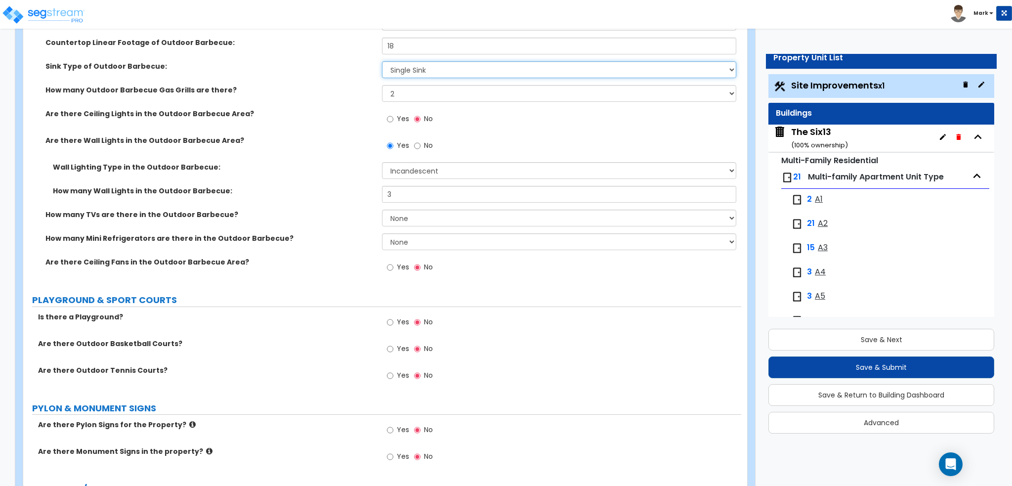
scroll to position [2717, 0]
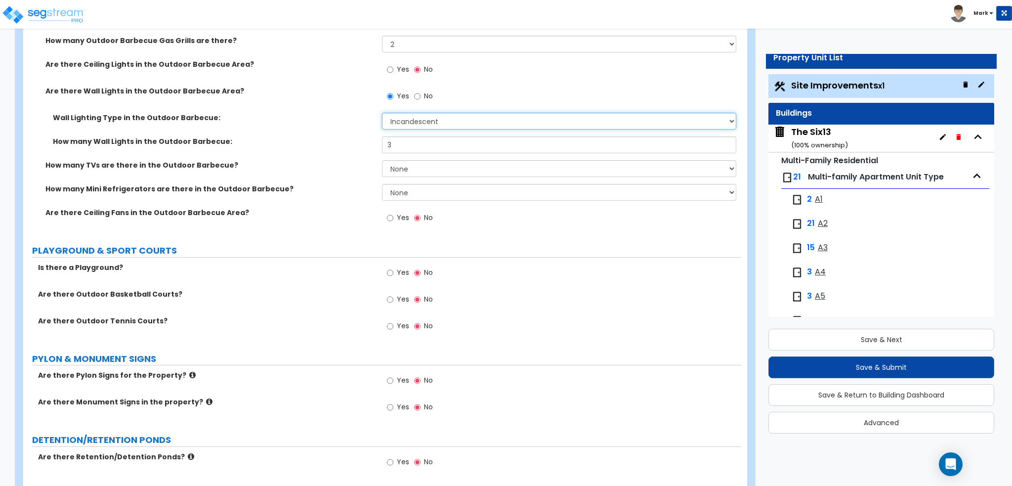
click at [452, 118] on select "LED Incandescent" at bounding box center [559, 121] width 354 height 17
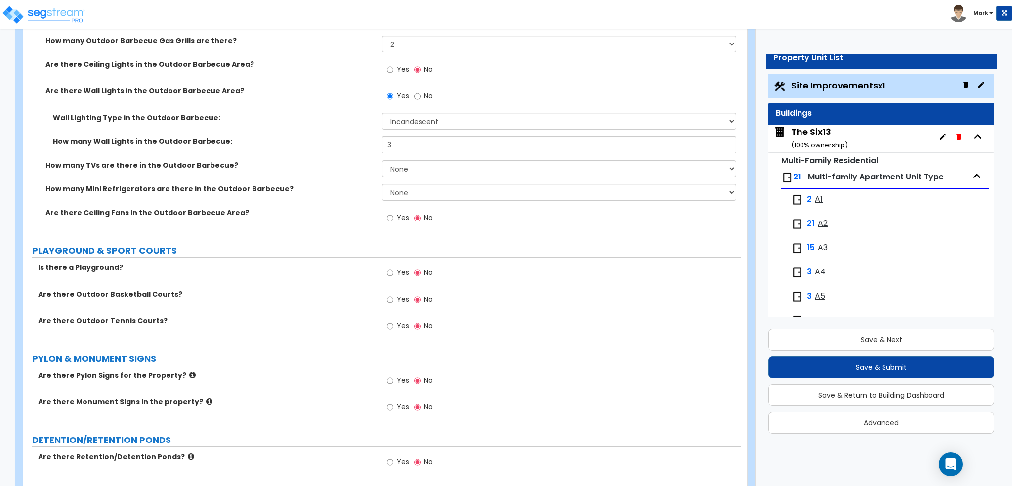
click at [298, 147] on div "How many Wall Lights in the Outdoor Barbecue: 3" at bounding box center [382, 148] width 718 height 24
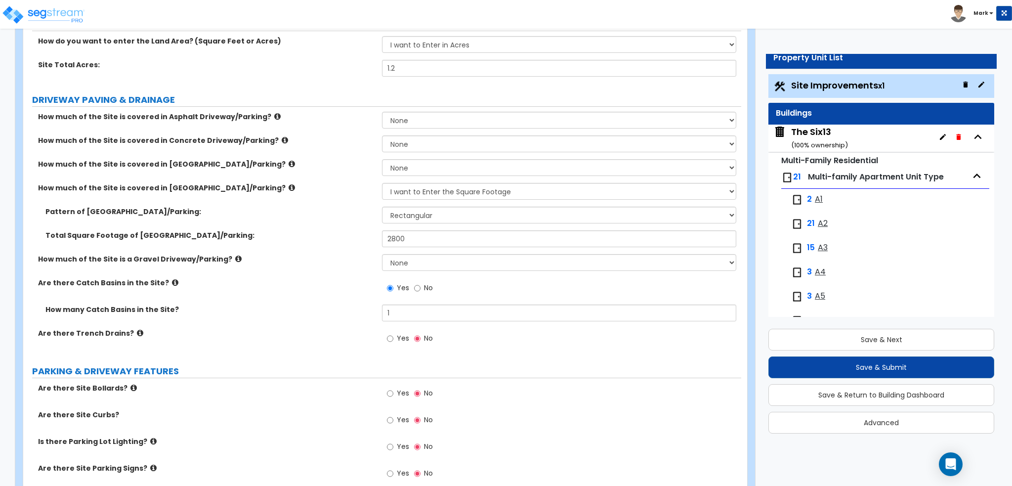
scroll to position [148, 0]
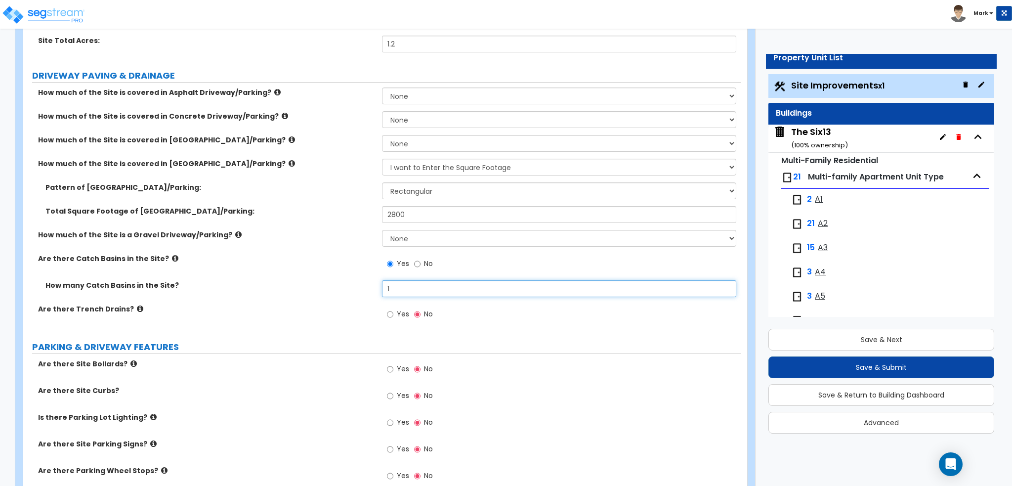
drag, startPoint x: 415, startPoint y: 286, endPoint x: 331, endPoint y: 284, distance: 84.0
click at [331, 284] on div "How many Catch Basins in the Site? 1" at bounding box center [382, 292] width 718 height 24
type input "5"
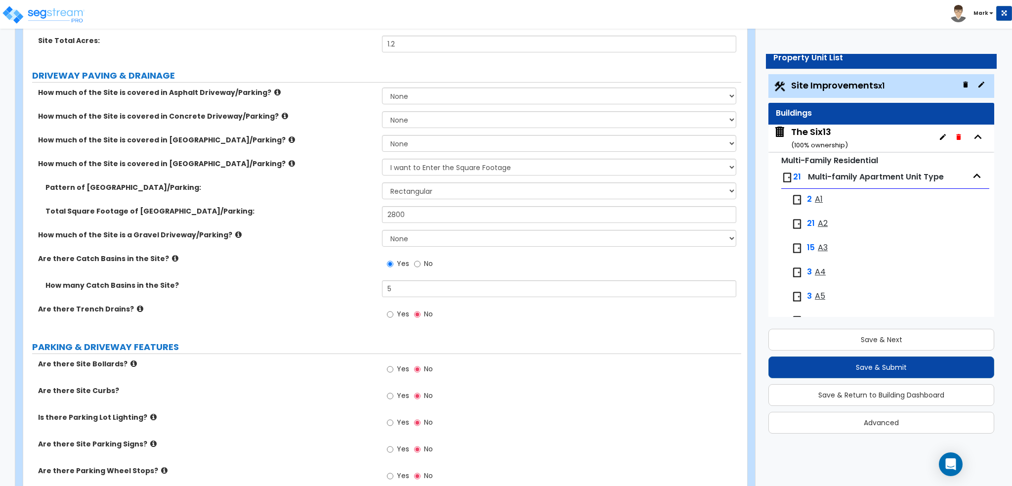
click at [331, 284] on label "How many Catch Basins in the Site?" at bounding box center [209, 285] width 329 height 10
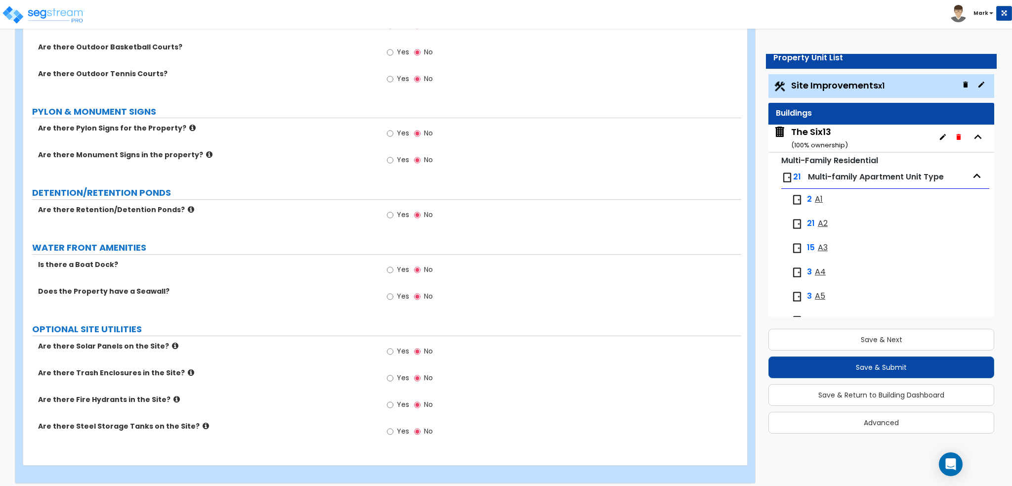
scroll to position [2969, 0]
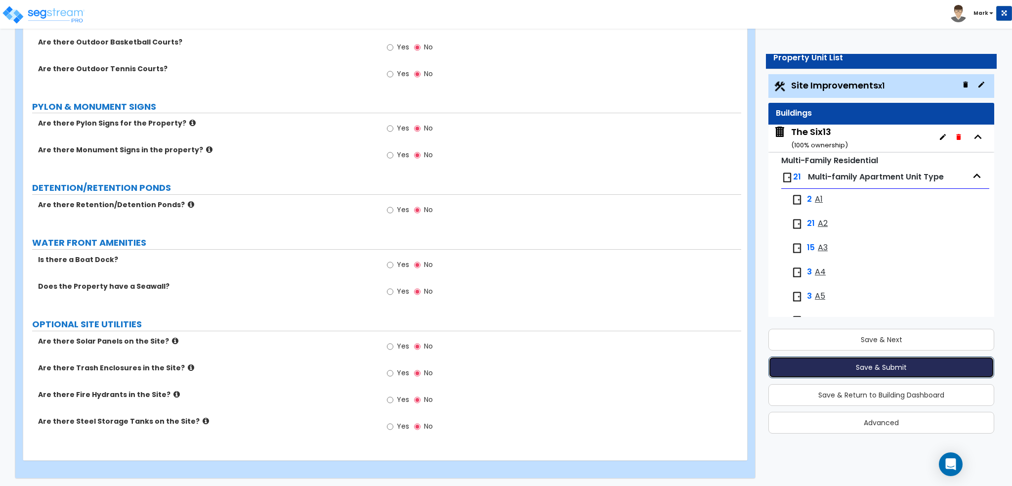
click at [844, 369] on button "Save & Submit" at bounding box center [881, 367] width 226 height 22
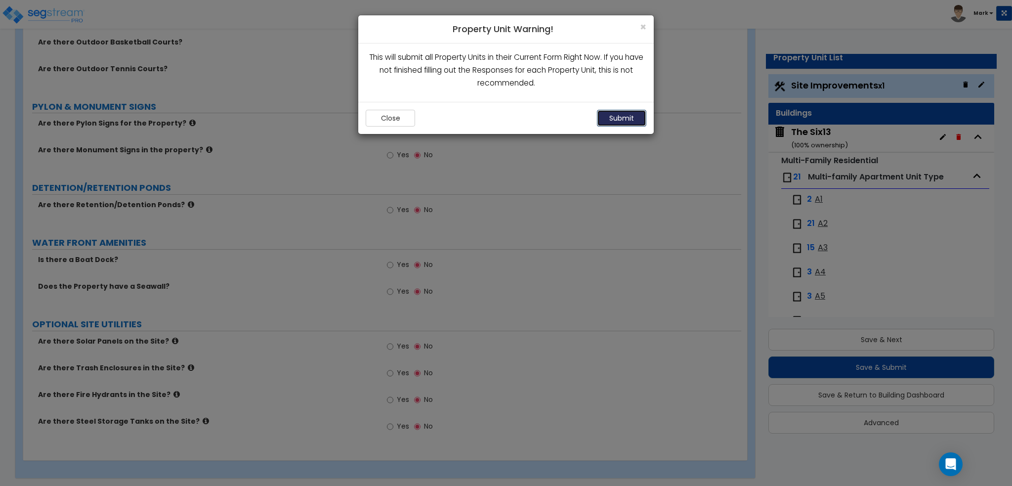
click at [630, 121] on button "Submit" at bounding box center [621, 118] width 49 height 17
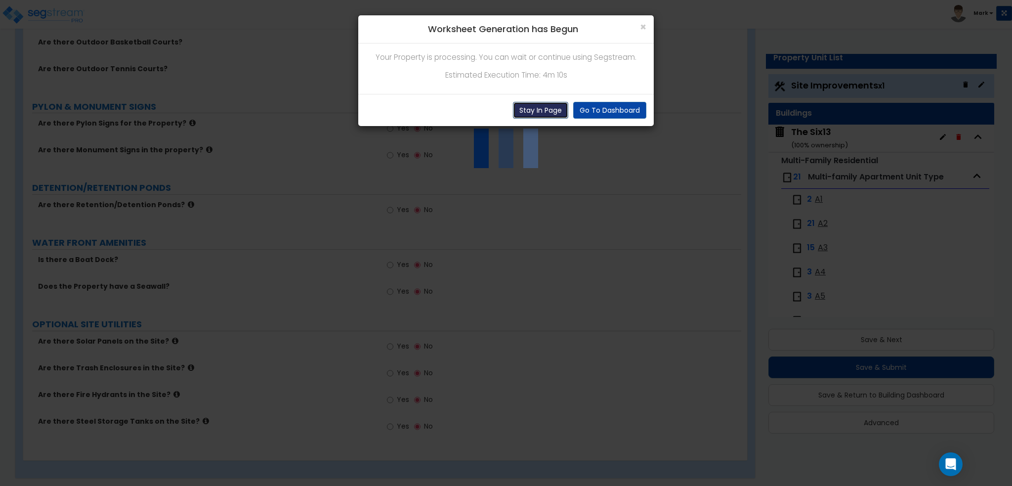
click at [541, 107] on button "Stay In Page" at bounding box center [540, 110] width 55 height 17
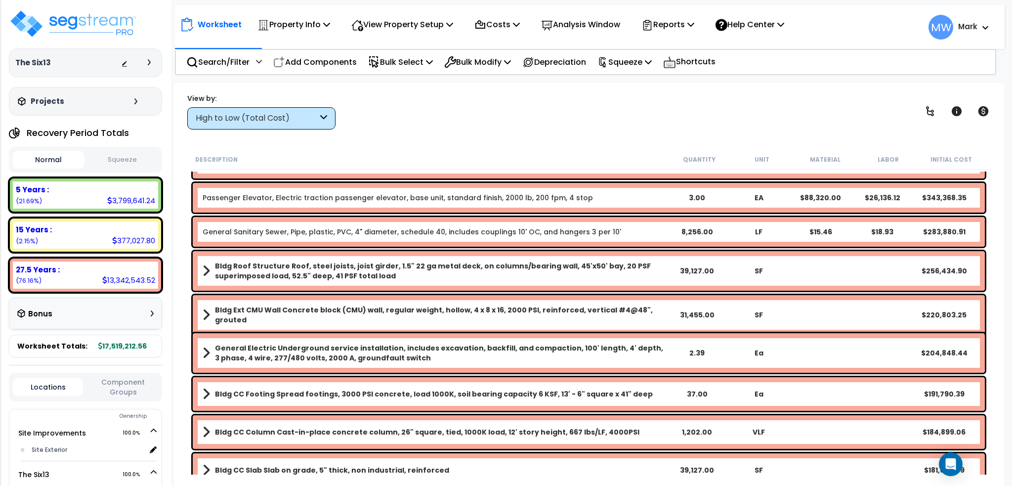
scroll to position [296, 0]
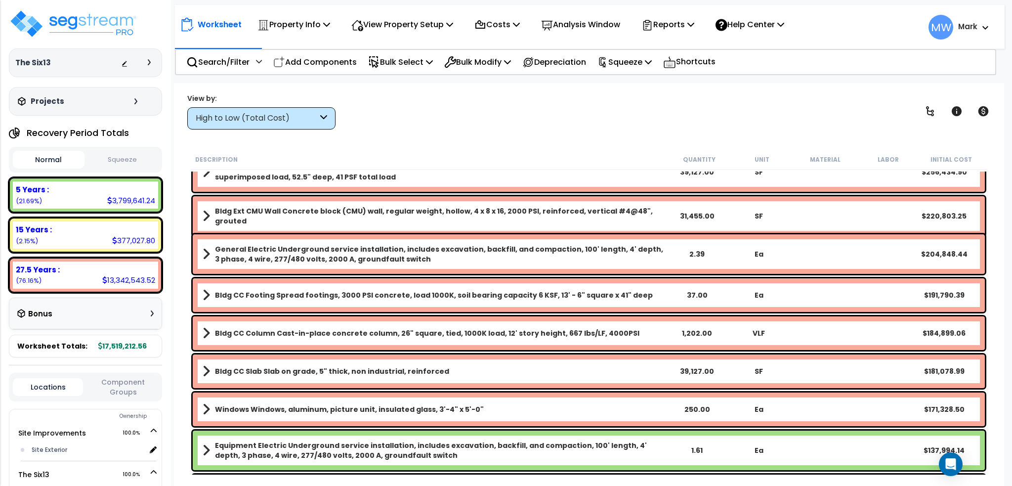
click at [119, 162] on button "Squeeze" at bounding box center [123, 159] width 72 height 17
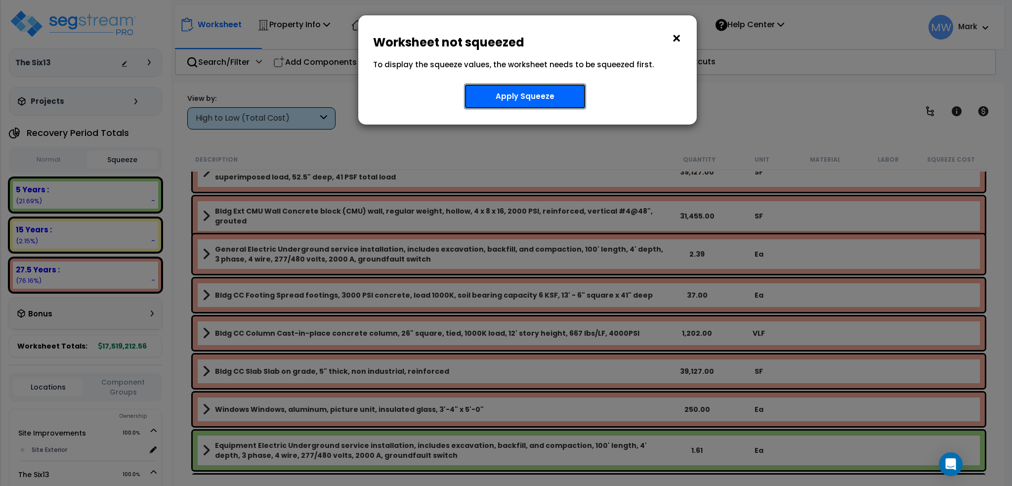
click at [534, 104] on button "Apply Squeeze" at bounding box center [525, 96] width 122 height 26
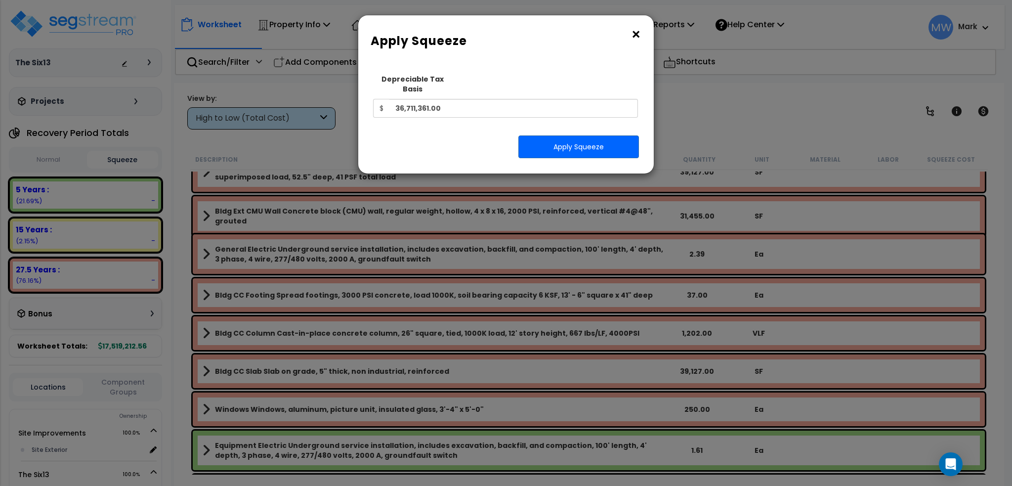
click at [538, 154] on div "Squeeze Type Select 1. Squeeze Entire Worksheet 2. Squeeze by [PERSON_NAME] Cos…" at bounding box center [506, 117] width 281 height 97
click at [549, 135] on button "Apply Squeeze" at bounding box center [578, 146] width 121 height 23
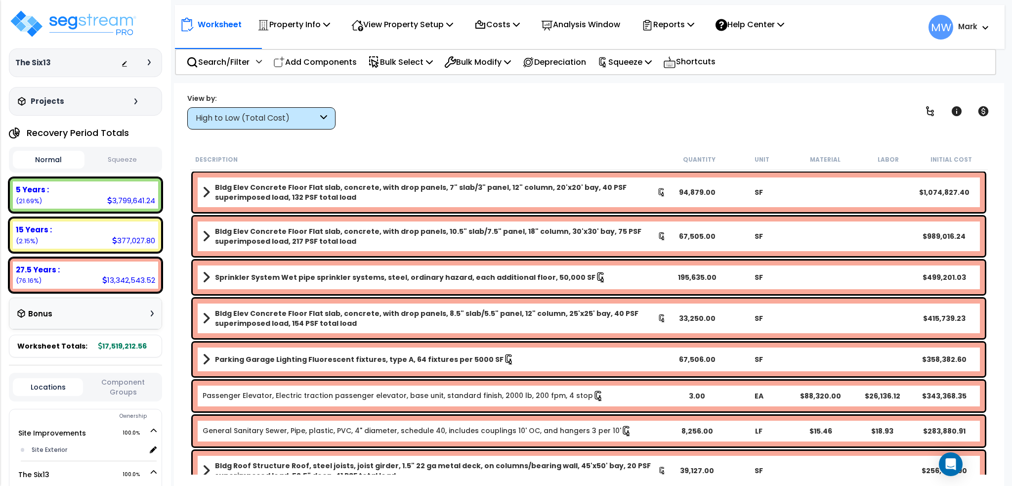
click at [140, 158] on button "Squeeze" at bounding box center [123, 159] width 72 height 17
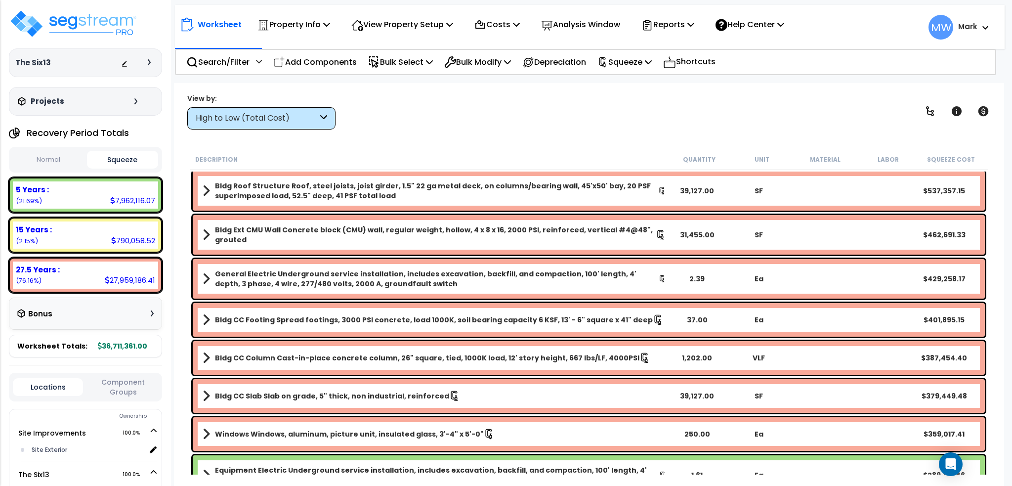
scroll to position [494, 0]
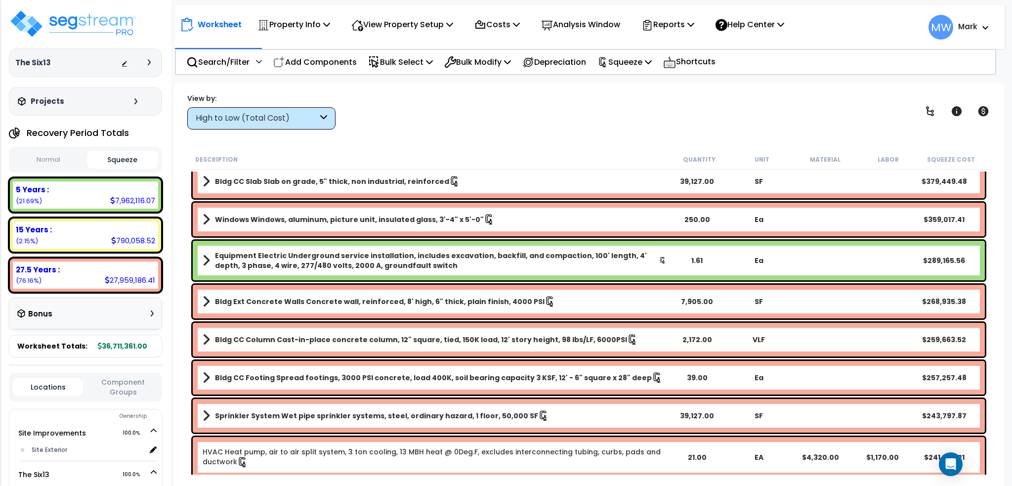
click at [206, 257] on span at bounding box center [206, 260] width 7 height 14
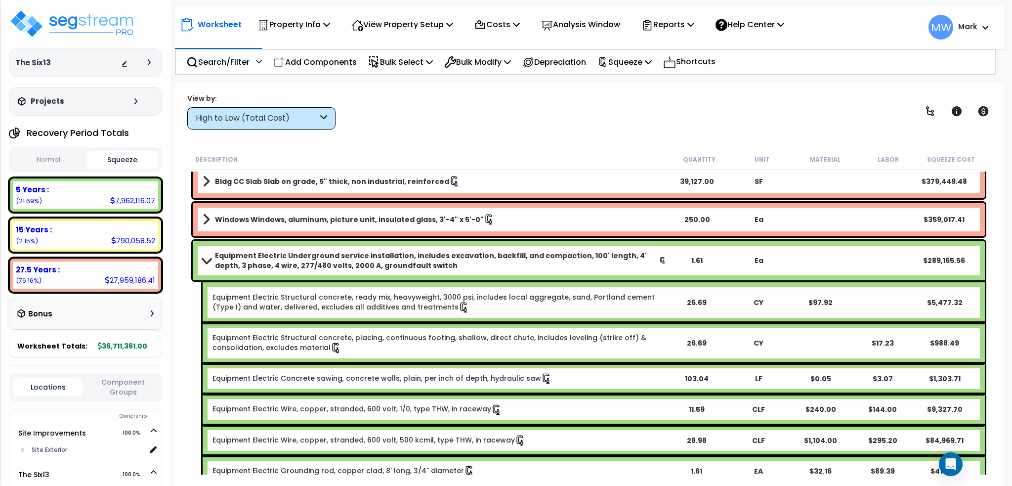
click at [206, 257] on span at bounding box center [207, 259] width 14 height 7
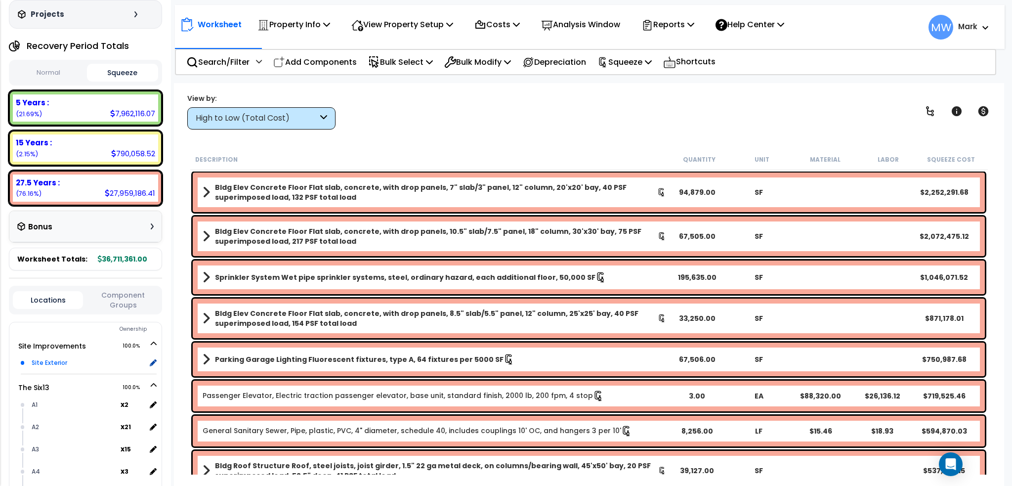
scroll to position [99, 0]
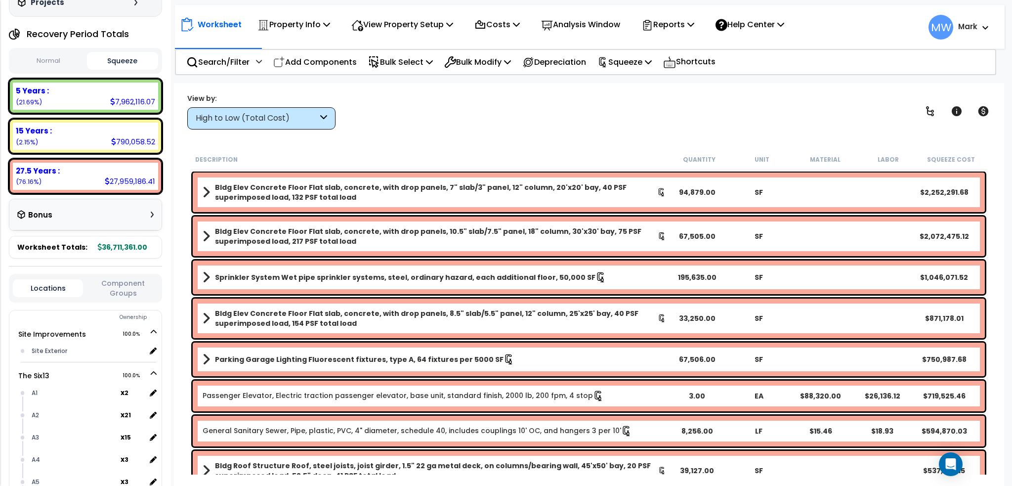
click at [147, 217] on div "Bonus" at bounding box center [85, 214] width 136 height 19
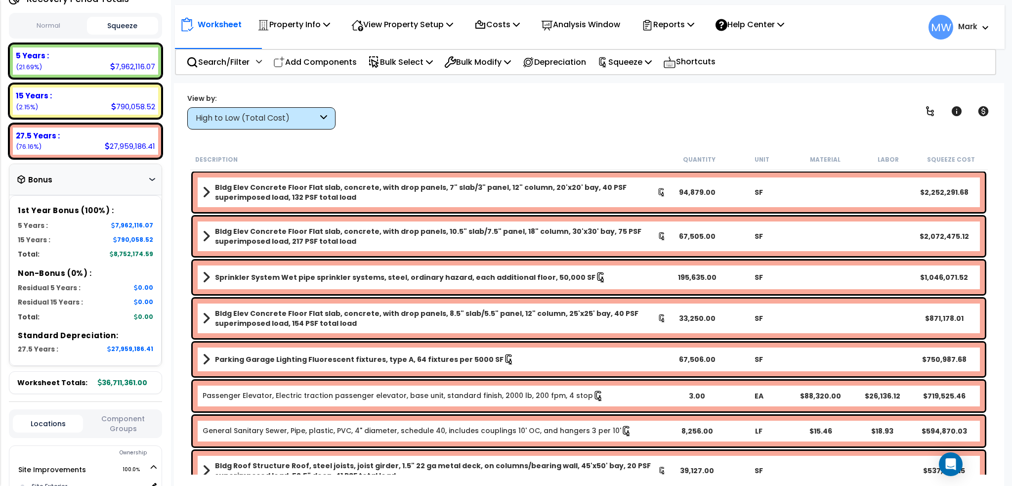
scroll to position [148, 0]
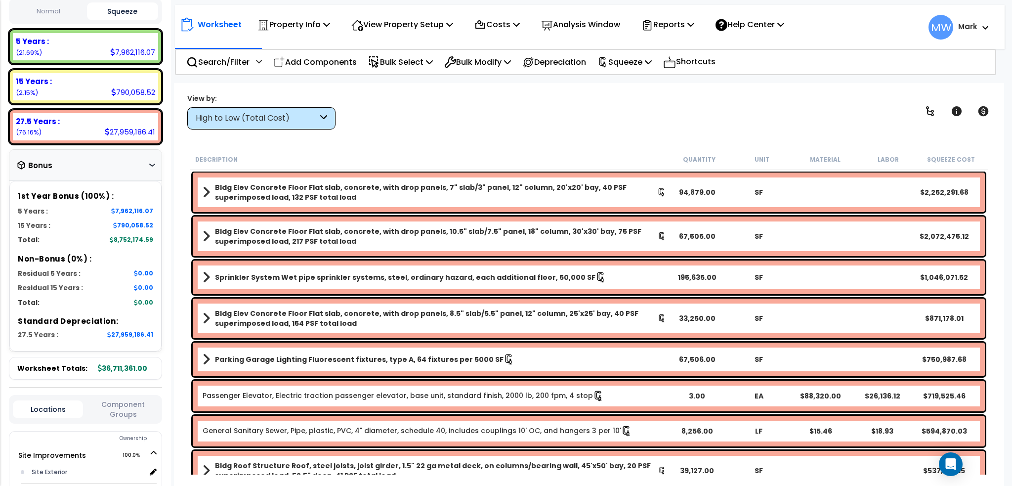
click at [147, 160] on div "Bonus" at bounding box center [85, 165] width 136 height 19
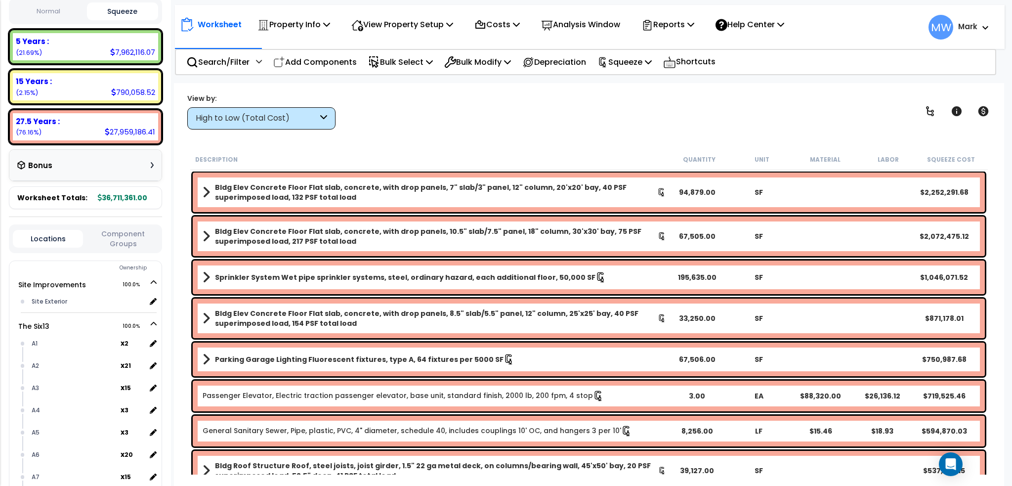
click at [316, 118] on div "High to Low (Total Cost)" at bounding box center [257, 118] width 122 height 11
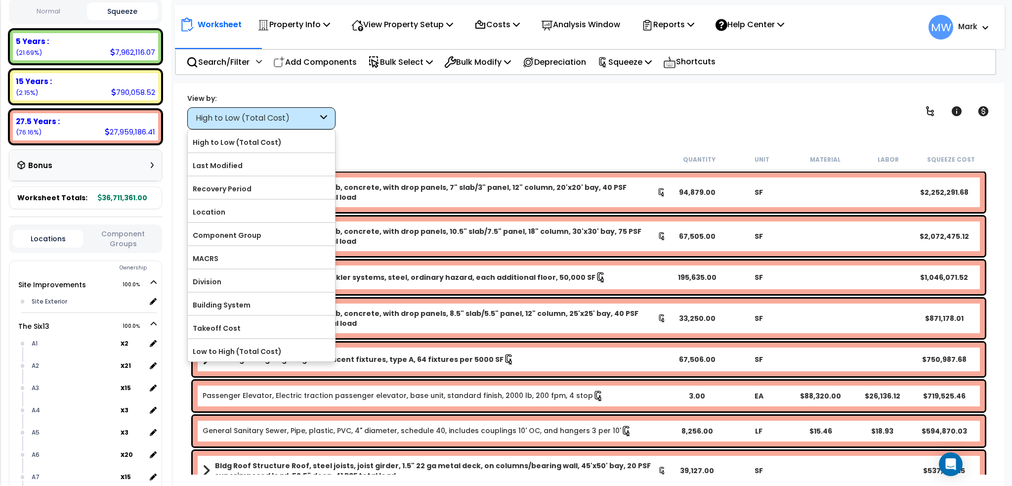
click at [456, 115] on div "View by: High to Low (Total Cost) High to Low (Total Cost)" at bounding box center [589, 111] width 810 height 37
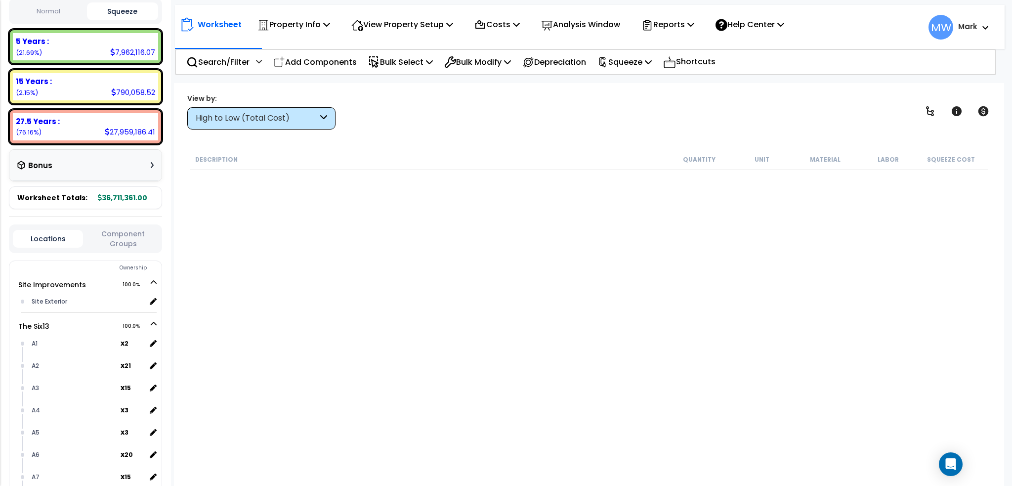
scroll to position [0, 0]
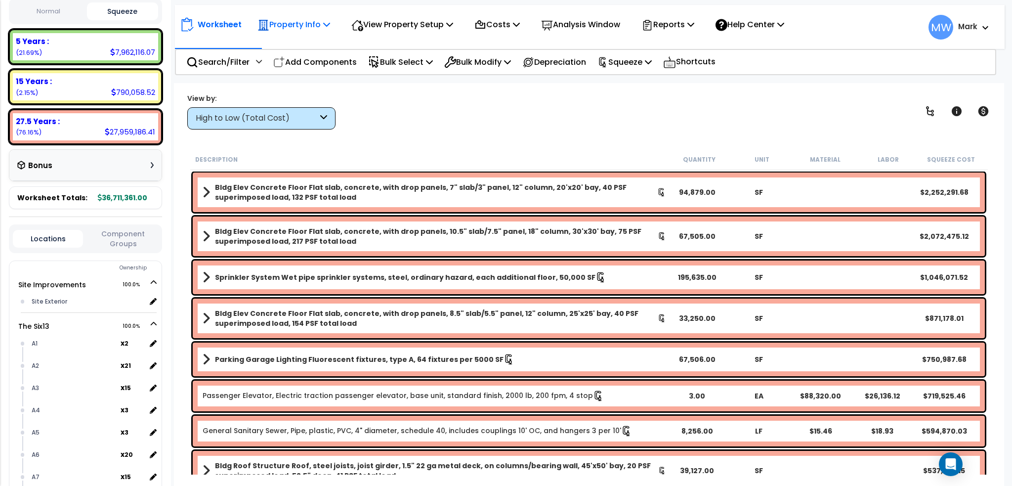
click at [305, 25] on p "Property Info" at bounding box center [293, 24] width 73 height 13
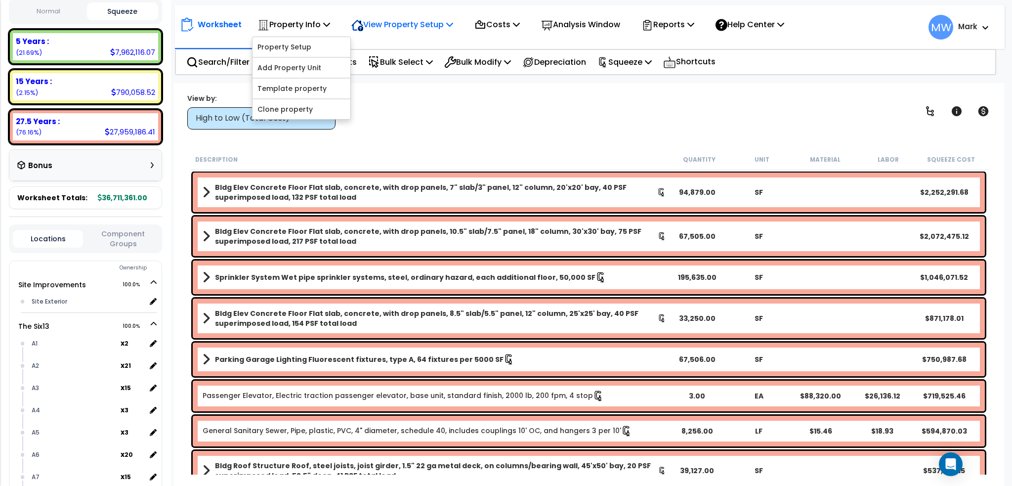
click at [413, 27] on p "View Property Setup" at bounding box center [402, 24] width 102 height 13
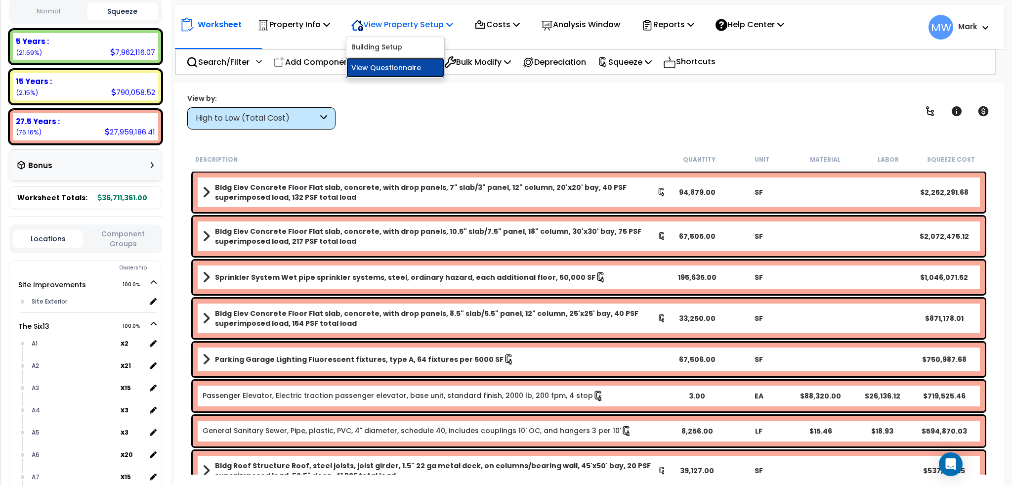
click at [403, 68] on link "View Questionnaire" at bounding box center [395, 68] width 98 height 20
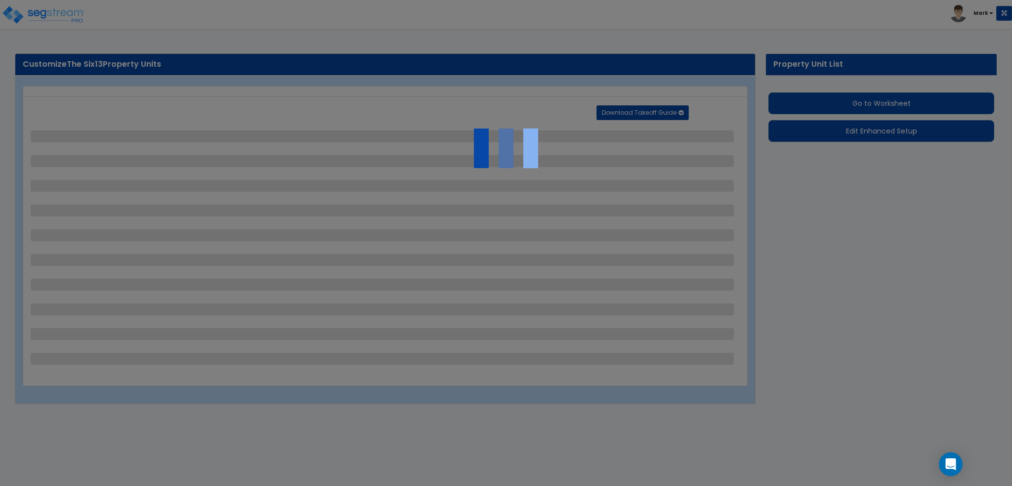
select select "2"
select select "1"
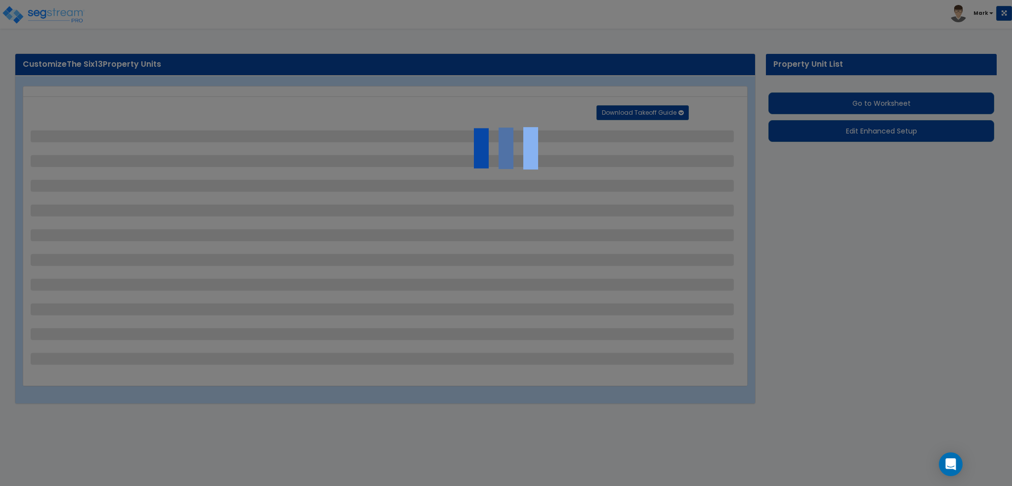
select select "1"
select select "2"
select select "1"
select select "2"
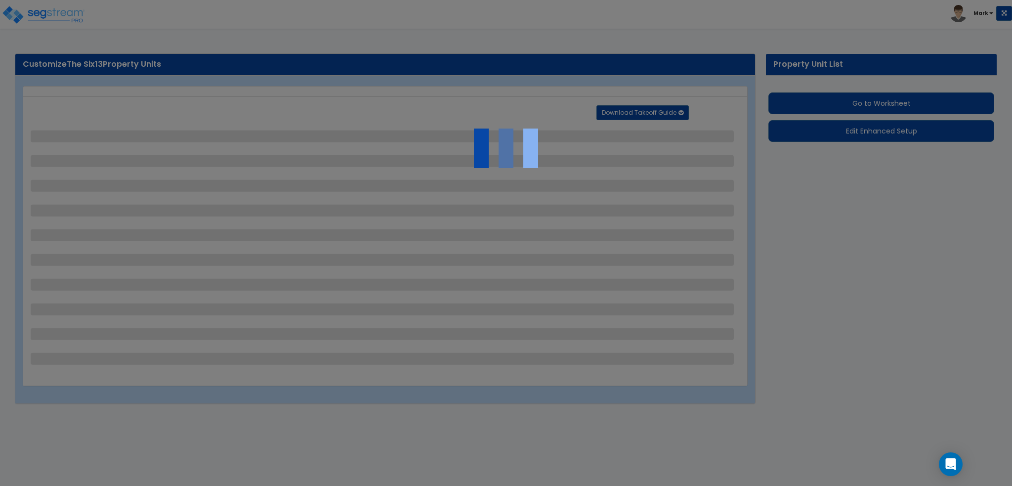
select select "4"
select select "2"
select select "1"
select select "7"
select select "2"
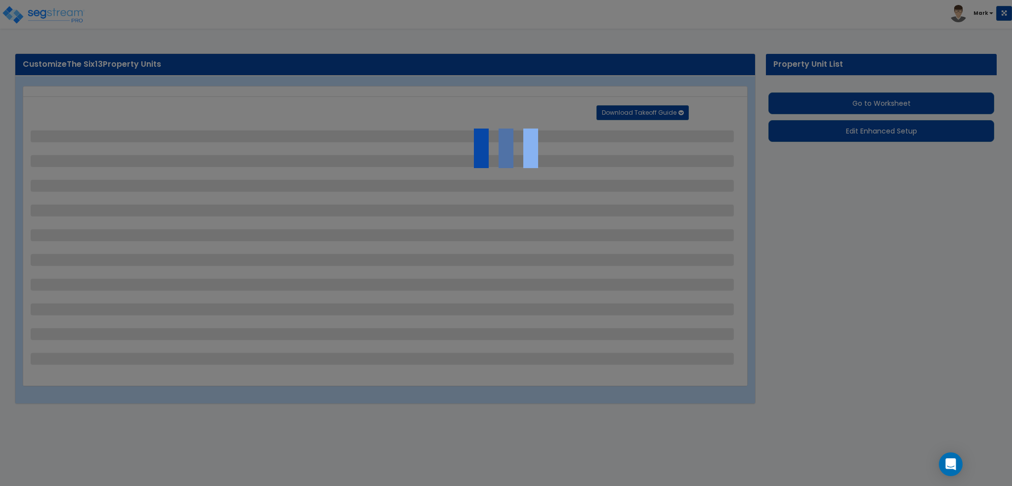
select select "2"
select select "4"
select select "1"
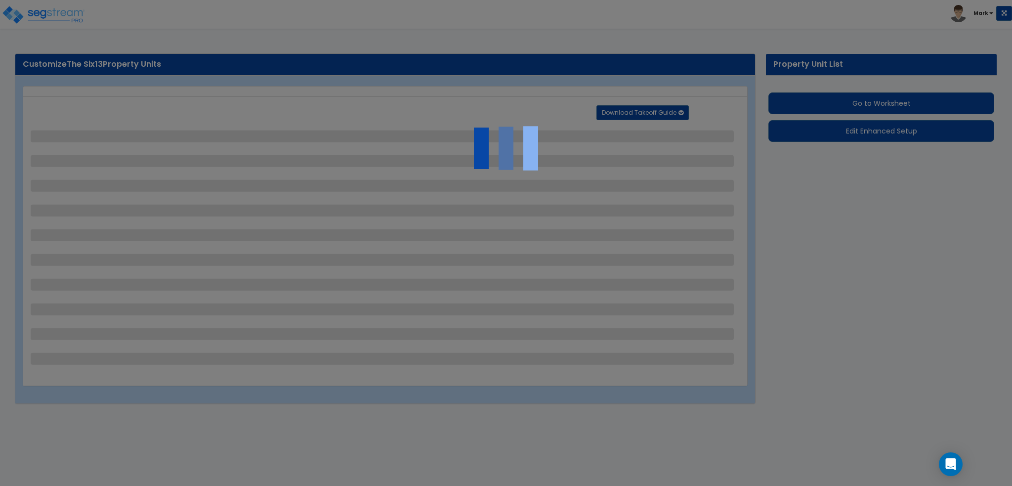
select select "2"
select select "1"
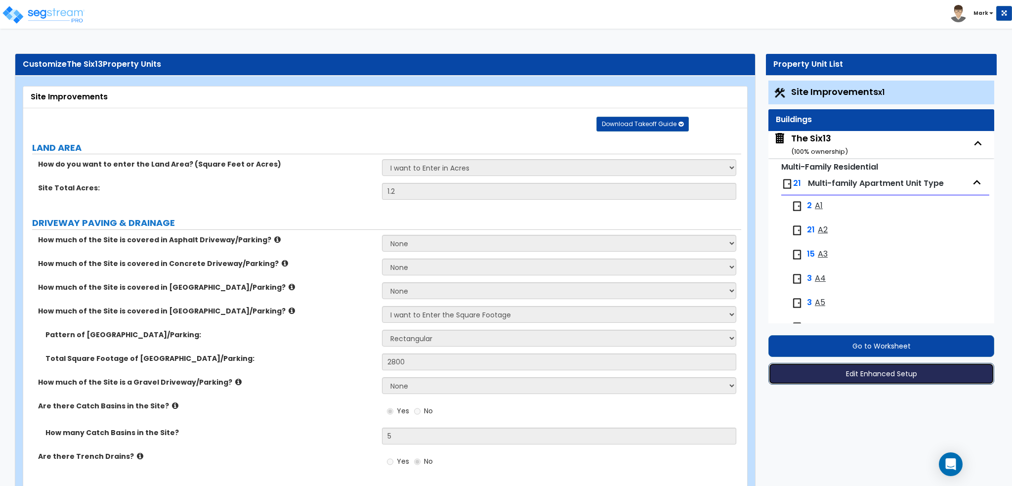
click at [872, 375] on button "Edit Enhanced Setup" at bounding box center [881, 374] width 226 height 22
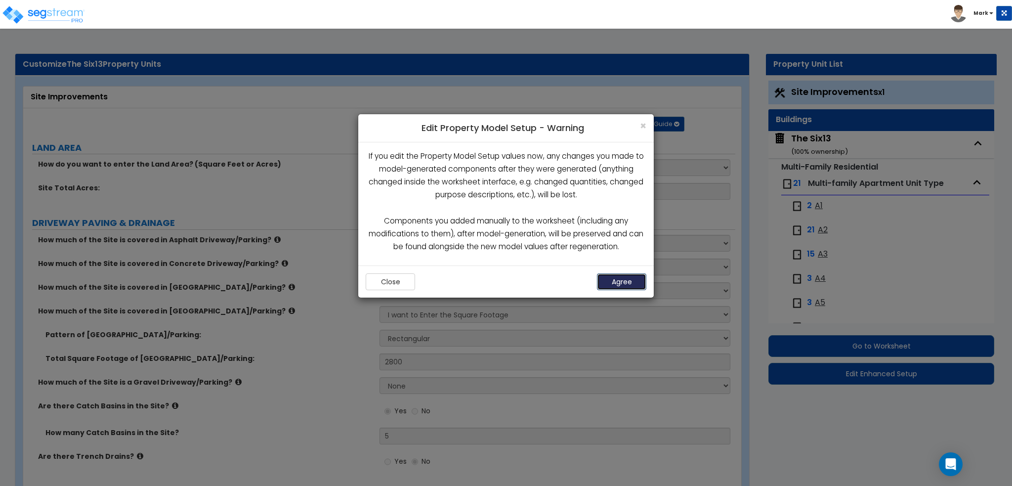
click at [645, 286] on button "Agree" at bounding box center [621, 281] width 49 height 17
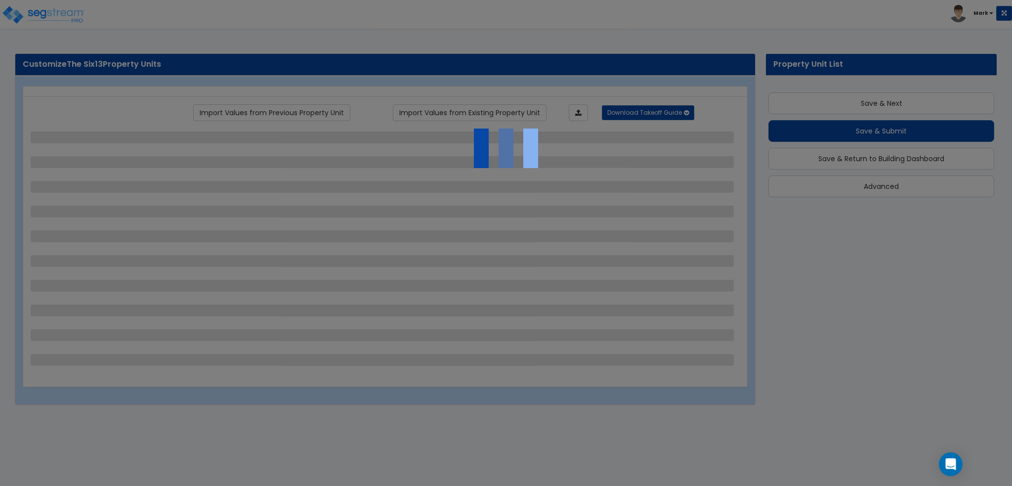
scroll to position [6, 0]
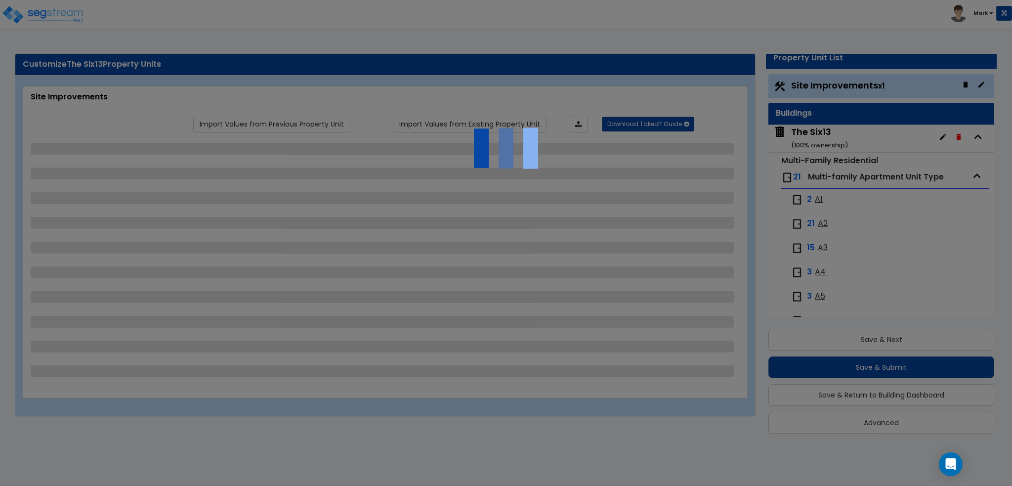
select select "2"
select select "1"
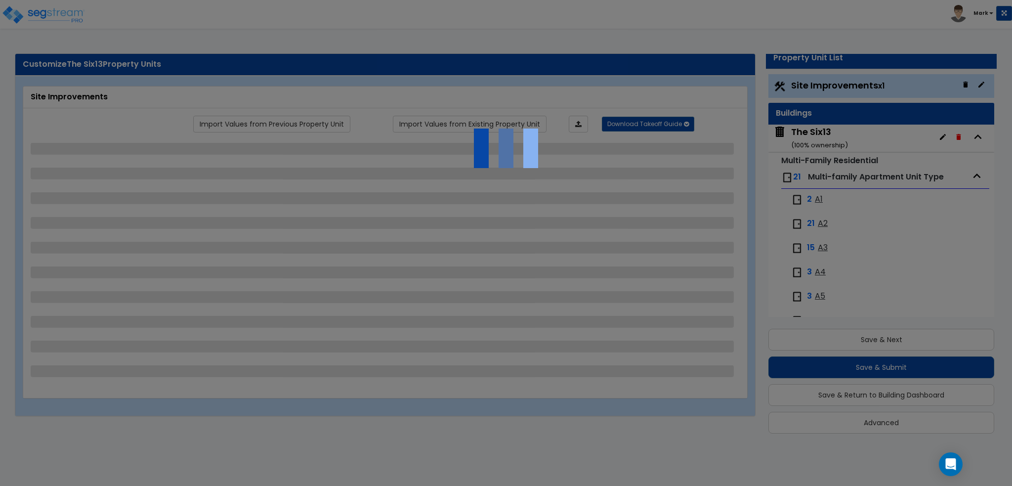
select select "1"
select select "2"
select select "1"
select select "2"
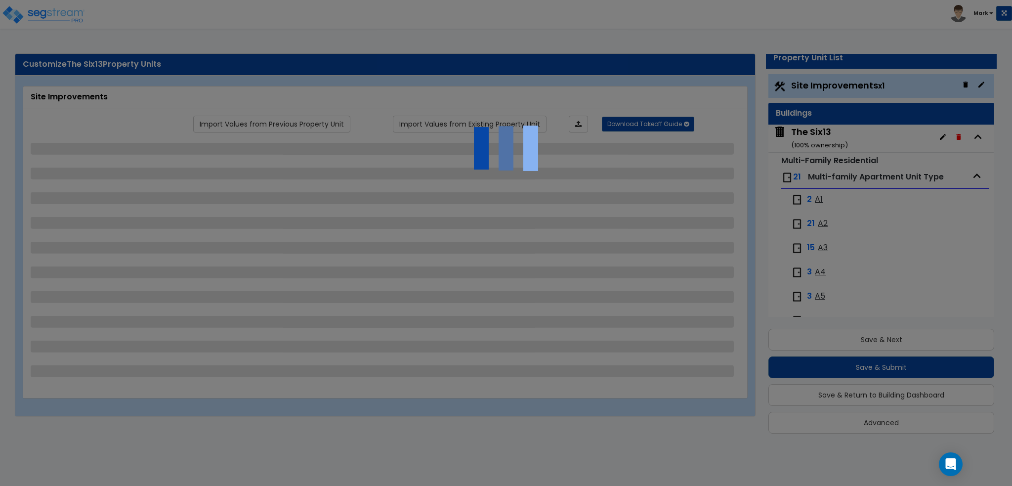
select select "4"
select select "2"
select select "1"
select select "7"
select select "2"
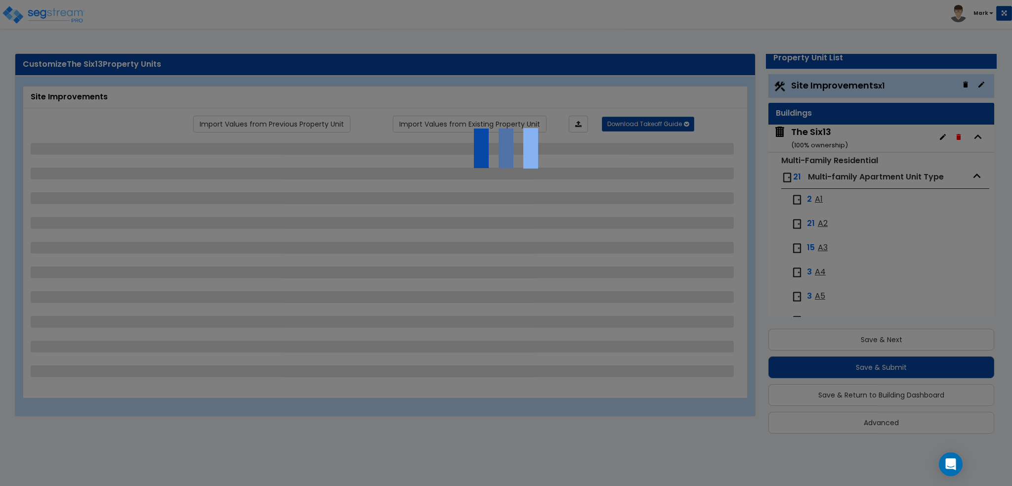
select select "2"
select select "4"
select select "1"
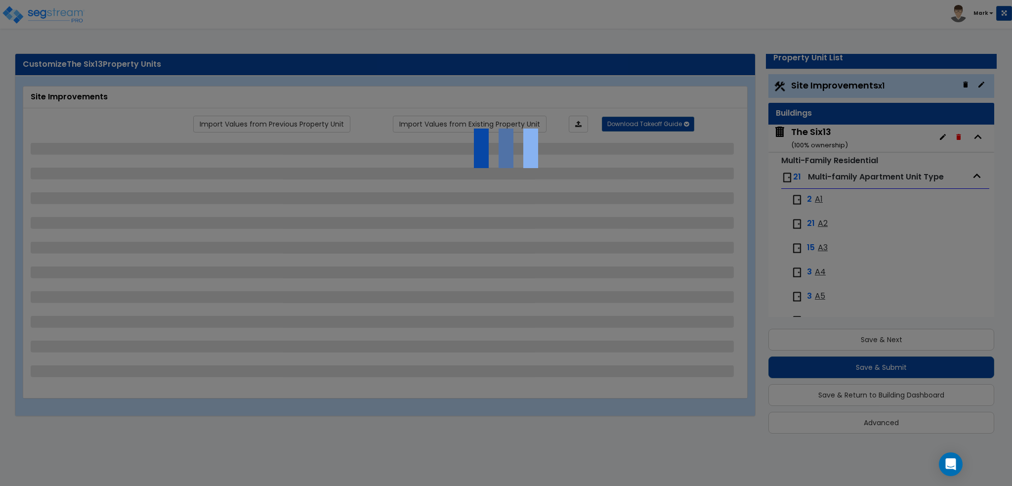
select select "2"
select select "1"
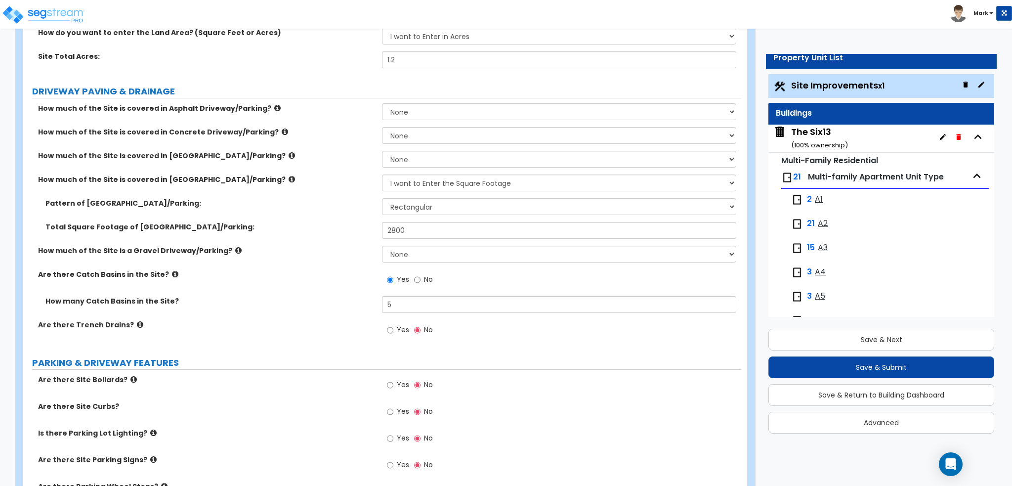
scroll to position [148, 0]
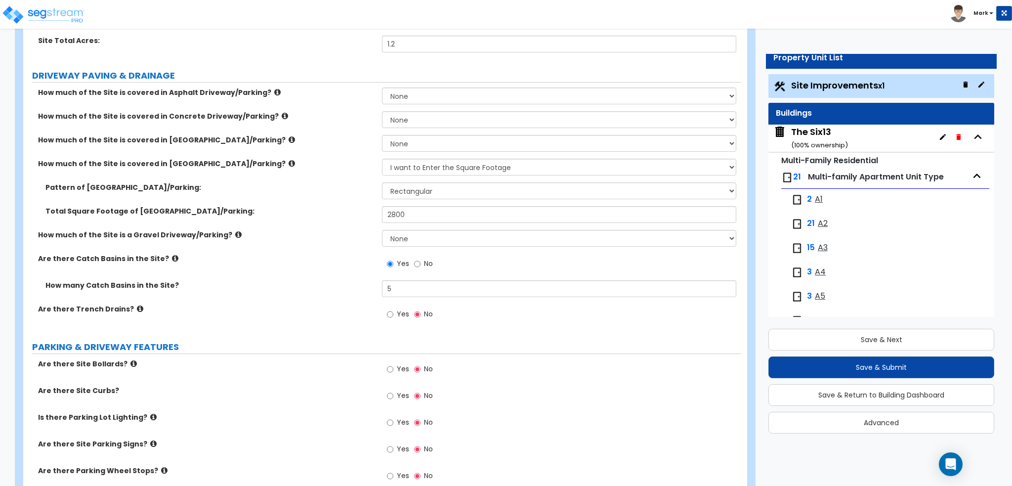
click at [282, 117] on icon at bounding box center [285, 115] width 6 height 7
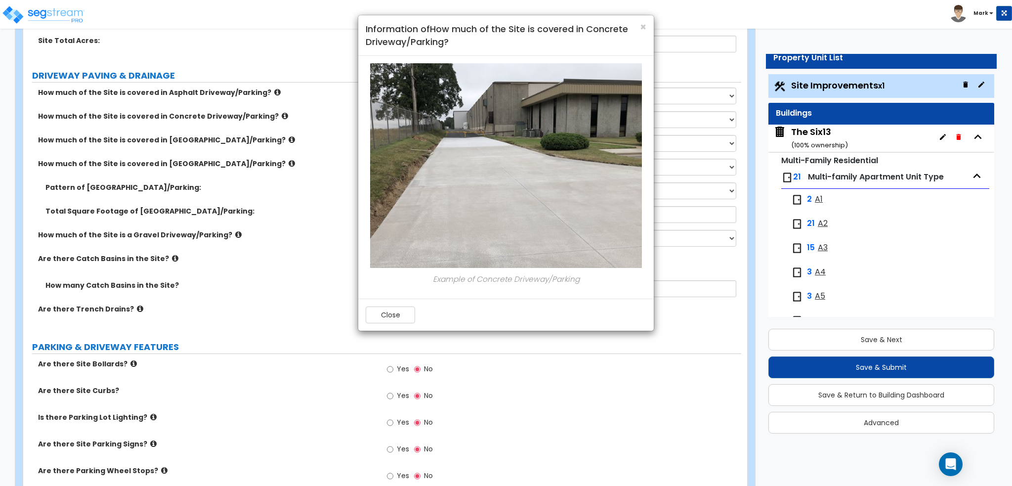
click at [392, 322] on div "Close" at bounding box center [505, 314] width 295 height 32
click at [388, 316] on button "Close" at bounding box center [390, 314] width 49 height 17
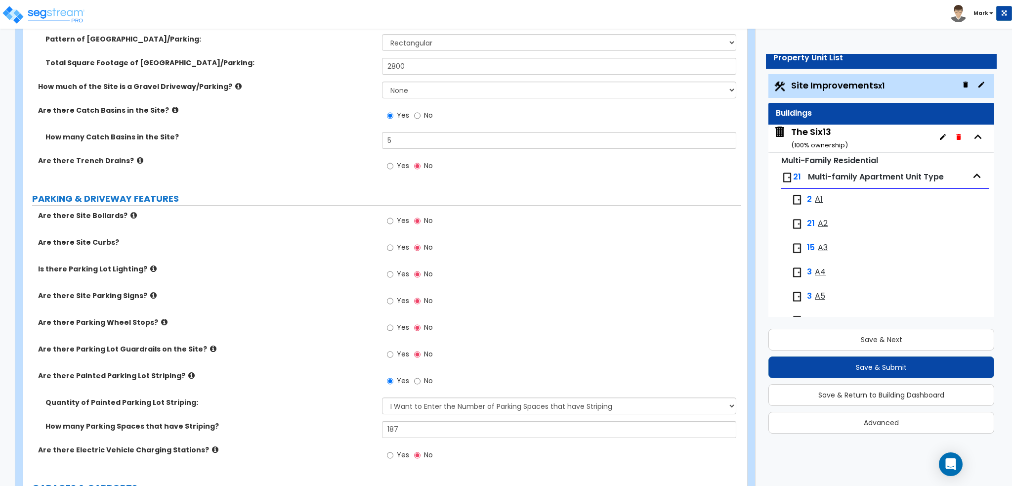
scroll to position [395, 0]
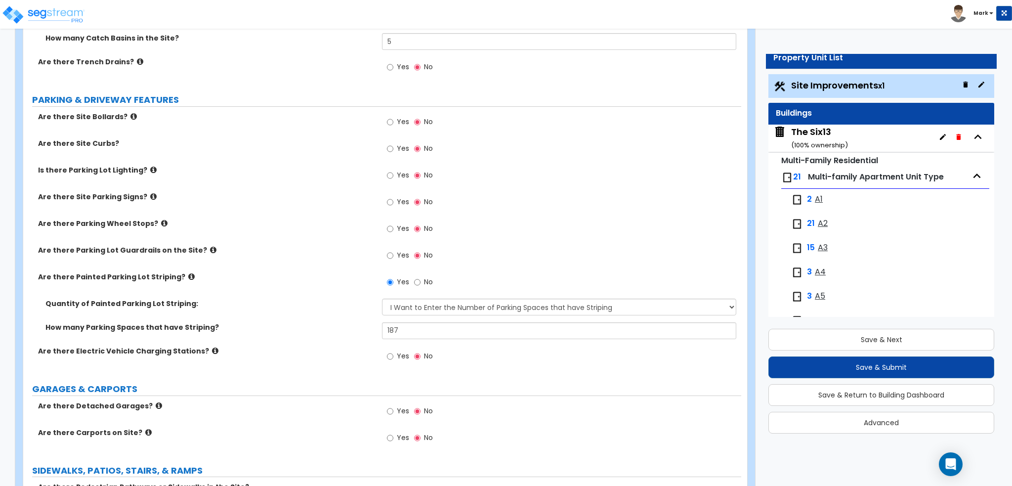
click at [129, 117] on label "Are there Site Bollards?" at bounding box center [206, 117] width 336 height 10
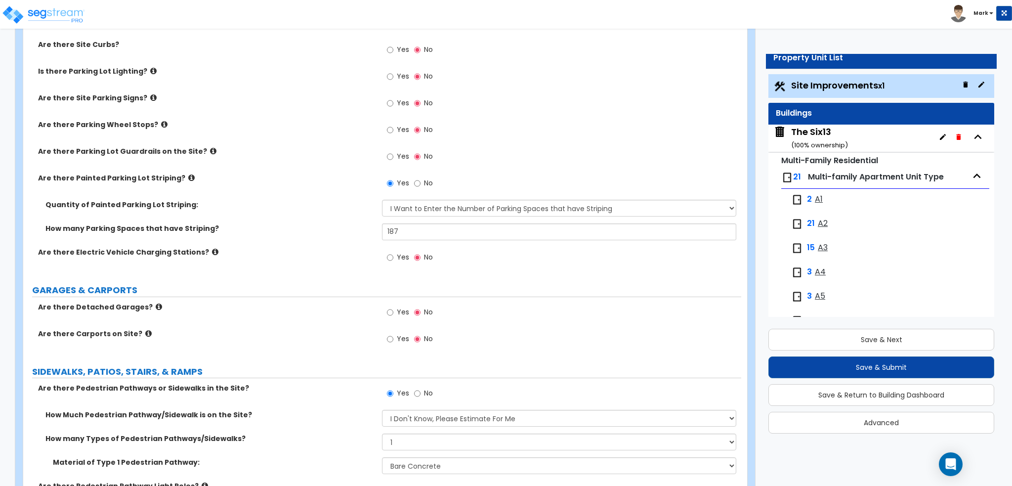
click at [210, 147] on icon at bounding box center [213, 150] width 6 height 7
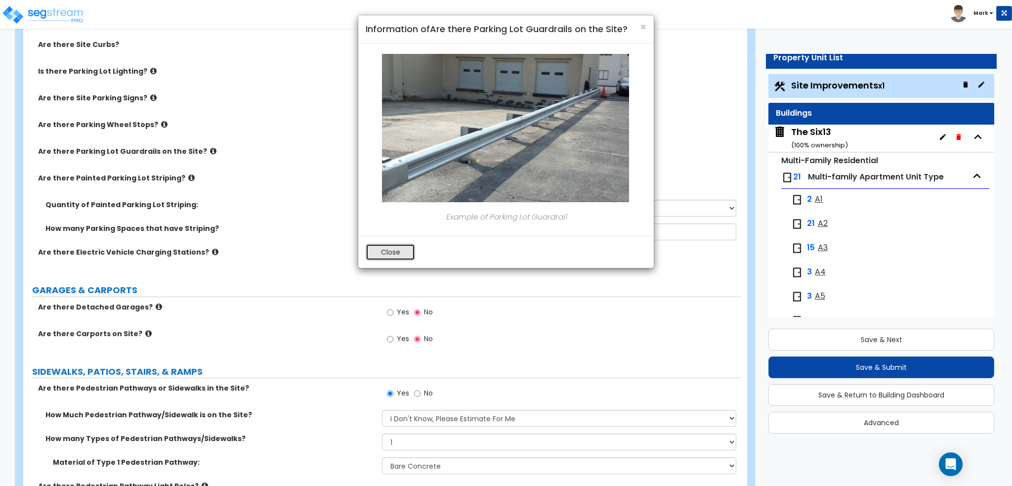
click at [391, 255] on button "Close" at bounding box center [390, 252] width 49 height 17
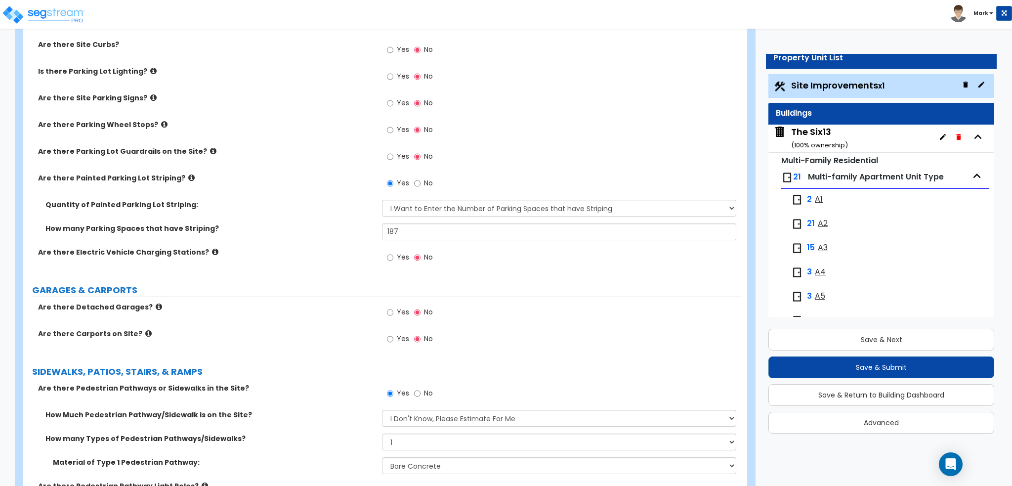
click at [188, 178] on icon at bounding box center [191, 177] width 6 height 7
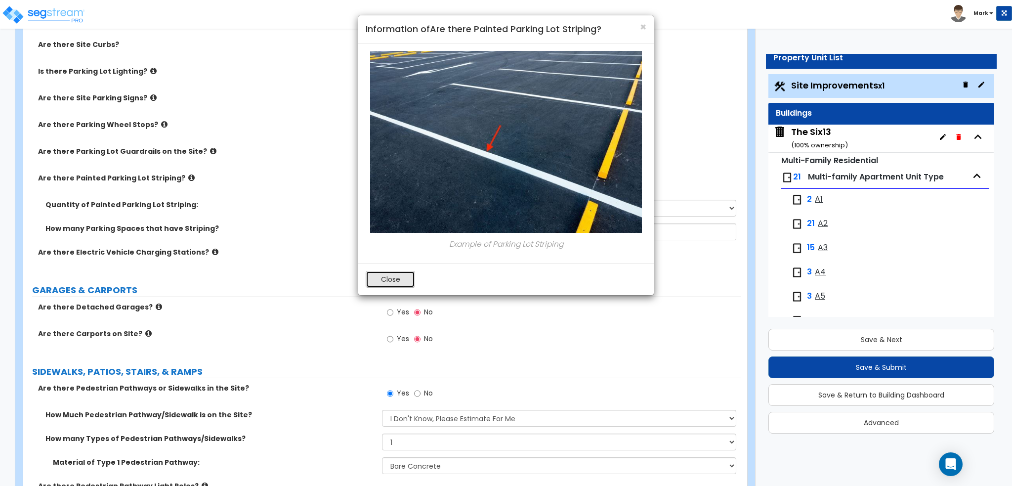
click at [384, 279] on button "Close" at bounding box center [390, 279] width 49 height 17
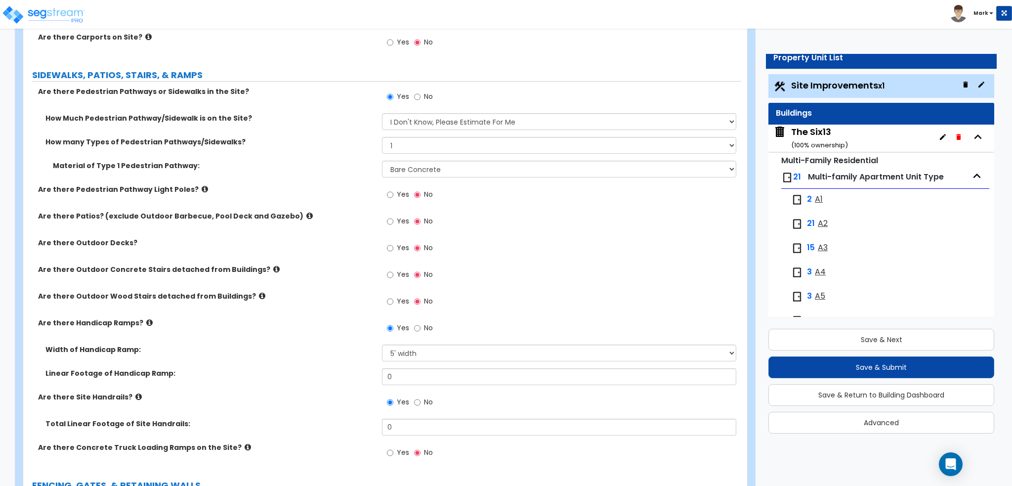
scroll to position [840, 0]
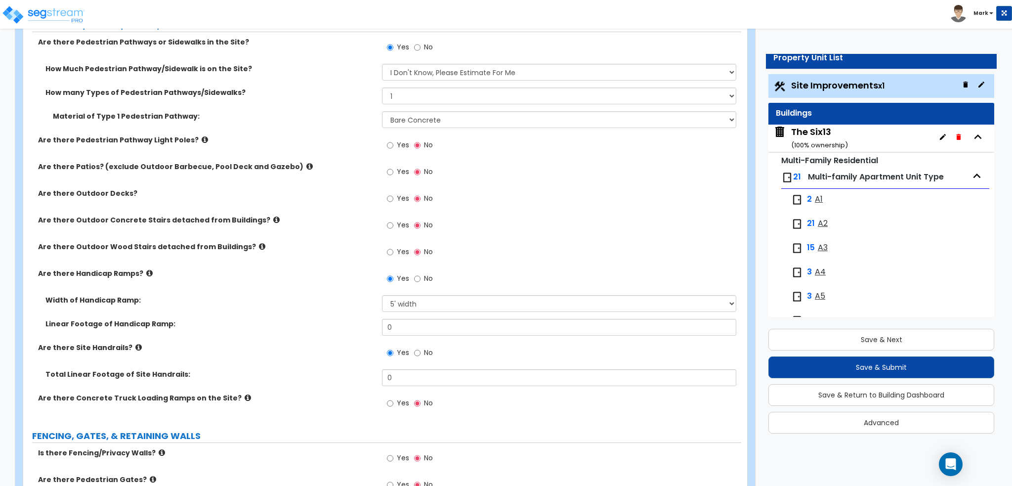
click at [285, 164] on label "Are there Patios? (exclude Outdoor Barbecue, Pool Deck and Gazebo)" at bounding box center [206, 167] width 336 height 10
click at [306, 164] on icon at bounding box center [309, 166] width 6 height 7
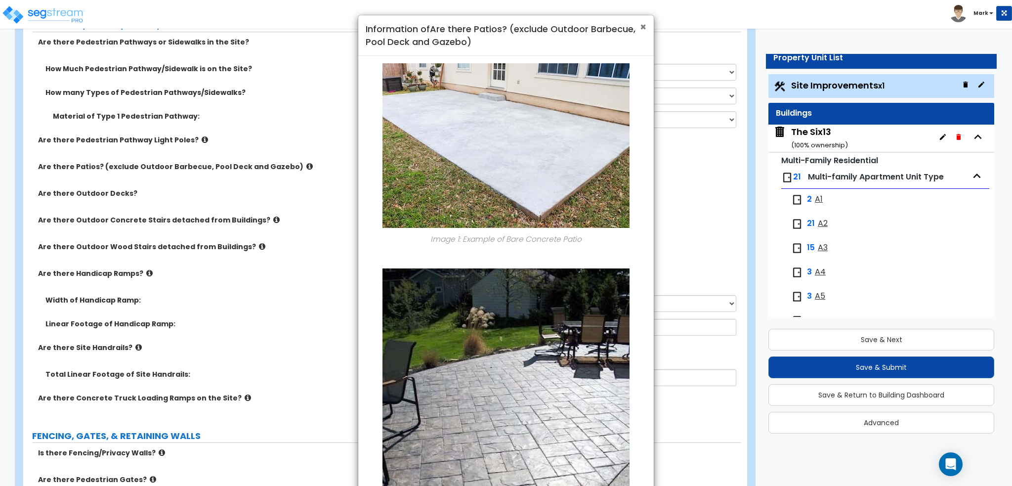
click at [641, 25] on span "×" at bounding box center [643, 27] width 6 height 14
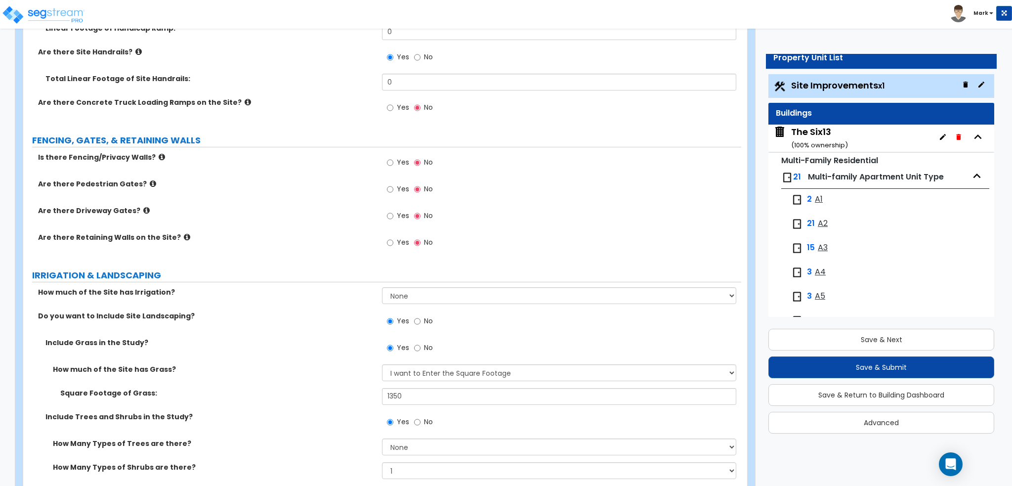
scroll to position [1136, 0]
click at [143, 207] on icon at bounding box center [146, 209] width 6 height 7
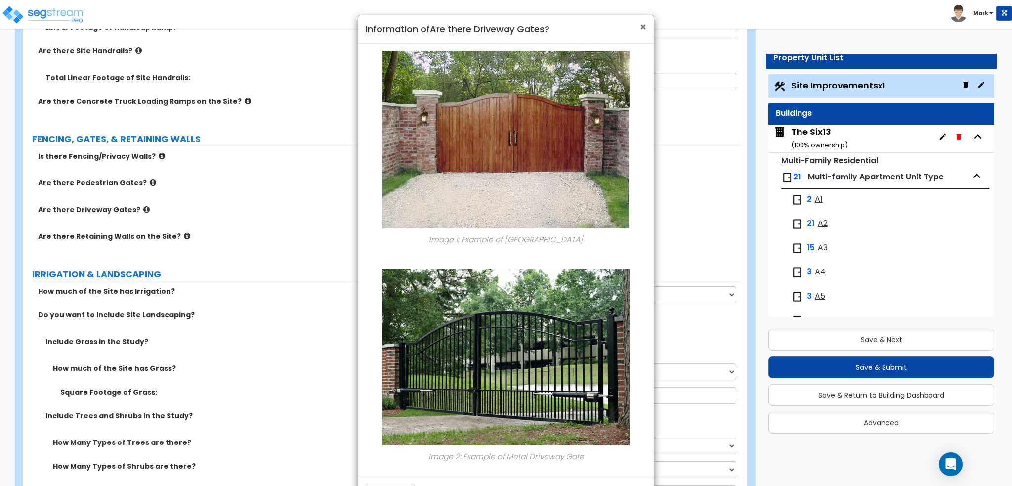
click at [642, 28] on span "×" at bounding box center [643, 27] width 6 height 14
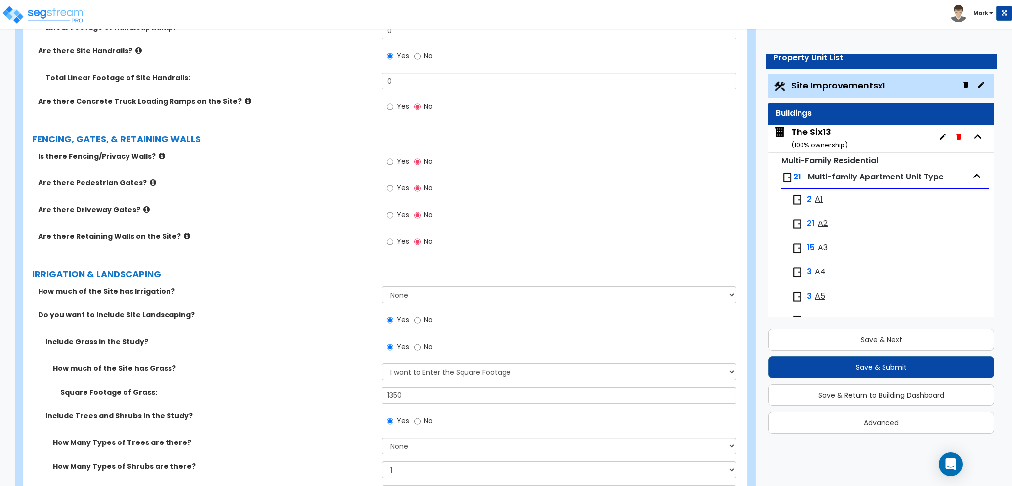
click at [159, 152] on icon at bounding box center [162, 155] width 6 height 7
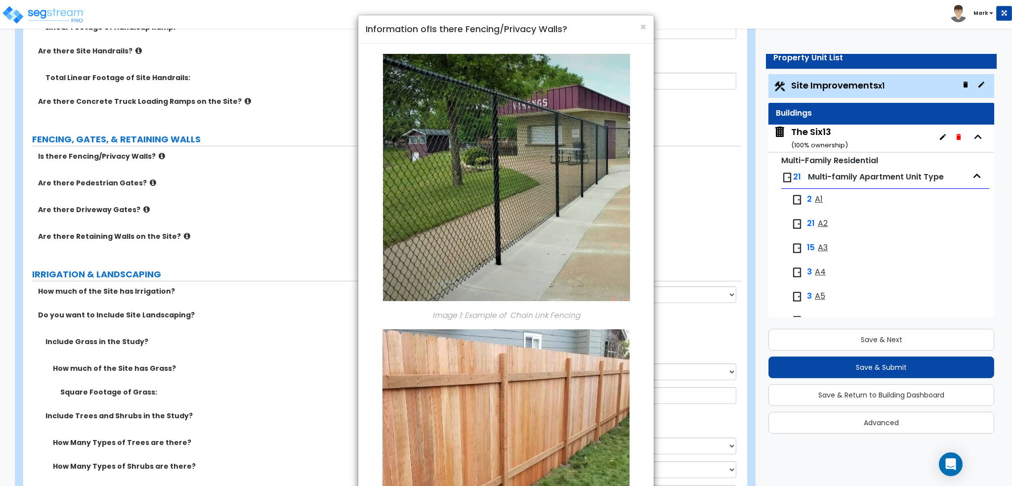
click at [637, 29] on h4 "Information of Is there Fencing/Privacy Walls?" at bounding box center [506, 29] width 281 height 13
click at [640, 26] on span "×" at bounding box center [643, 27] width 6 height 14
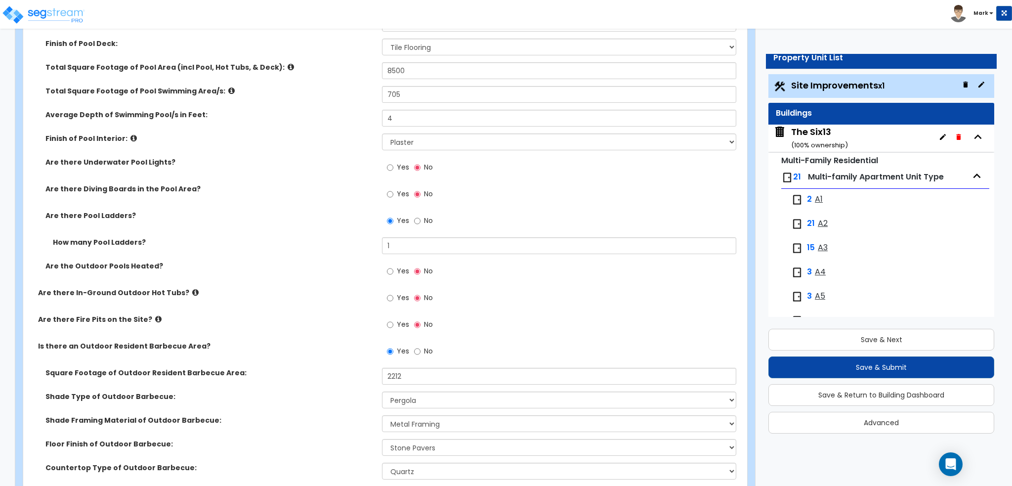
scroll to position [2223, 0]
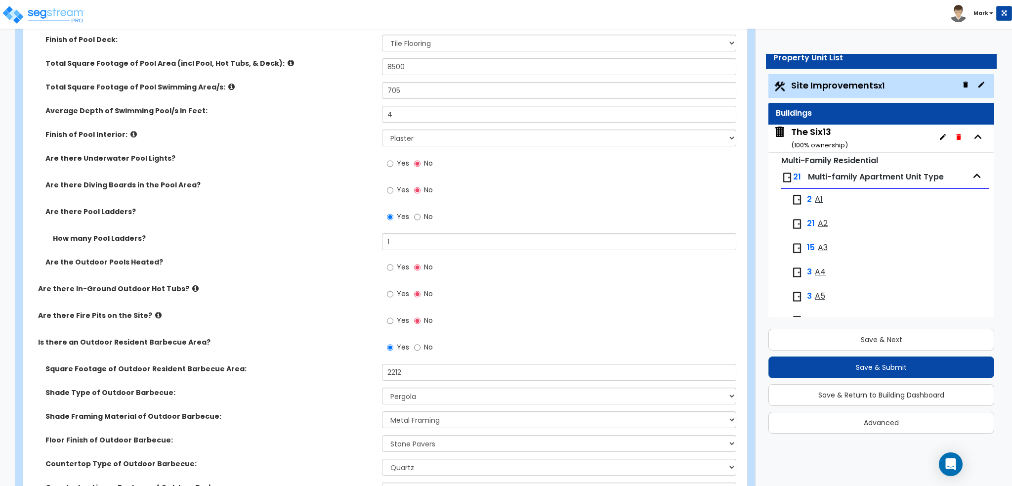
click at [403, 162] on span "Yes" at bounding box center [403, 163] width 12 height 10
click at [393, 162] on input "Yes" at bounding box center [390, 163] width 6 height 11
click at [427, 164] on span "No" at bounding box center [428, 163] width 9 height 10
click at [420, 164] on input "No" at bounding box center [417, 163] width 6 height 11
radio input "false"
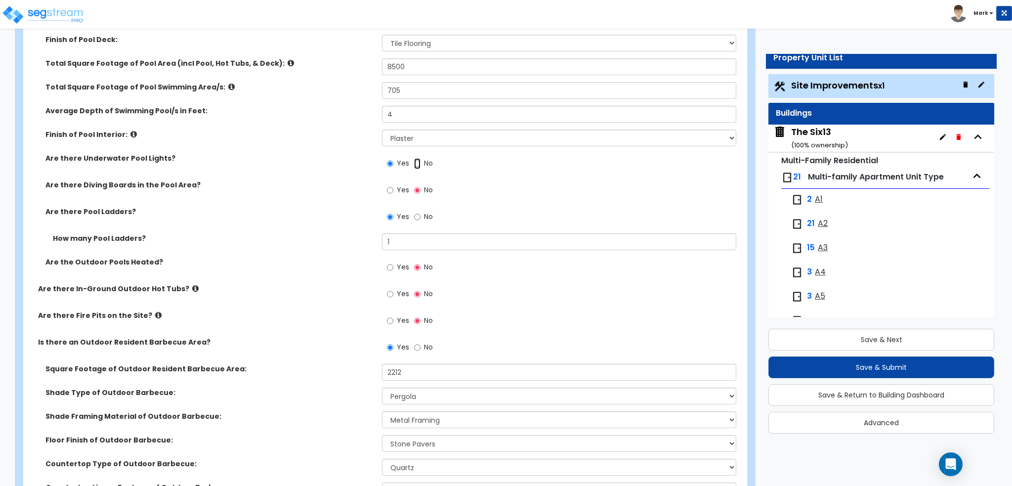
radio input "true"
click at [382, 166] on div "Yes No" at bounding box center [410, 164] width 56 height 23
click at [401, 165] on span "Yes" at bounding box center [403, 163] width 12 height 10
click at [393, 165] on input "Yes" at bounding box center [390, 163] width 6 height 11
radio input "true"
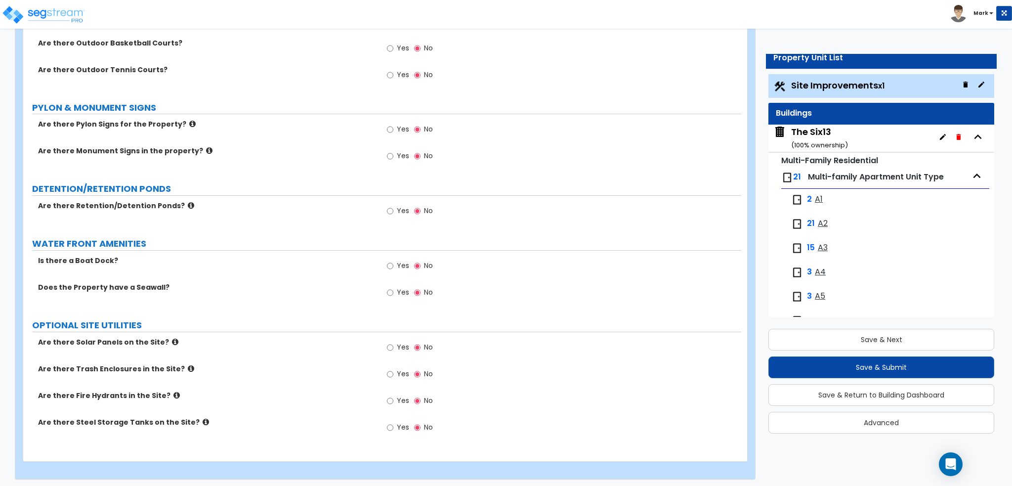
scroll to position [2969, 0]
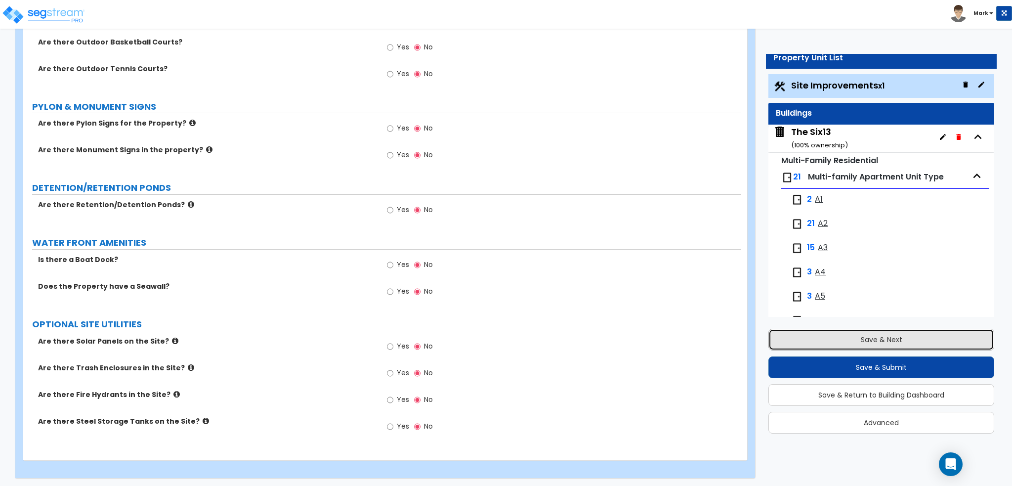
click at [856, 335] on button "Save & Next" at bounding box center [881, 340] width 226 height 22
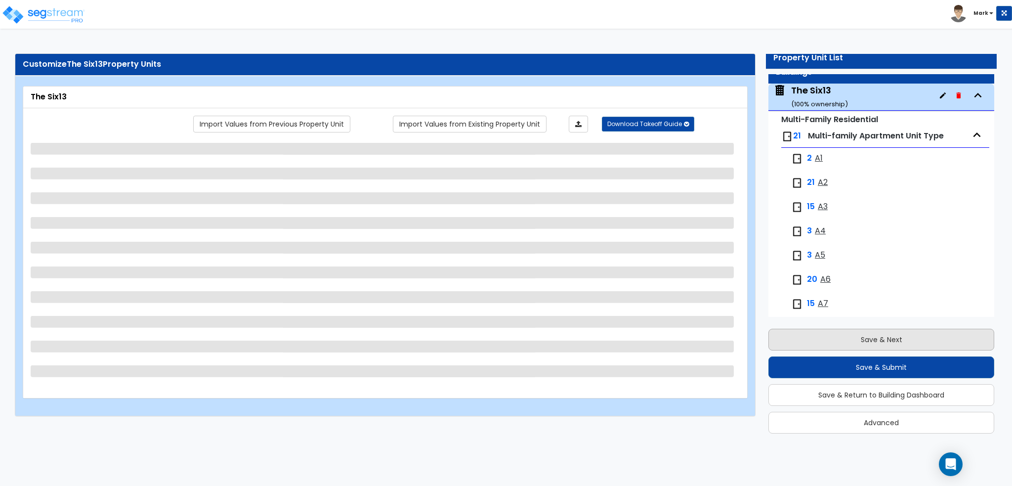
scroll to position [50, 0]
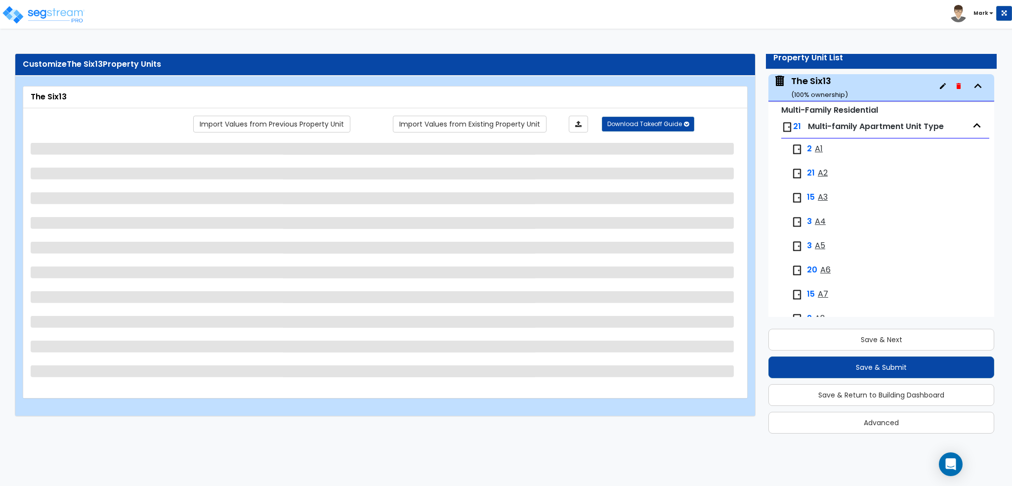
select select "1"
select select "2"
select select "1"
select select "3"
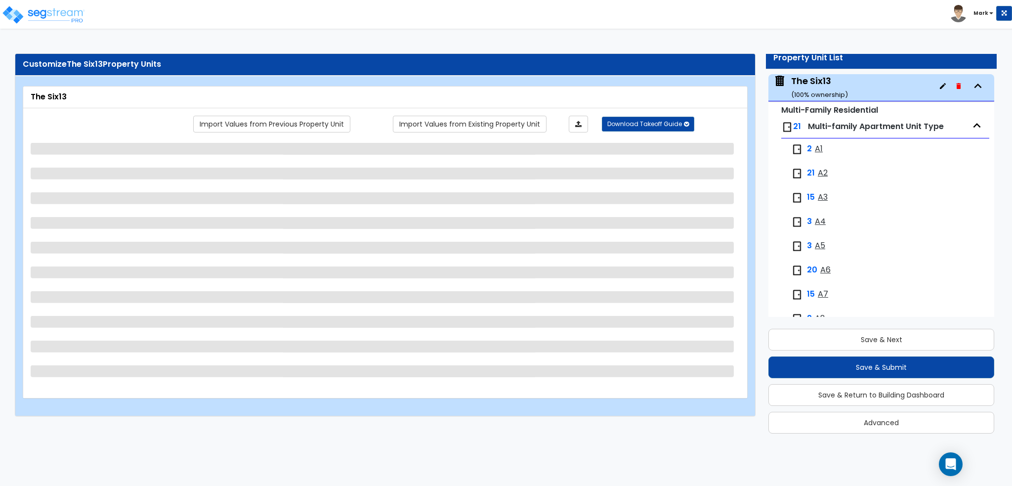
select select "1"
select select "7"
select select "1"
select select "2"
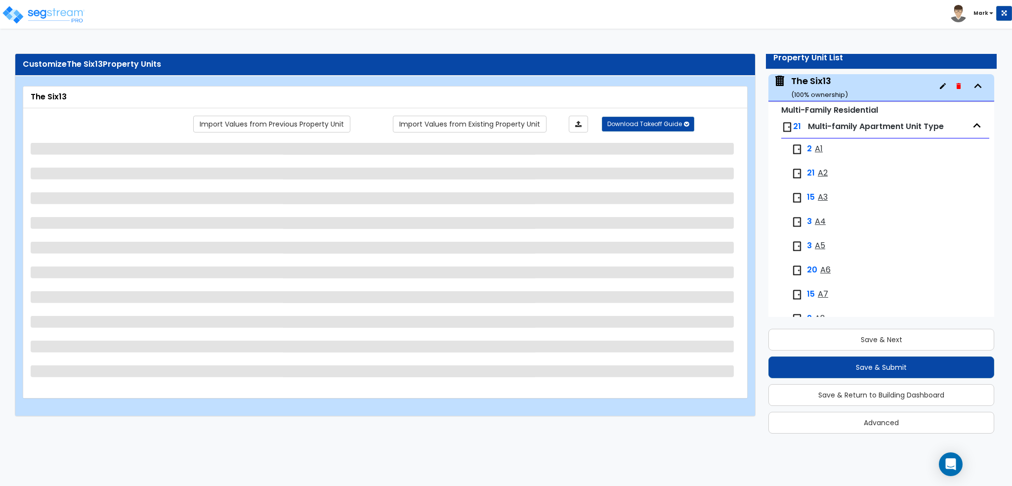
select select "1"
select select "2"
select select "1"
select select "2"
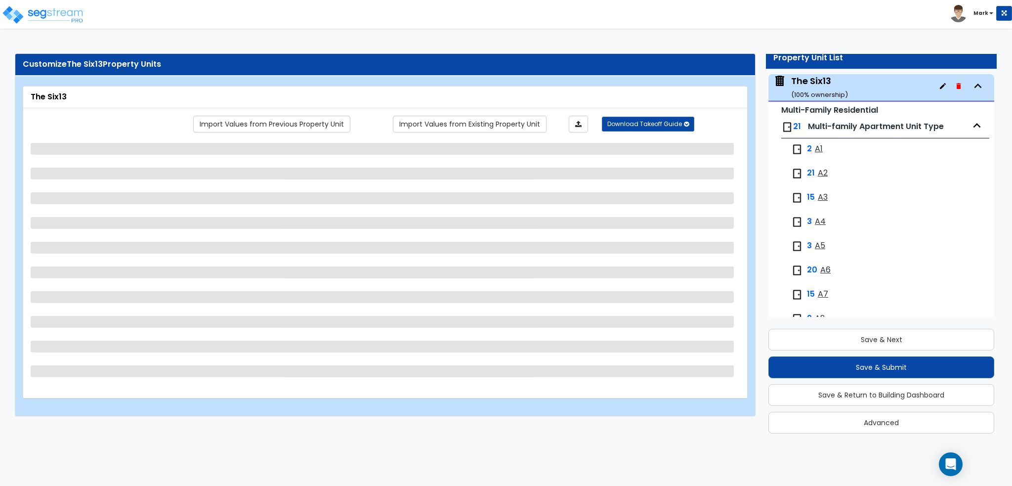
select select "6"
select select "2"
select select "3"
select select "2"
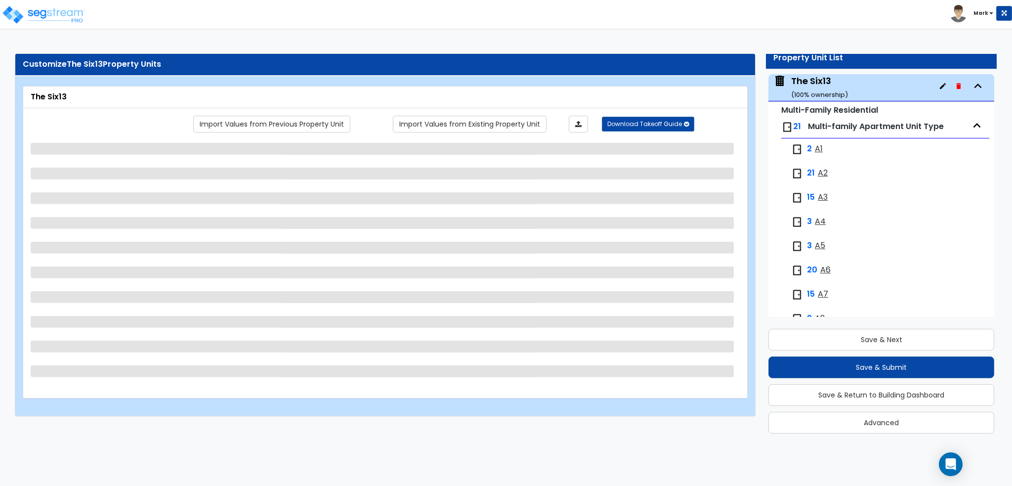
select select "1"
select select "2"
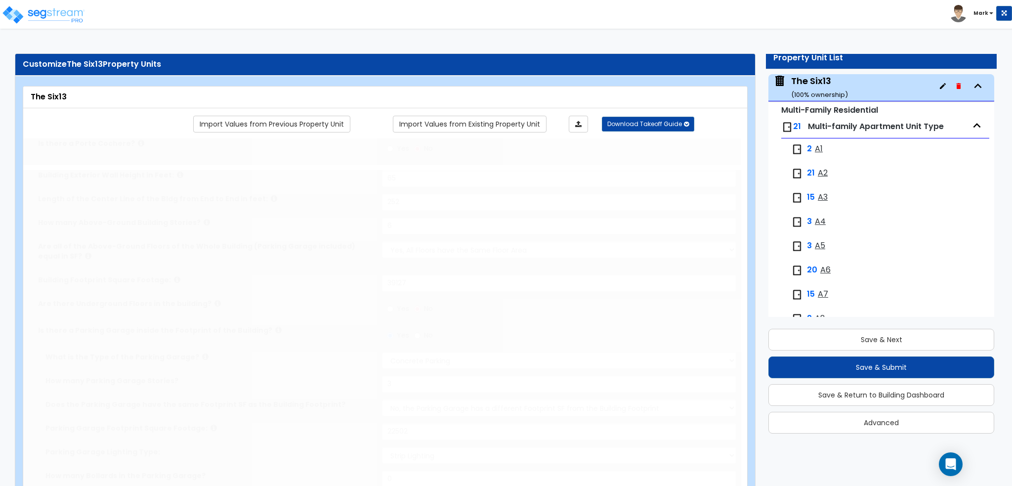
select select "1"
type input "287"
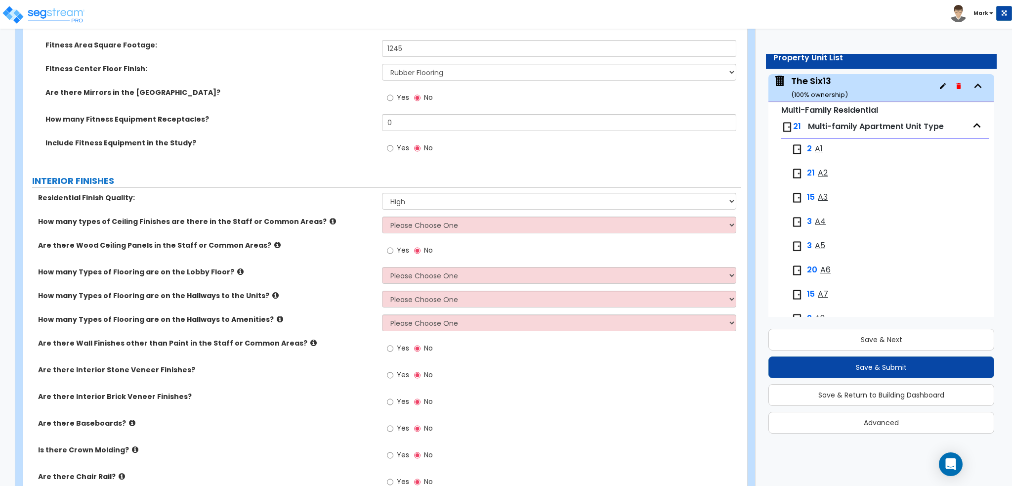
scroll to position [2075, 0]
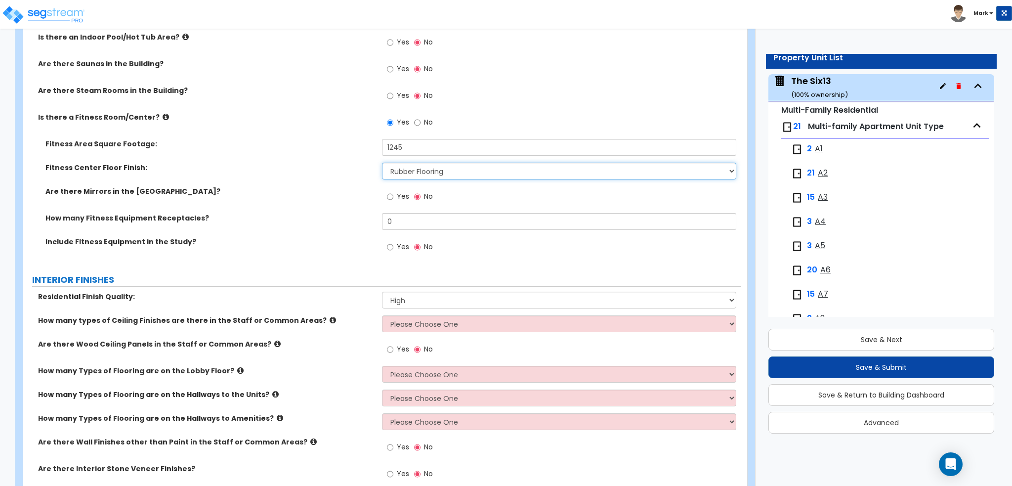
click at [397, 170] on select "None Tile Flooring Resilient Laminate Flooring VCT Flooring Sheet Carpet Floori…" at bounding box center [559, 171] width 354 height 17
click at [310, 202] on div "Are there Mirrors in the [GEOGRAPHIC_DATA]? Yes No" at bounding box center [382, 199] width 718 height 27
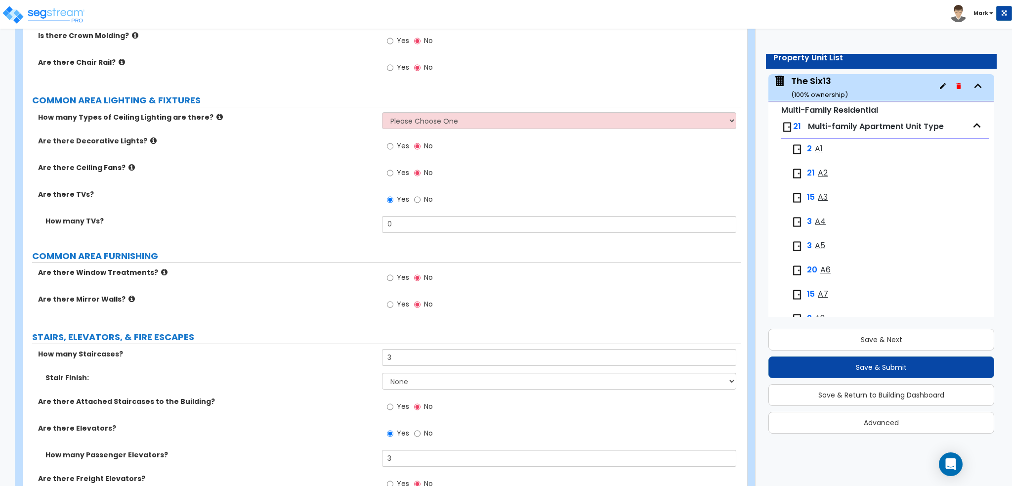
scroll to position [2618, 0]
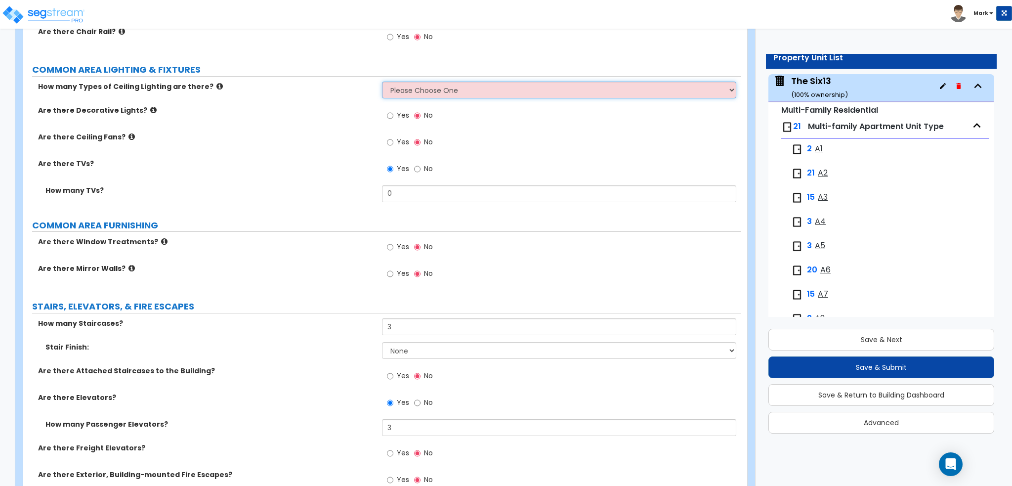
click at [397, 94] on select "Please Choose One 1 2 3" at bounding box center [559, 90] width 354 height 17
select select "1"
click at [382, 82] on select "Please Choose One 1 2 3" at bounding box center [559, 90] width 354 height 17
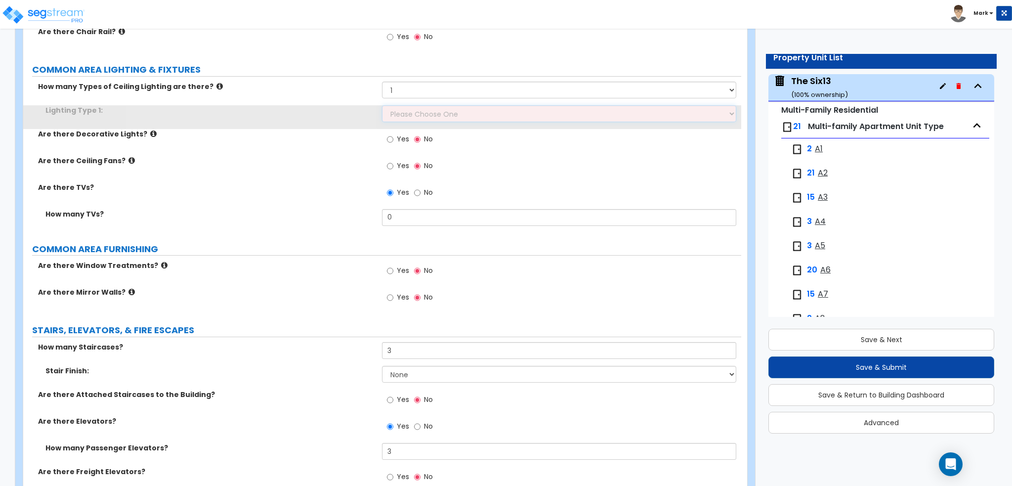
click at [404, 113] on select "Please Choose One LED Surface-Mounted LED Recessed Fluorescent Surface-Mounted …" at bounding box center [559, 113] width 354 height 17
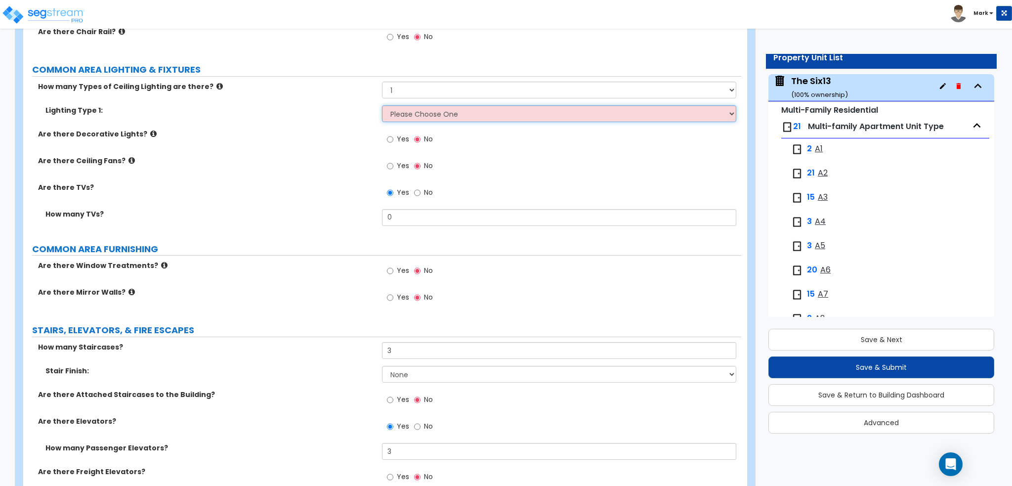
select select "5"
click at [382, 105] on select "Please Choose One LED Surface-Mounted LED Recessed Fluorescent Surface-Mounted …" at bounding box center [559, 113] width 354 height 17
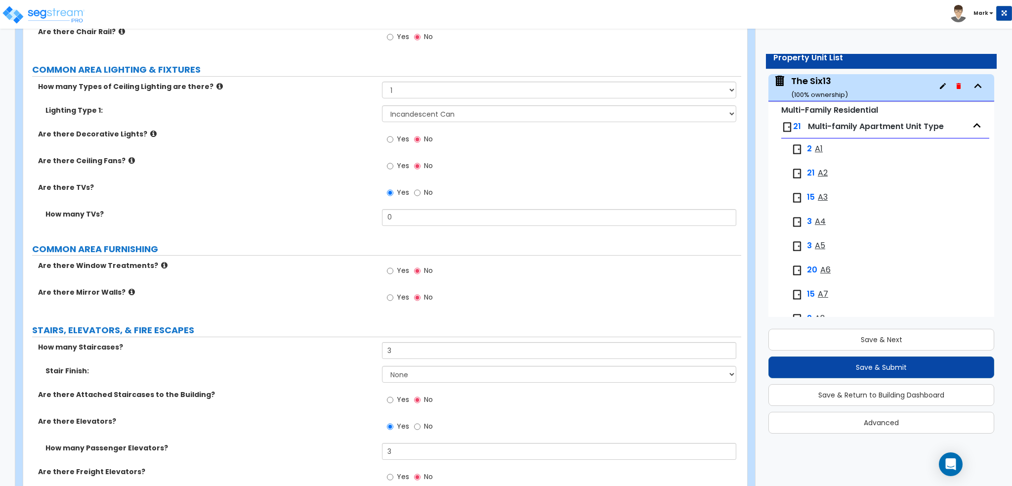
click at [285, 153] on div "Are there Decorative Lights? Yes No" at bounding box center [382, 142] width 718 height 27
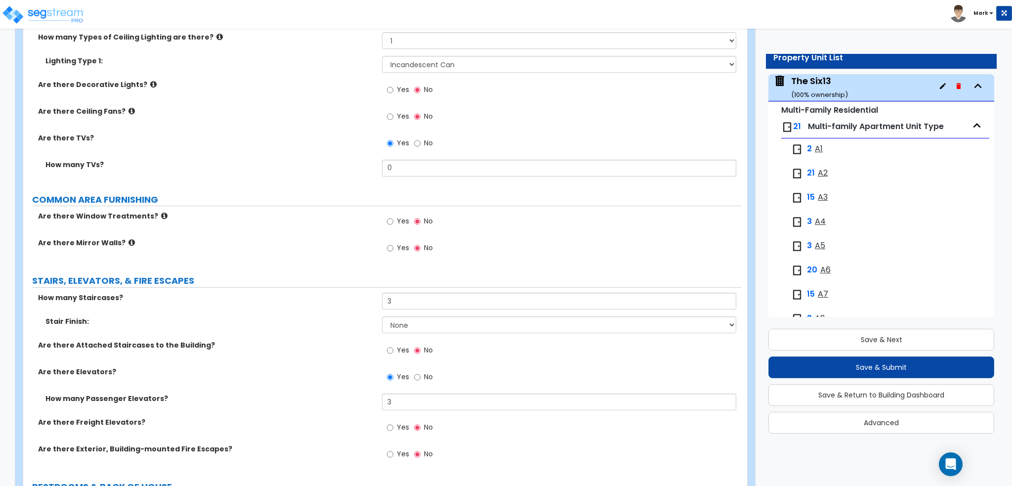
scroll to position [2767, 0]
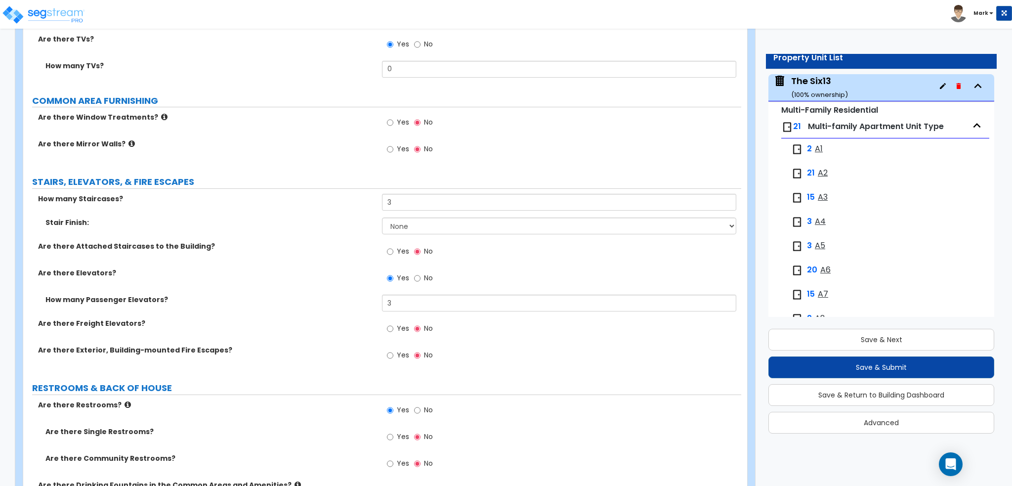
click at [161, 117] on icon at bounding box center [164, 116] width 6 height 7
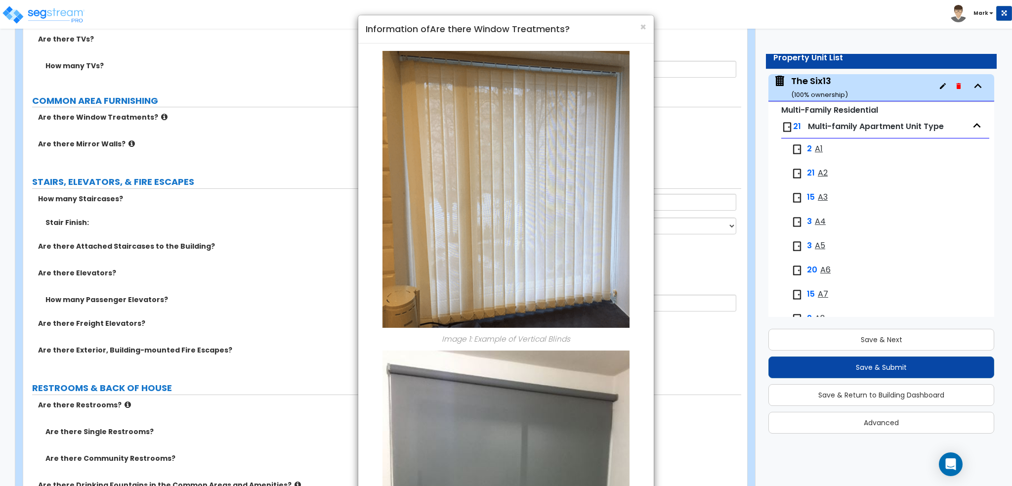
click at [638, 26] on h4 "Information of Are there Window Treatments?" at bounding box center [506, 29] width 281 height 13
click at [642, 25] on span "×" at bounding box center [643, 27] width 6 height 14
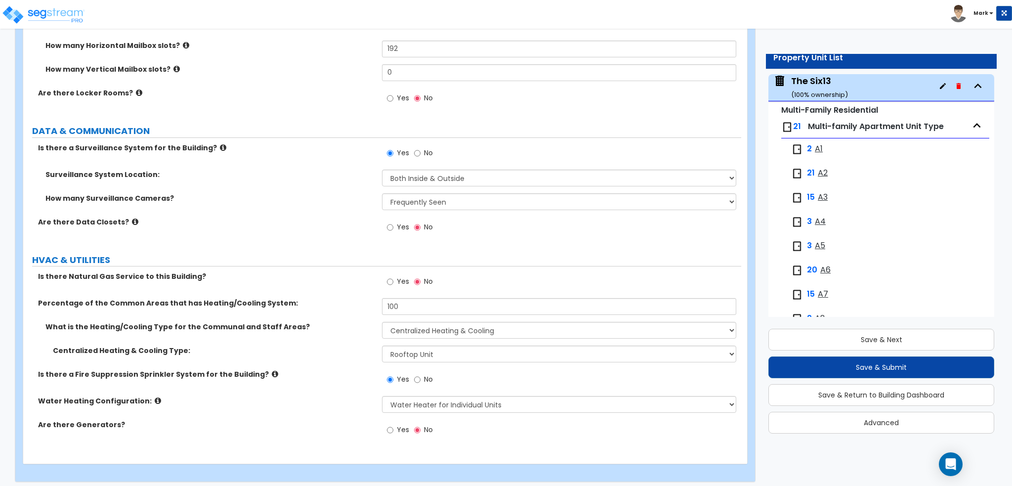
scroll to position [3630, 0]
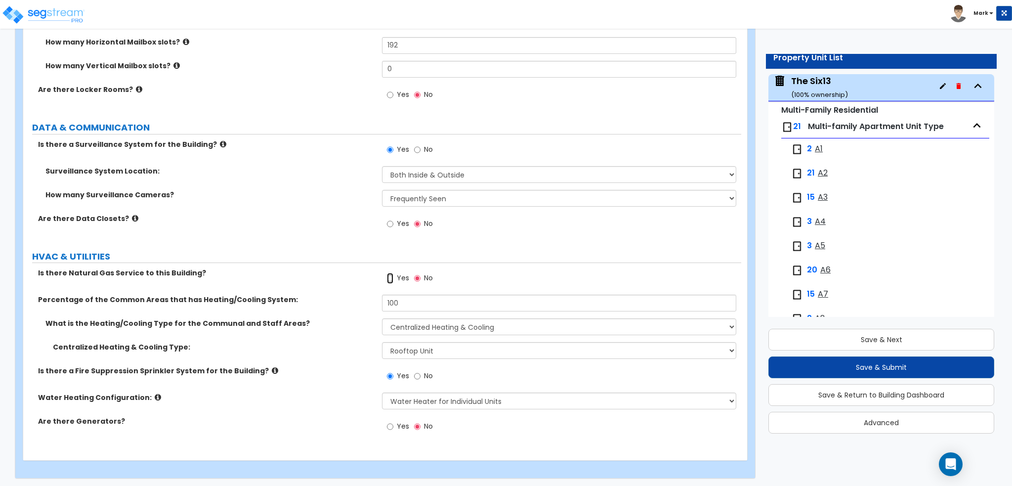
click at [388, 276] on input "Yes" at bounding box center [390, 278] width 6 height 11
radio input "true"
click at [514, 280] on div "Yes No" at bounding box center [561, 281] width 359 height 27
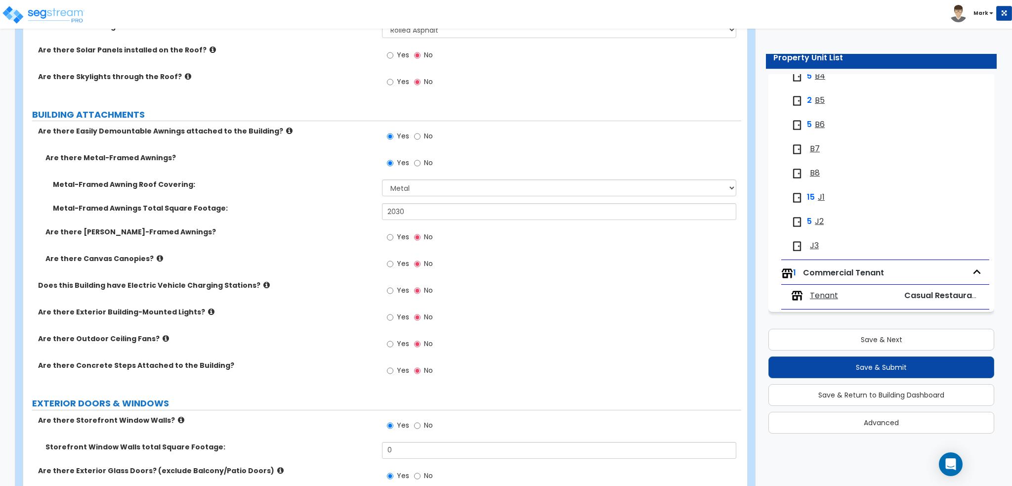
scroll to position [962, 0]
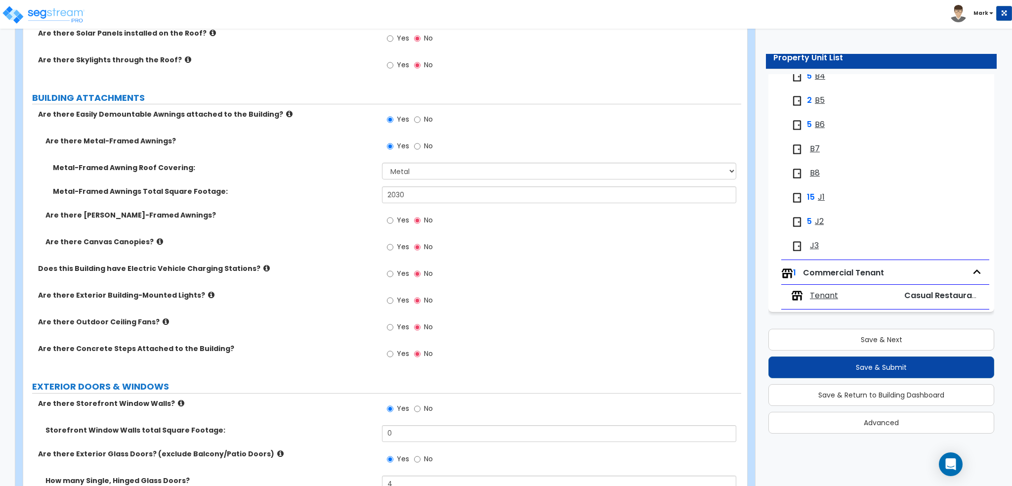
click at [208, 294] on icon at bounding box center [211, 294] width 6 height 7
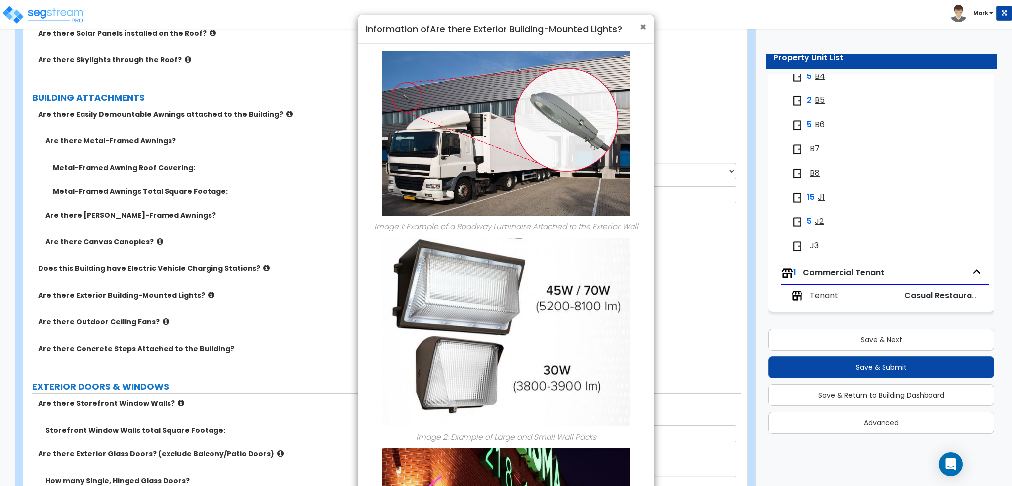
click at [645, 27] on span "×" at bounding box center [643, 27] width 6 height 14
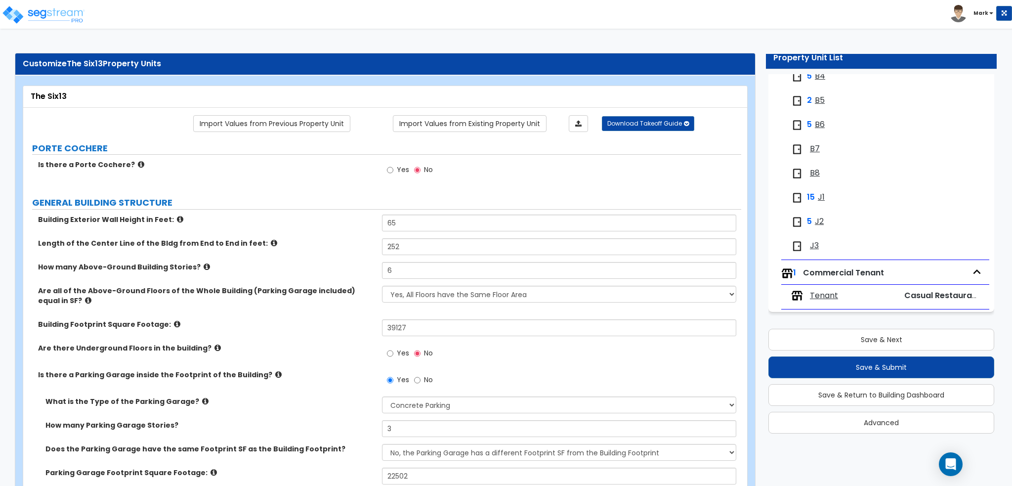
scroll to position [0, 0]
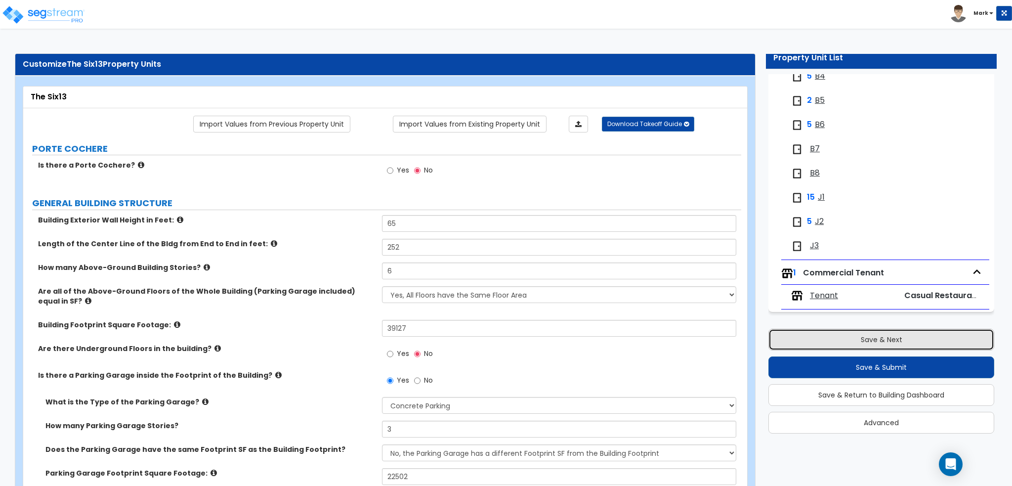
click at [872, 338] on button "Save & Next" at bounding box center [881, 340] width 226 height 22
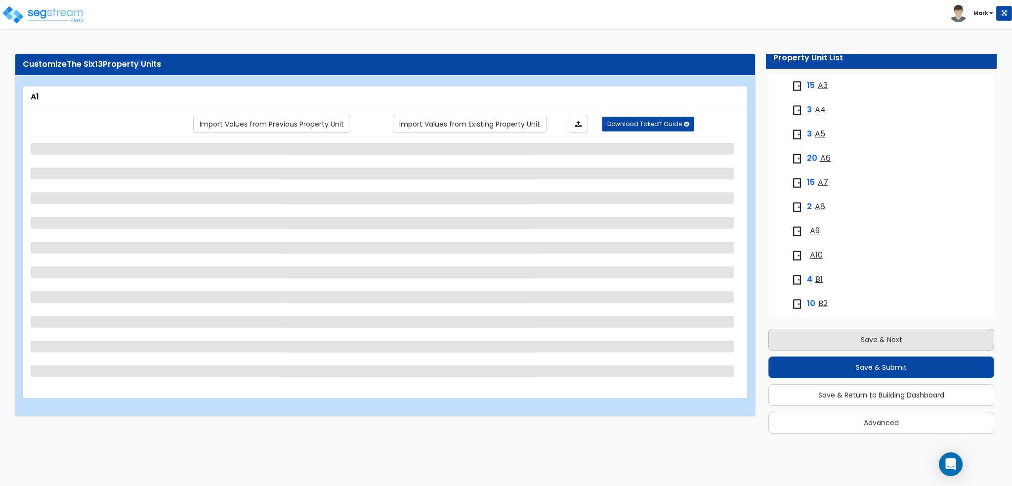
scroll to position [115, 0]
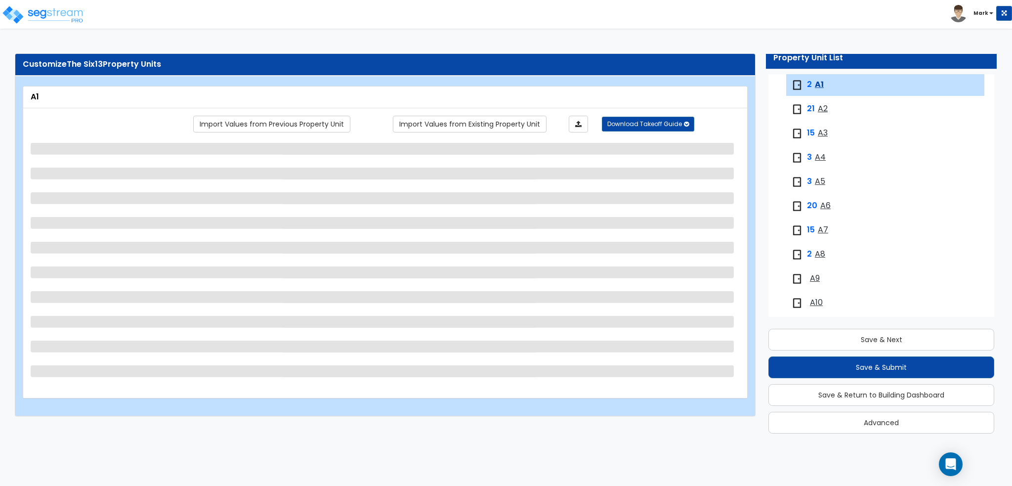
select select "1"
select select "5"
select select "1"
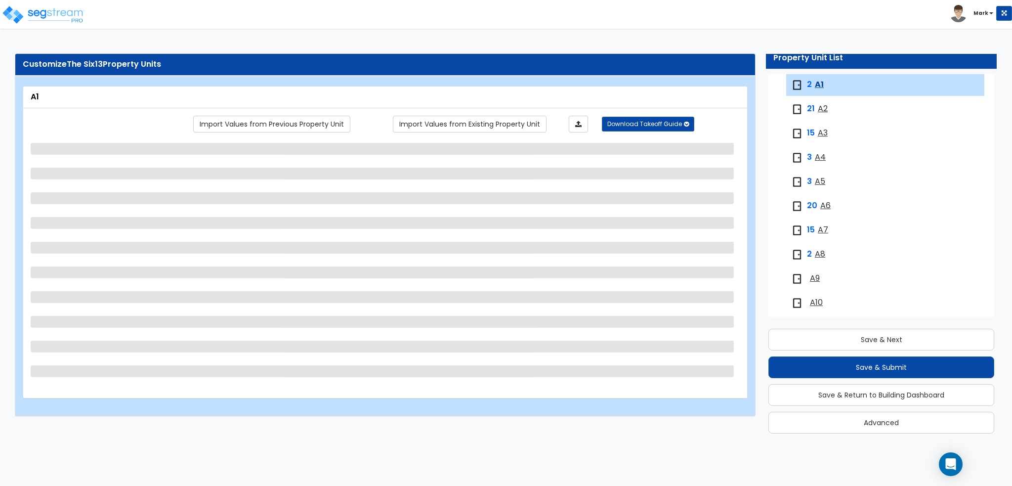
select select "3"
select select "4"
select select "1"
select select "2"
select select "1"
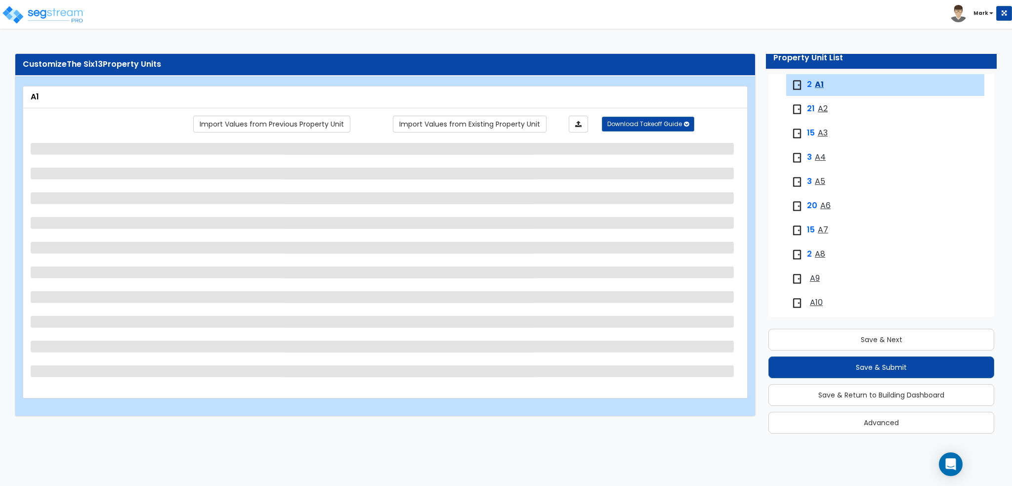
select select "1"
select select "5"
select select "1"
select select "4"
select select "6"
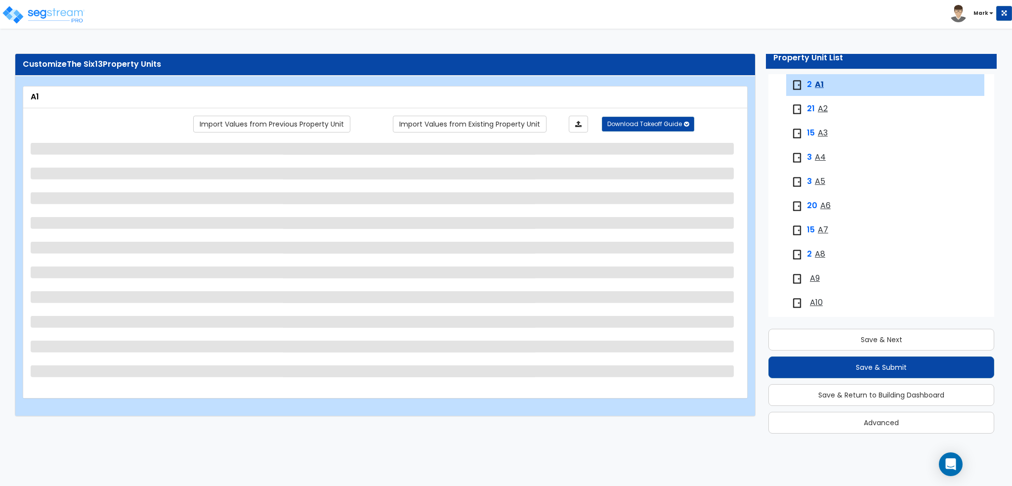
select select "2"
select select "1"
select select "2"
select select "5"
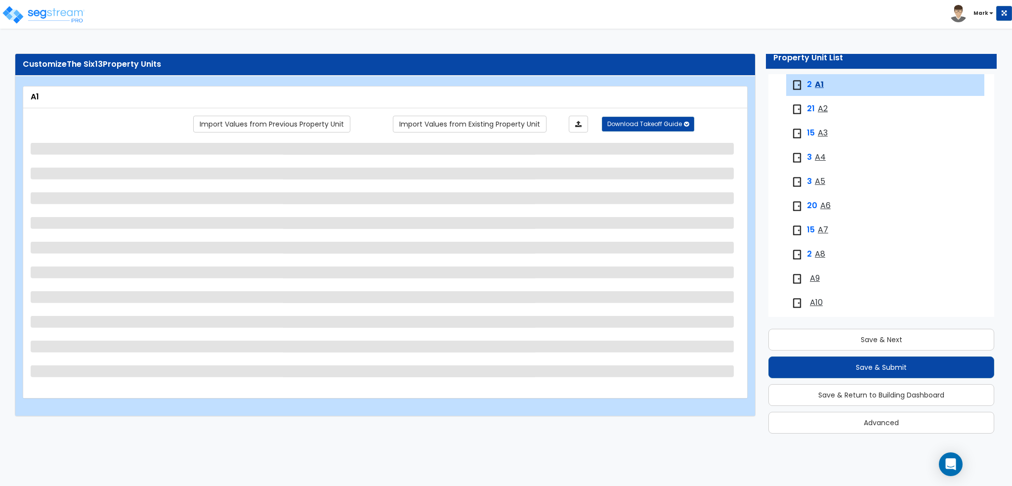
select select "1"
select select "2"
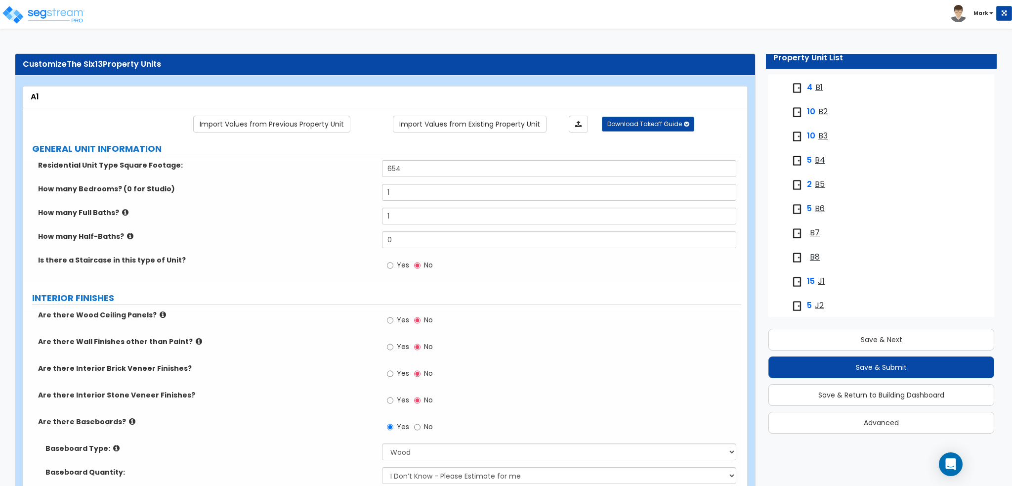
scroll to position [438, 0]
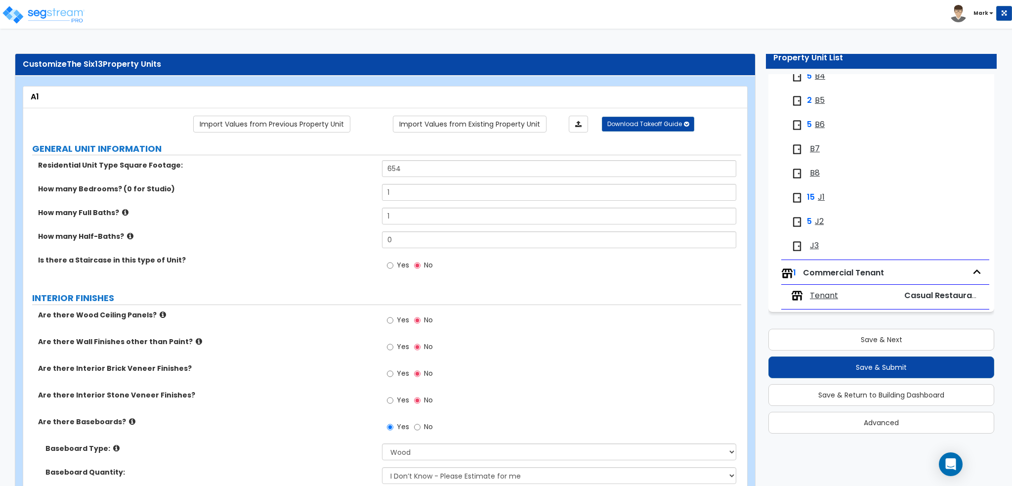
click at [819, 298] on span "Tenant" at bounding box center [824, 295] width 28 height 11
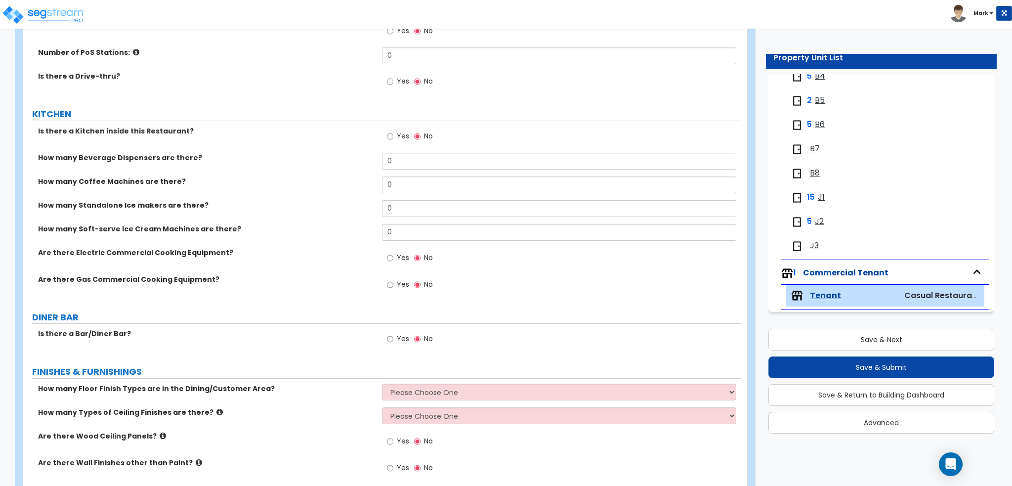
scroll to position [0, 0]
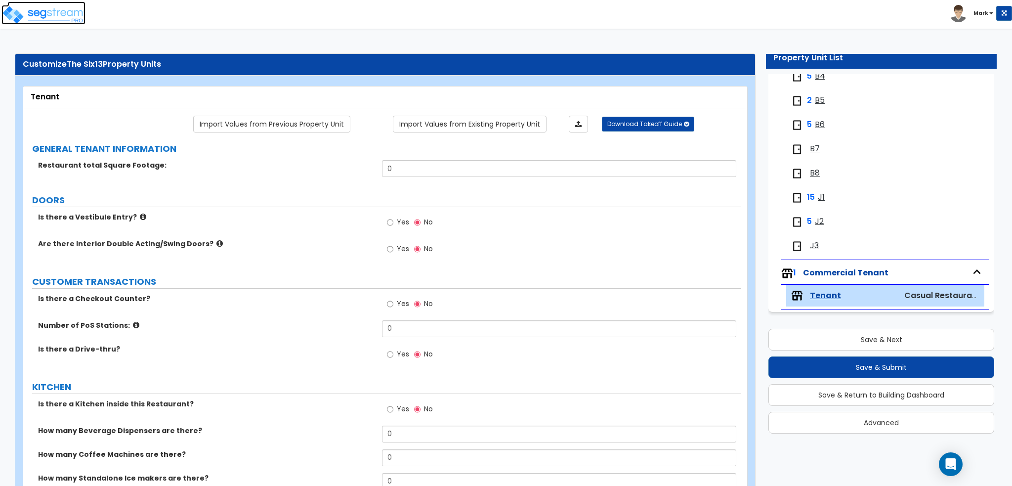
click at [27, 5] on img at bounding box center [43, 15] width 84 height 20
